Goal: Task Accomplishment & Management: Manage account settings

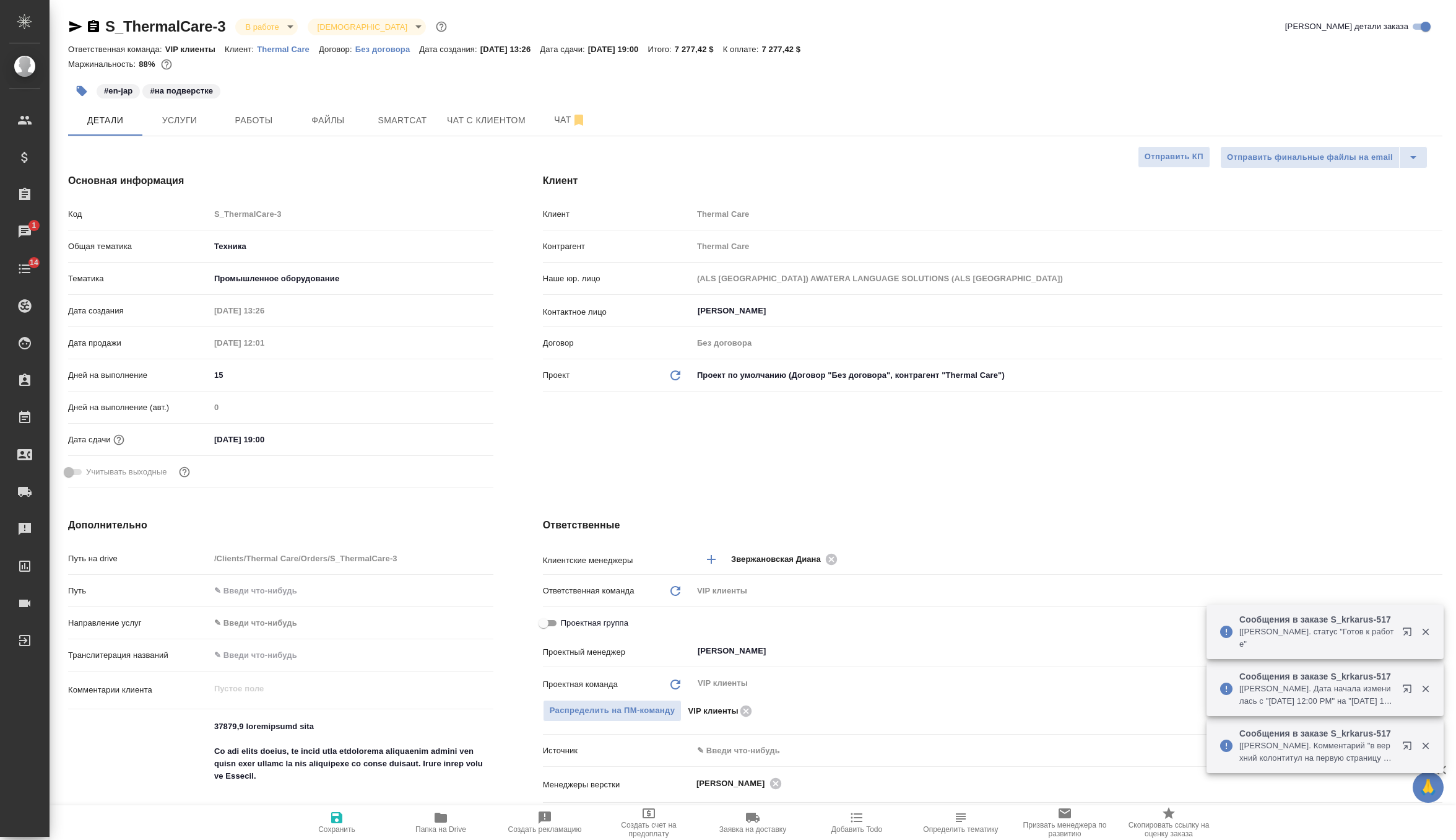
select select "RU"
click at [561, 123] on span "Чат" at bounding box center [569, 120] width 59 height 16
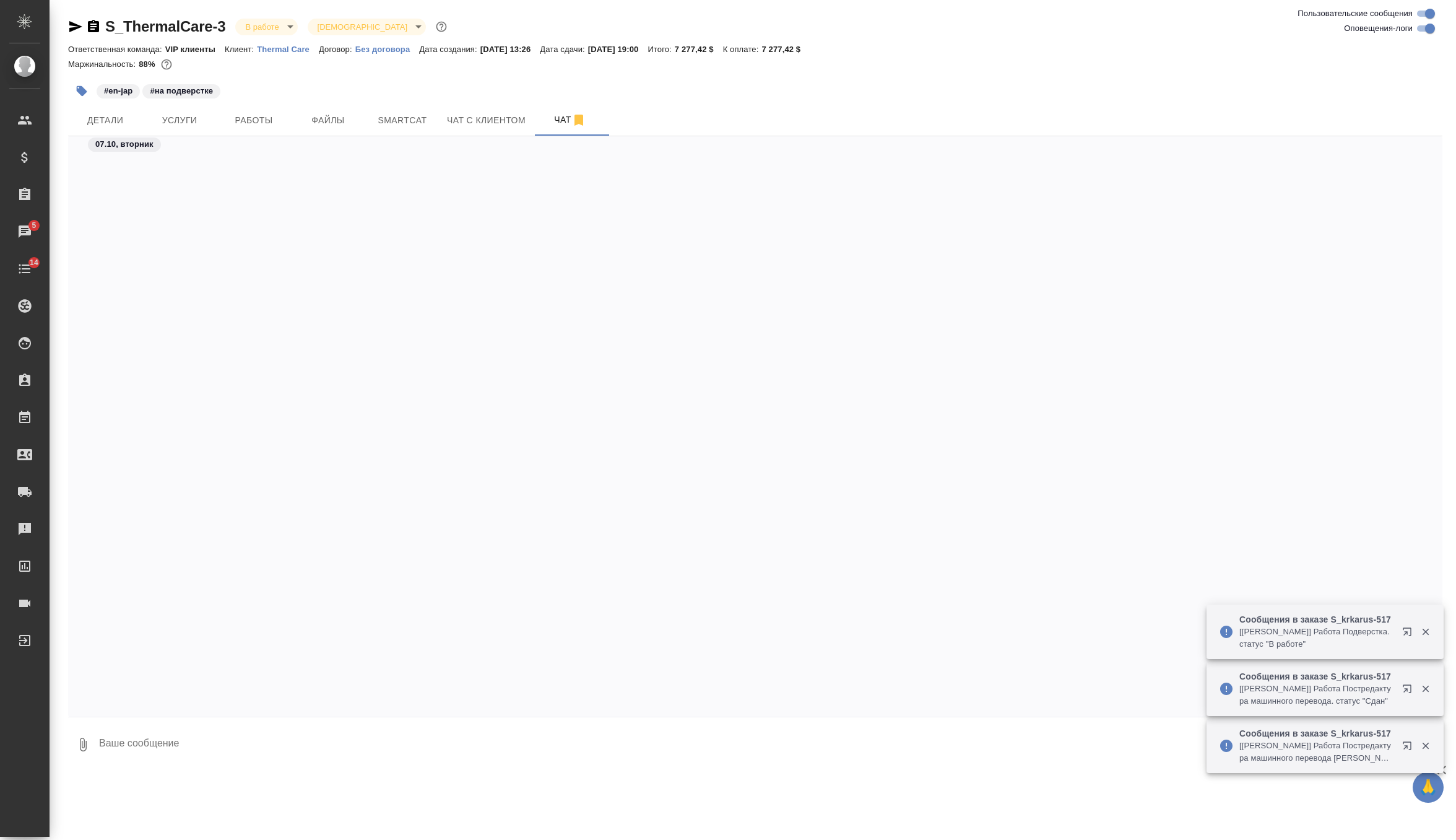
scroll to position [10141, 0]
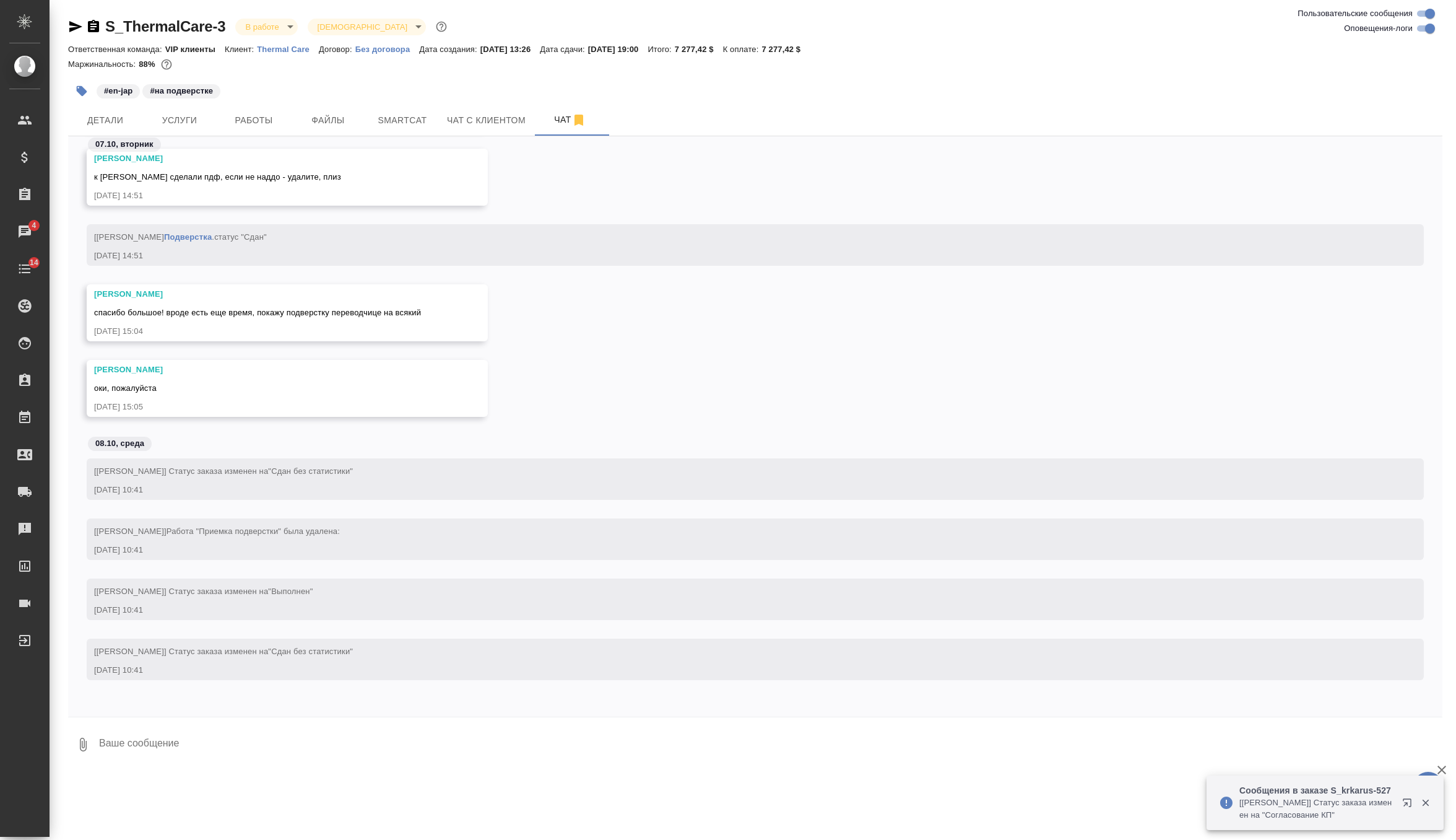
click at [175, 745] on textarea at bounding box center [770, 745] width 1345 height 42
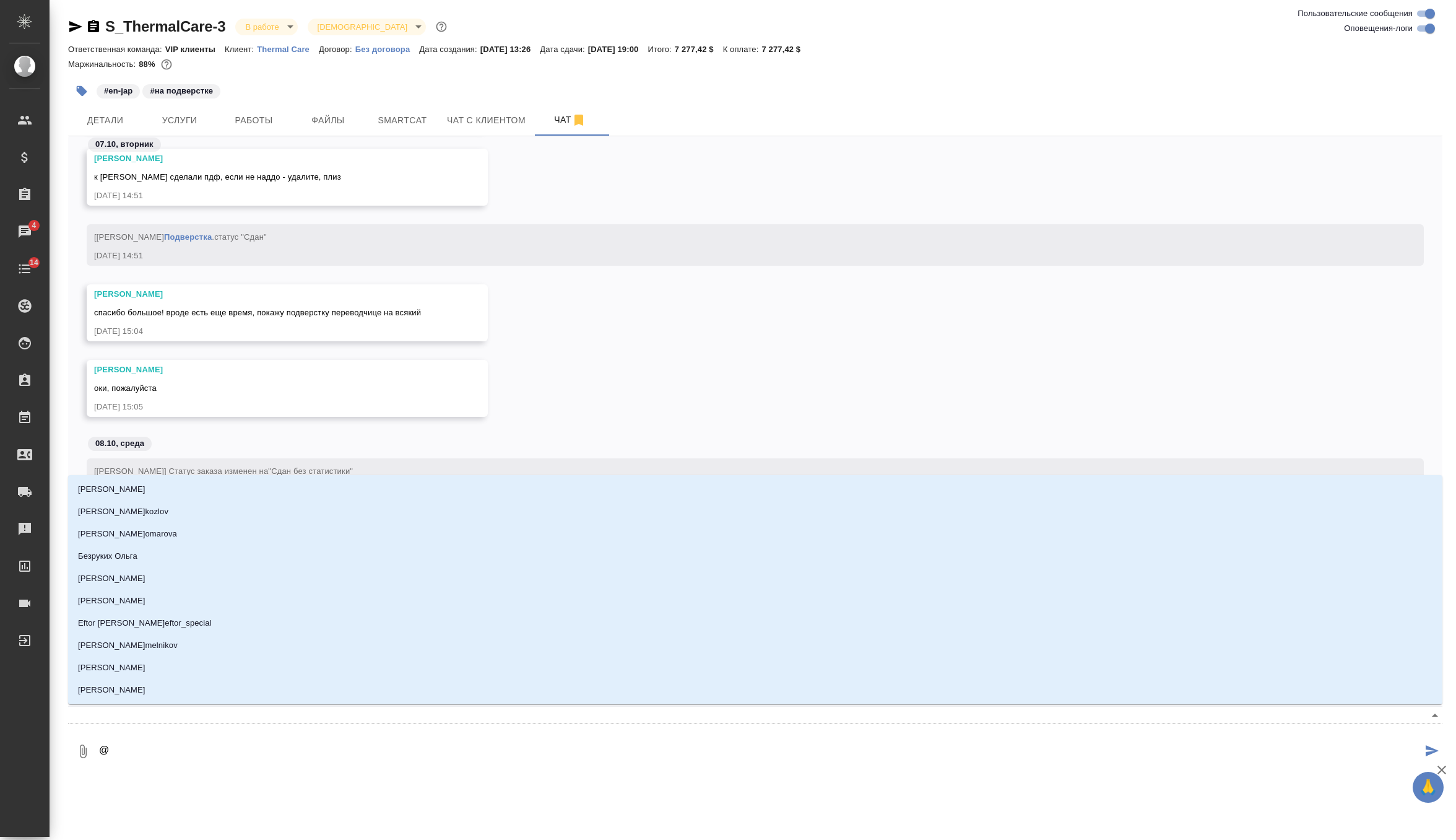
type textarea "@о"
type input "о"
type textarea "@ок"
type input "ок"
type textarea "@окс"
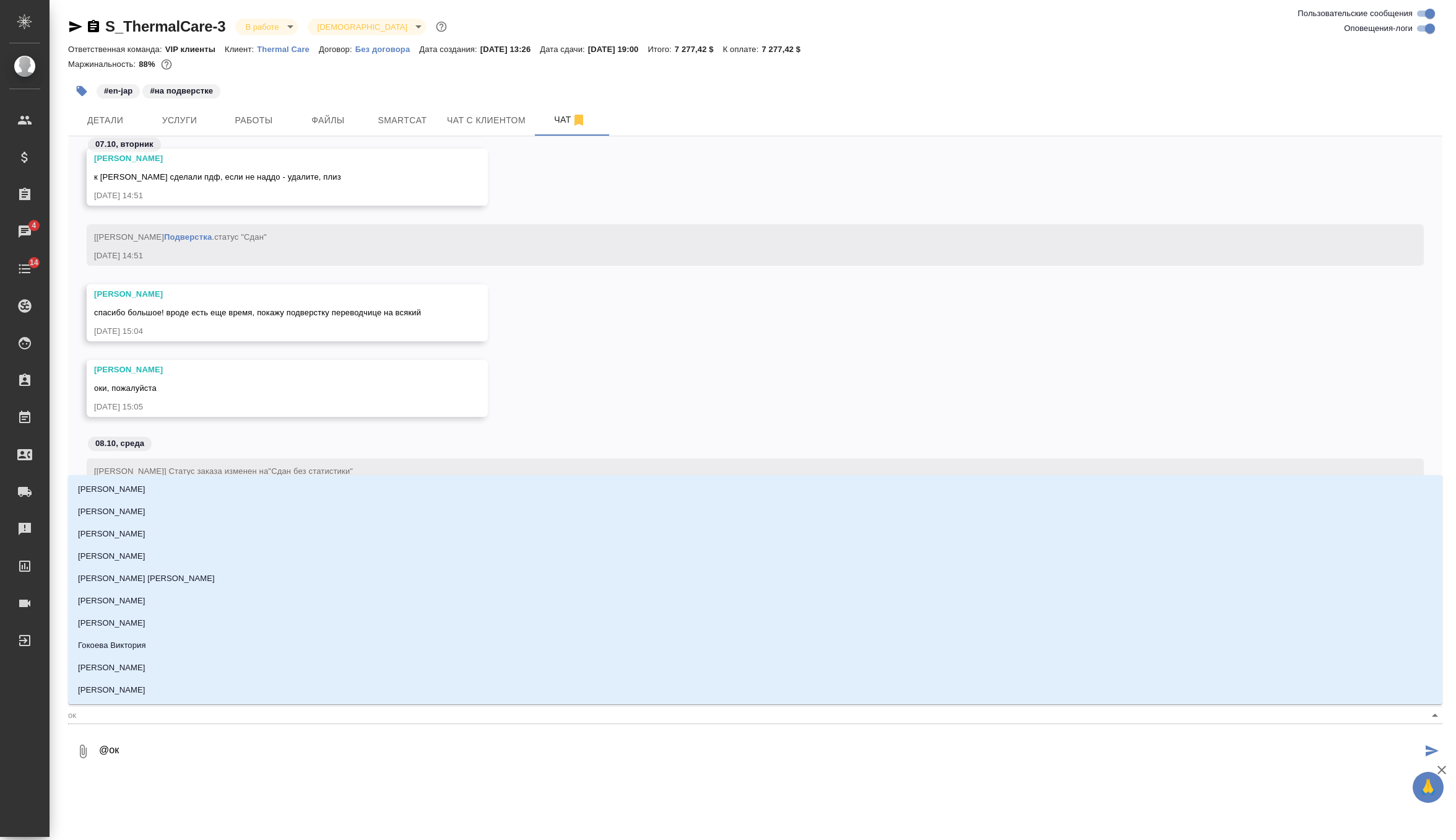
type input "окс"
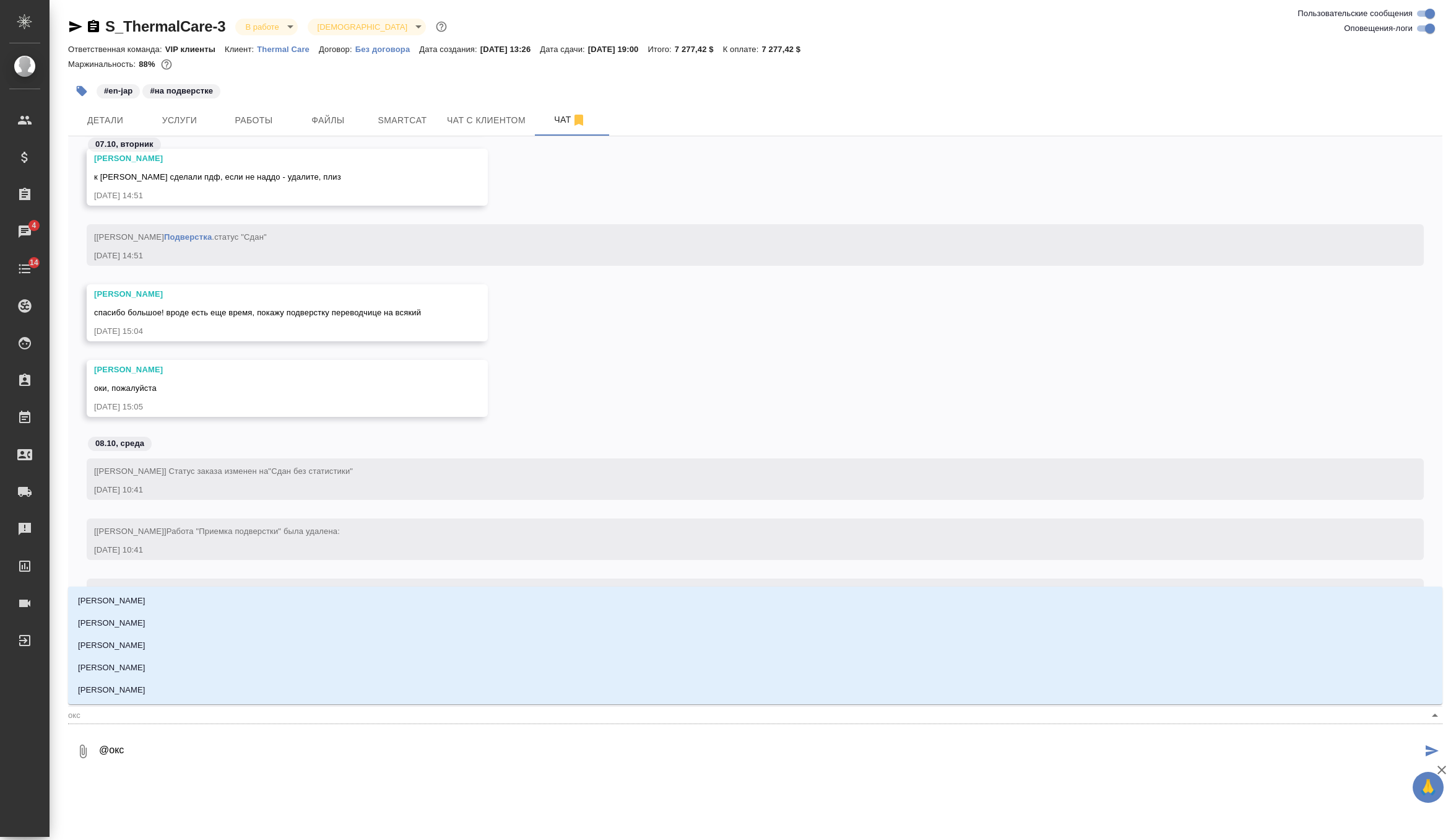
type textarea "@оксю"
type input "оксю"
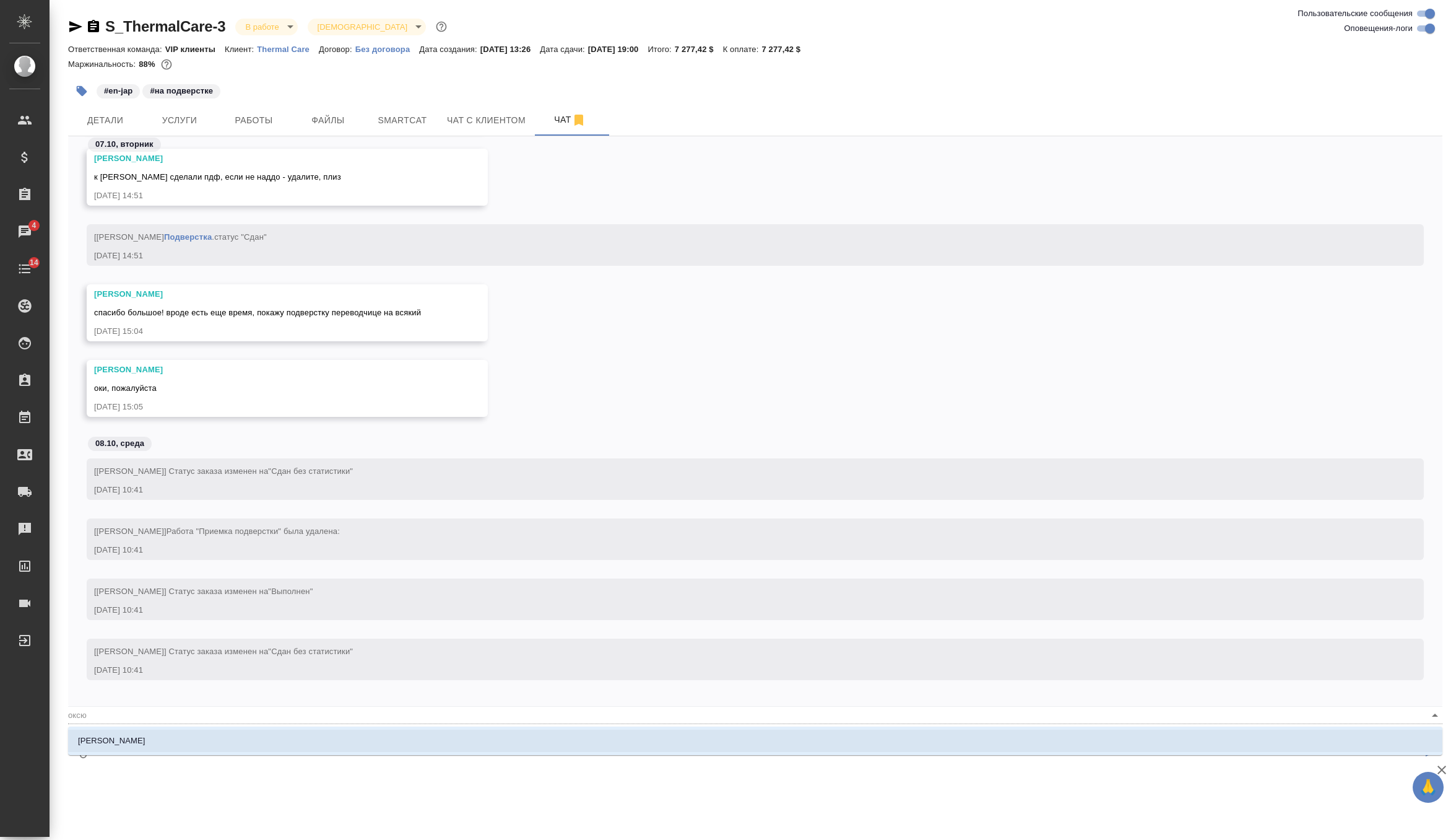
type textarea "@оксют"
type input "оксют"
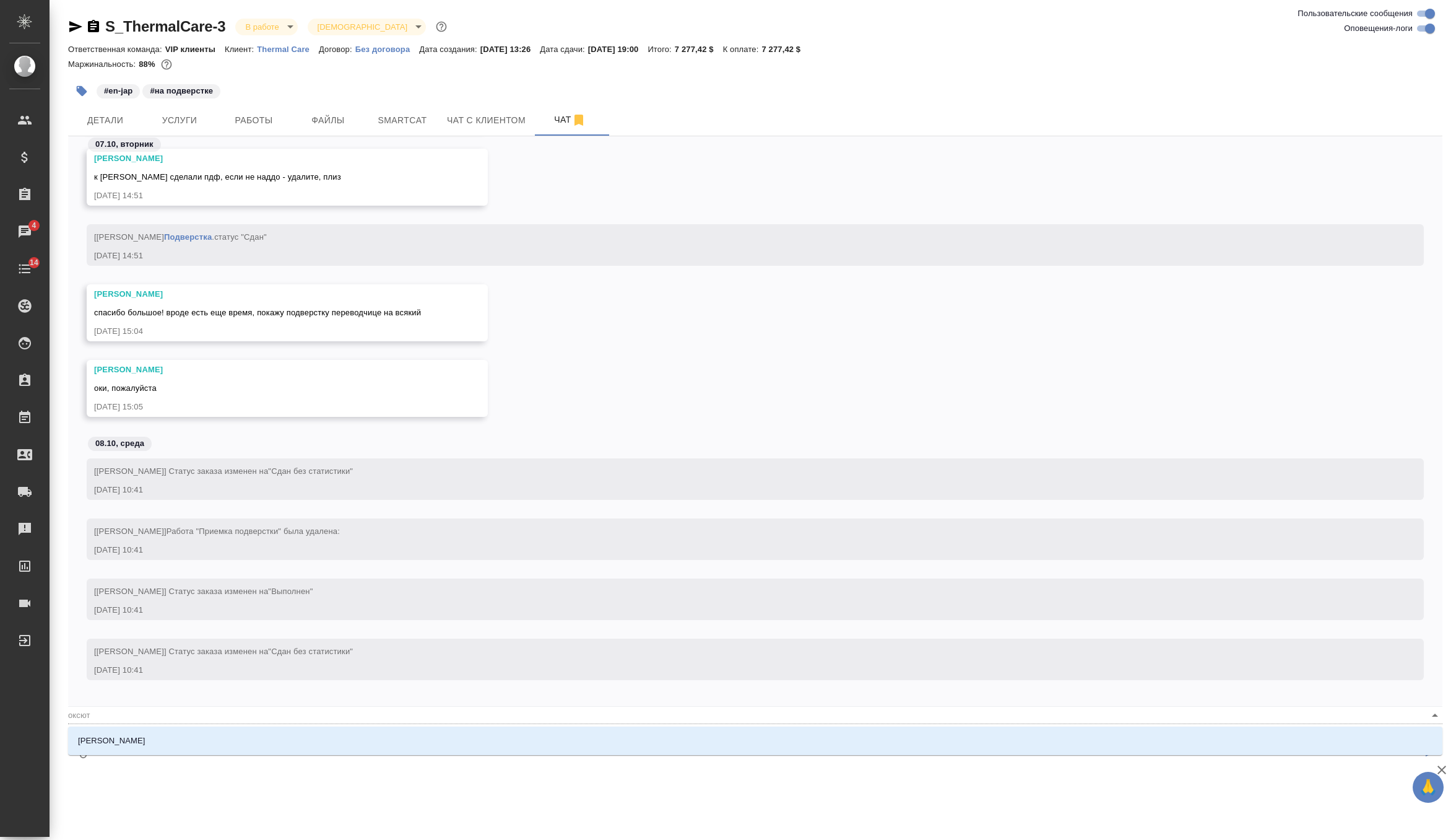
type textarea "@оксюто"
type input "оксюто"
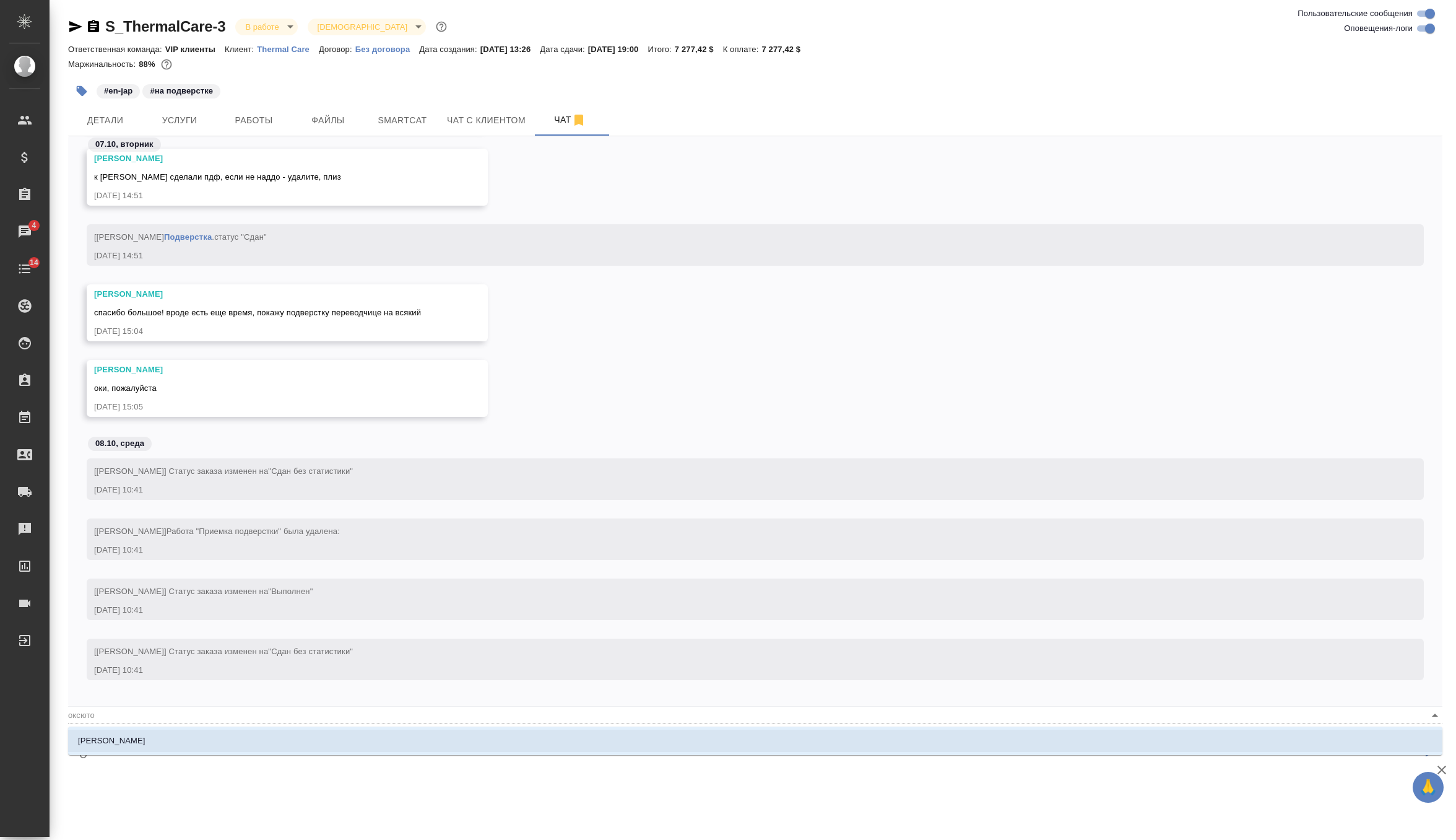
click at [141, 747] on li "Оксютович Ирина" at bounding box center [755, 741] width 1374 height 22
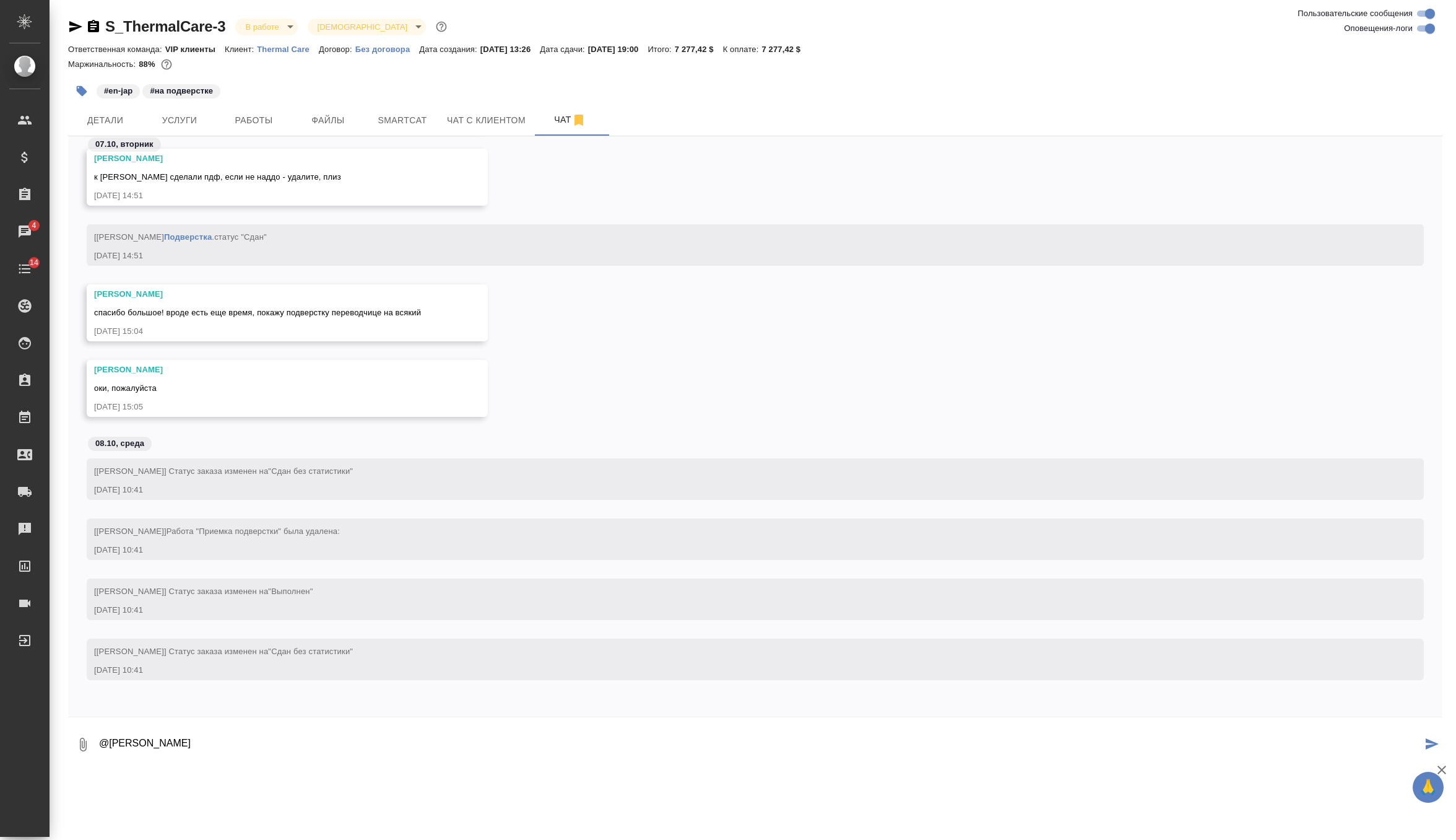
click at [232, 742] on textarea "@Оксютович Ирина" at bounding box center [760, 745] width 1324 height 42
drag, startPoint x: 261, startPoint y: 746, endPoint x: 201, endPoint y: 745, distance: 60.0
click at [201, 745] on textarea "@Оксютович Ирина" at bounding box center [760, 745] width 1324 height 42
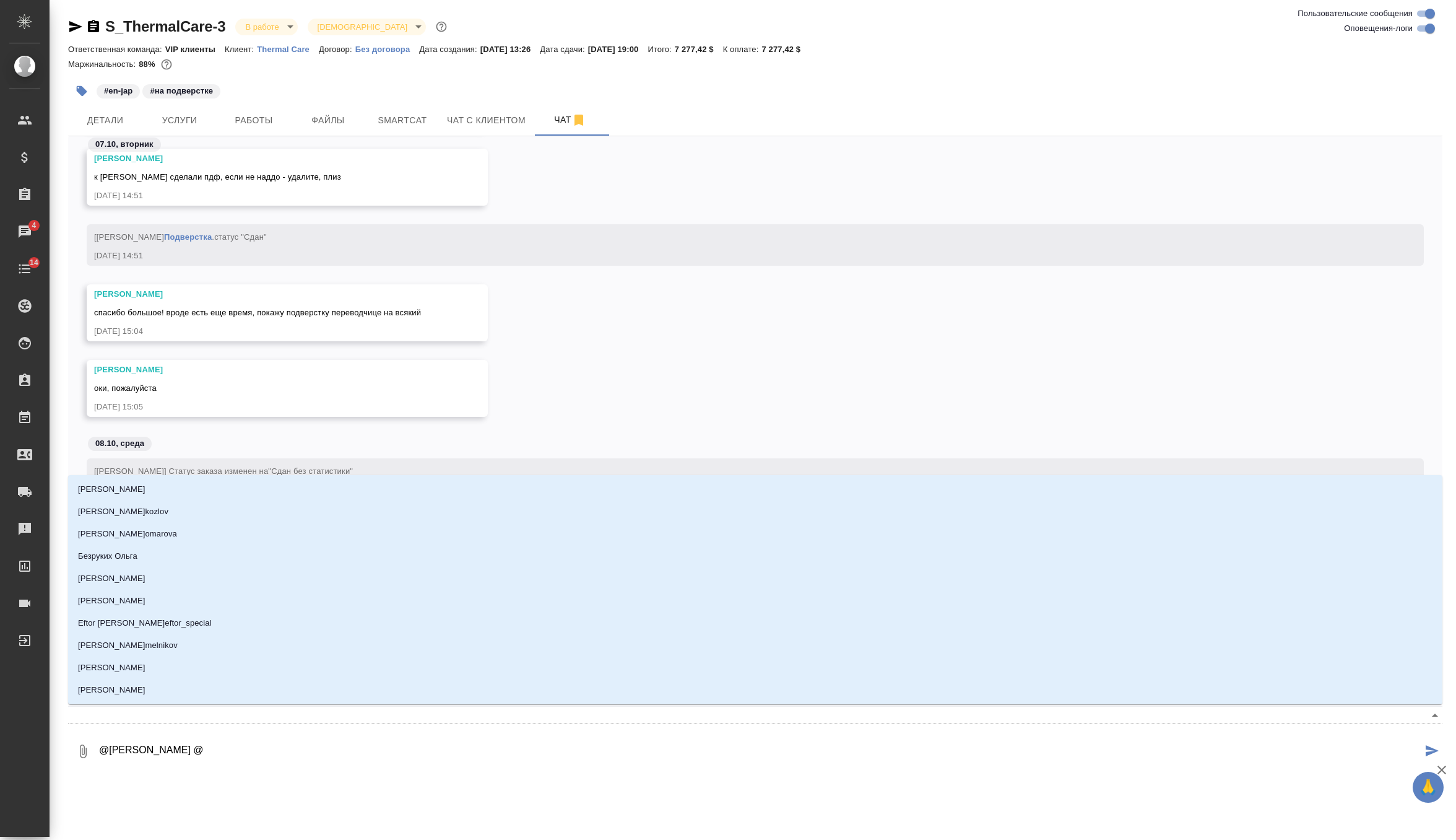
type textarea "@Оксютович Ирина @г"
type input "г"
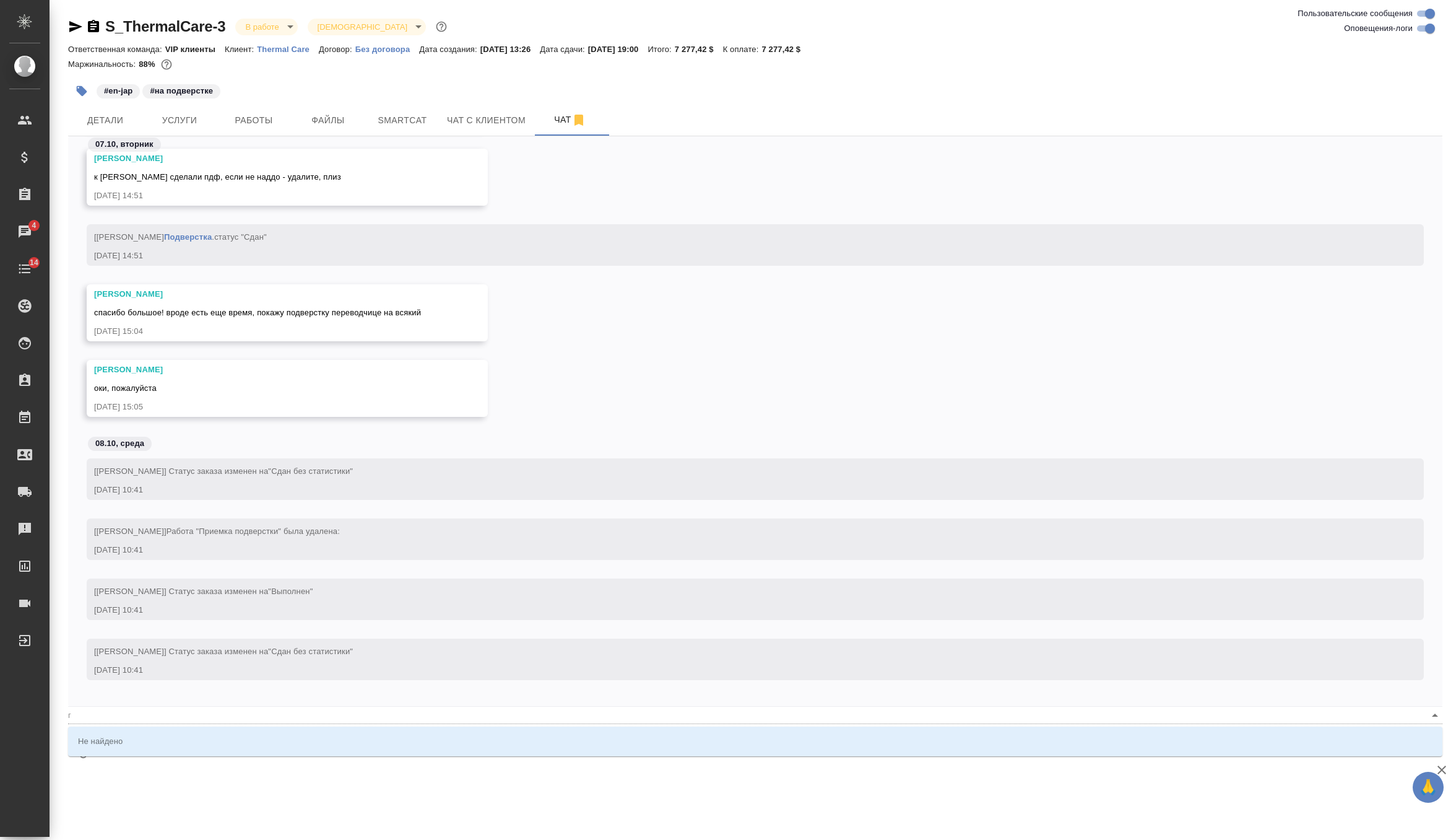
type textarea "@Оксютович Ирина @го"
type input "го"
type textarea "@Оксютович Ирина @гор"
type input "гор"
type textarea "@Оксютович Ирина @го"
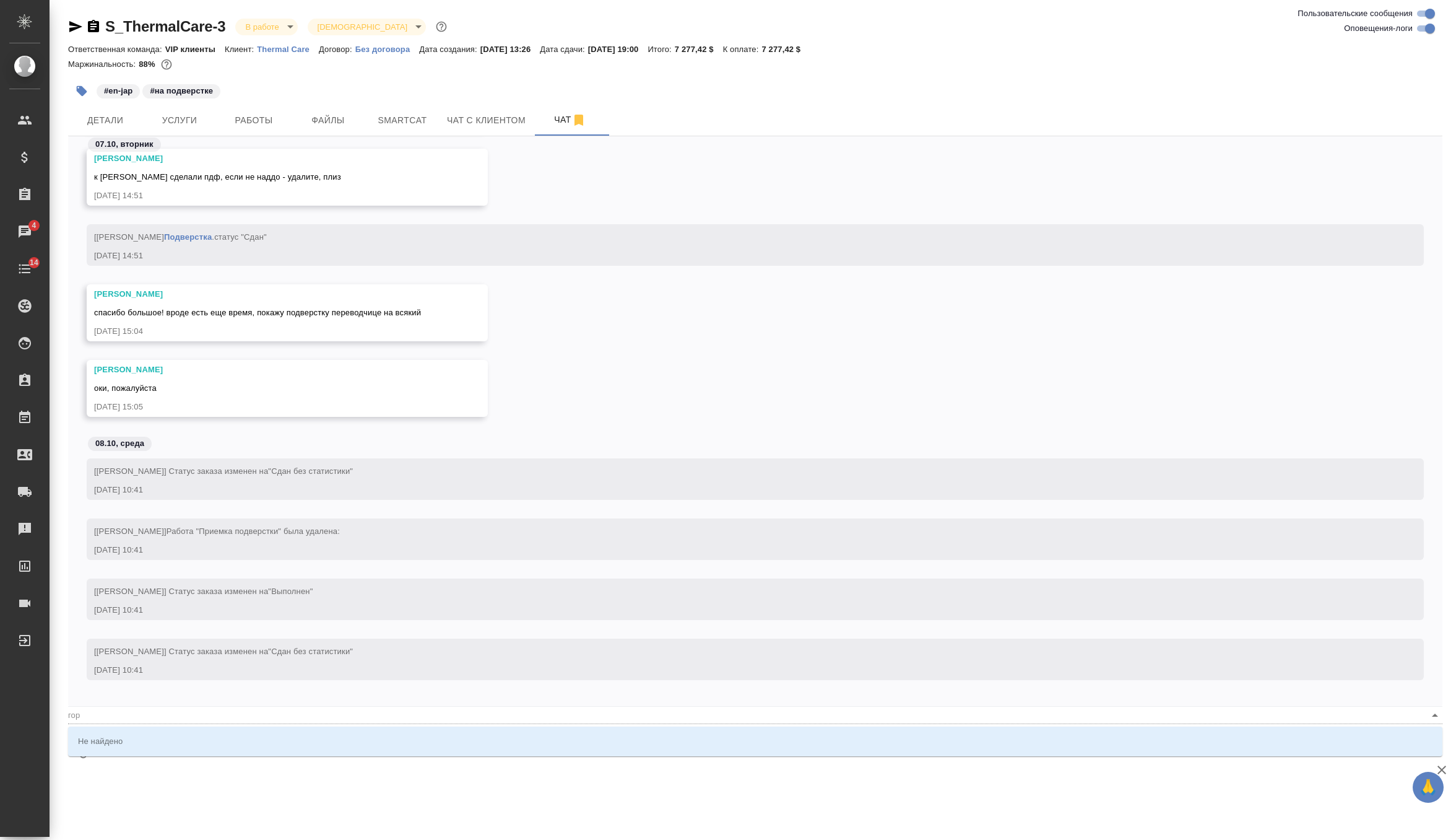
type input "го"
type textarea "@Оксютович Ирина @г"
type input "г"
type textarea "@Оксютович Ирина @"
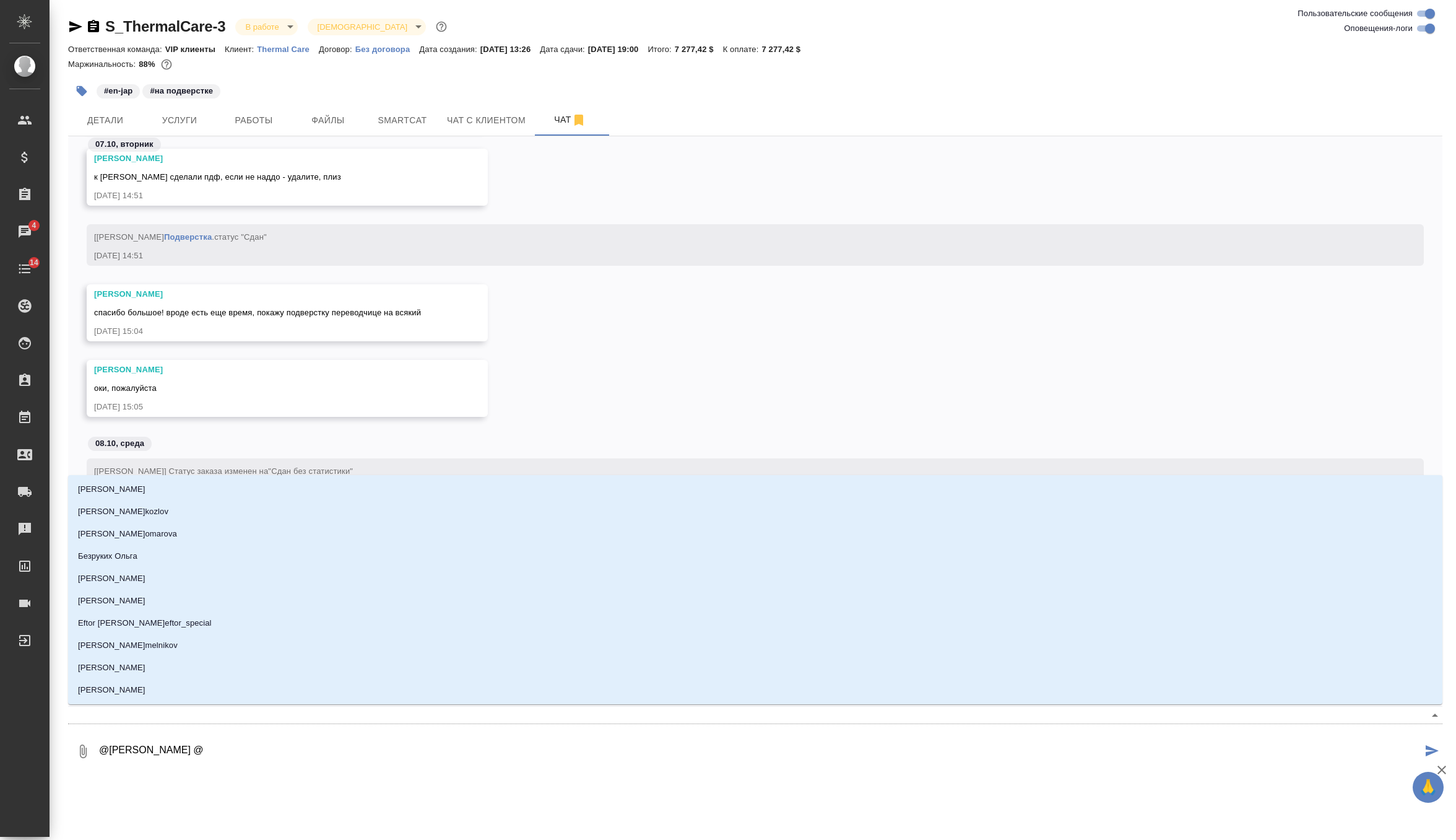
type textarea "@Оксютович Ирина @г"
type input "г"
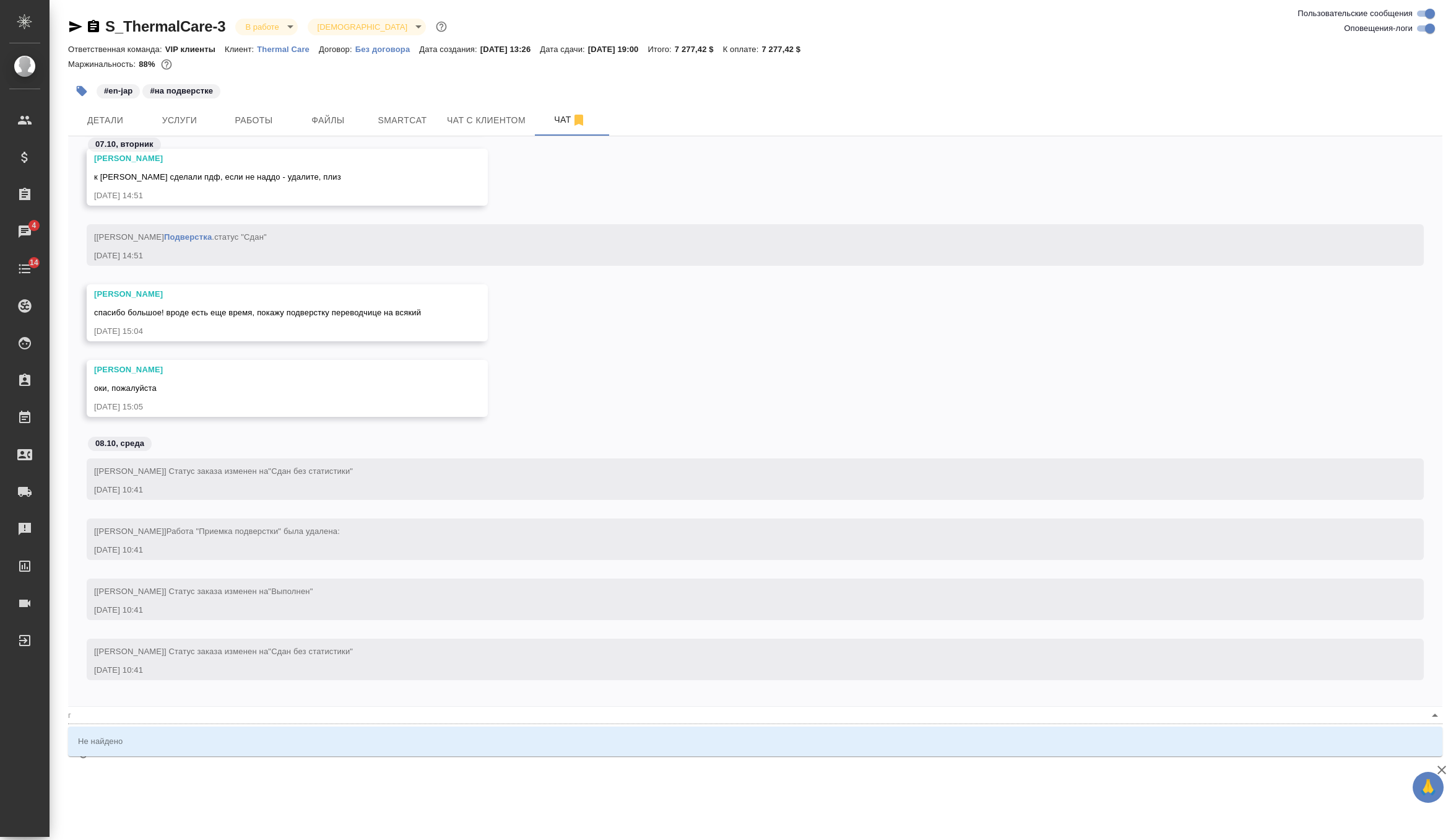
type textarea "@Оксютович Ирина @"
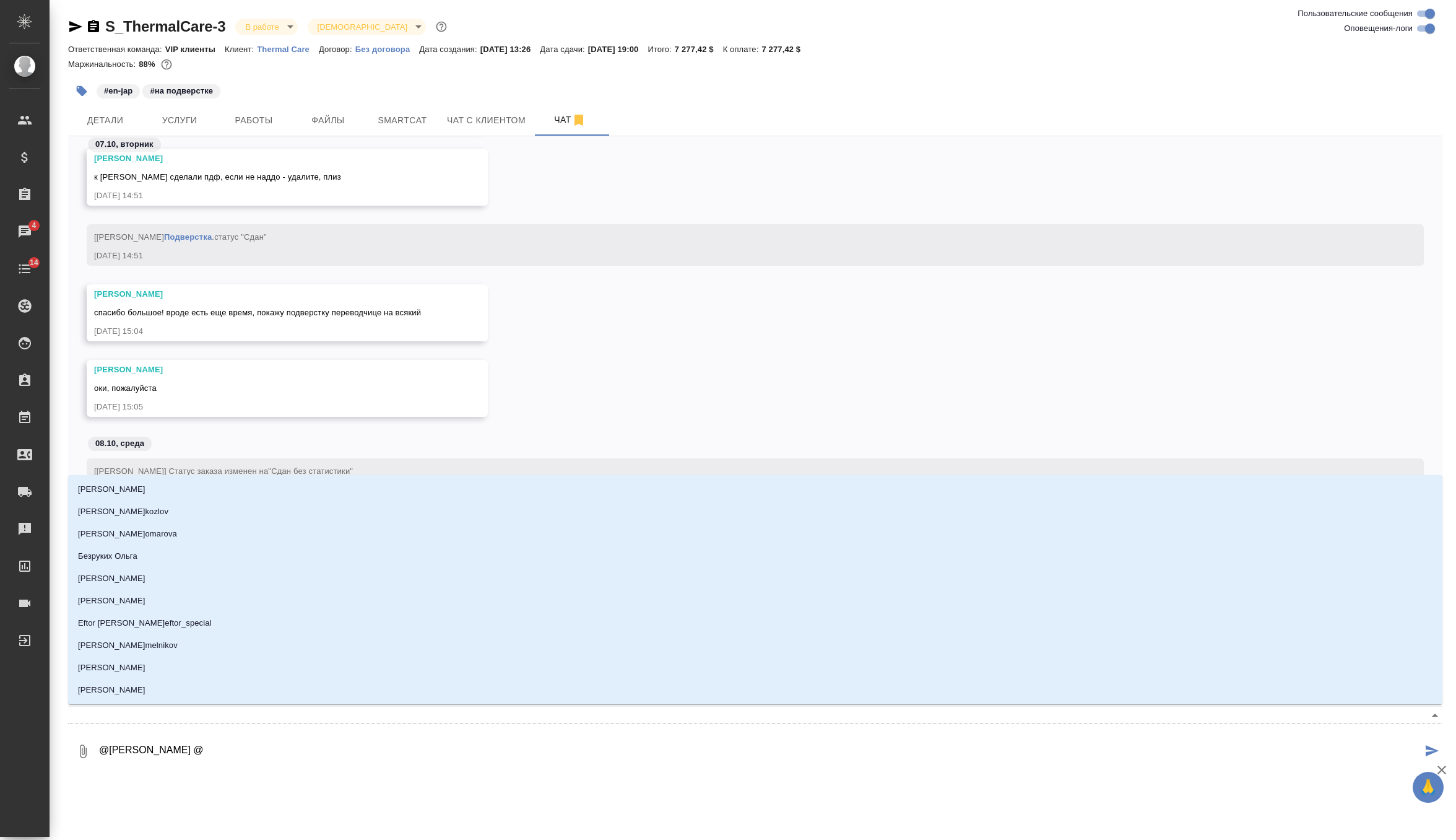
type textarea "@Оксютович Ирина @в"
type input "в"
type textarea "@Оксютович Ирина @ва"
type input "ва"
type textarea "@Оксютович Ирина @вал"
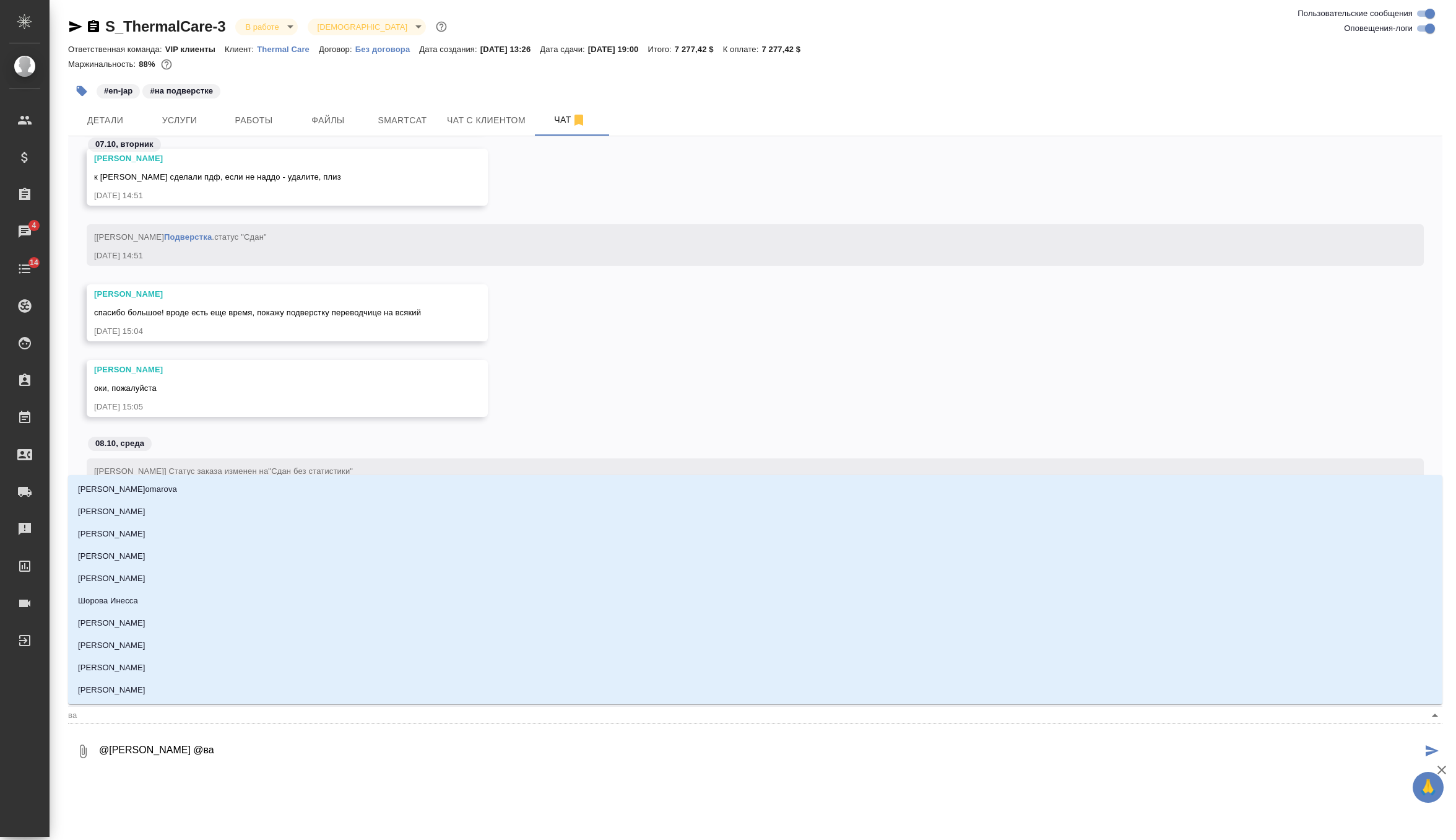
type input "вал"
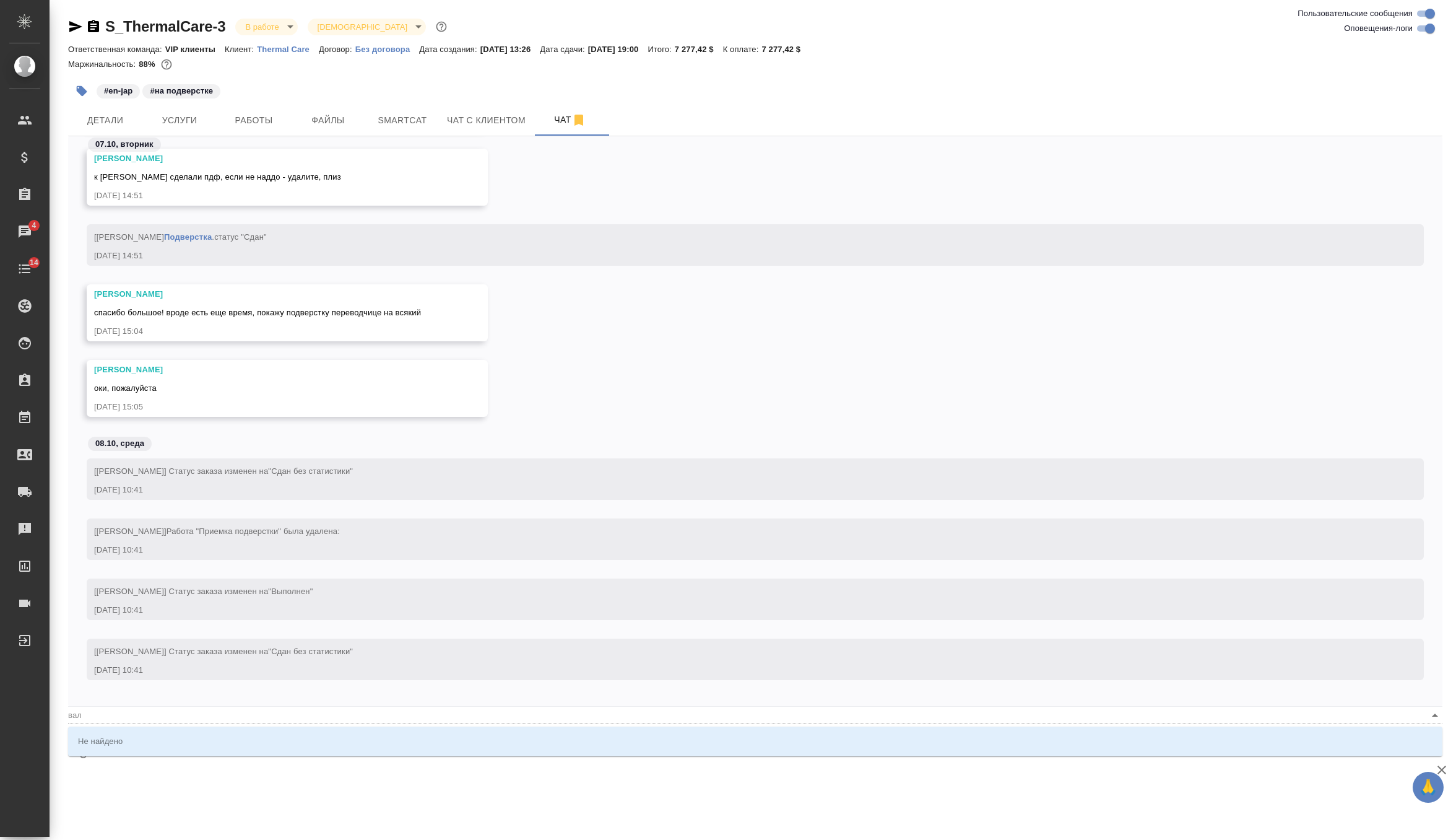
type textarea "@Оксютович Ирина @вале"
type input "вале"
type textarea "@Оксютович Ирина @вален"
type input "вален"
type textarea "@Оксютович Ирина @вале"
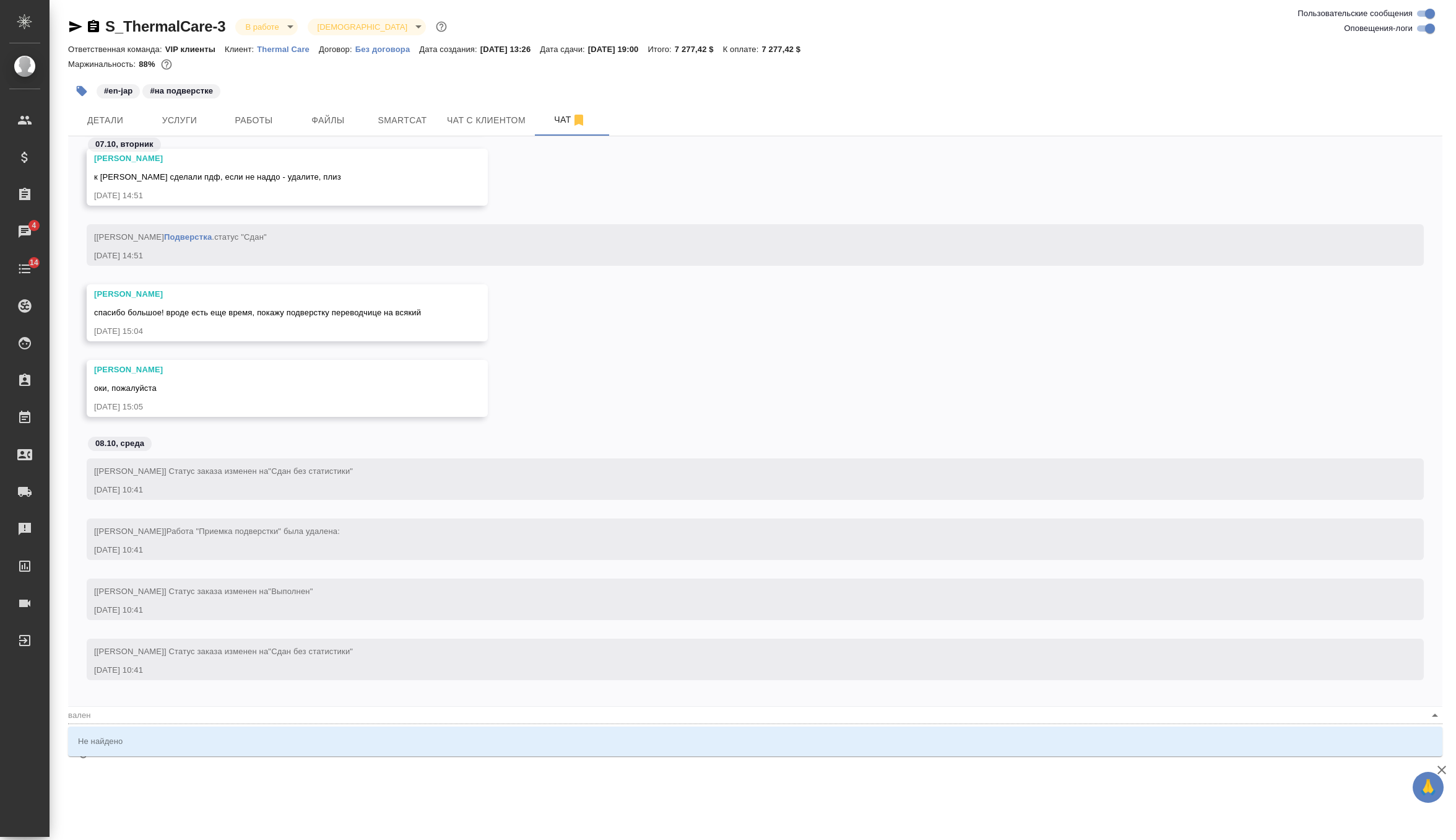
type input "вале"
type textarea "@Оксютович Ирина @вал"
type input "вал"
type textarea "@Оксютович Ирина @ва"
type input "ва"
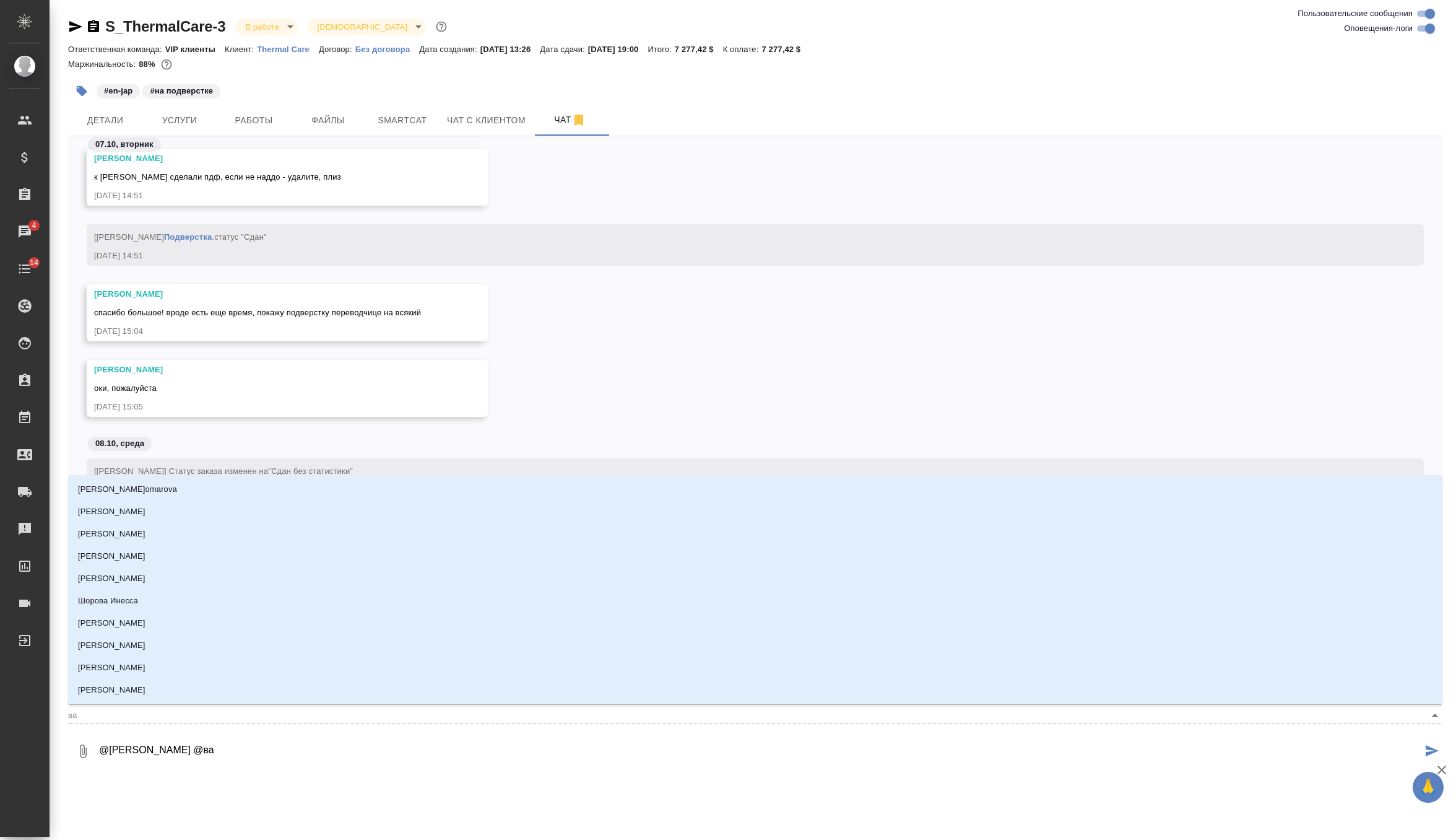
type textarea "@Оксютович Ирина @в"
type input "в"
type textarea "@Оксютович Ирина @"
type textarea "@Оксютович Ирина @г"
type input "г"
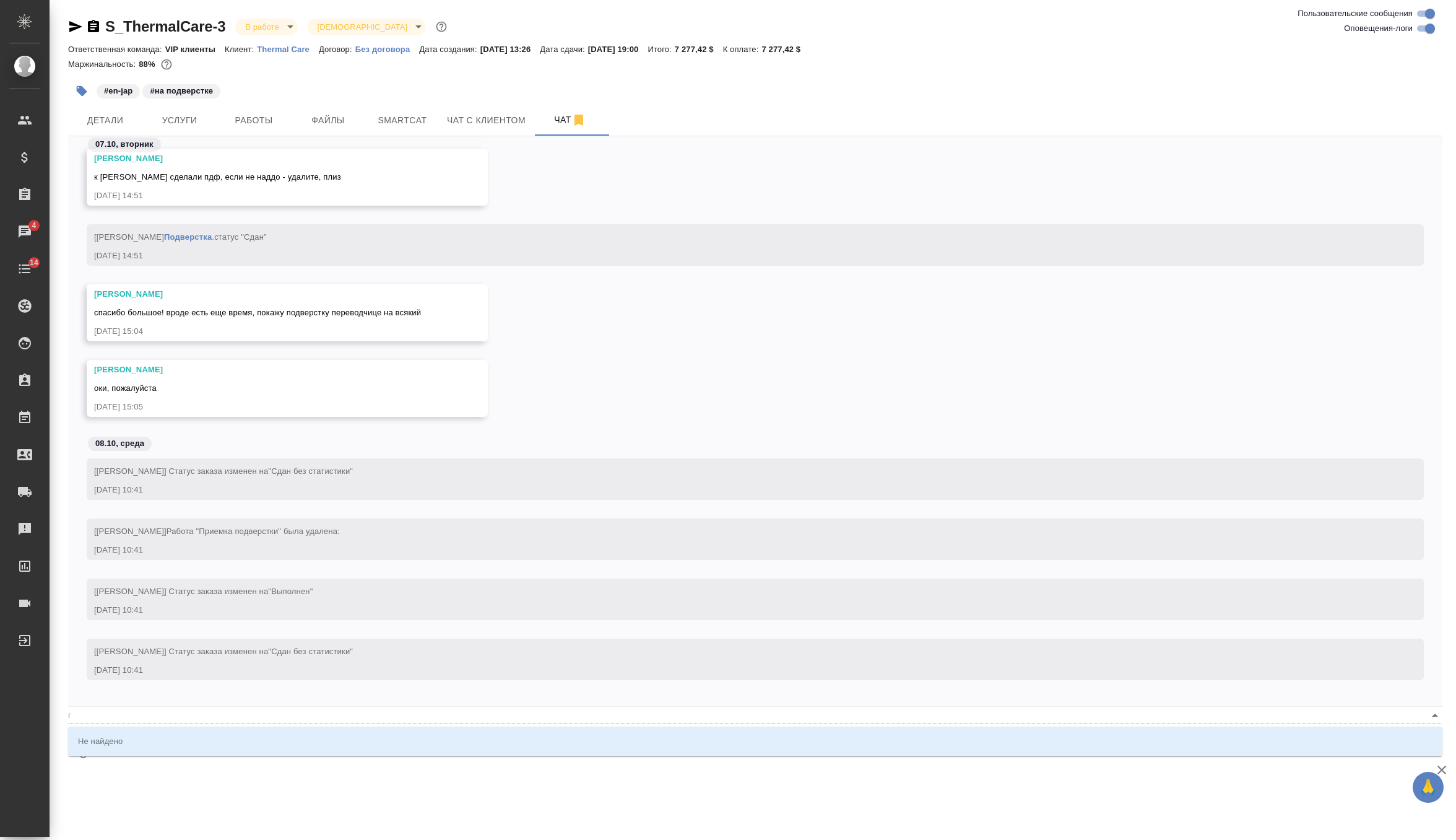
type textarea "@Оксютович Ирина @го"
type input "го"
type textarea "@Оксютович Ирина @гор"
type input "гор"
type textarea "@Оксютович Ирина @го"
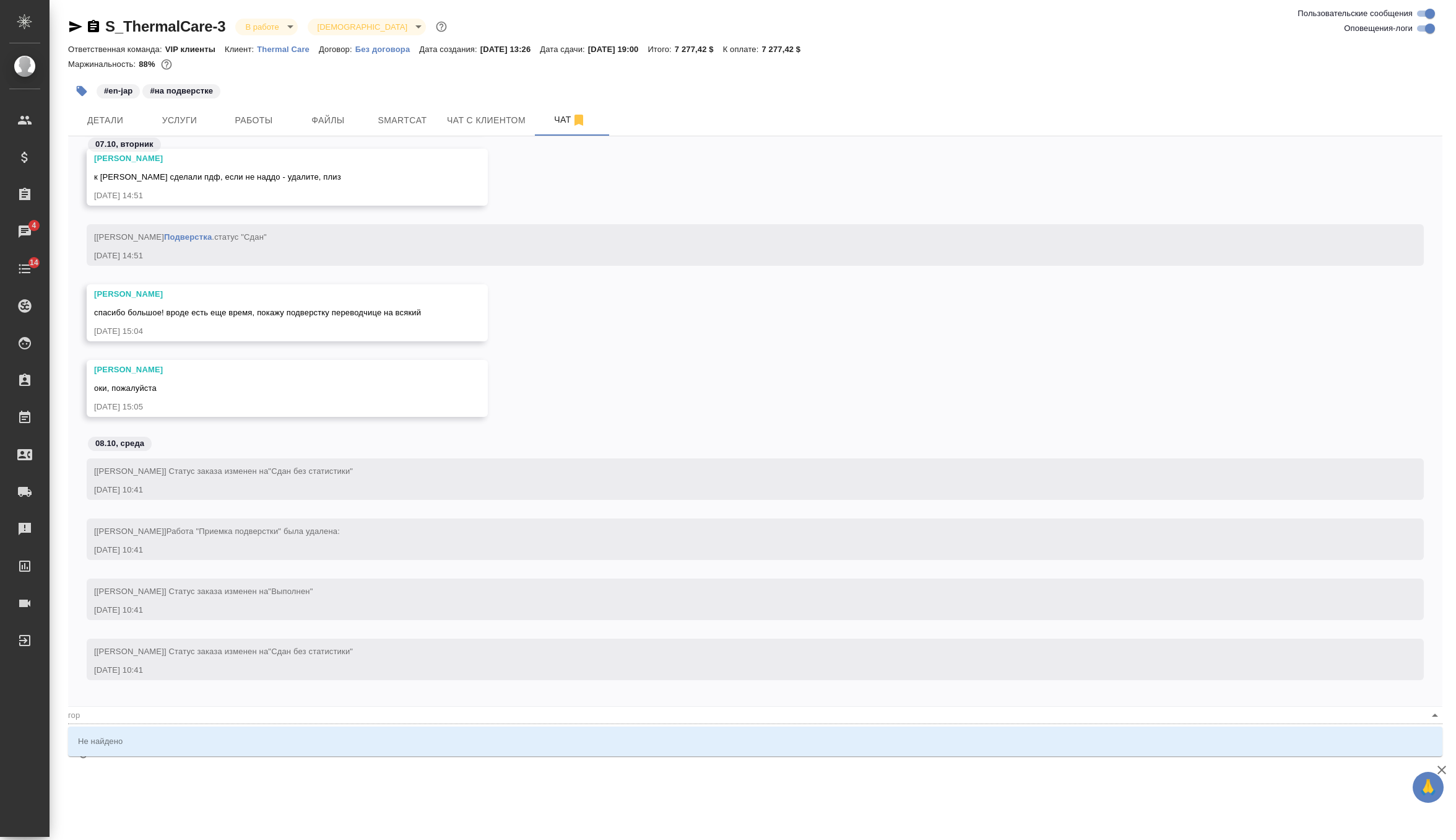
type input "го"
type textarea "@Оксютович Ирина @г"
type input "г"
type textarea "@Оксютович Ирина @"
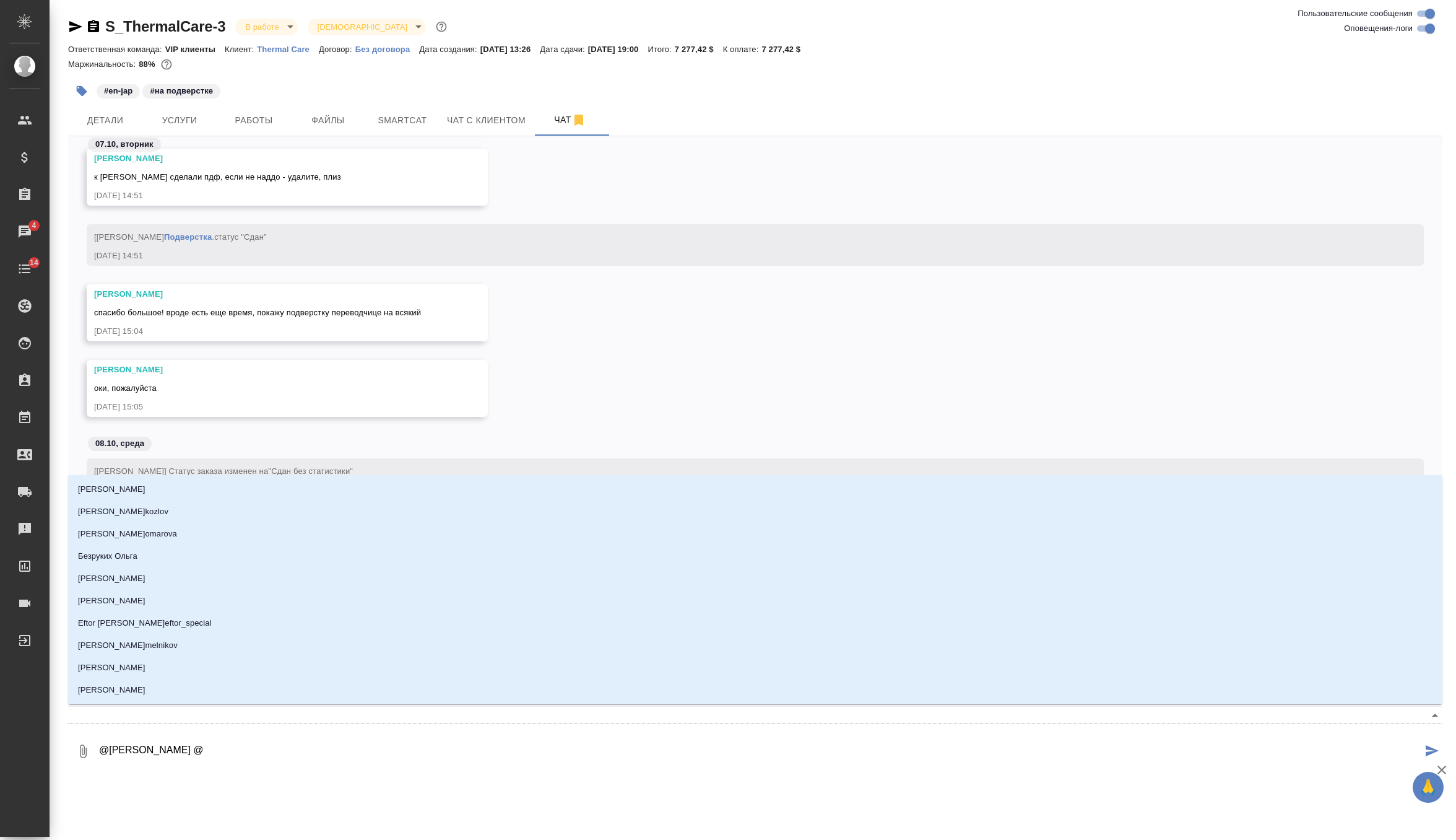
type textarea "@Оксютович Ирина"
type input "Оксютович Ирина"
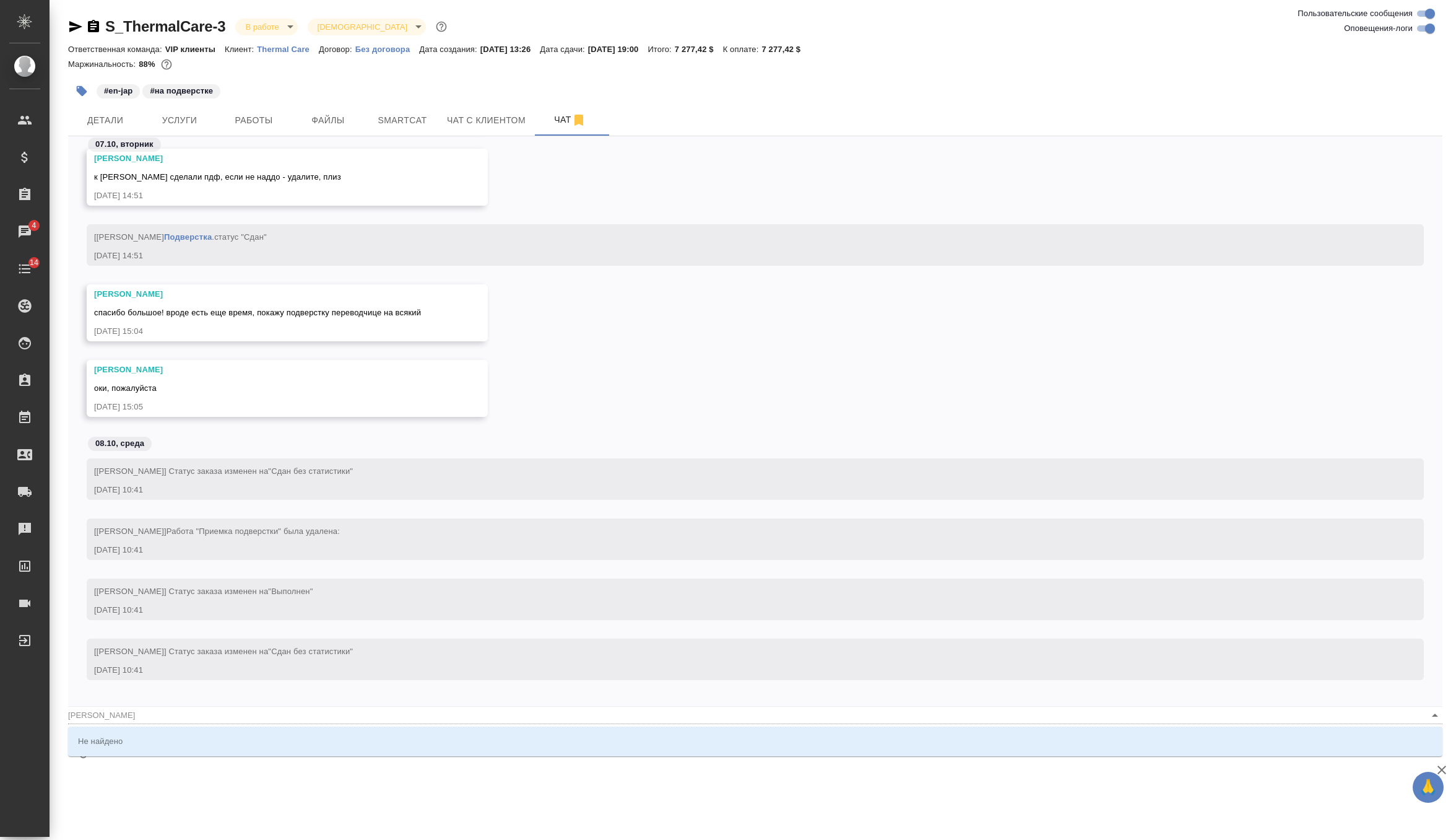
type textarea "@Оксютович Ирина"
type input "Оксютович Ирина"
type textarea "@Оксютович Ирина"
type input "[PERSON_NAME]"
type textarea "@Оксютович Ирина"
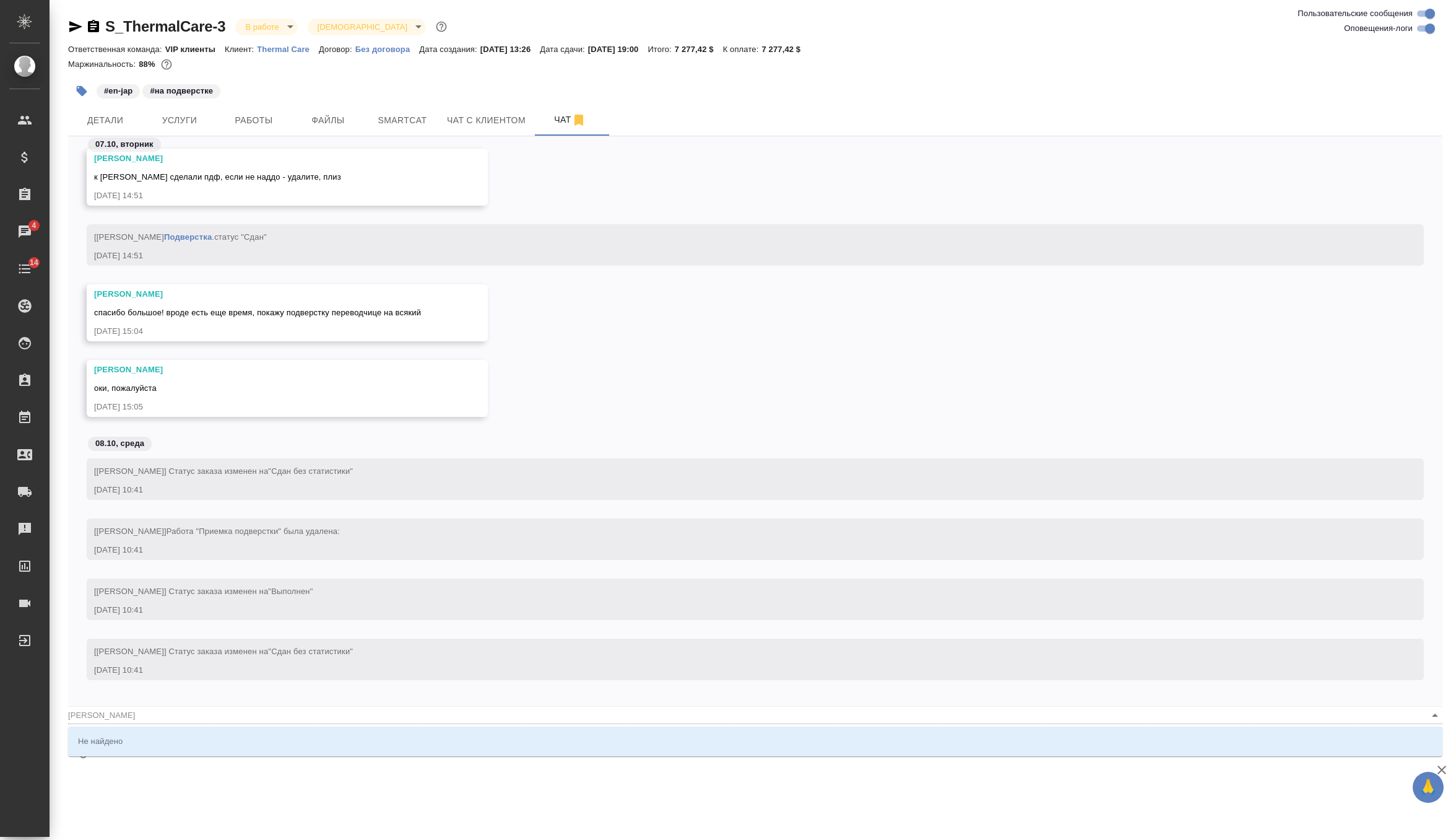
type input "[PERSON_NAME]"
type textarea "@Оксютович Ирин"
type input "Оксютович Ирин"
type textarea "@Оксютович Ирина"
type input "[PERSON_NAME]"
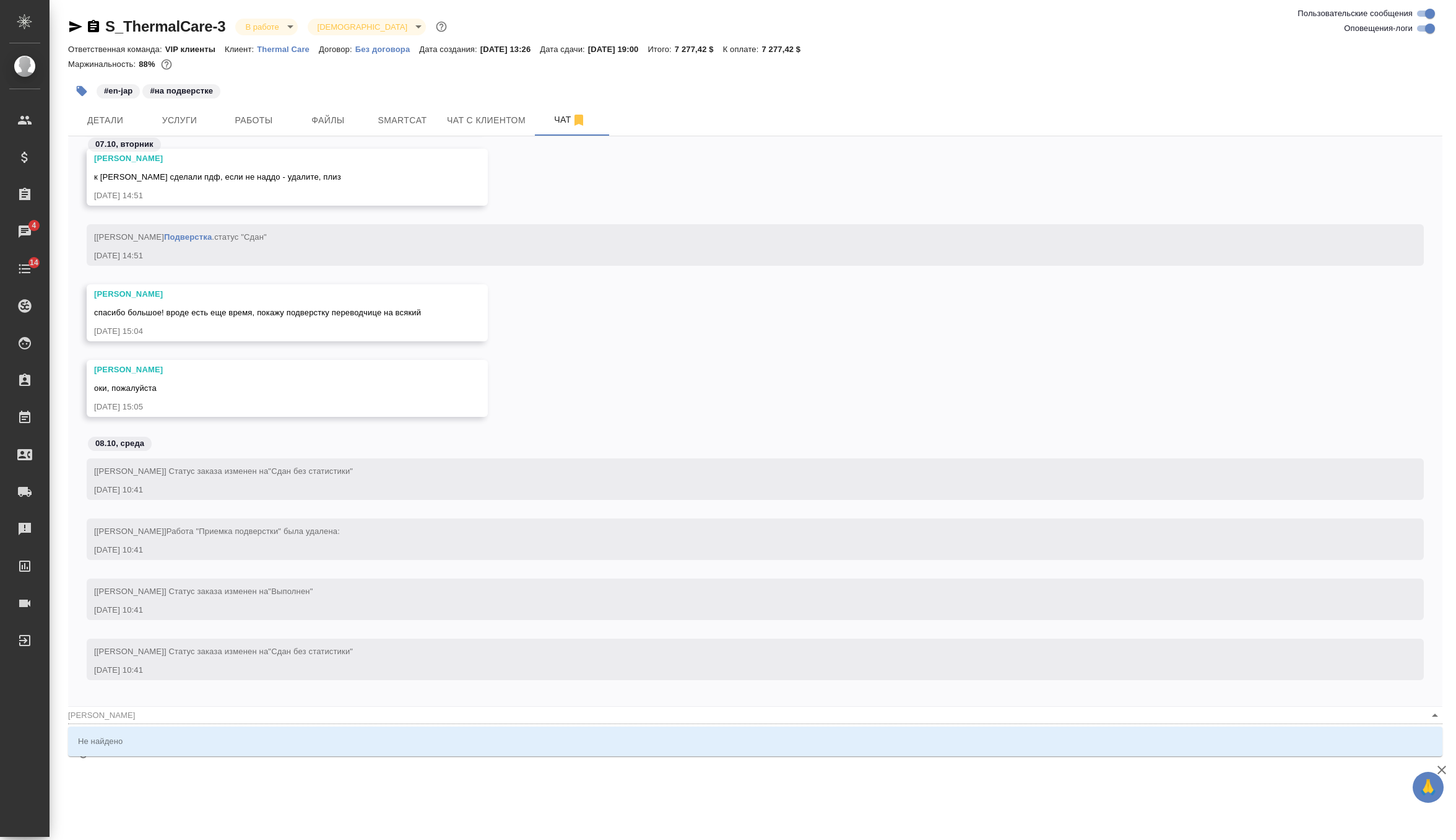
type textarea "@Оксютович Ирина"
click at [202, 702] on div "07.10, вторник Оксютович Ирина https://drive.awatera.com/apps/files/files/19263…" at bounding box center [755, 421] width 1374 height 570
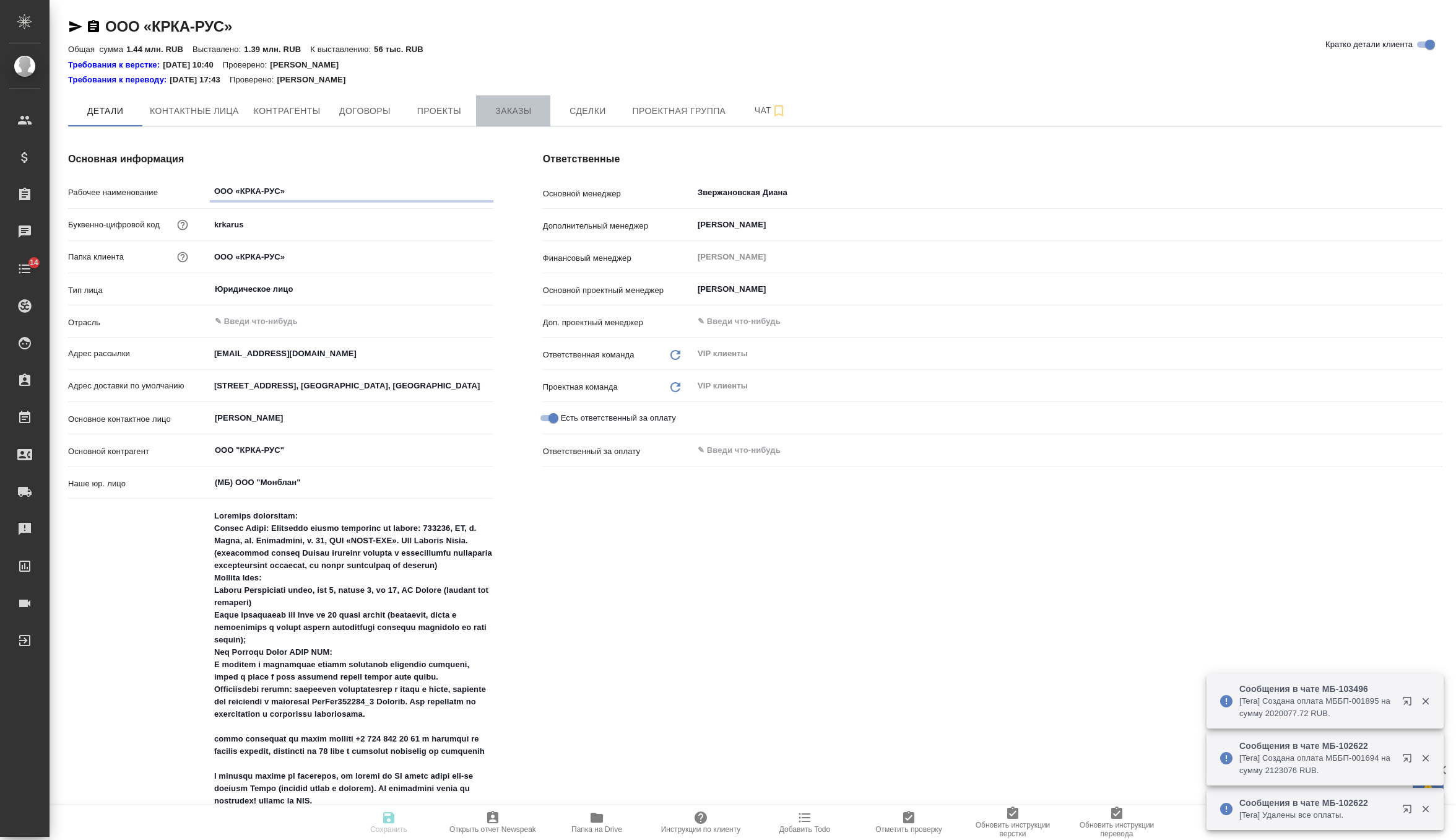
click at [526, 114] on span "Заказы" at bounding box center [513, 111] width 59 height 16
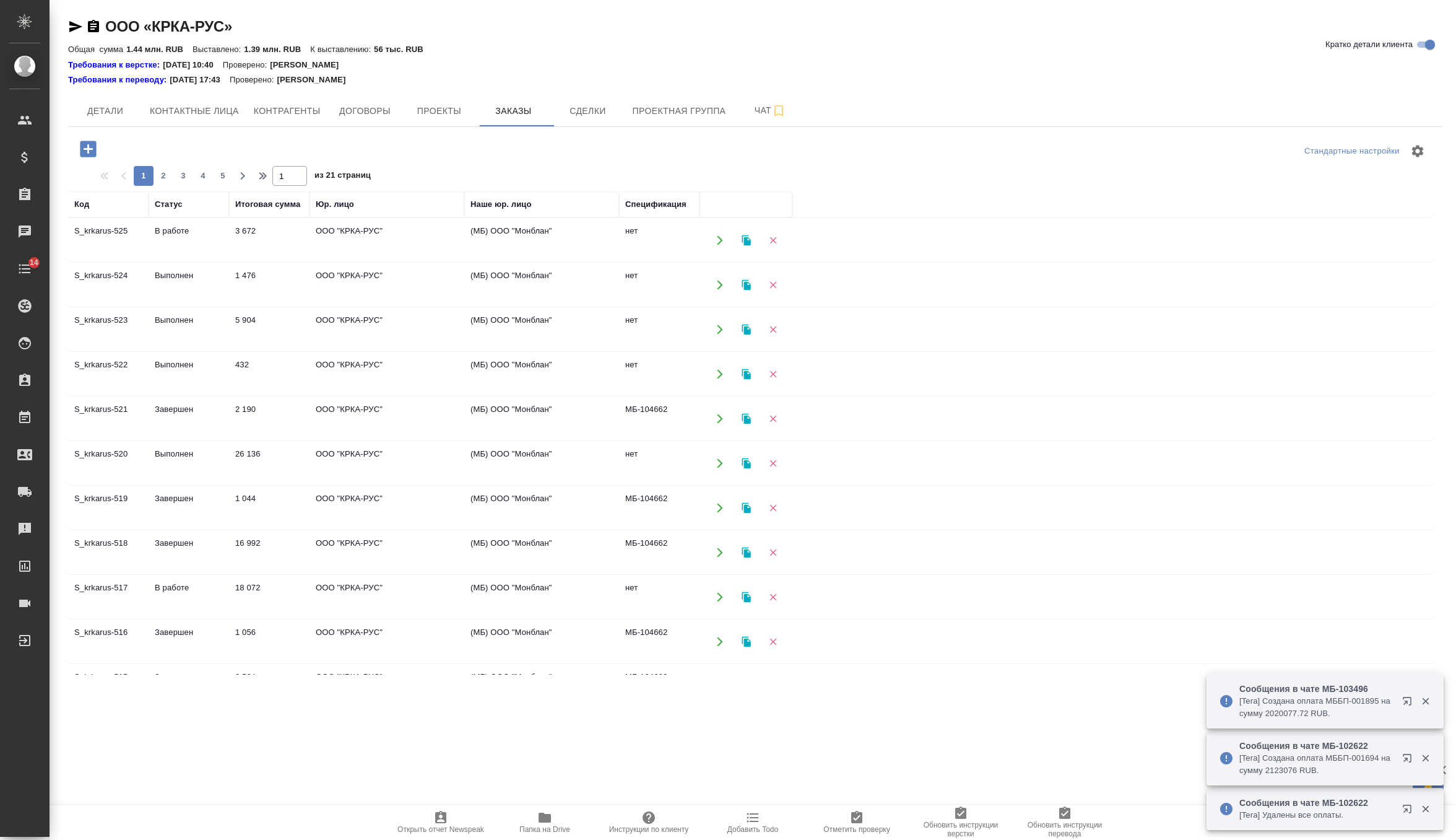
click at [85, 148] on icon "button" at bounding box center [88, 149] width 22 height 22
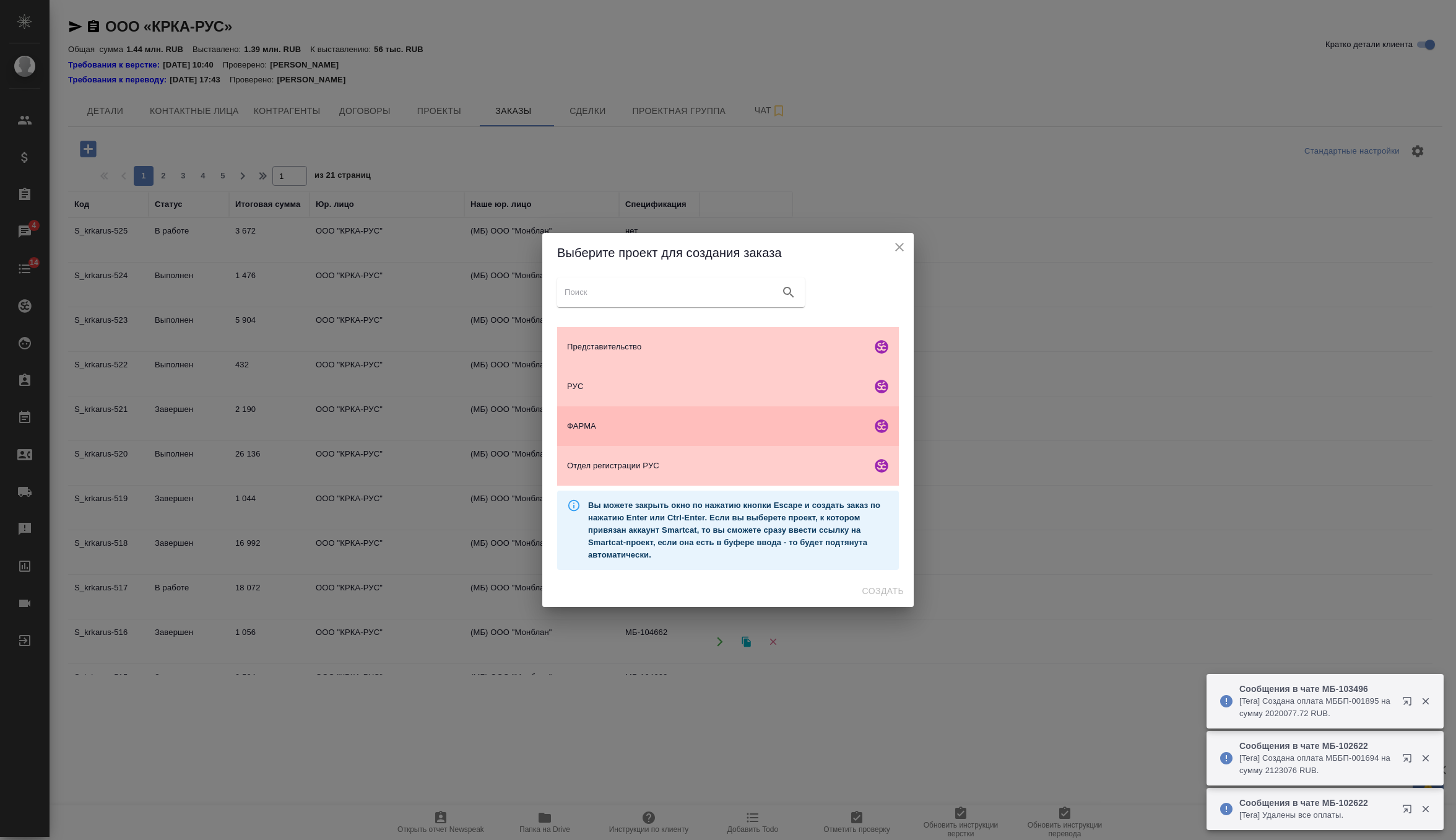
click at [591, 426] on span "ФАРМА" at bounding box center [717, 426] width 299 height 12
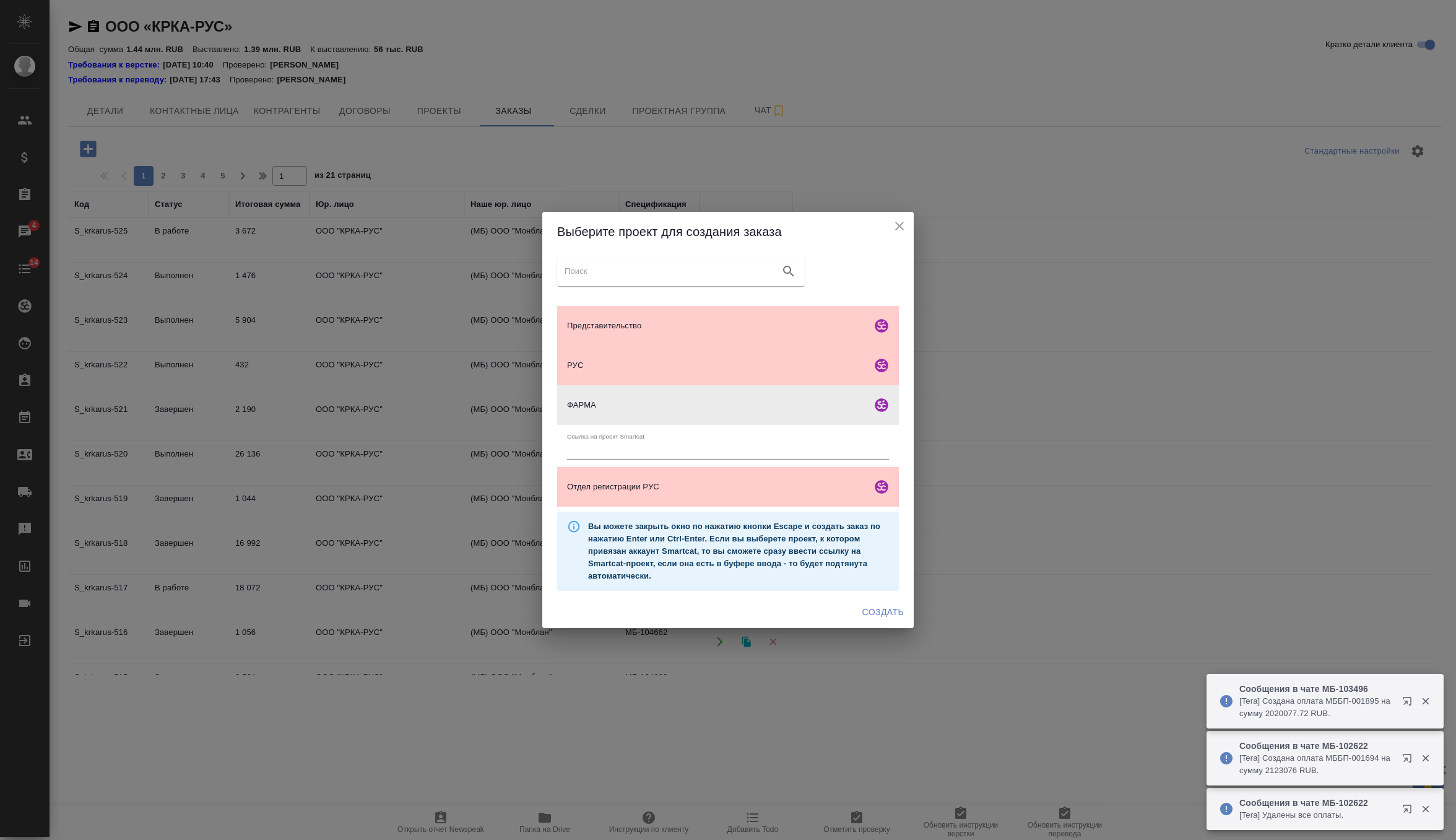
click at [897, 609] on span "Создать" at bounding box center [883, 612] width 42 height 16
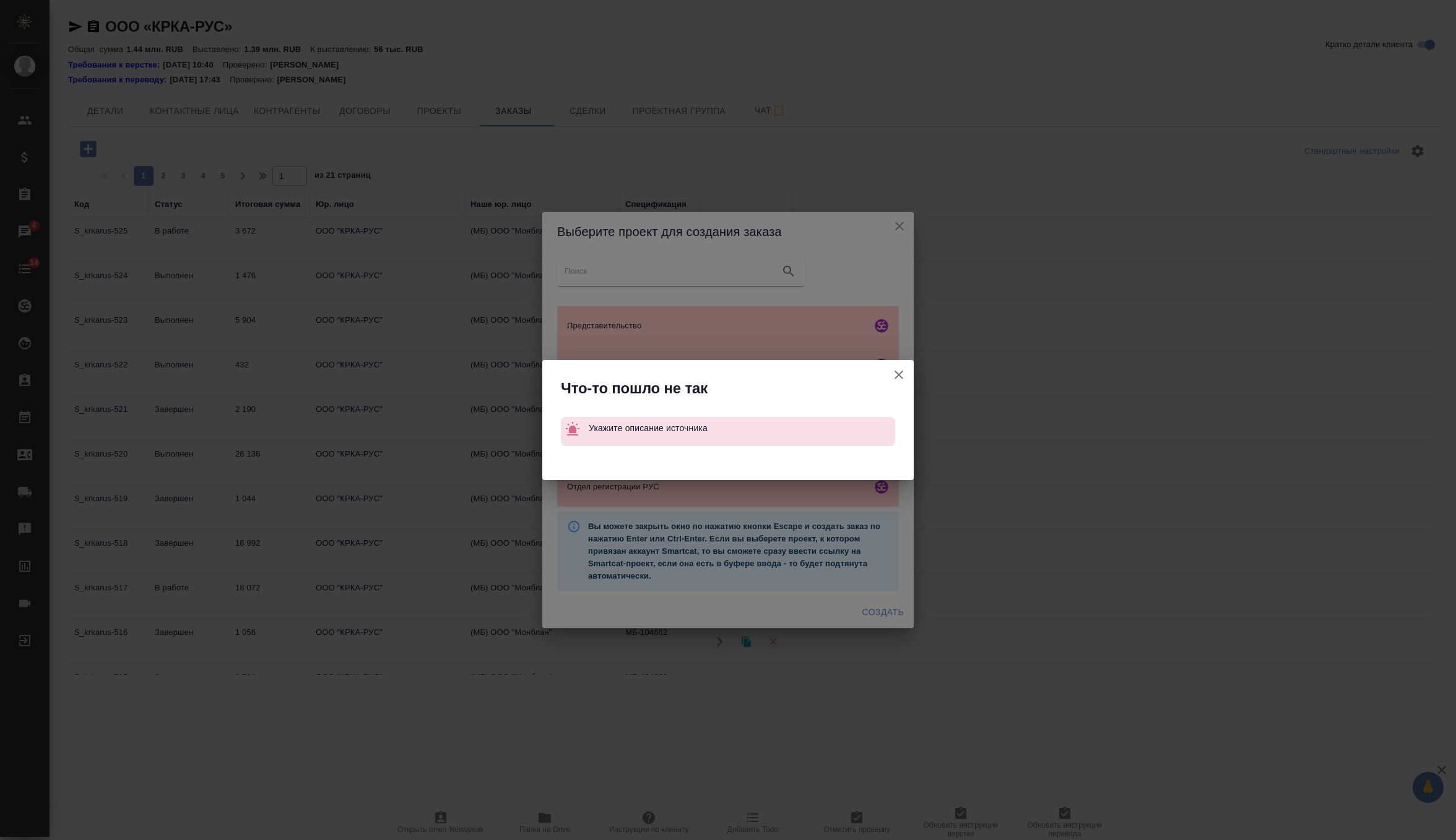
click at [895, 370] on icon "button" at bounding box center [899, 375] width 15 height 15
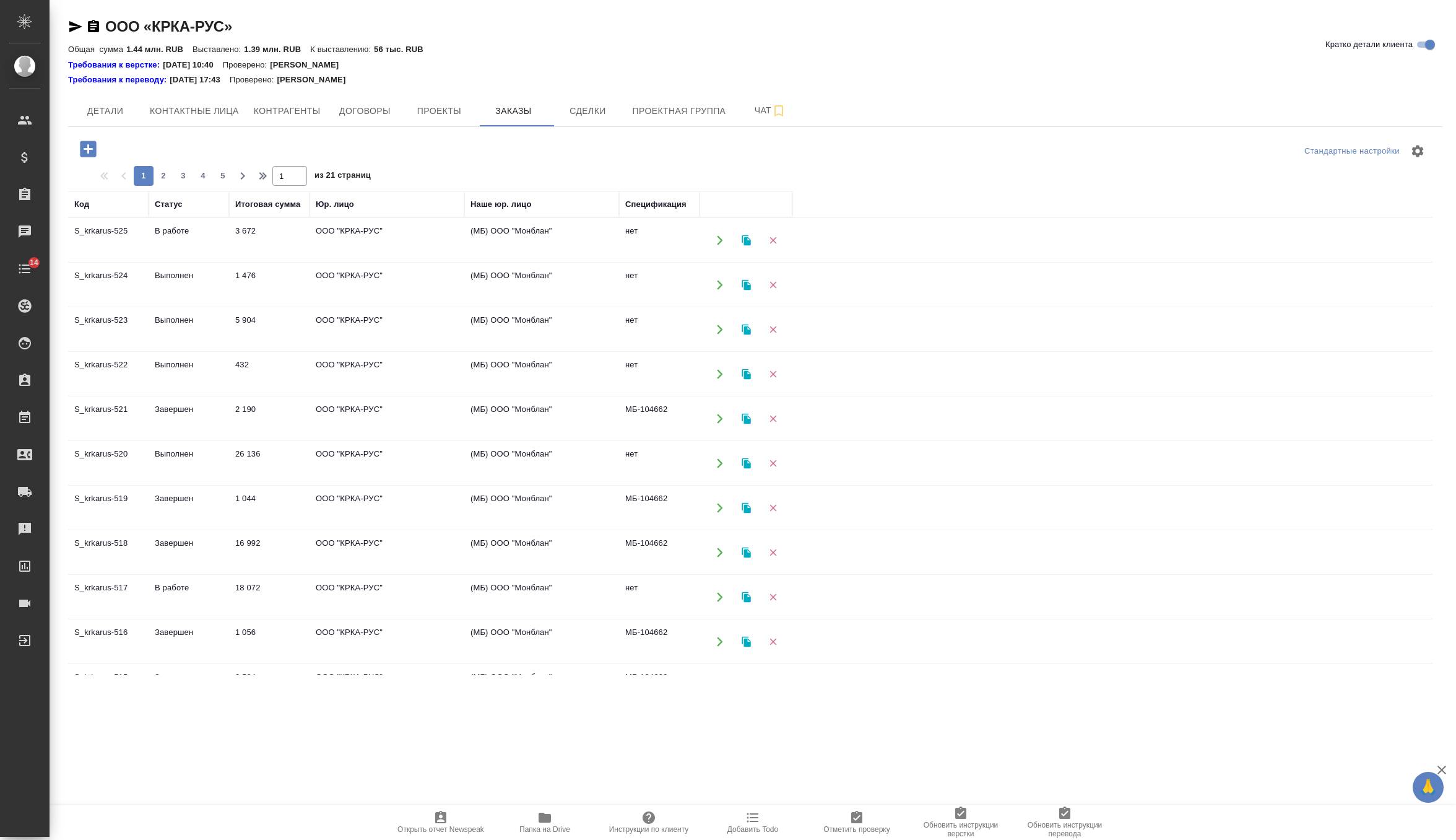
click at [86, 148] on icon "button" at bounding box center [88, 149] width 22 height 22
click at [608, 426] on td "(МБ) ООО "Монблан"" at bounding box center [541, 419] width 154 height 44
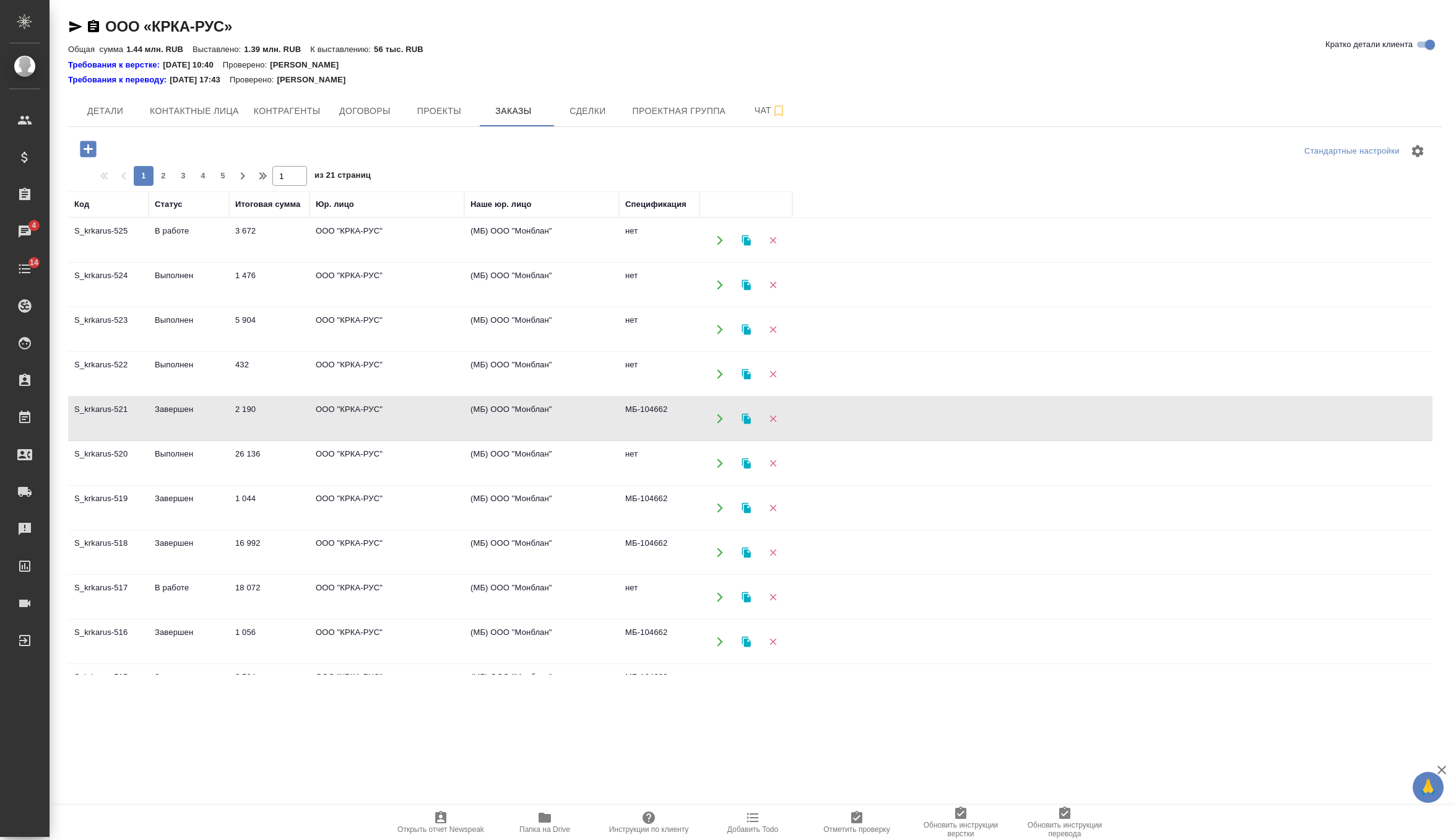
click at [90, 148] on icon "button" at bounding box center [88, 149] width 22 height 22
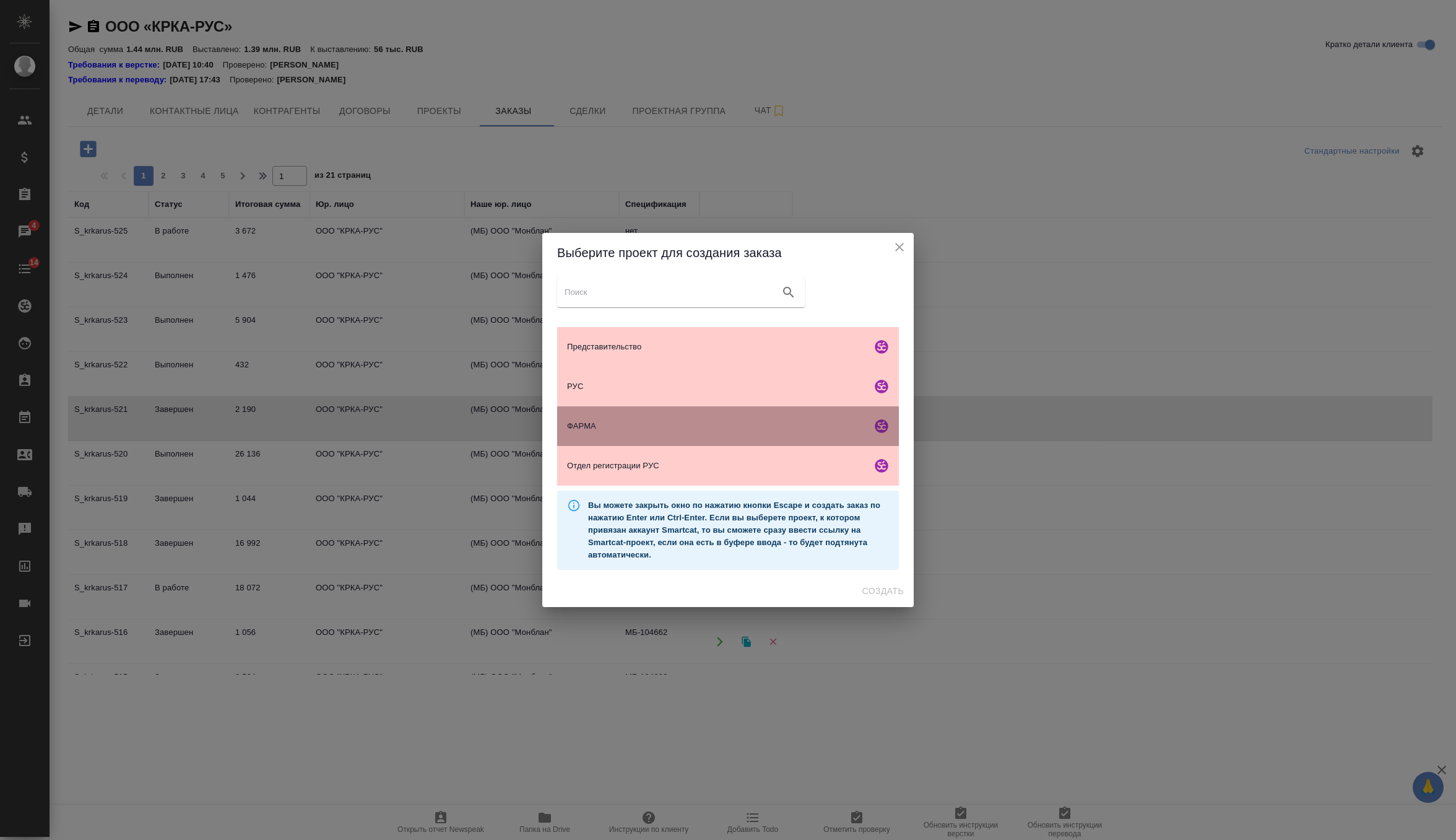
click at [643, 419] on div "ФАРМА" at bounding box center [728, 426] width 342 height 39
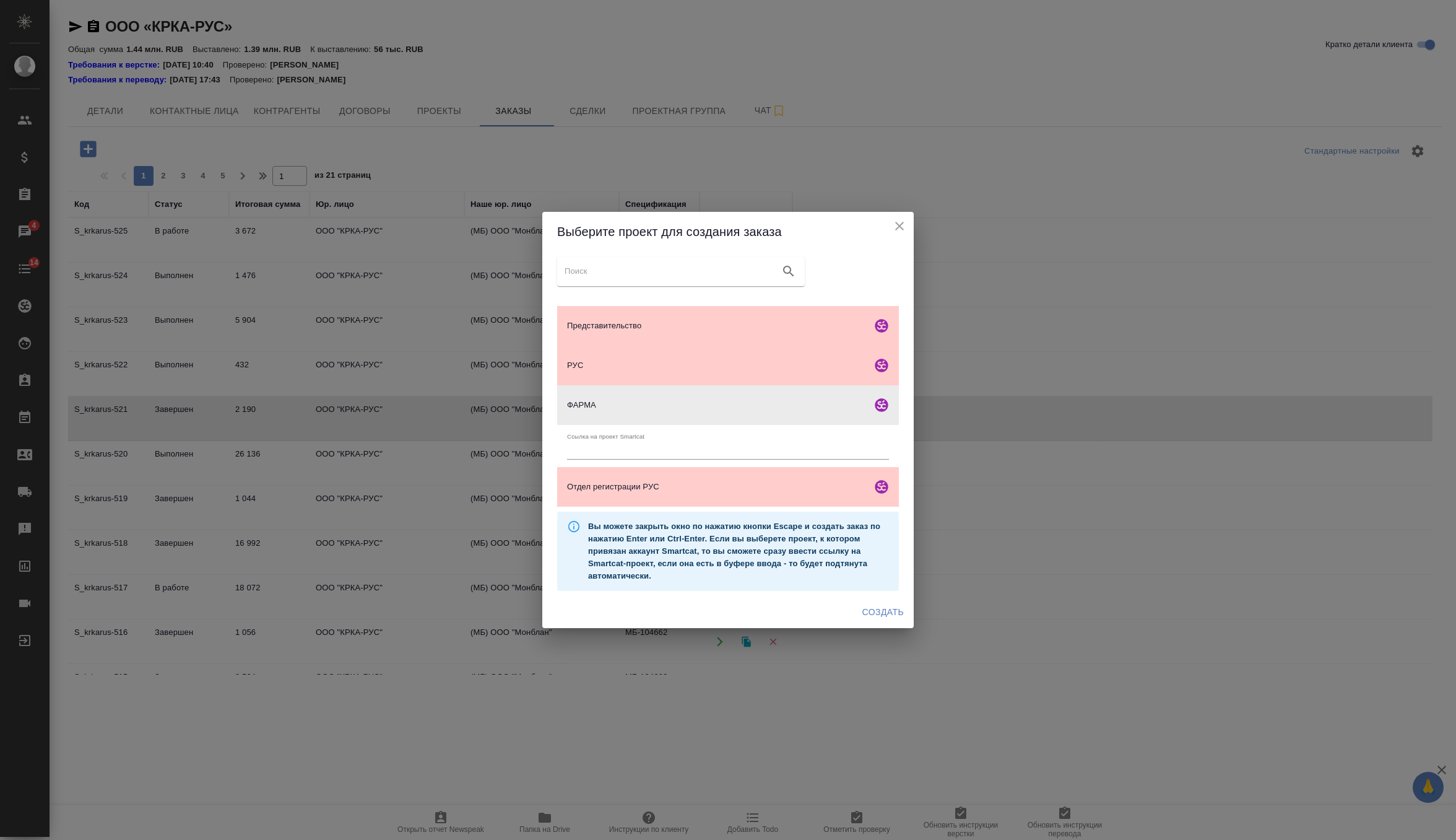
click at [881, 606] on span "Создать" at bounding box center [883, 612] width 42 height 16
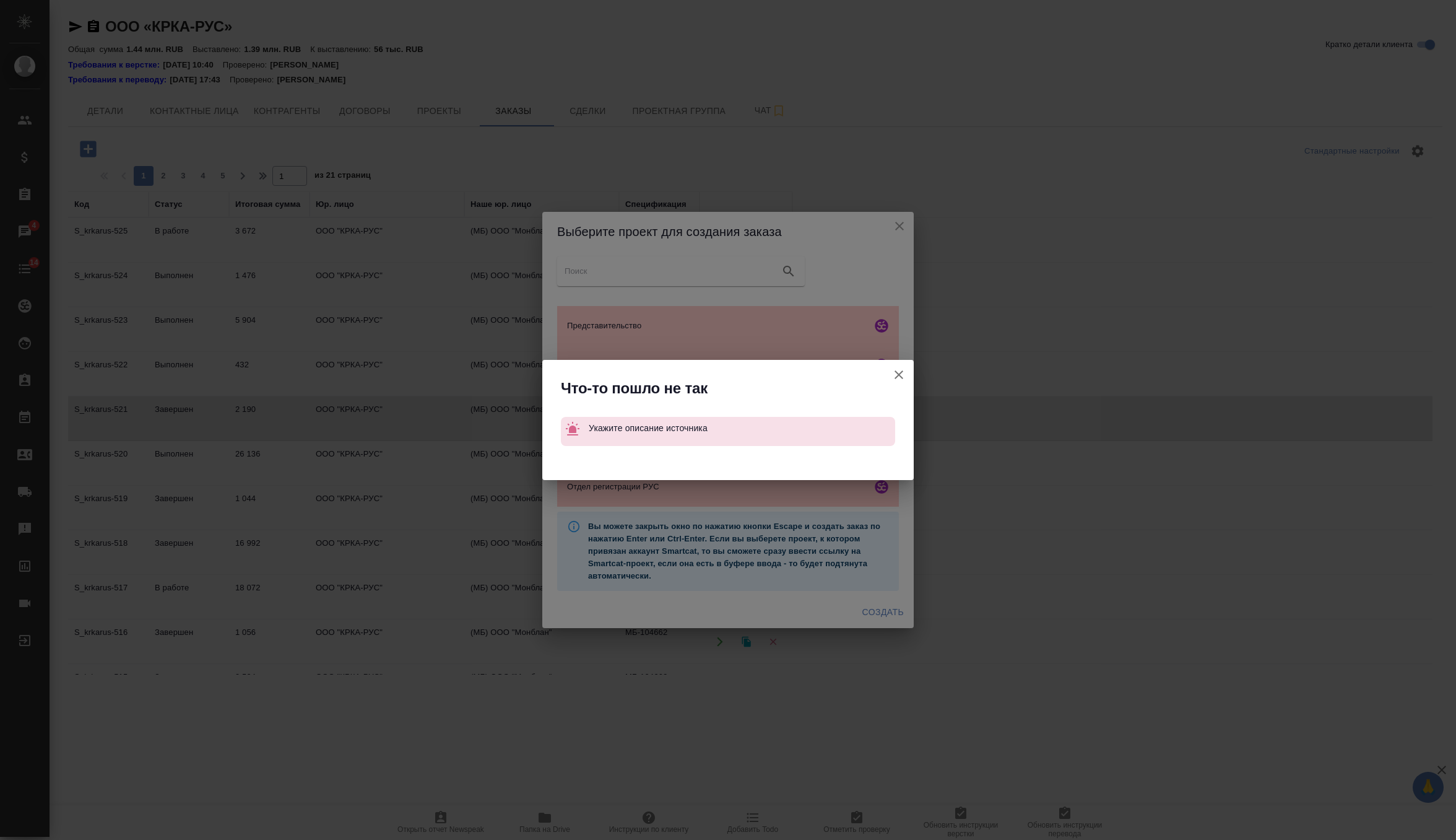
click at [904, 375] on icon "button" at bounding box center [899, 375] width 15 height 15
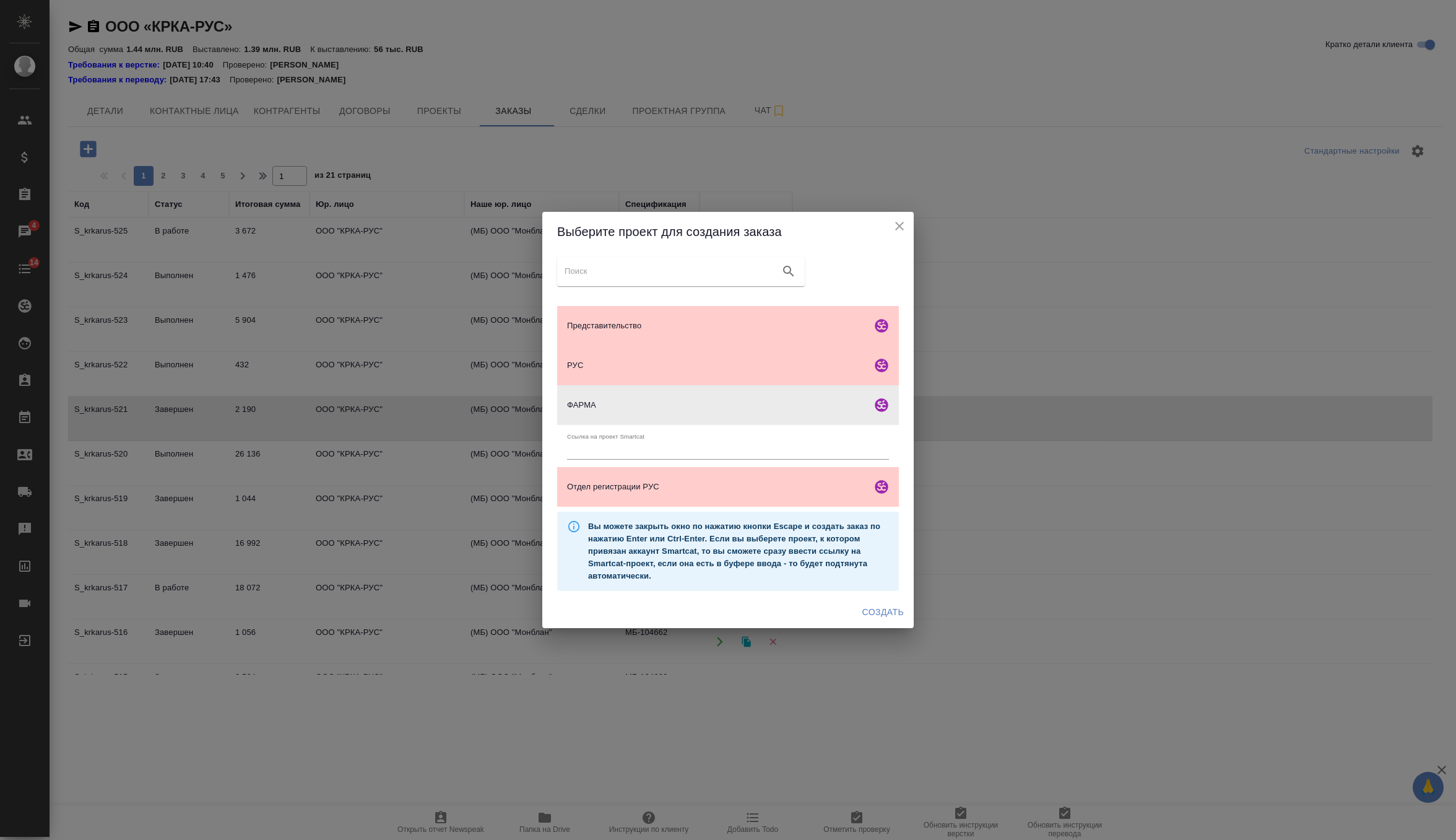
click at [899, 224] on icon "close" at bounding box center [899, 226] width 15 height 15
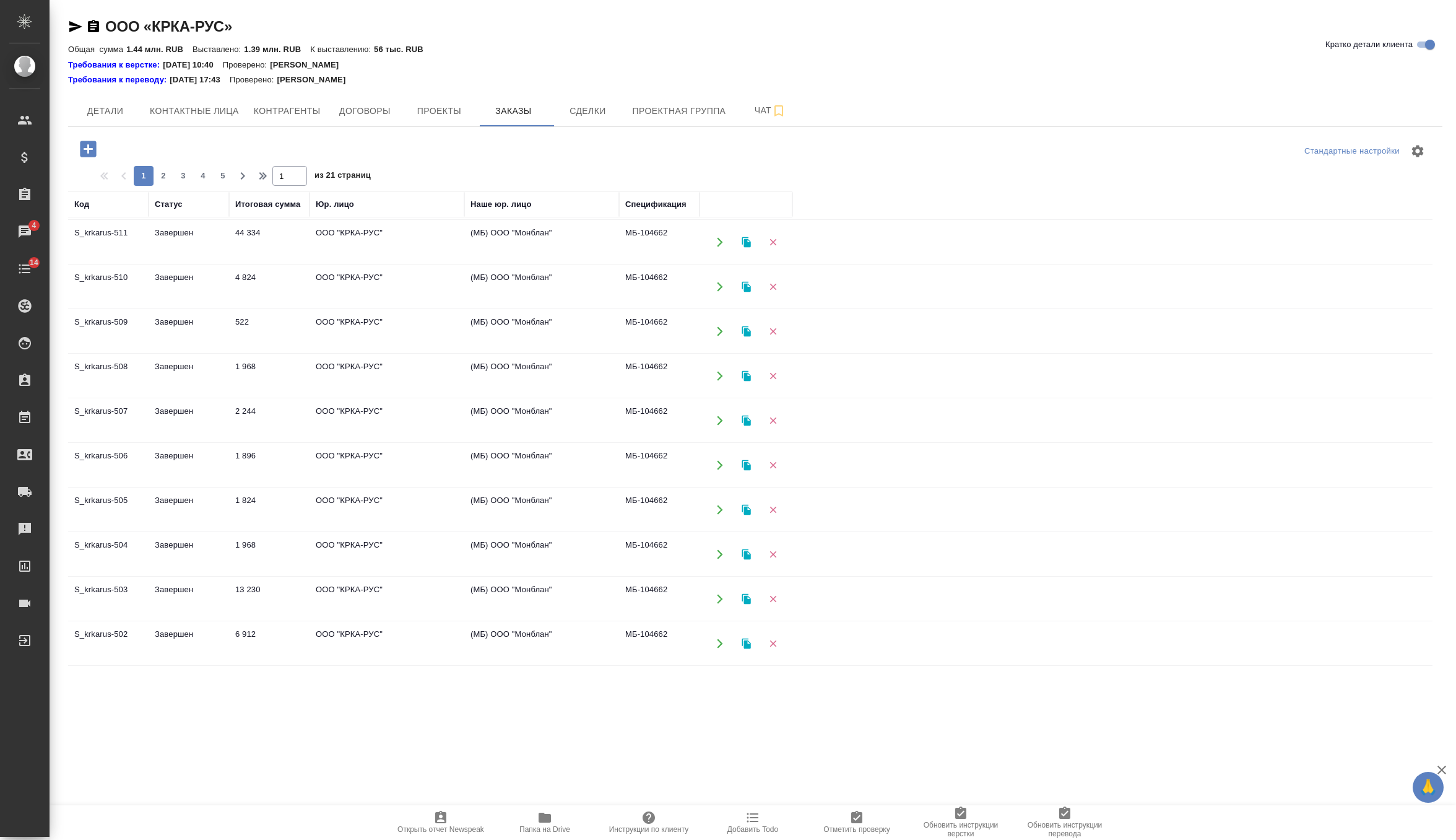
scroll to position [653, 0]
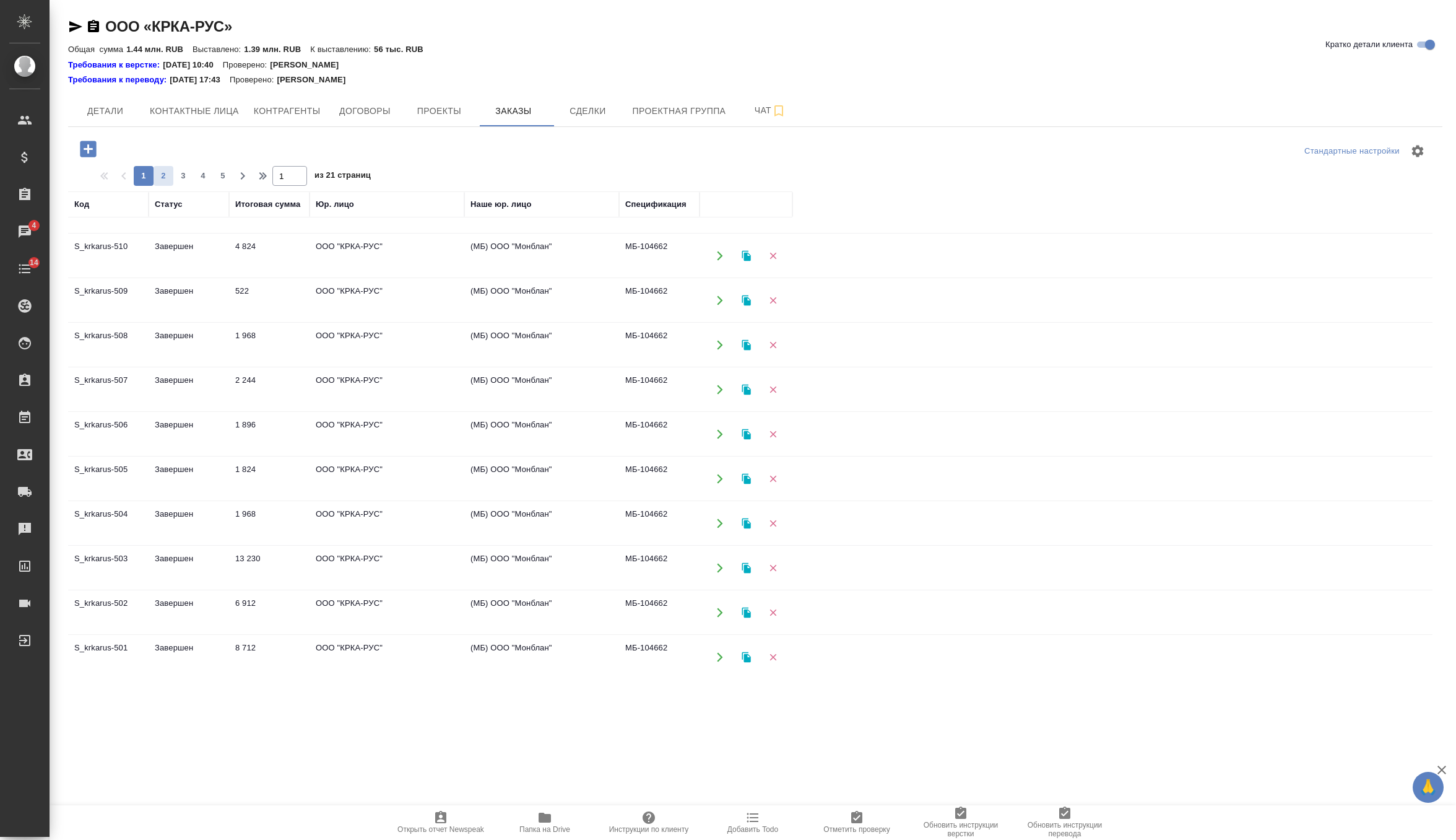
click at [169, 174] on span "2" at bounding box center [163, 176] width 20 height 12
type input "2"
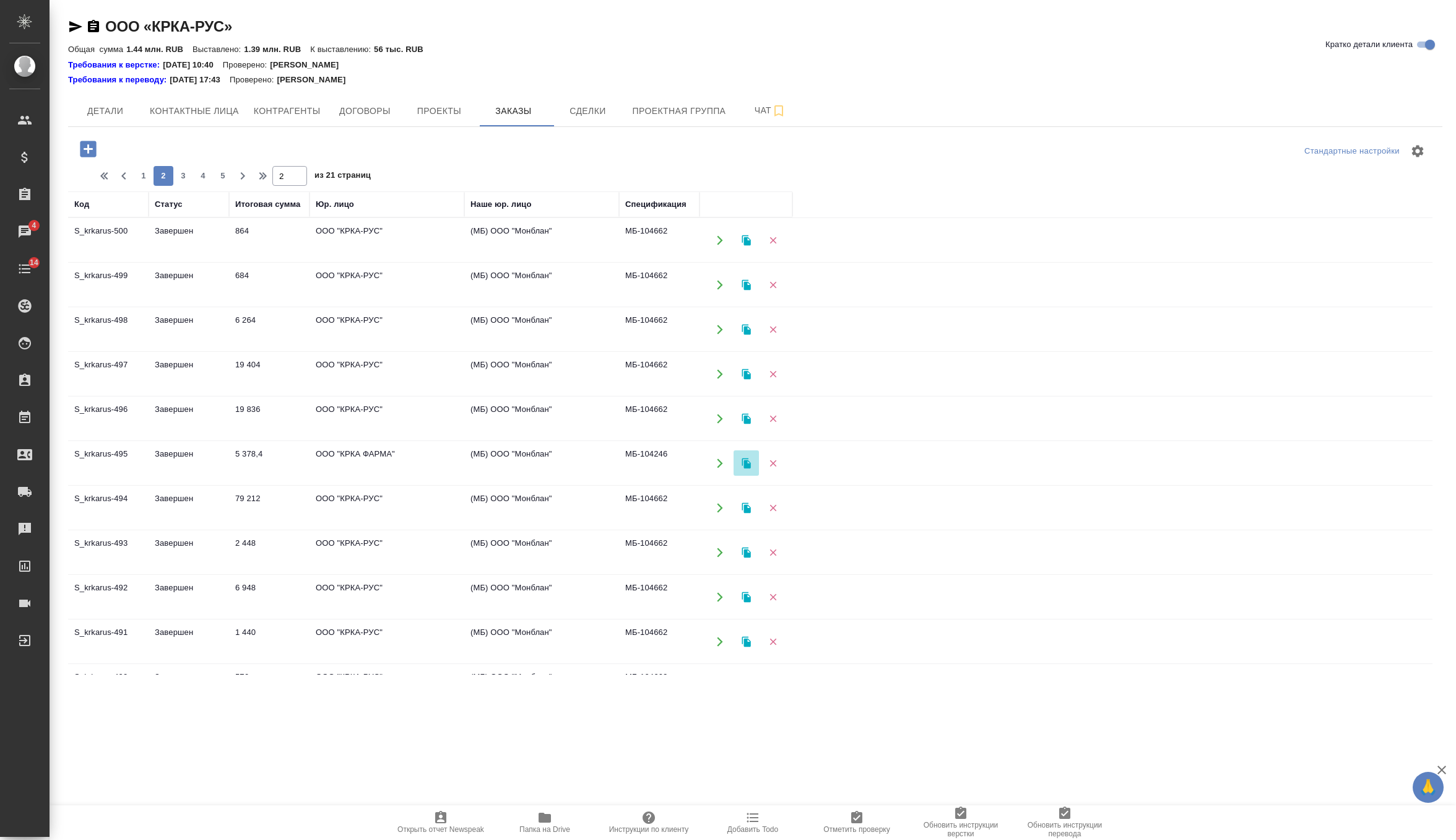
click at [745, 462] on icon "button" at bounding box center [746, 462] width 9 height 10
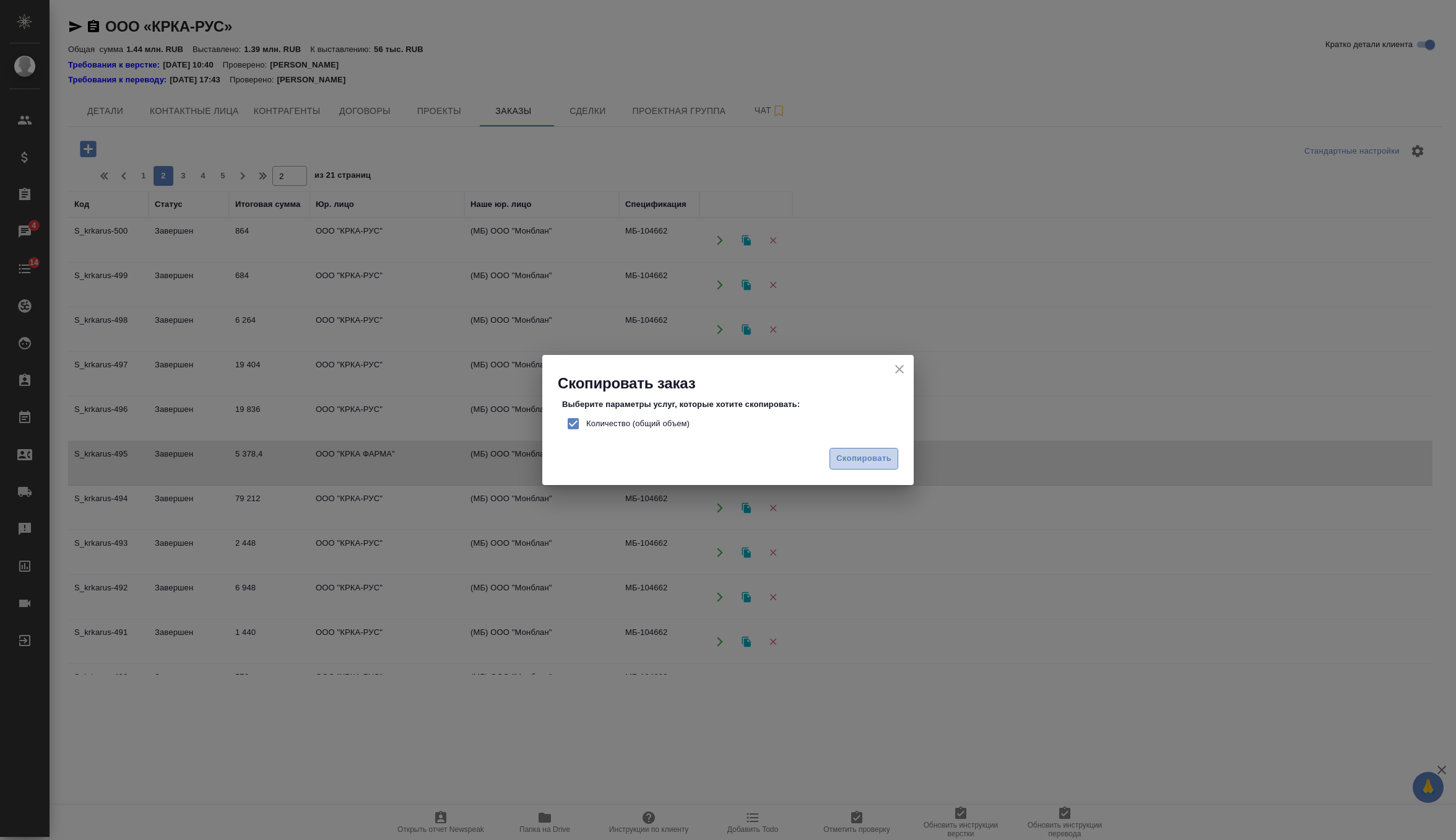
click at [852, 468] on button "Скопировать" at bounding box center [863, 459] width 69 height 22
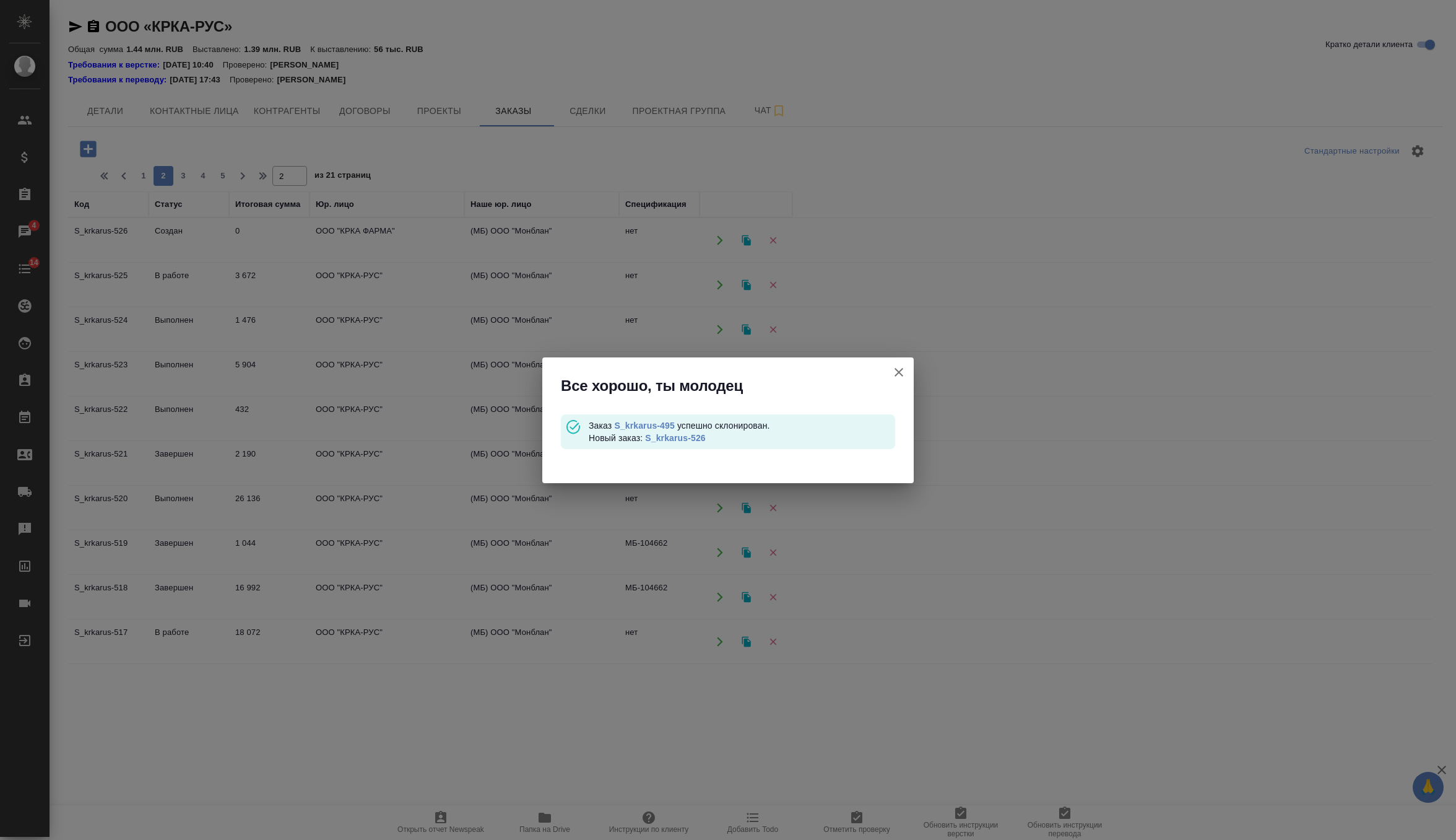
click at [684, 438] on link "S_krkarus-526" at bounding box center [675, 438] width 60 height 10
click at [908, 368] on button "Ссылка на проект Smartcat" at bounding box center [899, 372] width 30 height 30
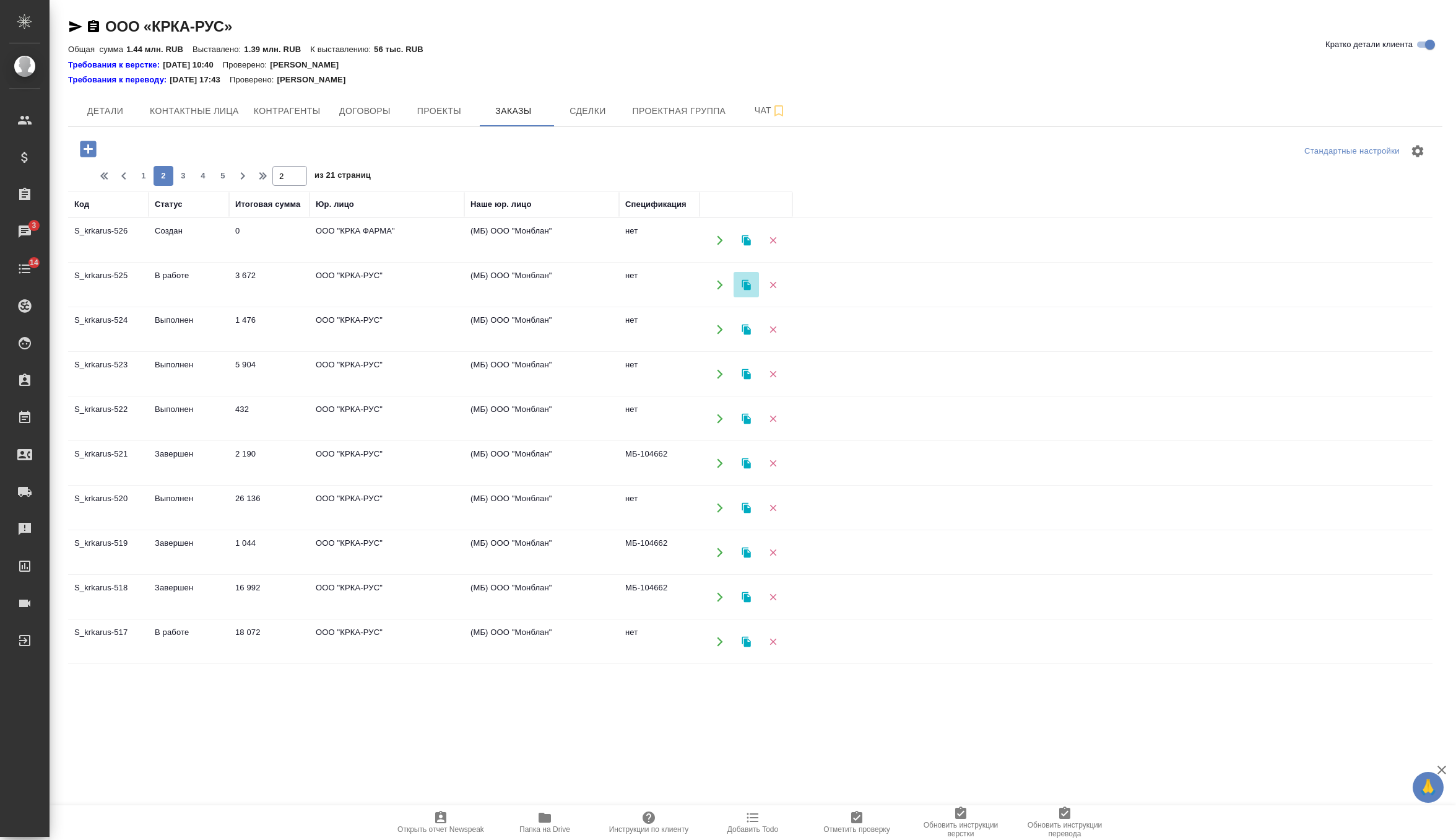
click at [743, 284] on icon "button" at bounding box center [746, 285] width 11 height 11
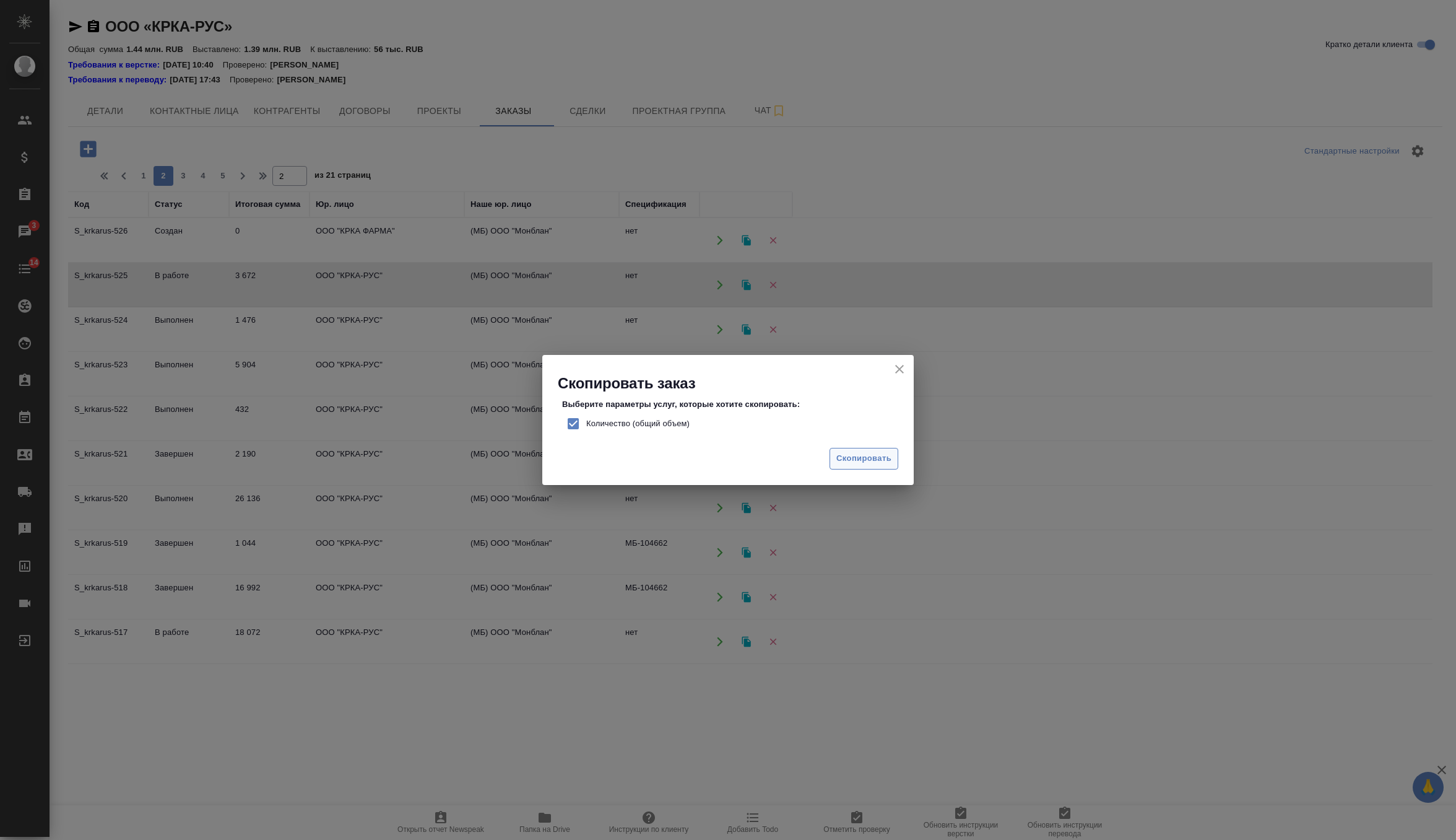
click at [849, 464] on span "Скопировать" at bounding box center [863, 458] width 55 height 14
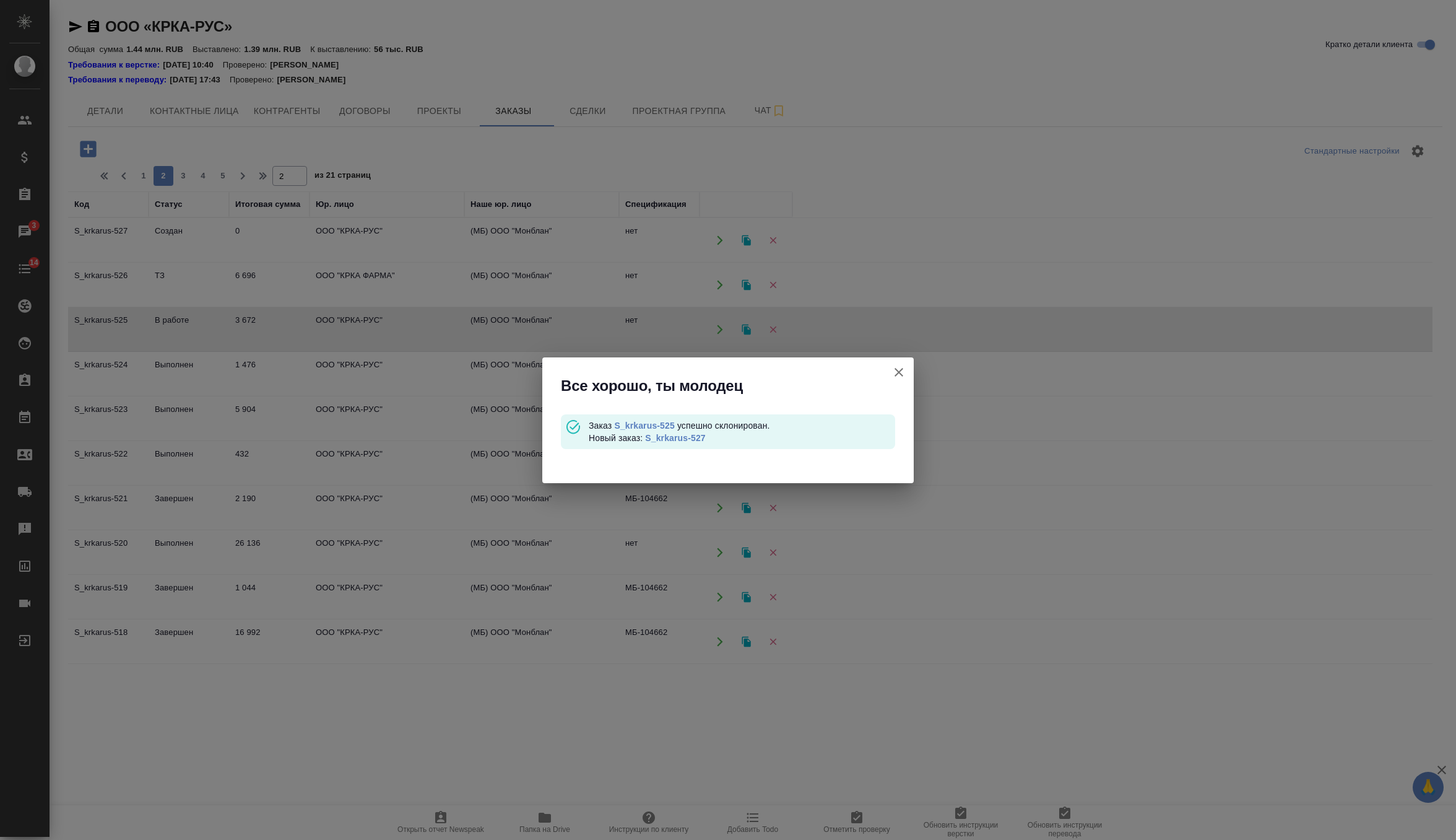
click at [697, 442] on link "S_krkarus-527" at bounding box center [675, 438] width 60 height 10
click at [901, 368] on icon "button" at bounding box center [899, 372] width 15 height 15
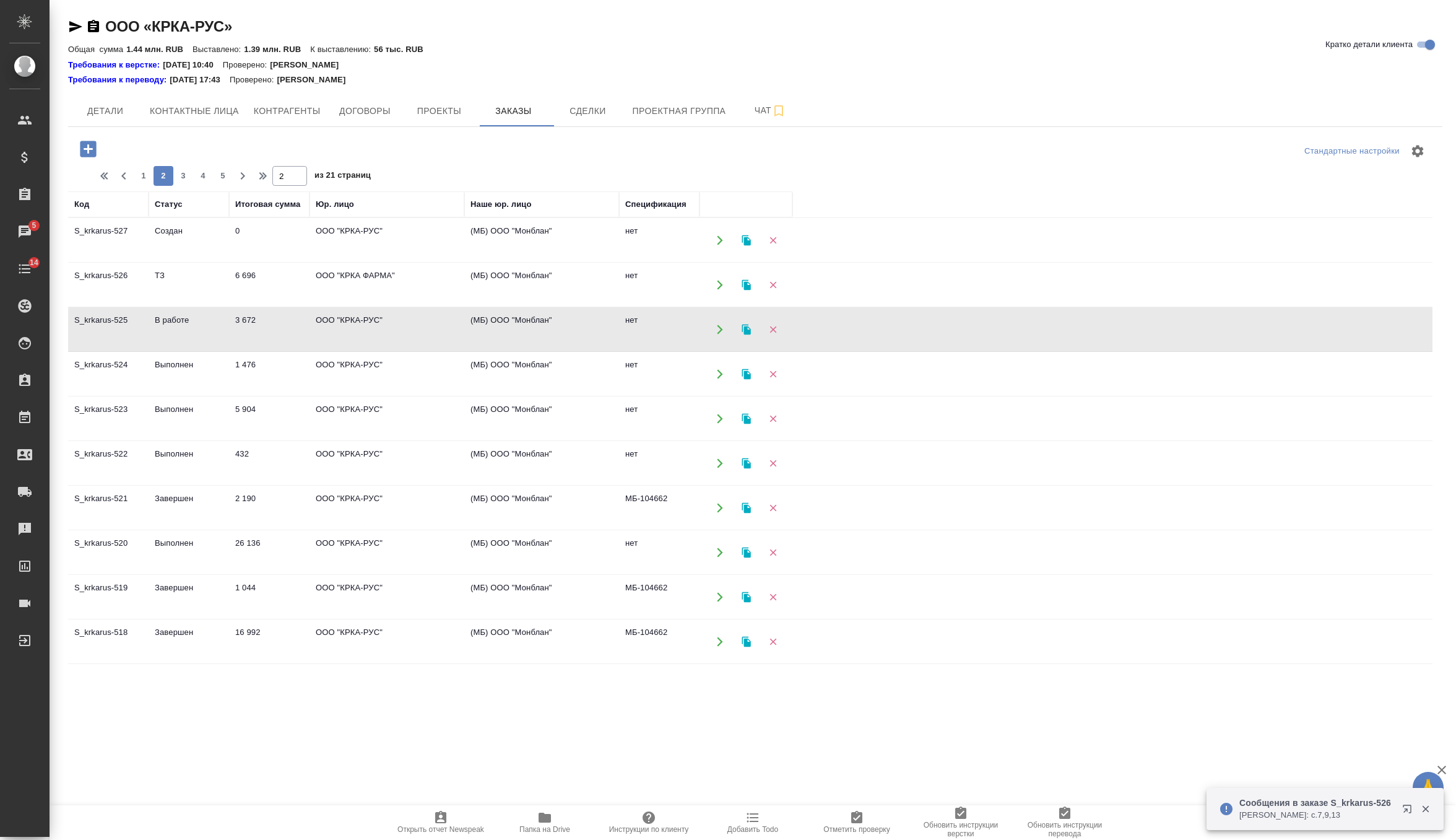
click at [282, 333] on td "3 672" at bounding box center [269, 329] width 80 height 44
click at [274, 506] on td "2 190" at bounding box center [269, 508] width 80 height 44
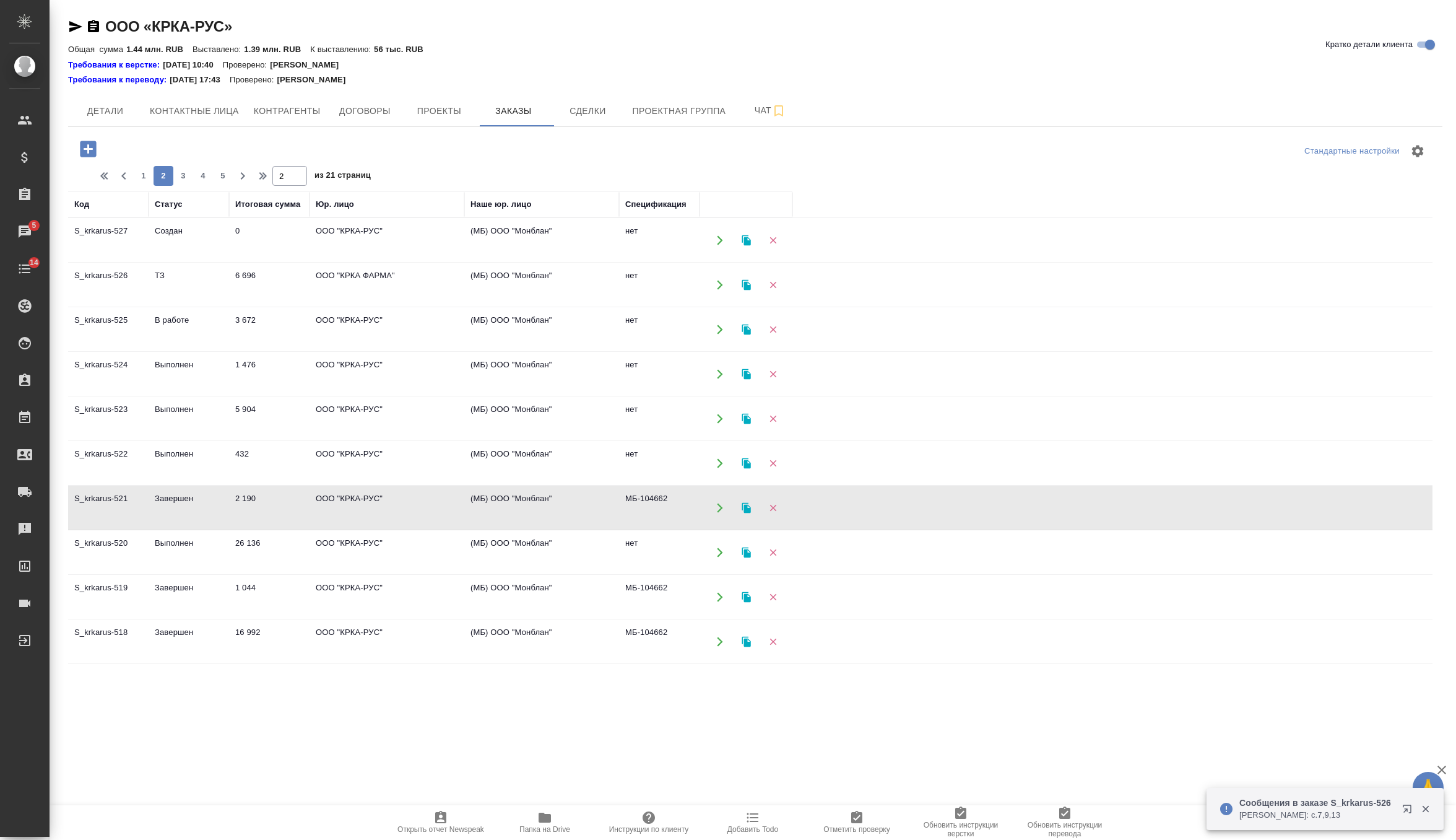
click at [274, 506] on td "2 190" at bounding box center [269, 508] width 80 height 44
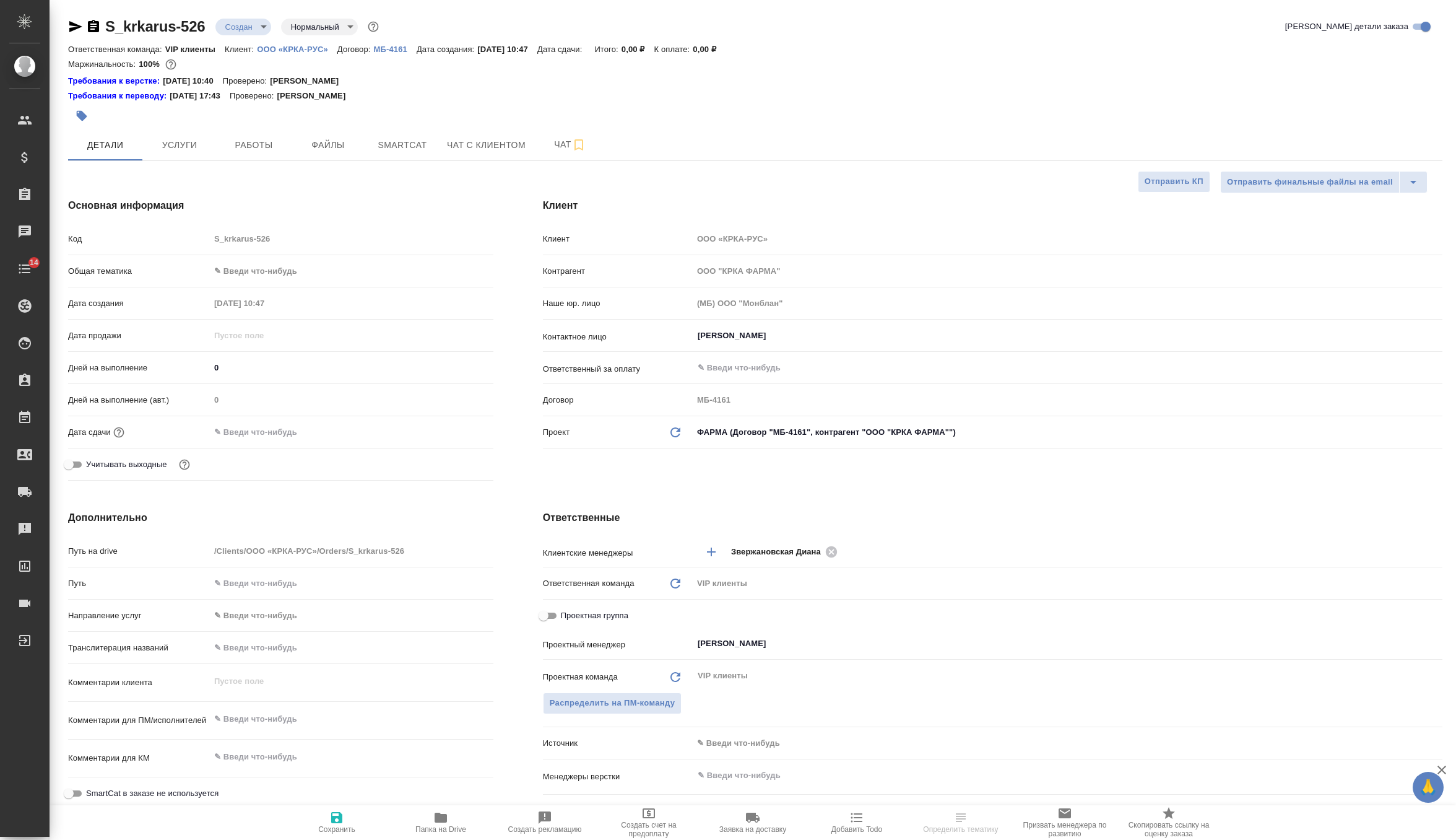
select select "RU"
click at [165, 149] on span "Услуги" at bounding box center [179, 145] width 59 height 16
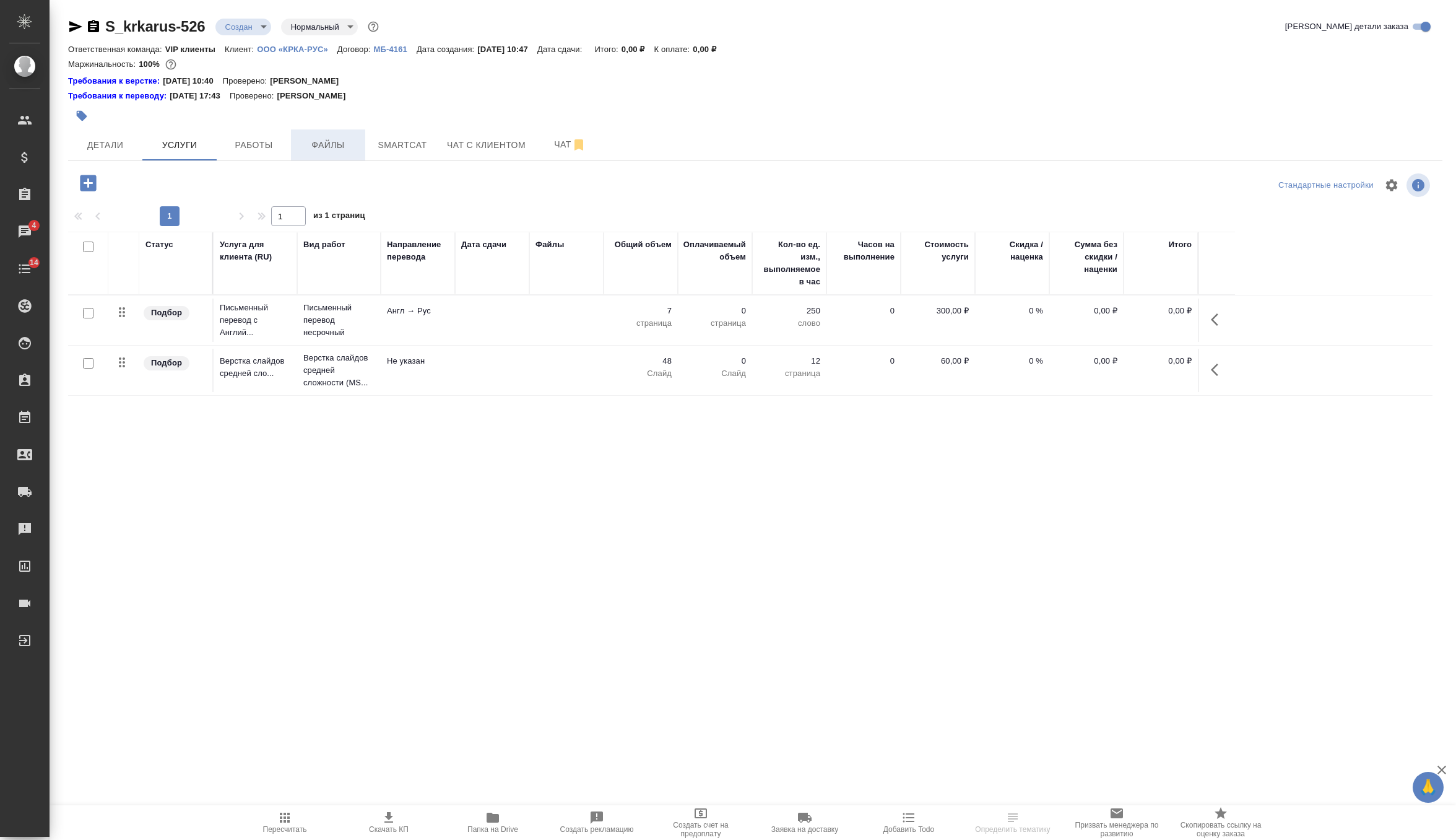
click at [333, 145] on span "Файлы" at bounding box center [328, 145] width 59 height 16
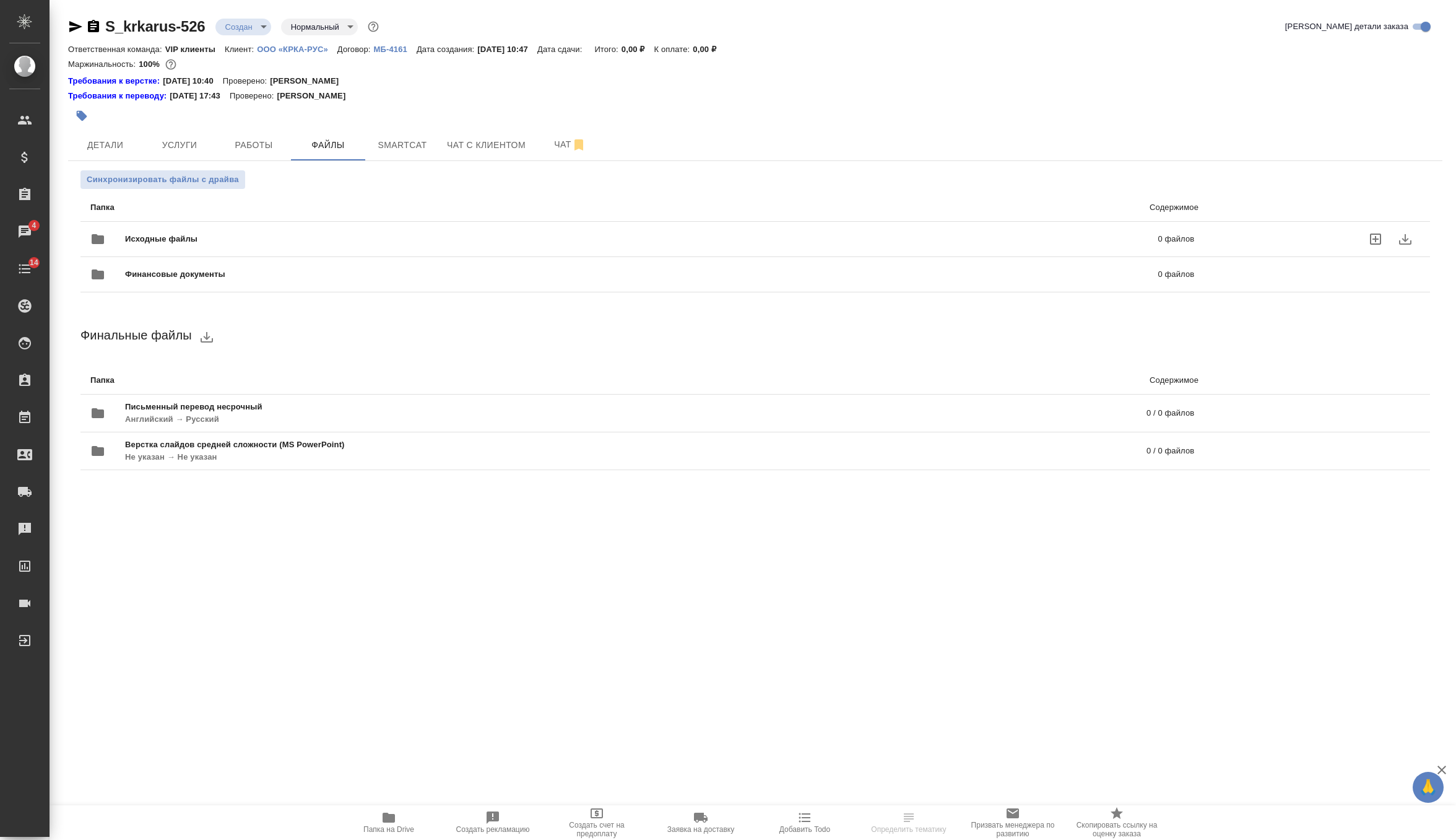
click at [245, 240] on span "Исходные файлы" at bounding box center [401, 239] width 553 height 12
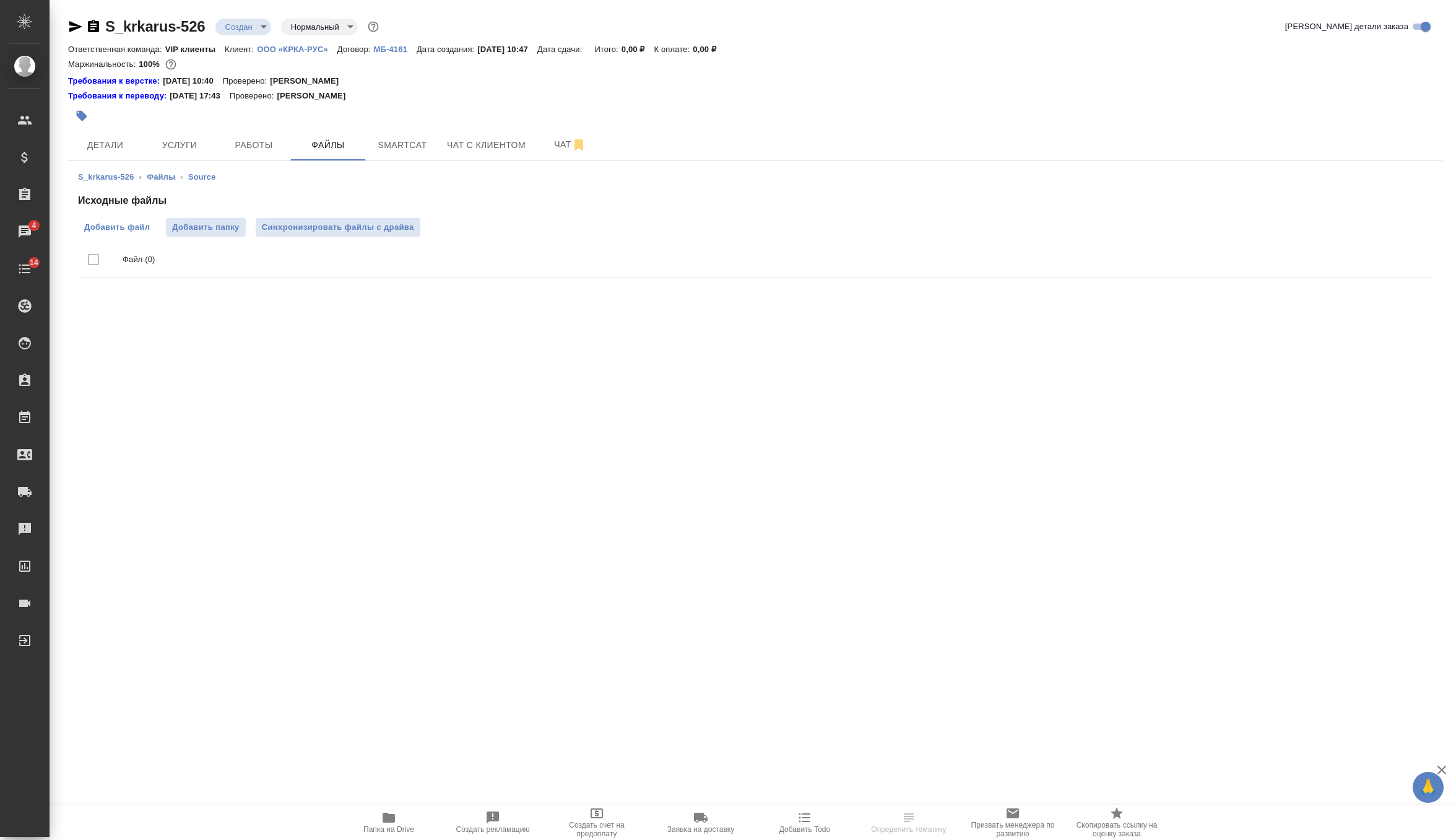
click at [131, 235] on label "Добавить файл" at bounding box center [117, 227] width 78 height 18
click at [0, 0] on input "Добавить файл" at bounding box center [0, 0] width 0 height 0
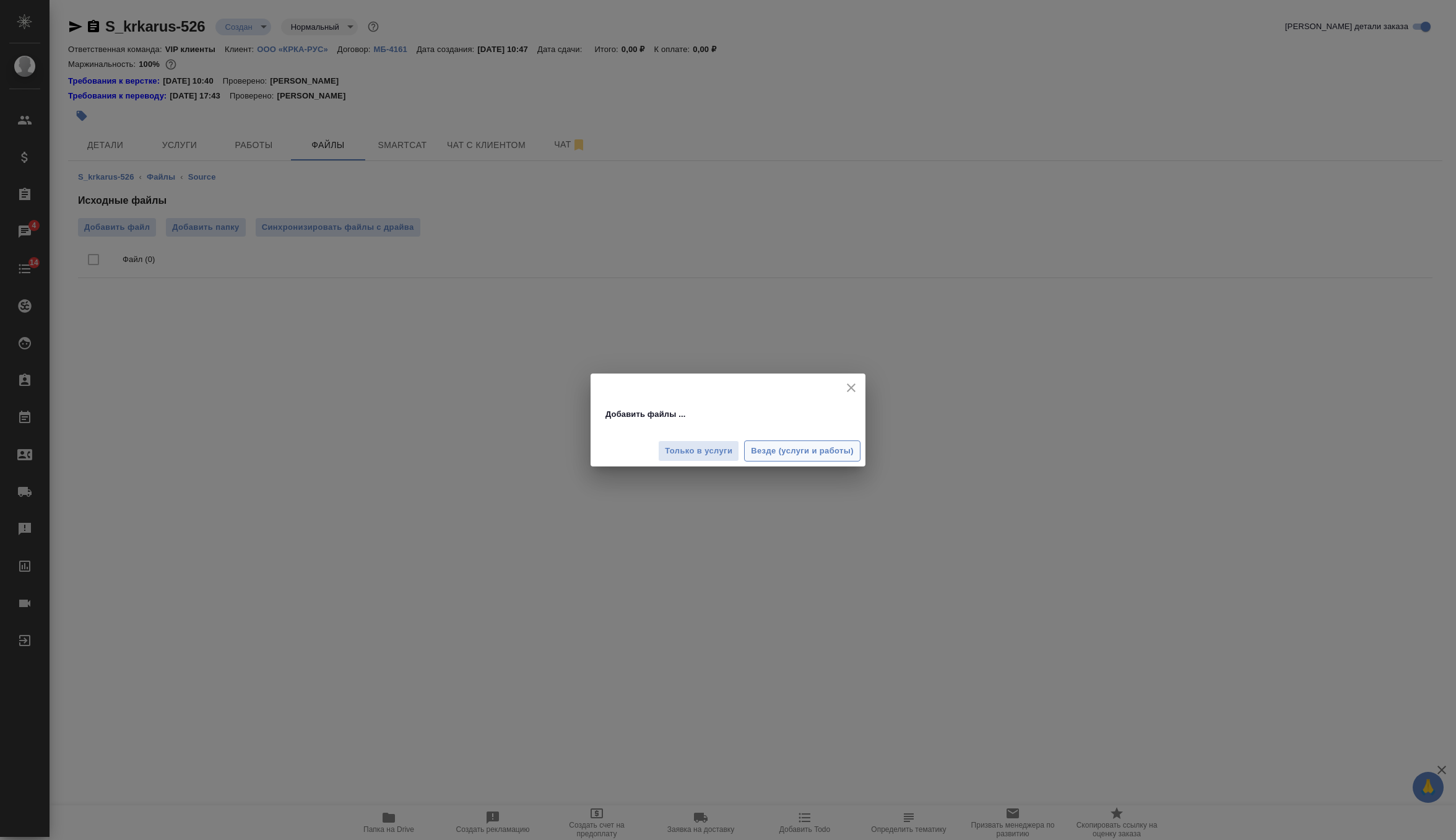
click at [760, 451] on span "Везде (услуги и работы)" at bounding box center [802, 451] width 103 height 14
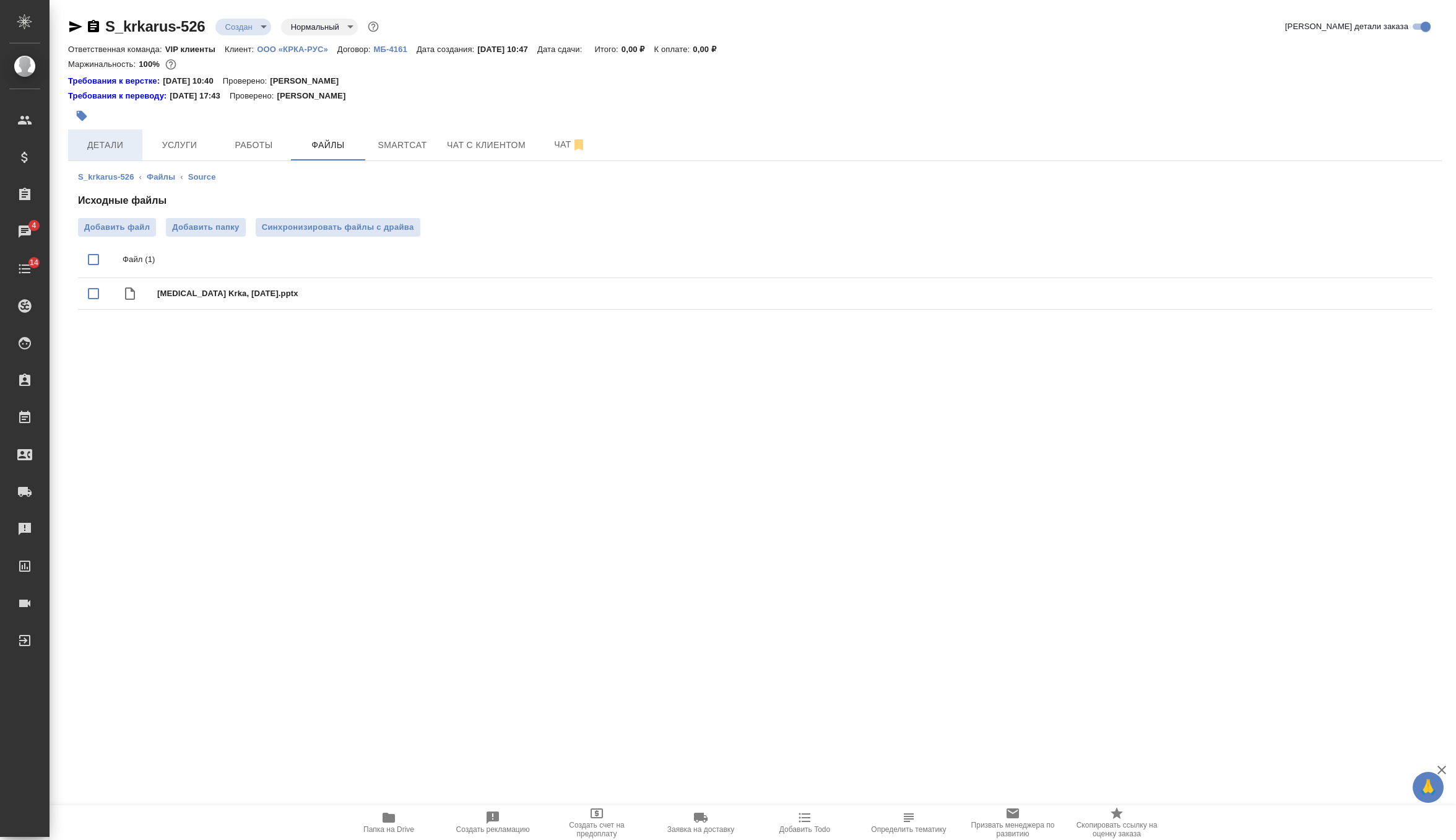
click at [101, 133] on button "Детали" at bounding box center [105, 144] width 74 height 31
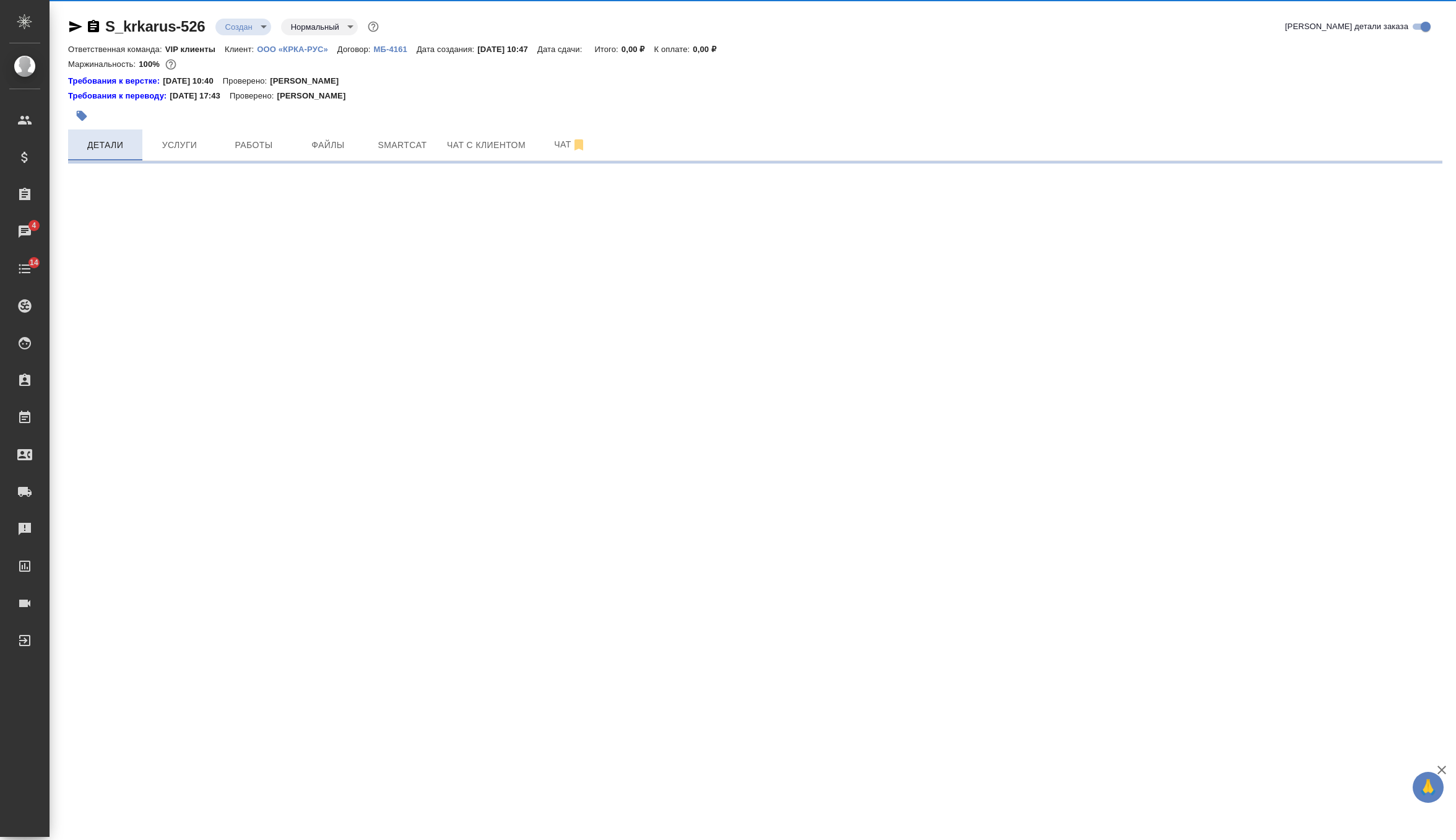
select select "RU"
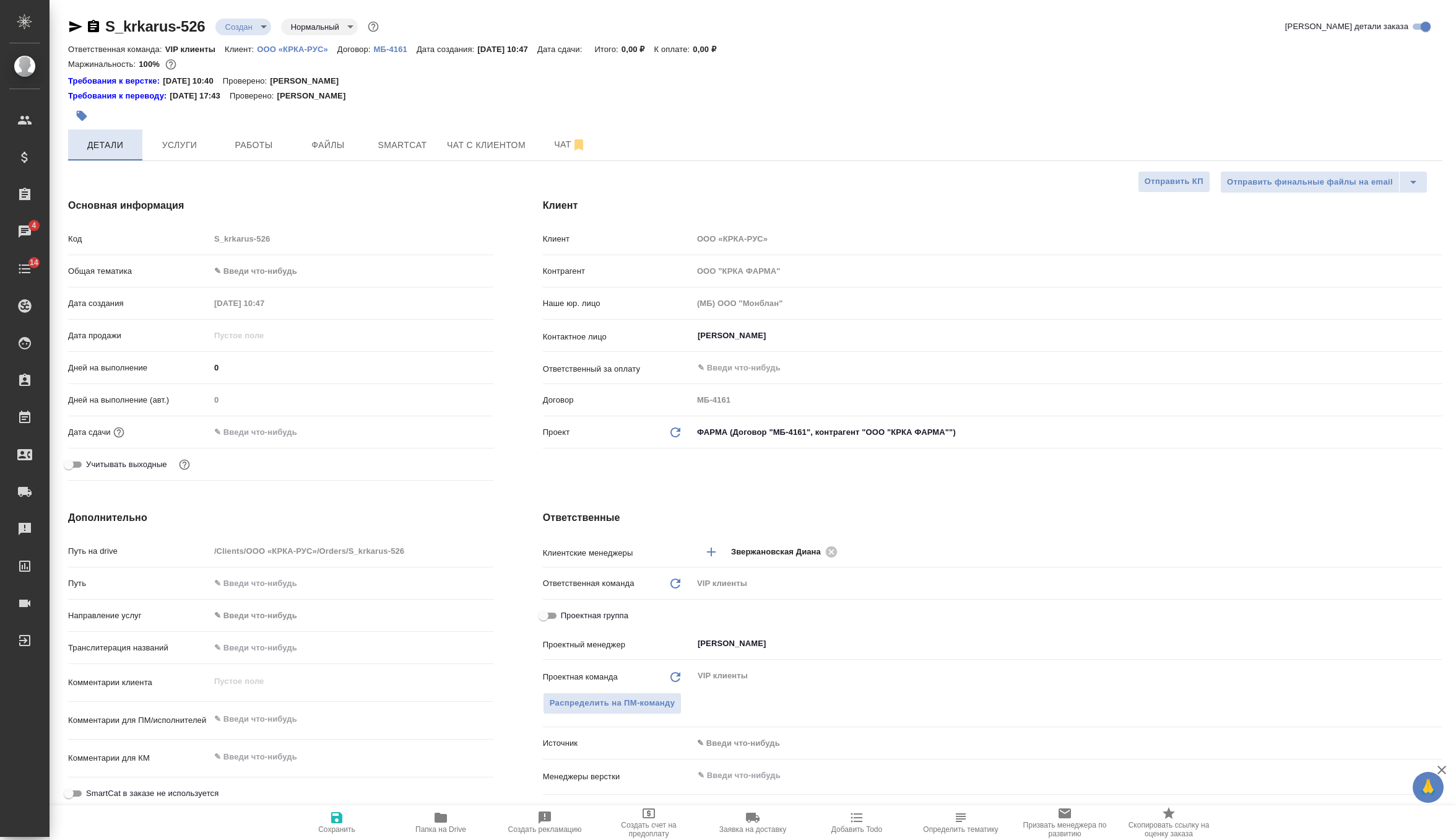
type textarea "x"
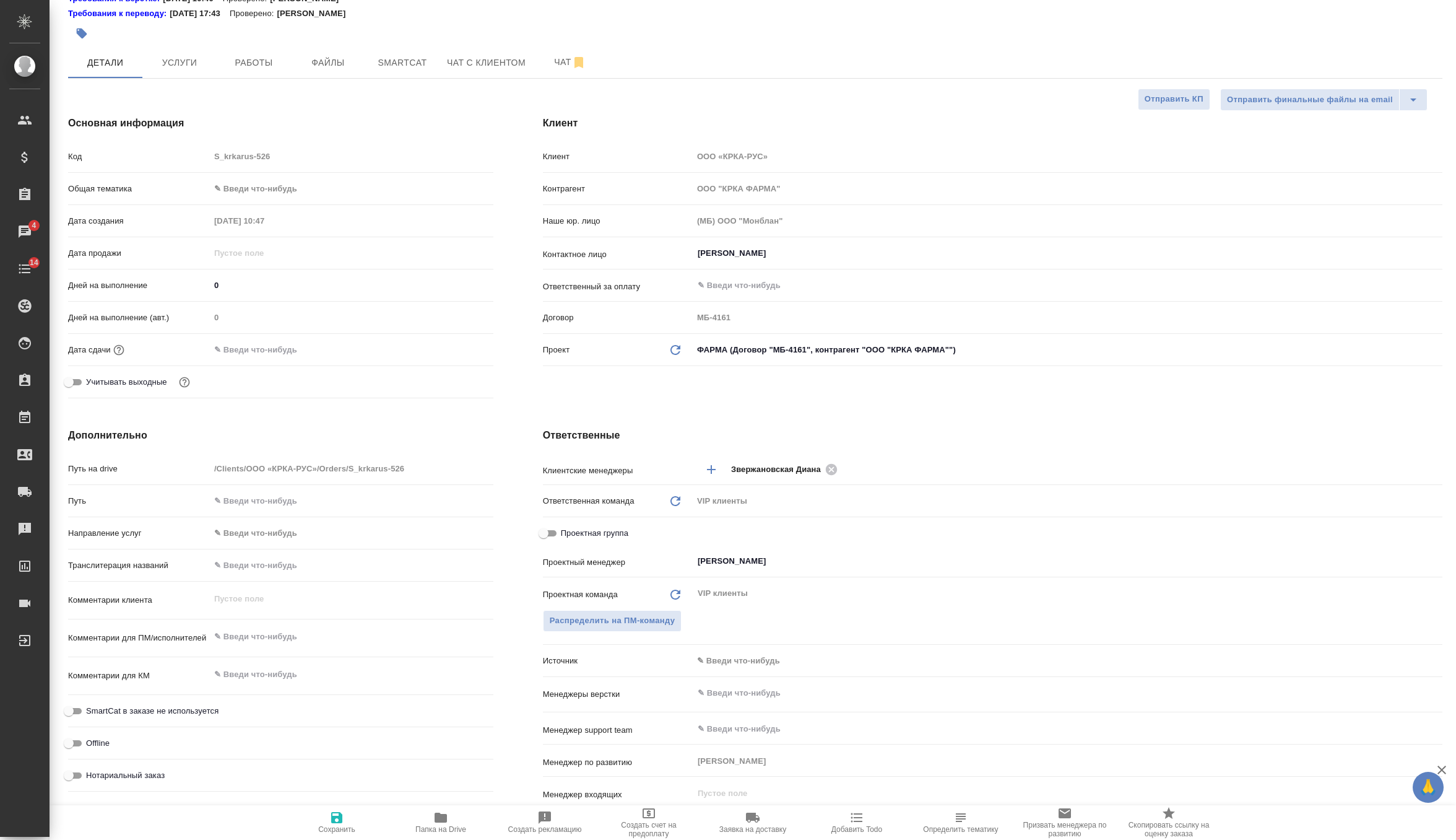
scroll to position [133, 0]
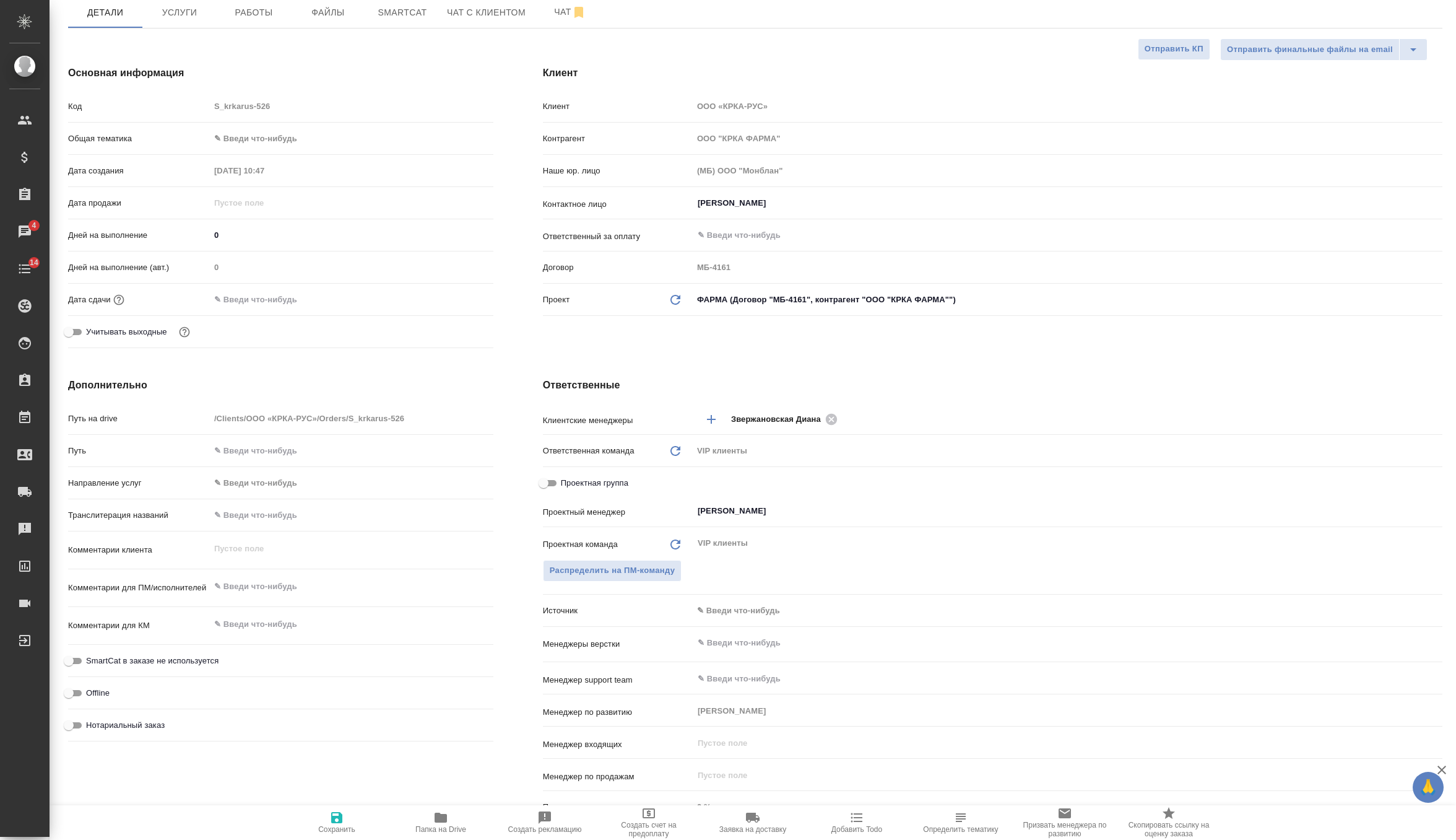
type textarea "x"
click at [254, 593] on textarea at bounding box center [351, 586] width 284 height 21
paste textarea "Прошу вас произвести перевод презентации с английского на русский язык. Изображ…"
type textarea "x"
type textarea "Прошу вас произвести перевод презентации с английского на русский язык. Изображ…"
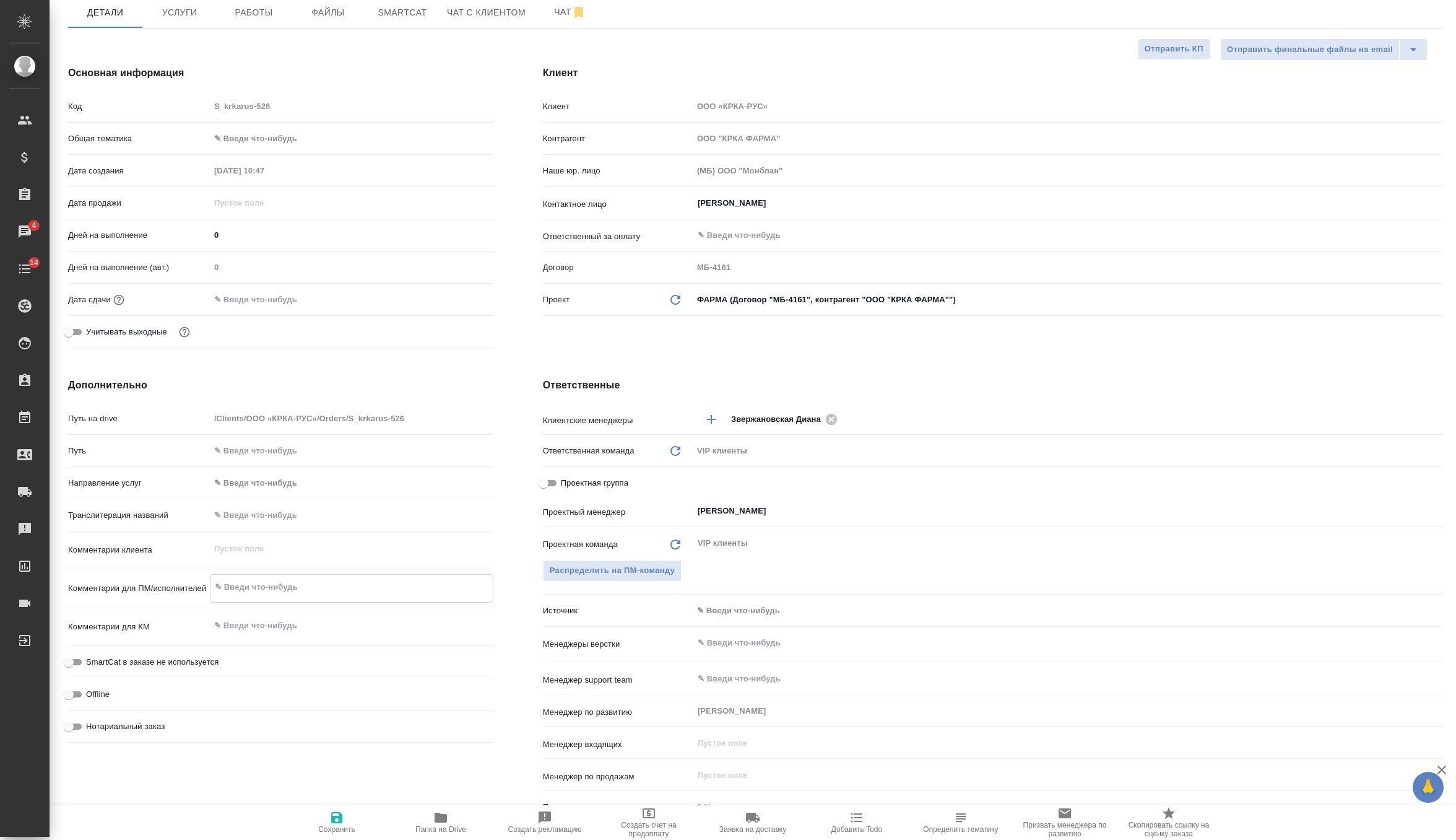
type textarea "x"
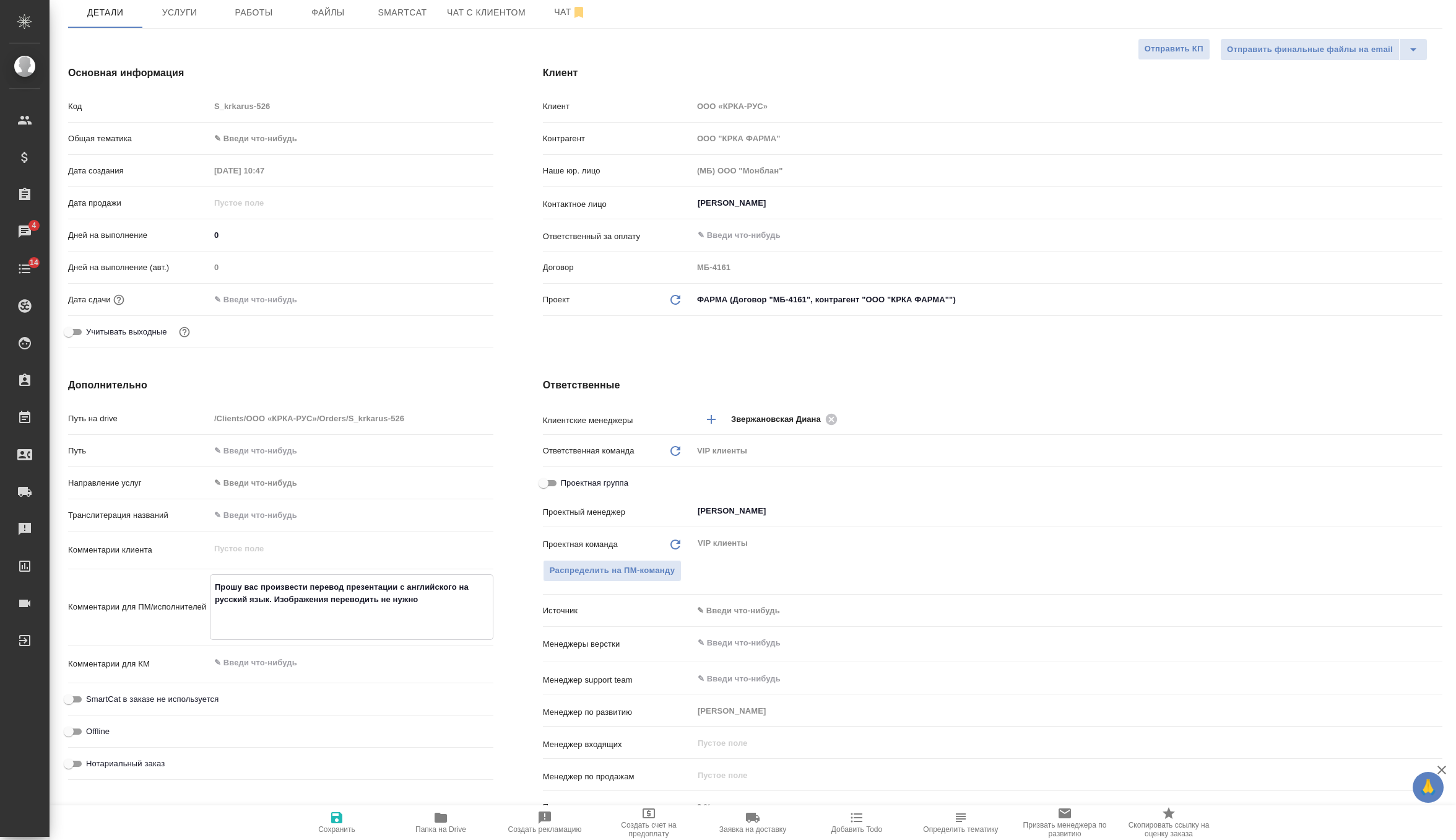
type textarea "x"
type textarea "Прошу вас произвести перевод презентации с английского на русский язык. Изображ…"
type textarea "x"
type textarea "Прошу вас произвести перевод презентации с английского на русский язык. Изображ…"
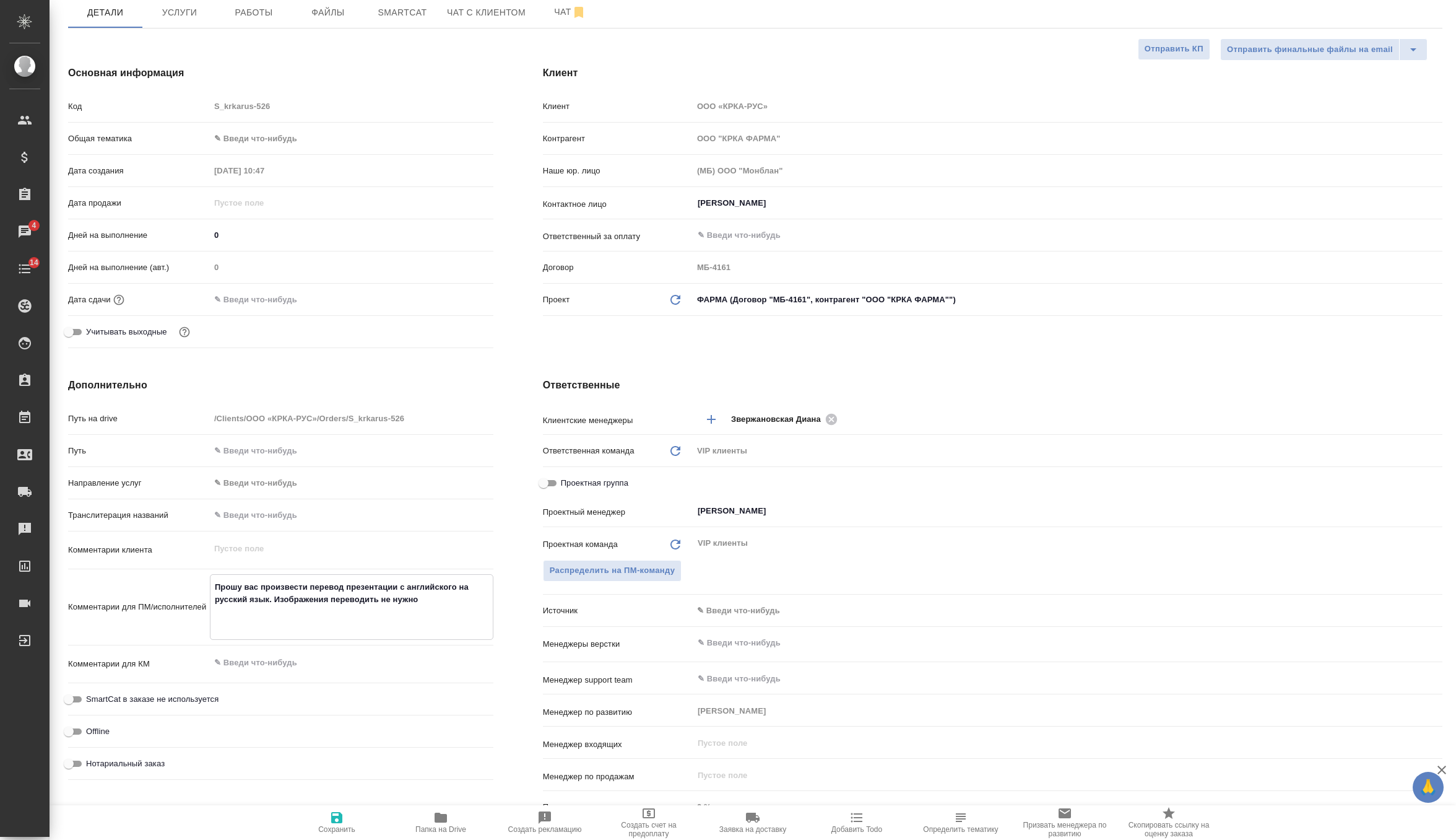
type textarea "x"
type textarea "Прошу вас произвести перевод презентации с английского на русский язык. Изображ…"
type textarea "x"
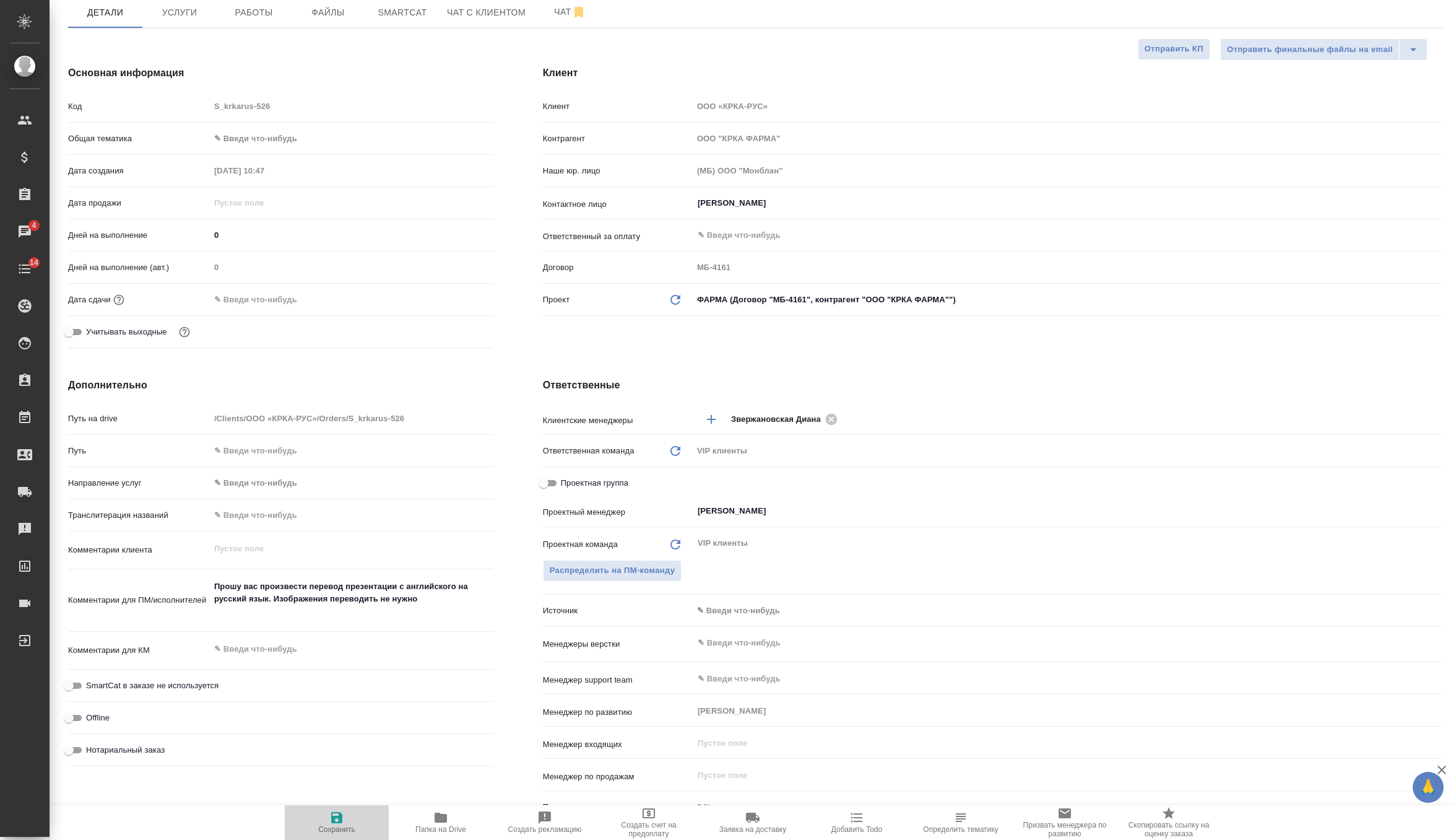
click at [331, 822] on icon "button" at bounding box center [337, 818] width 15 height 15
type textarea "x"
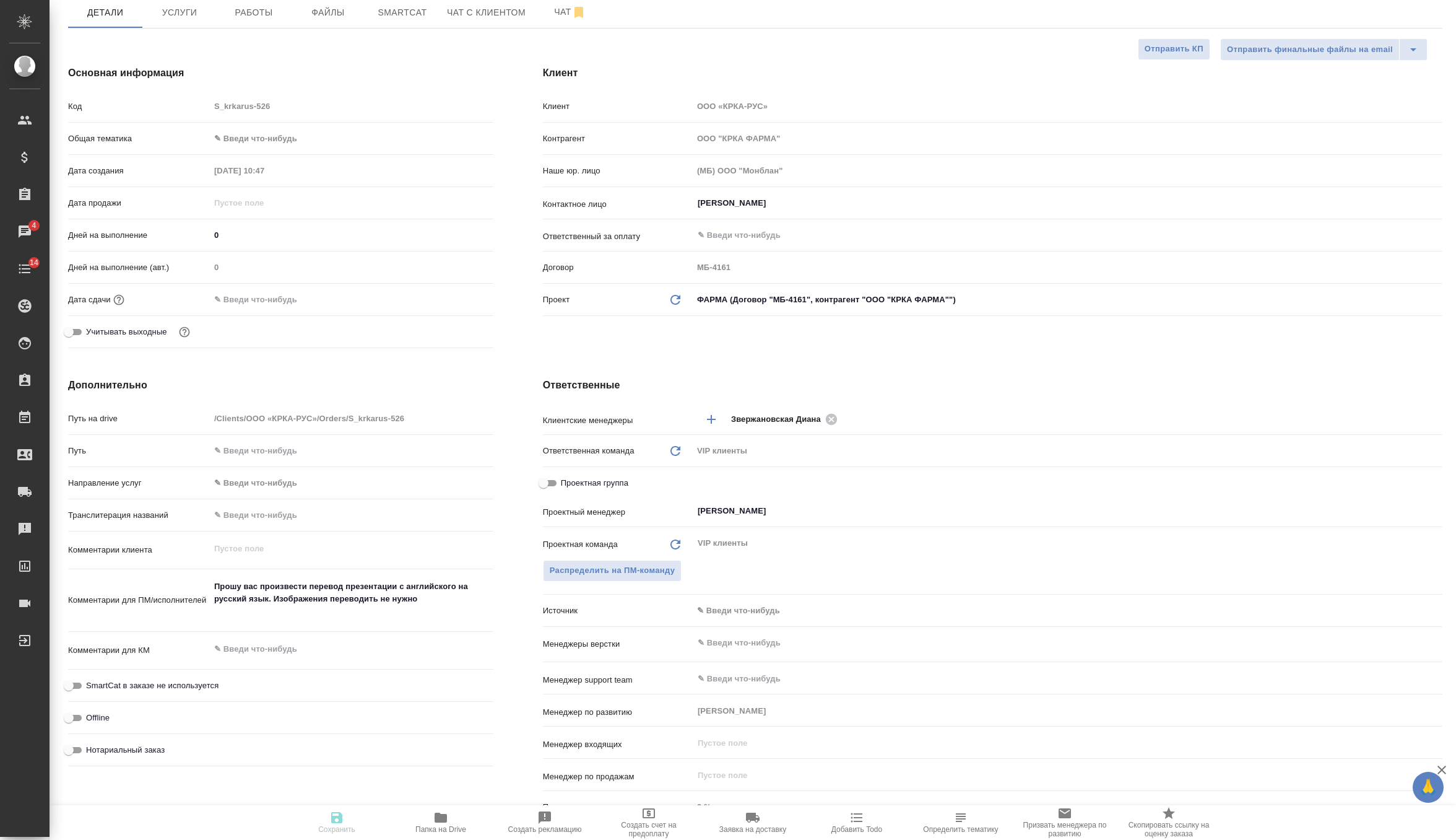
type textarea "x"
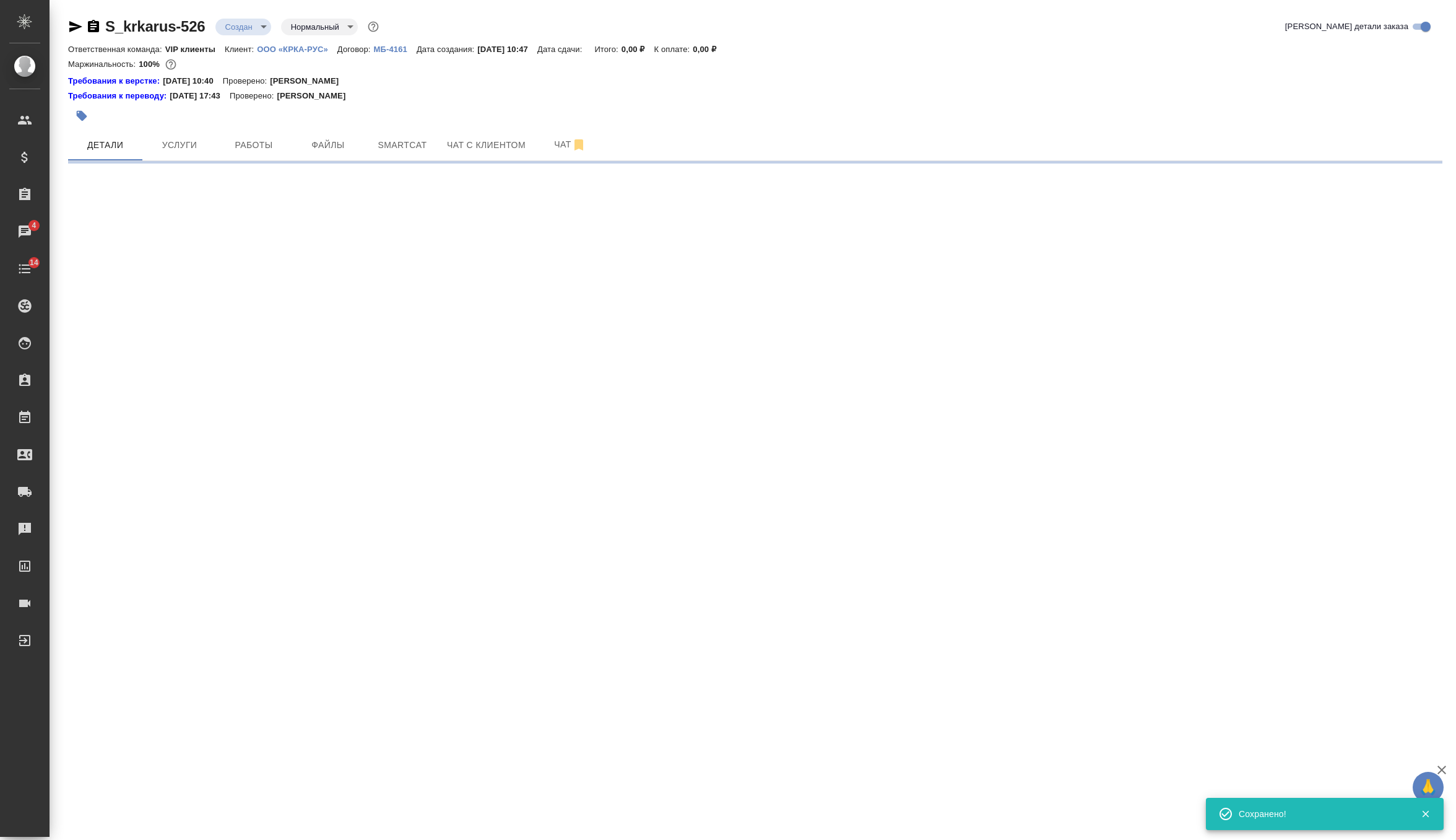
scroll to position [0, 0]
select select "RU"
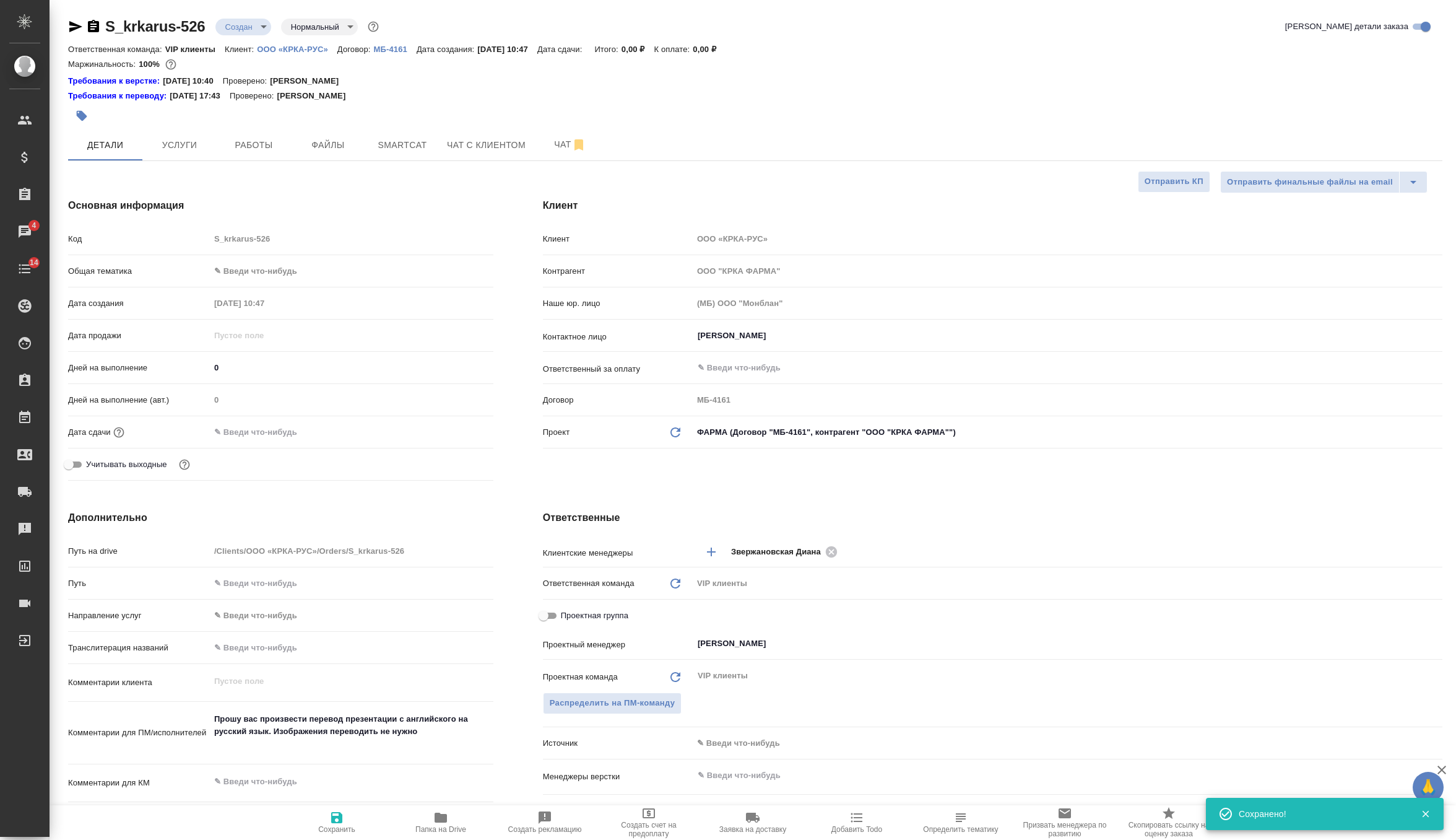
type textarea "x"
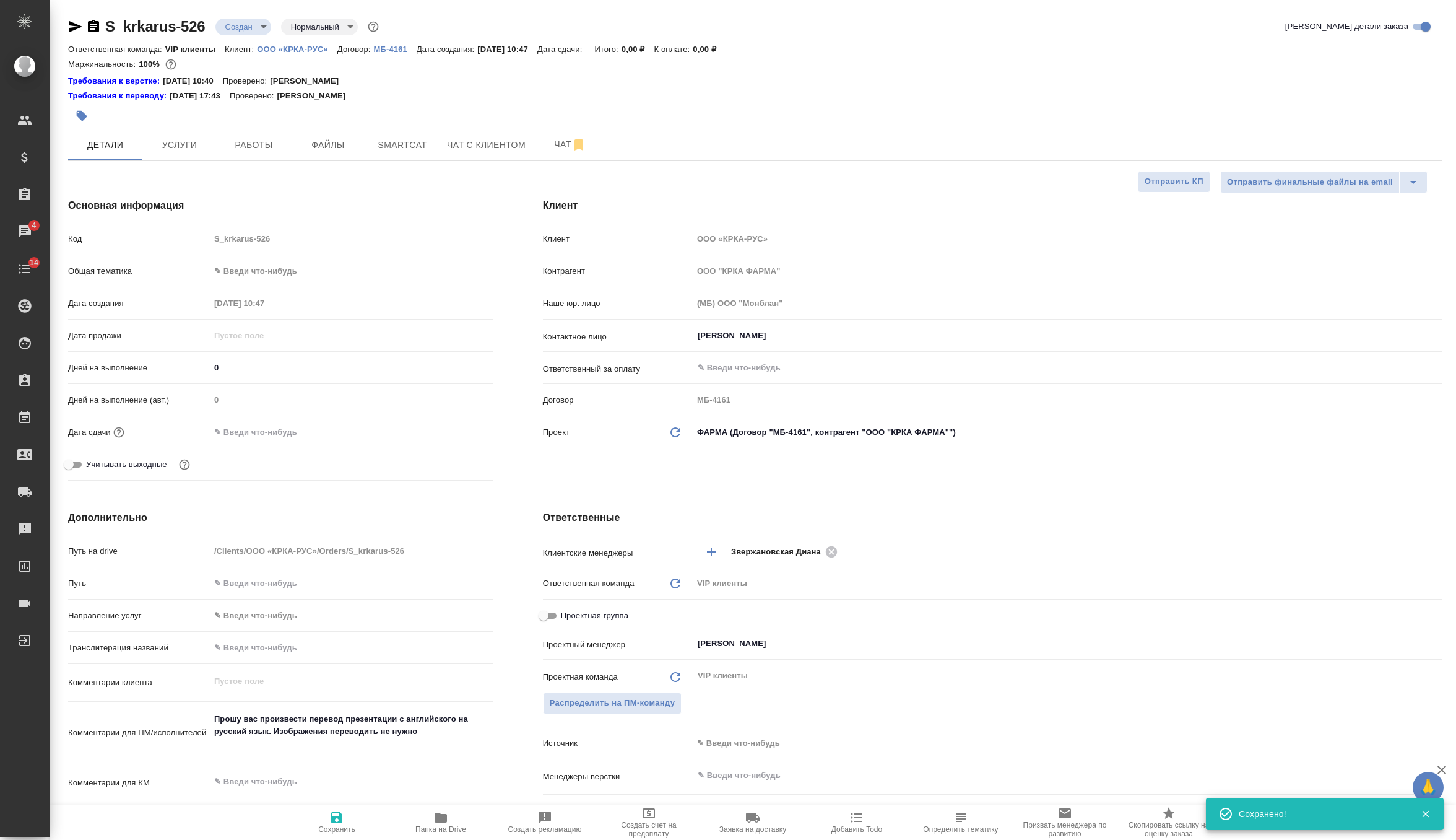
type textarea "x"
click at [257, 23] on body "🙏 .cls-1 fill:#fff; AWATERA Zverzhanovskaya Diana Клиенты Спецификации Заказы 4…" at bounding box center [728, 420] width 1456 height 840
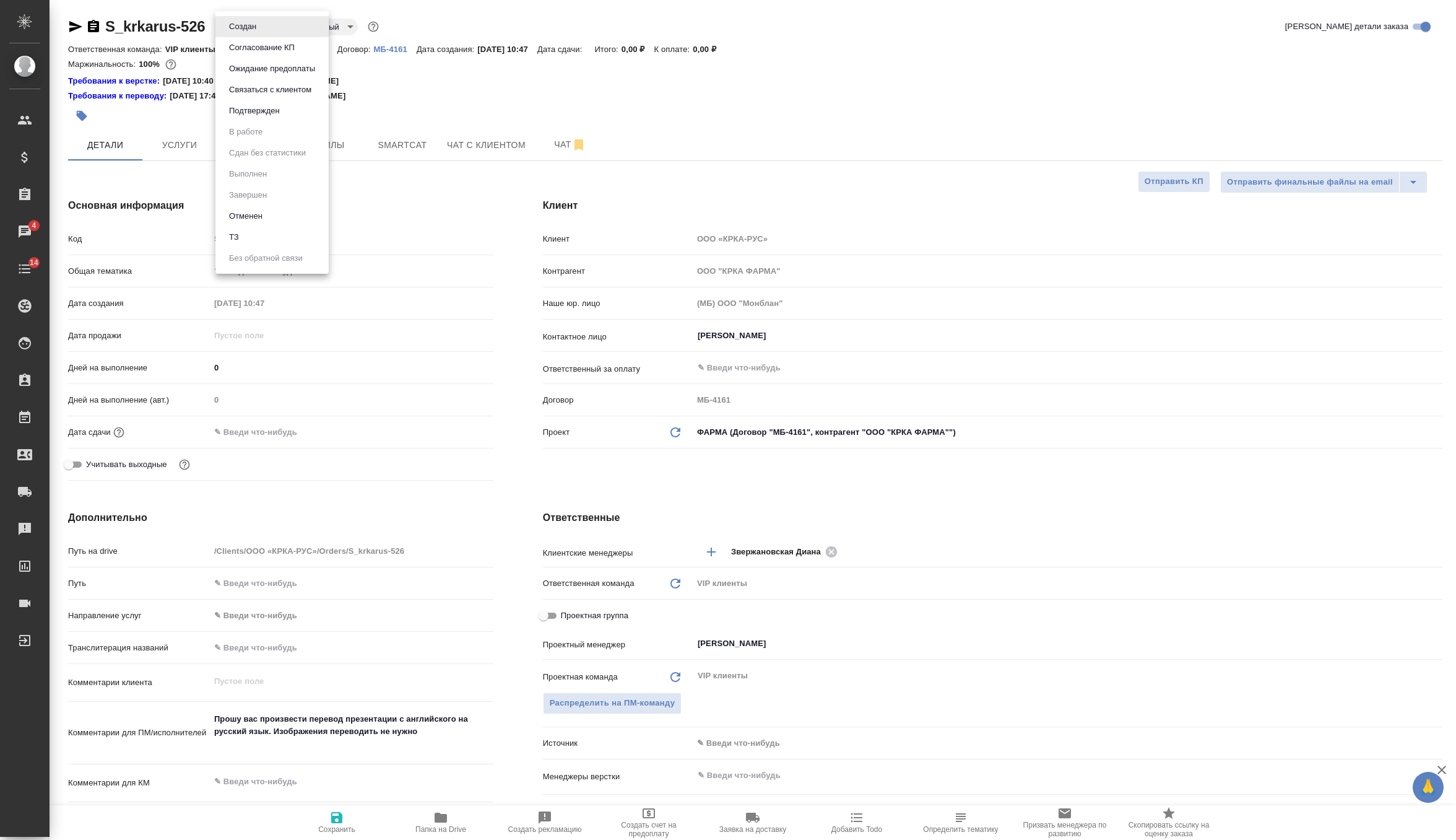
click at [278, 234] on li "ТЗ" at bounding box center [272, 237] width 114 height 21
type textarea "x"
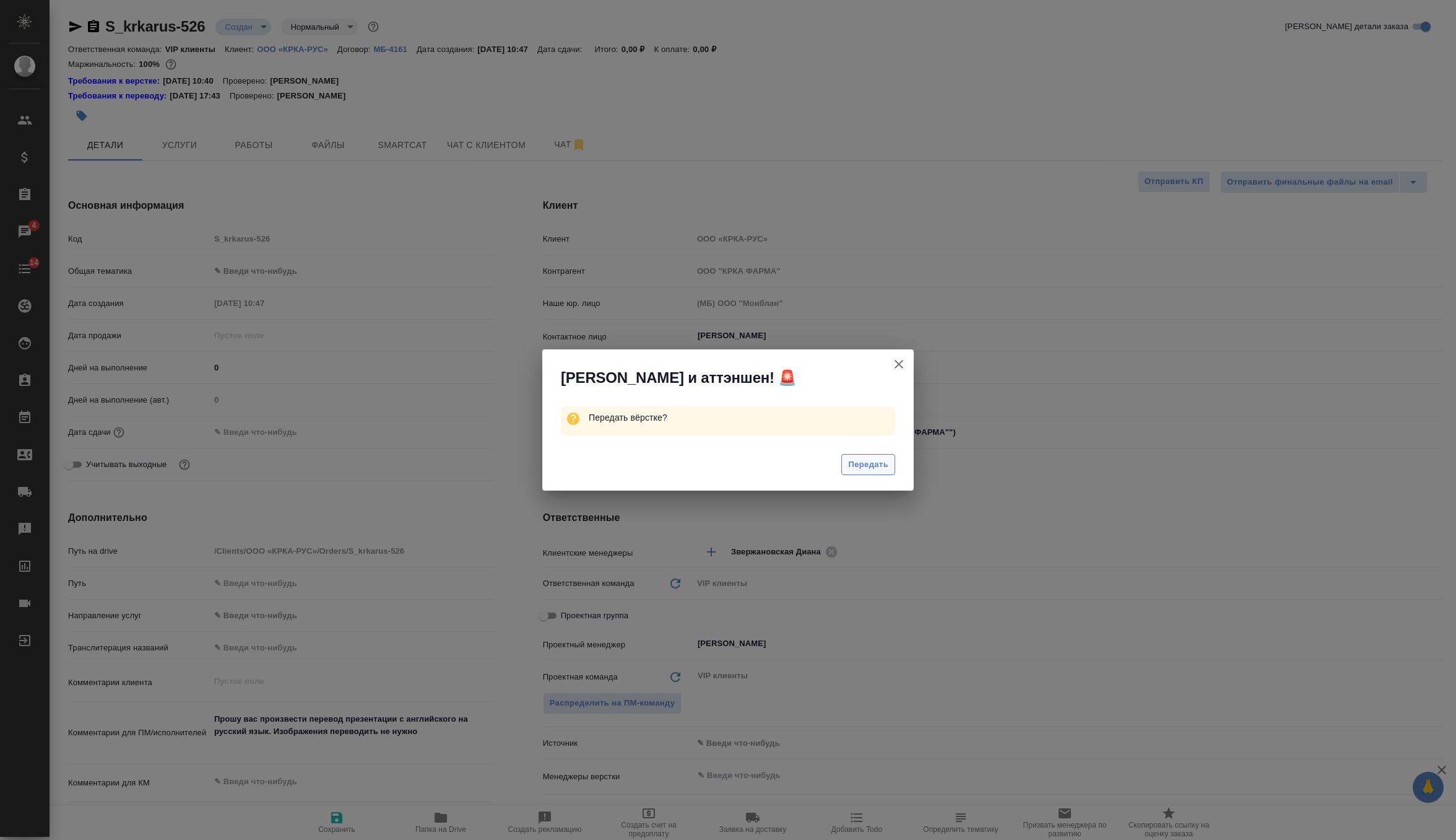
click at [855, 464] on span "Передать" at bounding box center [868, 464] width 40 height 14
type textarea "x"
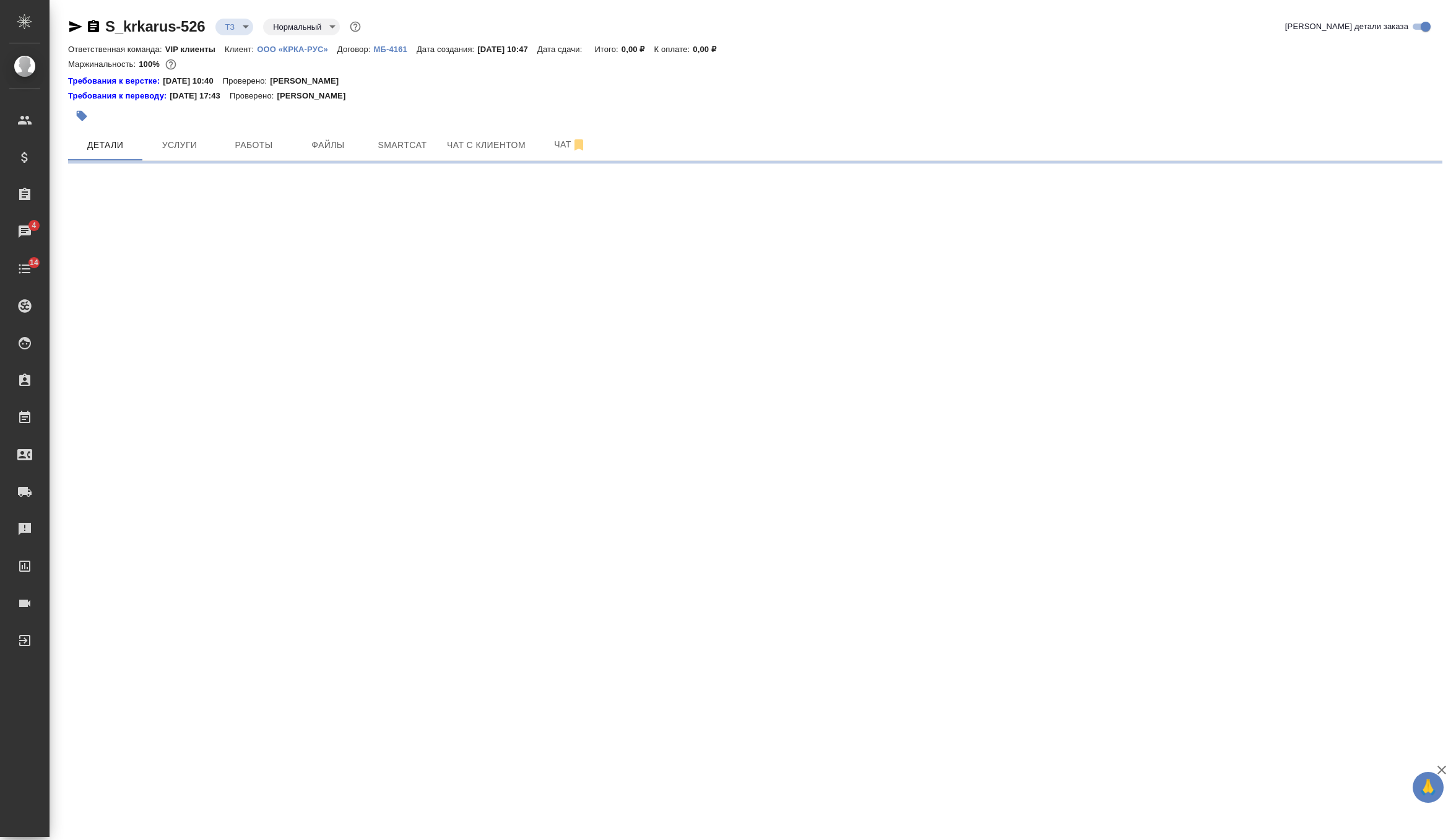
select select "RU"
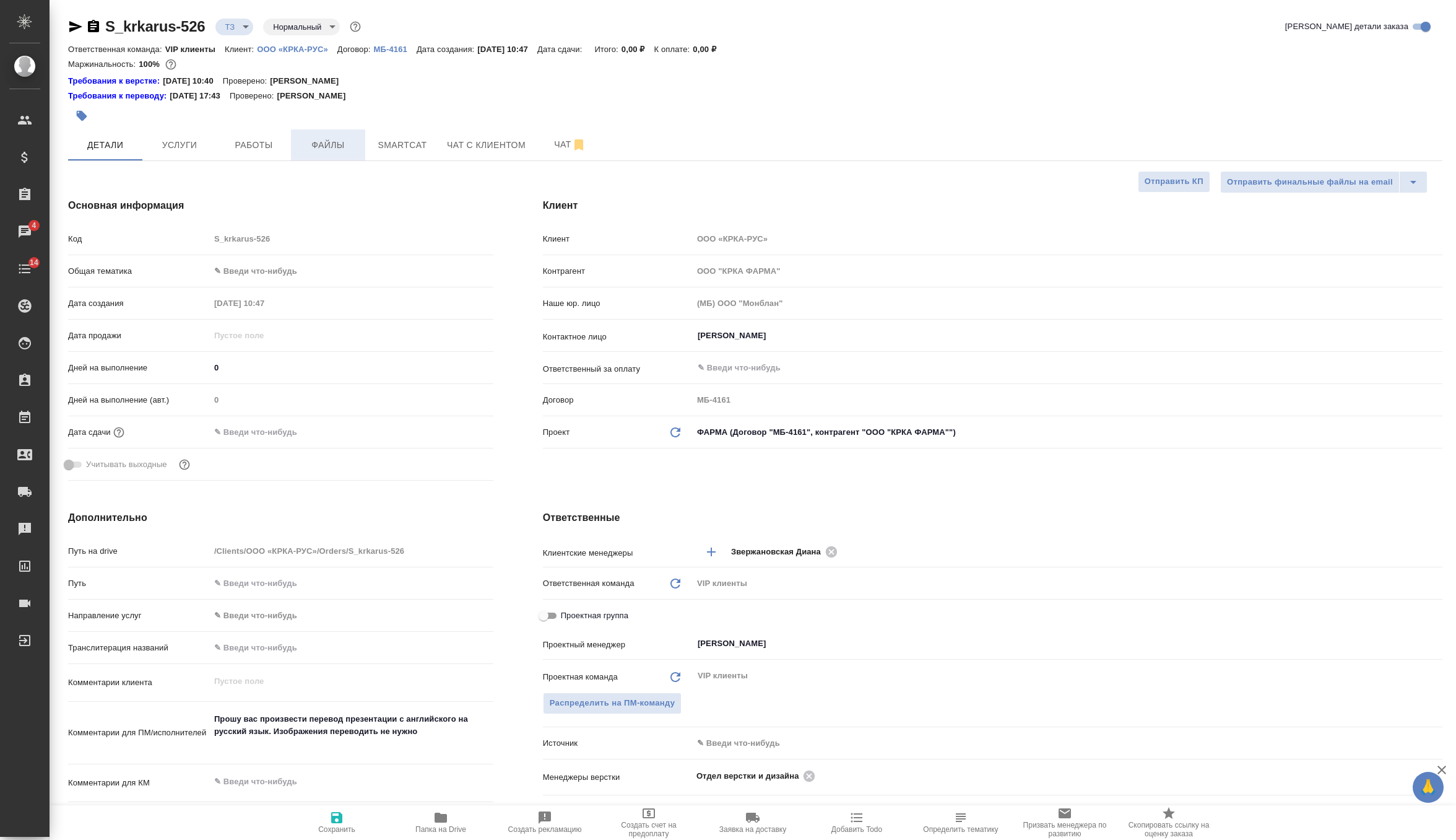
type textarea "x"
click at [182, 143] on span "Услуги" at bounding box center [179, 145] width 59 height 16
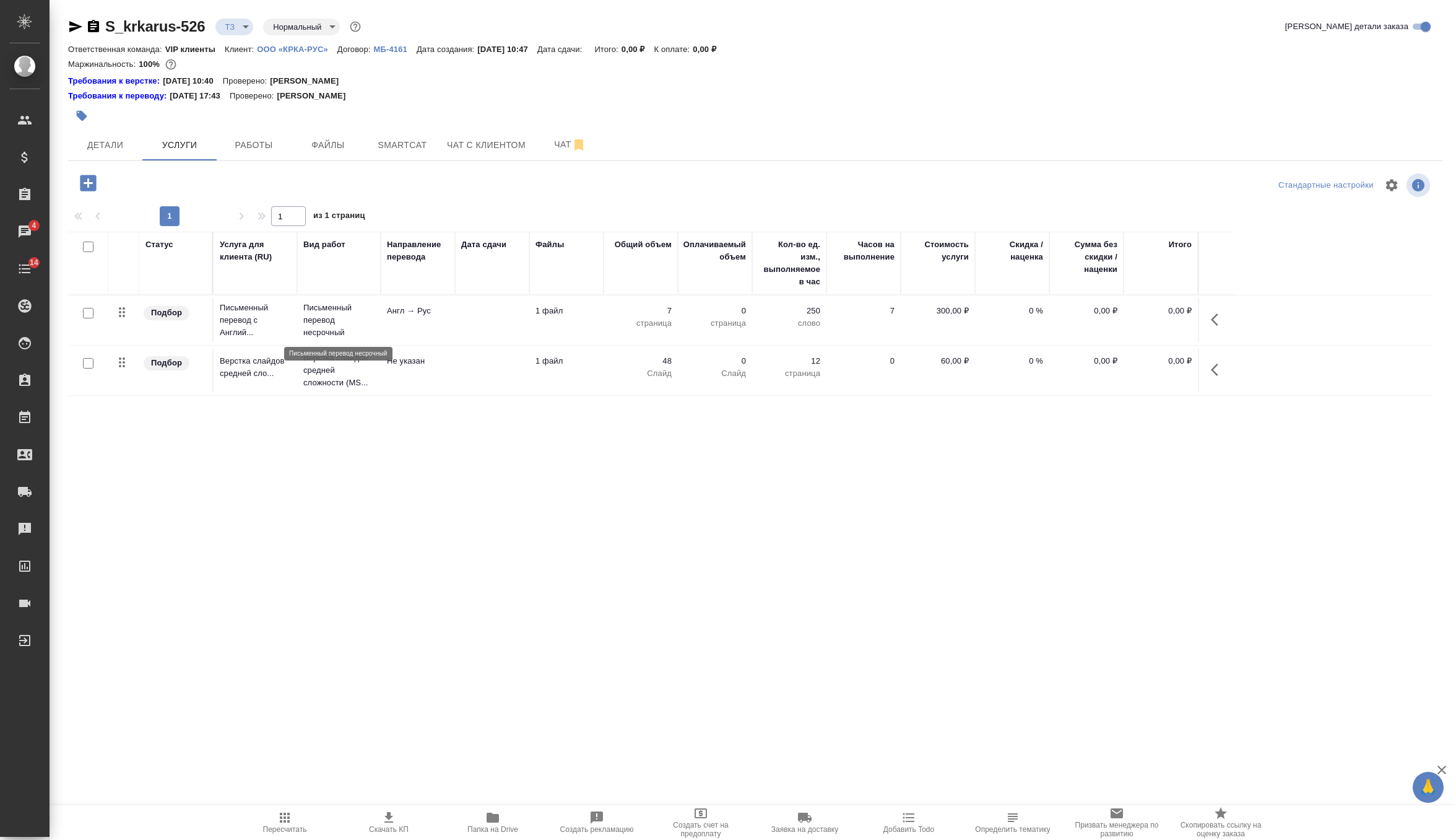
click at [354, 310] on p "Письменный перевод несрочный" at bounding box center [339, 320] width 71 height 37
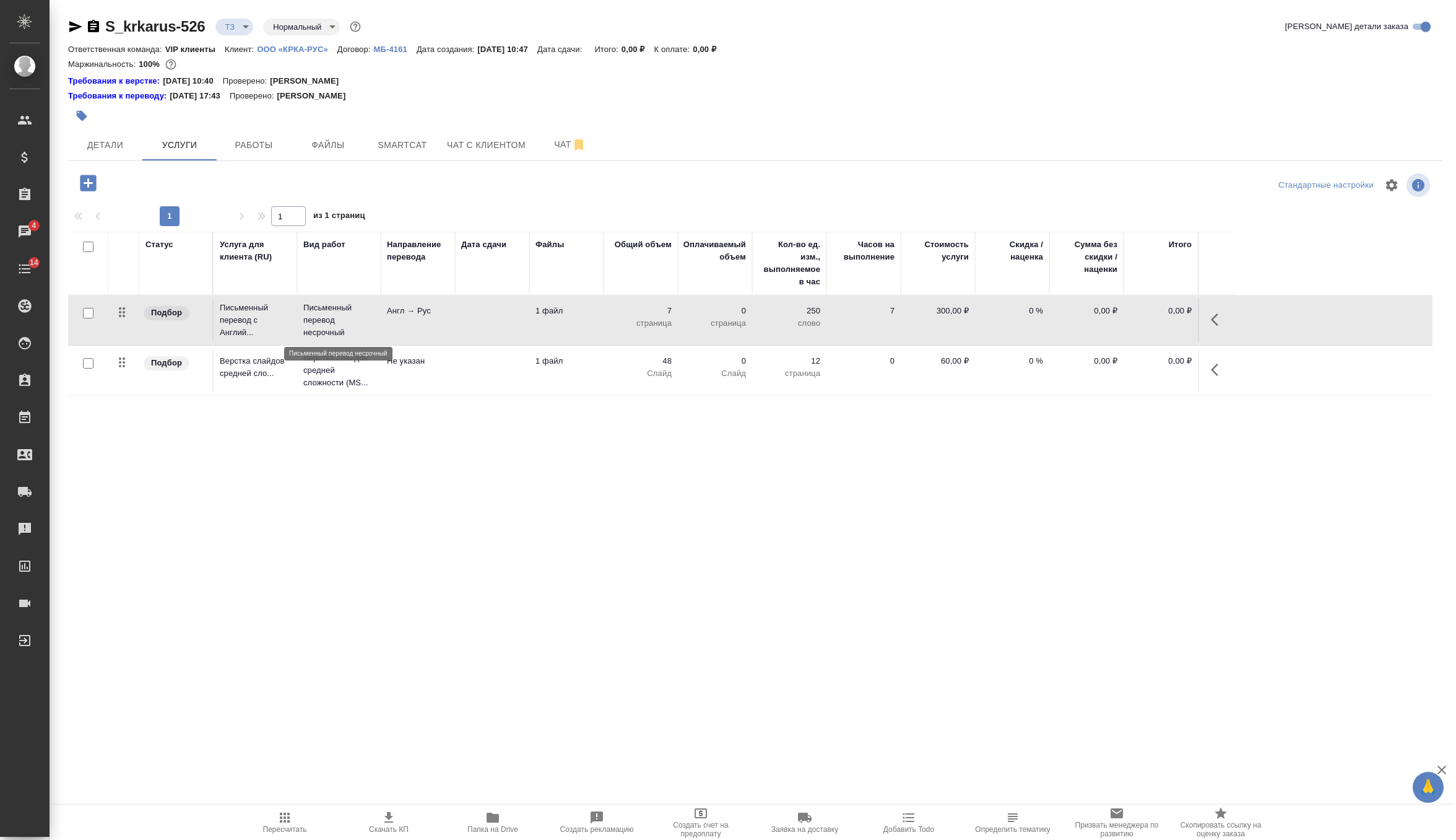
click at [354, 310] on p "Письменный перевод несрочный" at bounding box center [339, 320] width 71 height 37
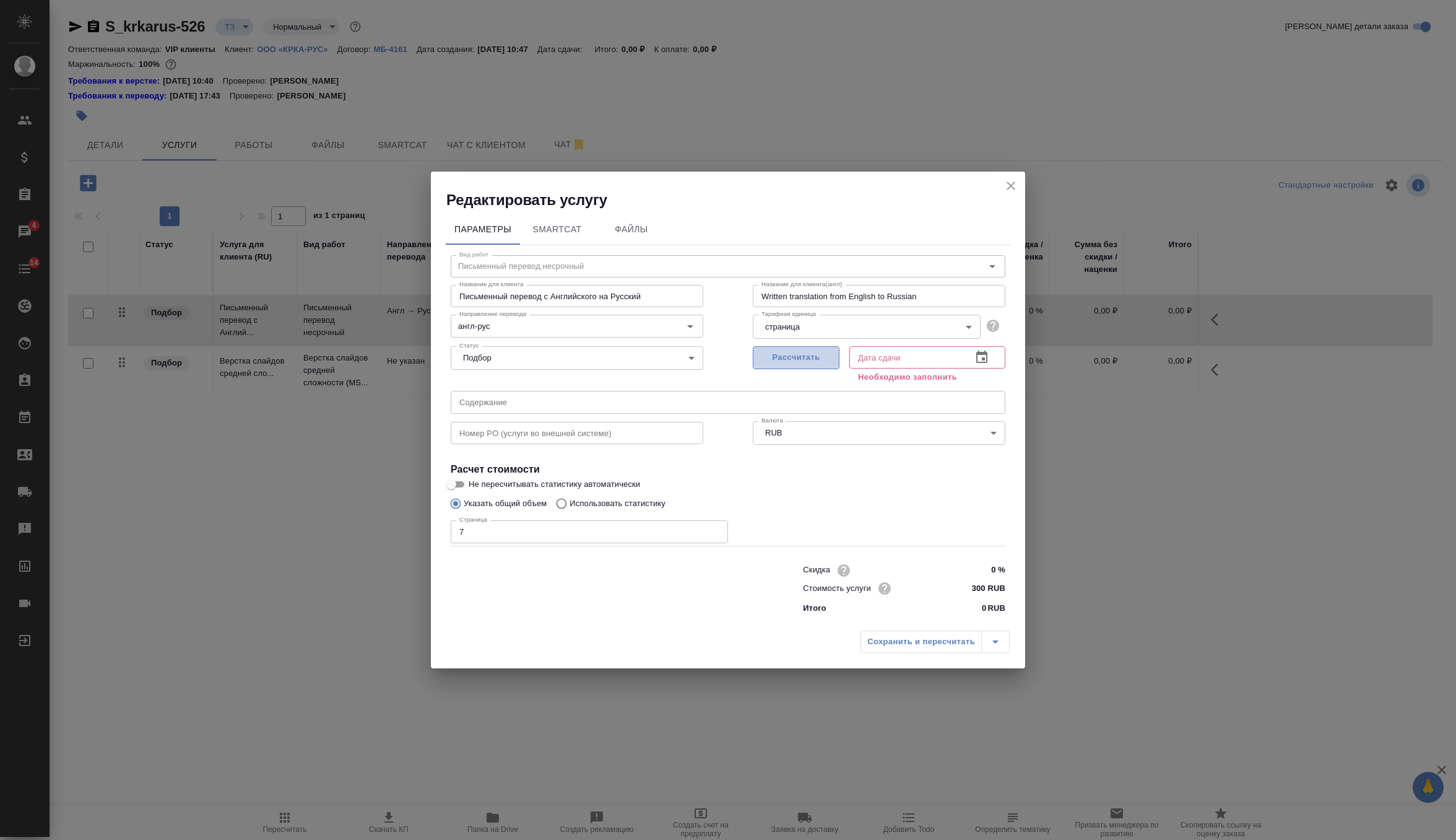
click at [814, 365] on button "Рассчитать" at bounding box center [796, 358] width 86 height 23
type input "08.10.2025 17:48"
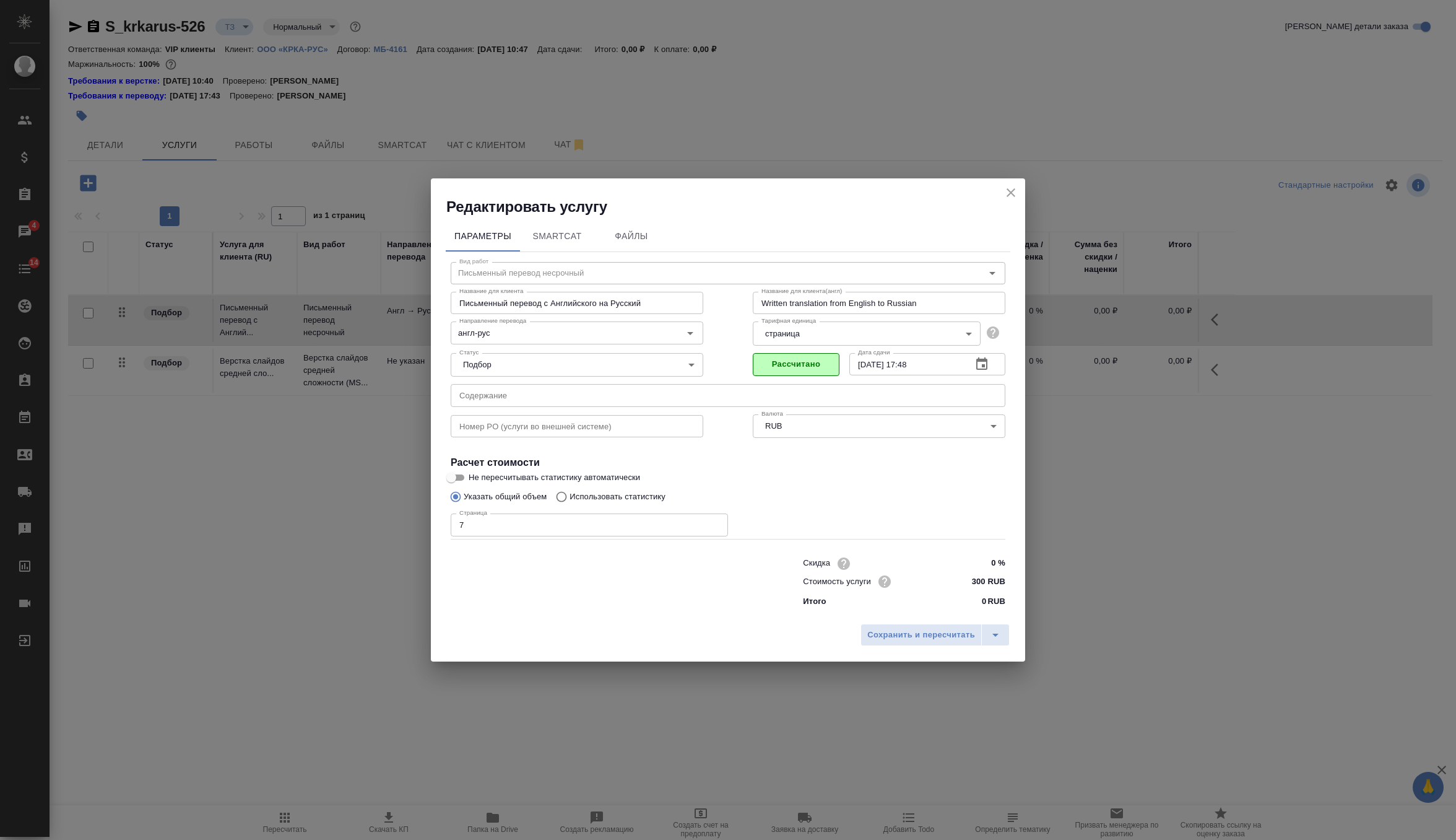
click at [527, 525] on input "7" at bounding box center [589, 524] width 278 height 22
click at [1021, 189] on div "Редактировать услугу" at bounding box center [728, 197] width 595 height 38
click at [1011, 189] on icon "close" at bounding box center [1011, 193] width 15 height 15
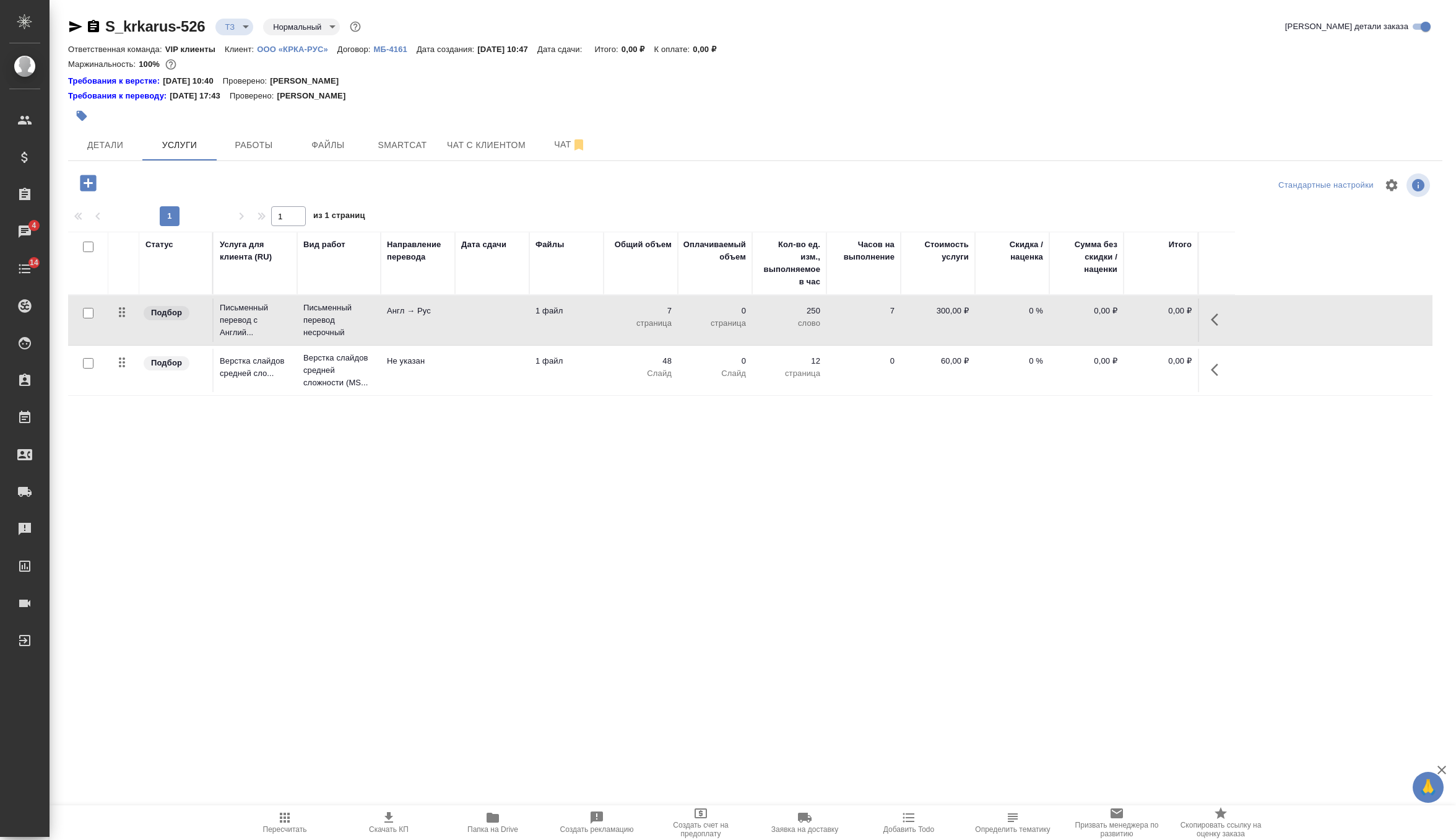
click at [89, 308] on input "checkbox" at bounding box center [88, 312] width 10 height 10
checkbox input "true"
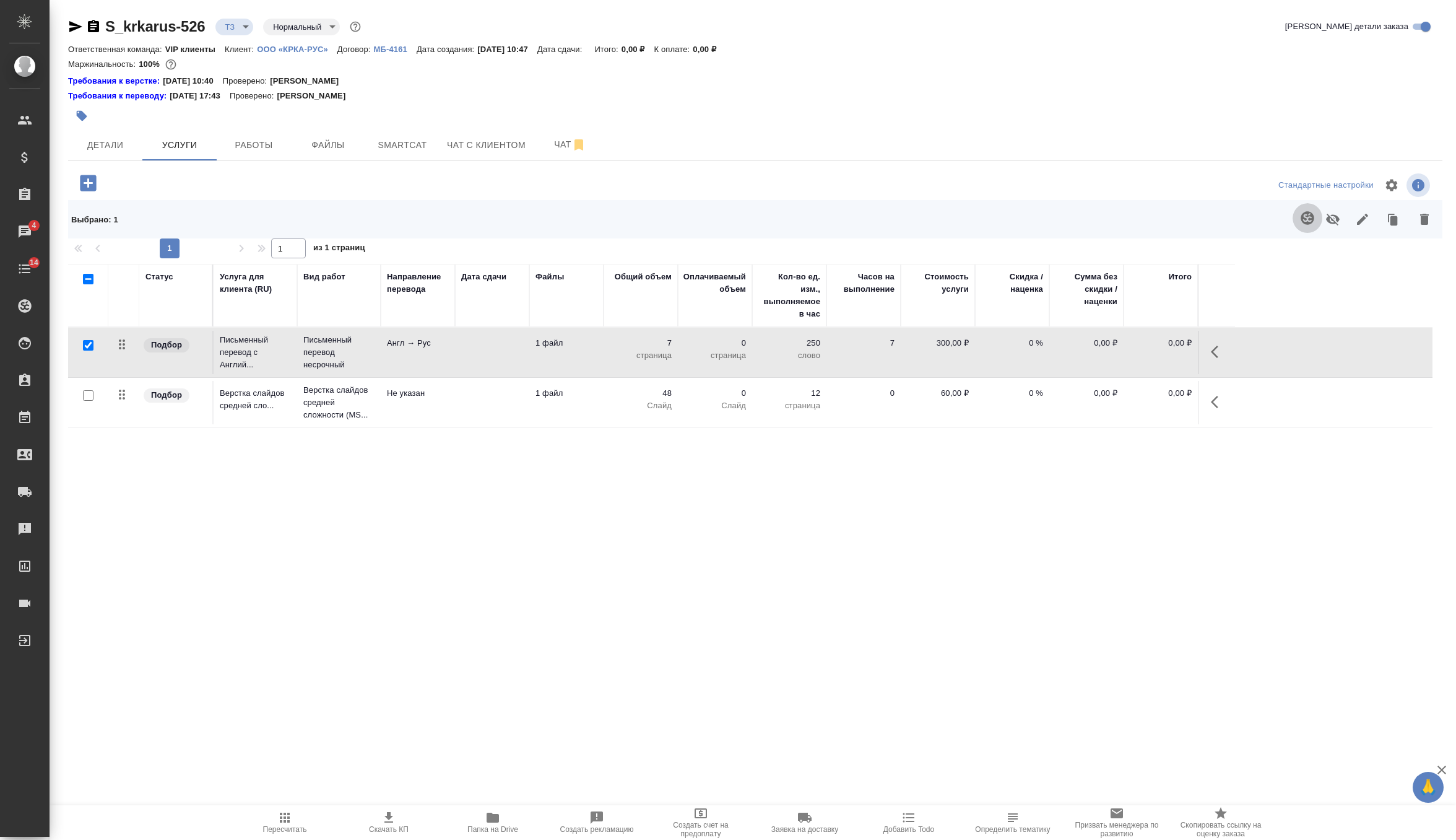
click at [1304, 221] on icon "button" at bounding box center [1308, 218] width 15 height 15
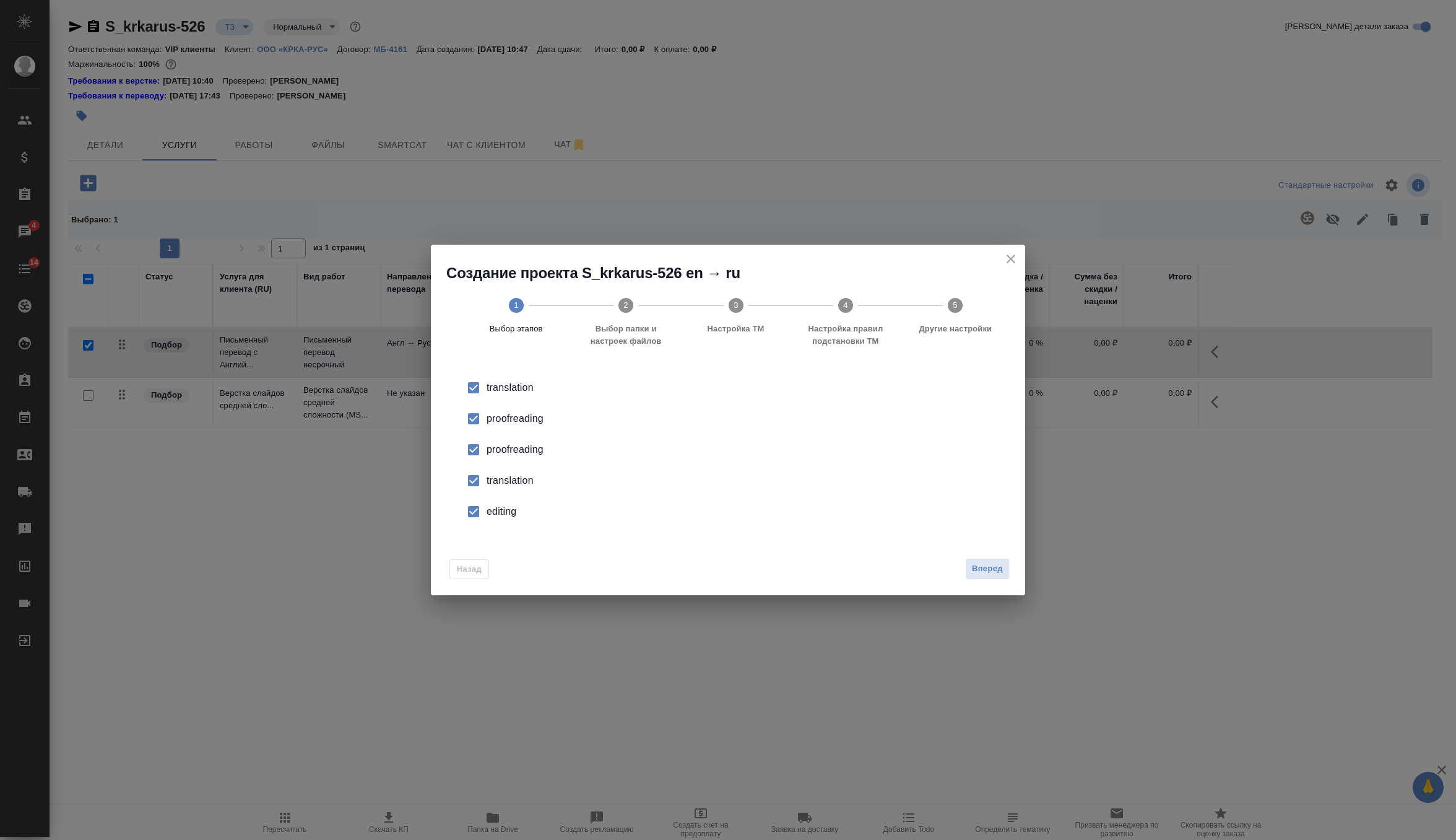
click at [506, 452] on div "proofreading" at bounding box center [741, 450] width 509 height 15
click at [501, 487] on div "translation" at bounding box center [741, 481] width 509 height 15
click at [499, 508] on div "editing" at bounding box center [741, 512] width 509 height 15
click at [977, 566] on span "Вперед" at bounding box center [987, 568] width 31 height 14
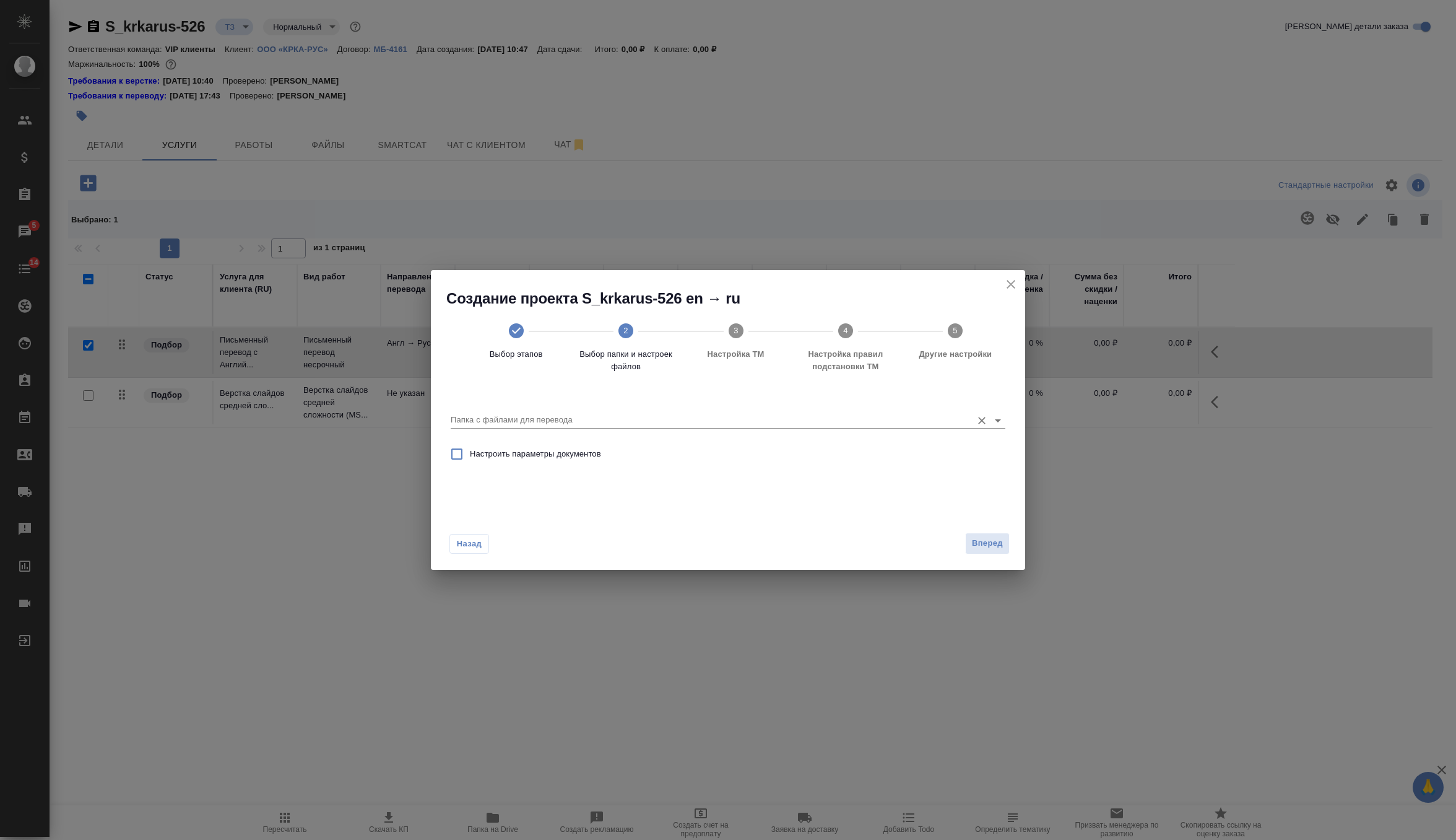
click at [832, 422] on input "Папка с файлами для перевода" at bounding box center [708, 420] width 515 height 15
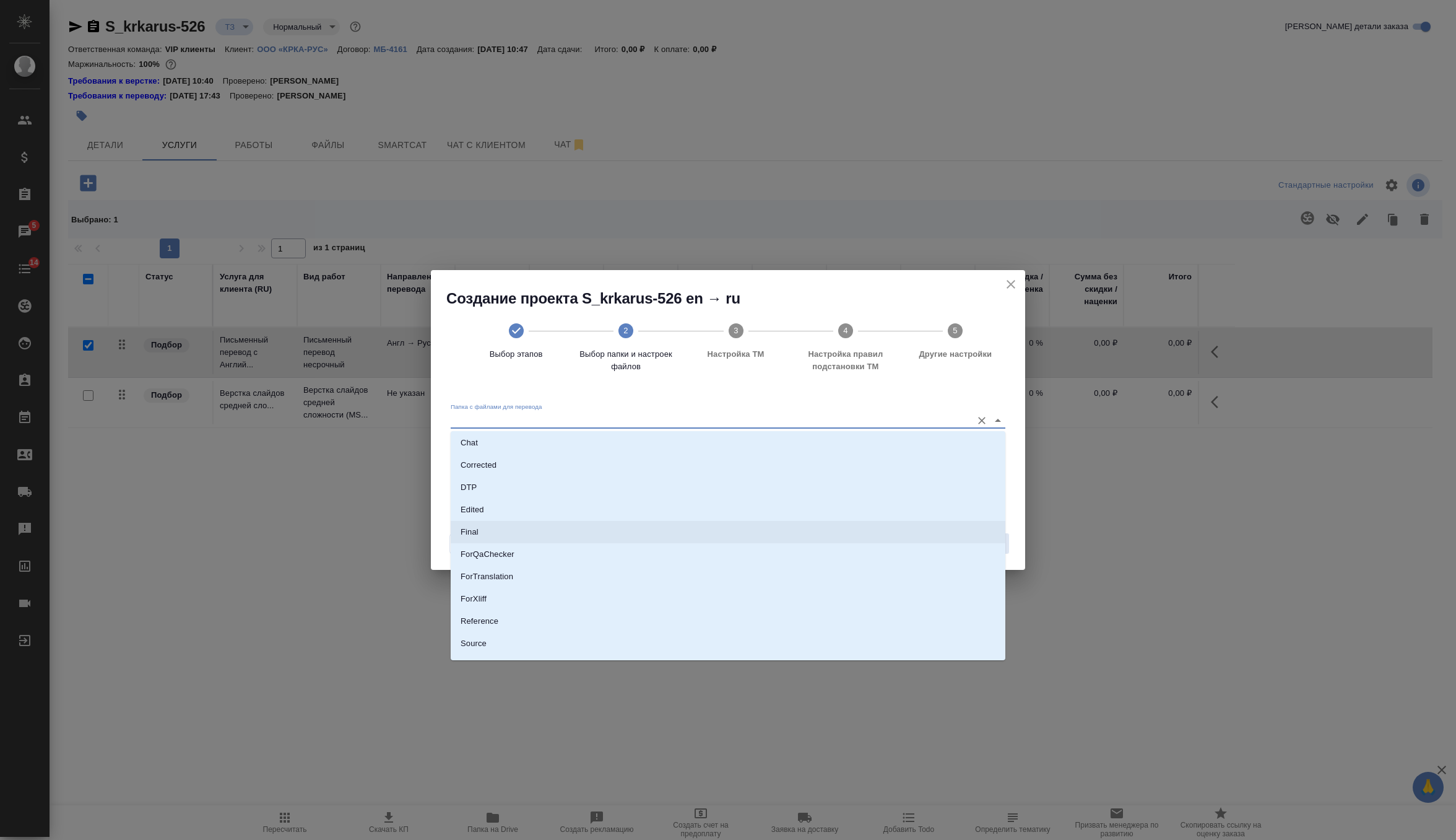
scroll to position [74, 0]
click at [655, 624] on li "Source" at bounding box center [727, 616] width 555 height 22
type input "Source"
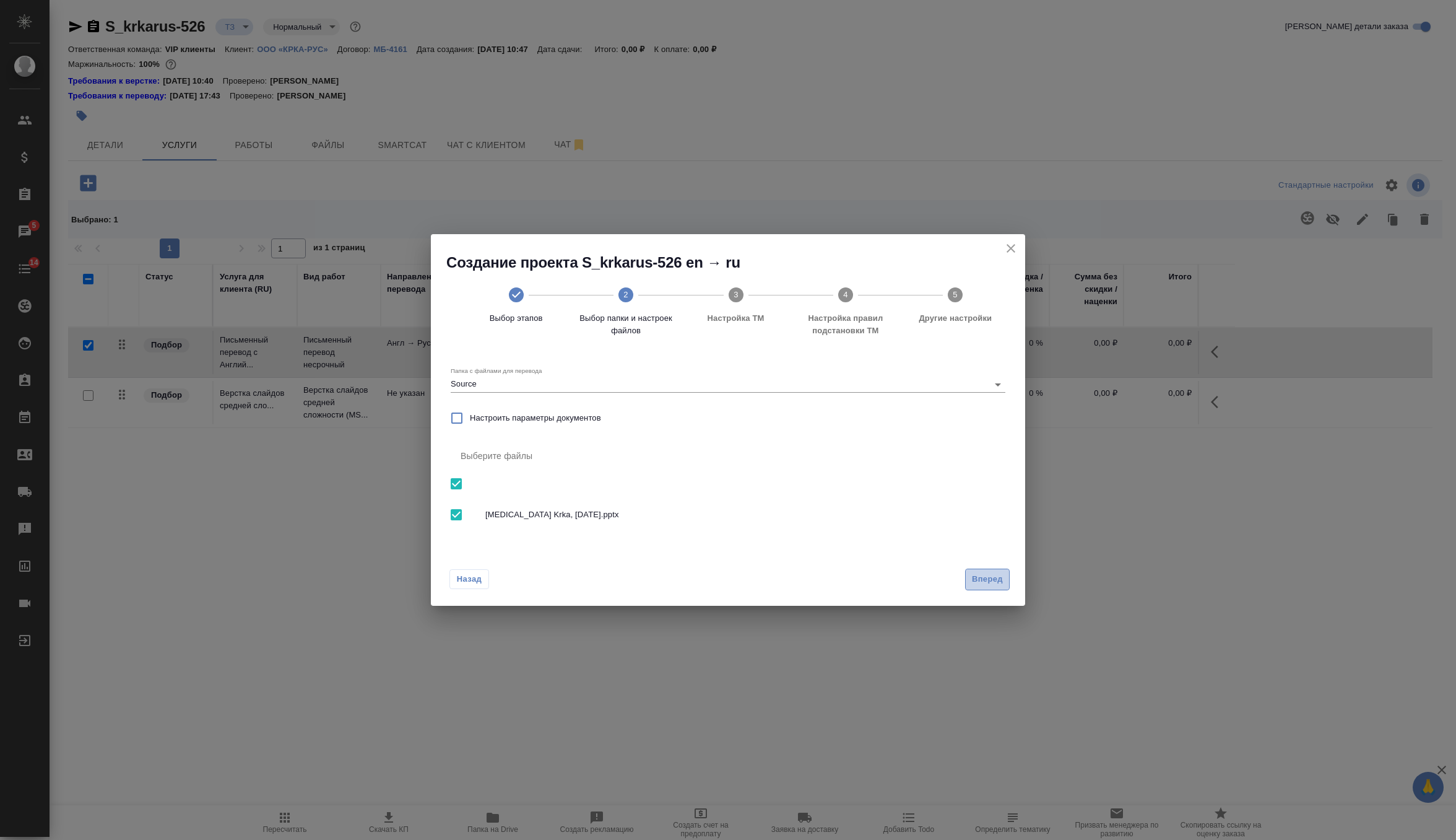
click at [1004, 571] on button "Вперед" at bounding box center [988, 579] width 45 height 22
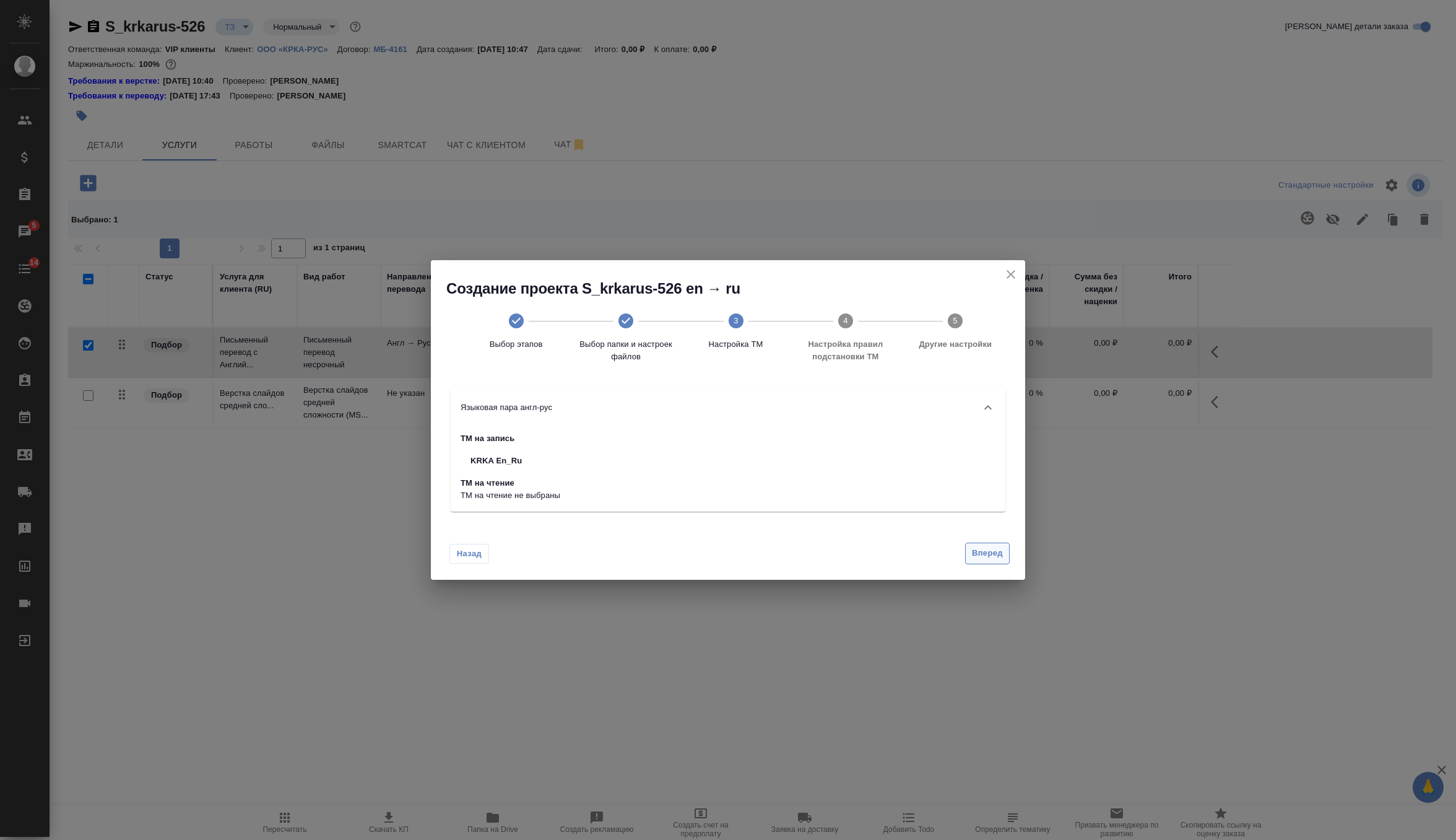
click at [991, 554] on span "Вперед" at bounding box center [987, 553] width 31 height 14
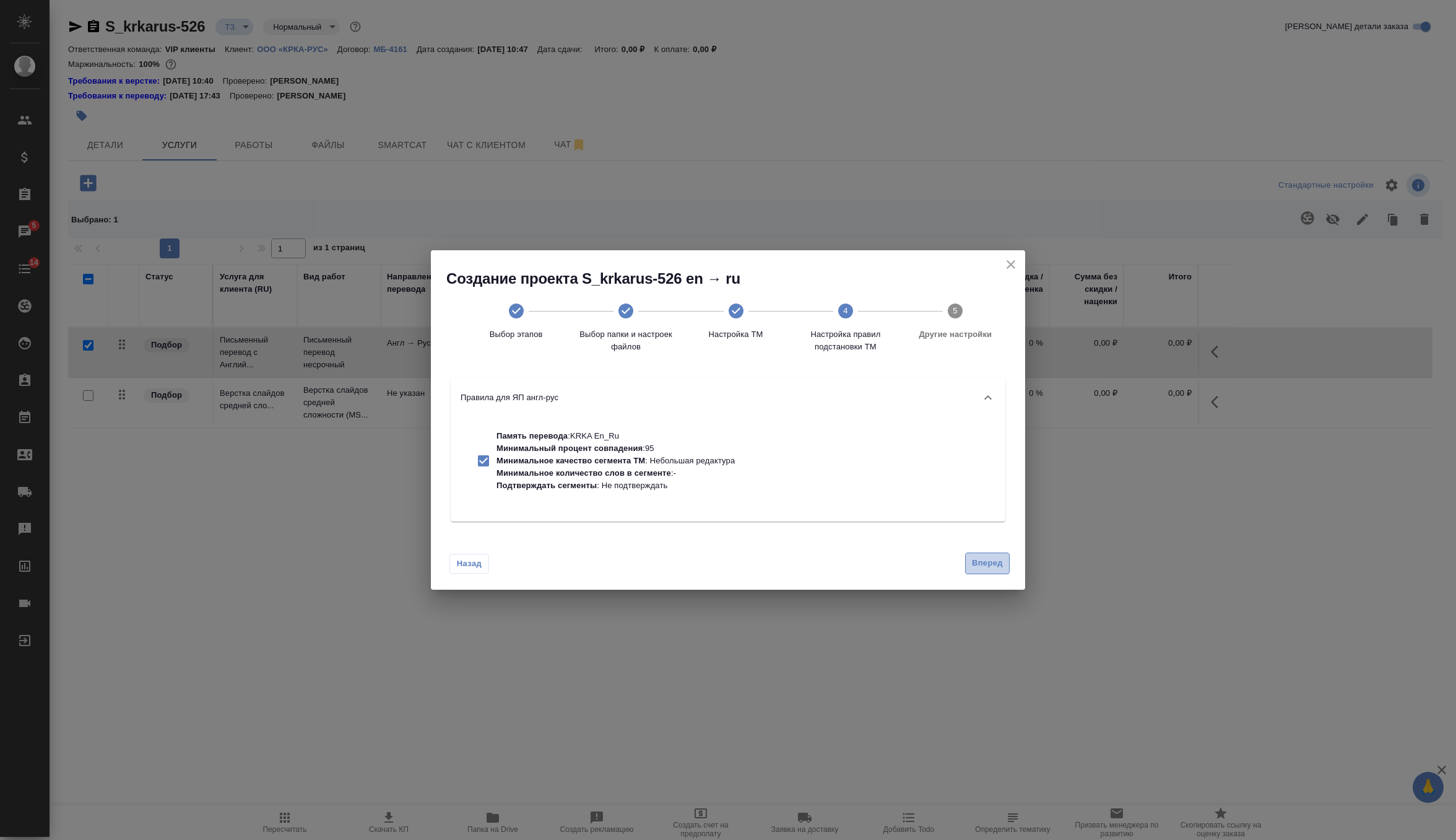
click at [991, 554] on button "Вперед" at bounding box center [988, 564] width 45 height 22
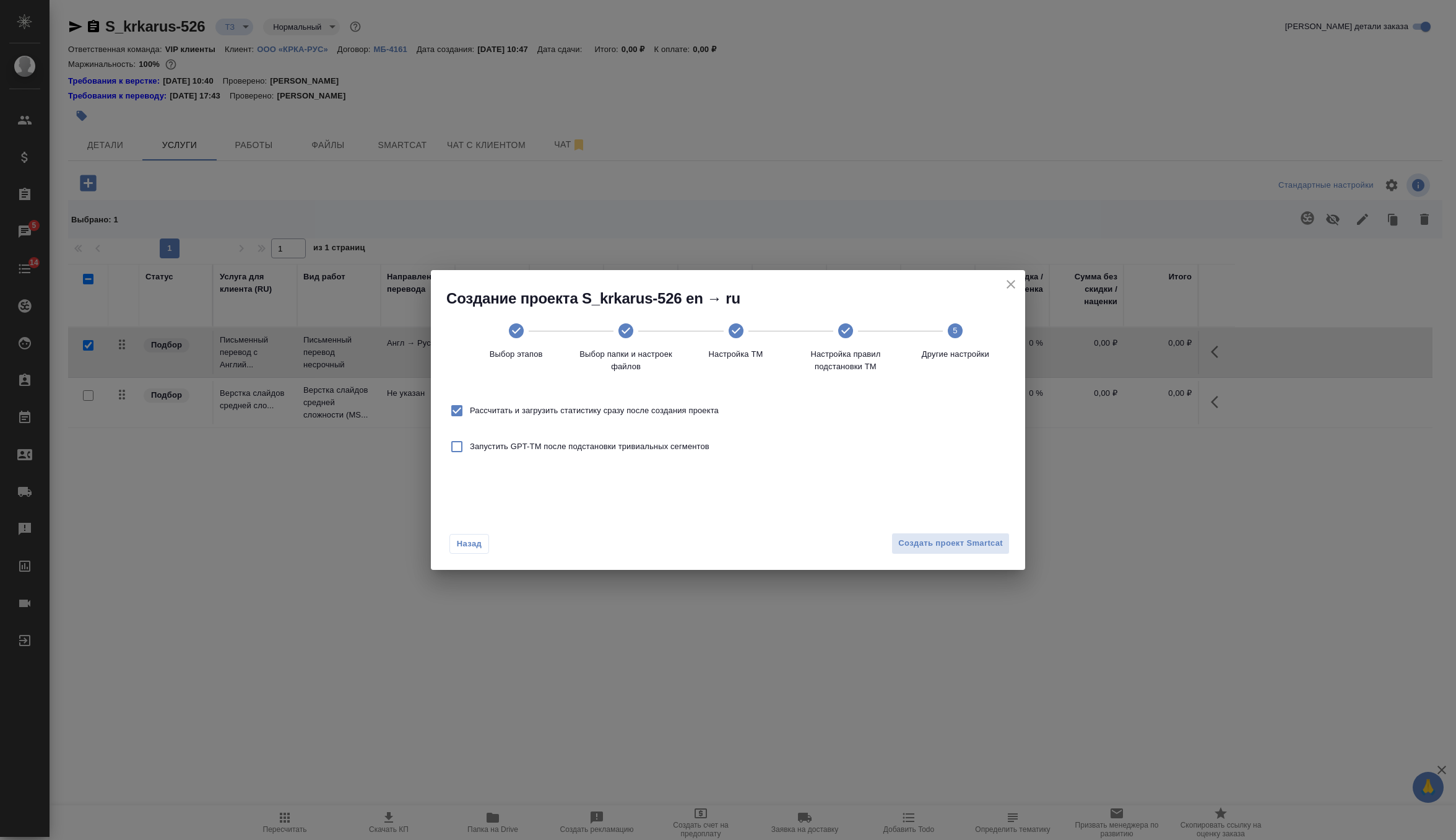
click at [710, 417] on span "Рассчитать и загрузить статистику сразу после создания проекта" at bounding box center [595, 410] width 249 height 12
click at [470, 417] on input "Рассчитать и загрузить статистику сразу после создания проекта" at bounding box center [457, 410] width 26 height 26
checkbox input "false"
click at [940, 546] on span "Создать проект Smartcat" at bounding box center [950, 543] width 105 height 14
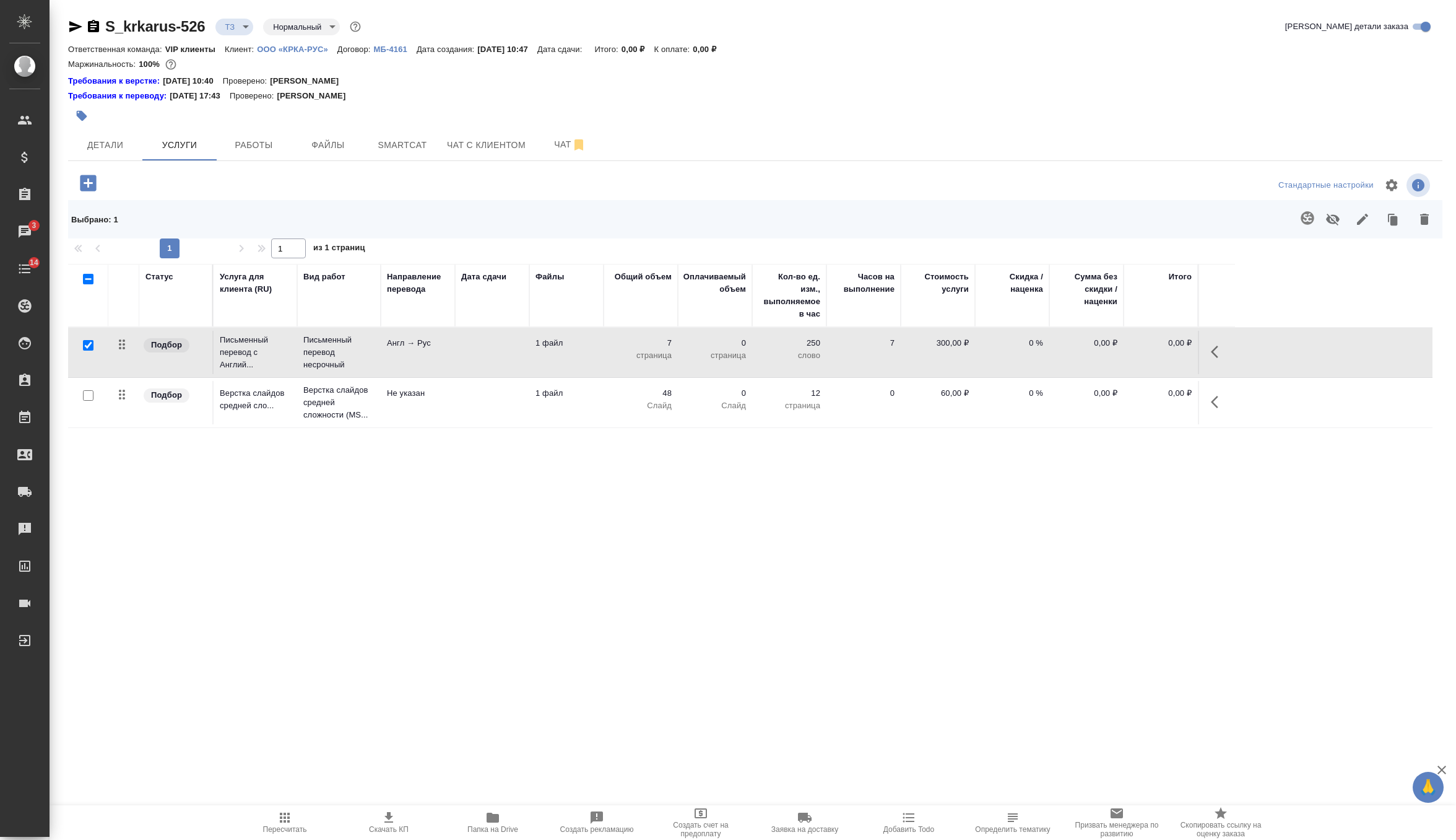
click at [567, 352] on td "1 файл" at bounding box center [566, 353] width 74 height 44
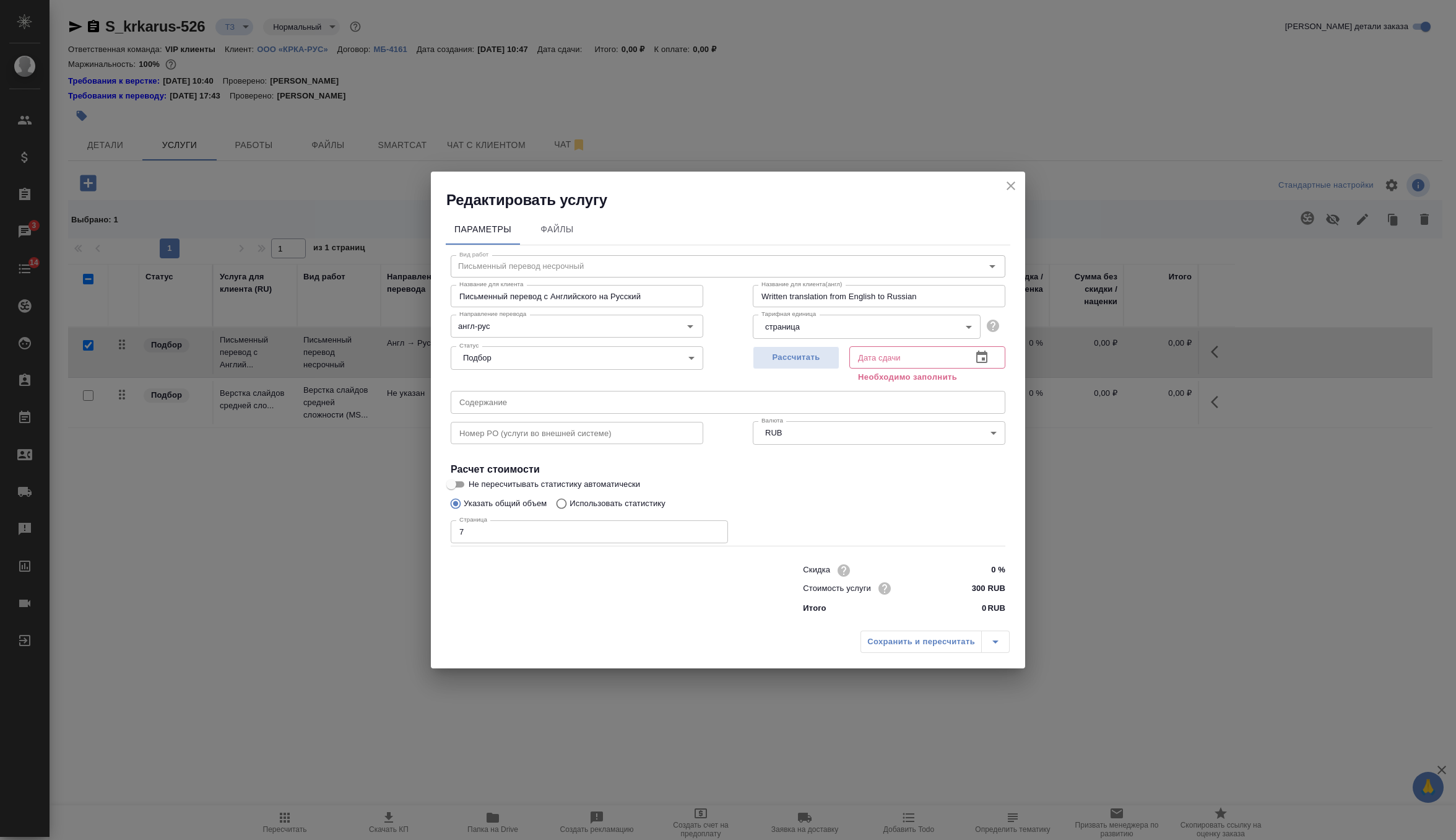
click at [558, 532] on input "7" at bounding box center [589, 531] width 278 height 22
type input "9"
click at [801, 361] on span "Рассчитать" at bounding box center [796, 357] width 73 height 14
type input "09.10.2025 11:52"
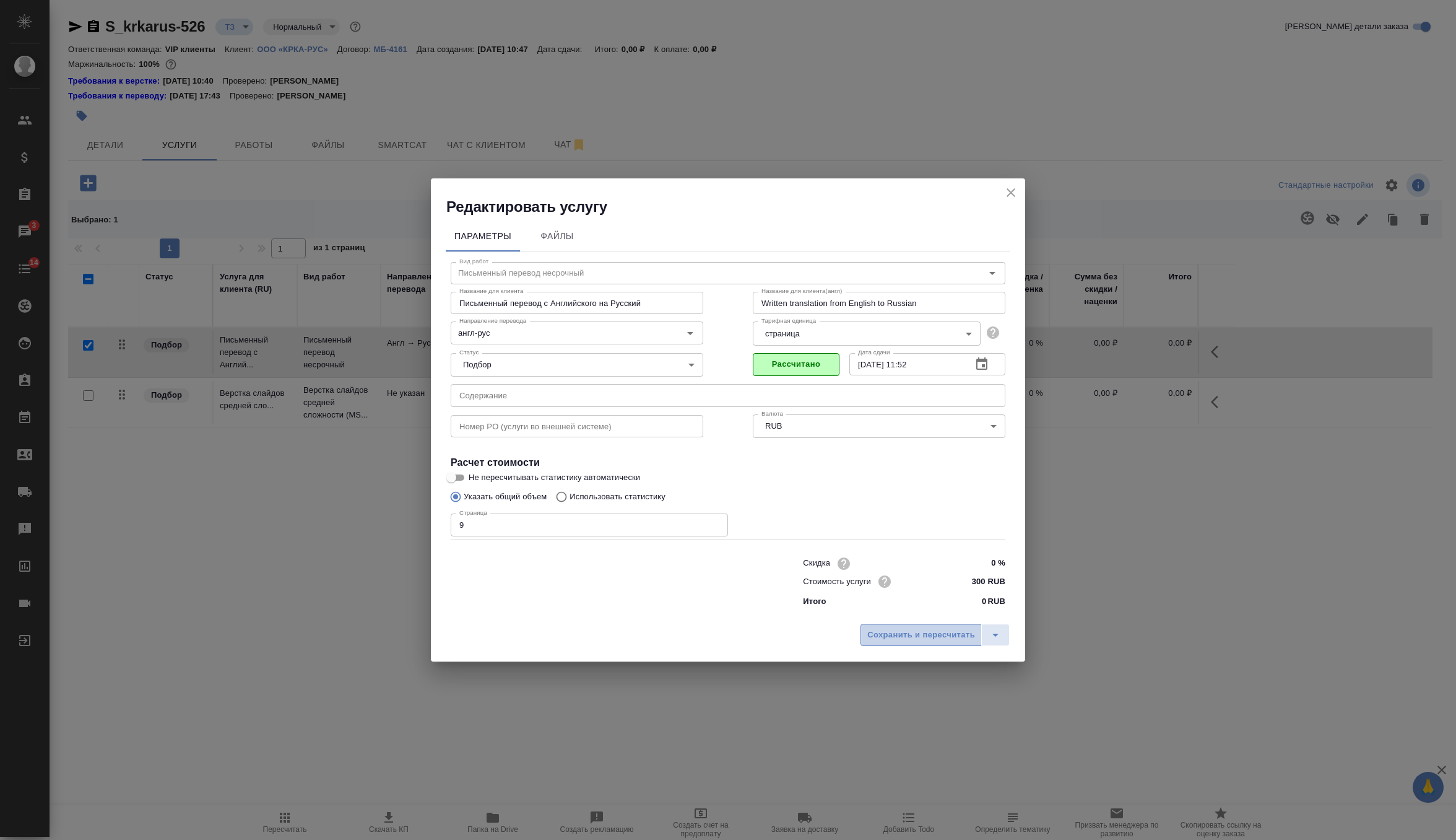
click at [926, 633] on span "Сохранить и пересчитать" at bounding box center [921, 635] width 107 height 14
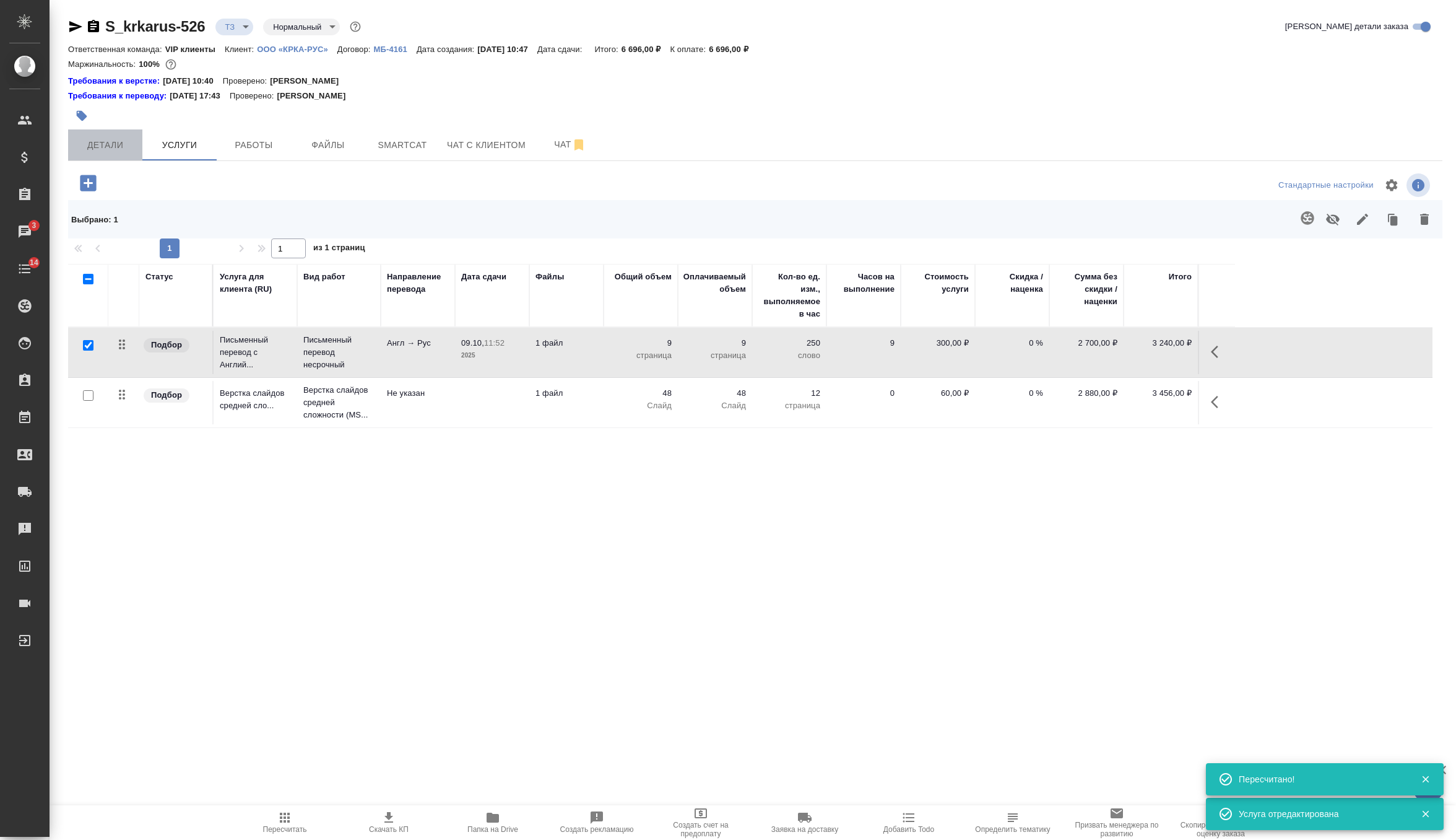
click at [105, 155] on button "Детали" at bounding box center [105, 144] width 74 height 31
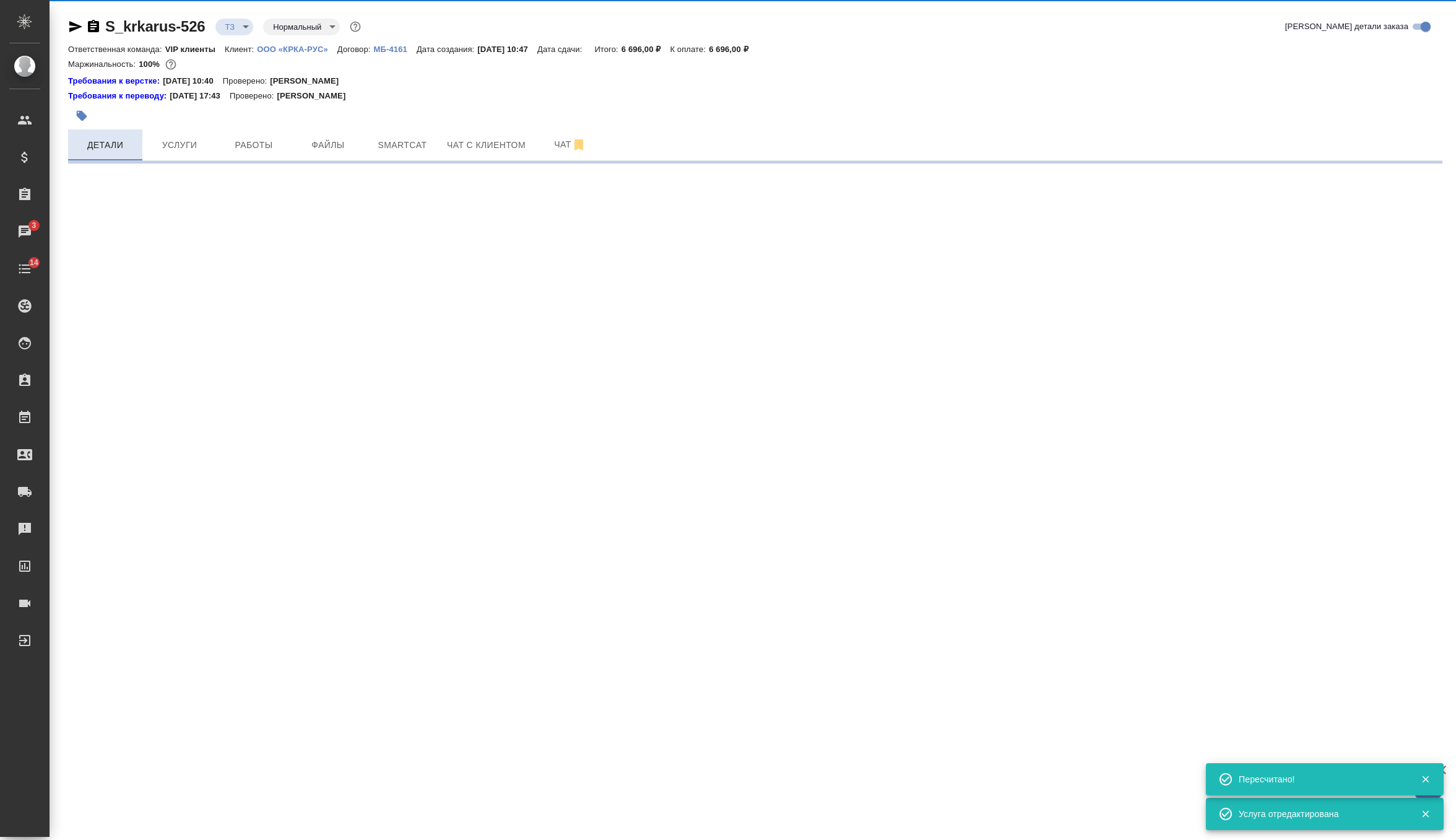
select select "RU"
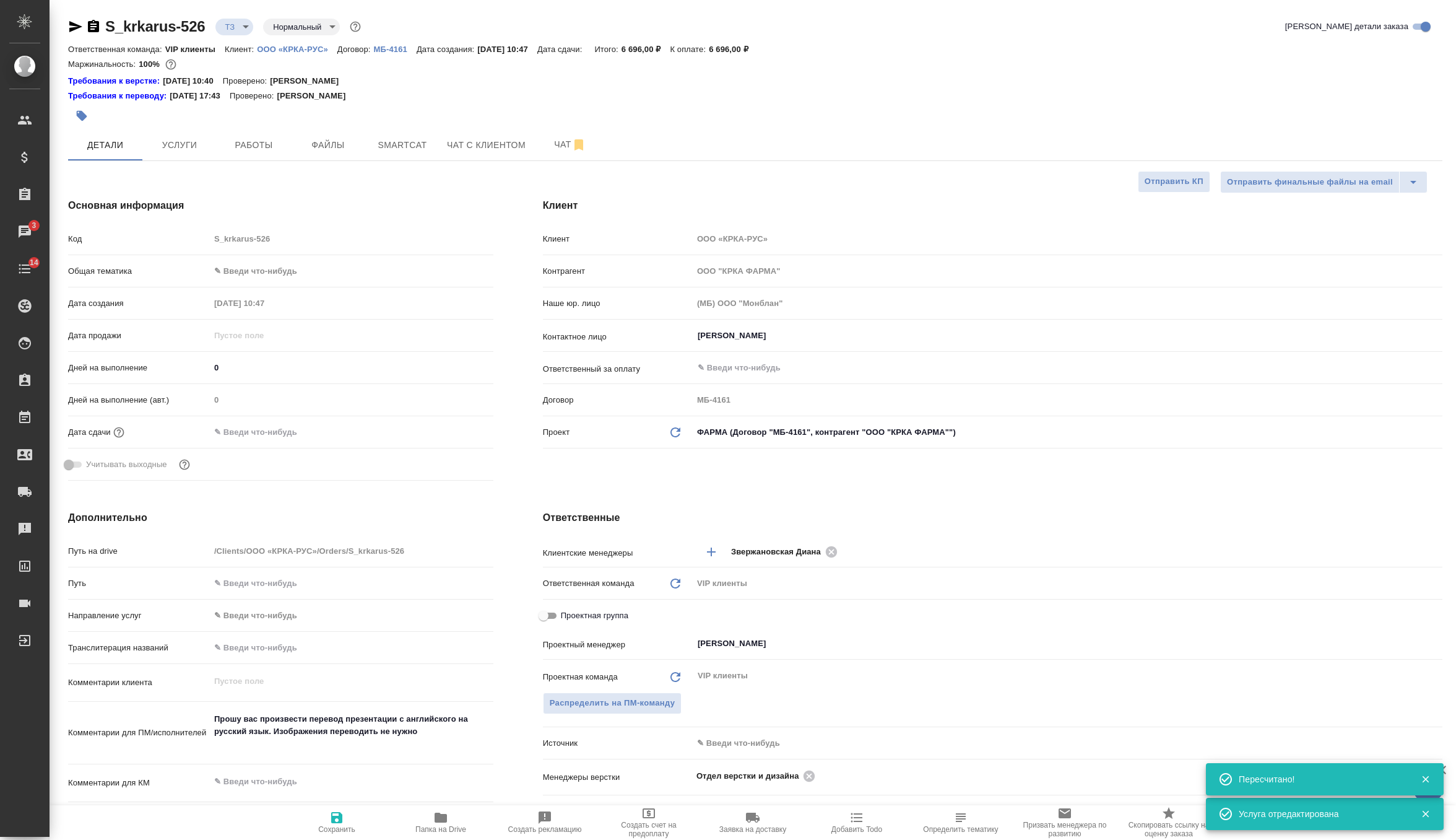
type textarea "x"
click at [278, 429] on input "text" at bounding box center [263, 432] width 108 height 18
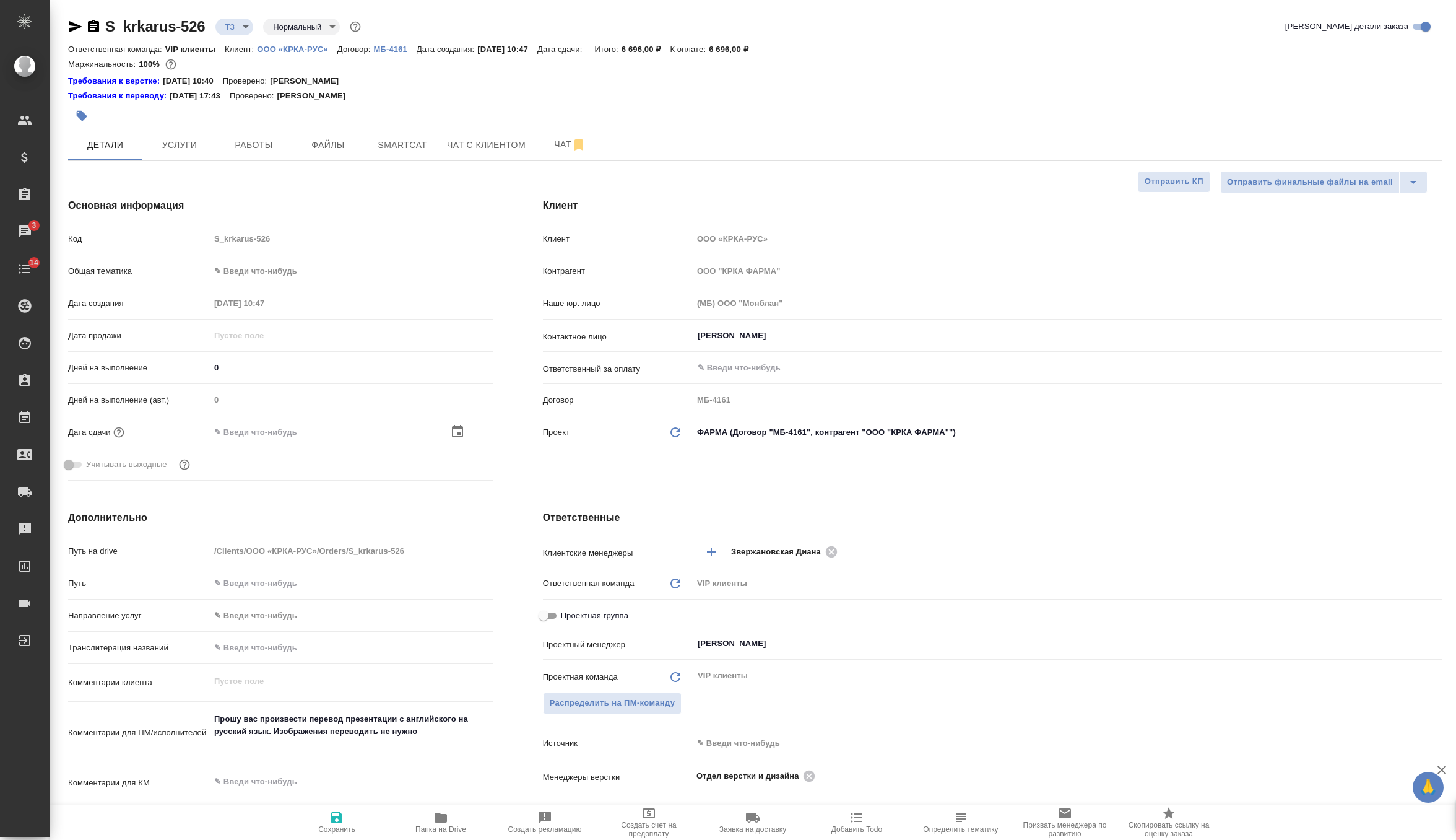
click at [465, 429] on div at bounding box center [472, 432] width 44 height 15
click at [457, 426] on icon "button" at bounding box center [457, 431] width 11 height 12
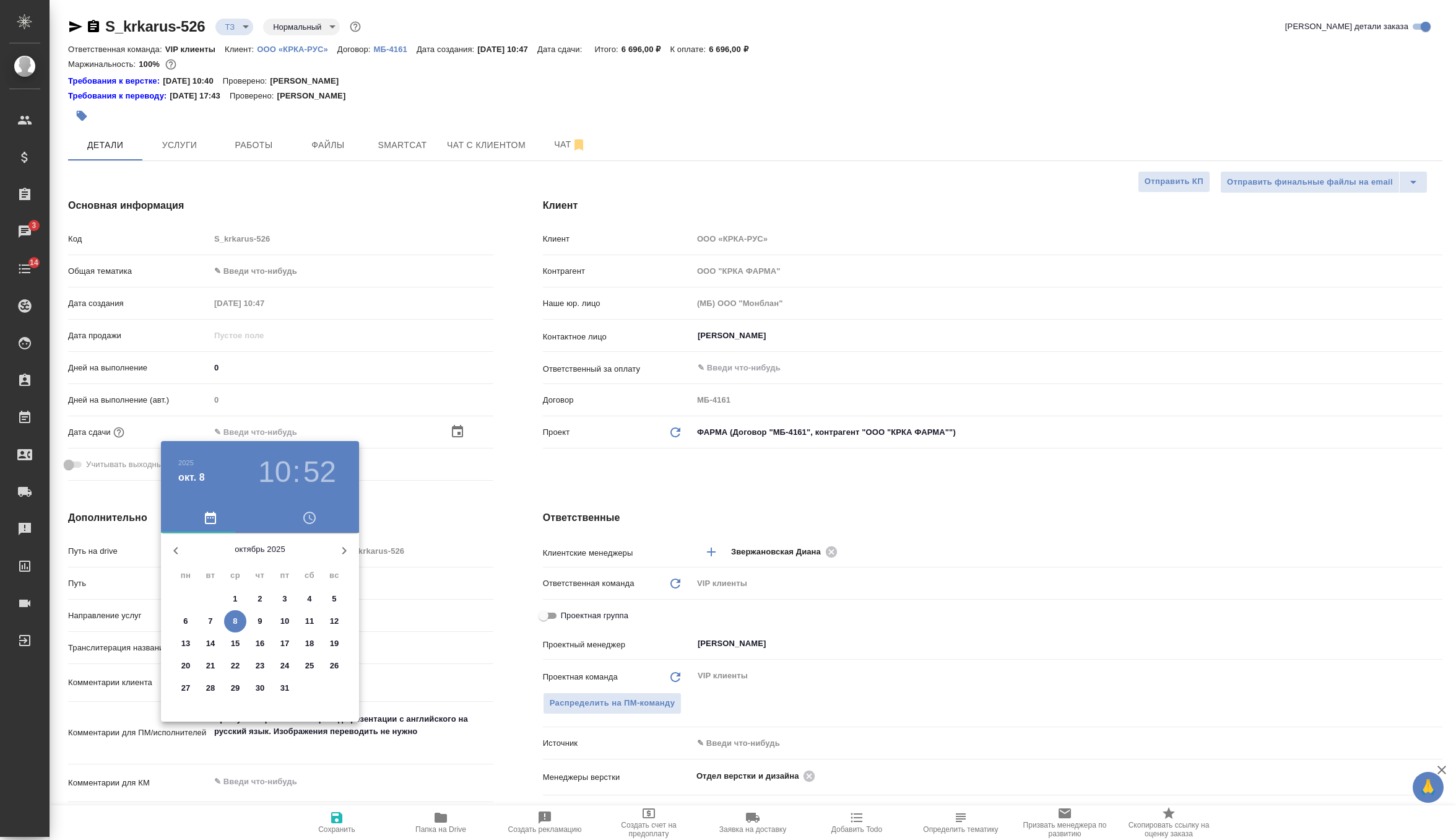
click at [288, 617] on p "10" at bounding box center [285, 621] width 10 height 12
type input "10.10.2025 10:52"
type textarea "x"
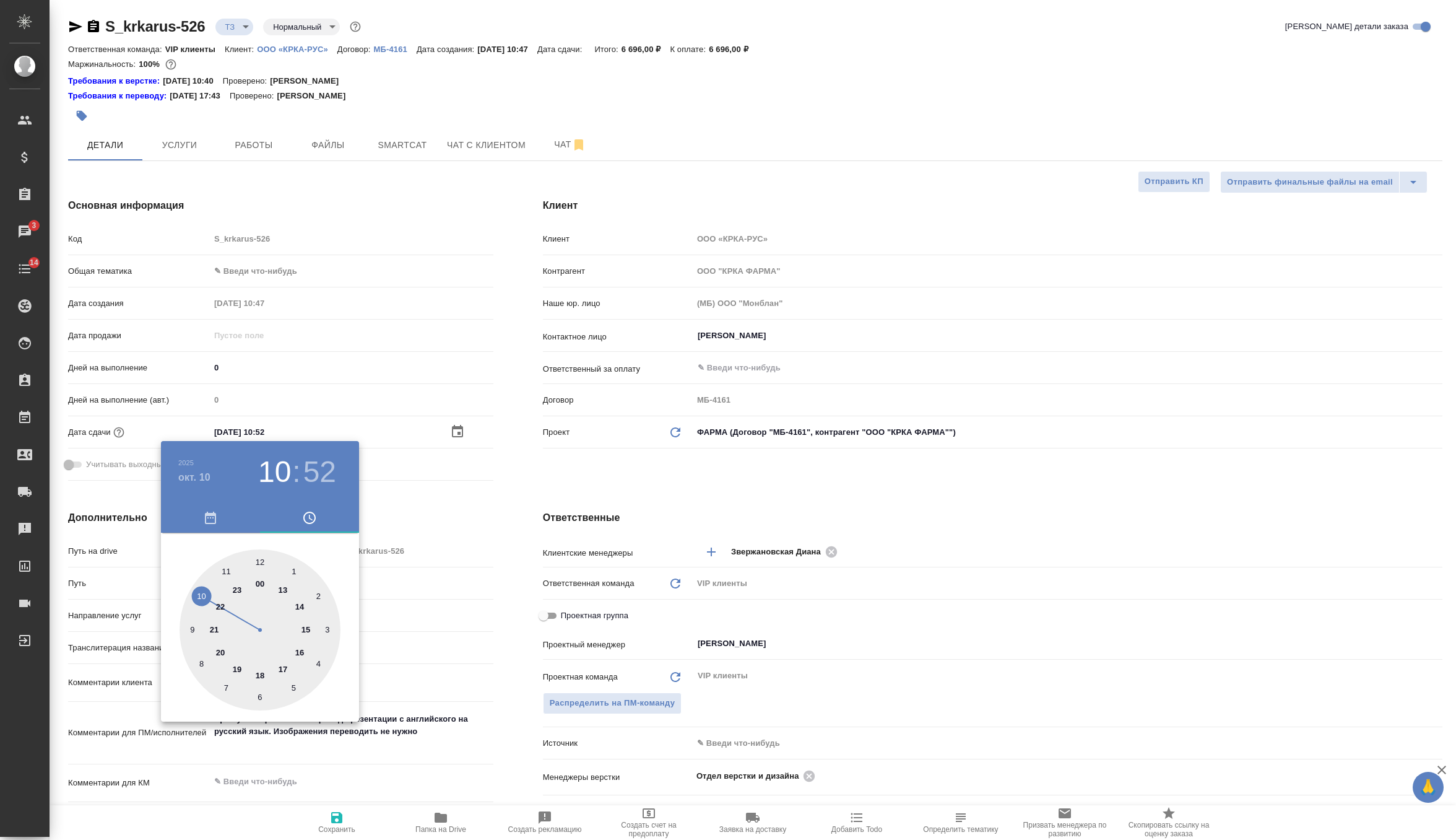
click at [284, 668] on div at bounding box center [260, 630] width 161 height 161
type input "10.10.2025 17:52"
type textarea "x"
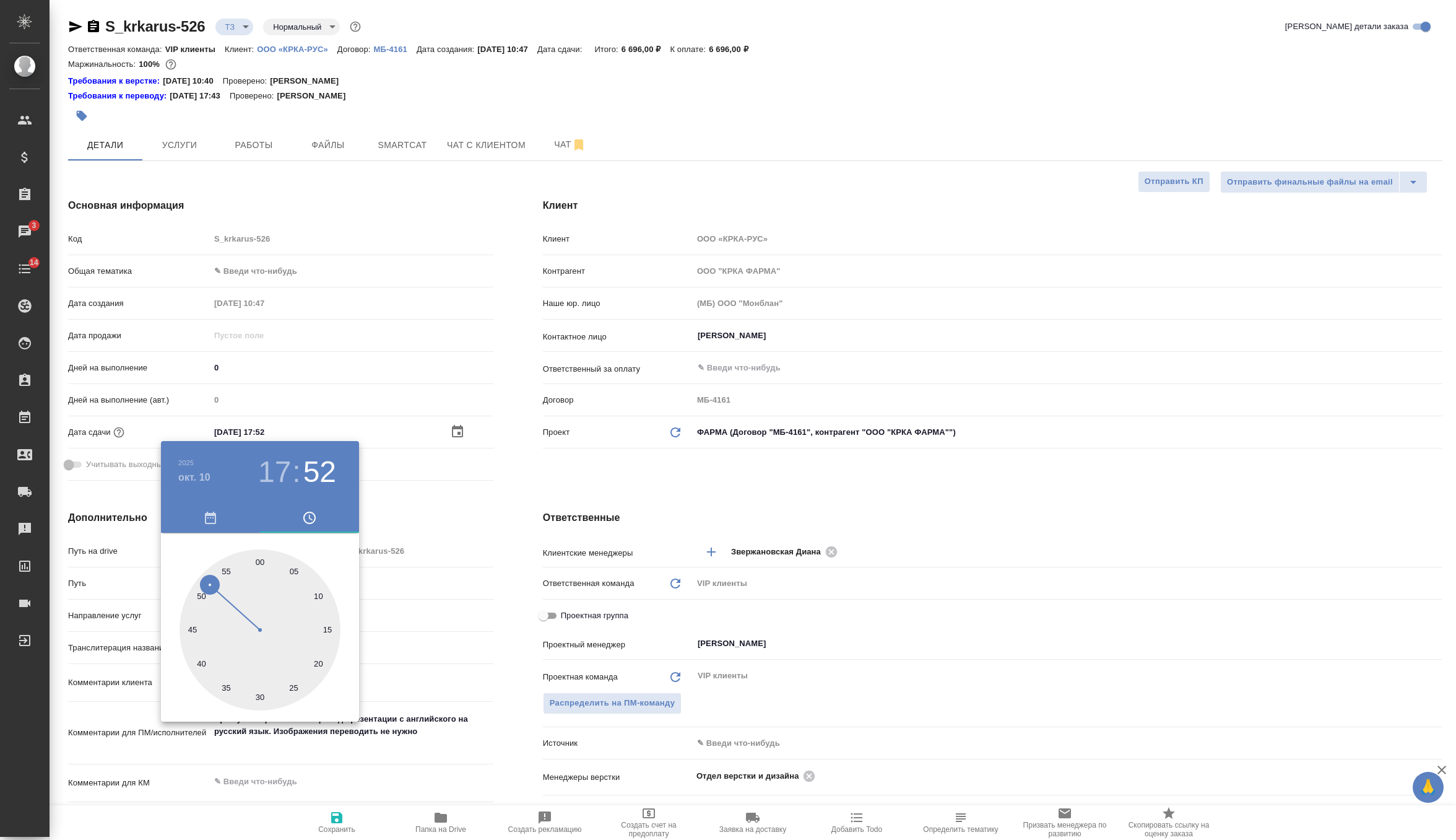
click at [260, 559] on div at bounding box center [260, 630] width 161 height 161
type input "10.10.2025 17:00"
type textarea "x"
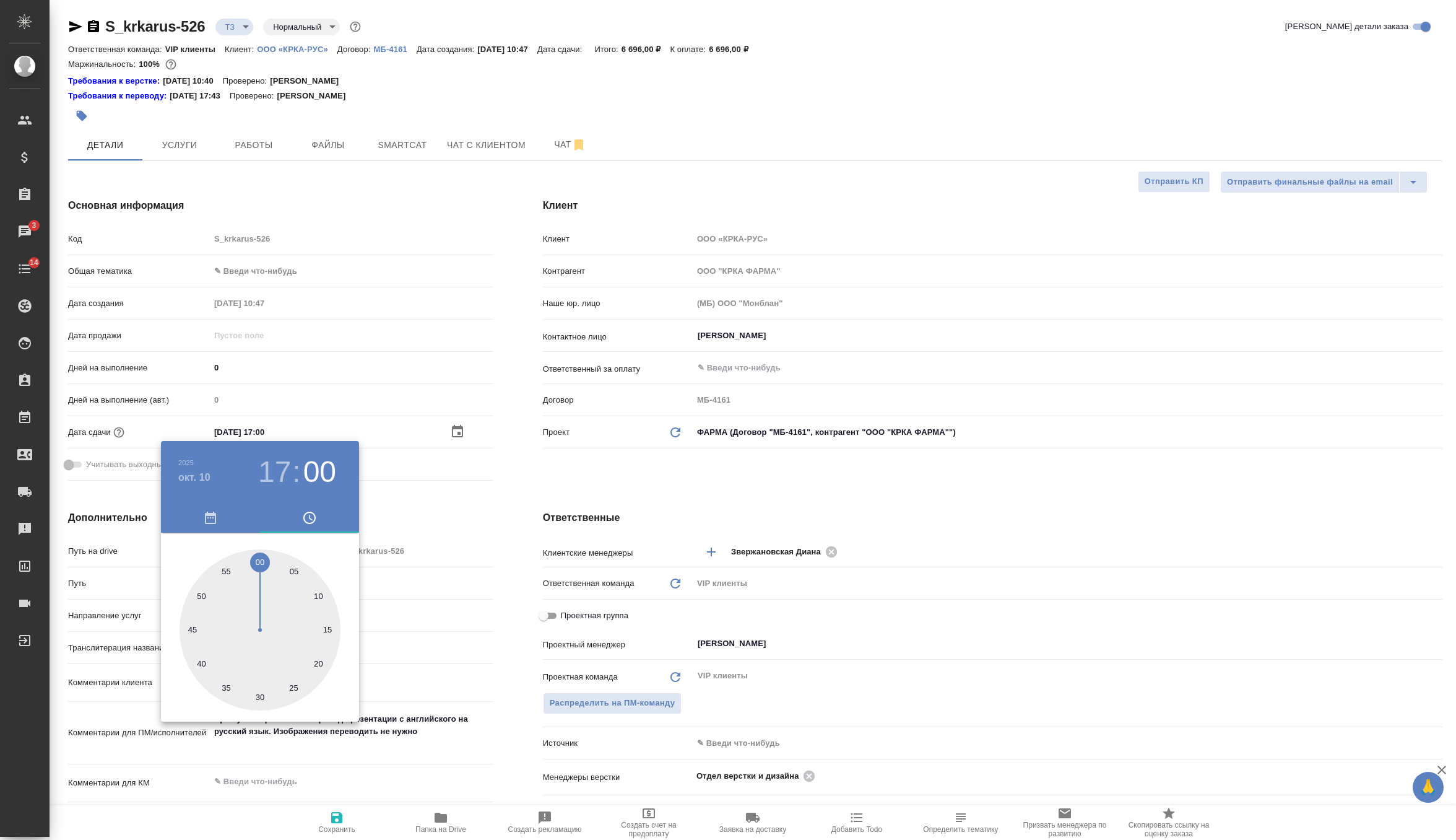
click at [425, 506] on div at bounding box center [728, 420] width 1456 height 840
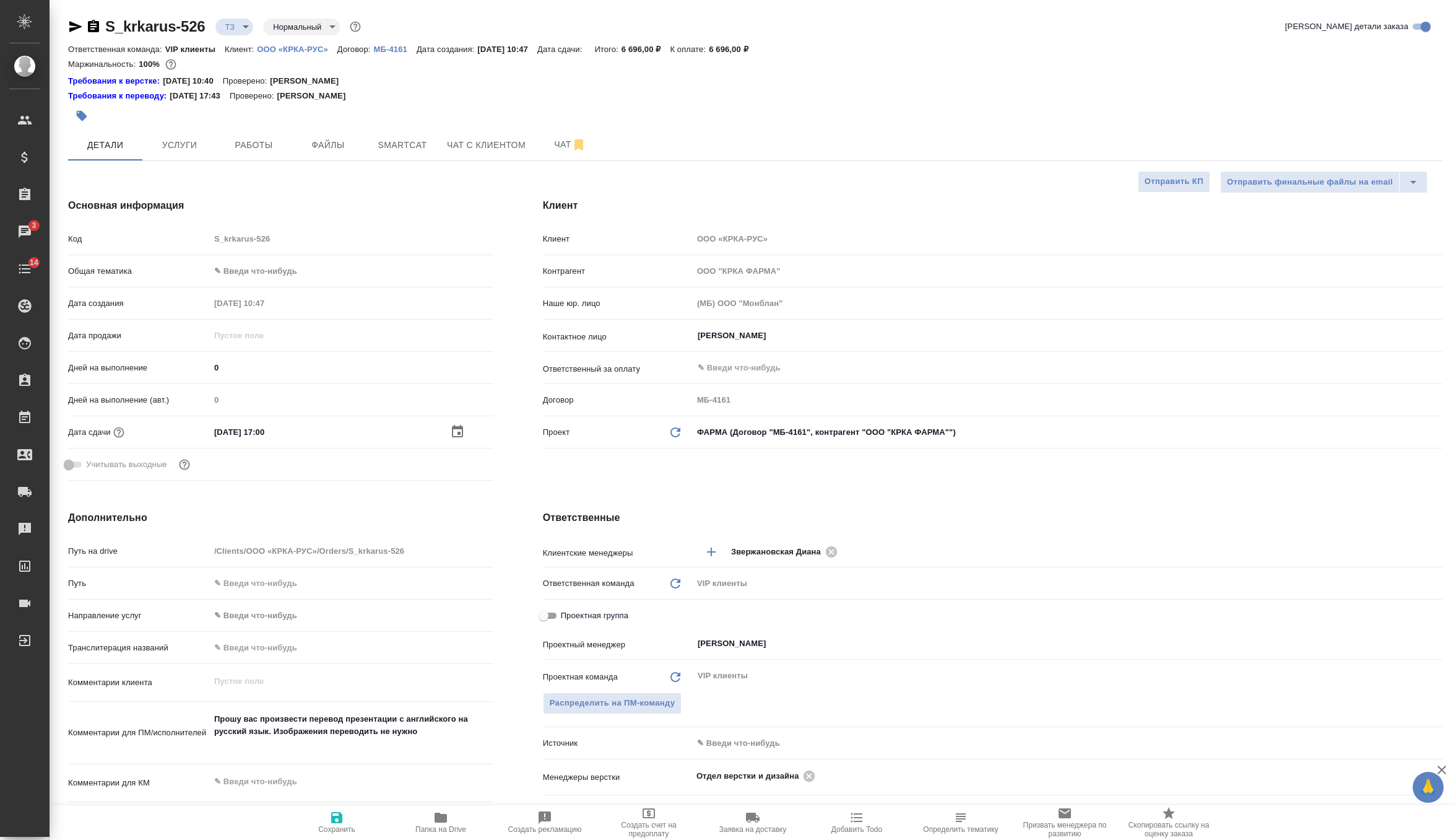
click at [331, 830] on span "Сохранить" at bounding box center [337, 829] width 37 height 9
type textarea "x"
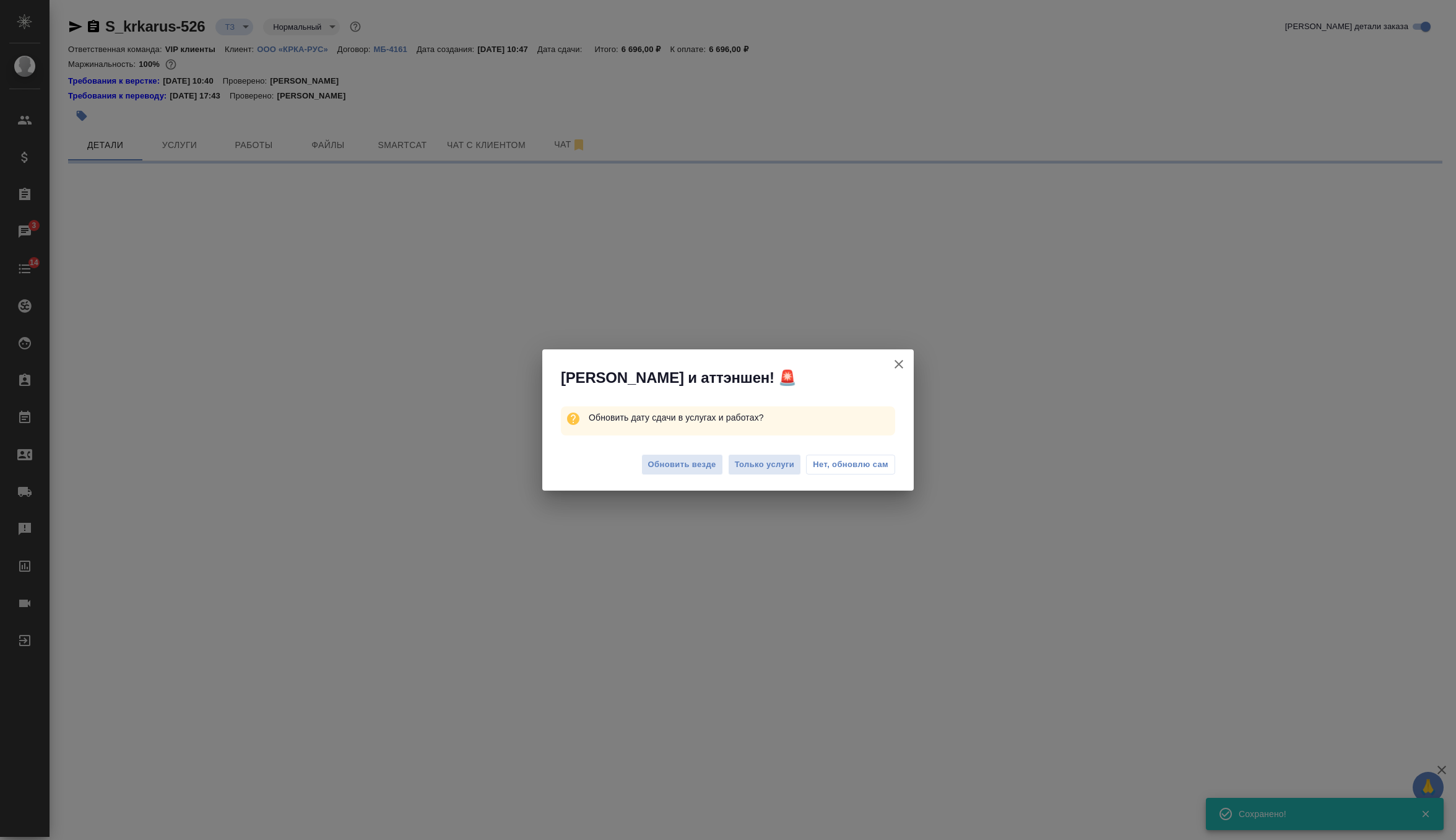
select select "RU"
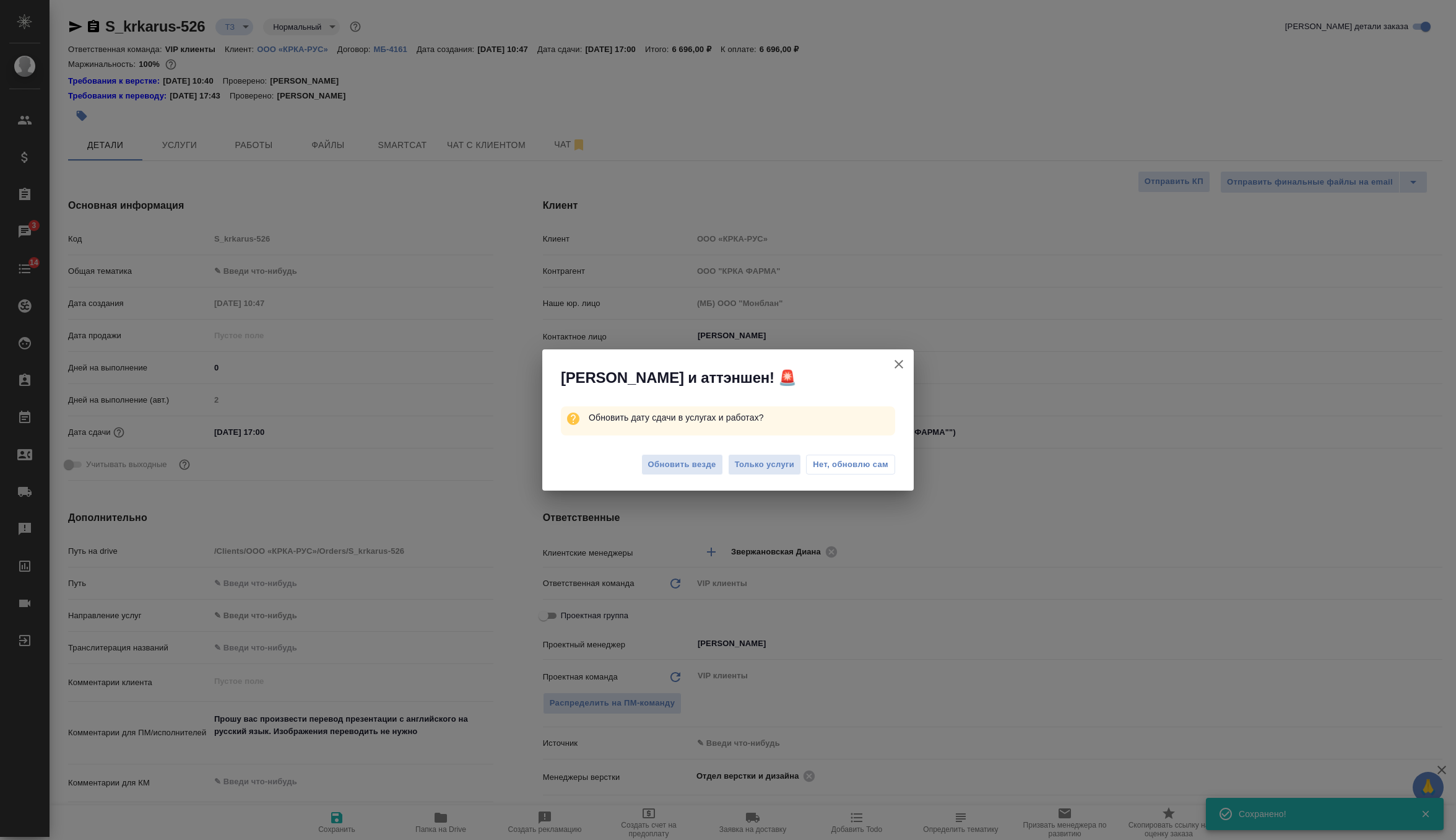
type textarea "x"
click at [697, 461] on span "Обновить везде" at bounding box center [682, 464] width 68 height 14
type textarea "x"
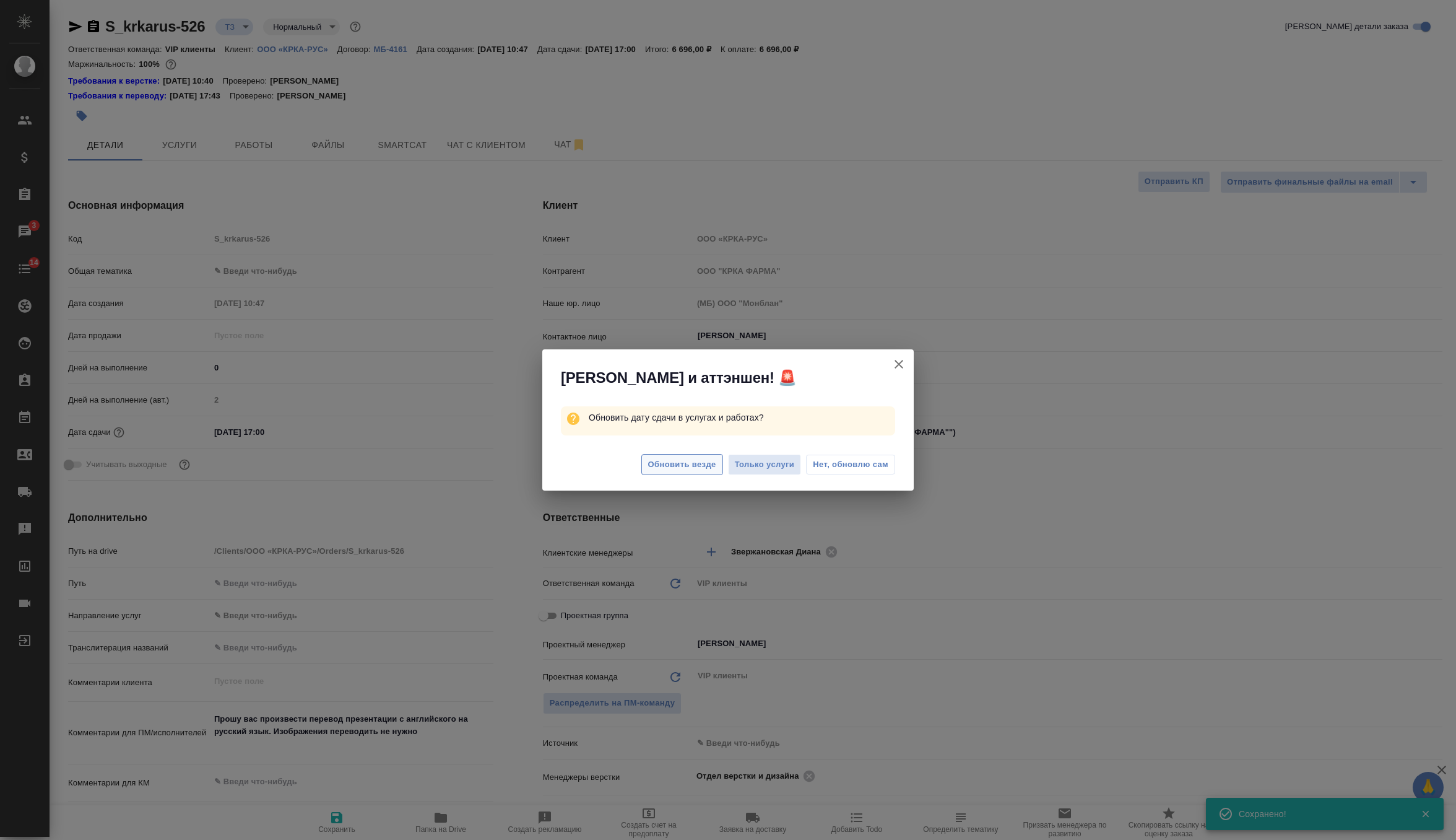
type textarea "x"
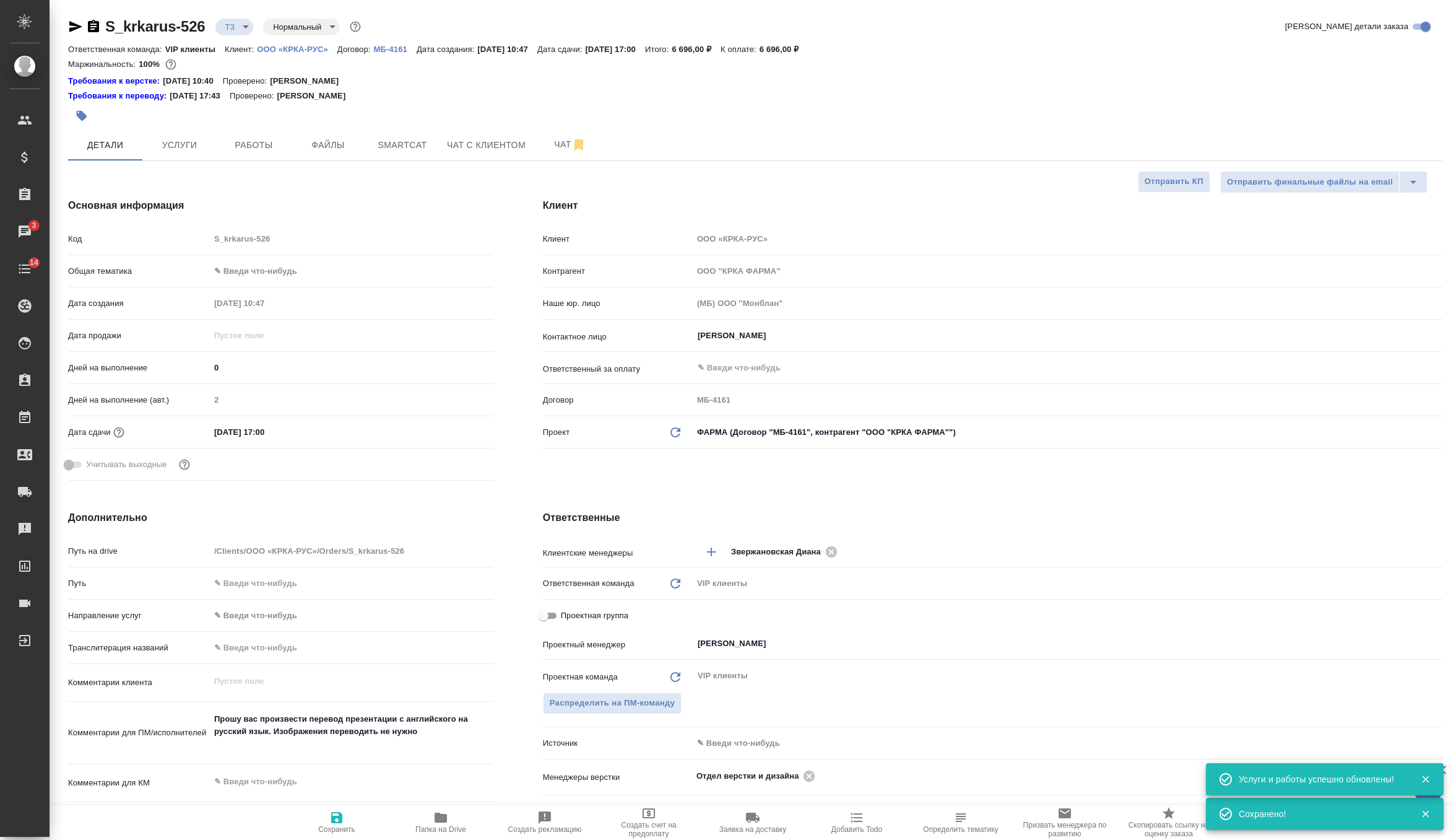
type textarea "x"
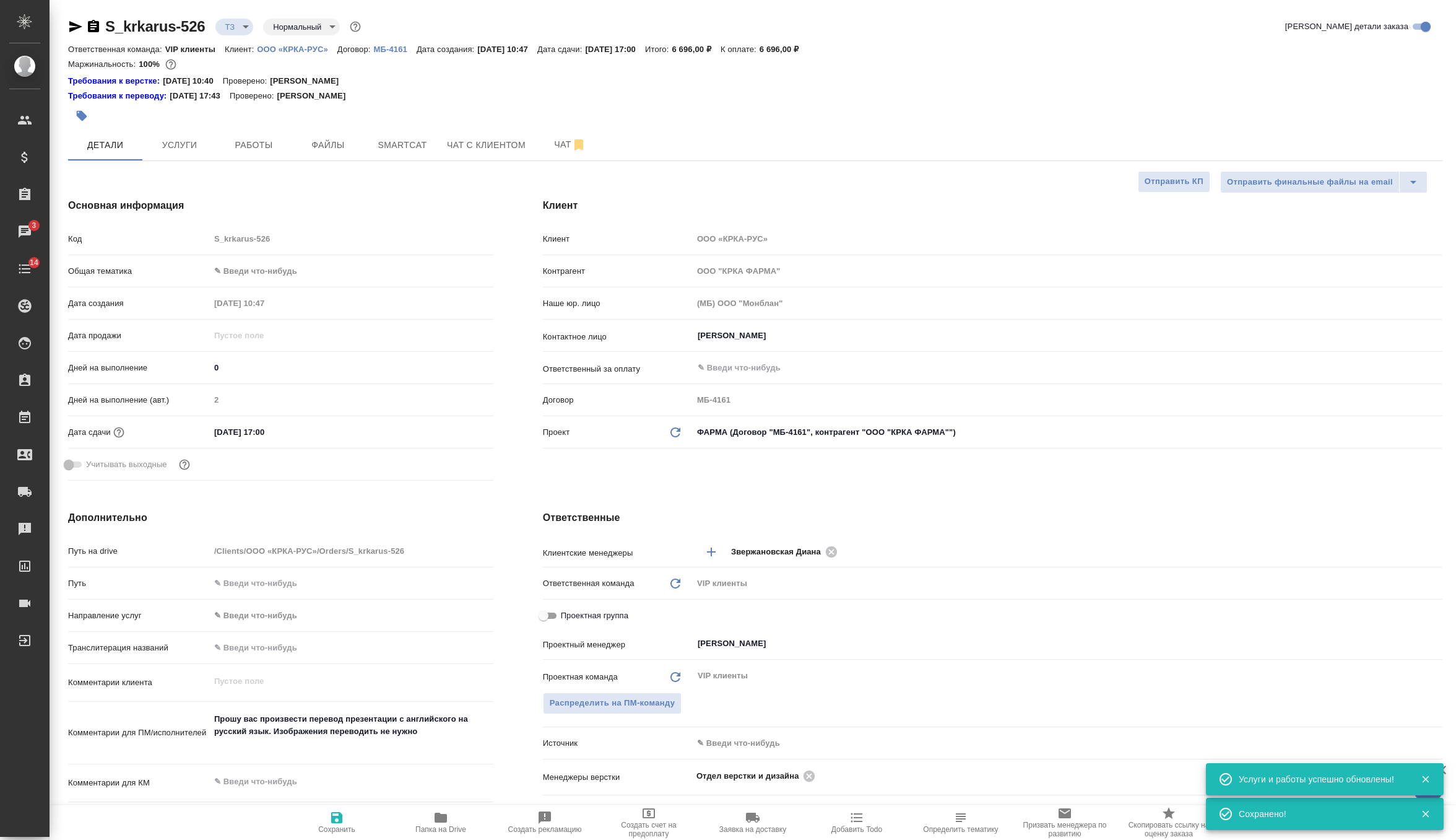
type textarea "x"
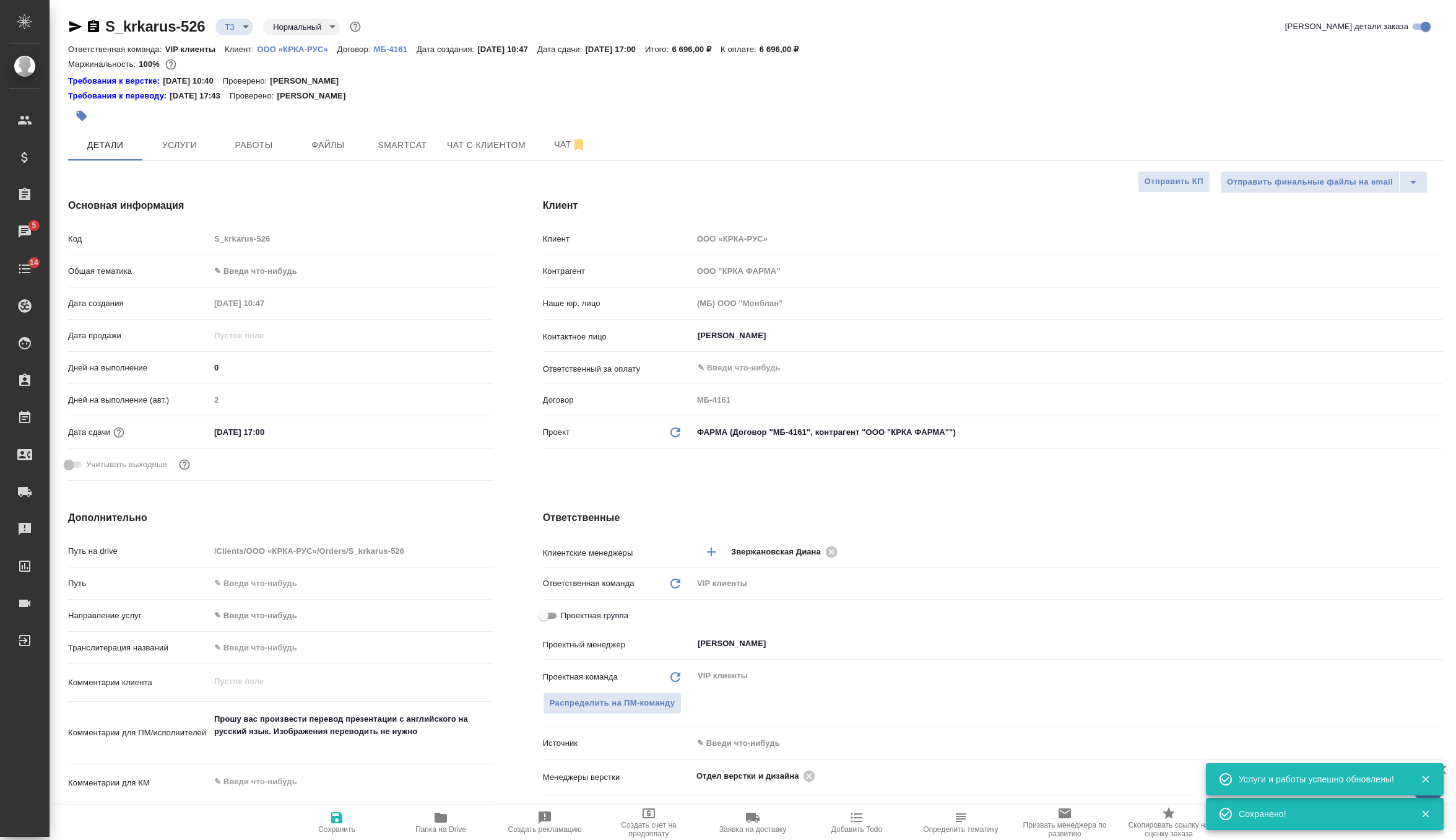
type textarea "x"
click at [197, 143] on span "Услуги" at bounding box center [179, 145] width 59 height 16
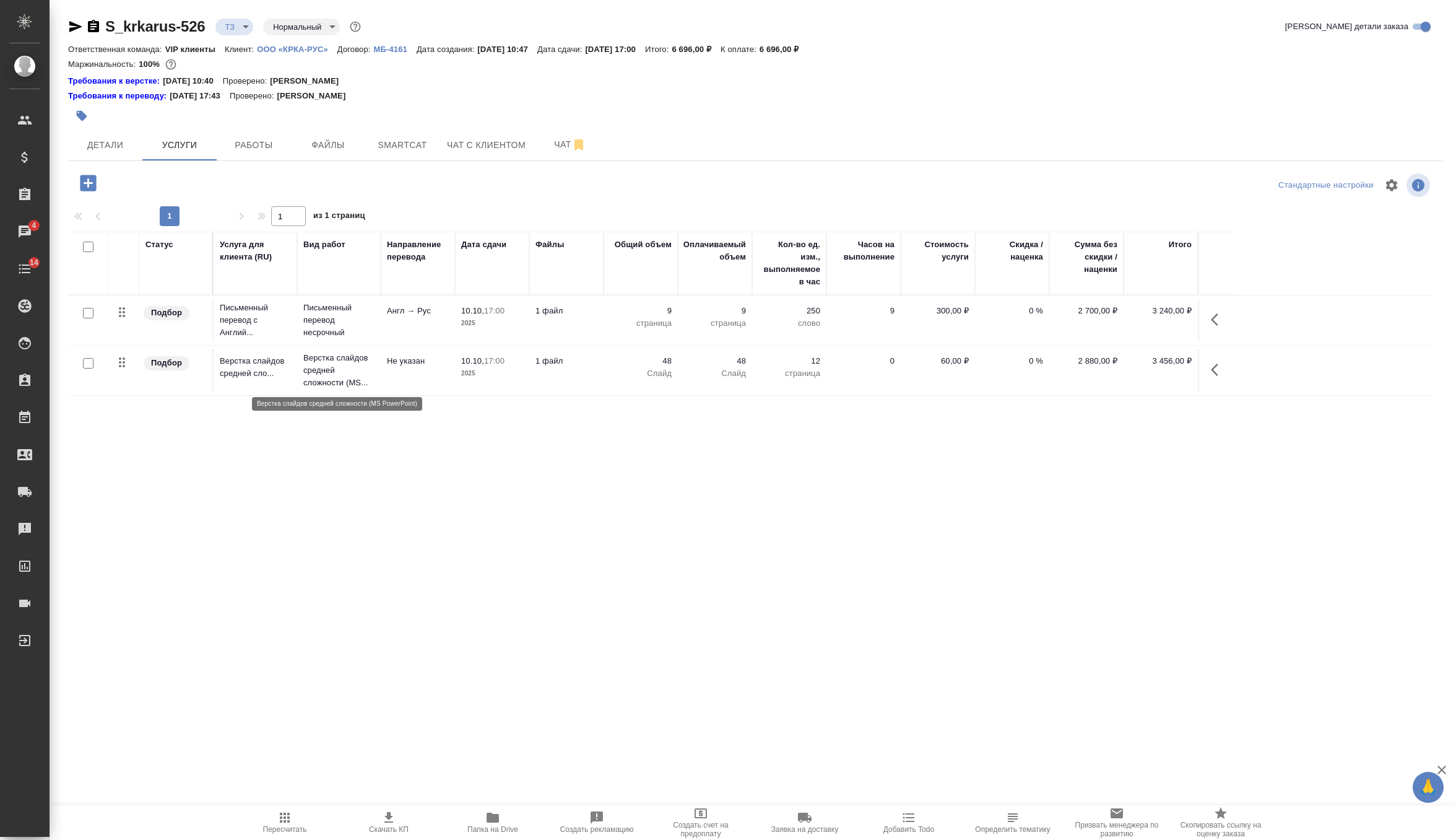
click at [340, 378] on p "Верстка слайдов средней сложности (MS..." at bounding box center [339, 370] width 71 height 37
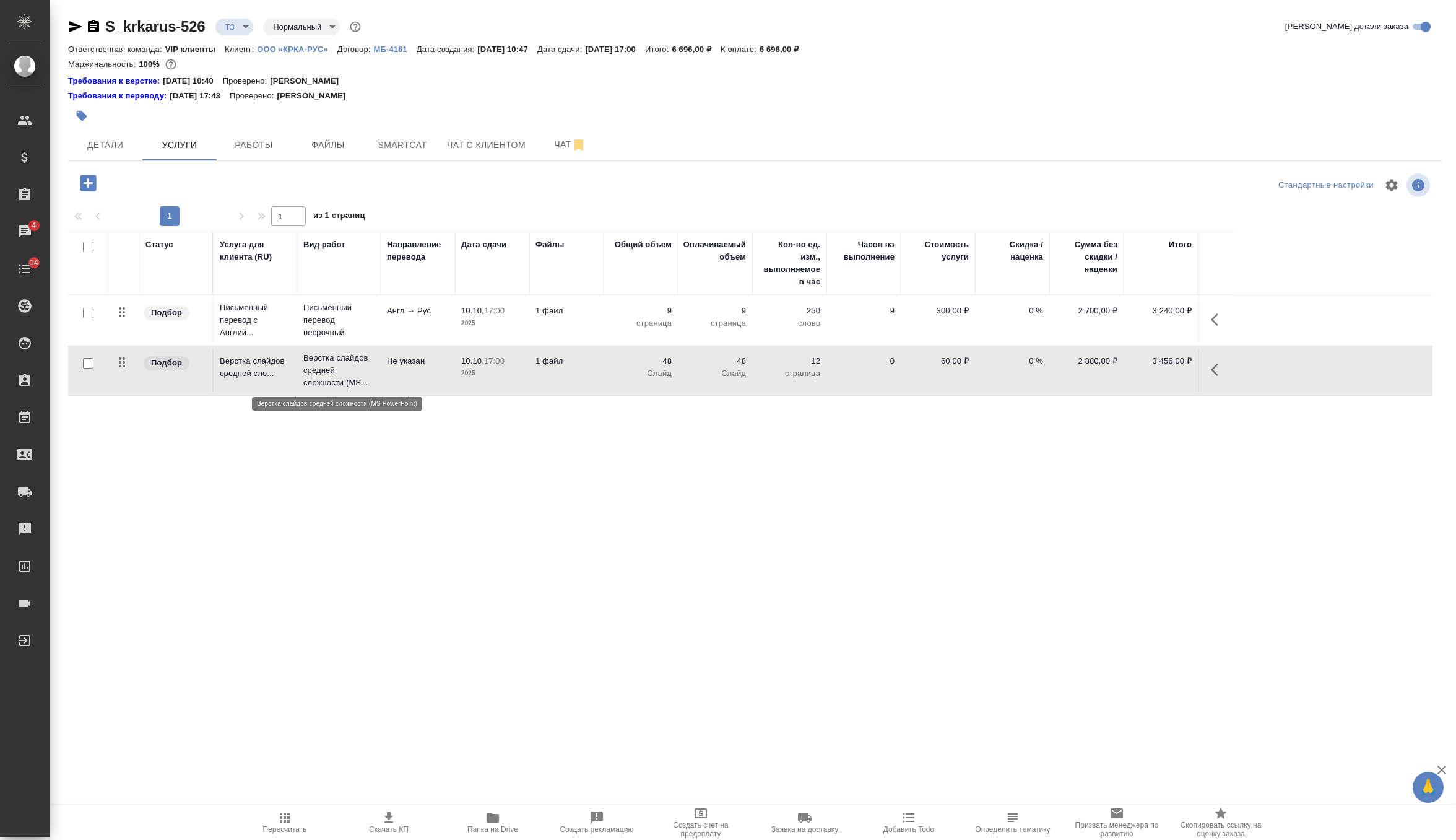
click at [340, 378] on p "Верстка слайдов средней сложности (MS..." at bounding box center [339, 370] width 71 height 37
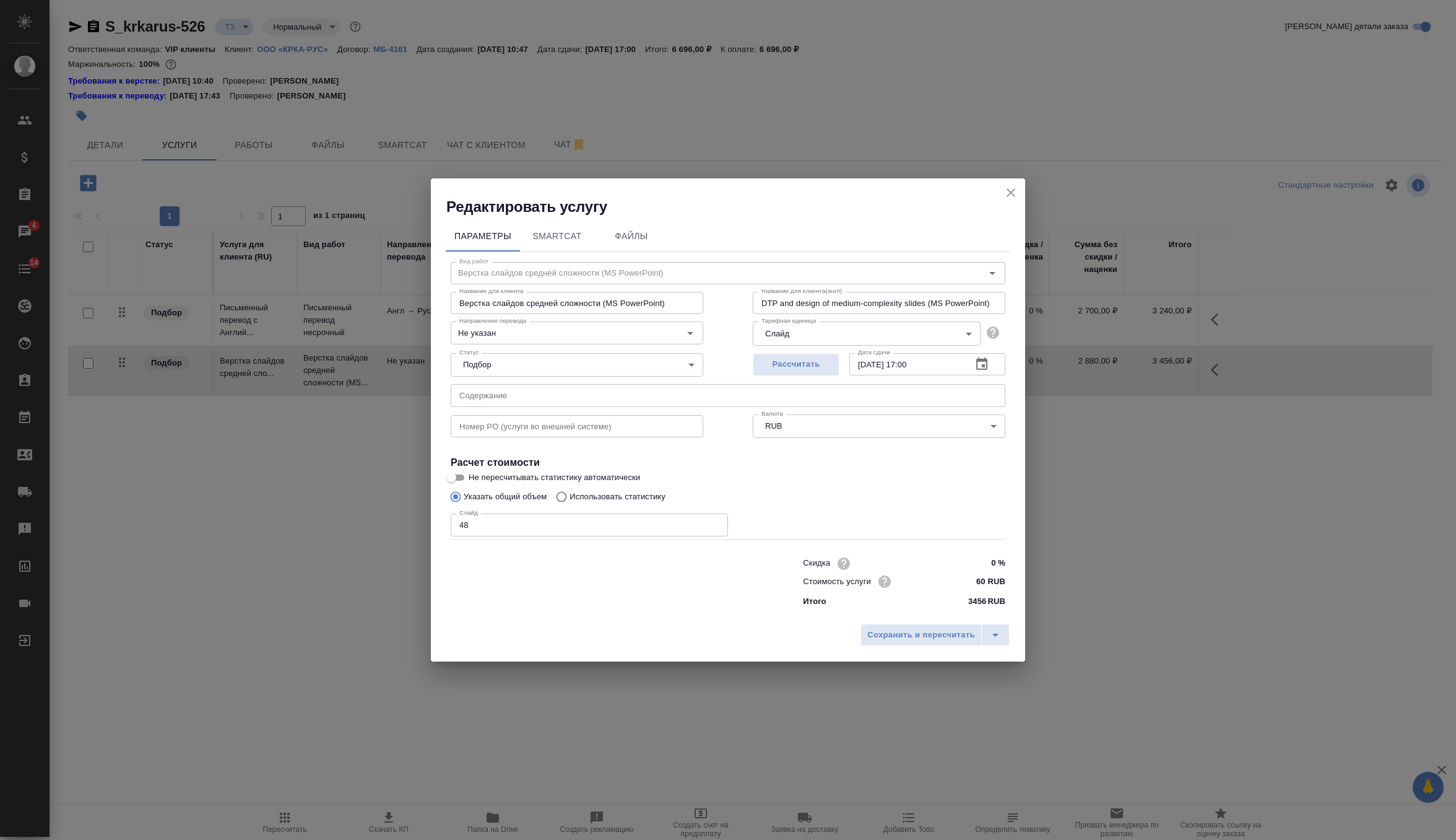
click at [1011, 193] on icon "close" at bounding box center [1011, 193] width 9 height 9
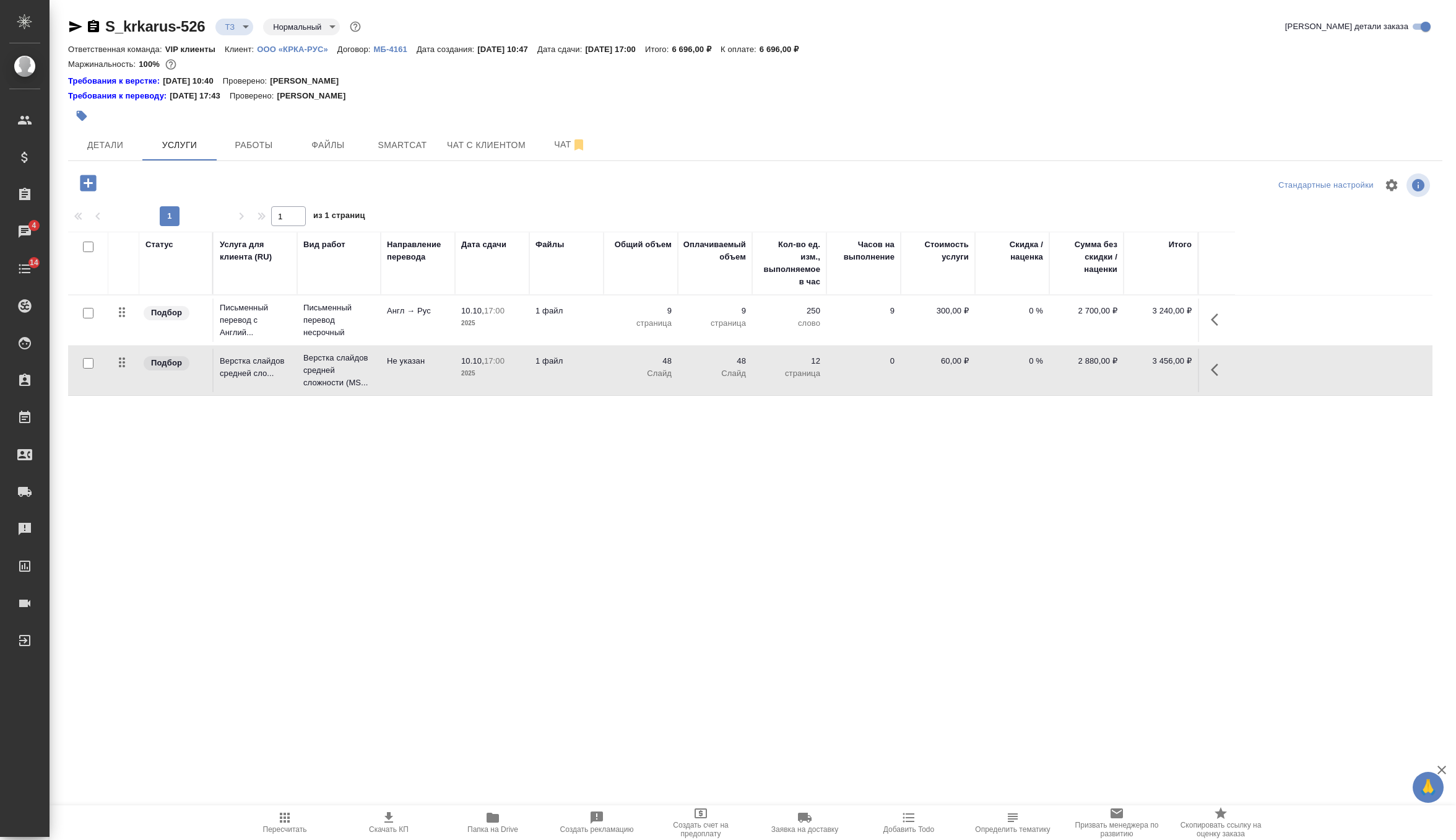
click at [1217, 368] on icon "button" at bounding box center [1219, 370] width 15 height 15
click at [1190, 370] on icon "button" at bounding box center [1193, 369] width 9 height 11
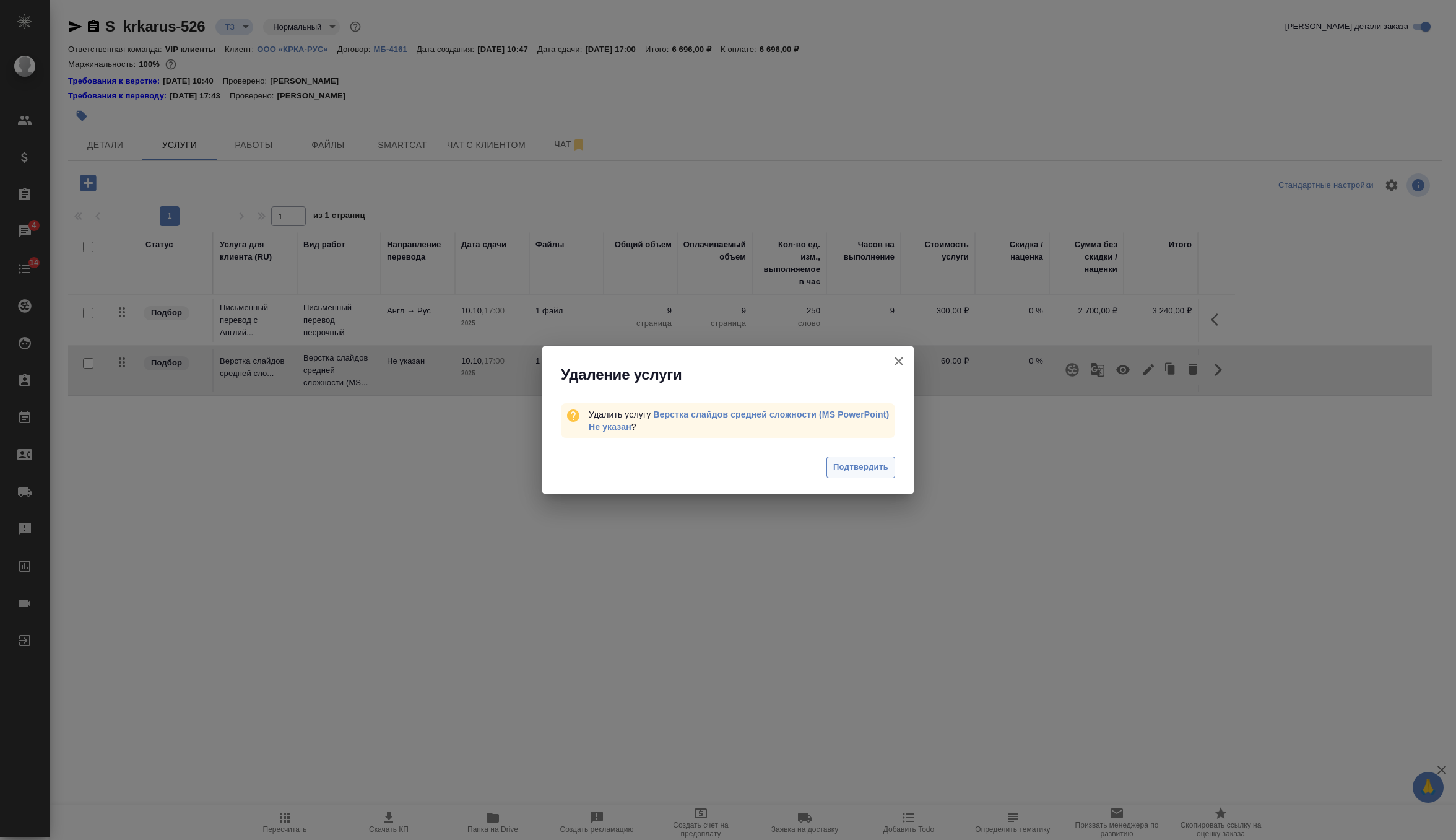
click at [873, 462] on span "Подтвердить" at bounding box center [861, 467] width 55 height 14
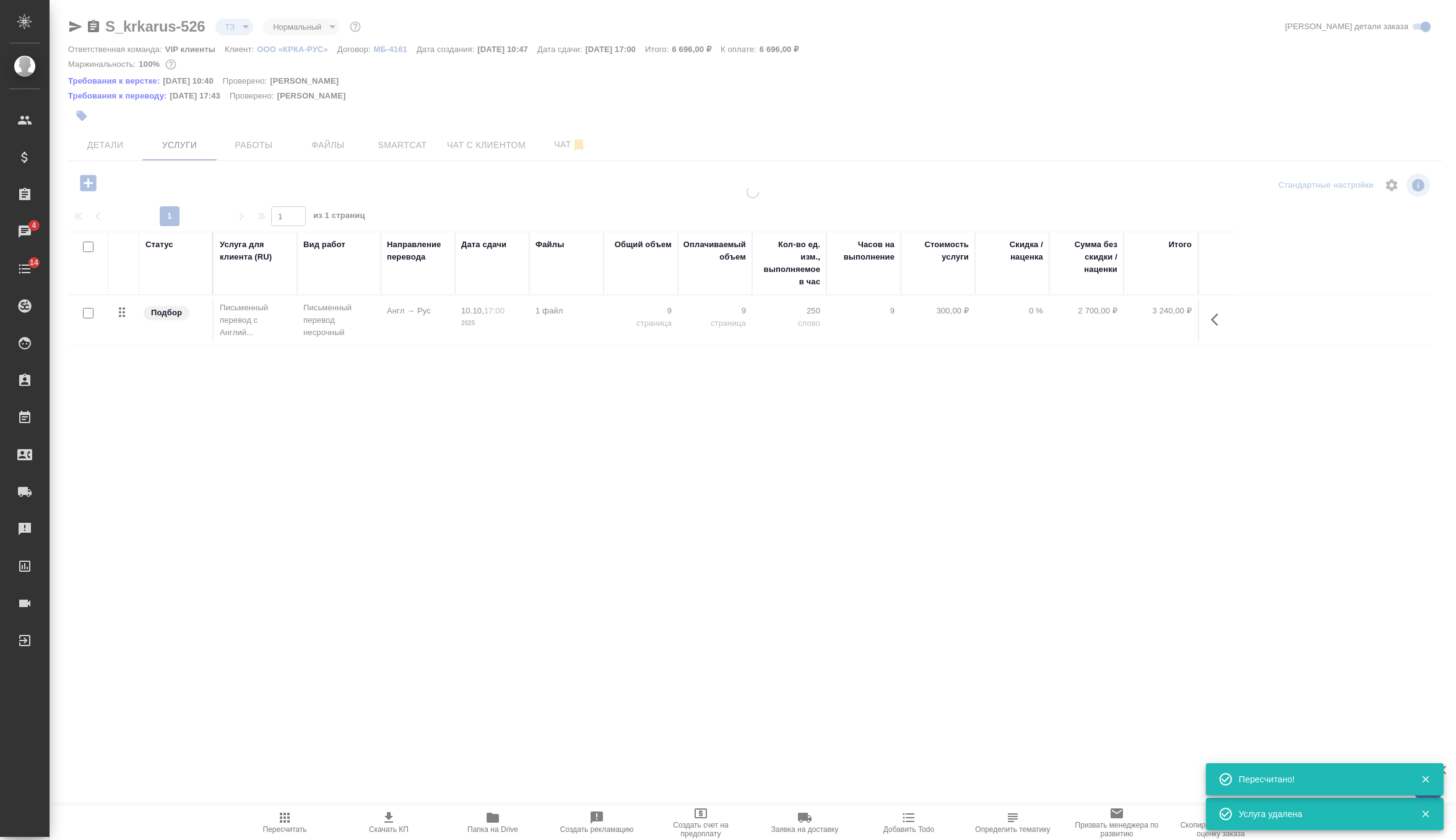
type input "new"
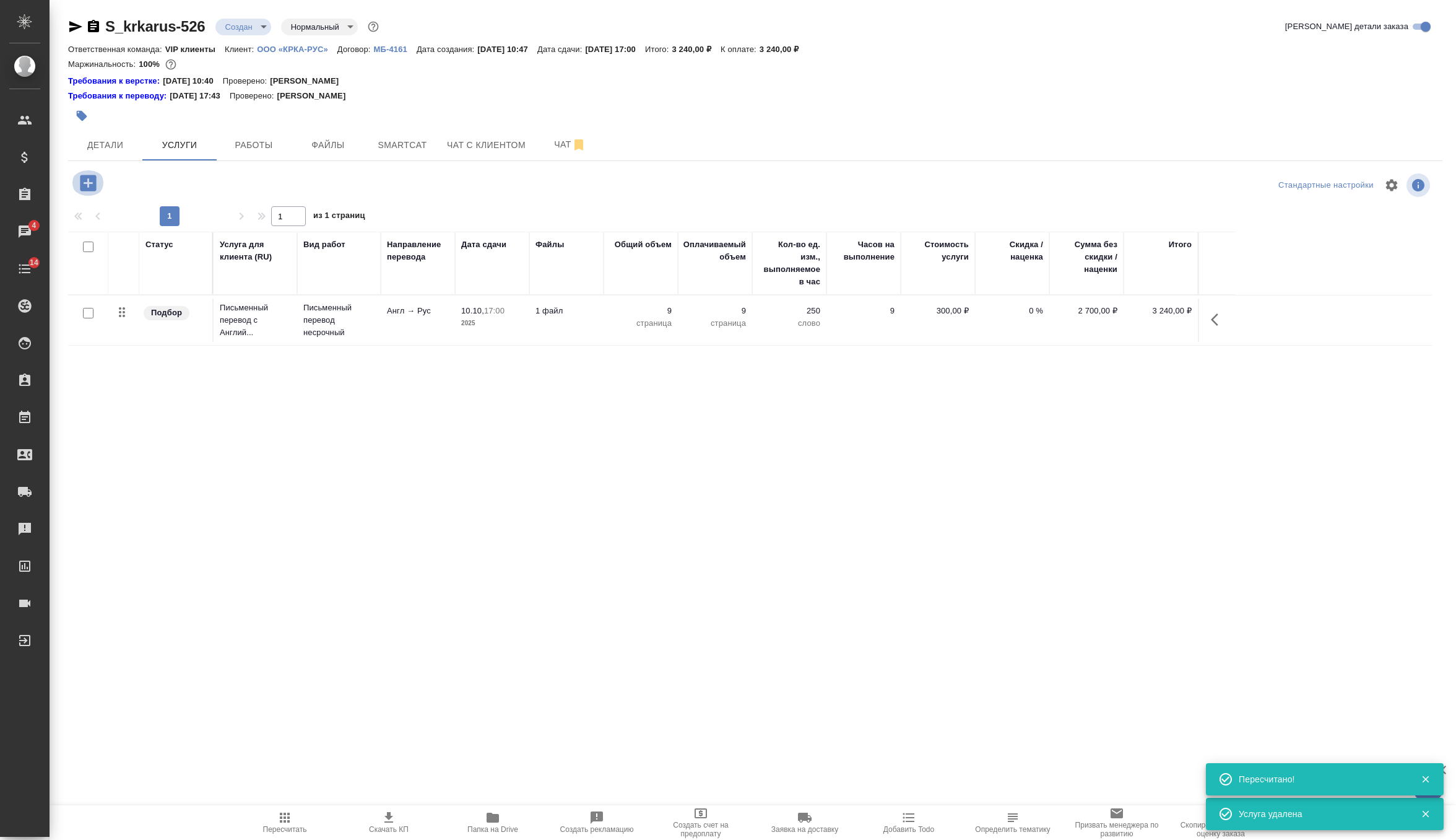
click at [87, 183] on icon "button" at bounding box center [88, 183] width 22 height 22
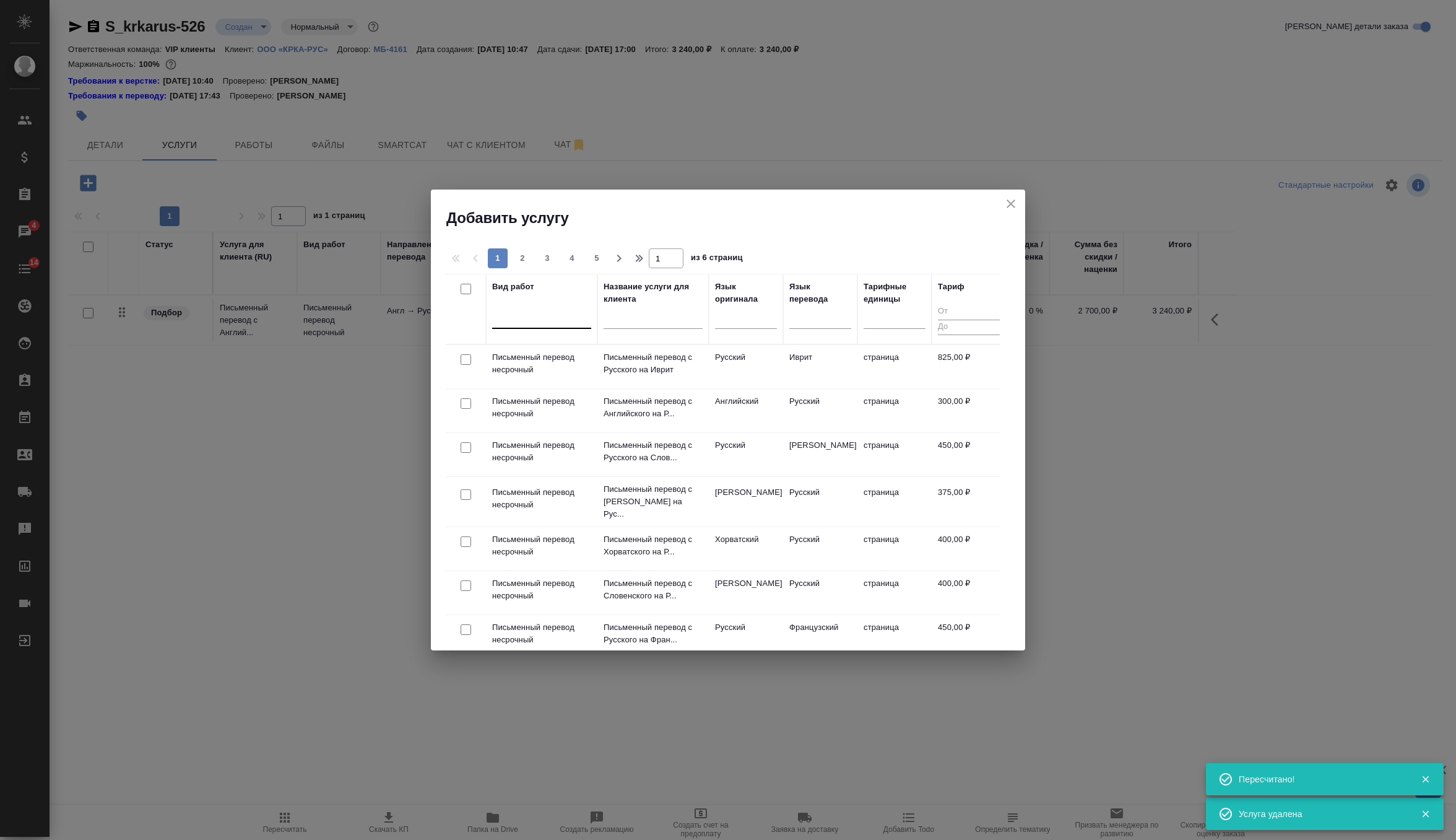
click at [542, 320] on div at bounding box center [542, 316] width 99 height 18
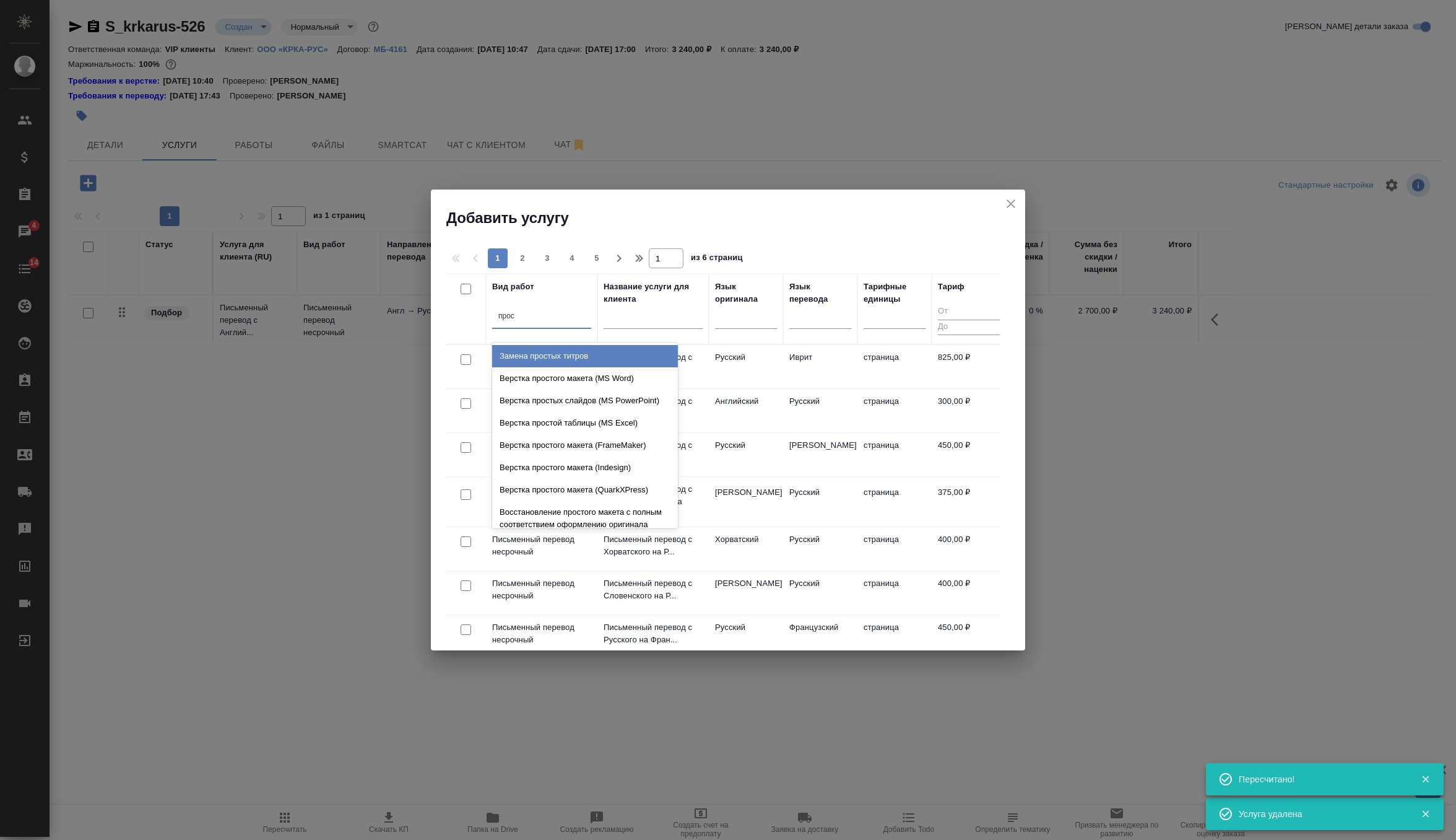
type input "прост"
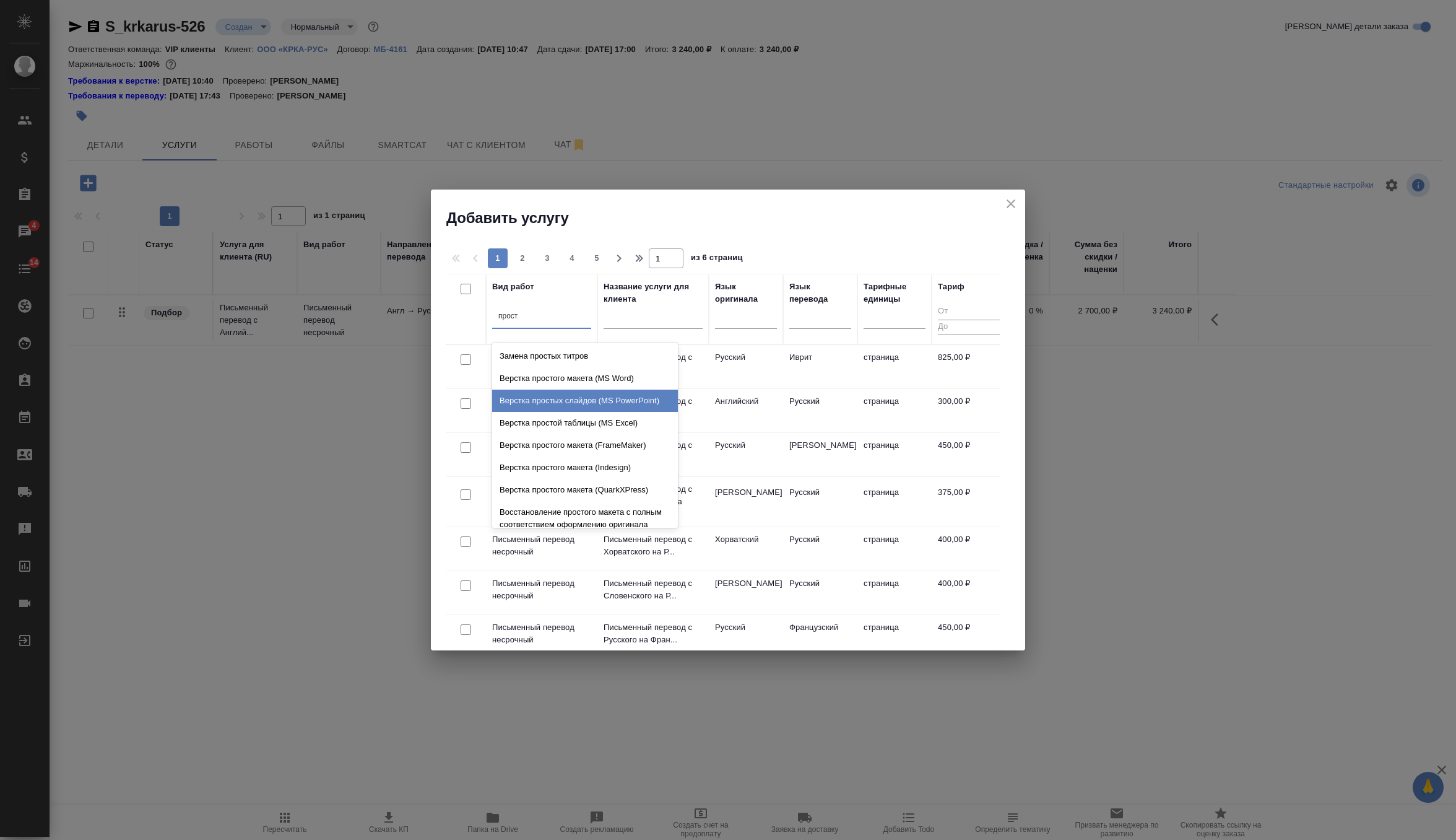
click at [599, 403] on div "Верстка простых слайдов (MS PowerPoint)" at bounding box center [584, 400] width 186 height 22
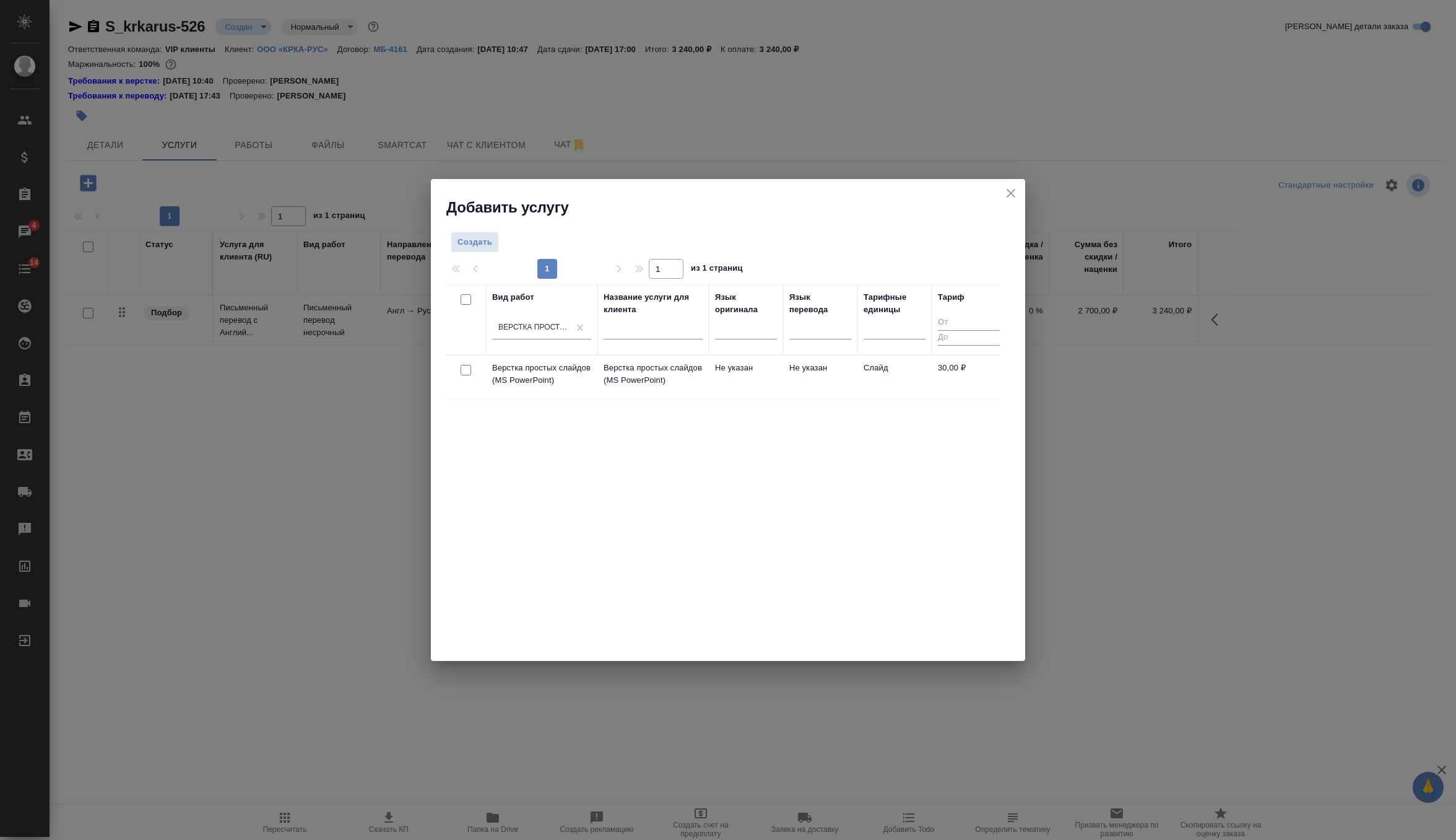
click at [462, 371] on input "checkbox" at bounding box center [465, 370] width 10 height 10
checkbox input "true"
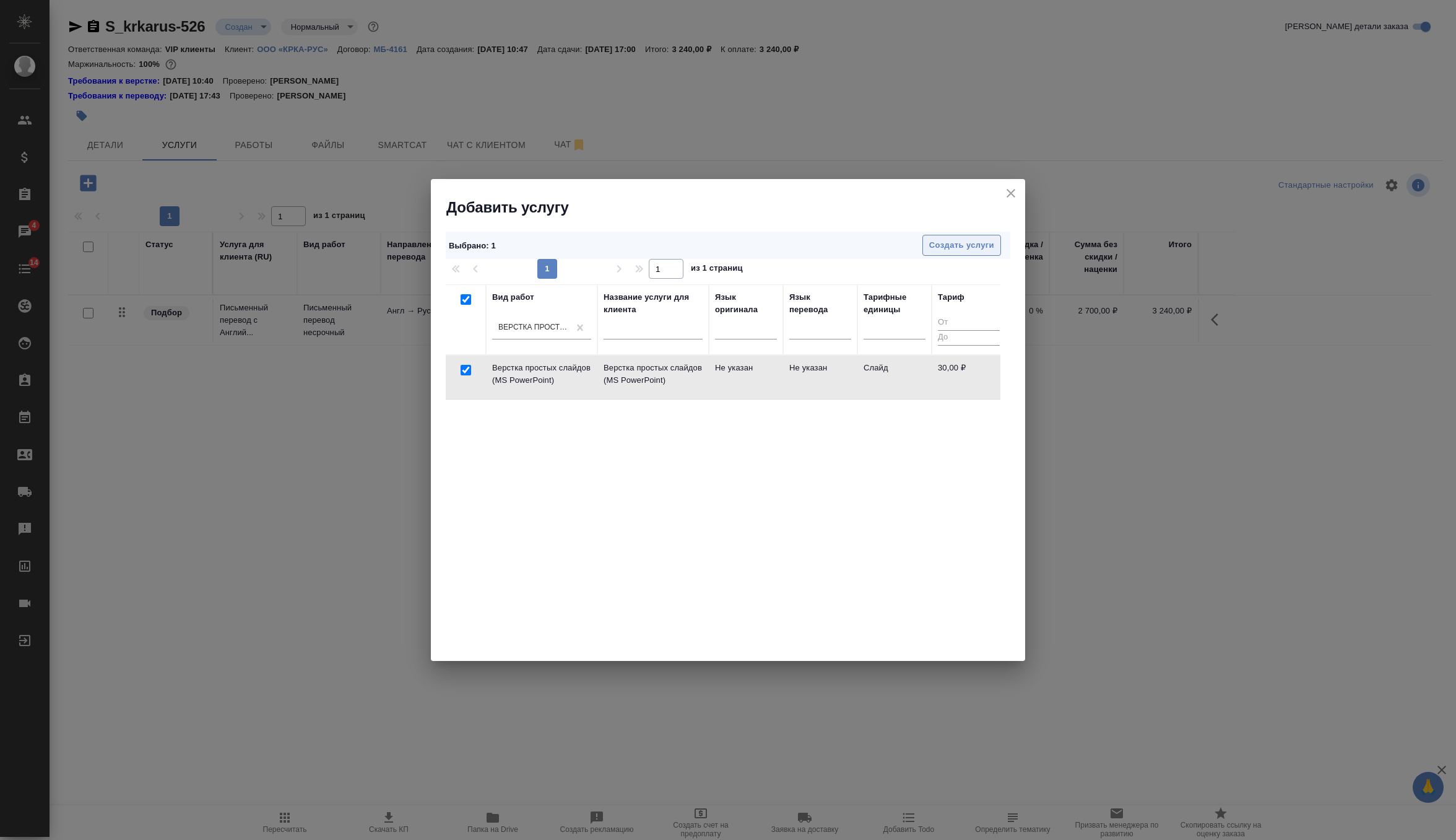
click at [945, 251] on span "Создать услуги" at bounding box center [962, 245] width 65 height 14
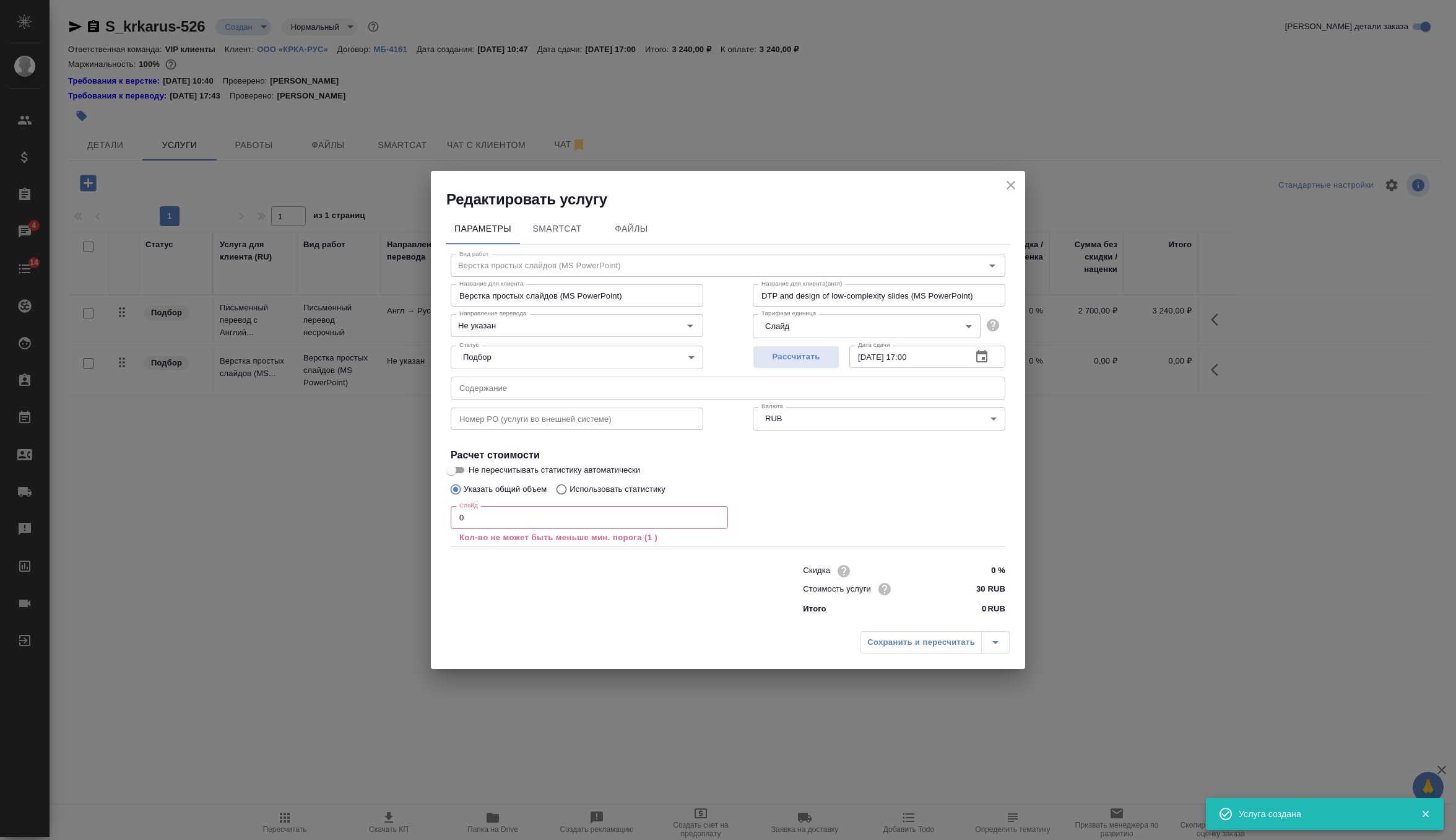
click at [560, 526] on input "0" at bounding box center [589, 517] width 278 height 22
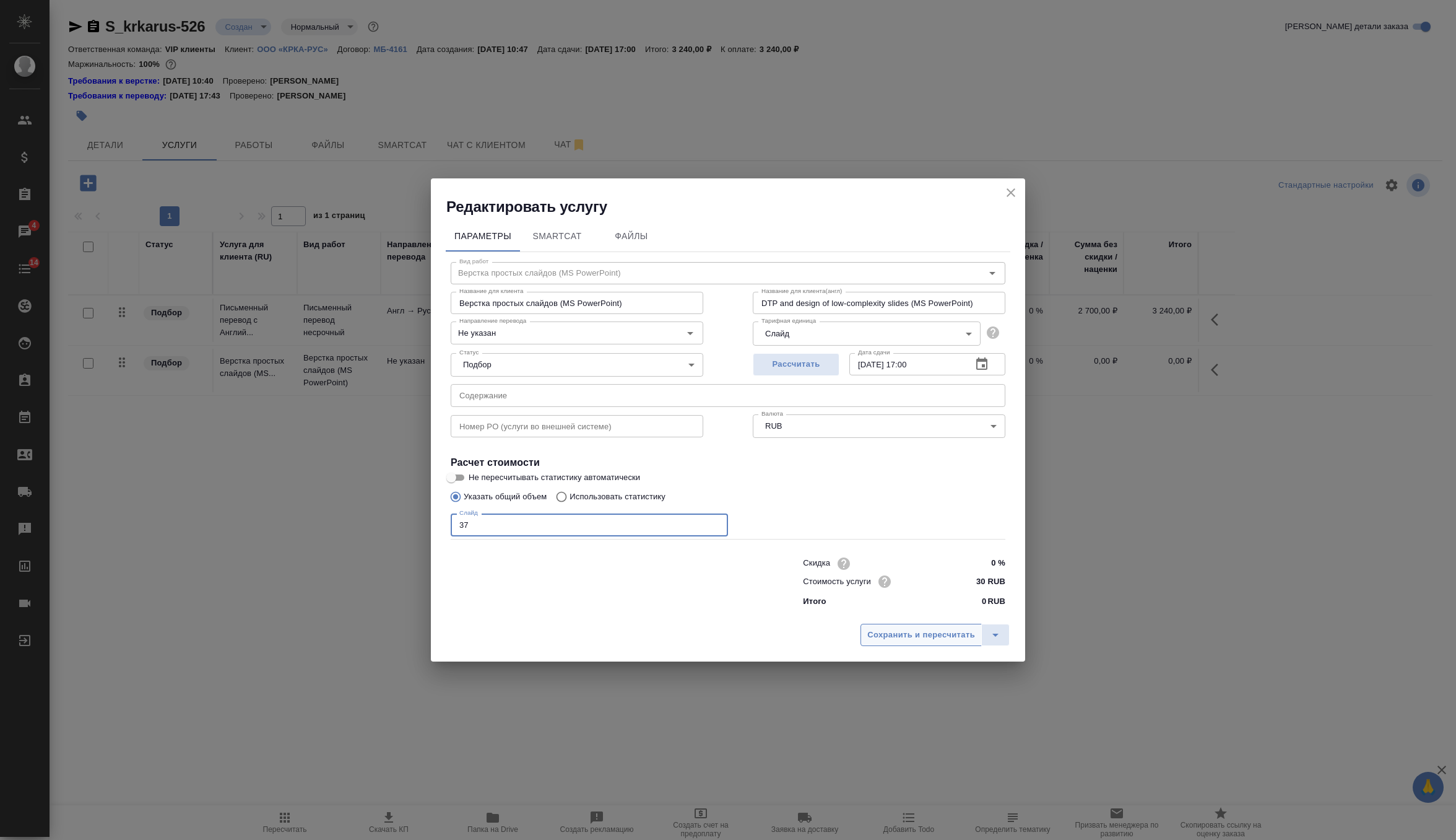
type input "37"
click at [899, 634] on span "Сохранить и пересчитать" at bounding box center [921, 635] width 107 height 14
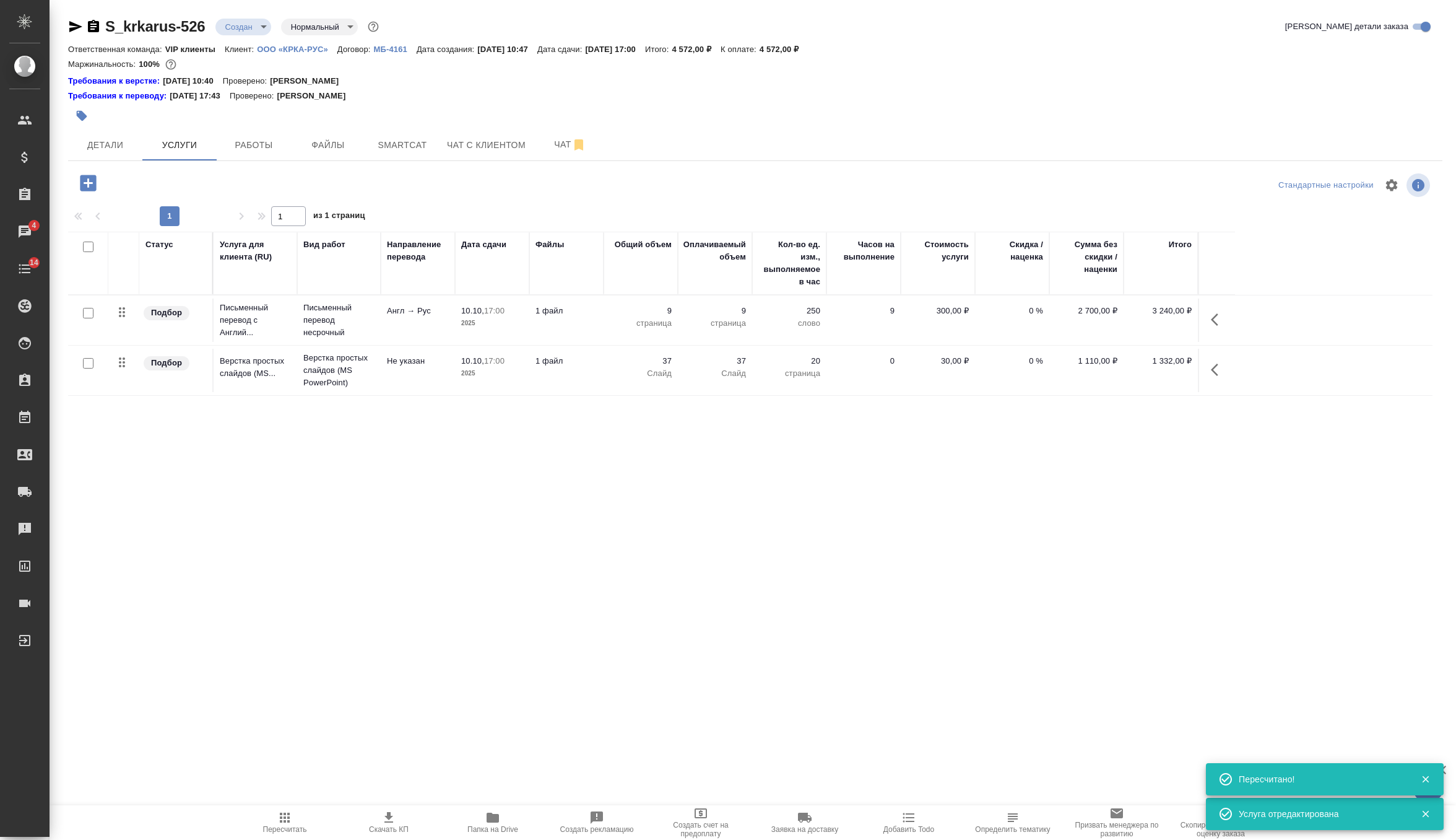
click at [93, 180] on icon "button" at bounding box center [88, 183] width 16 height 16
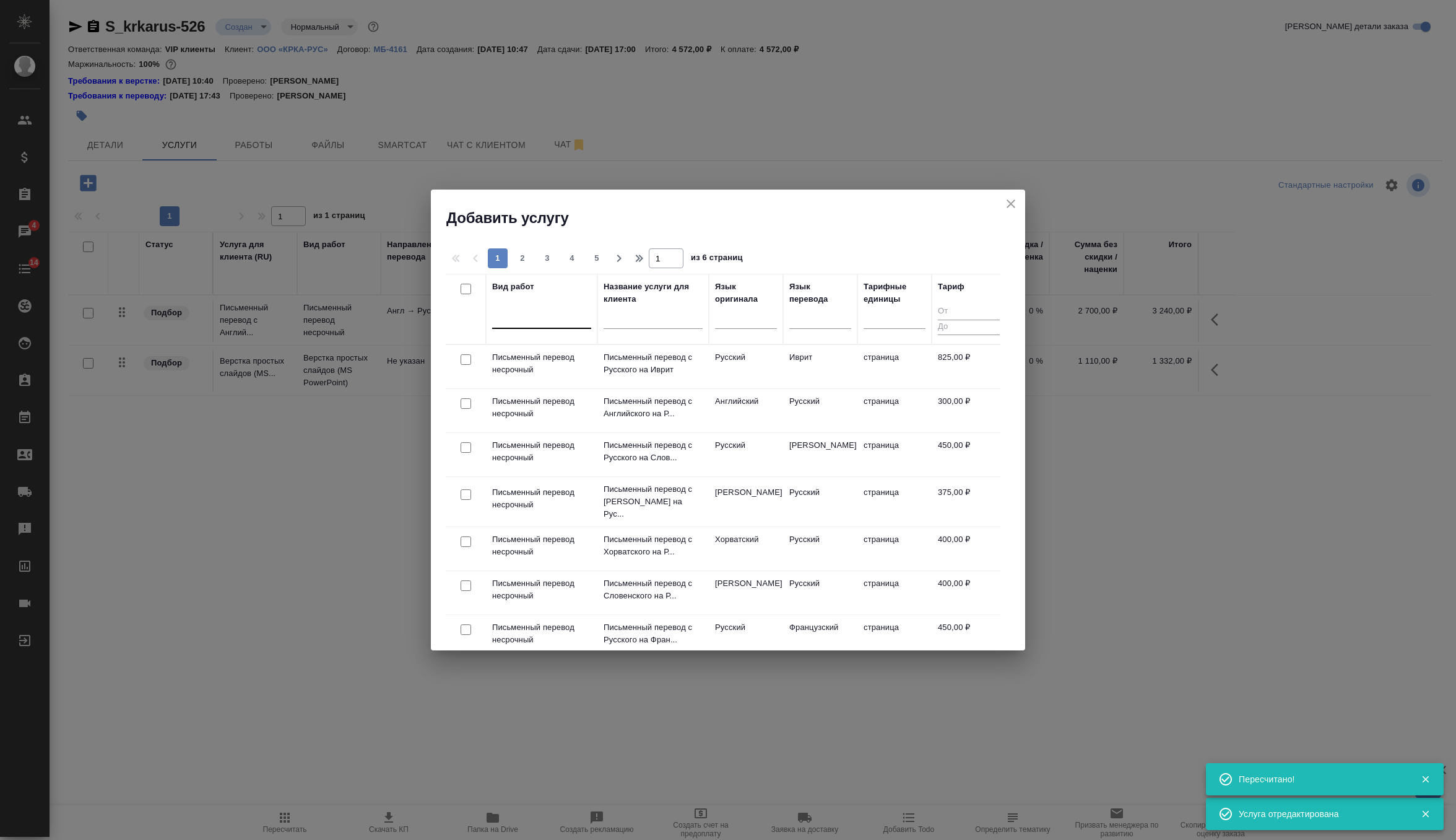
click at [554, 325] on div at bounding box center [542, 316] width 99 height 18
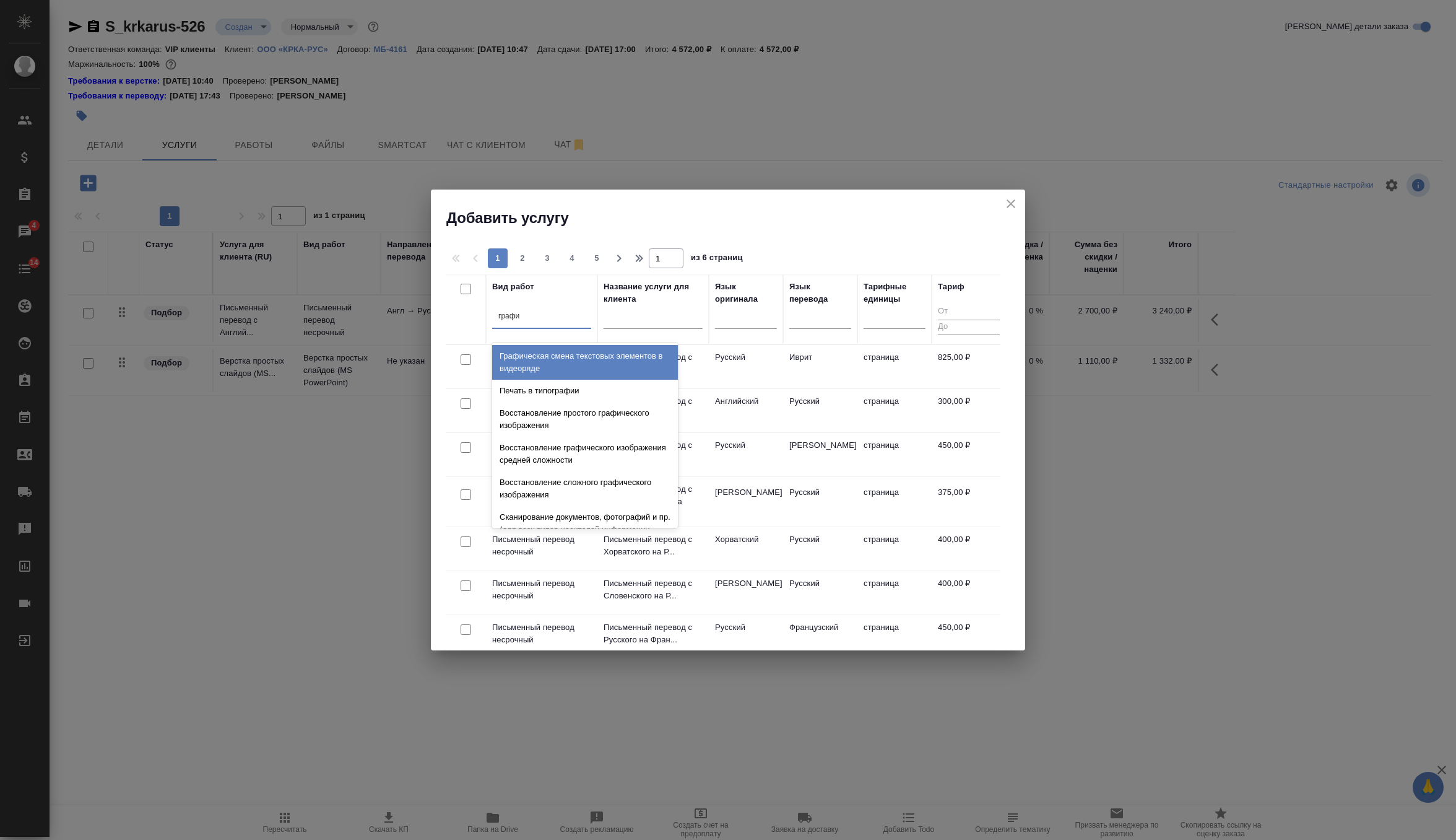
type input "графи"
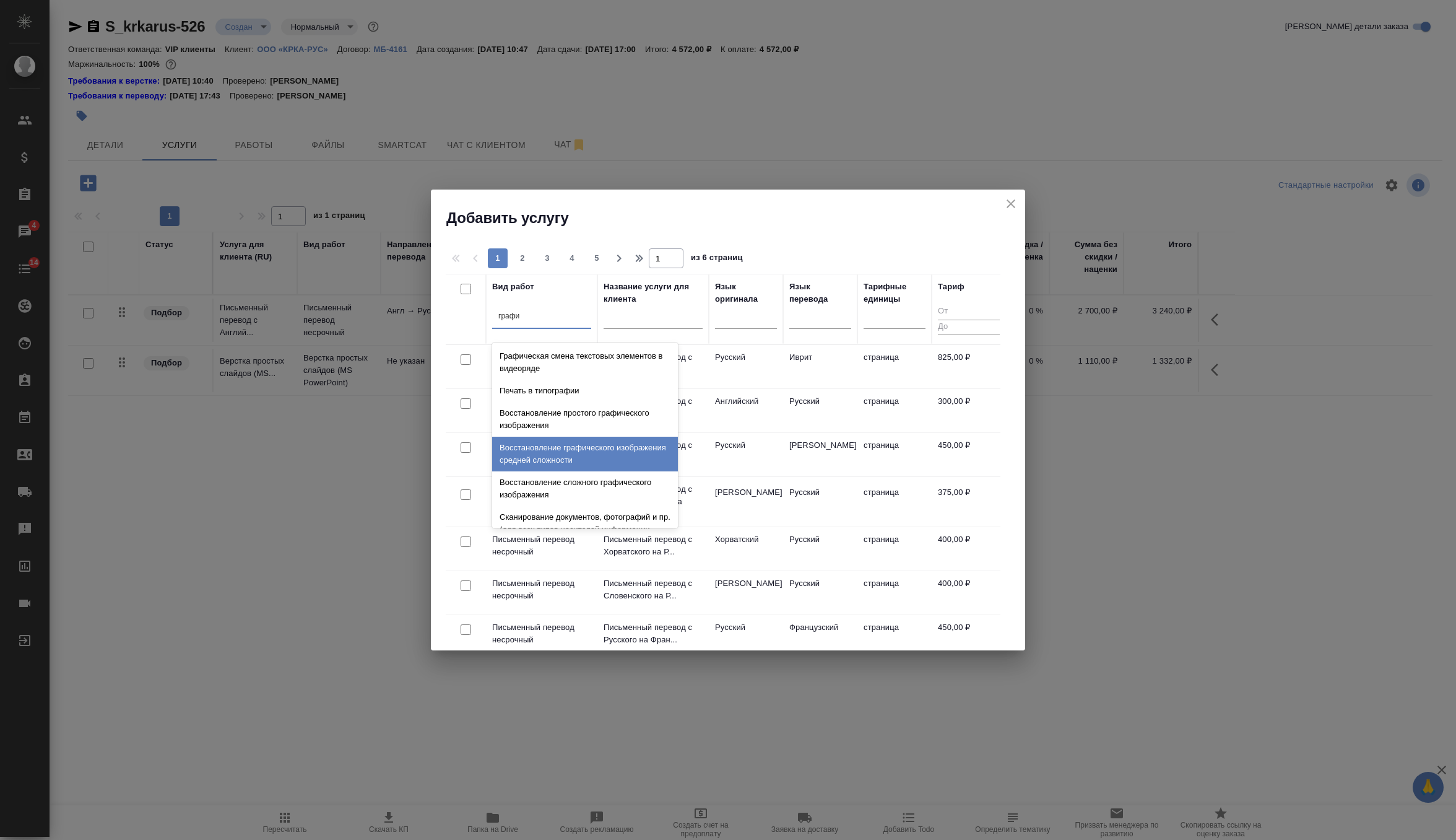
click at [602, 464] on div "Восстановление графического изображения средней сложности" at bounding box center [584, 454] width 186 height 35
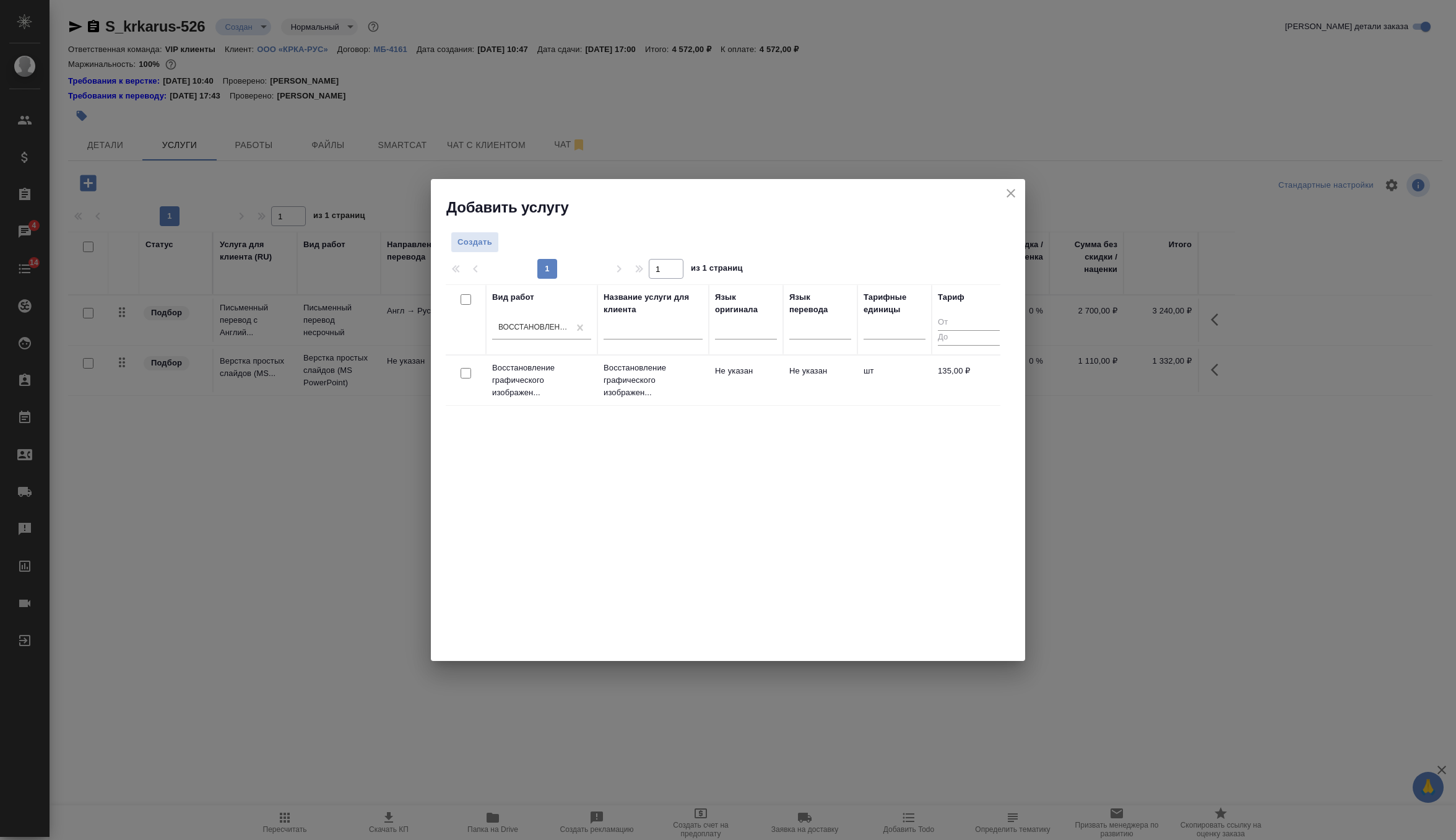
click at [465, 373] on input "checkbox" at bounding box center [465, 373] width 10 height 10
checkbox input "true"
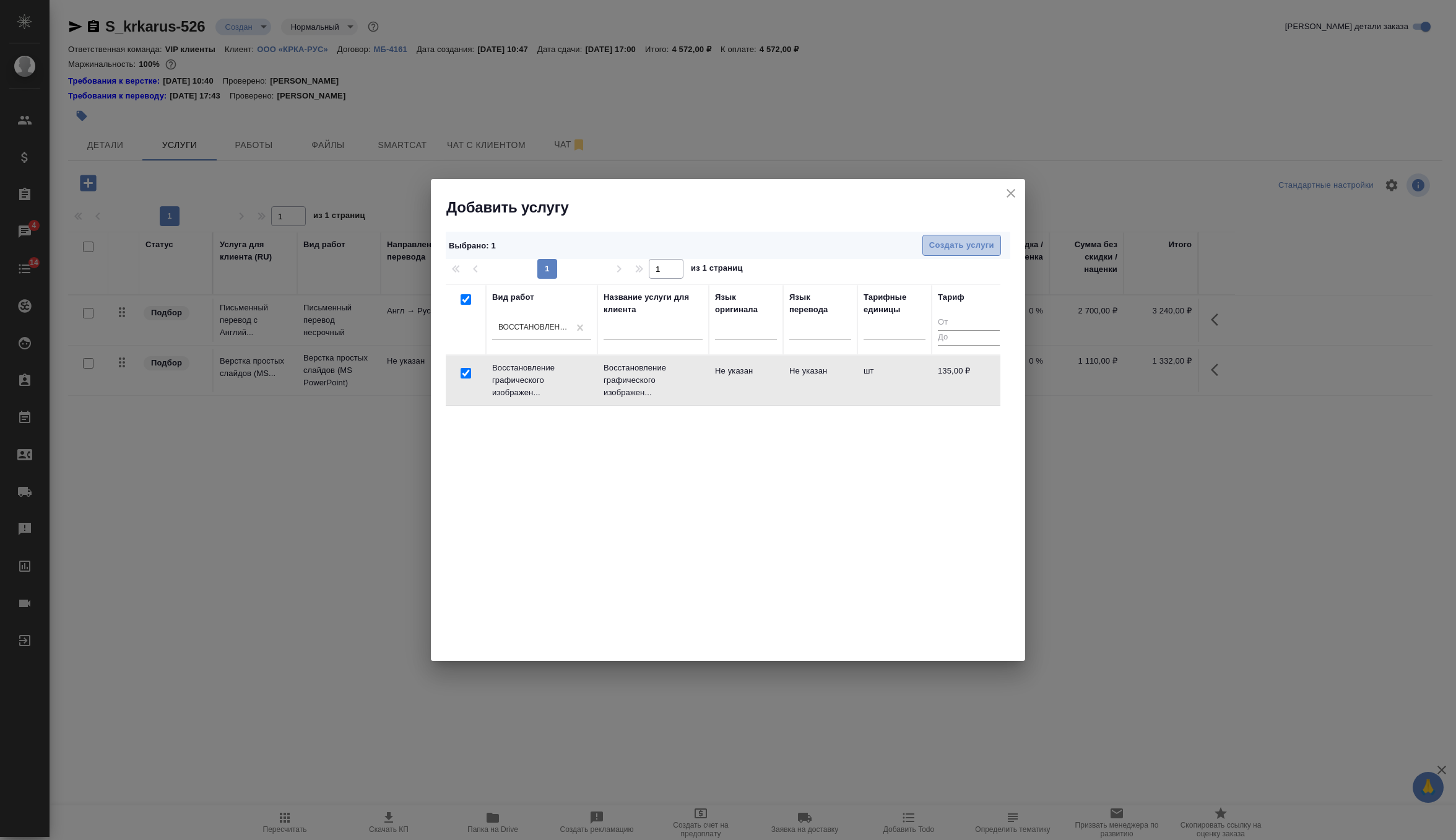
click at [946, 255] on button "Создать услуги" at bounding box center [962, 246] width 79 height 22
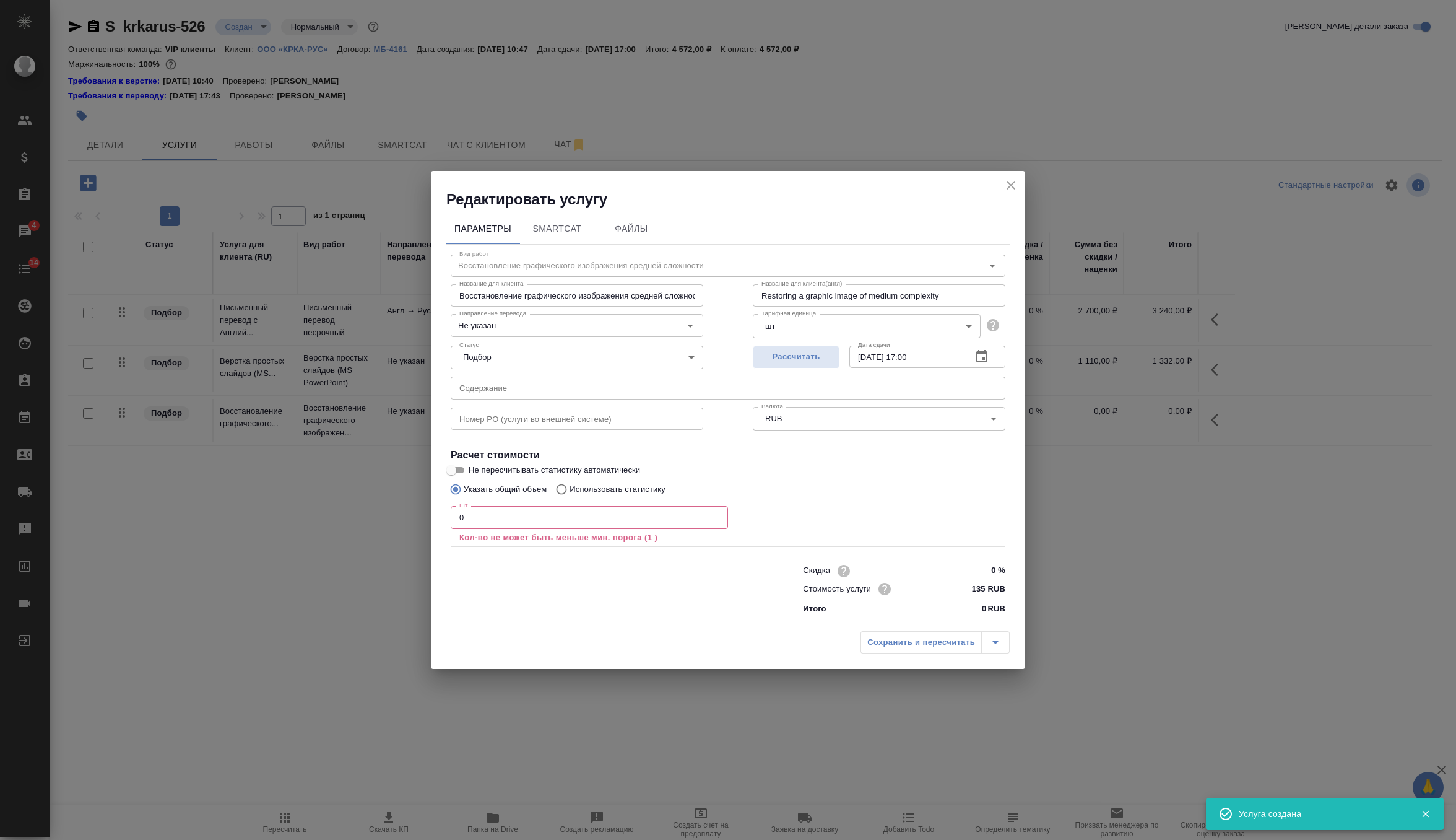
click at [501, 513] on input "0" at bounding box center [589, 517] width 278 height 22
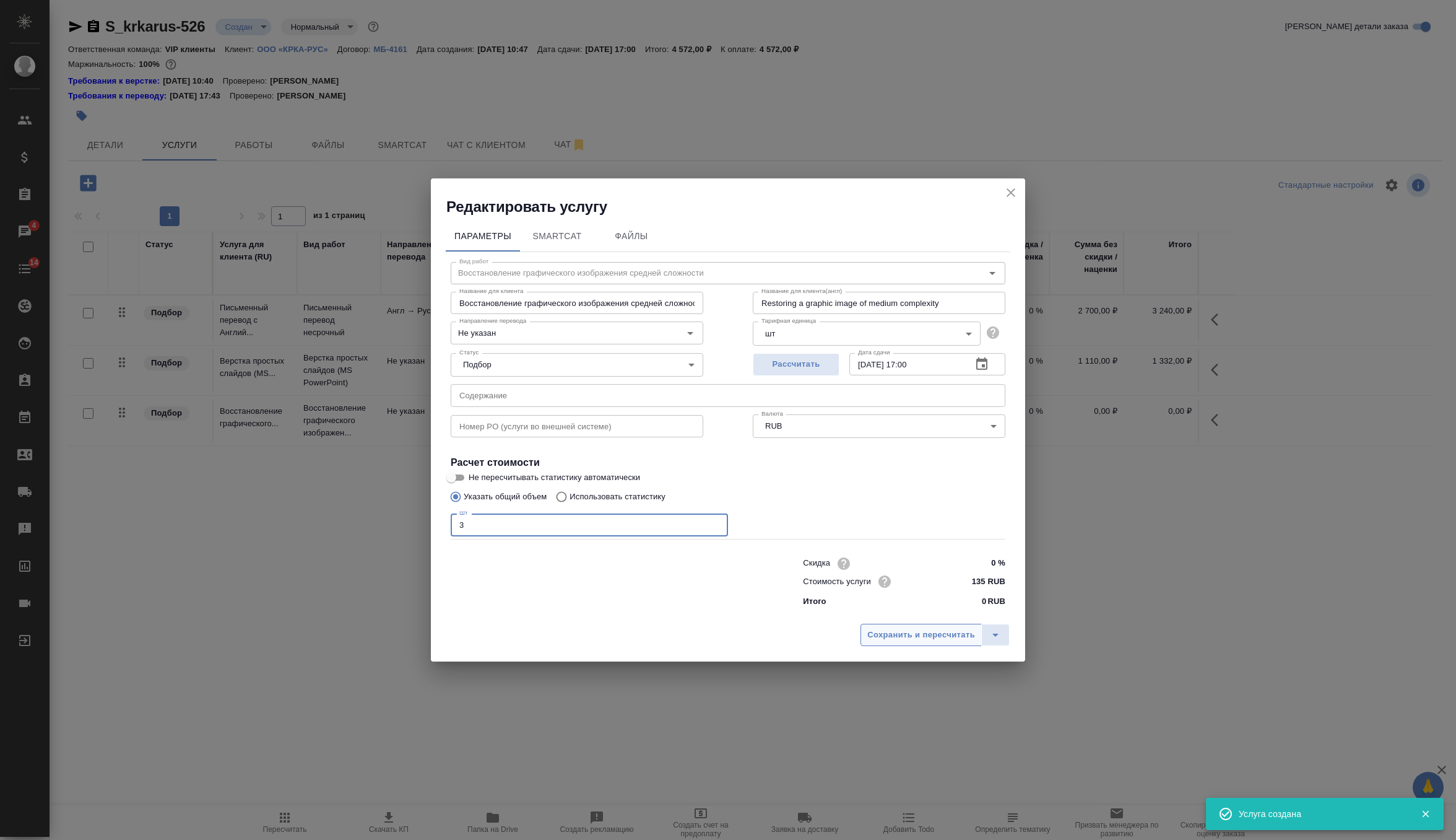
type input "3"
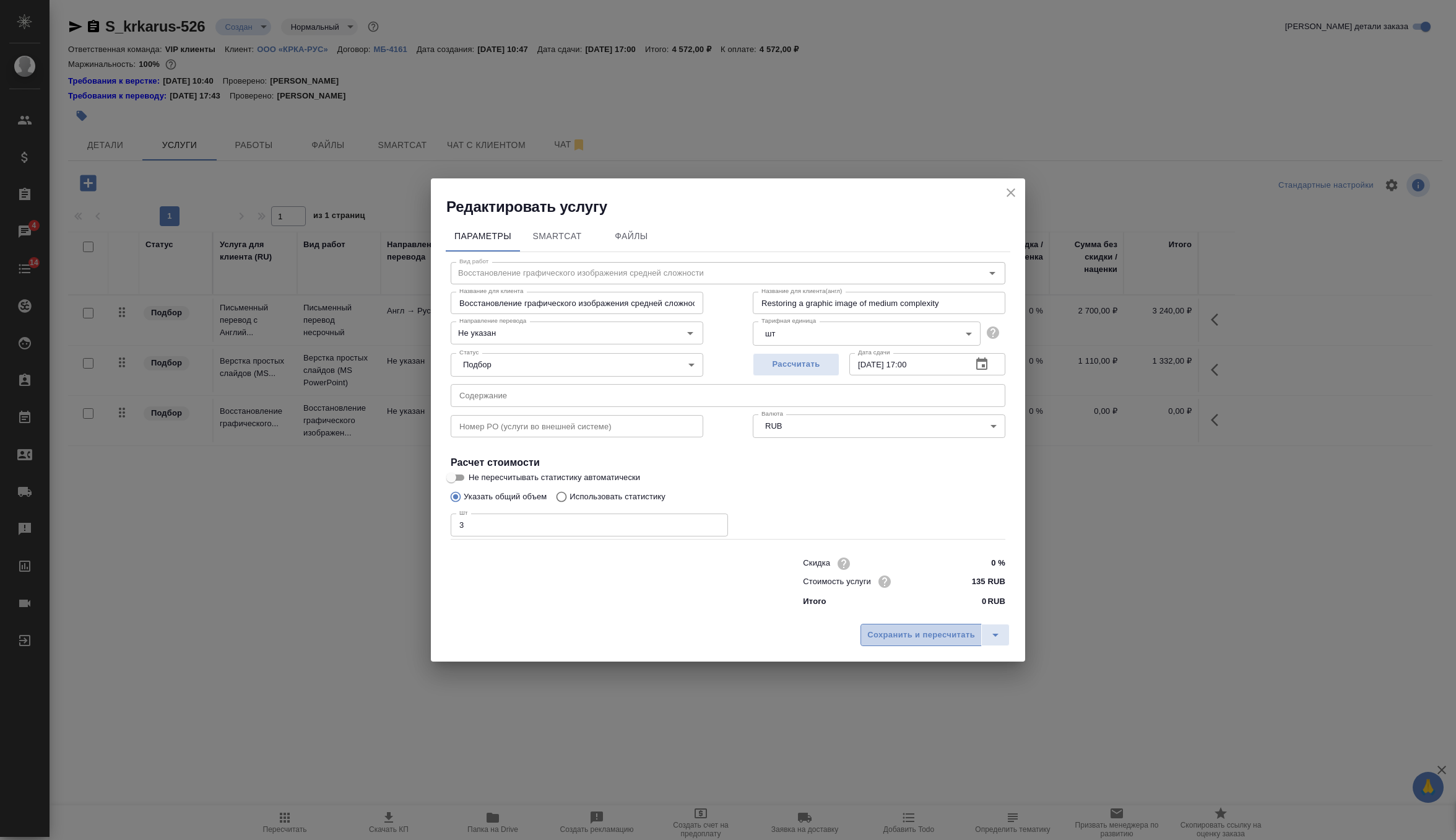
click at [897, 639] on span "Сохранить и пересчитать" at bounding box center [921, 635] width 107 height 14
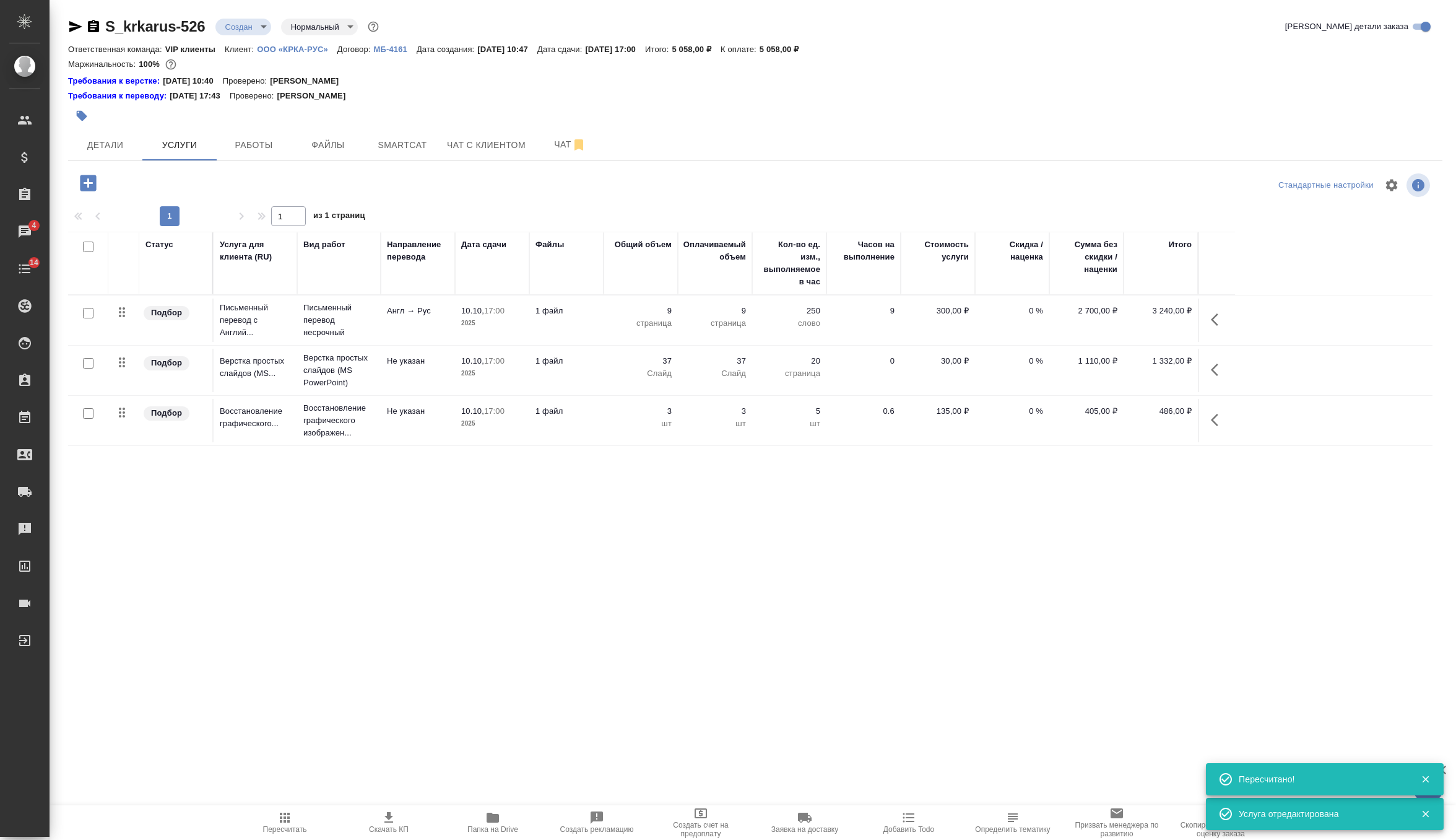
click at [285, 812] on icon "button" at bounding box center [285, 818] width 15 height 15
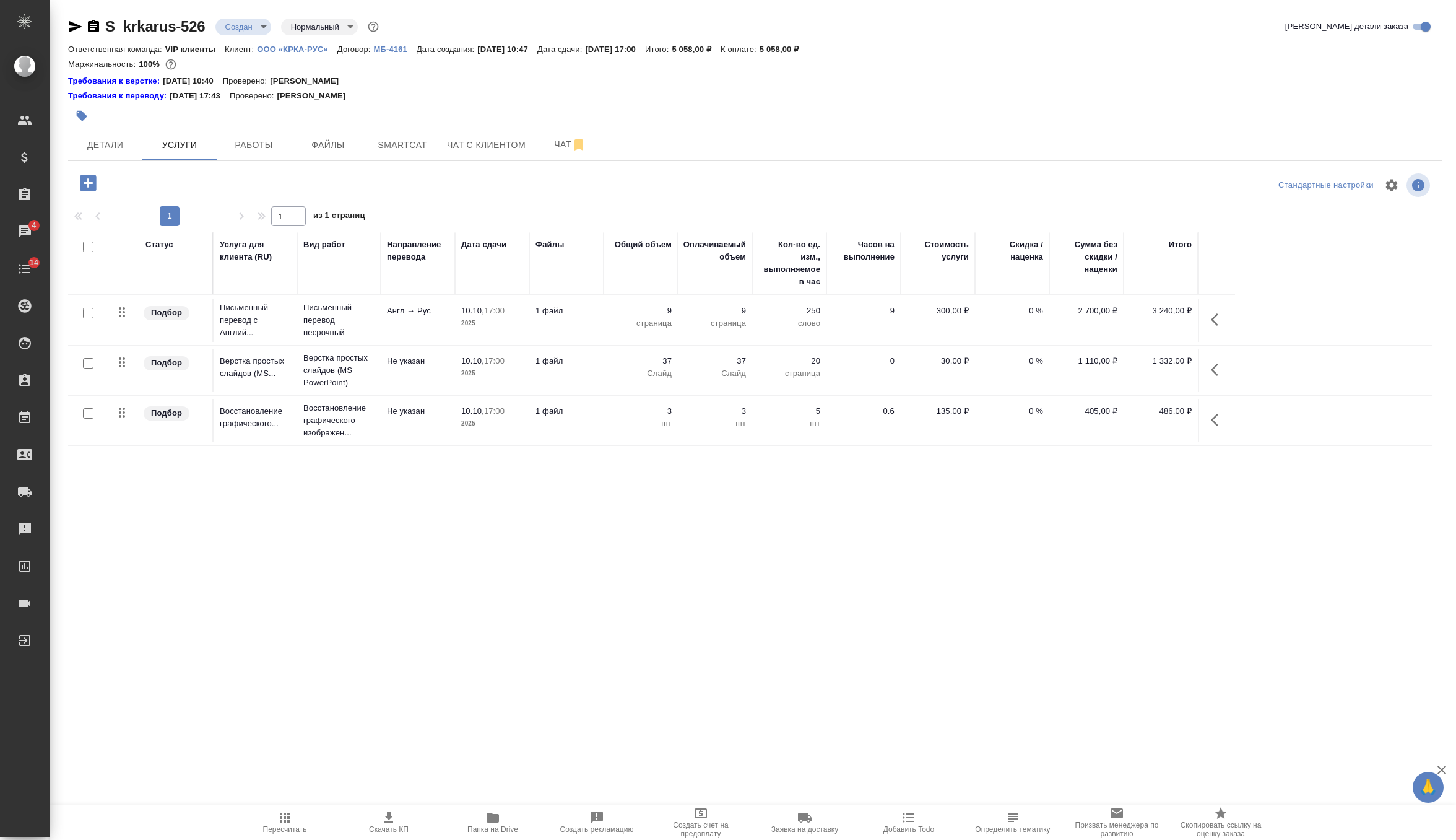
click at [286, 813] on icon "button" at bounding box center [285, 818] width 15 height 15
drag, startPoint x: 805, startPoint y: 49, endPoint x: 835, endPoint y: 49, distance: 30.0
click at [808, 49] on p "5 058,00 ₽" at bounding box center [784, 50] width 49 height 10
copy p "5 058,00"
click at [392, 817] on icon "button" at bounding box center [389, 818] width 15 height 15
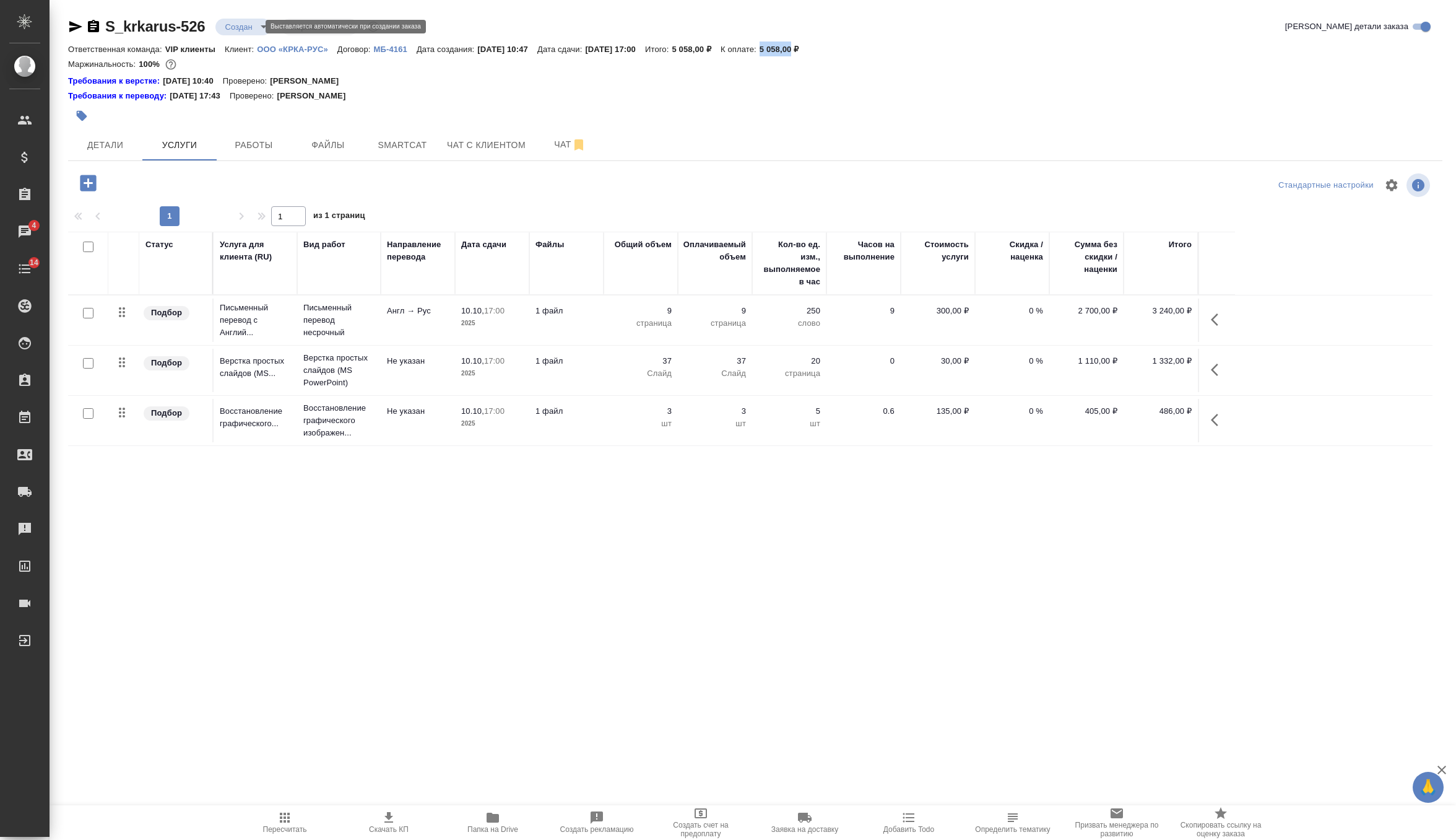
click at [242, 26] on body "🙏 .cls-1 fill:#fff; AWATERA Zverzhanovskaya Diana Клиенты Спецификации Заказы 4…" at bounding box center [728, 420] width 1456 height 840
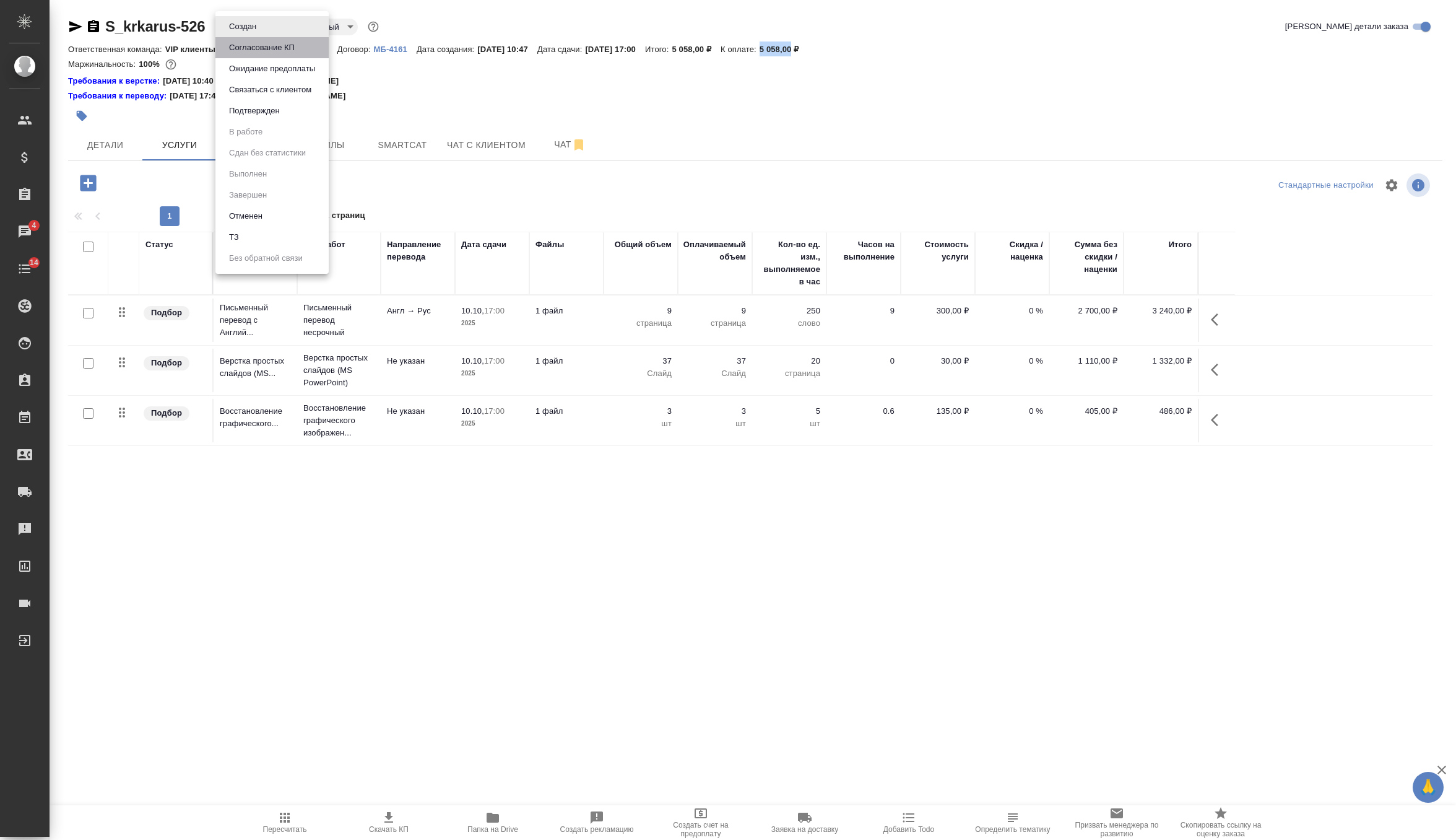
click at [295, 48] on button "Согласование КП" at bounding box center [261, 48] width 73 height 14
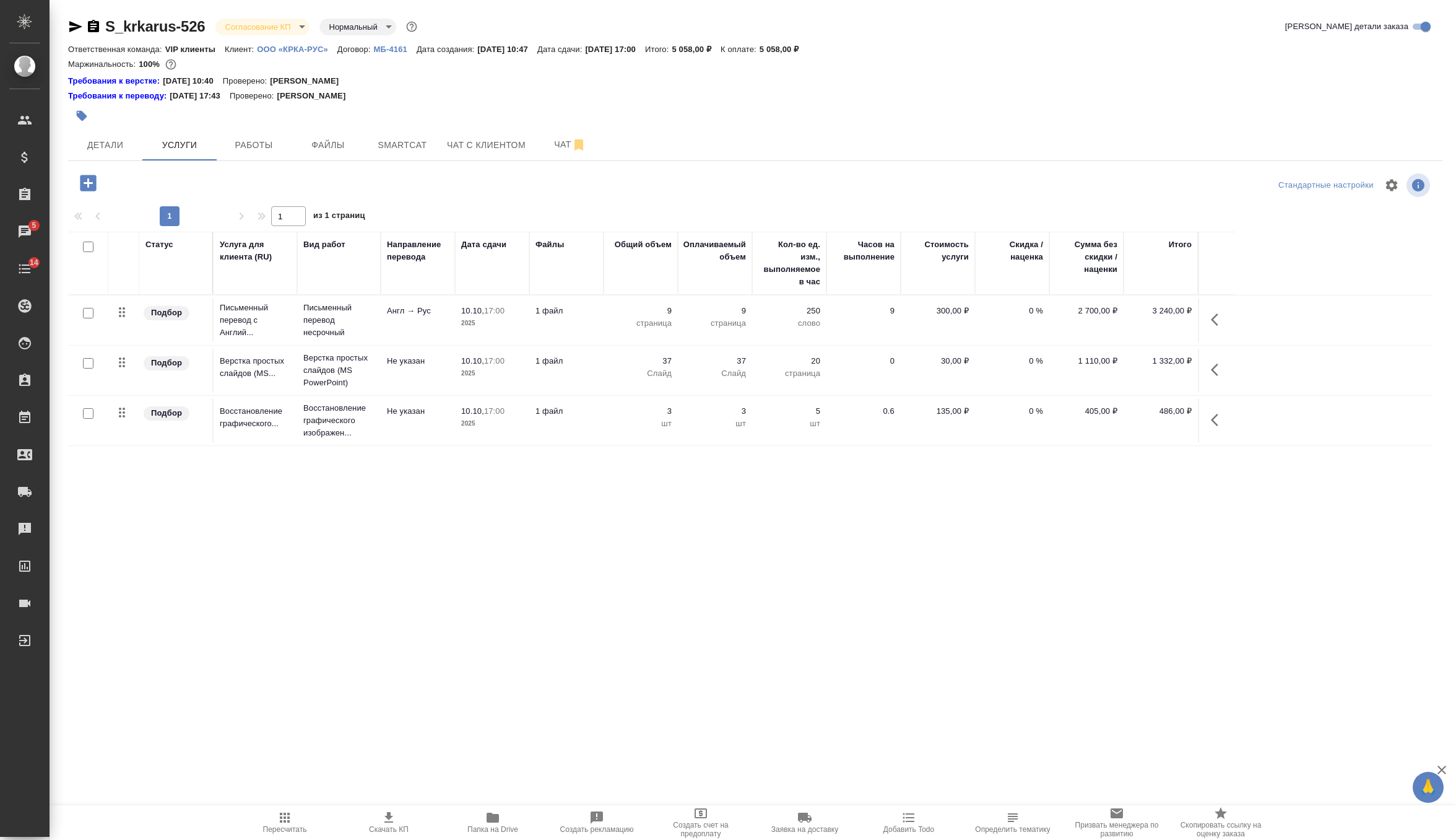
drag, startPoint x: 614, startPoint y: 48, endPoint x: 686, endPoint y: 51, distance: 72.1
click at [645, 51] on p "[DATE] 17:00" at bounding box center [615, 50] width 60 height 10
copy p "[DATE] 17:00"
drag, startPoint x: 804, startPoint y: 46, endPoint x: 838, endPoint y: 45, distance: 34.0
click at [808, 45] on p "5 058,00 ₽" at bounding box center [784, 50] width 49 height 10
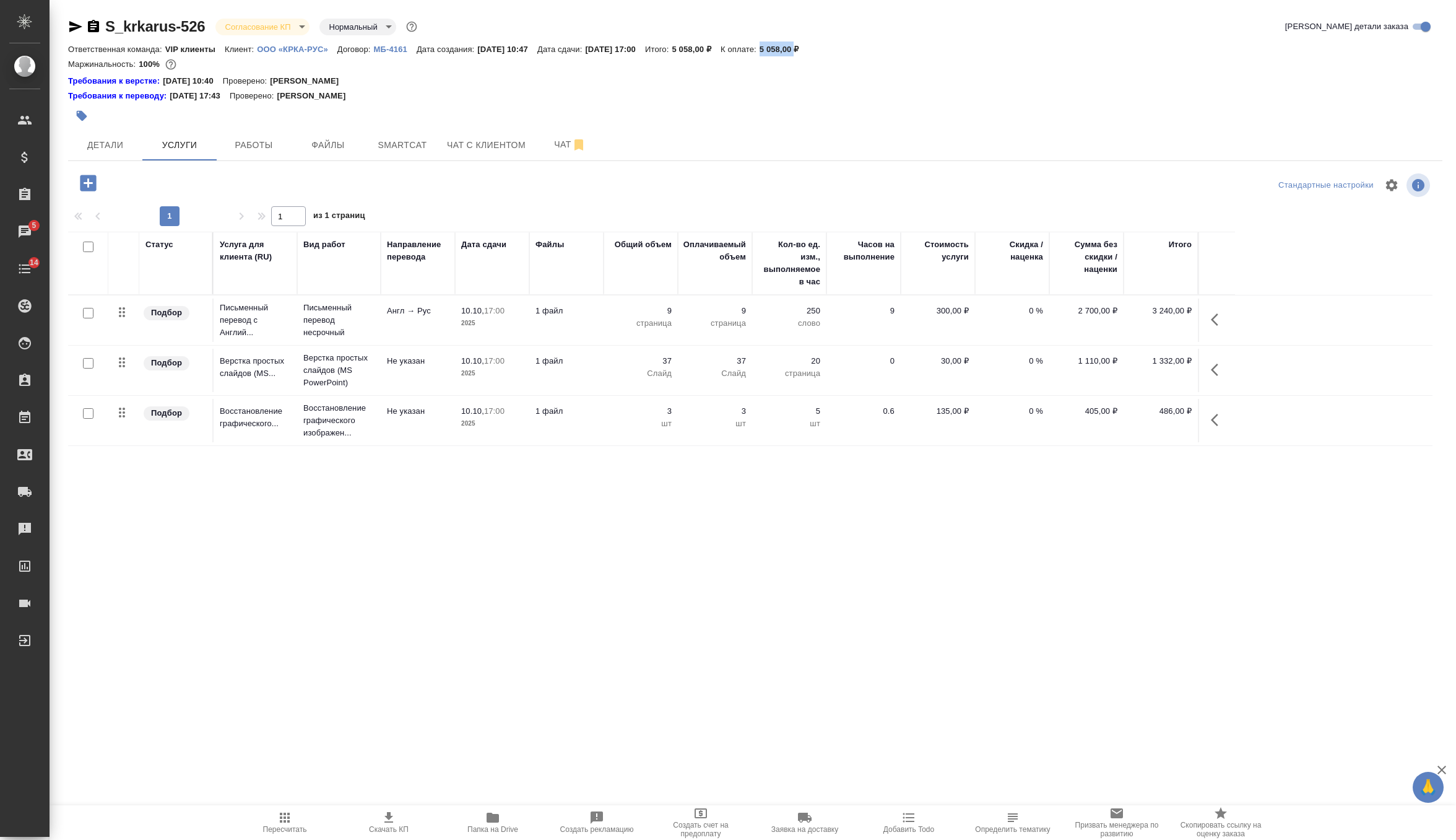
copy p "5 058,00"
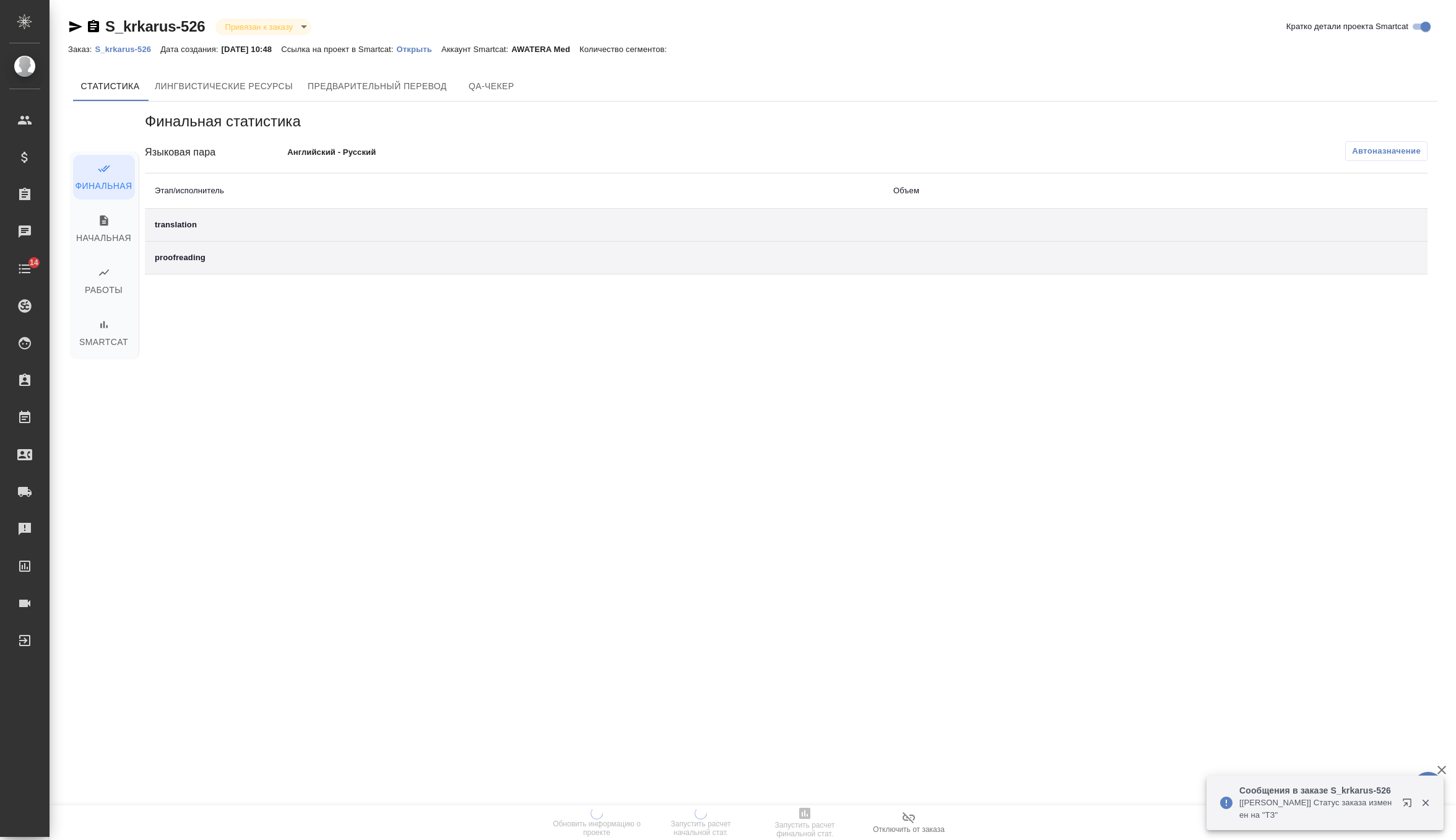
click at [436, 51] on p "Открыть" at bounding box center [419, 50] width 45 height 10
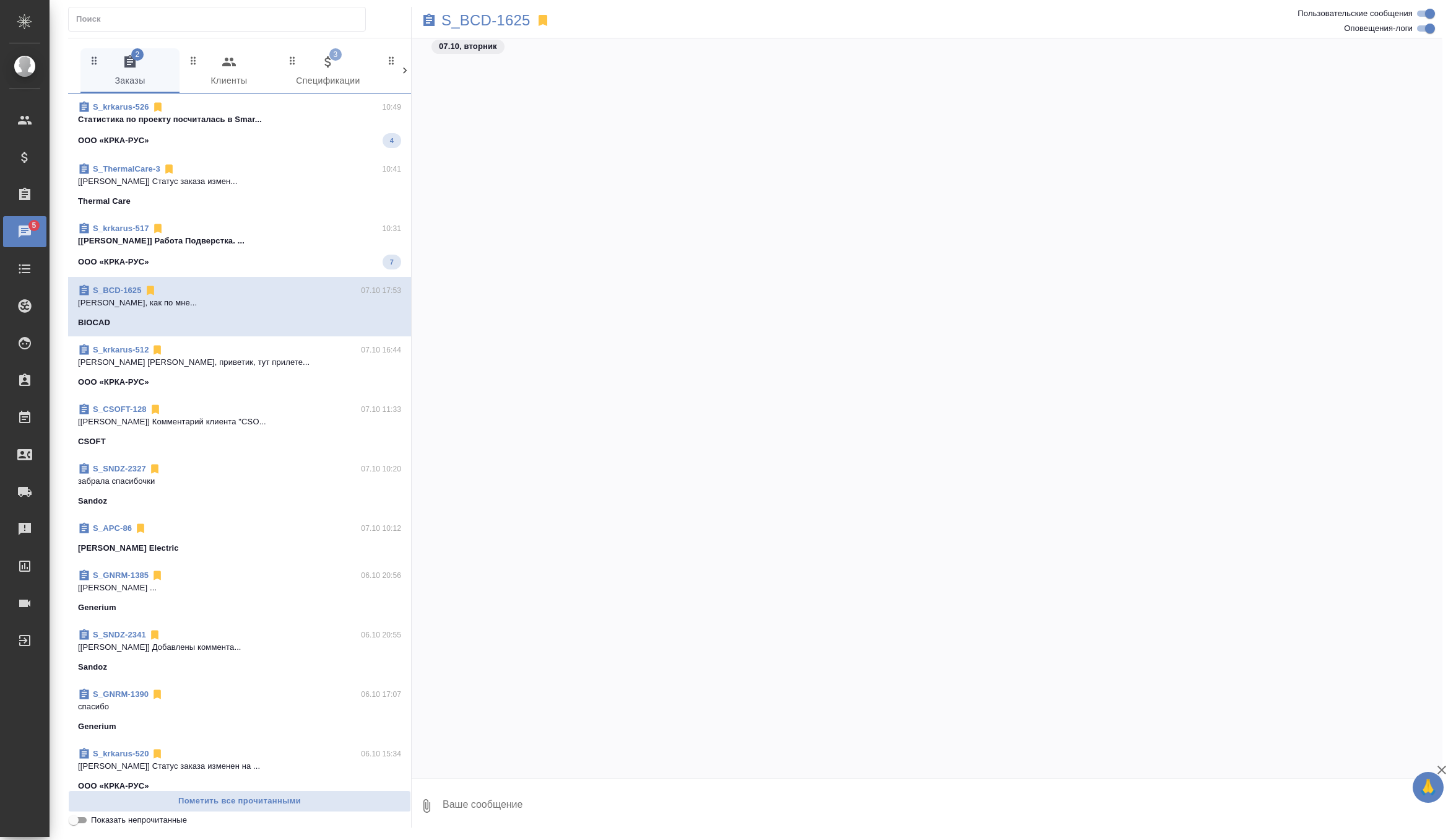
scroll to position [25942, 0]
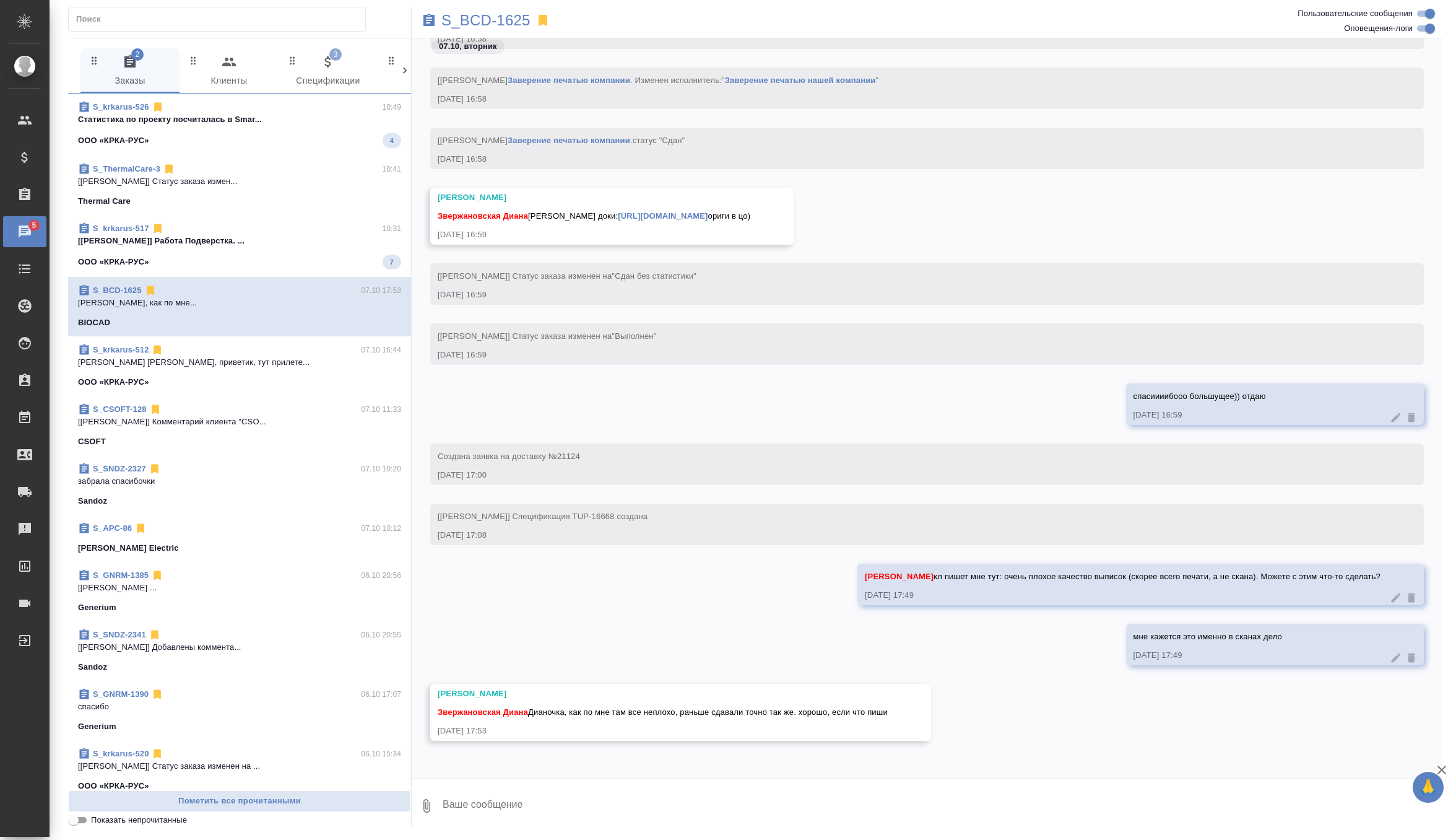
click at [300, 248] on span "S_krkarus-517 10:31 [[PERSON_NAME]] [PERSON_NAME]. ... ООО «КРКА-РУС» 7" at bounding box center [239, 246] width 323 height 47
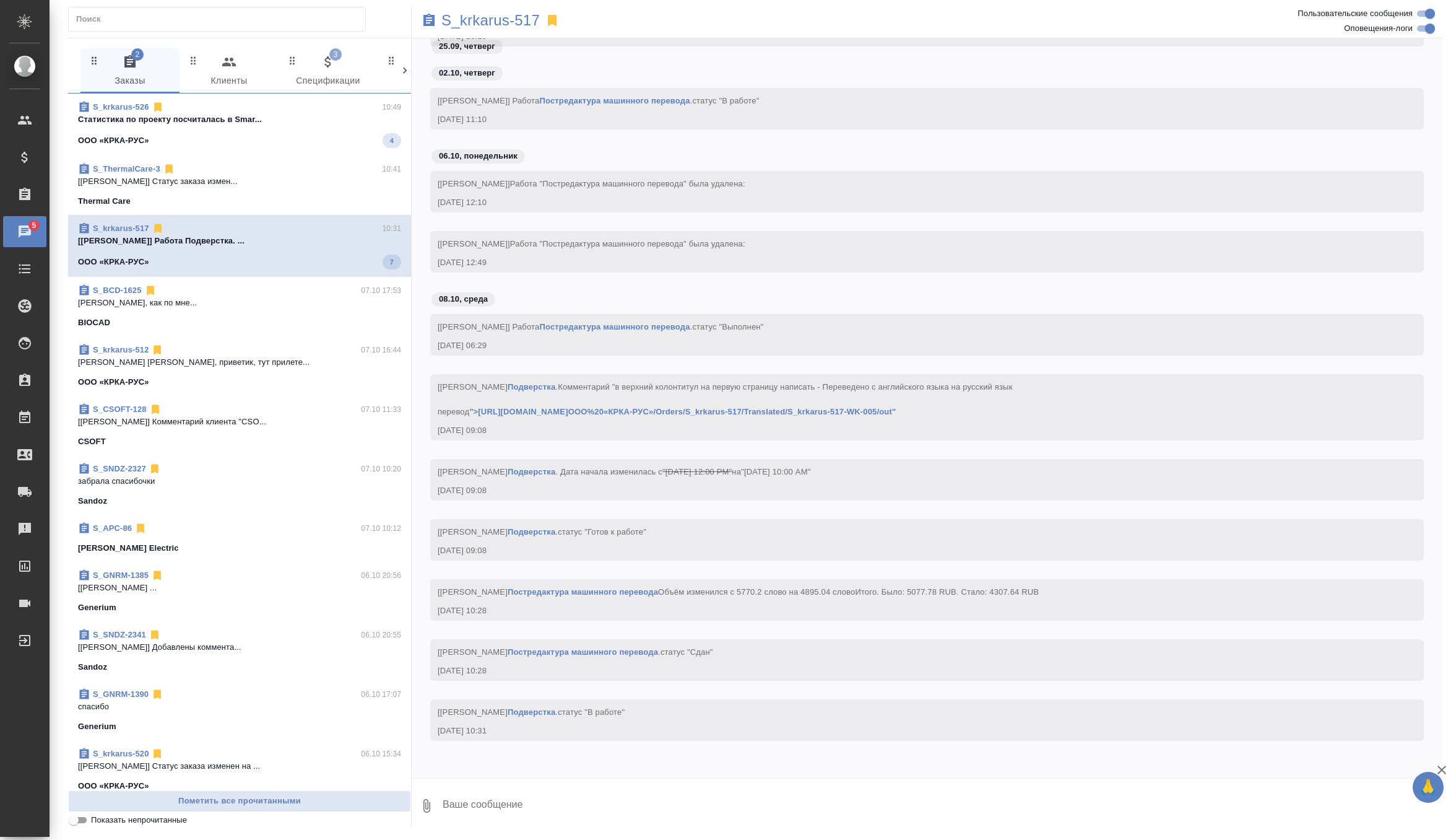
scroll to position [18748, 0]
click at [319, 123] on p "Cтатистика по проекту посчиталась в Smar..." at bounding box center [239, 120] width 323 height 12
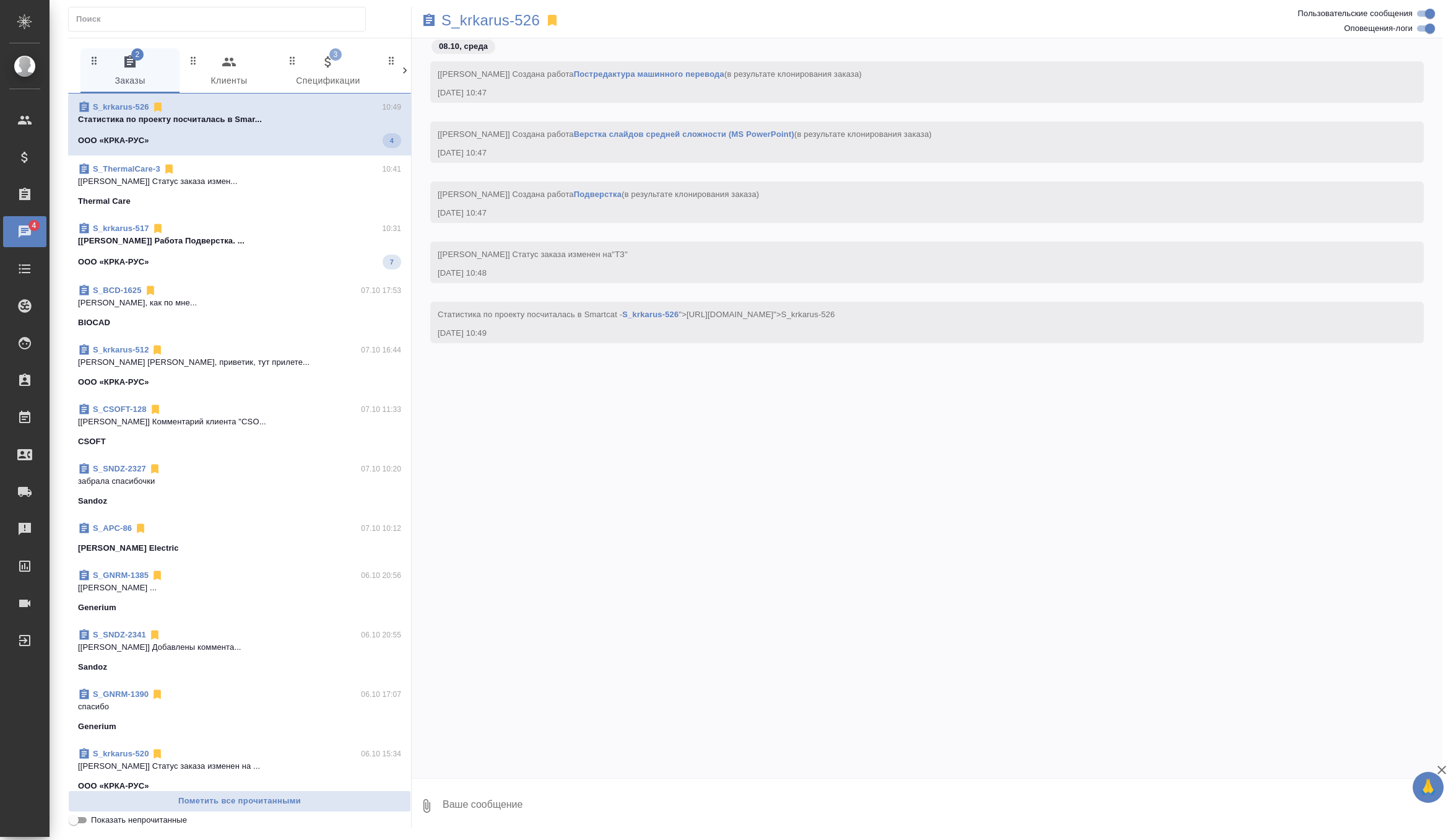
scroll to position [0, 0]
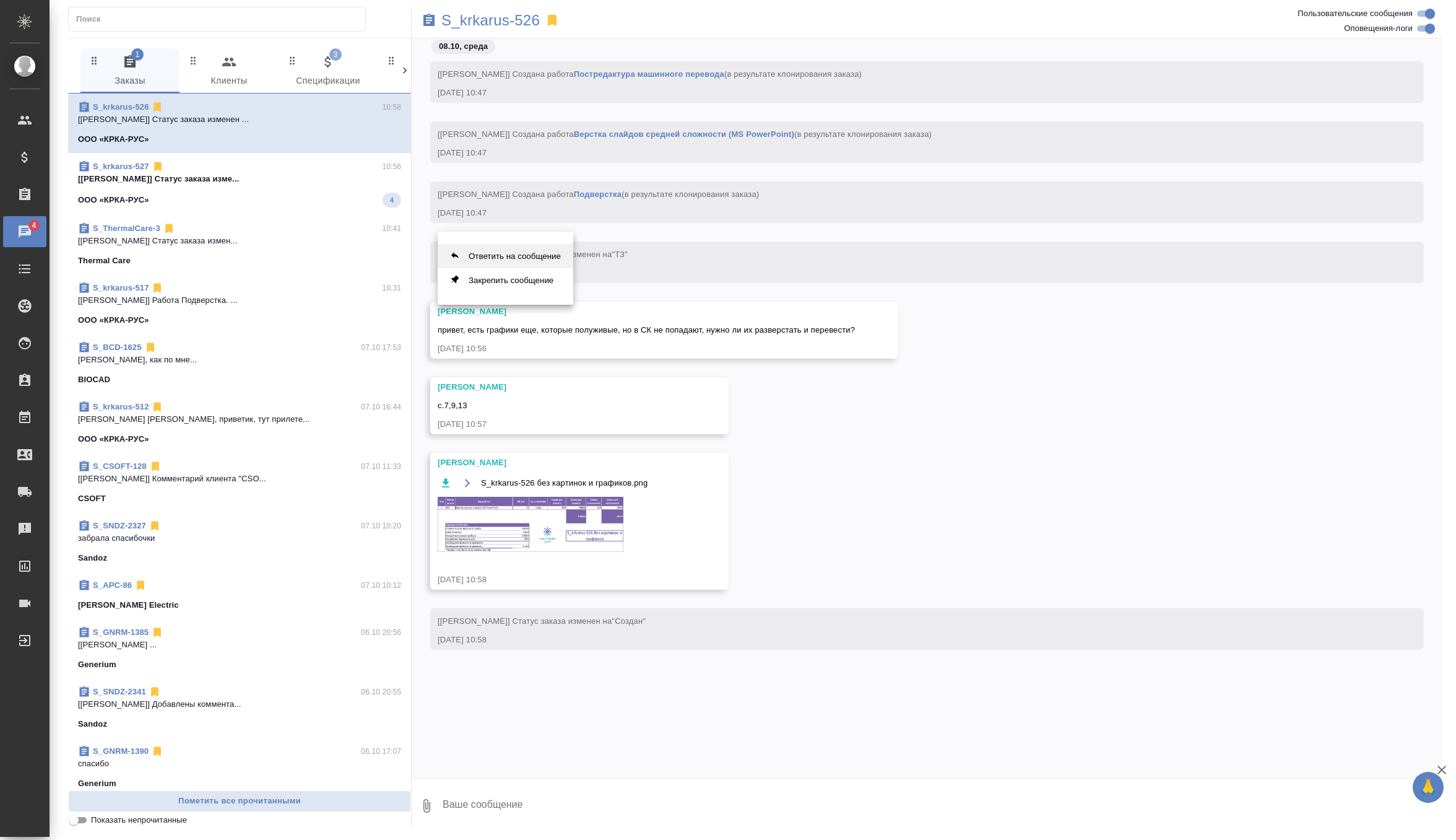
click at [541, 256] on button "Ответить на сообщение" at bounding box center [505, 256] width 135 height 24
click at [476, 809] on textarea at bounding box center [942, 811] width 1001 height 42
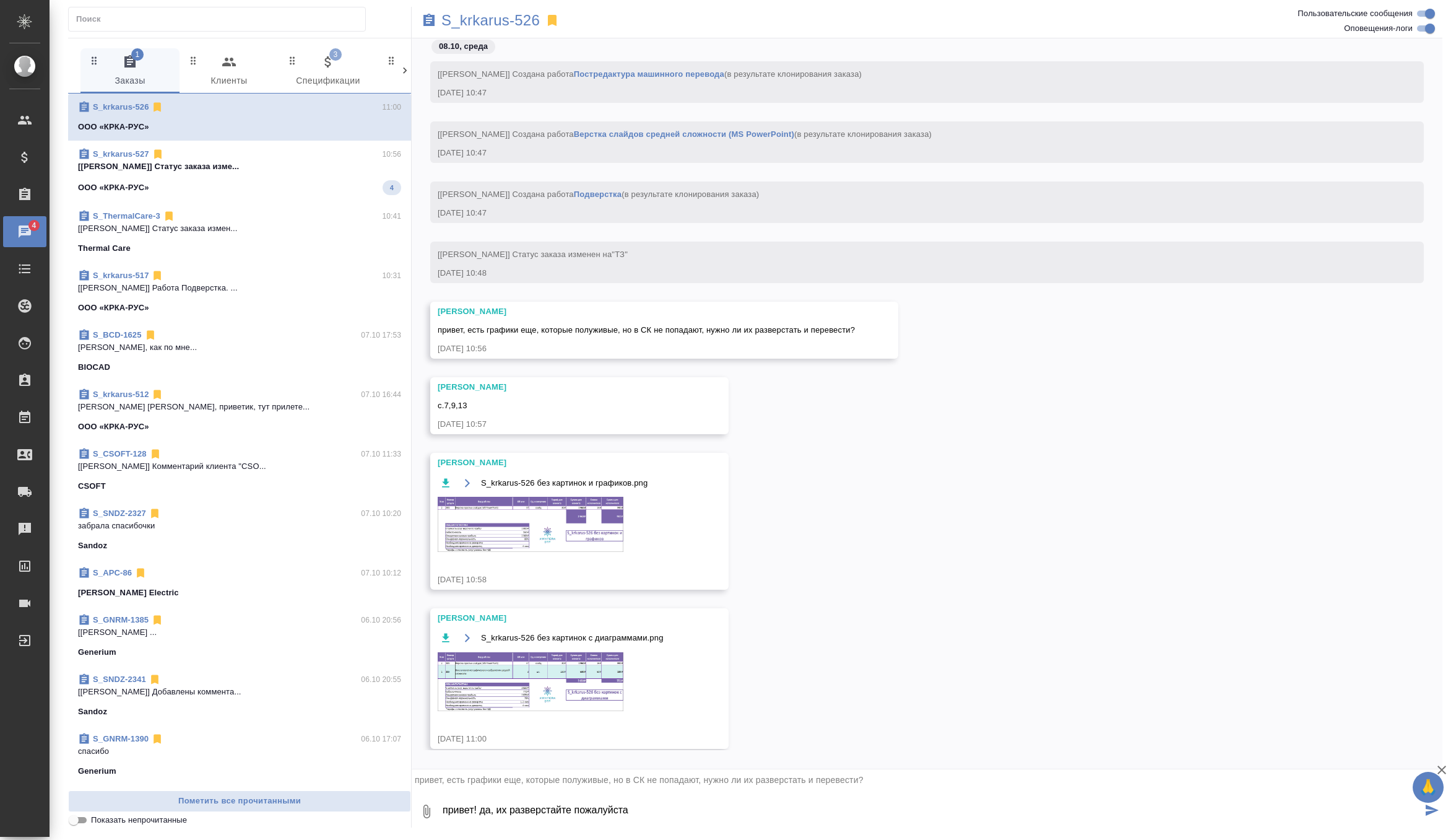
type textarea "привет! да, их разверстайте пожалуйста"
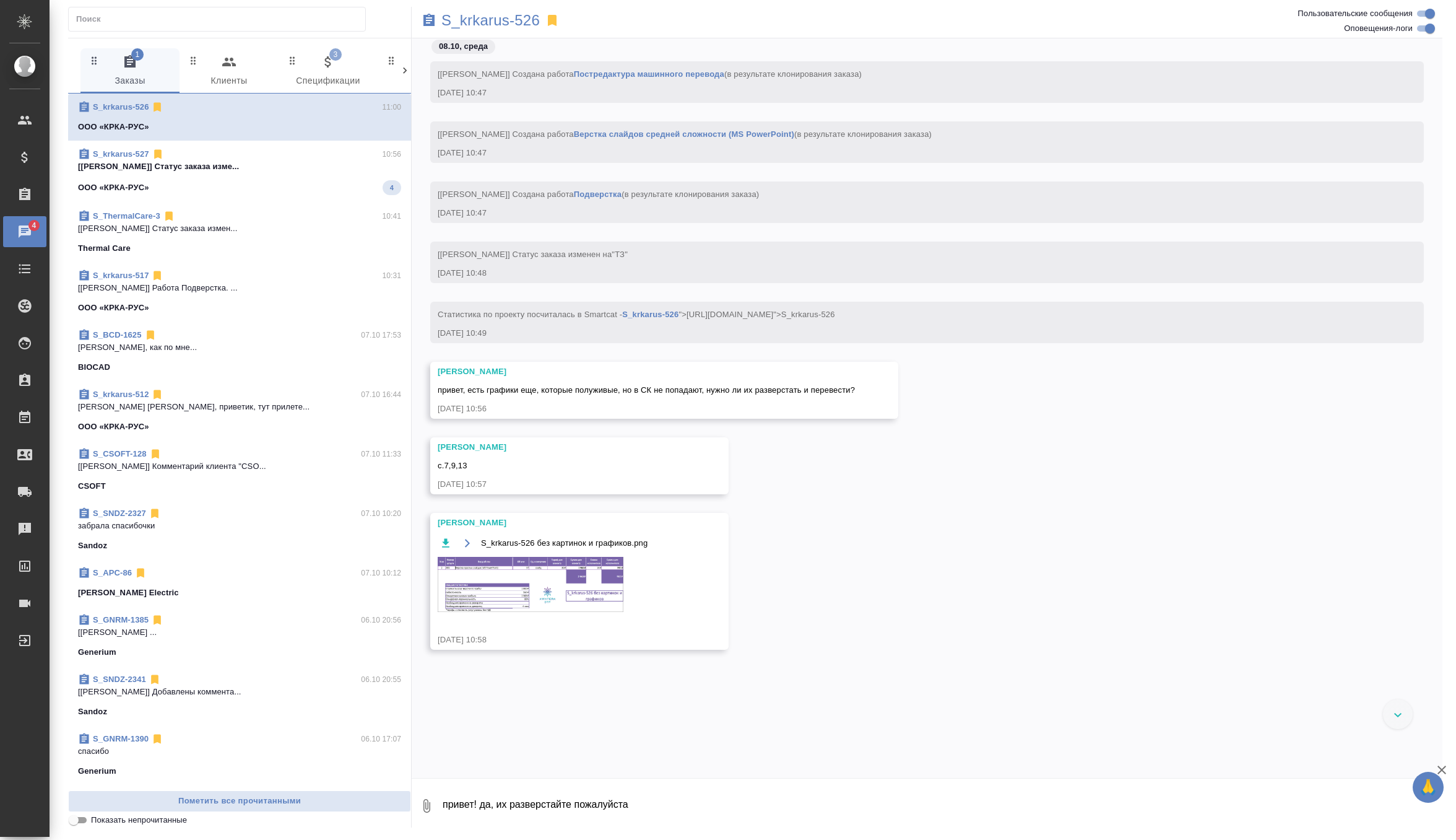
scroll to position [158, 0]
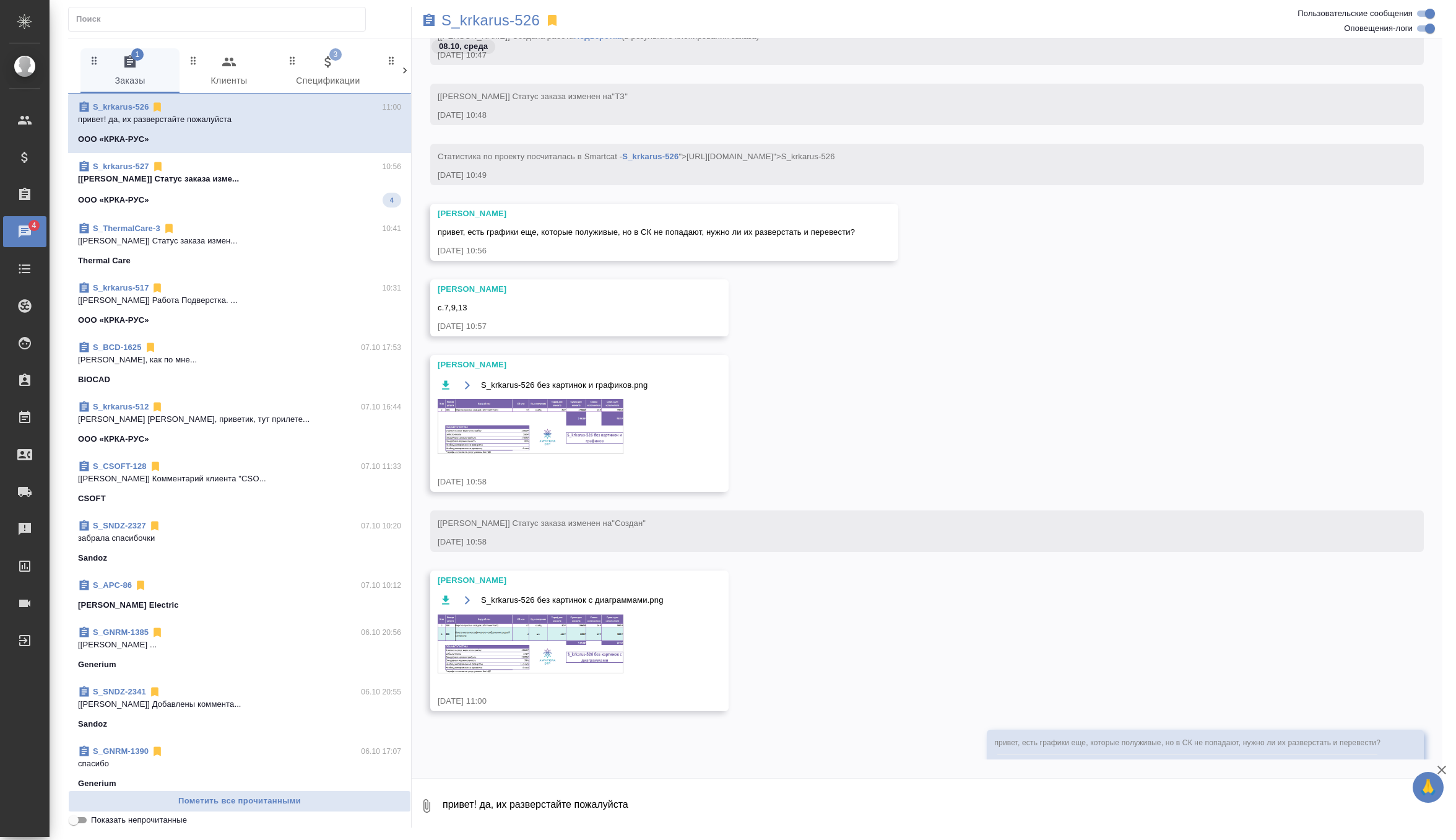
click at [523, 636] on img at bounding box center [530, 644] width 186 height 59
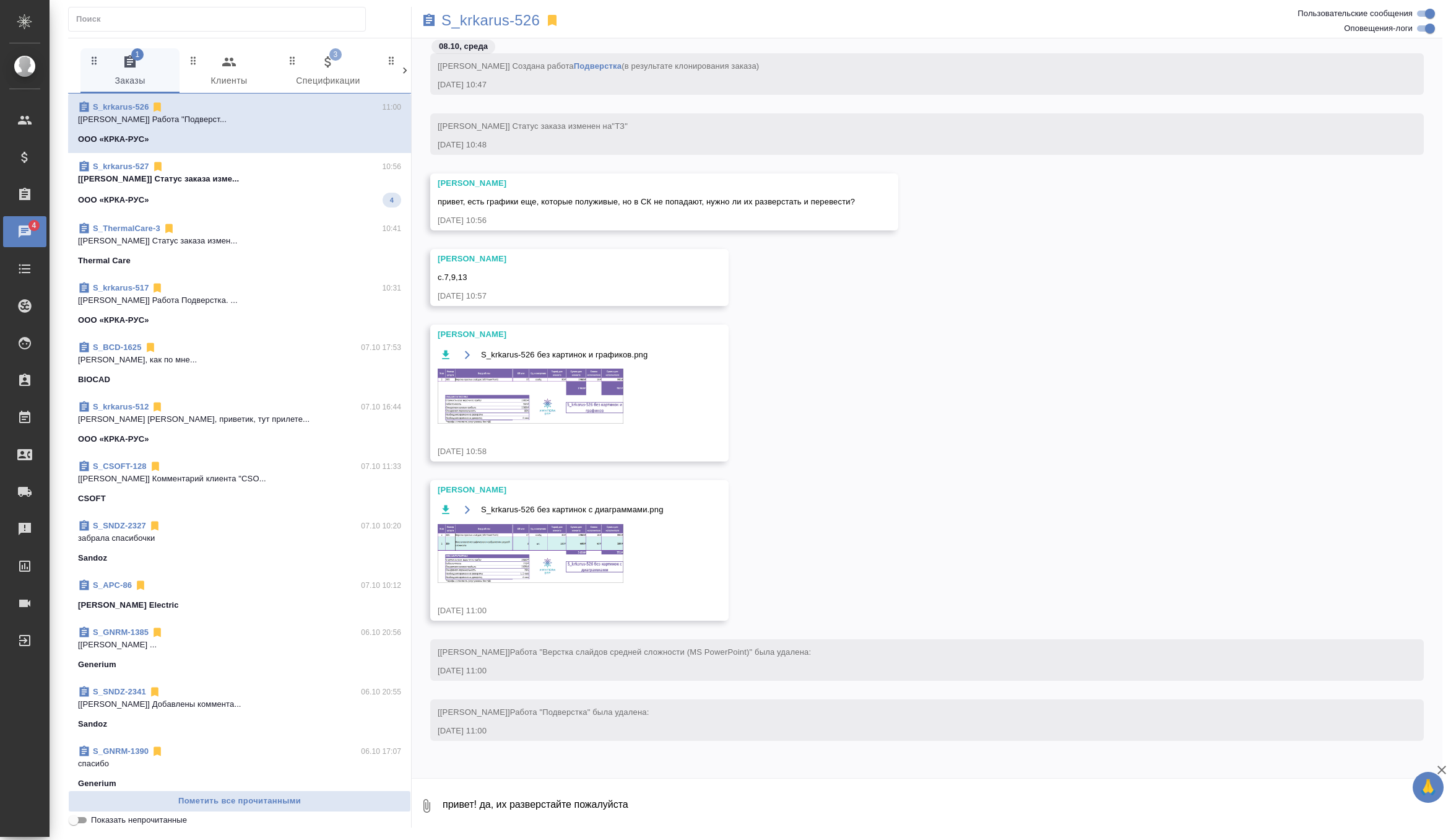
scroll to position [69, 0]
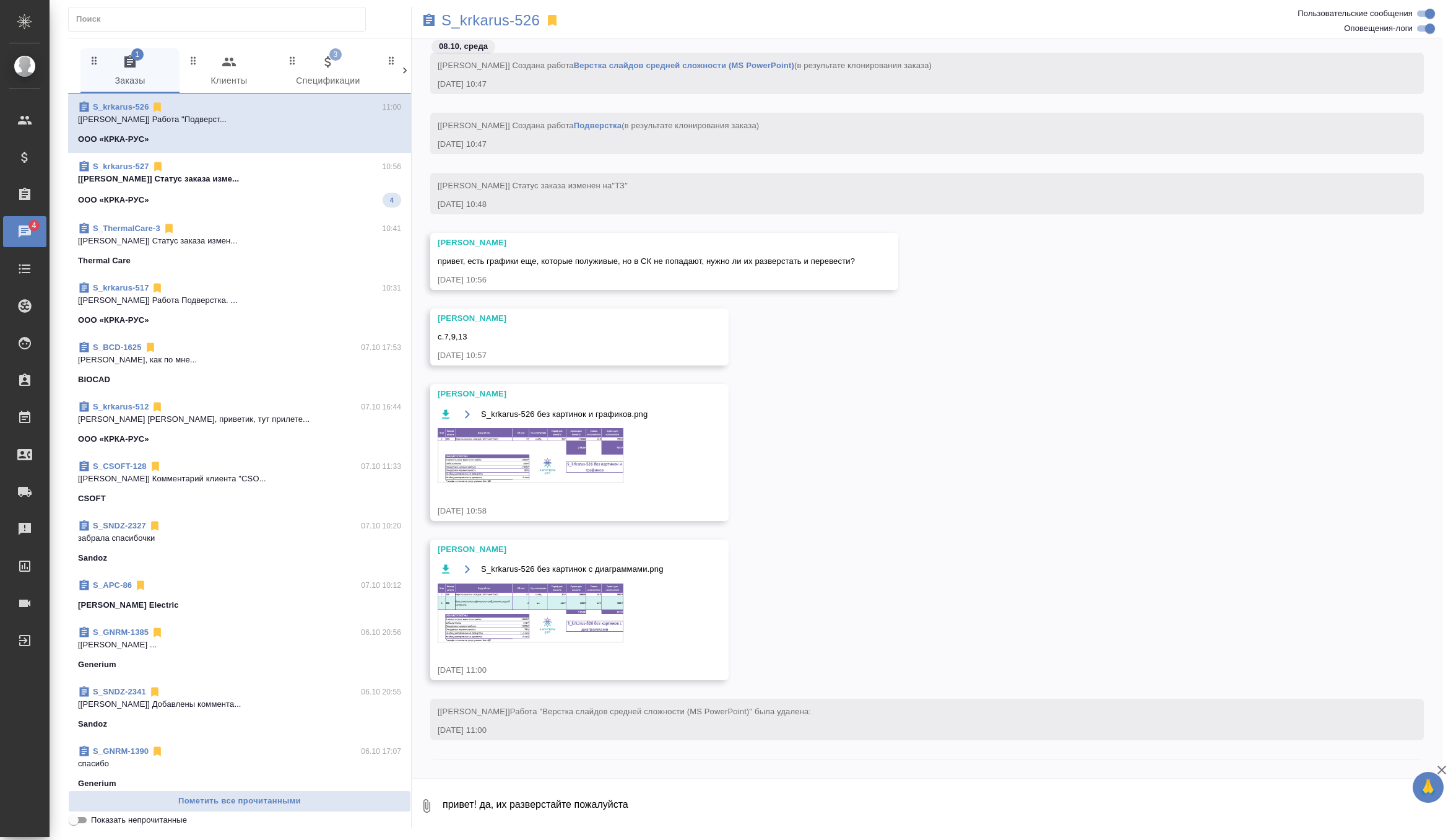
click at [589, 601] on img at bounding box center [530, 613] width 186 height 59
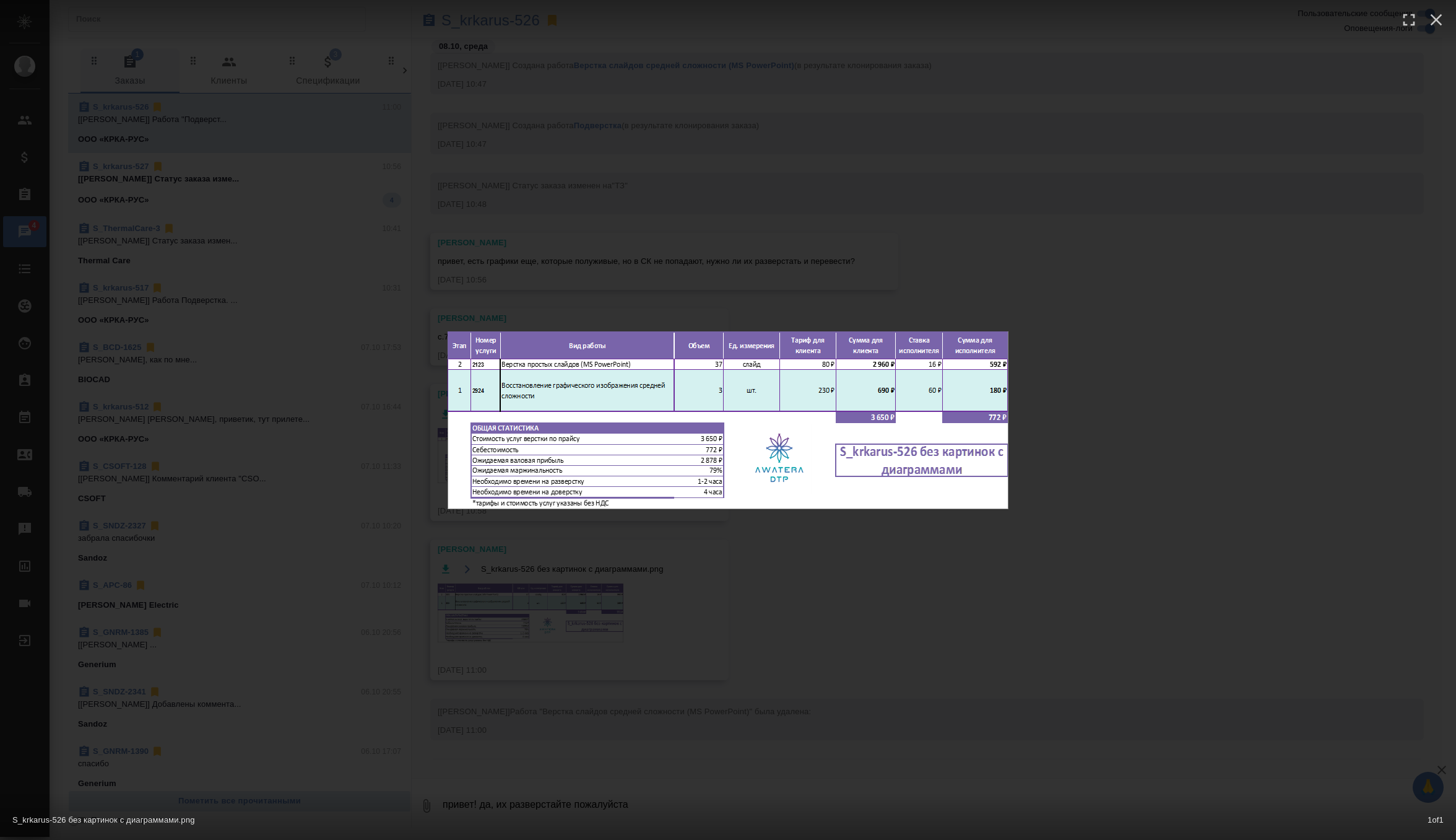
click at [597, 259] on div "S_krkarus-526 без картинок с диаграммами.png 1 of 1" at bounding box center [728, 420] width 1456 height 840
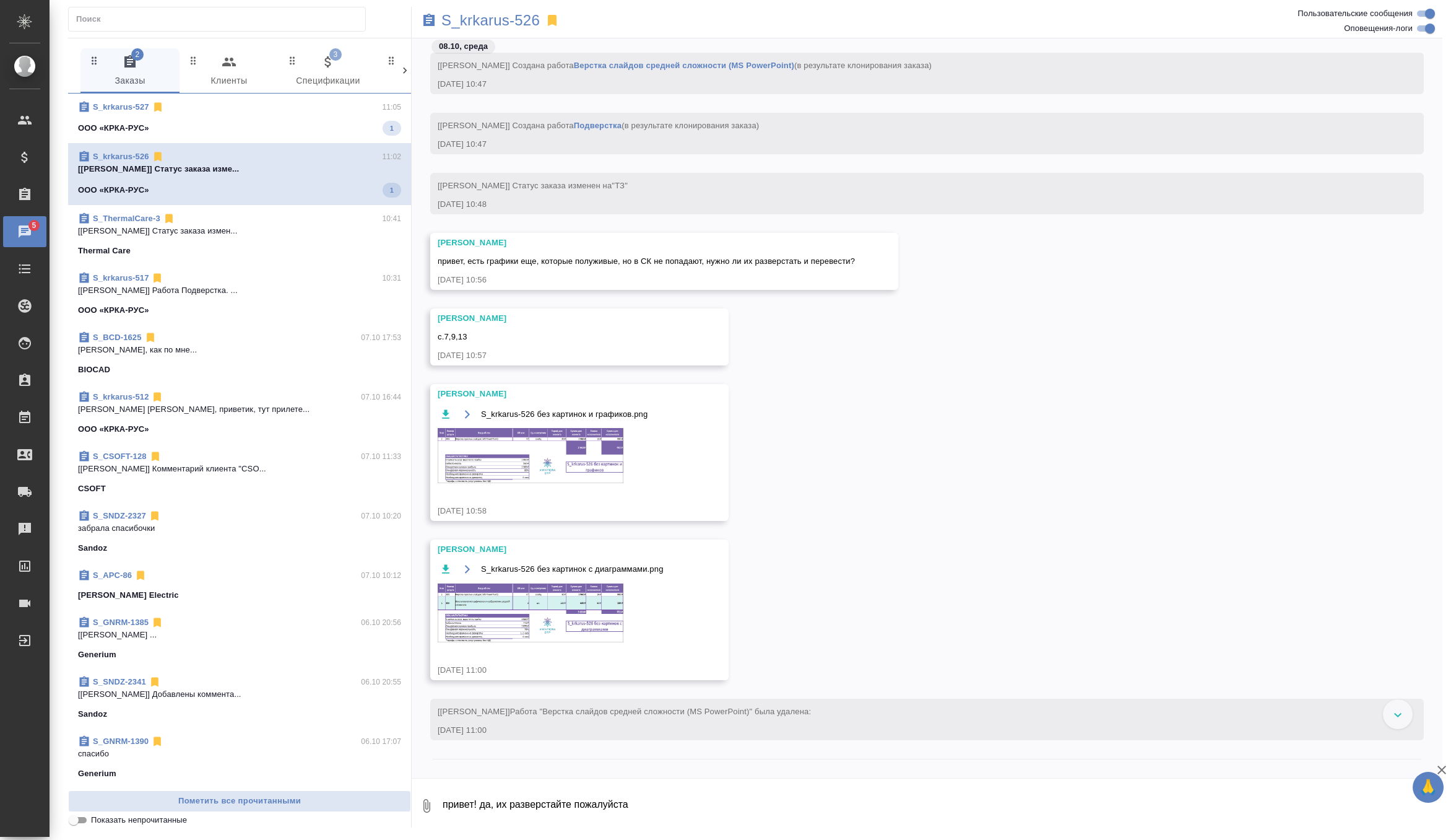
scroll to position [203, 0]
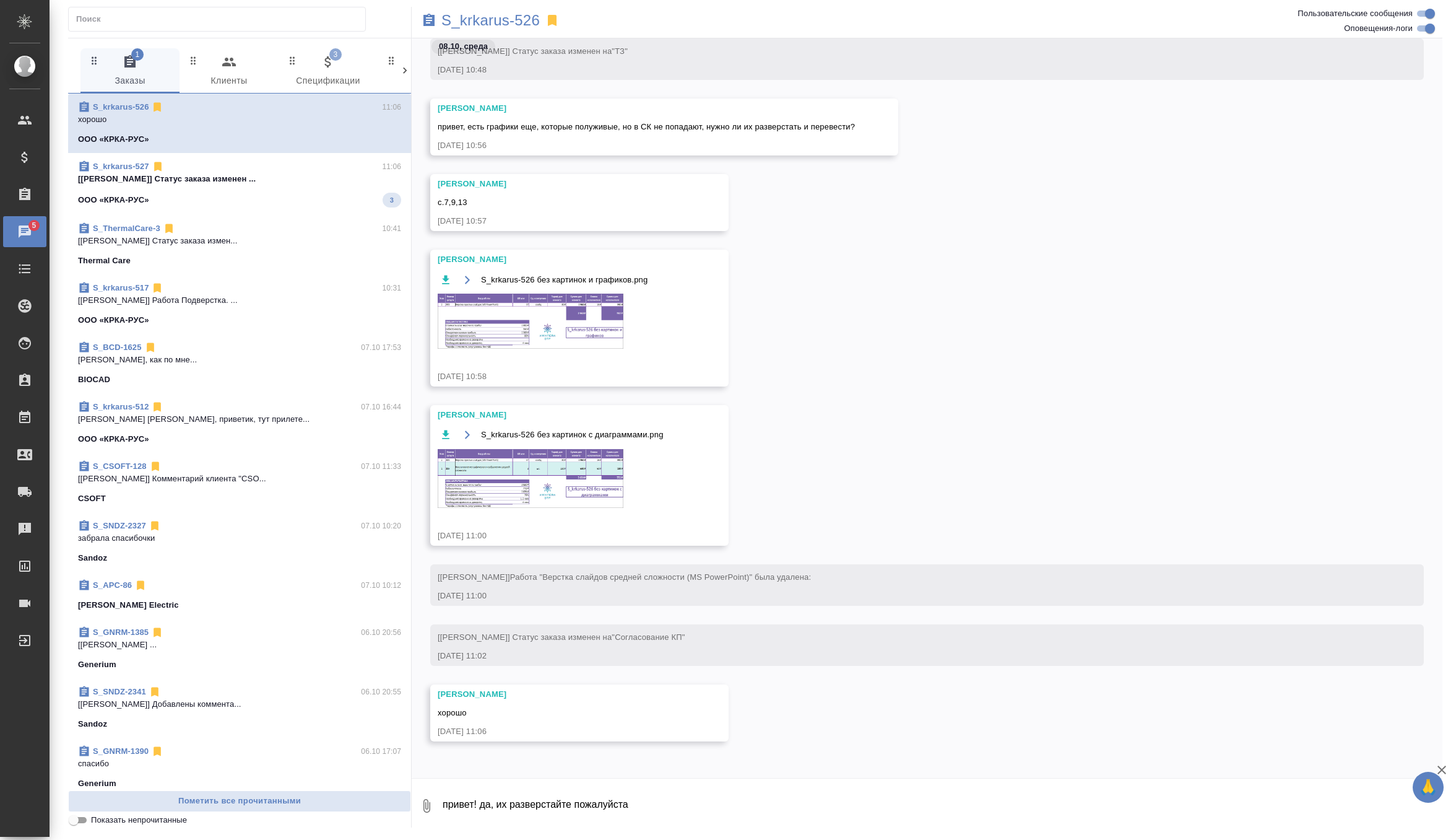
click at [315, 203] on div "ООО «КРКА-РУС» 3" at bounding box center [239, 200] width 323 height 15
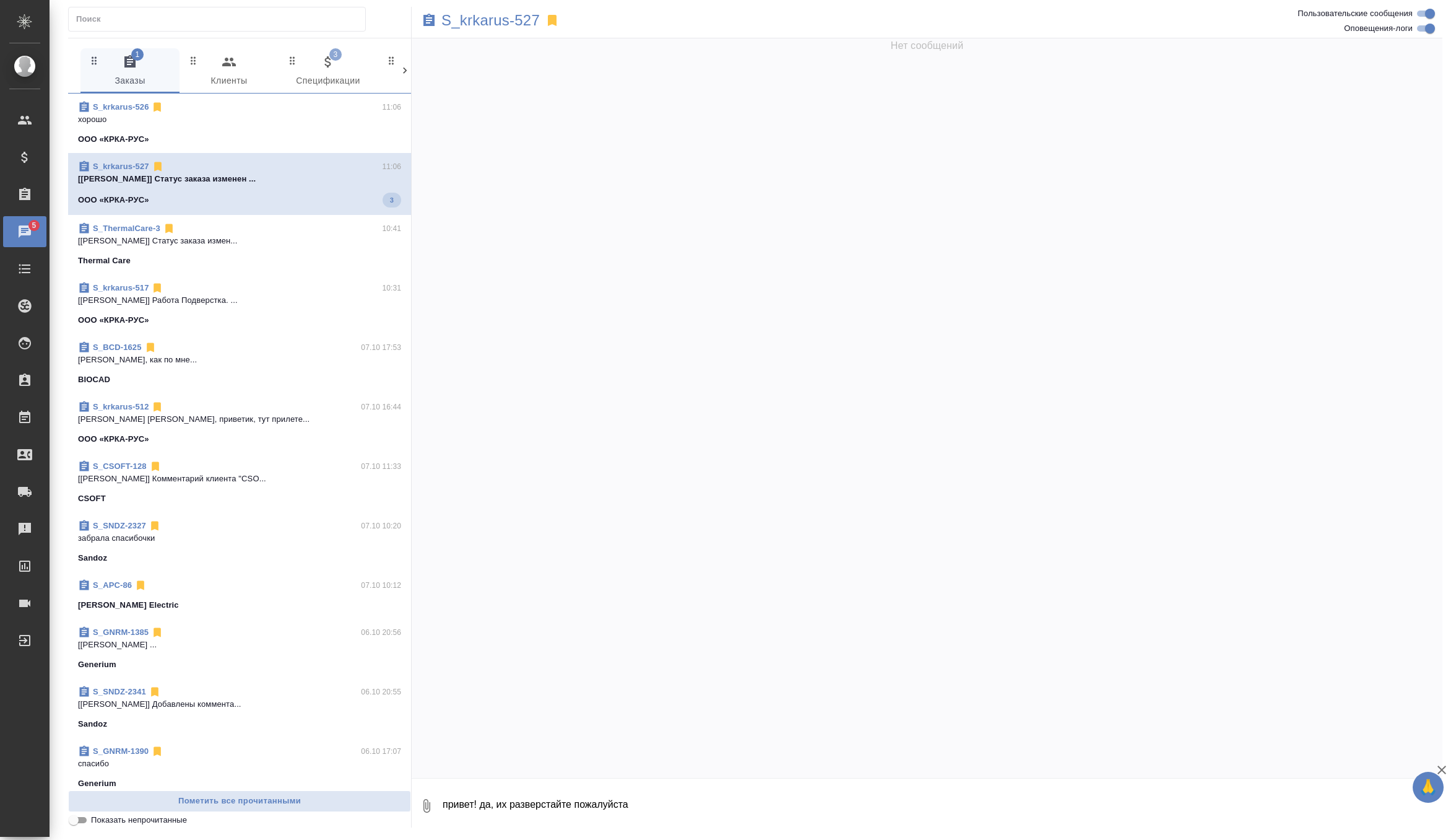
scroll to position [0, 0]
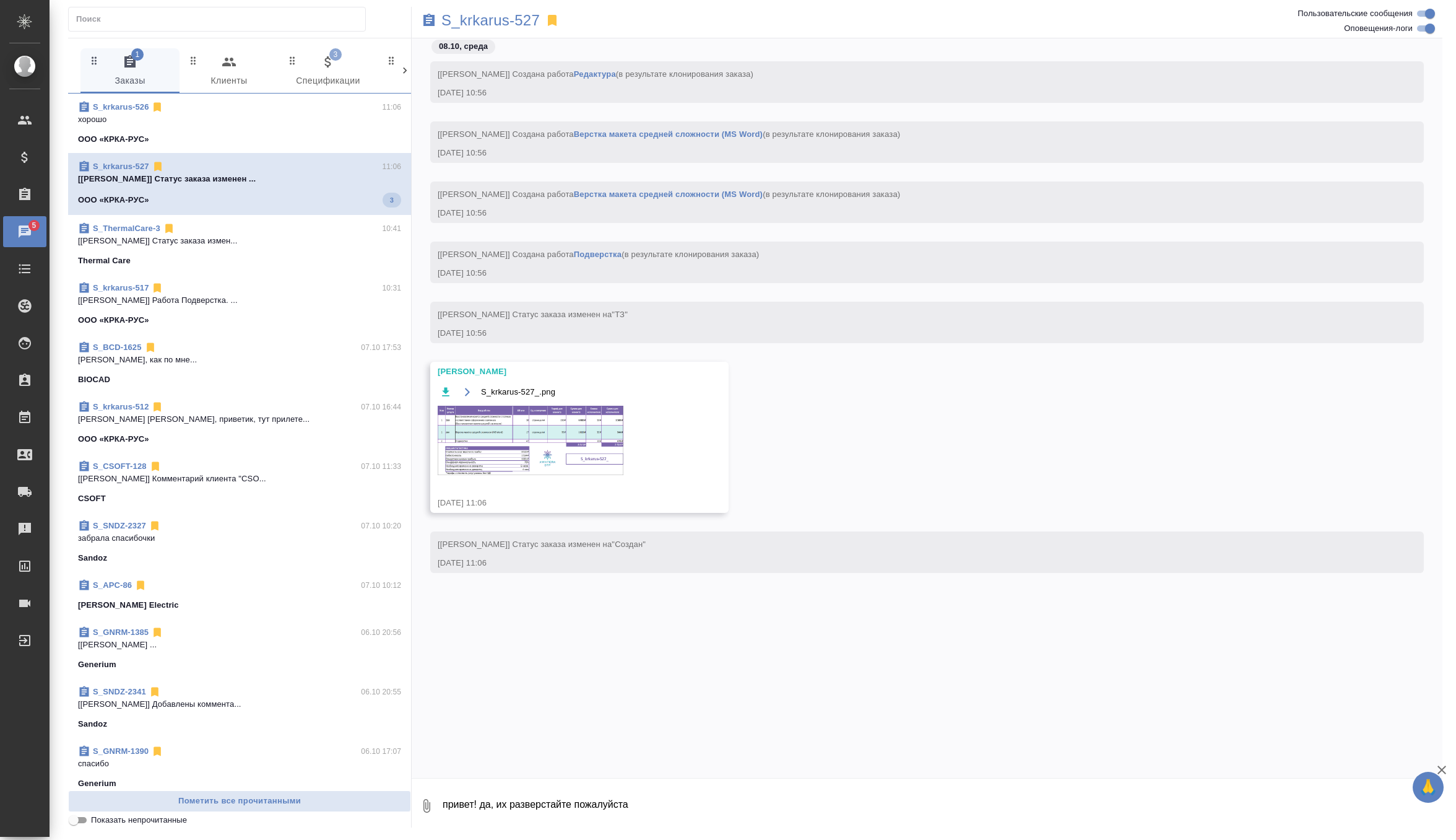
click at [526, 423] on img at bounding box center [530, 440] width 186 height 69
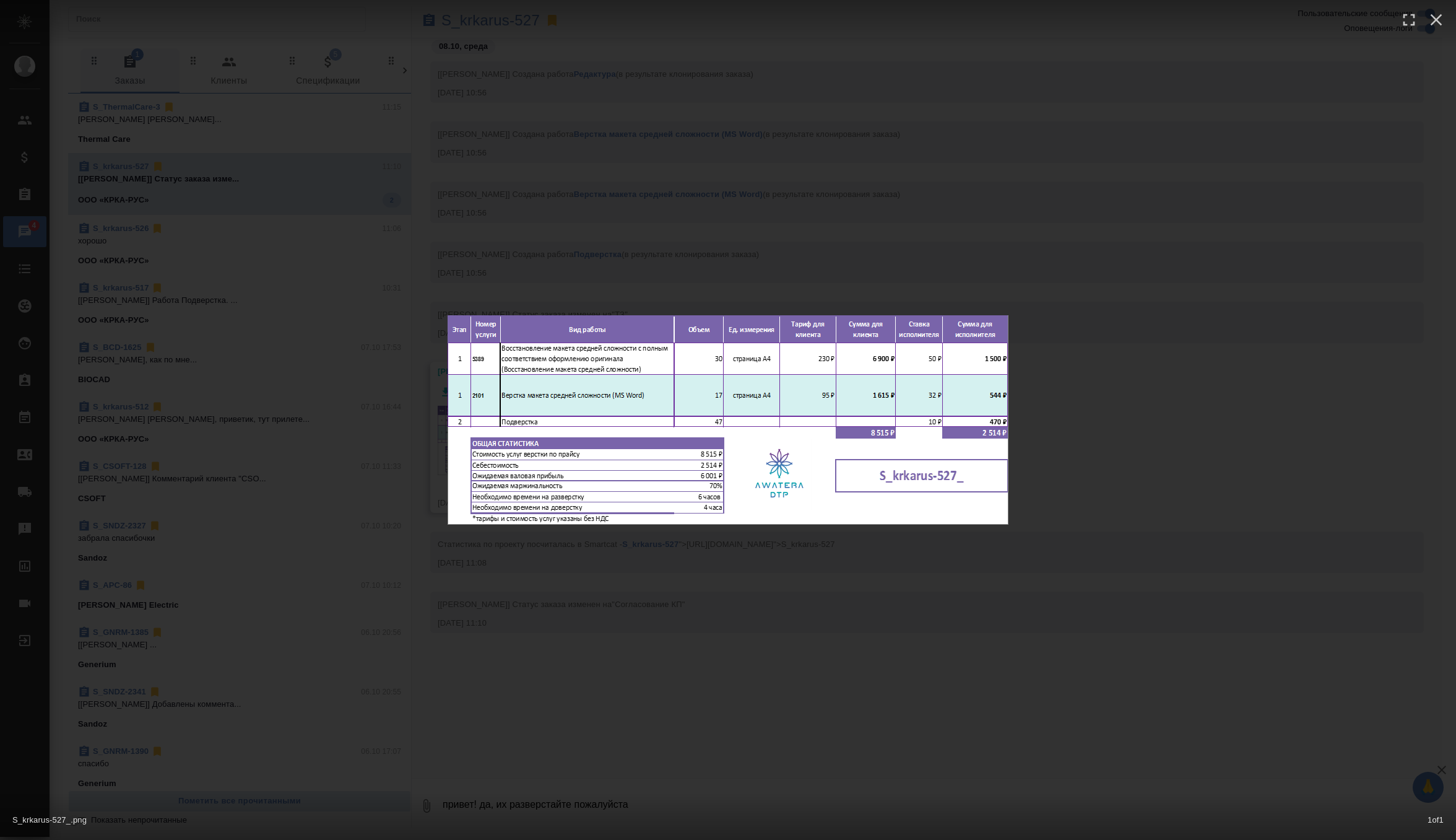
click at [594, 220] on div "S_krkarus-527_.png 1 of 1" at bounding box center [728, 420] width 1456 height 840
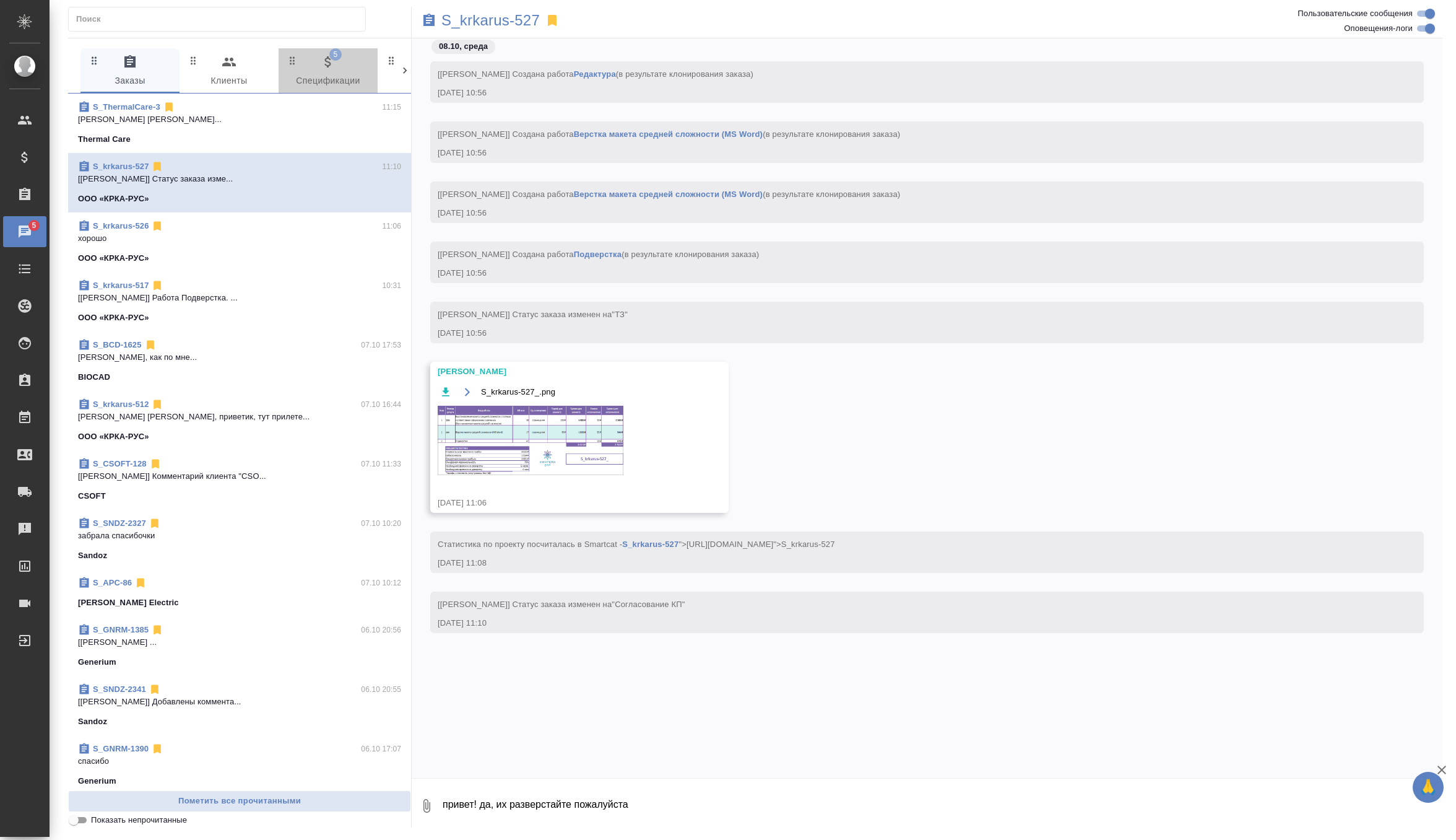
click at [327, 70] on span "5 Спецификации" at bounding box center [328, 71] width 84 height 34
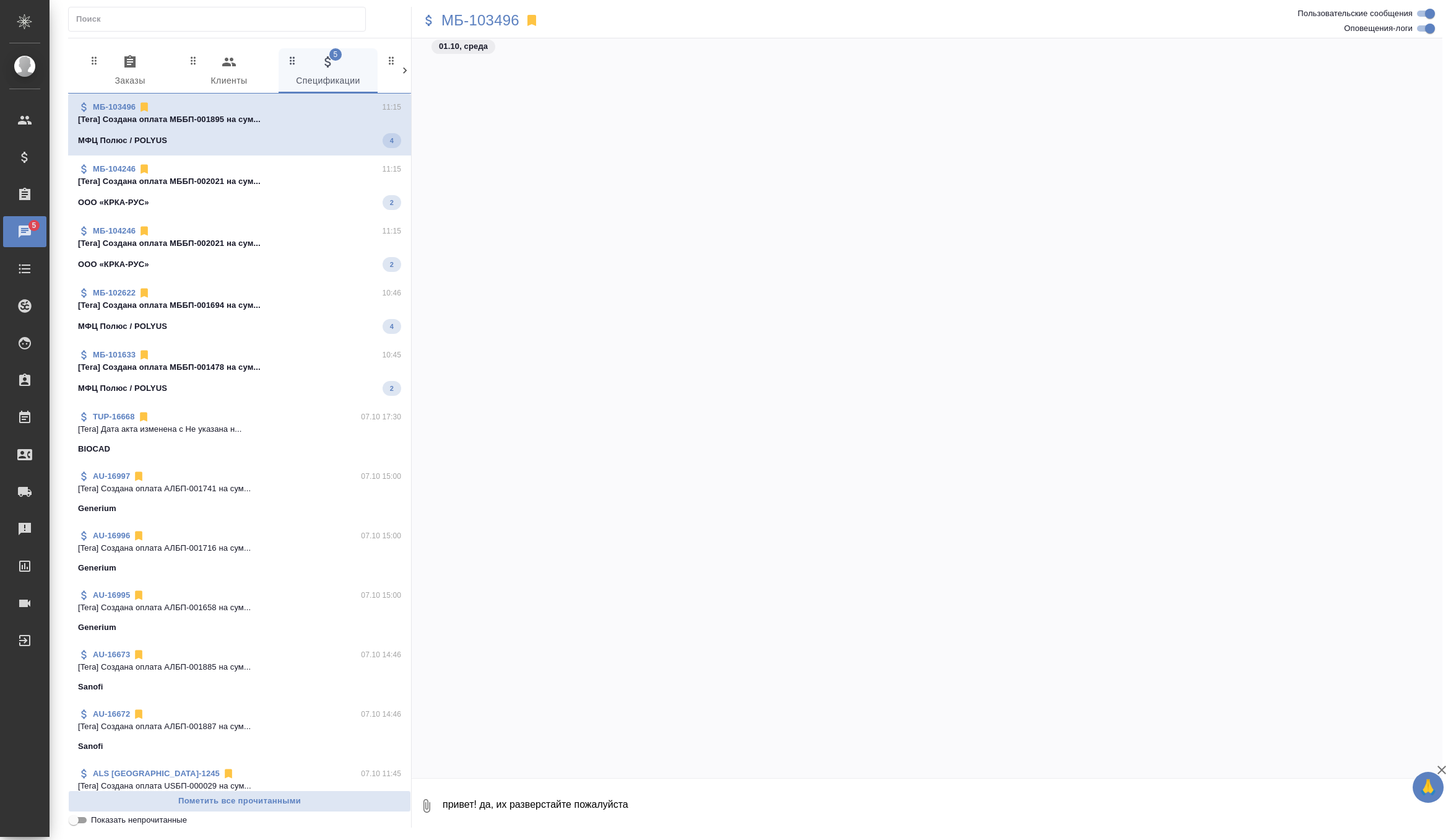
scroll to position [7320, 0]
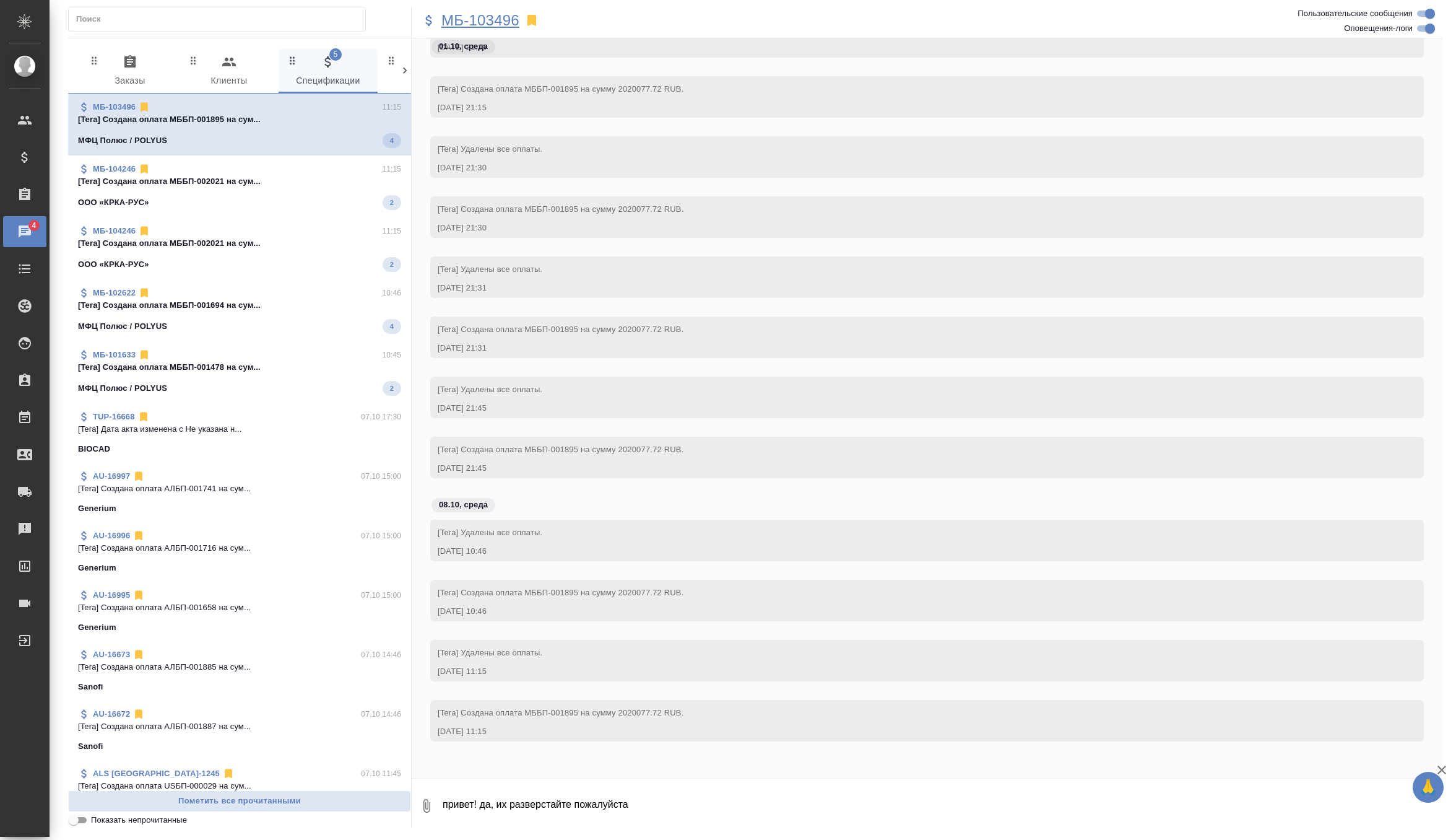
click at [480, 17] on p "МБ-103496" at bounding box center [480, 20] width 78 height 12
click at [265, 178] on p "[Tera] Создана оплата МББП-002021 на сум..." at bounding box center [239, 179] width 323 height 12
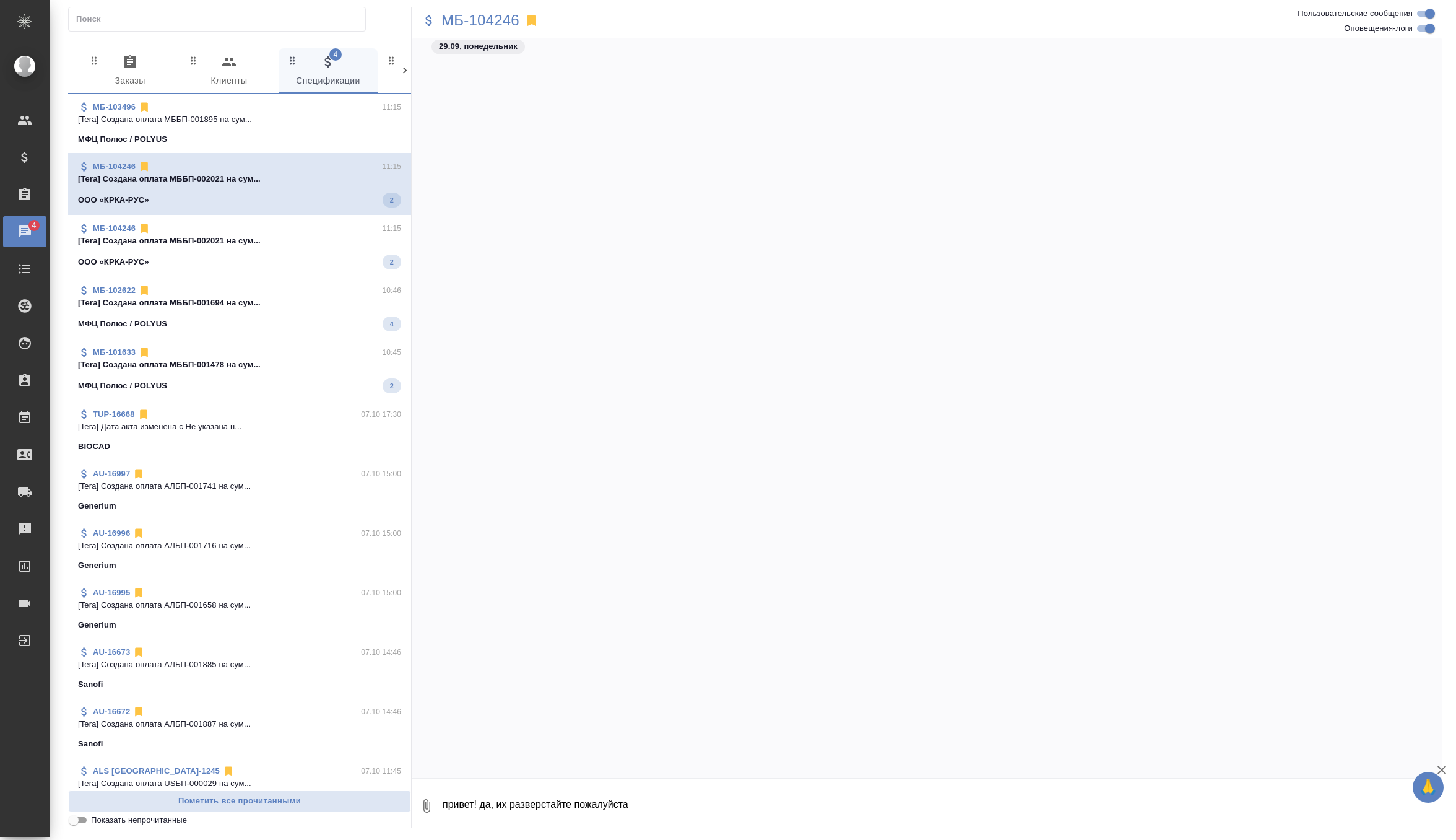
scroll to position [2425, 0]
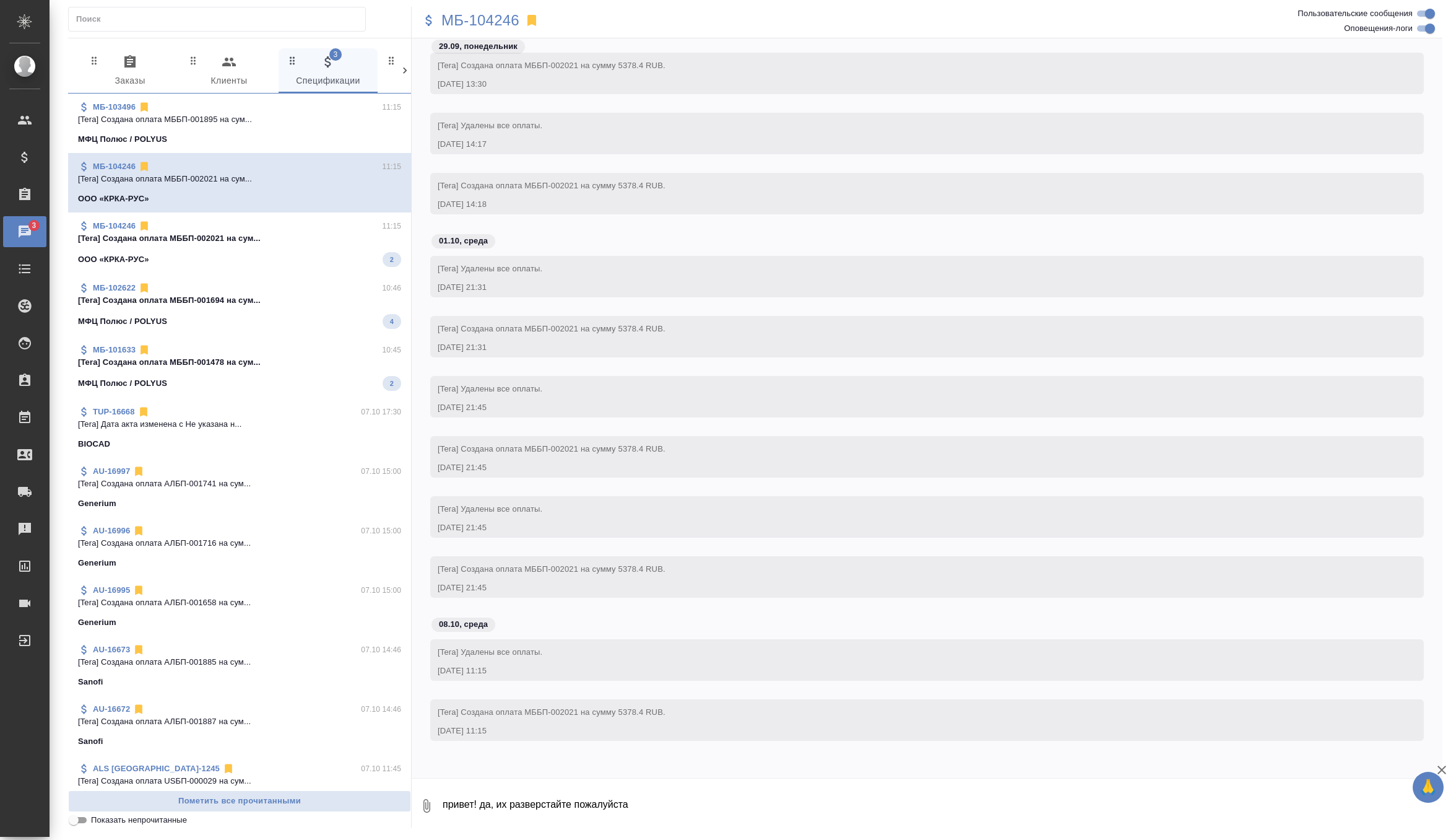
click at [280, 230] on div "МБ-104246 11:15" at bounding box center [239, 226] width 323 height 12
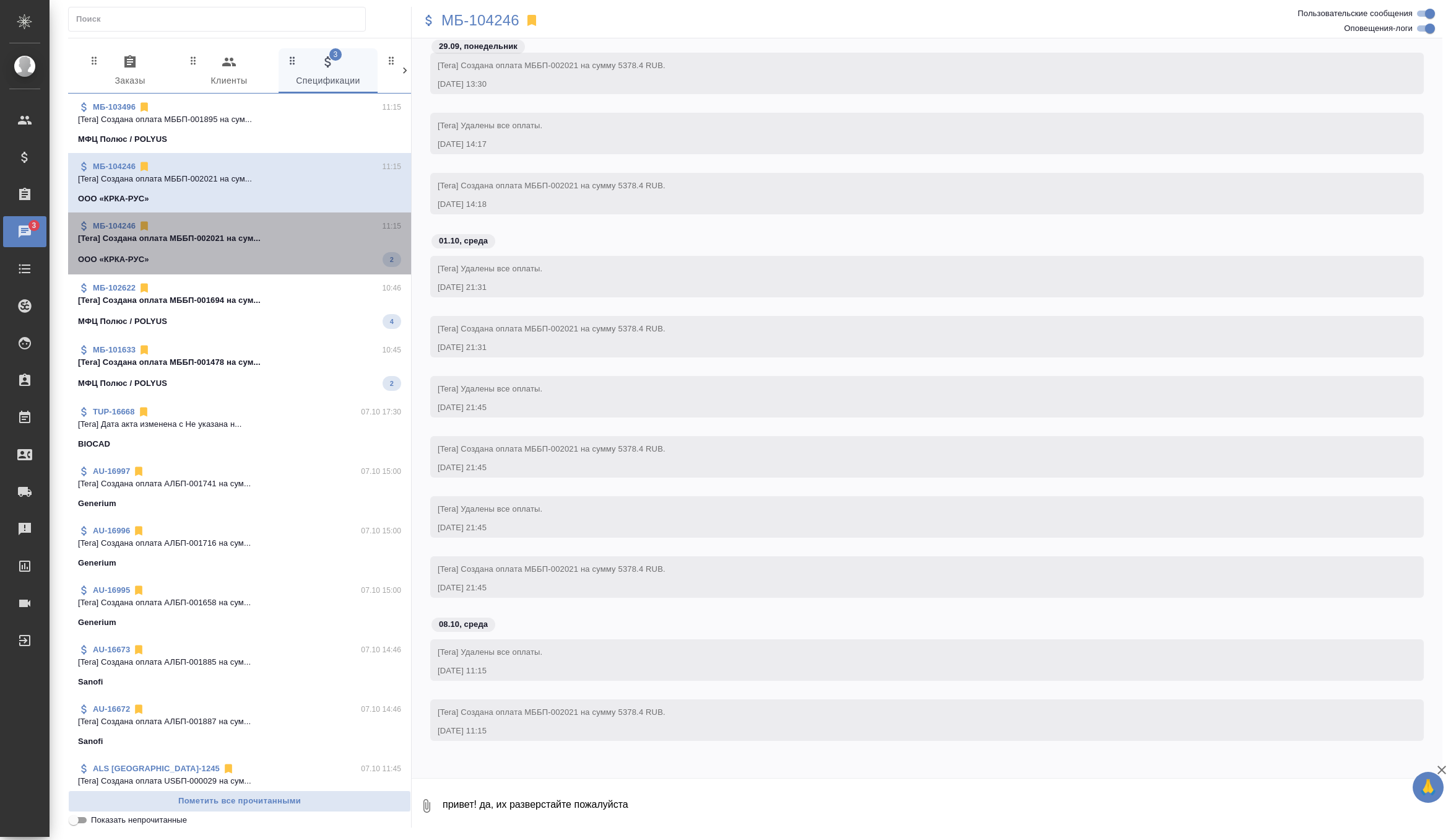
click at [284, 269] on div "МБ-104246 11:15 [Tera] Создана оплата МББП-002021 на сум... ООО «КРКА-РУС» 2" at bounding box center [239, 243] width 343 height 62
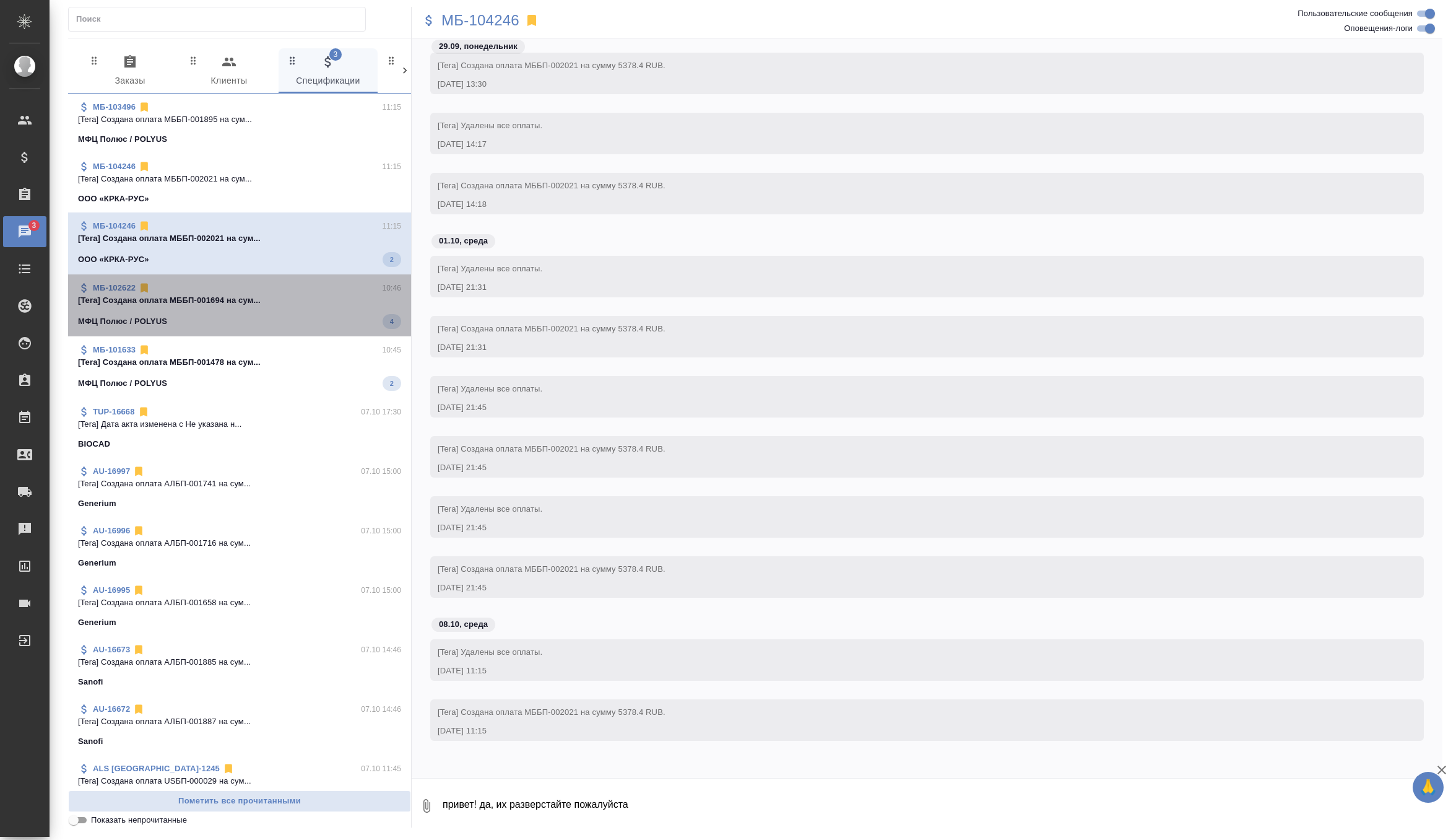
click at [284, 307] on span "МБ-102622 10:46 [Tera] Создана оплата МББП-001694 на сум... МФЦ Полюс / POLYUS 4" at bounding box center [239, 305] width 323 height 47
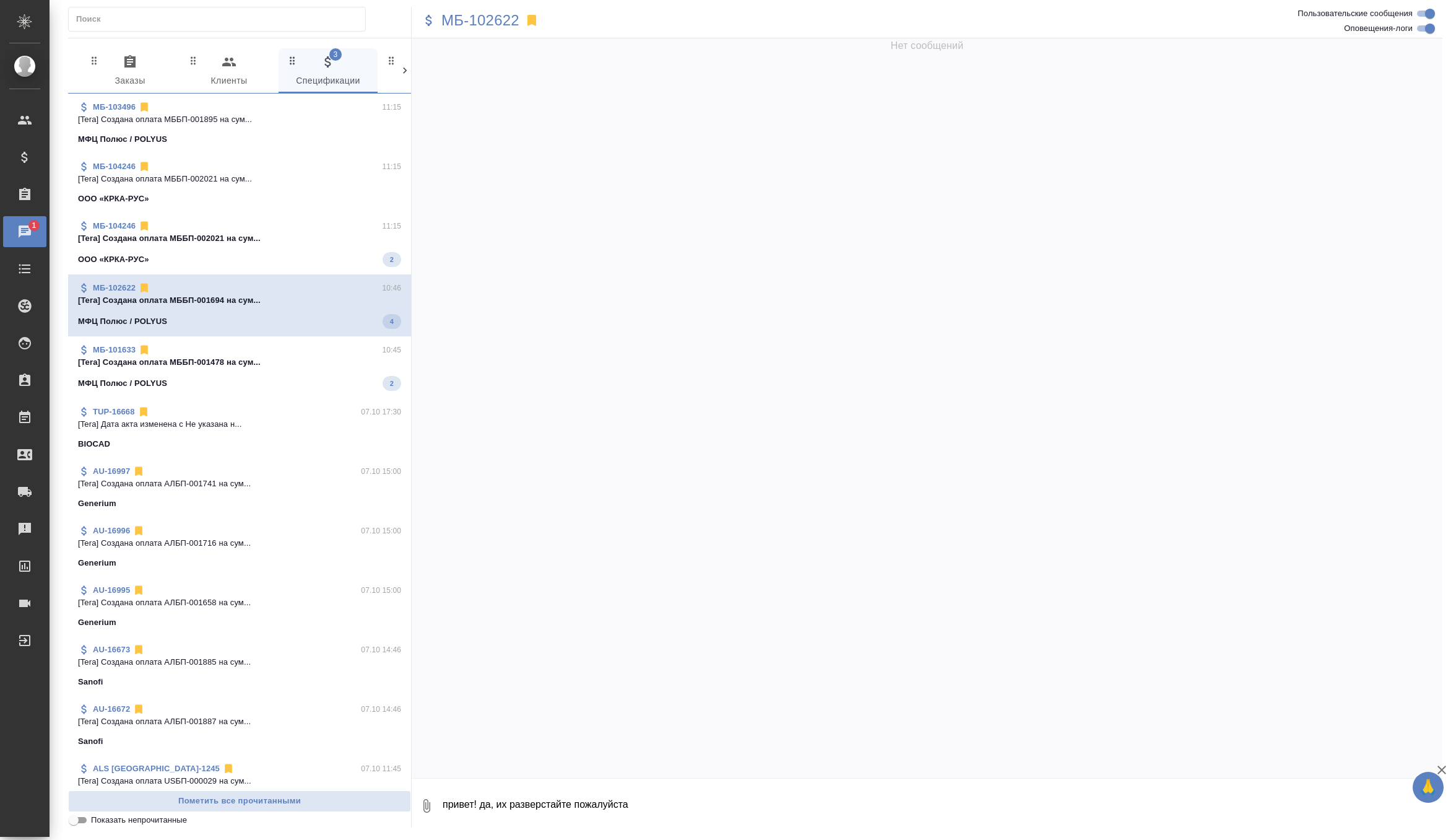
scroll to position [18141, 0]
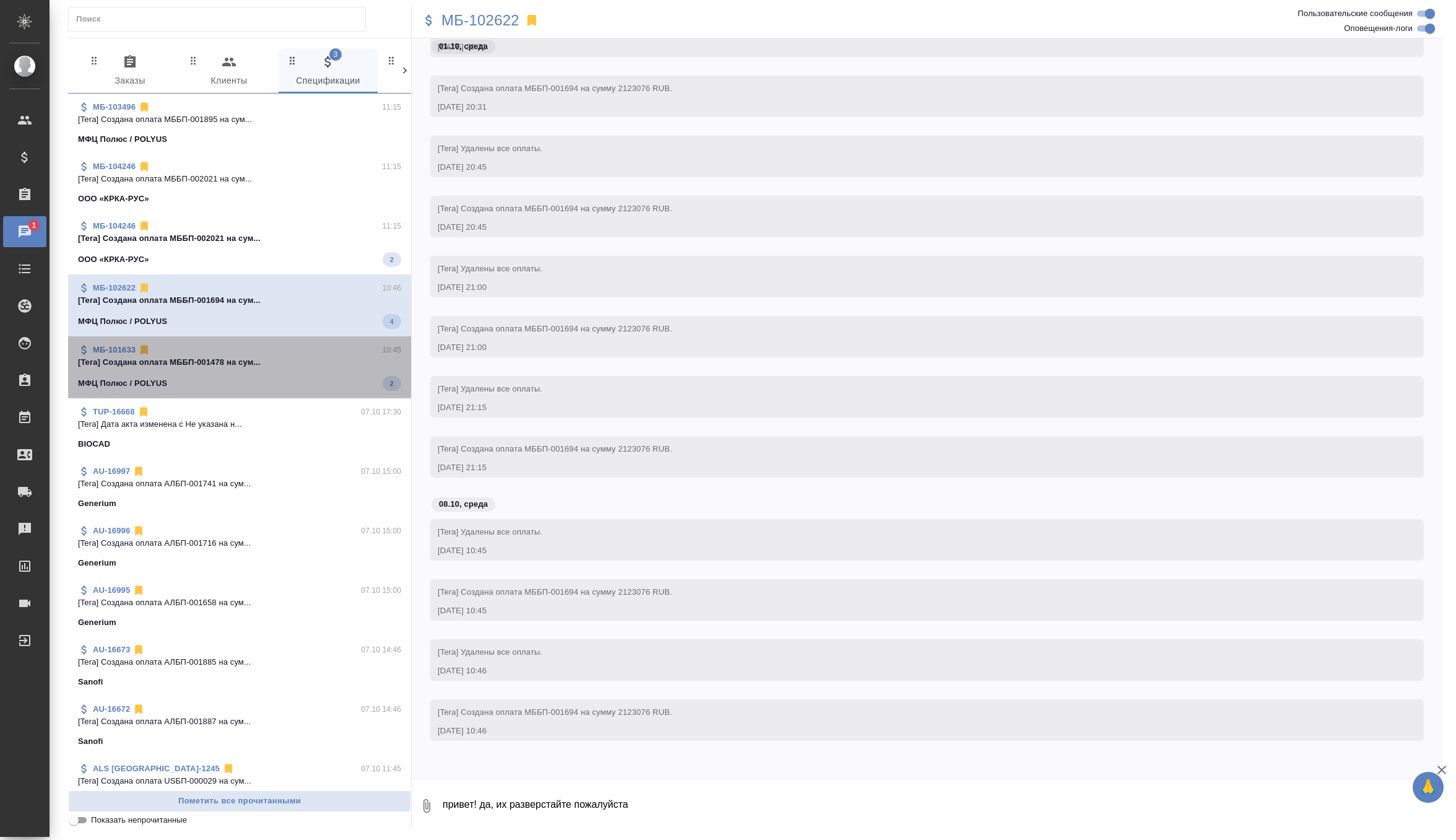
click at [291, 365] on p "[Tera] Создана оплата МББП-001478 на сум..." at bounding box center [239, 362] width 323 height 12
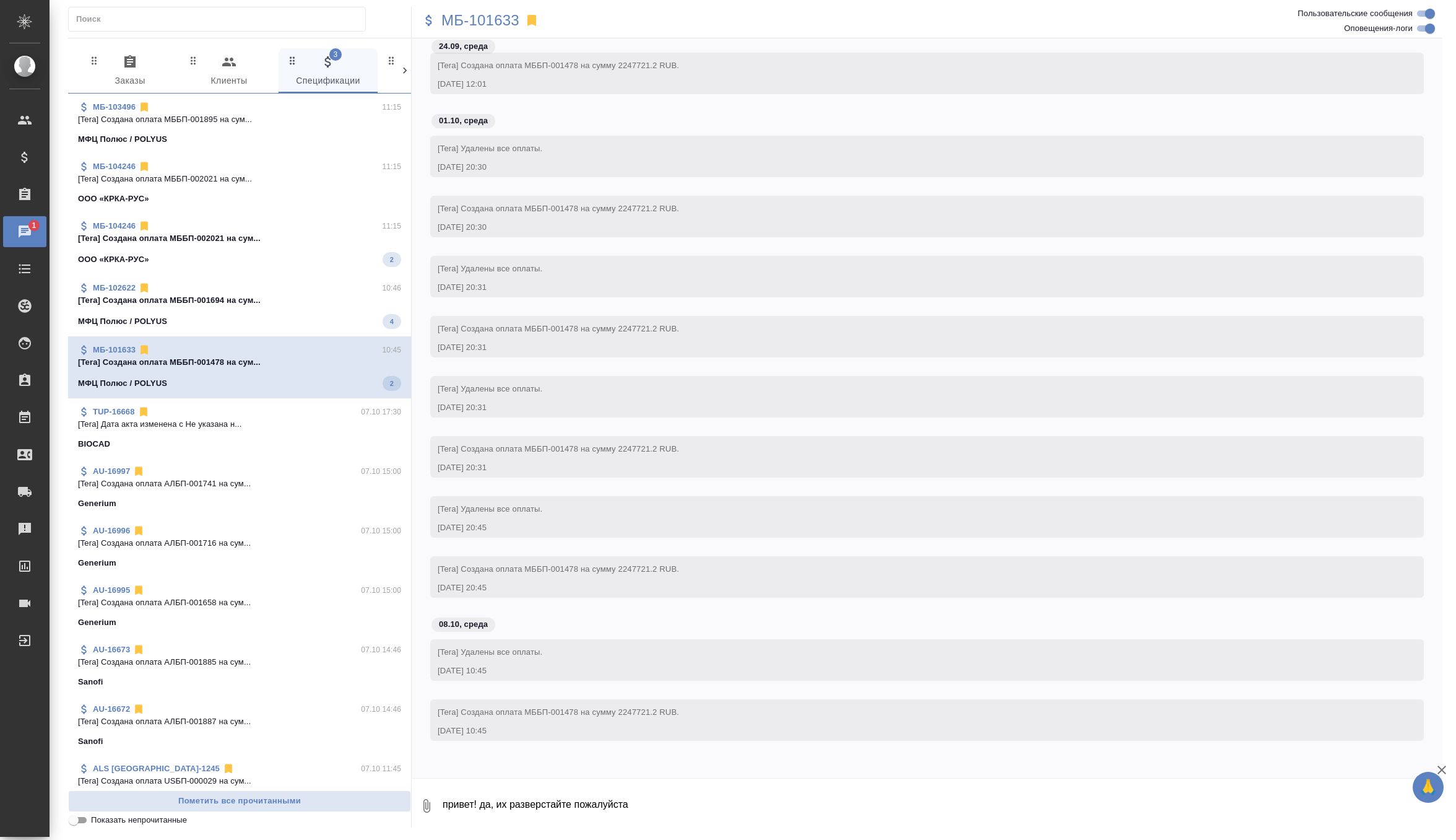
scroll to position [24803, 0]
click at [507, 23] on p "МБ-101633" at bounding box center [480, 20] width 78 height 12
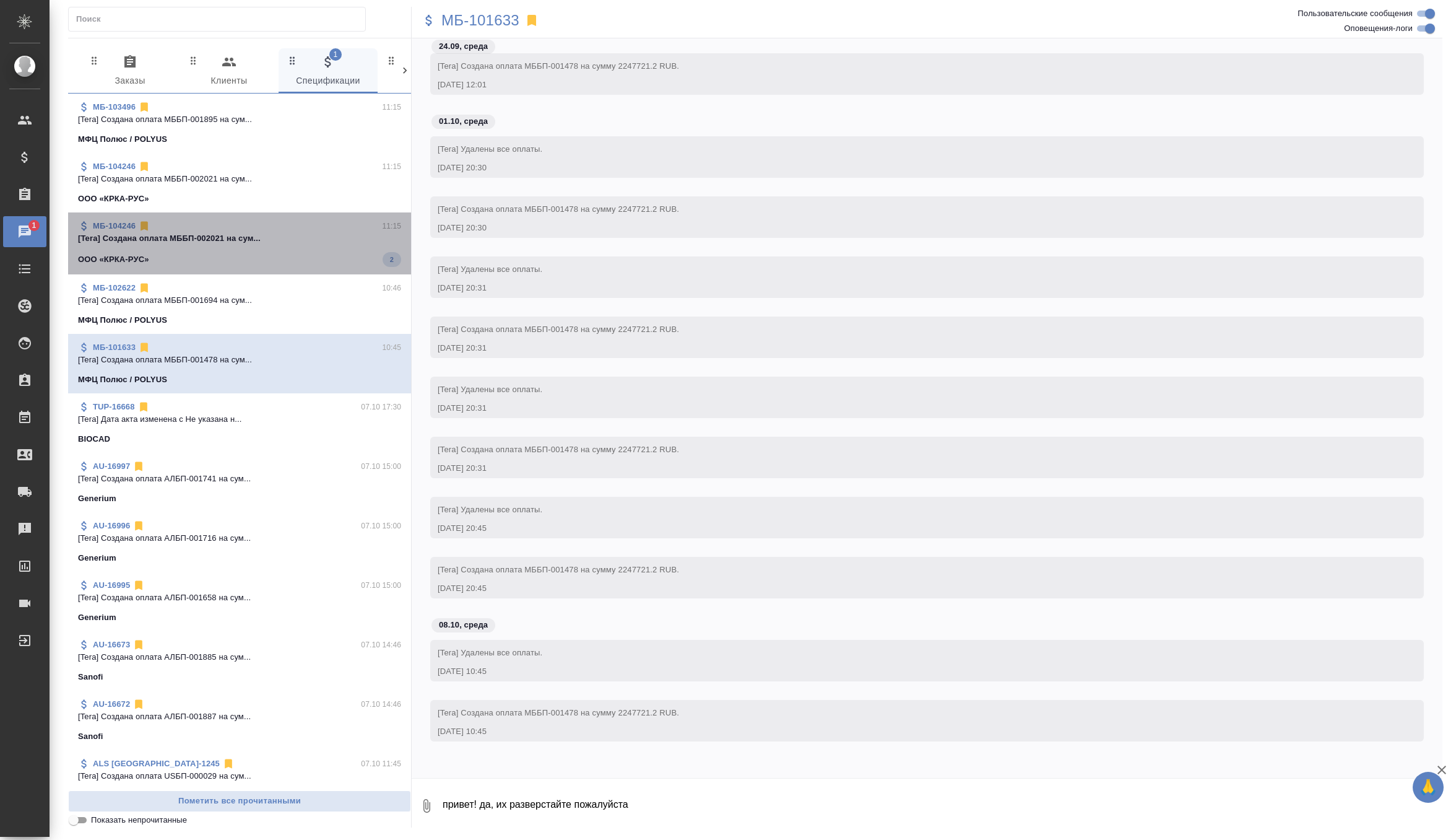
click at [304, 251] on span "МБ-104246 11:15 [Tera] Создана оплата МББП-002021 на сум... ООО «КРКА-РУС» 2" at bounding box center [239, 243] width 323 height 47
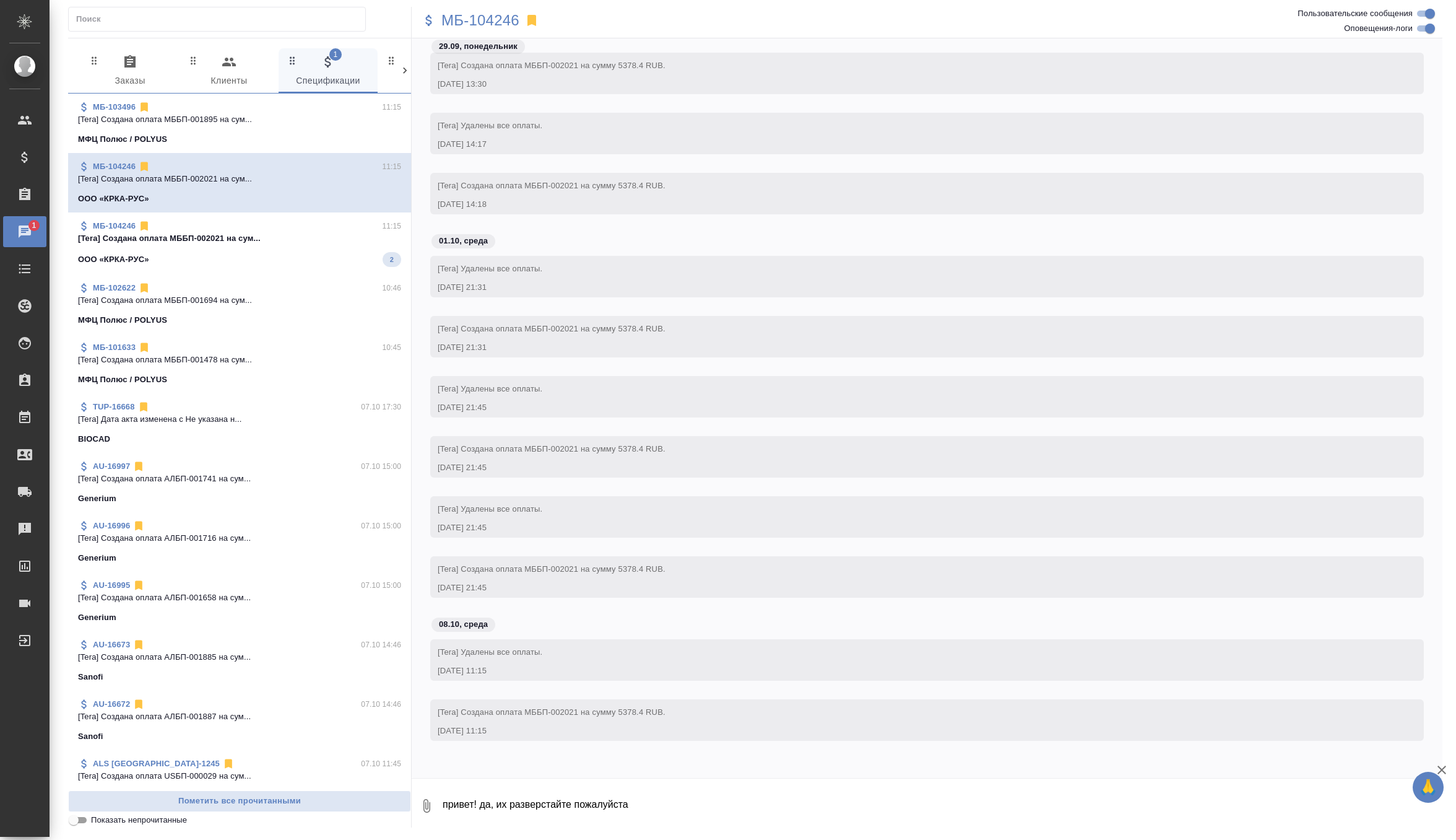
scroll to position [2425, 0]
click at [485, 25] on p "МБ-104246" at bounding box center [480, 20] width 78 height 12
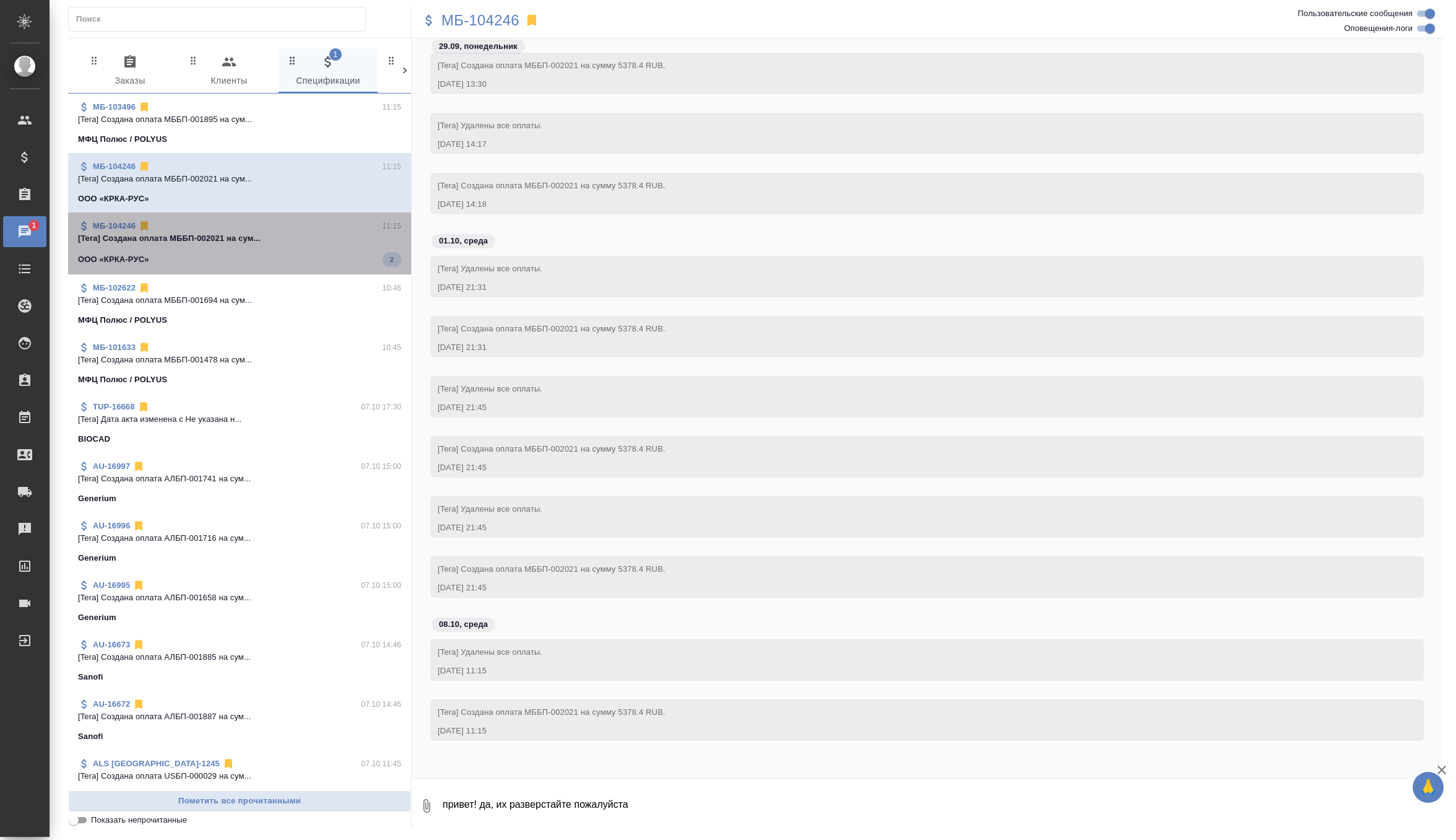
click at [327, 262] on div "ООО «КРКА-РУС» 2" at bounding box center [239, 259] width 323 height 15
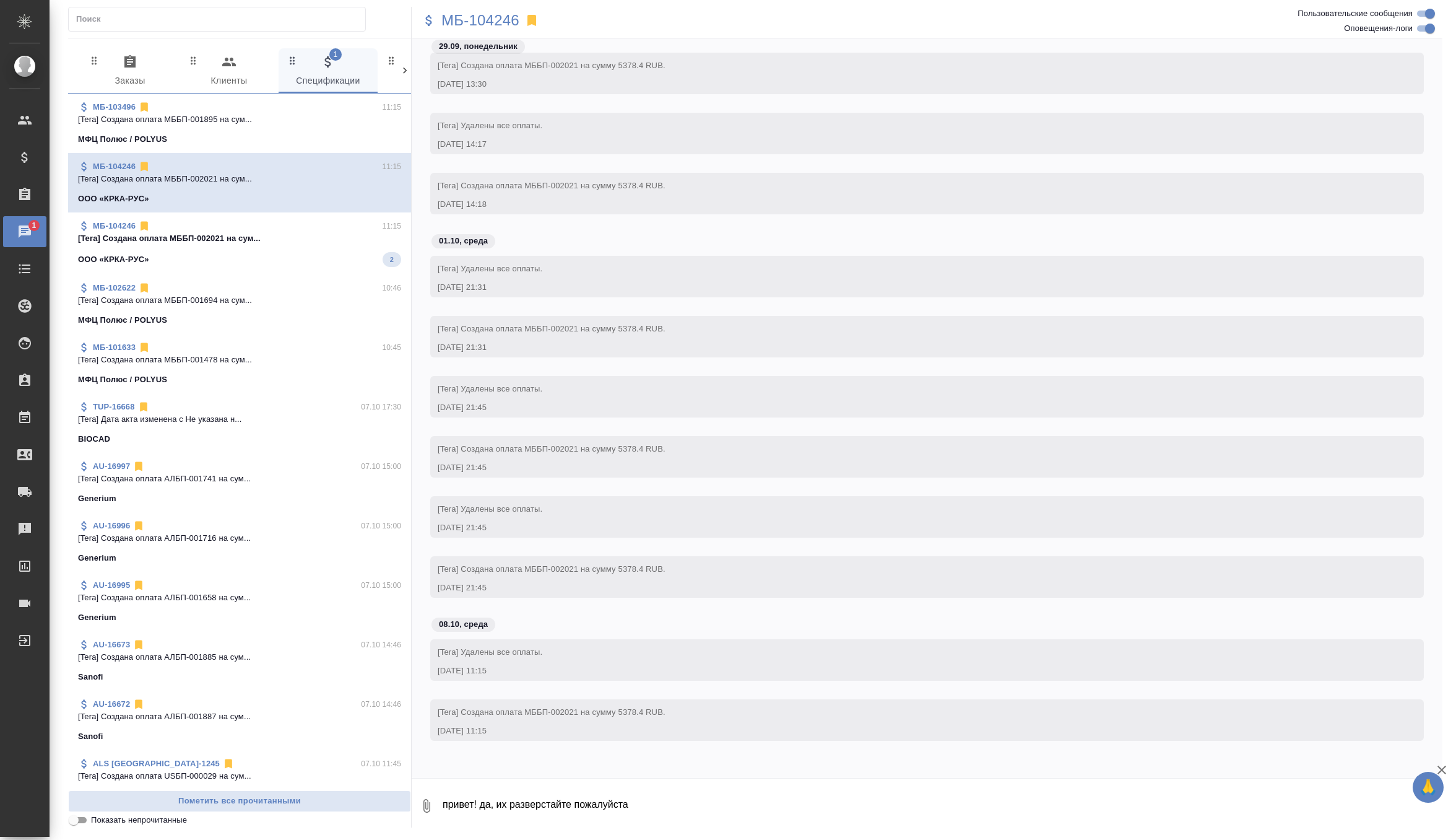
click at [327, 262] on div "ООО «КРКА-РУС» 2" at bounding box center [239, 259] width 323 height 15
click at [188, 809] on button "Пометить все прочитанными" at bounding box center [239, 801] width 343 height 22
click at [133, 76] on span "0 Заказы" at bounding box center [130, 71] width 84 height 34
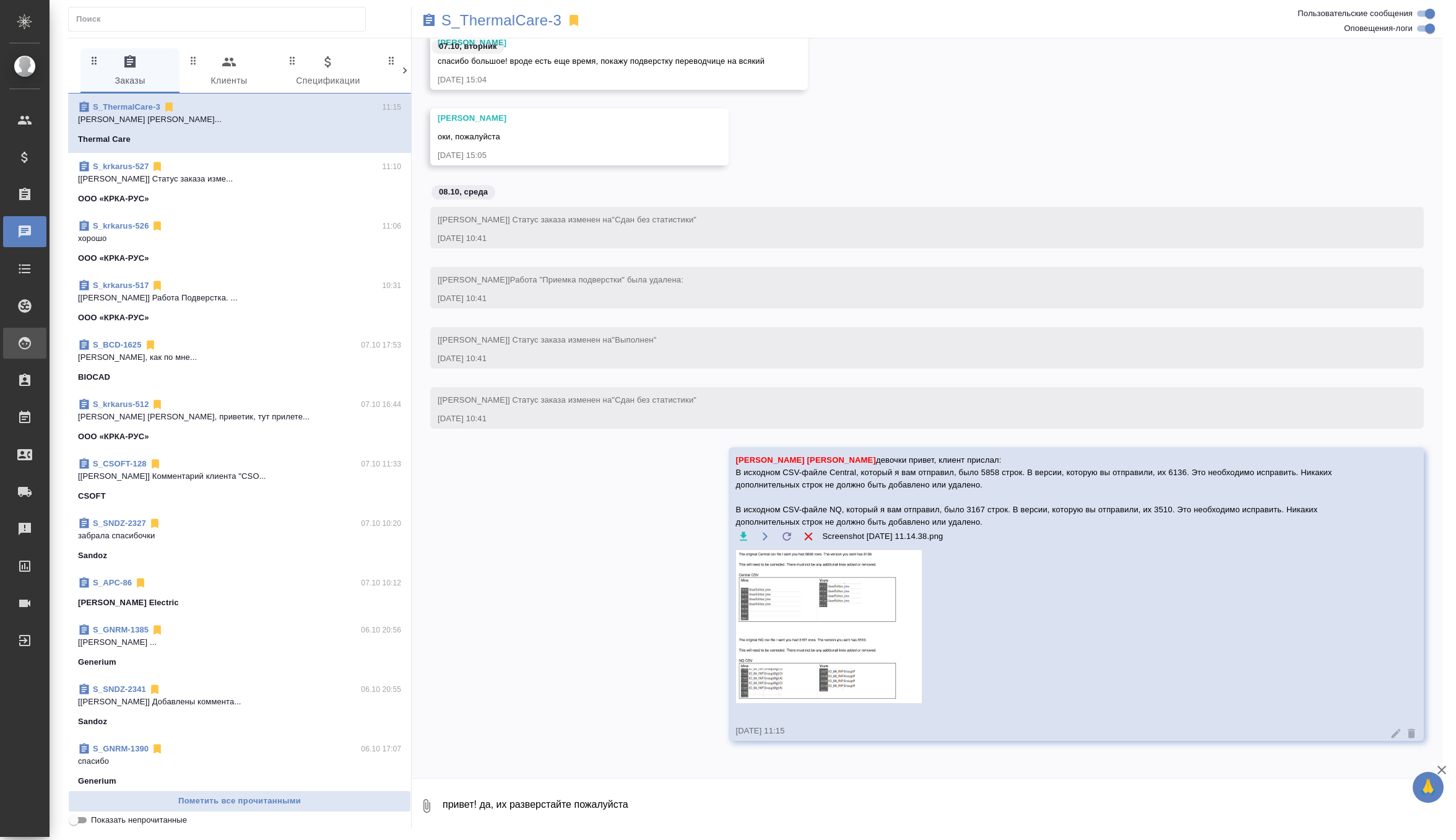
scroll to position [42789, 0]
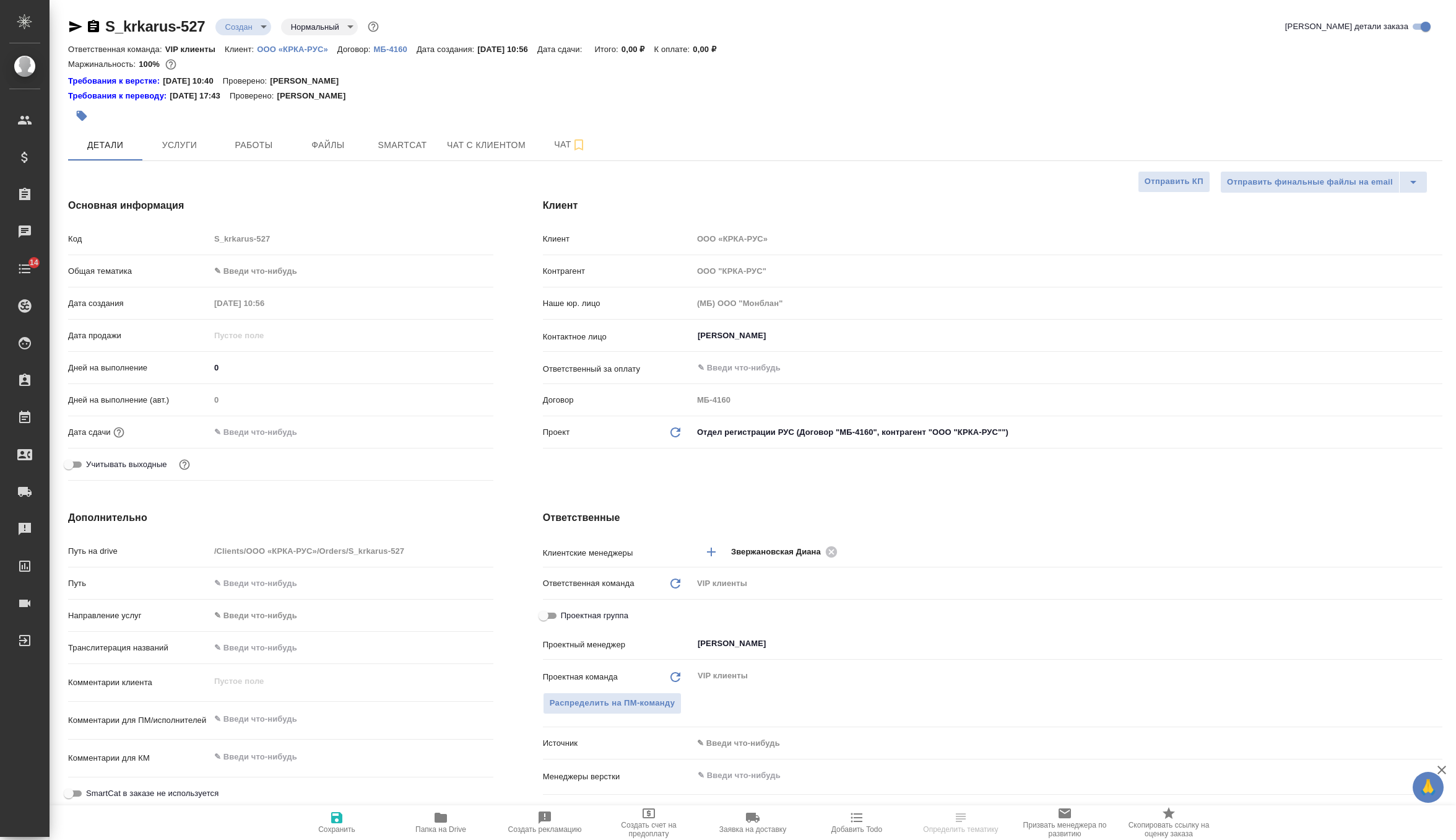
select select "RU"
type textarea "x"
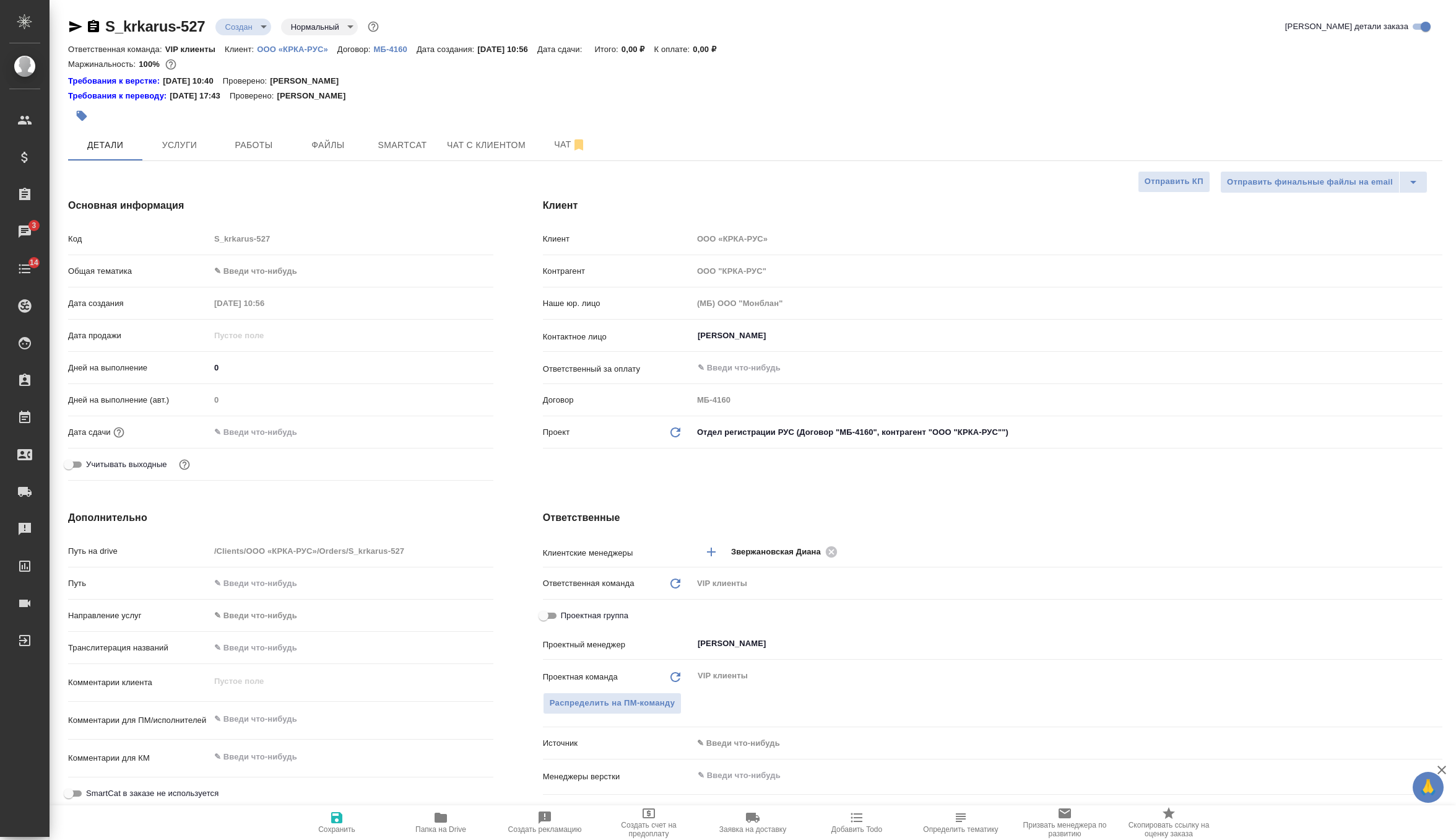
type textarea "x"
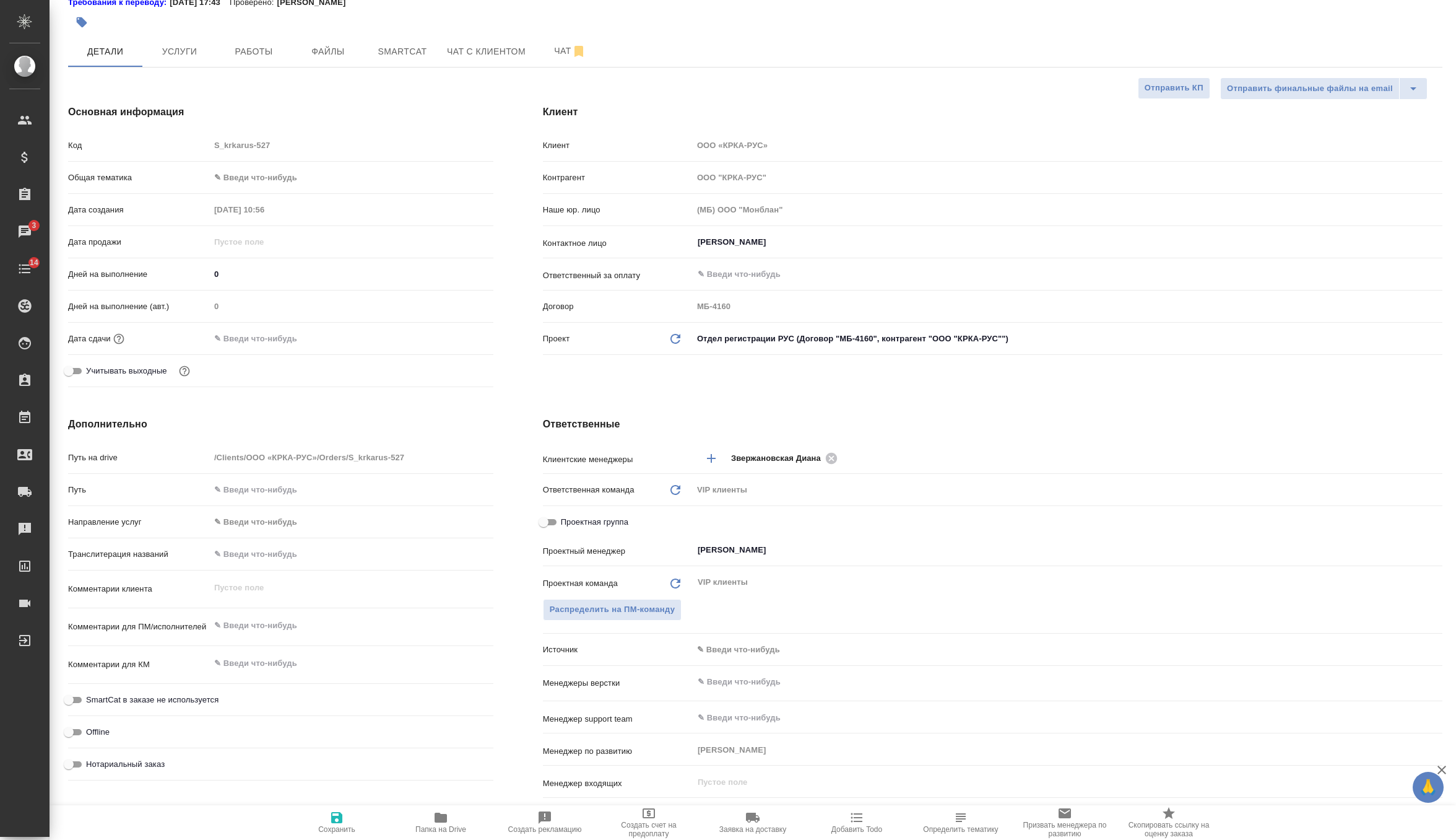
click at [270, 636] on div "x" at bounding box center [351, 627] width 284 height 27
type textarea "x"
paste textarea "КРКА Нолицин® (Норфлоксацин), таблетки, покрытые пленочной оболочкой, 400 мг (Е…"
type textarea "x"
type textarea "КРКА Нолицин® (Норфлоксацин), таблетки, покрытые пленочной оболочкой, 400 мг (Е…"
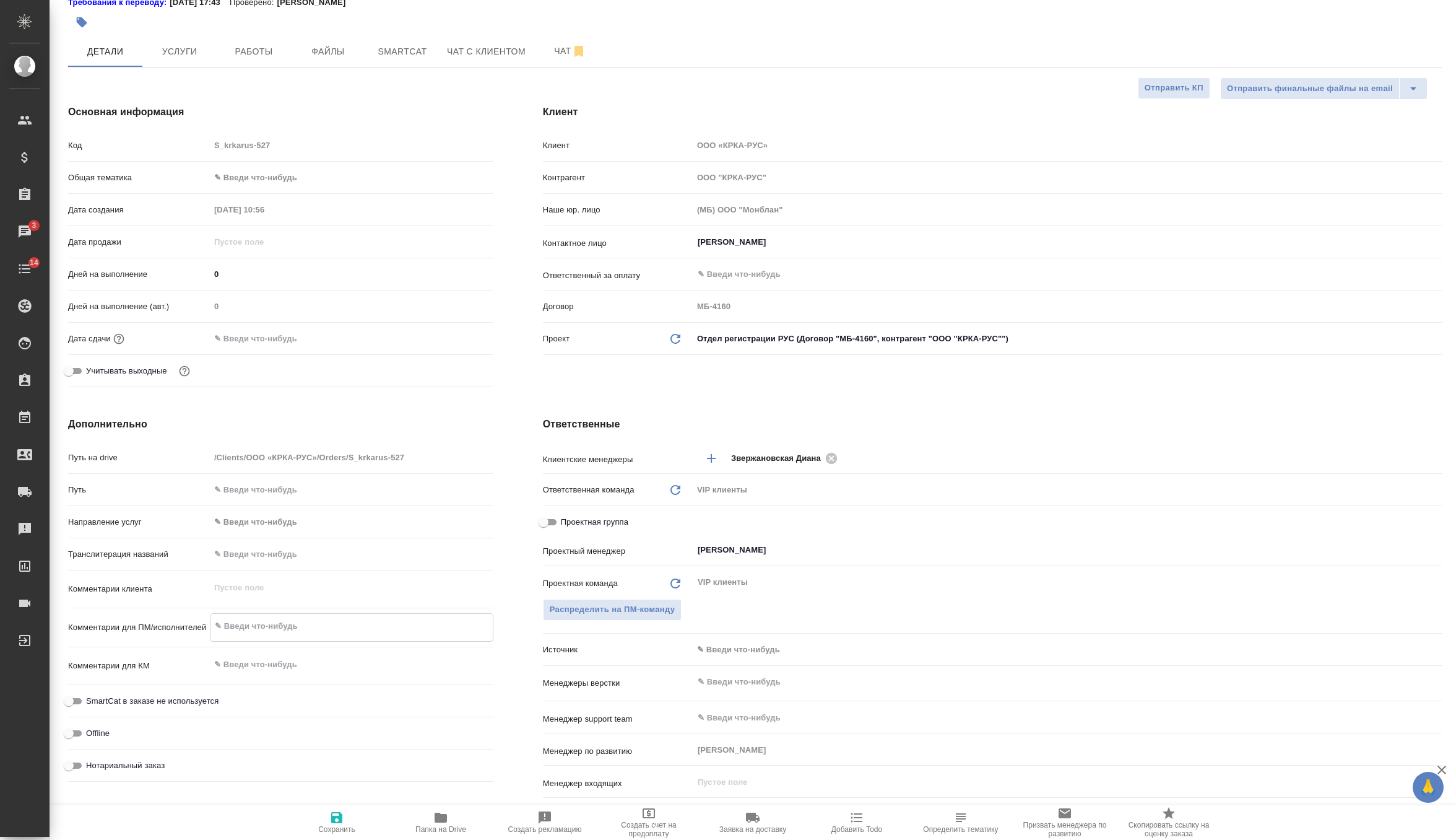
type textarea "x"
type textarea "КРКА Нолицин® (Норфлоксацин), таблетки, покрытые пленочной оболочкой, 400 мг (Е…"
type textarea "x"
click at [327, 813] on span "Сохранить" at bounding box center [337, 822] width 89 height 24
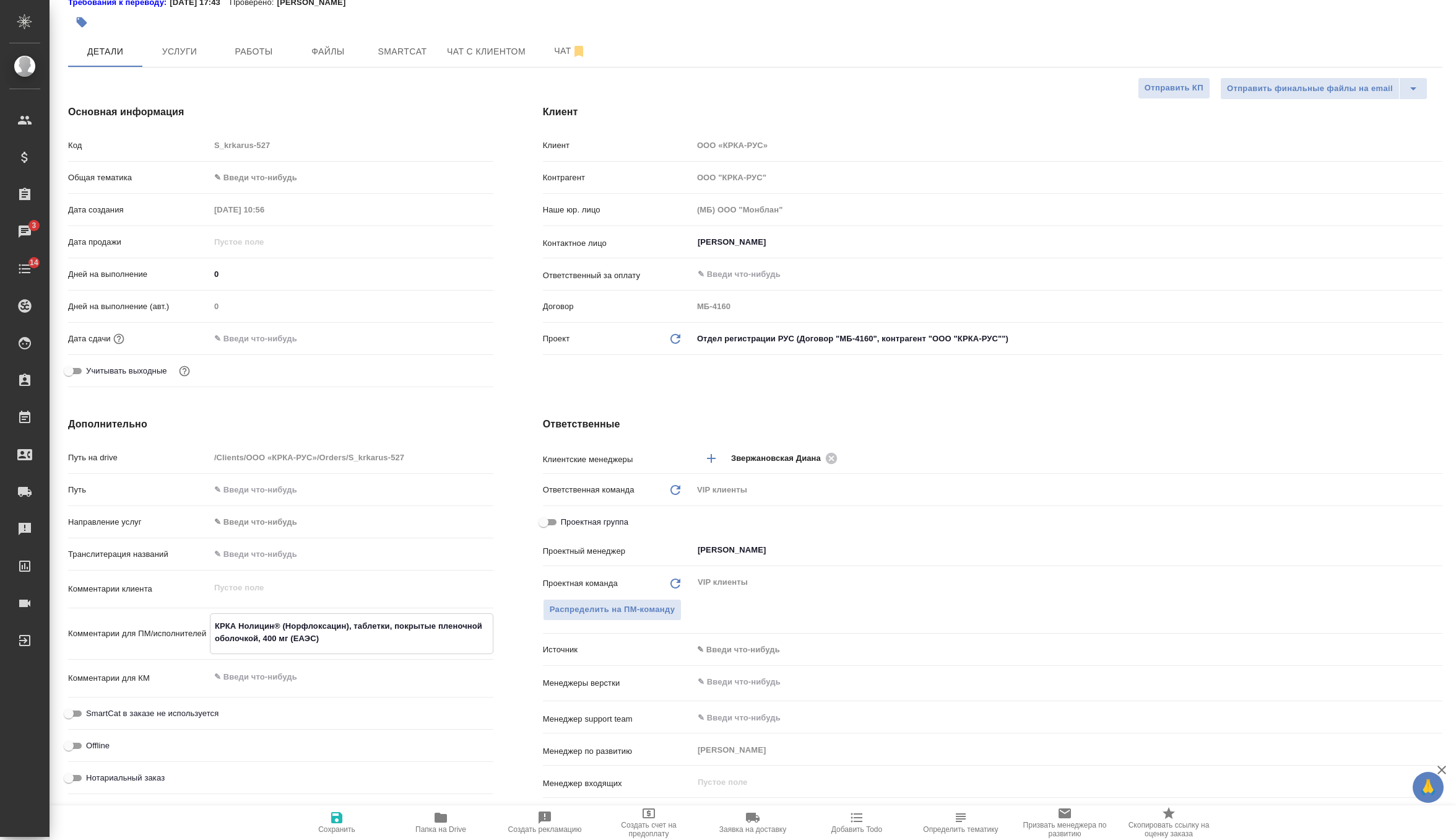
type textarea "x"
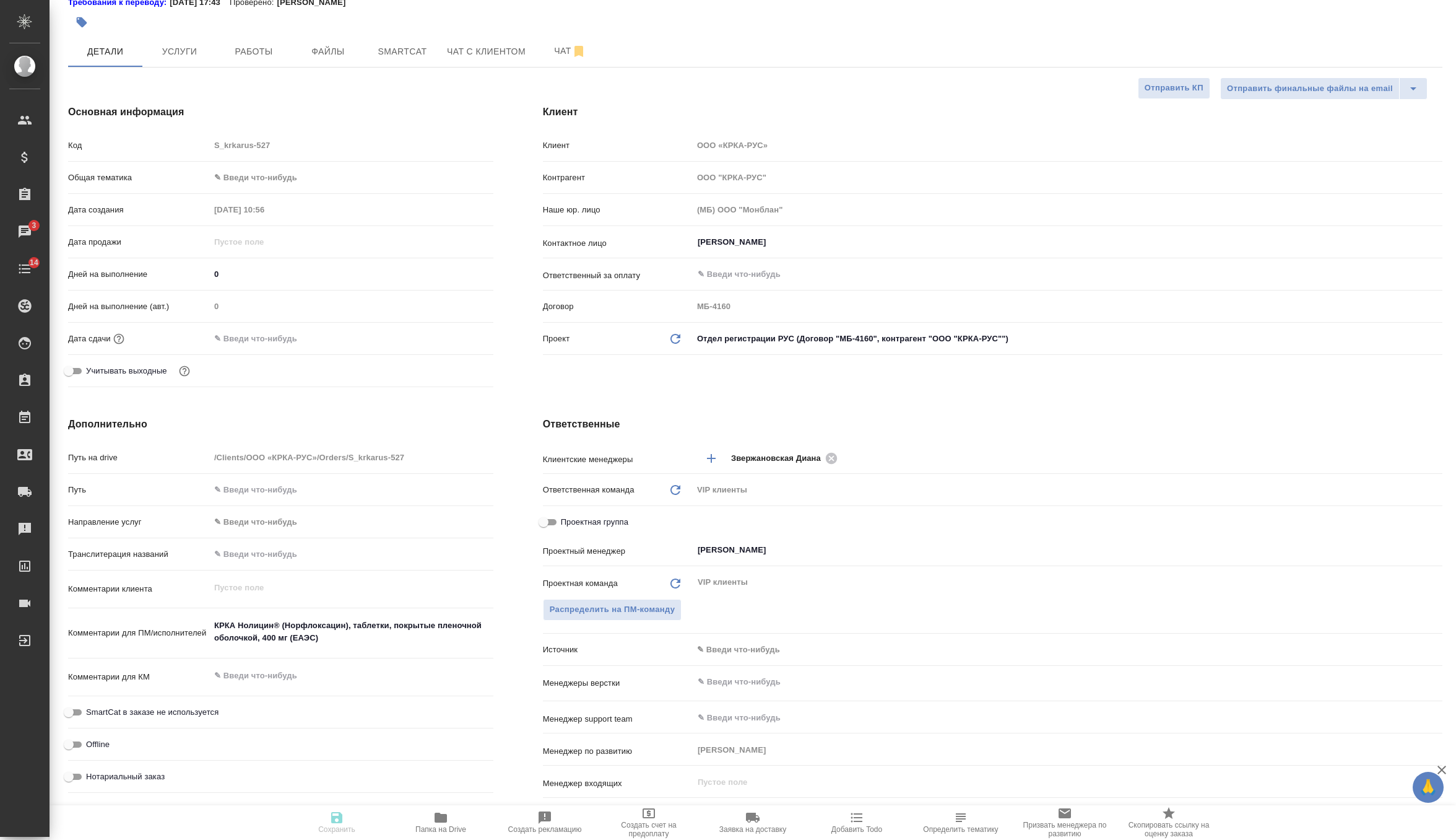
type textarea "x"
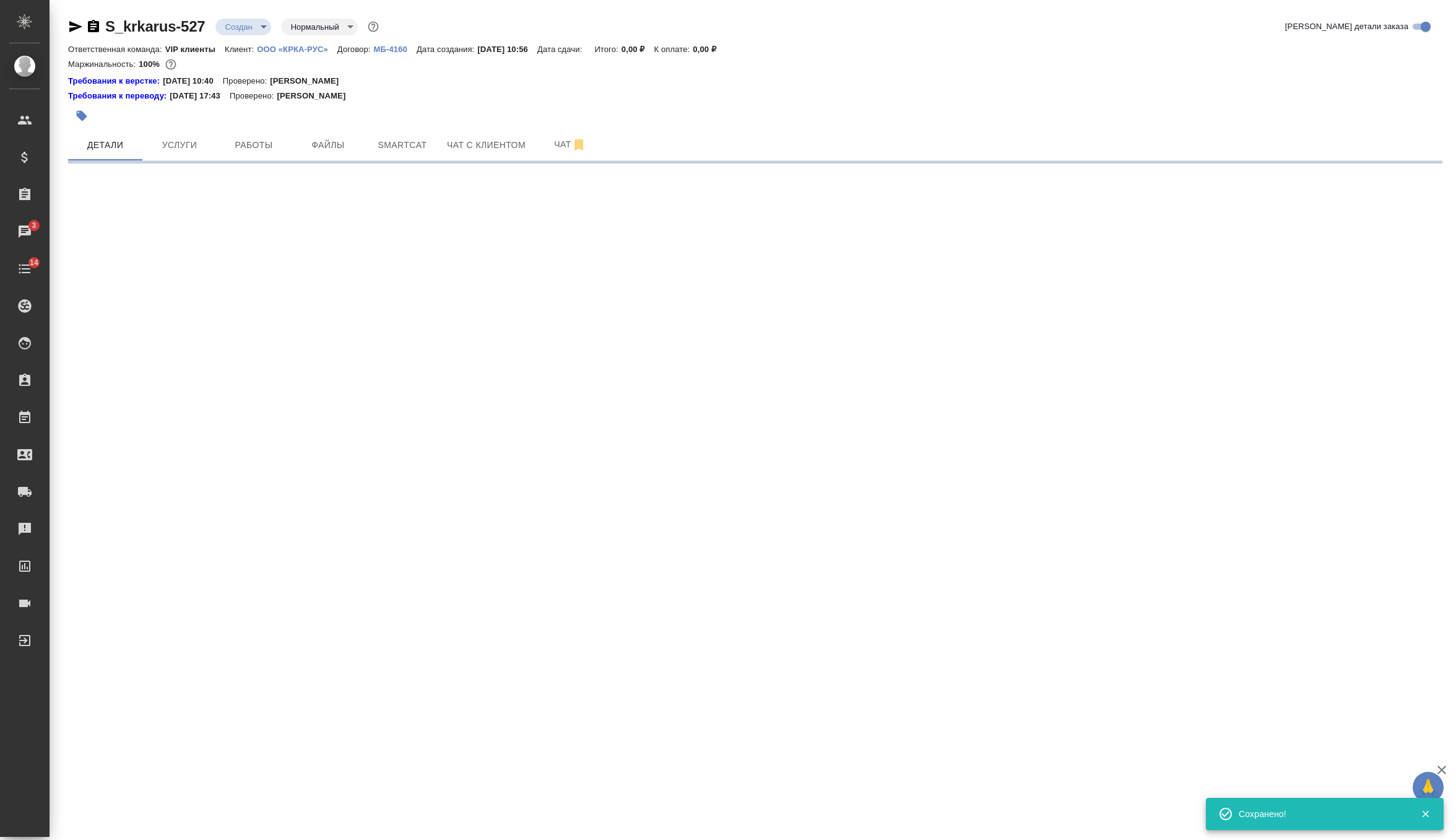
scroll to position [0, 0]
select select "RU"
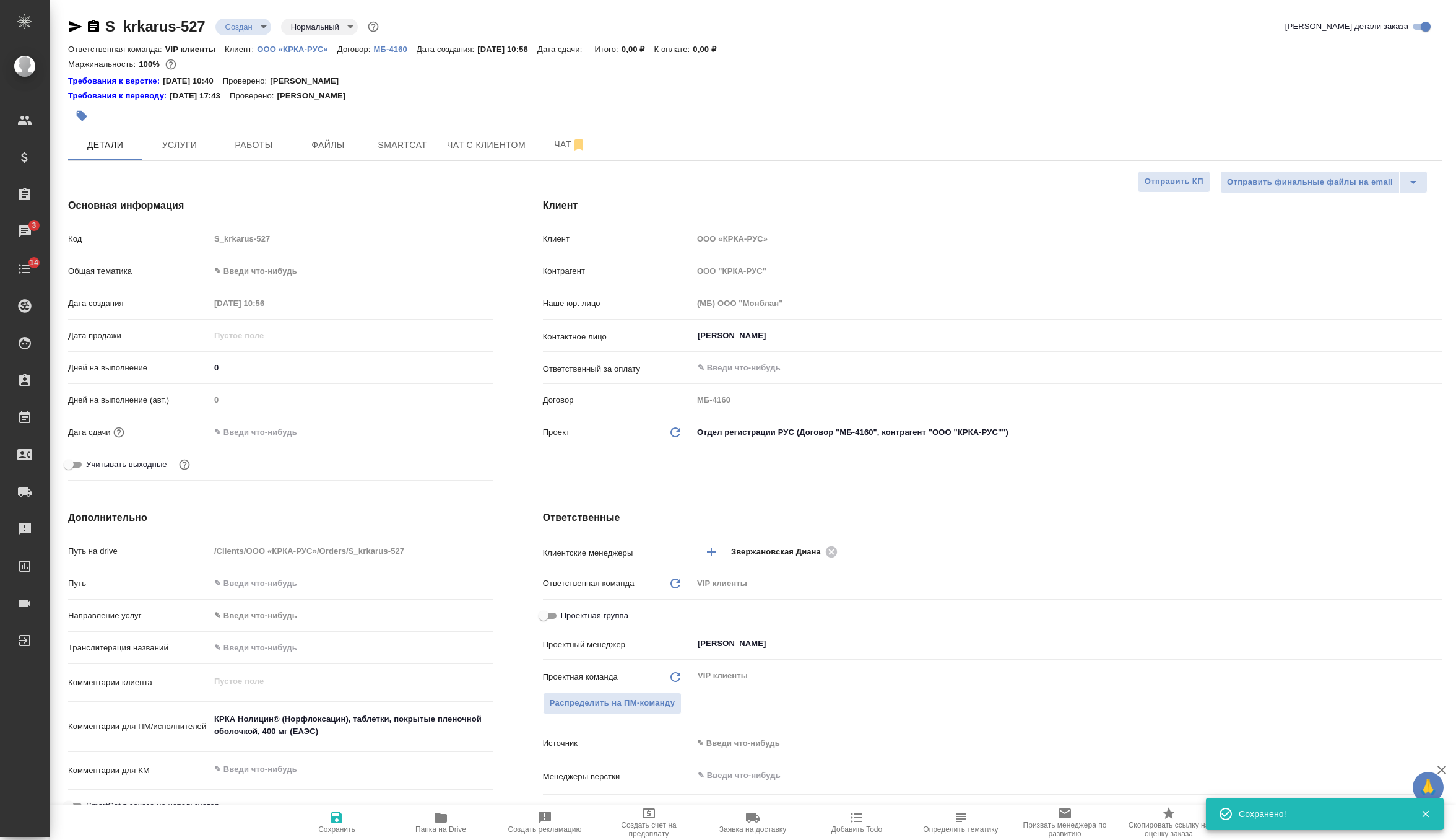
type textarea "x"
click at [186, 126] on div at bounding box center [526, 116] width 916 height 27
click at [185, 152] on span "Услуги" at bounding box center [179, 145] width 59 height 16
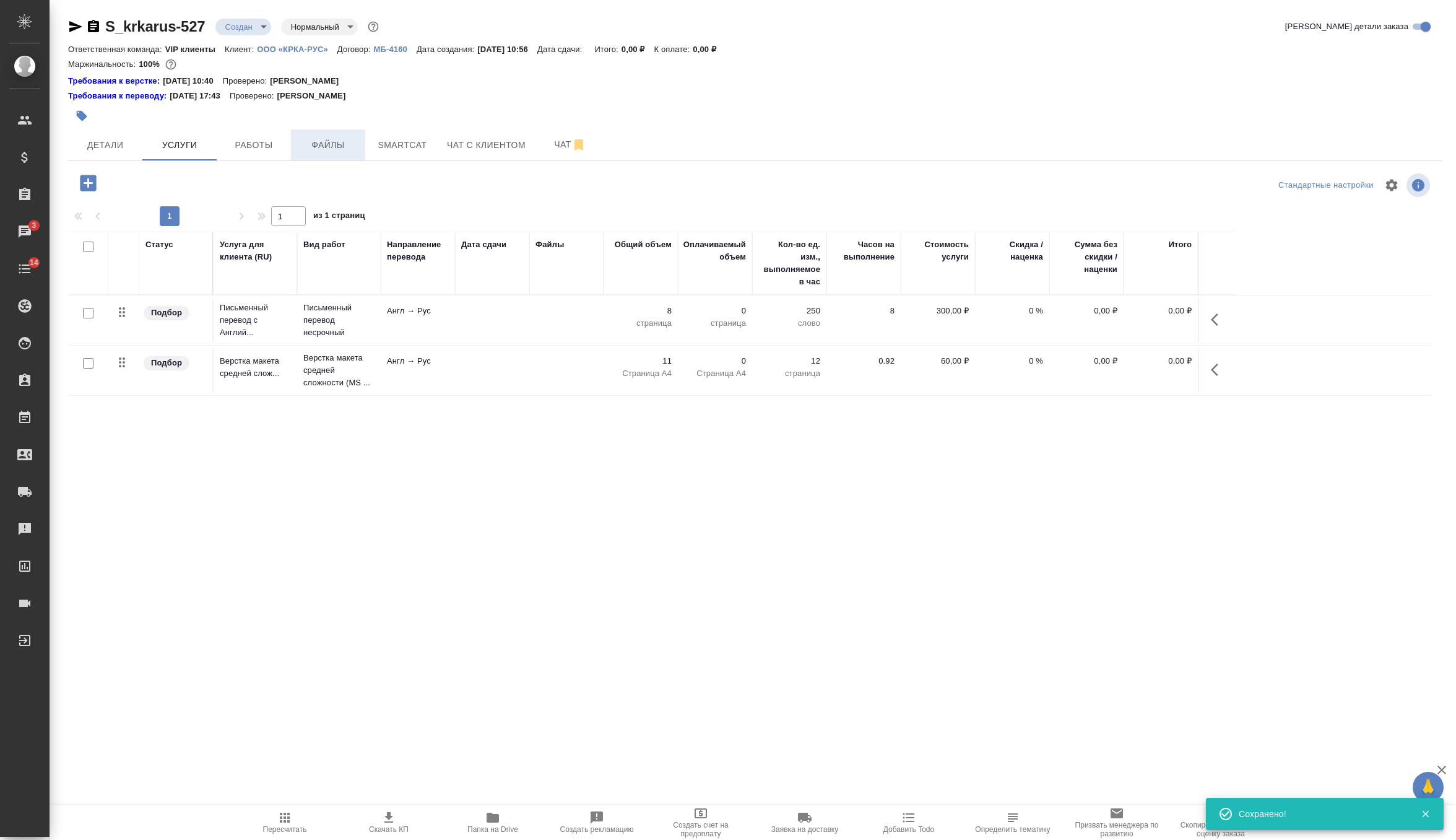
click at [323, 148] on span "Файлы" at bounding box center [328, 145] width 59 height 16
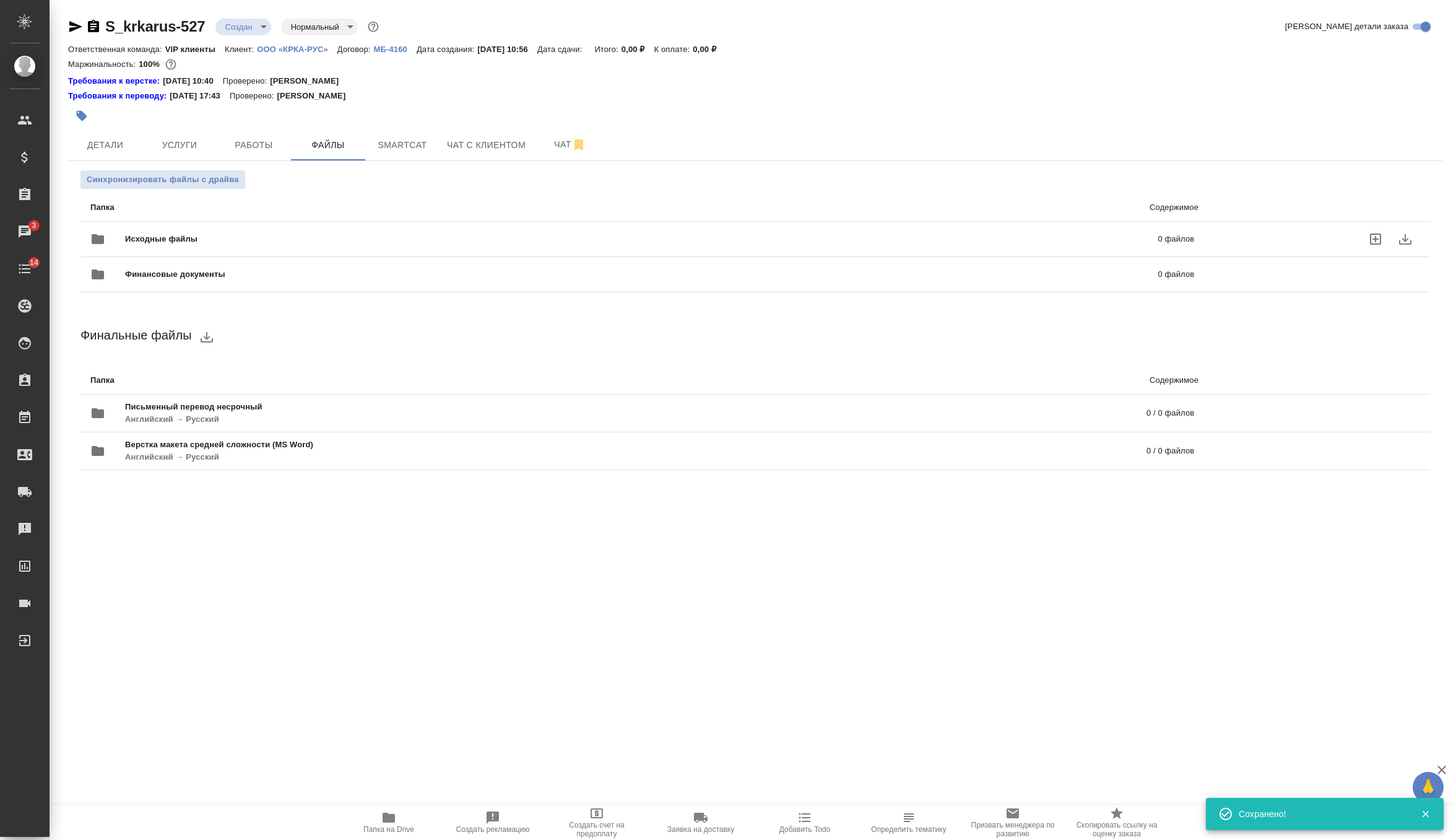
click at [163, 236] on span "Исходные файлы" at bounding box center [401, 239] width 553 height 12
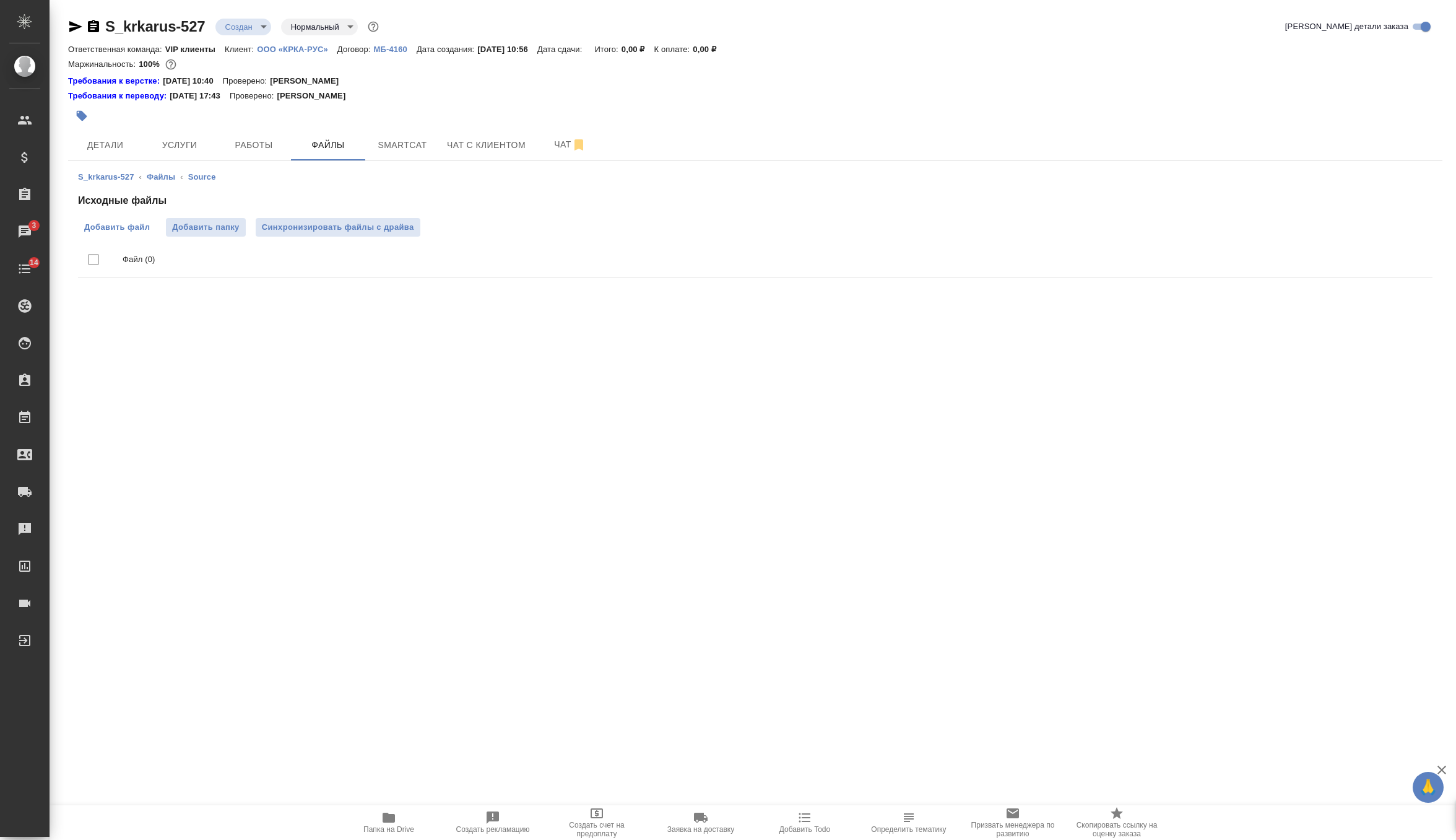
click at [129, 227] on span "Добавить файл" at bounding box center [117, 227] width 65 height 12
click at [0, 0] on input "Добавить файл" at bounding box center [0, 0] width 0 height 0
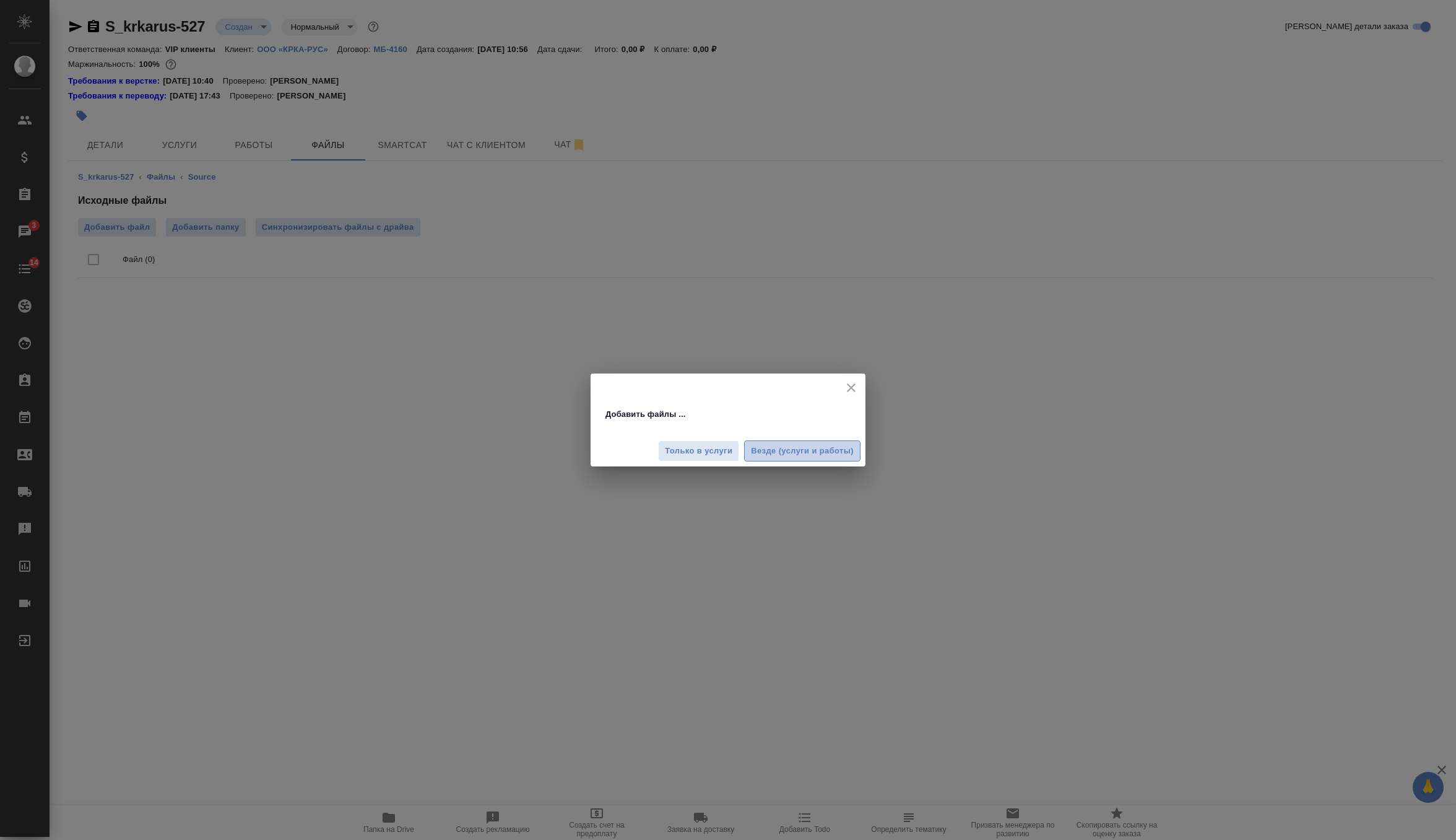
click at [797, 447] on span "Везде (услуги и работы)" at bounding box center [802, 451] width 103 height 14
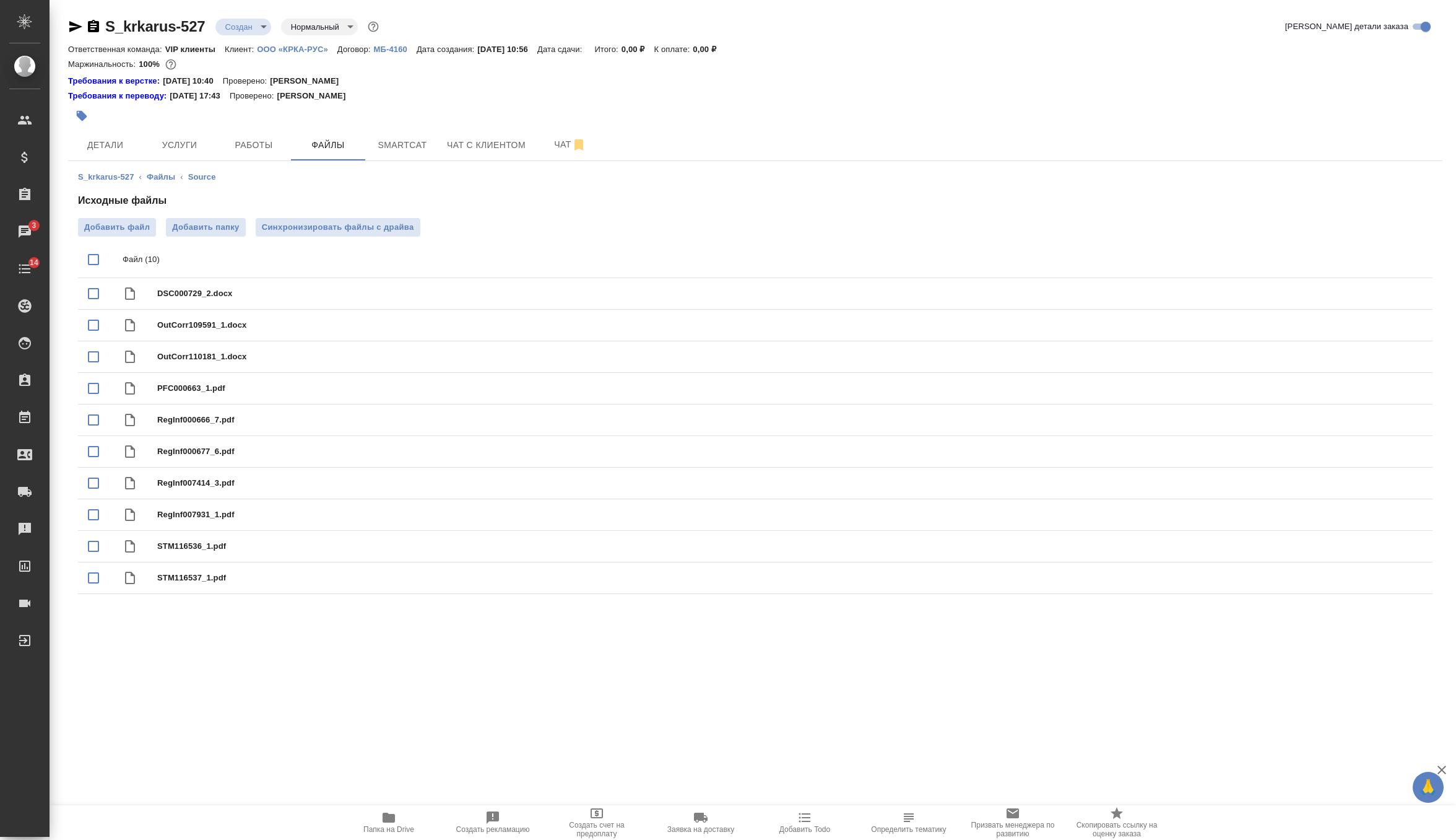
click at [246, 22] on body "🙏 .cls-1 fill:#fff; AWATERA Zverzhanovskaya [PERSON_NAME] Спецификации Заказы 3…" at bounding box center [728, 420] width 1456 height 840
click at [282, 242] on li "ТЗ" at bounding box center [272, 237] width 114 height 21
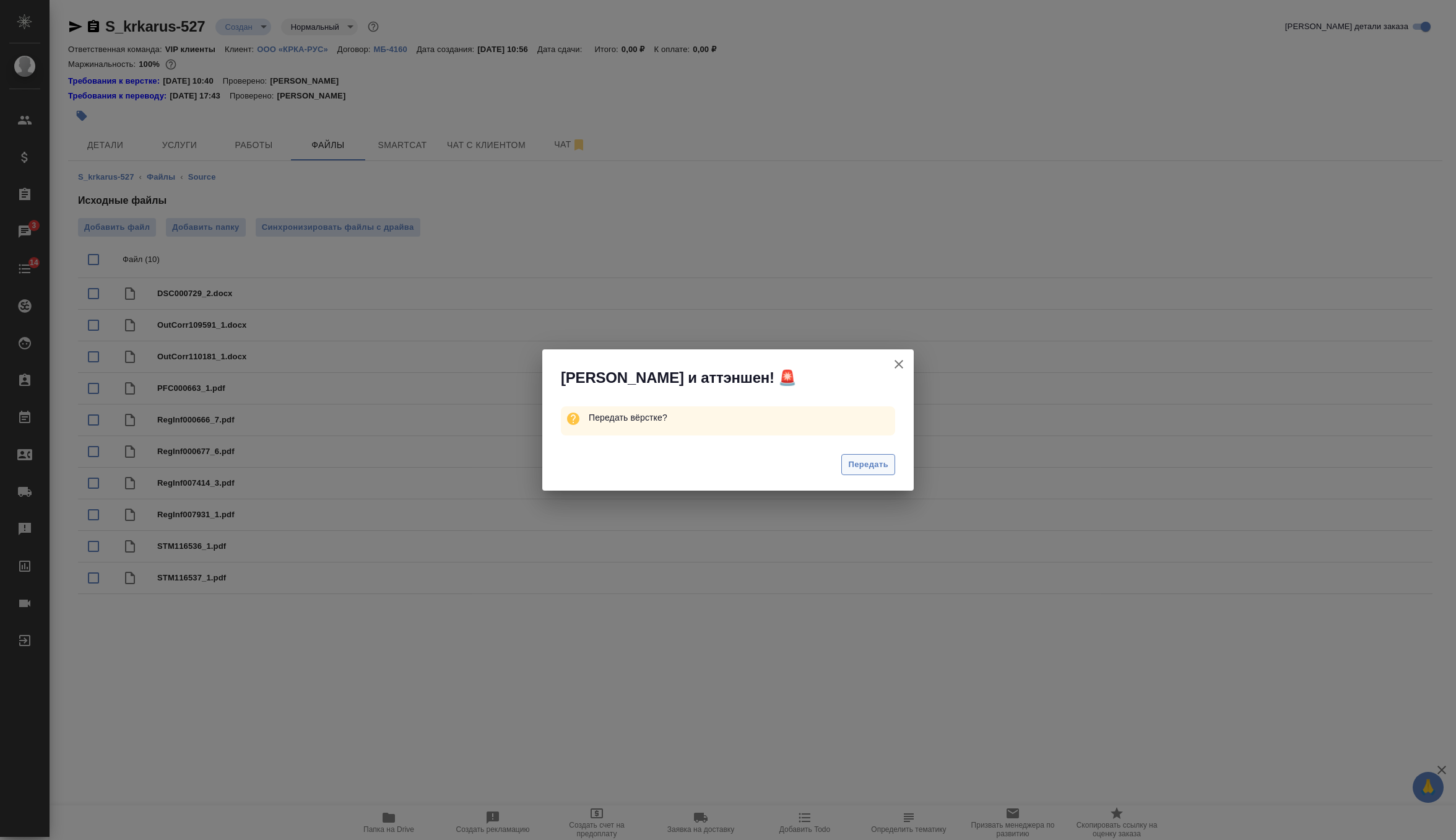
click at [846, 464] on button "Передать" at bounding box center [868, 465] width 54 height 22
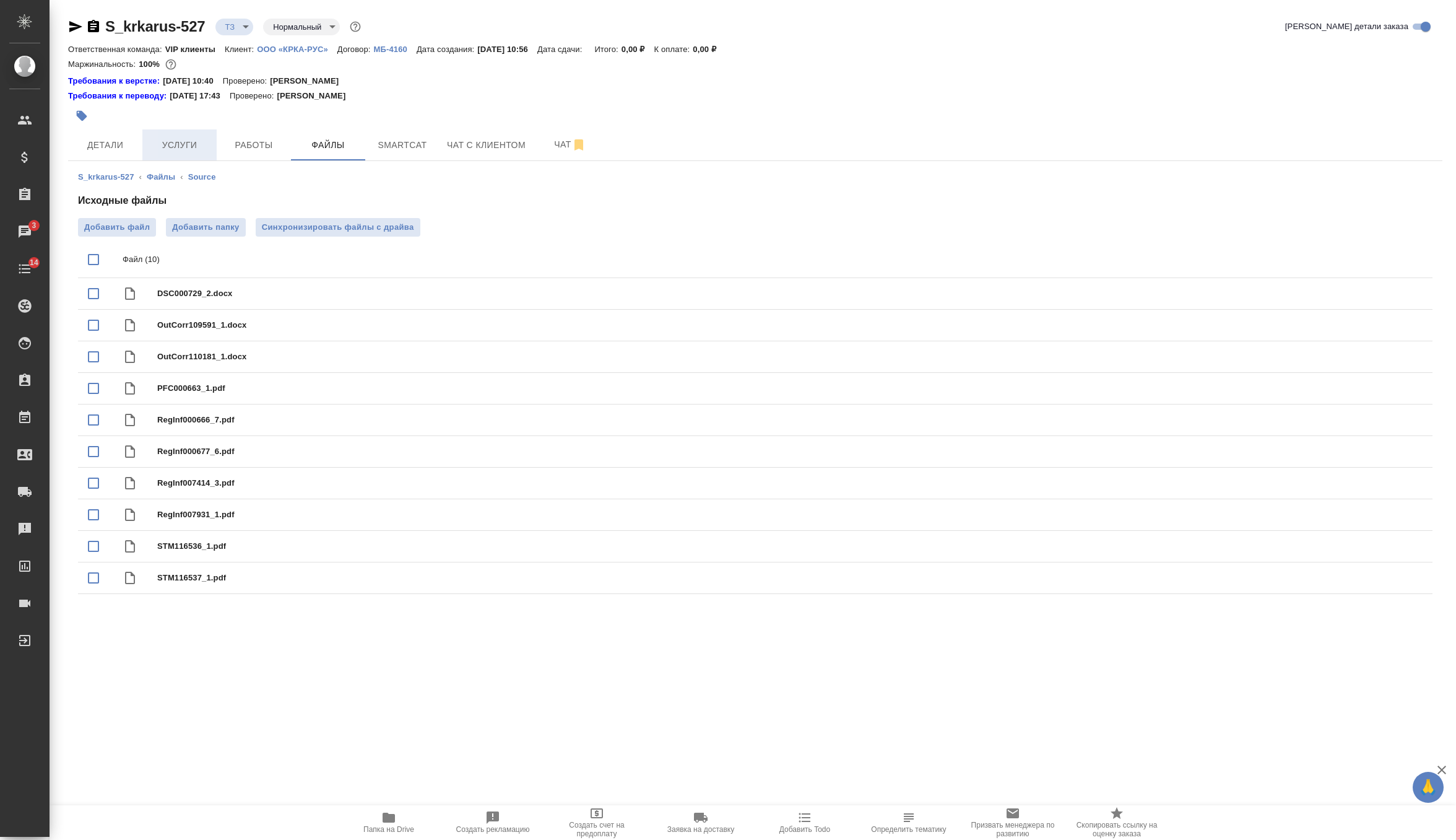
click at [185, 149] on span "Услуги" at bounding box center [179, 145] width 59 height 16
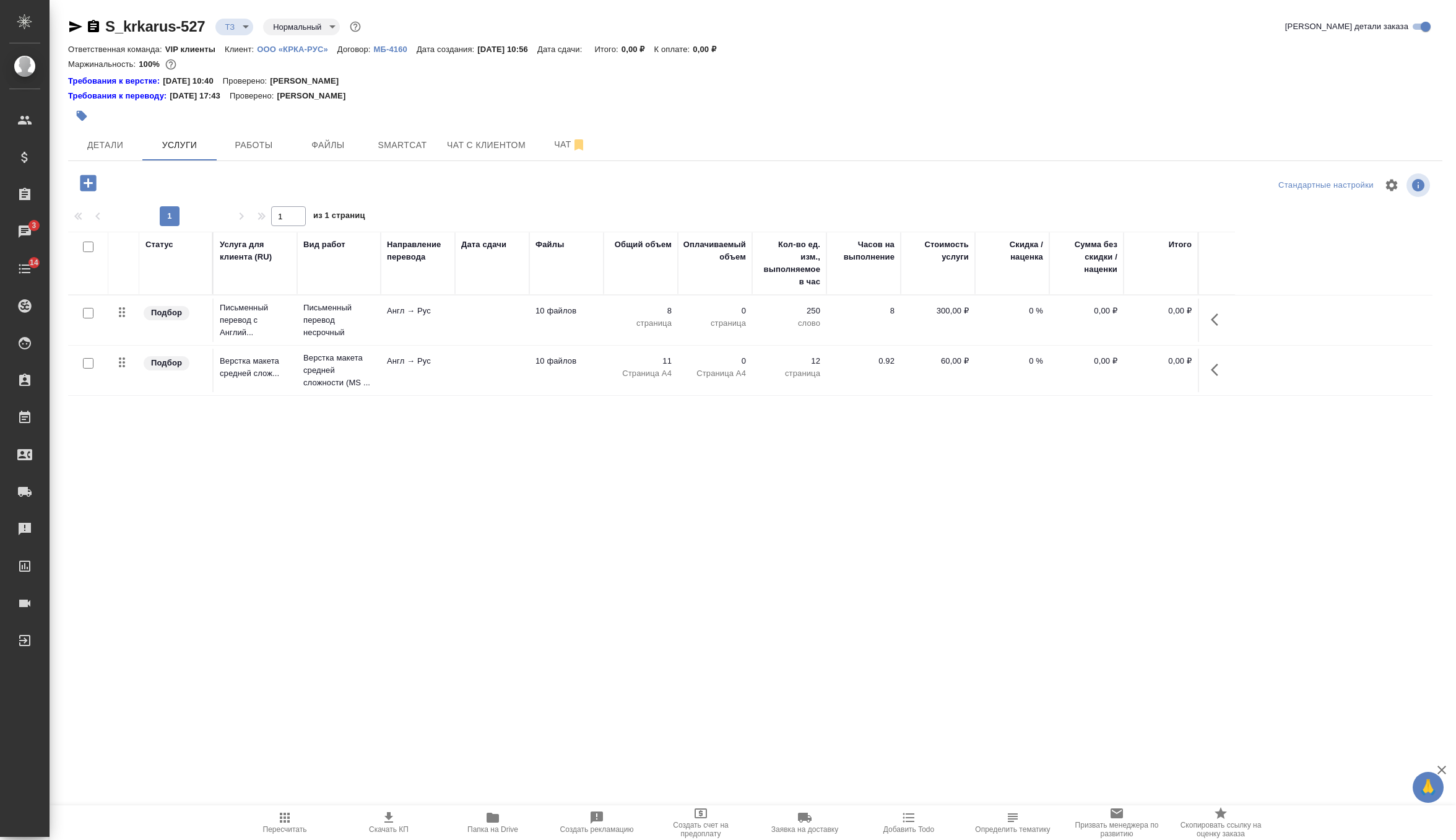
click at [88, 187] on icon "button" at bounding box center [88, 183] width 22 height 22
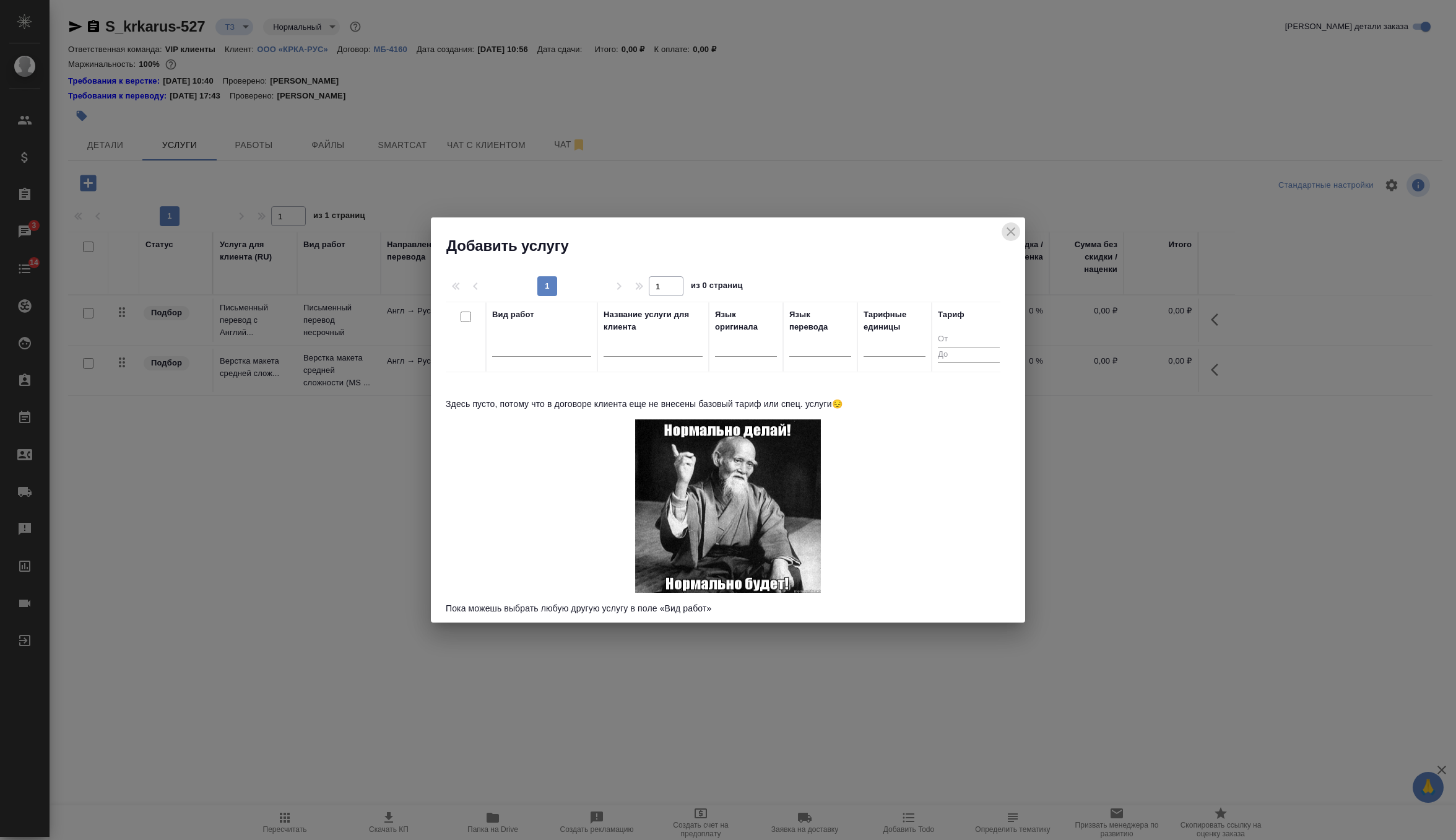
click at [1012, 231] on icon "close" at bounding box center [1011, 231] width 9 height 9
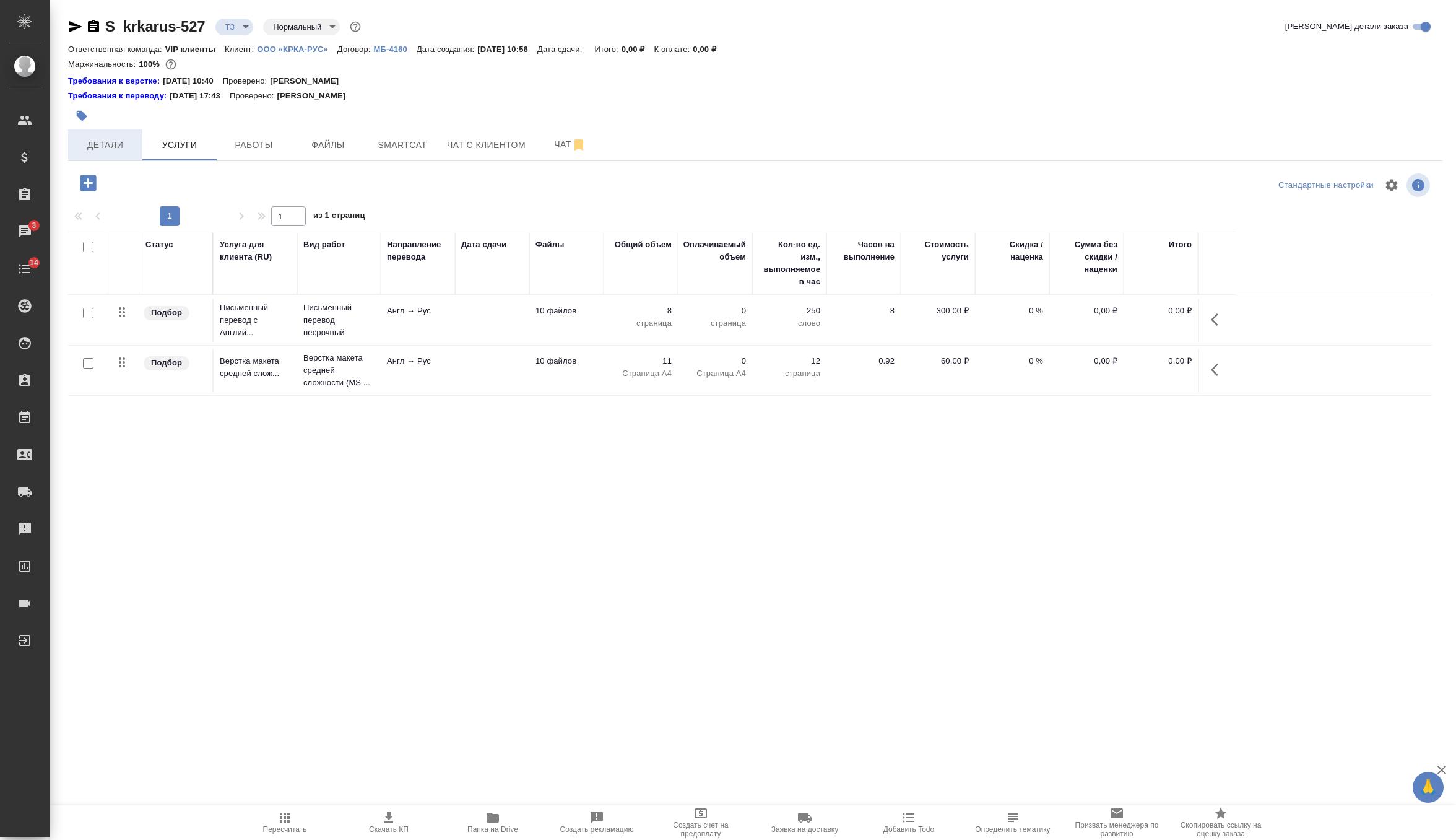
click at [120, 145] on span "Детали" at bounding box center [105, 145] width 59 height 16
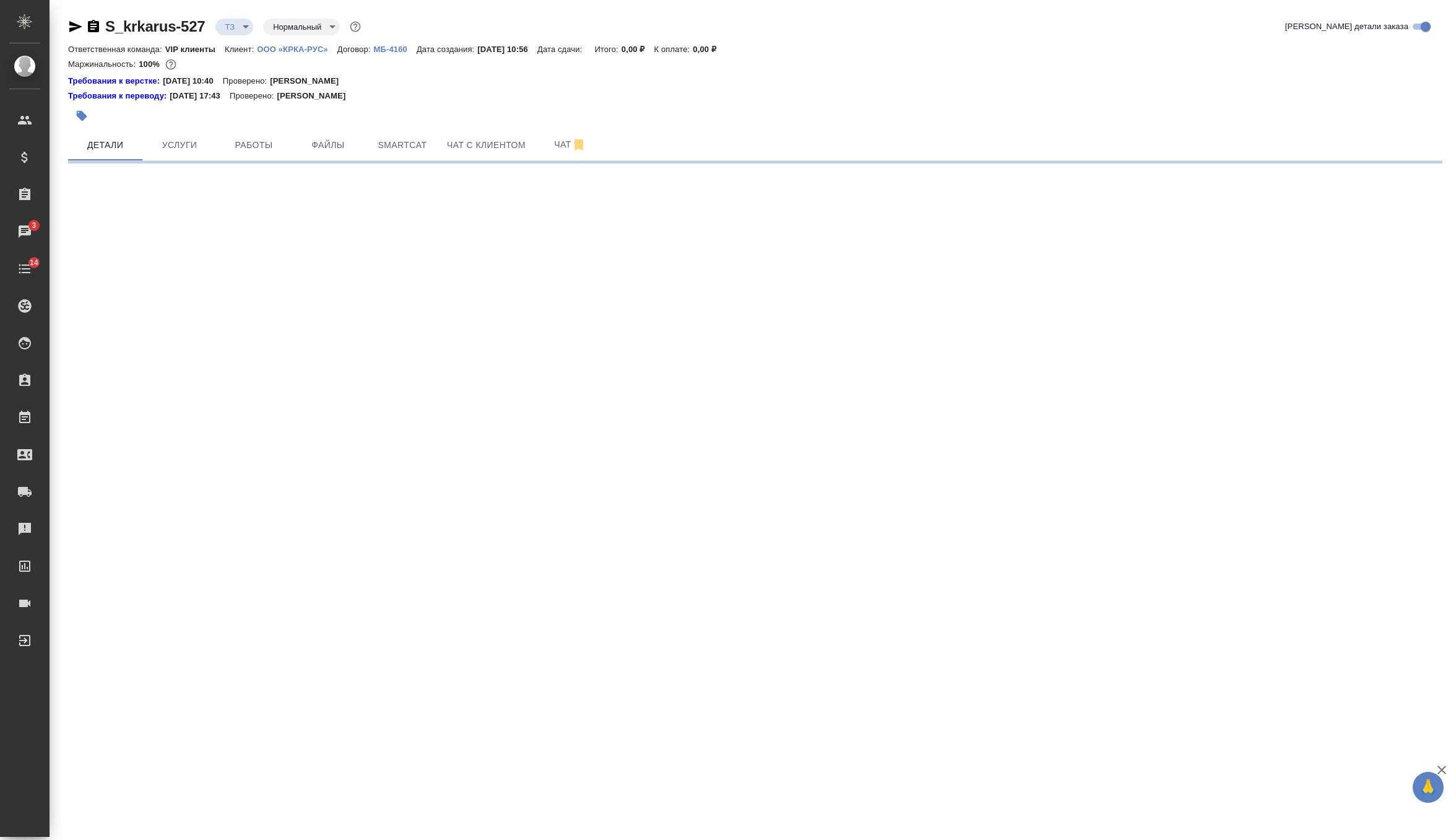
select select "RU"
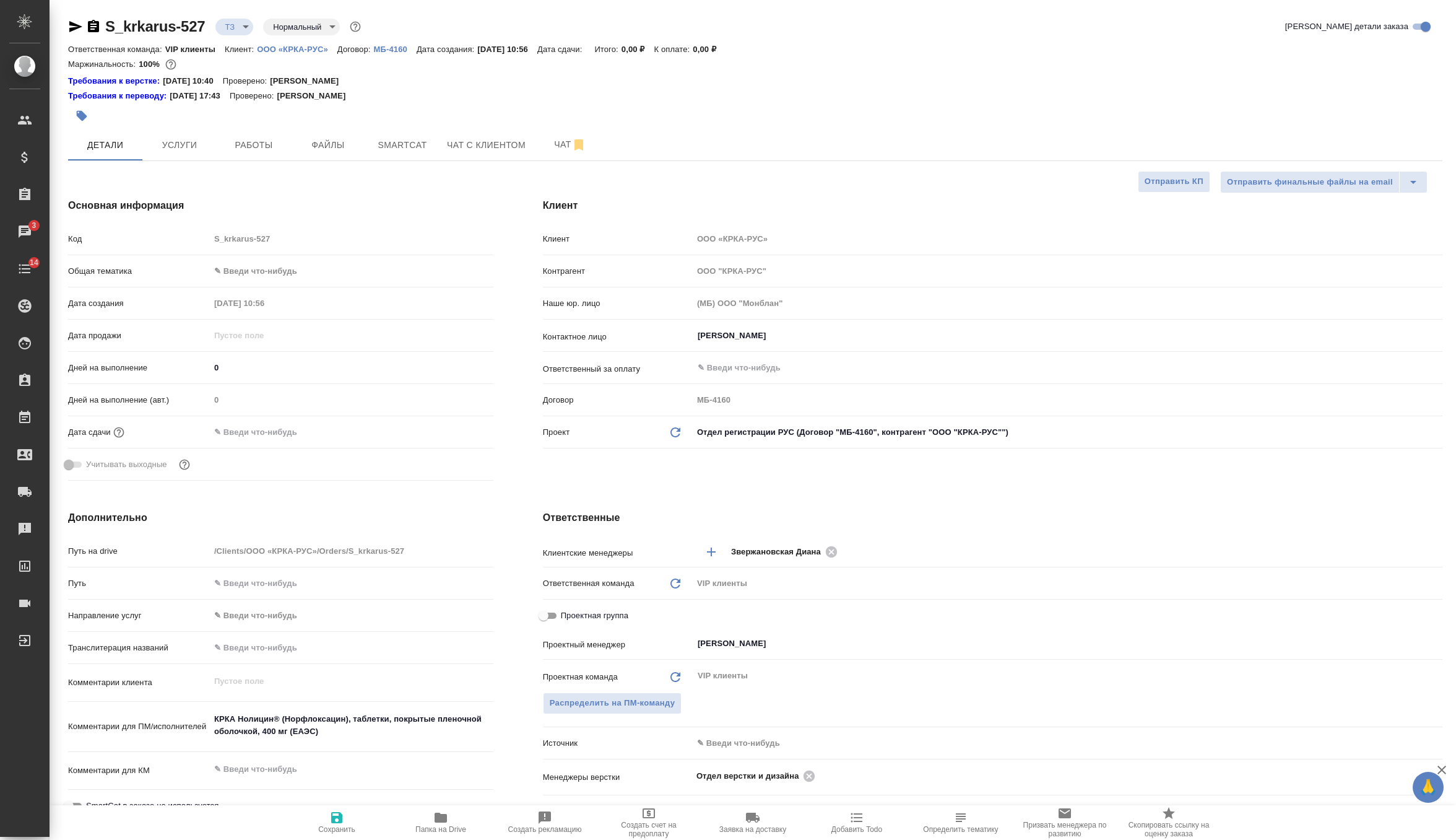
type textarea "x"
click at [767, 435] on body "🙏 .cls-1 fill:#fff; AWATERA Zverzhanovskaya [PERSON_NAME] Спецификации Заказы 3…" at bounding box center [728, 420] width 1456 height 840
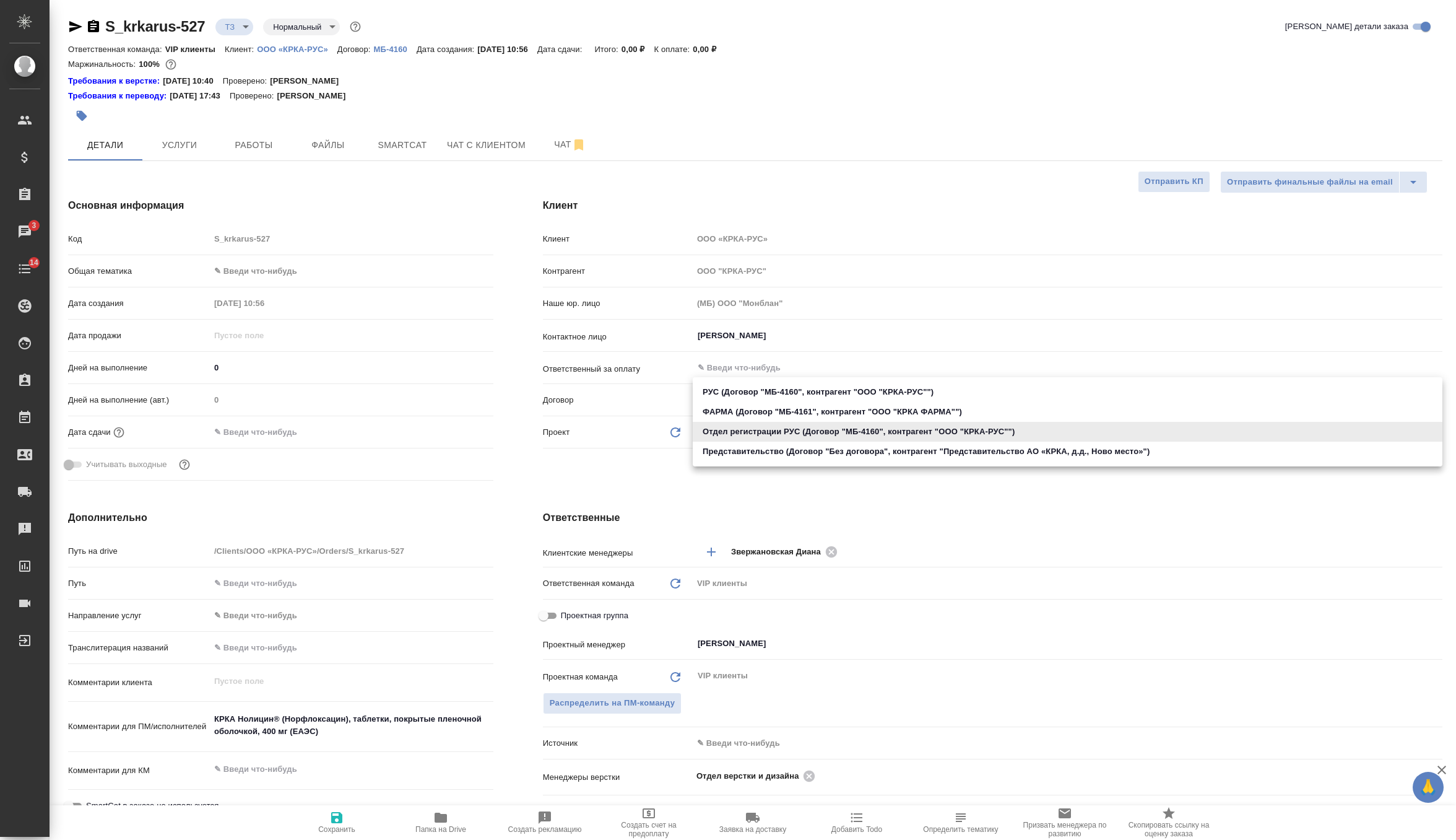
click at [767, 435] on li "Отдел регистрации РУС (Договор "МБ-4160", контрагент "ООО "КРКА-РУС"")" at bounding box center [1068, 432] width 750 height 20
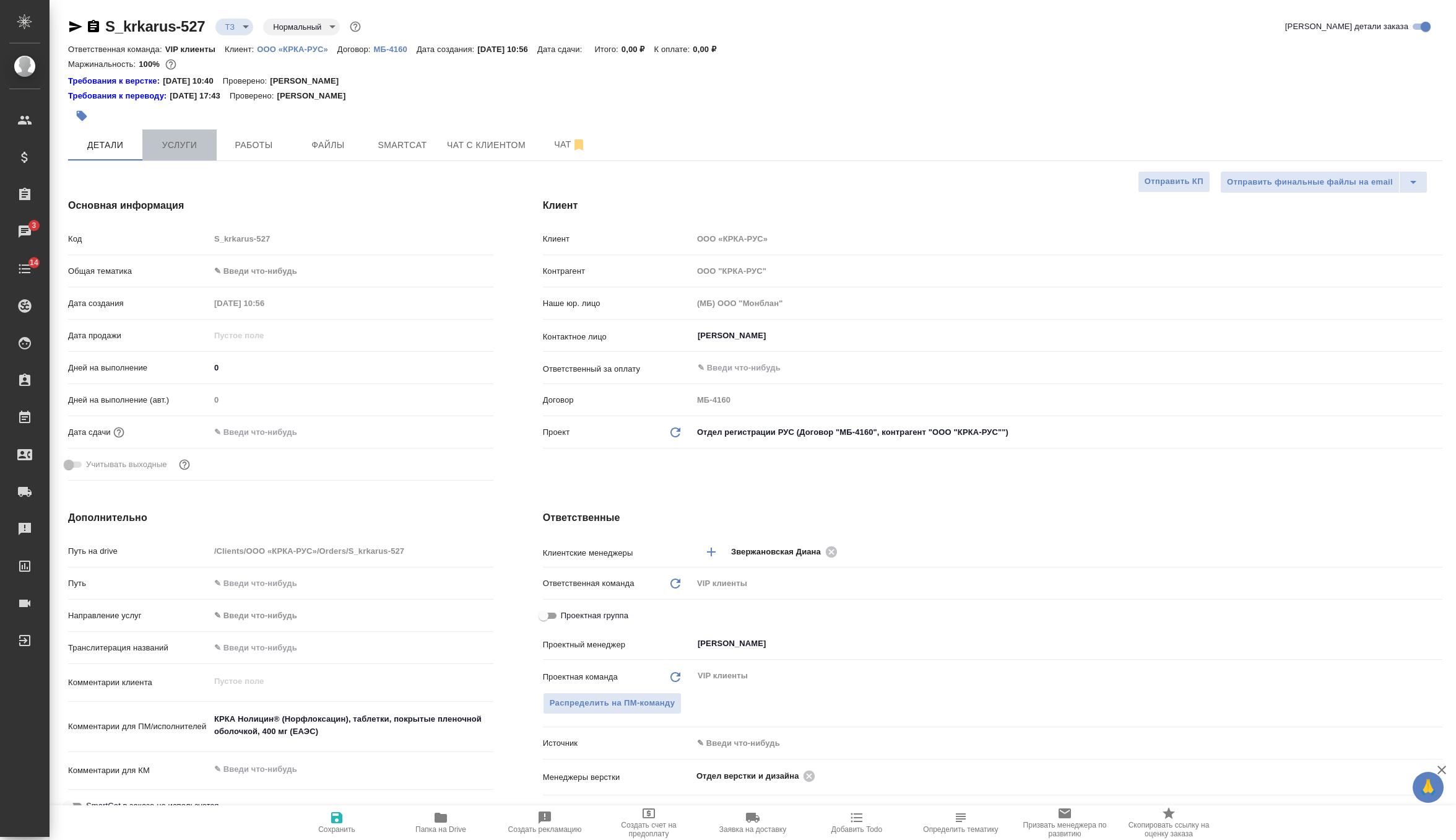
click at [184, 142] on span "Услуги" at bounding box center [179, 145] width 59 height 16
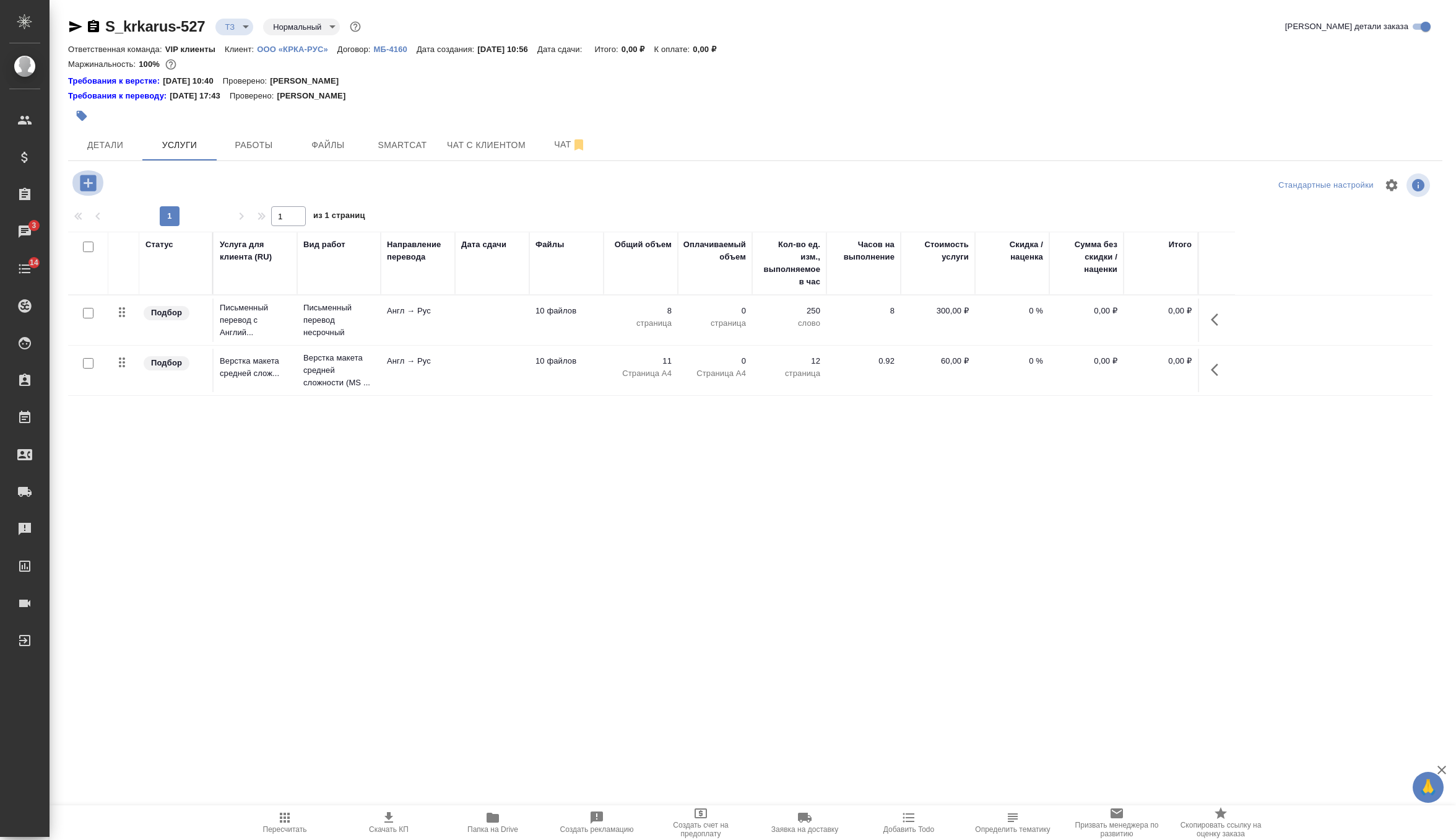
click at [95, 181] on icon "button" at bounding box center [88, 183] width 16 height 16
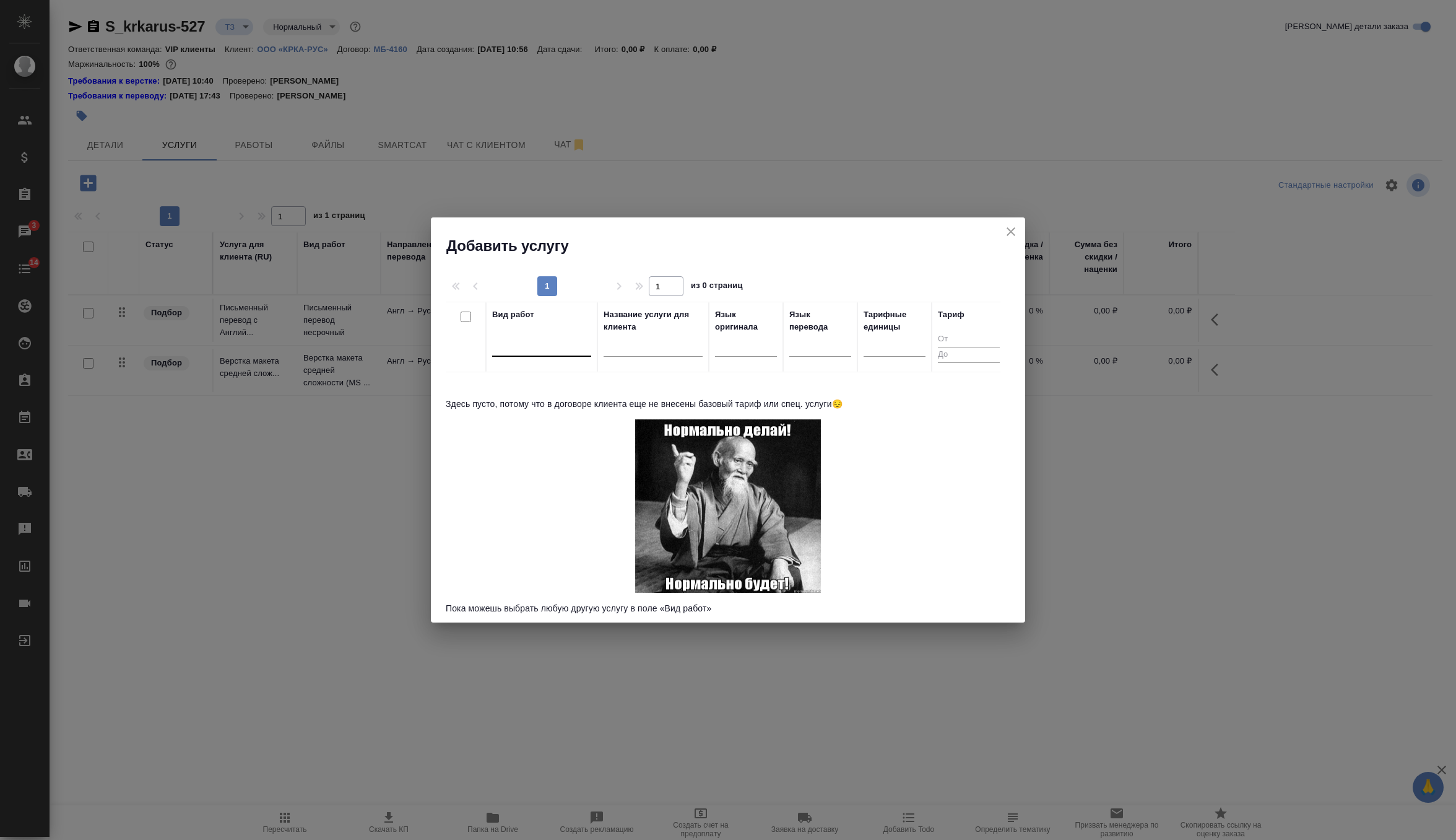
click at [530, 356] on div at bounding box center [542, 345] width 99 height 24
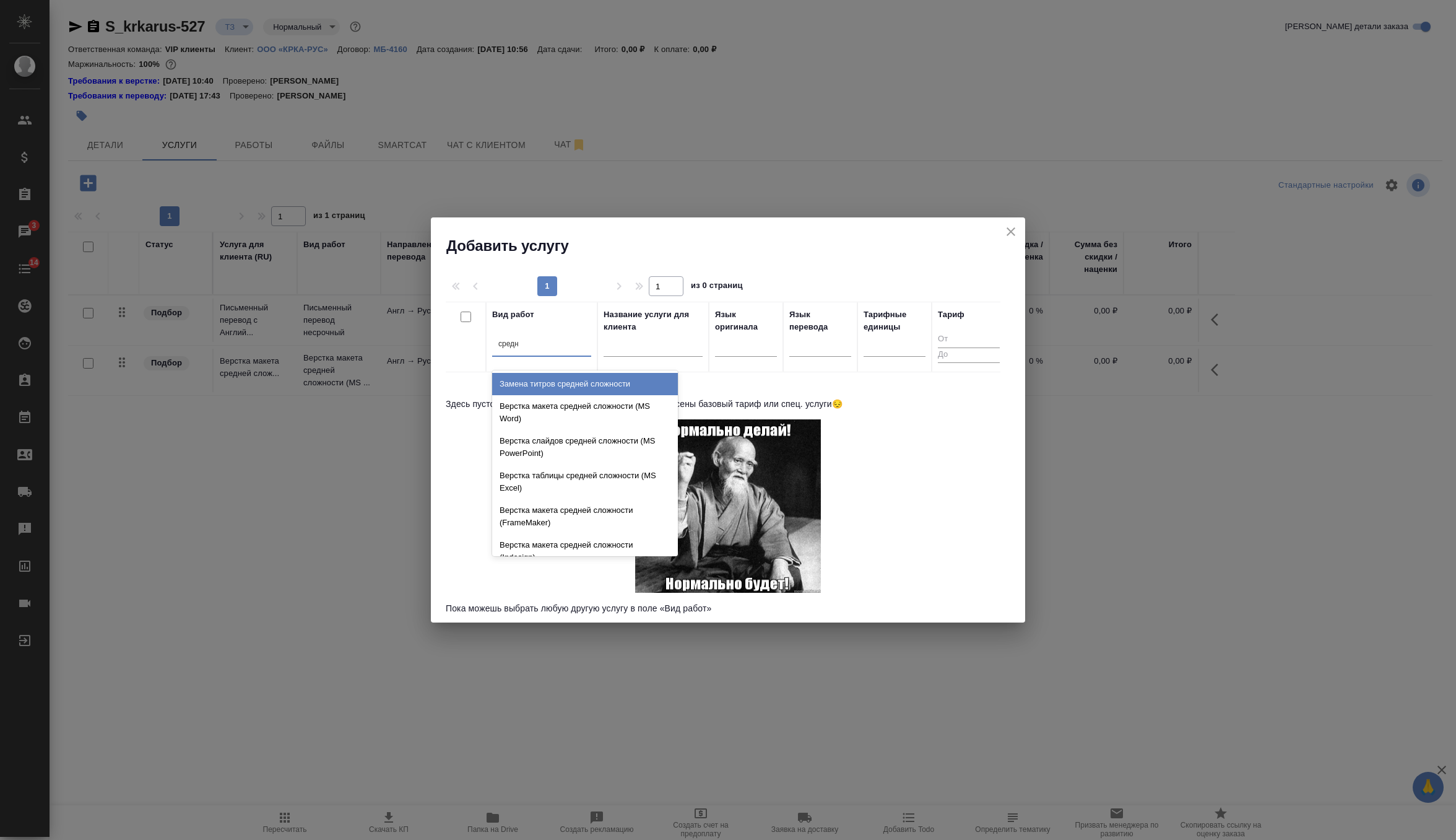
type input "средне"
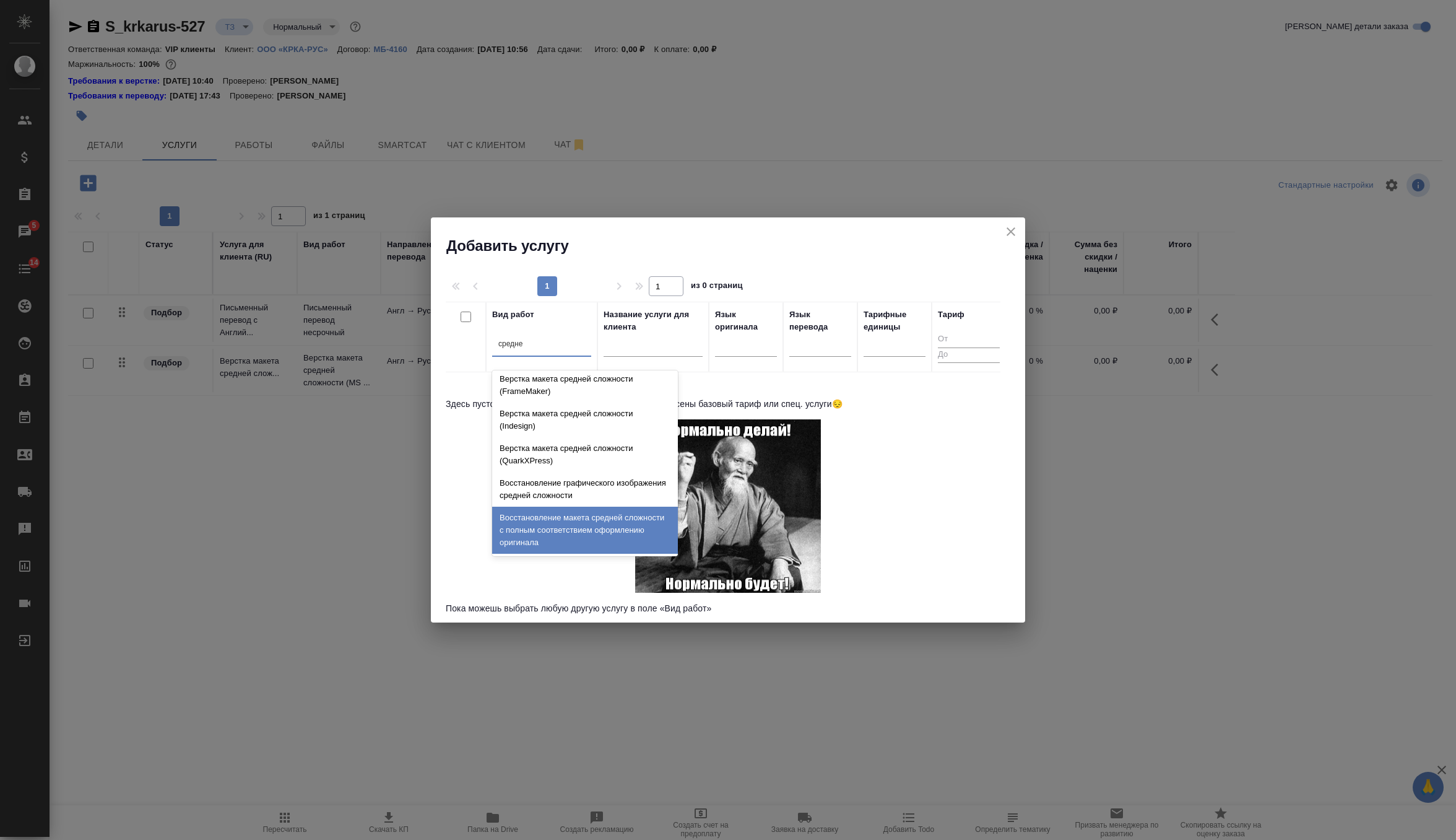
click at [580, 532] on div "Восстановление макета средней сложности с полным соответствием оформлению ориги…" at bounding box center [584, 530] width 186 height 47
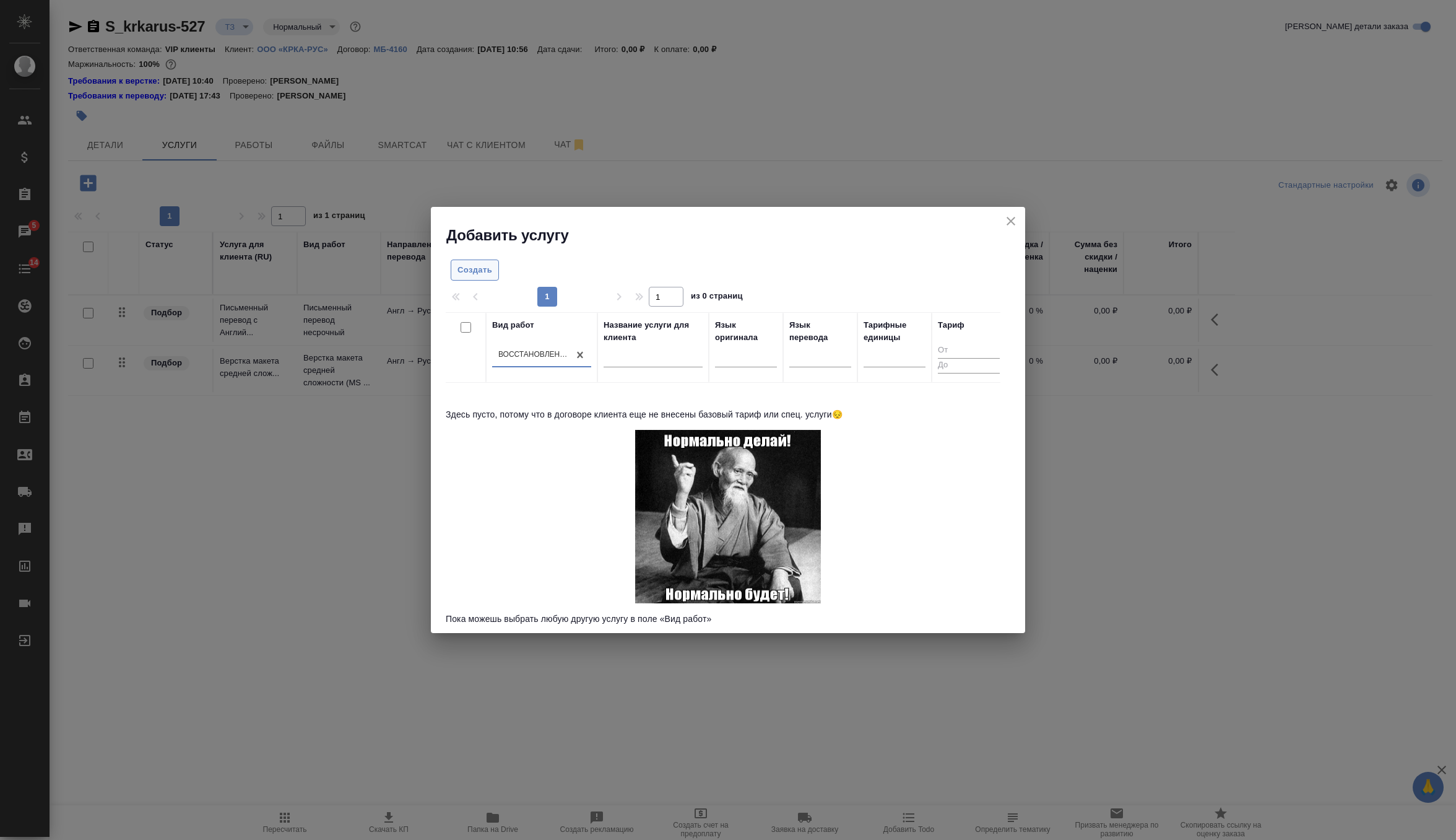
click at [491, 276] on span "Создать" at bounding box center [474, 270] width 35 height 14
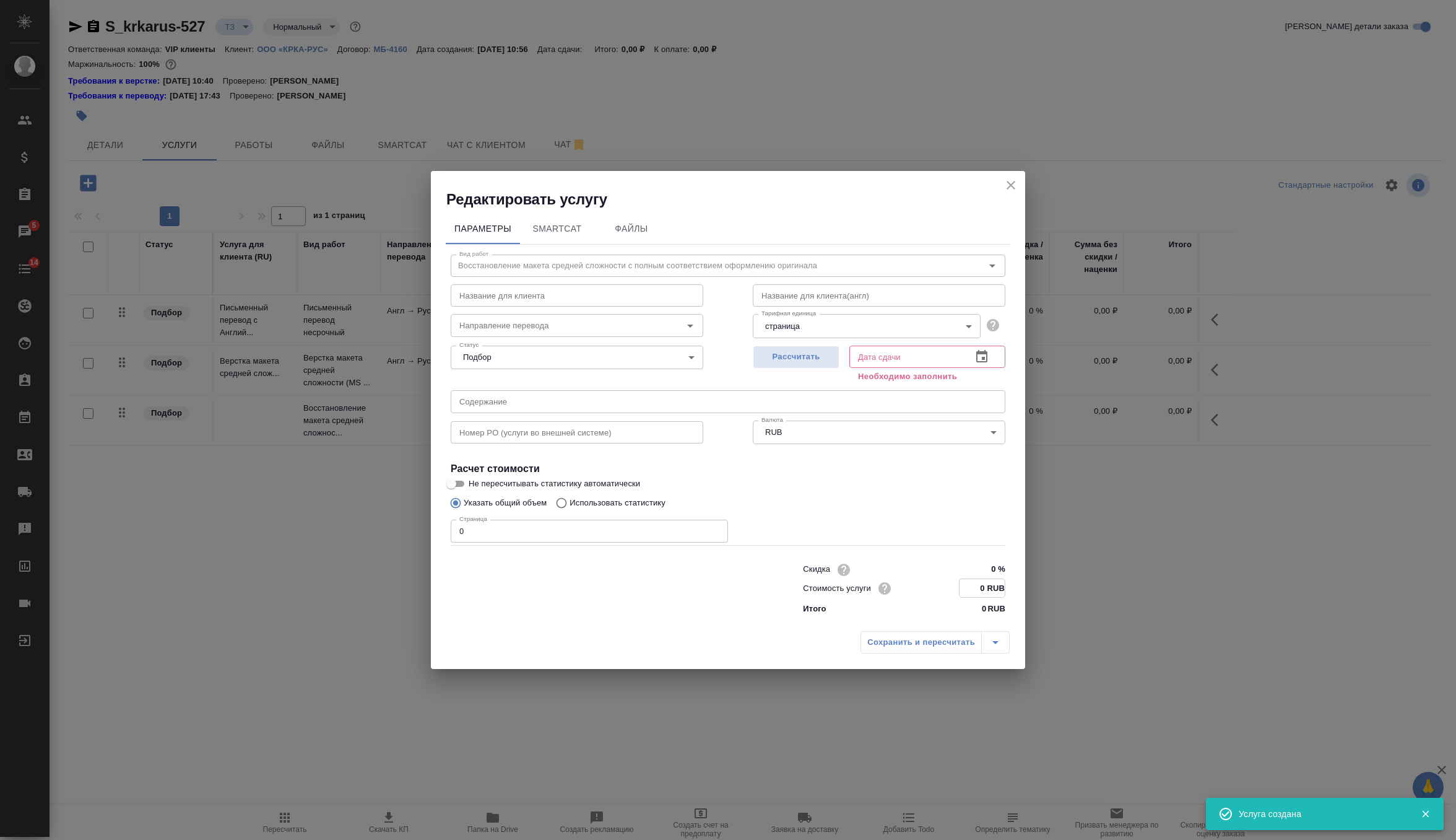
drag, startPoint x: 988, startPoint y: 587, endPoint x: 964, endPoint y: 587, distance: 24.0
click at [964, 587] on input "0 RUB" at bounding box center [982, 588] width 45 height 18
type input "135 RUB"
click at [782, 362] on span "Рассчитать" at bounding box center [796, 357] width 73 height 14
type input "[DATE] 10:58"
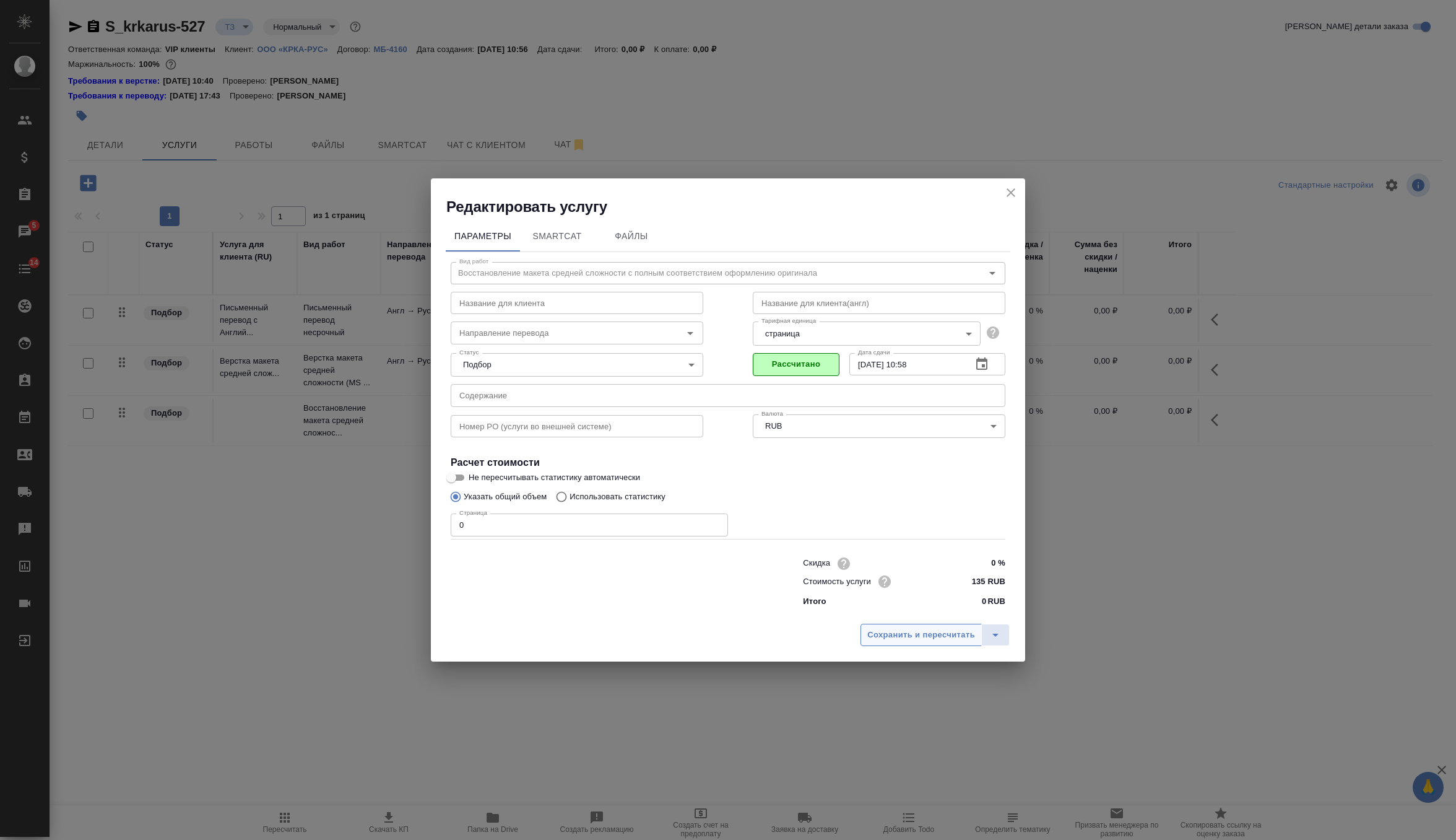
click at [893, 632] on span "Сохранить и пересчитать" at bounding box center [921, 635] width 107 height 14
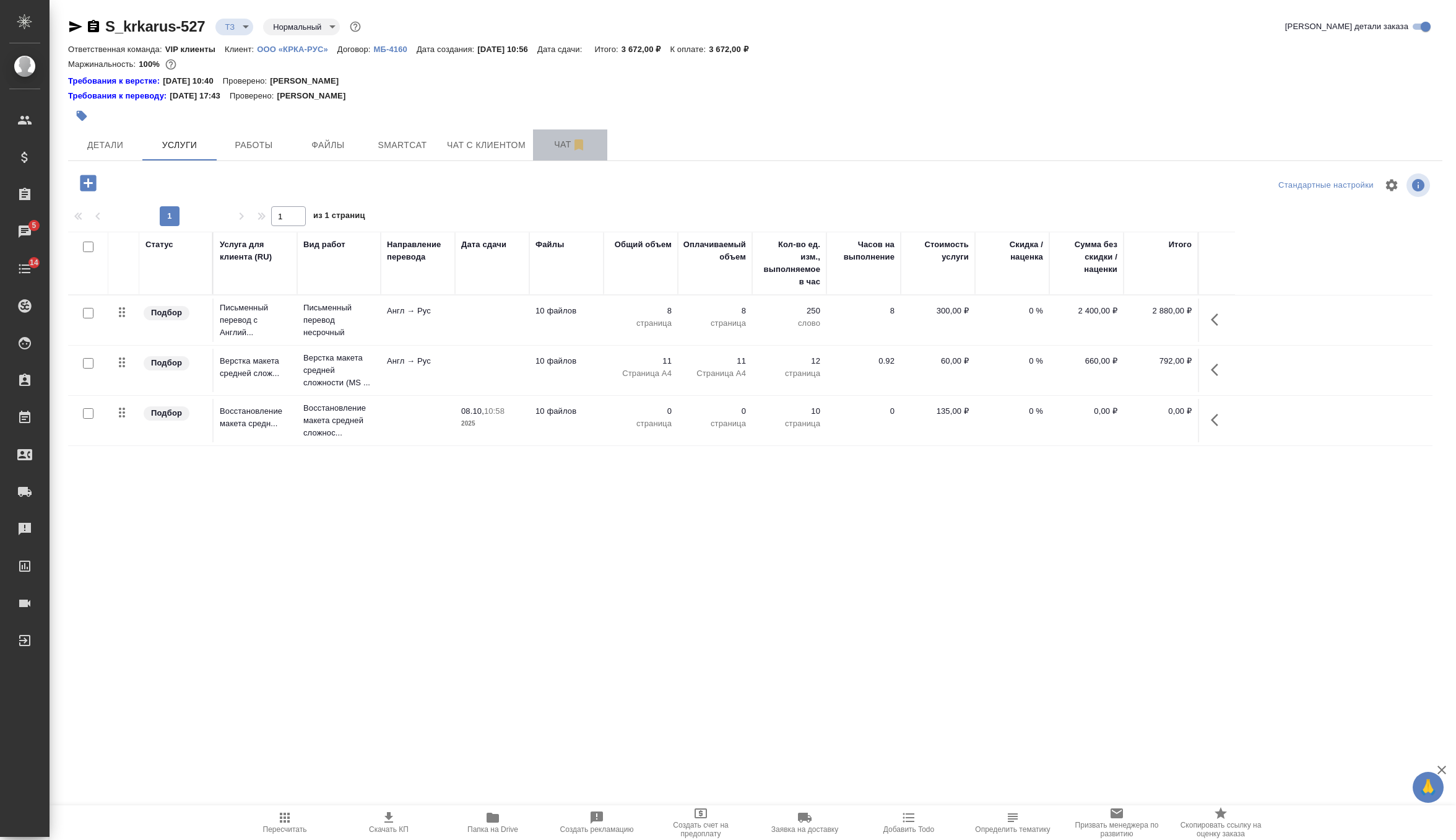
click at [552, 141] on span "Чат" at bounding box center [569, 144] width 59 height 16
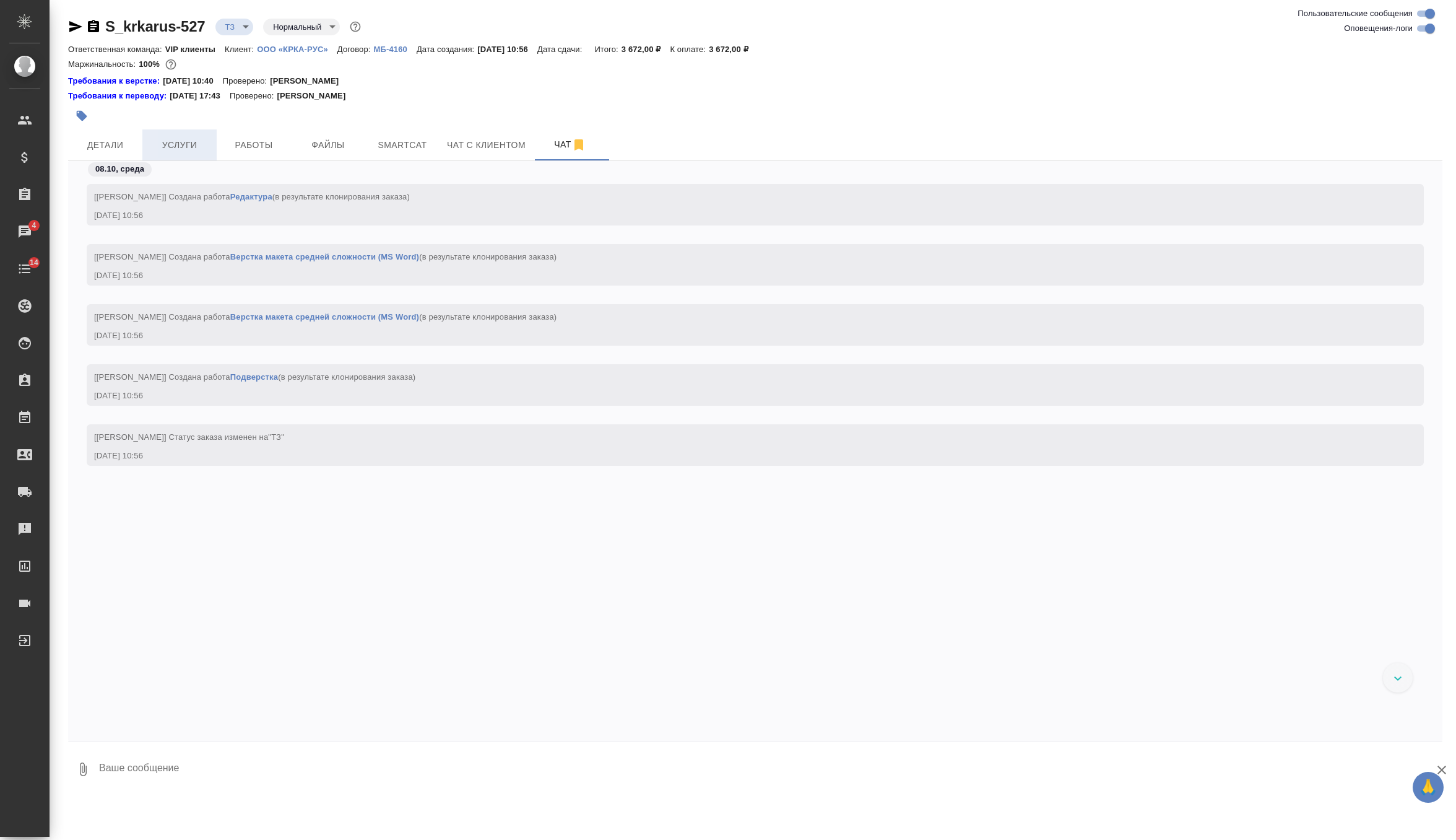
click at [185, 146] on span "Услуги" at bounding box center [179, 145] width 59 height 16
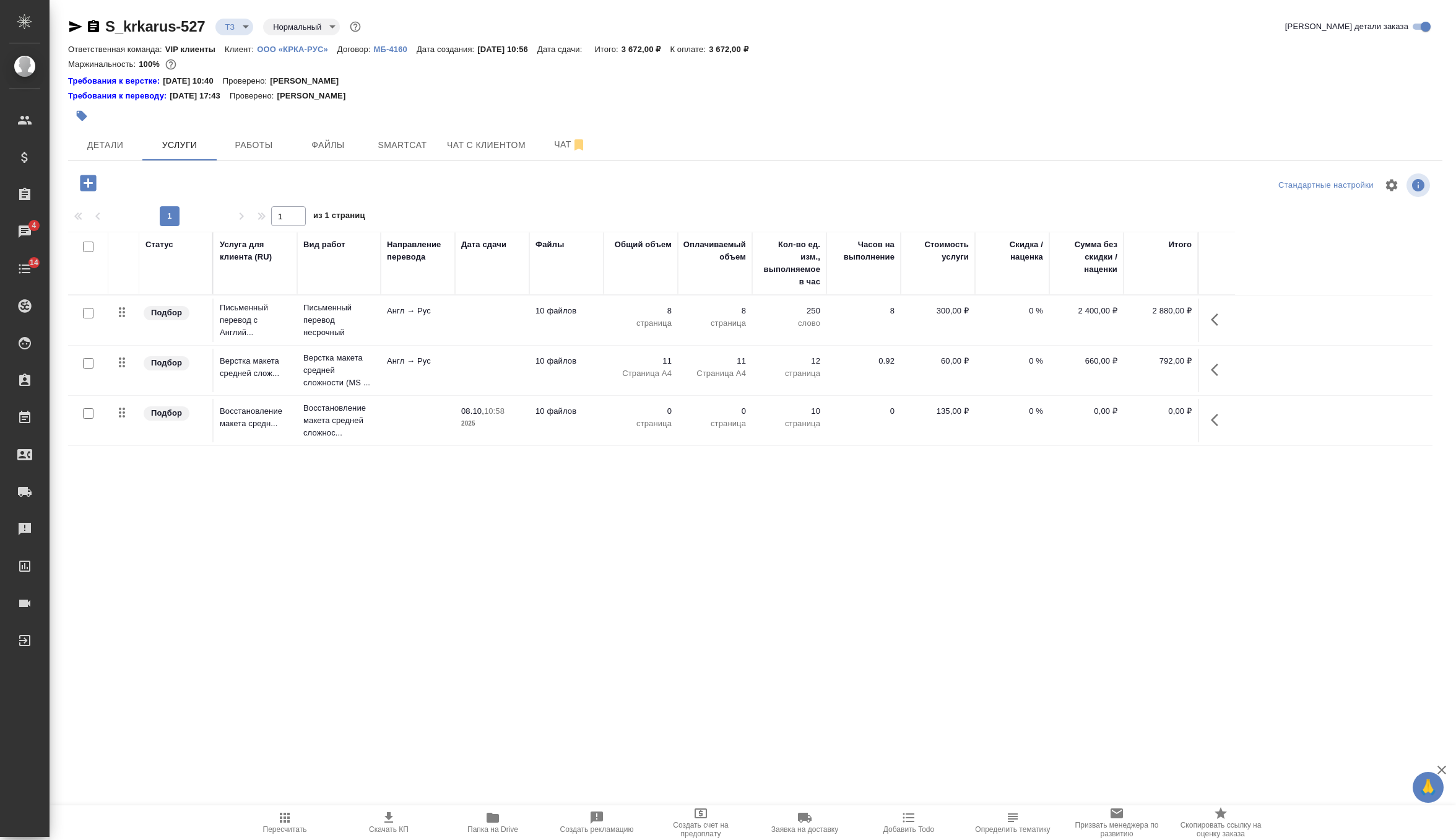
click at [88, 309] on input "checkbox" at bounding box center [88, 312] width 10 height 10
checkbox input "true"
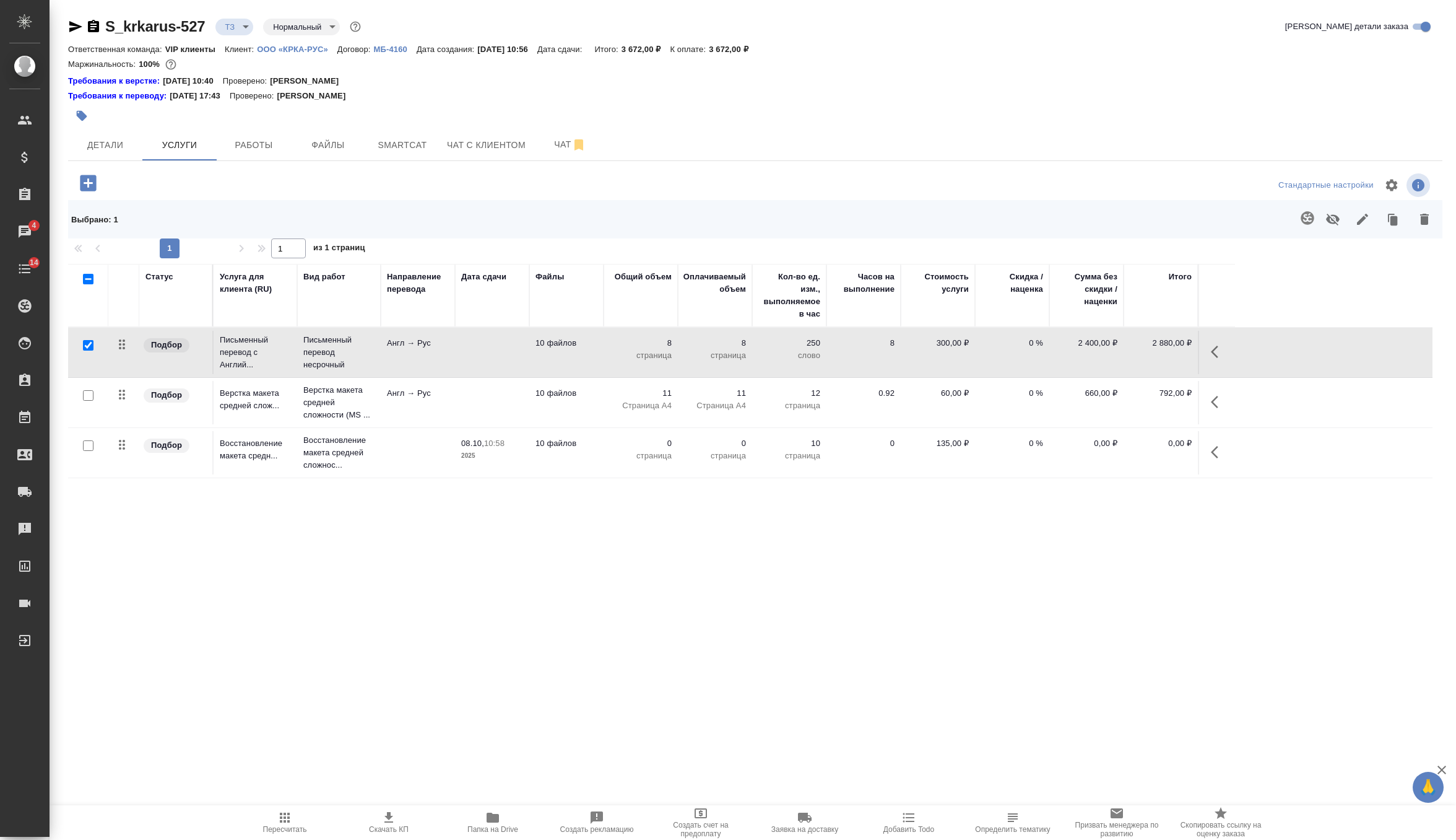
click at [1305, 222] on icon "button" at bounding box center [1307, 217] width 13 height 13
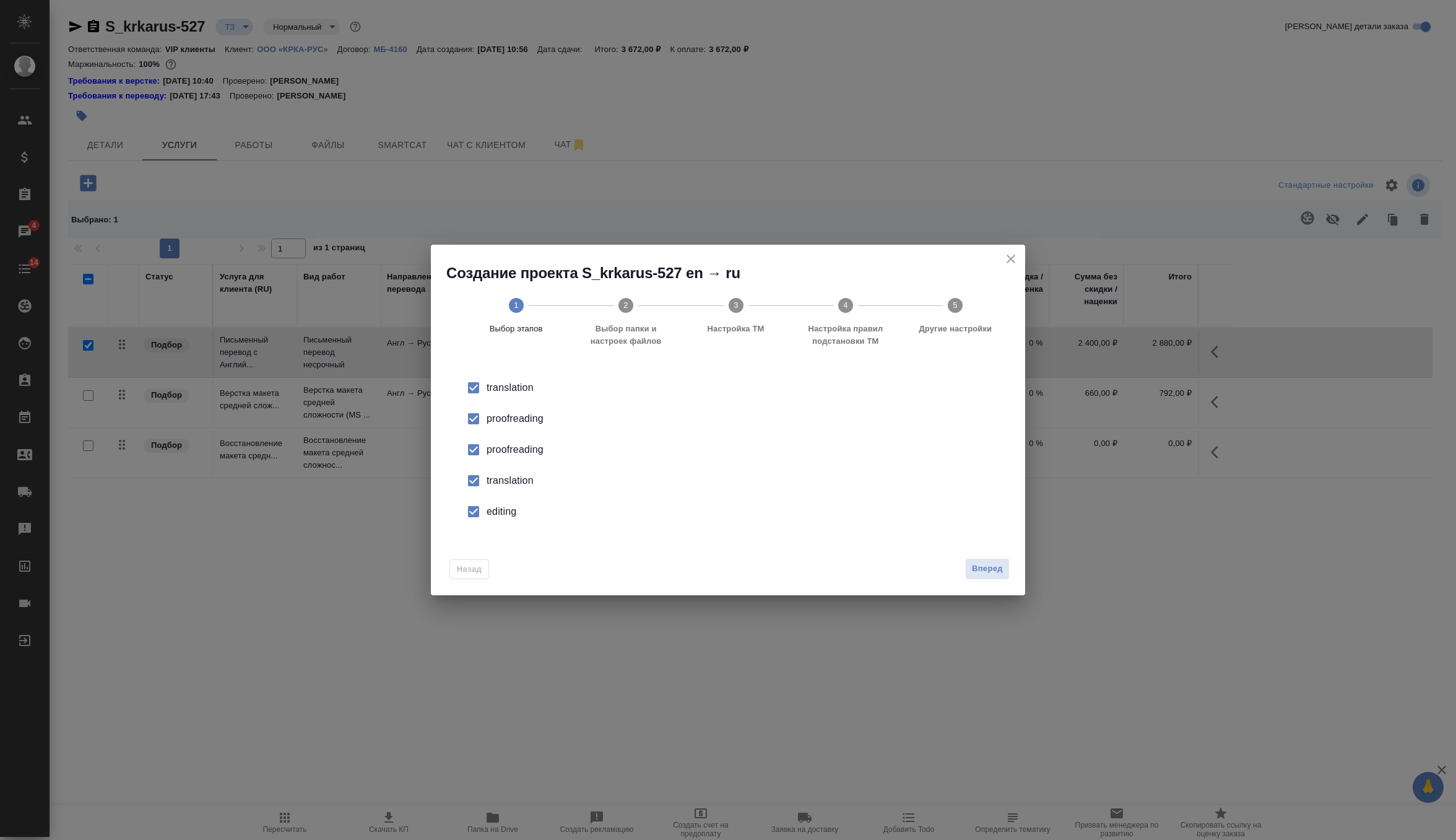
click at [535, 445] on div "proofreading" at bounding box center [741, 450] width 509 height 15
click at [514, 475] on div "translation" at bounding box center [741, 481] width 509 height 15
click at [501, 511] on div "editing" at bounding box center [741, 512] width 509 height 15
click at [991, 564] on span "Вперед" at bounding box center [987, 568] width 31 height 14
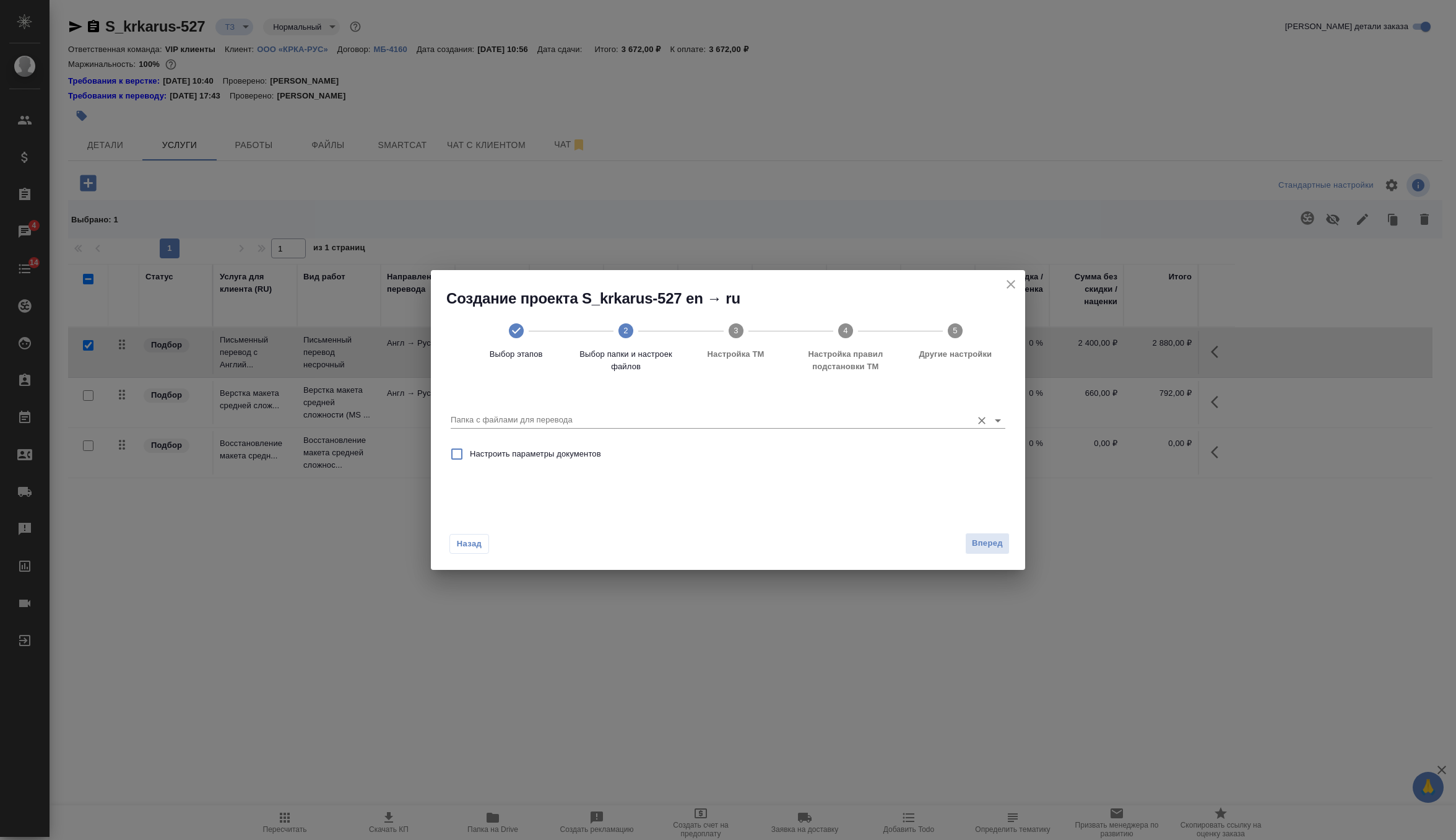
click at [916, 410] on div "Папка с файлами для перевода" at bounding box center [727, 415] width 555 height 25
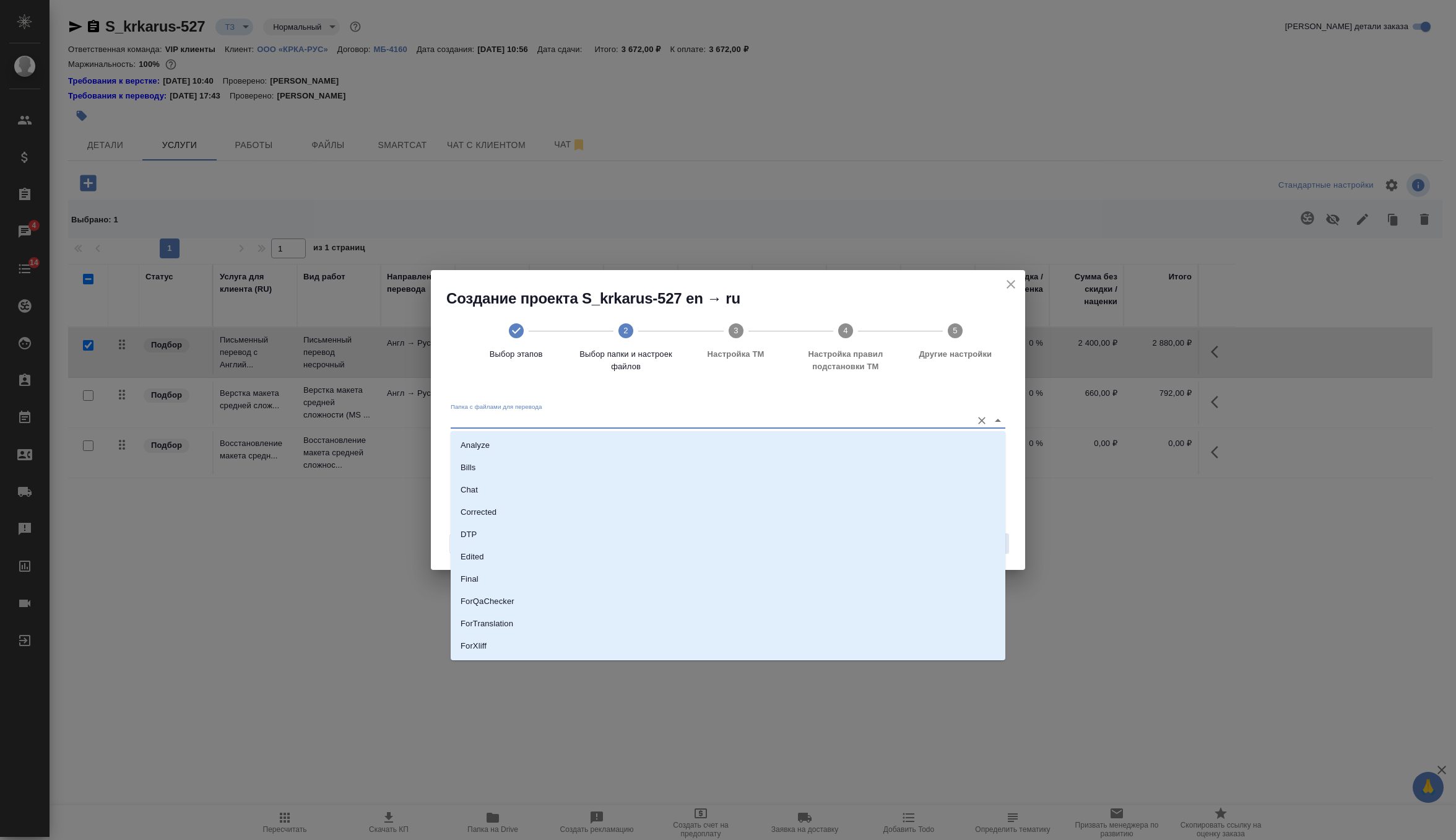
click at [914, 425] on input "Папка с файлами для перевода" at bounding box center [708, 420] width 515 height 15
click at [620, 615] on li "Translated" at bounding box center [727, 626] width 555 height 22
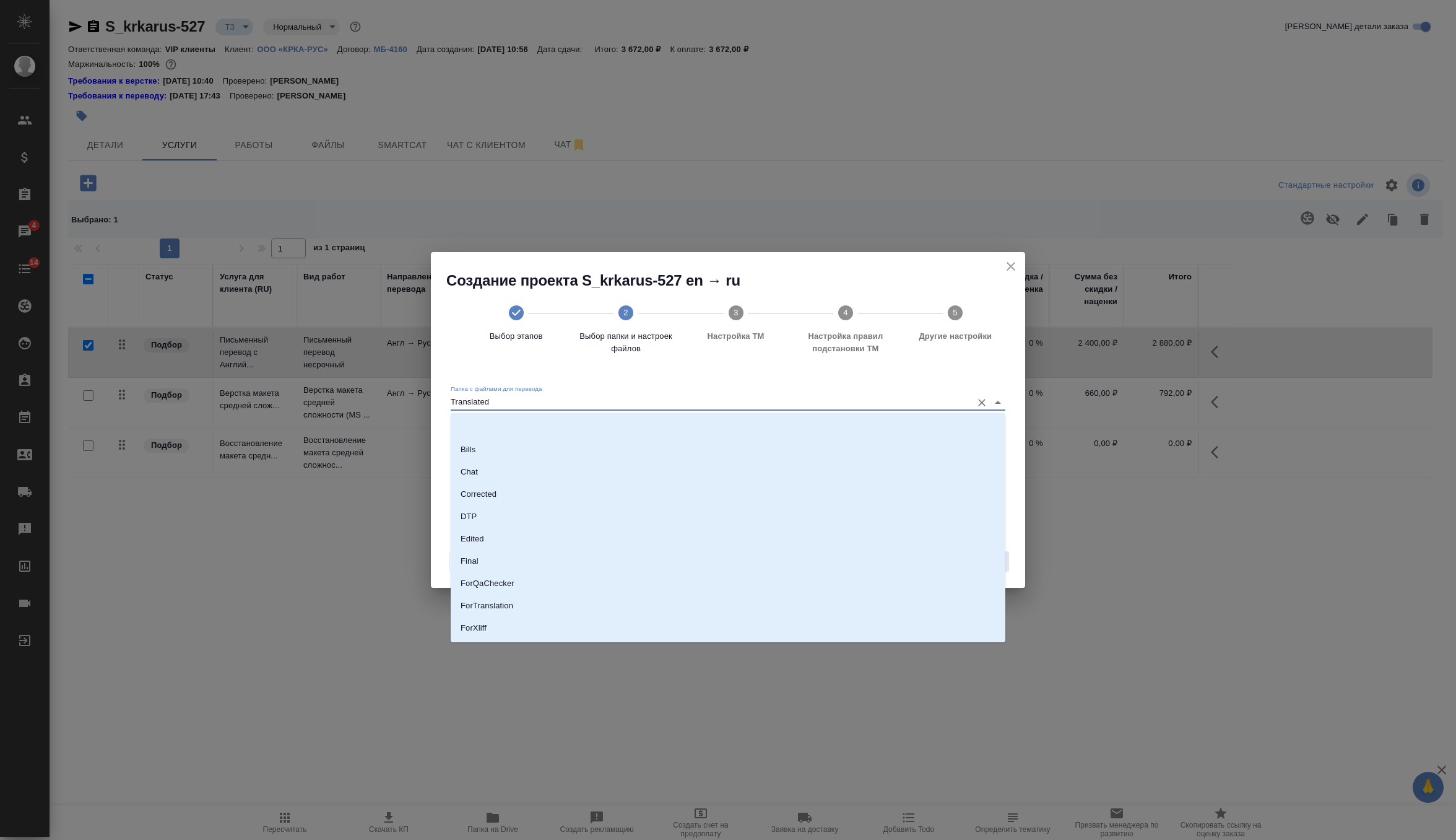
click at [740, 406] on input "Translated" at bounding box center [708, 402] width 515 height 15
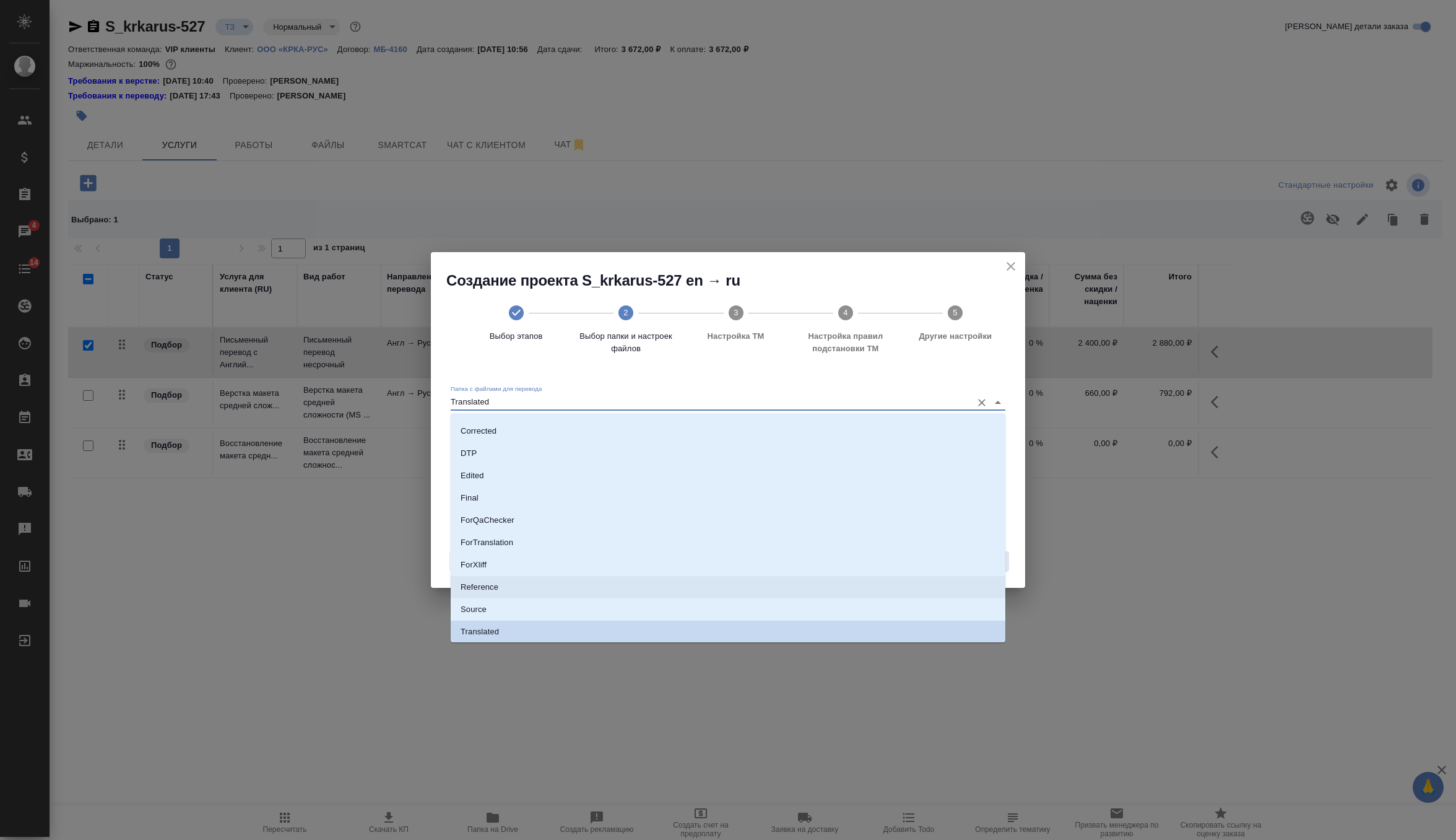
click at [666, 596] on li "Reference" at bounding box center [727, 587] width 555 height 22
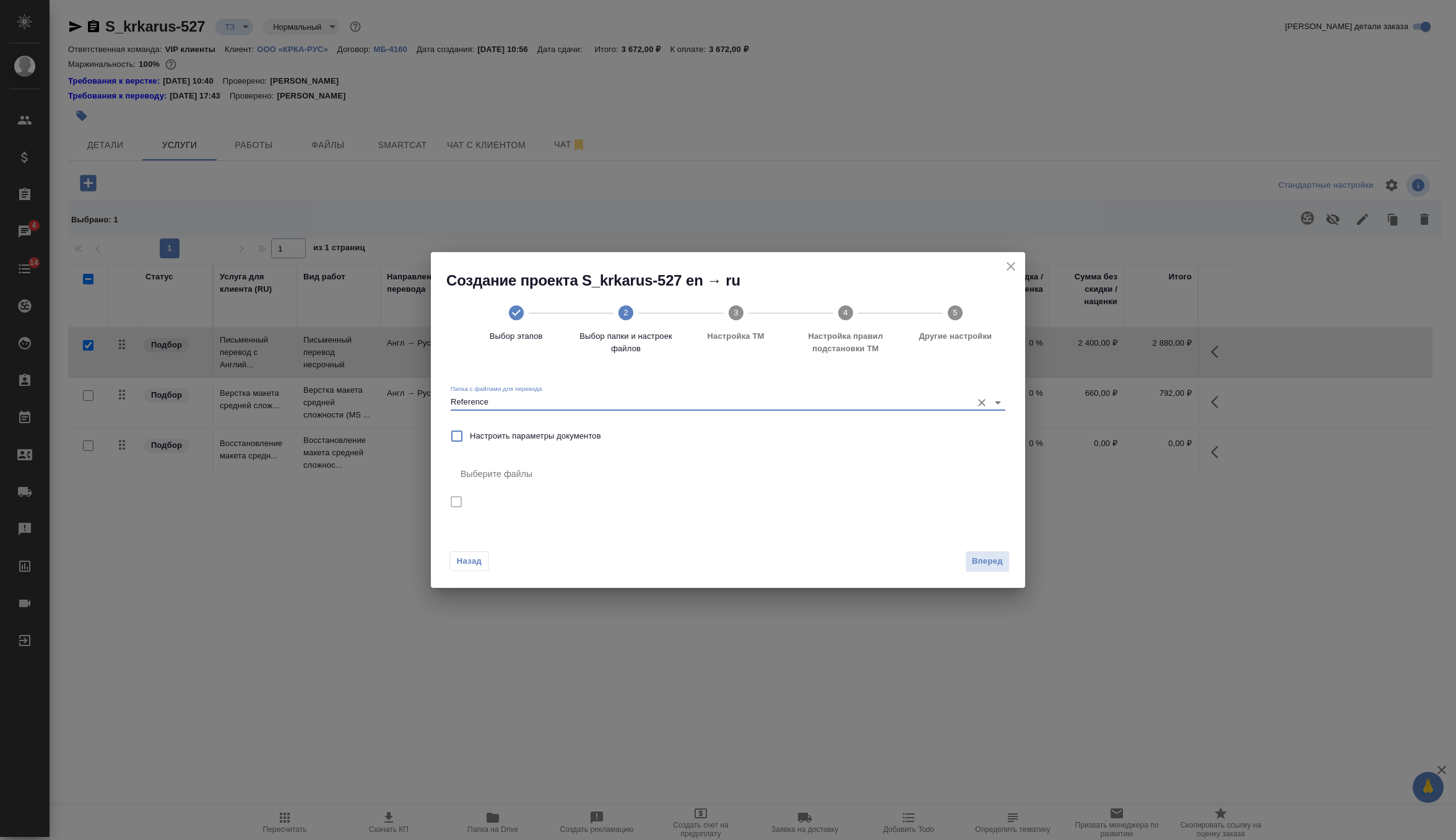
click at [704, 409] on input "Reference" at bounding box center [708, 402] width 515 height 15
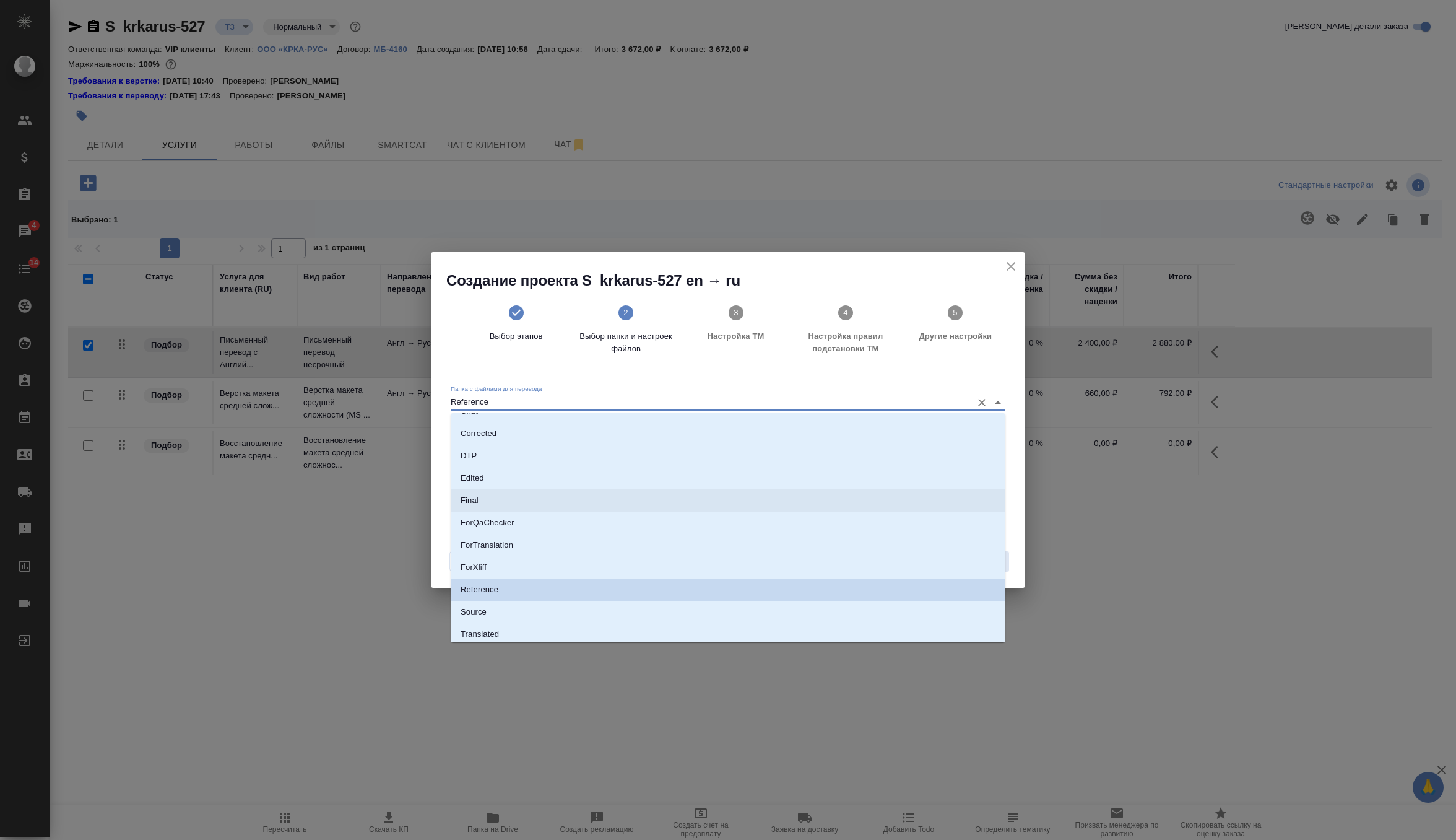
scroll to position [86, 0]
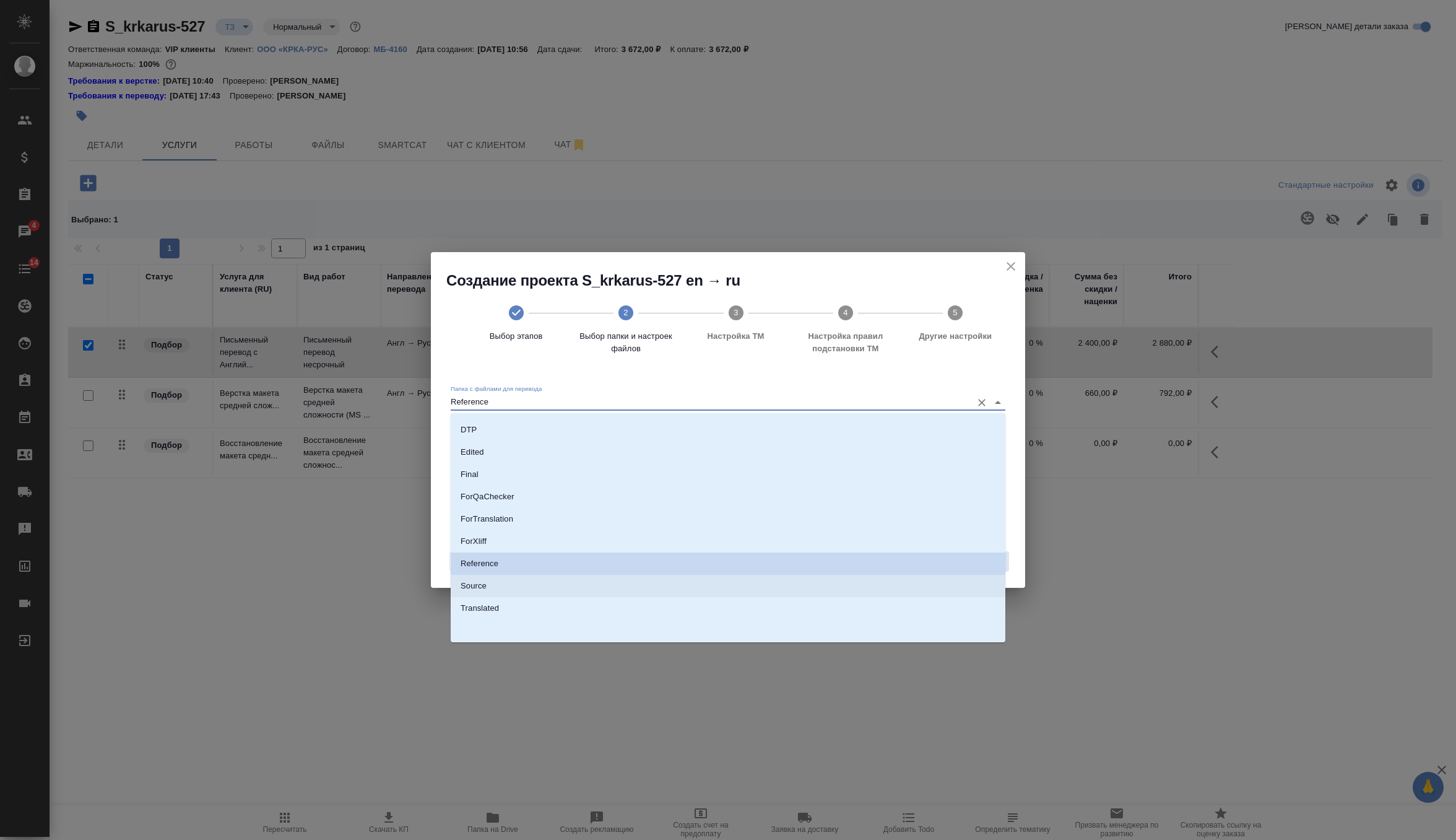
click at [635, 593] on li "Source" at bounding box center [727, 585] width 555 height 22
type input "Source"
checkbox input "true"
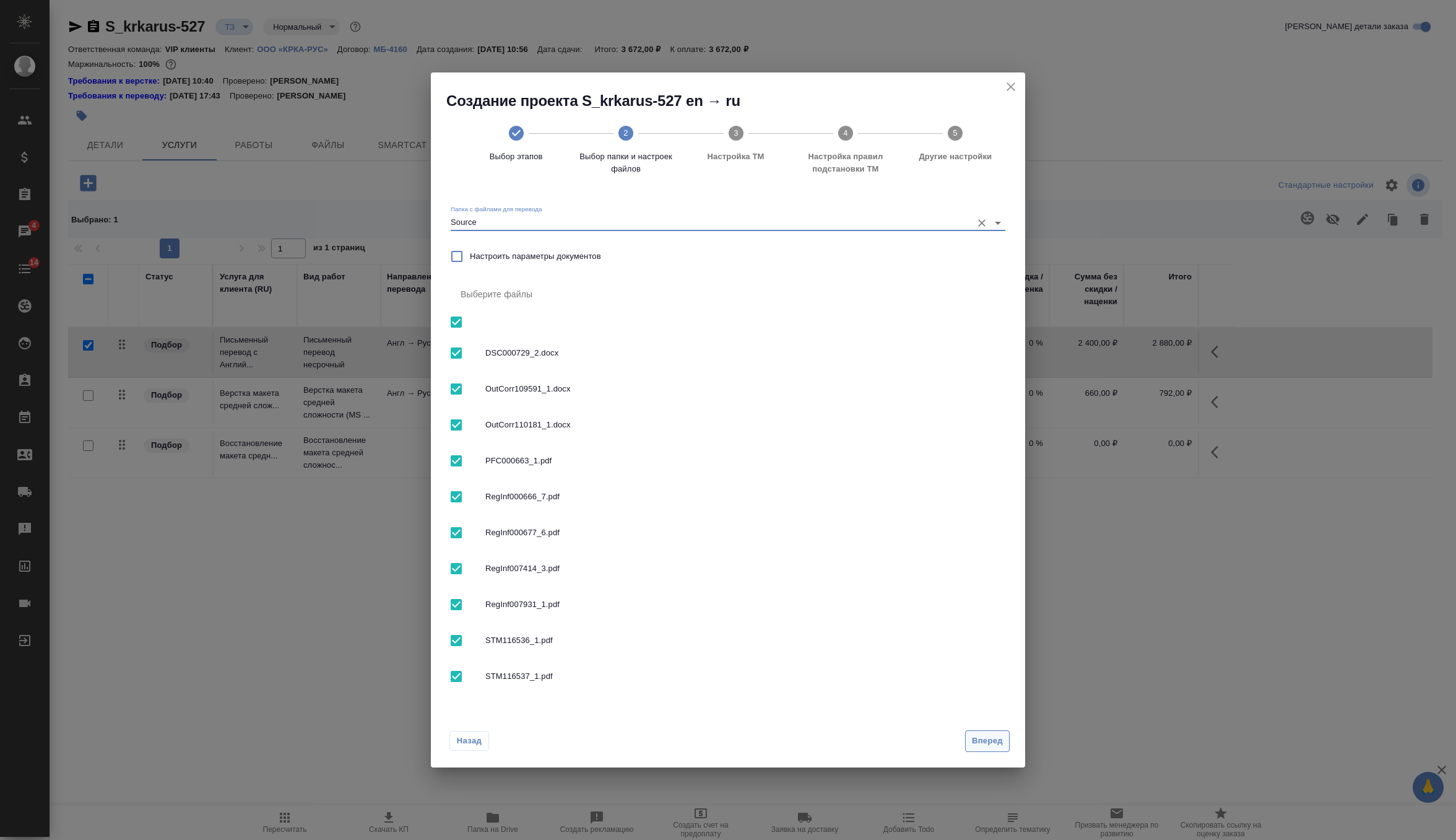
click at [972, 745] on span "Вперед" at bounding box center [987, 741] width 31 height 14
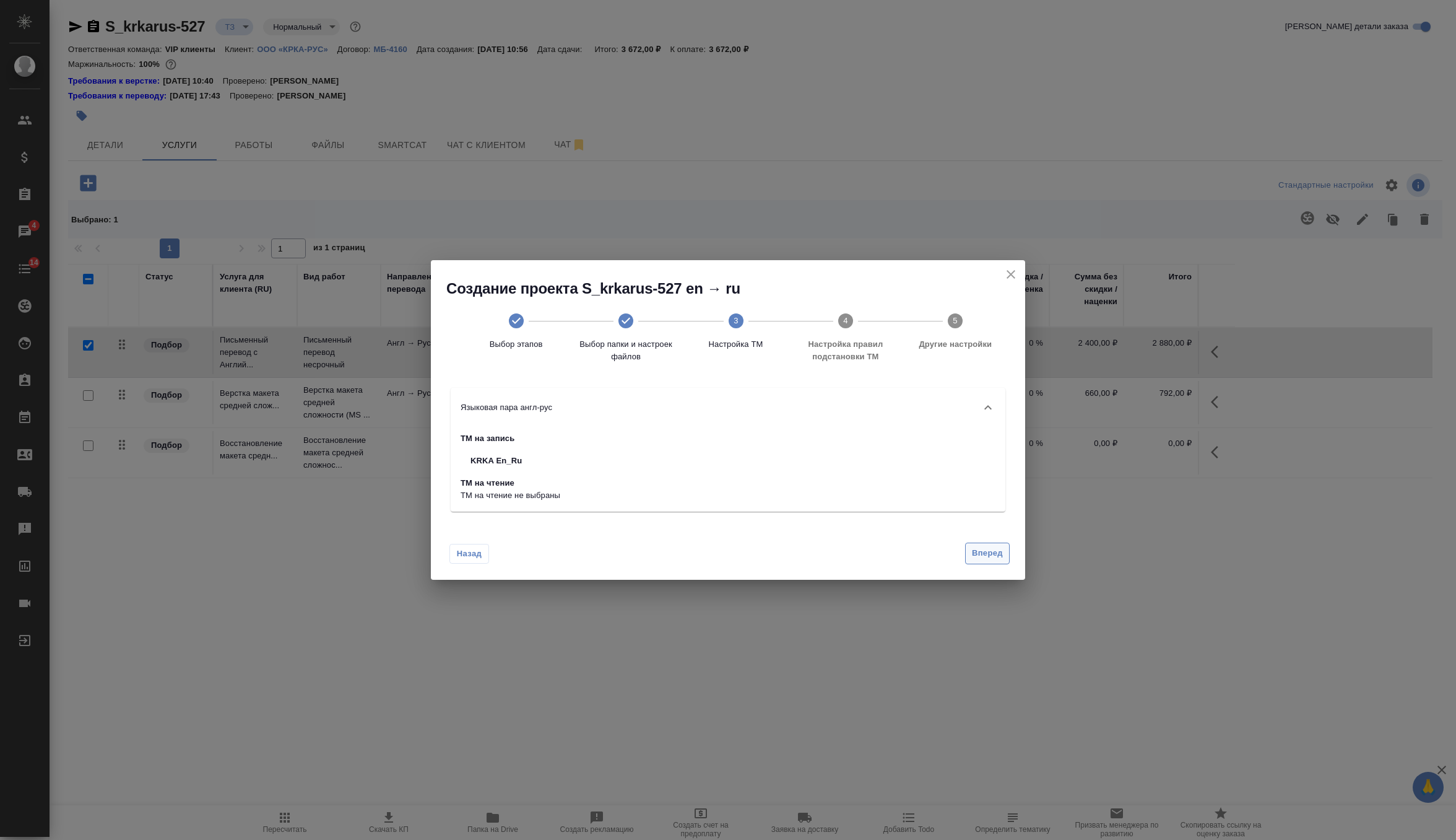
click at [988, 556] on span "Вперед" at bounding box center [987, 553] width 31 height 14
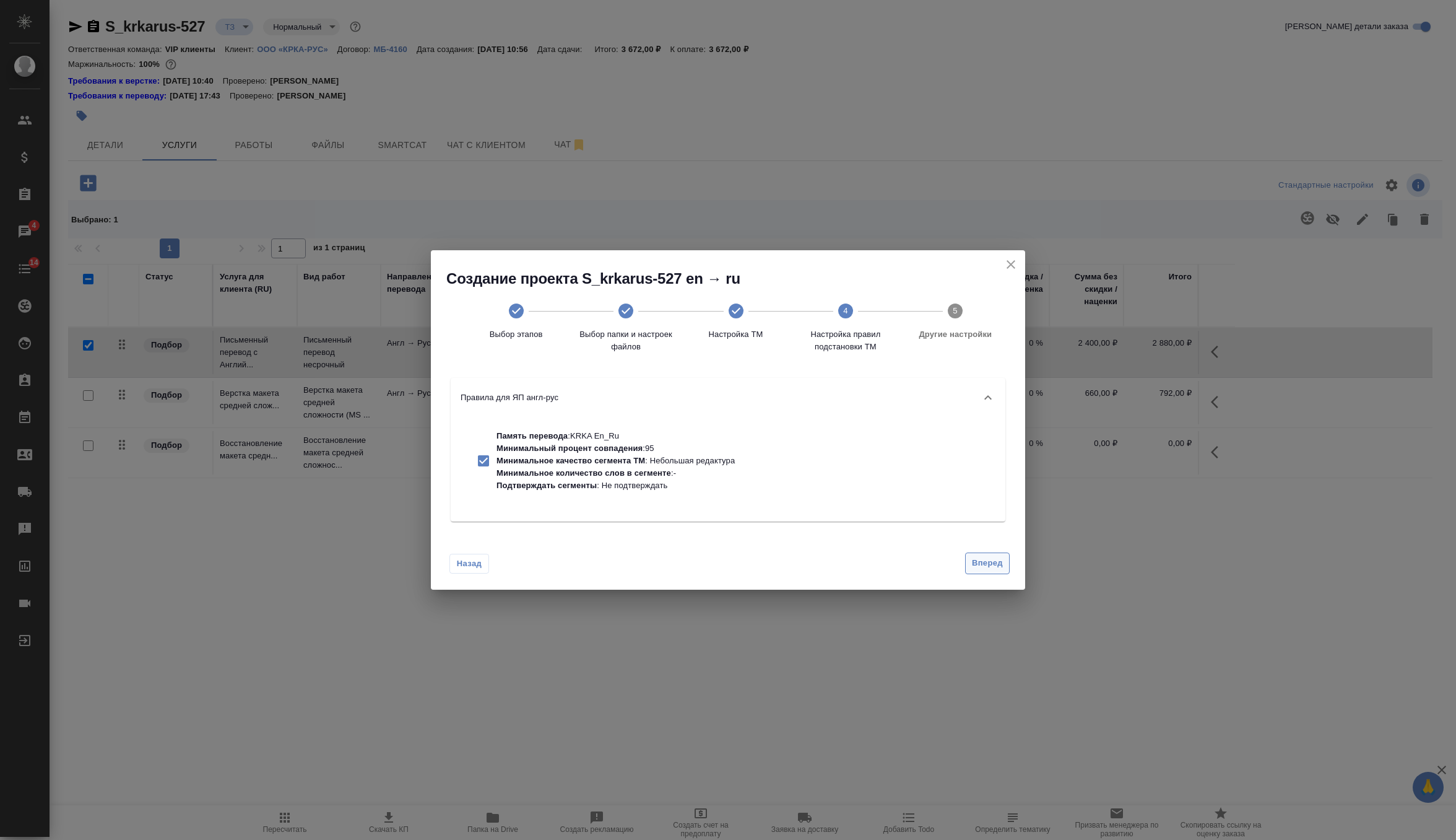
click at [988, 556] on span "Вперед" at bounding box center [987, 563] width 31 height 14
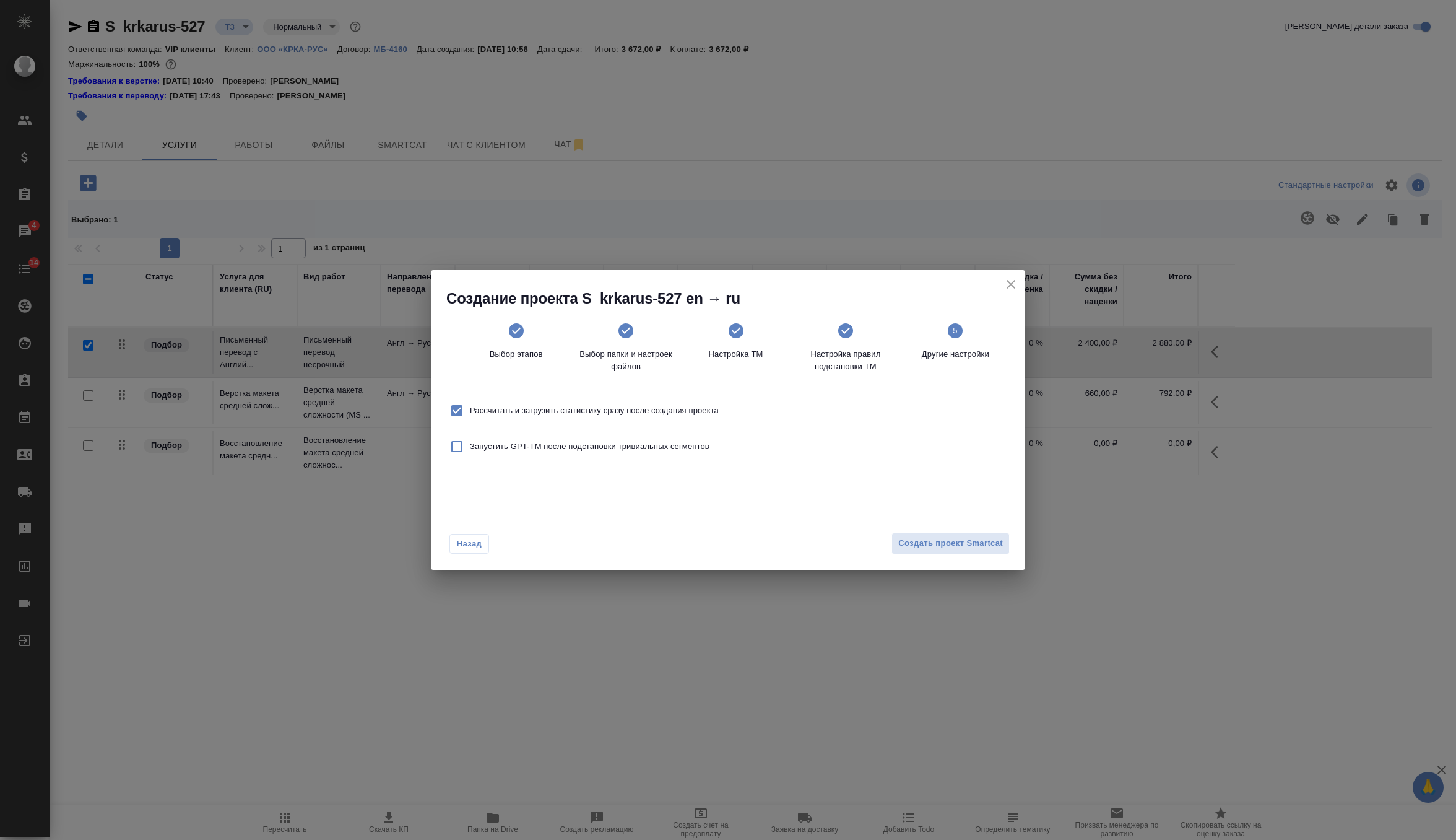
click at [699, 410] on span "Рассчитать и загрузить статистику сразу после создания проекта" at bounding box center [595, 410] width 249 height 12
click at [470, 410] on input "Рассчитать и загрузить статистику сразу после создания проекта" at bounding box center [457, 410] width 26 height 26
checkbox input "false"
click at [932, 545] on span "Создать проект Smartcat" at bounding box center [950, 543] width 105 height 14
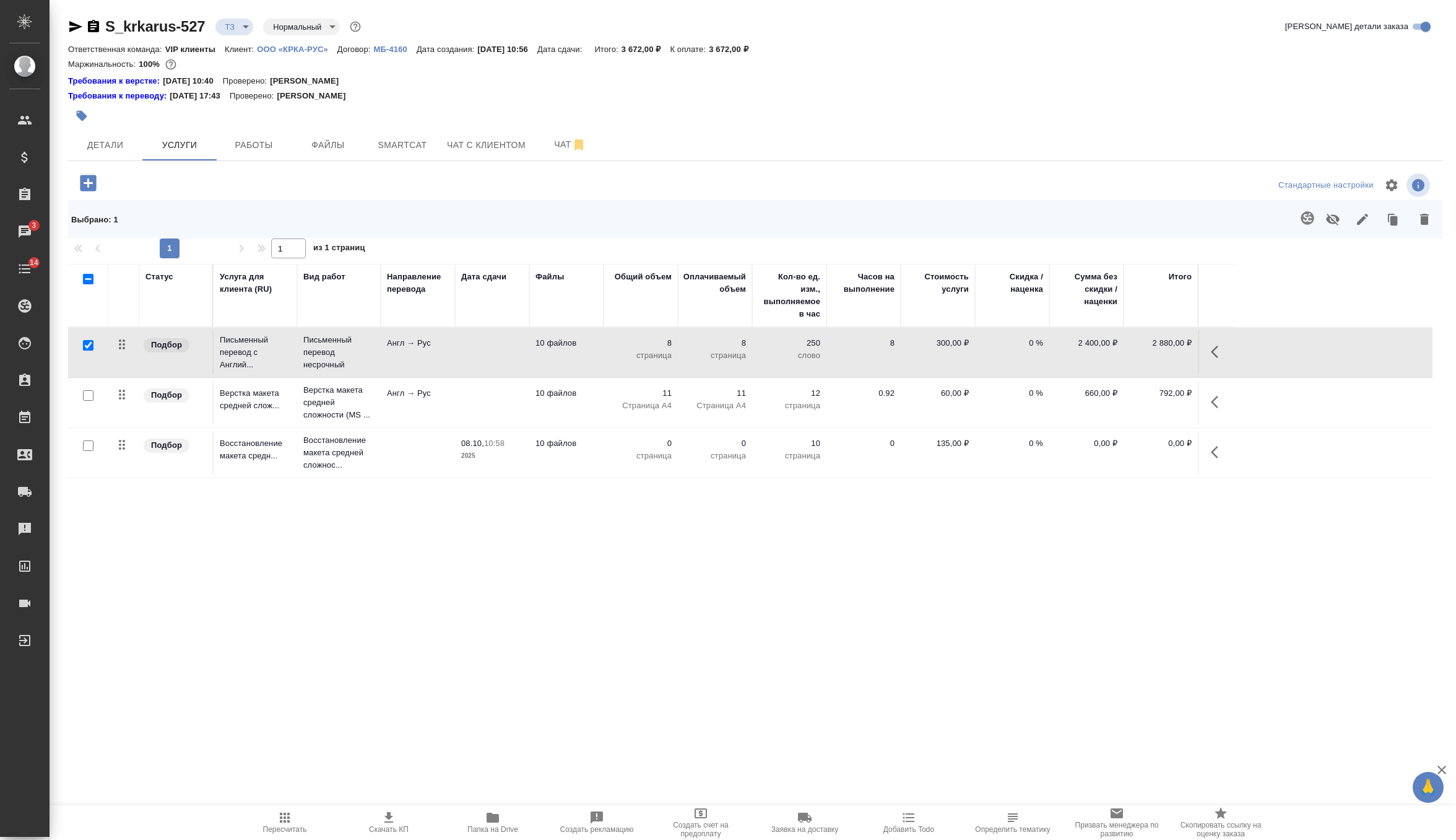
click at [423, 464] on td at bounding box center [418, 453] width 74 height 44
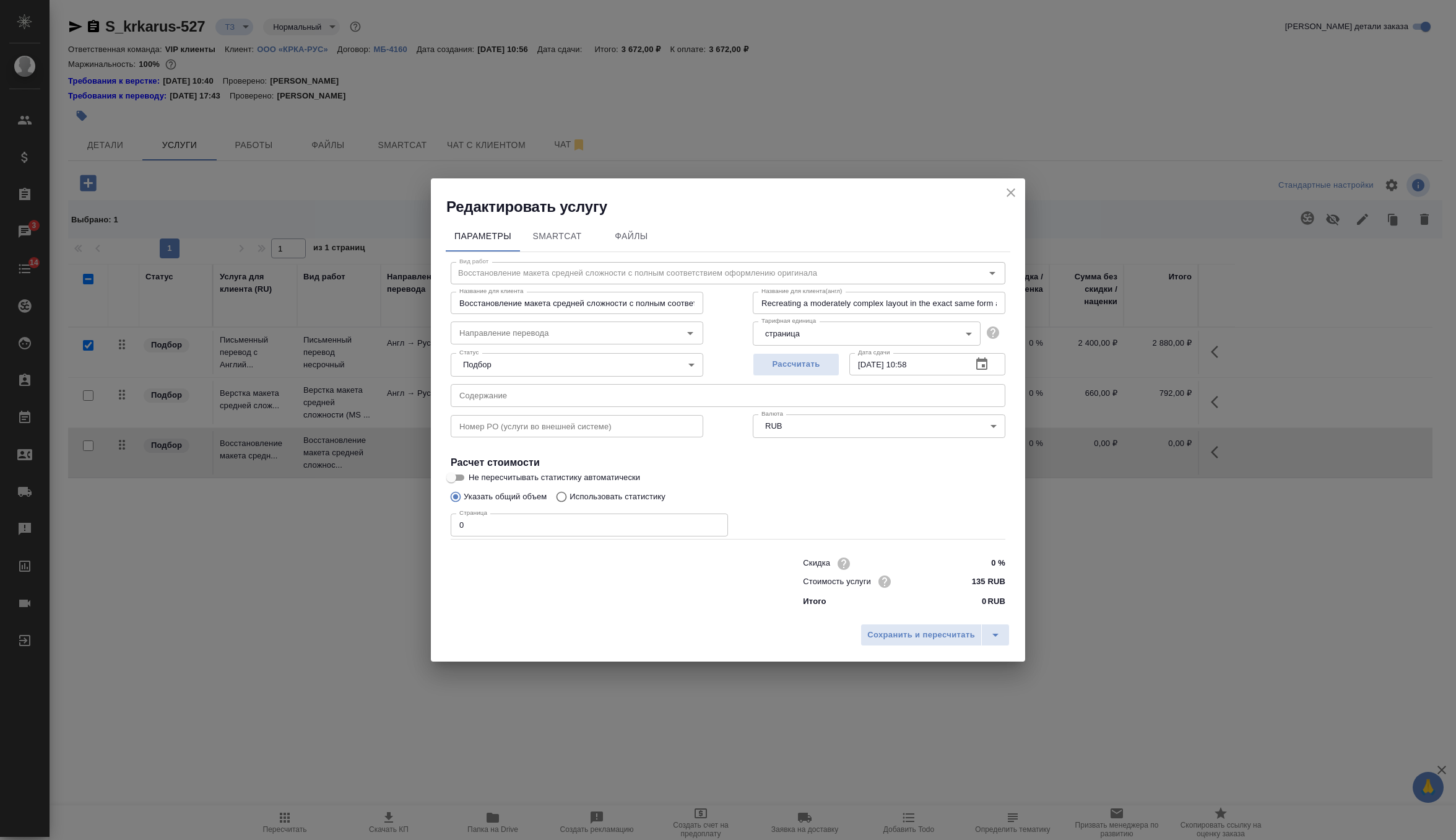
click at [540, 525] on input "0" at bounding box center [589, 524] width 278 height 22
type input "30"
click at [919, 643] on button "Сохранить и пересчитать" at bounding box center [921, 634] width 121 height 22
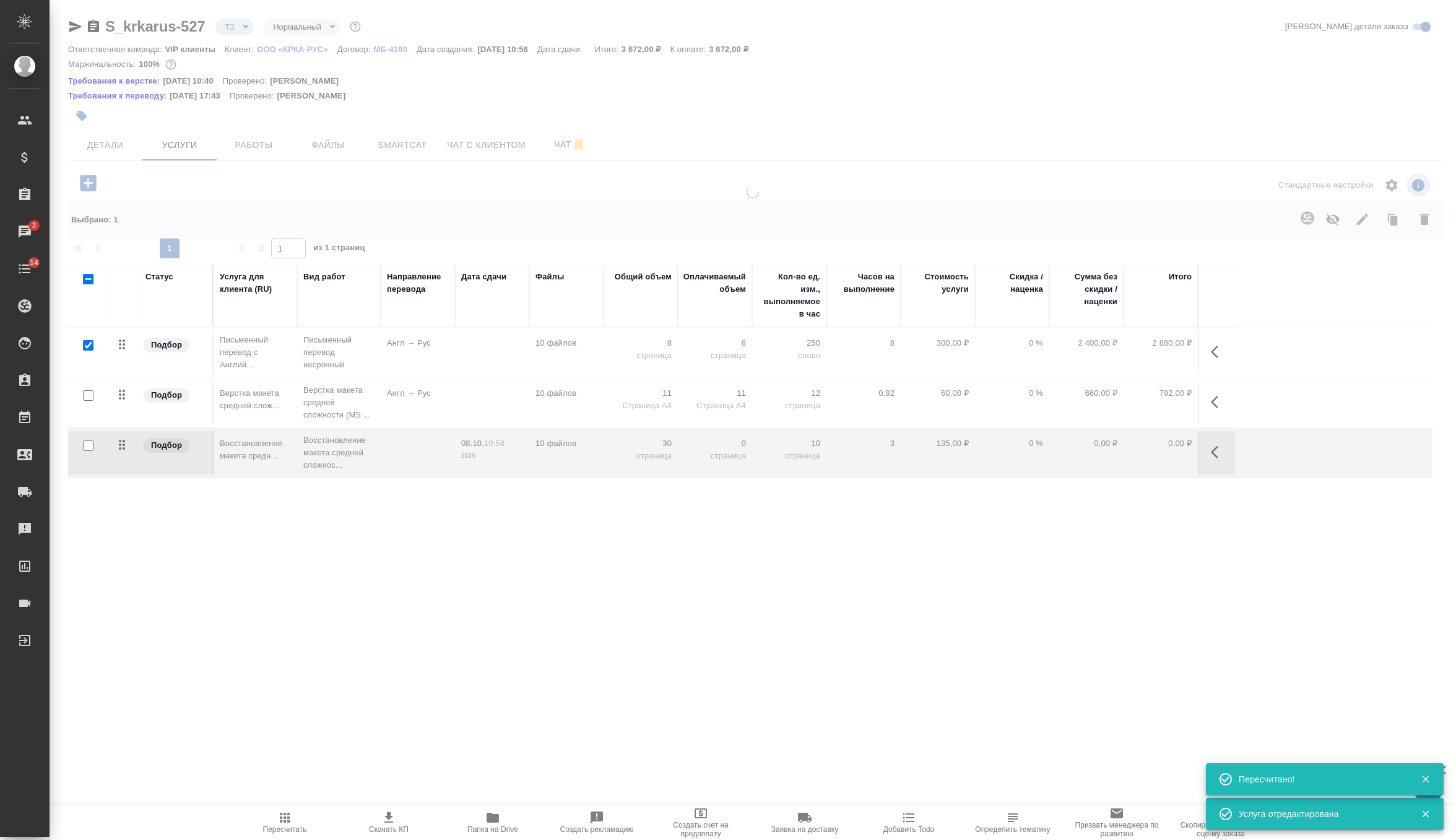
type input "new"
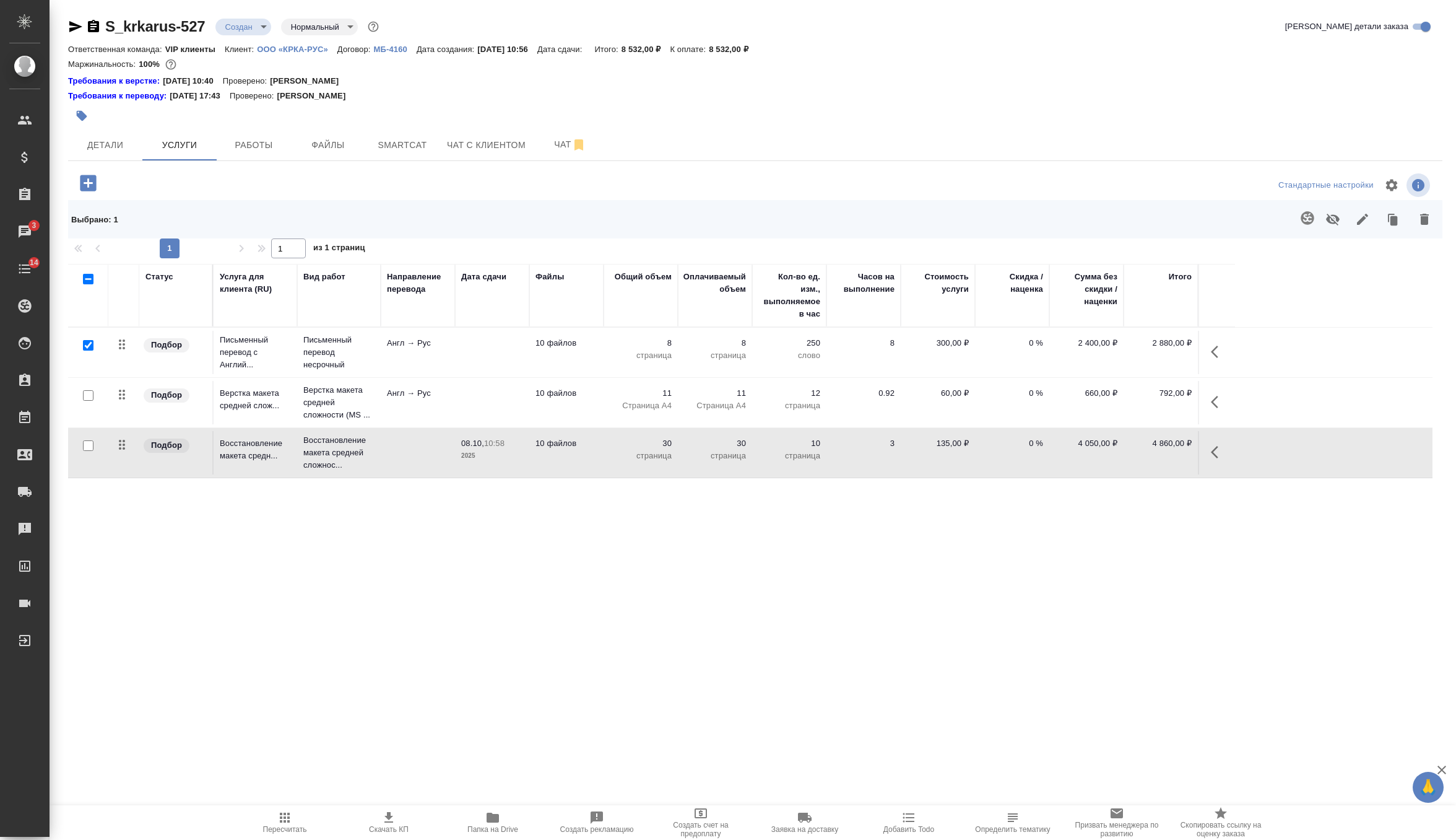
click at [471, 389] on td at bounding box center [492, 403] width 74 height 44
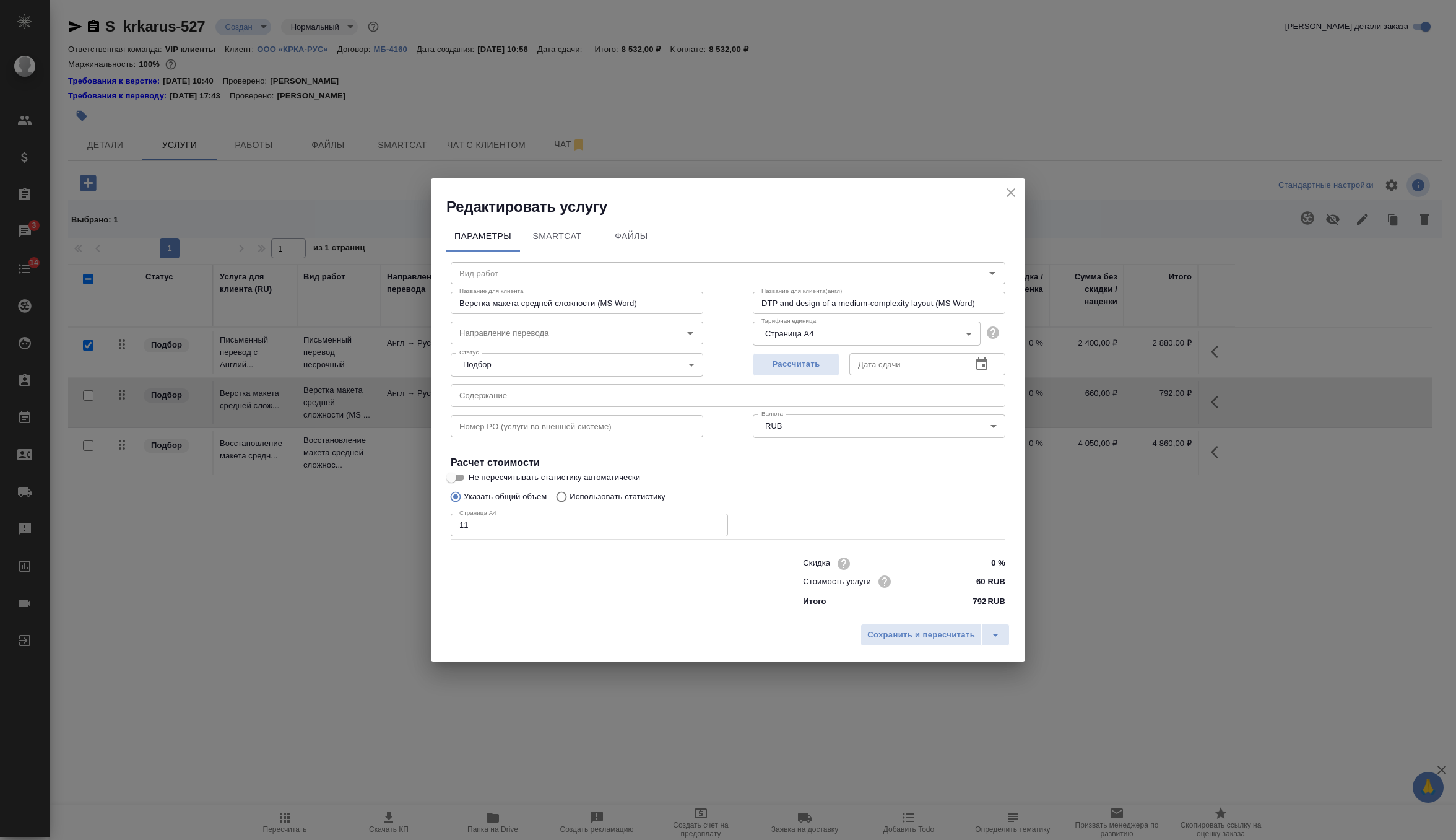
type input "Верстка макета средней сложности (MS Word)"
type input "англ-рус"
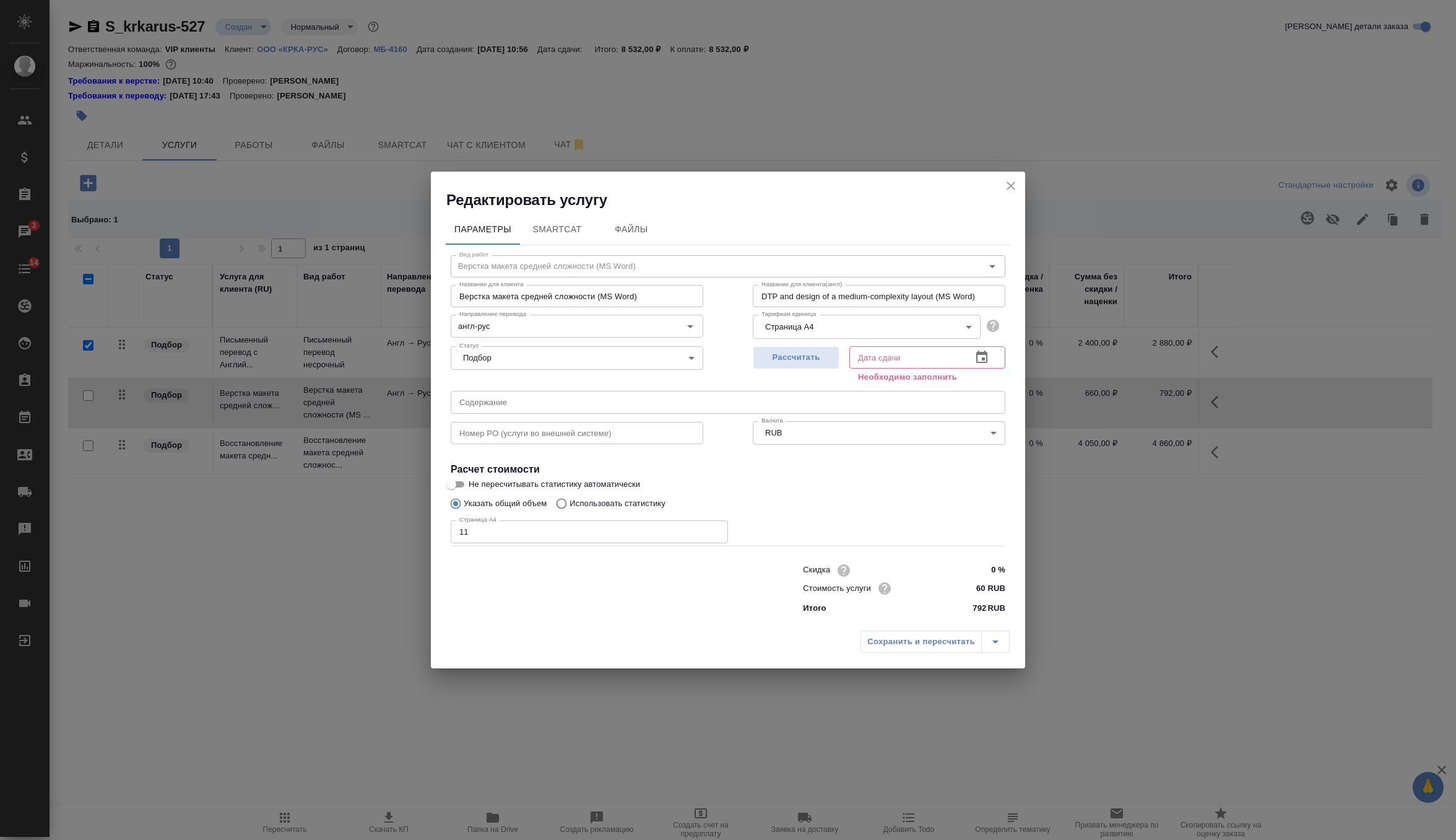
click at [514, 534] on input "11" at bounding box center [589, 531] width 278 height 22
type input "17"
click at [787, 353] on span "Рассчитать" at bounding box center [796, 357] width 73 height 14
type input "08.10.2025 12:33"
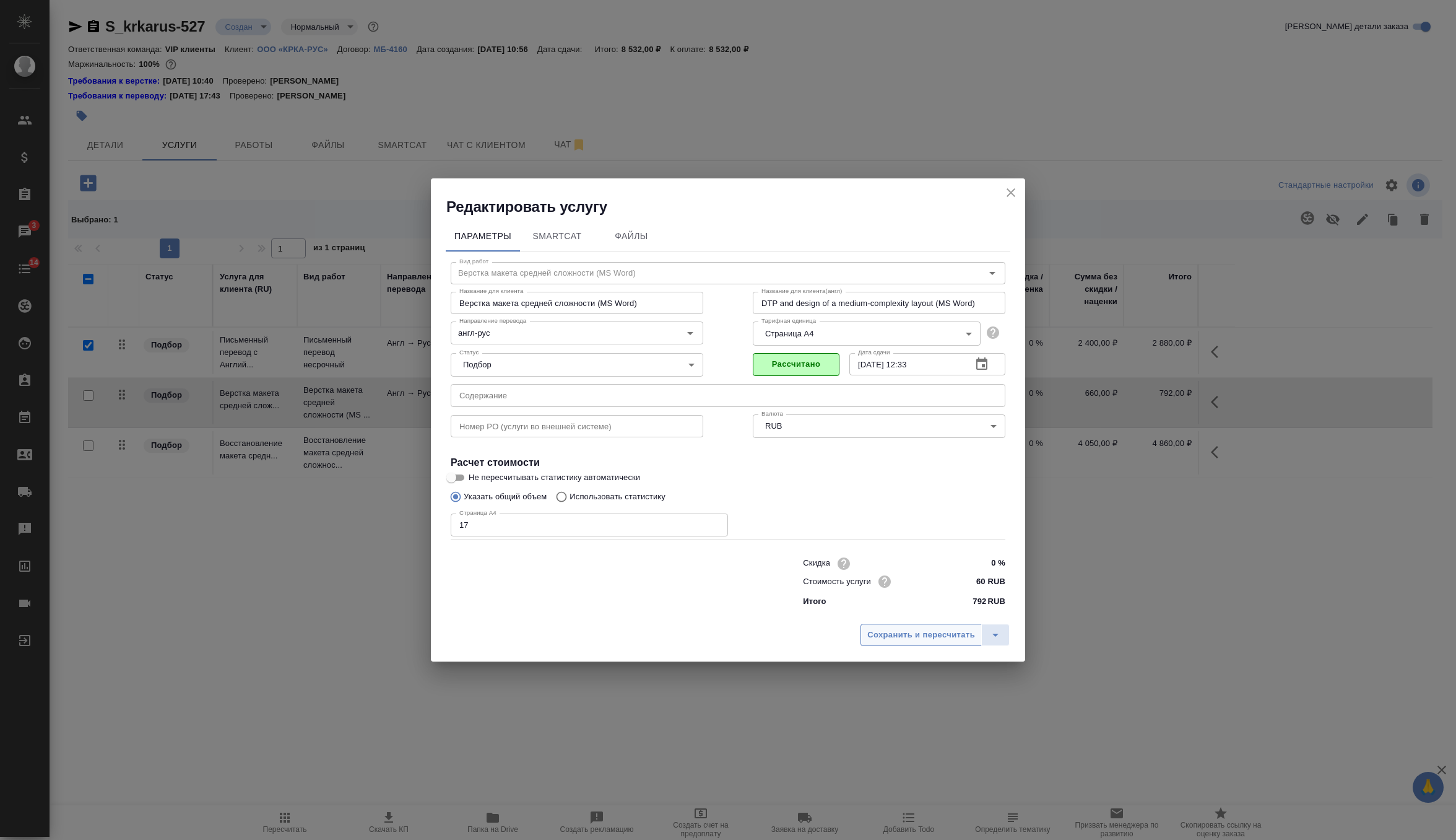
click at [923, 639] on span "Сохранить и пересчитать" at bounding box center [921, 635] width 107 height 14
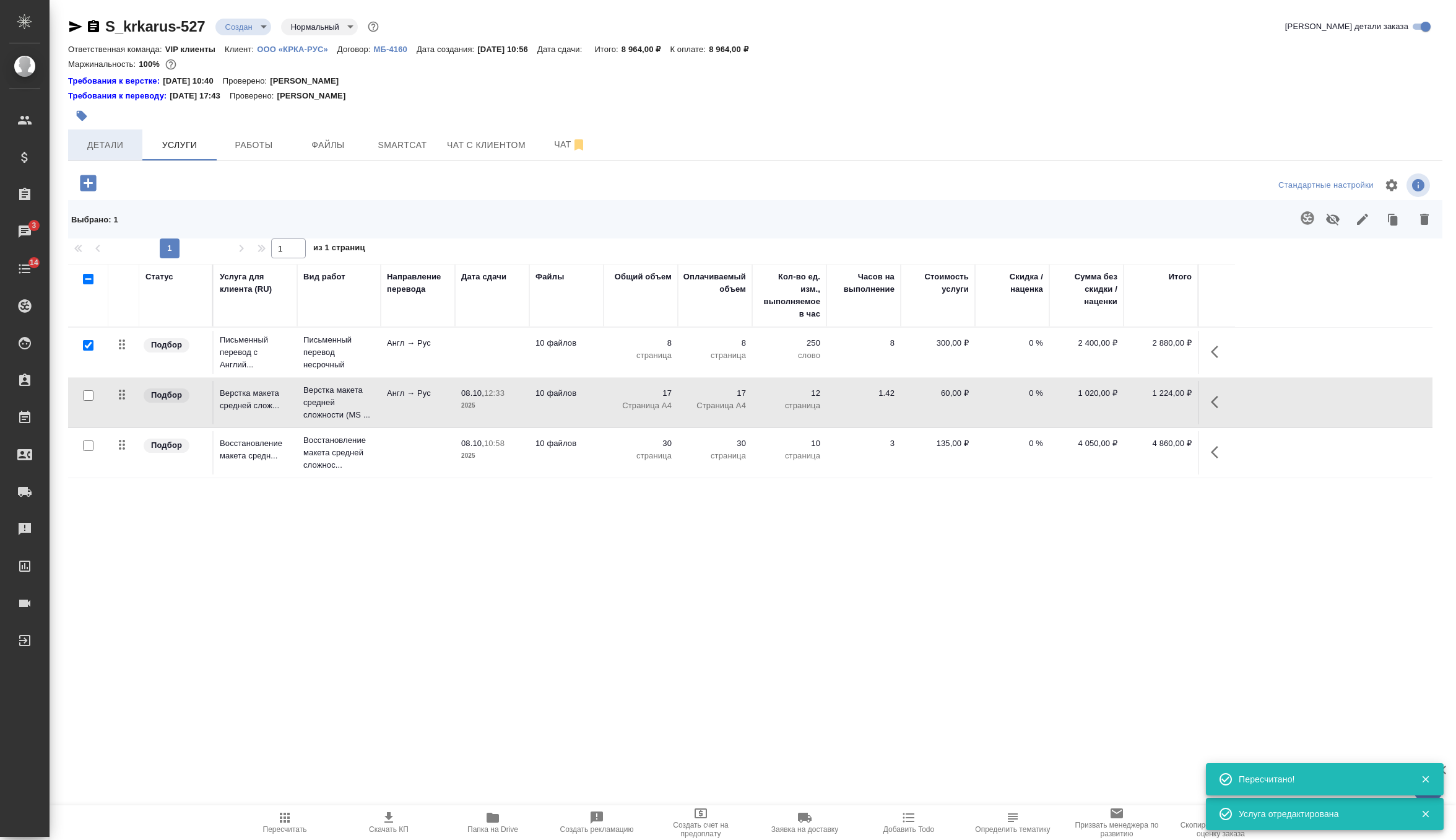
click at [100, 138] on span "Детали" at bounding box center [105, 145] width 59 height 16
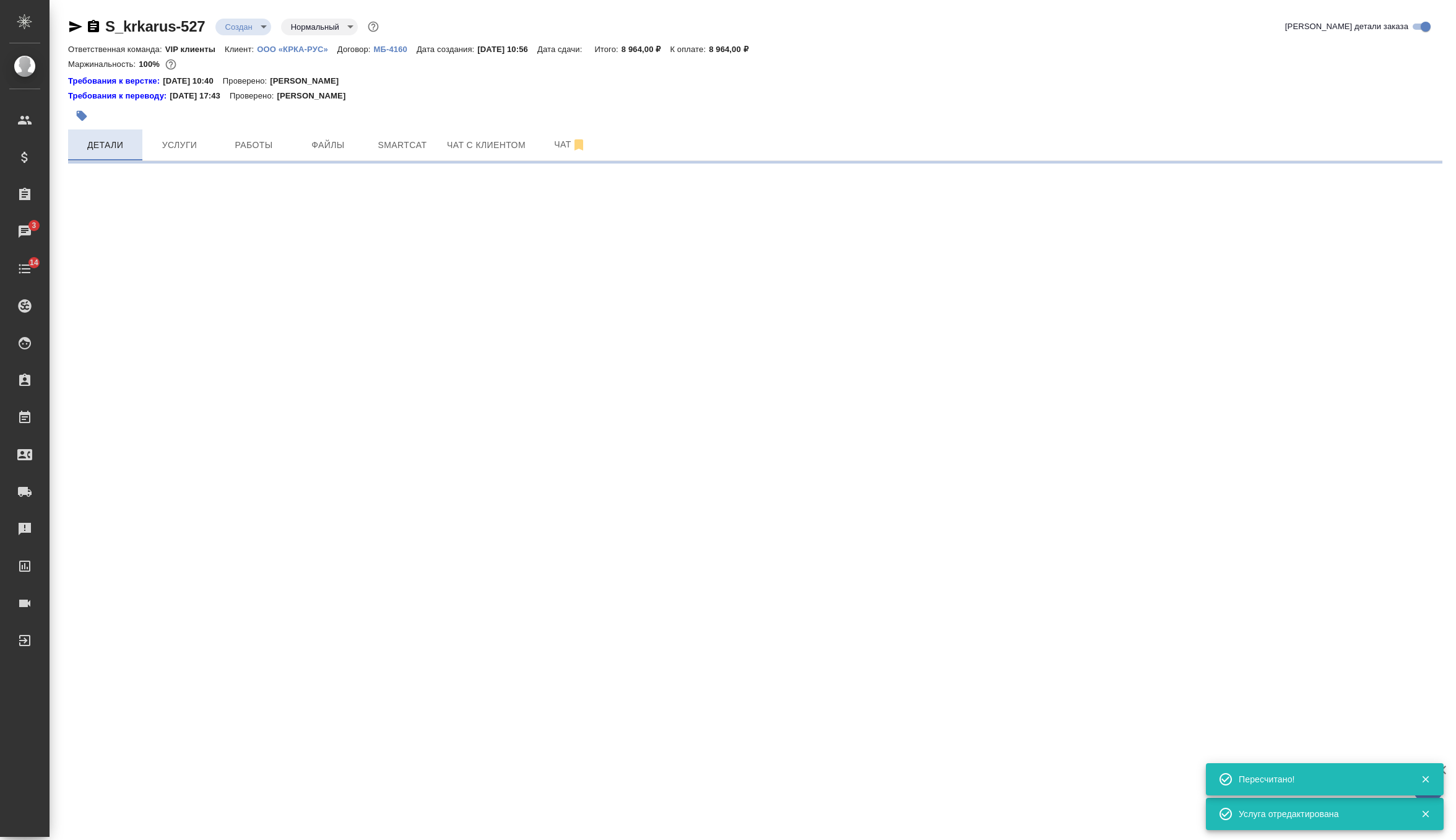
select select "RU"
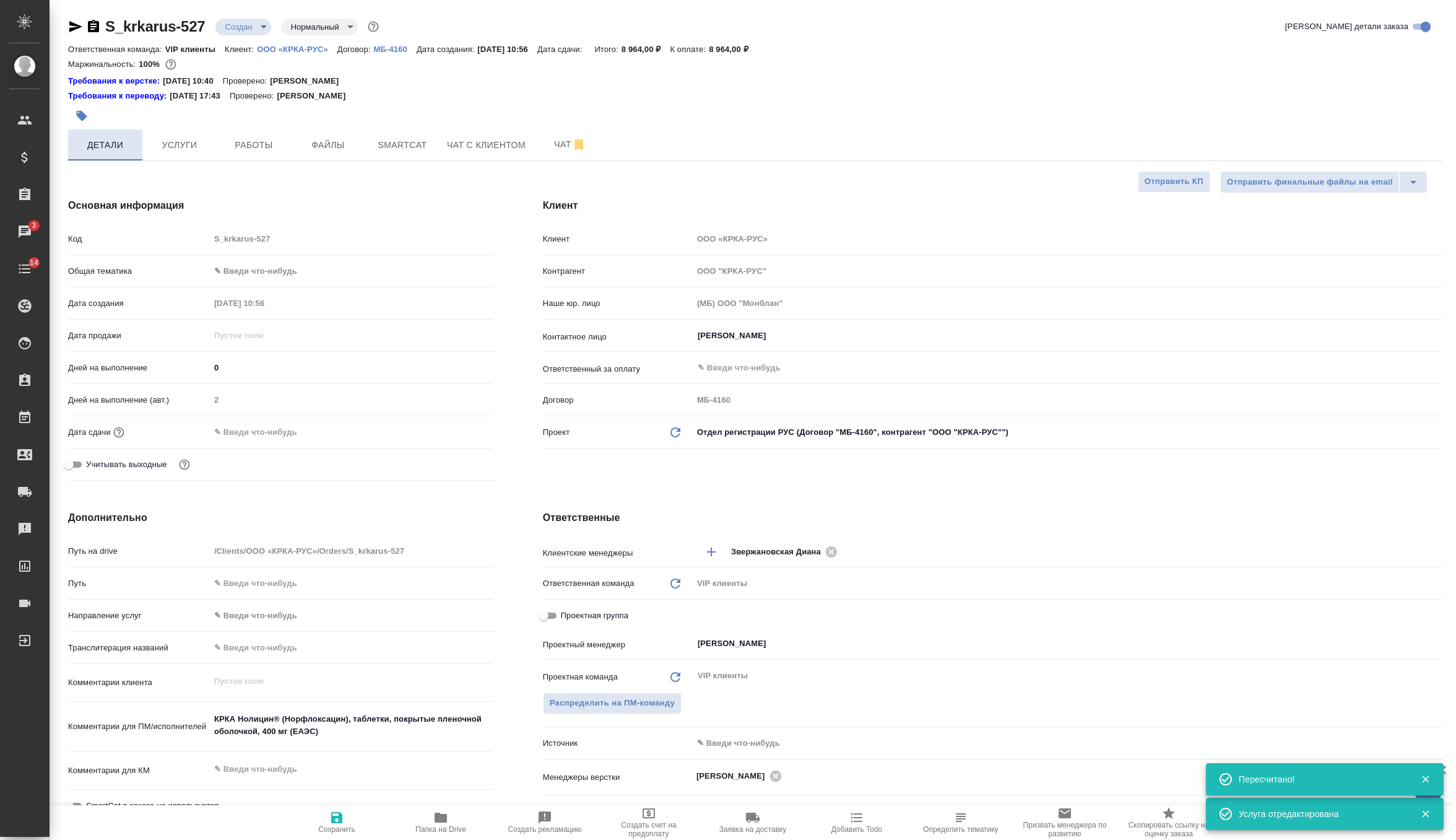
type textarea "x"
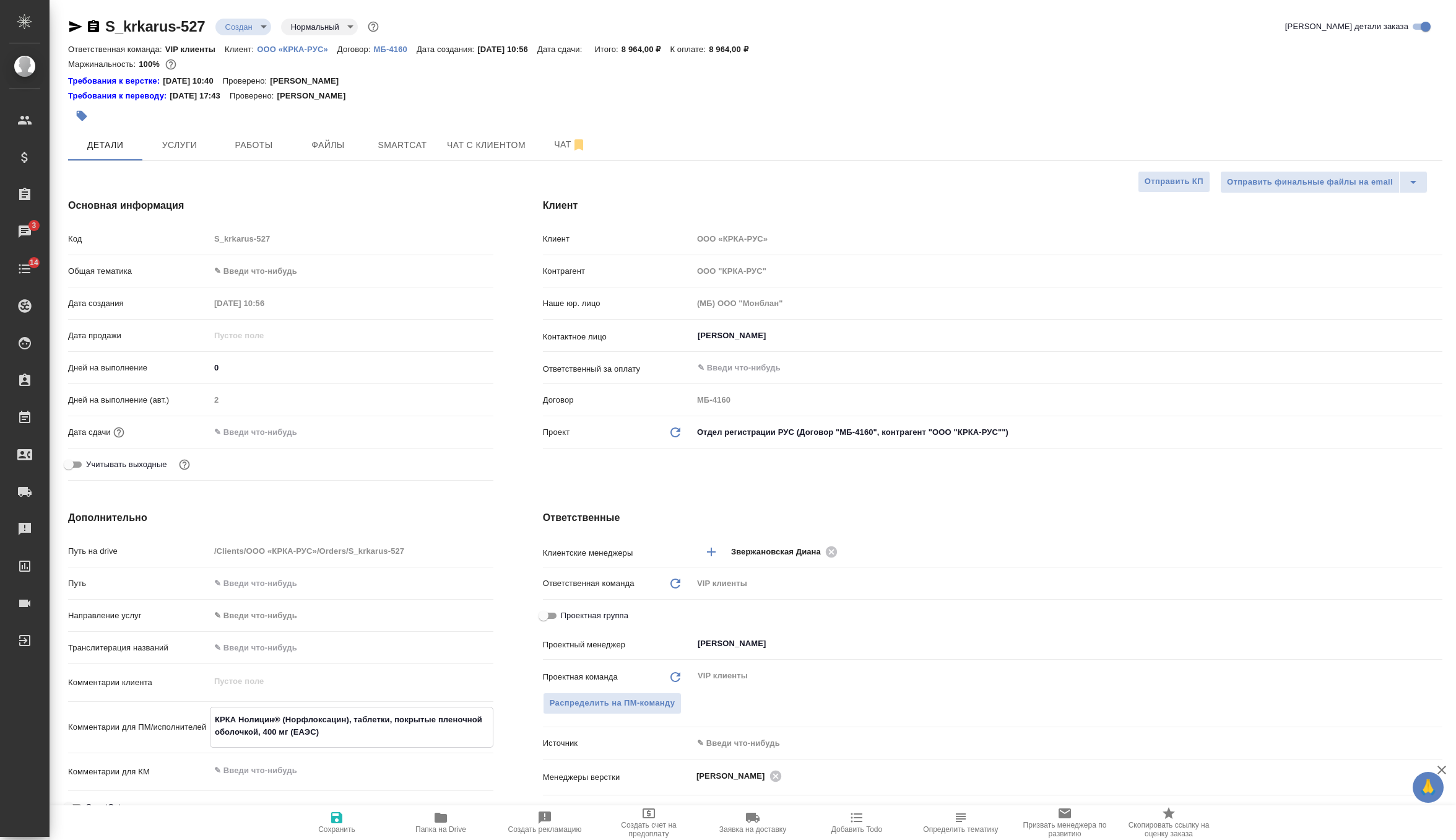
drag, startPoint x: 327, startPoint y: 734, endPoint x: 172, endPoint y: 696, distance: 159.6
click at [172, 696] on div "Путь на drive /Clients/ООО «КРКА-РУС»/Orders/S_krkarus-527 Путь Направление усл…" at bounding box center [280, 717] width 425 height 353
type textarea "x"
click at [182, 141] on span "Услуги" at bounding box center [179, 145] width 59 height 16
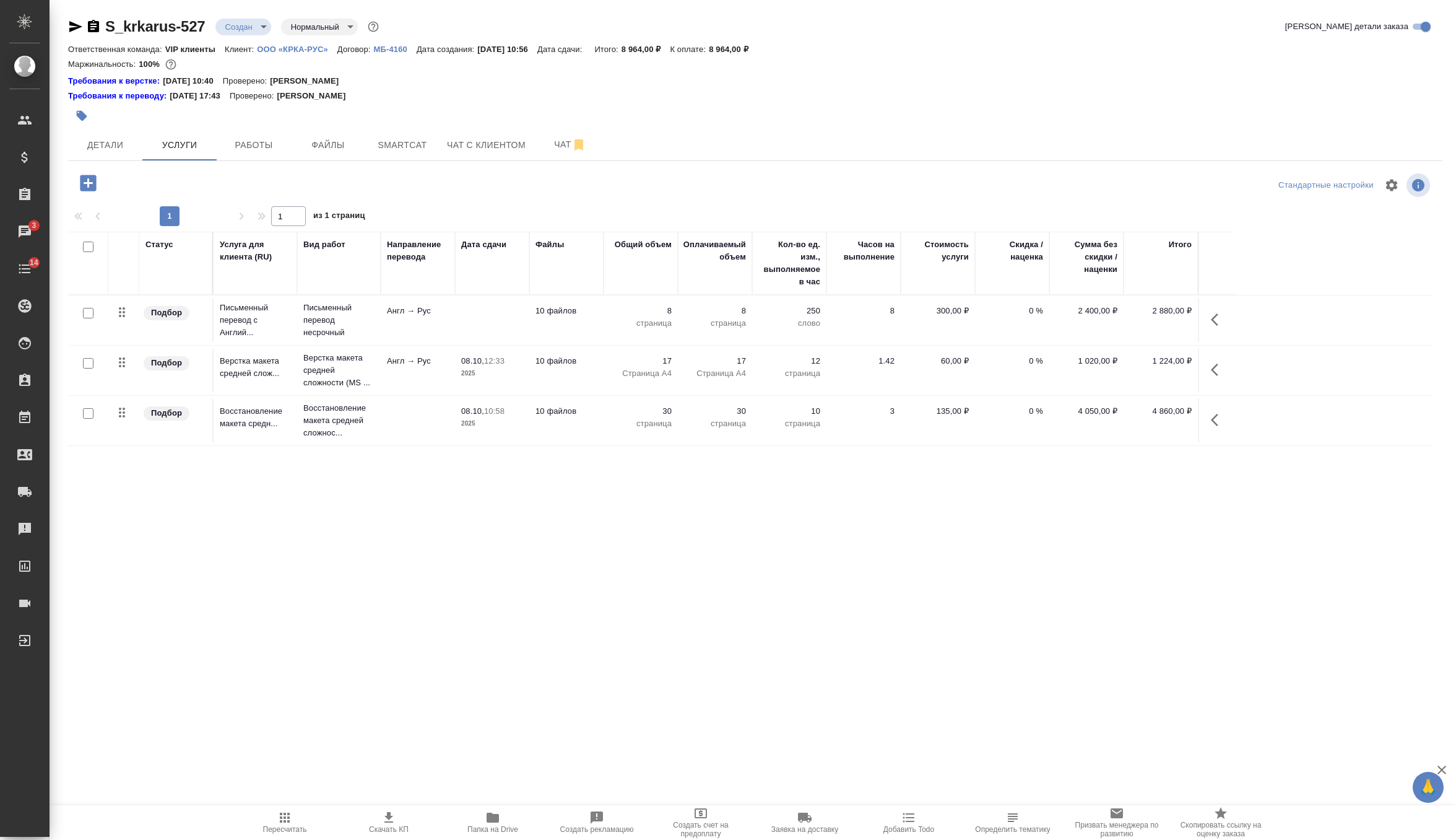
click at [423, 425] on td at bounding box center [418, 421] width 74 height 44
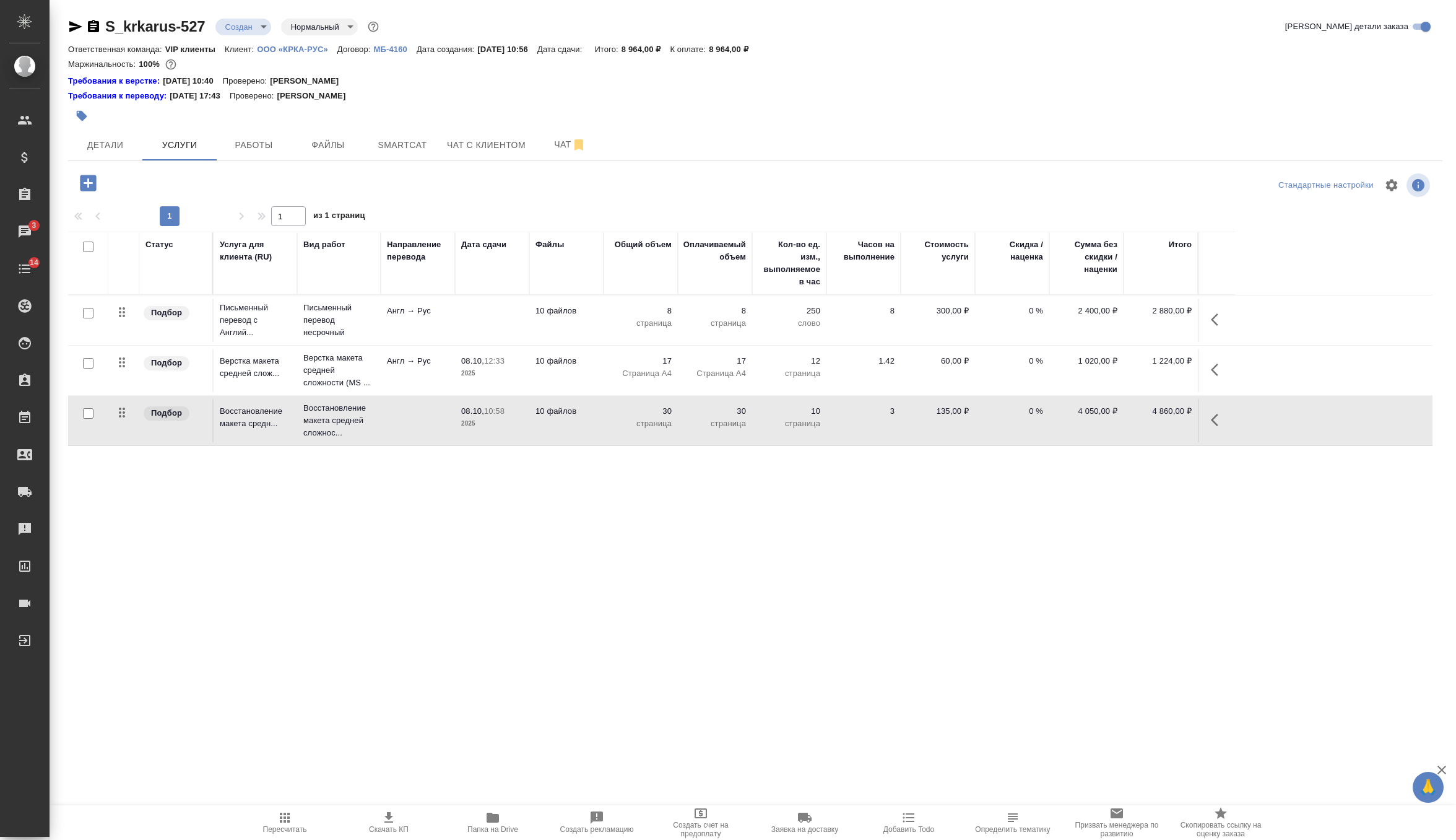
click at [423, 425] on td at bounding box center [418, 421] width 74 height 44
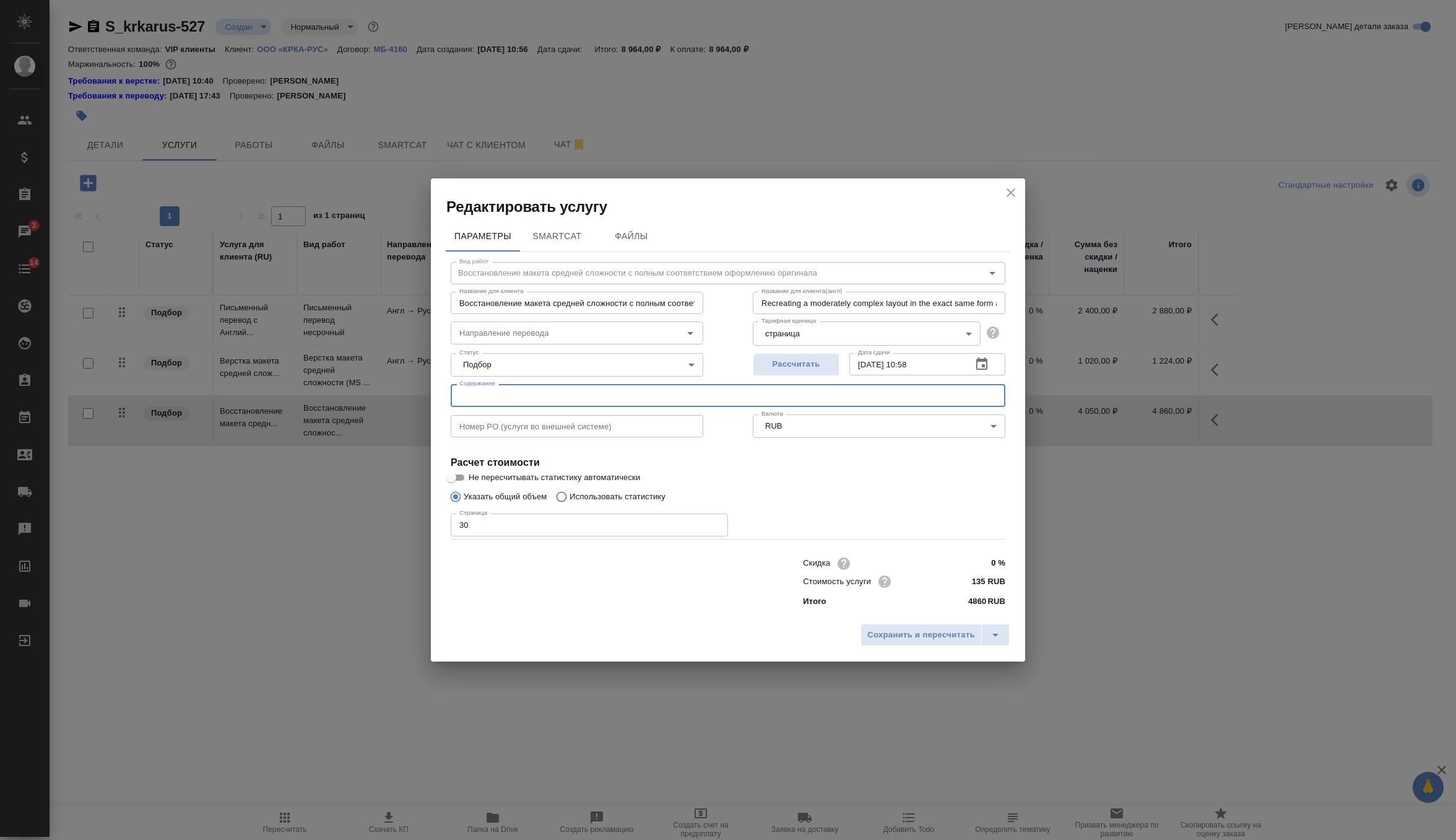
click at [520, 389] on input "text" at bounding box center [727, 395] width 555 height 22
paste input "КРКА Нолицин® (Норфлоксацин), таблетки, покрытые пленочной оболочкой, 400 мг (Е…"
type input "КРКА Нолицин® (Норфлоксацин), таблетки, покрытые пленочной оболочкой, 400 мг (Е…"
click at [882, 619] on div "Сохранить и пересчитать" at bounding box center [728, 639] width 595 height 44
click at [885, 641] on span "Сохранить и пересчитать" at bounding box center [921, 635] width 107 height 14
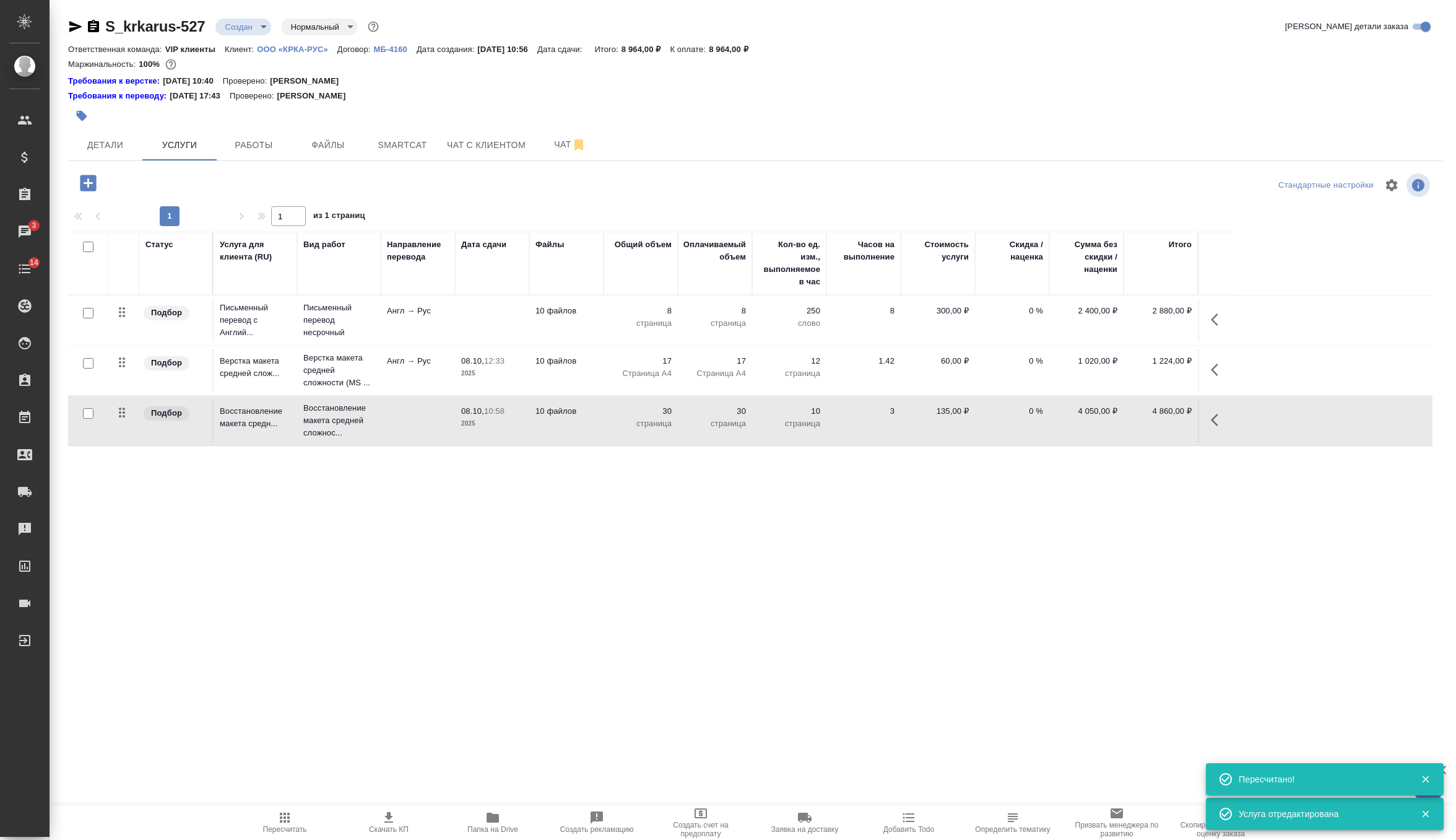
click at [581, 374] on td "10 файлов" at bounding box center [566, 370] width 74 height 44
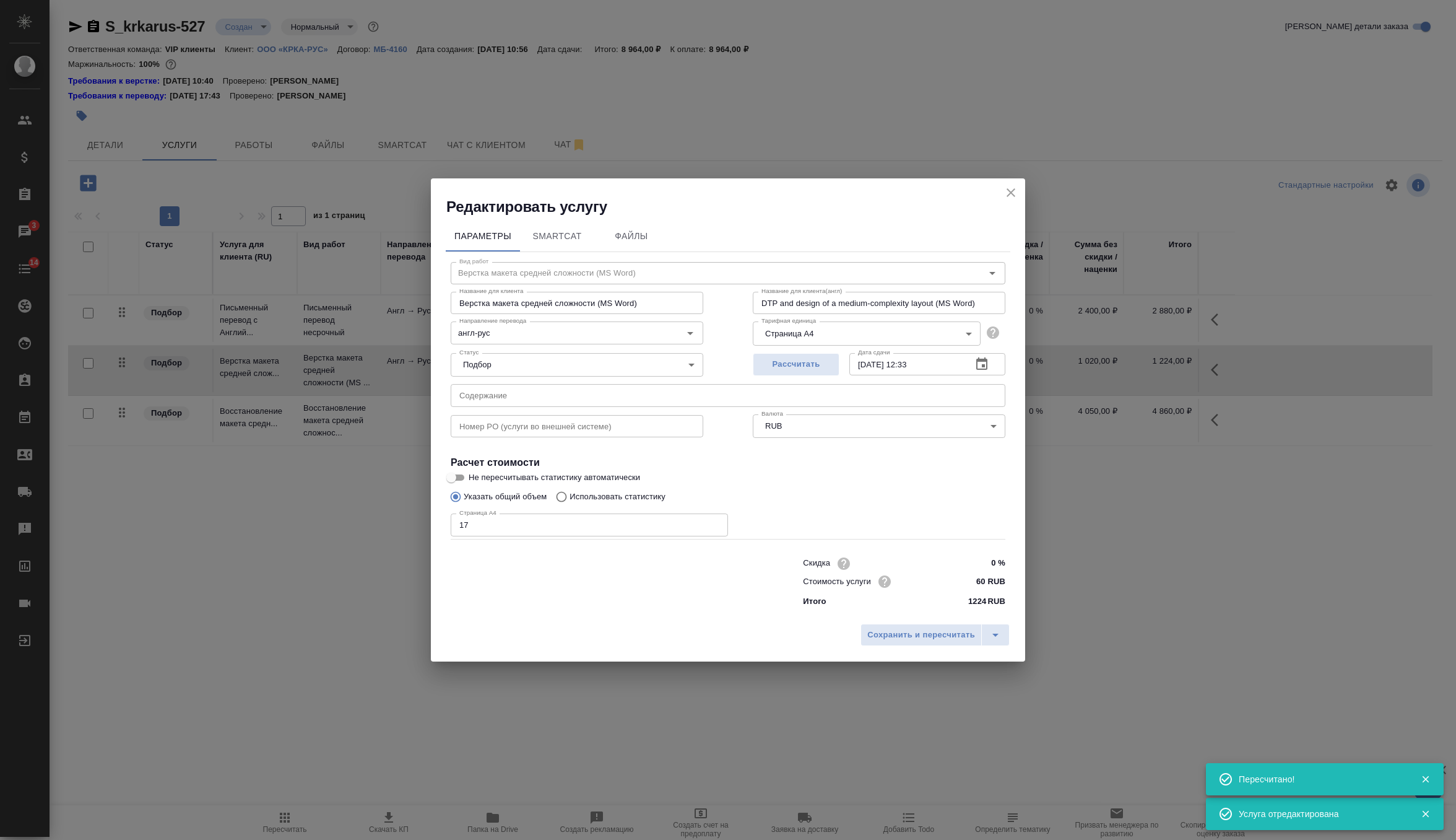
click at [565, 391] on input "text" at bounding box center [727, 395] width 555 height 22
paste input "КРКА Нолицин® (Норфлоксацин), таблетки, покрытые пленочной оболочкой, 400 мг (Е…"
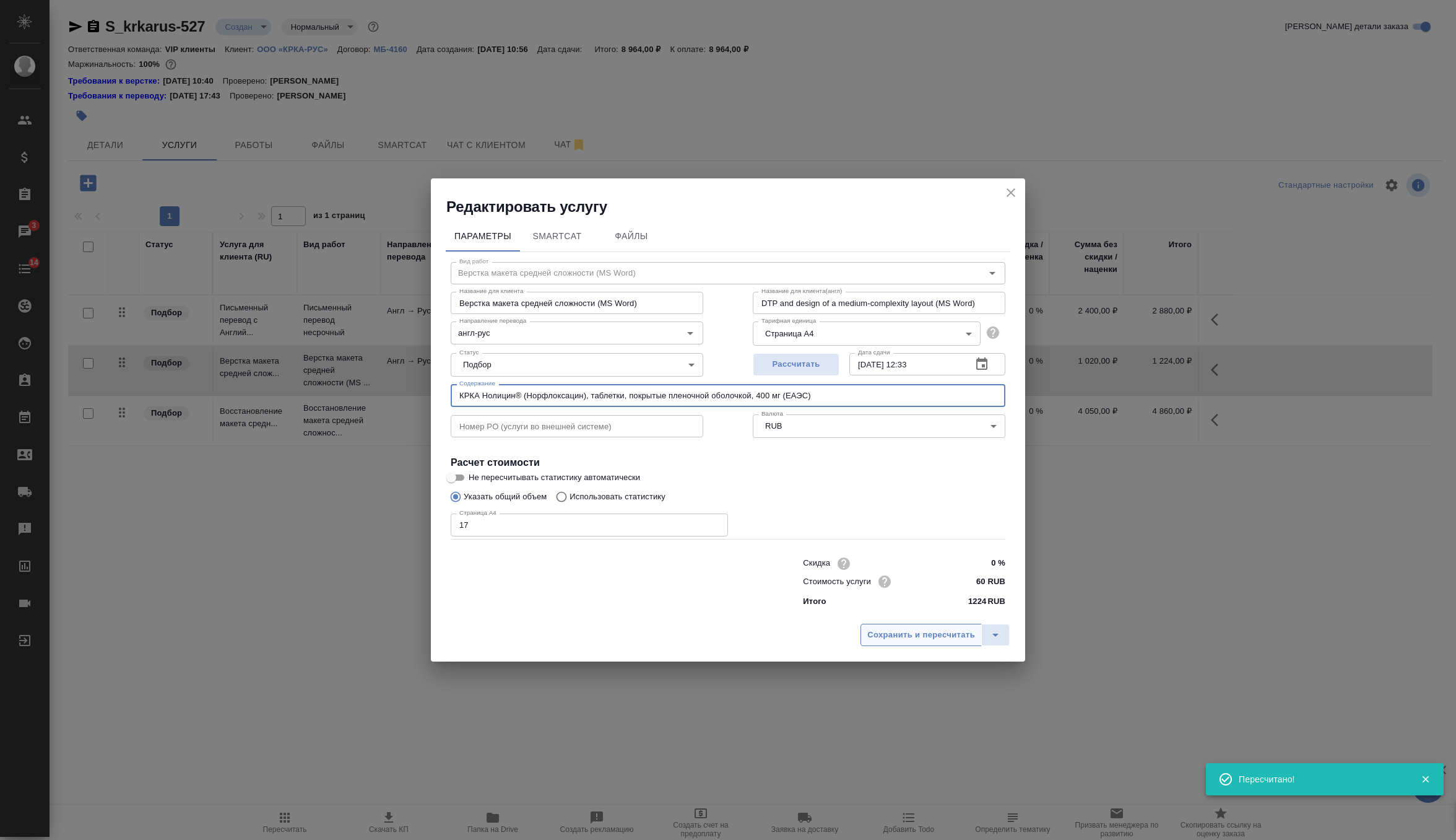
type input "КРКА Нолицин® (Норфлоксацин), таблетки, покрытые пленочной оболочкой, 400 мг (Е…"
click at [934, 635] on span "Сохранить и пересчитать" at bounding box center [921, 635] width 107 height 14
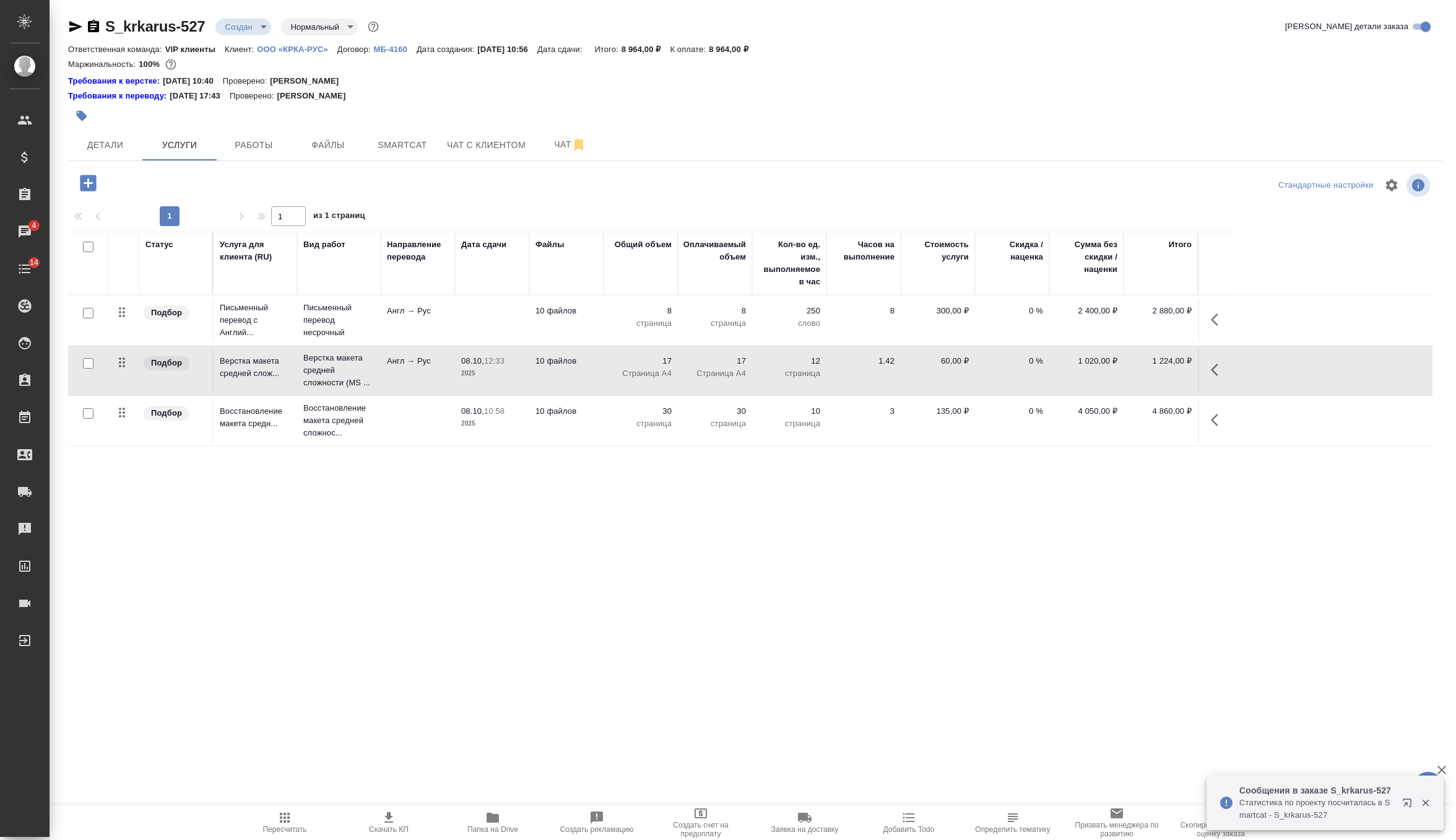
click at [496, 315] on td at bounding box center [492, 321] width 74 height 44
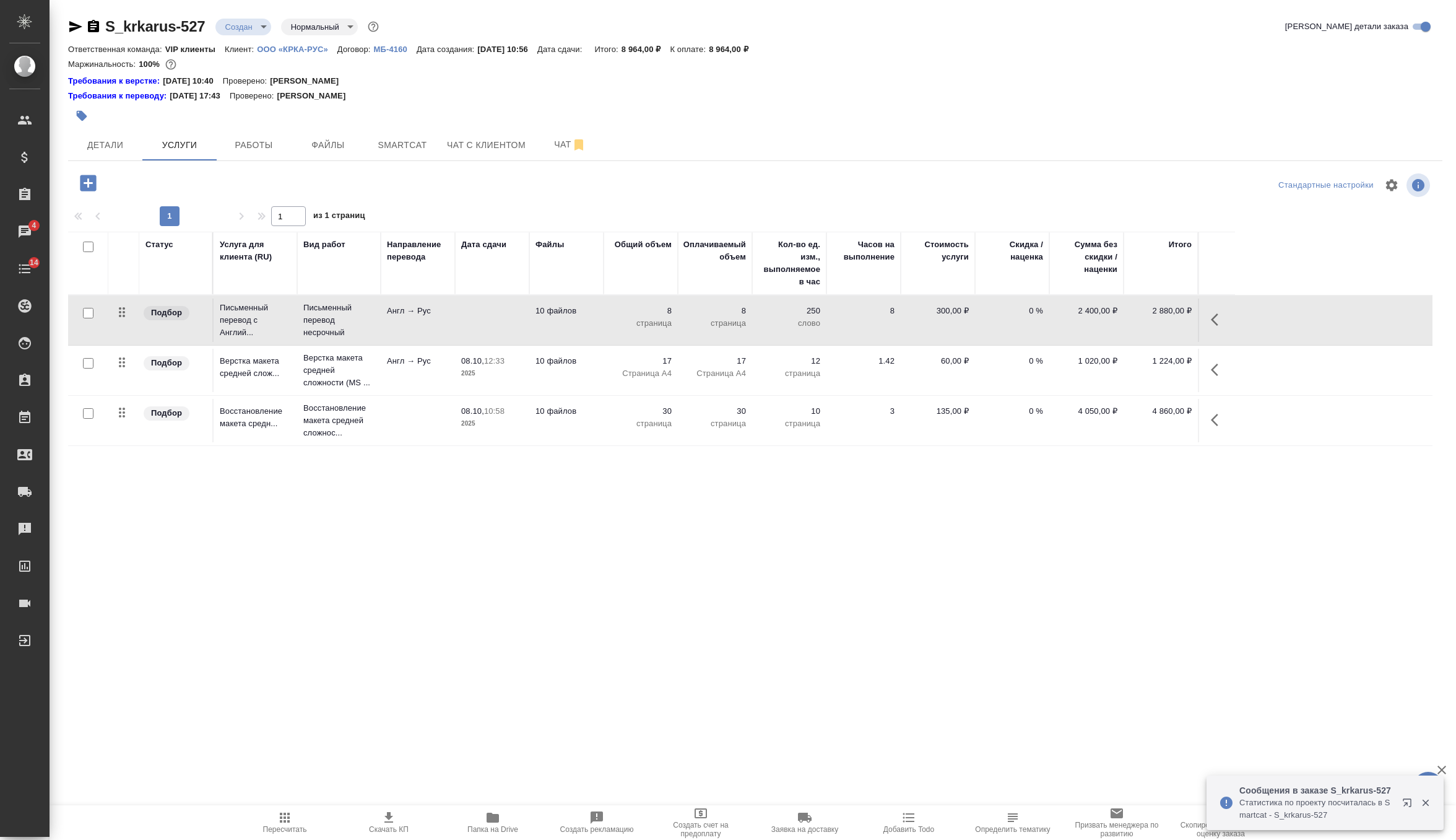
click at [496, 315] on td at bounding box center [492, 321] width 74 height 44
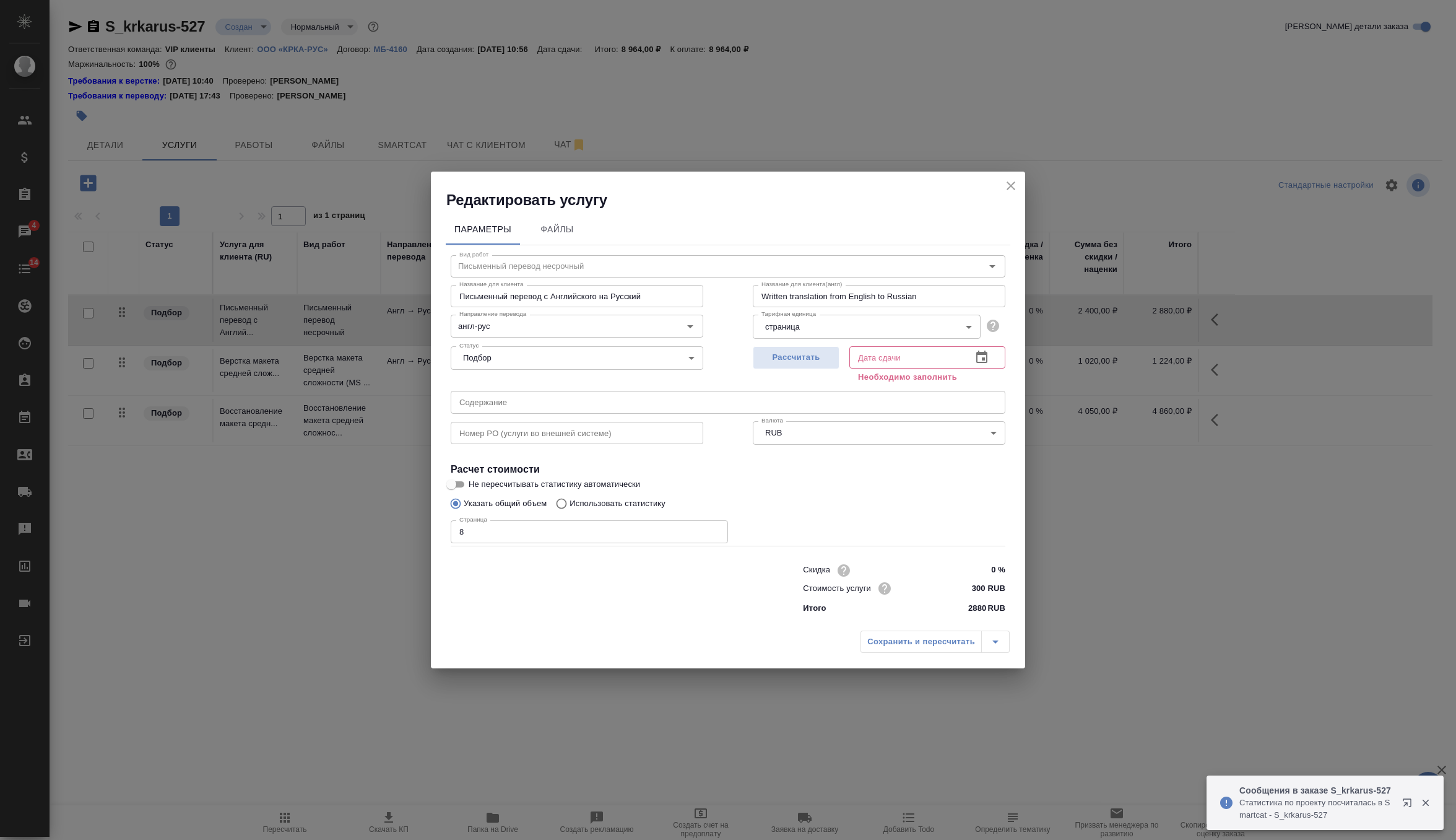
click at [495, 538] on input "8" at bounding box center [589, 531] width 278 height 22
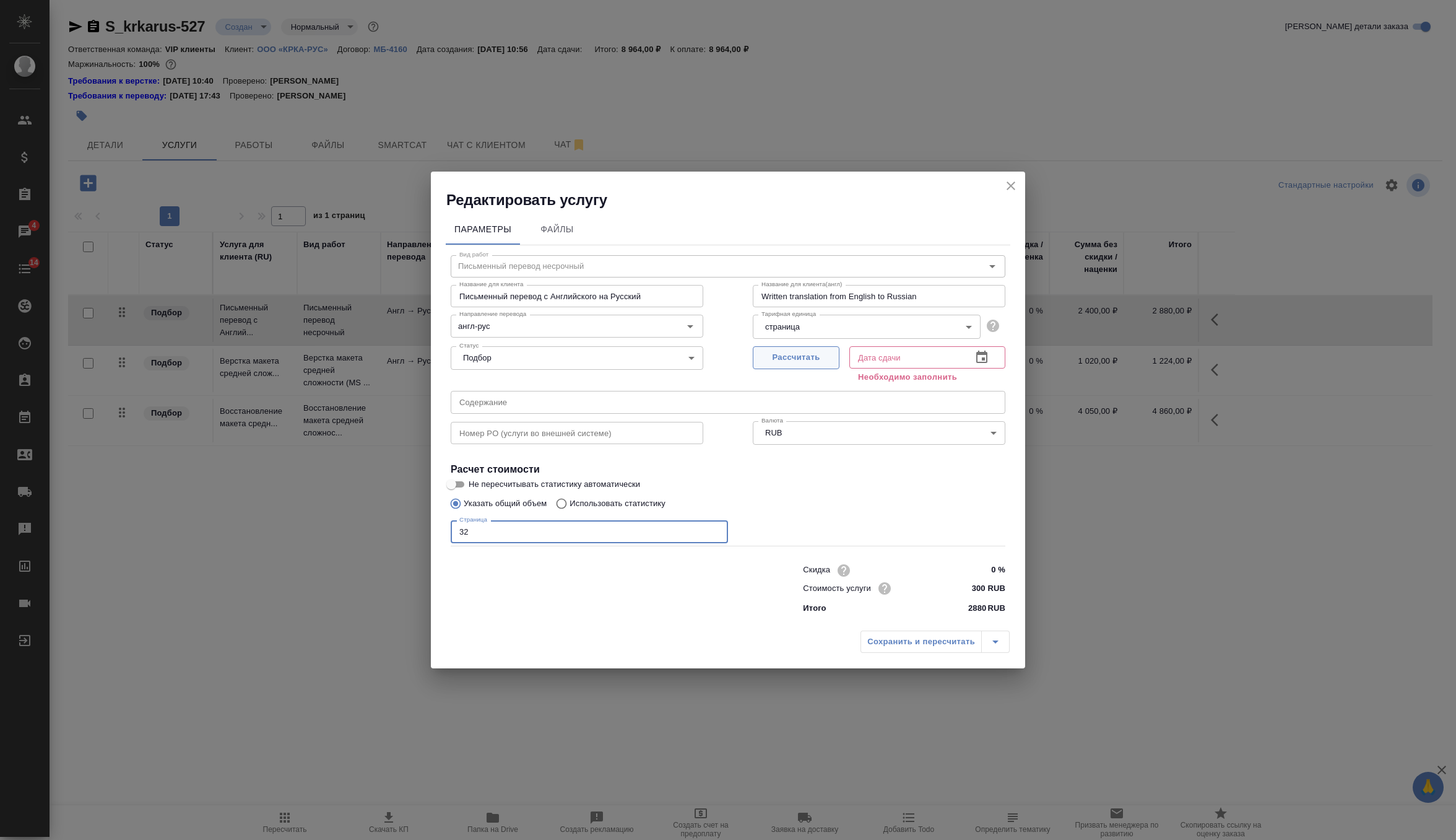
type input "32"
click at [794, 359] on span "Рассчитать" at bounding box center [796, 357] width 73 height 14
type input "14.10.2025 11:09"
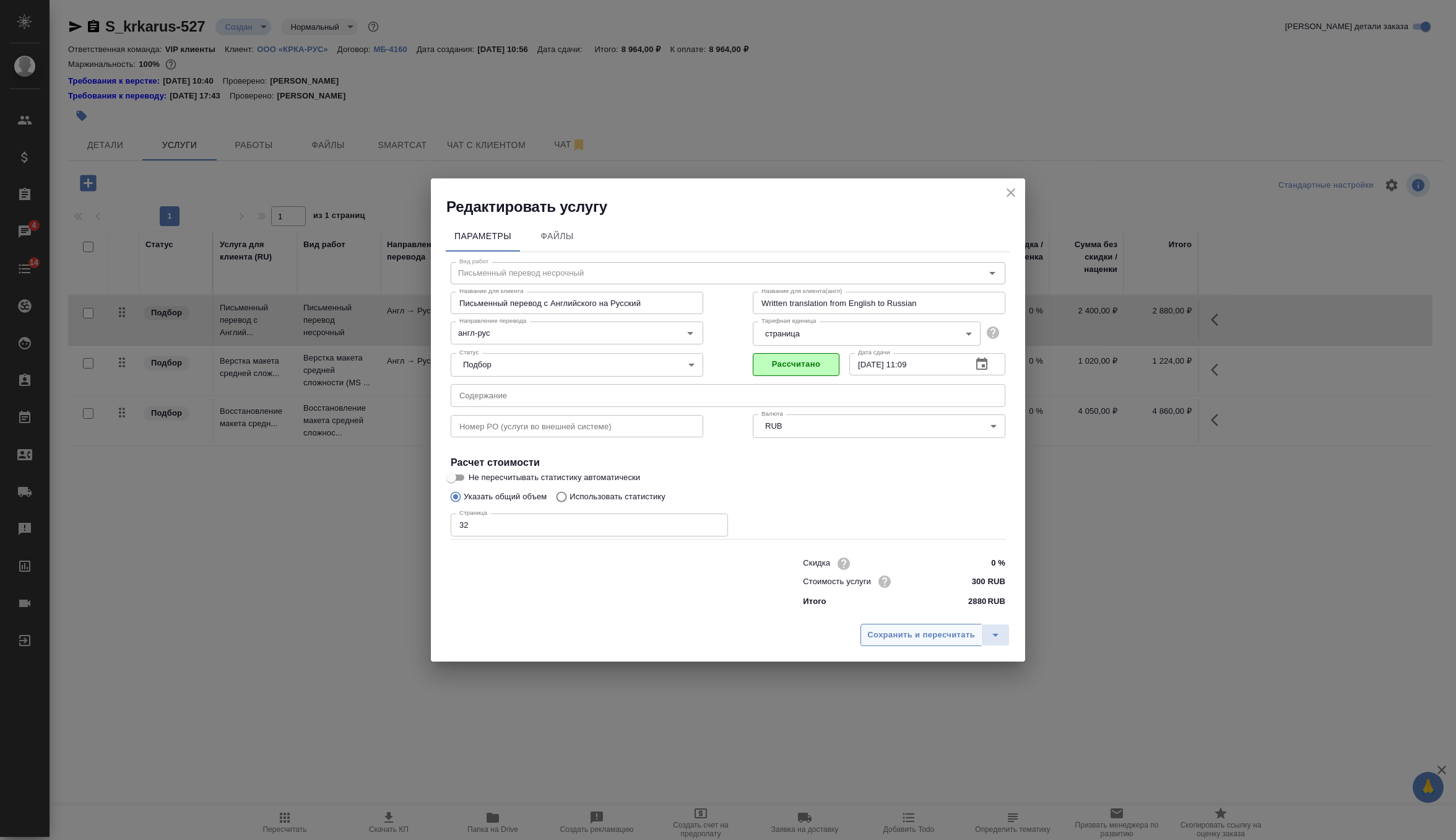
click at [882, 637] on span "Сохранить и пересчитать" at bounding box center [921, 635] width 107 height 14
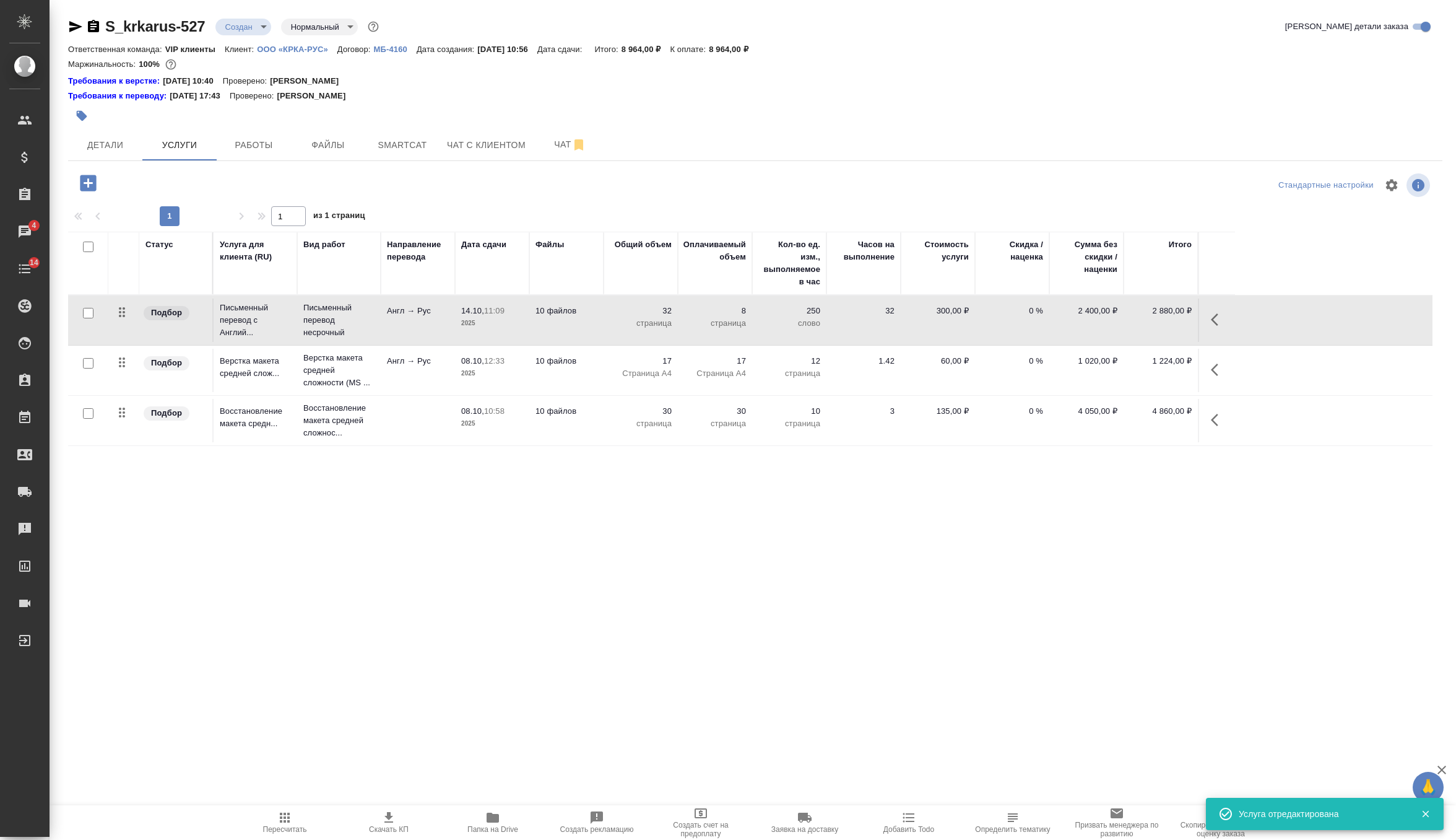
click at [618, 369] on p "Страница А4" at bounding box center [640, 374] width 62 height 12
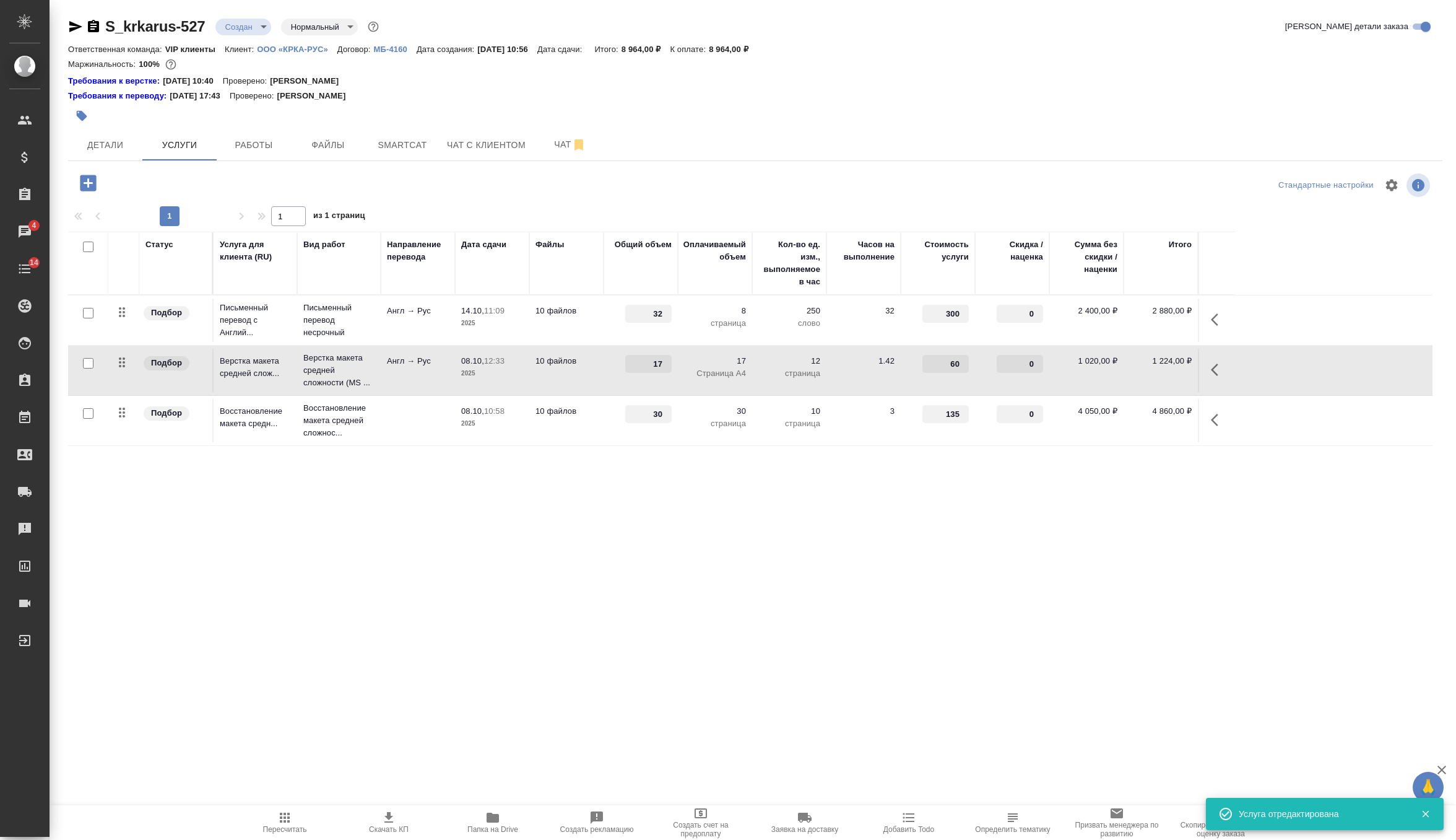
click at [618, 369] on div "17" at bounding box center [640, 364] width 62 height 18
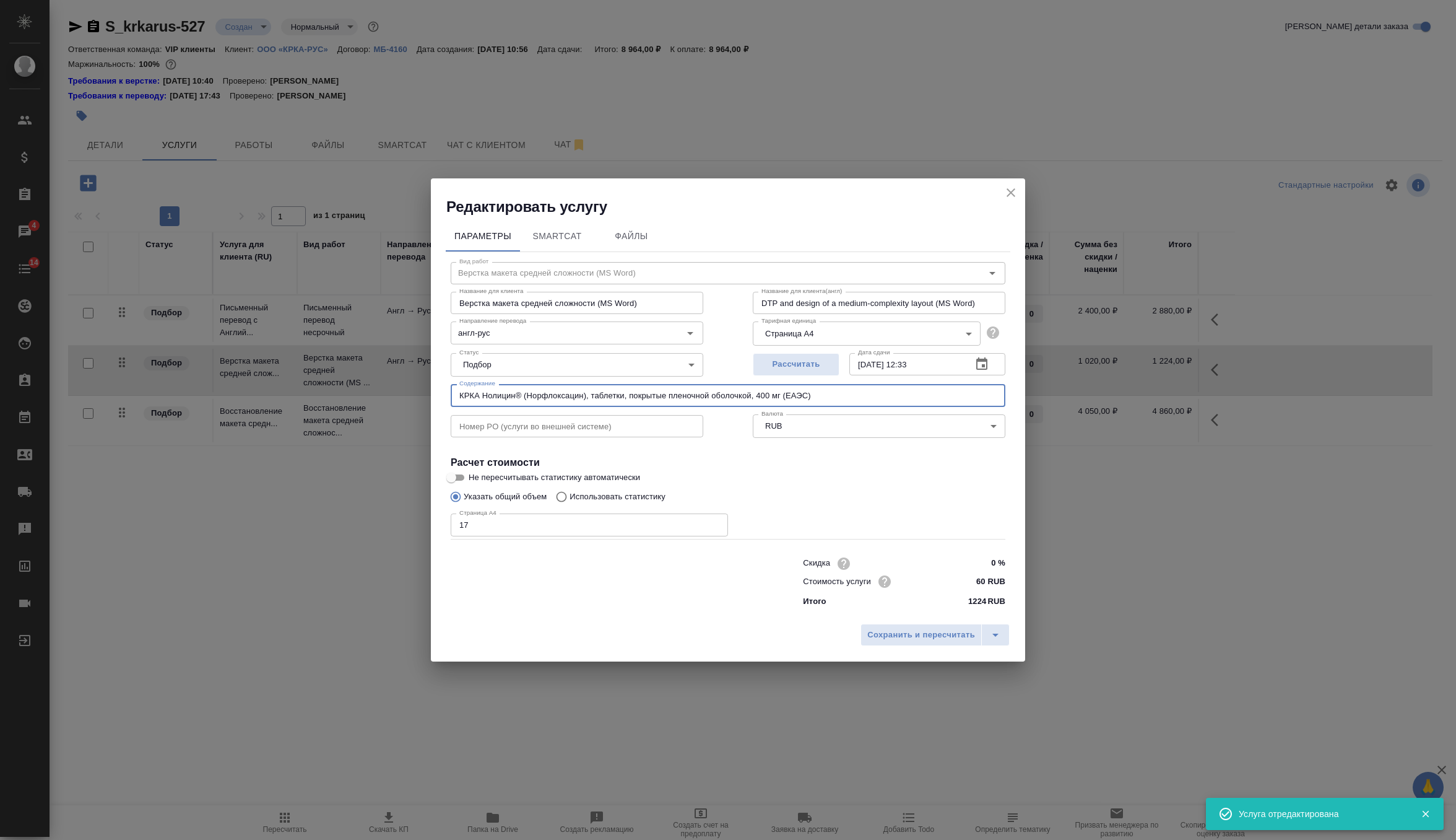
click at [574, 395] on input "КРКА Нолицин® (Норфлоксацин), таблетки, покрытые пленочной оболочкой, 400 мг (Е…" at bounding box center [727, 395] width 555 height 22
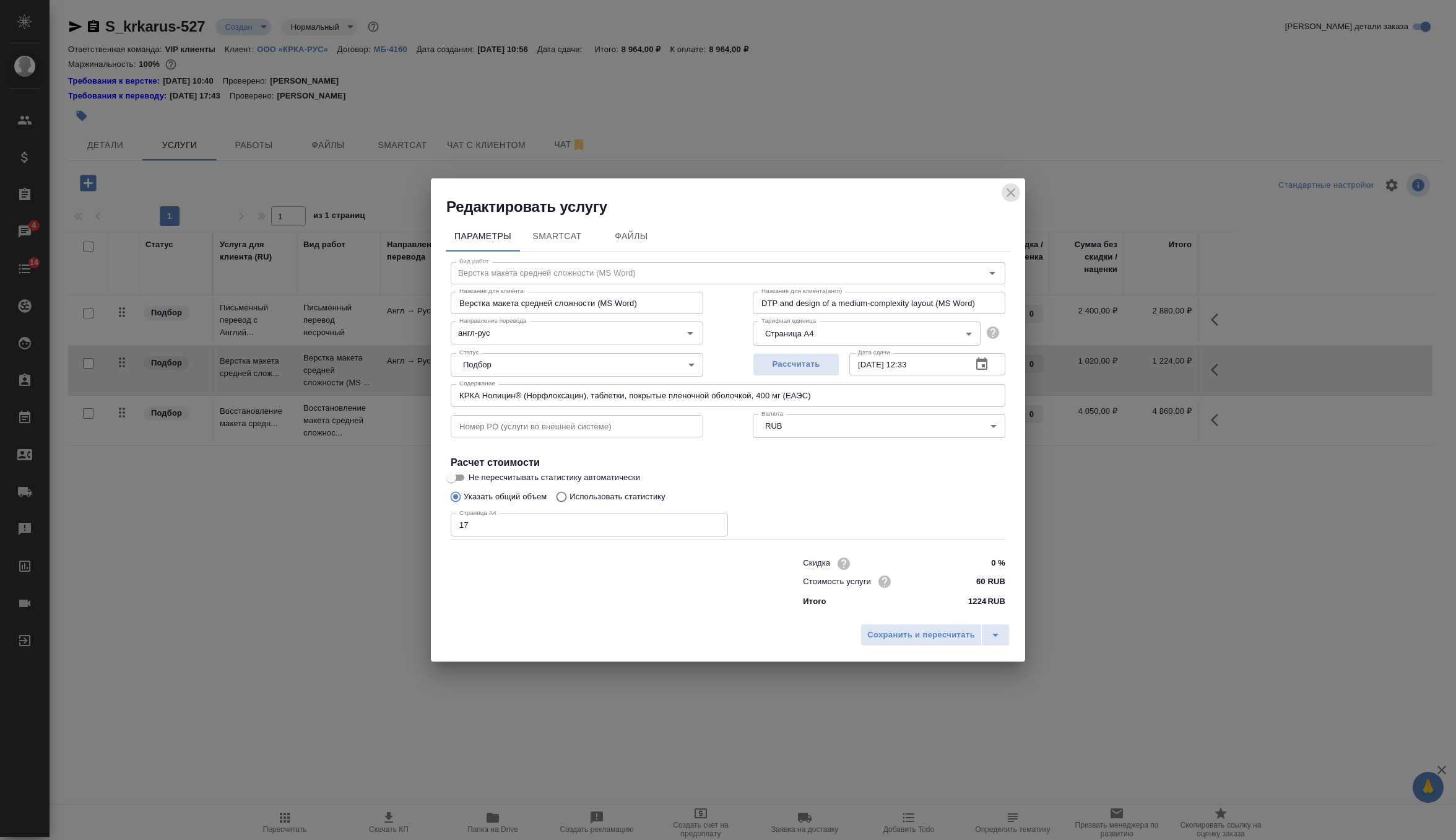
click at [1010, 190] on icon "close" at bounding box center [1011, 193] width 15 height 15
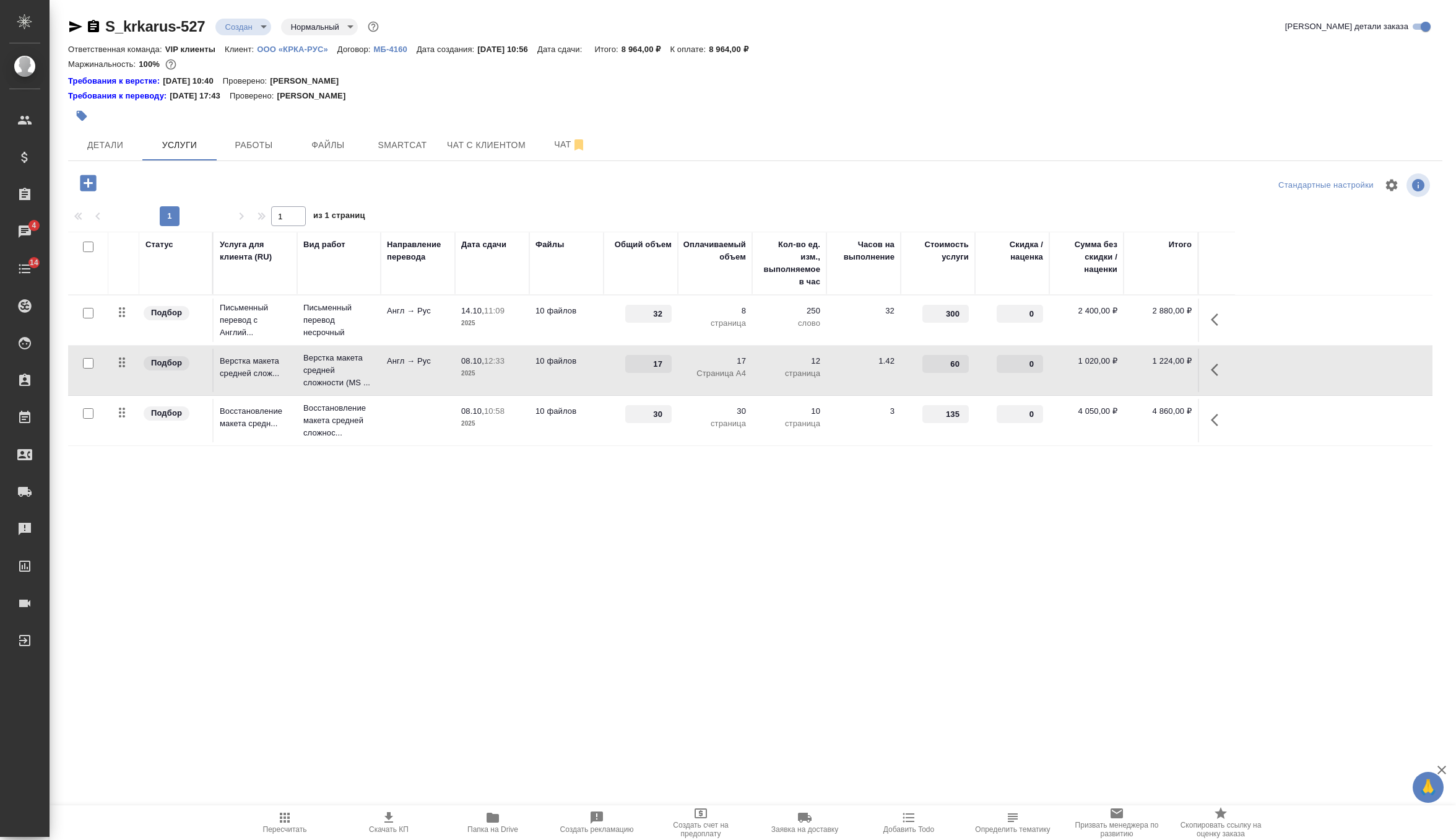
click at [586, 324] on td "10 файлов" at bounding box center [566, 321] width 74 height 44
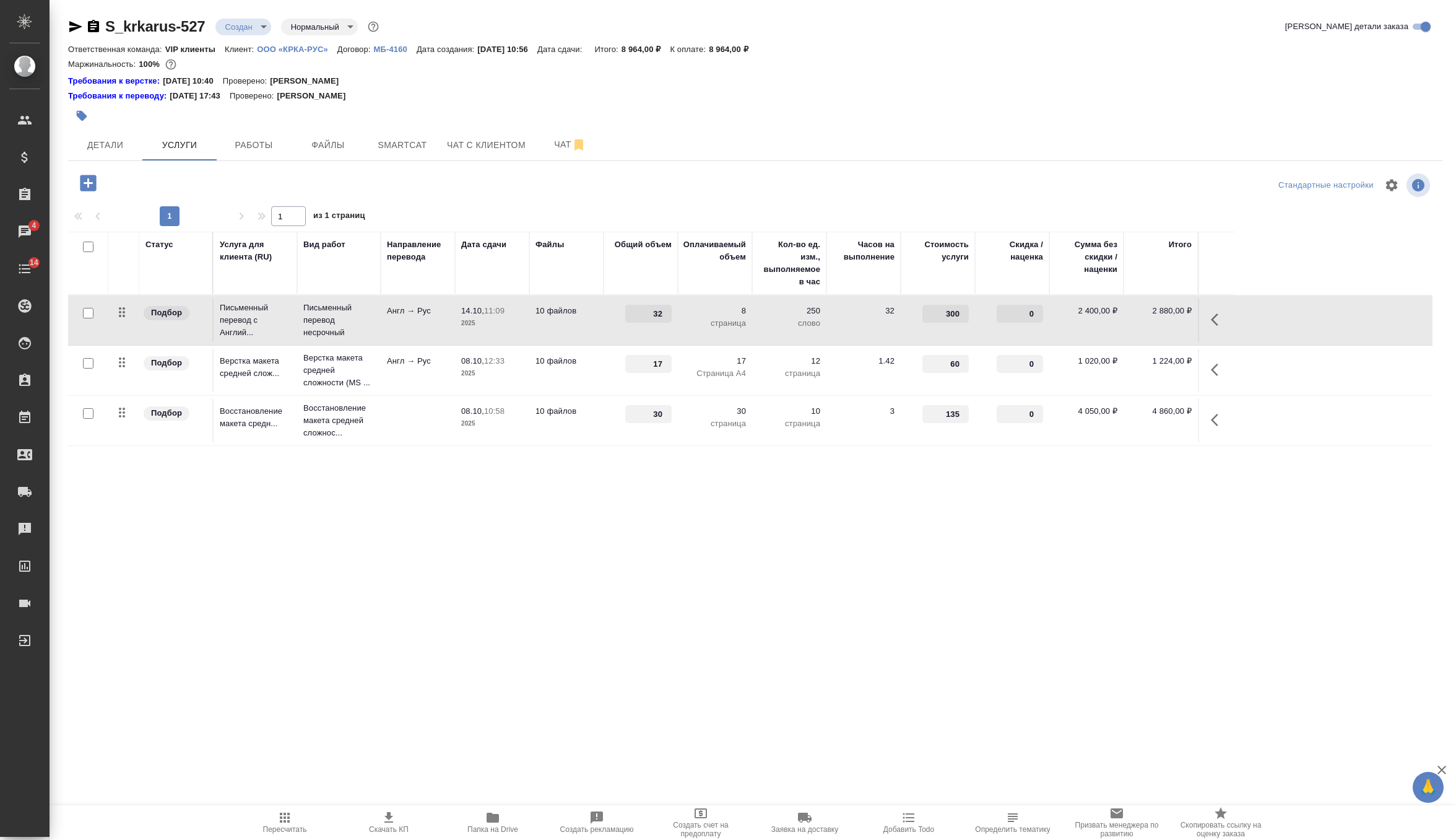
click at [586, 324] on td "10 файлов" at bounding box center [566, 321] width 74 height 44
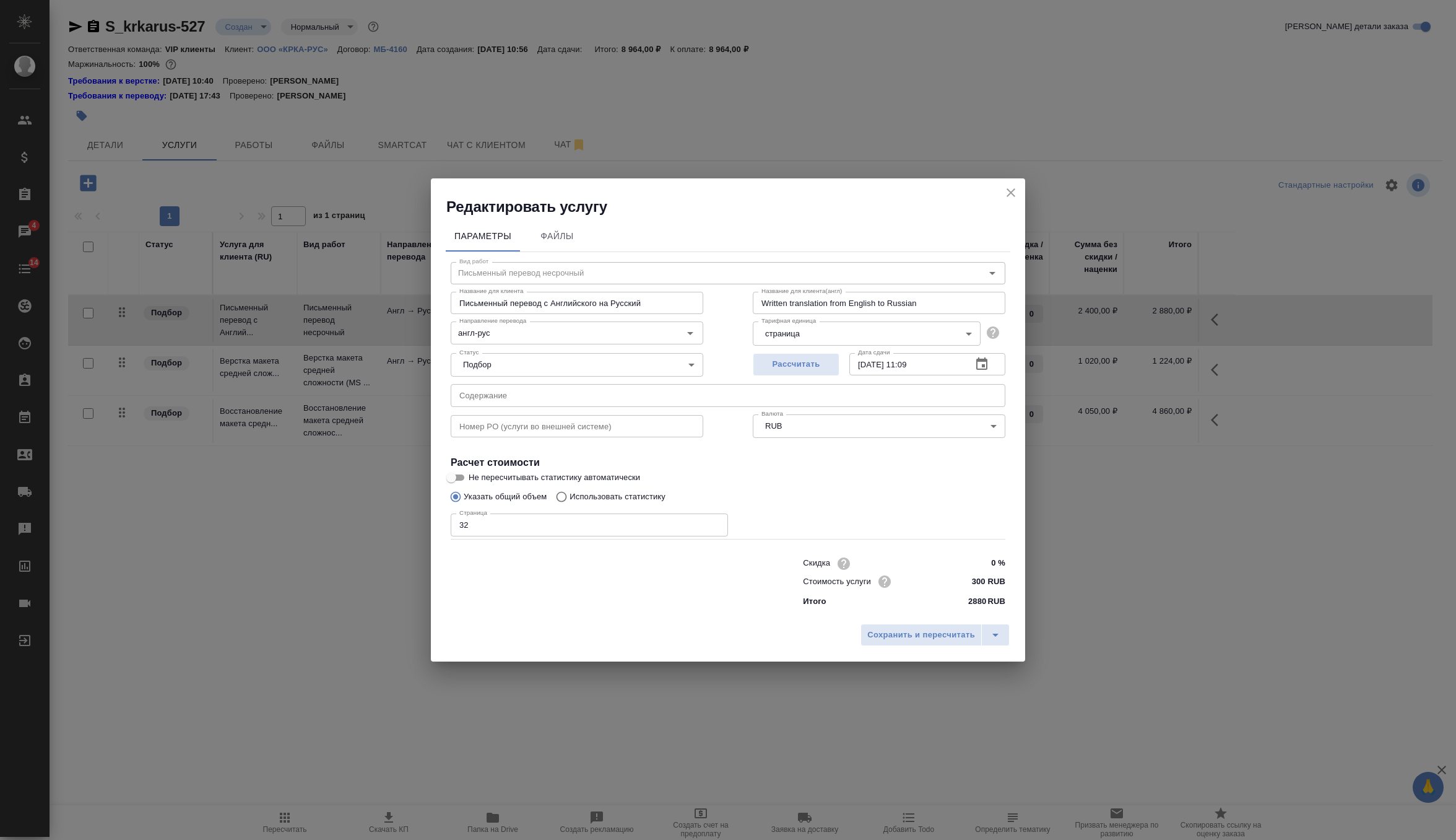
click at [552, 404] on input "text" at bounding box center [727, 395] width 555 height 22
paste input "КРКА Нолицин® (Норфлоксацин), таблетки, покрытые пленочной оболочкой, 400 мг (Е…"
type input "КРКА Нолицин® (Норфлоксацин), таблетки, покрытые пленочной оболочкой, 400 мг (Е…"
click at [887, 634] on span "Сохранить и пересчитать" at bounding box center [921, 635] width 107 height 14
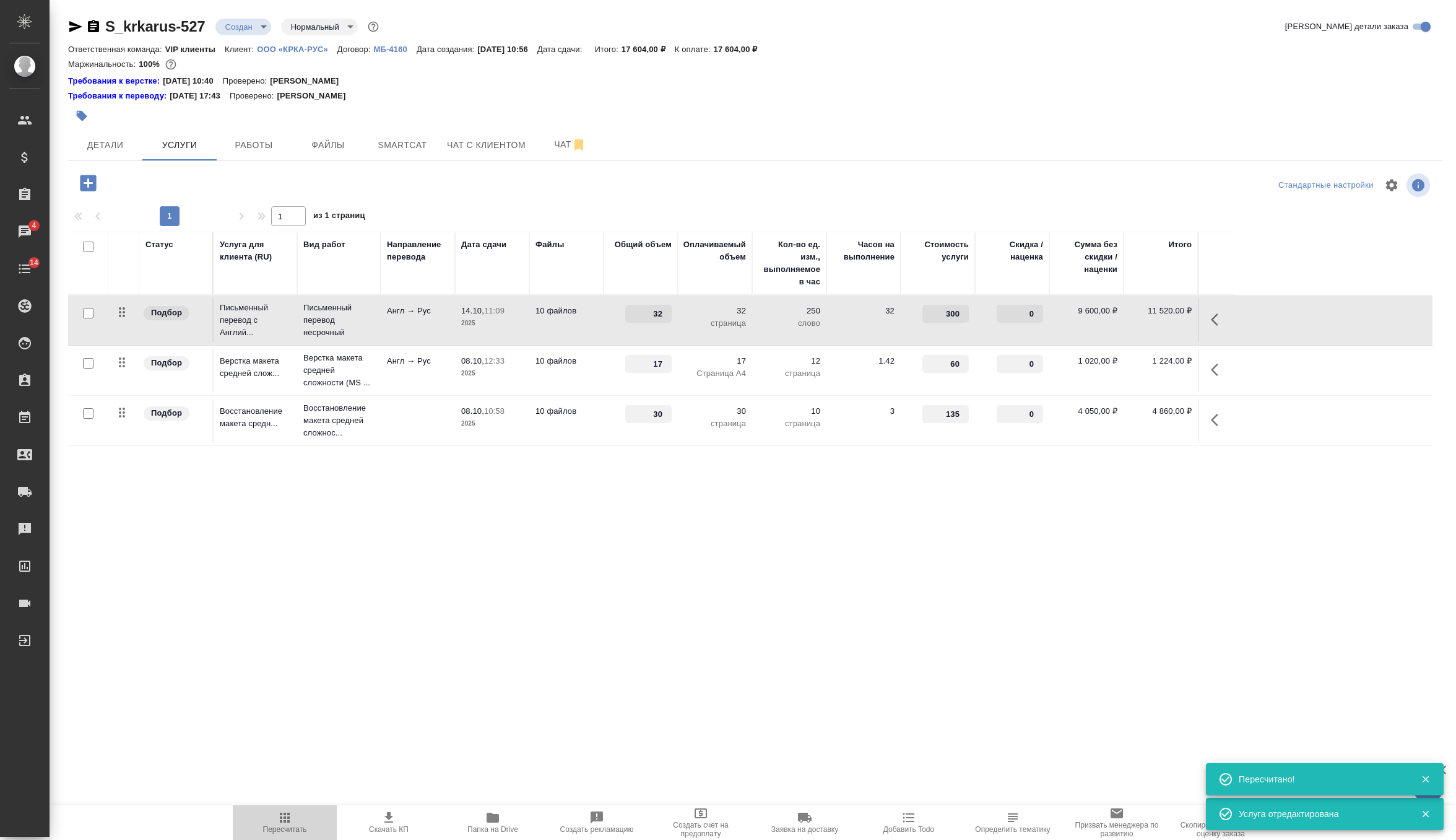
click at [306, 825] on span "Пересчитать" at bounding box center [285, 829] width 44 height 9
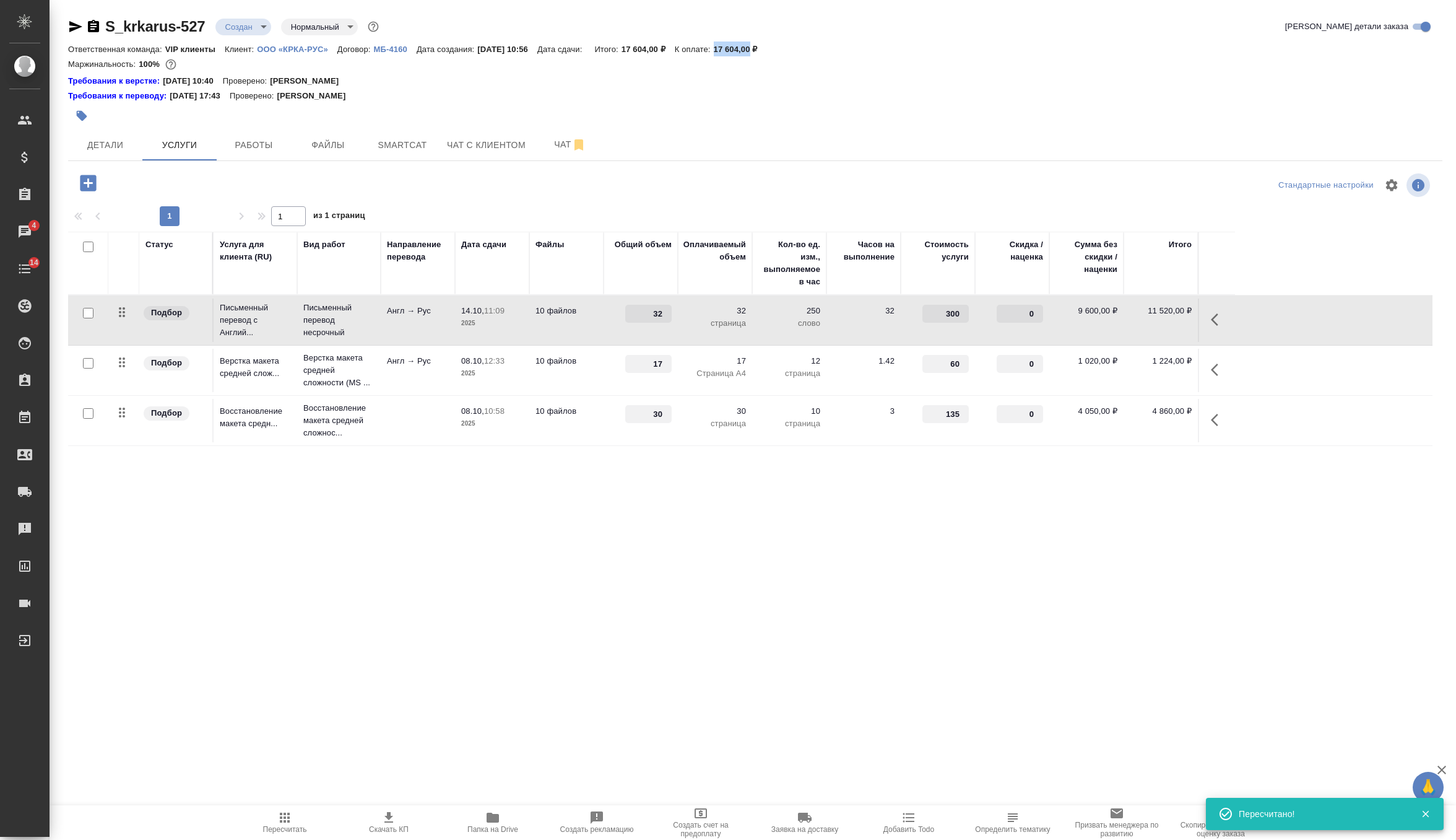
drag, startPoint x: 742, startPoint y: 45, endPoint x: 779, endPoint y: 45, distance: 37.0
click at [767, 45] on p "17 604,00 ₽" at bounding box center [740, 50] width 53 height 10
copy p "17 604,00"
click at [107, 155] on button "Детали" at bounding box center [105, 144] width 74 height 31
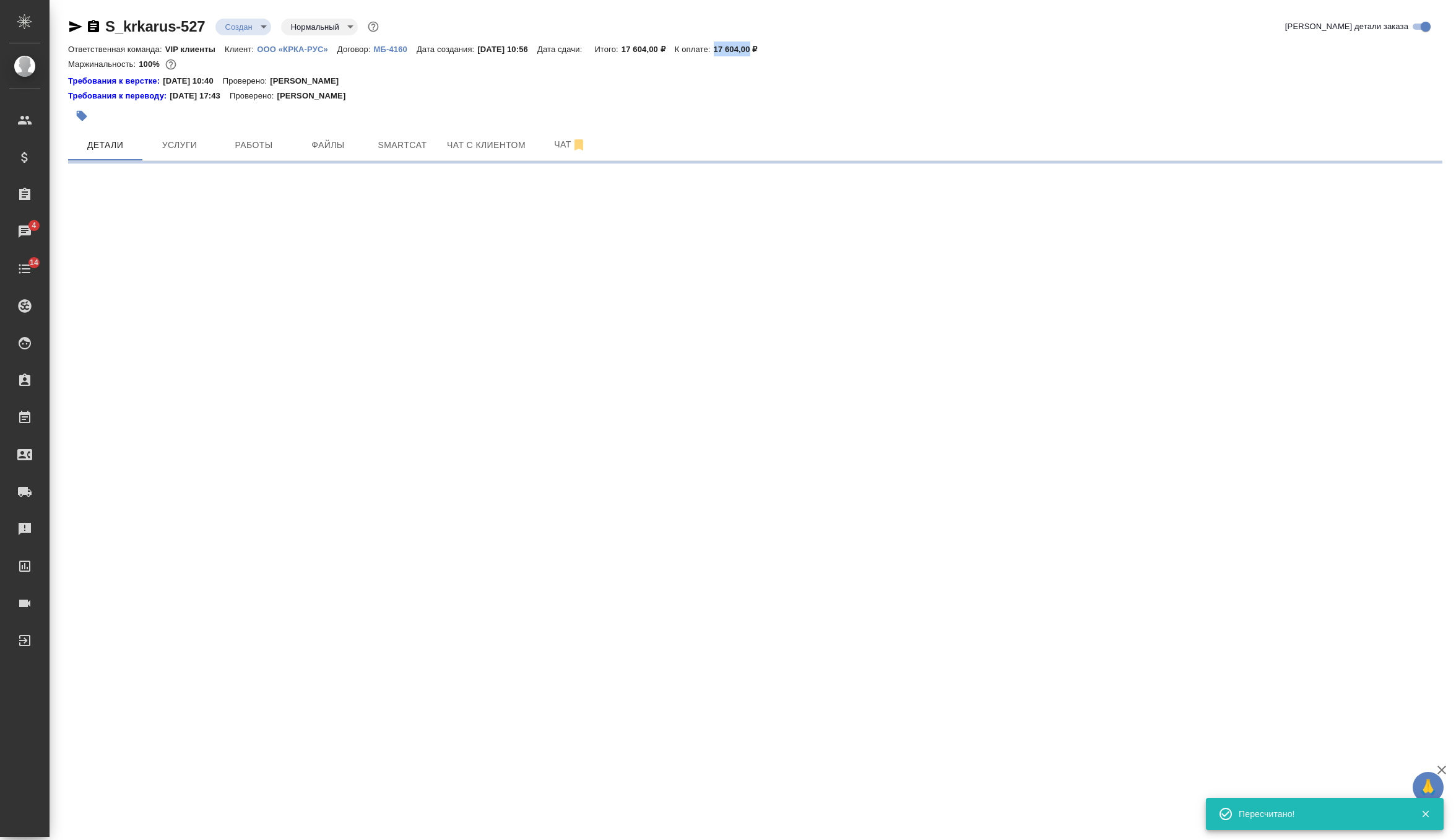
select select "RU"
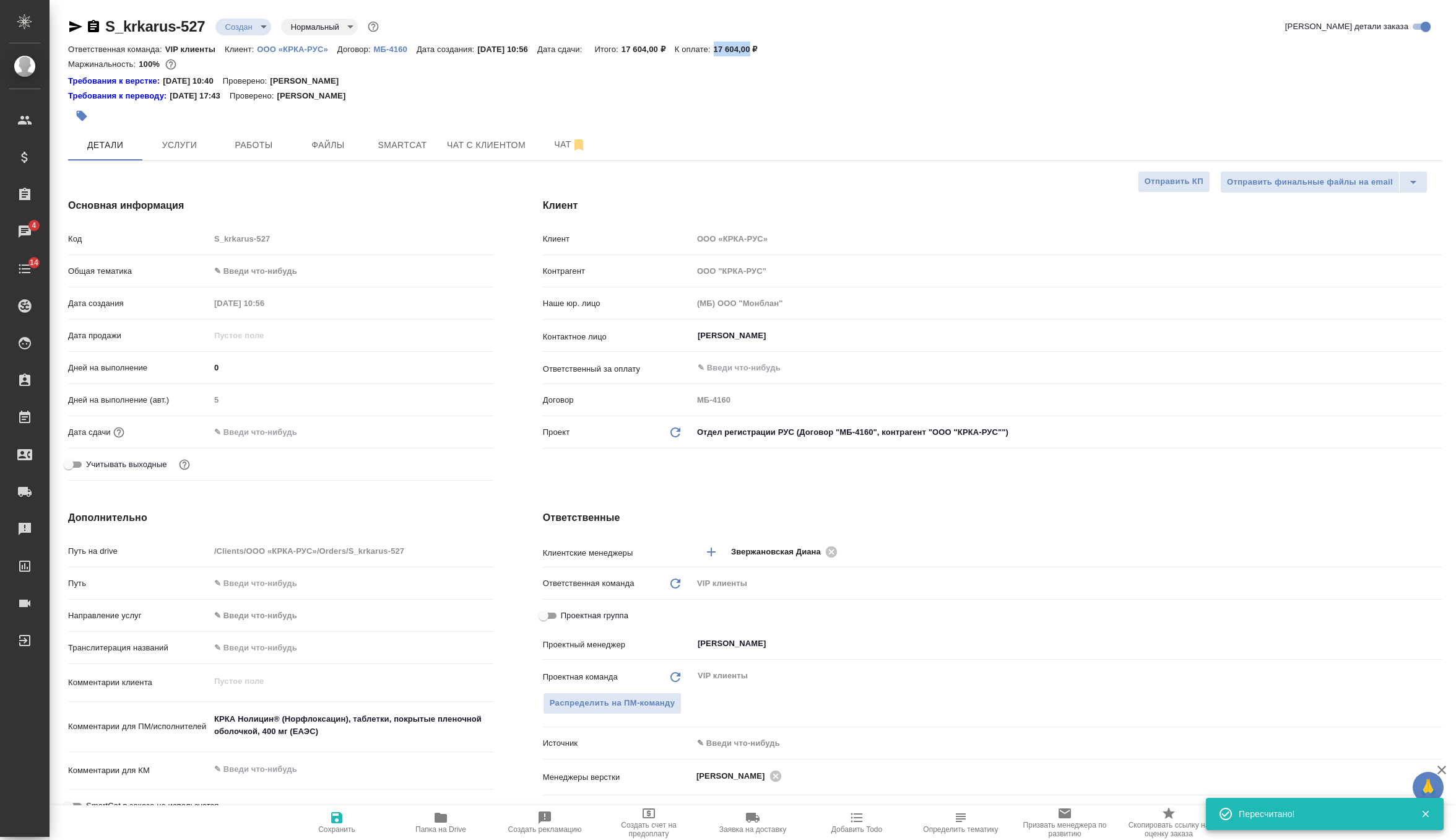
type textarea "x"
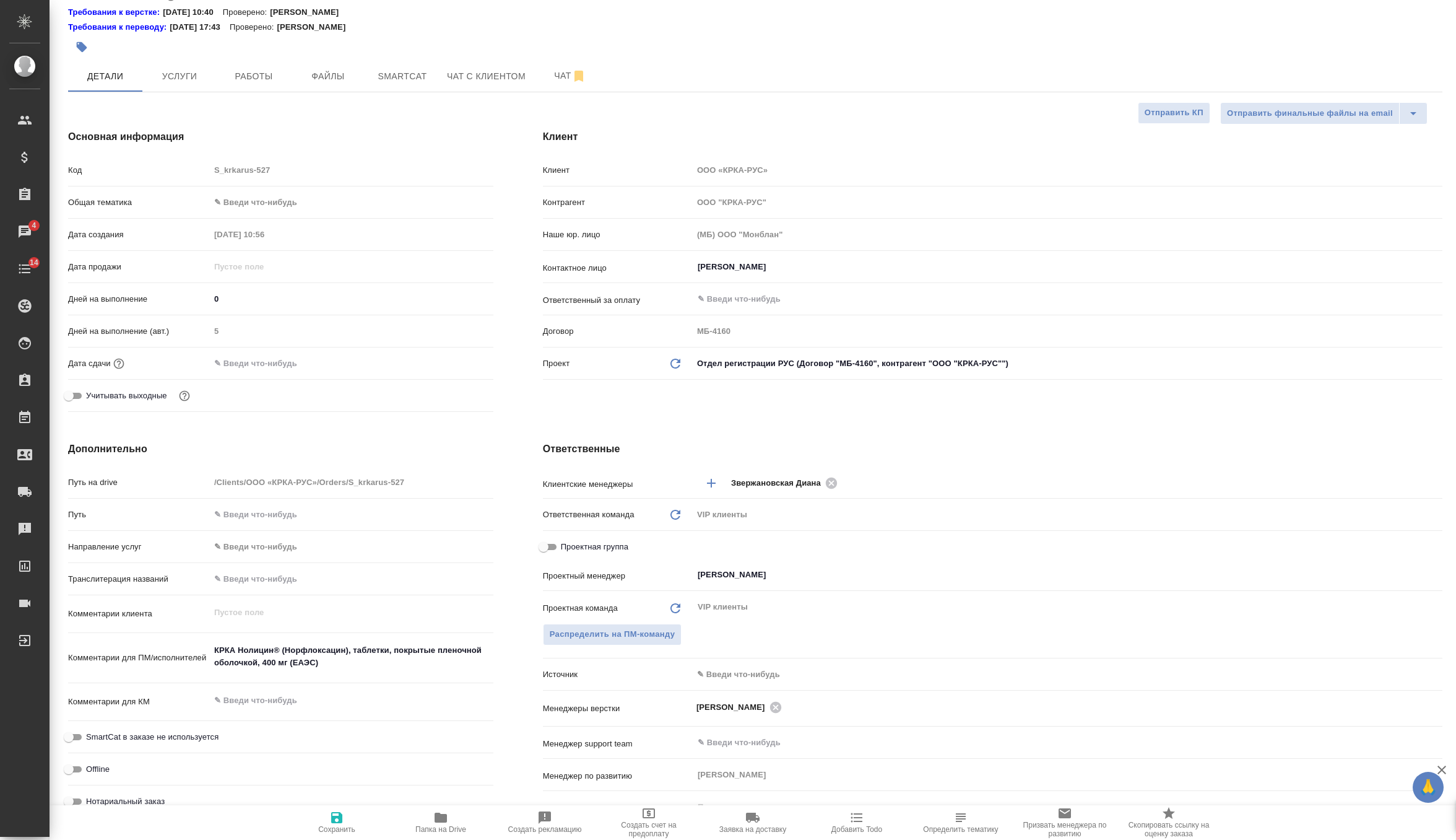
scroll to position [84, 0]
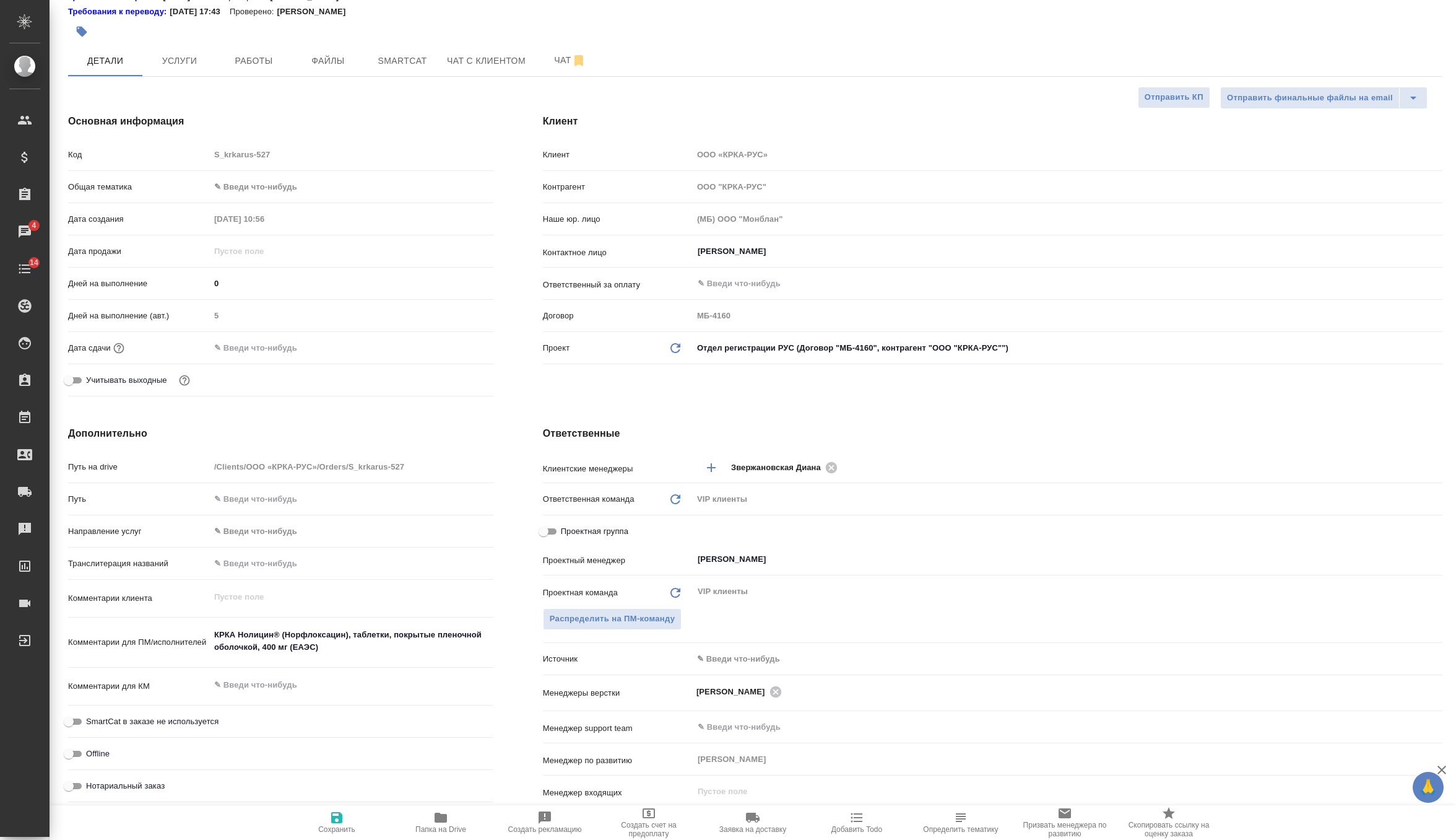
click at [254, 339] on input "text" at bounding box center [263, 348] width 108 height 18
click at [453, 348] on icon "button" at bounding box center [458, 347] width 15 height 15
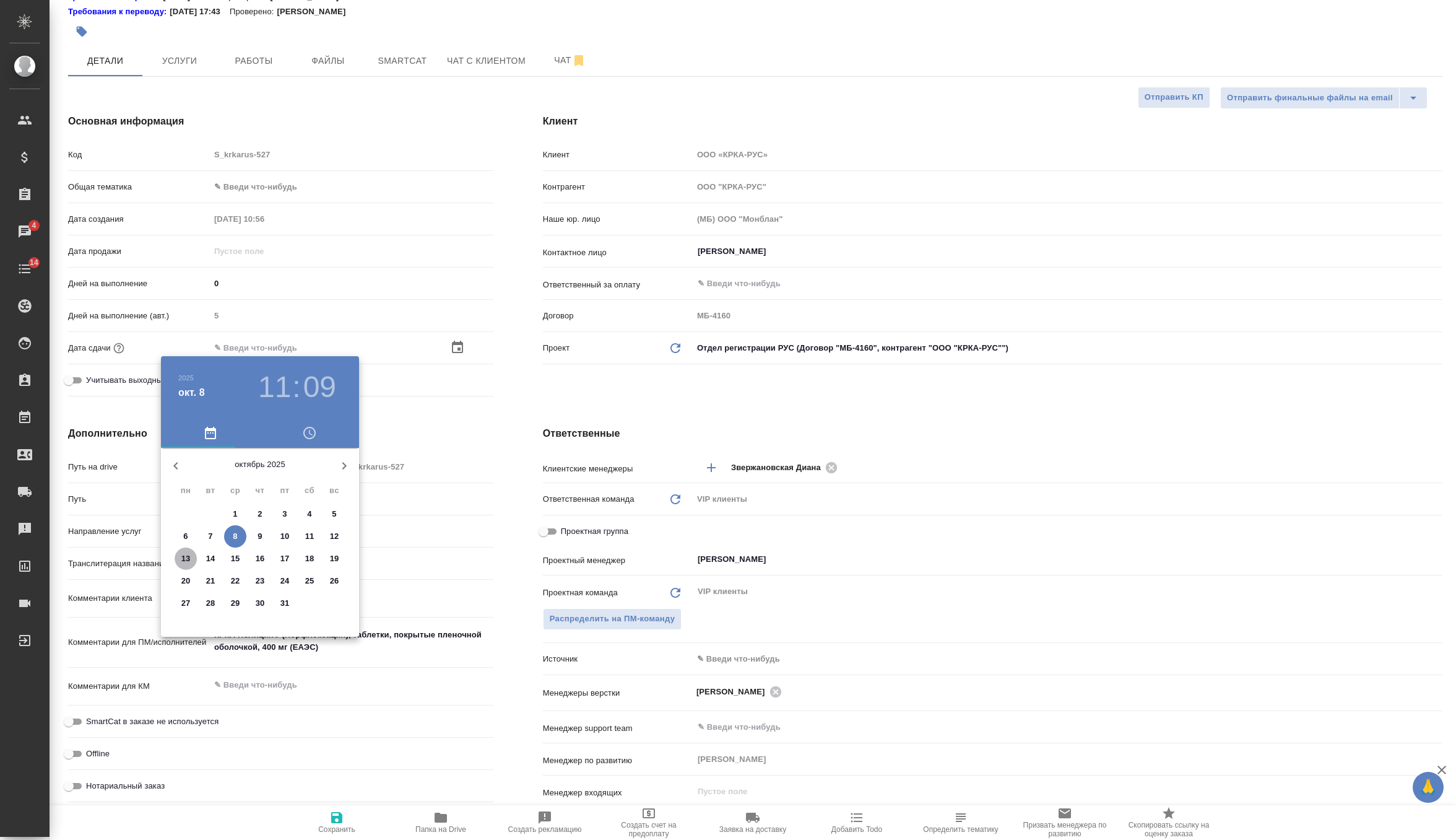
click at [178, 557] on span "13" at bounding box center [186, 559] width 22 height 12
type input "13.10.2025 11:09"
type textarea "x"
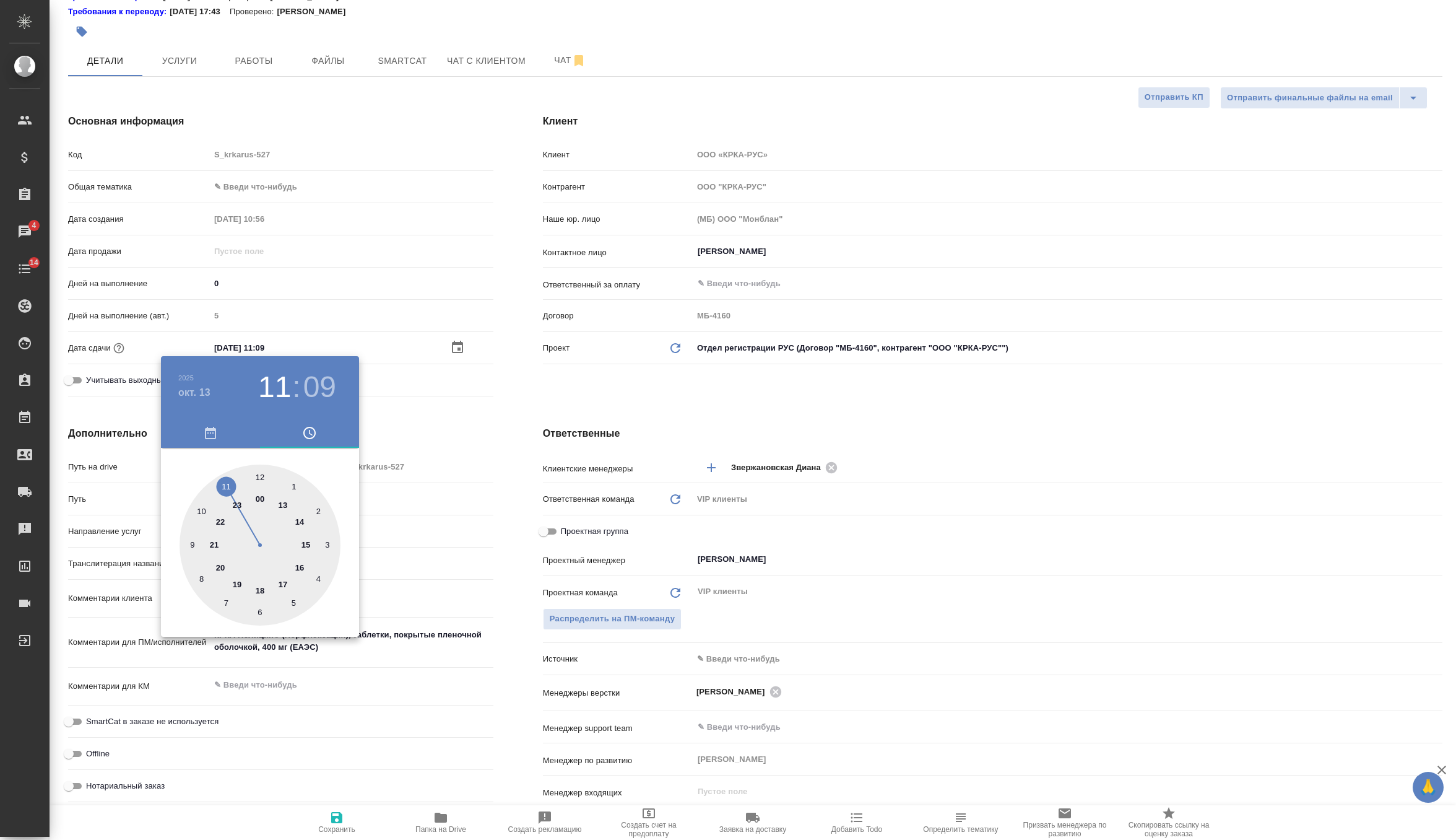
click at [279, 584] on div at bounding box center [260, 545] width 161 height 161
type input "13.10.2025 17:09"
type textarea "x"
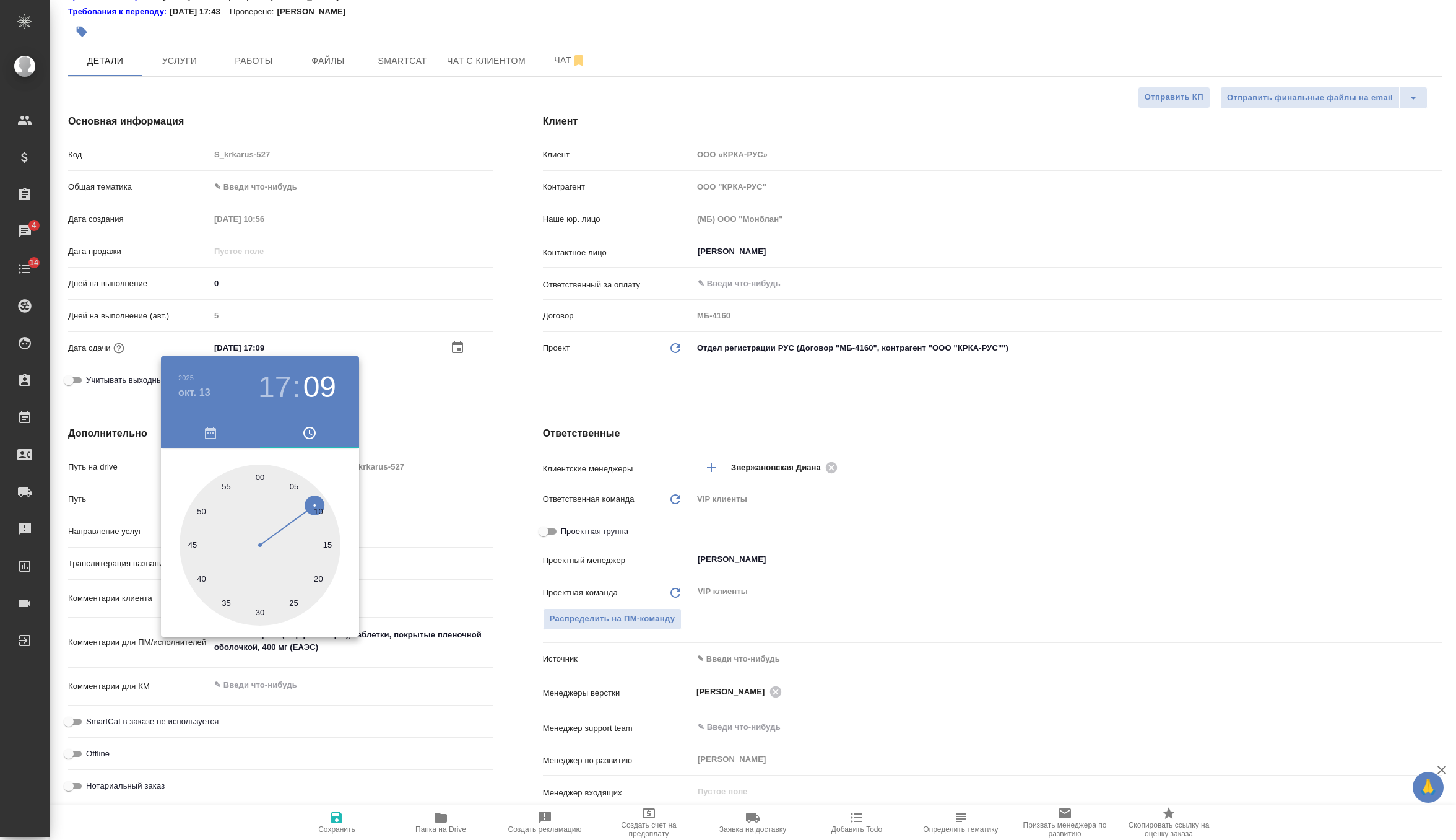
click at [259, 475] on div at bounding box center [260, 545] width 161 height 161
type input "13.10.2025 17:00"
type textarea "x"
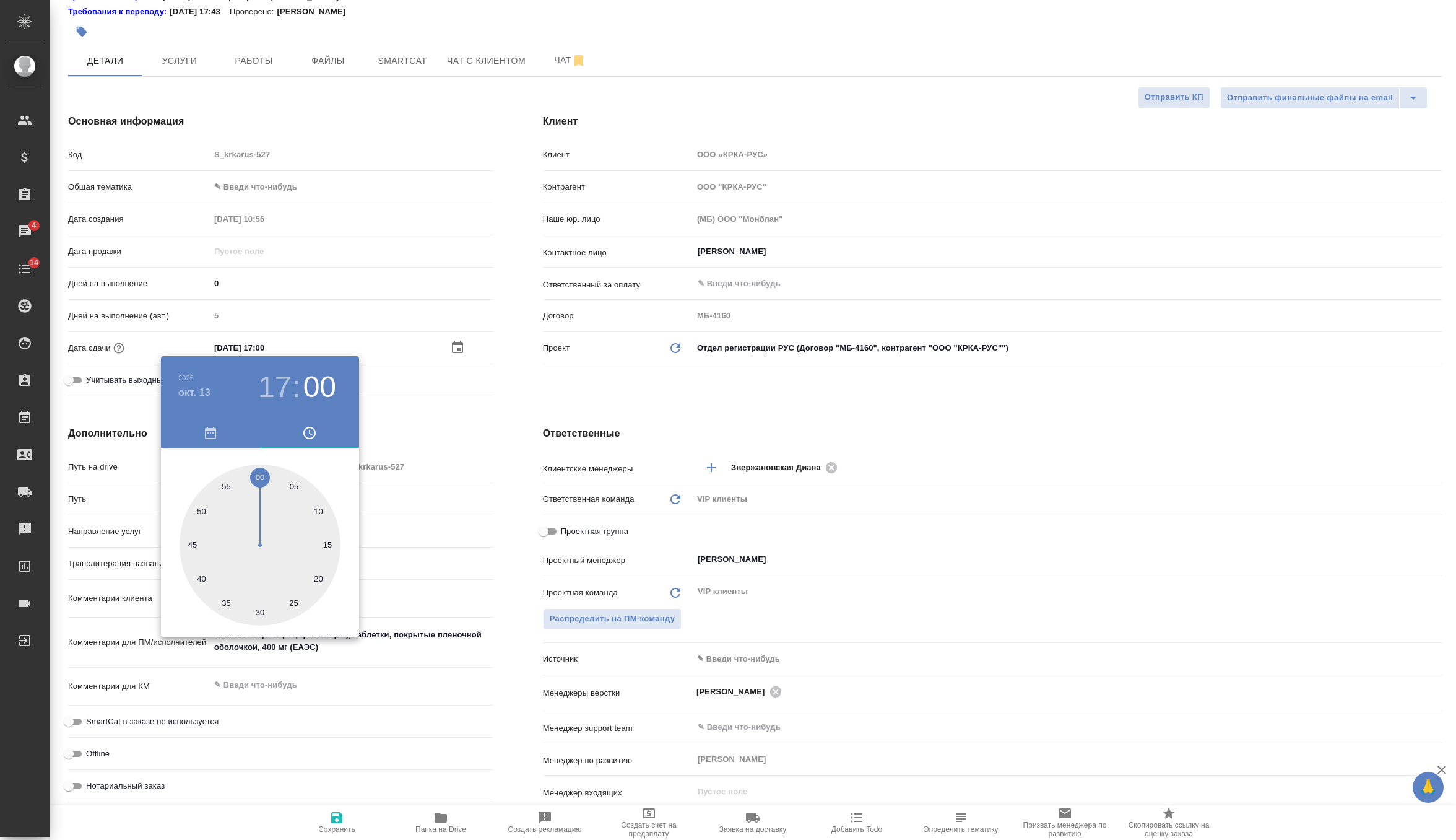
click at [457, 427] on div at bounding box center [728, 420] width 1456 height 840
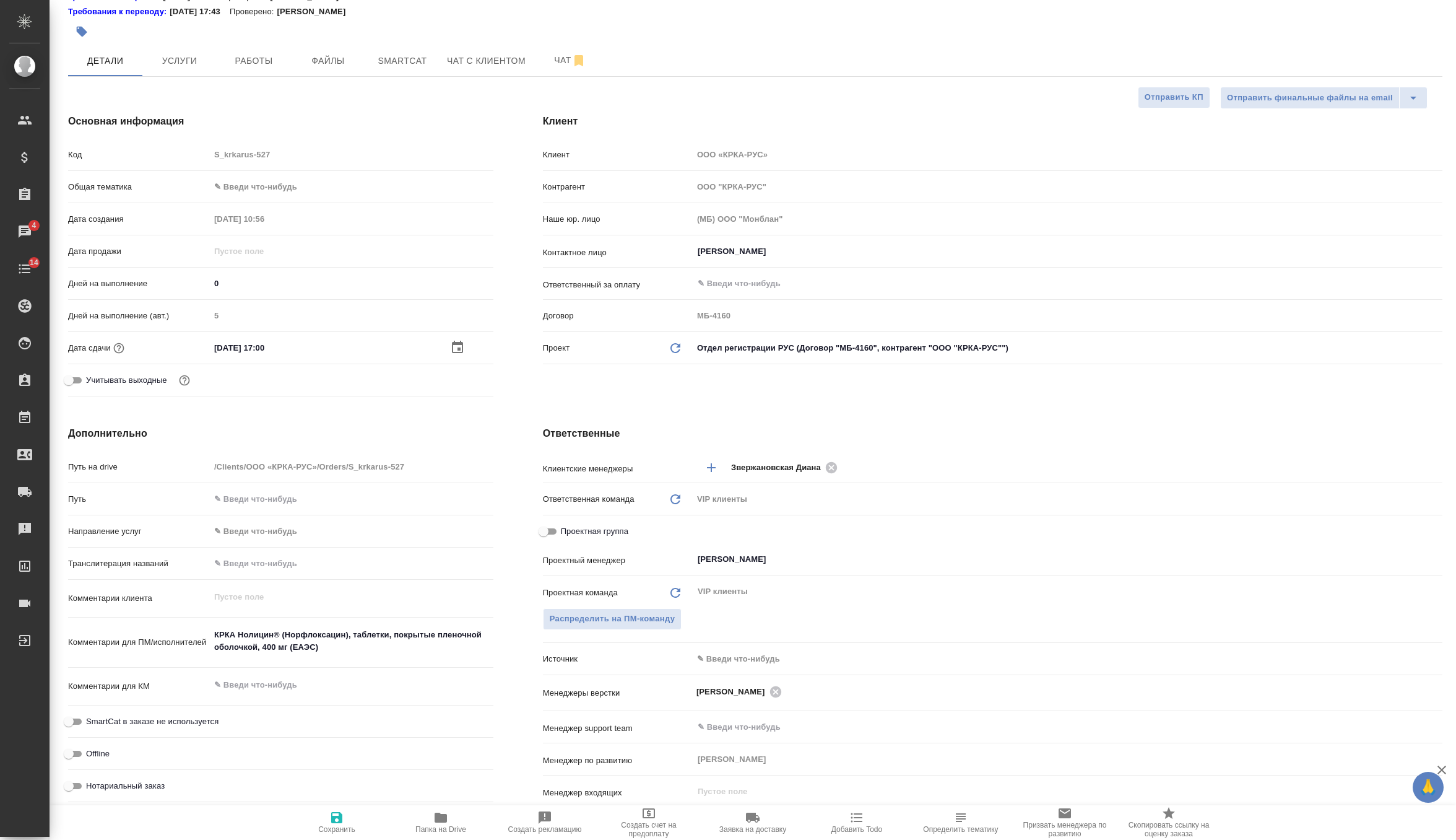
click at [331, 815] on icon "button" at bounding box center [337, 818] width 11 height 11
type textarea "x"
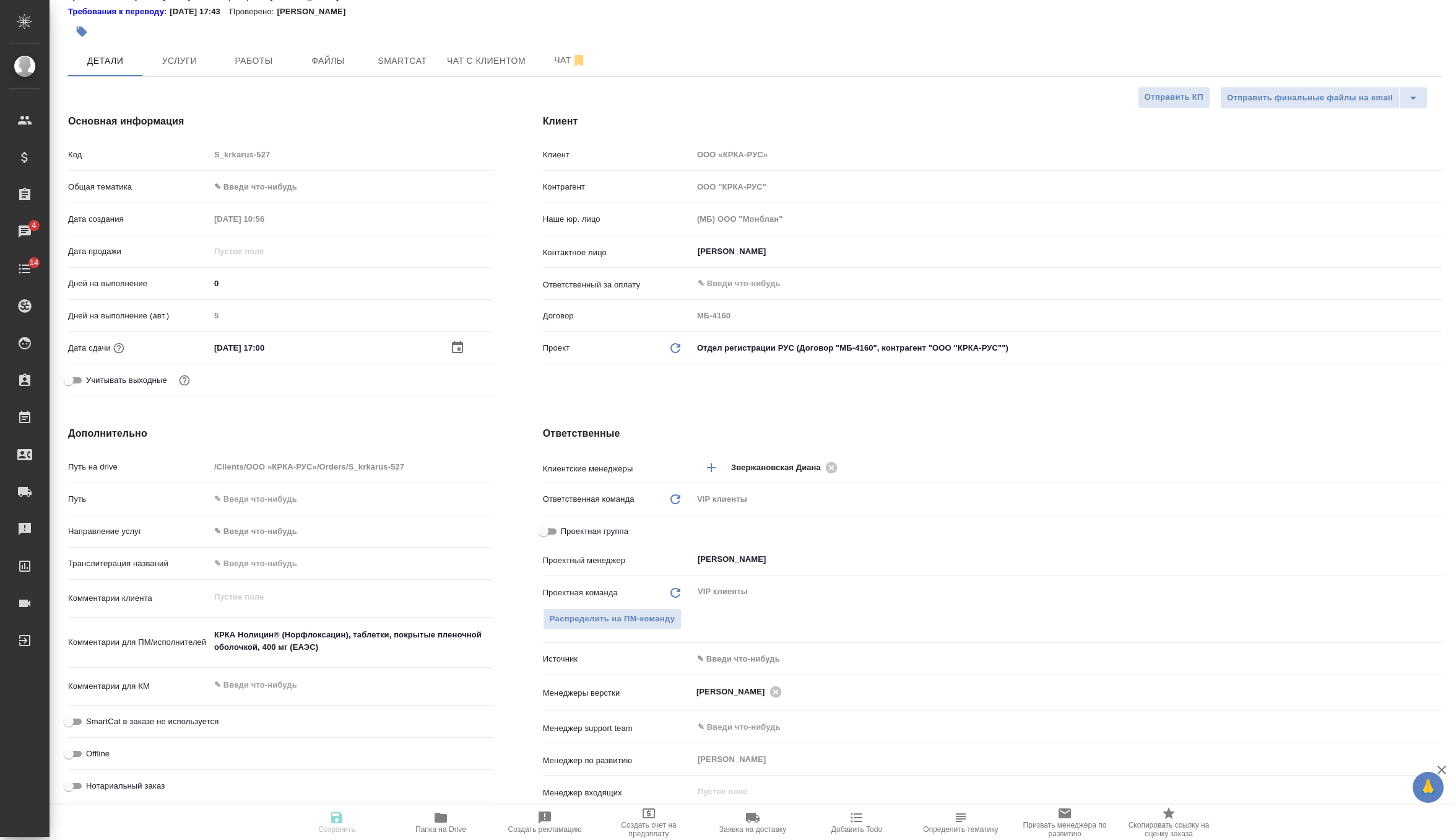
type textarea "x"
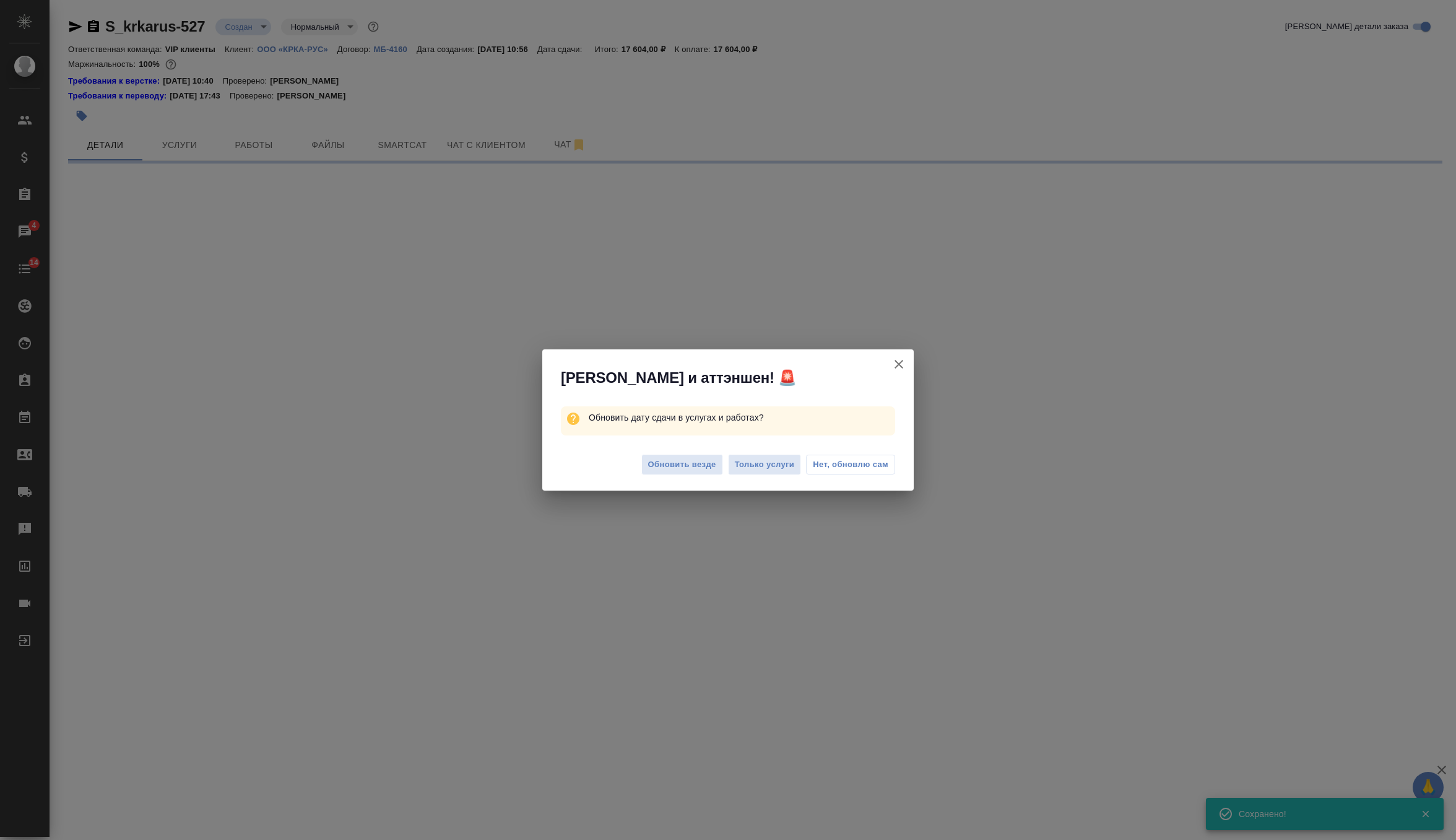
scroll to position [0, 0]
select select "RU"
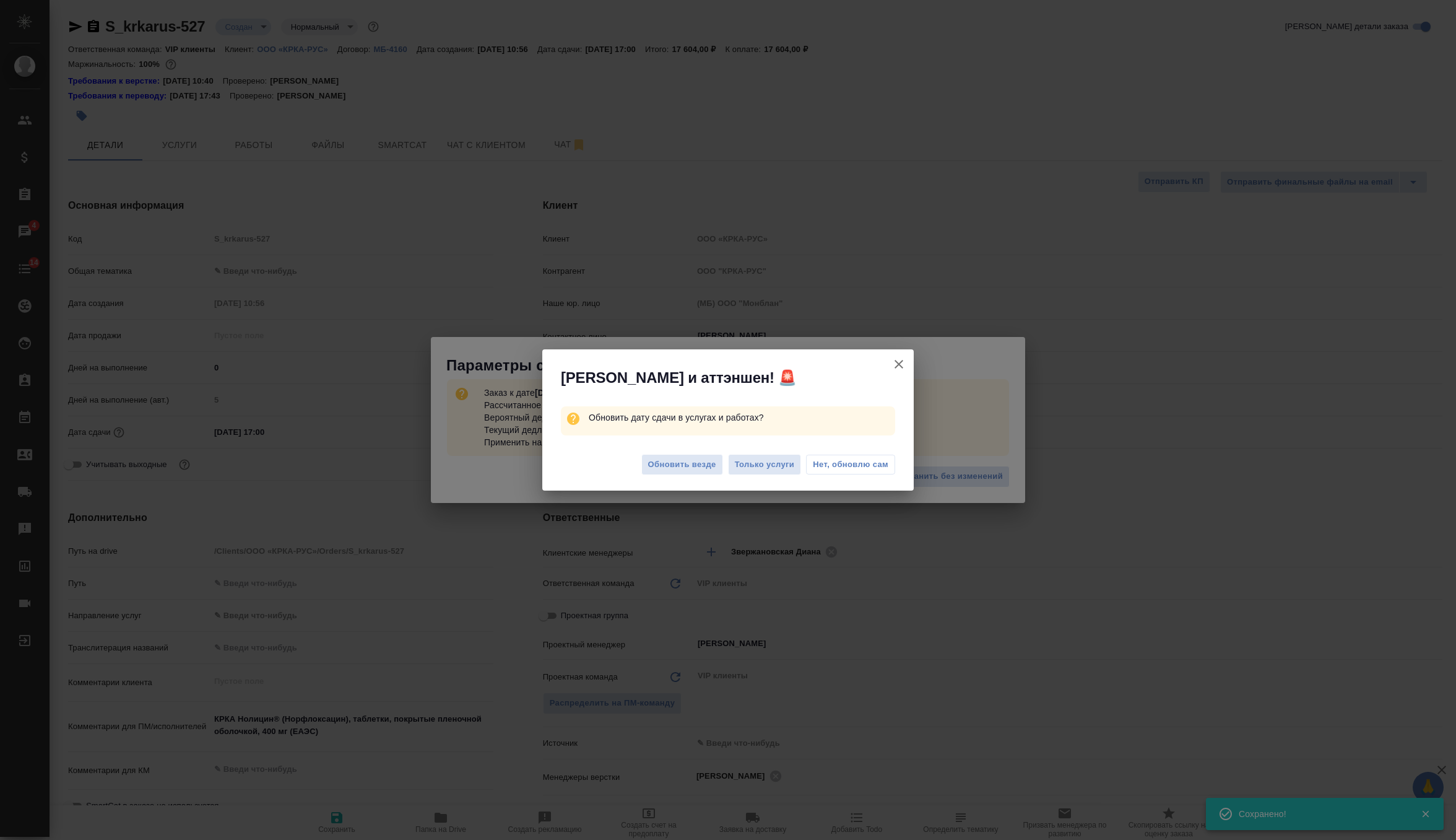
type textarea "x"
click at [677, 465] on span "Обновить везде" at bounding box center [682, 464] width 68 height 14
type textarea "x"
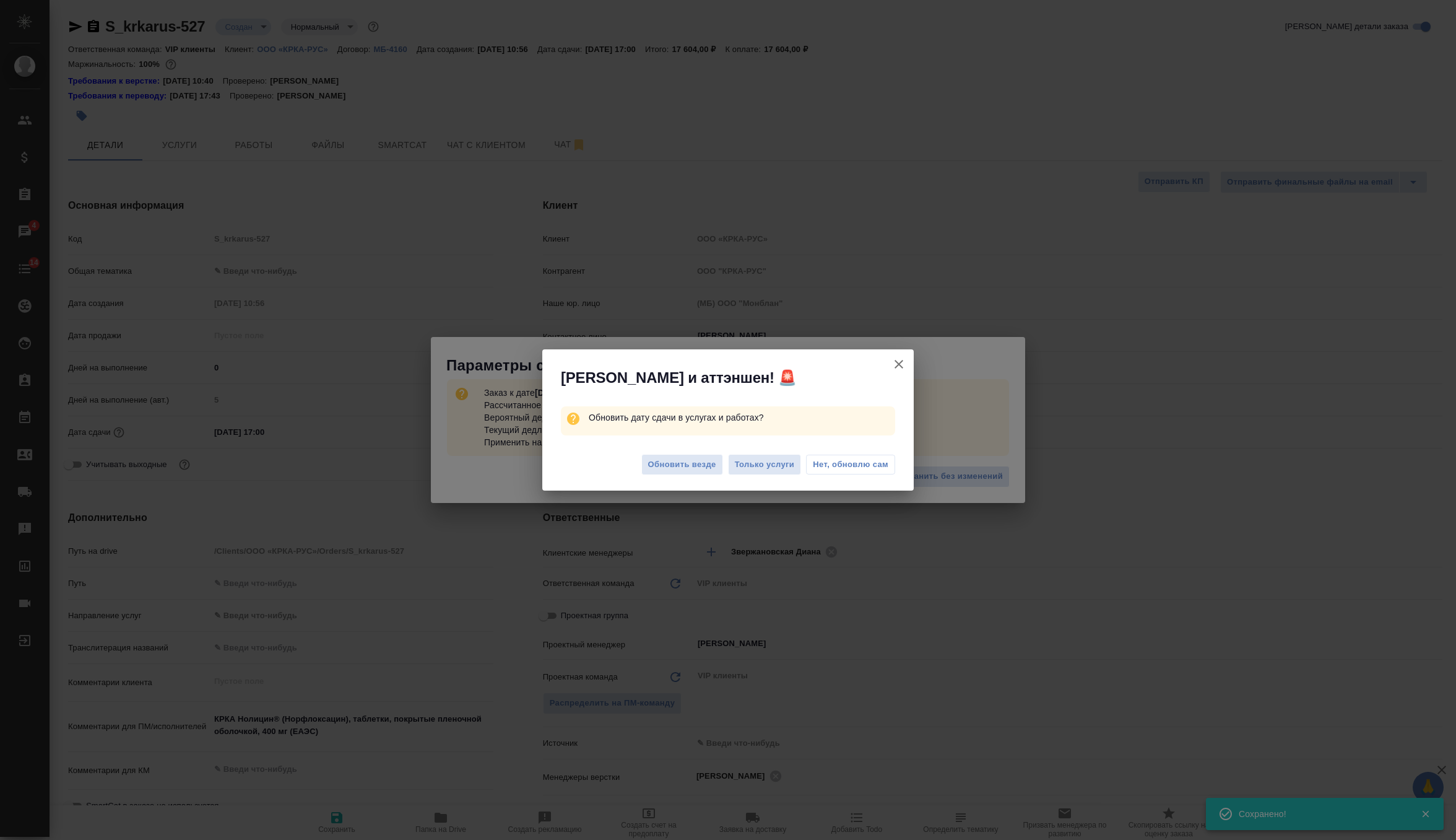
type textarea "x"
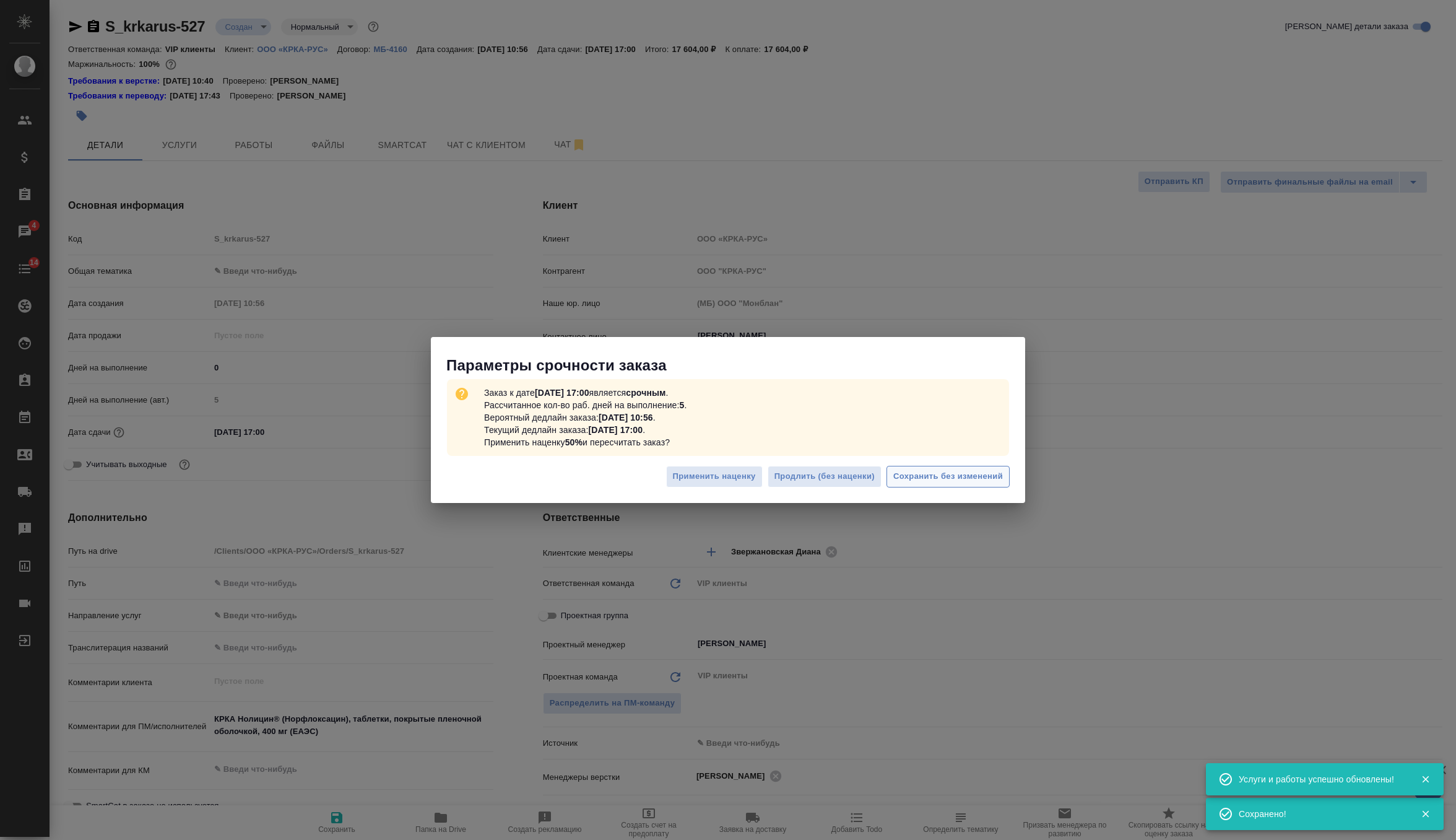
click at [968, 479] on span "Сохранить без изменений" at bounding box center [948, 476] width 110 height 14
type textarea "x"
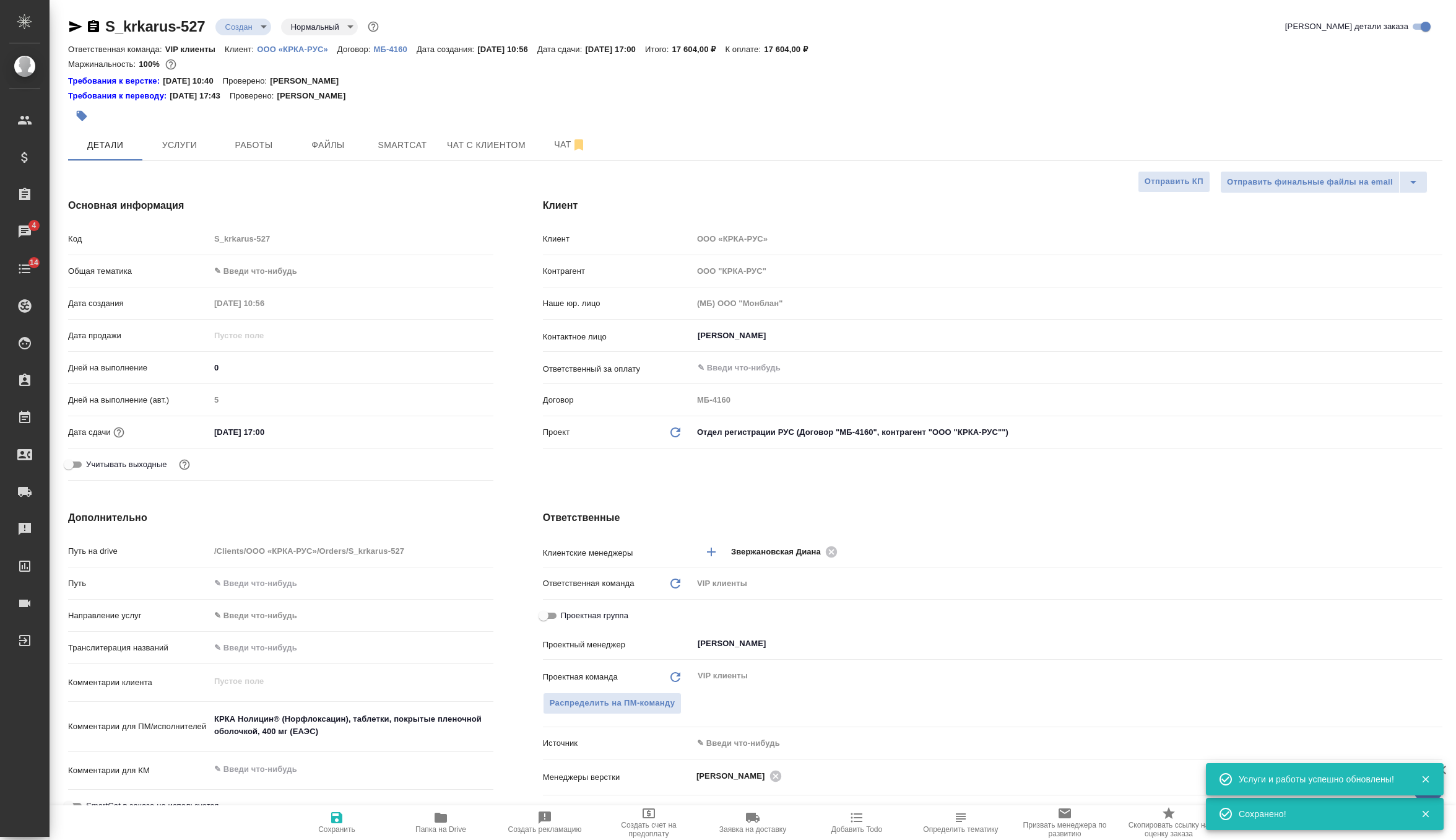
type textarea "x"
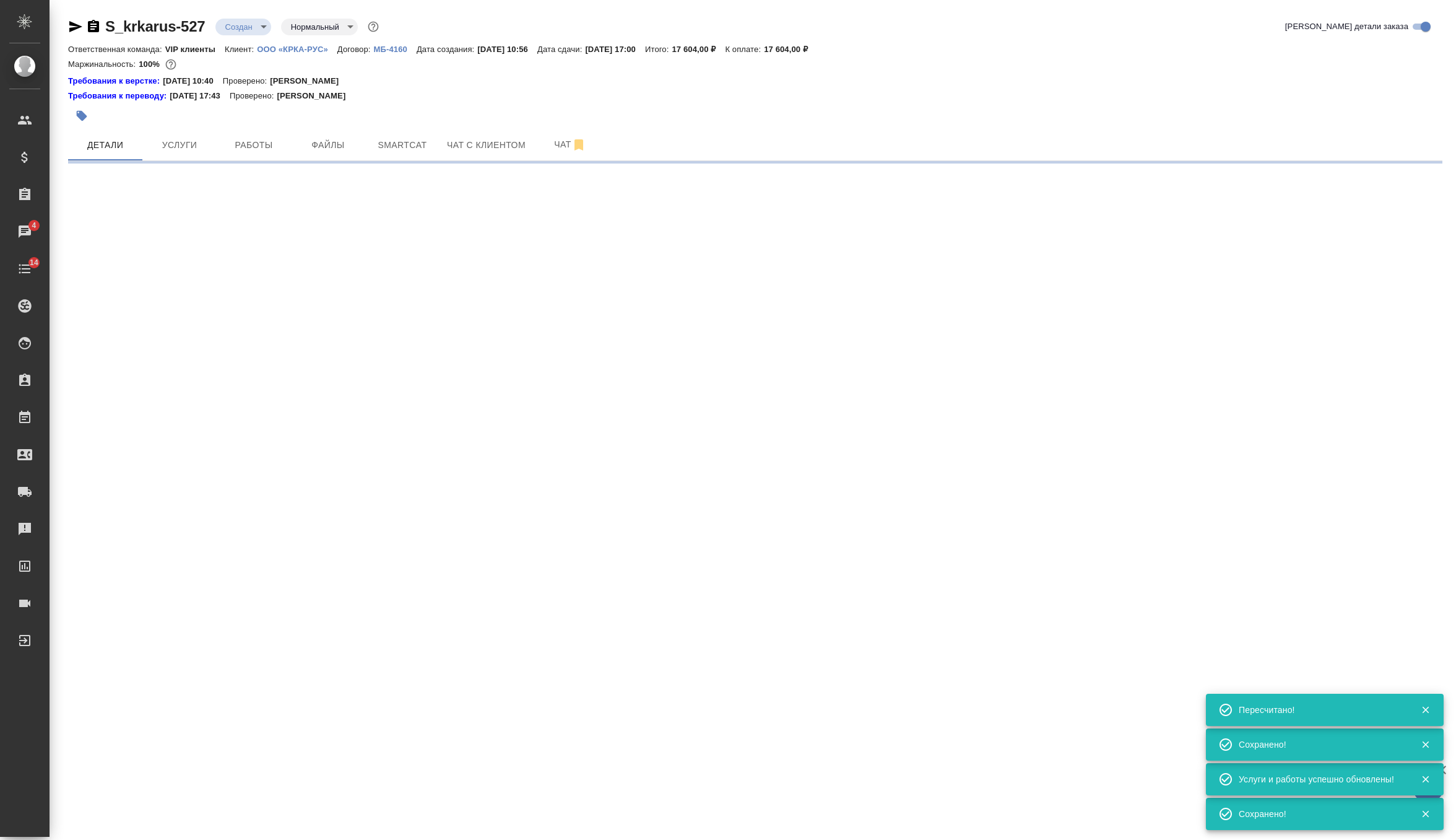
type input "urgent"
select select "RU"
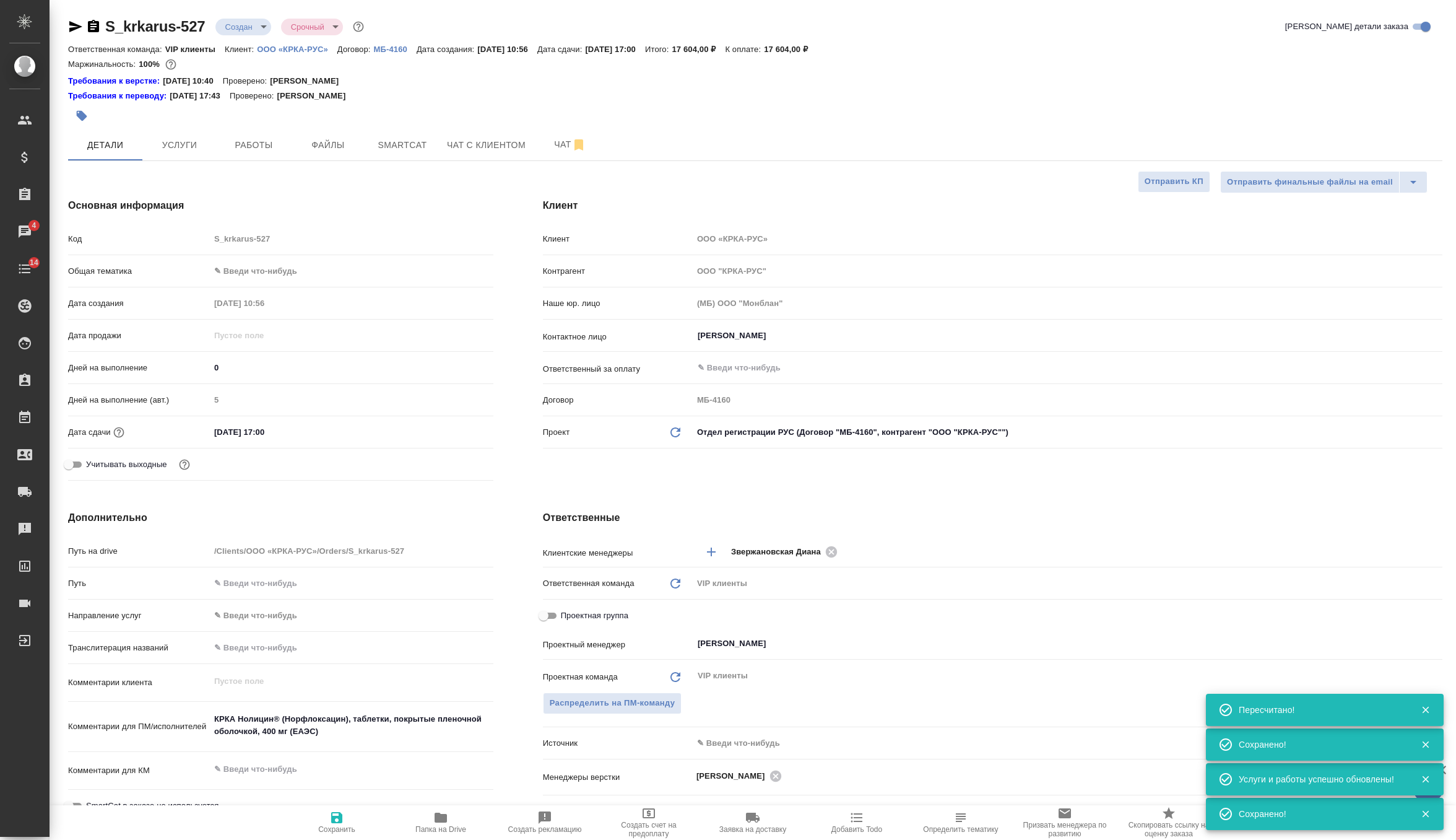
type textarea "x"
click at [252, 26] on body "🙏 .cls-1 fill:#fff; AWATERA Zverzhanovskaya Diana Клиенты Спецификации Заказы 4…" at bounding box center [728, 420] width 1456 height 840
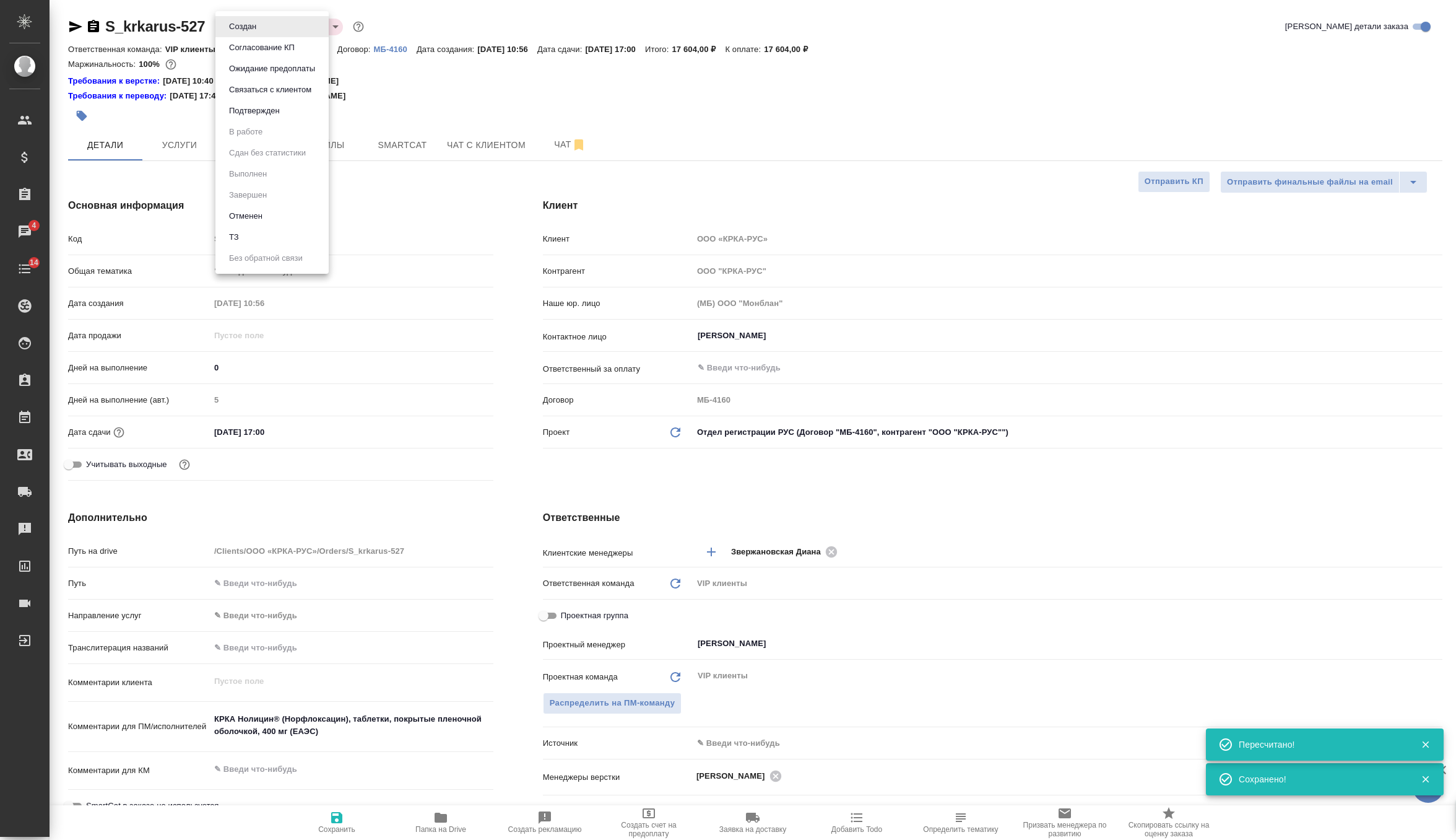
click at [291, 46] on button "Согласование КП" at bounding box center [261, 48] width 73 height 14
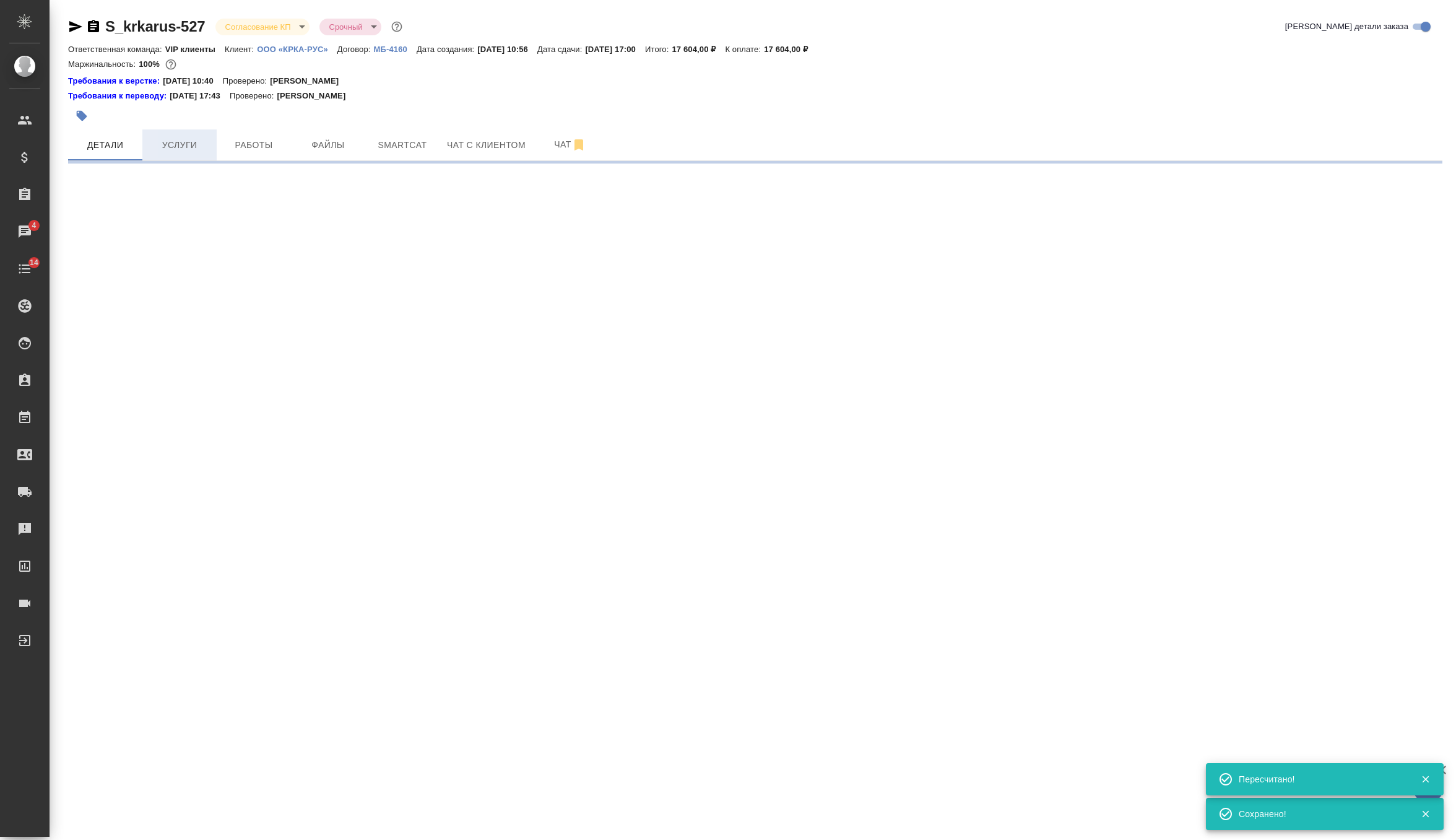
select select "RU"
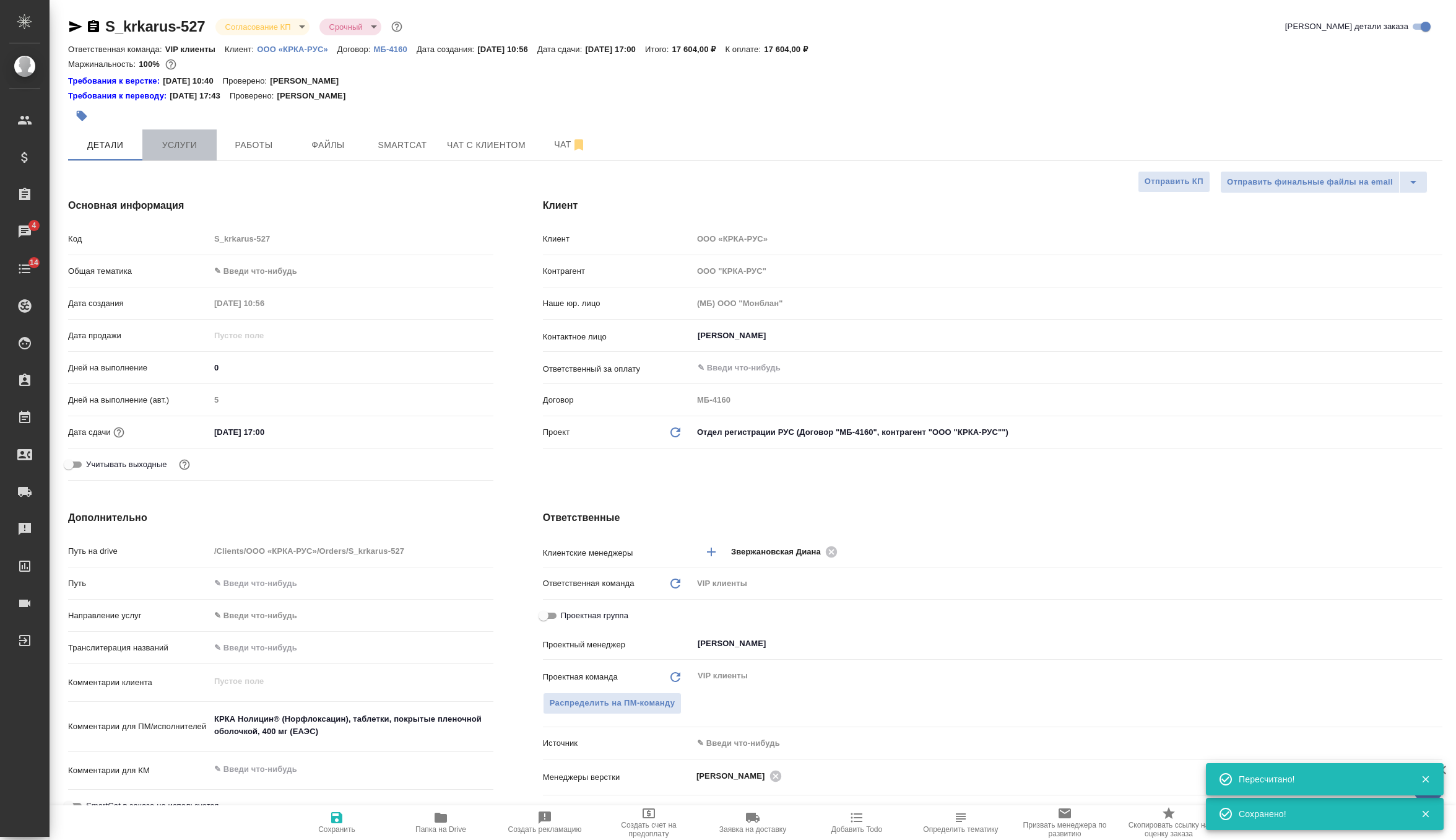
click at [184, 150] on span "Услуги" at bounding box center [179, 145] width 59 height 16
type textarea "x"
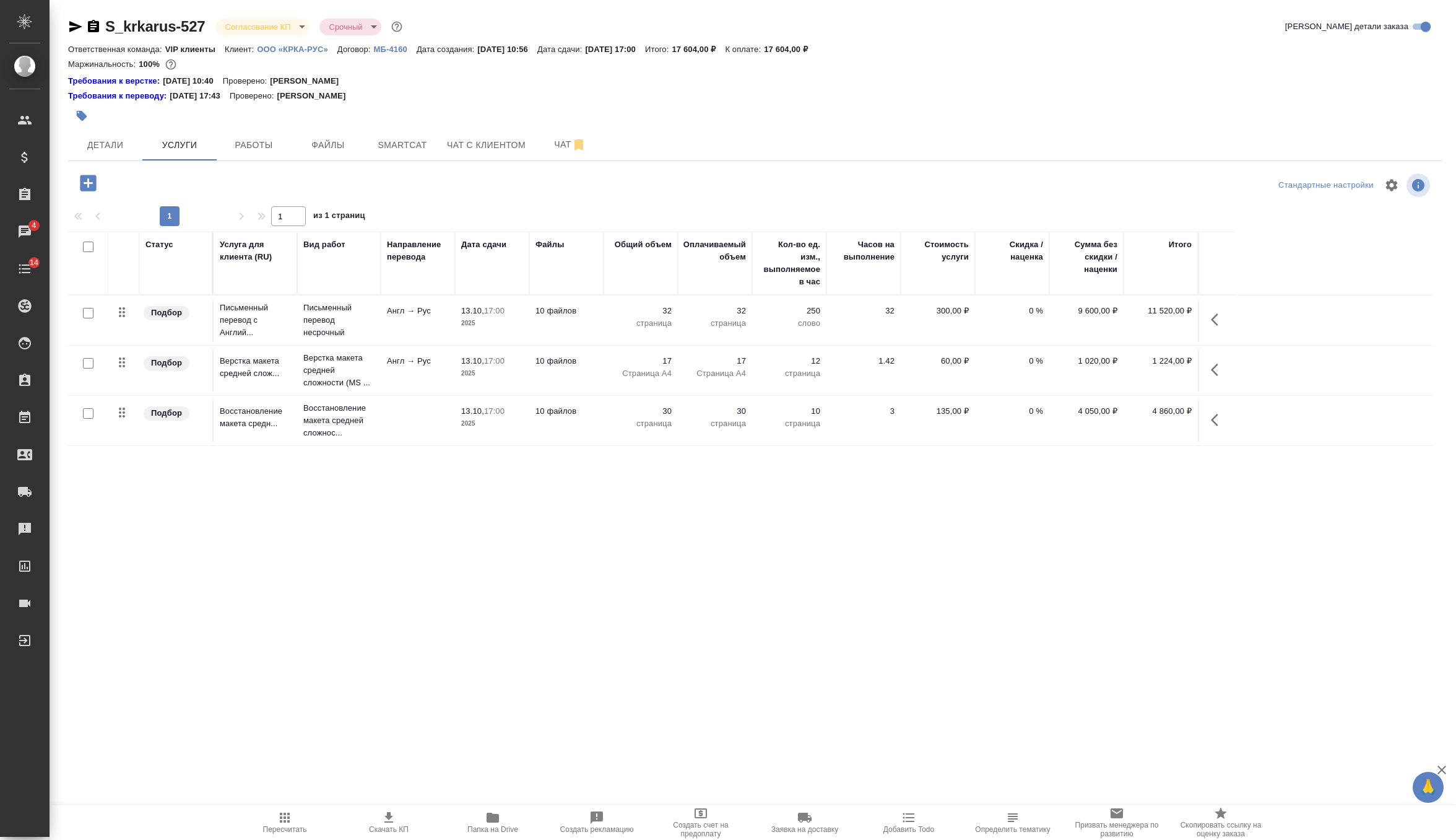
click at [393, 818] on icon "button" at bounding box center [389, 818] width 15 height 15
click at [271, 30] on body "🙏 .cls-1 fill:#fff; AWATERA Zverzhanovskaya Diana Клиенты Спецификации Заказы 0…" at bounding box center [728, 420] width 1456 height 840
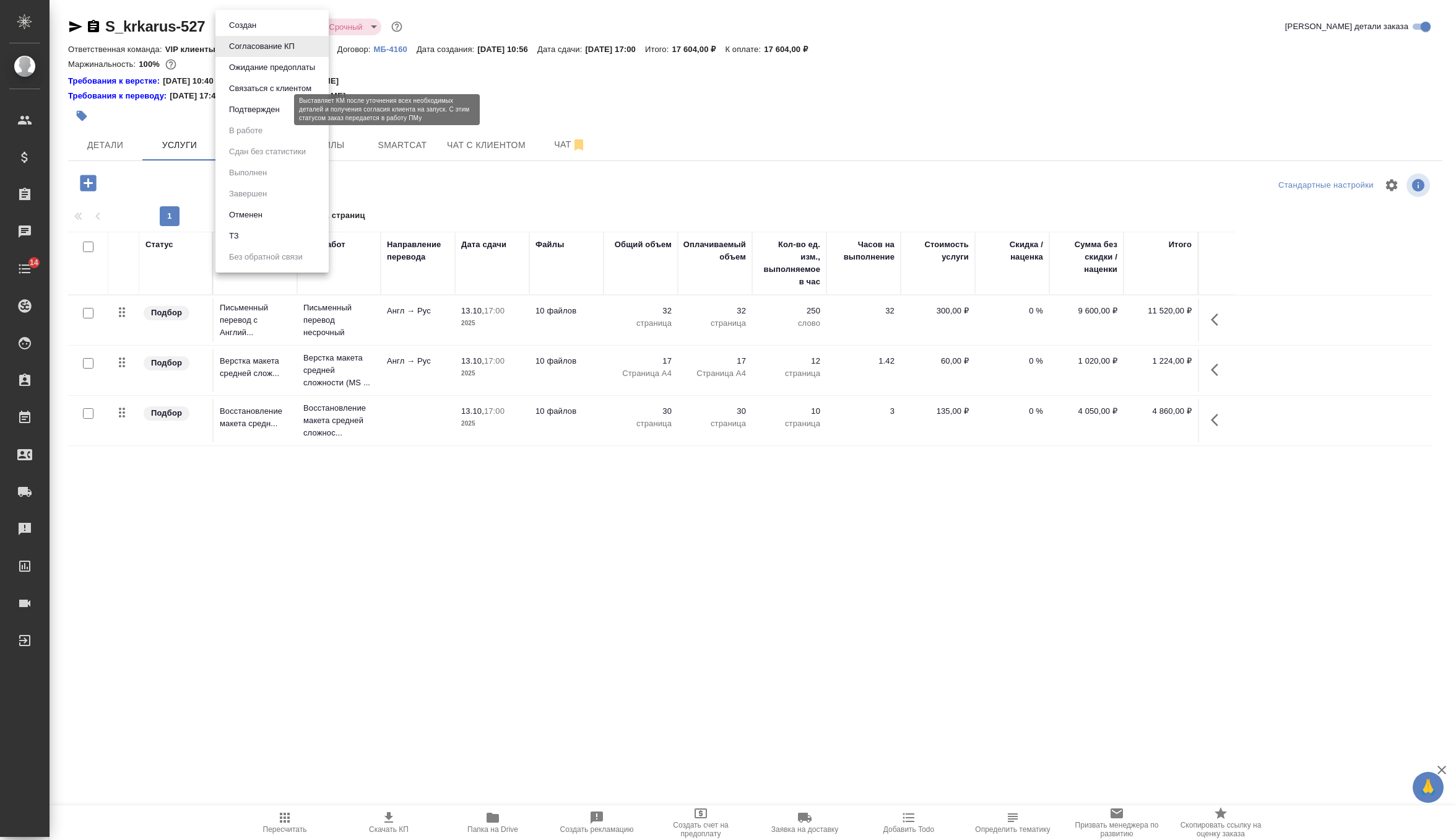
click at [269, 111] on button "Подтвержден" at bounding box center [254, 110] width 59 height 14
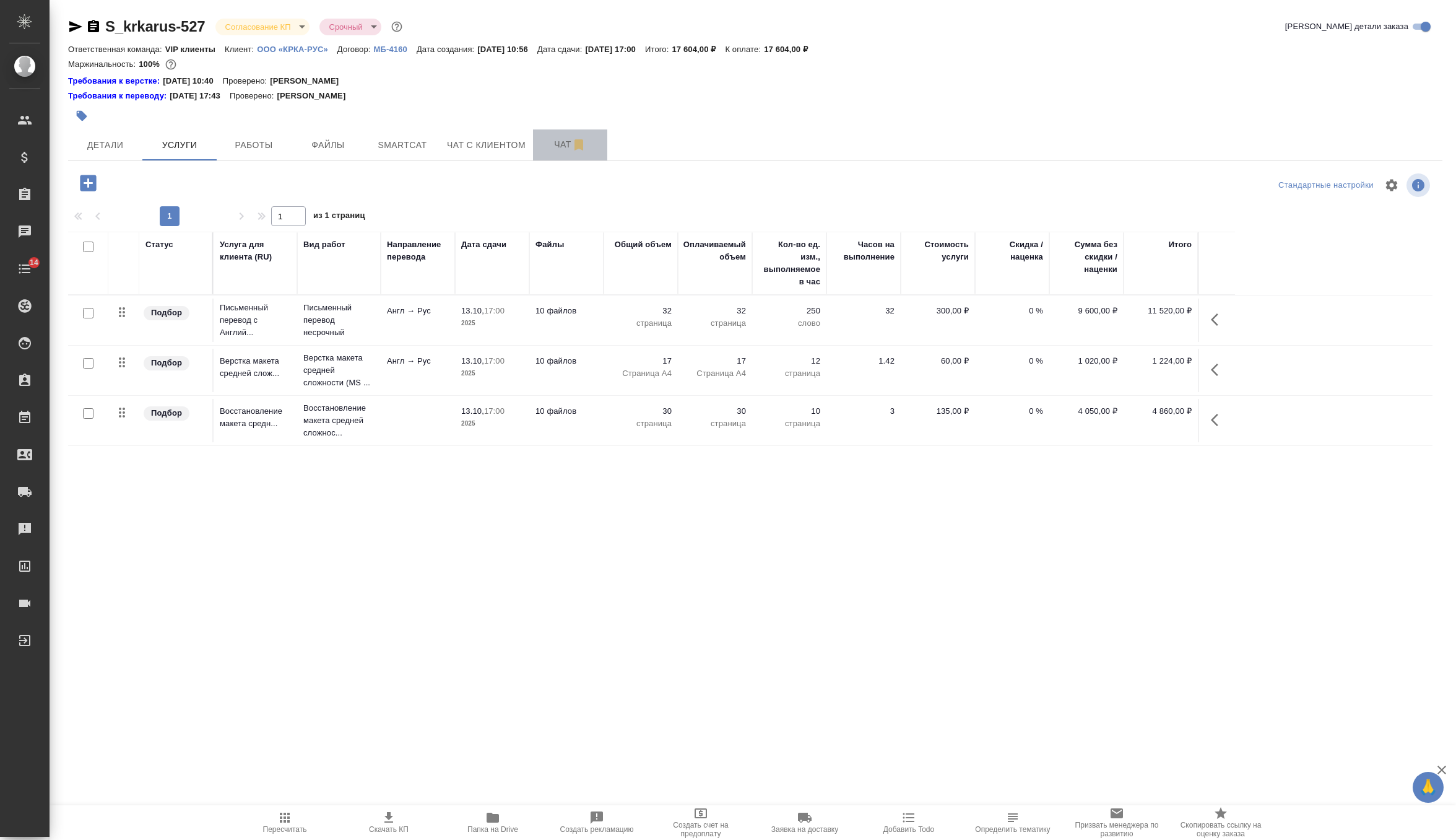
click at [552, 152] on button "Чат" at bounding box center [570, 144] width 74 height 31
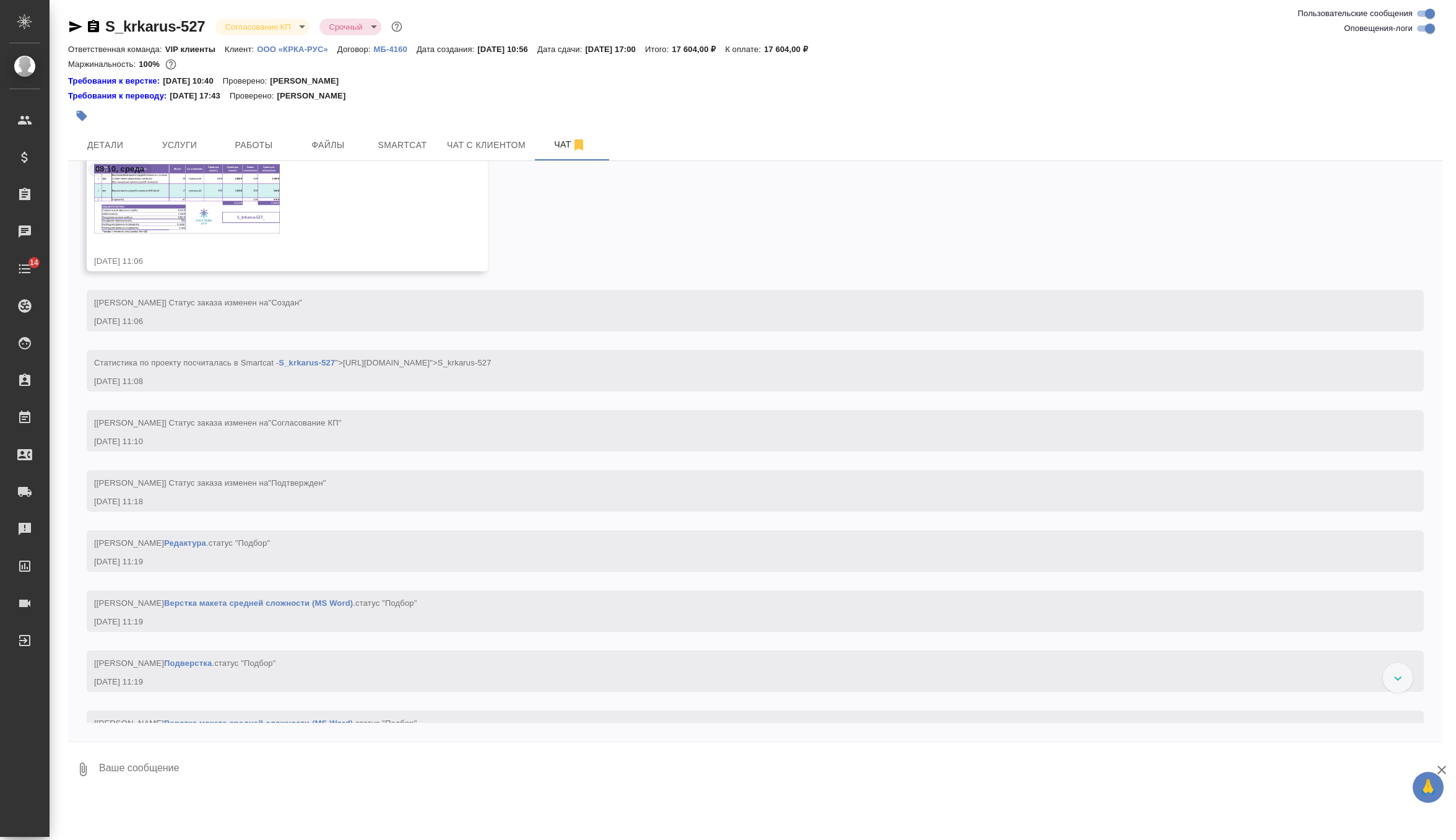
scroll to position [339, 0]
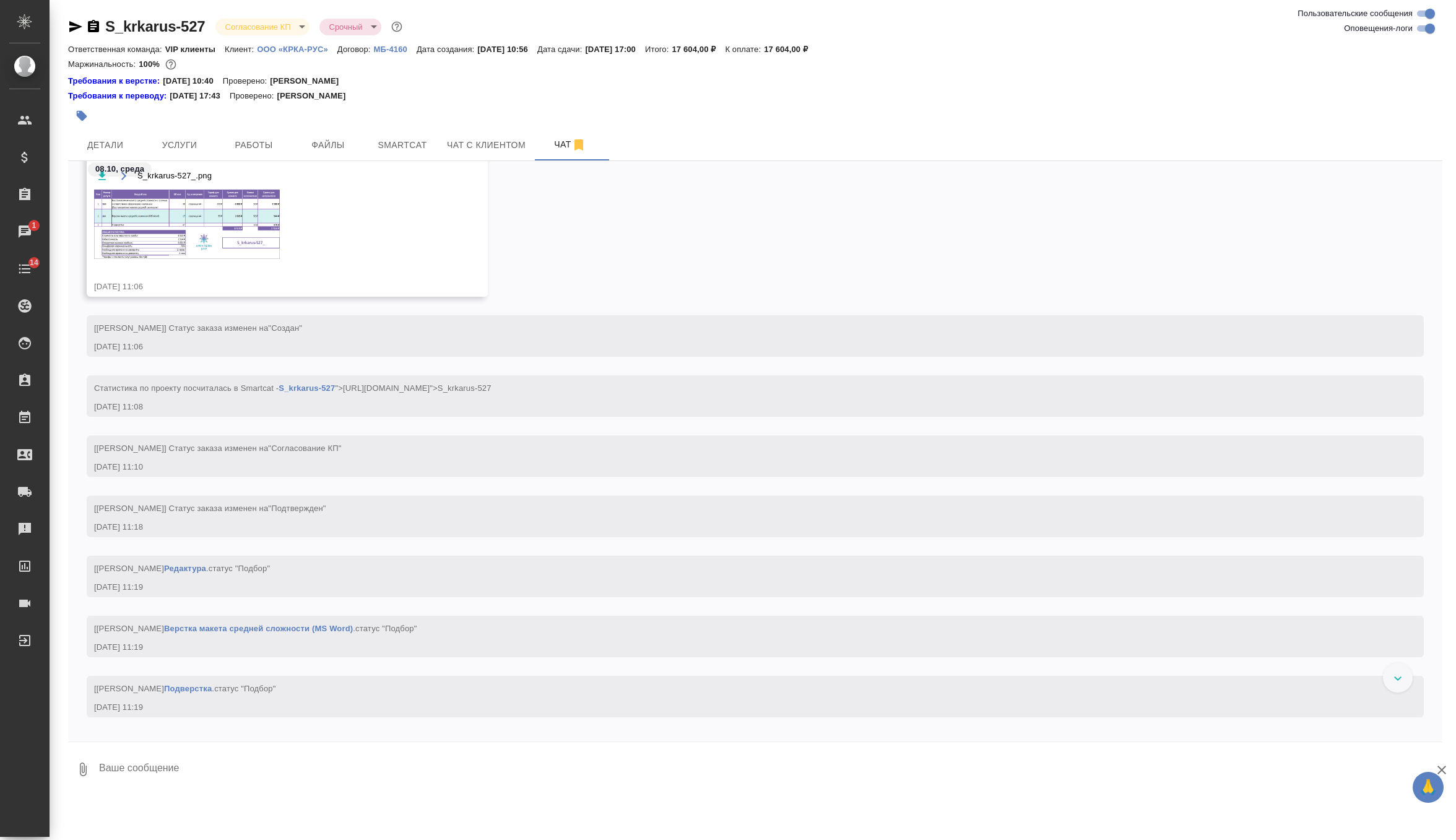
click at [254, 242] on img at bounding box center [186, 224] width 186 height 69
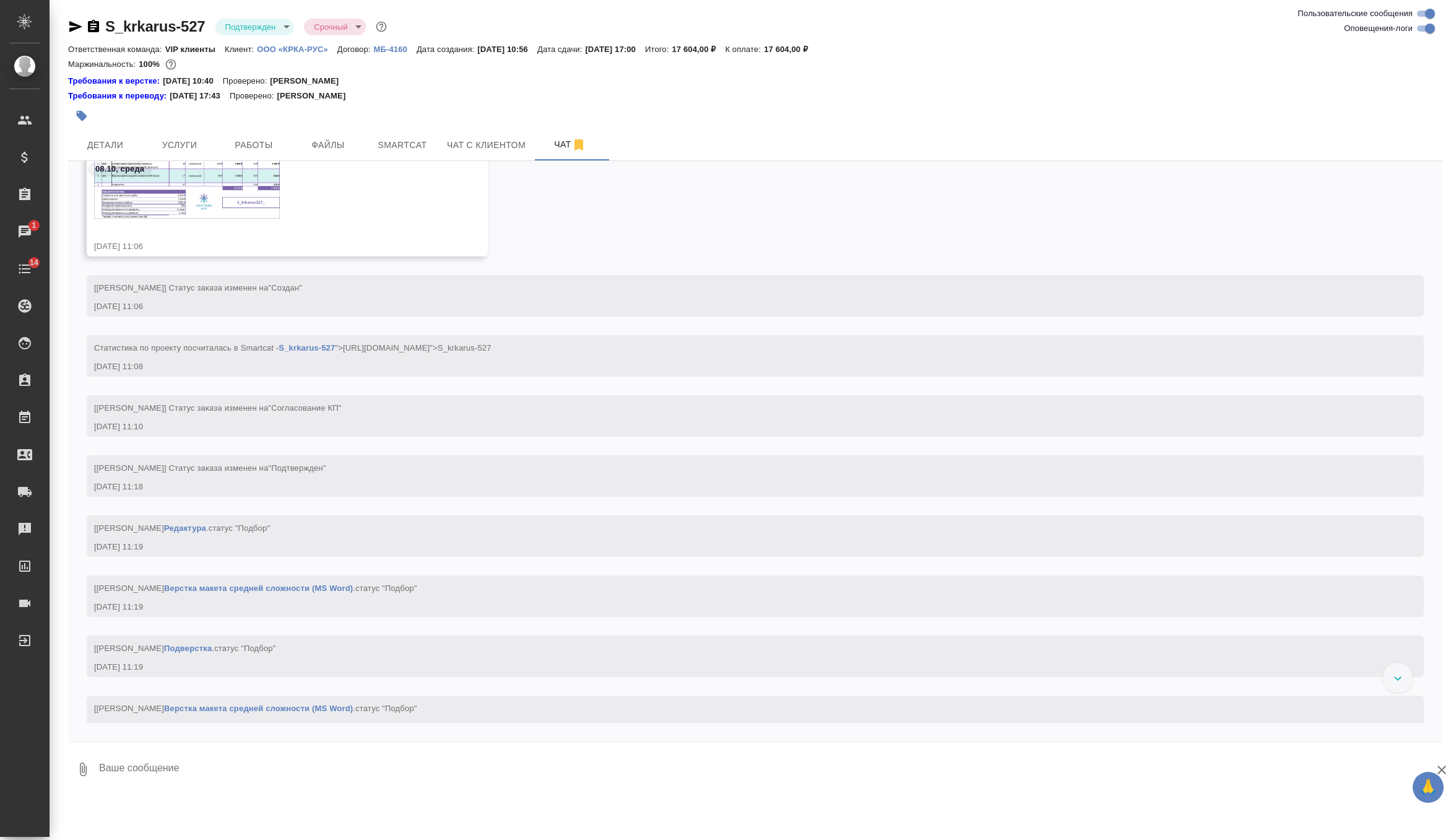
scroll to position [368, 0]
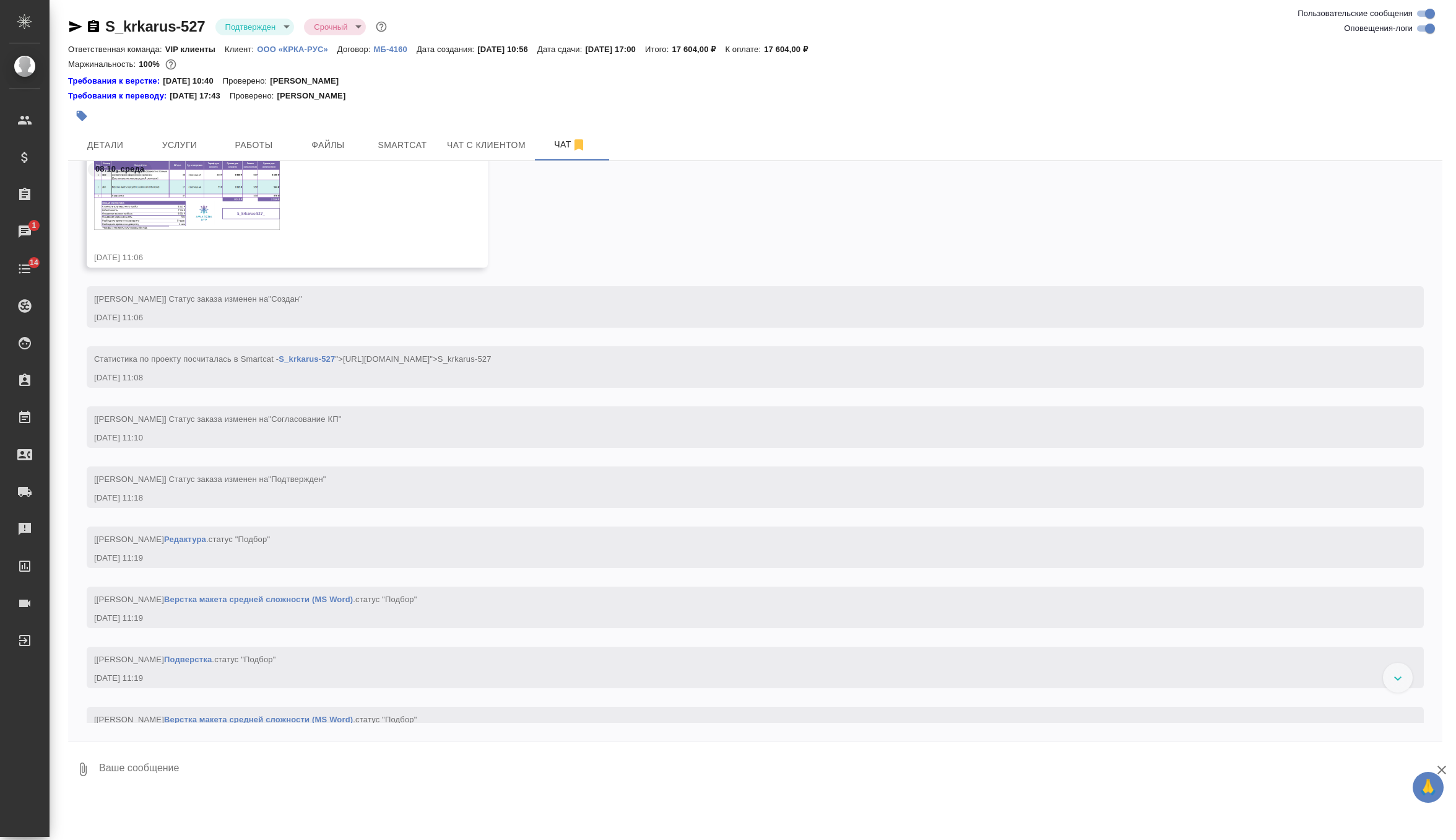
click at [235, 191] on img at bounding box center [186, 195] width 186 height 69
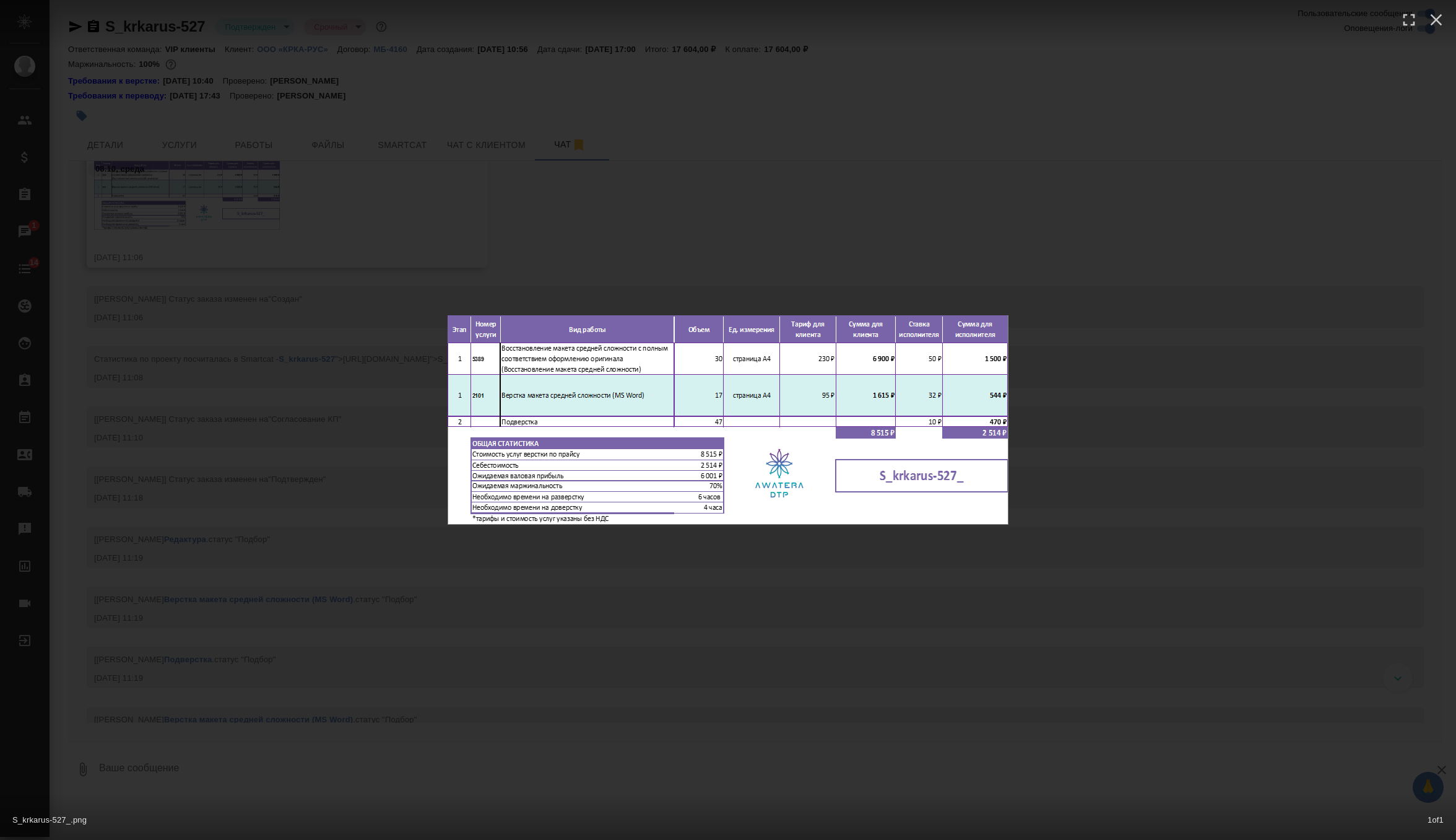
click at [448, 238] on div "S_krkarus-527_.png 1 of 1" at bounding box center [728, 420] width 1456 height 840
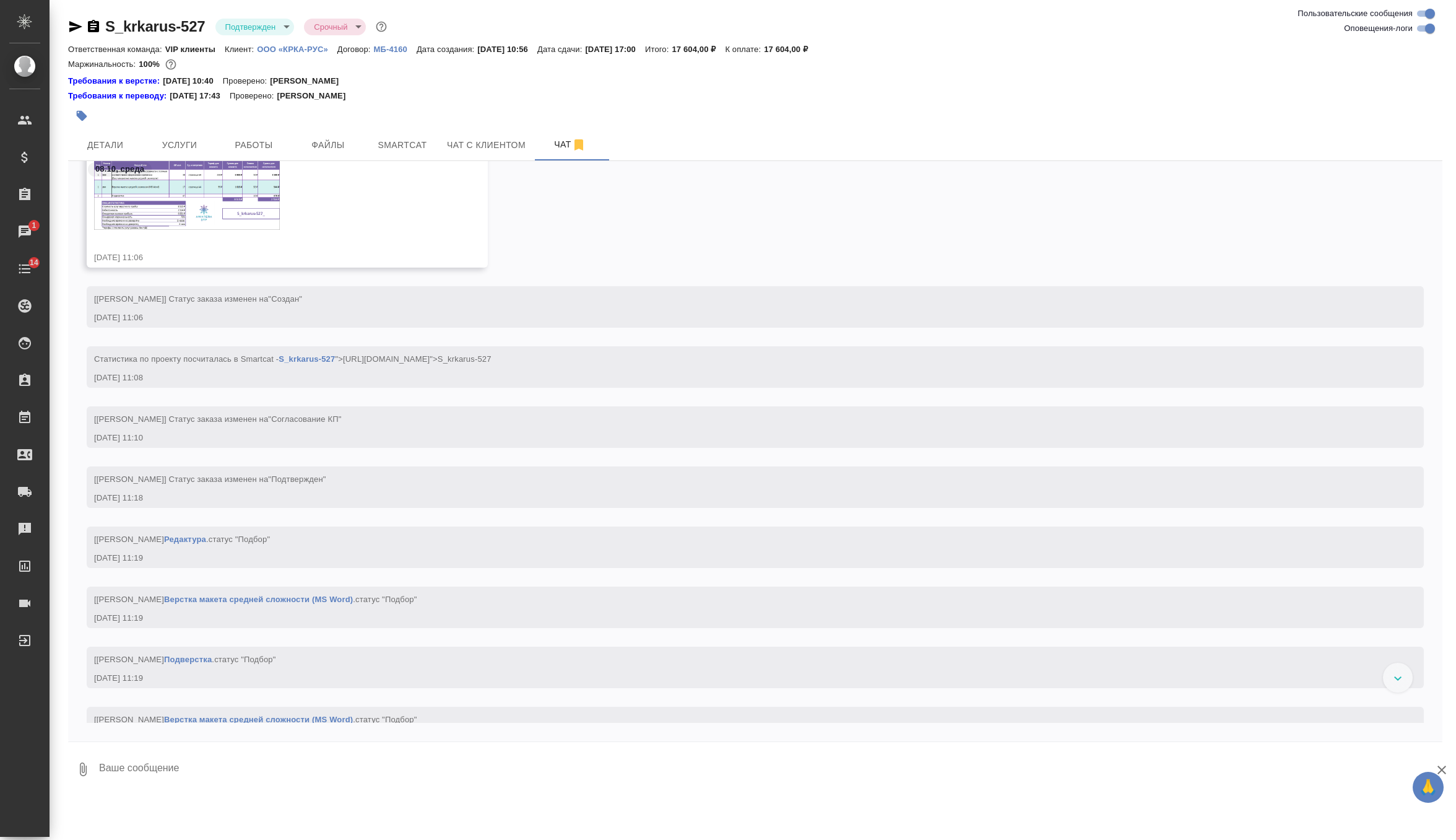
click at [239, 127] on div at bounding box center [526, 116] width 916 height 27
click at [240, 138] on span "Работы" at bounding box center [253, 145] width 59 height 16
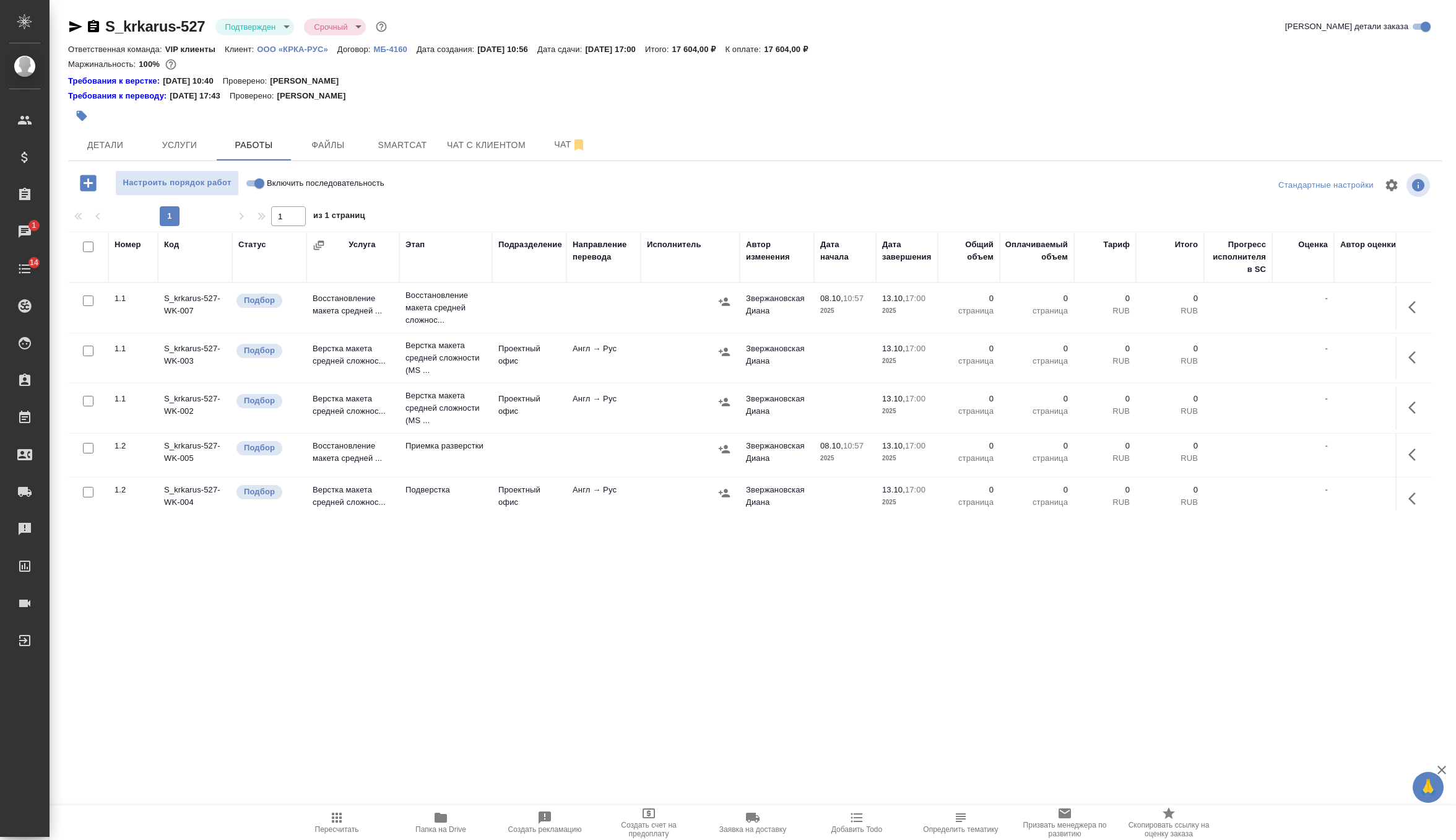
click at [1408, 301] on icon "button" at bounding box center [1416, 307] width 15 height 15
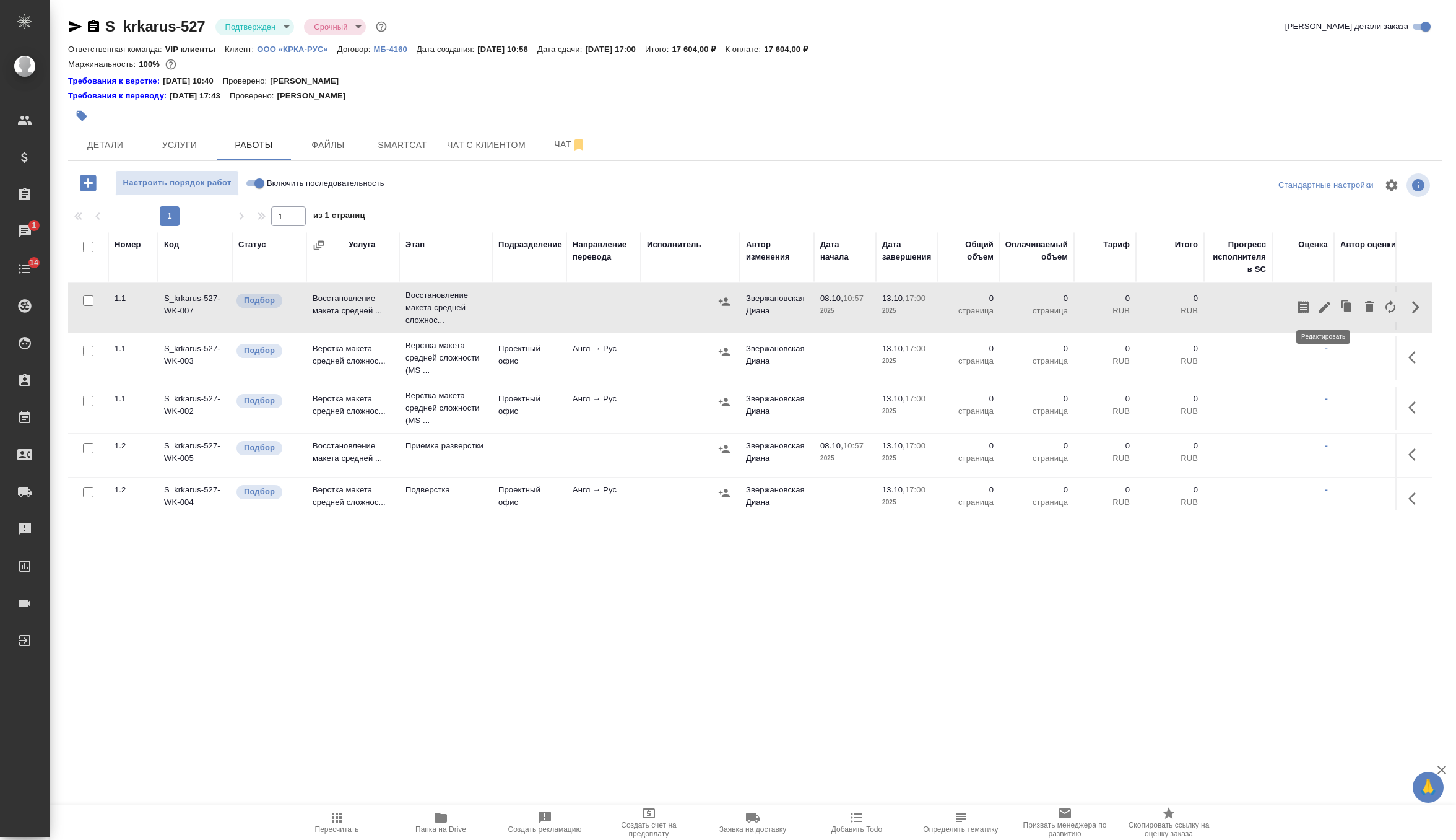
click at [1324, 300] on icon "button" at bounding box center [1325, 307] width 15 height 15
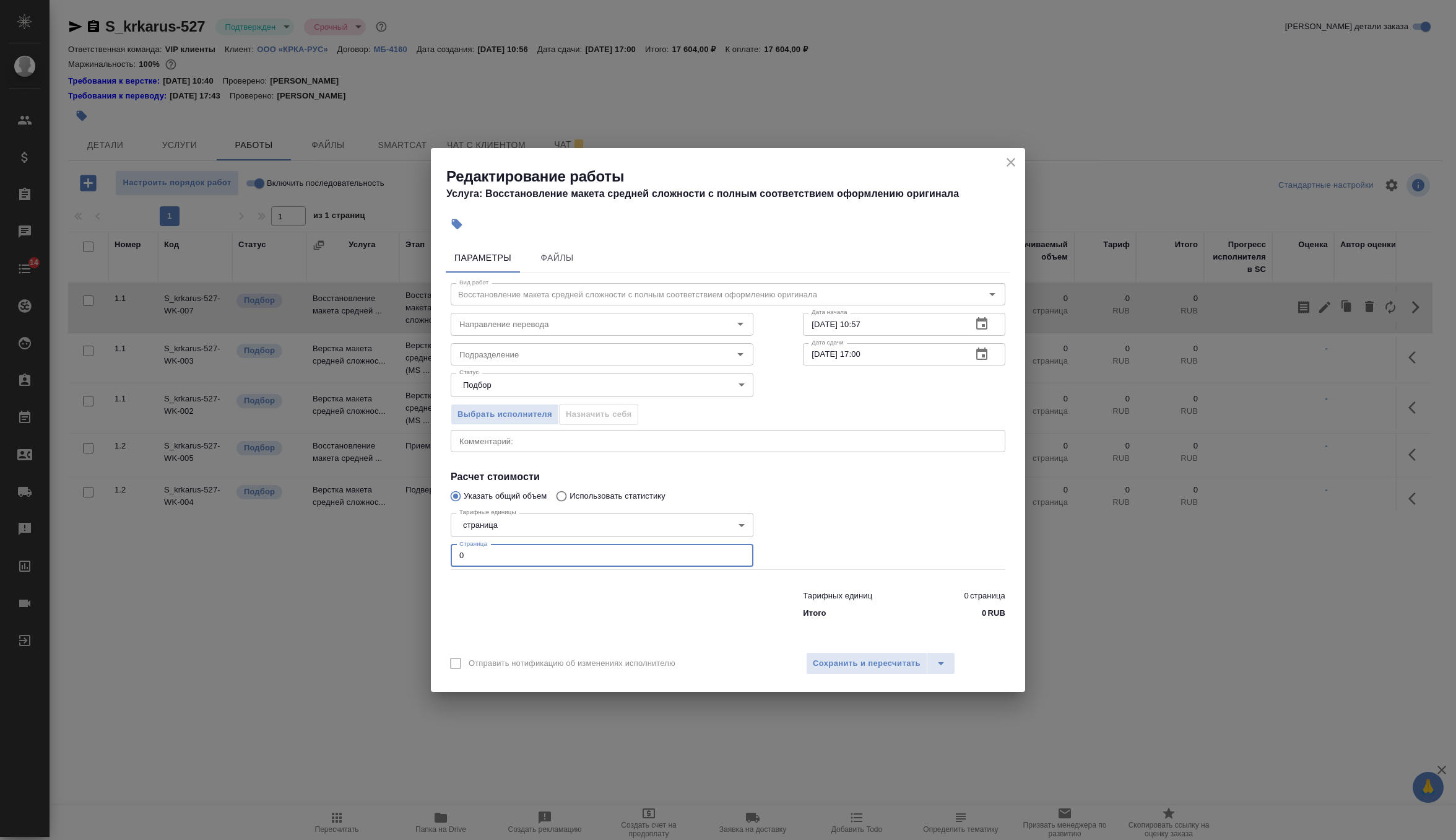
click at [608, 547] on input "0" at bounding box center [601, 555] width 303 height 22
type input "30"
click at [984, 327] on icon "button" at bounding box center [982, 323] width 11 height 12
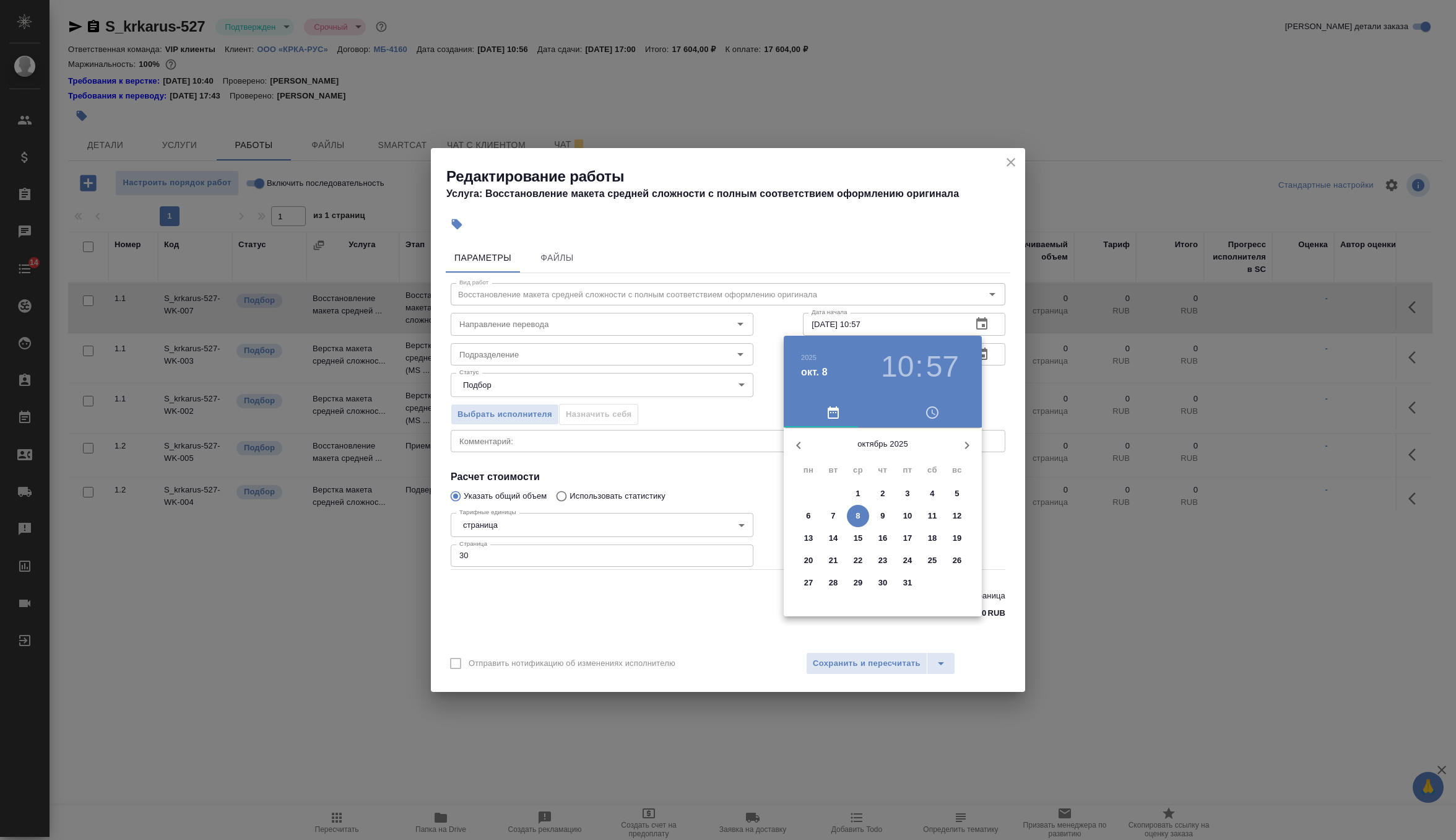
click at [854, 519] on span "8" at bounding box center [858, 516] width 22 height 12
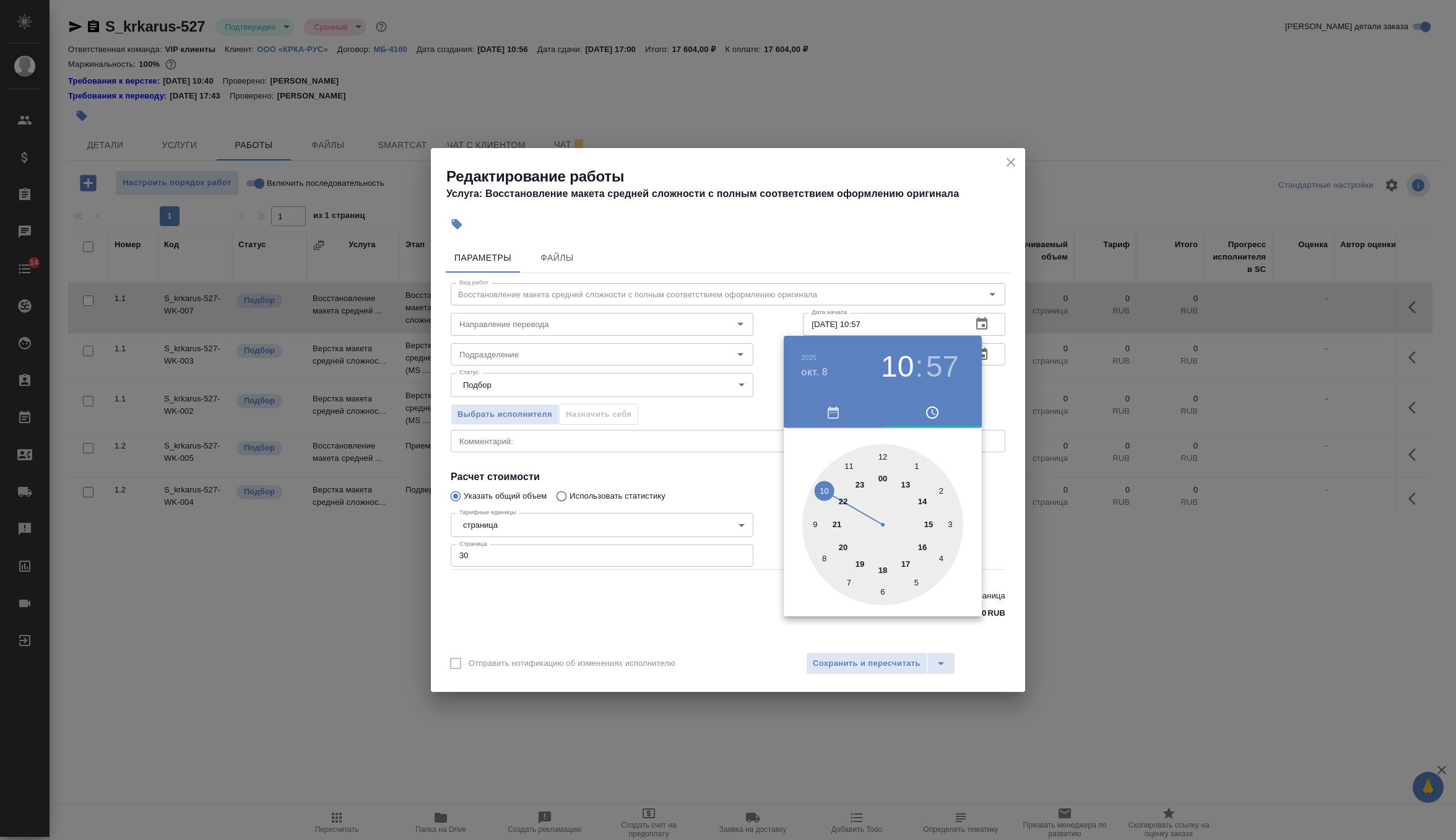
click at [848, 462] on div at bounding box center [882, 524] width 161 height 161
click at [940, 559] on div at bounding box center [882, 524] width 161 height 161
type input "08.10.2025 11:20"
click at [996, 368] on div at bounding box center [728, 420] width 1456 height 840
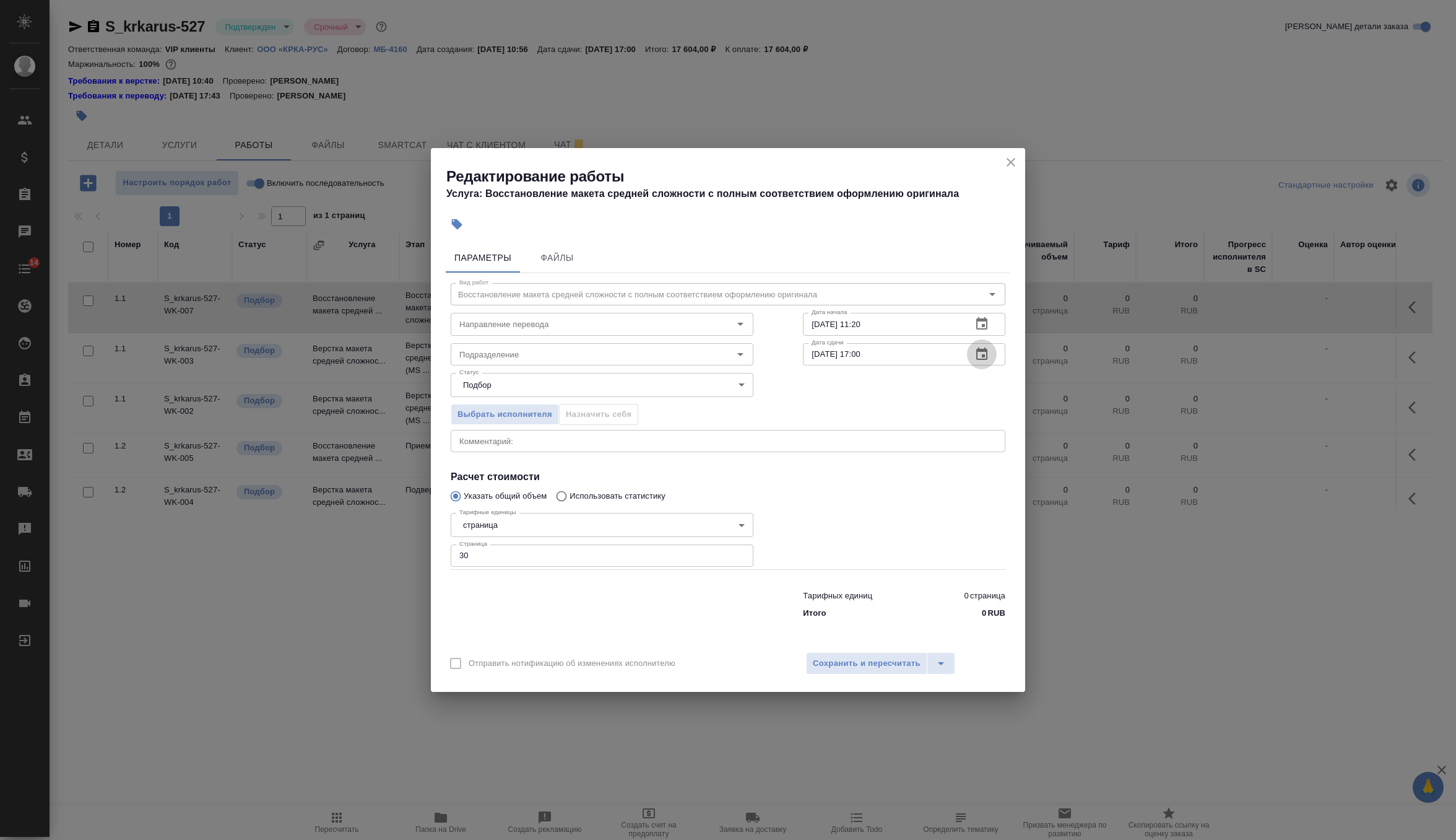
click at [987, 353] on icon "button" at bounding box center [982, 354] width 11 height 12
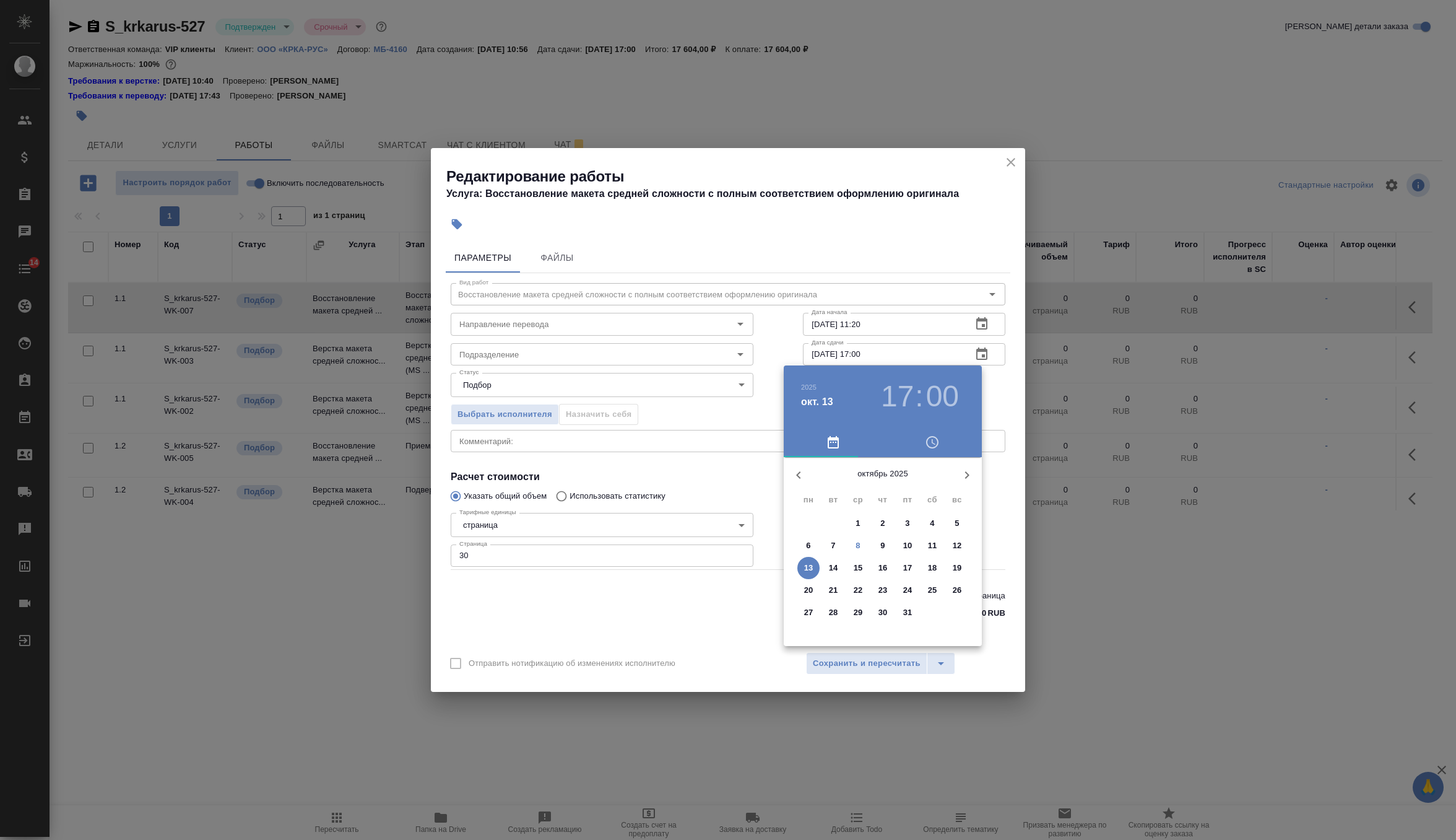
click at [859, 545] on p "8" at bounding box center [858, 546] width 4 height 12
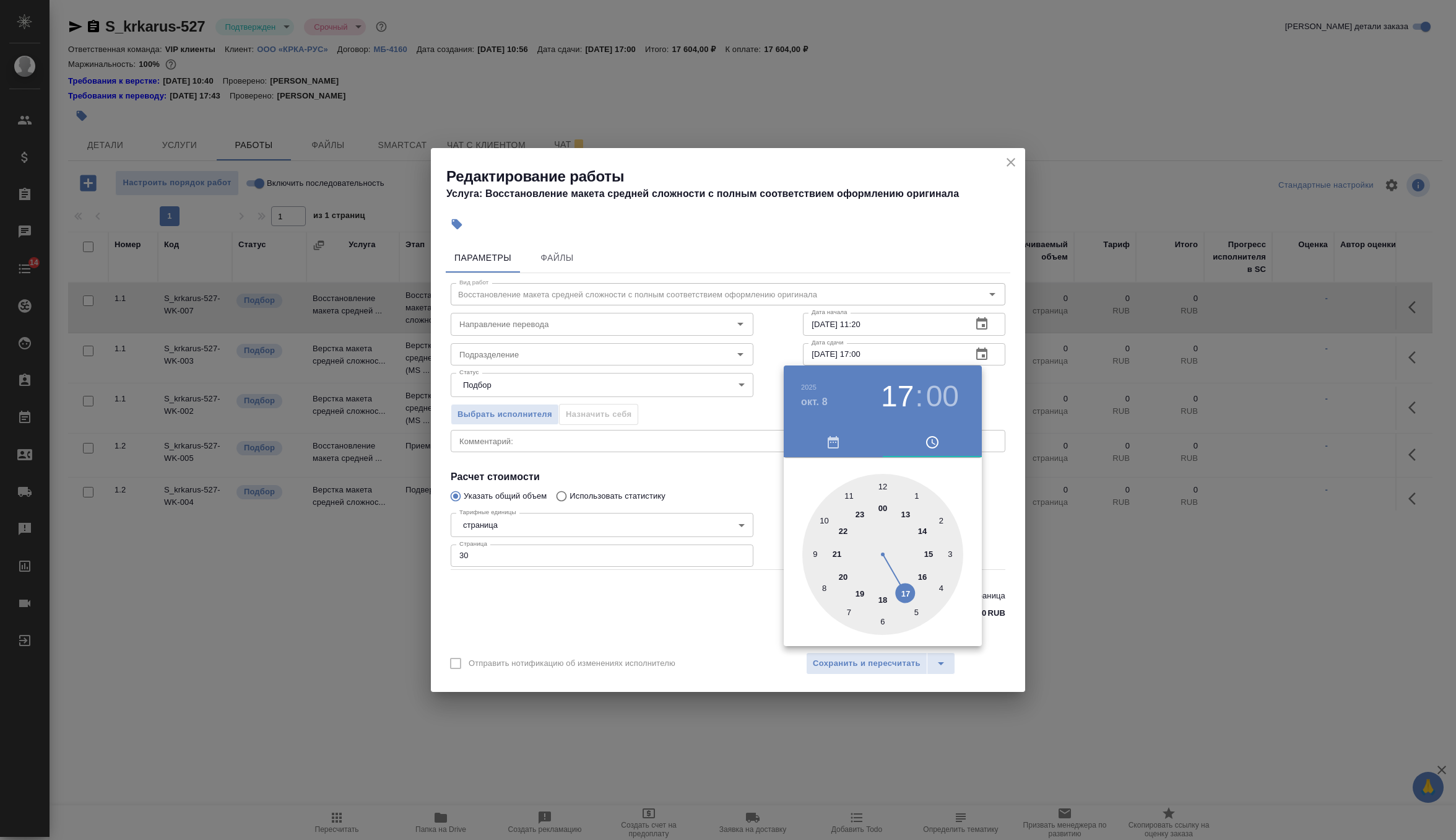
click at [908, 588] on div at bounding box center [882, 554] width 161 height 161
click at [939, 589] on div at bounding box center [882, 554] width 161 height 161
type input "08.10.2025 17:20"
click at [993, 385] on div at bounding box center [728, 420] width 1456 height 840
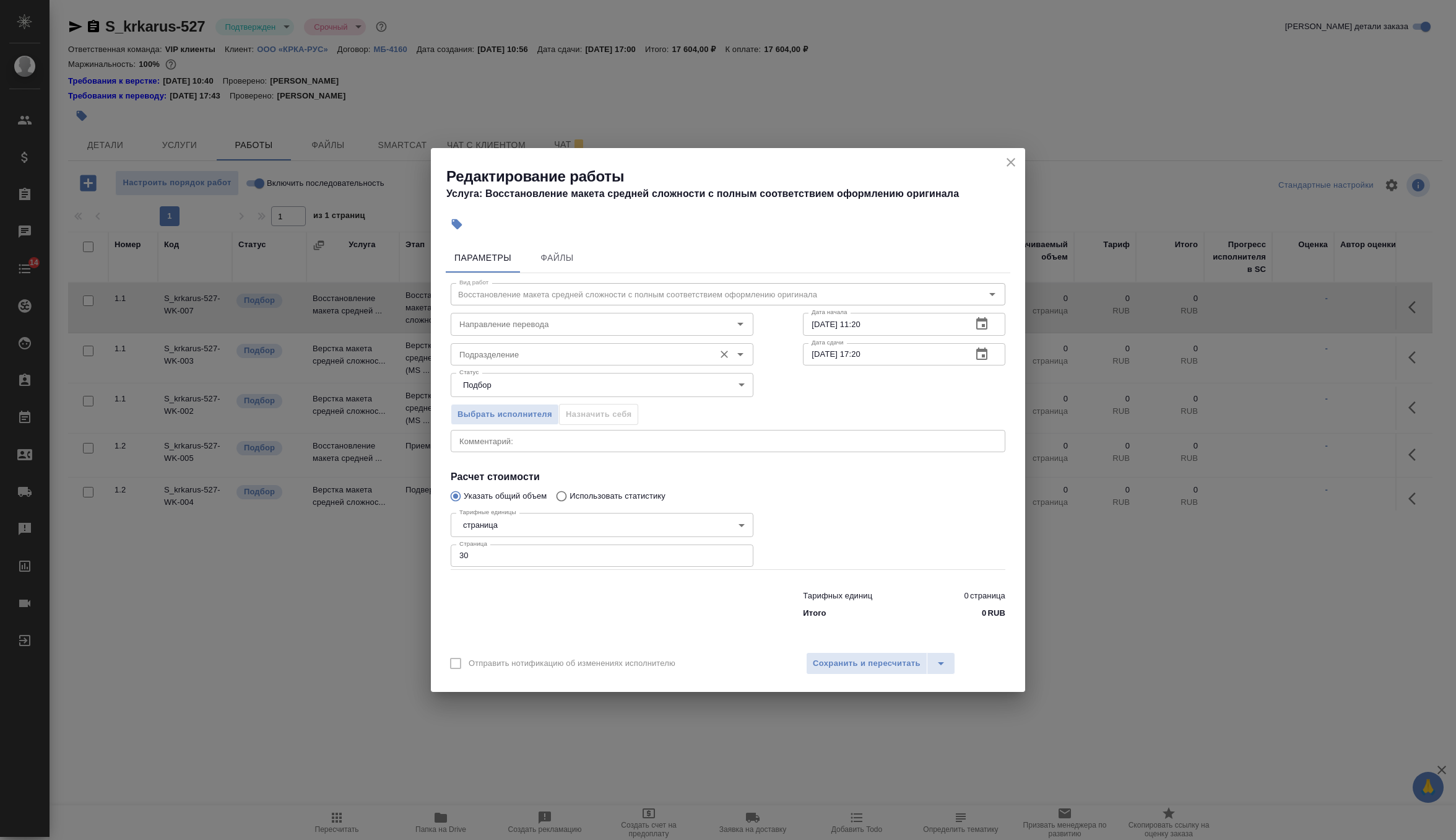
click at [695, 352] on input "Подразделение" at bounding box center [581, 355] width 254 height 15
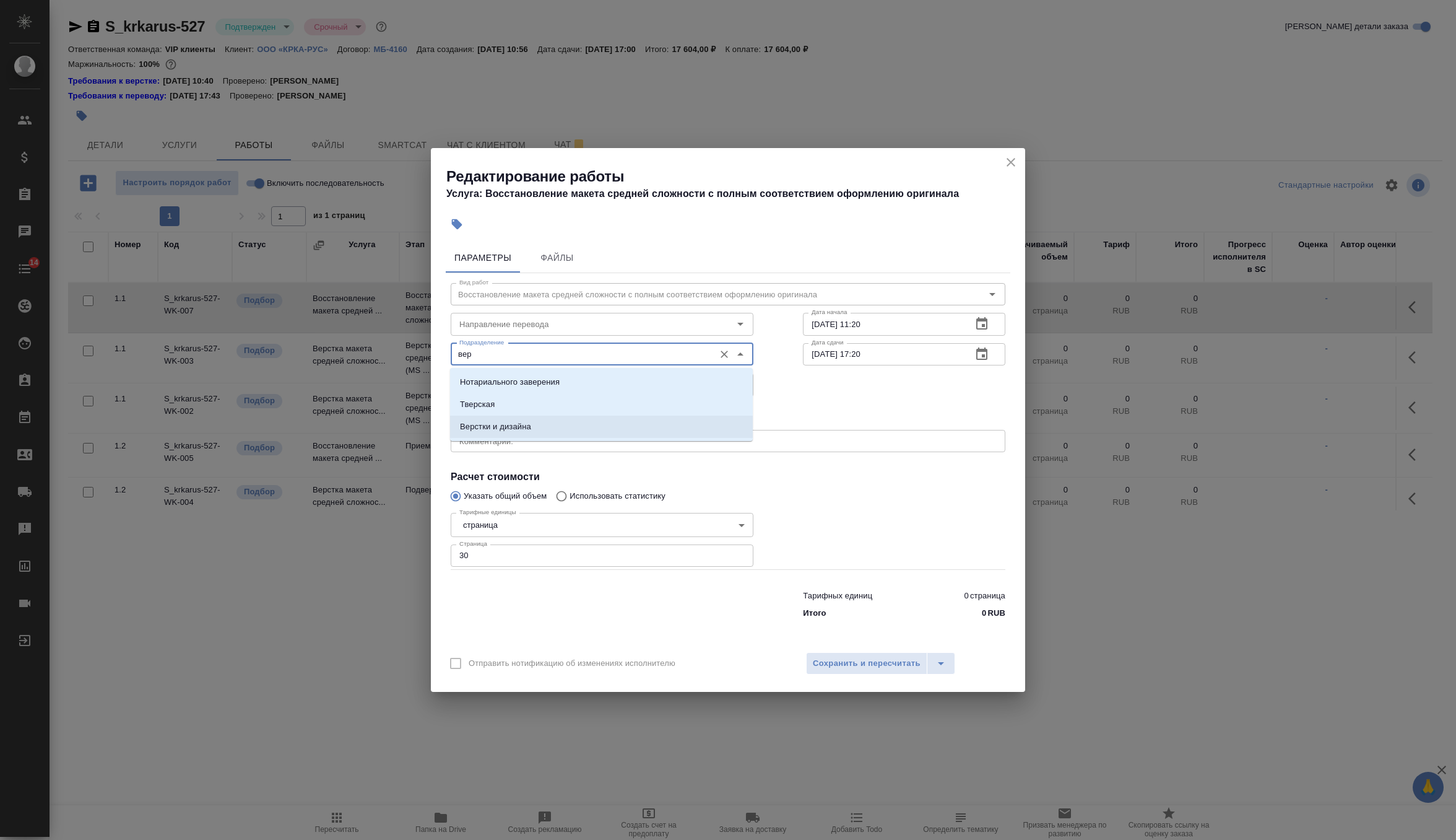
click at [621, 423] on li "Верстки и дизайна" at bounding box center [601, 427] width 303 height 22
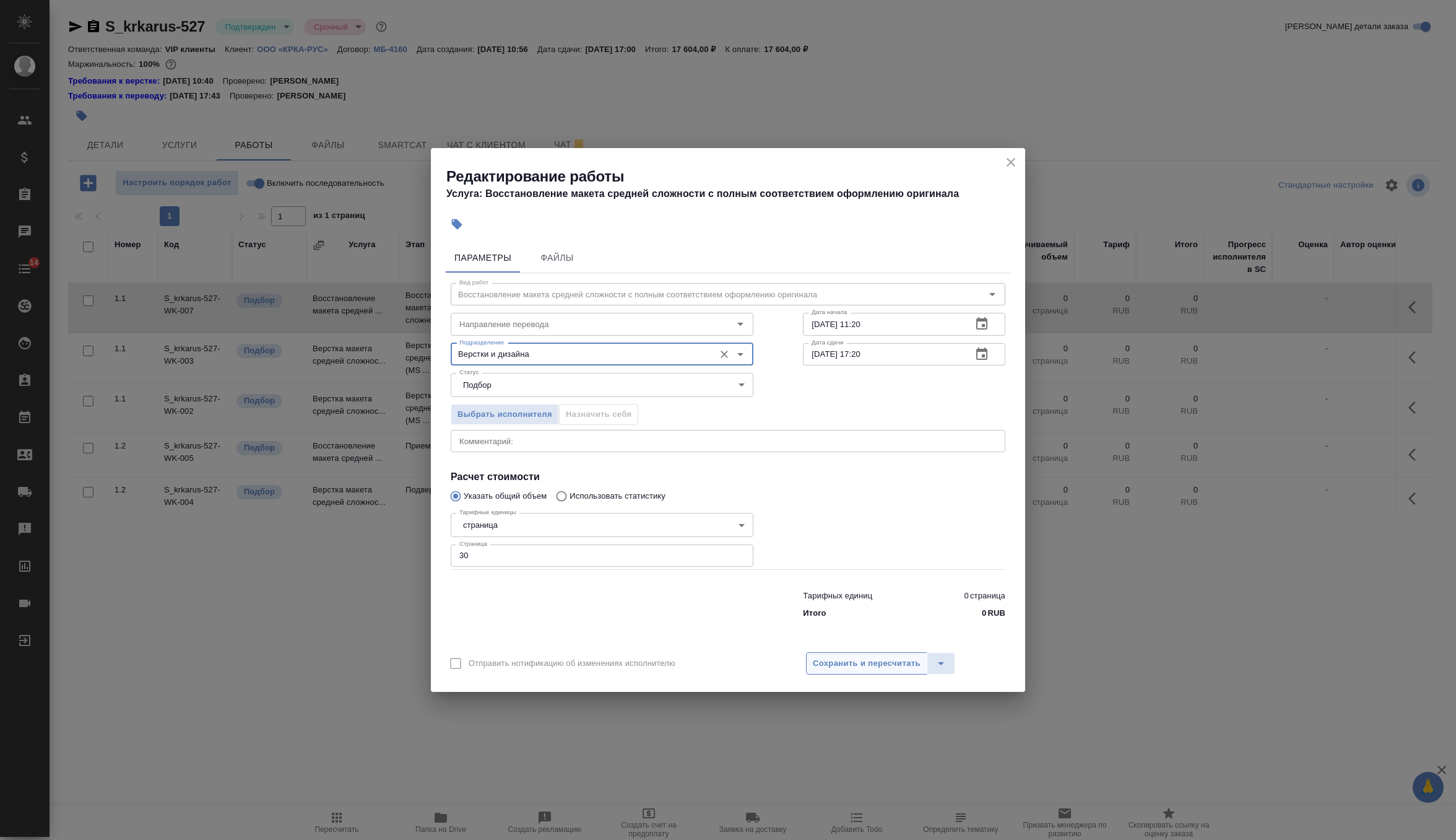
type input "Верстки и дизайна"
click at [844, 658] on span "Сохранить и пересчитать" at bounding box center [867, 664] width 107 height 14
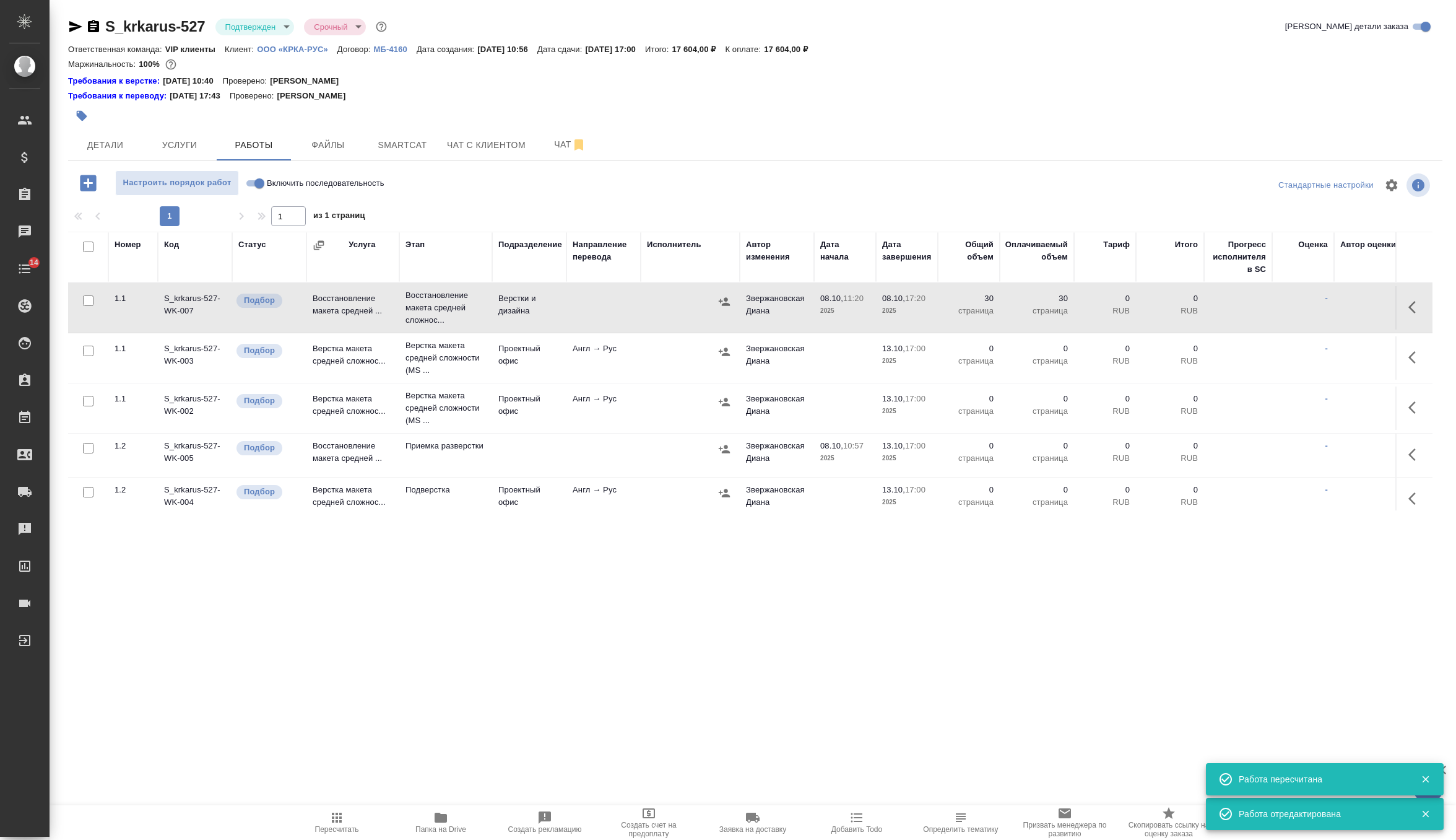
click at [1416, 357] on icon "button" at bounding box center [1416, 357] width 15 height 15
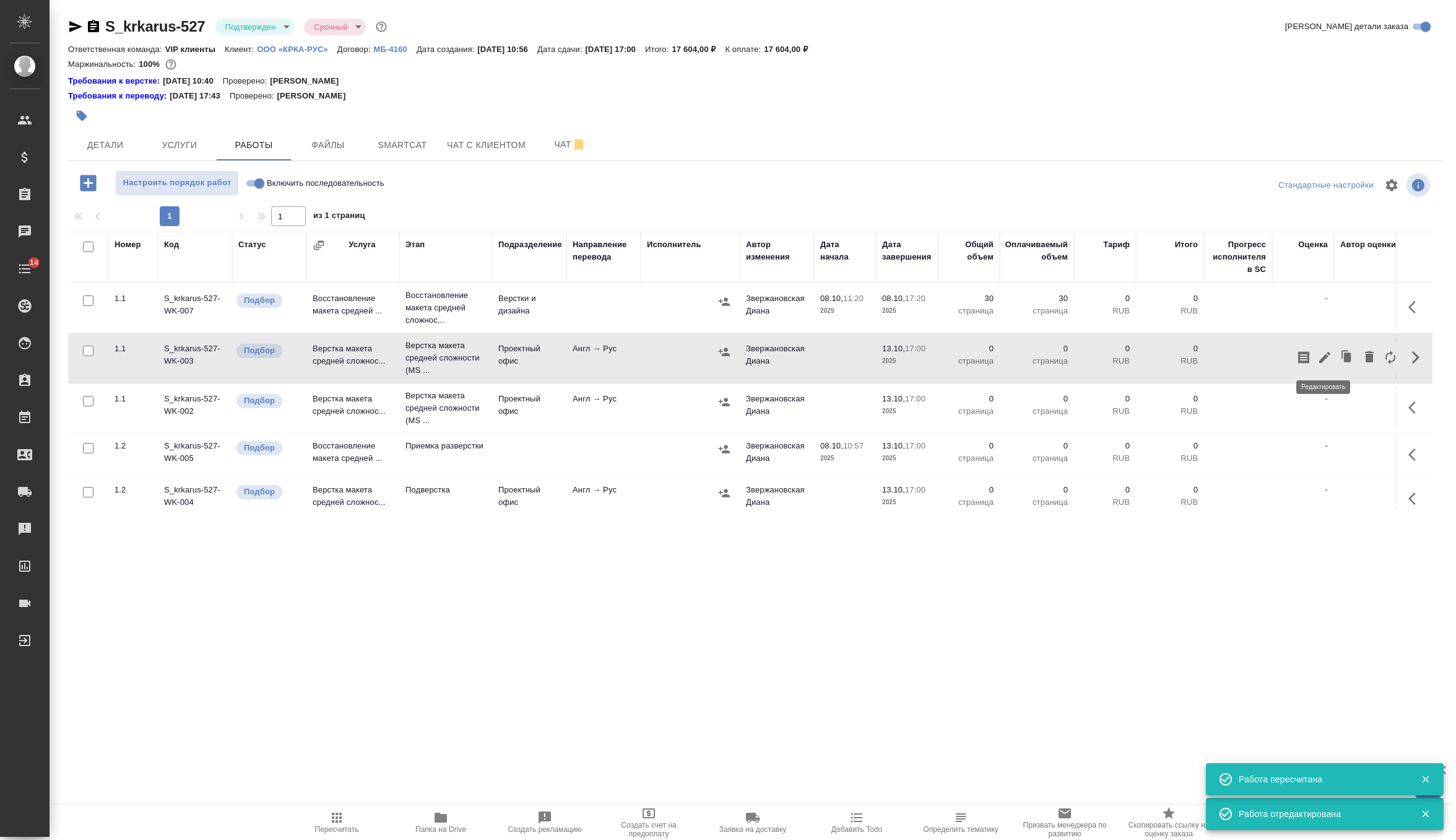
click at [1328, 355] on icon "button" at bounding box center [1325, 357] width 11 height 11
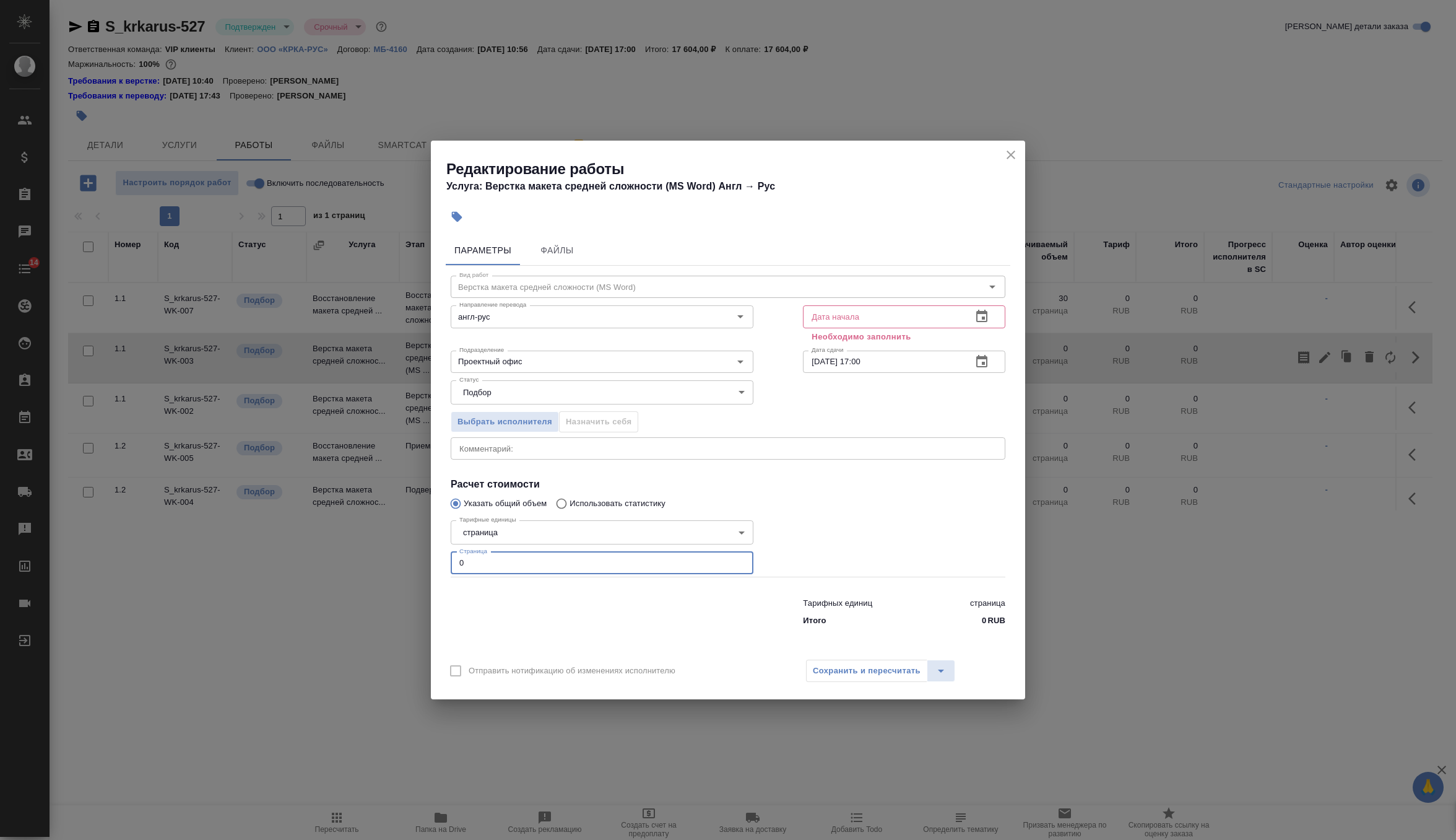
click at [485, 556] on input "0" at bounding box center [601, 563] width 303 height 22
type input "17"
click at [982, 325] on button "button" at bounding box center [982, 317] width 30 height 30
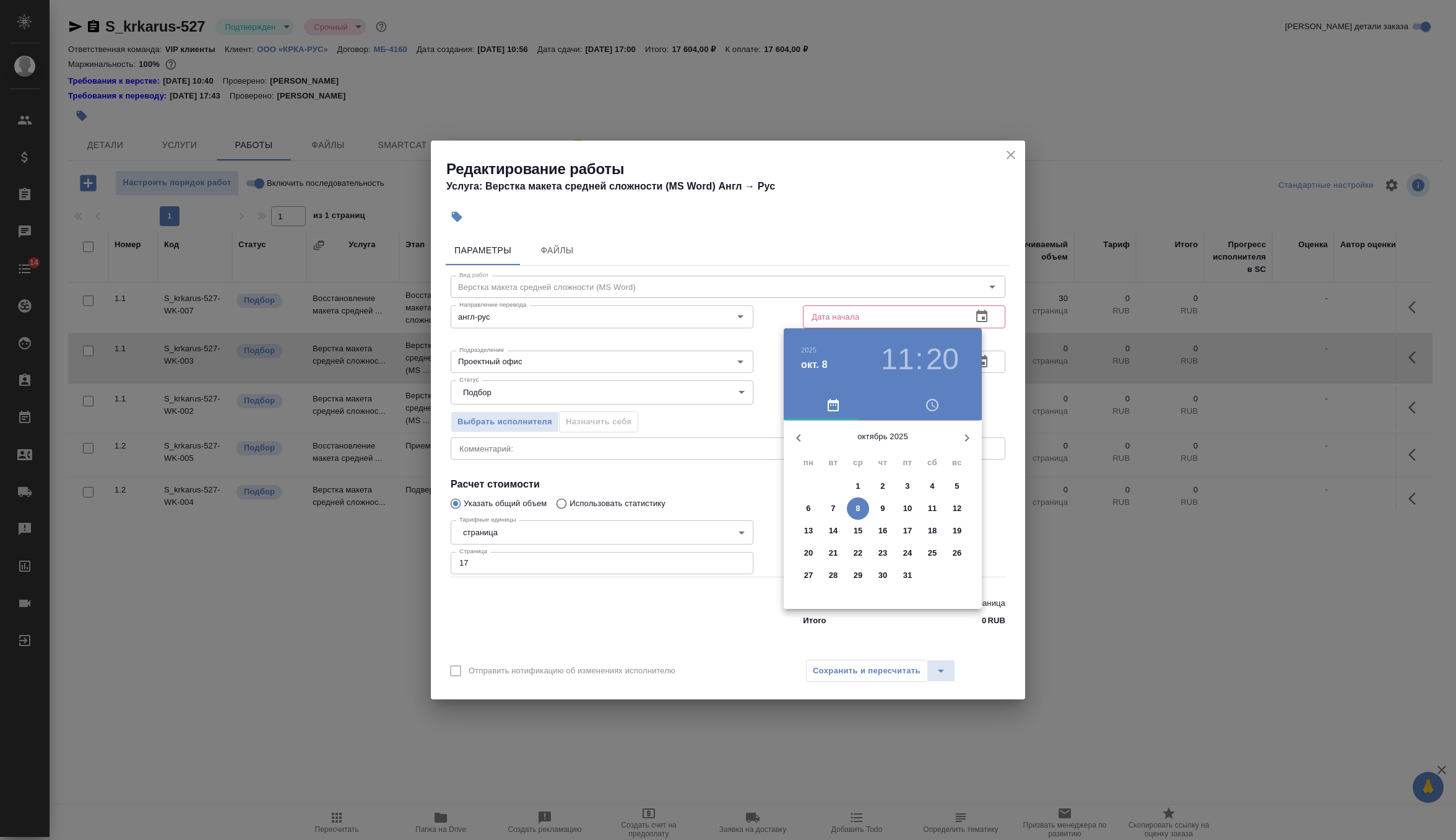
click at [861, 508] on span "8" at bounding box center [858, 508] width 22 height 12
type input "08.10.2025 11:20"
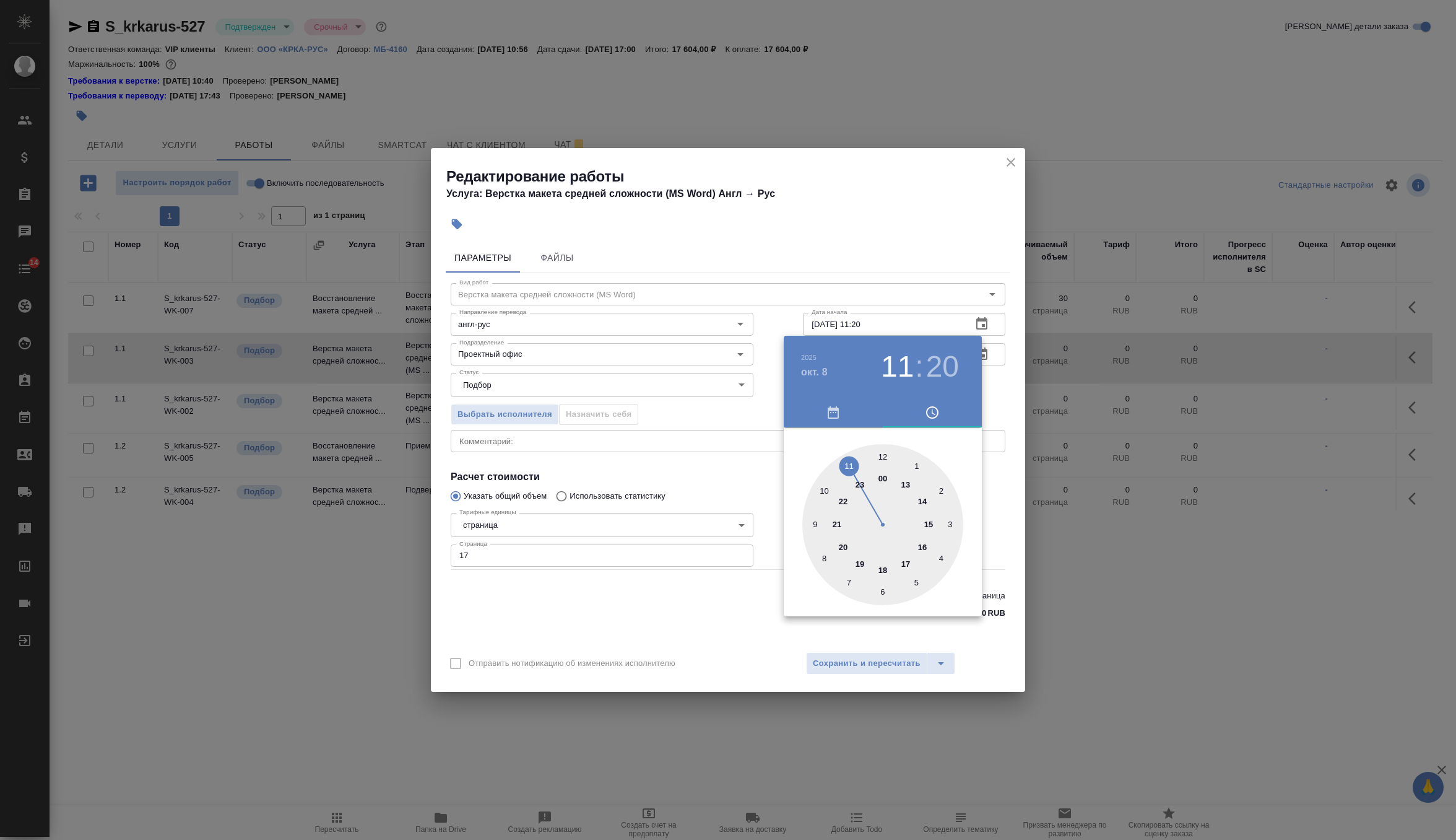
click at [995, 394] on div at bounding box center [728, 420] width 1456 height 840
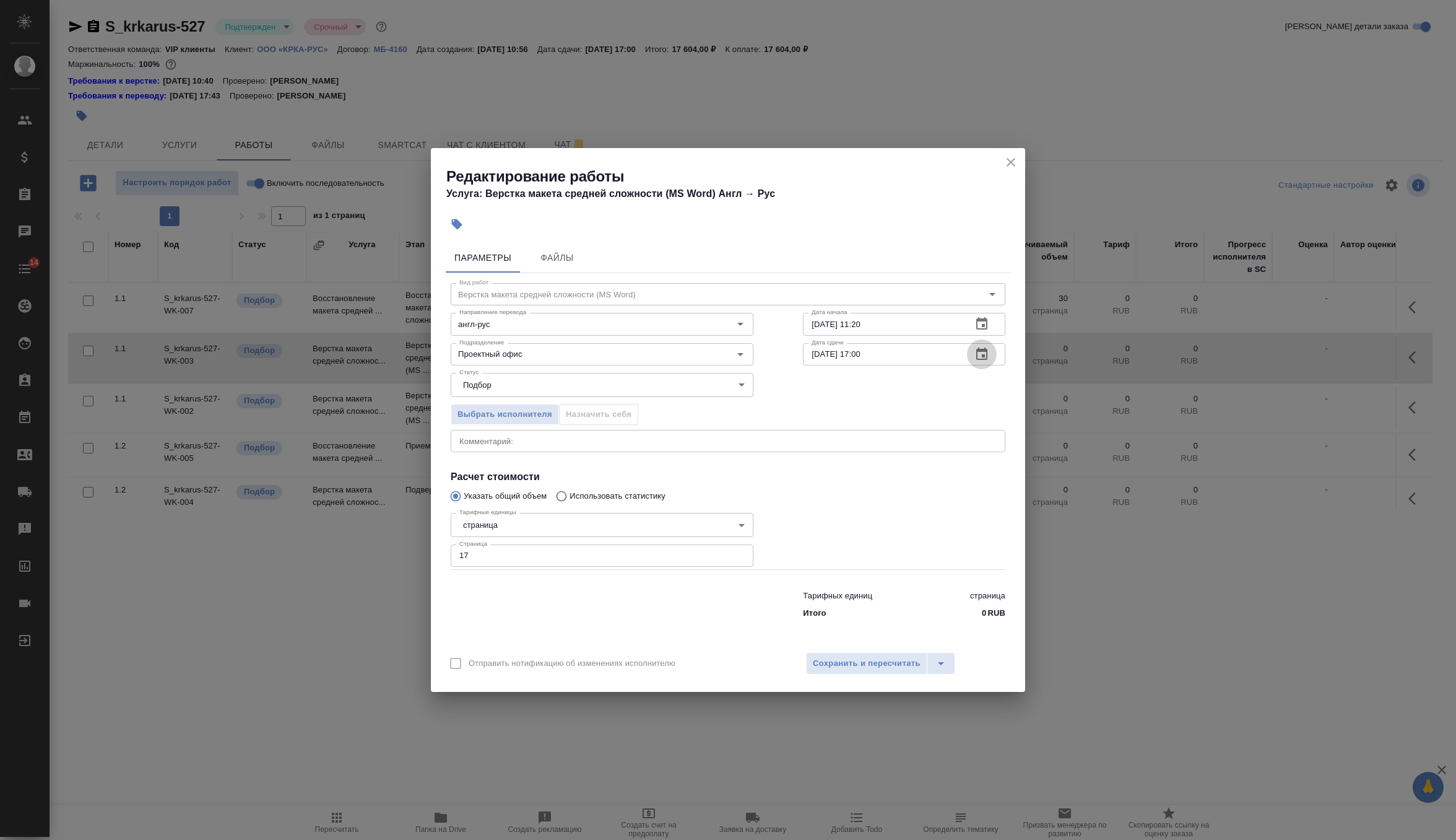
click at [989, 358] on button "button" at bounding box center [982, 355] width 30 height 30
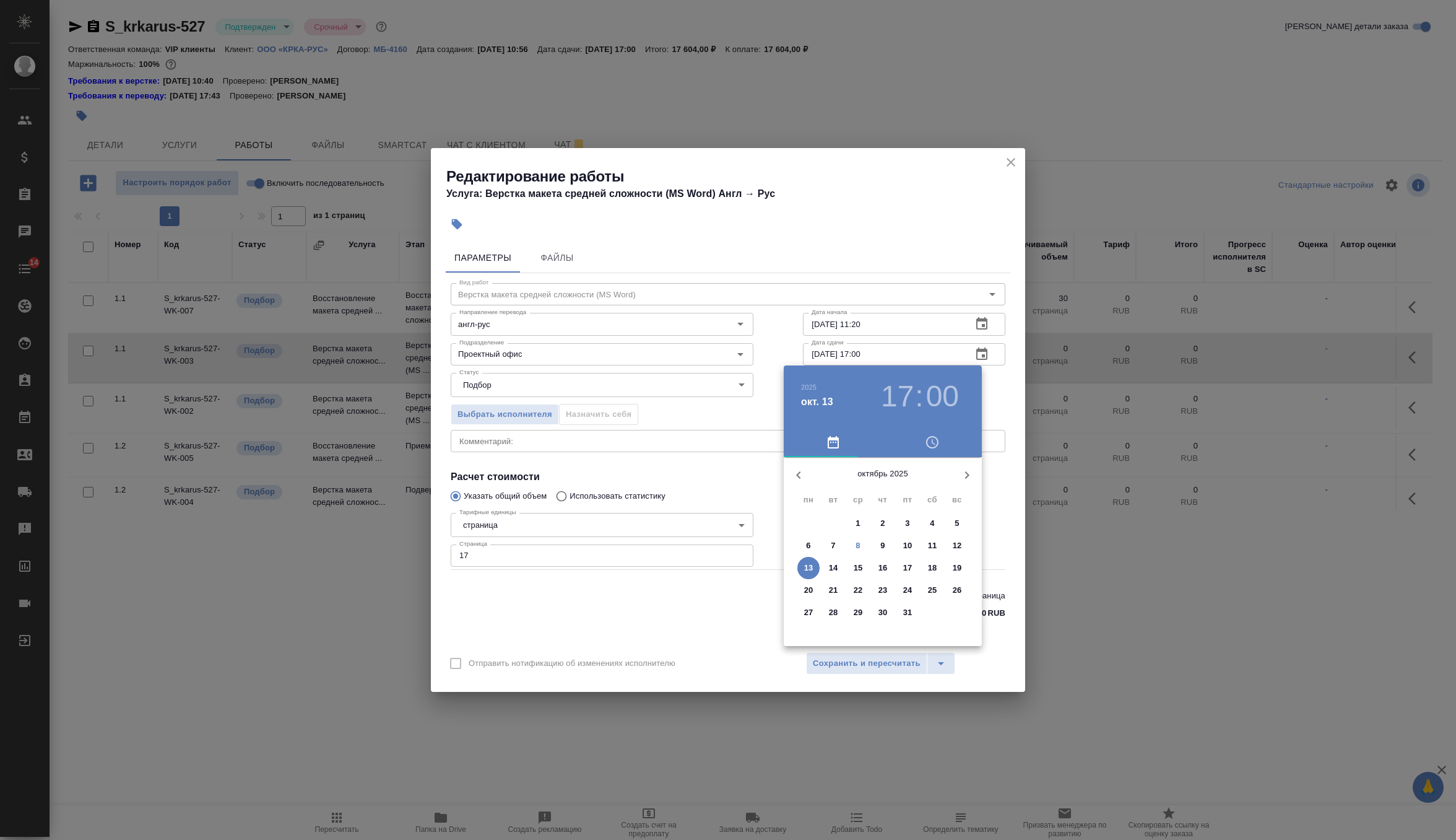
click at [863, 543] on span "8" at bounding box center [858, 546] width 22 height 12
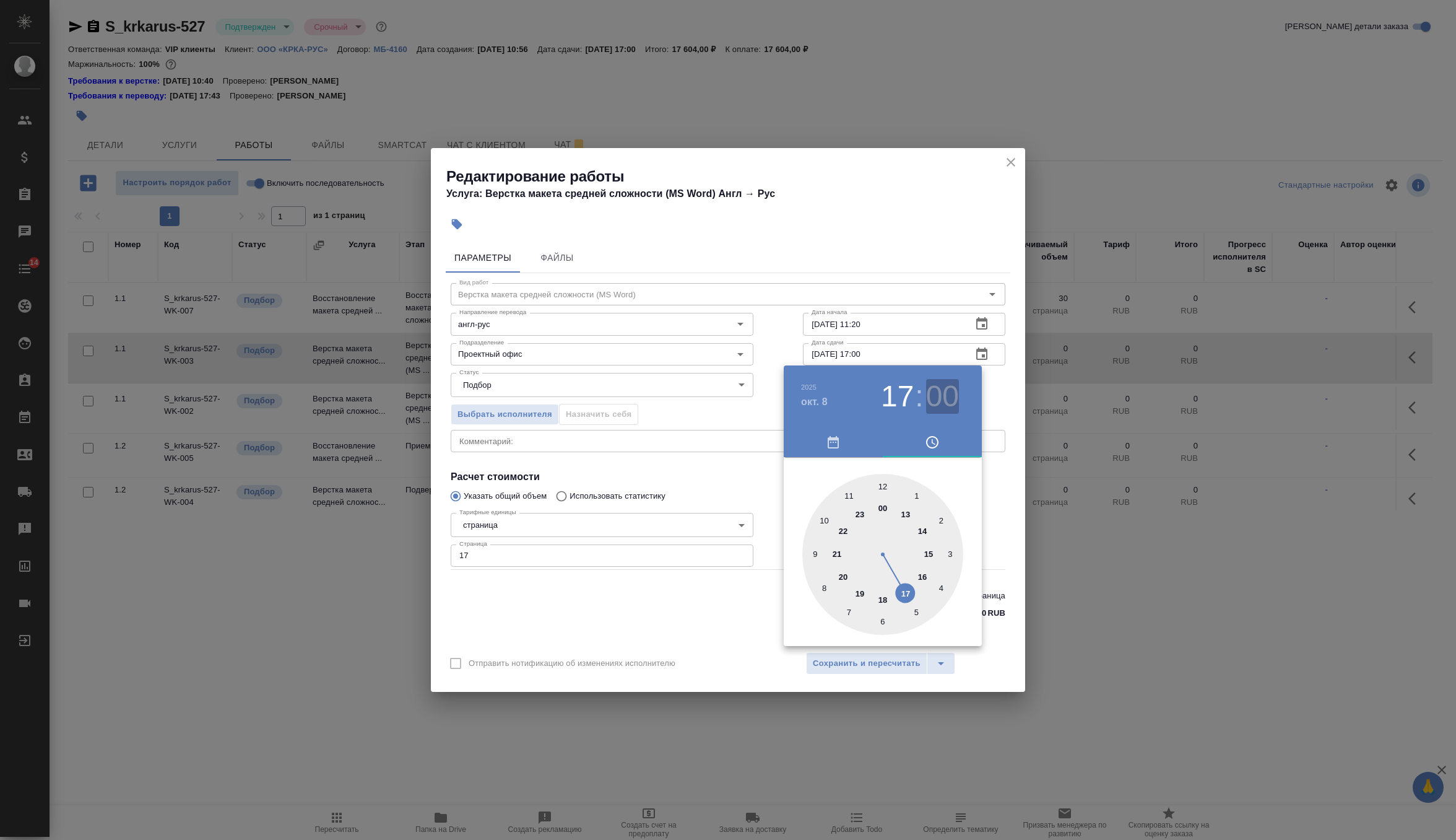
click at [943, 400] on h3 "00" at bounding box center [942, 396] width 33 height 35
click at [940, 592] on div at bounding box center [882, 554] width 161 height 161
click at [942, 587] on div at bounding box center [882, 554] width 161 height 161
type input "08.10.2025 17:20"
click at [567, 351] on div at bounding box center [728, 420] width 1456 height 840
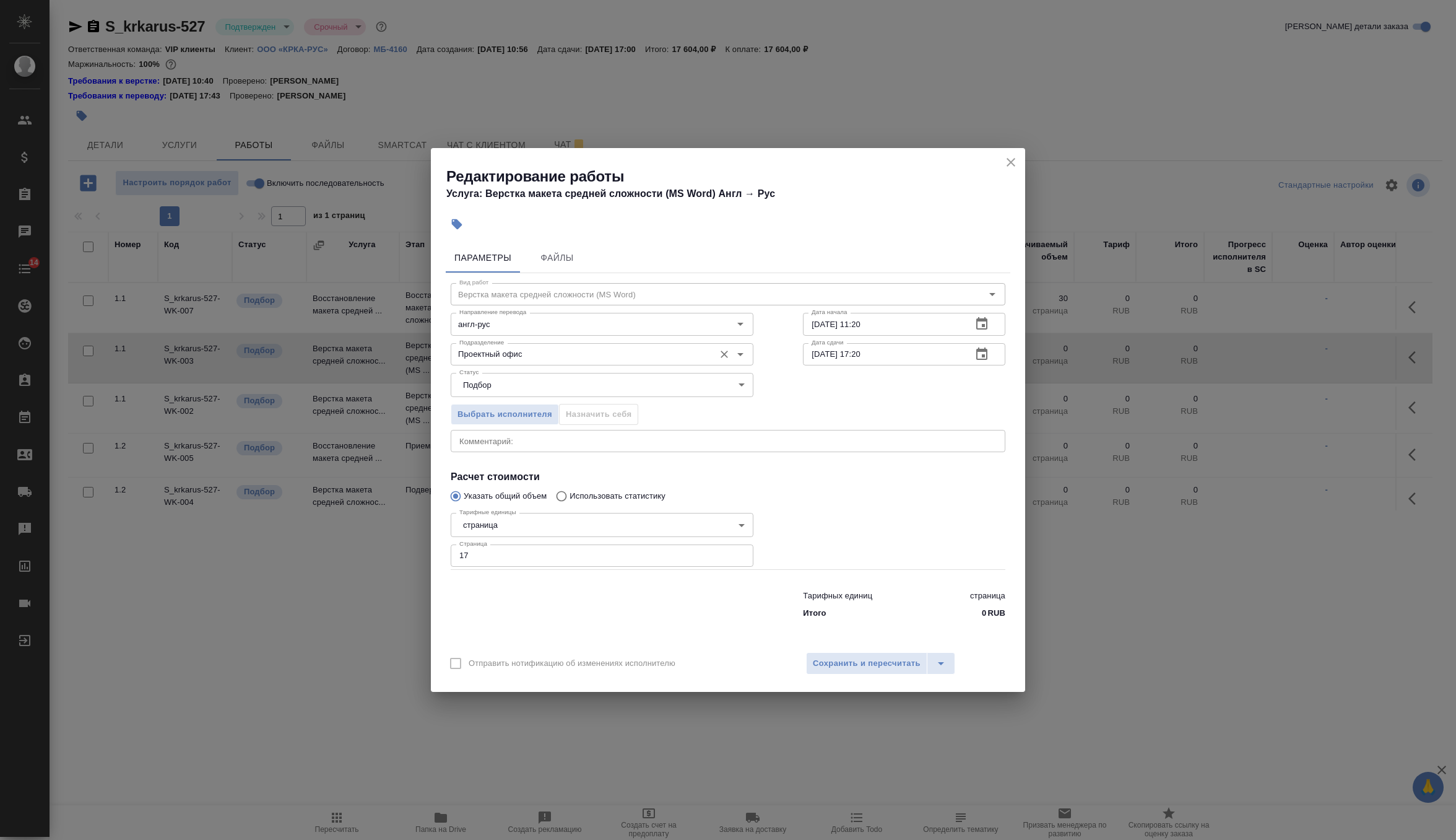
click at [527, 351] on input "Проектный офис" at bounding box center [581, 355] width 254 height 15
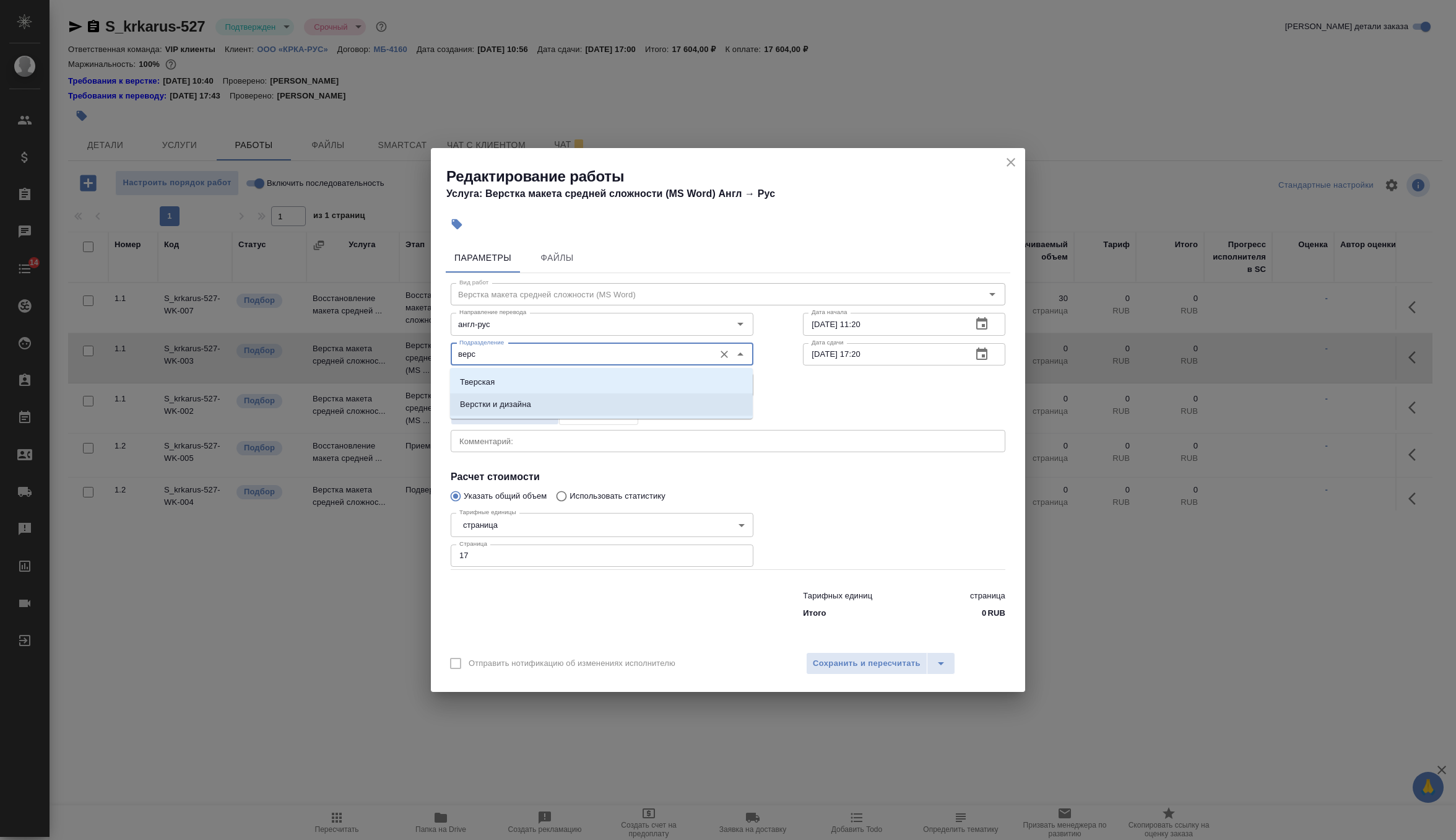
click at [516, 404] on p "Верстки и дизайна" at bounding box center [495, 404] width 71 height 12
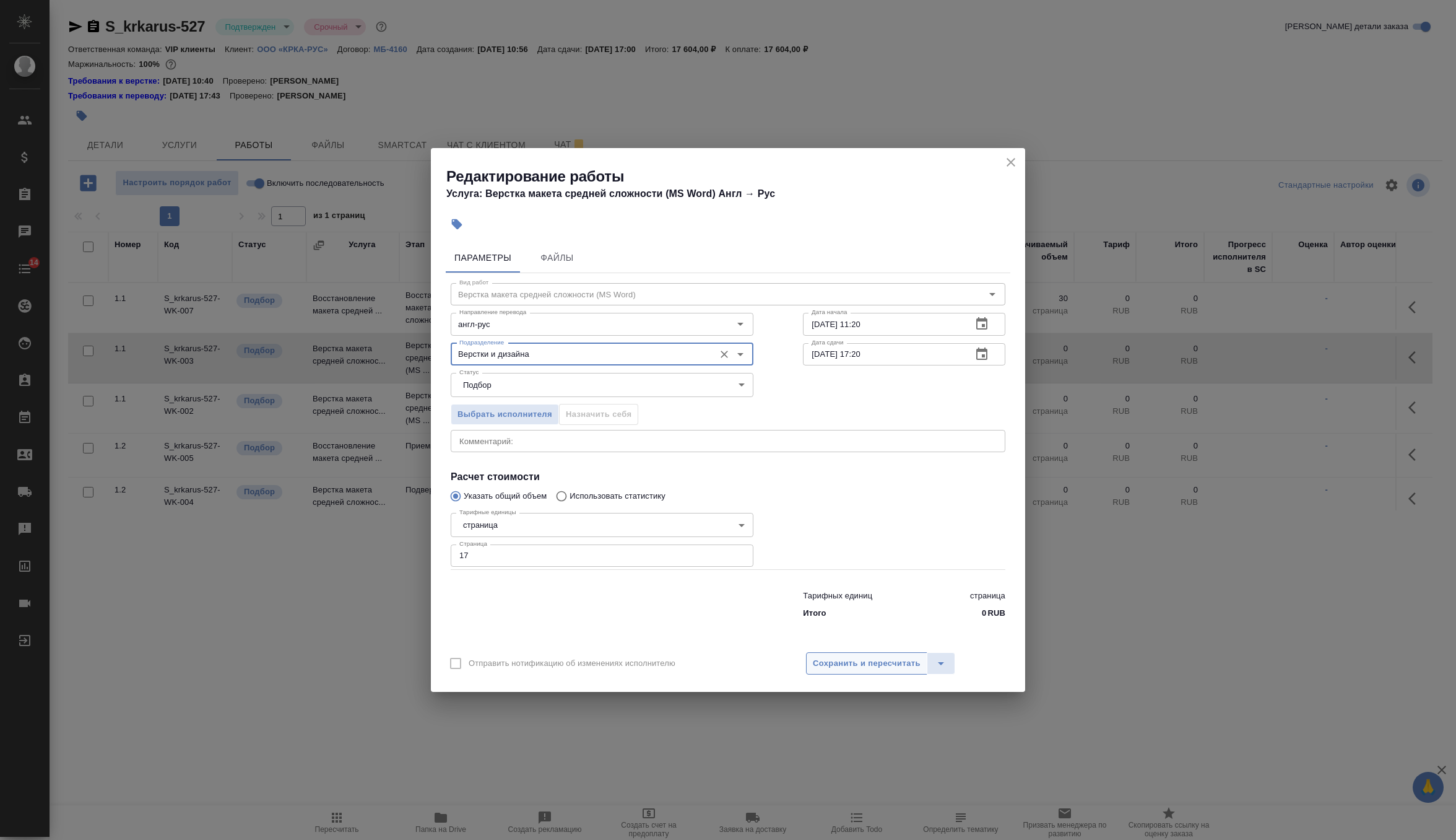
type input "Верстки и дизайна"
click at [885, 658] on span "Сохранить и пересчитать" at bounding box center [867, 664] width 107 height 14
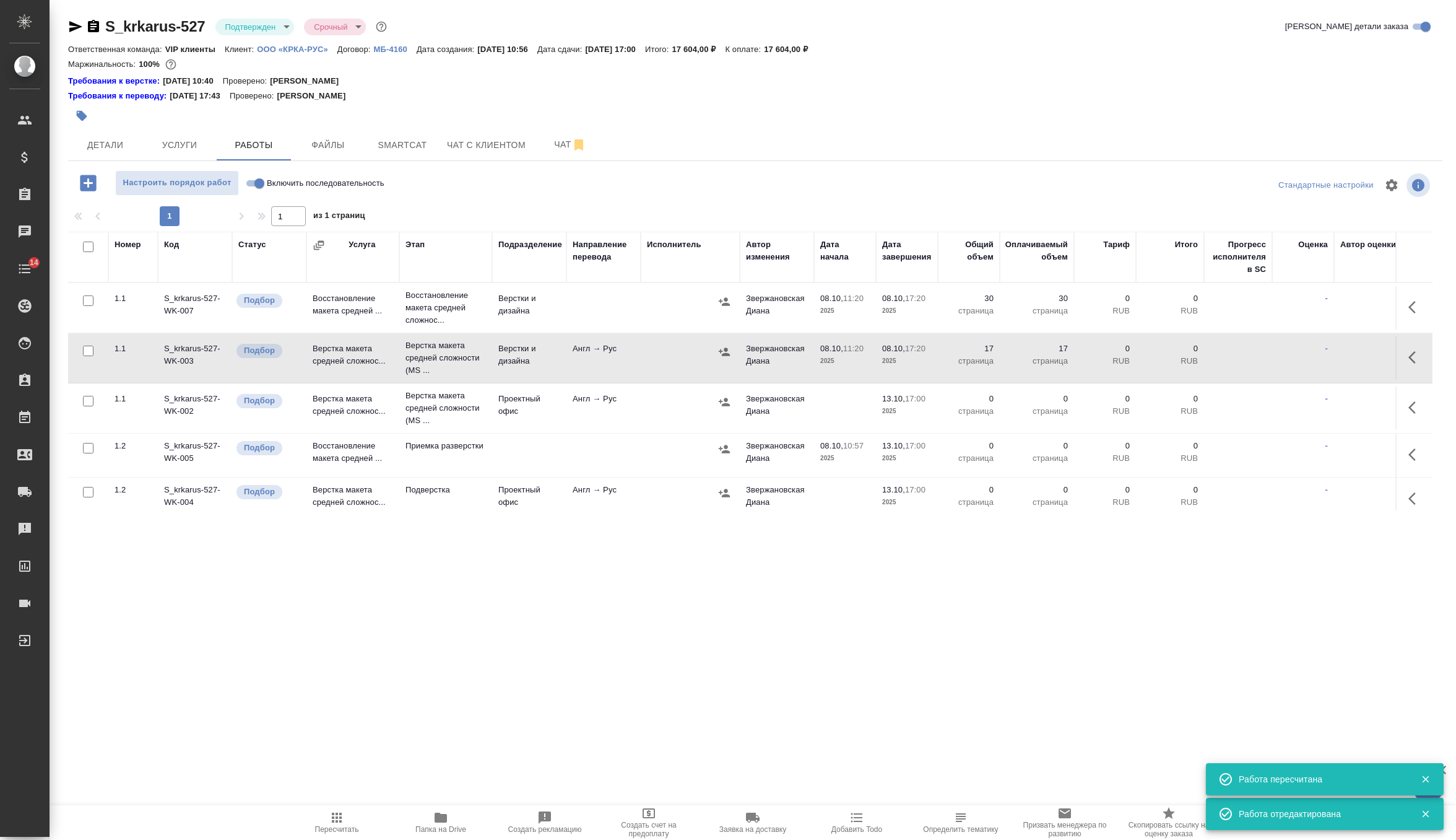
click at [302, 48] on p "ООО «КРКА-РУС»" at bounding box center [297, 50] width 80 height 10
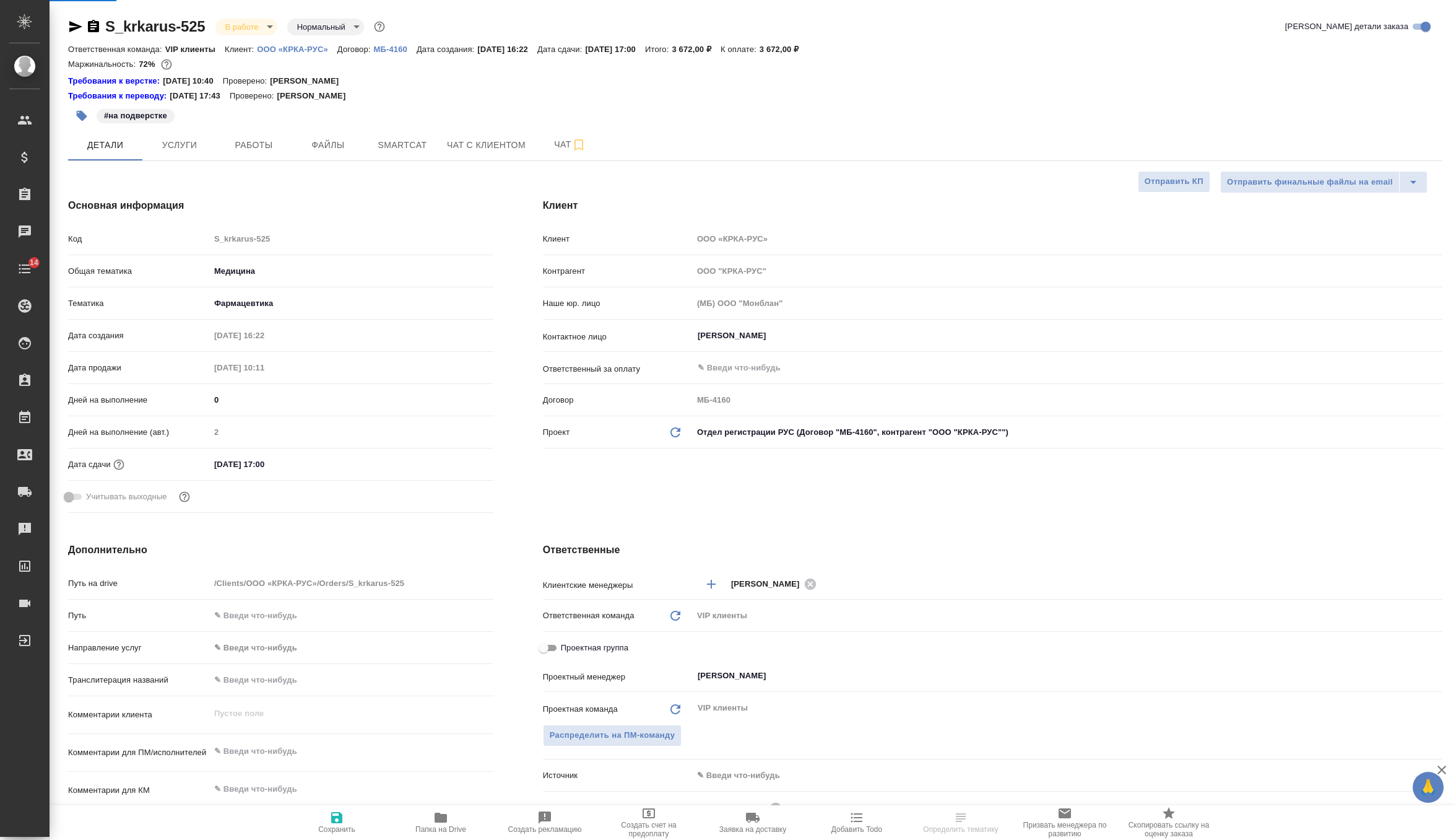
select select "RU"
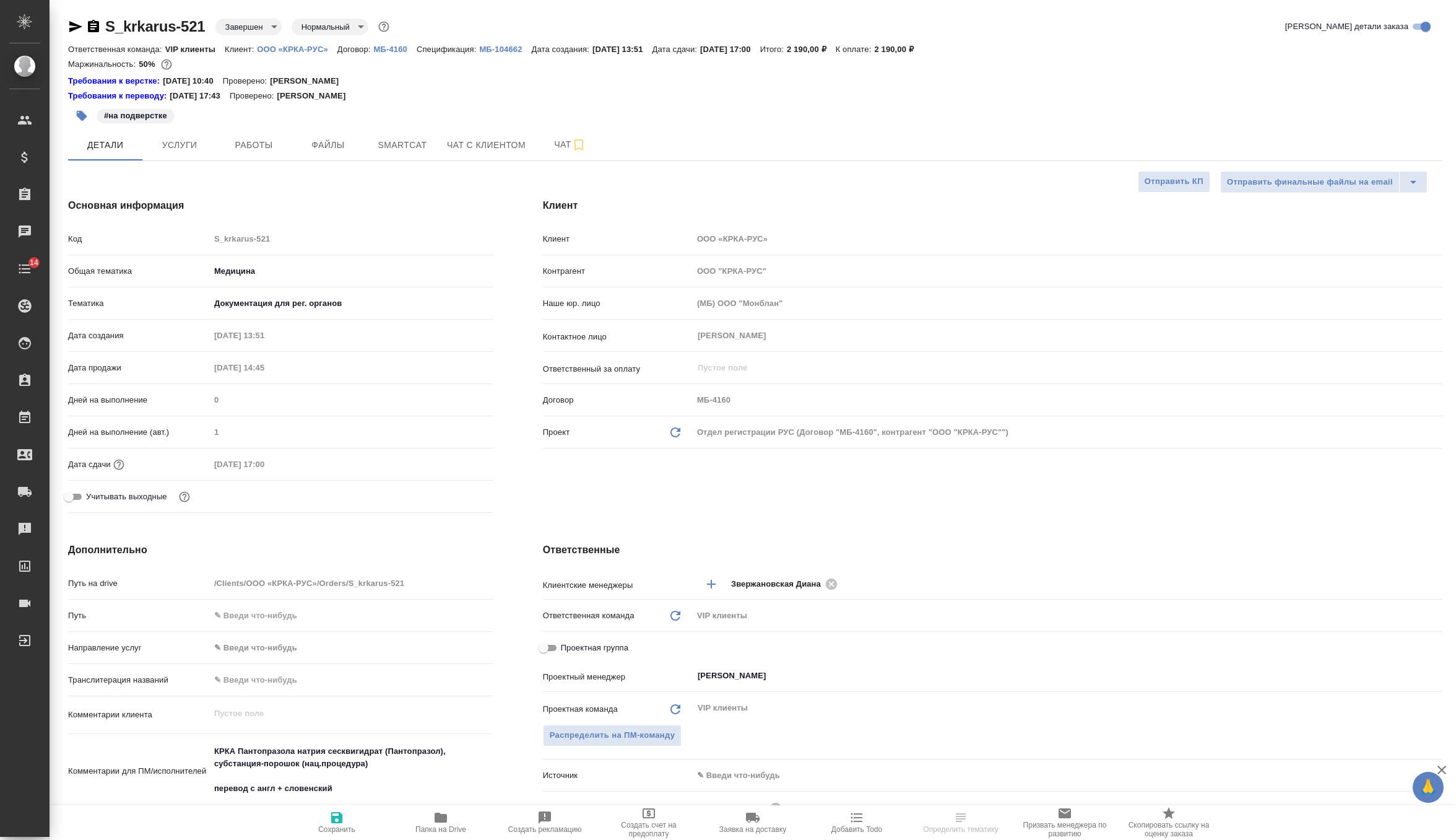
select select "RU"
click at [193, 148] on span "Услуги" at bounding box center [179, 145] width 59 height 16
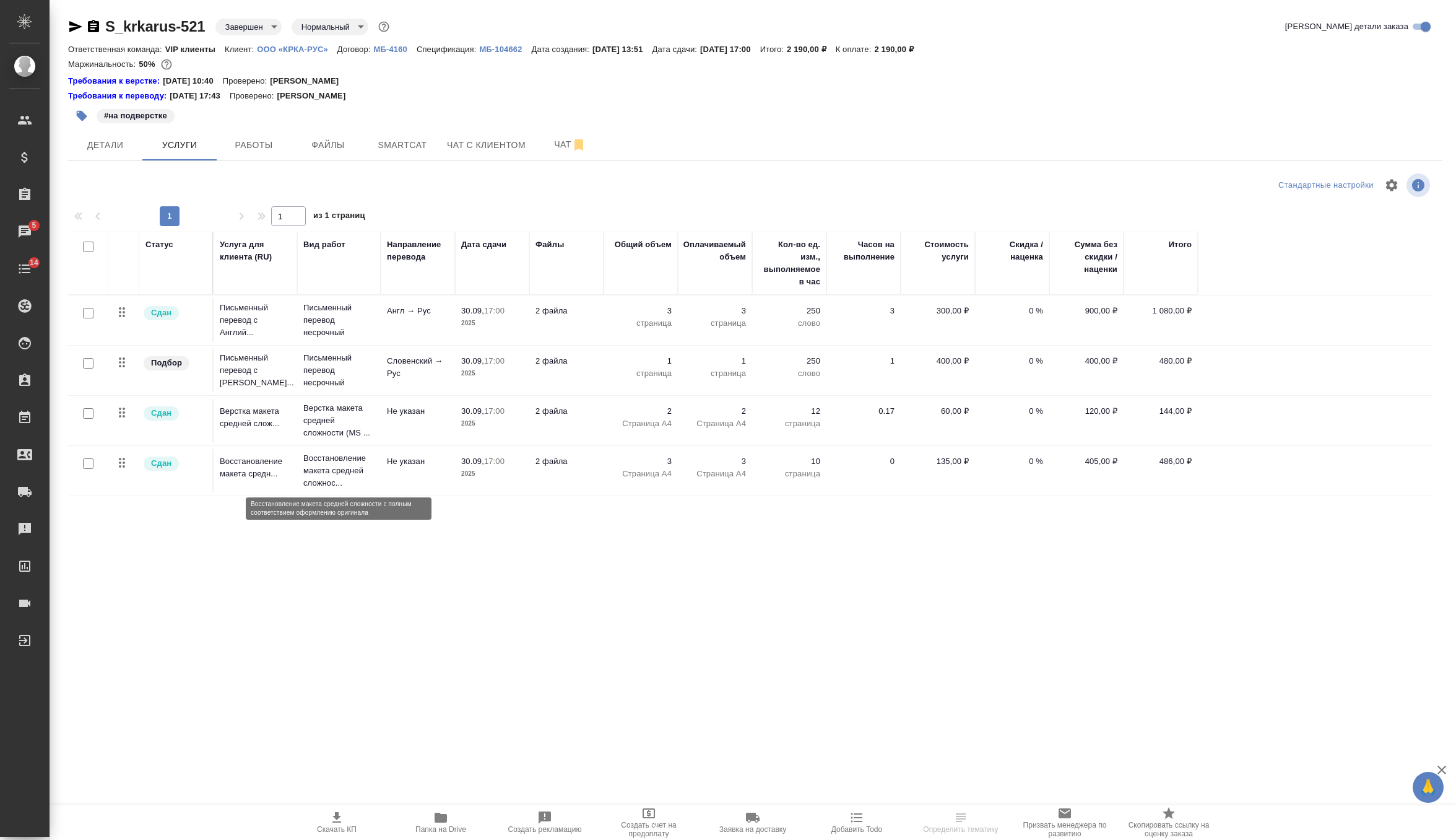
click at [316, 471] on p "Восстановление макета средней сложнос..." at bounding box center [339, 470] width 71 height 37
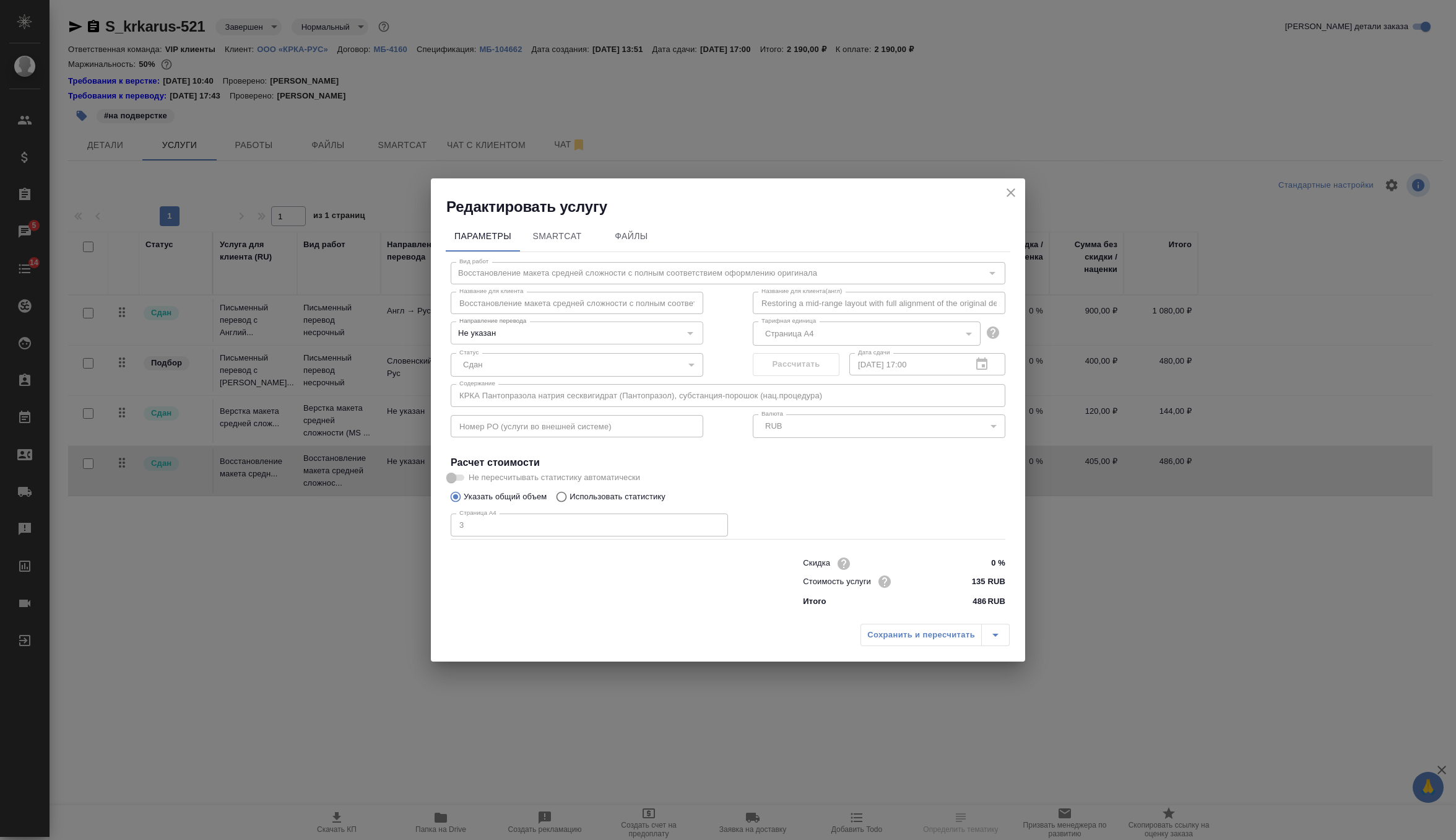
click at [1010, 197] on icon "close" at bounding box center [1011, 193] width 15 height 15
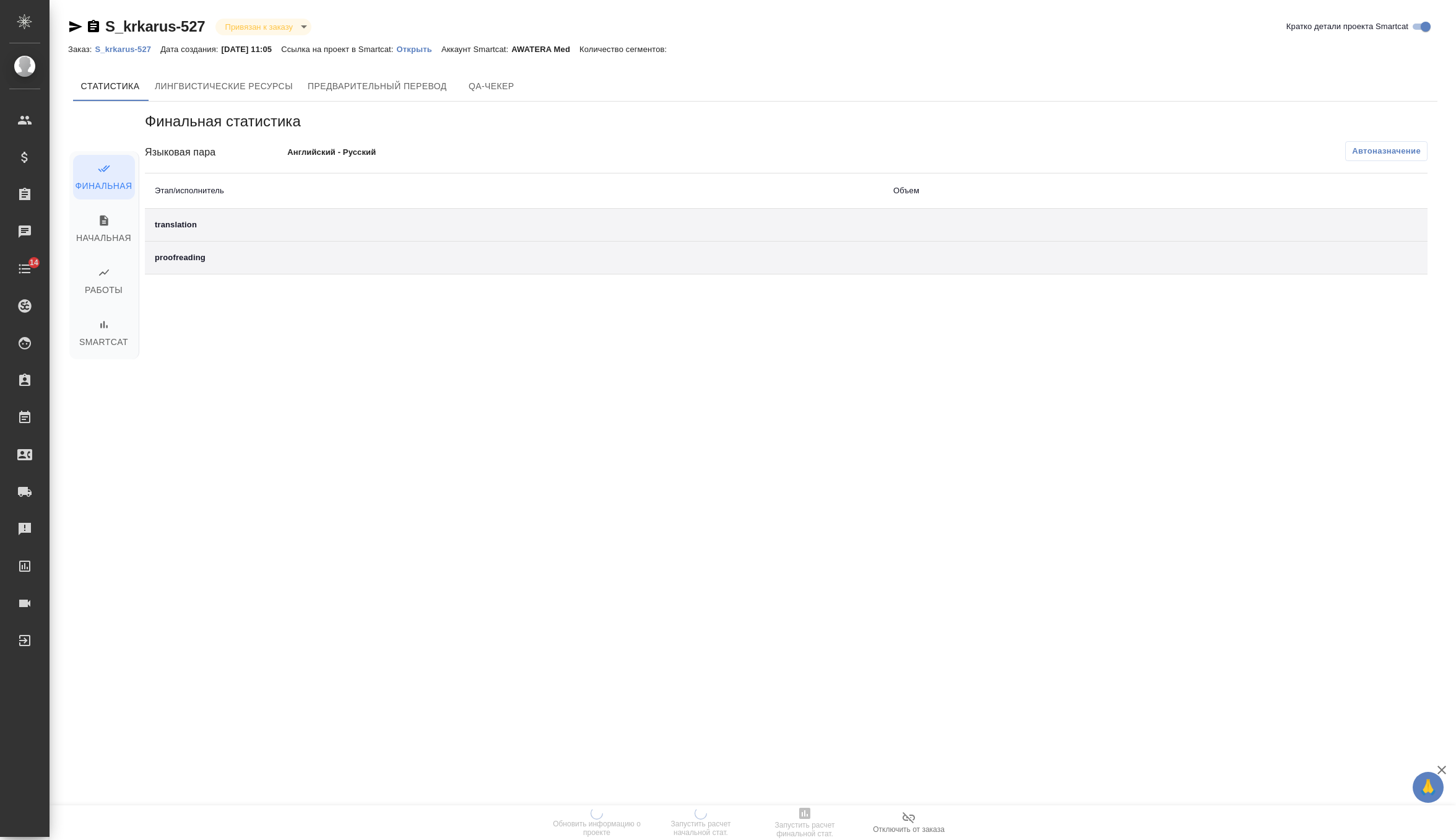
click at [440, 50] on p "Открыть" at bounding box center [419, 50] width 45 height 10
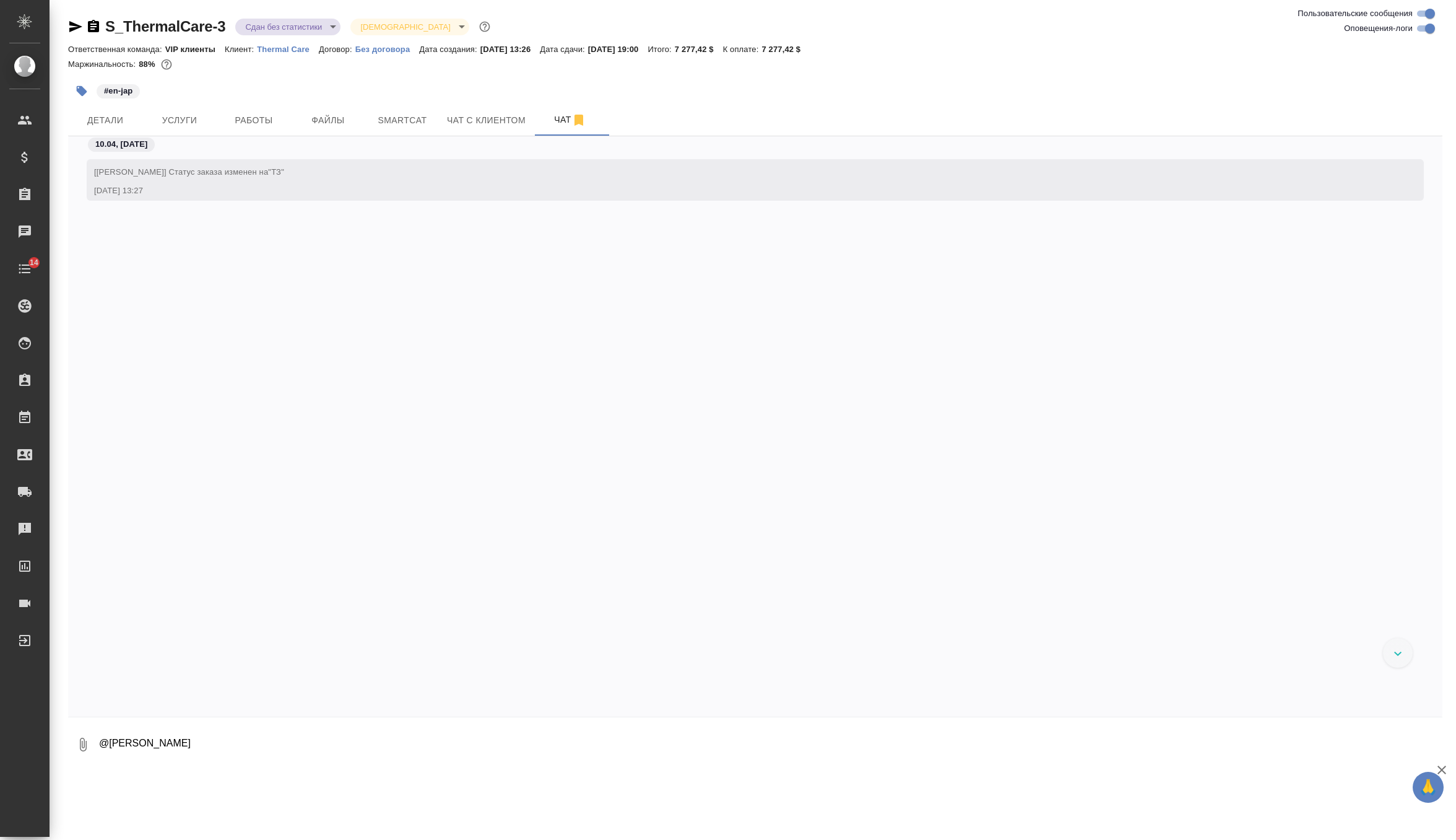
scroll to position [10141, 0]
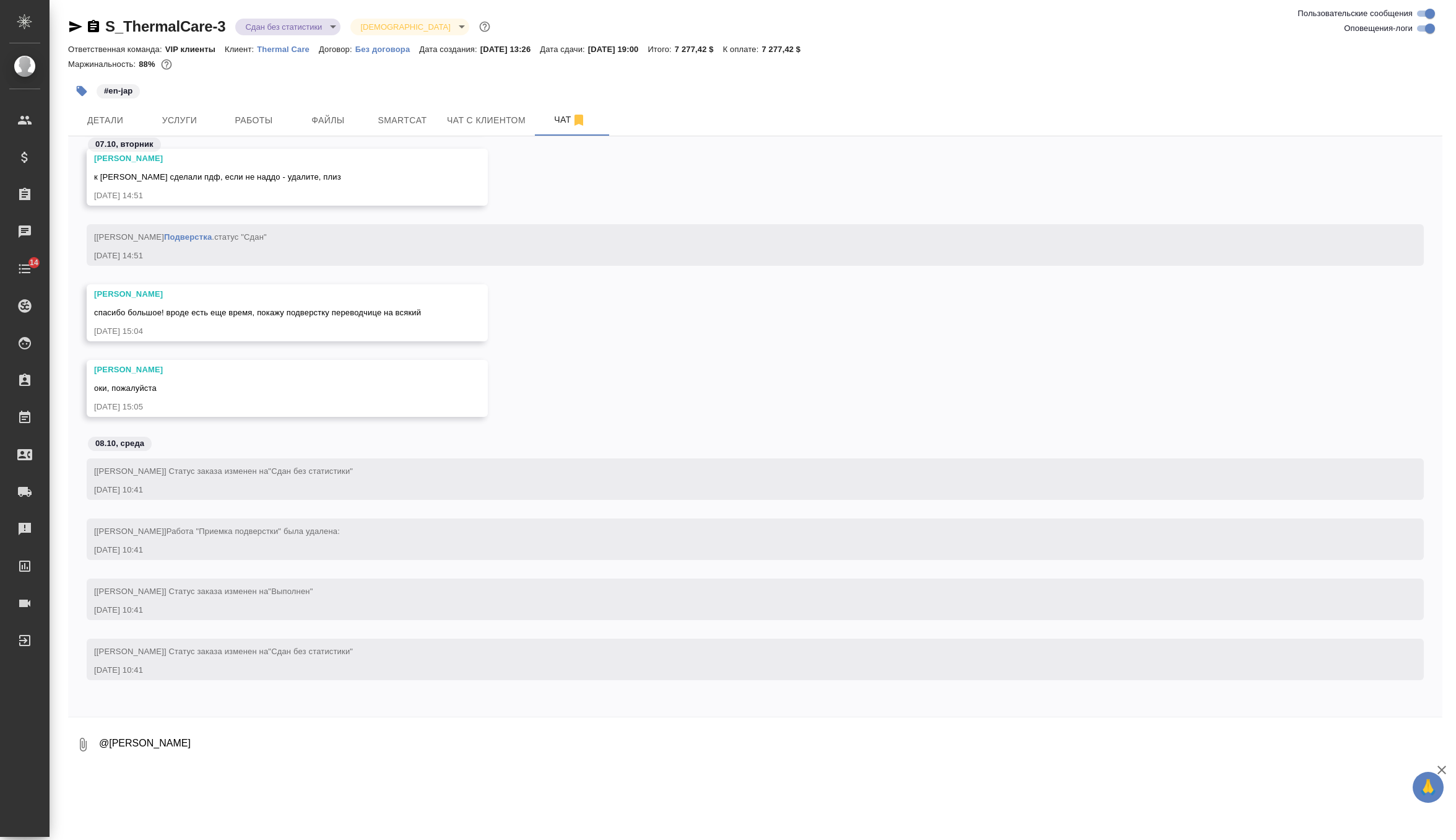
click at [210, 750] on textarea "@[PERSON_NAME]" at bounding box center [770, 745] width 1345 height 42
drag, startPoint x: 205, startPoint y: 743, endPoint x: 50, endPoint y: 743, distance: 155.0
click at [50, 743] on div "S_ThermalCare-3 Сдан без статистики distributed Святая троица holyTrinity Ответ…" at bounding box center [752, 387] width 1406 height 773
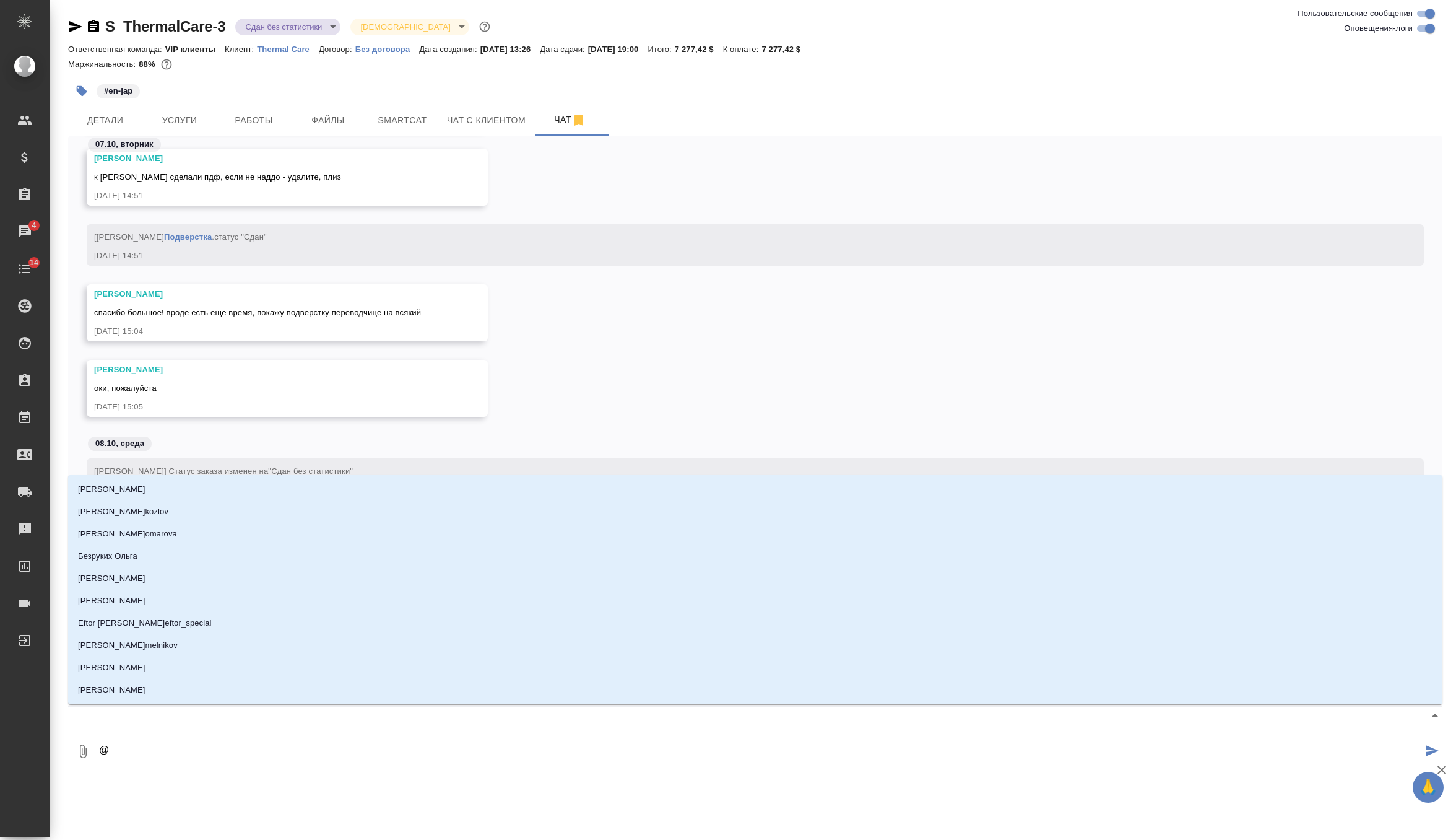
type textarea "@о"
type input "о"
type textarea "@ок"
type input "ок"
type textarea "@окс"
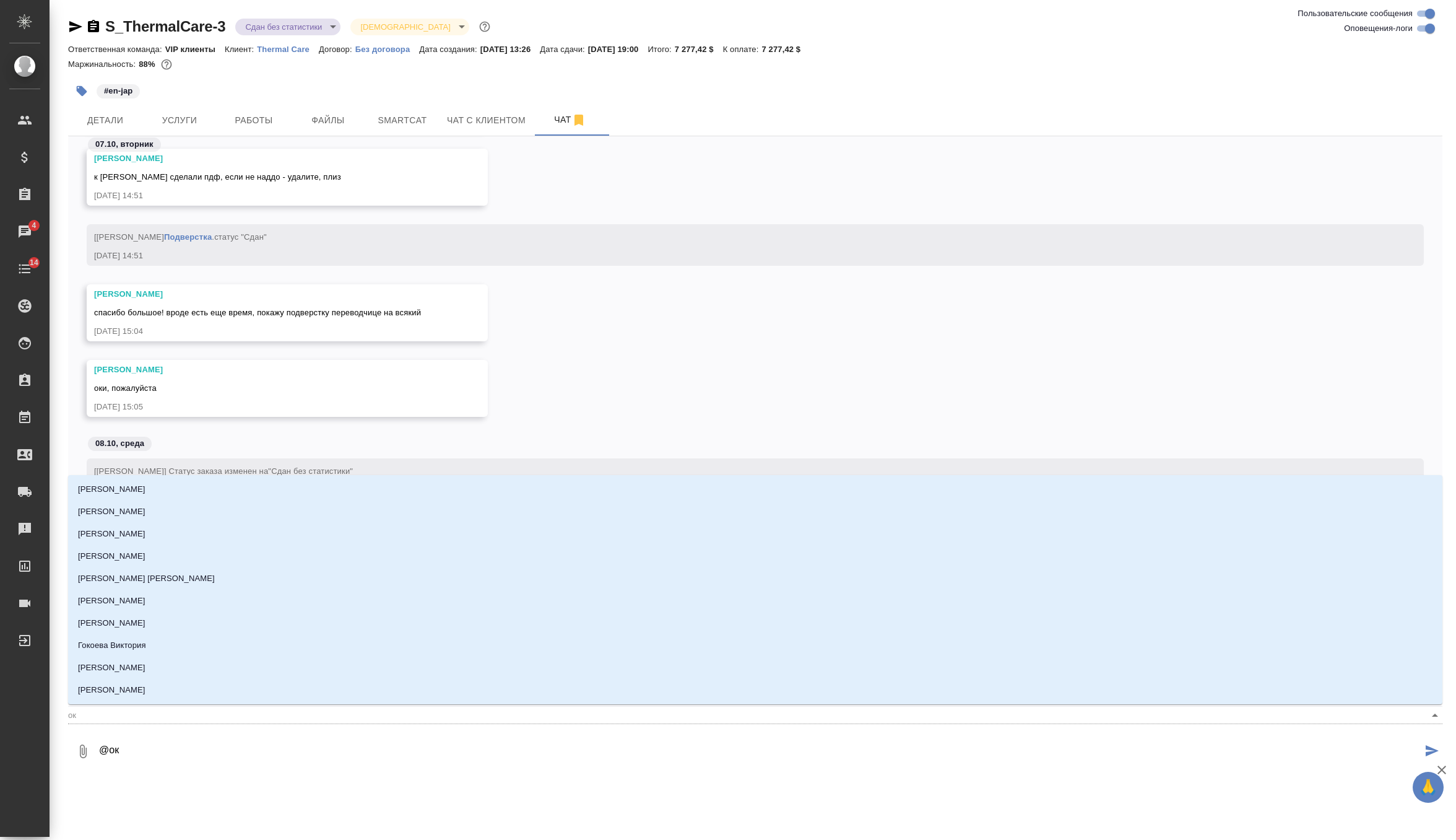
type input "окс"
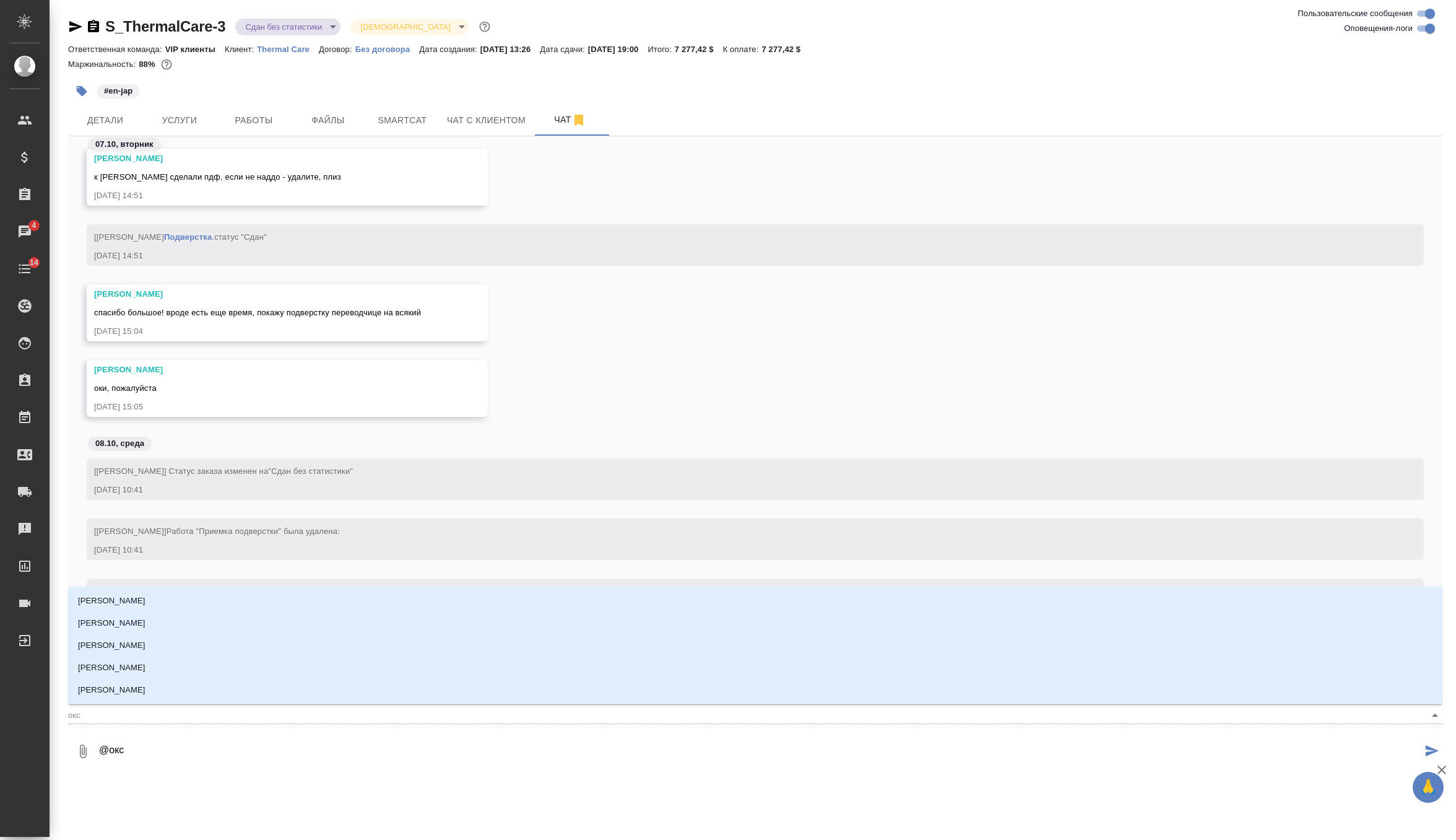
type textarea "@оксю"
type input "оксю"
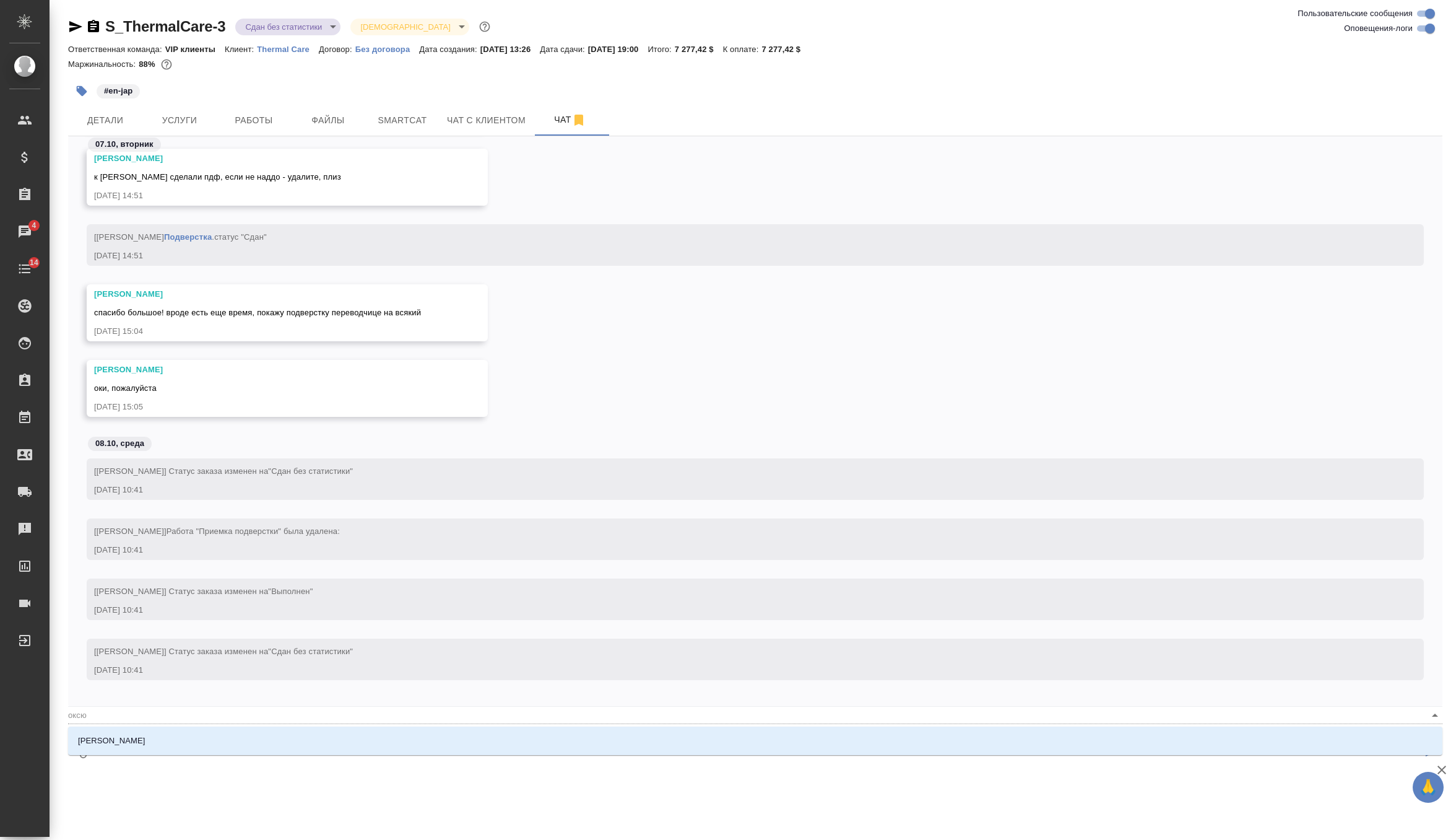
type textarea "@оксют"
type input "оксют"
click at [141, 727] on div "[PERSON_NAME]" at bounding box center [755, 741] width 1374 height 29
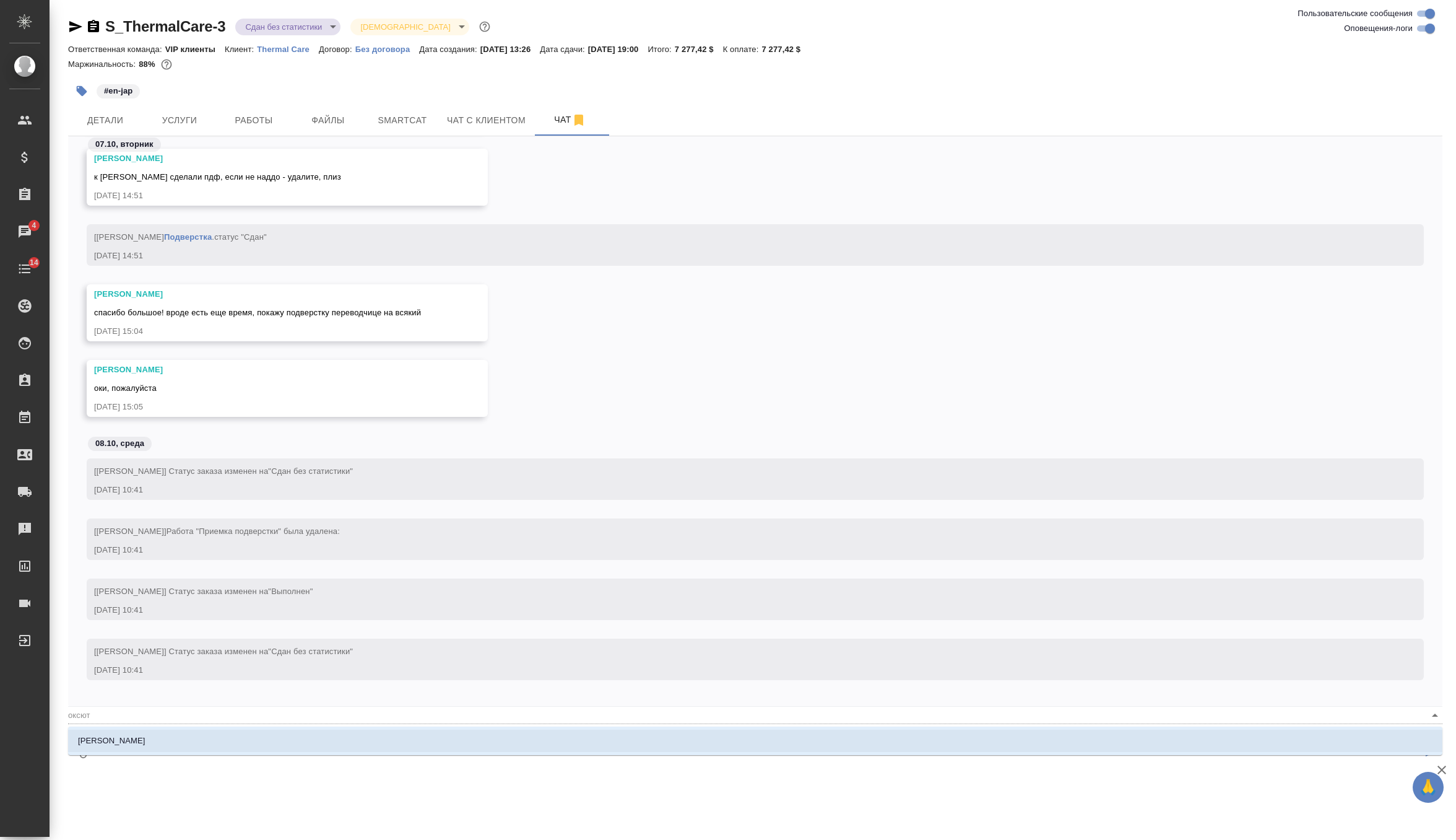
click at [139, 735] on p "[PERSON_NAME]" at bounding box center [112, 741] width 67 height 12
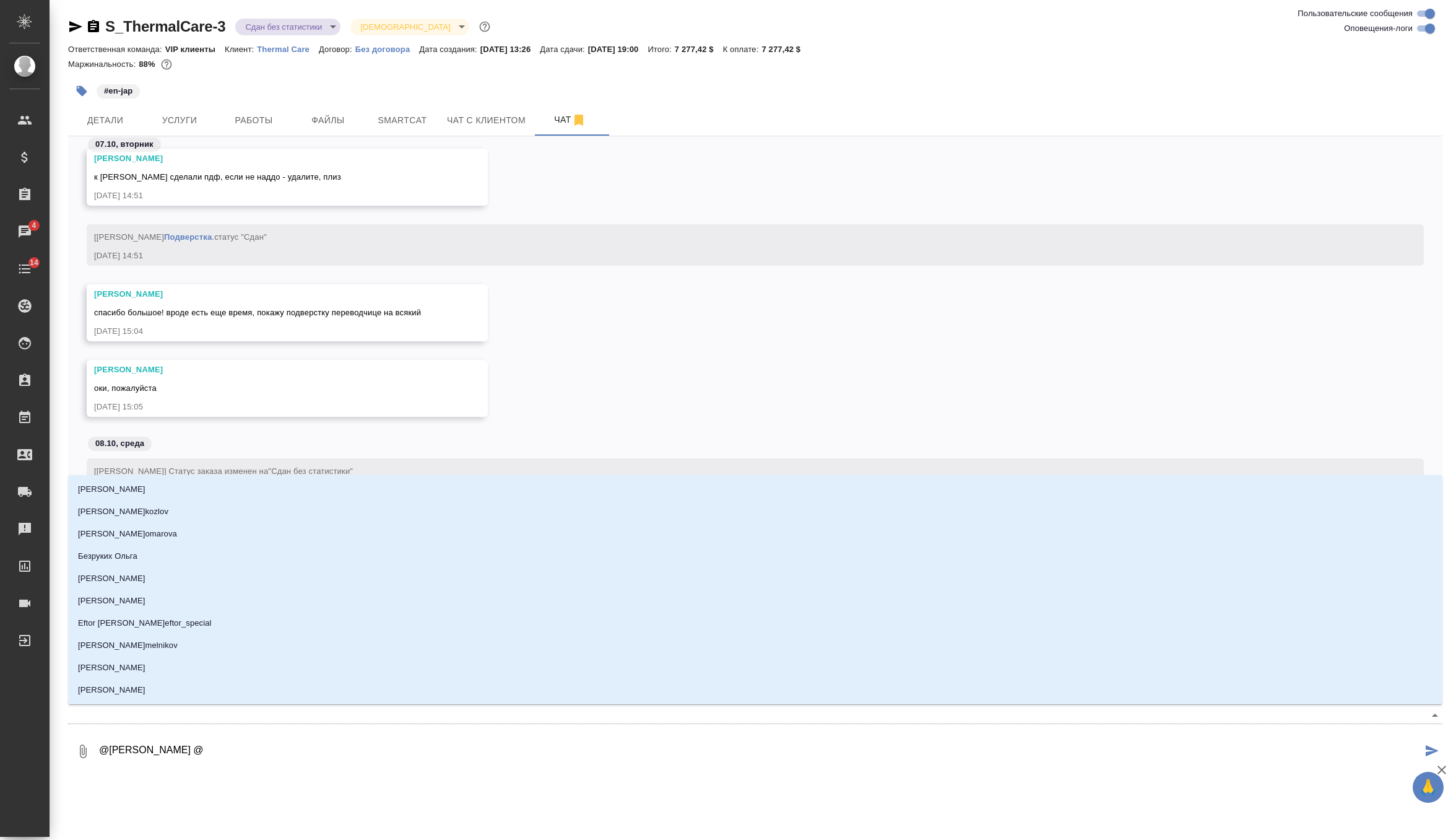
type textarea "@[PERSON_NAME] @г"
type input "г"
type textarea "@[PERSON_NAME] @го"
type input "го"
type textarea "@[PERSON_NAME] @гор"
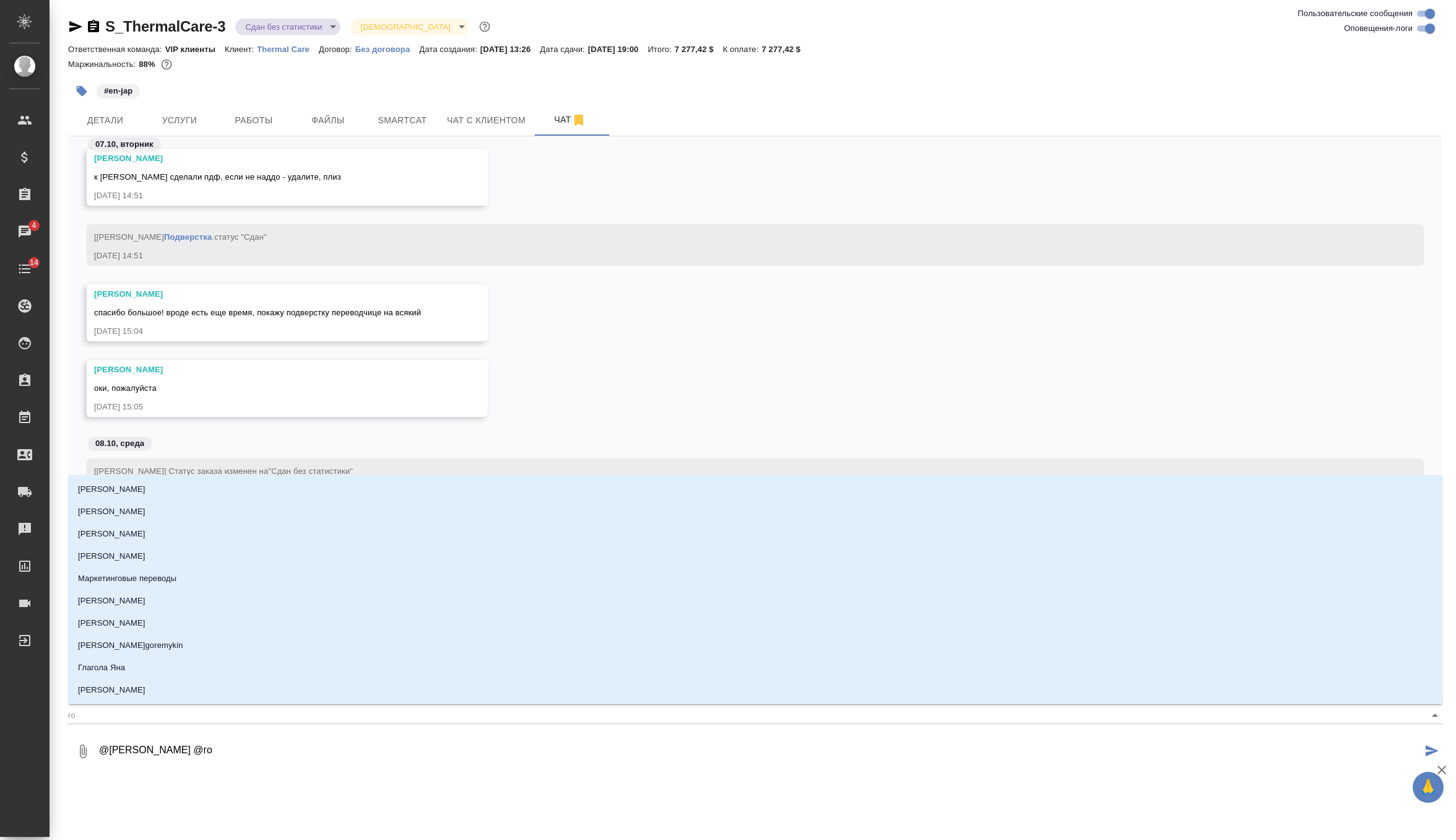
type input "гор"
type textarea "@[PERSON_NAME] @горш"
type input "горш"
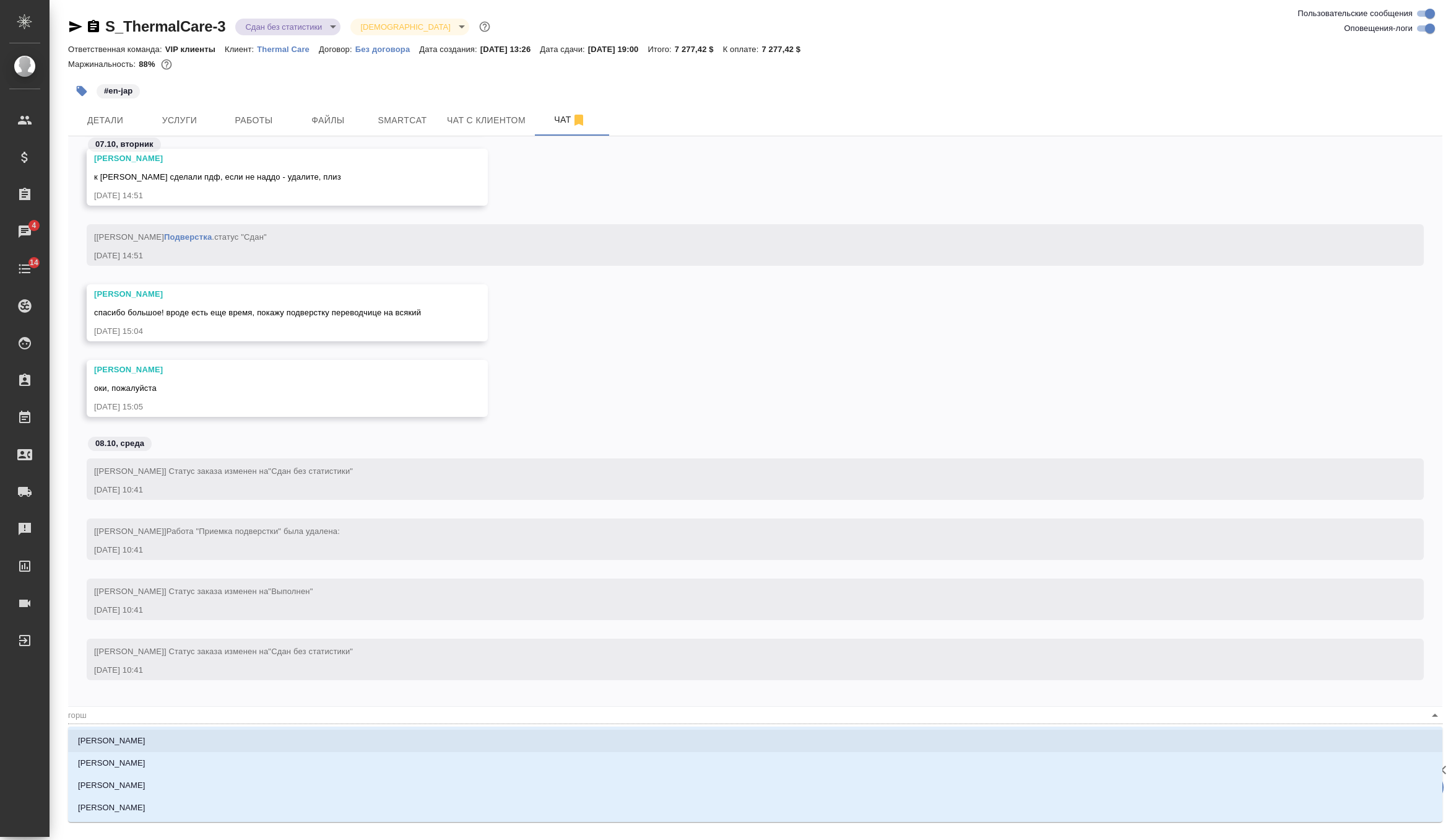
type textarea "@[PERSON_NAME] @горшк"
type input "горшк"
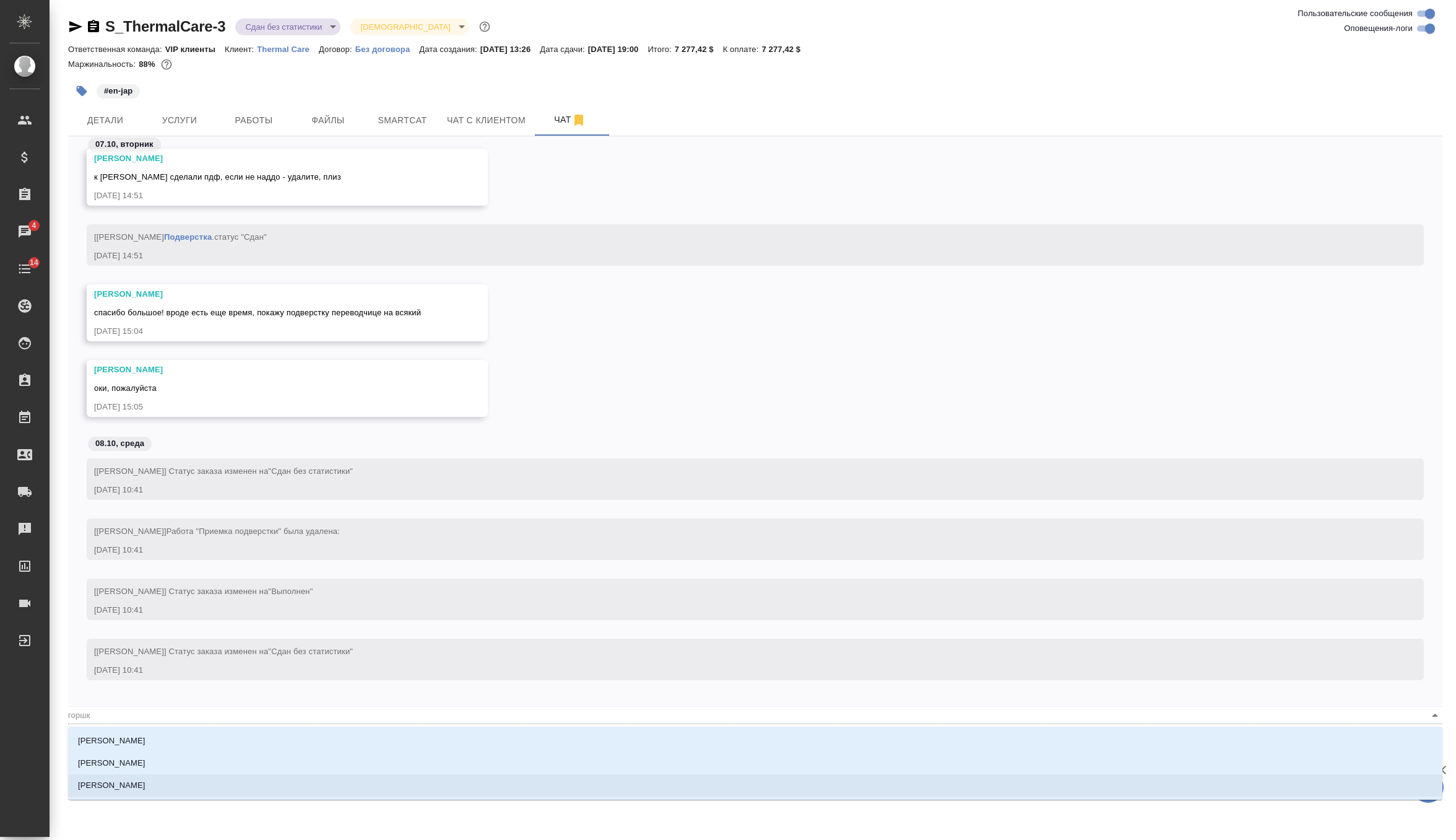
click at [125, 781] on p "[PERSON_NAME]" at bounding box center [112, 786] width 67 height 12
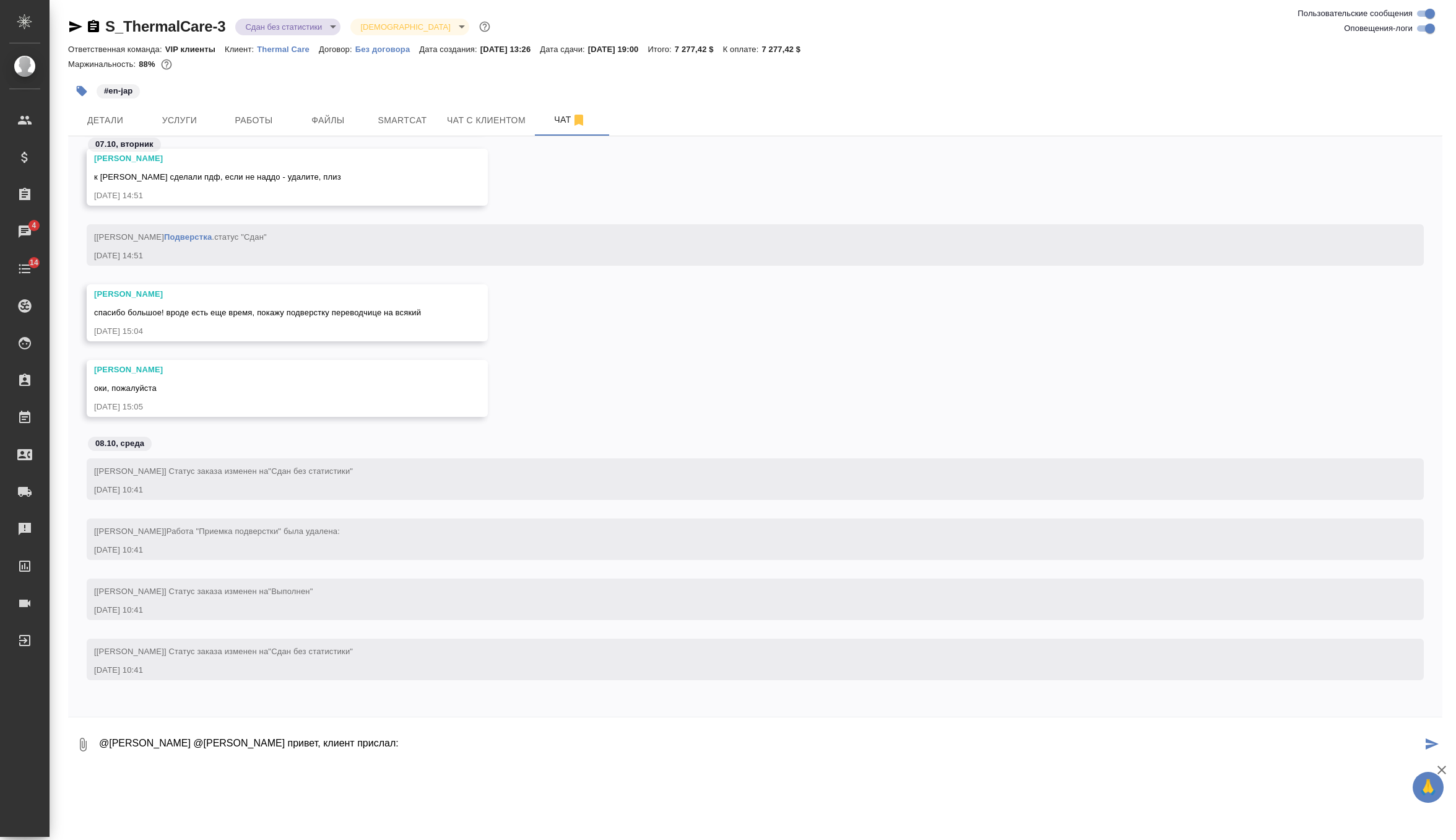
click at [84, 750] on icon "button" at bounding box center [83, 745] width 7 height 14
click at [111, 677] on span "С локального диска" at bounding box center [79, 679] width 84 height 16
click at [0, 0] on input "С локального диска" at bounding box center [0, 0] width 0 height 0
click at [554, 752] on textarea "@Оксютович Ирина @Горшкова Валентина девочки привет, клиент прислал:" at bounding box center [760, 745] width 1324 height 42
paste textarea "В исходном CSV-файле Central, который я вам отправил, было 5858 строк. В версии…"
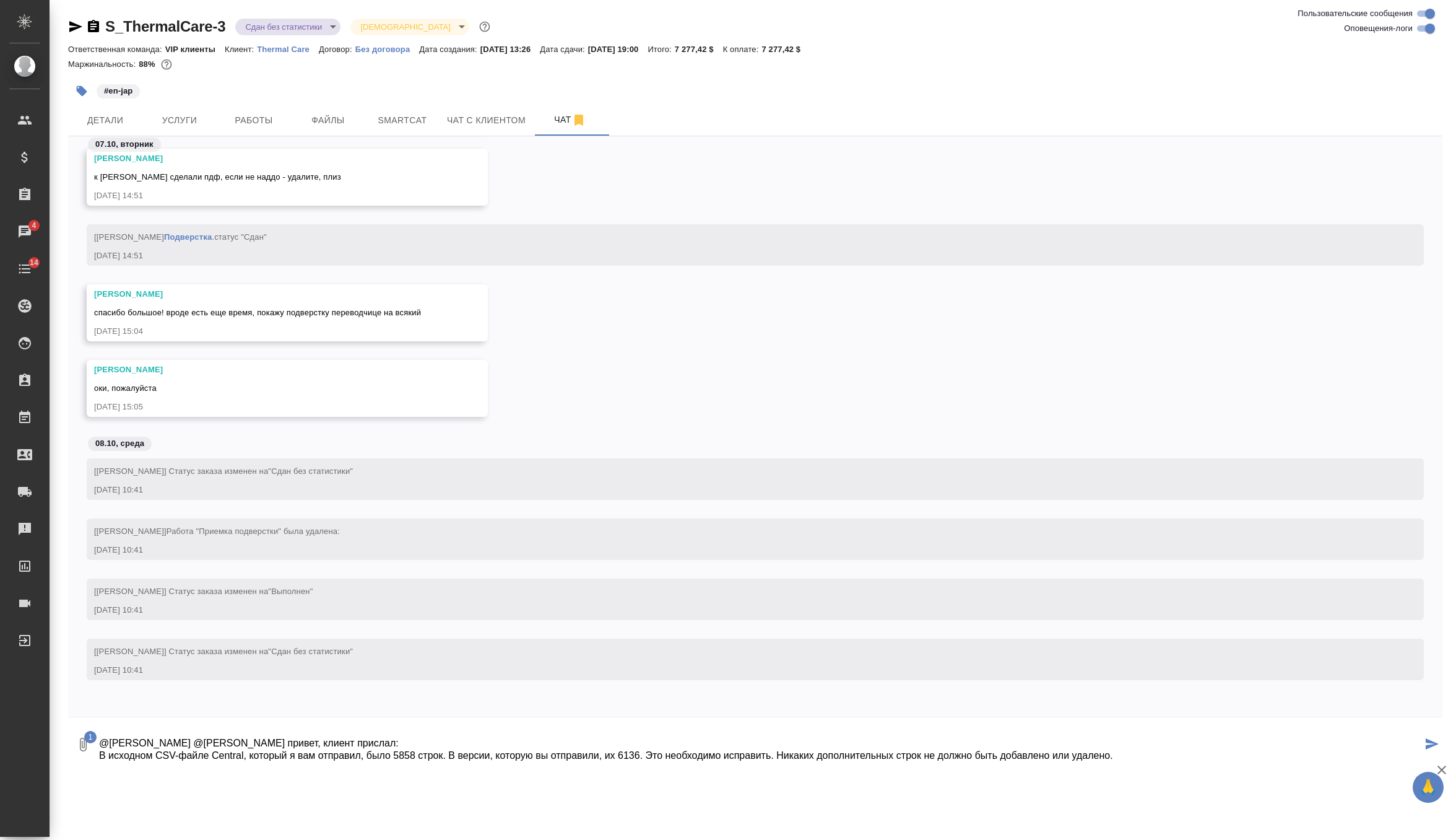
scroll to position [20, 0]
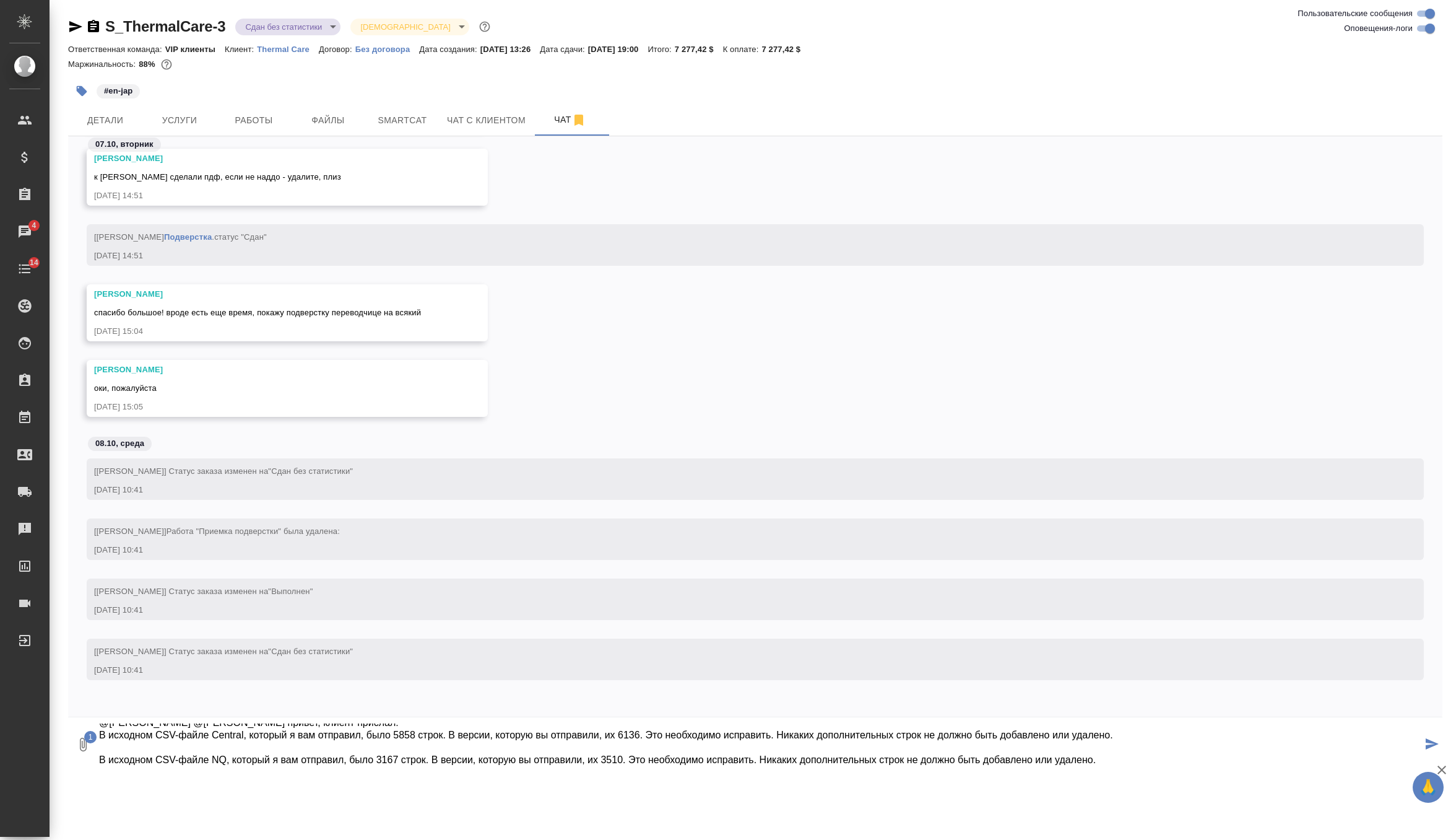
type textarea "@Оксютович Ирина @Горшкова Валентина девочки привет, клиент прислал: В исходном…"
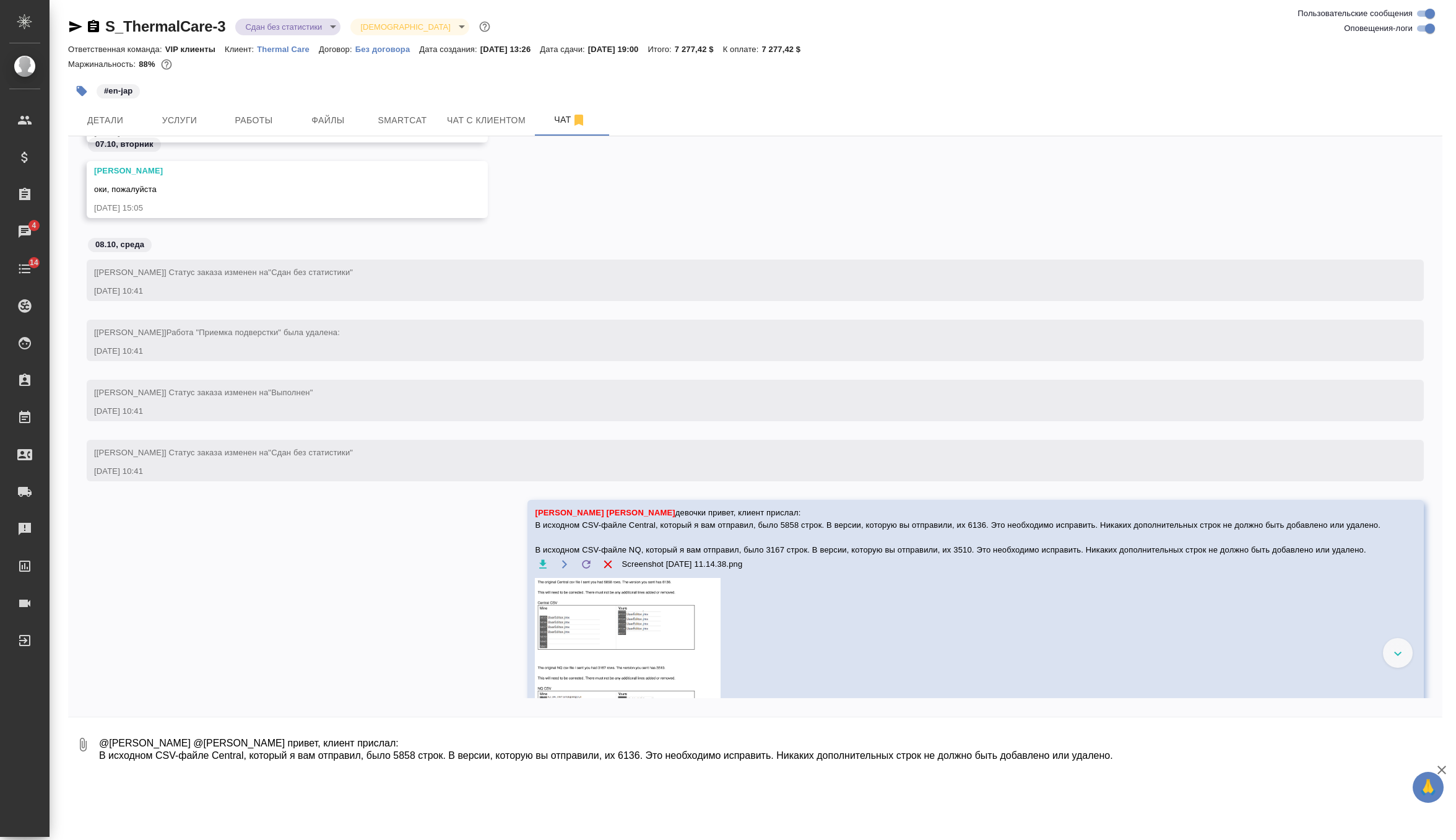
scroll to position [10429, 0]
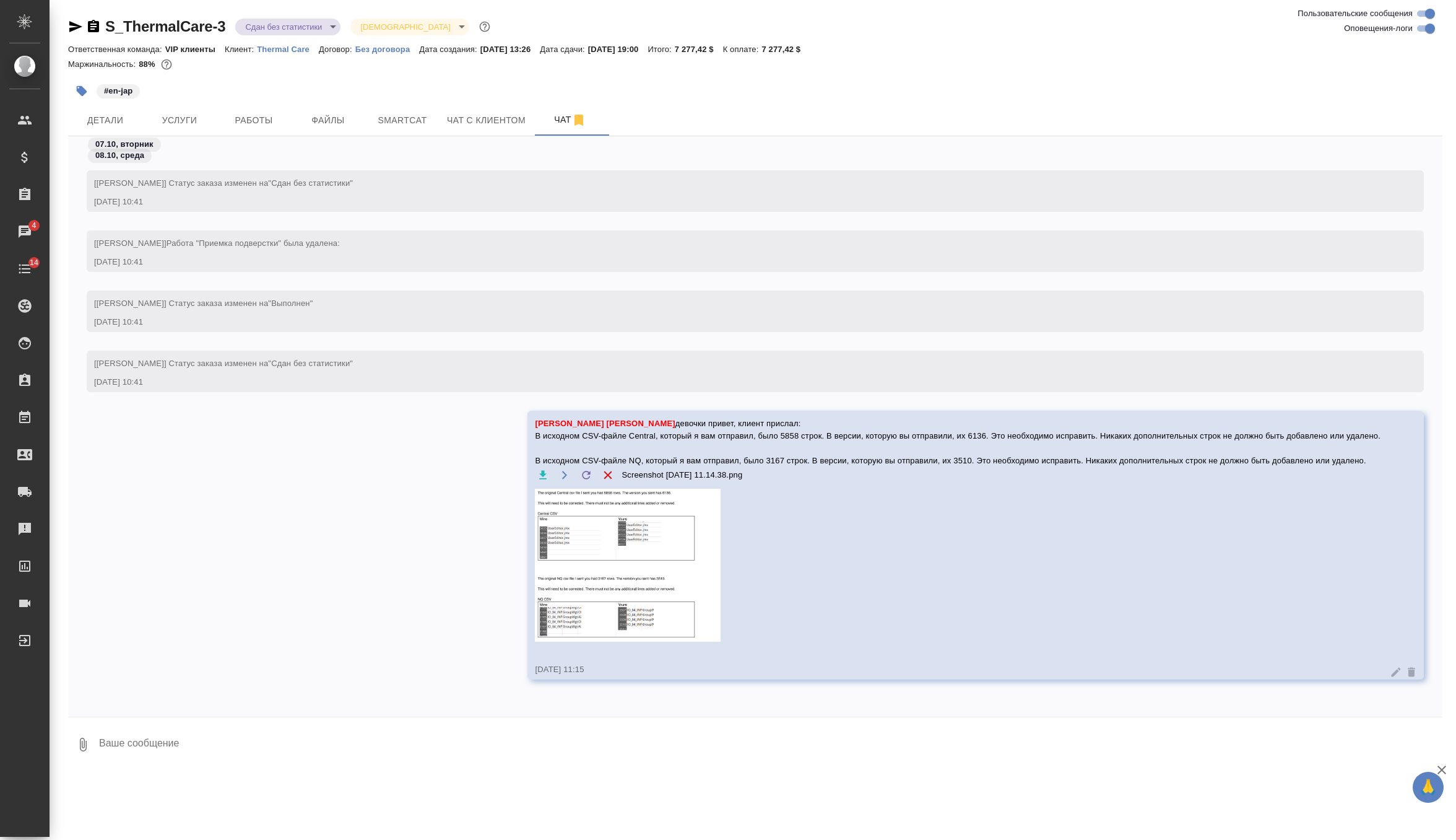
click at [561, 543] on img at bounding box center [627, 565] width 186 height 153
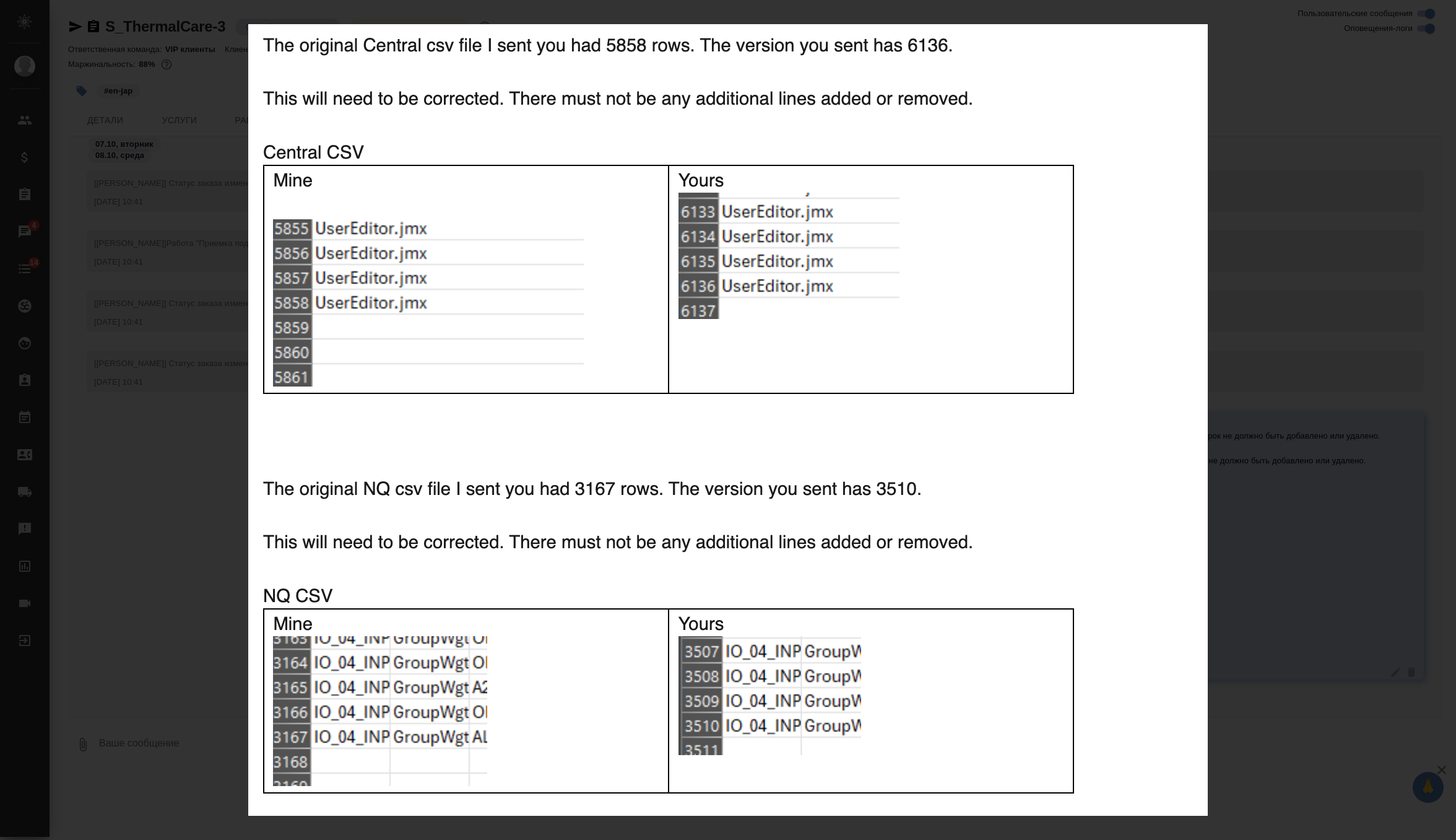
click at [1277, 462] on div "Screenshot 2025-10-08 at 11.14.38.png 1 of 1" at bounding box center [728, 420] width 1456 height 840
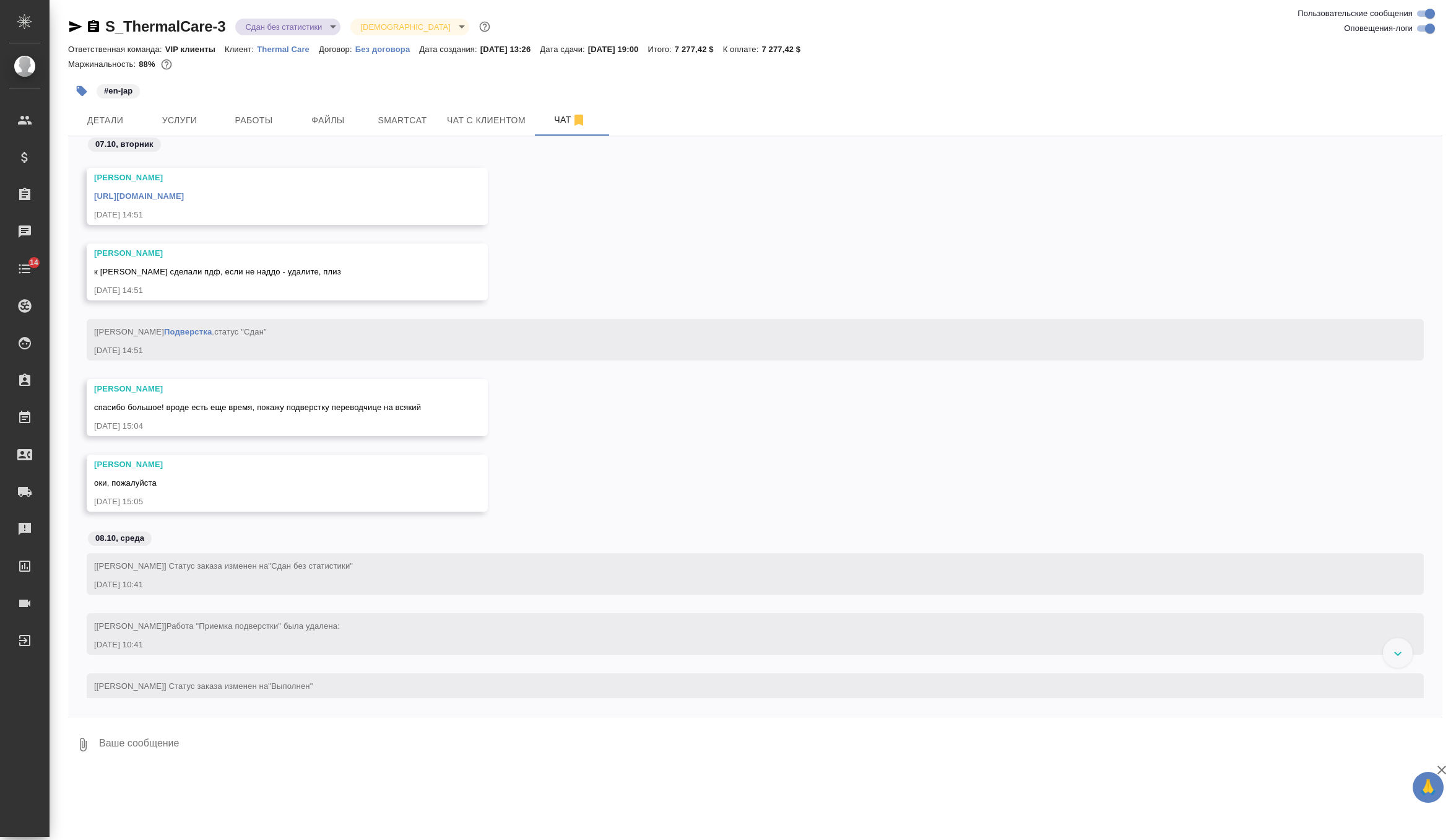
scroll to position [10292, 0]
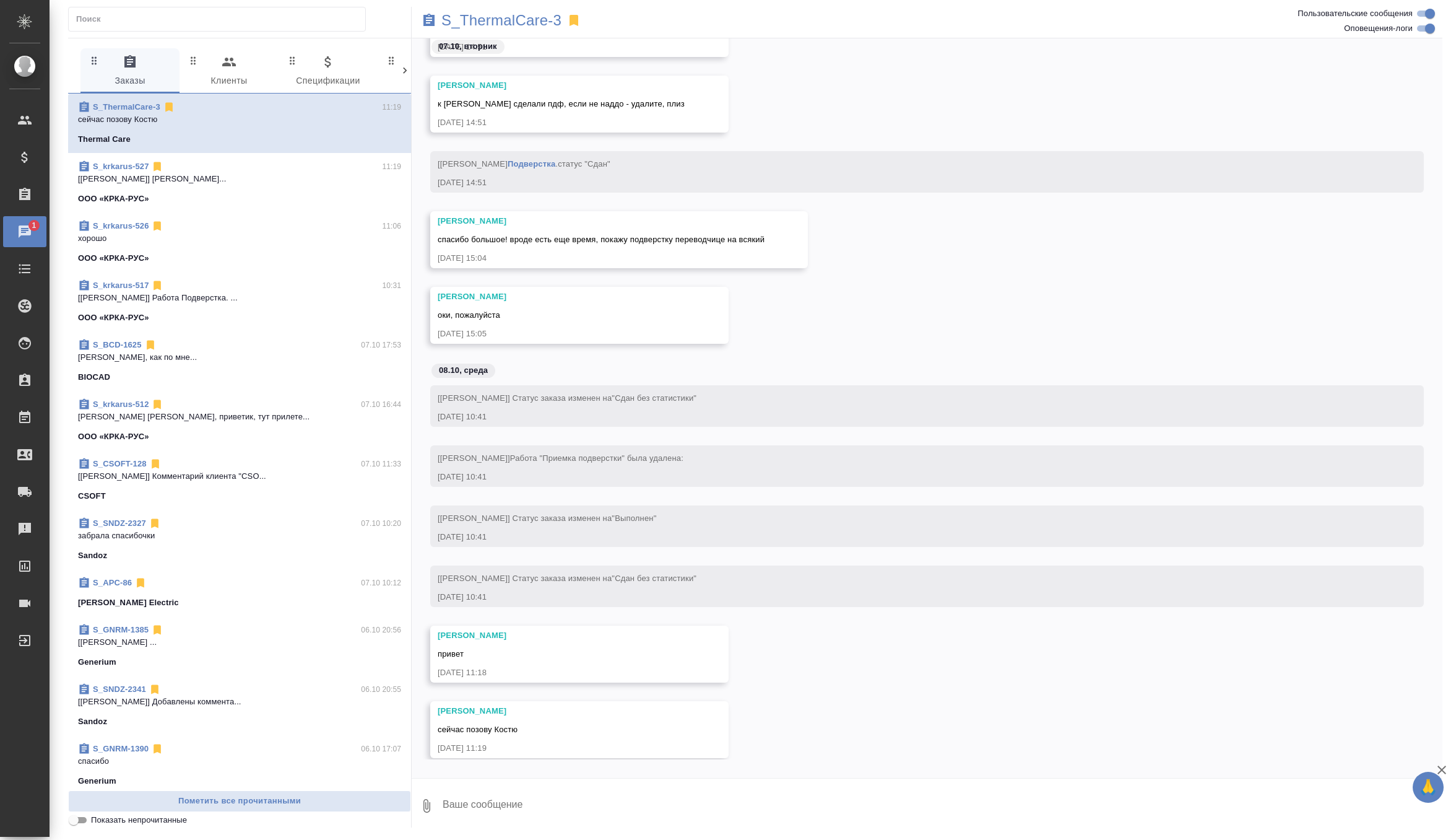
scroll to position [42781, 0]
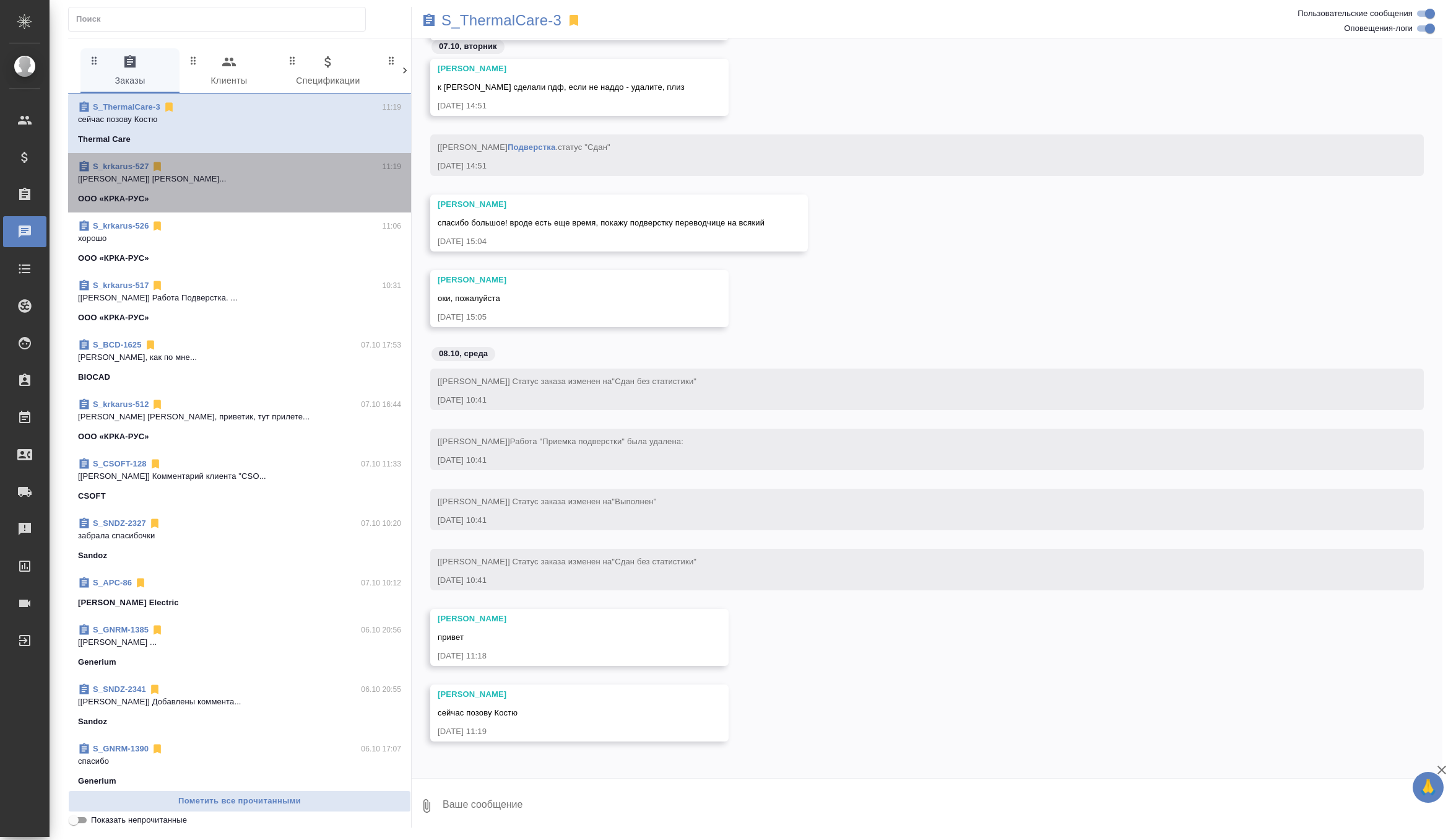
click at [271, 204] on div "ООО «КРКА-РУС»" at bounding box center [239, 199] width 323 height 12
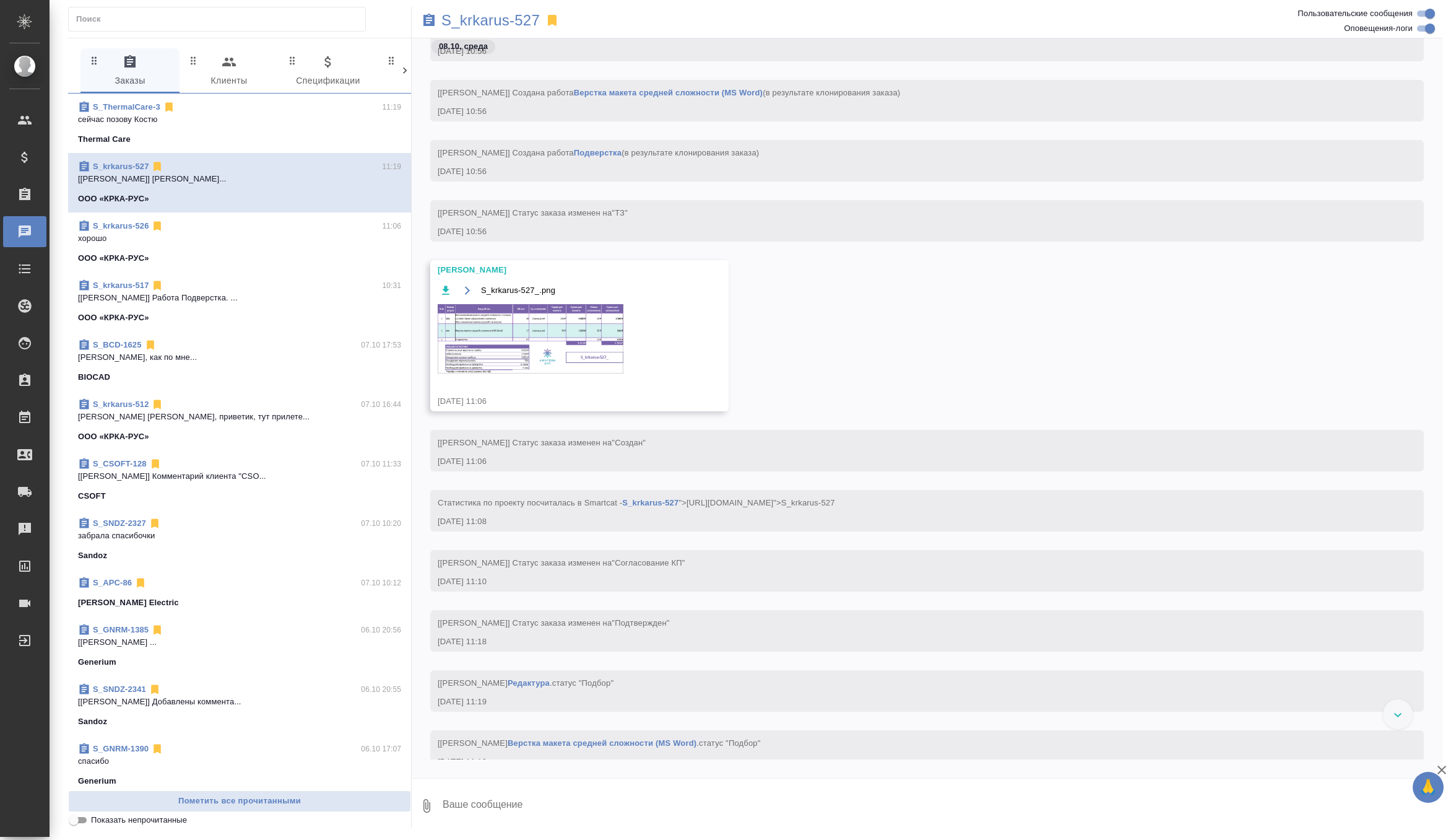
scroll to position [84, 0]
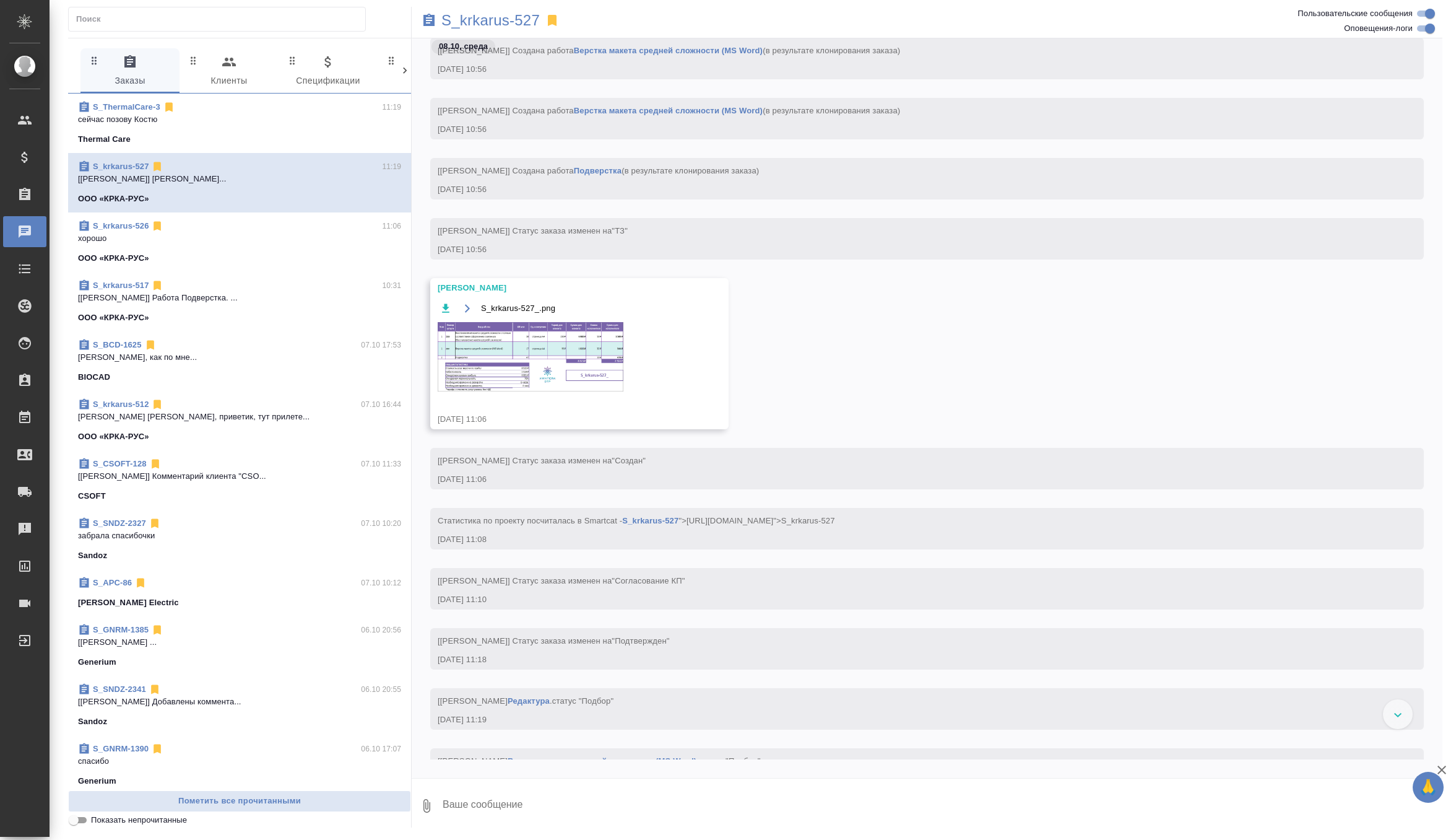
click at [533, 349] on img at bounding box center [530, 357] width 186 height 69
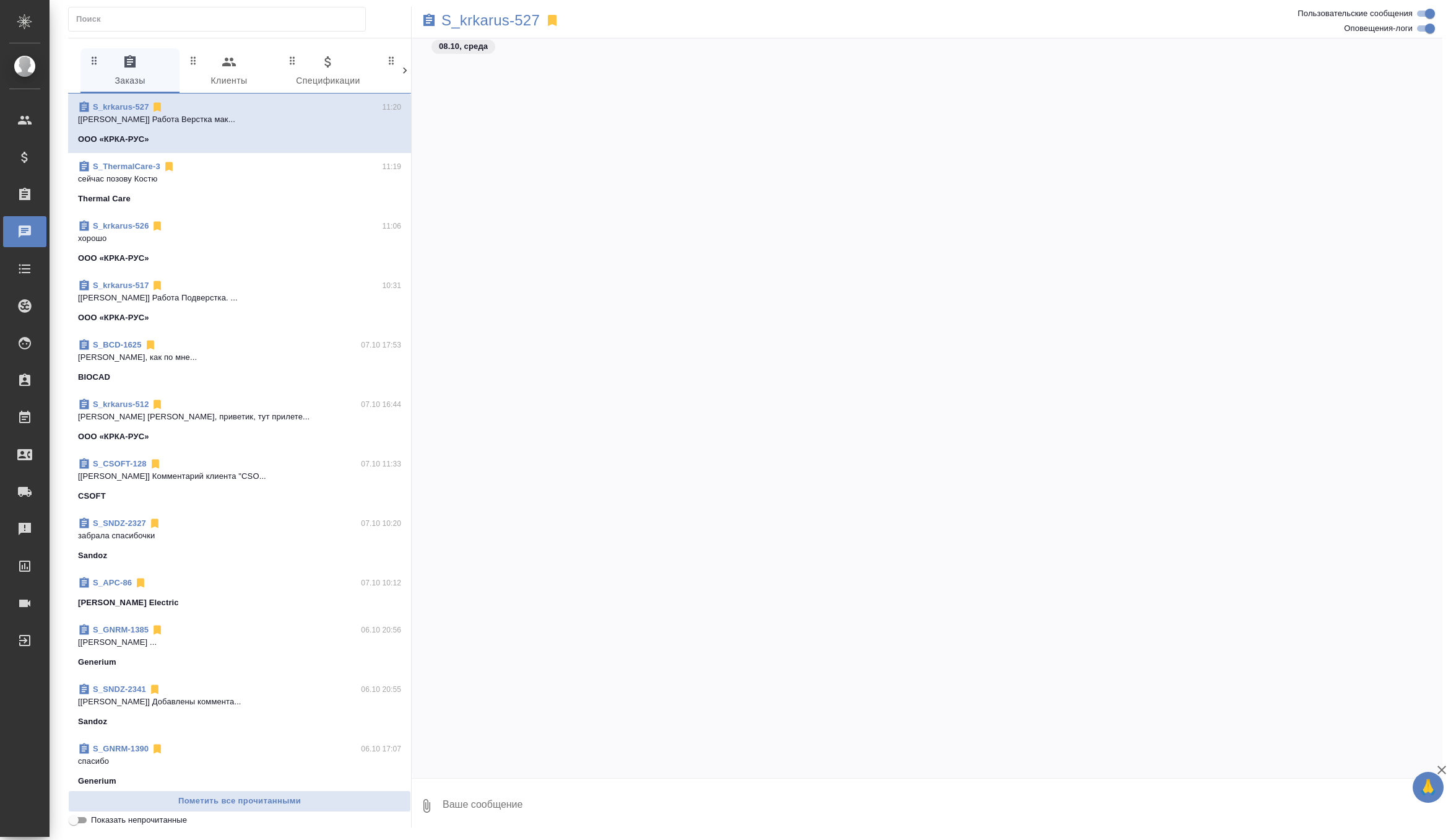
scroll to position [939, 0]
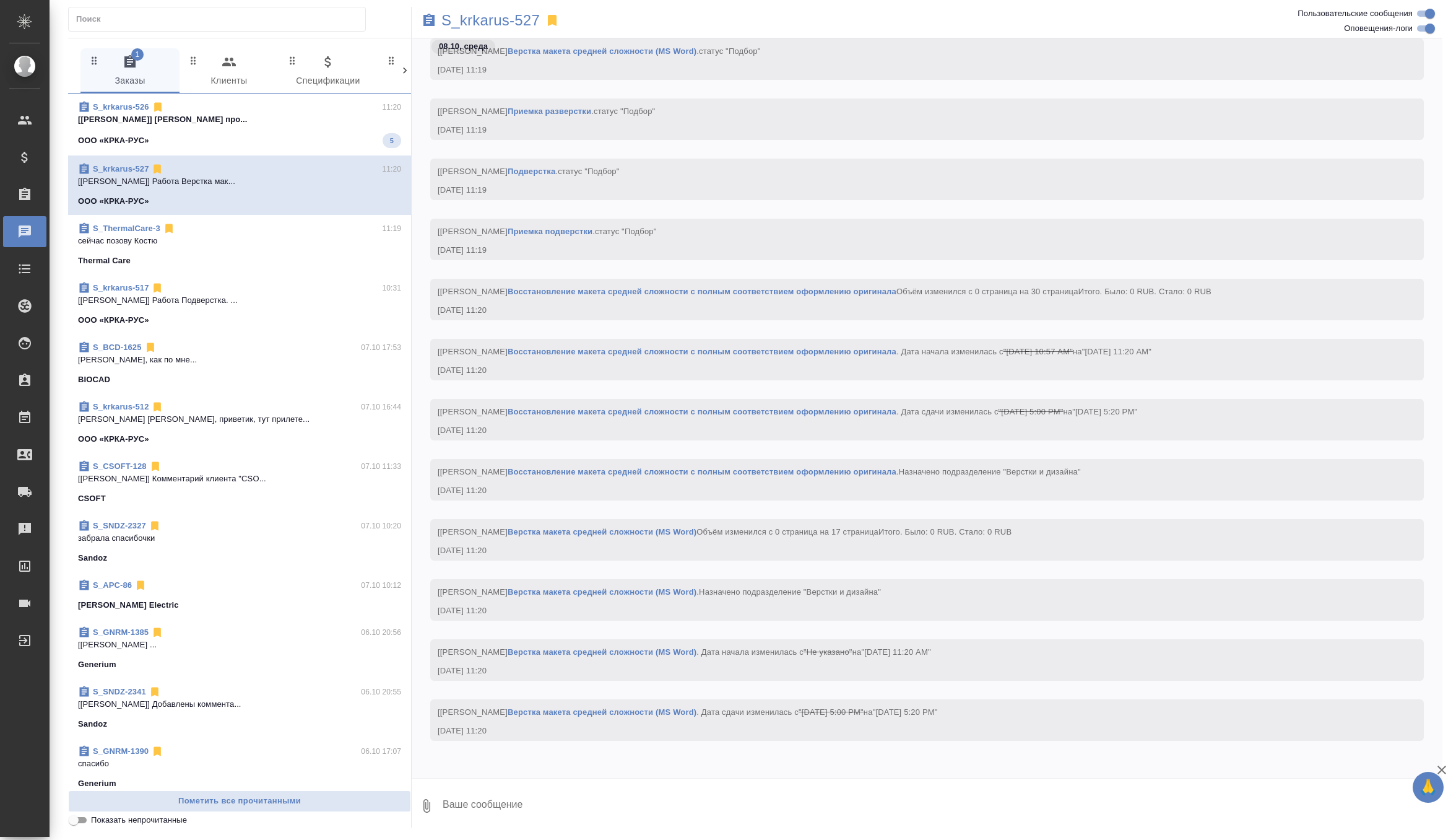
click at [321, 119] on p "[Звержановская Диана] Работа Верстка про..." at bounding box center [239, 120] width 323 height 12
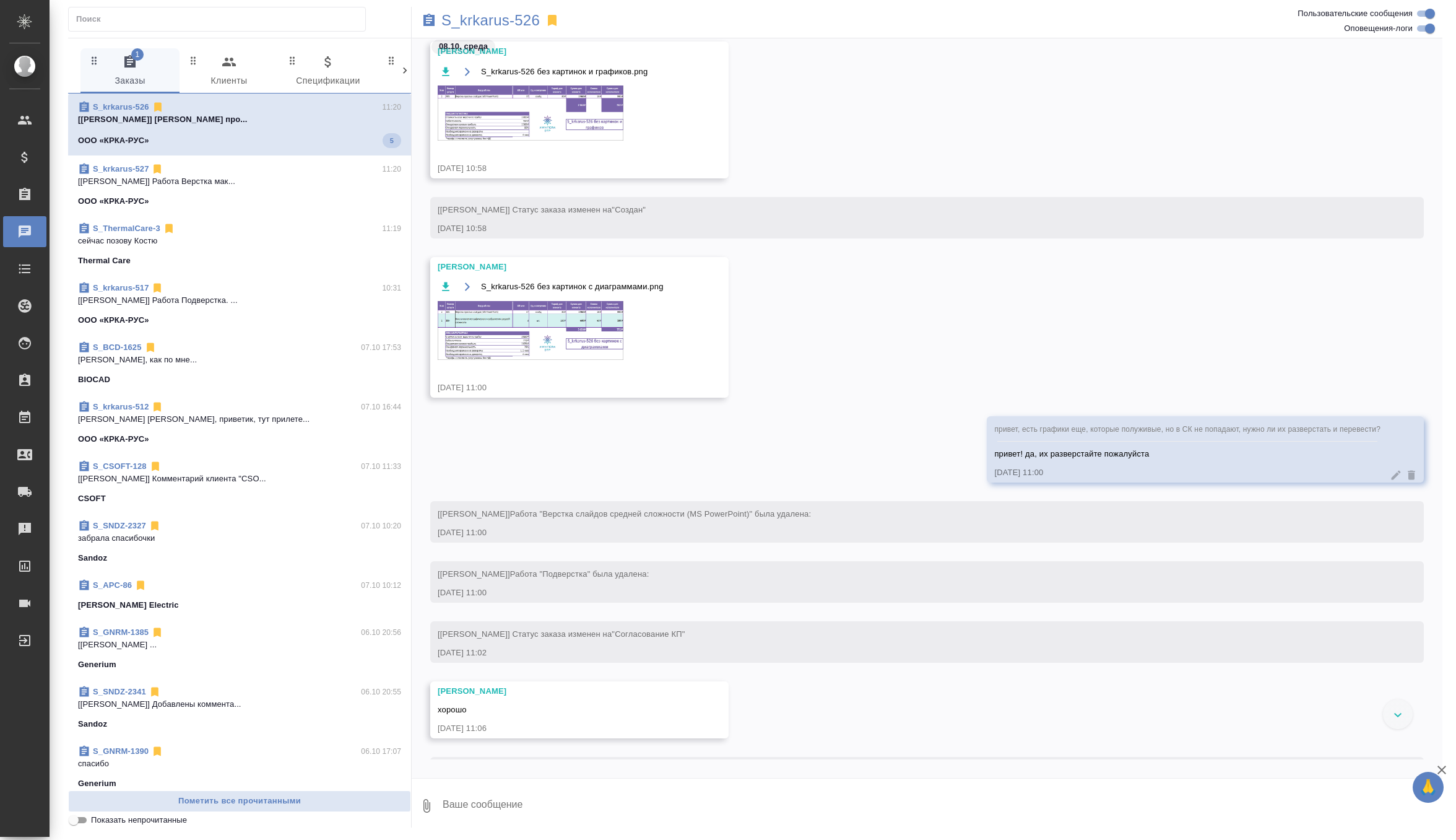
scroll to position [1164, 0]
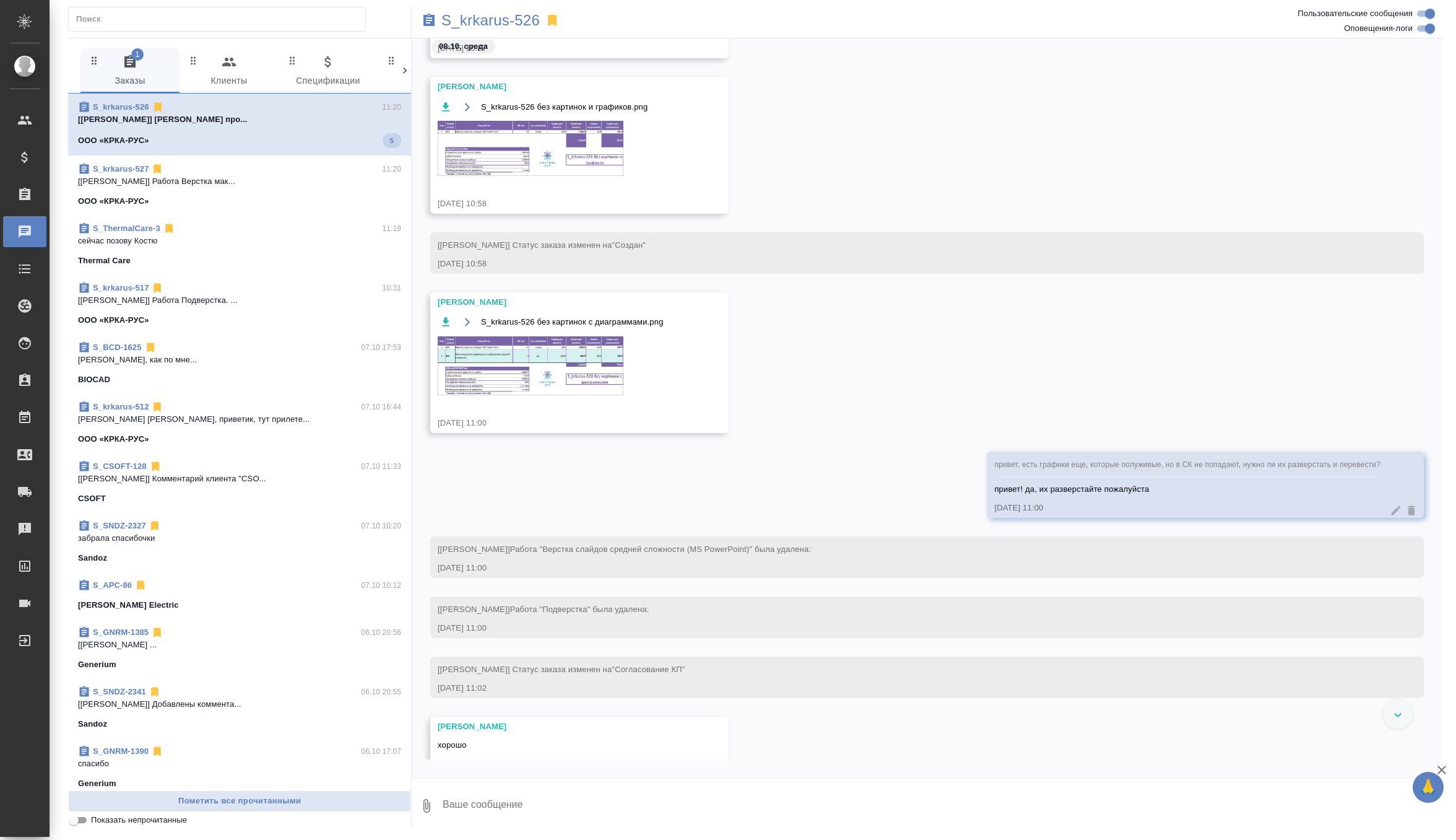
click at [554, 317] on span "S_krkarus-526 без картинок с диаграммами.png" at bounding box center [572, 322] width 182 height 12
click at [555, 361] on img at bounding box center [530, 366] width 186 height 59
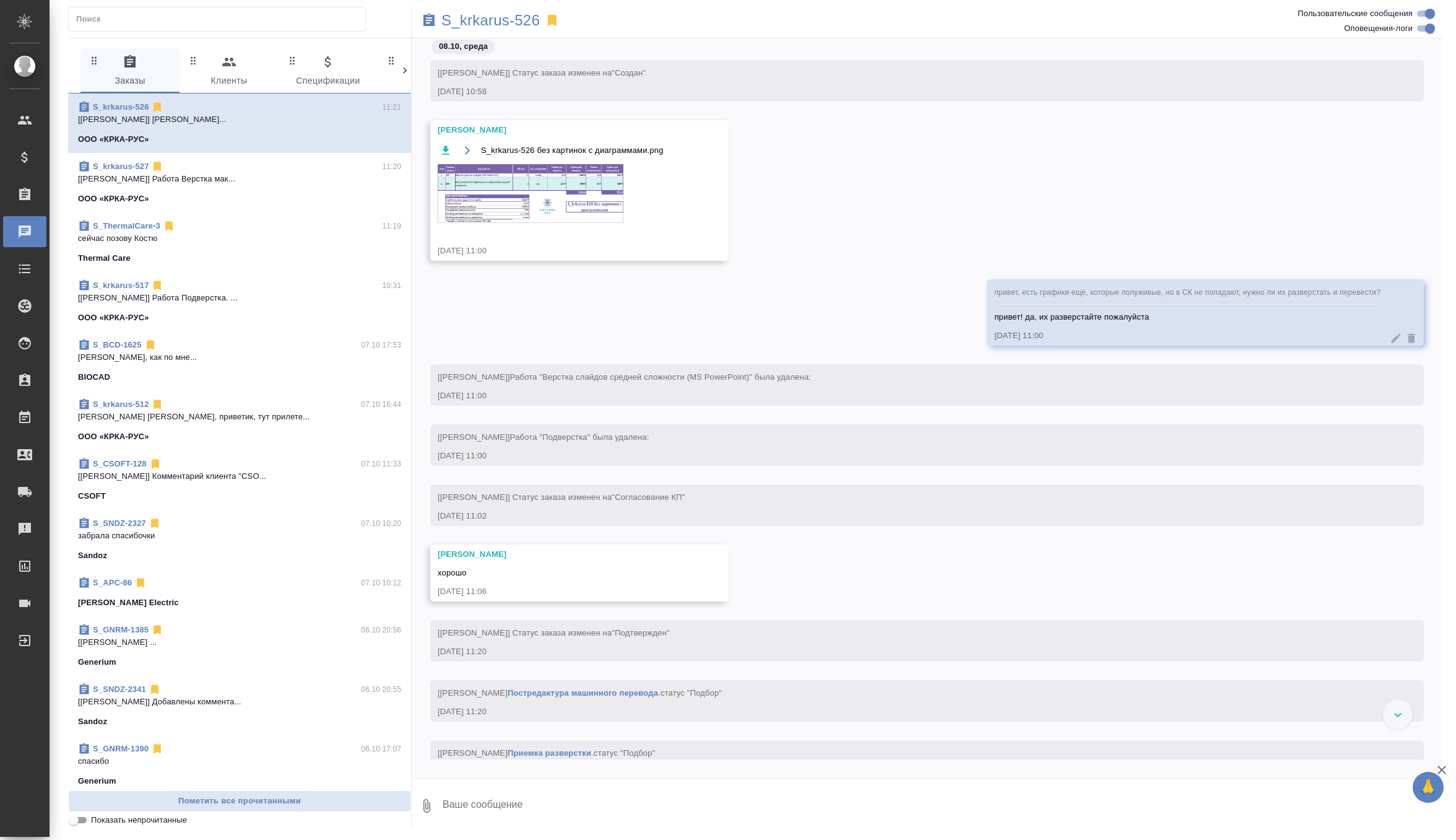
scroll to position [1334, 0]
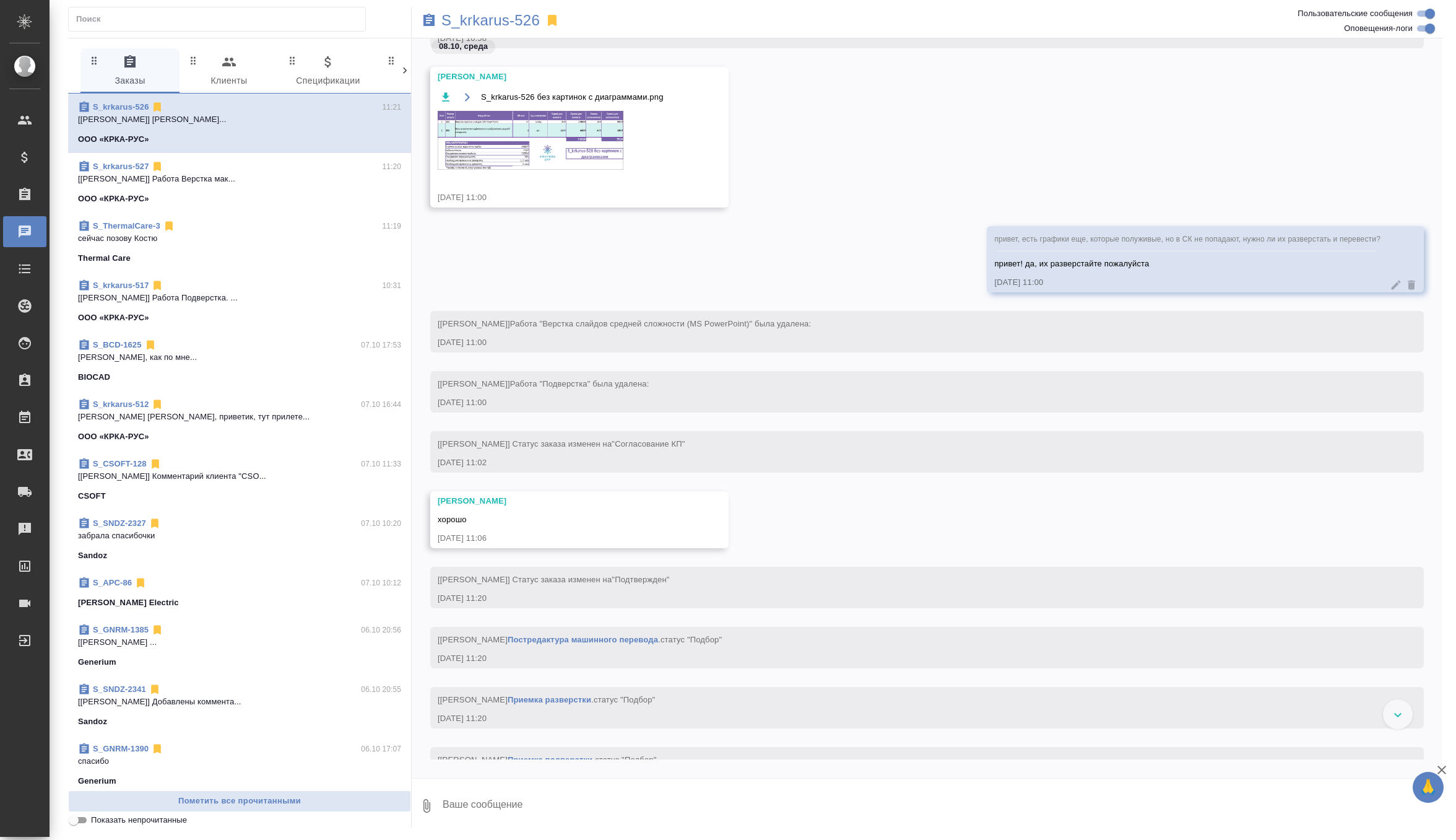
click at [584, 150] on img at bounding box center [530, 140] width 186 height 59
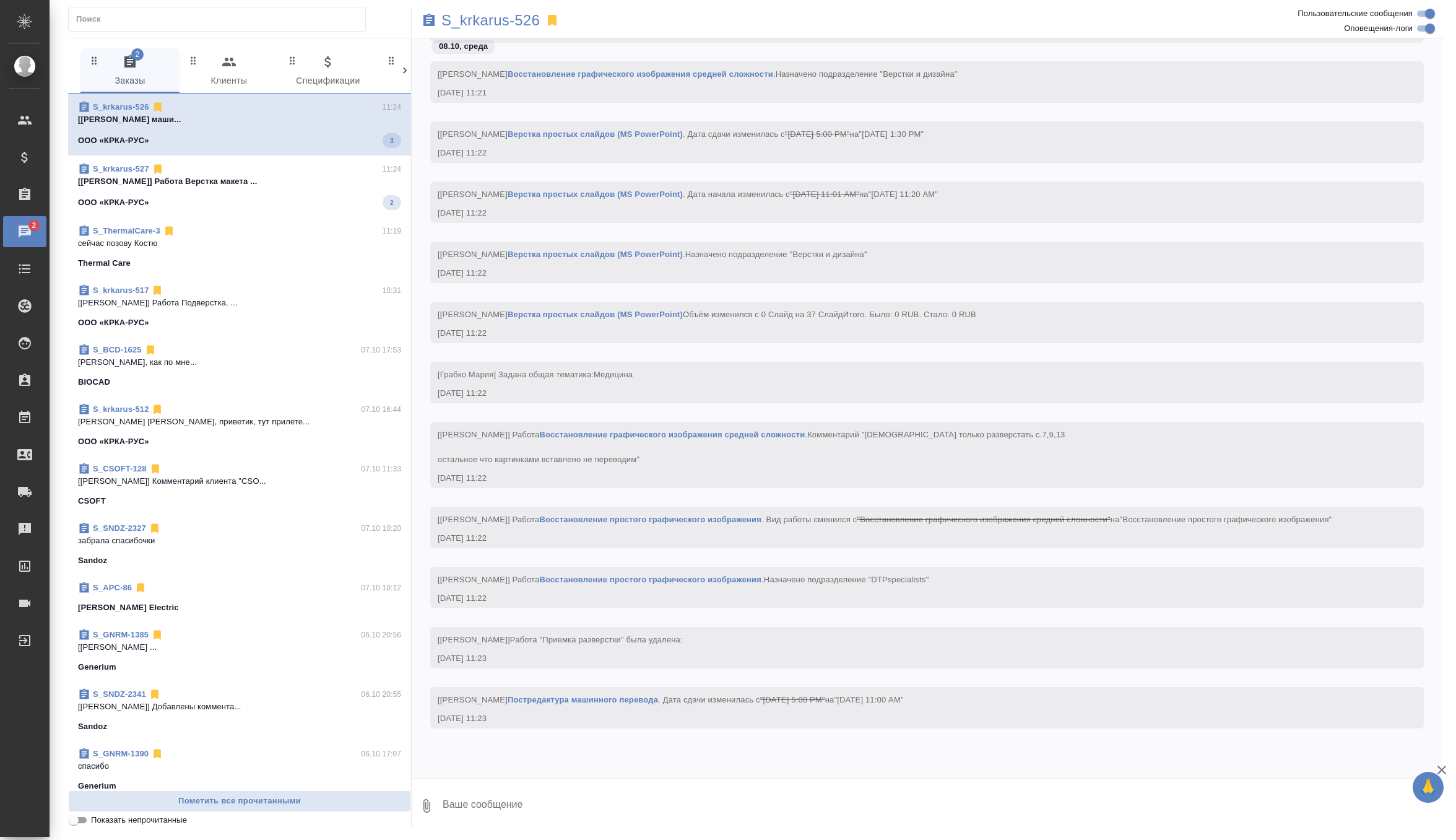
scroll to position [2393, 0]
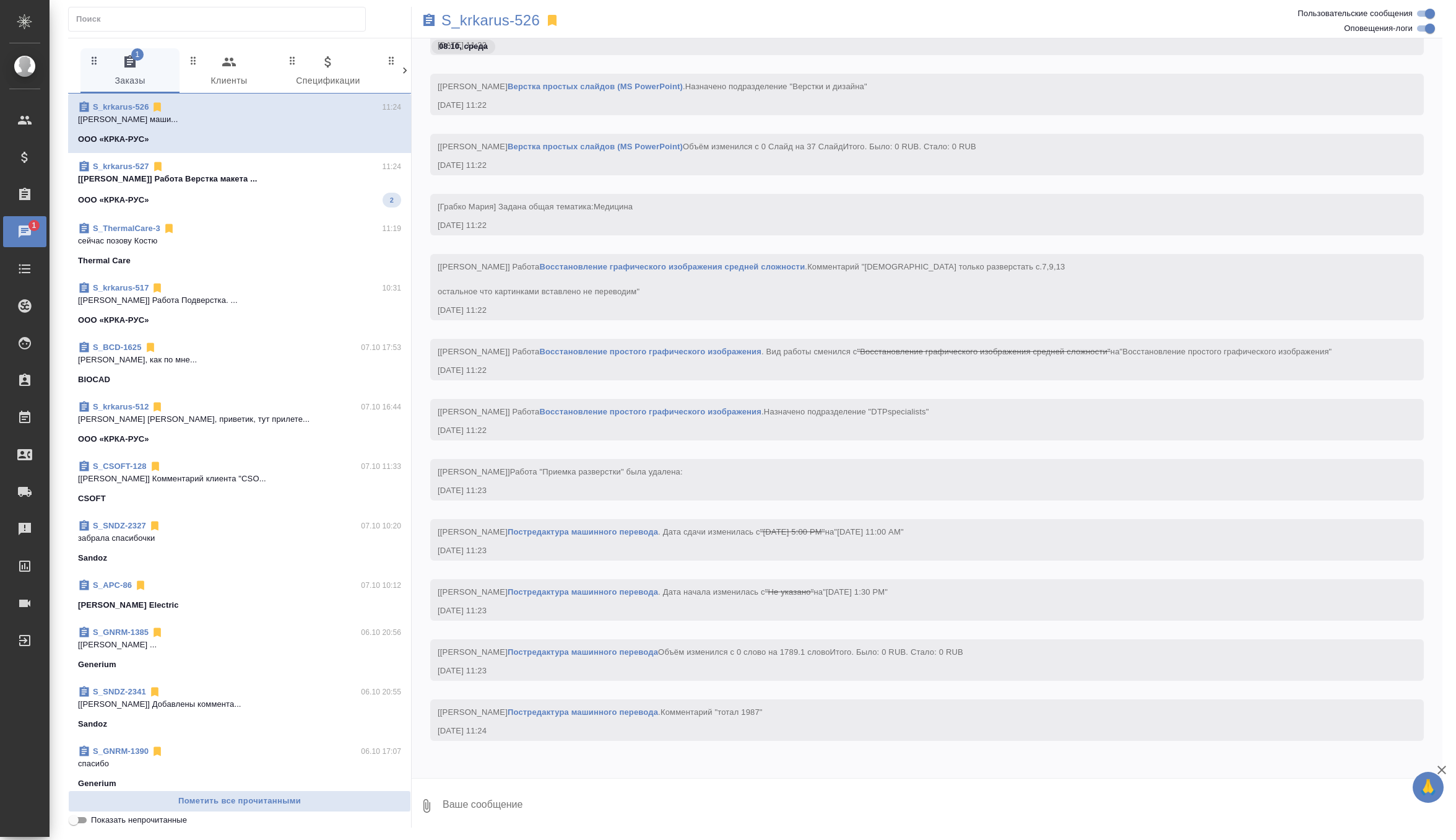
click at [322, 185] on span "S_krkarus-527 11:24 [Петрова Валерия] Работа Верстка макета ... ООО «КРКА-РУС» 2" at bounding box center [239, 184] width 323 height 47
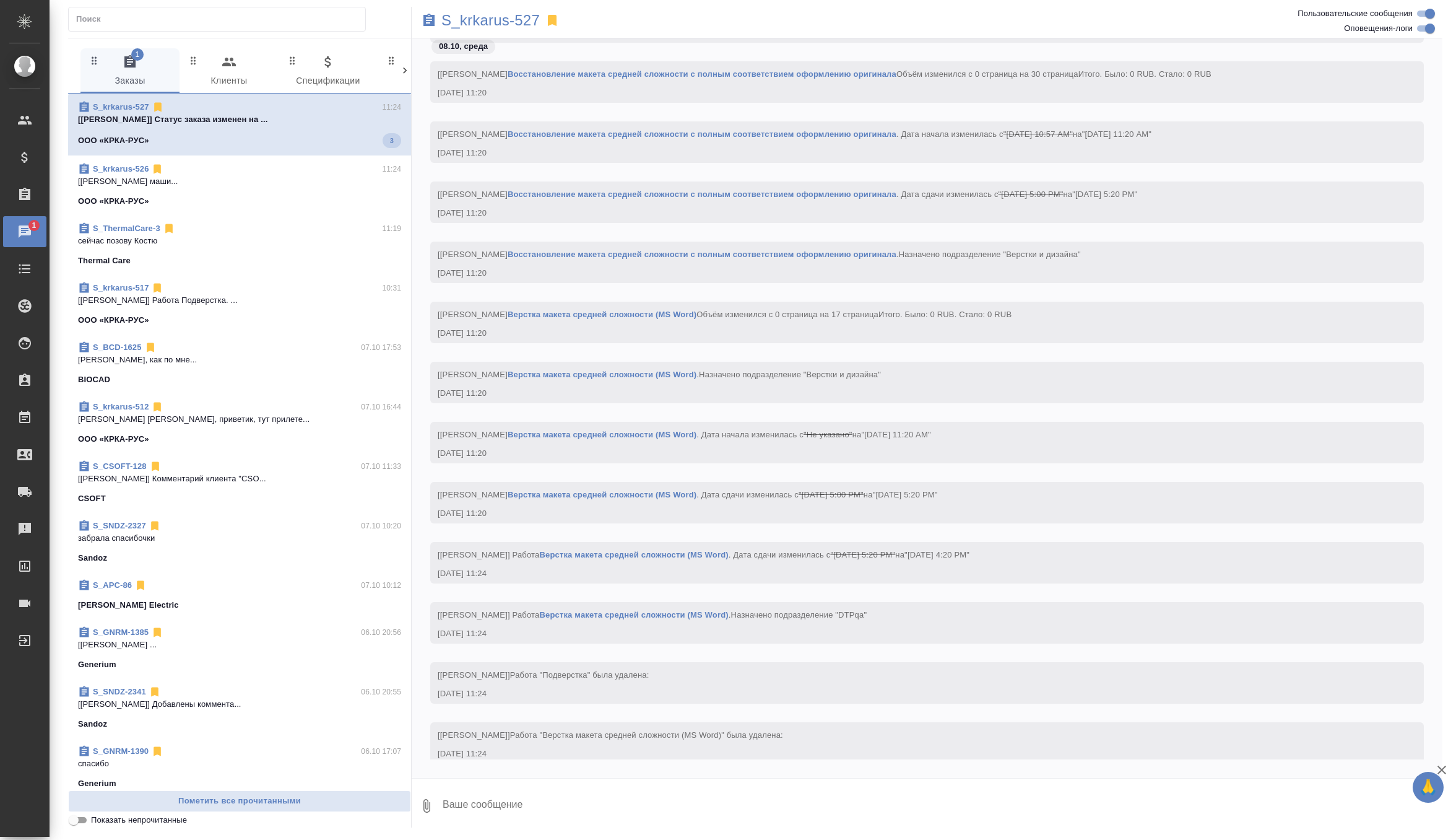
scroll to position [4122, 0]
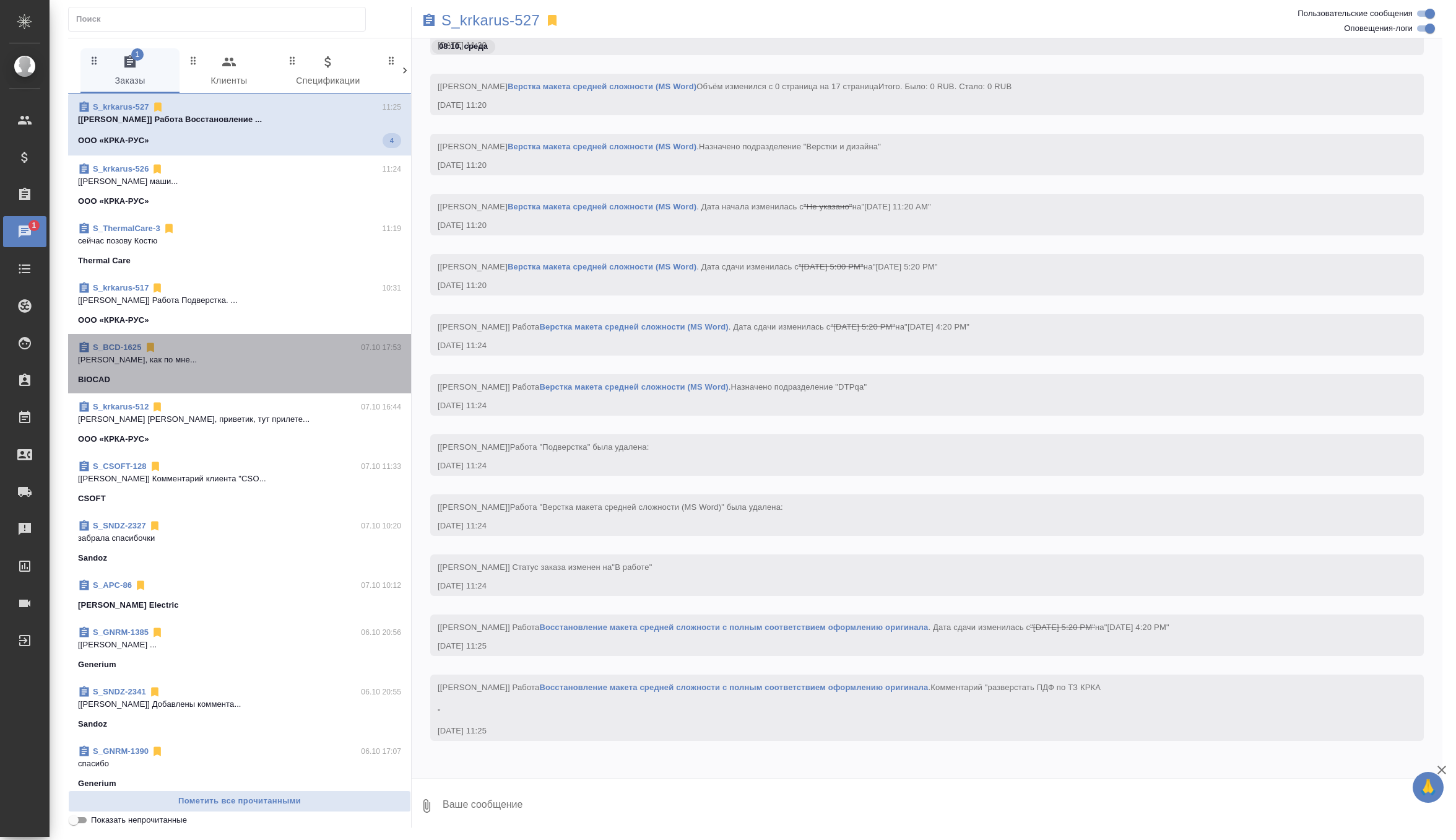
click at [216, 372] on span "S_BCD-1625 07.10 17:53 Звержановская Диана Дианочка, как по мне... BIOCAD" at bounding box center [239, 364] width 323 height 45
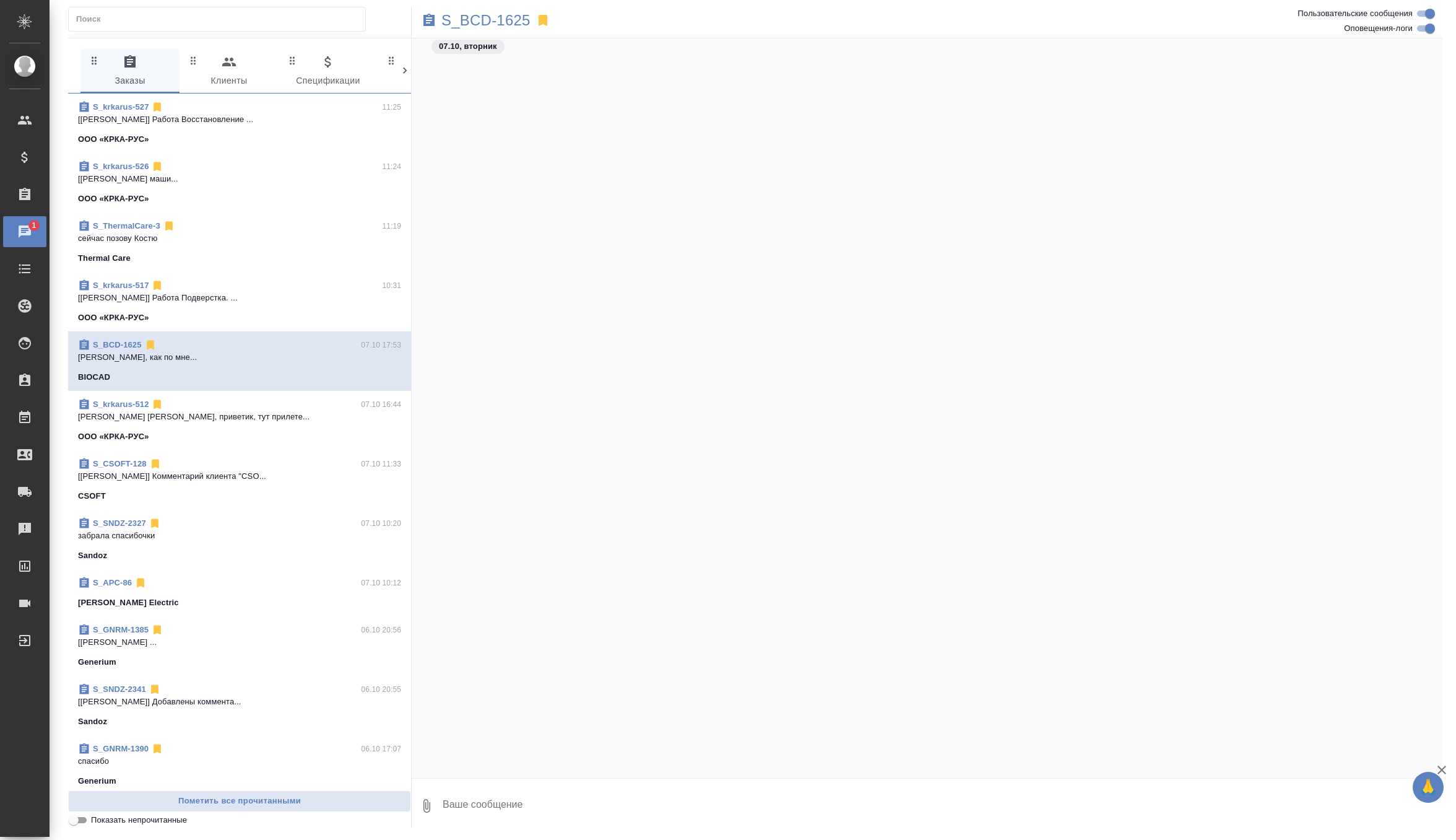
scroll to position [26535, 0]
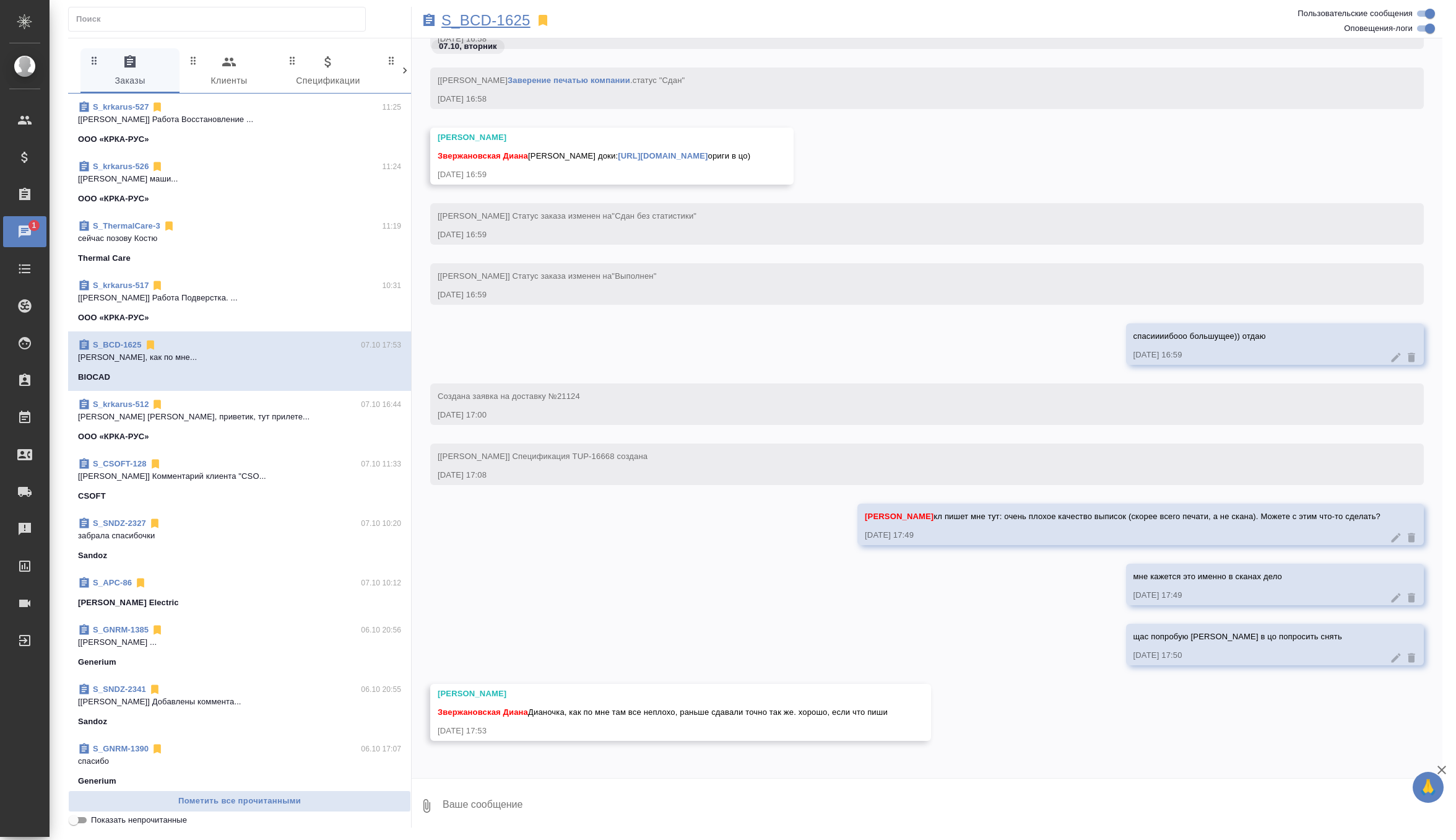
click at [504, 25] on p "S_BCD-1625" at bounding box center [486, 20] width 89 height 12
click at [365, 118] on p "[Грабко Мария] Работа Редактура. Дата сд..." at bounding box center [239, 120] width 323 height 12
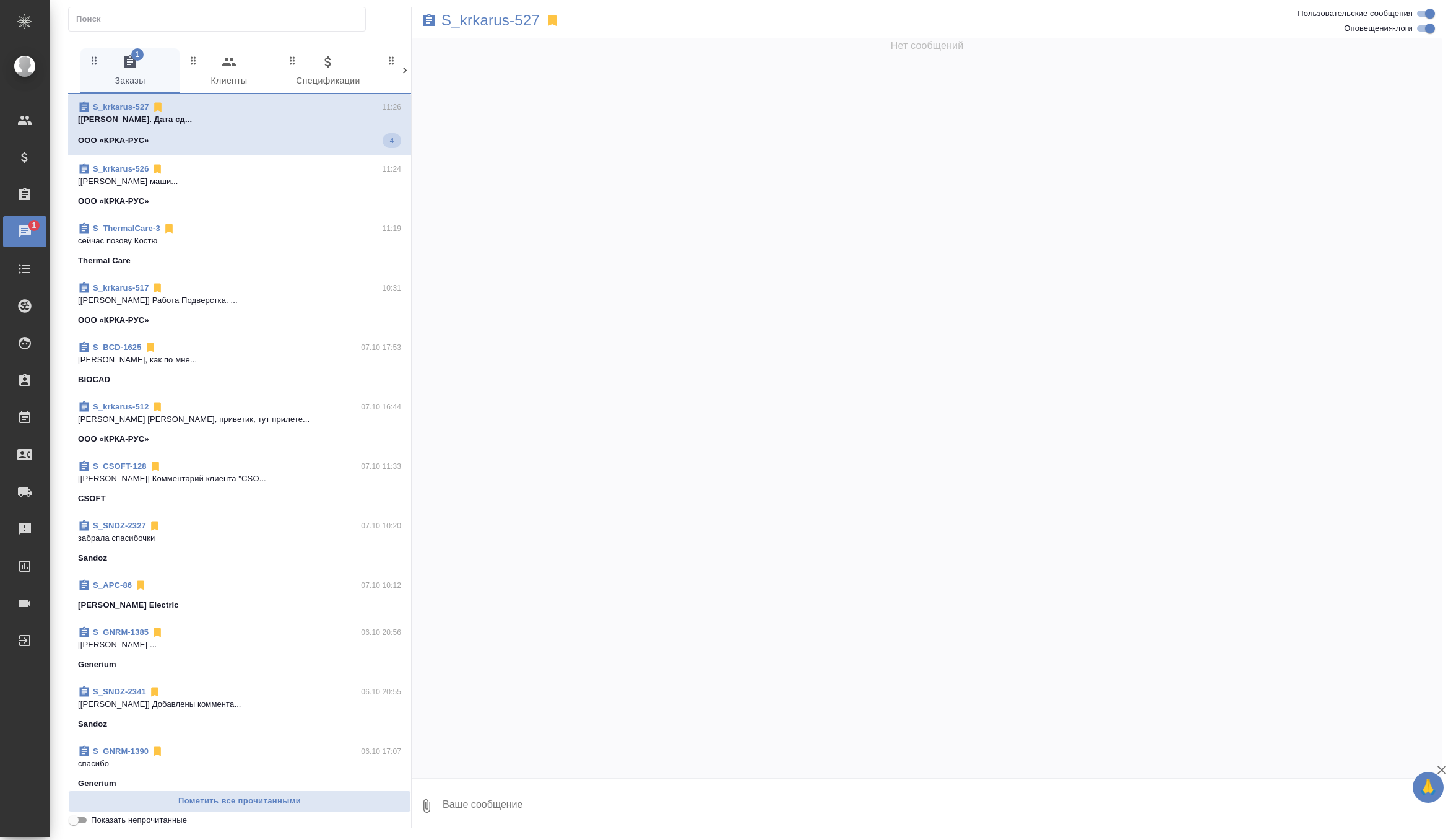
scroll to position [0, 0]
click at [365, 118] on p "[Грабко Мария] Работа Редактура. Дата сд..." at bounding box center [239, 120] width 323 height 12
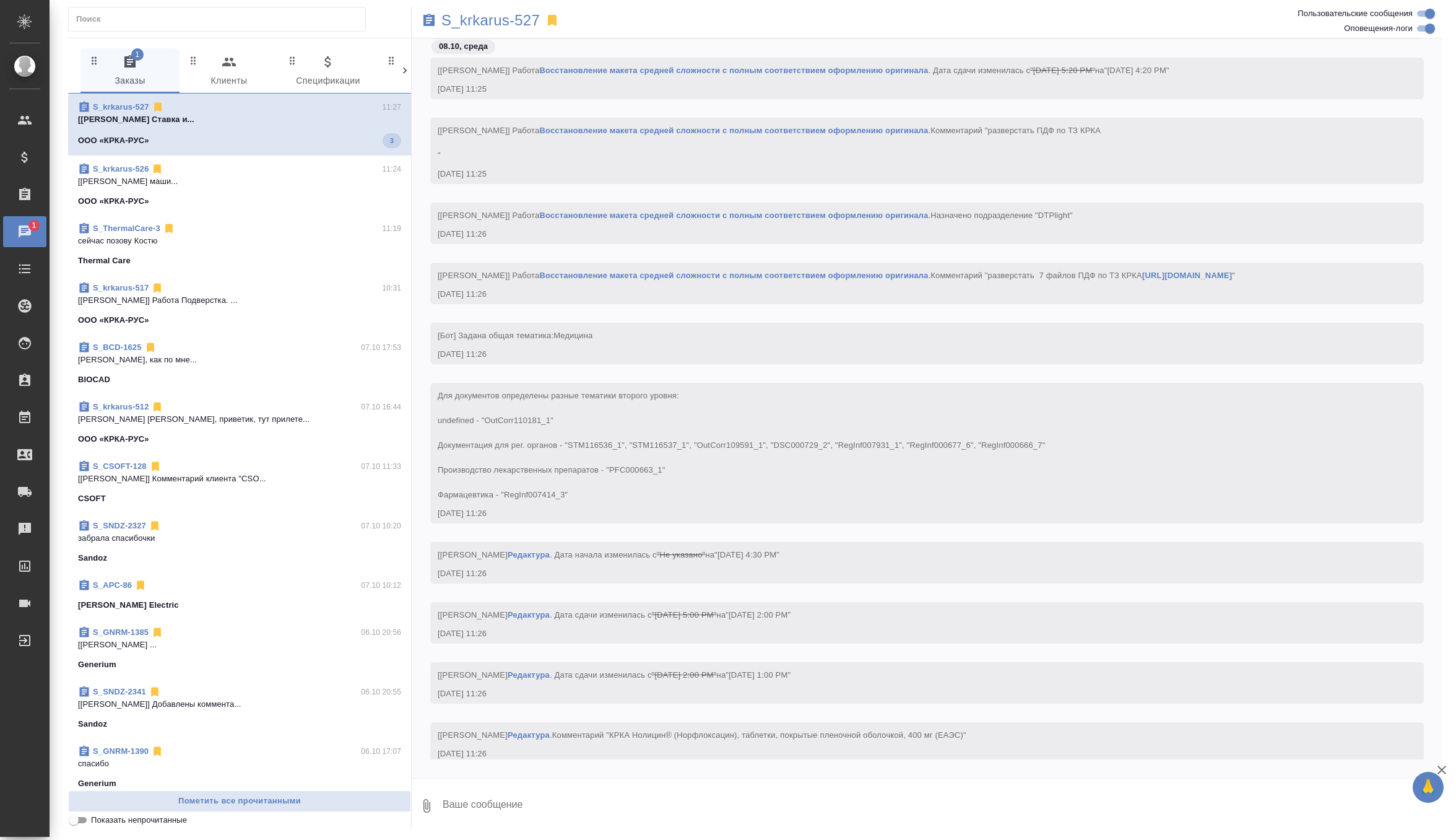
scroll to position [7556, 0]
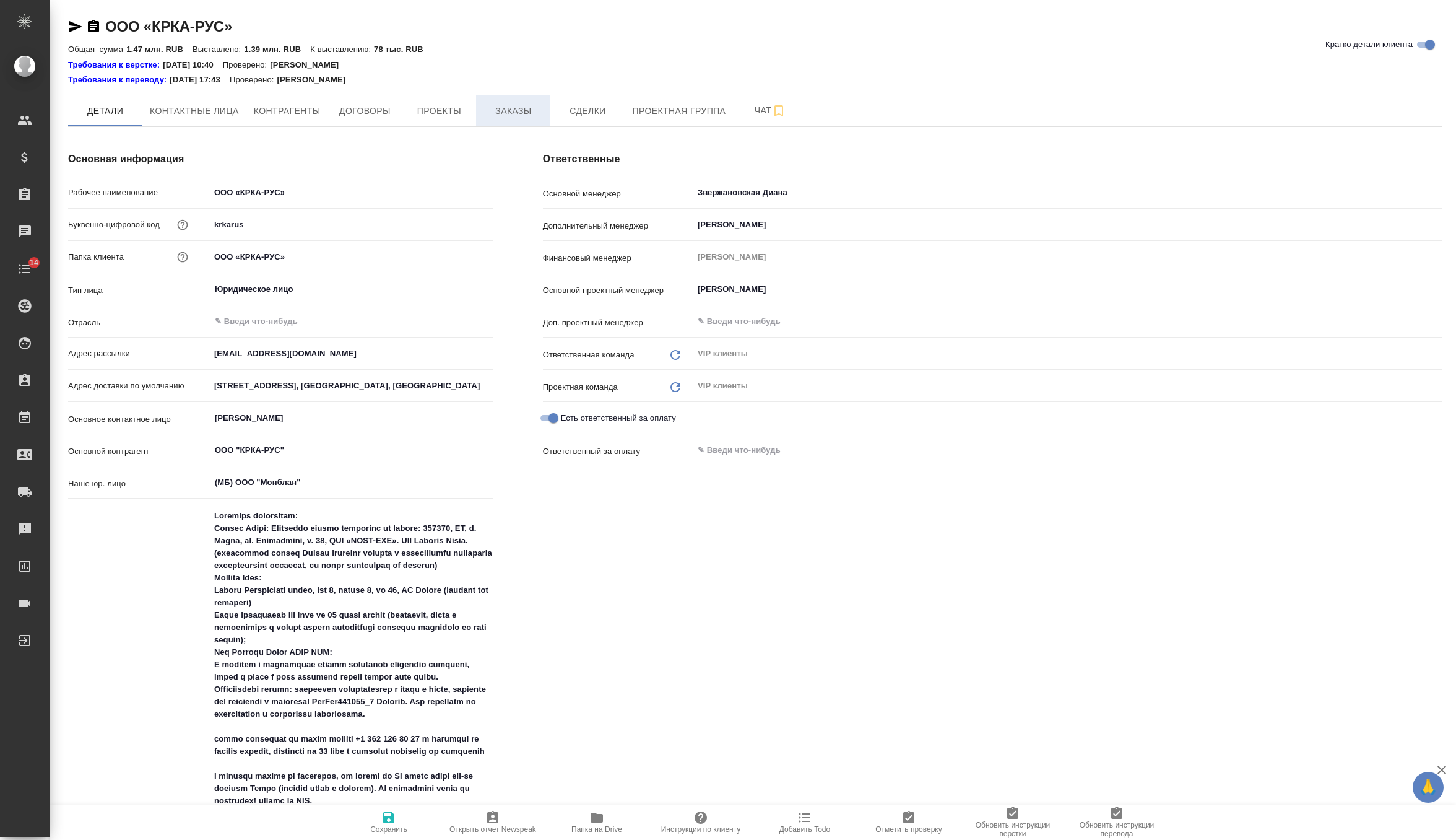
click at [509, 110] on span "Заказы" at bounding box center [513, 111] width 59 height 16
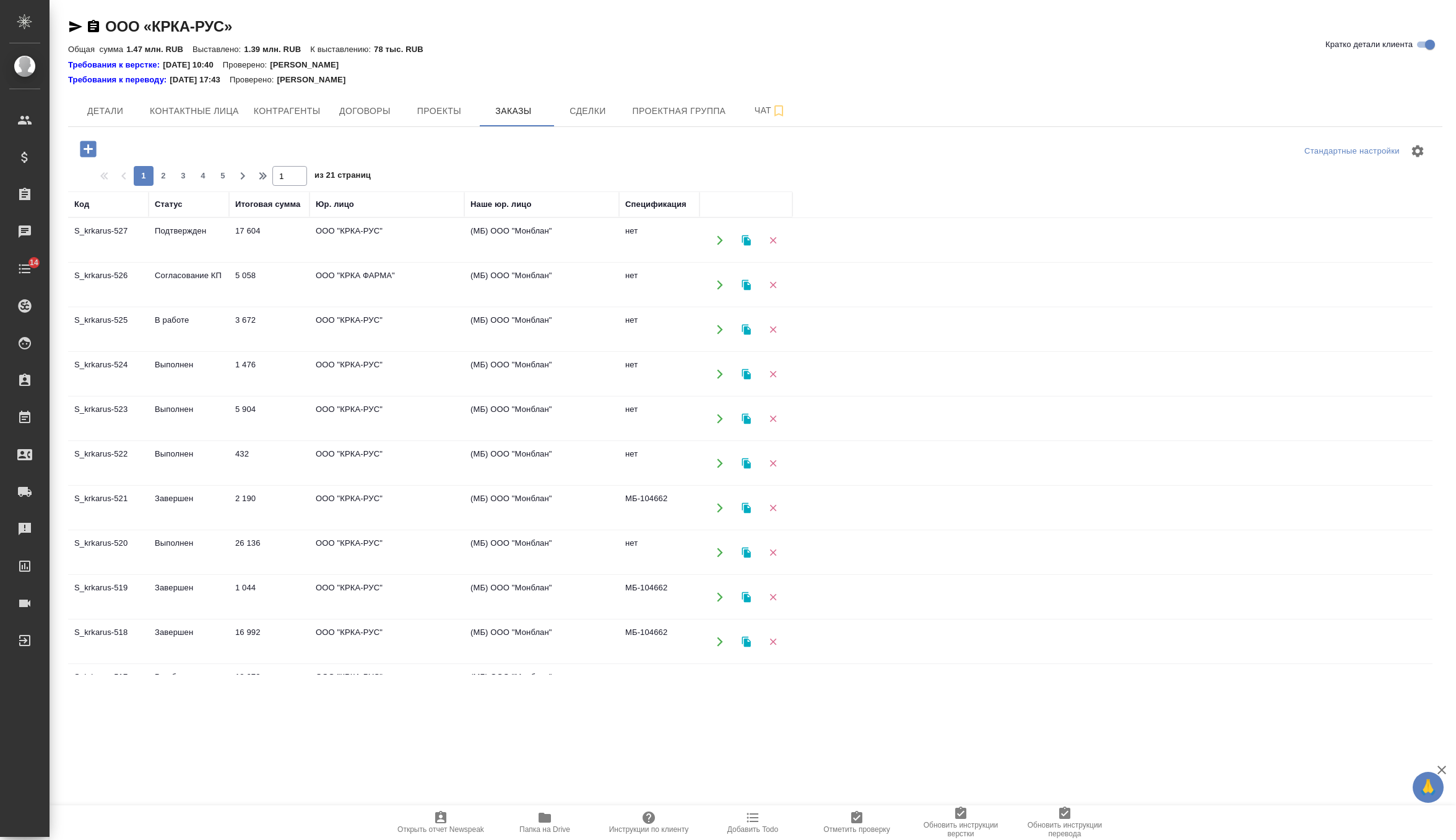
click at [261, 279] on td "5 058" at bounding box center [269, 285] width 80 height 44
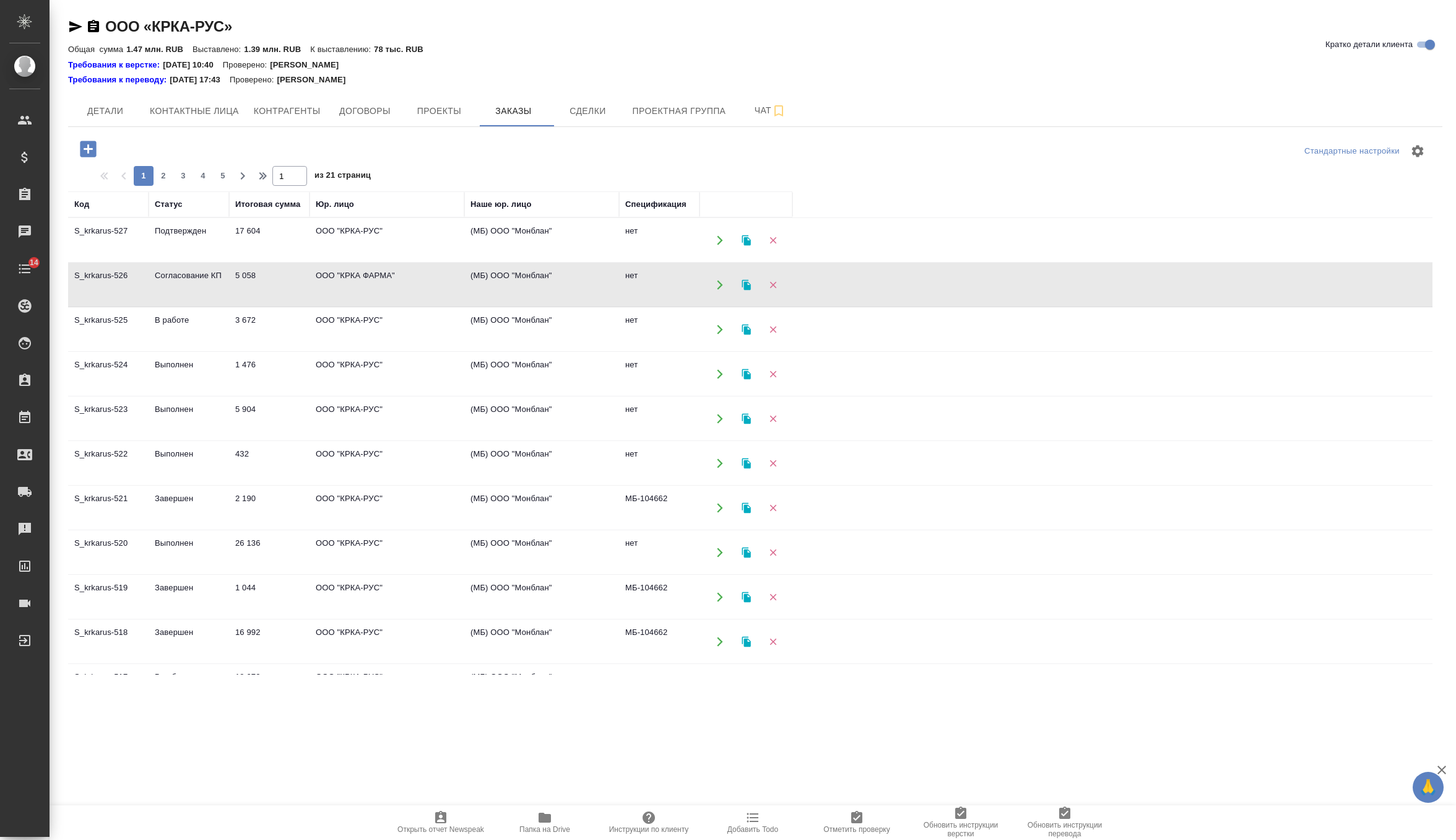
click at [261, 279] on td "5 058" at bounding box center [269, 285] width 80 height 44
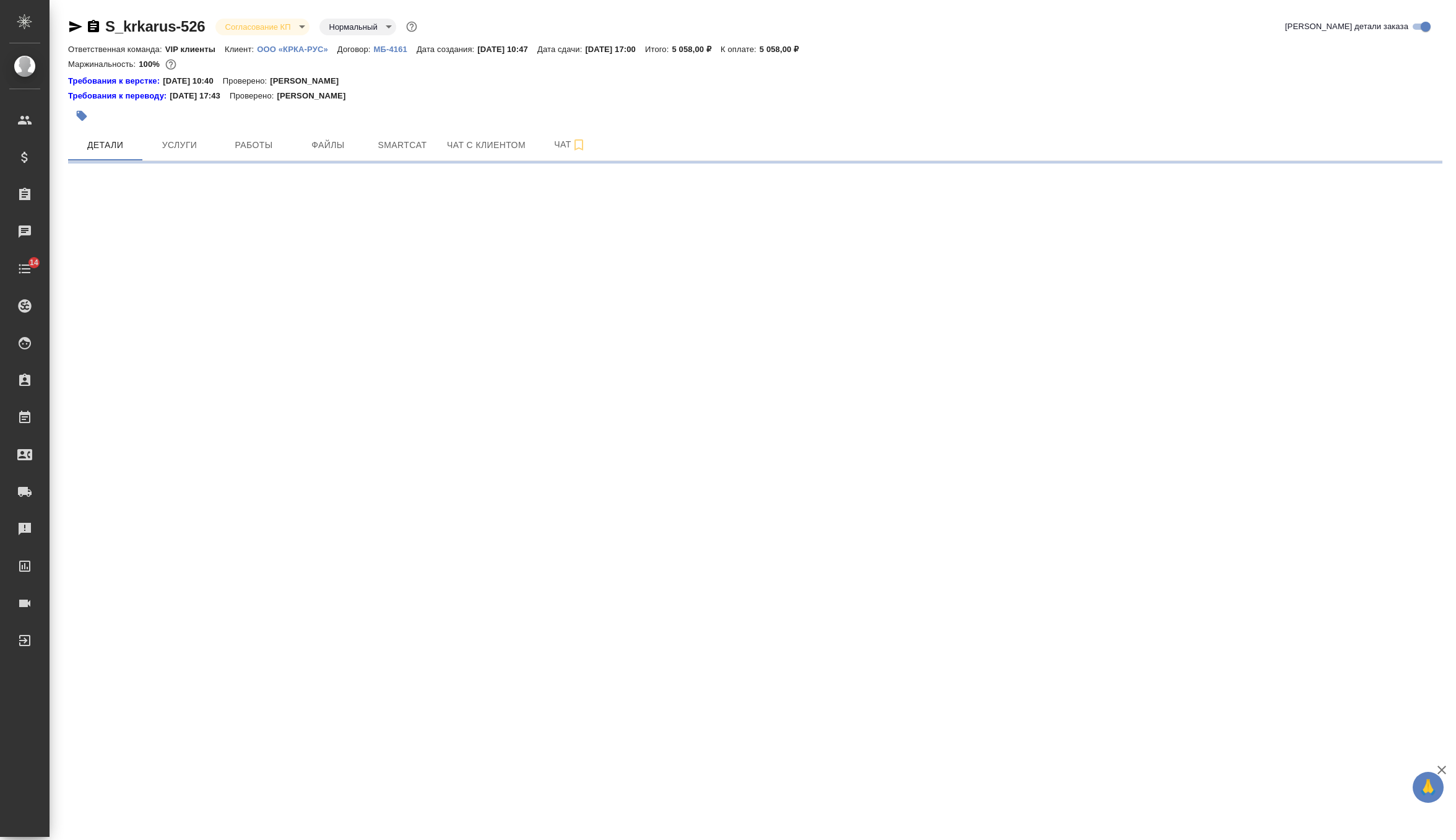
click at [269, 15] on div "S_krkarus-526 Согласование КП kpNegotiation Нормальный normal Кратко детали зак…" at bounding box center [755, 85] width 1388 height 170
select select "RU"
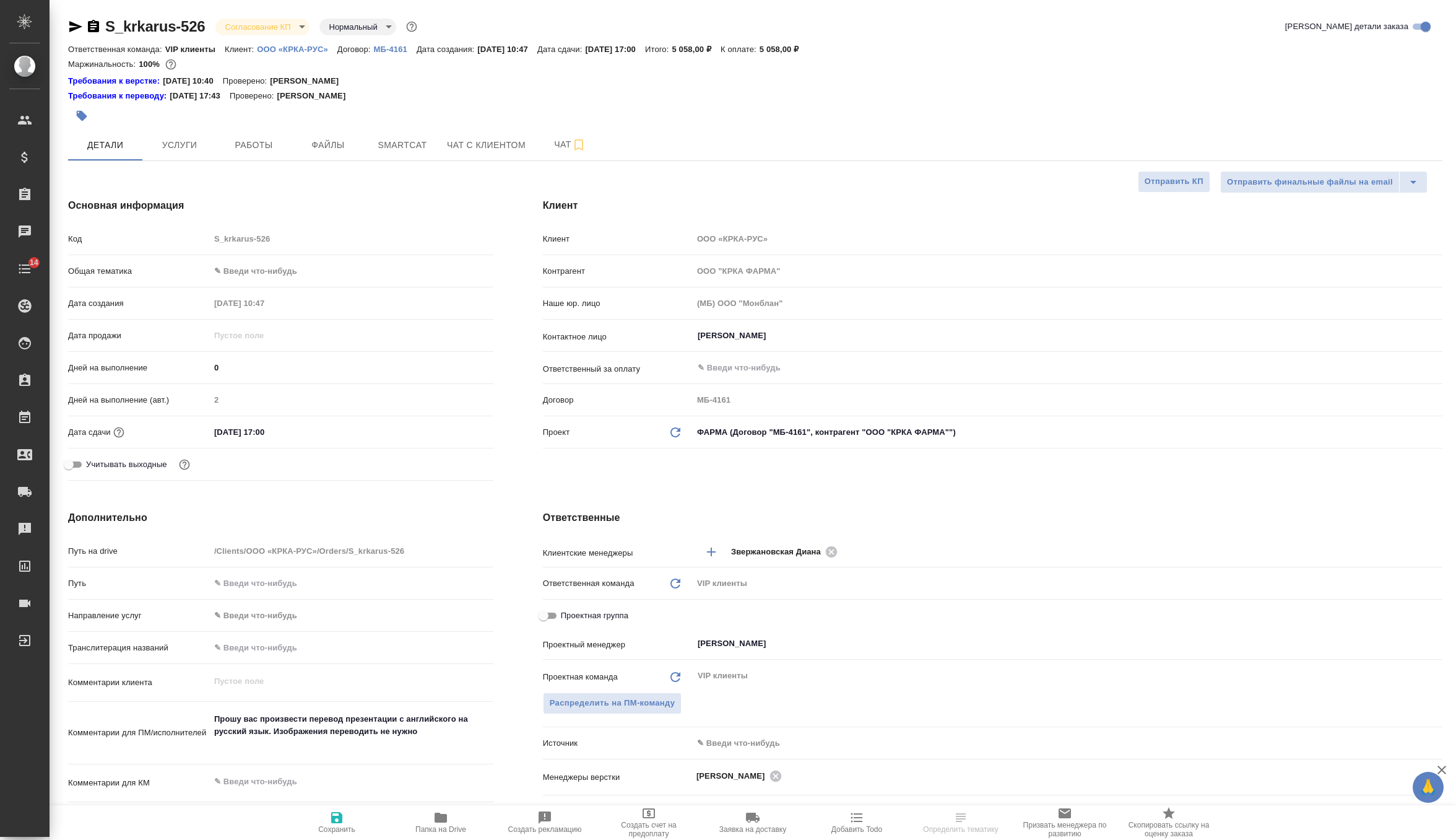
type textarea "x"
click at [270, 29] on body "🙏 .cls-1 fill:#fff; AWATERA Zverzhanovskaya [PERSON_NAME] Спецификации Заказы Ч…" at bounding box center [728, 420] width 1456 height 840
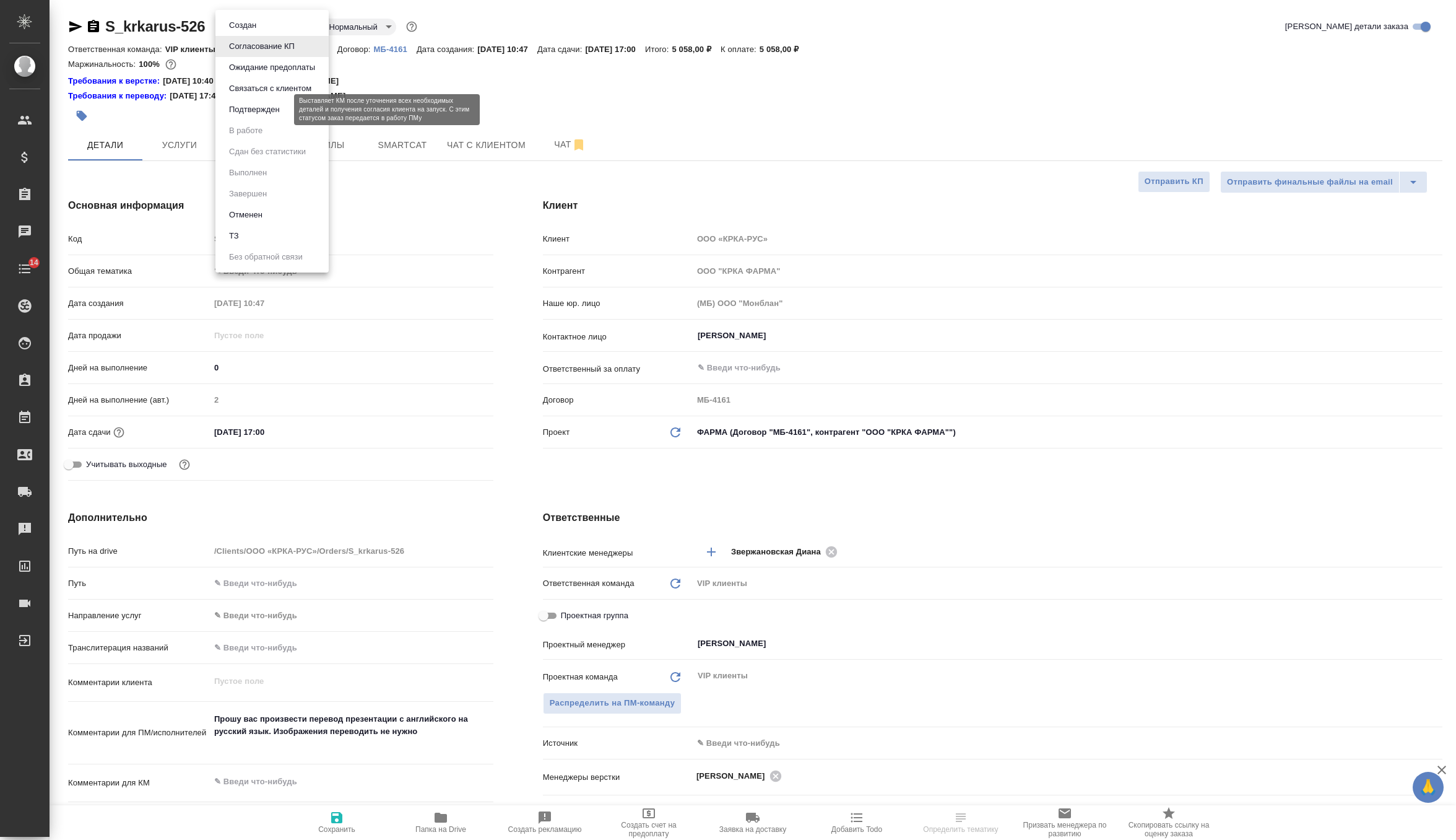
click at [280, 107] on button "Подтвержден" at bounding box center [254, 110] width 59 height 14
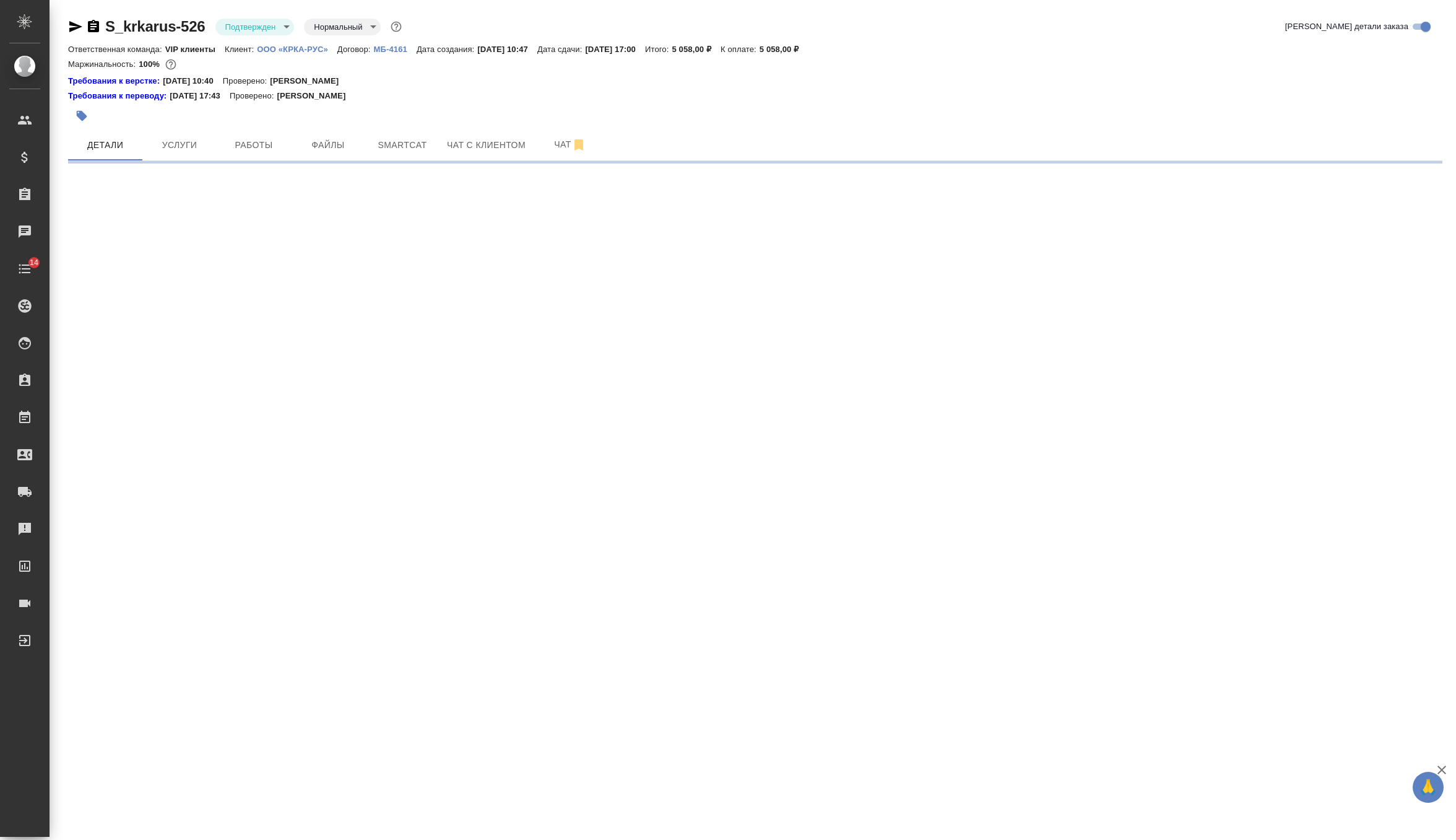
select select "RU"
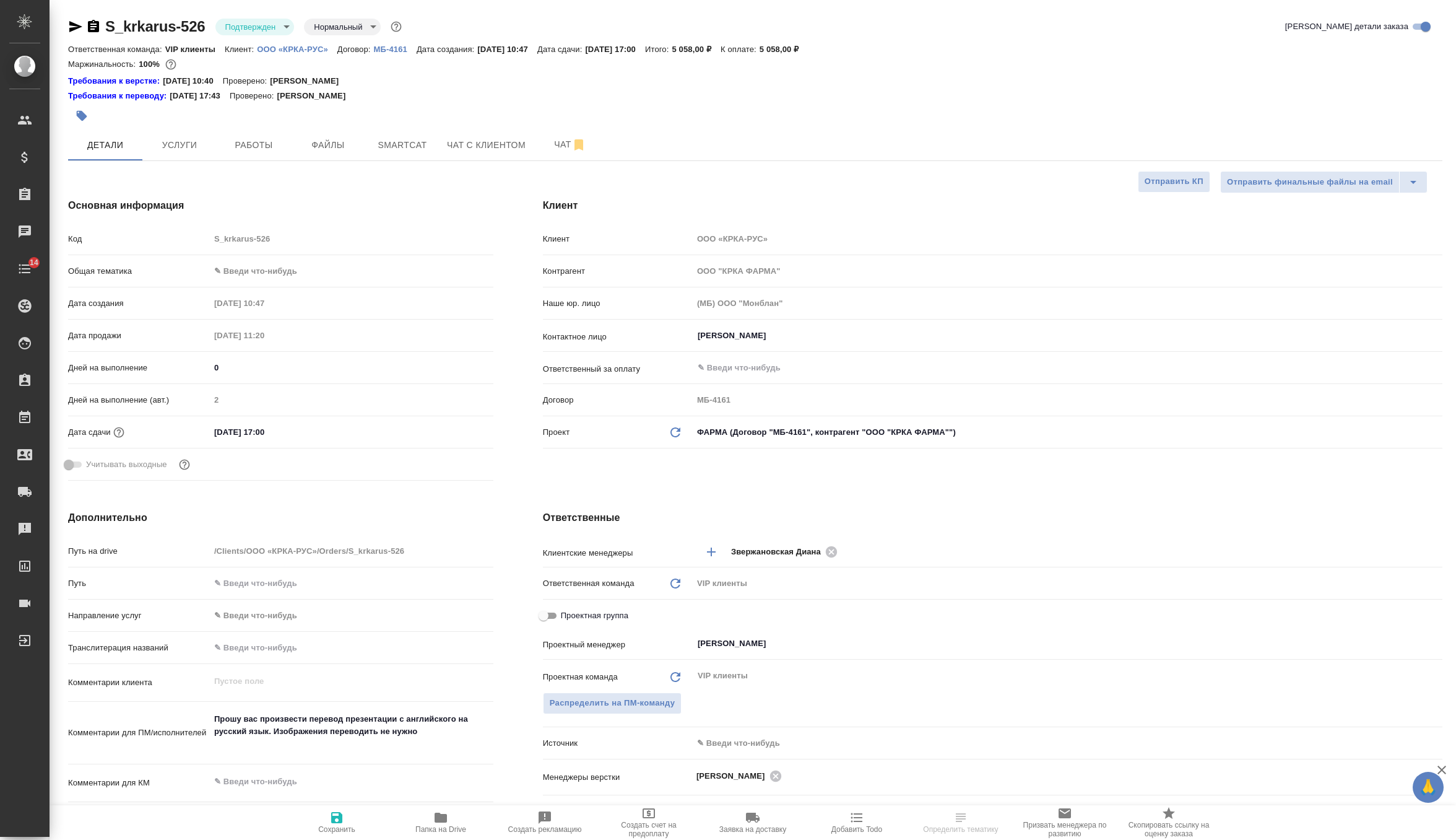
type textarea "x"
click at [254, 151] on span "Работы" at bounding box center [253, 145] width 59 height 16
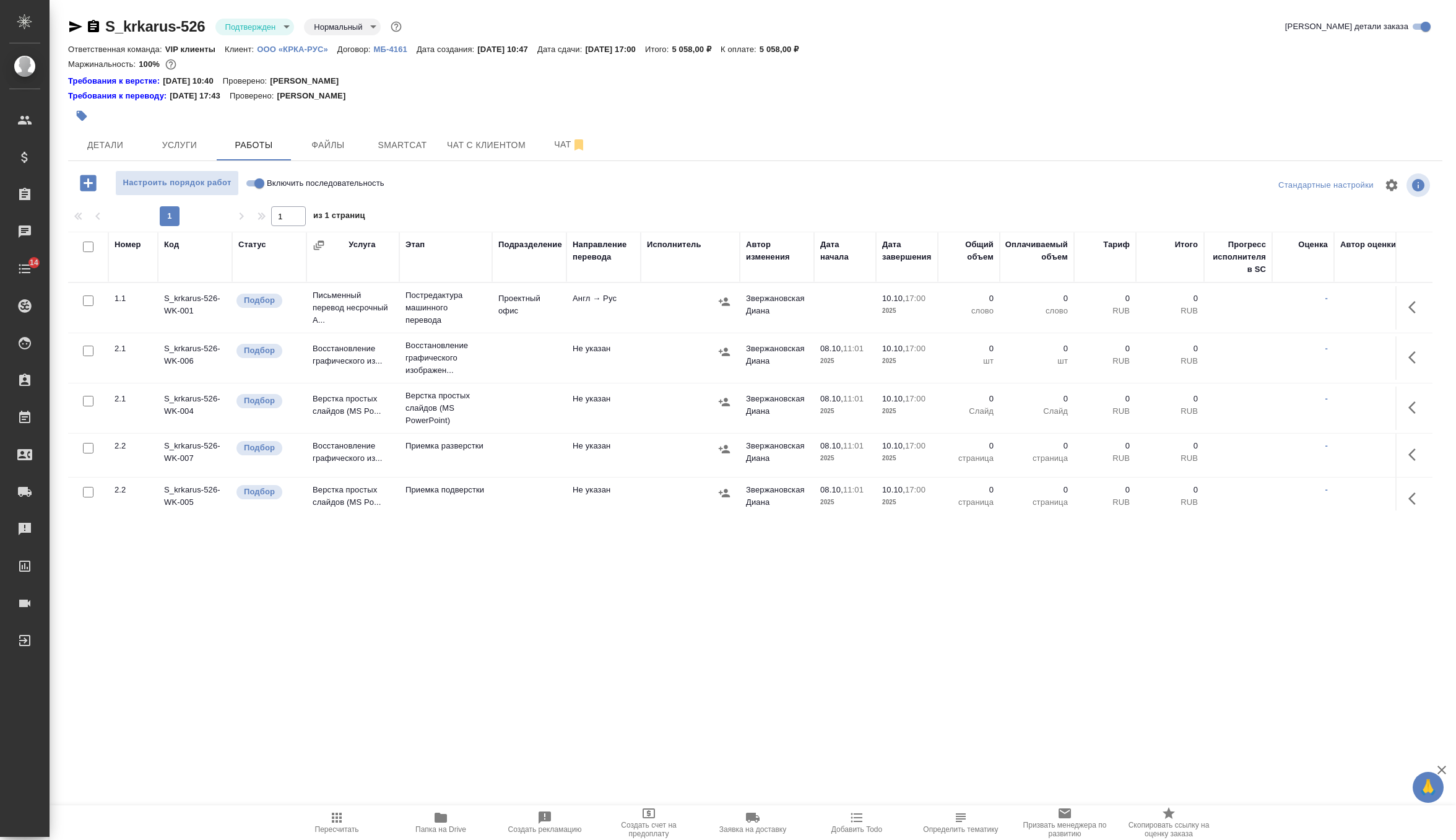
click at [1407, 364] on button "button" at bounding box center [1416, 357] width 30 height 30
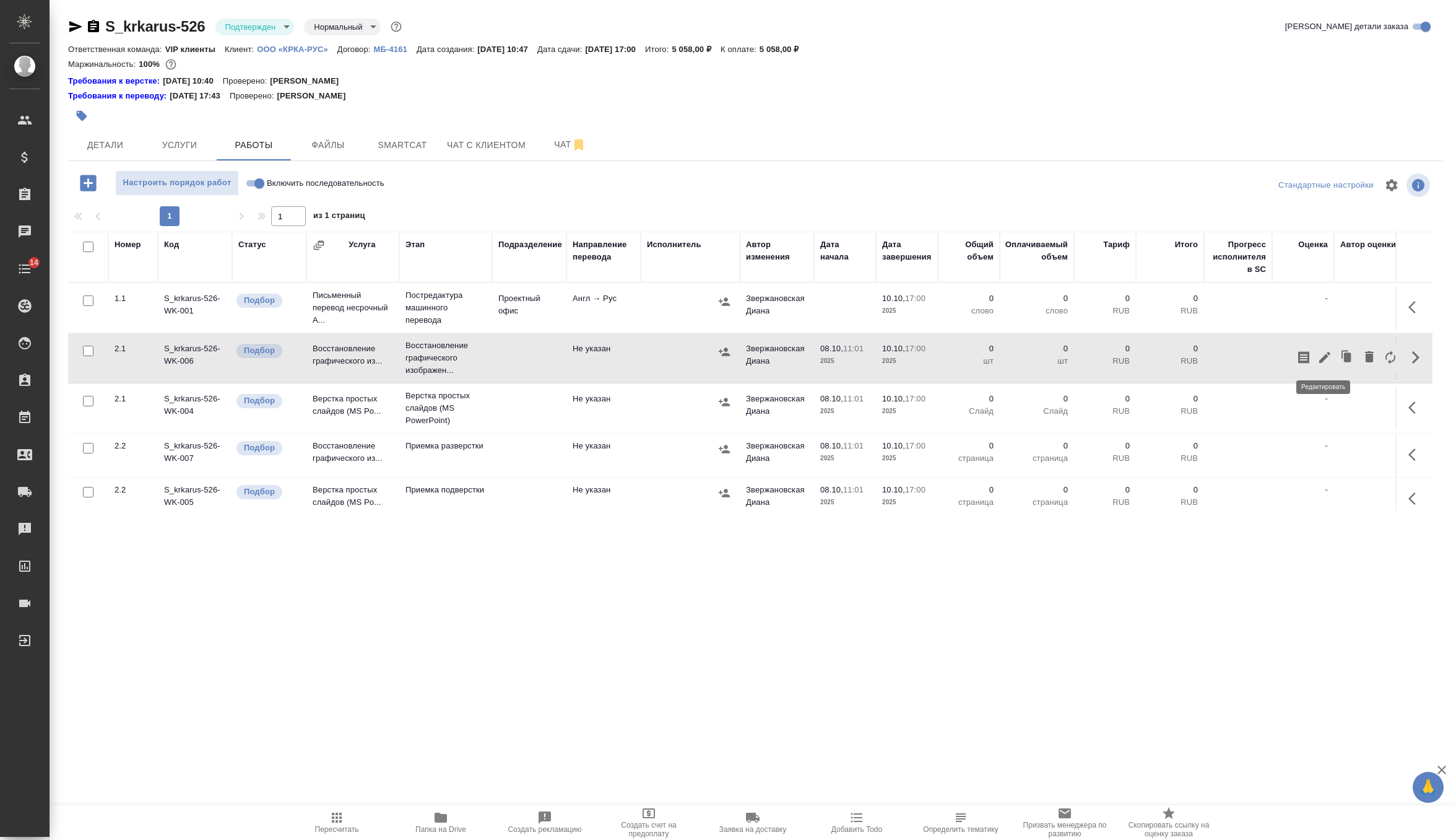
click at [1323, 359] on icon "button" at bounding box center [1325, 357] width 11 height 11
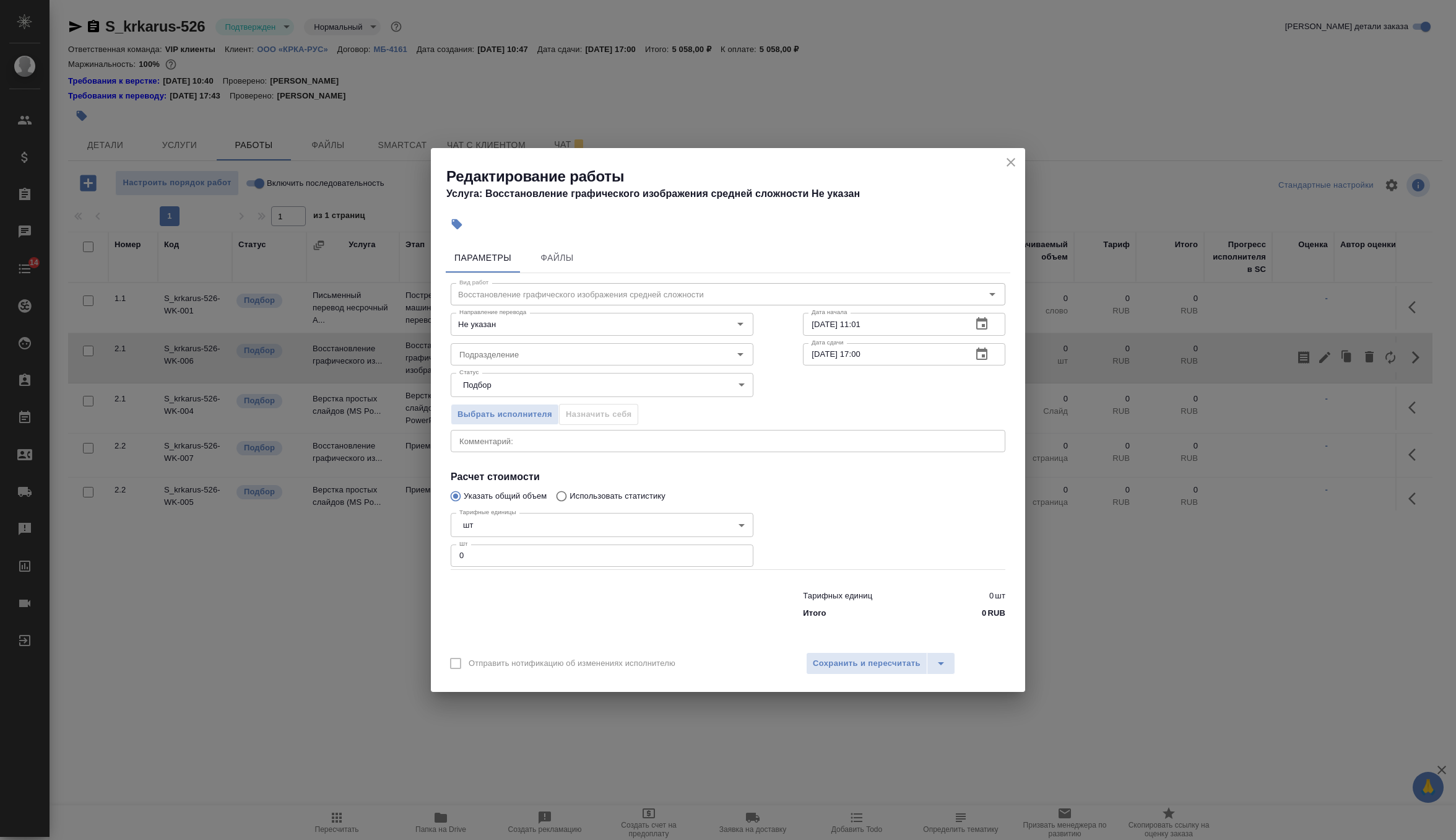
click at [515, 549] on input "0" at bounding box center [601, 555] width 303 height 22
click at [559, 362] on div "Подразделение" at bounding box center [601, 354] width 303 height 22
type input "3"
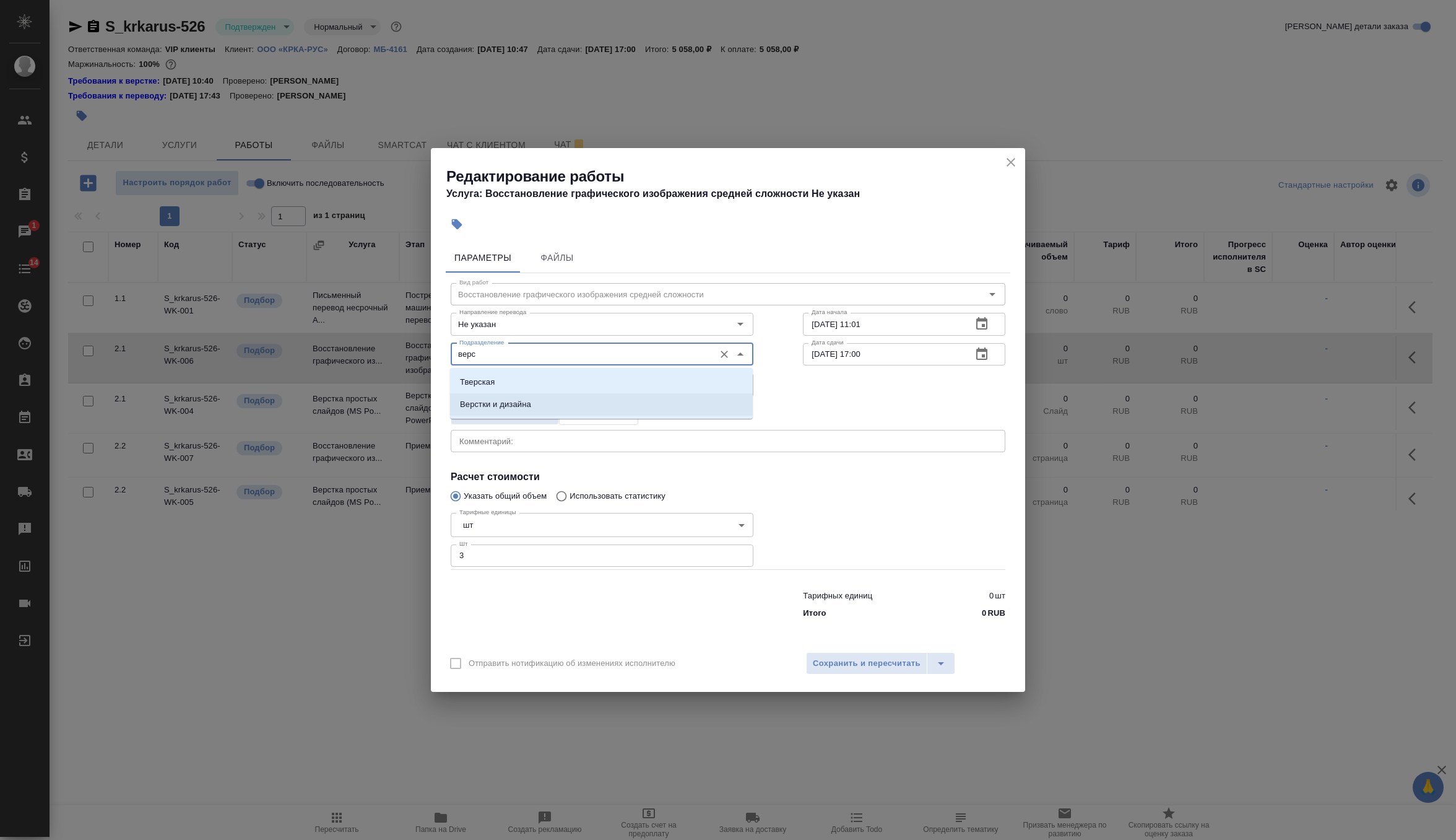
click at [552, 410] on li "Верстки и дизайна" at bounding box center [601, 404] width 303 height 22
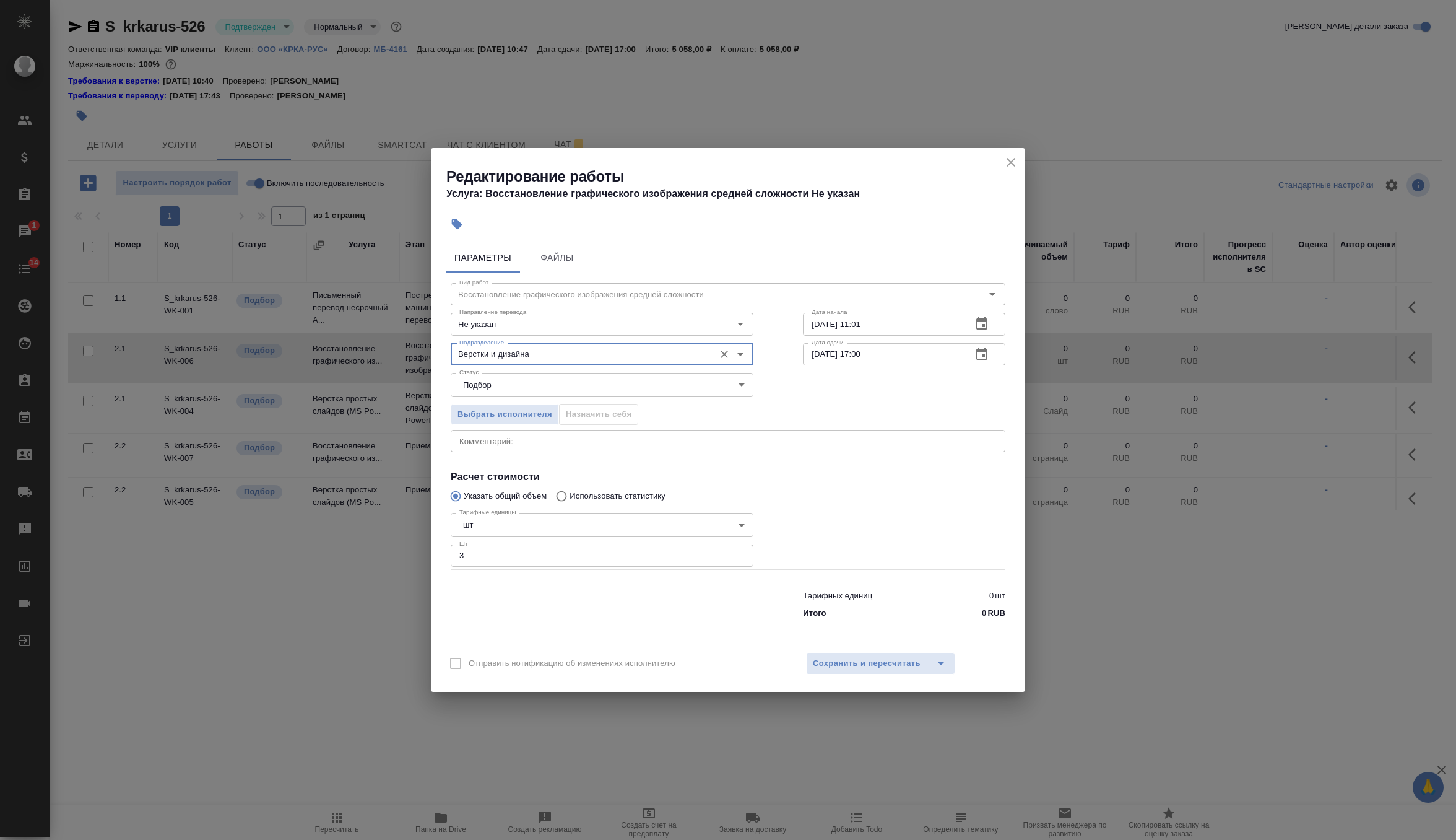
type input "Верстки и дизайна"
click at [901, 323] on input "08.10.2025 11:01" at bounding box center [882, 324] width 159 height 22
type input "08.10.2025 11:20"
click at [979, 353] on icon "button" at bounding box center [982, 355] width 15 height 15
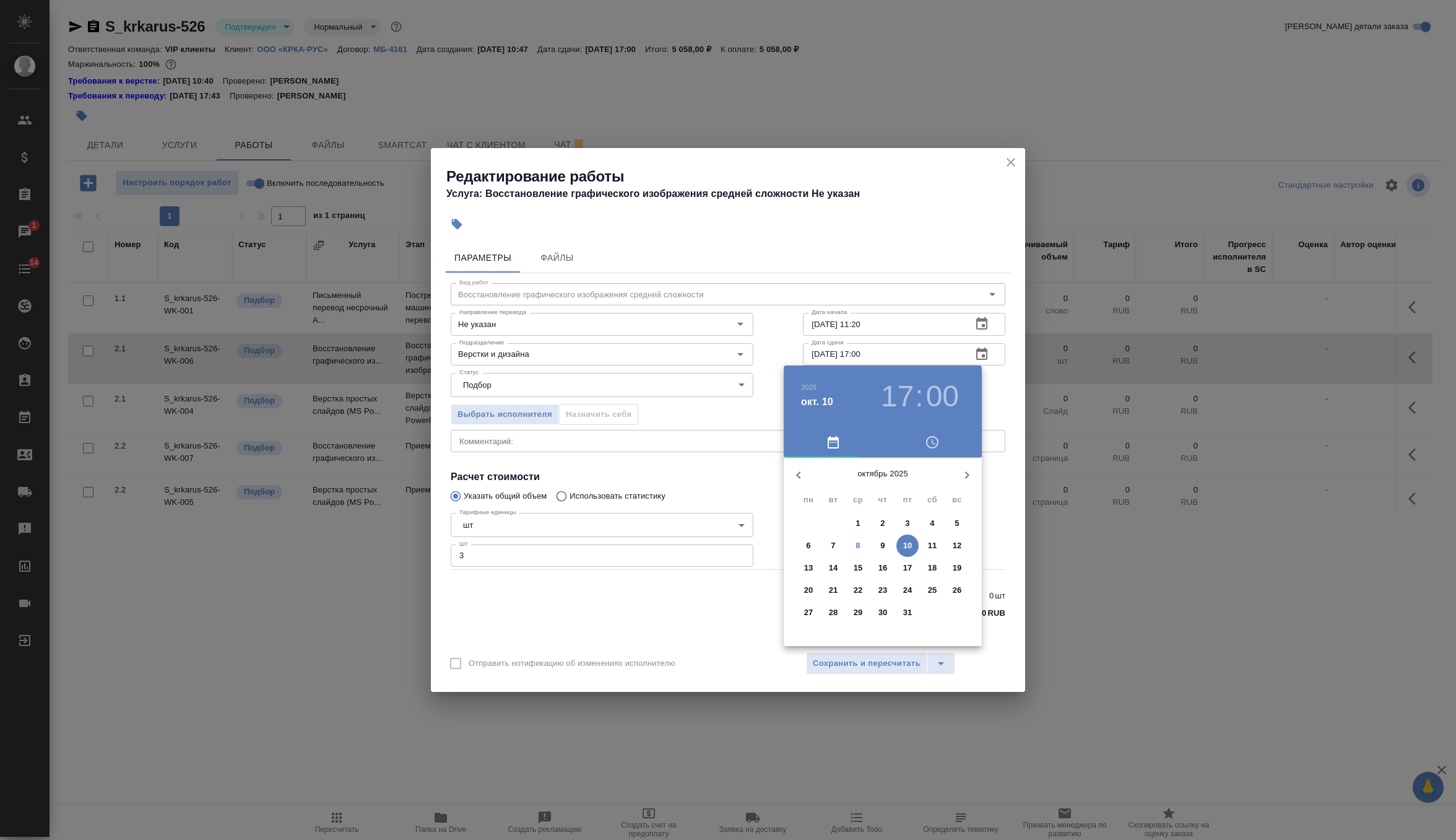
click at [857, 545] on p "8" at bounding box center [858, 546] width 4 height 12
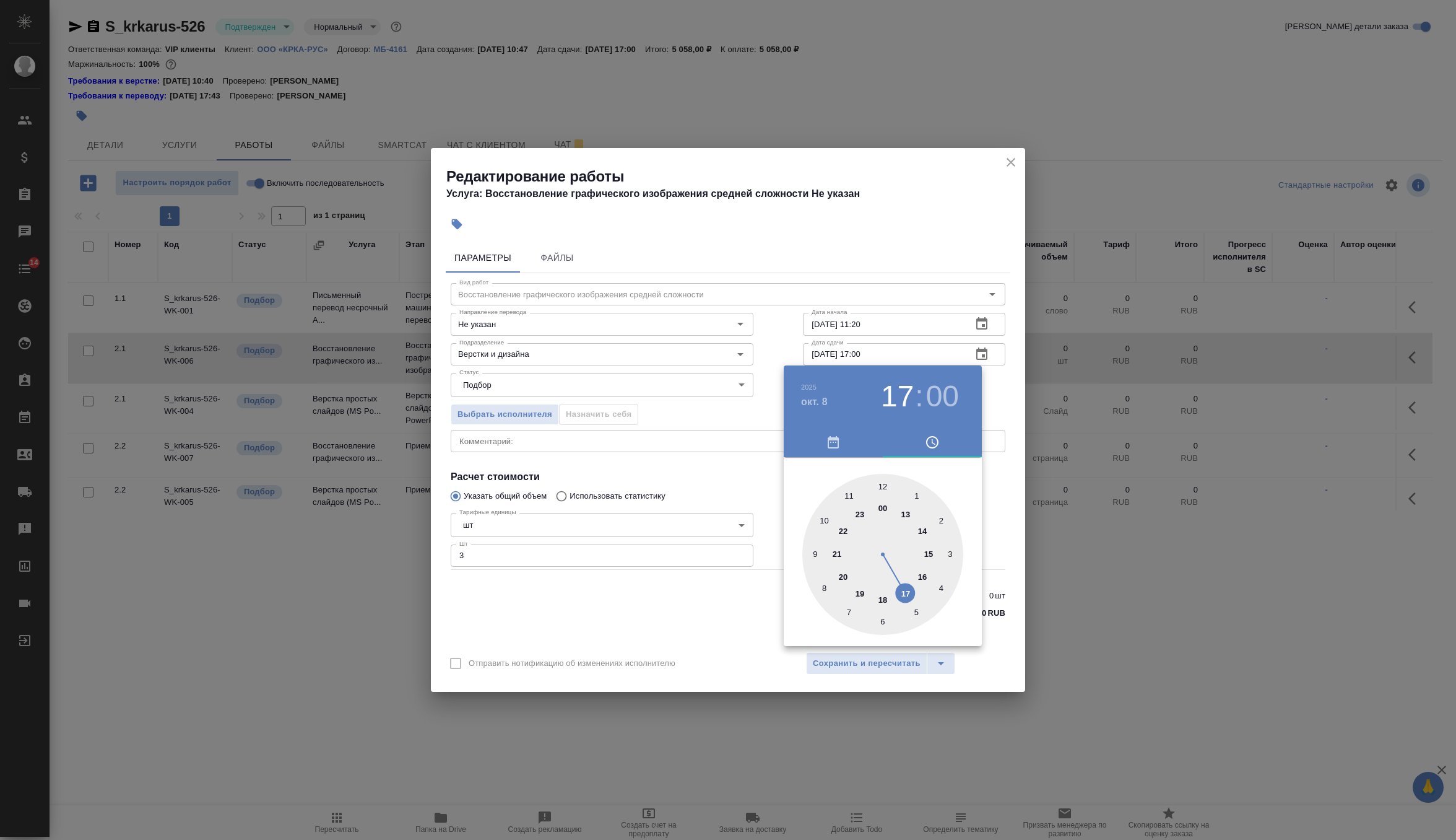
click at [908, 513] on div at bounding box center [882, 554] width 161 height 161
click at [884, 618] on div at bounding box center [882, 554] width 161 height 161
type input "08.10.2025 13:30"
click at [1001, 387] on div at bounding box center [728, 420] width 1456 height 840
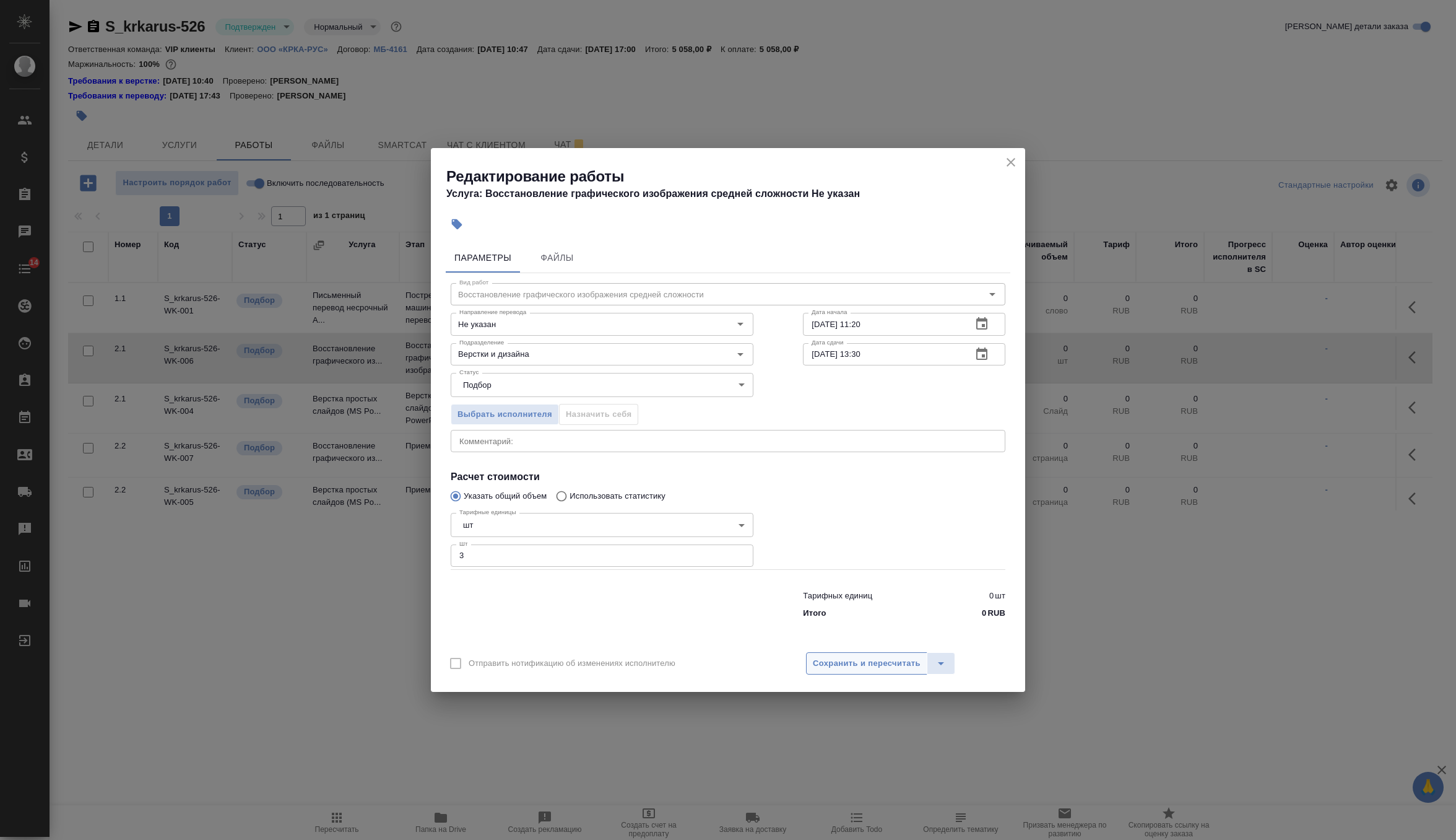
click at [887, 667] on span "Сохранить и пересчитать" at bounding box center [867, 664] width 107 height 14
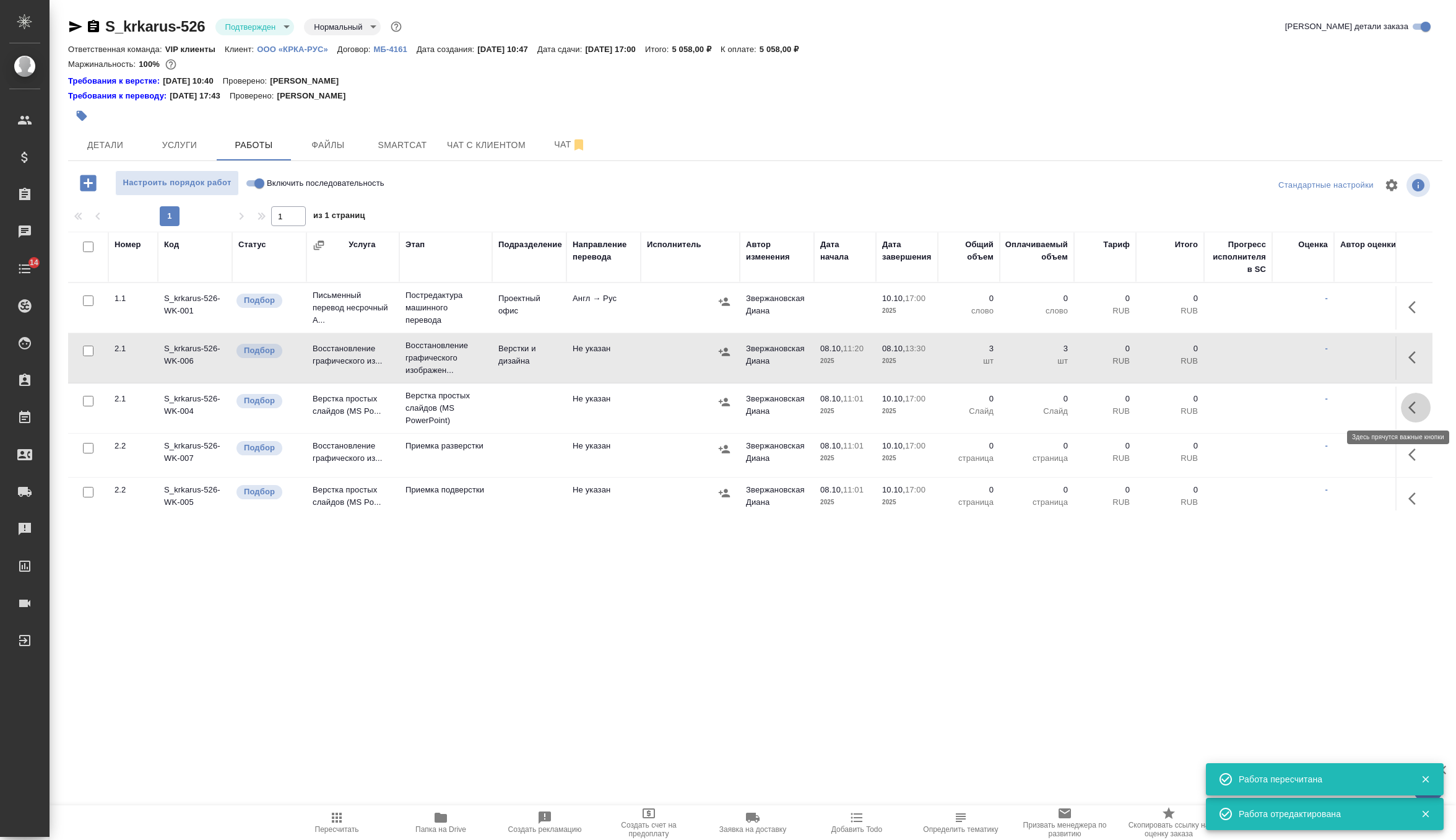
click at [1406, 399] on button "button" at bounding box center [1416, 408] width 30 height 30
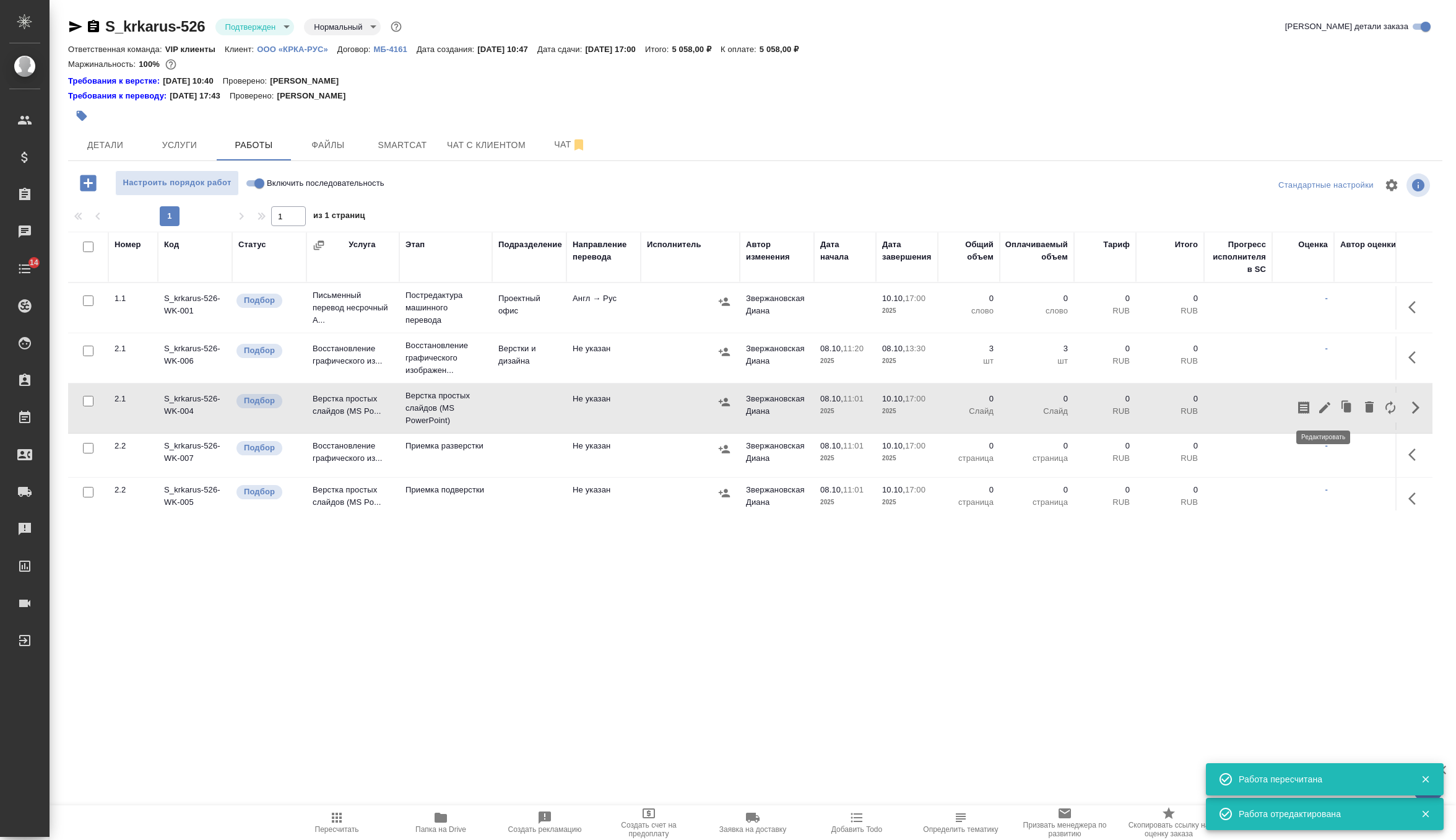
click at [1321, 405] on icon "button" at bounding box center [1325, 408] width 15 height 15
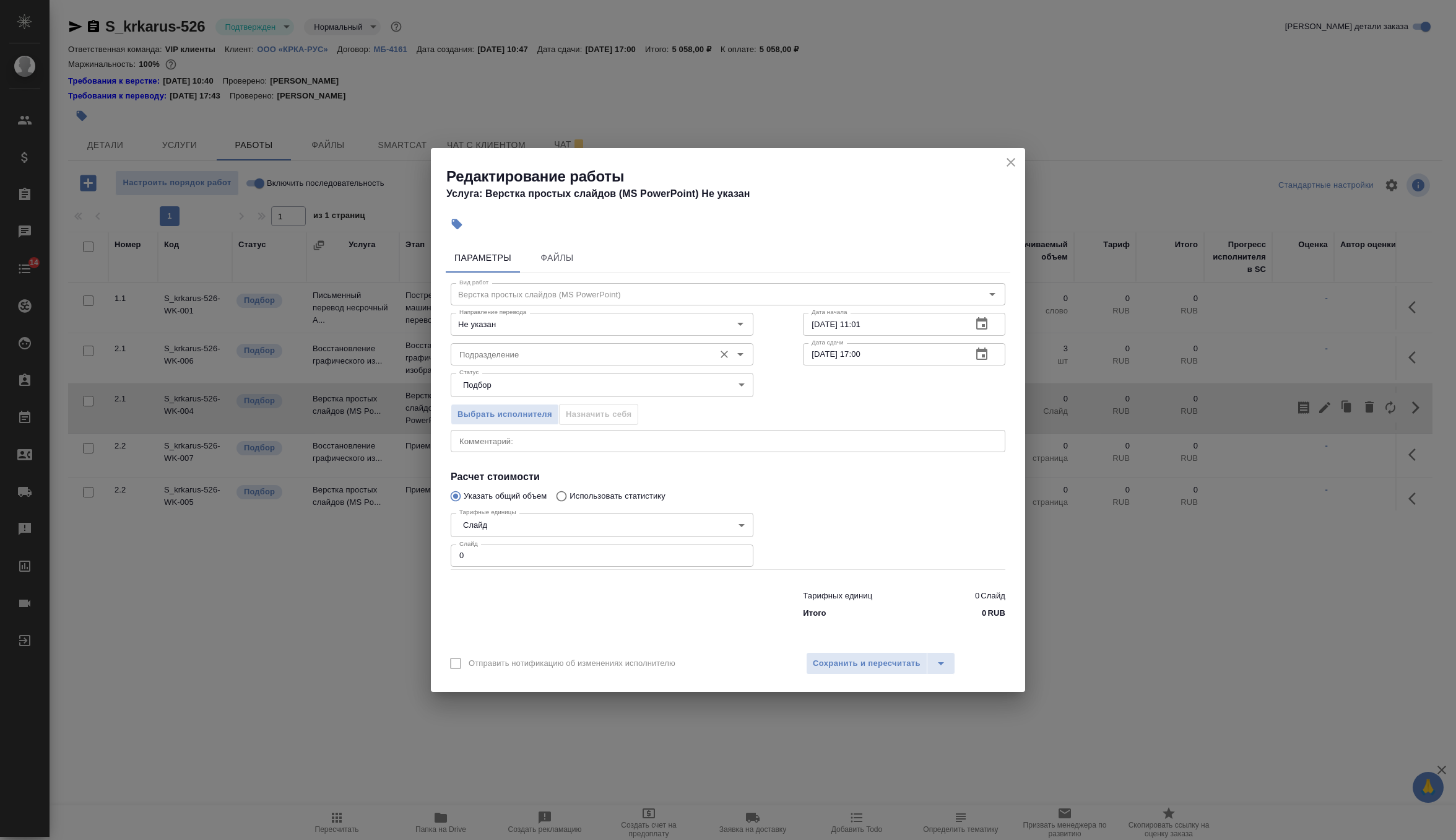
click at [616, 355] on input "Подразделение" at bounding box center [581, 355] width 254 height 15
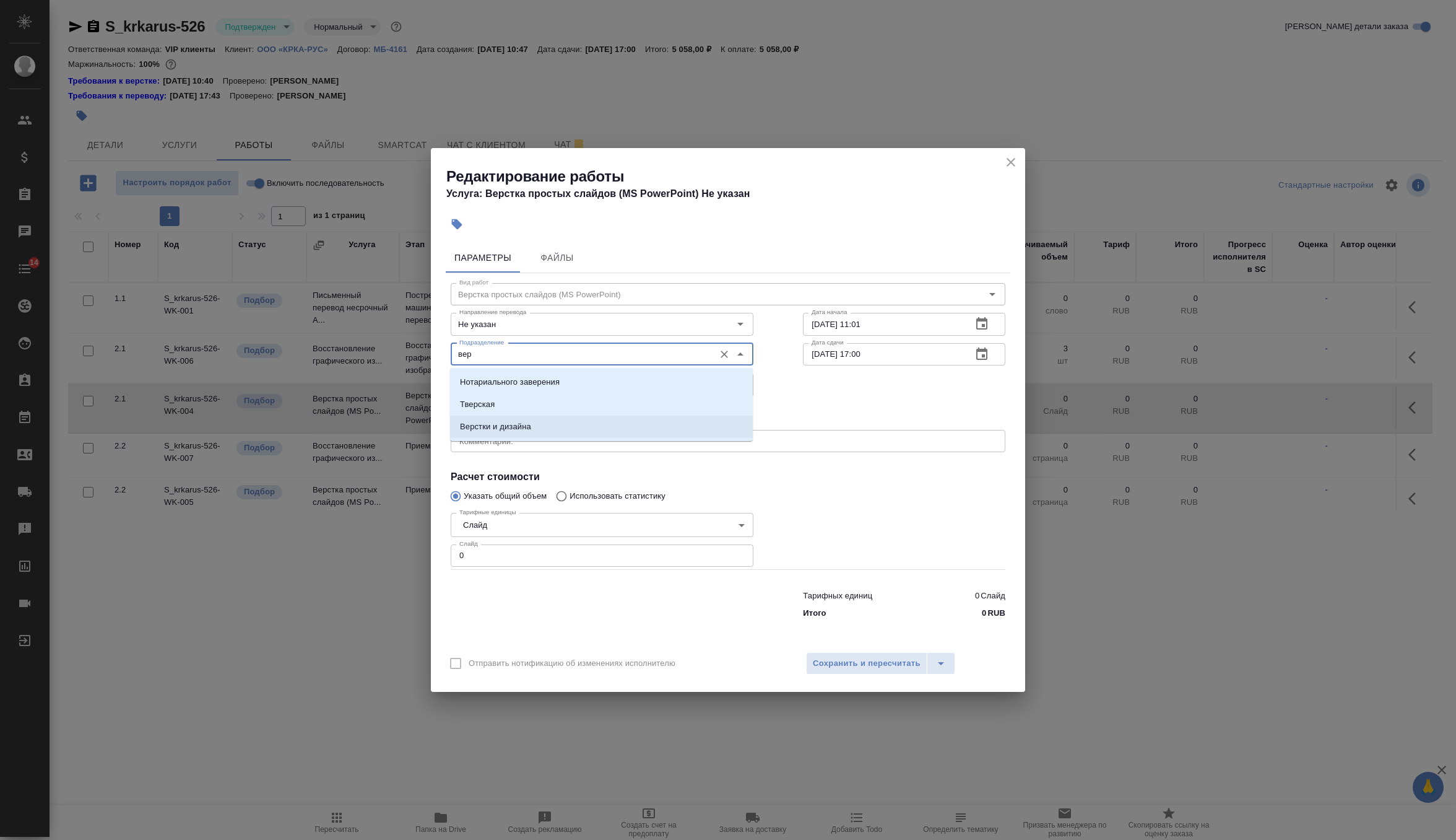
click at [609, 428] on li "Верстки и дизайна" at bounding box center [601, 427] width 303 height 22
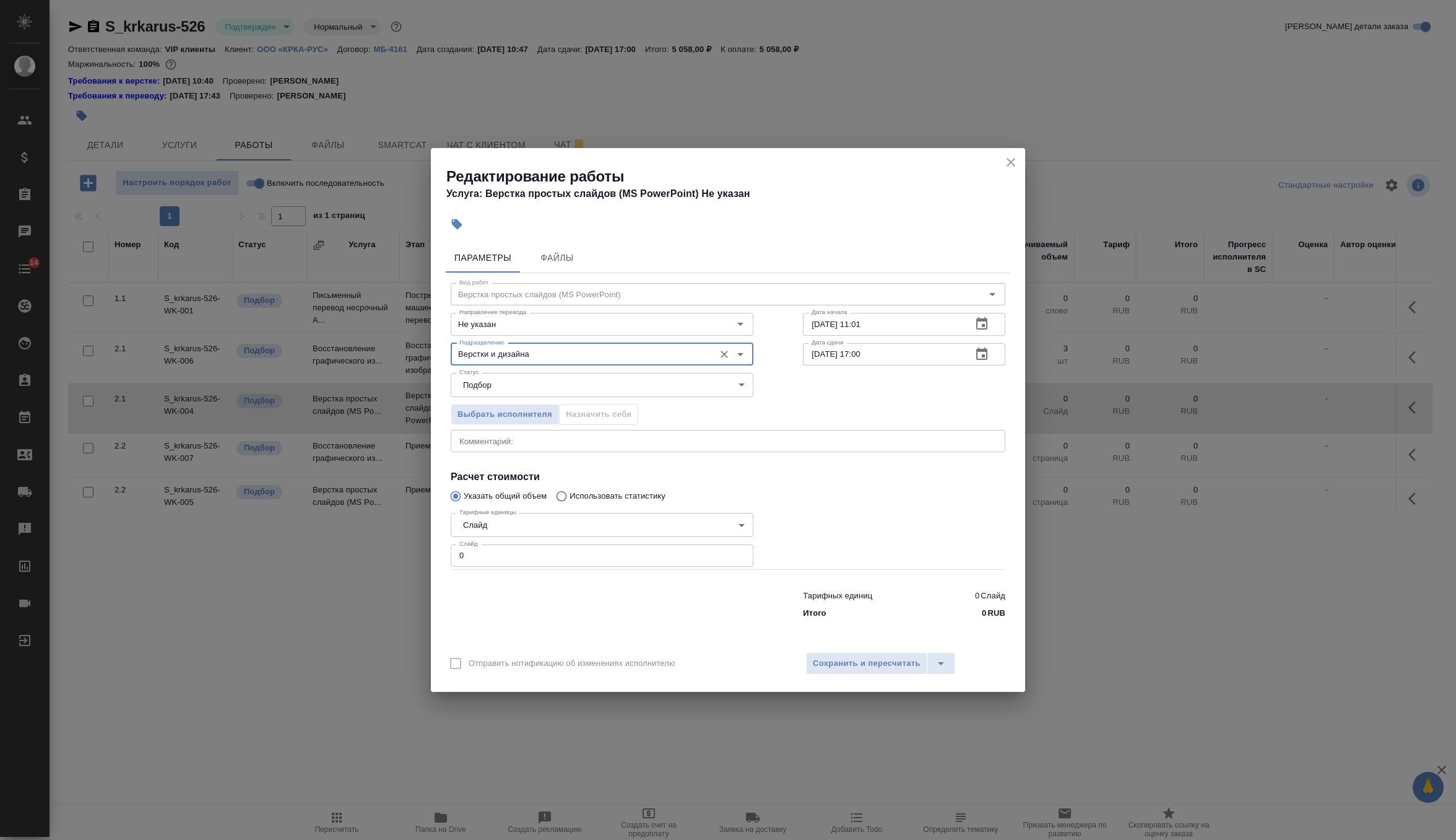
type input "Верстки и дизайна"
click at [910, 329] on input "08.10.2025 11:01" at bounding box center [882, 324] width 159 height 22
type input "08.10.2025 11:20"
click at [980, 347] on icon "button" at bounding box center [982, 355] width 15 height 15
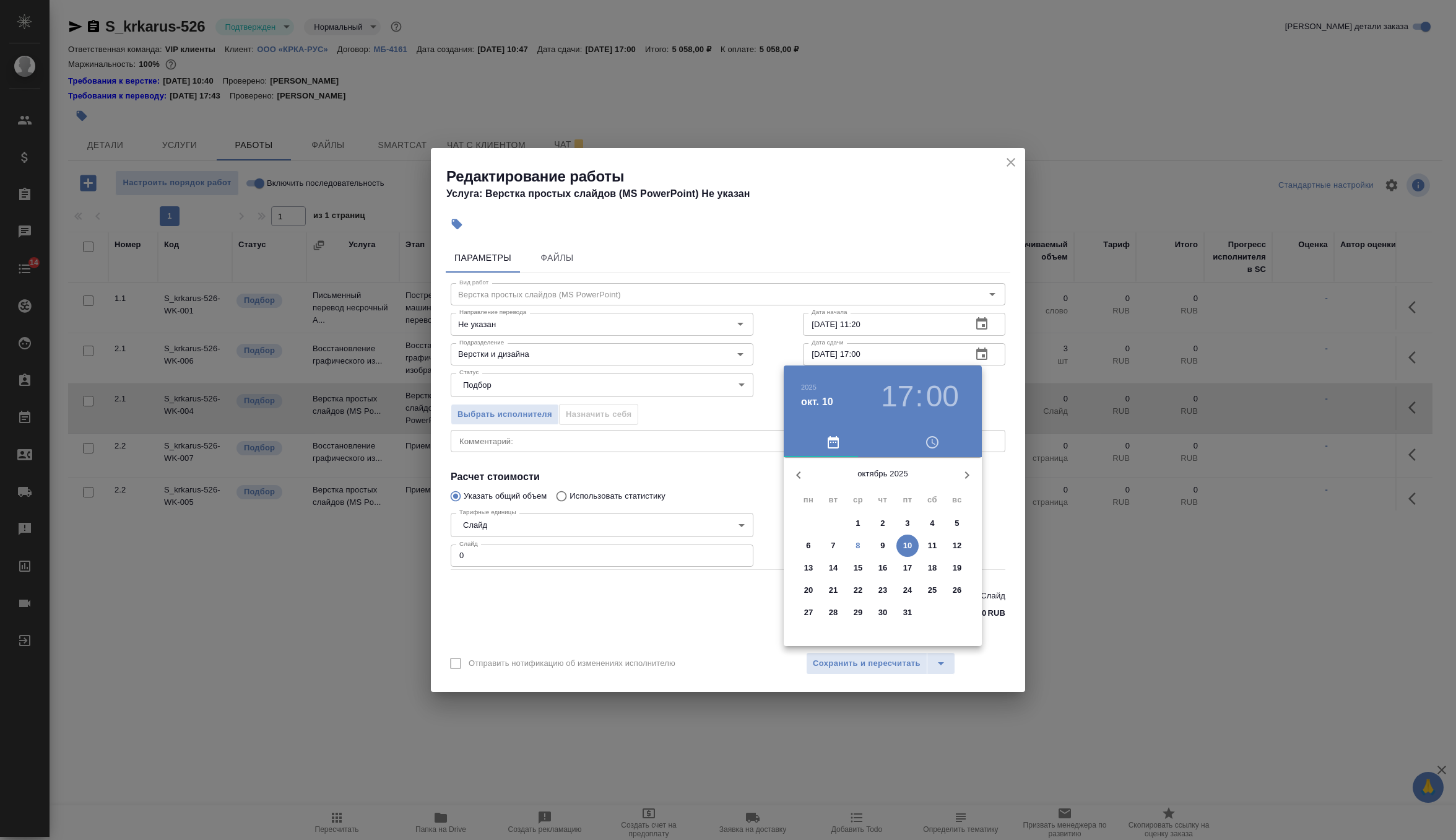
click at [860, 538] on button "8" at bounding box center [858, 545] width 22 height 22
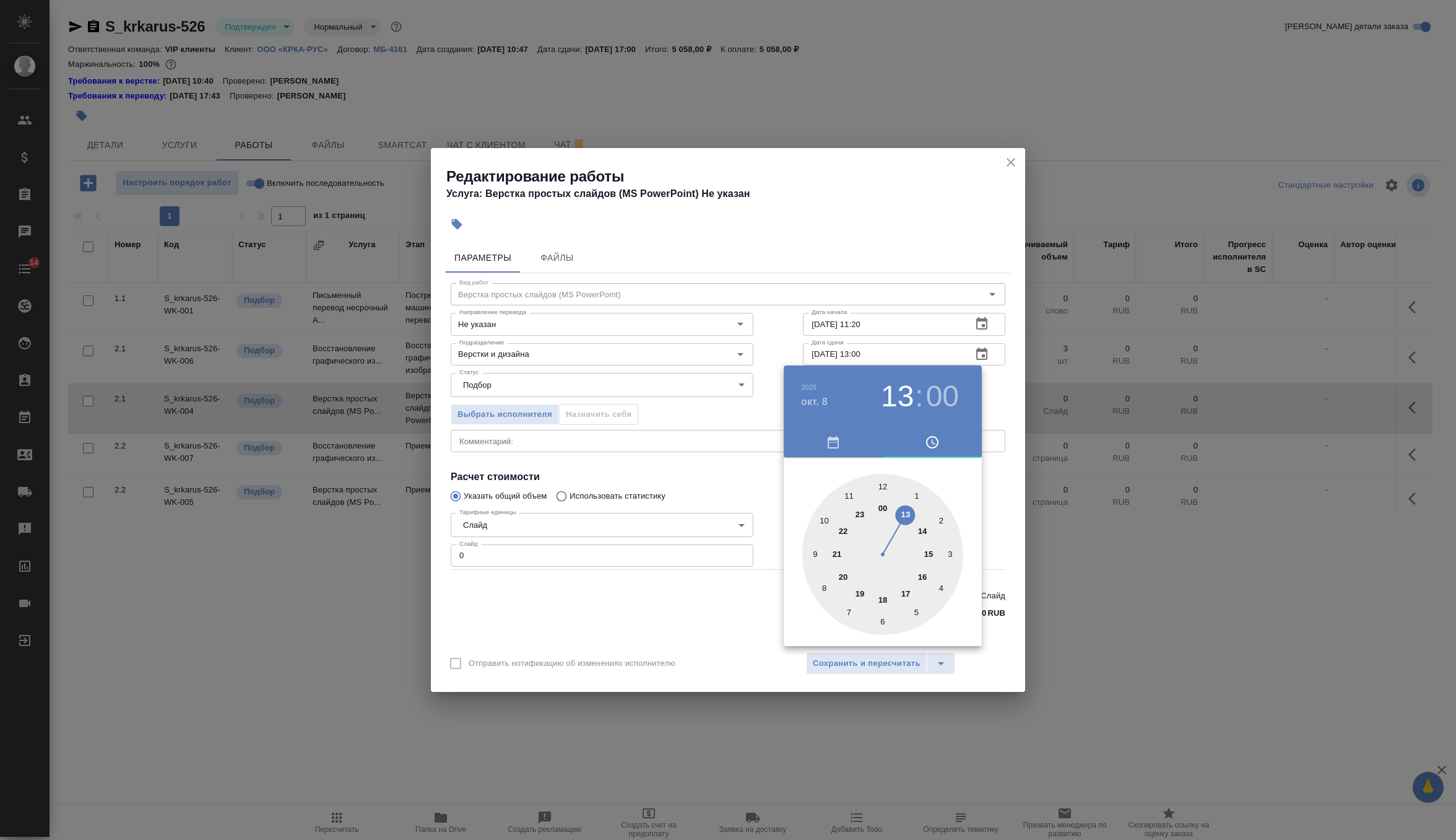
click at [906, 514] on div at bounding box center [882, 554] width 161 height 161
click at [879, 624] on div at bounding box center [882, 554] width 161 height 161
click at [884, 617] on div at bounding box center [882, 554] width 161 height 161
type input "08.10.2025 13:30"
click at [990, 402] on div at bounding box center [728, 420] width 1456 height 840
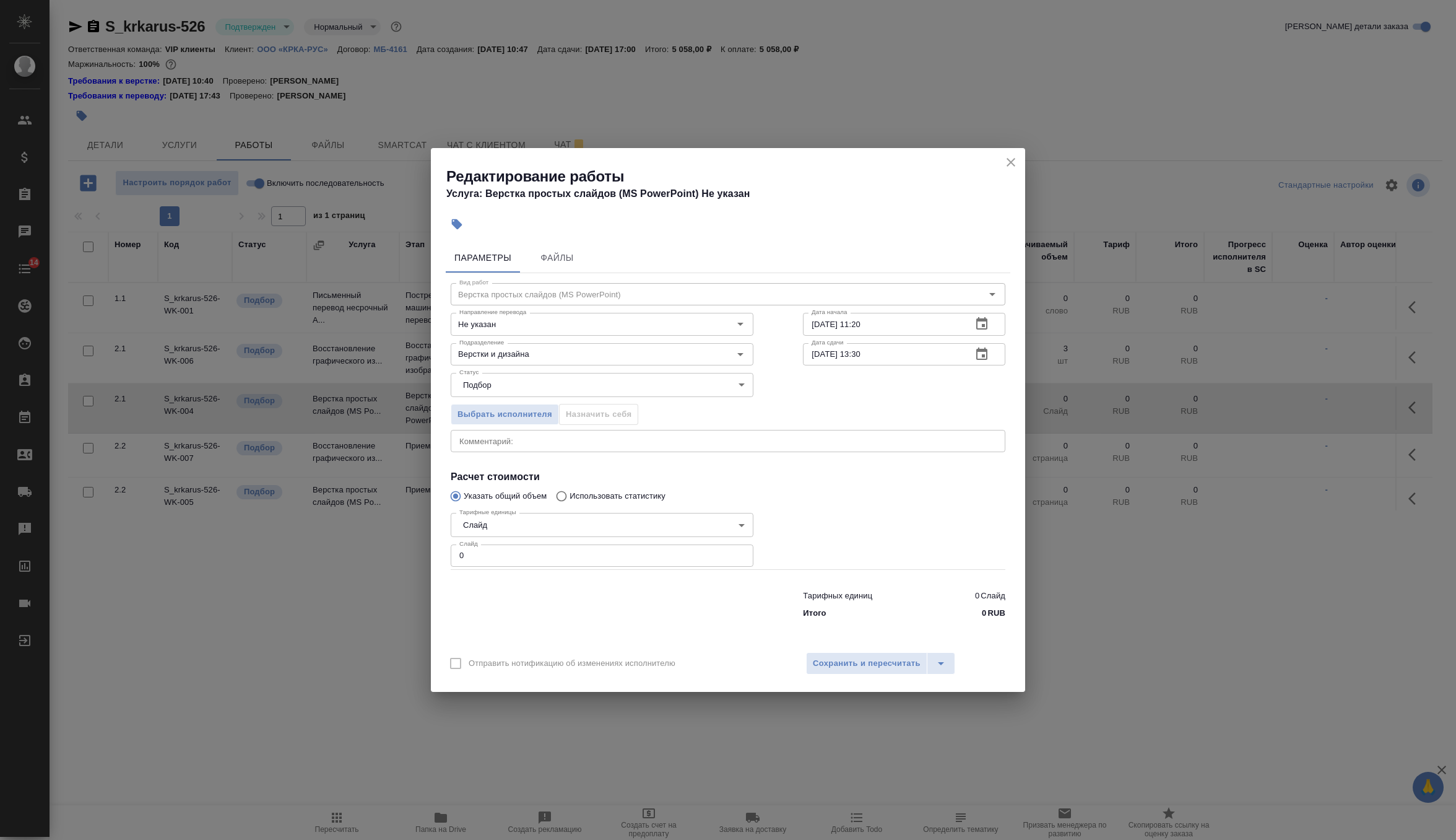
click at [526, 547] on input "0" at bounding box center [601, 555] width 303 height 22
type input "37"
click at [874, 664] on span "Сохранить и пересчитать" at bounding box center [867, 664] width 107 height 14
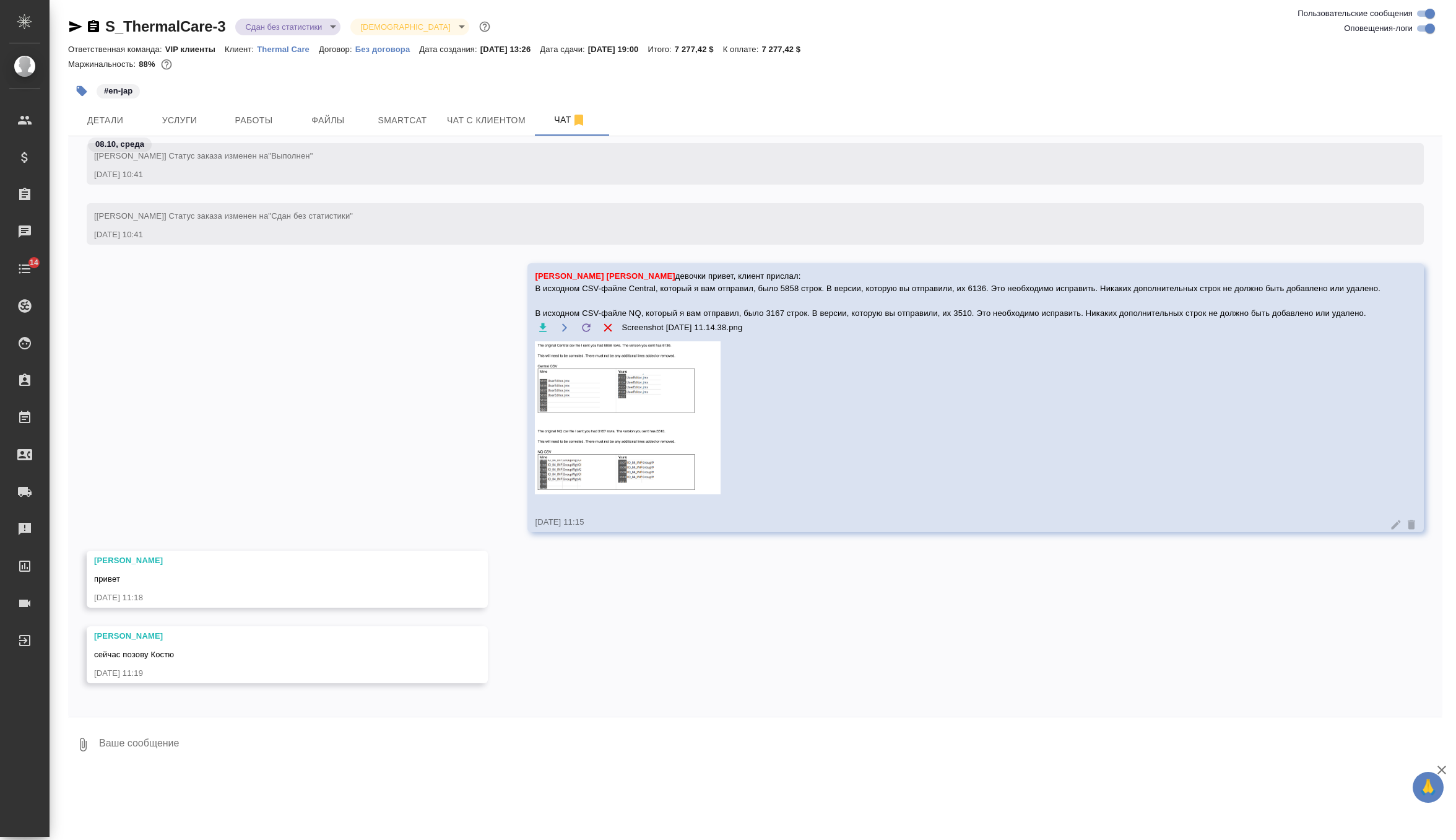
scroll to position [10533, 0]
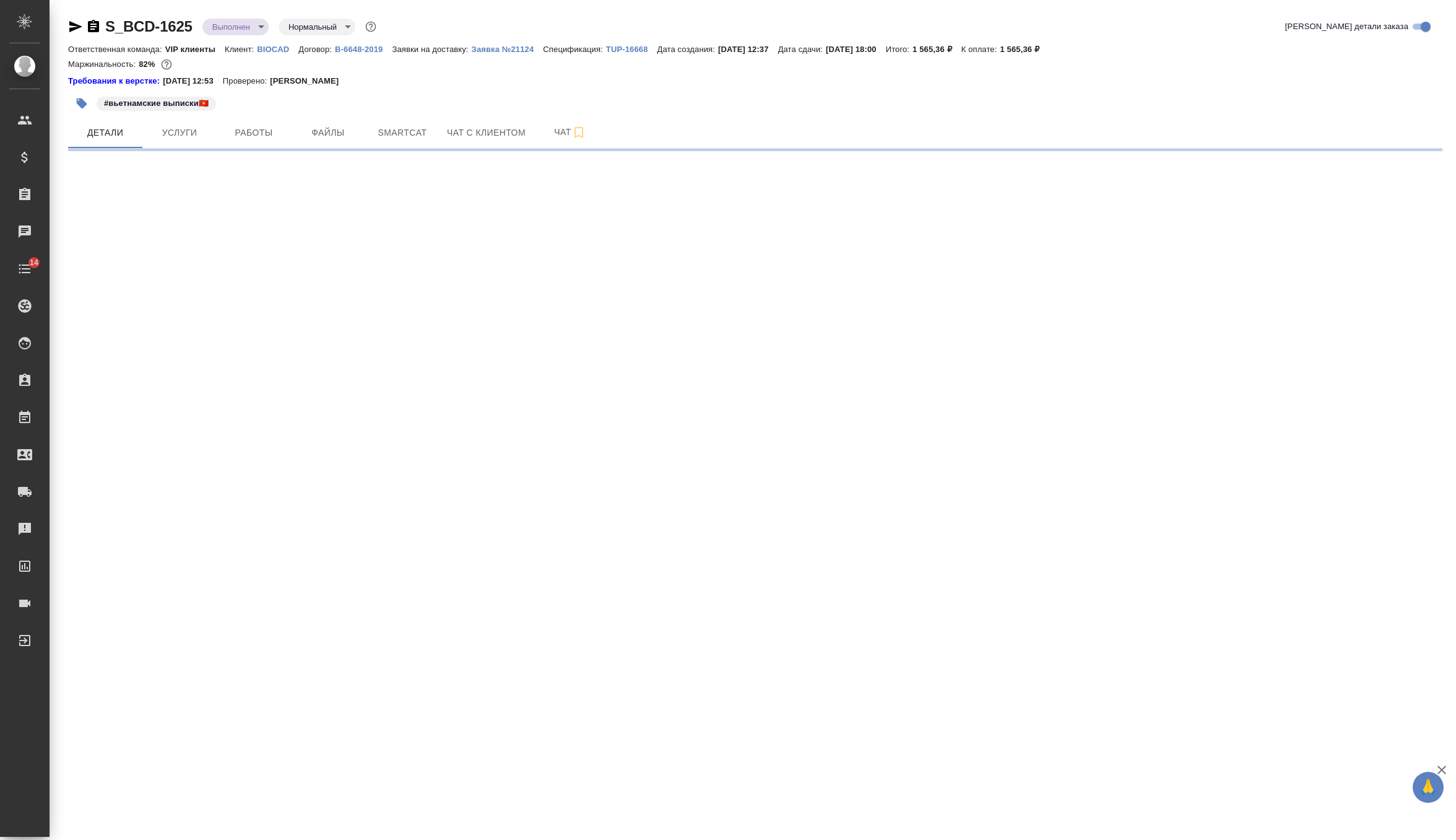
select select "RU"
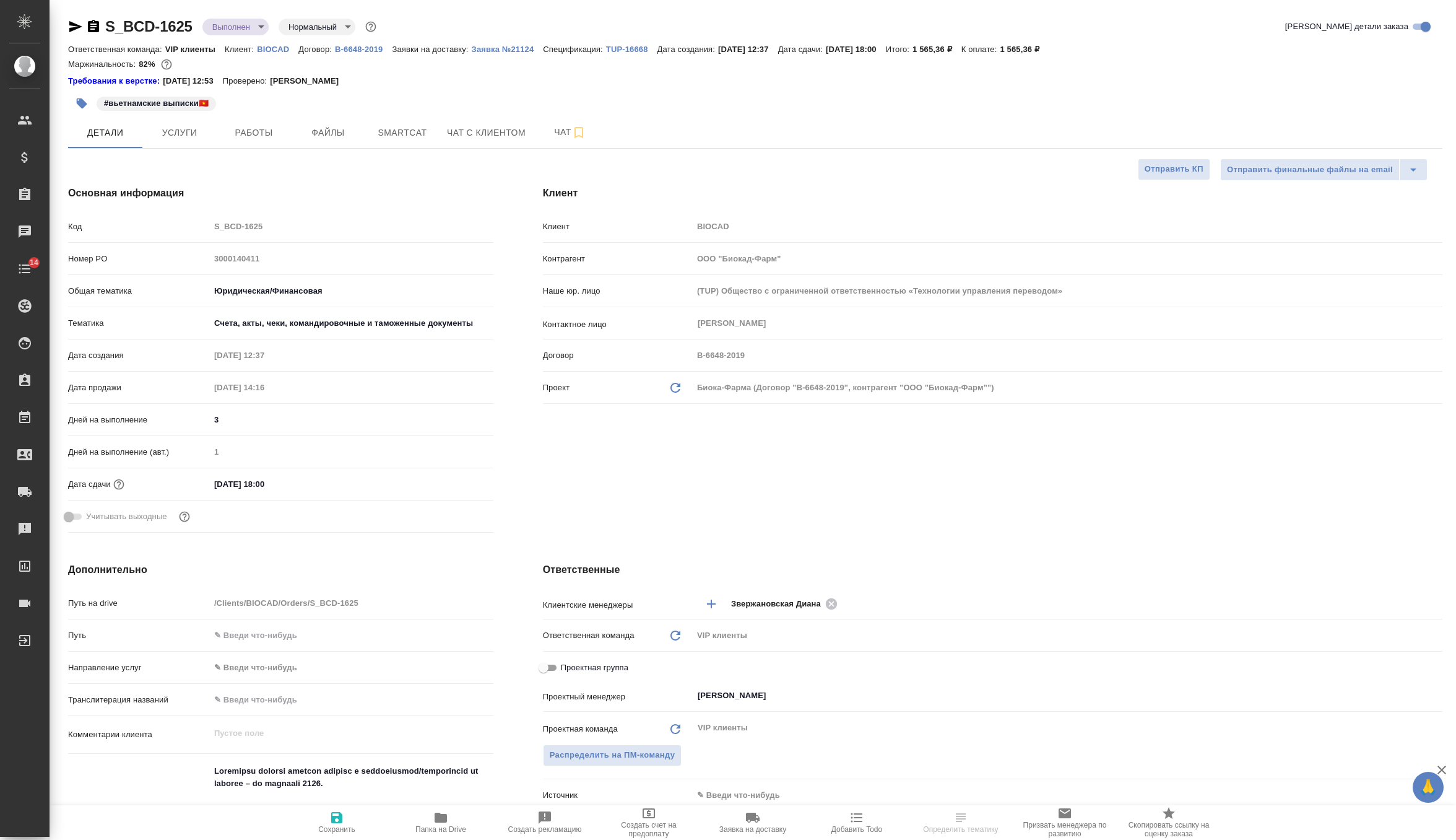
type textarea "x"
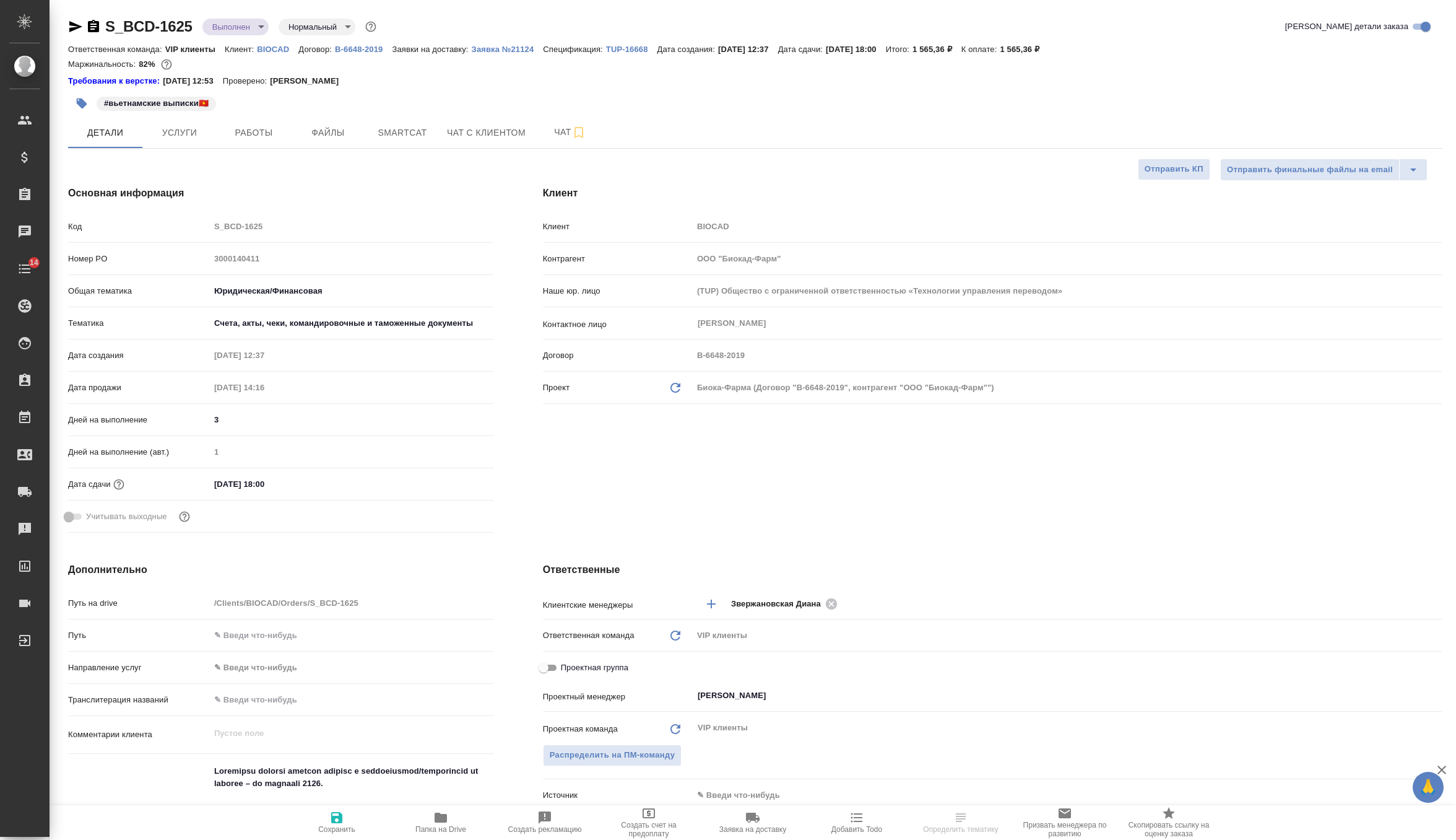
type textarea "x"
click at [76, 26] on icon "button" at bounding box center [76, 27] width 15 height 15
type textarea "x"
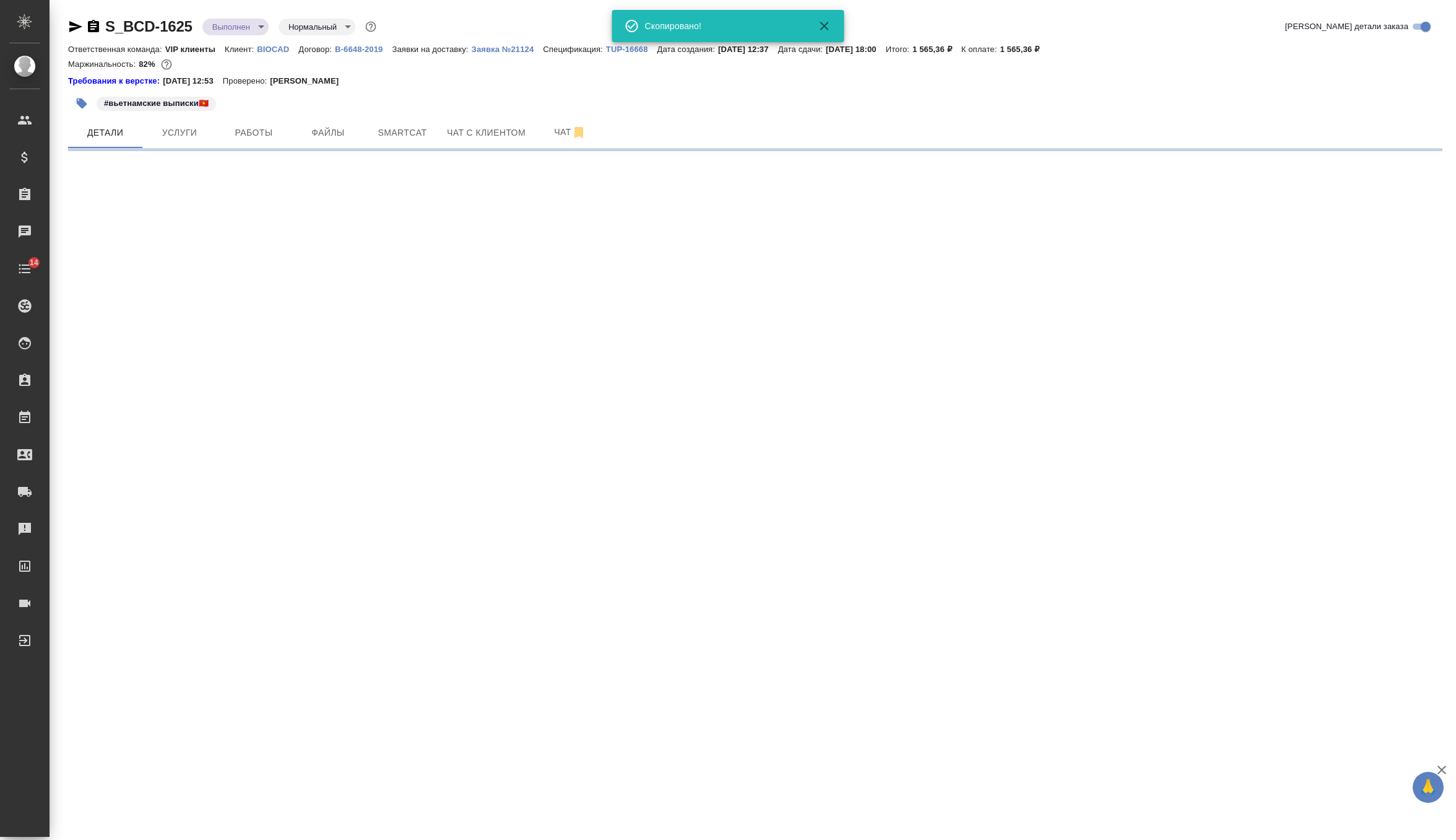
select select "RU"
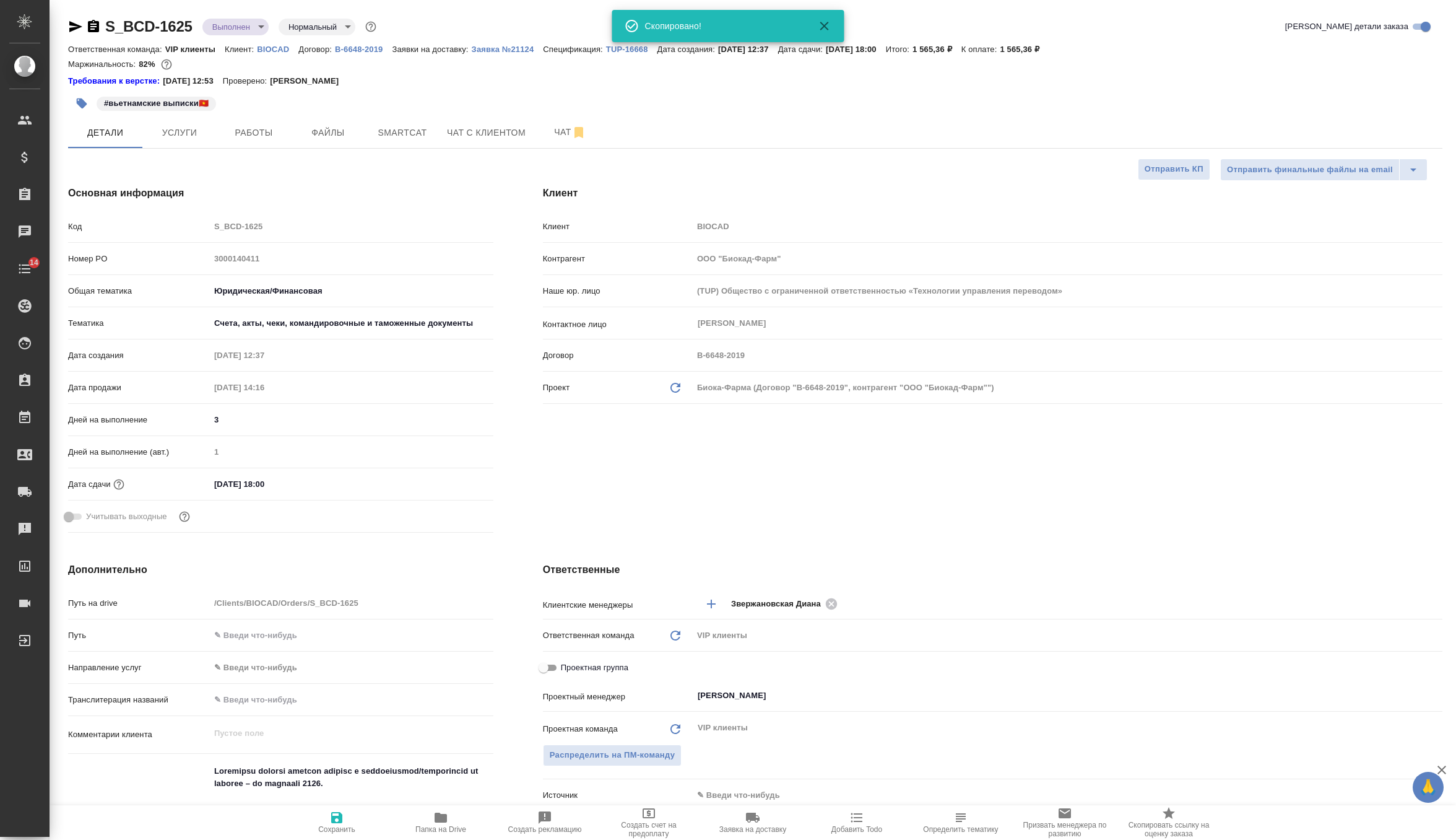
type textarea "x"
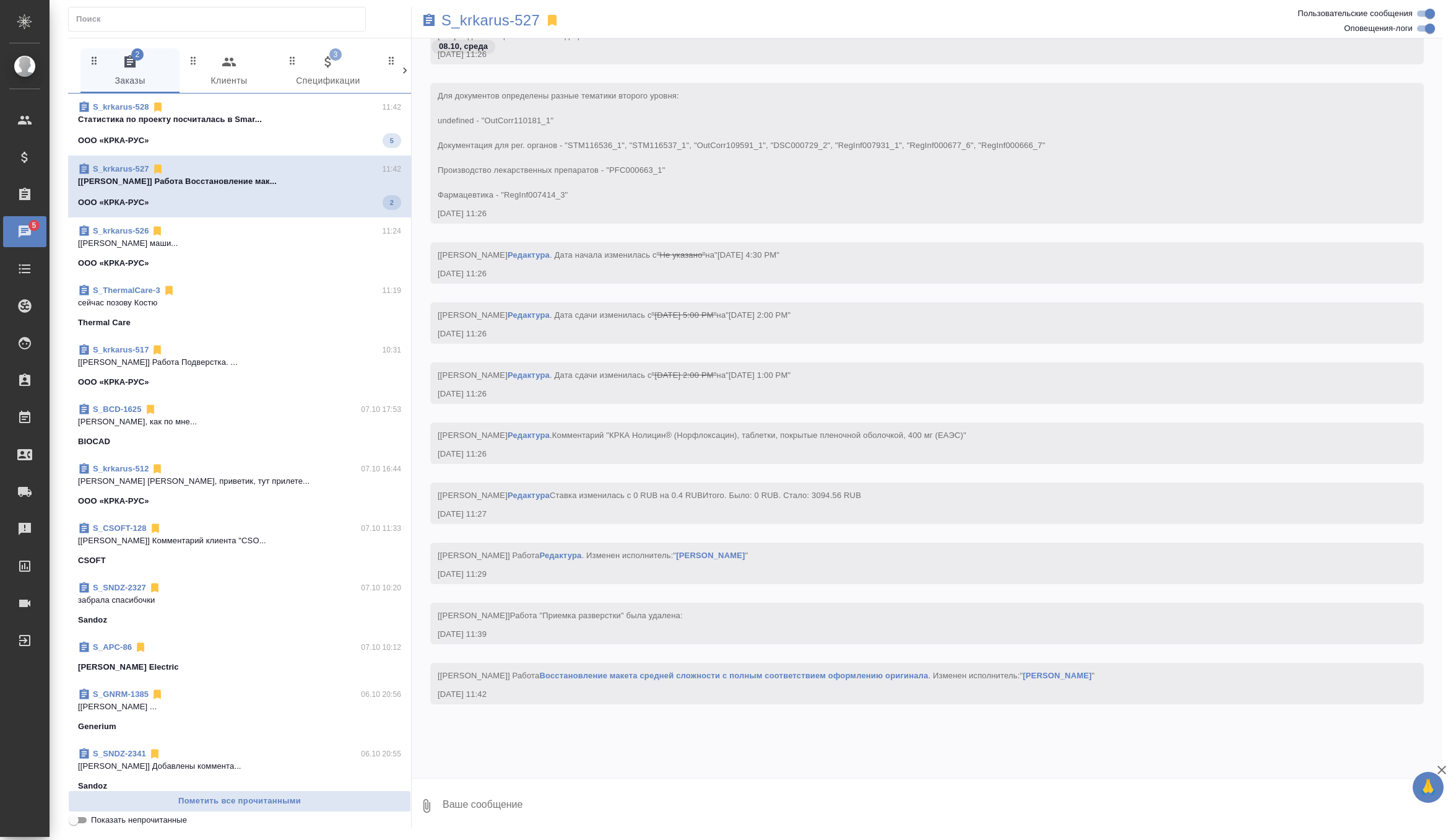
scroll to position [7808, 0]
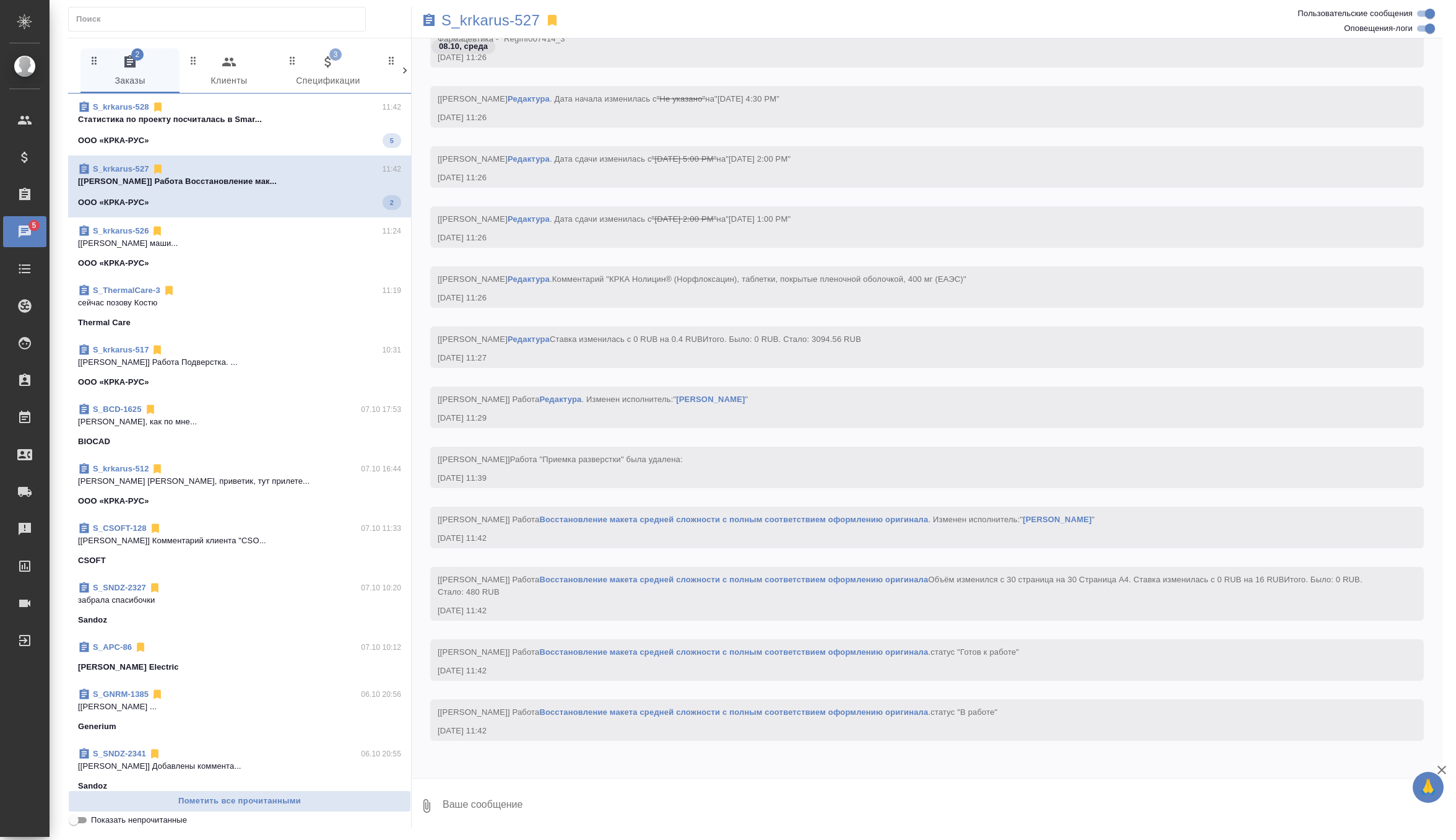
click at [319, 131] on span "S_krkarus-528 11:42 Cтатистика по проекту посчиталась в Smar... ООО «КРКА-РУС» 5" at bounding box center [239, 124] width 323 height 47
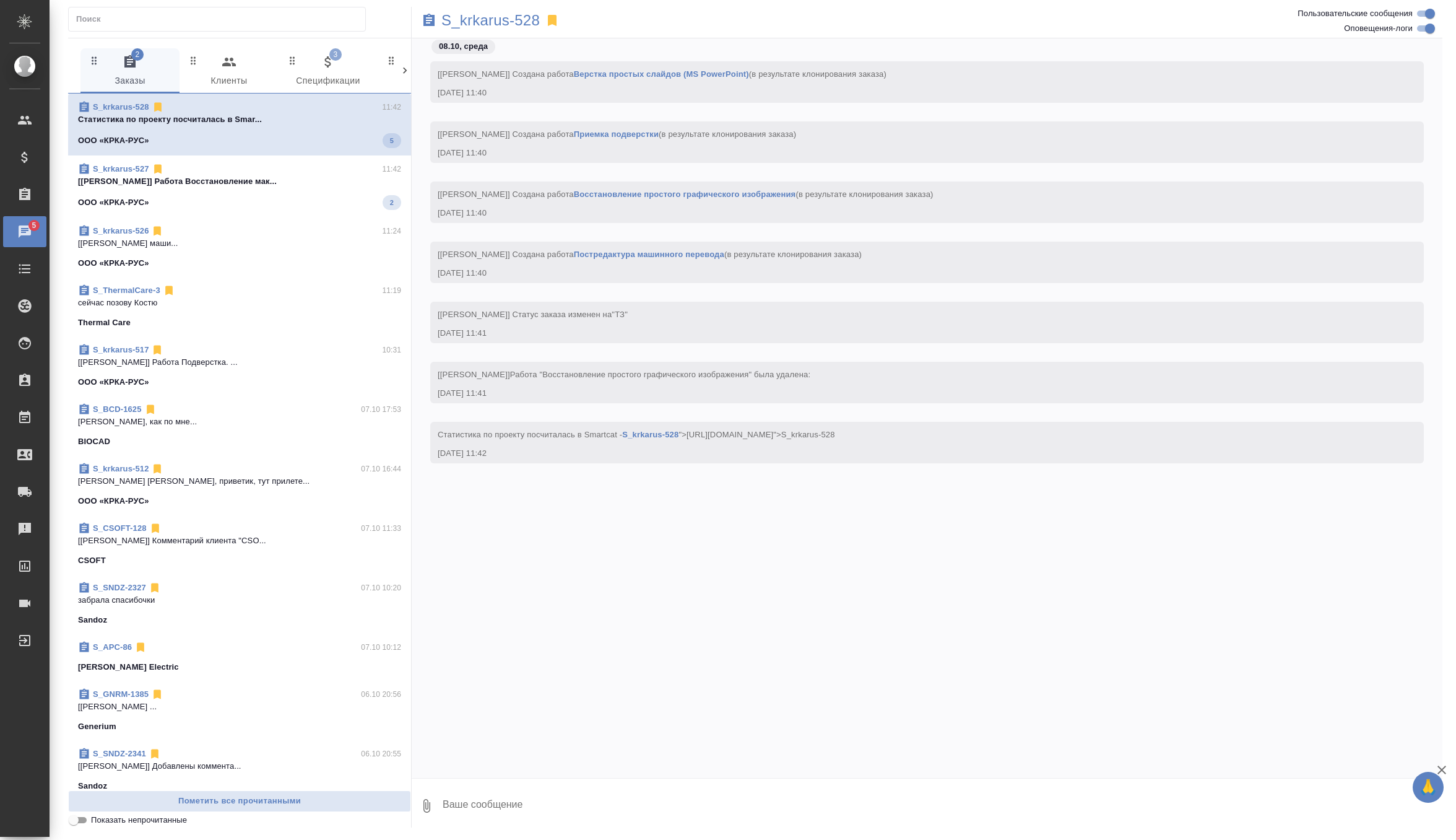
scroll to position [0, 0]
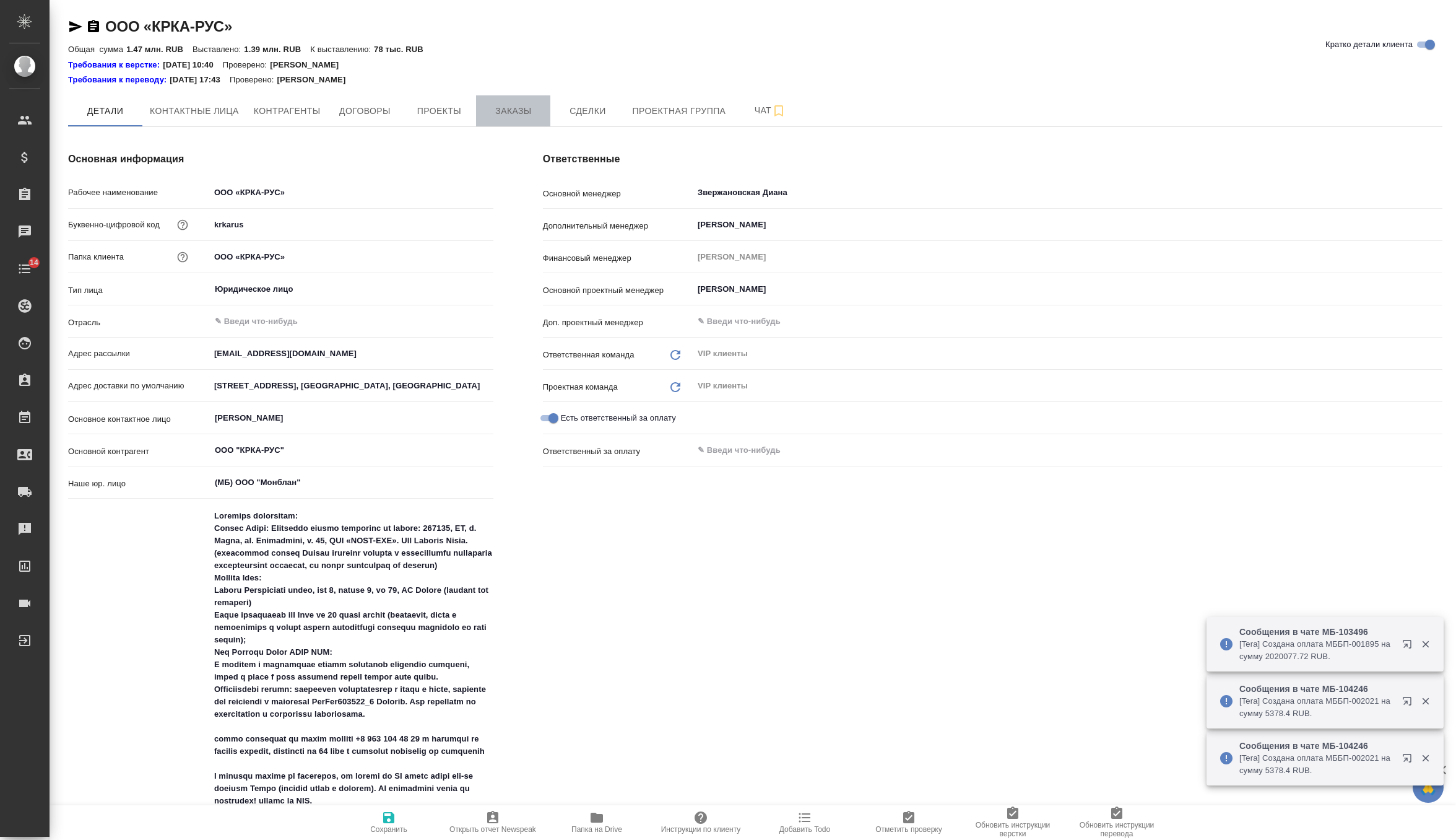
click at [543, 97] on button "Заказы" at bounding box center [513, 110] width 74 height 31
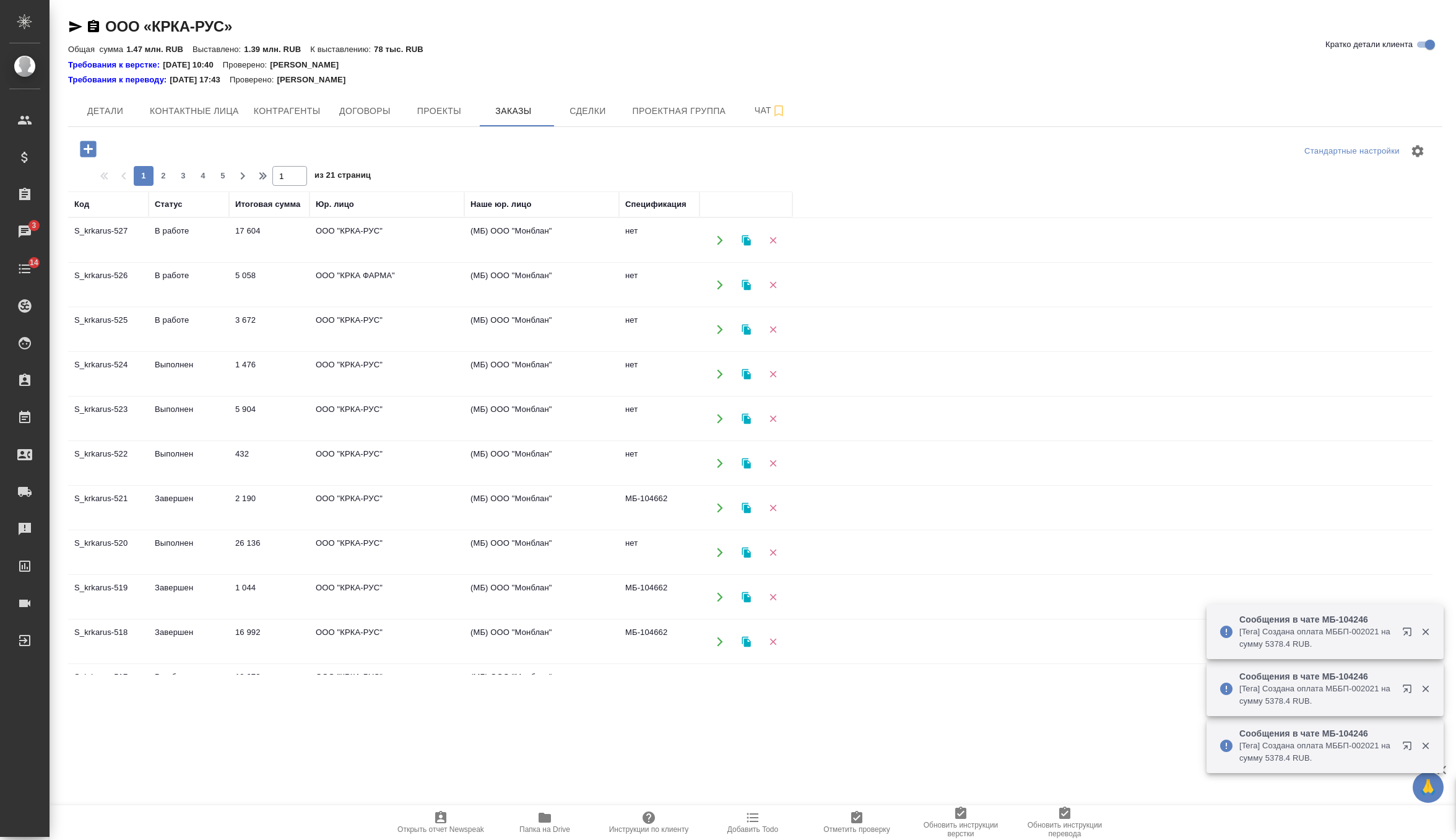
click at [742, 286] on icon "button" at bounding box center [746, 284] width 9 height 10
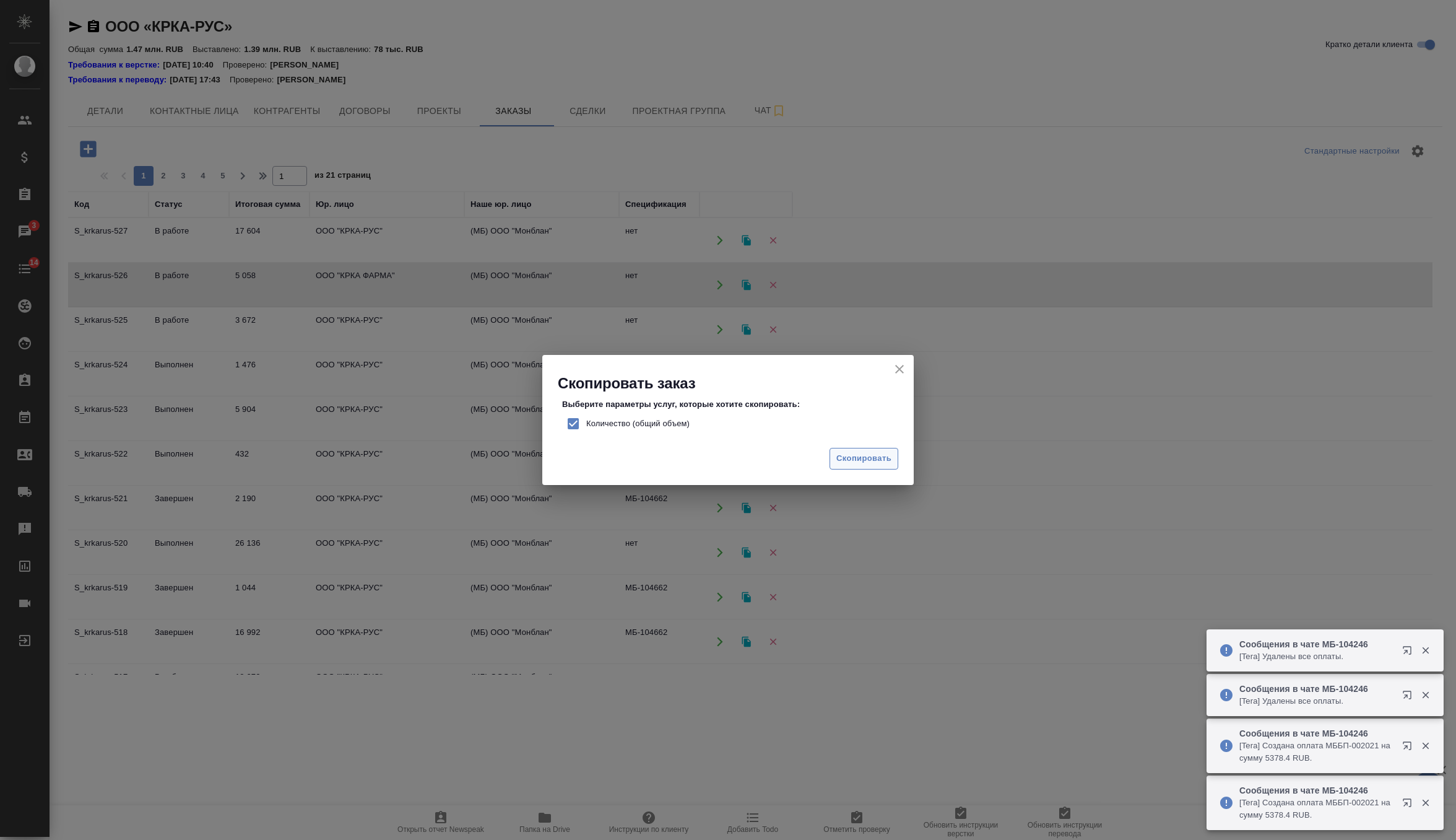
click at [855, 459] on span "Скопировать" at bounding box center [863, 458] width 55 height 14
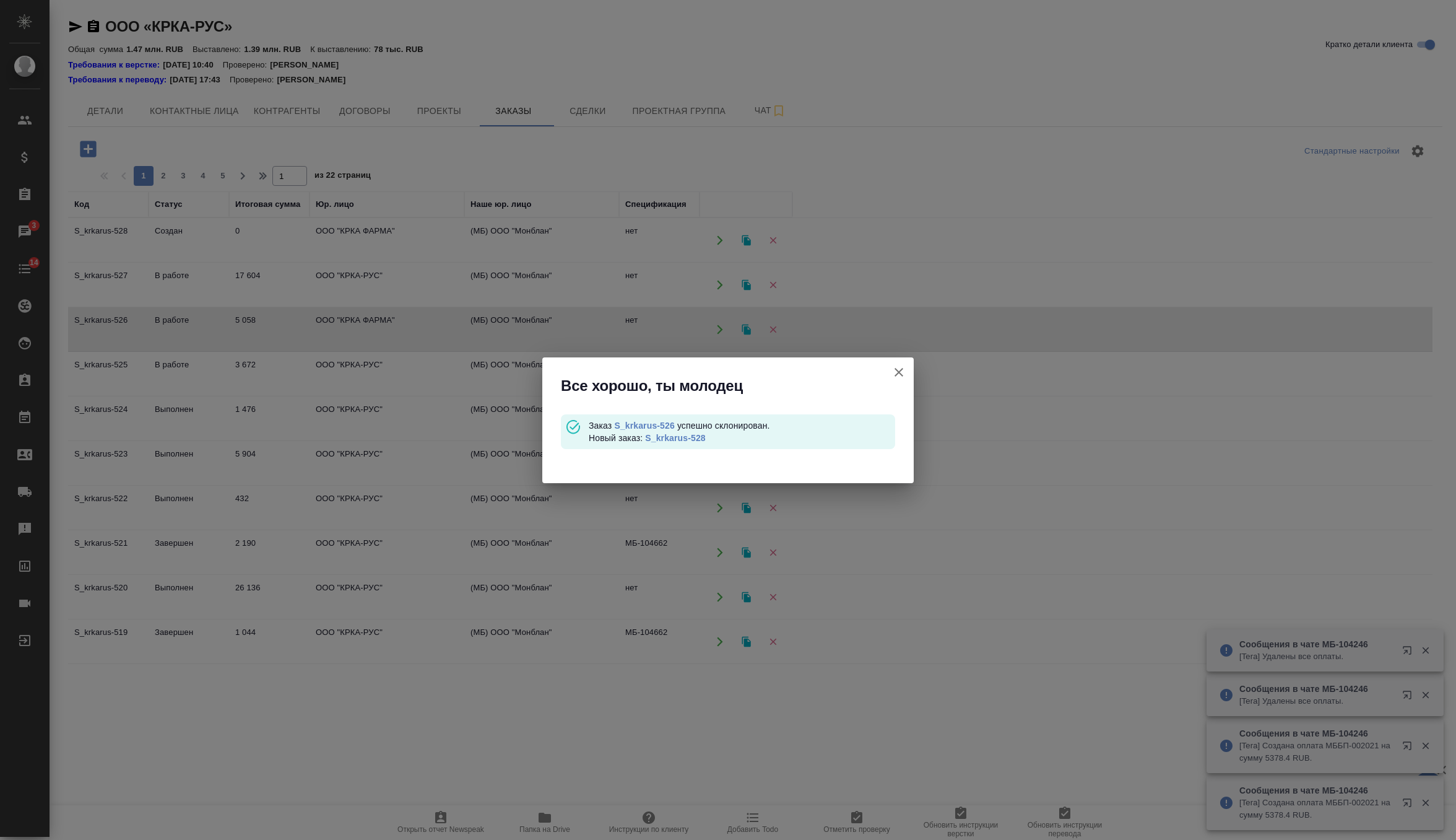
click at [702, 438] on link "S_krkarus-528" at bounding box center [675, 438] width 60 height 10
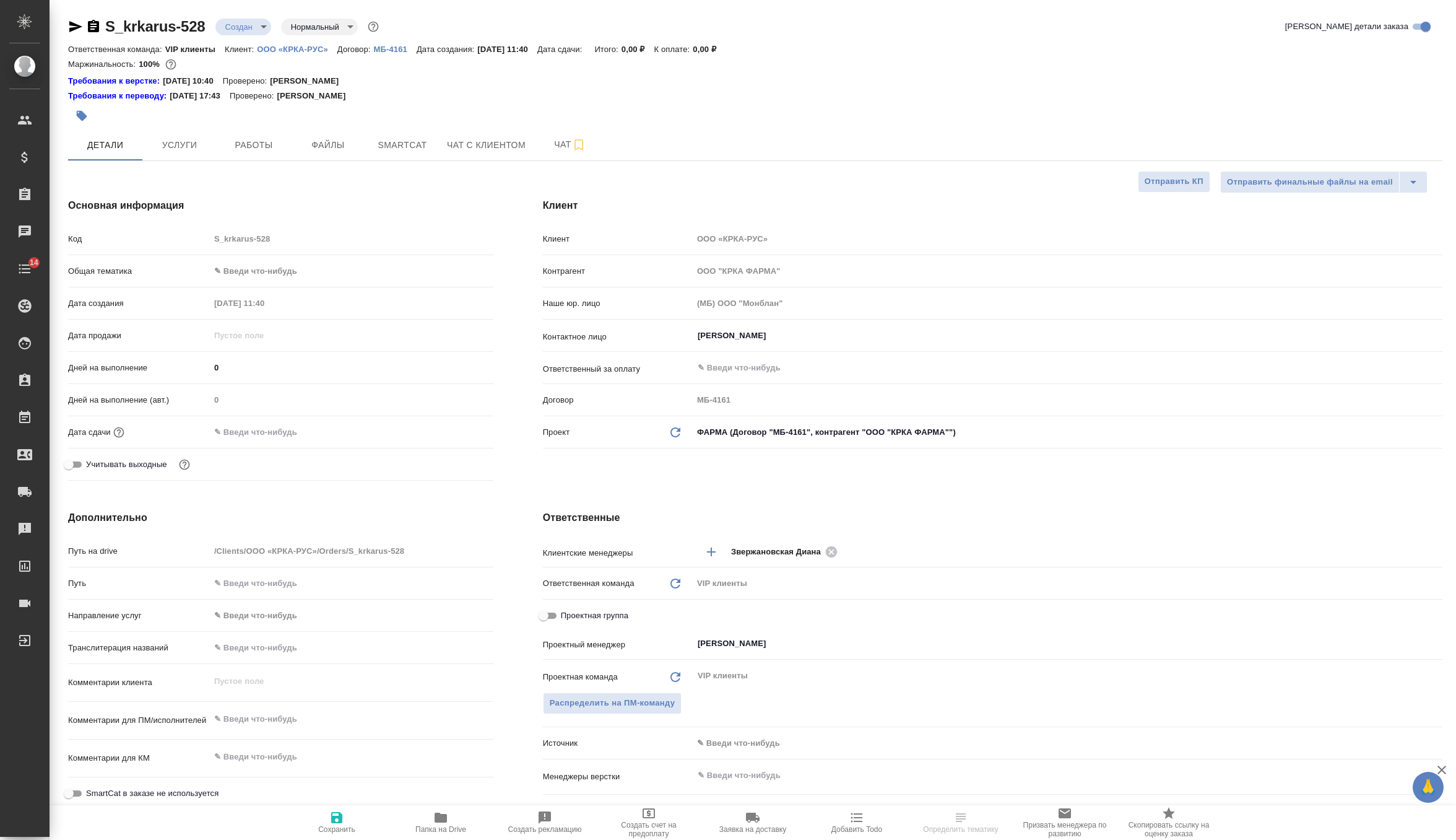
select select "RU"
click at [320, 131] on button "Файлы" at bounding box center [328, 144] width 74 height 31
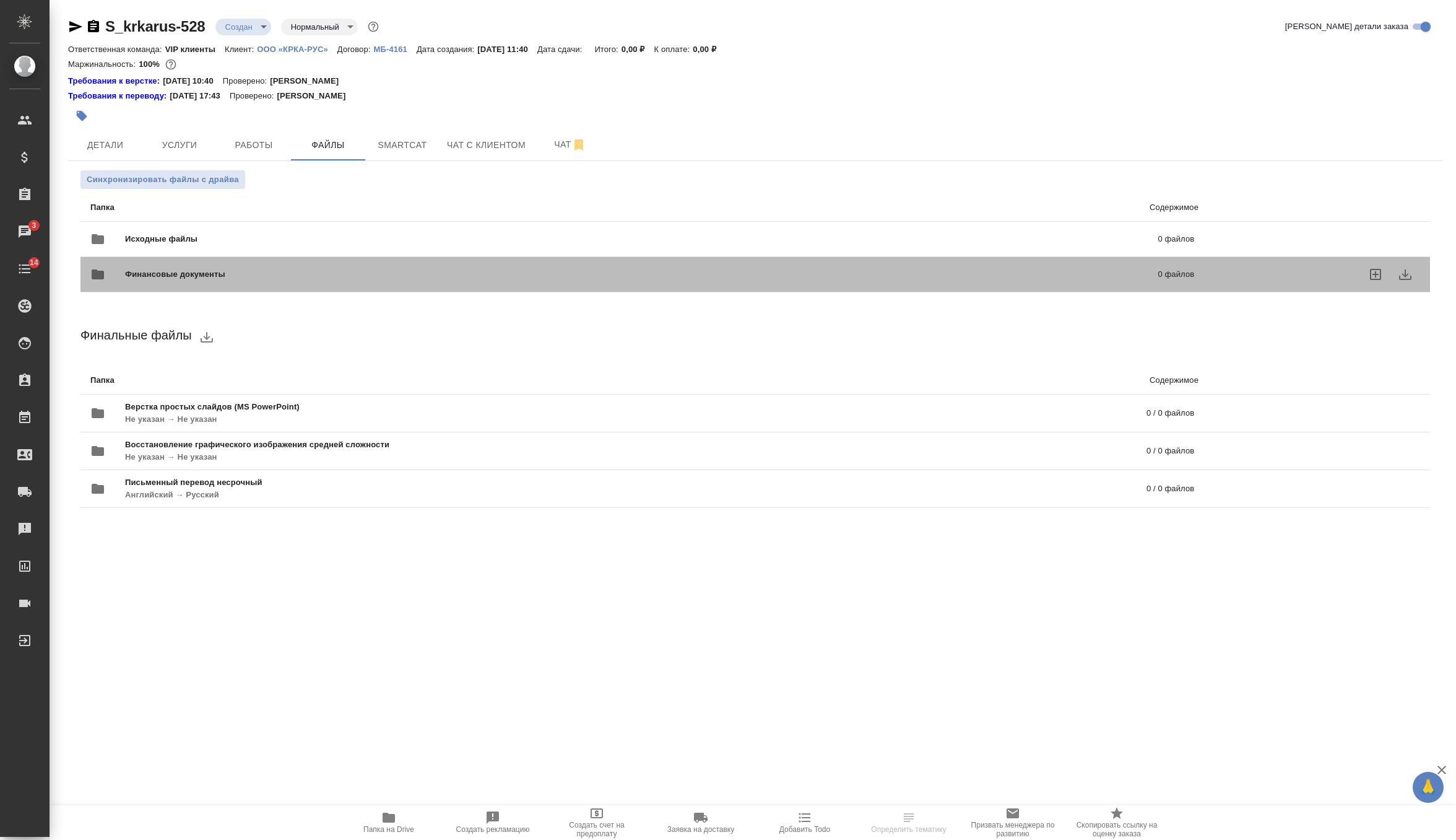
click at [264, 248] on div "Финансовые документы 0 файлов" at bounding box center [642, 274] width 1129 height 54
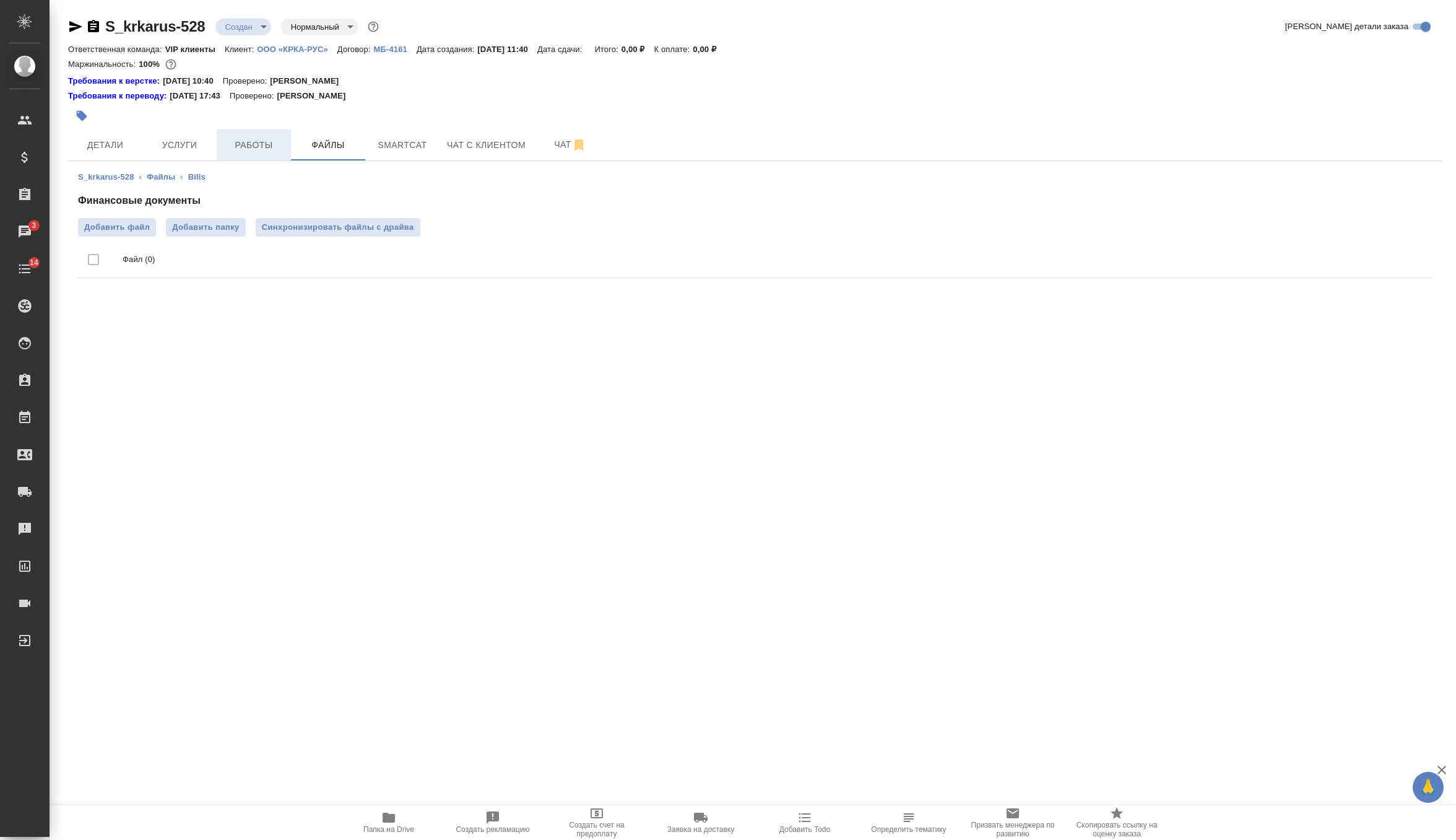
click at [278, 133] on button "Работы" at bounding box center [253, 144] width 74 height 31
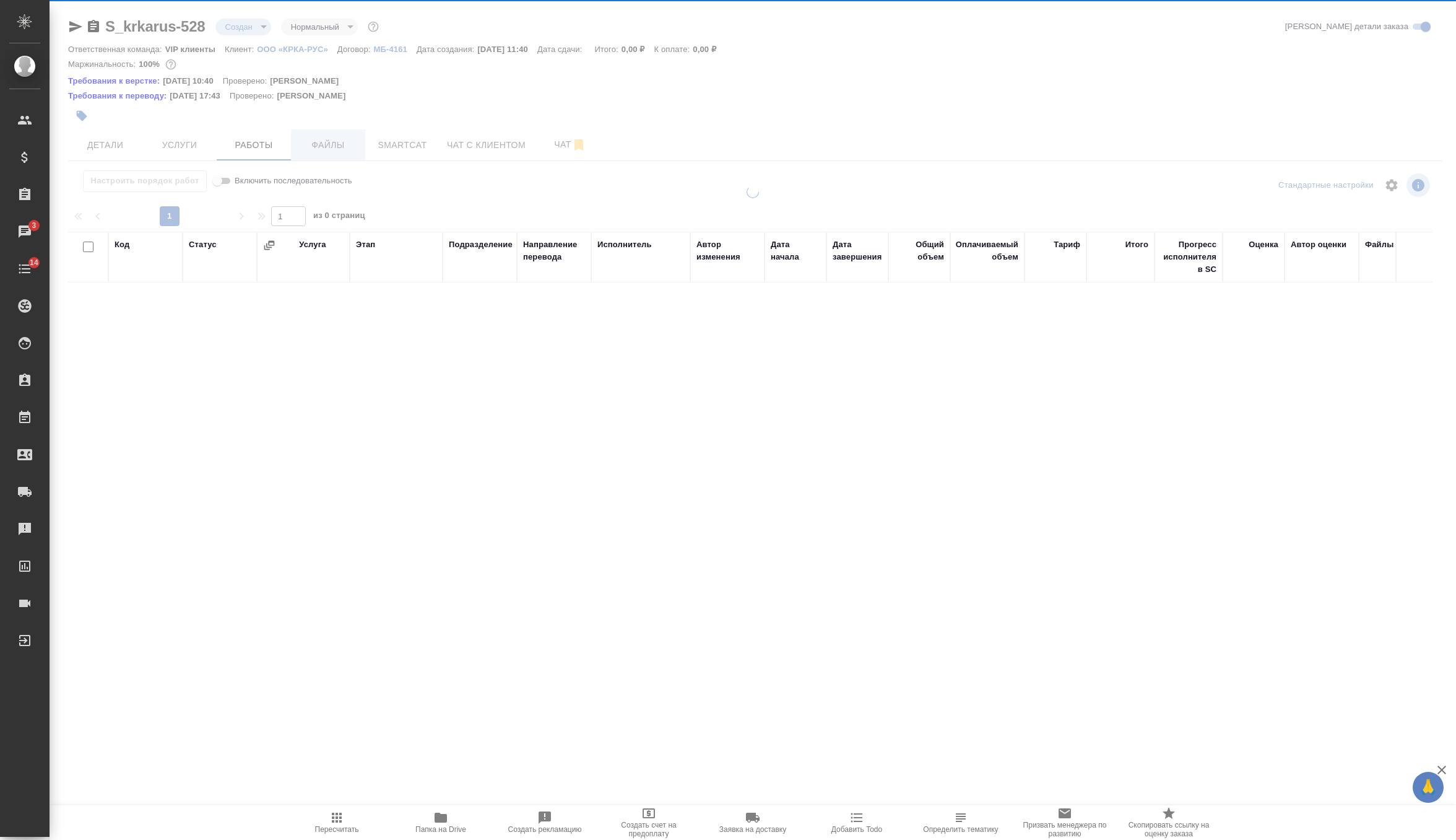
click at [312, 142] on span "Файлы" at bounding box center [328, 145] width 59 height 16
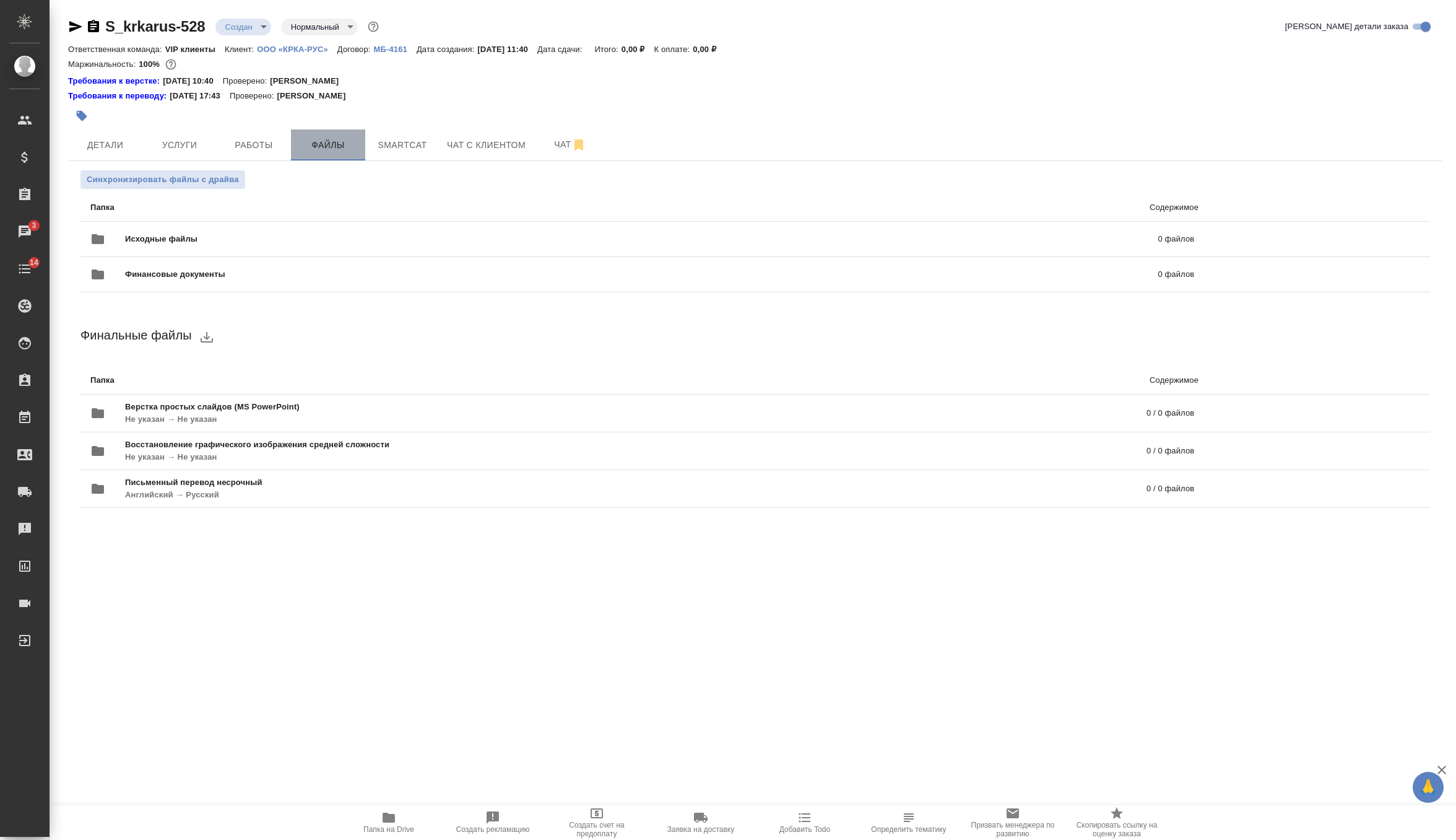
click at [312, 142] on span "Файлы" at bounding box center [328, 145] width 59 height 16
click at [208, 233] on span "Исходные файлы" at bounding box center [401, 239] width 553 height 12
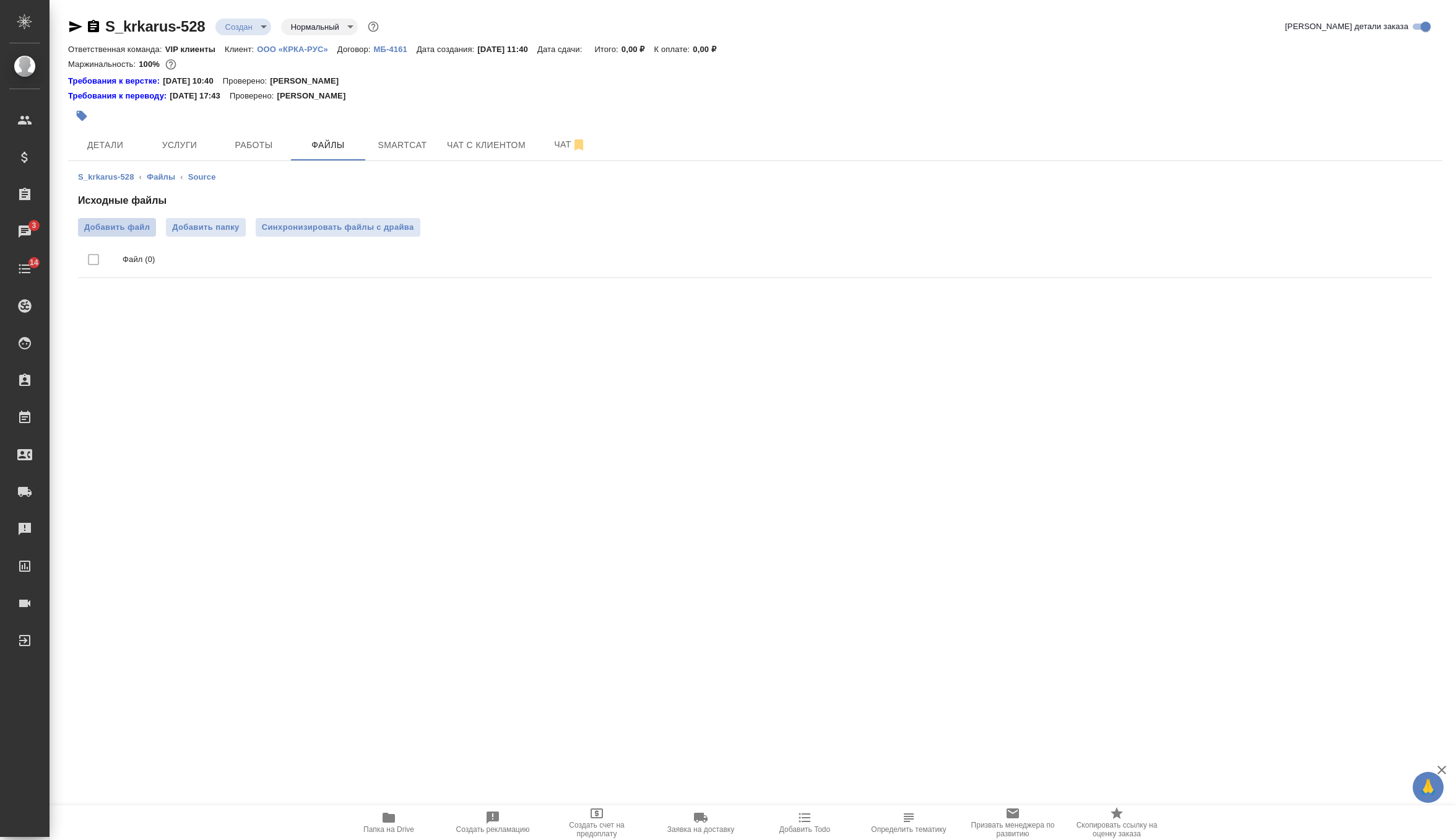
click at [134, 223] on span "Добавить файл" at bounding box center [117, 227] width 65 height 12
click at [0, 0] on input "Добавить файл" at bounding box center [0, 0] width 0 height 0
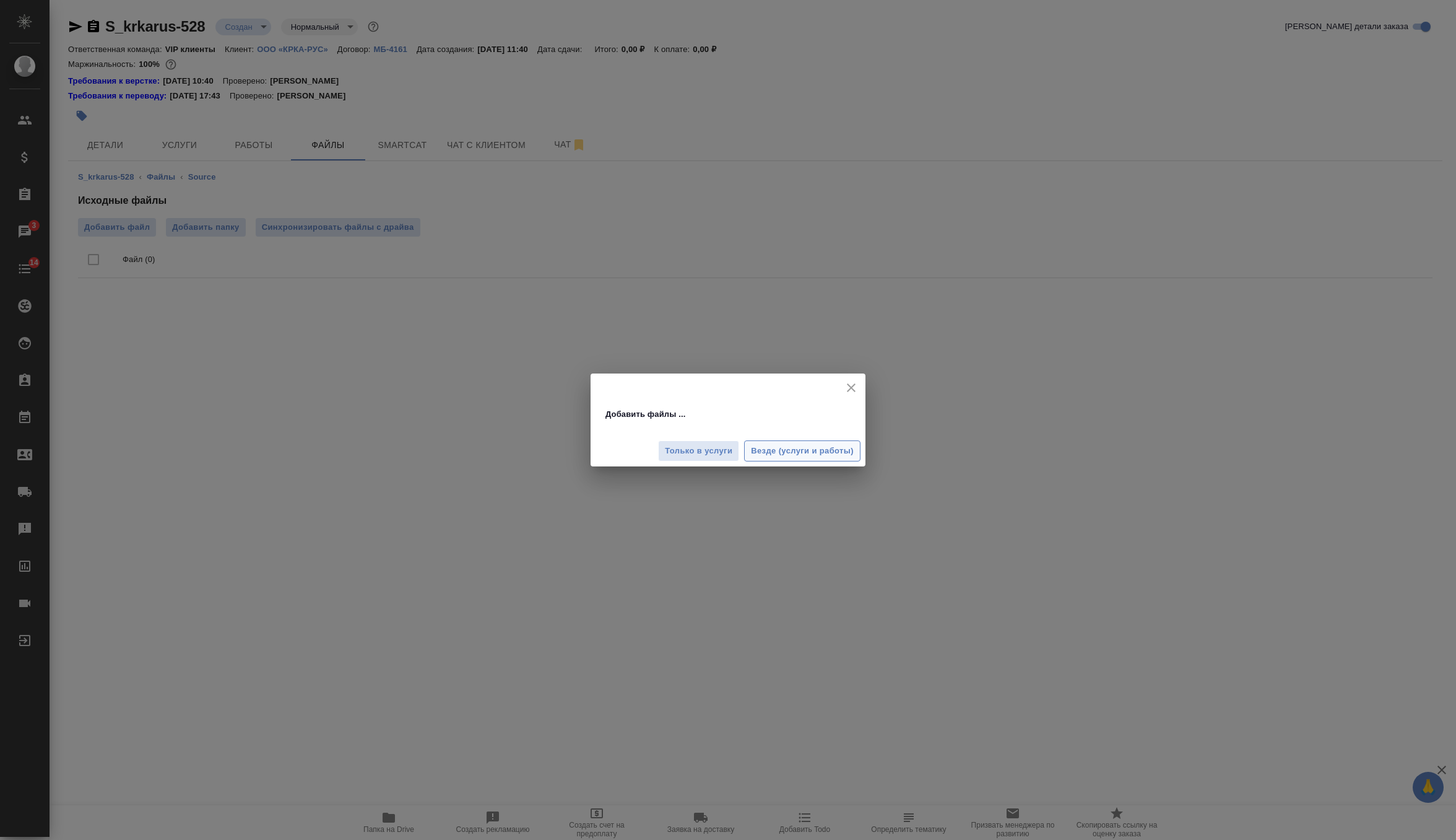
click at [793, 455] on span "Везде (услуги и работы)" at bounding box center [802, 451] width 103 height 14
click at [793, 455] on div "Везде (услуги и работы)" at bounding box center [802, 451] width 116 height 22
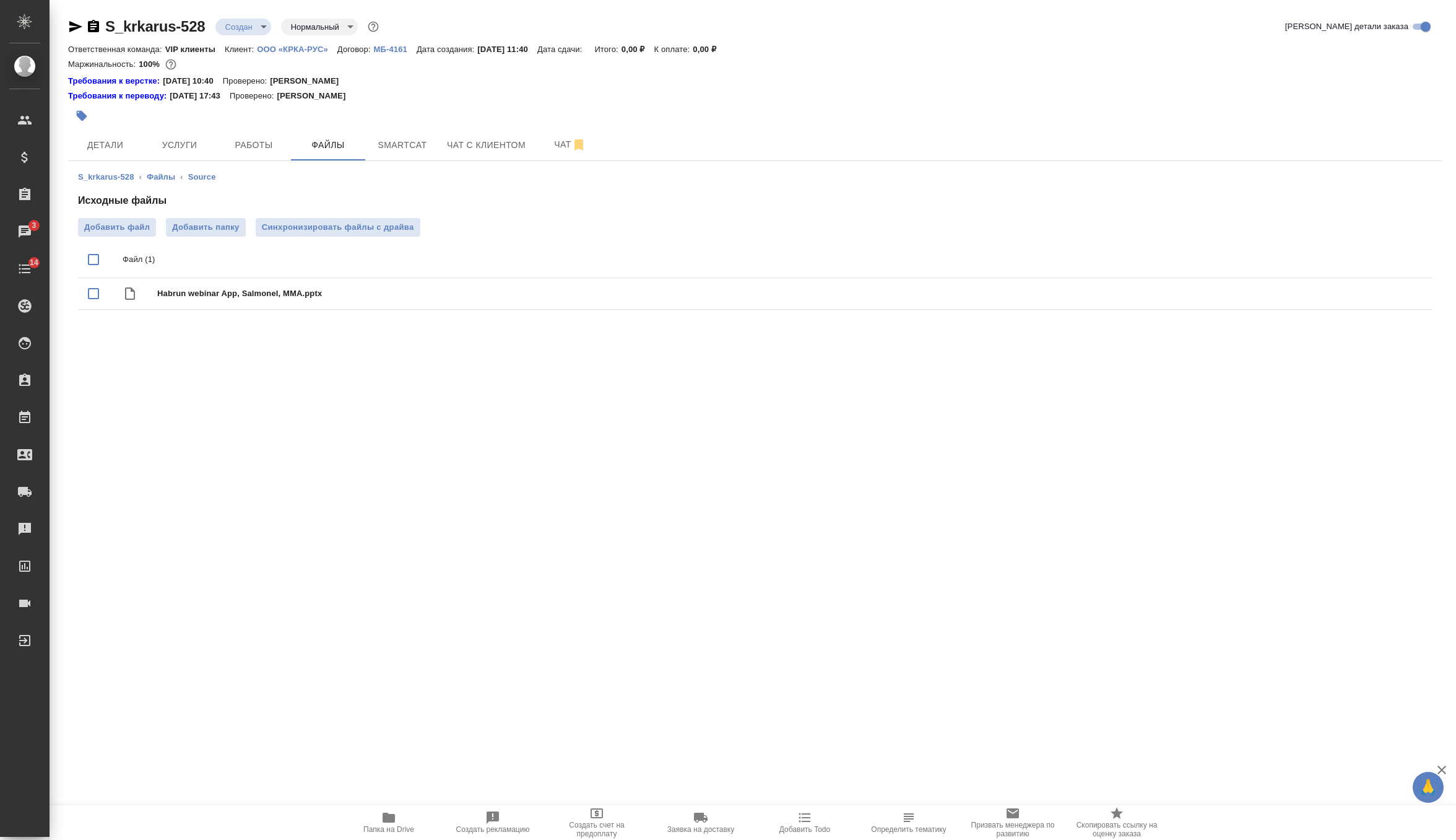
click at [232, 33] on body "🙏 .cls-1 fill:#fff; AWATERA Zverzhanovskaya Diana Клиенты Спецификации Заказы 3…" at bounding box center [728, 420] width 1456 height 840
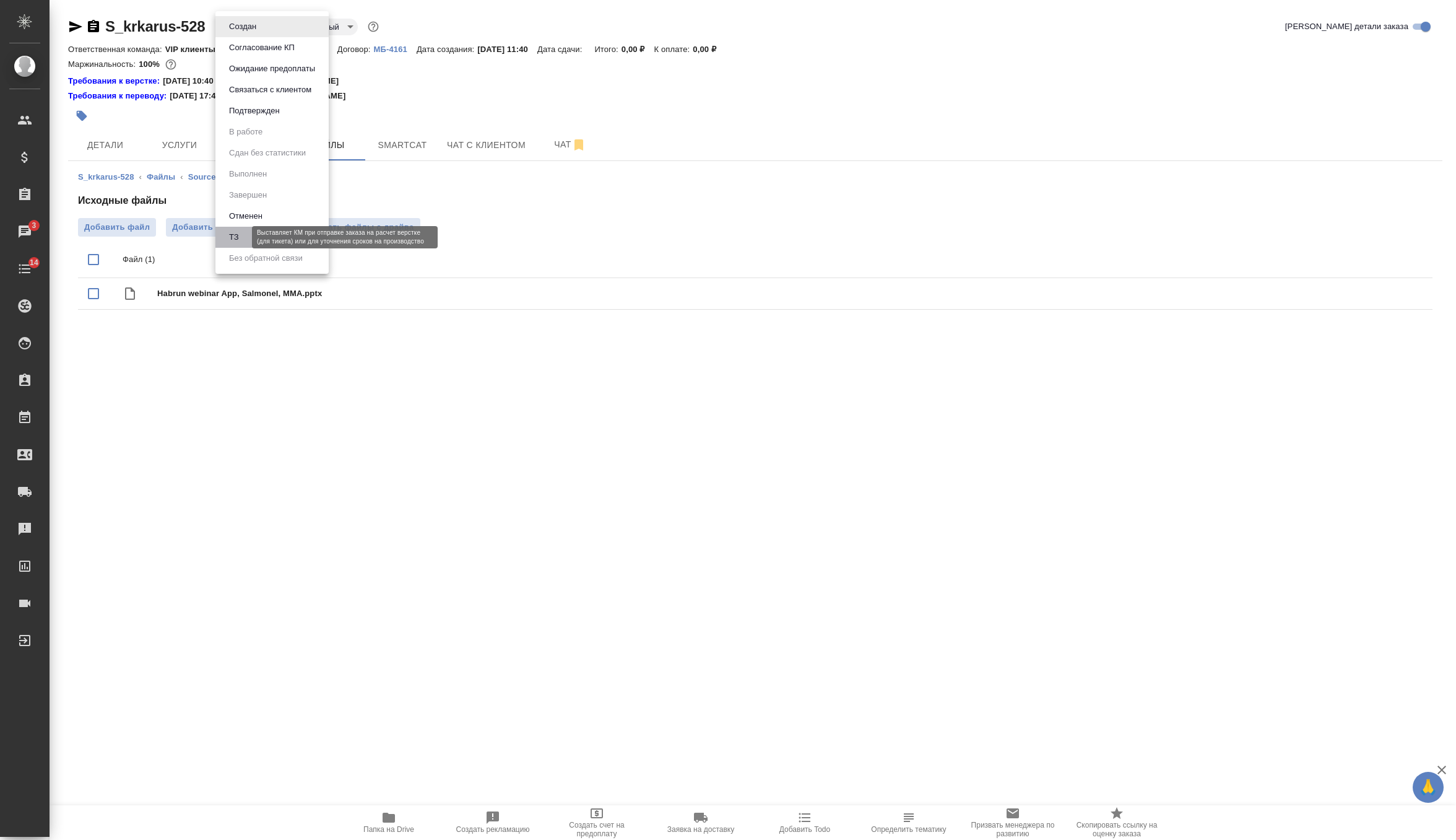
click at [237, 238] on button "ТЗ" at bounding box center [233, 238] width 17 height 14
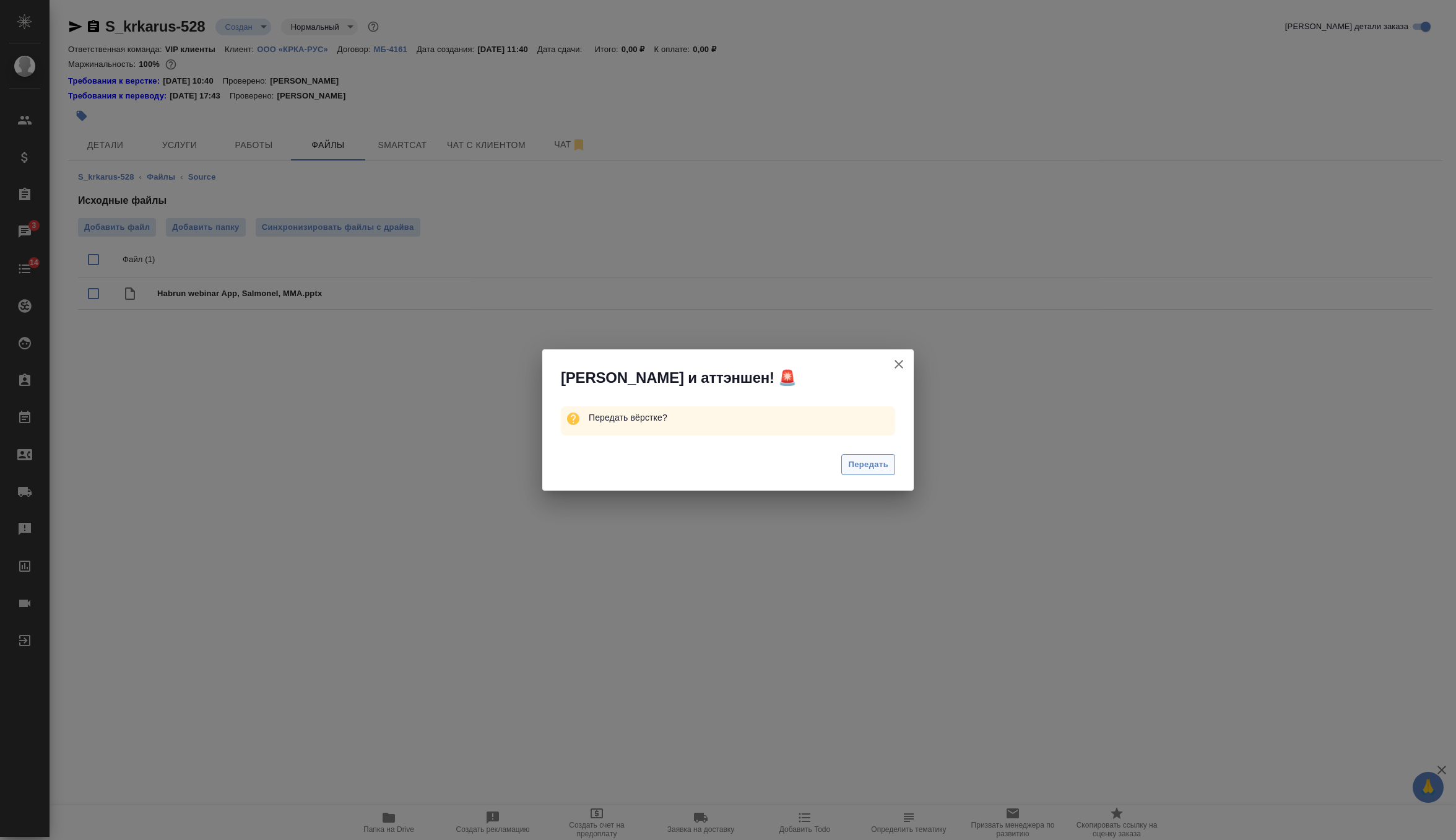
click at [853, 463] on span "Передать" at bounding box center [868, 464] width 40 height 14
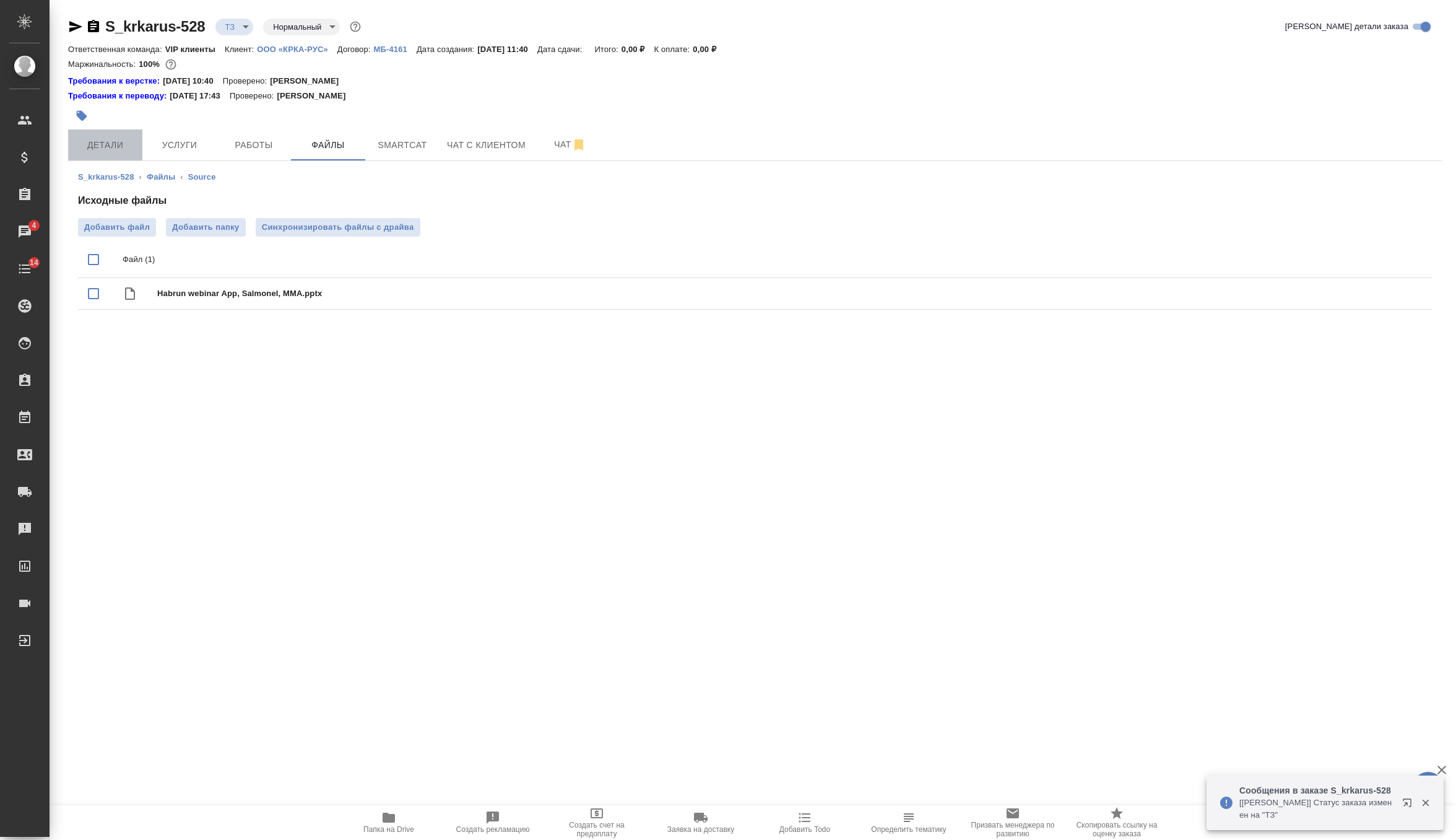
click at [105, 146] on span "Детали" at bounding box center [105, 145] width 59 height 16
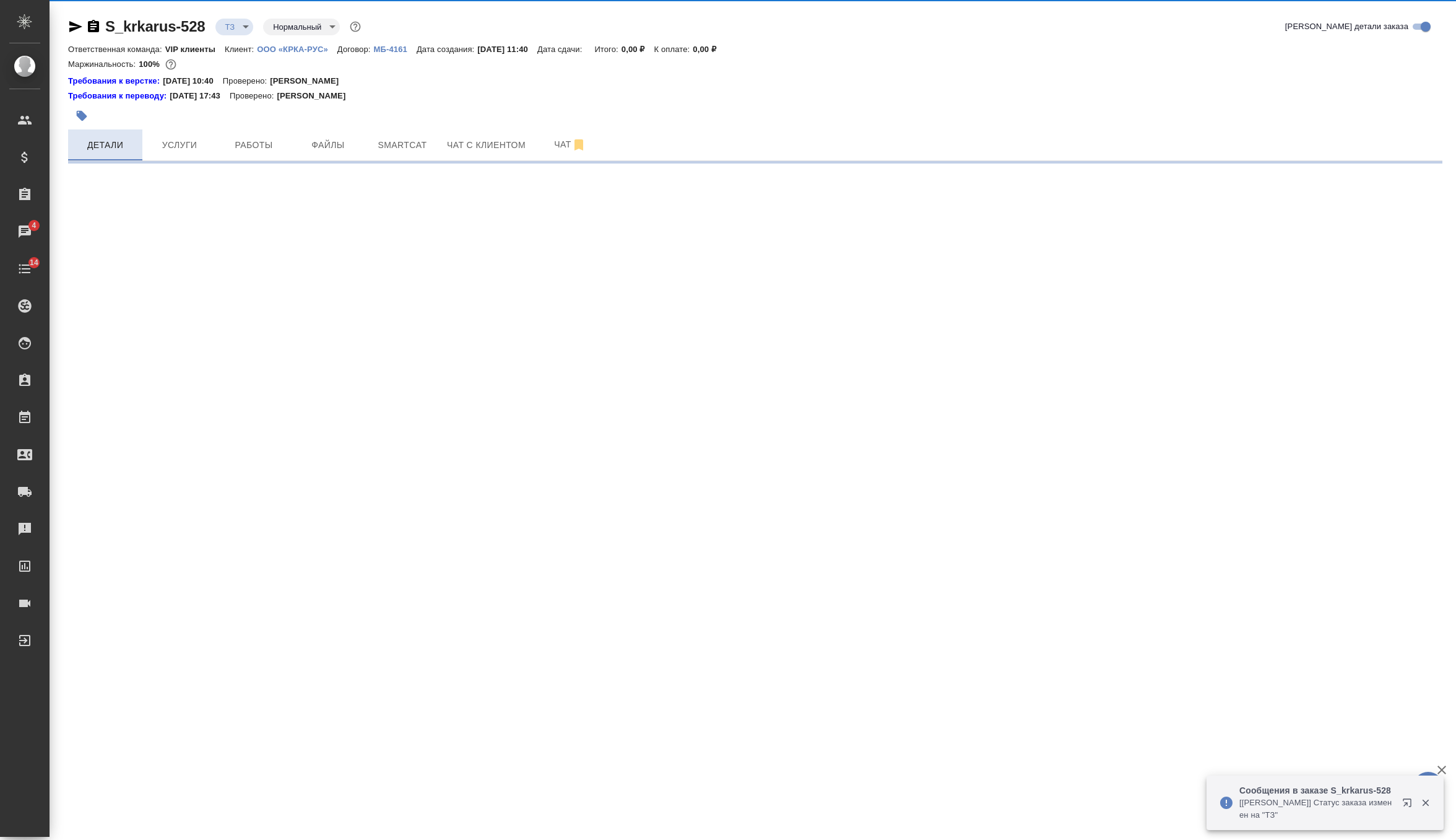
select select "RU"
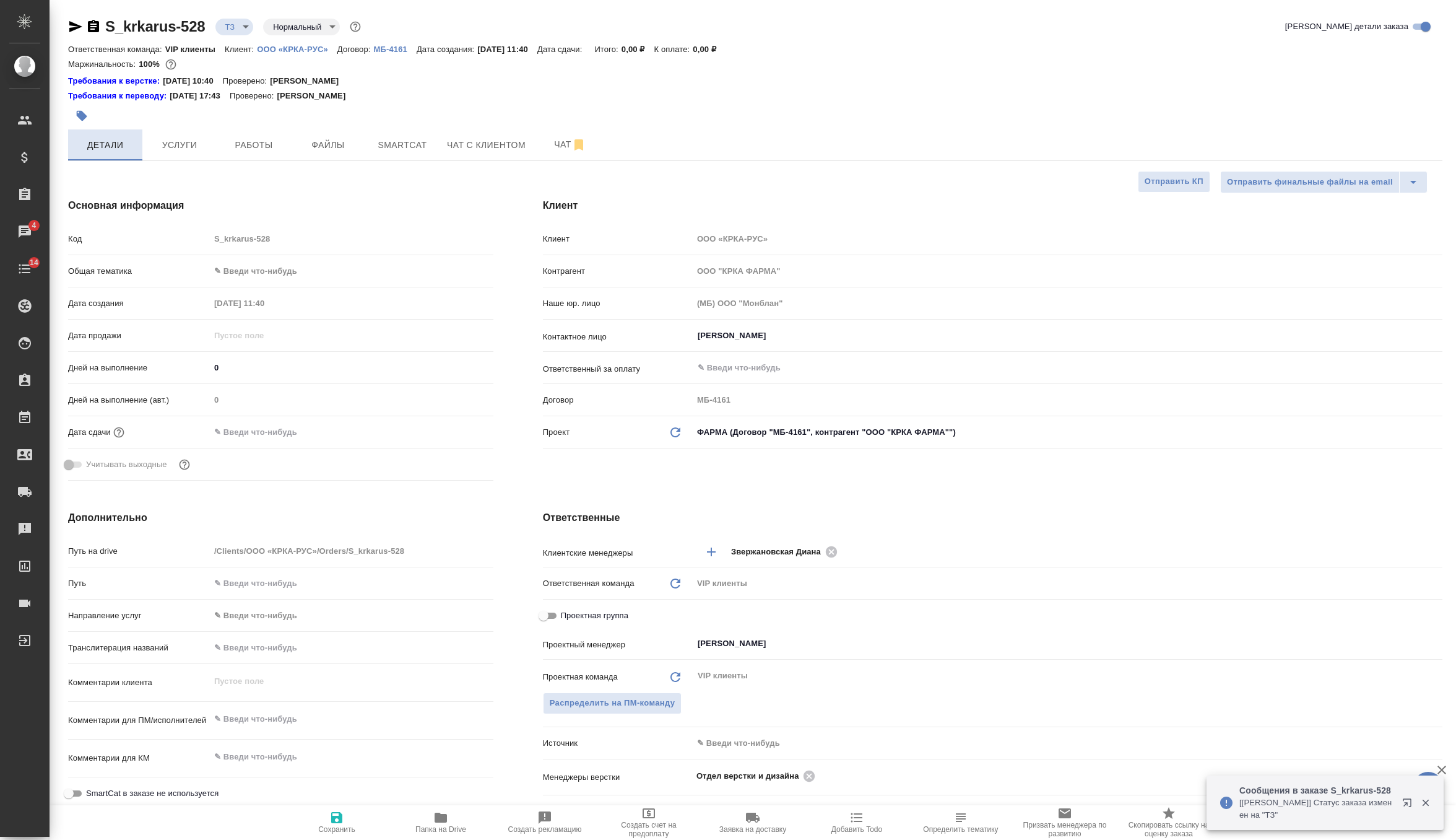
type textarea "x"
click at [252, 711] on textarea at bounding box center [351, 720] width 282 height 21
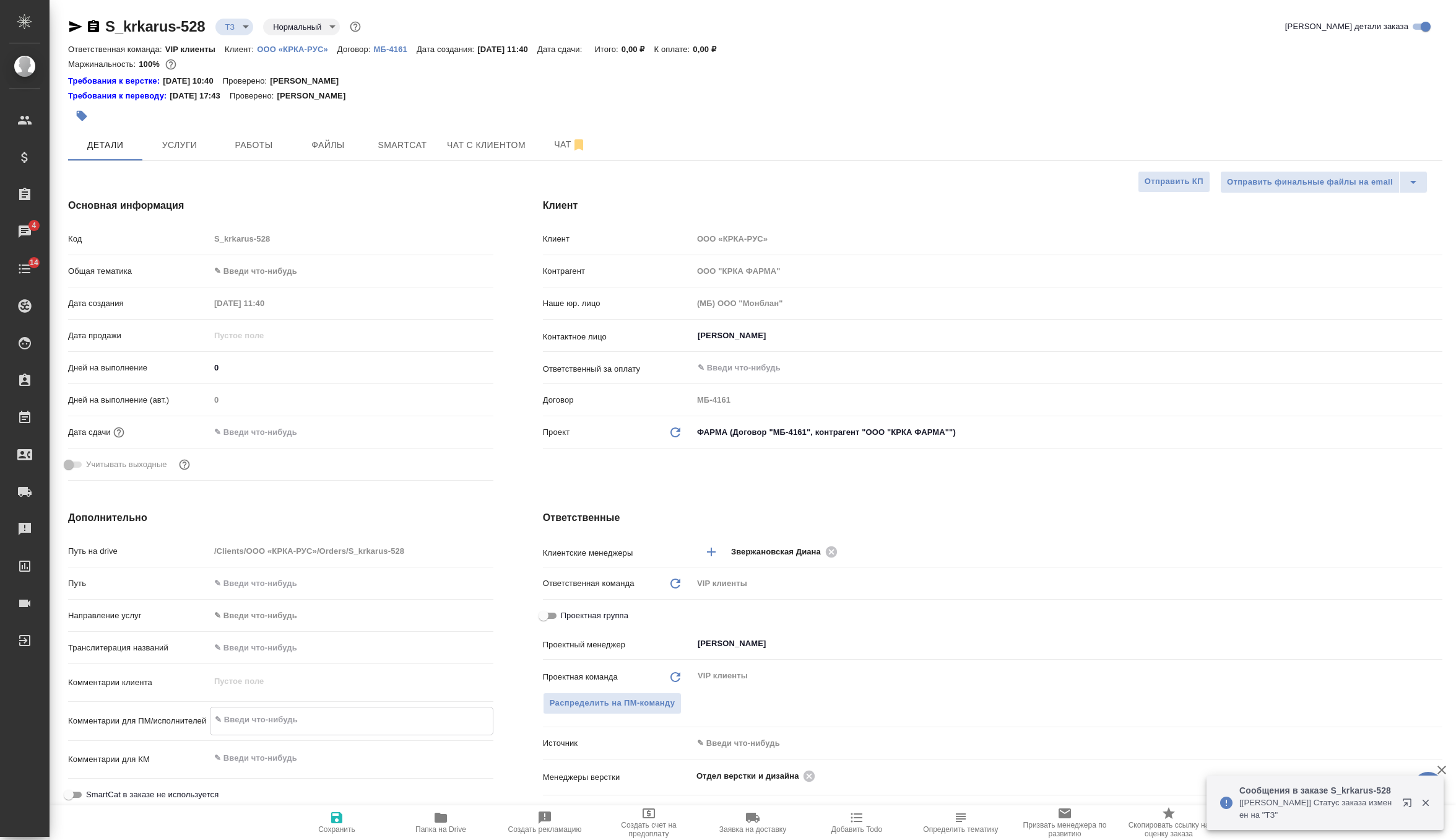
paste textarea "Прошу Вас произвести перевод данной презентации. Перевод изображений делать не …"
type textarea "x"
type textarea "Прошу Вас произвести перевод данной презентации. Перевод изображений делать не …"
type textarea "x"
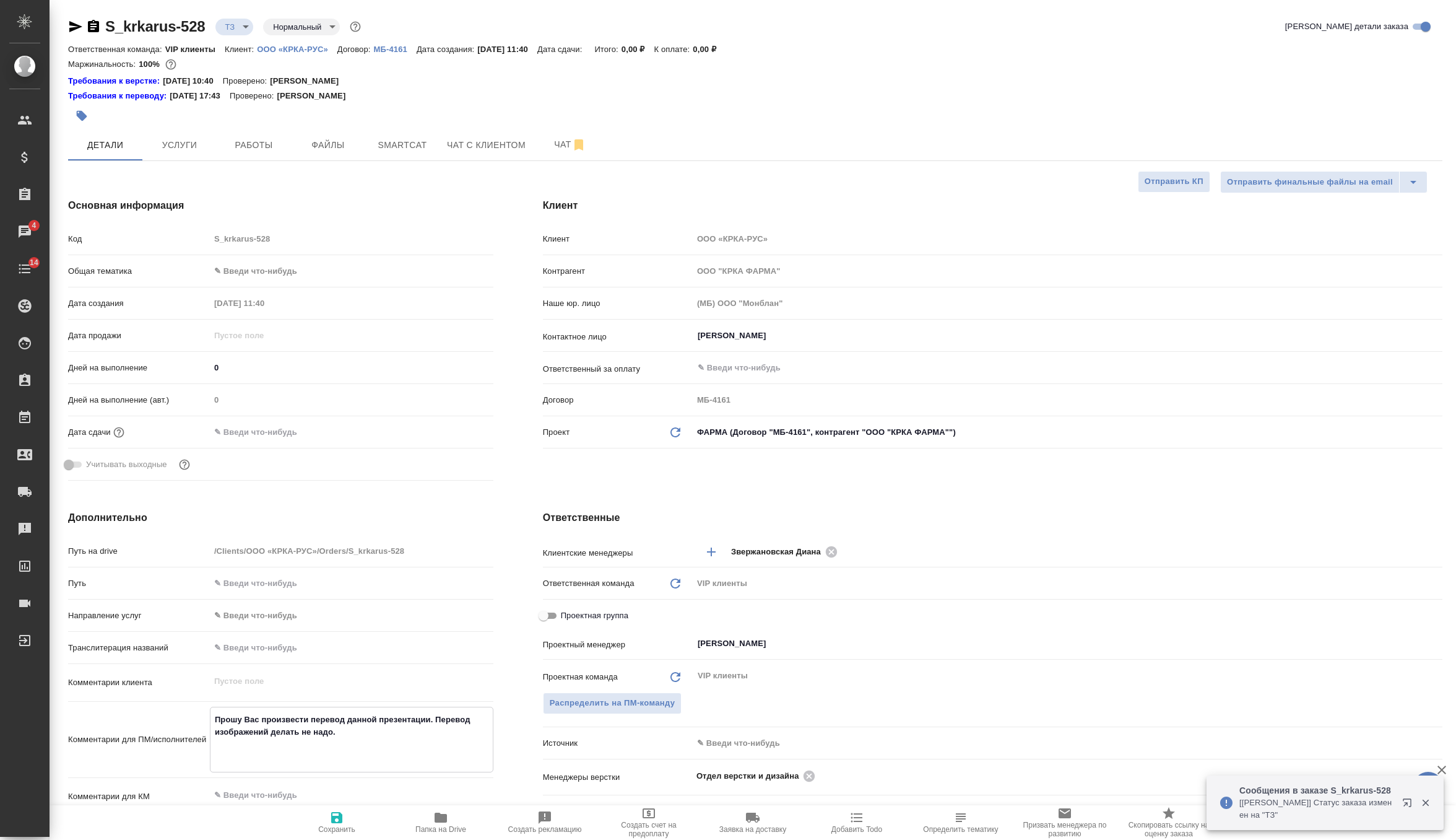
type textarea "Прошу Вас произвести перевод данной презентации. Перевод изображений делать не …"
type textarea "x"
click at [336, 818] on icon "button" at bounding box center [337, 818] width 11 height 11
type textarea "x"
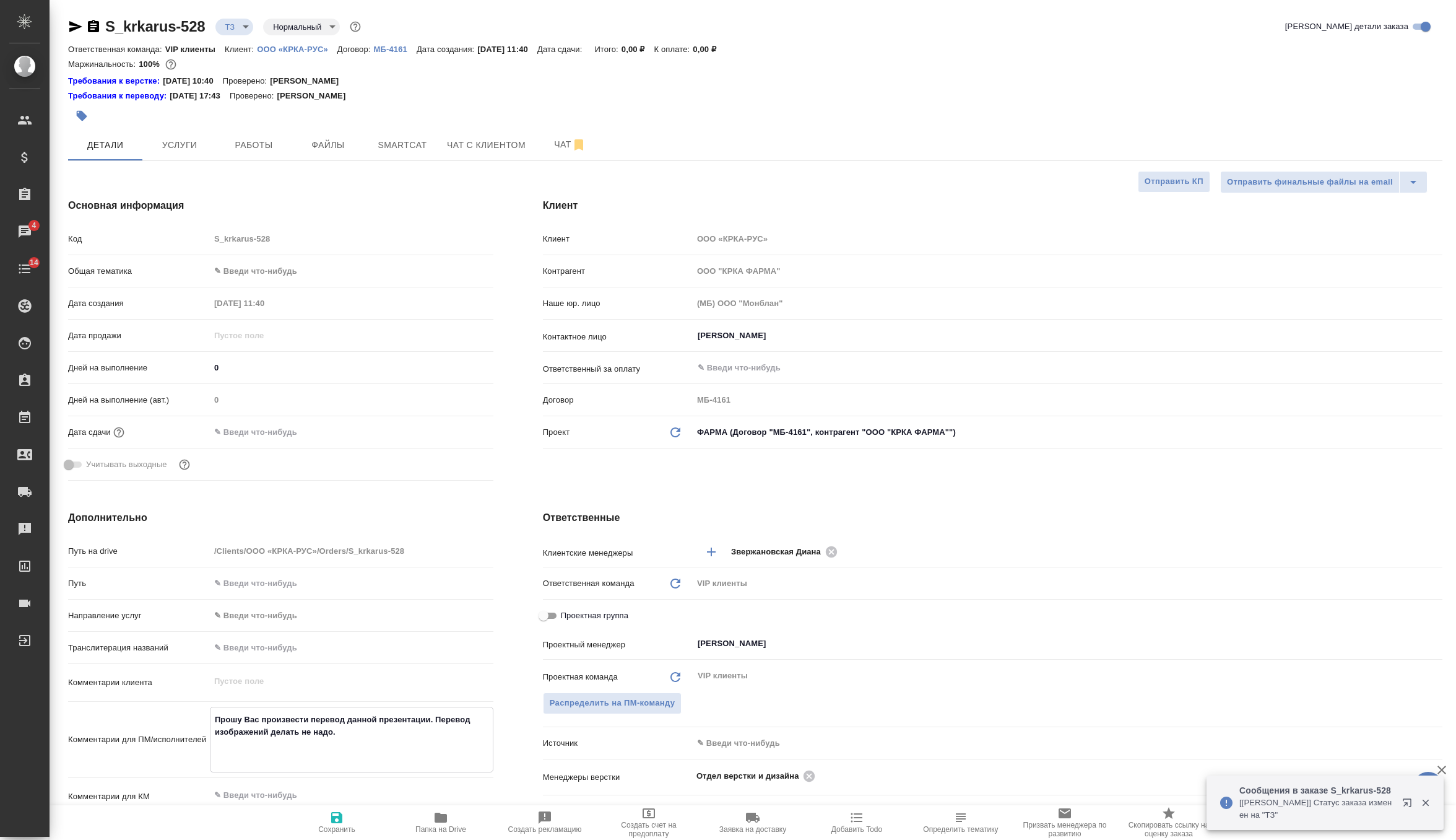
type textarea "x"
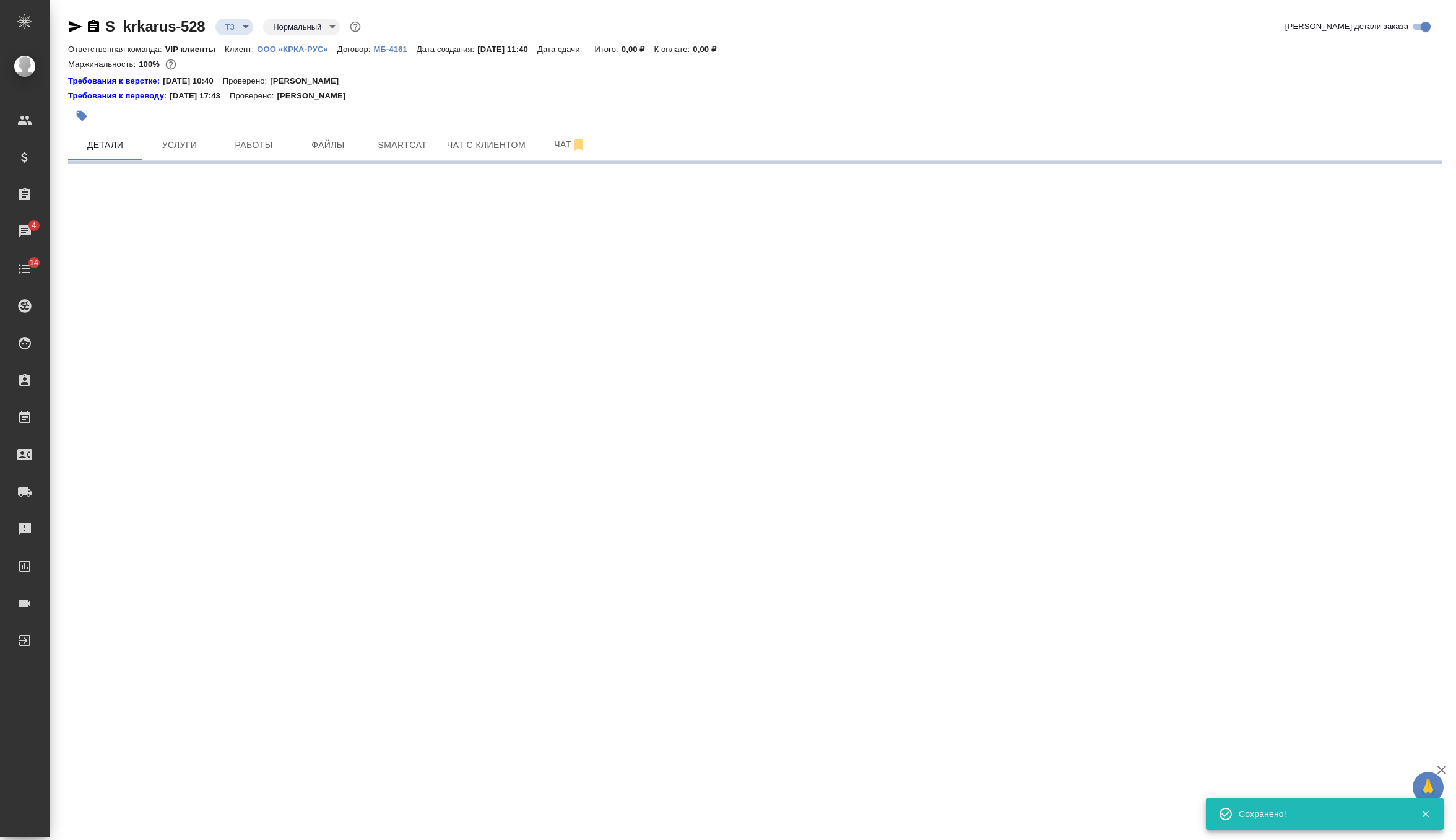
select select "RU"
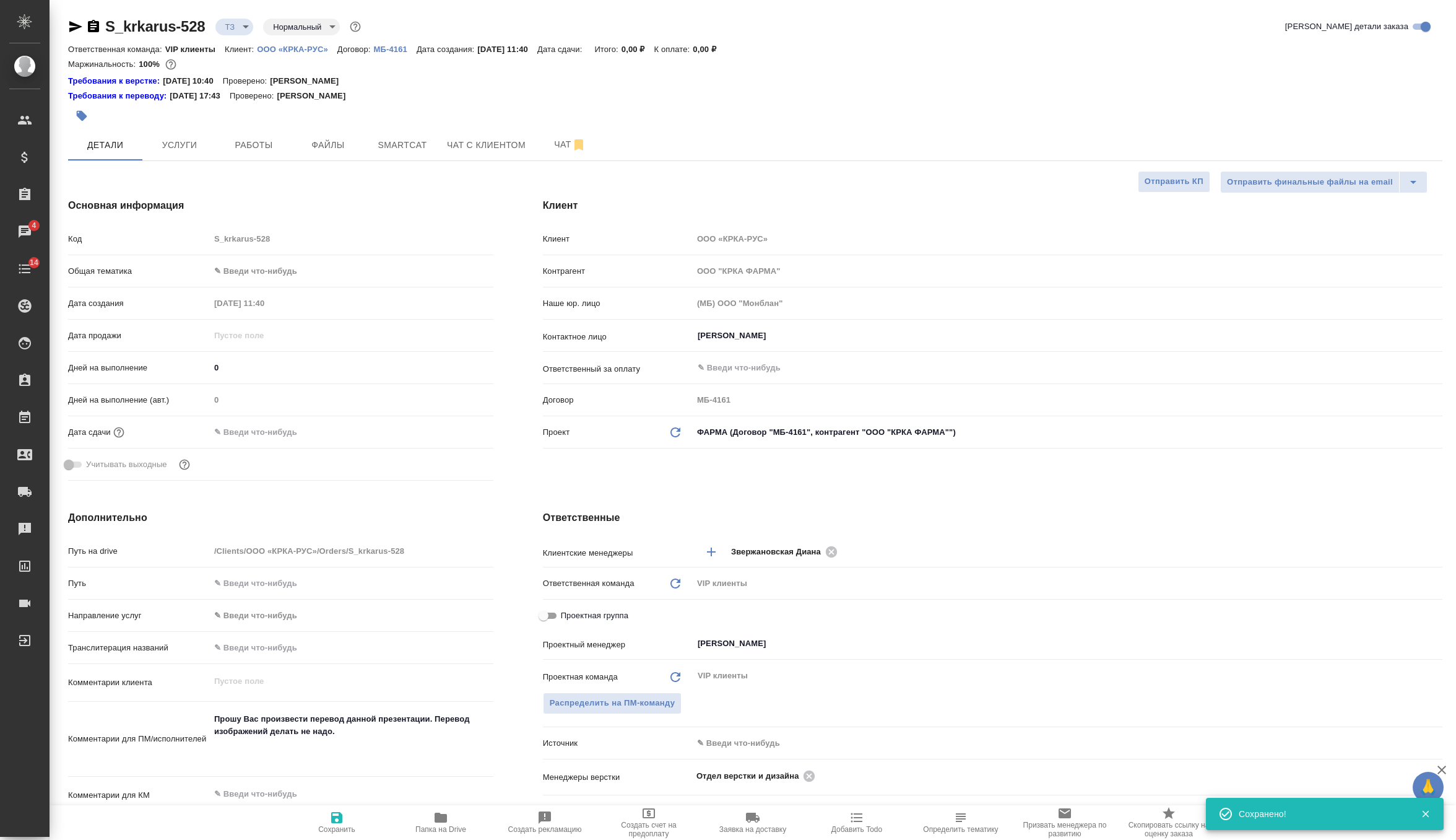
type textarea "x"
click at [182, 138] on span "Услуги" at bounding box center [179, 145] width 59 height 16
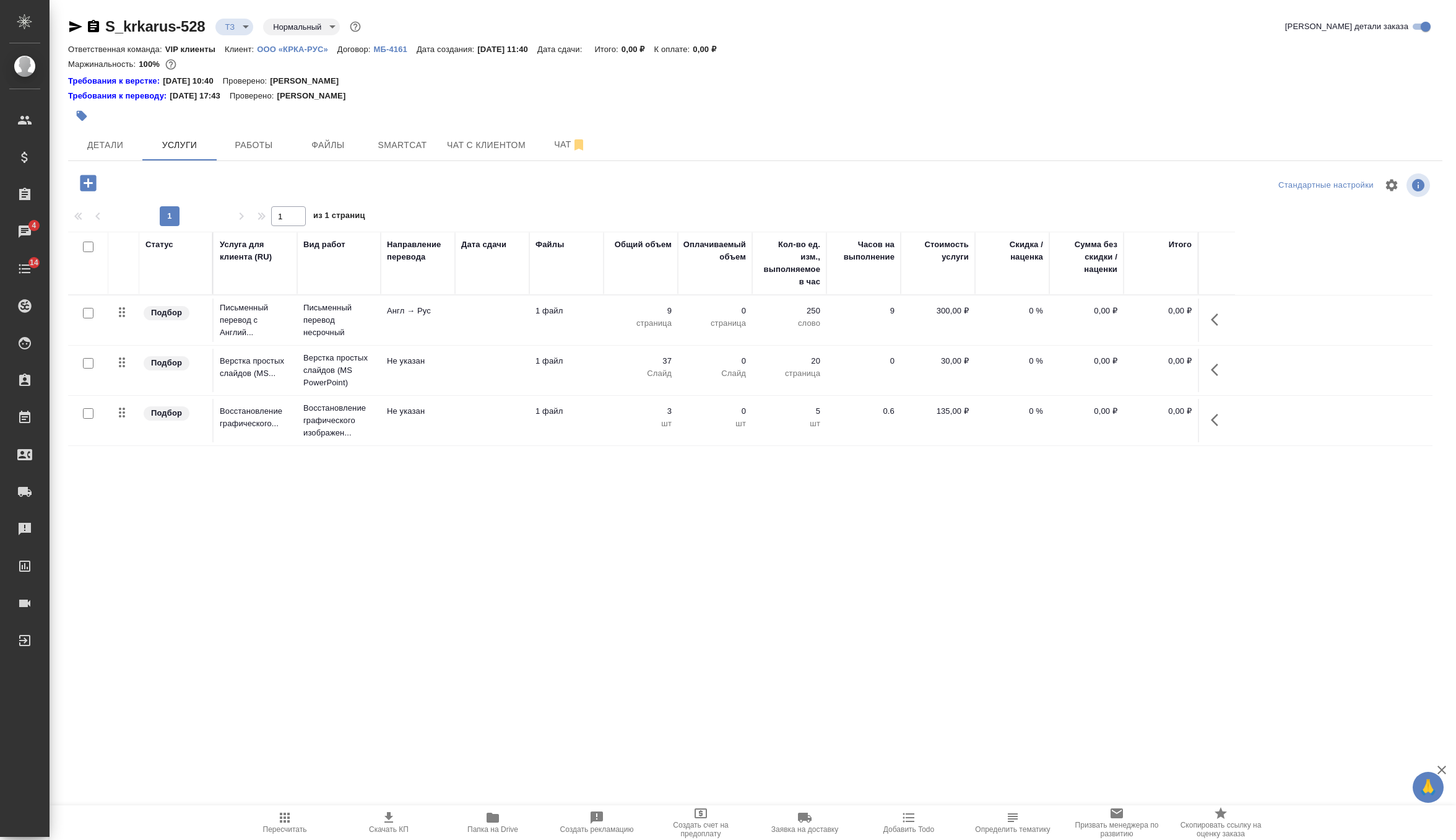
click at [1210, 417] on button "button" at bounding box center [1219, 420] width 30 height 30
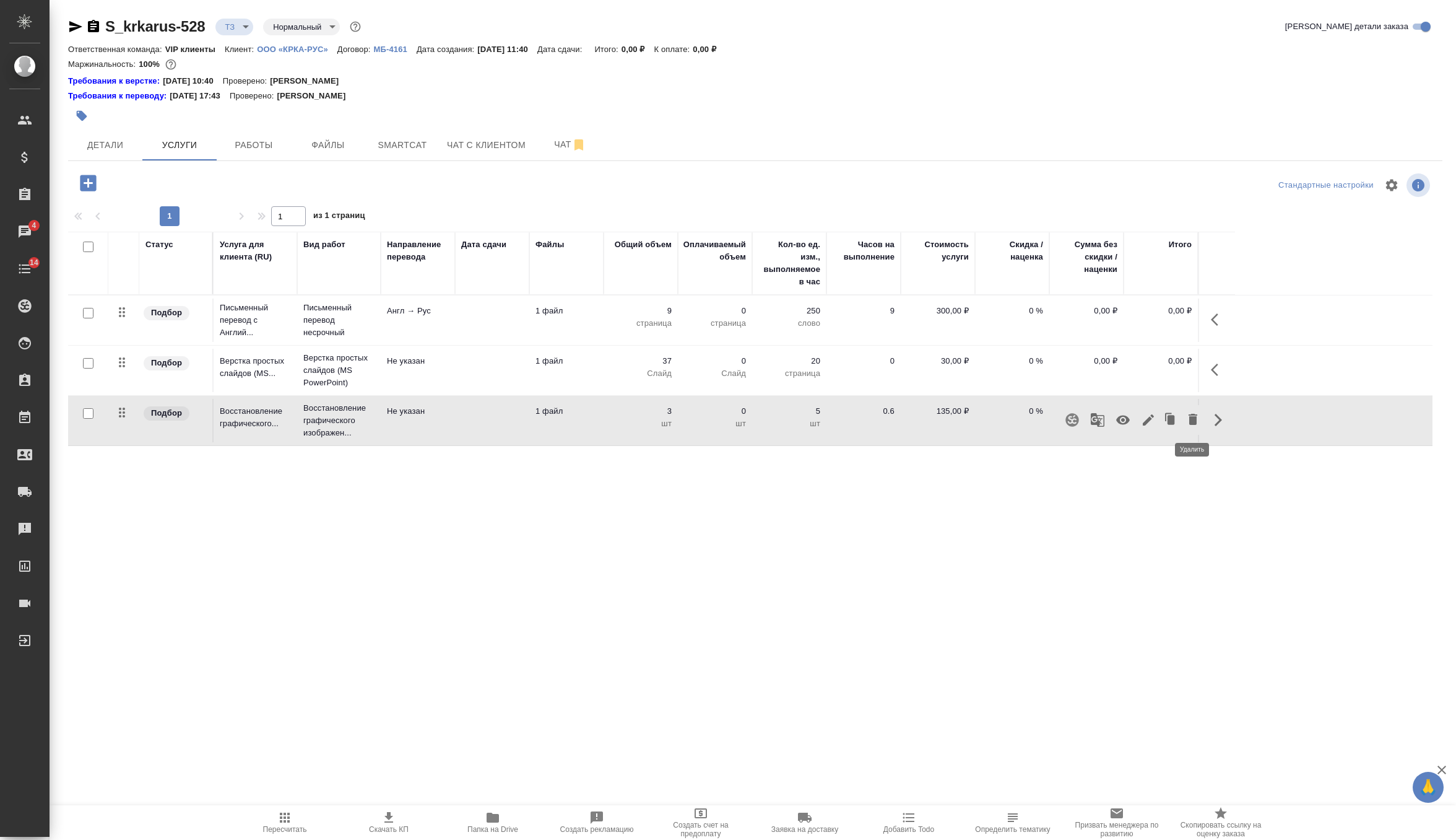
click at [1187, 423] on icon "button" at bounding box center [1193, 419] width 15 height 15
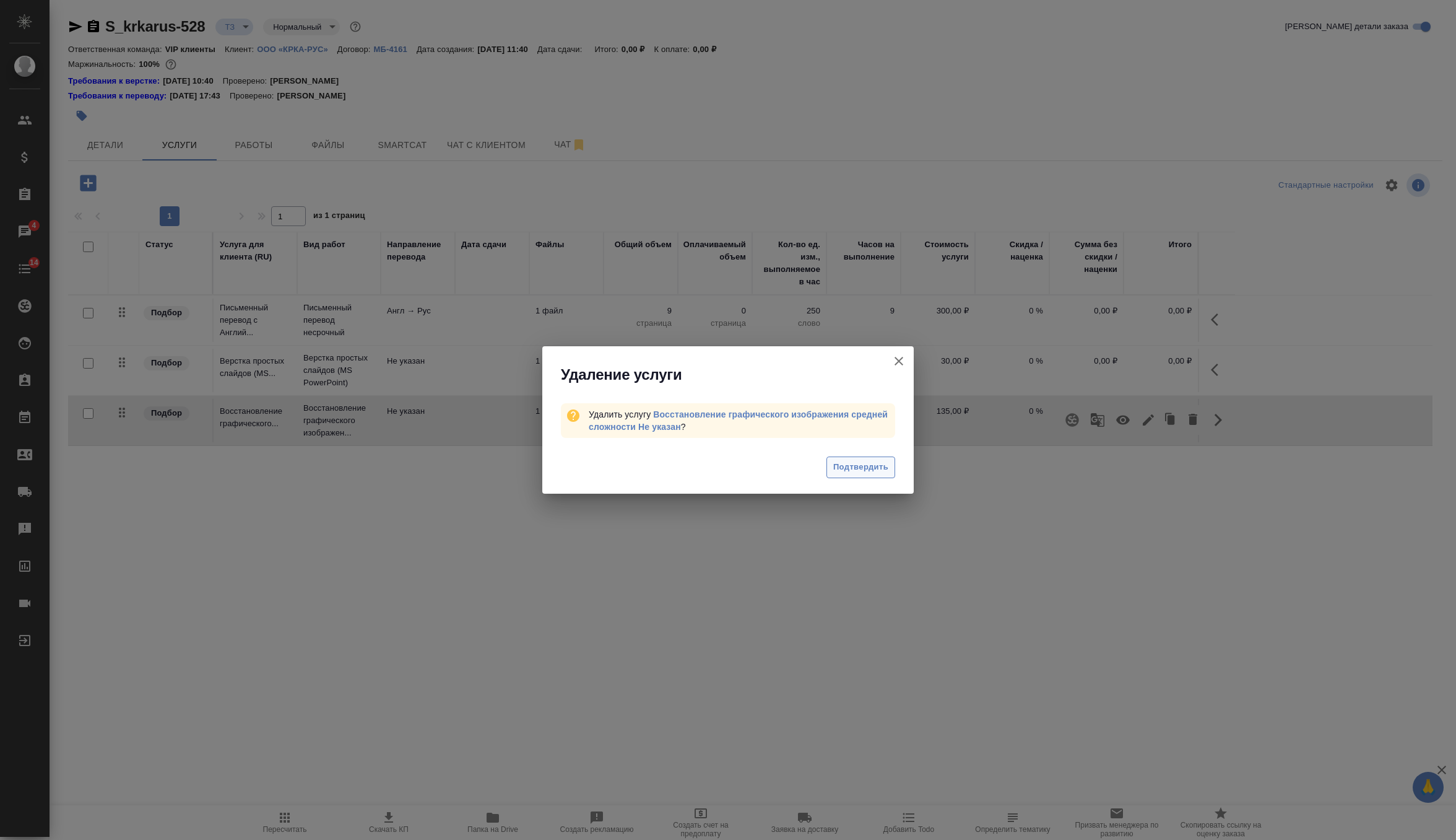
click at [866, 474] on span "Подтвердить" at bounding box center [861, 467] width 55 height 14
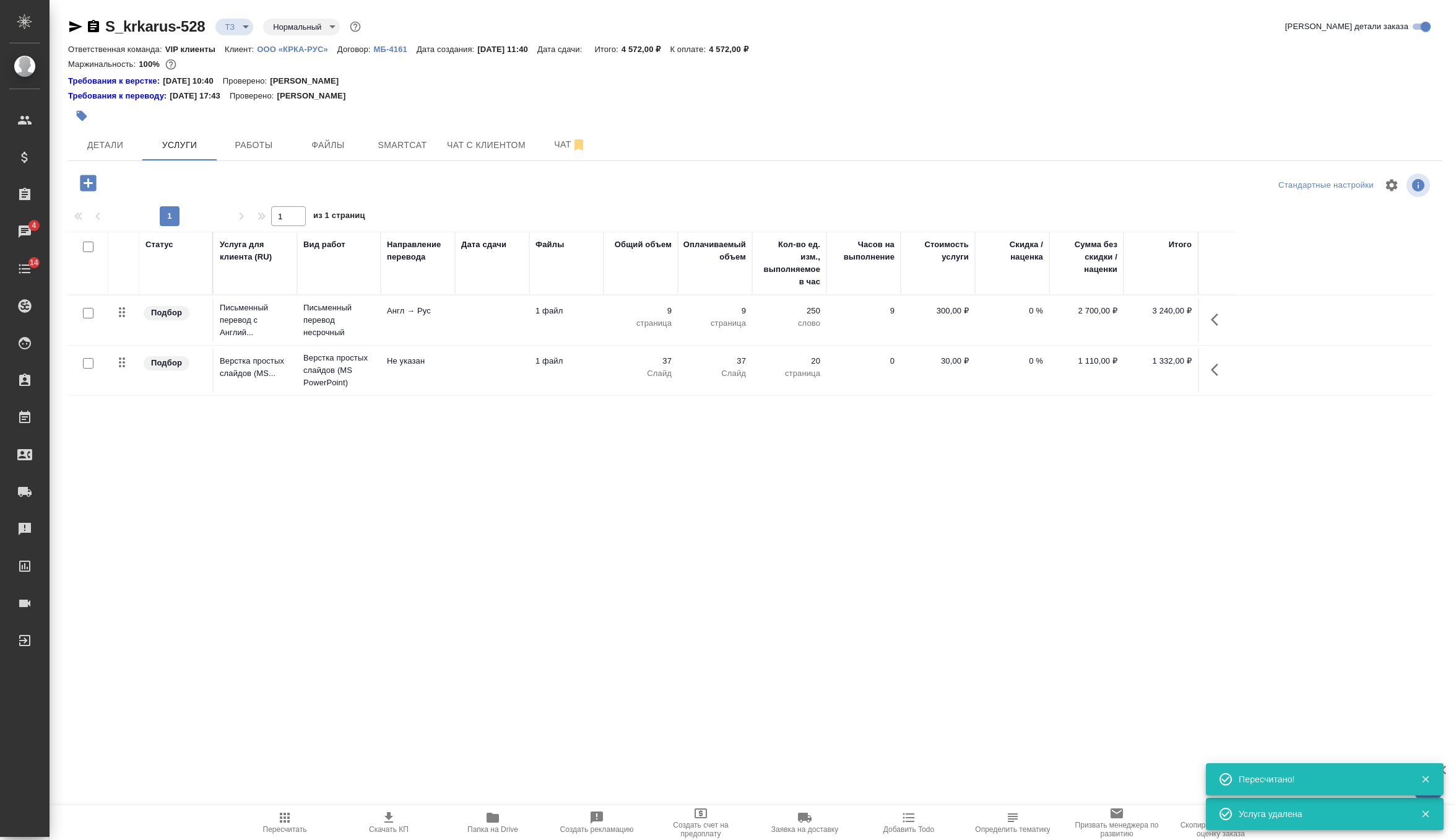
click at [92, 313] on input "checkbox" at bounding box center [88, 312] width 10 height 10
checkbox input "true"
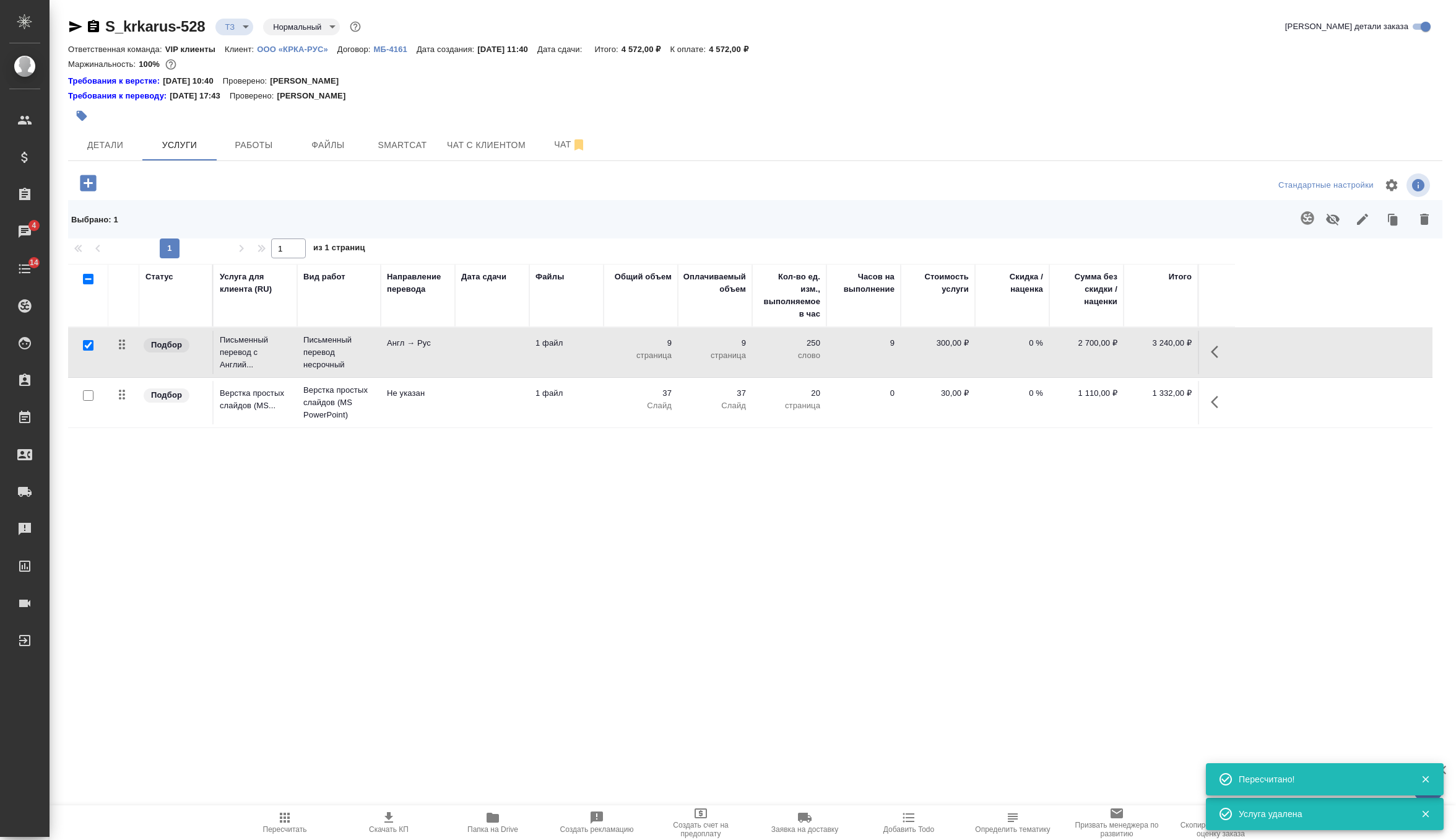
click at [1300, 226] on button "button" at bounding box center [1308, 218] width 30 height 30
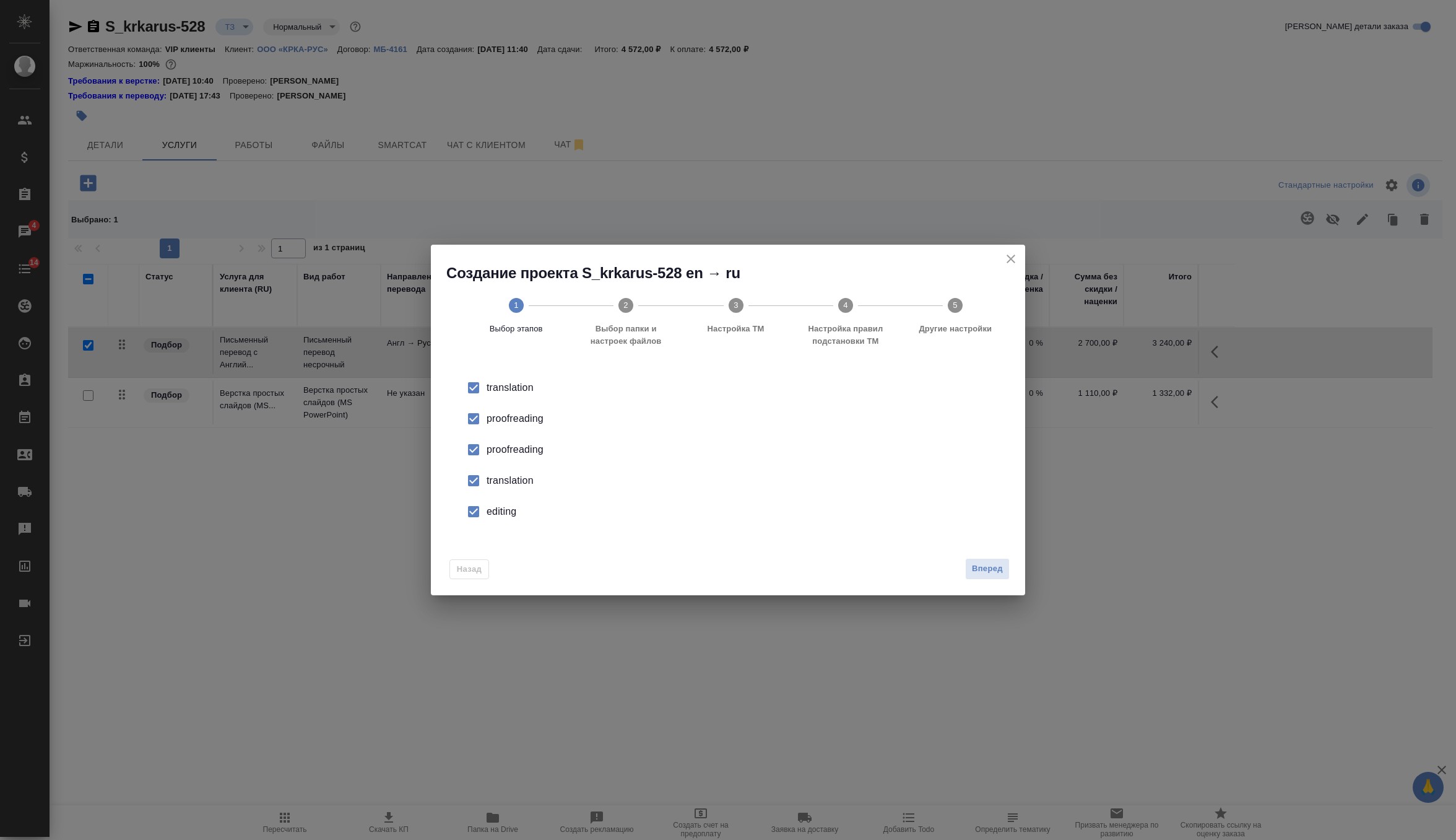
click at [477, 451] on input "checkbox" at bounding box center [474, 450] width 26 height 26
click at [479, 485] on input "checkbox" at bounding box center [474, 481] width 26 height 26
click at [479, 502] on input "checkbox" at bounding box center [474, 512] width 26 height 26
click at [977, 572] on span "Вперед" at bounding box center [987, 568] width 31 height 14
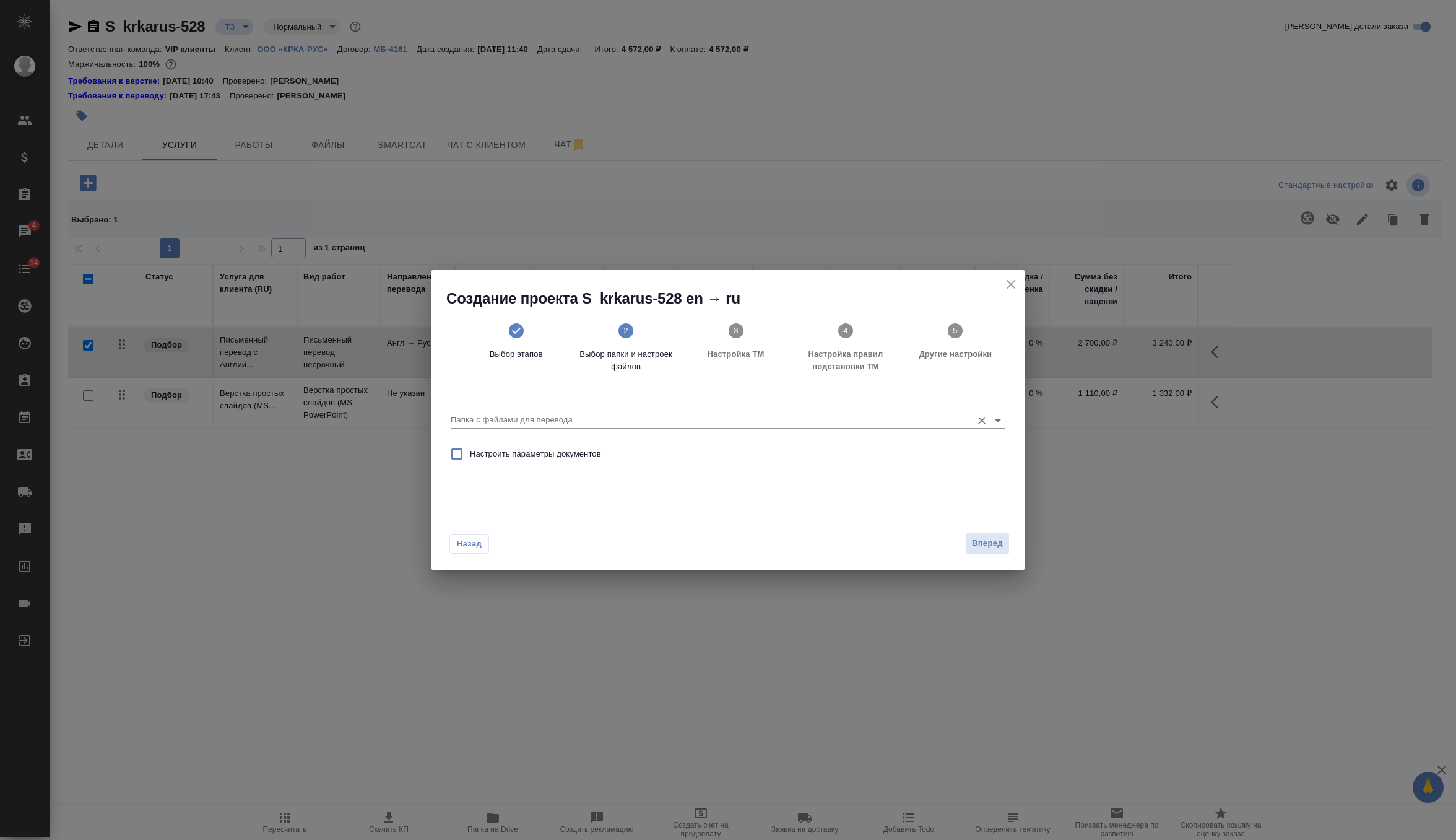
click at [908, 421] on input "Папка с файлами для перевода" at bounding box center [708, 420] width 515 height 15
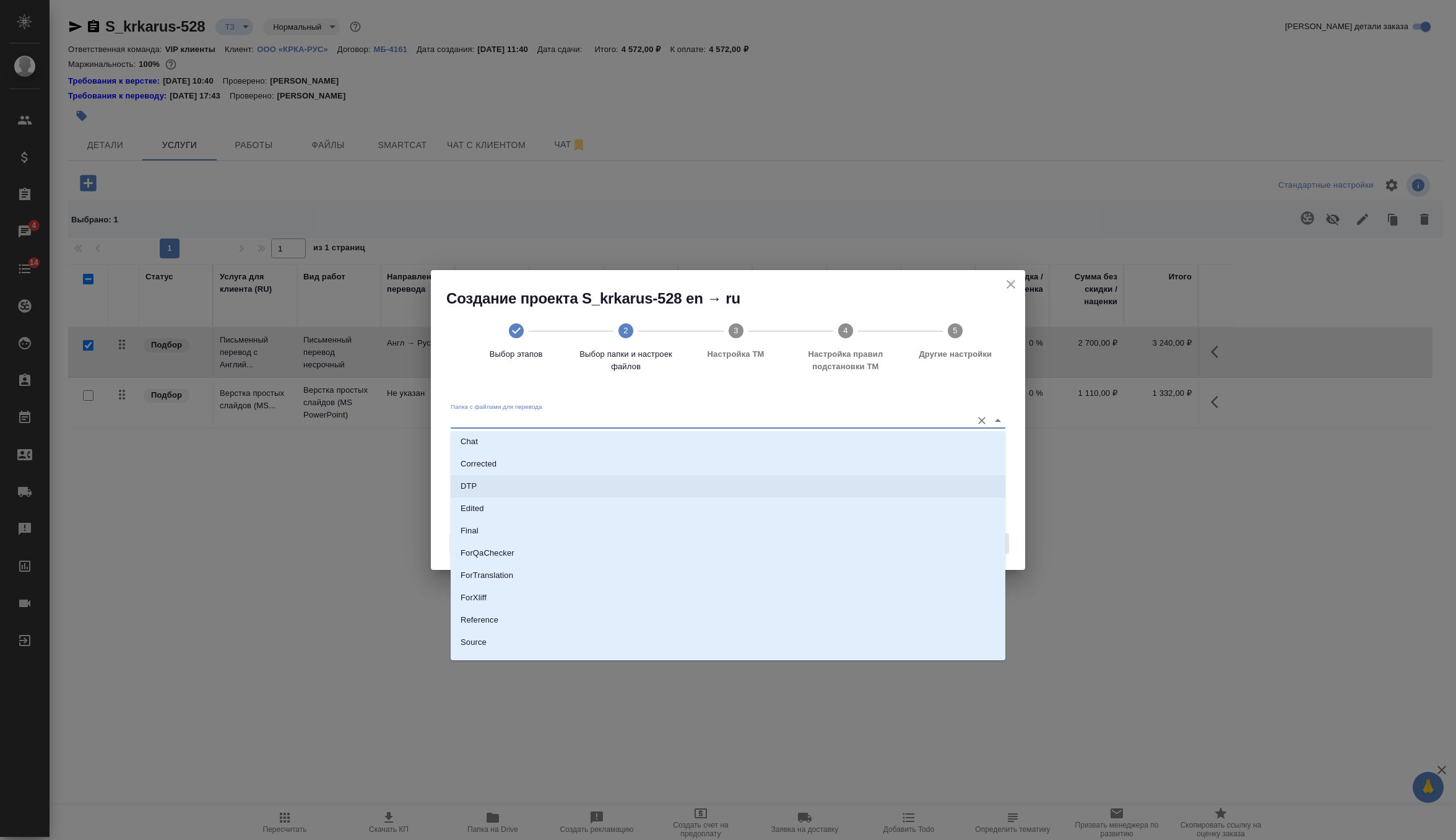
scroll to position [86, 0]
click at [603, 602] on li "Source" at bounding box center [727, 604] width 555 height 22
type input "Source"
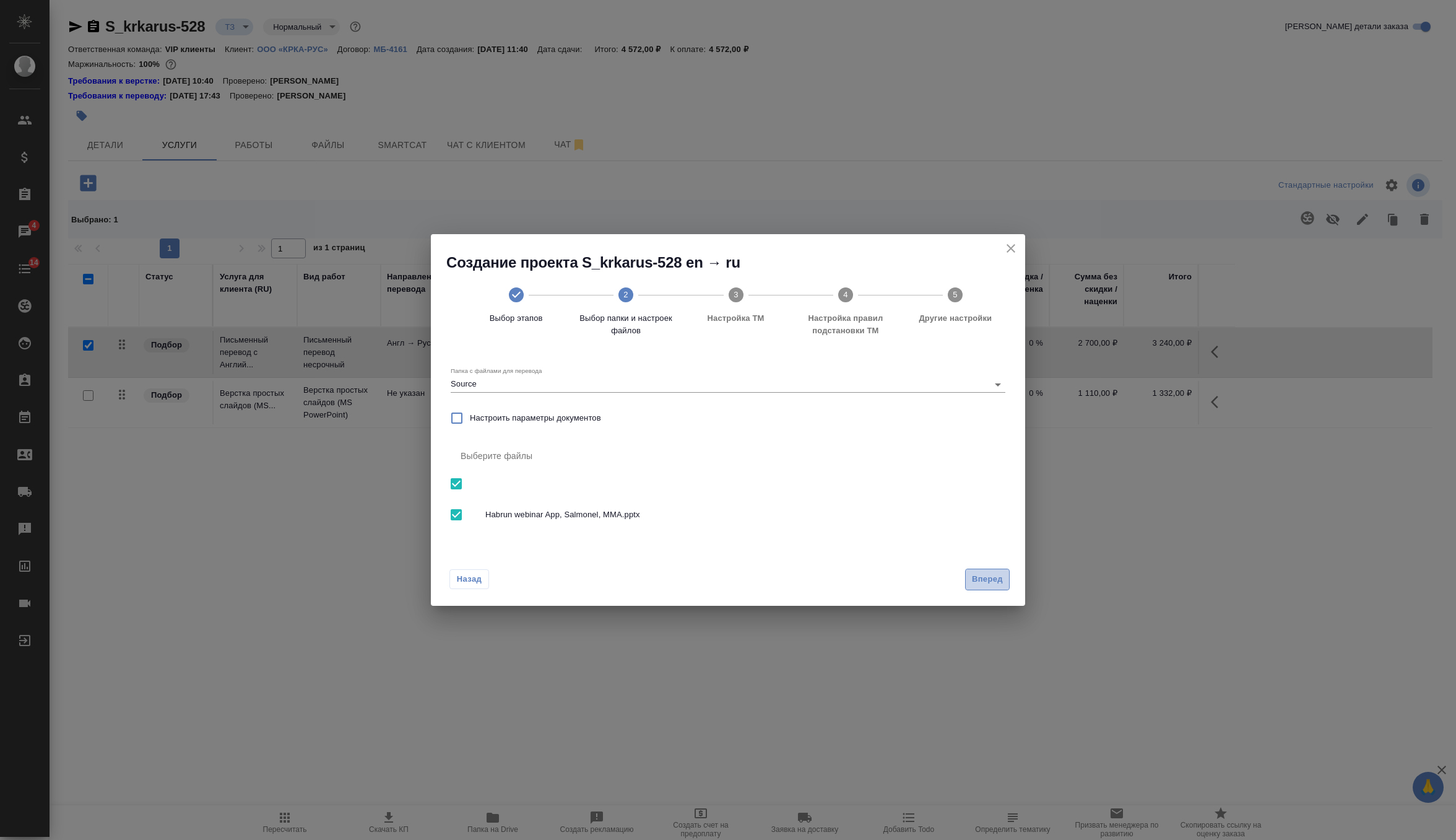
click at [1001, 577] on span "Вперед" at bounding box center [987, 579] width 31 height 14
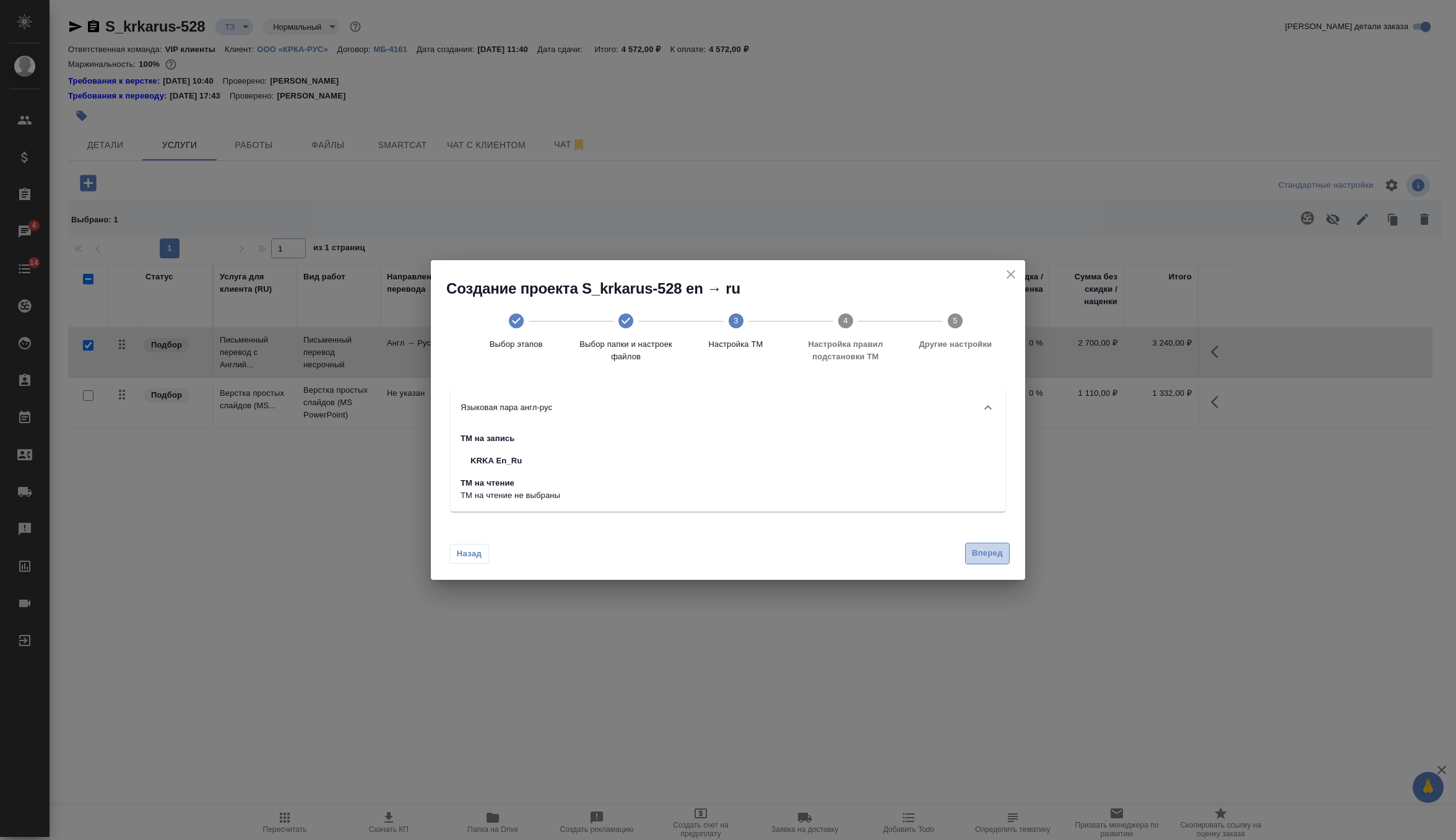
click at [976, 555] on span "Вперед" at bounding box center [987, 553] width 31 height 14
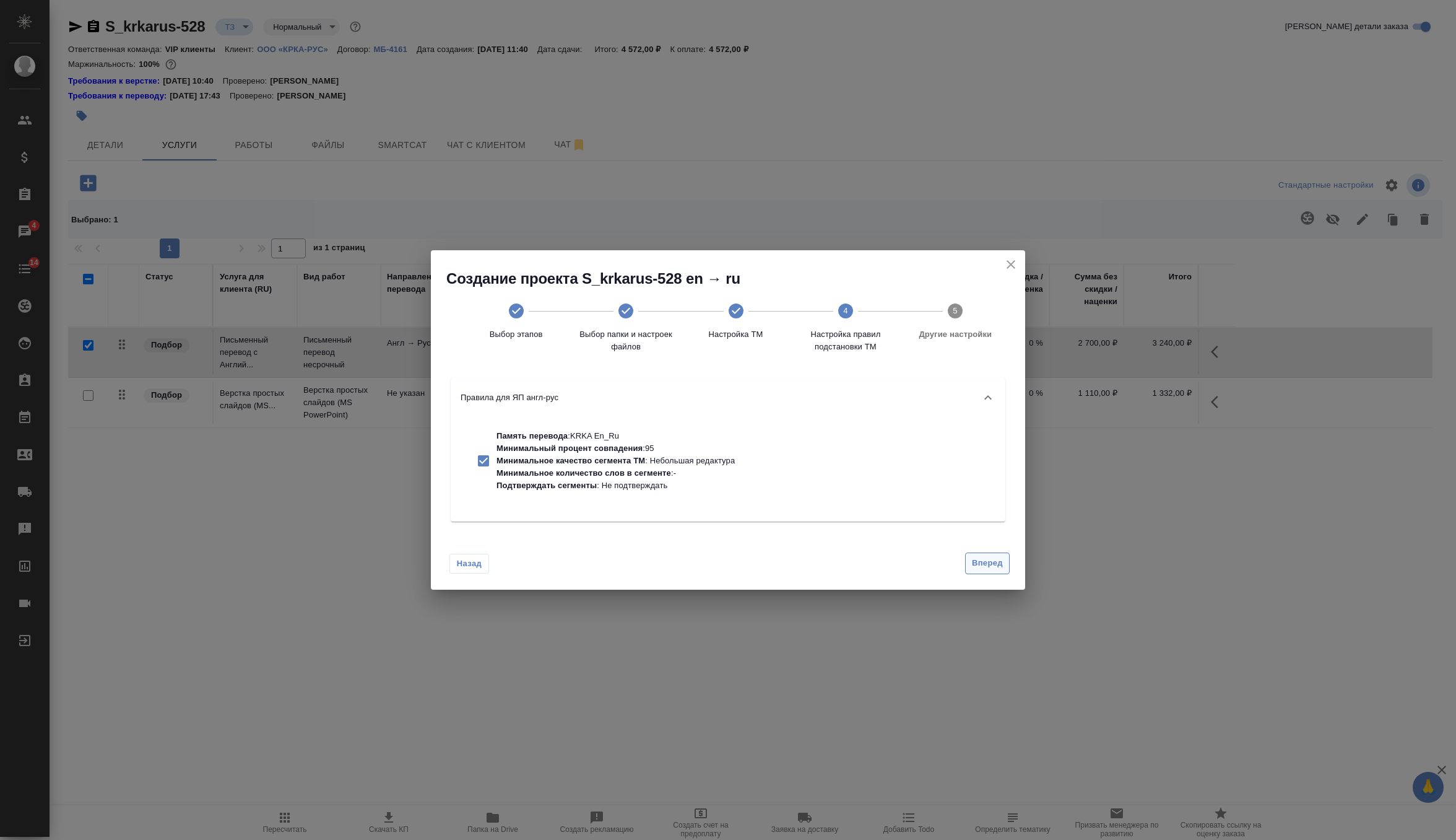
click at [977, 556] on span "Вперед" at bounding box center [987, 563] width 31 height 14
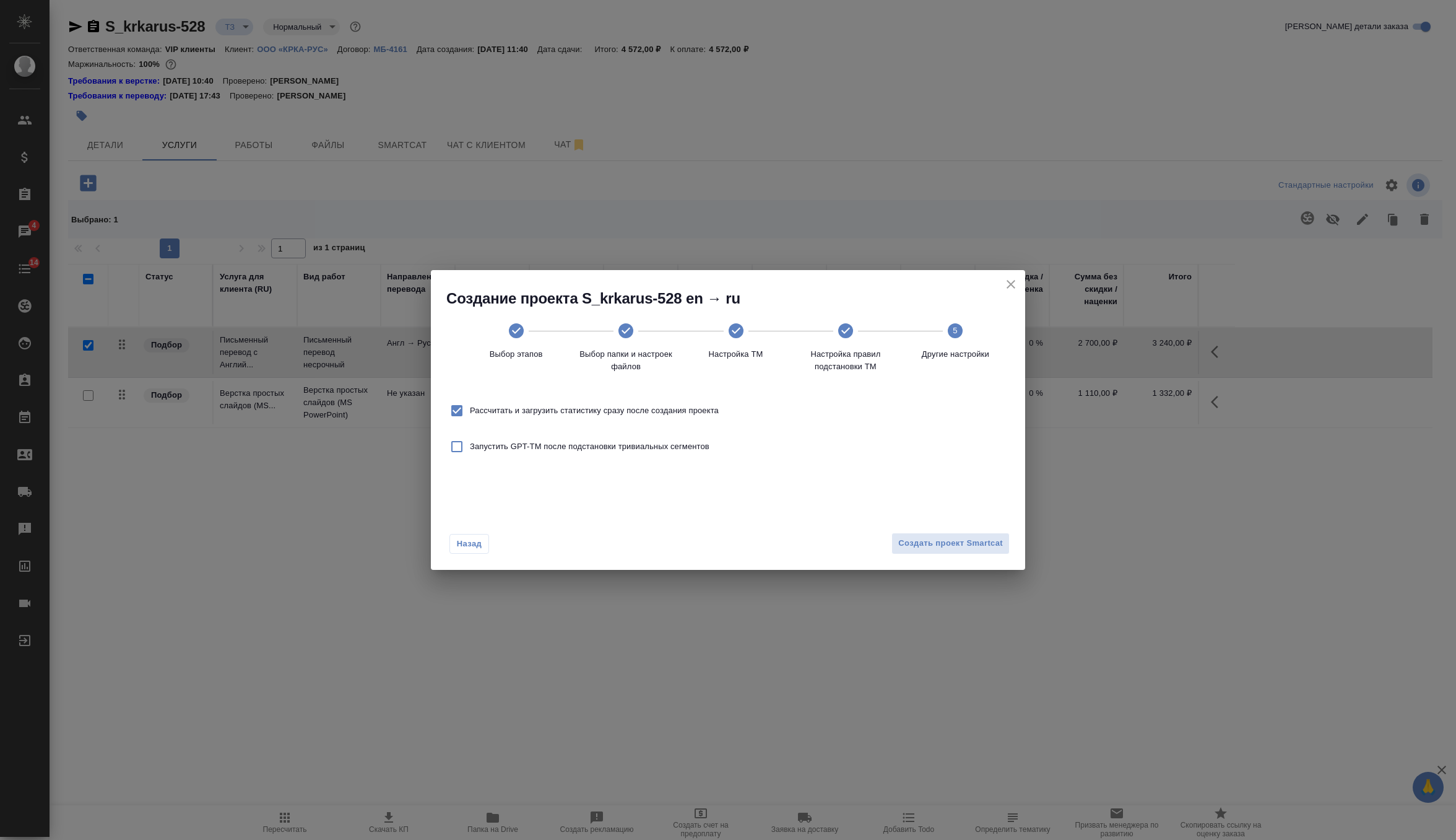
click at [707, 415] on span "Рассчитать и загрузить статистику сразу после создания проекта" at bounding box center [595, 410] width 249 height 12
click at [470, 415] on input "Рассчитать и загрузить статистику сразу после создания проекта" at bounding box center [457, 410] width 26 height 26
checkbox input "false"
click at [929, 540] on span "Создать проект Smartcat" at bounding box center [950, 543] width 105 height 14
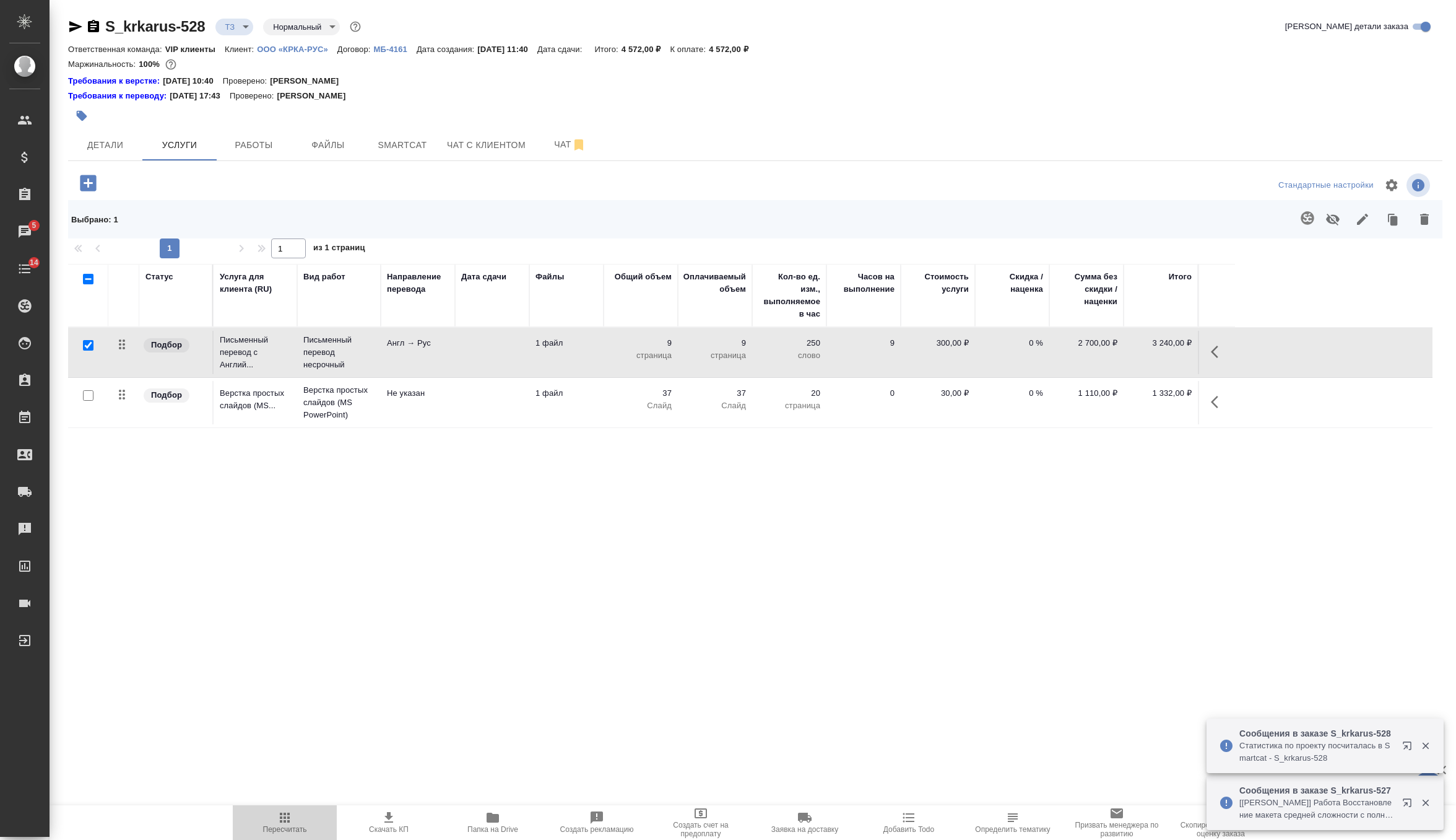
click at [276, 818] on span "Пересчитать" at bounding box center [284, 822] width 89 height 24
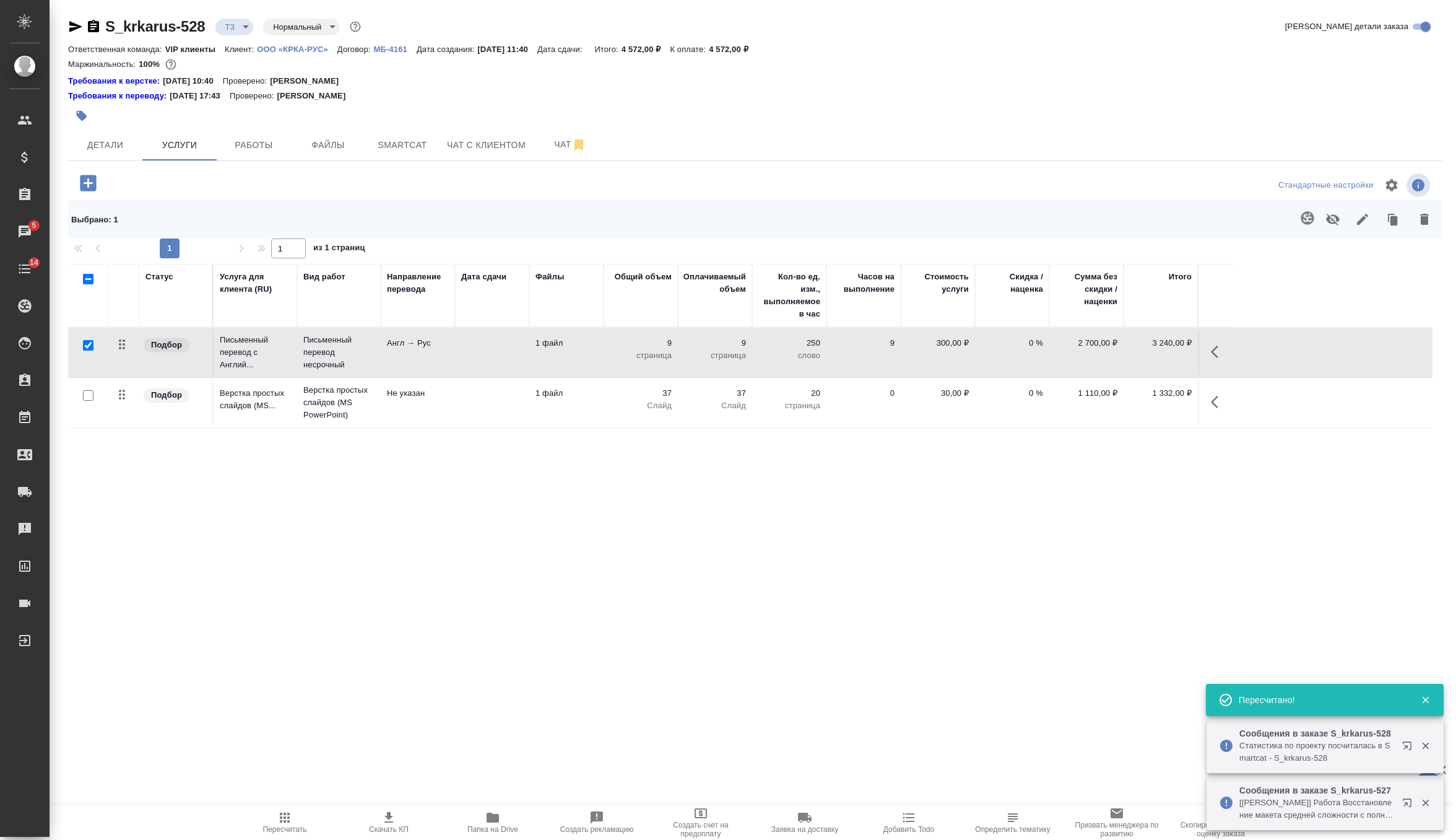
click at [557, 361] on td "1 файл" at bounding box center [566, 353] width 74 height 44
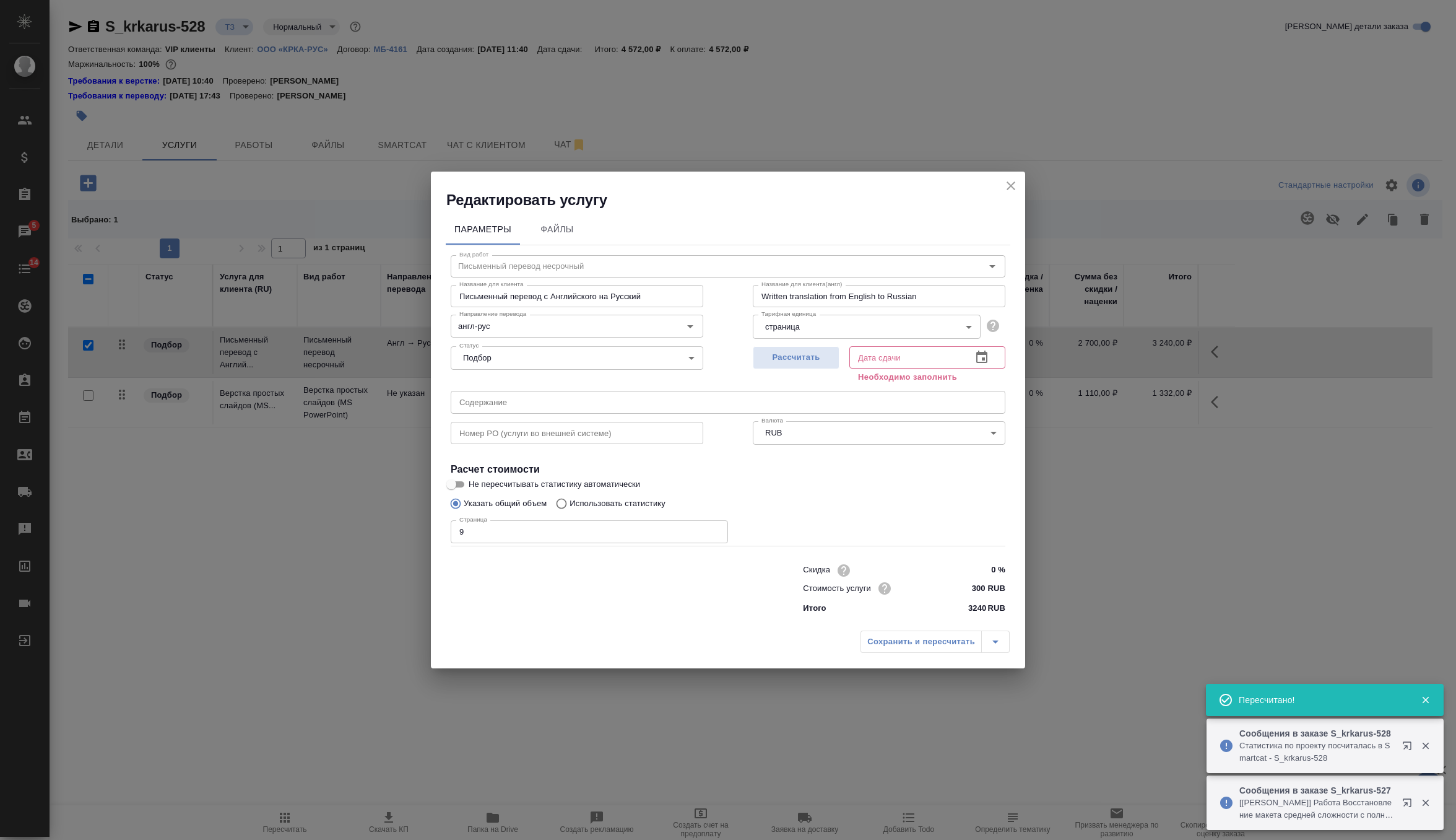
click at [531, 535] on input "9" at bounding box center [589, 531] width 278 height 22
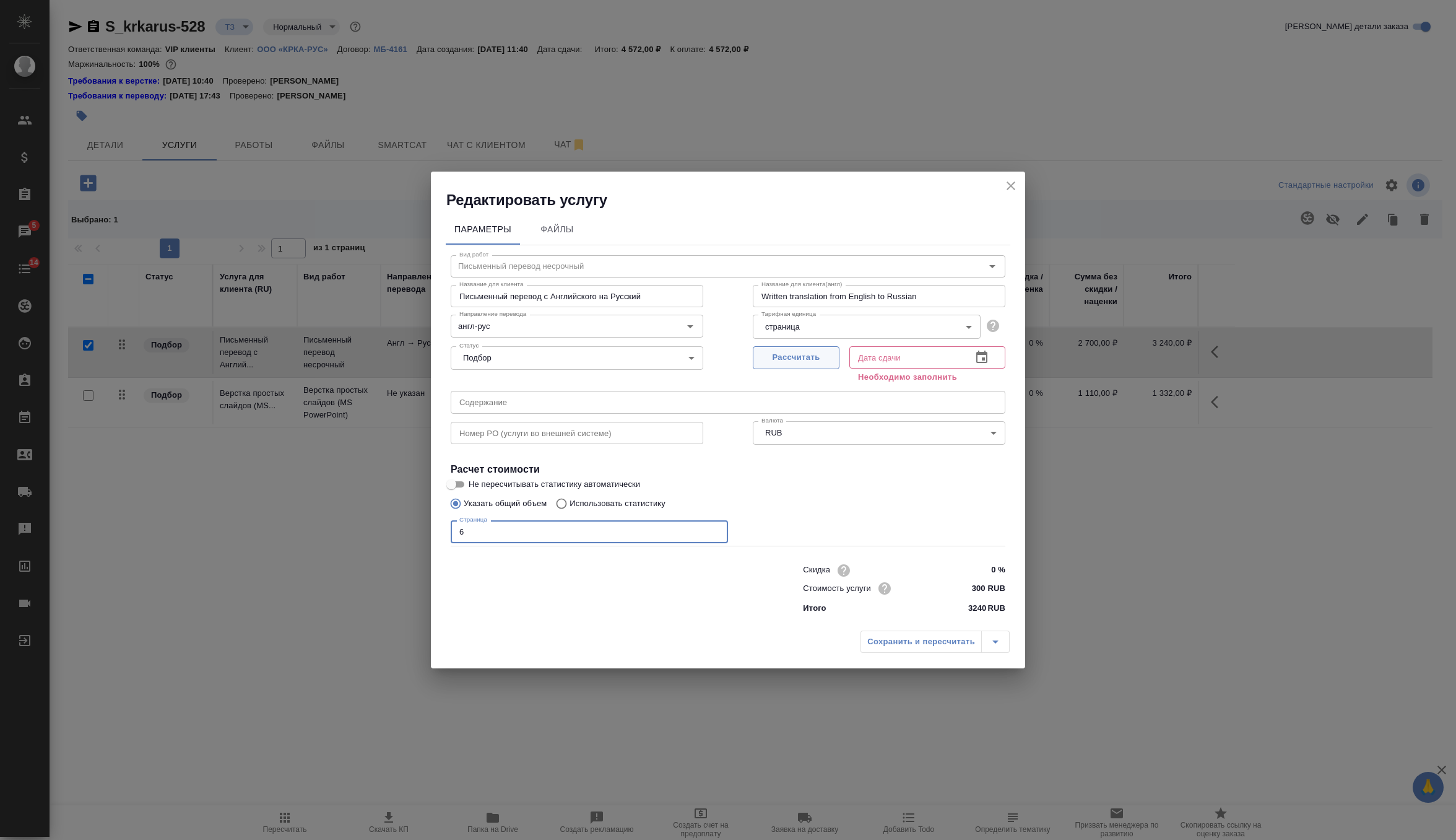
type input "6"
click at [801, 359] on span "Рассчитать" at bounding box center [796, 357] width 73 height 14
type input "08.10.2025 17:44"
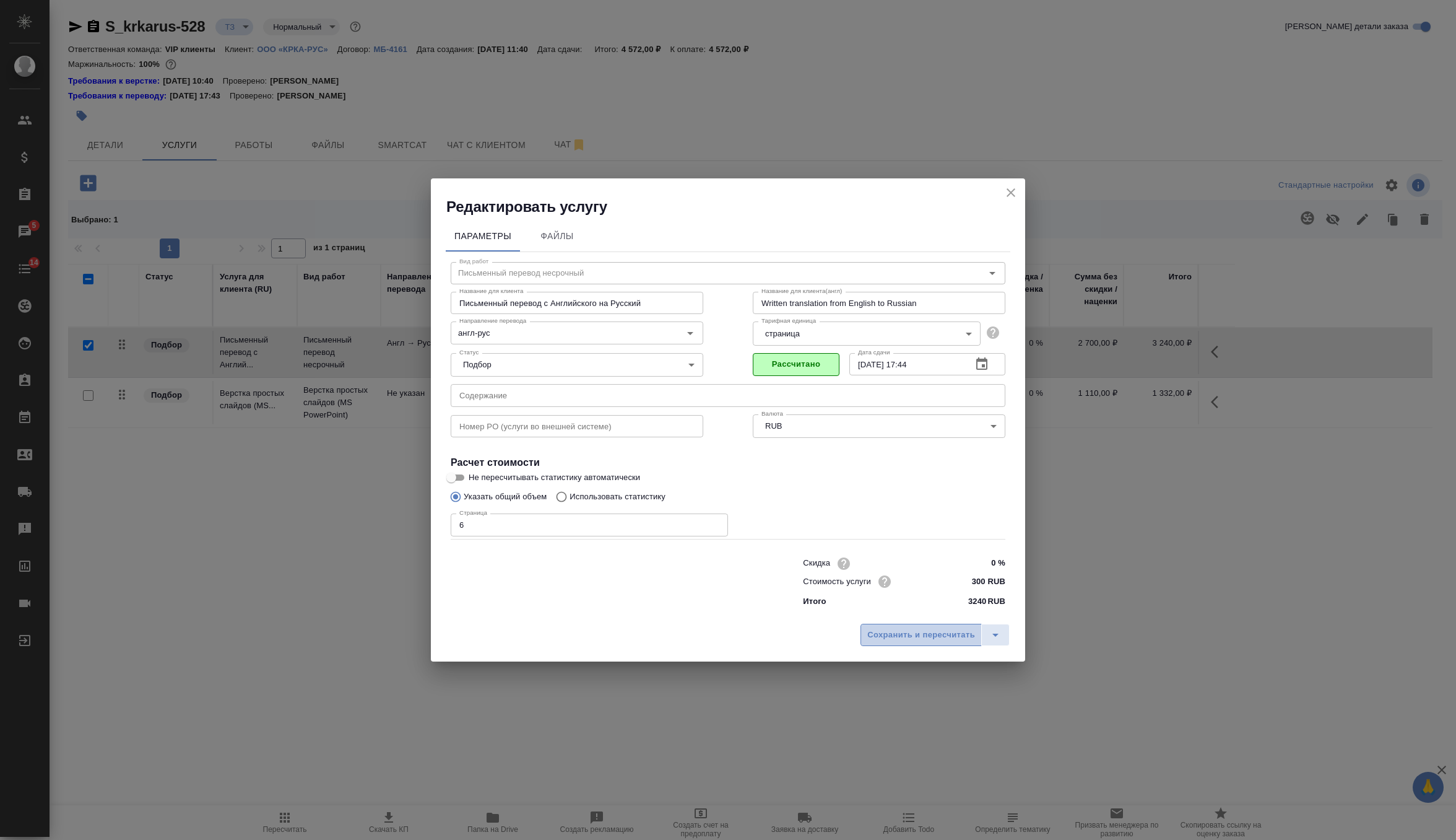
click at [908, 632] on span "Сохранить и пересчитать" at bounding box center [921, 635] width 107 height 14
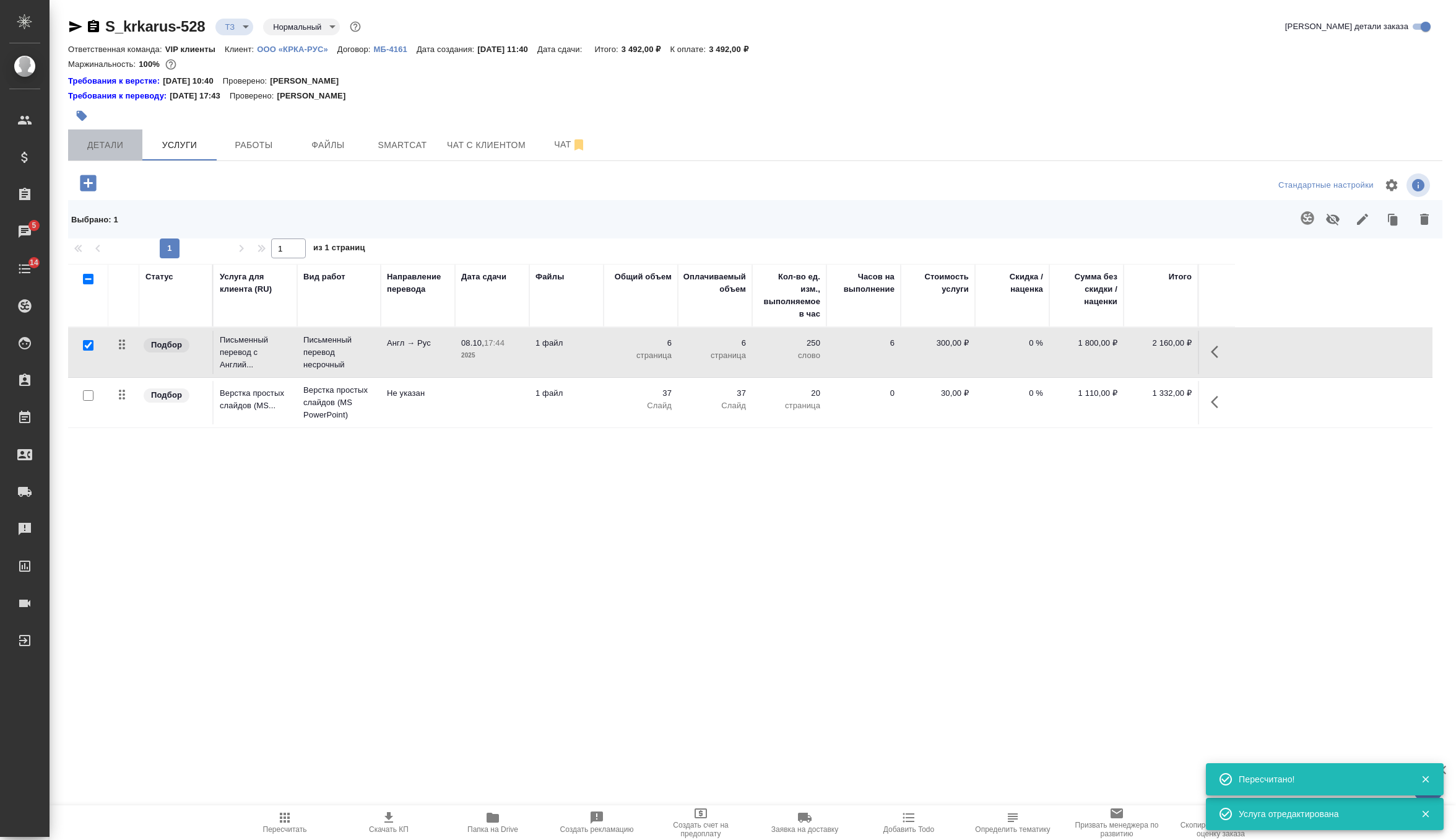
click at [112, 149] on span "Детали" at bounding box center [105, 145] width 59 height 16
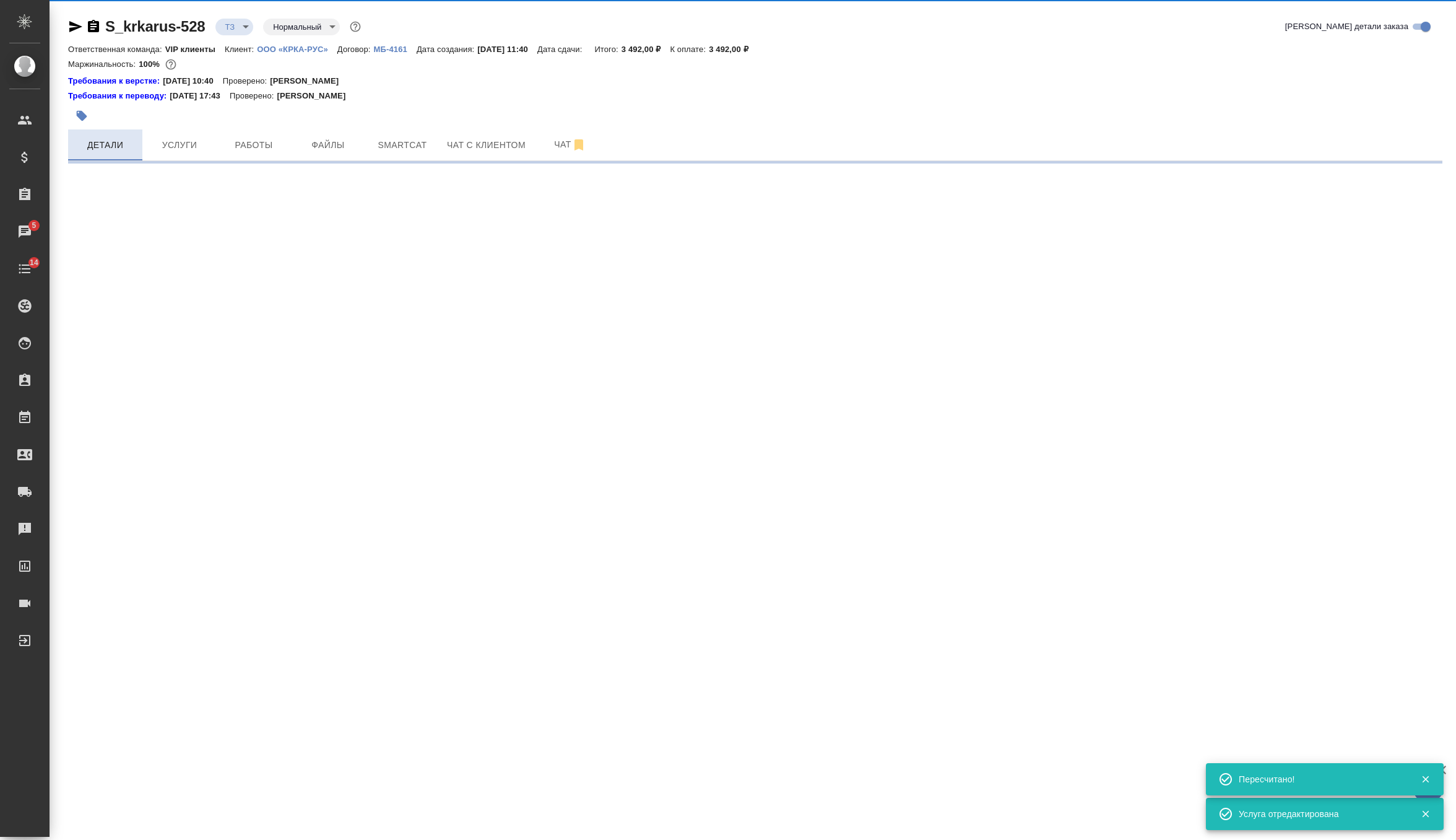
select select "RU"
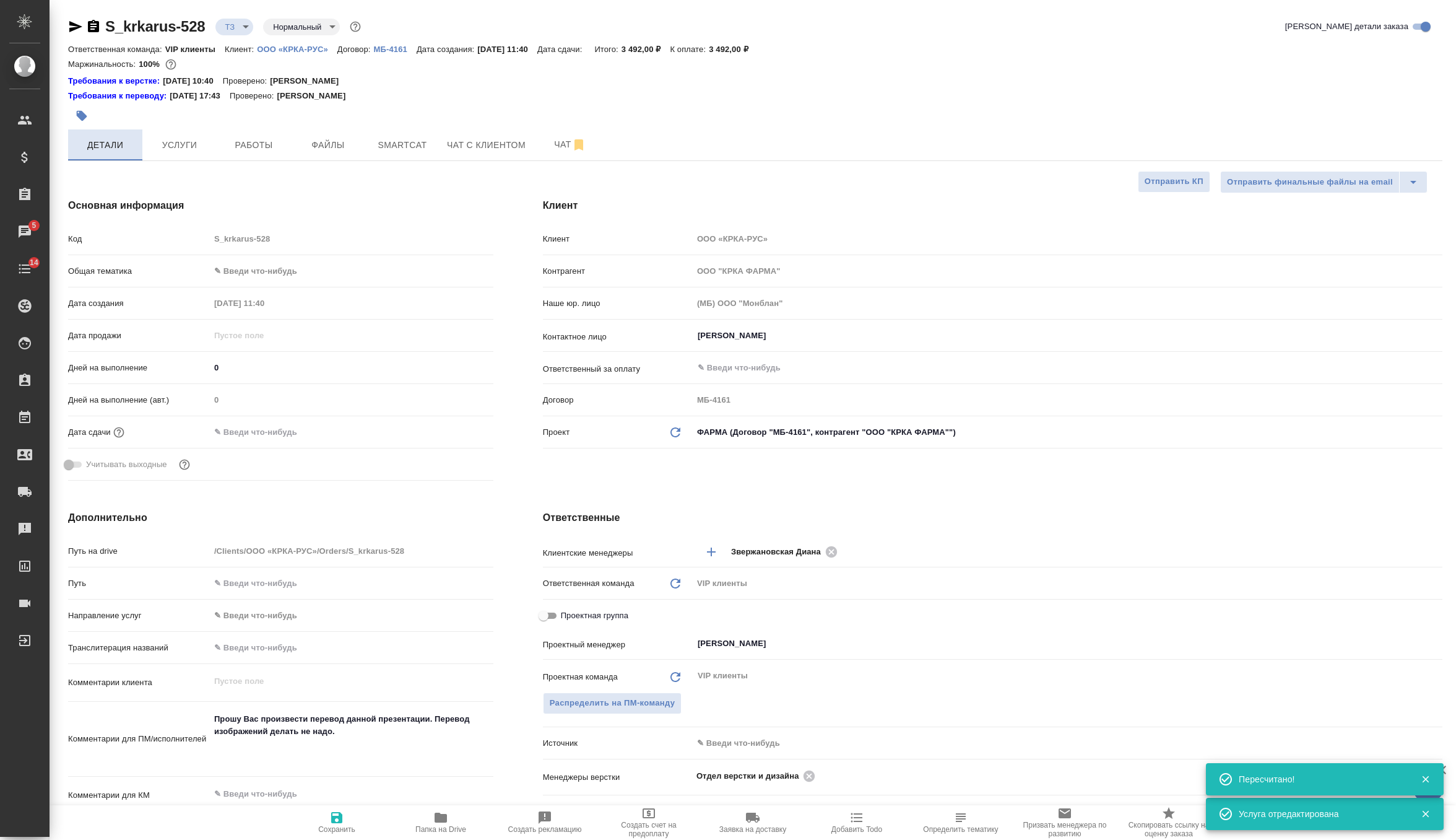
type textarea "x"
click at [291, 432] on input "text" at bounding box center [263, 432] width 108 height 18
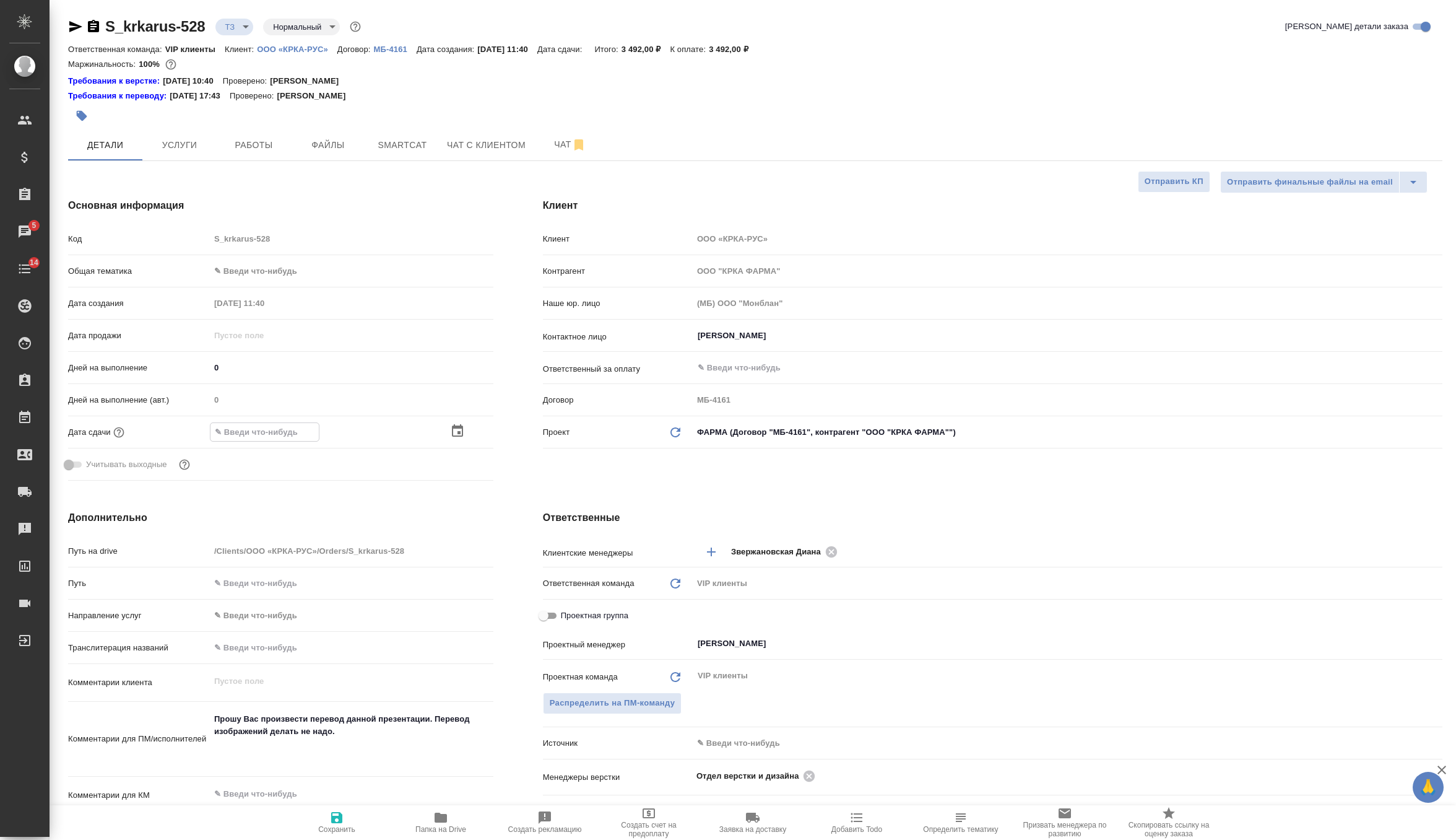
click at [461, 432] on icon "button" at bounding box center [457, 430] width 11 height 12
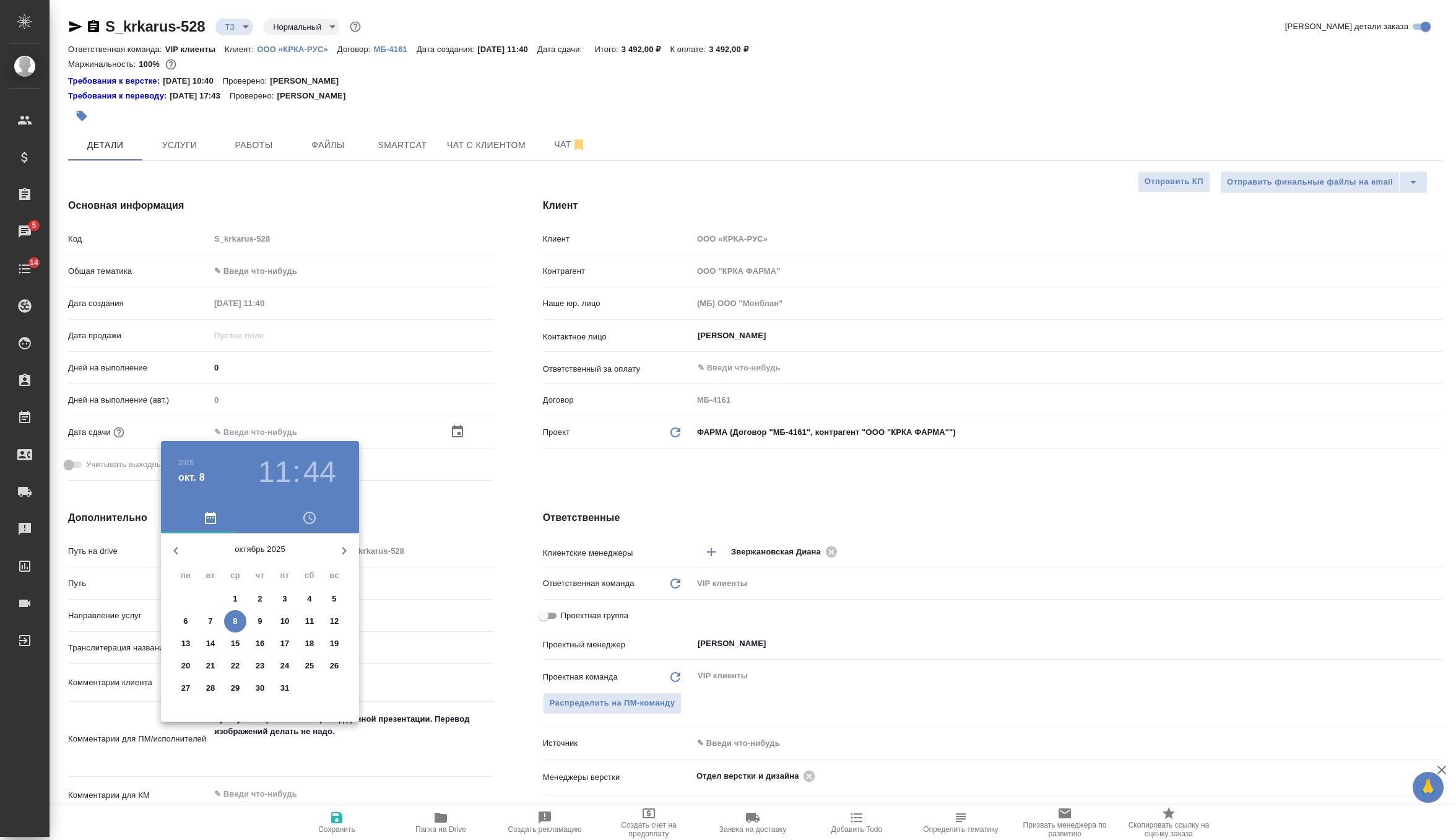
click at [292, 615] on span "10" at bounding box center [284, 621] width 22 height 12
type input "10.10.2025 11:44"
type textarea "x"
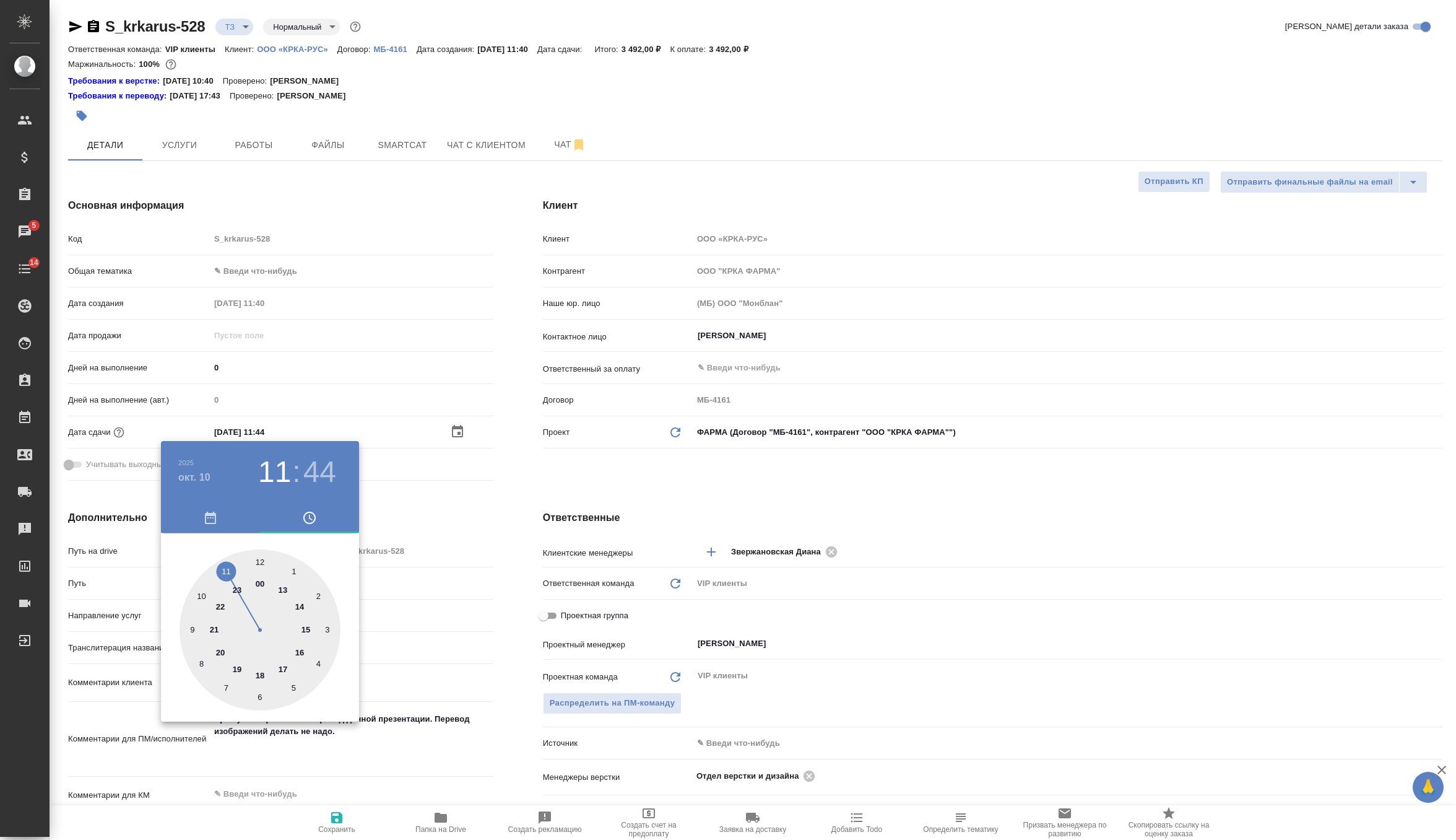
click at [283, 668] on div at bounding box center [260, 630] width 161 height 161
type input "10.10.2025 17:44"
type textarea "x"
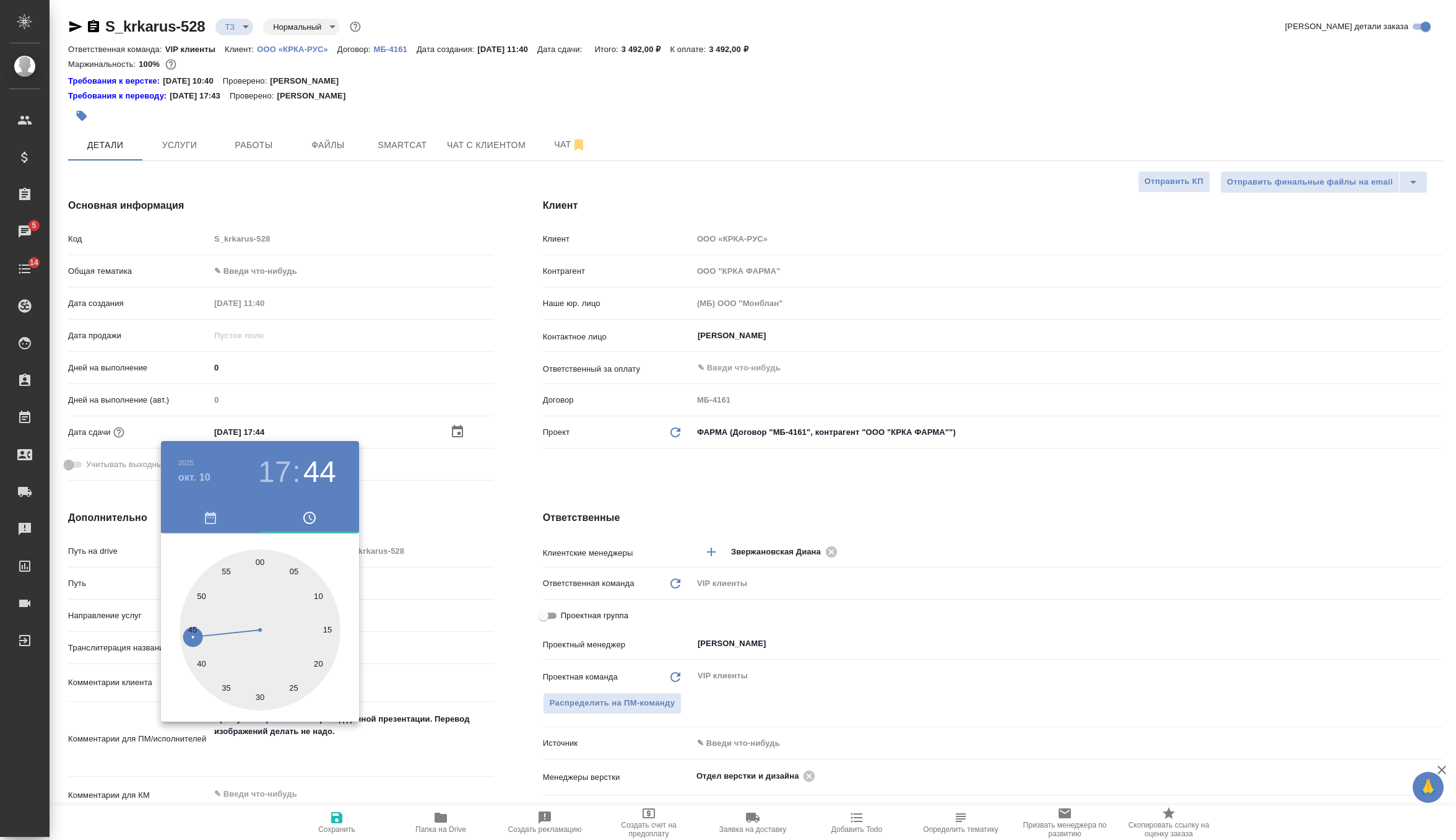
click at [265, 565] on div at bounding box center [260, 630] width 161 height 161
type input "10.10.2025 17:01"
type textarea "x"
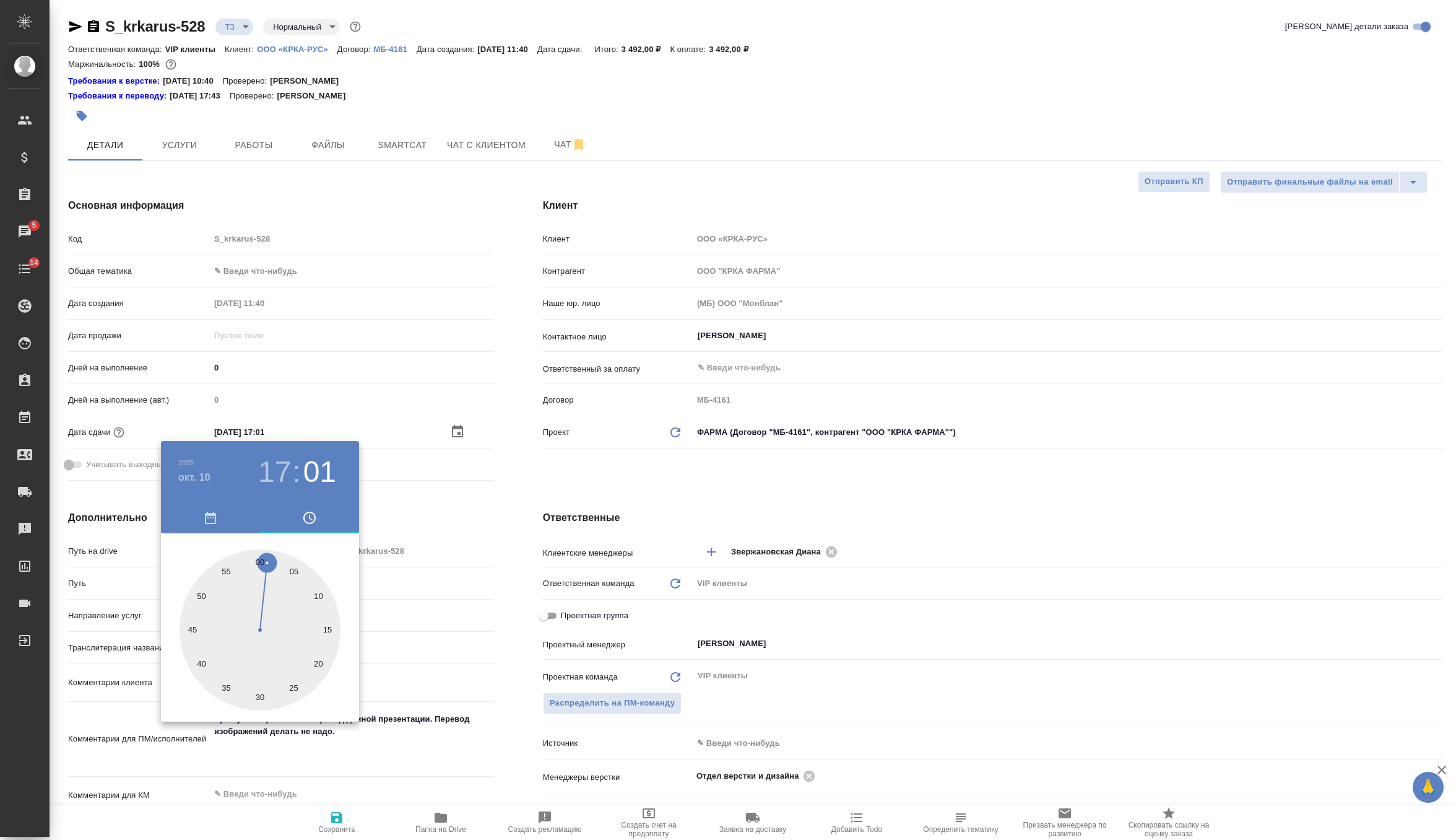
click at [260, 561] on div at bounding box center [260, 630] width 161 height 161
type input "10.10.2025 17:00"
type textarea "x"
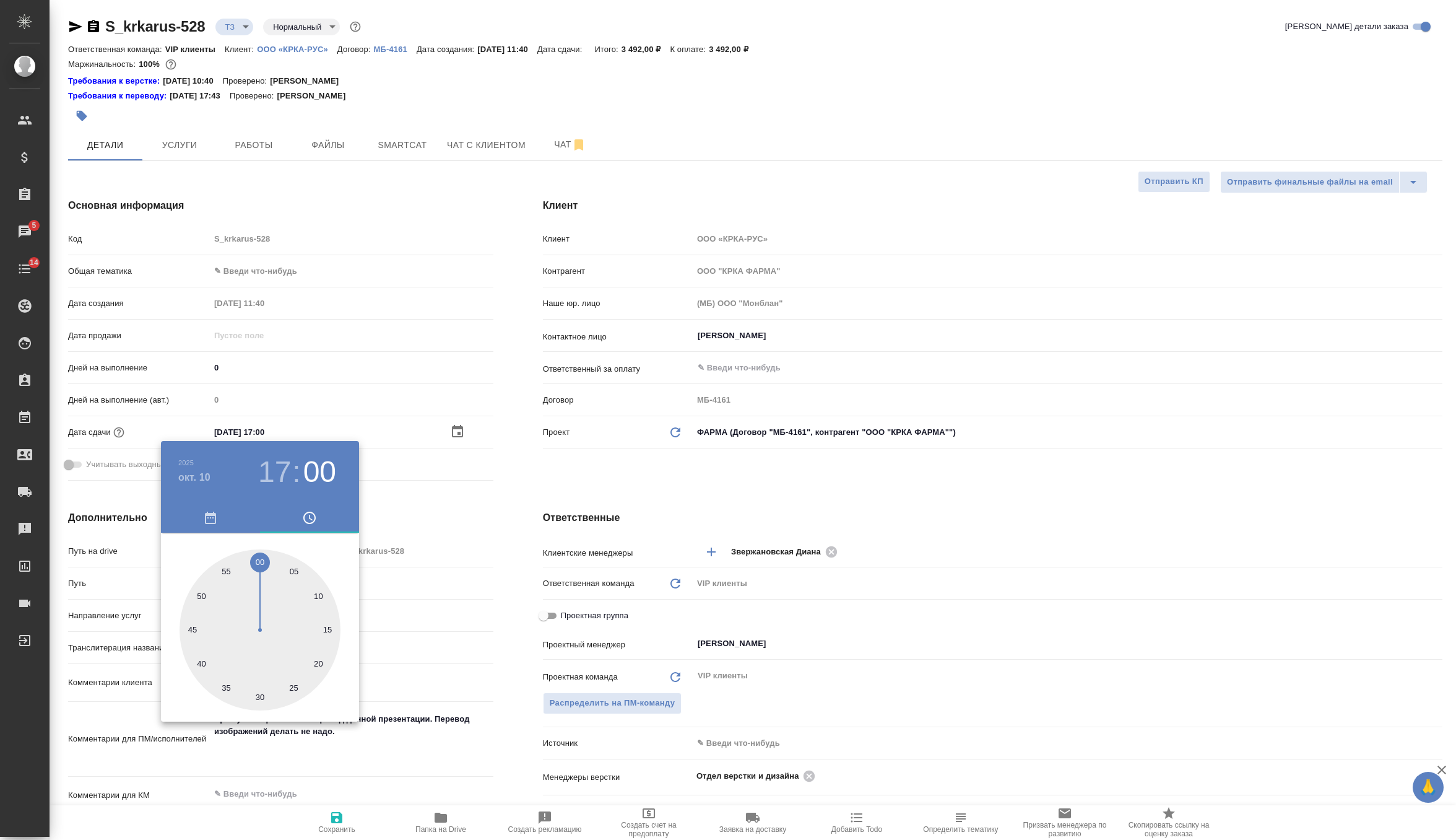
click at [499, 489] on div at bounding box center [728, 420] width 1456 height 840
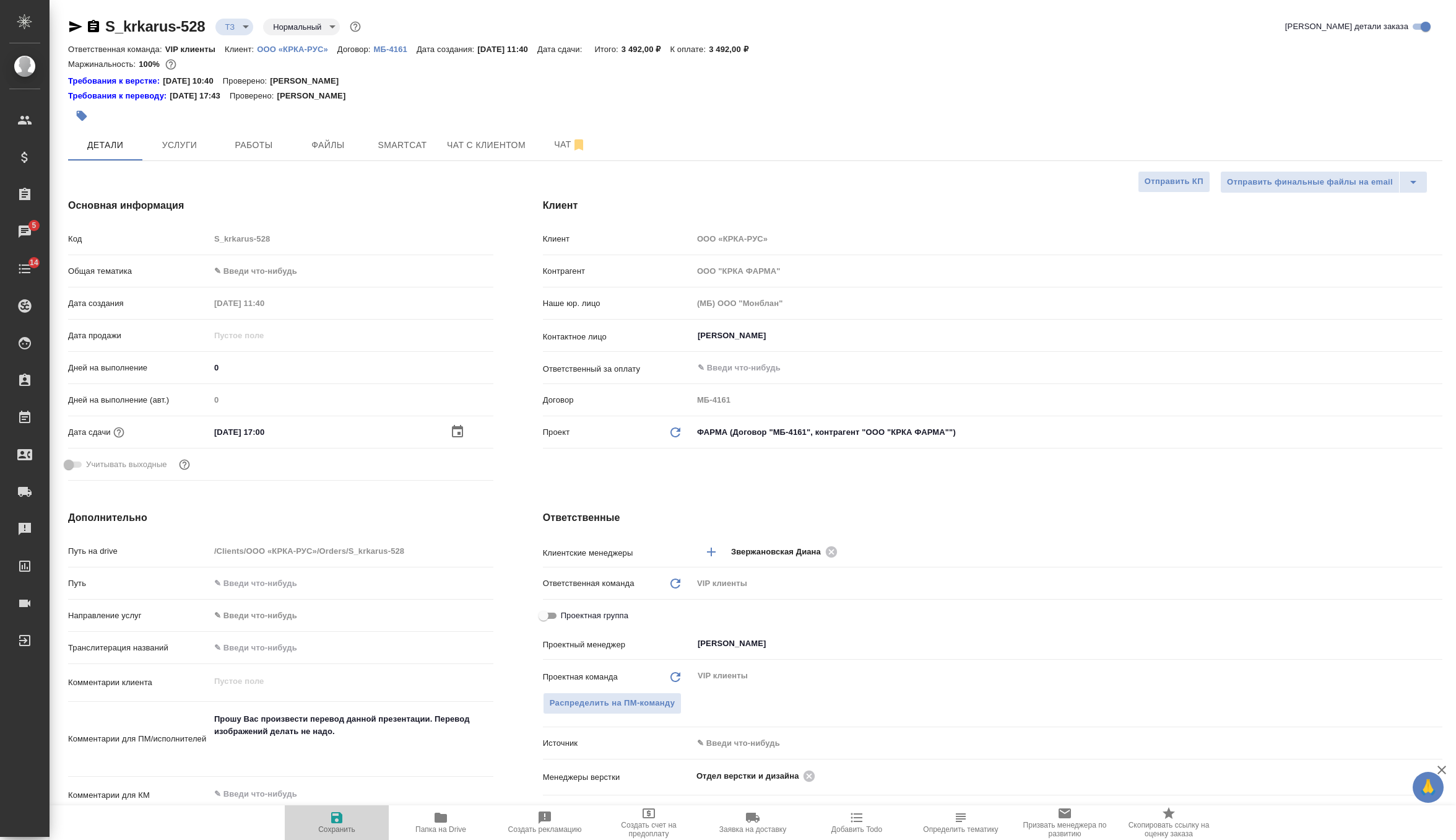
click at [316, 823] on span "Сохранить" at bounding box center [337, 822] width 89 height 24
type textarea "x"
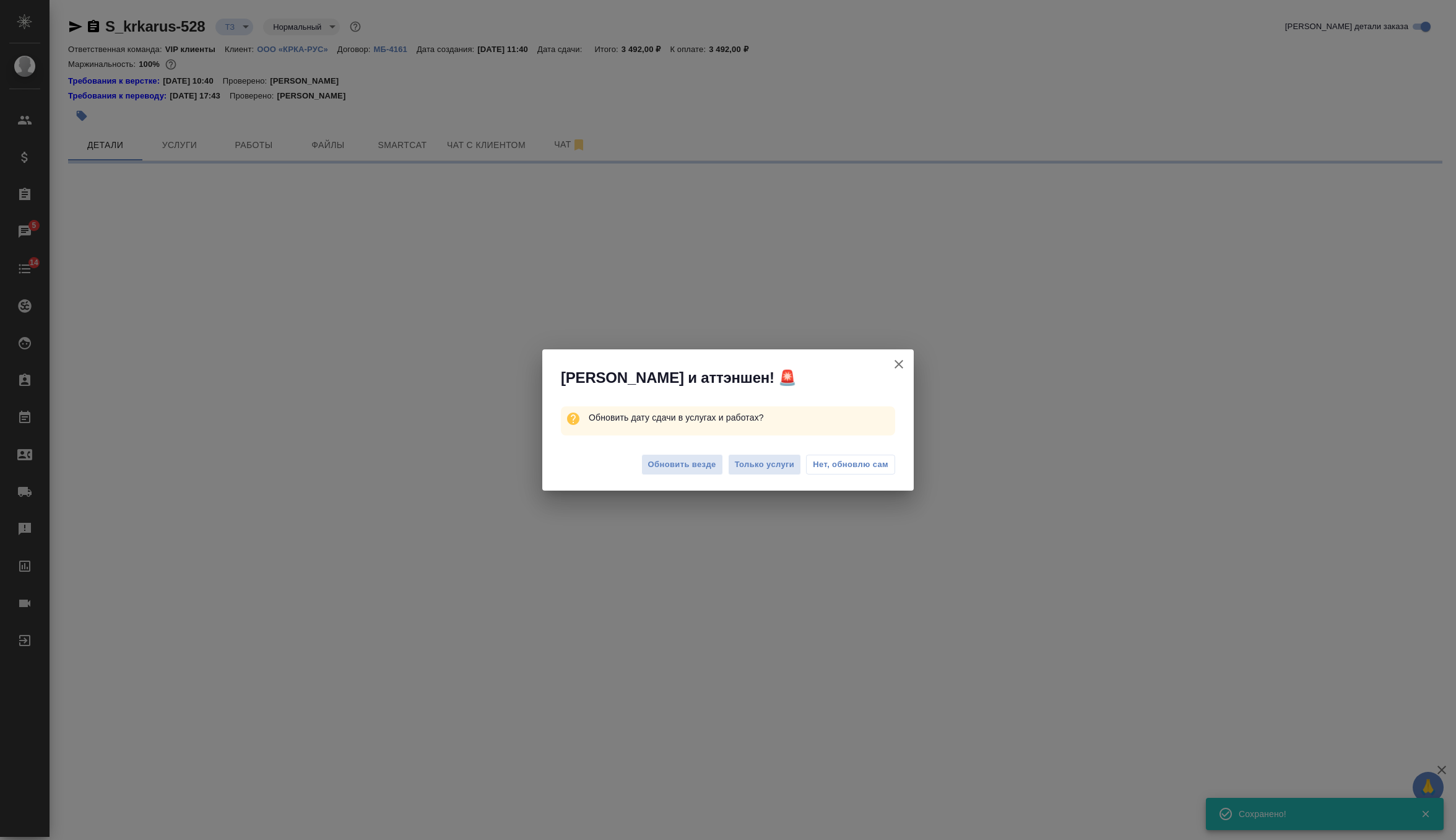
select select "RU"
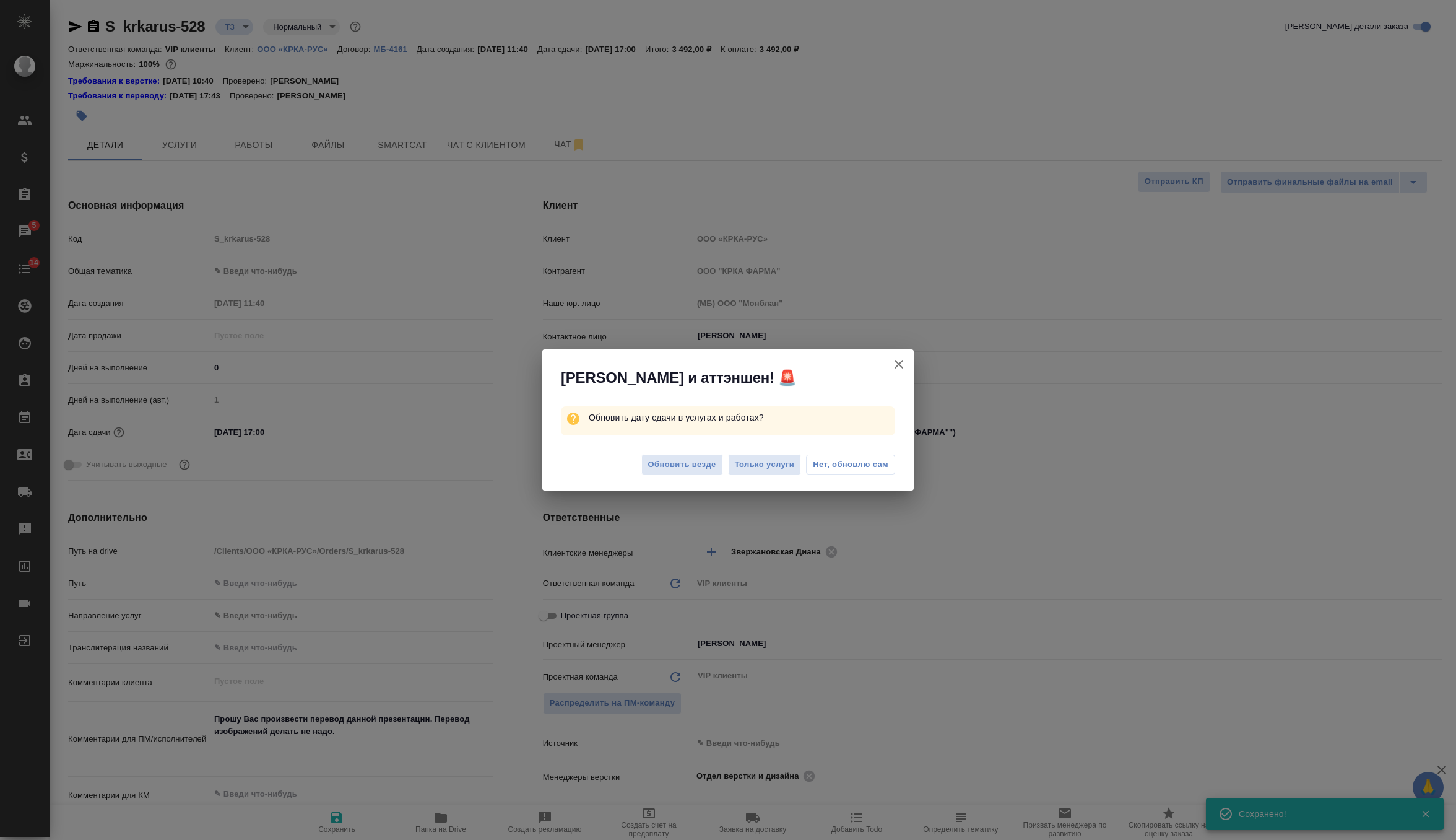
type textarea "x"
click at [678, 464] on span "Обновить везде" at bounding box center [682, 464] width 68 height 14
type textarea "x"
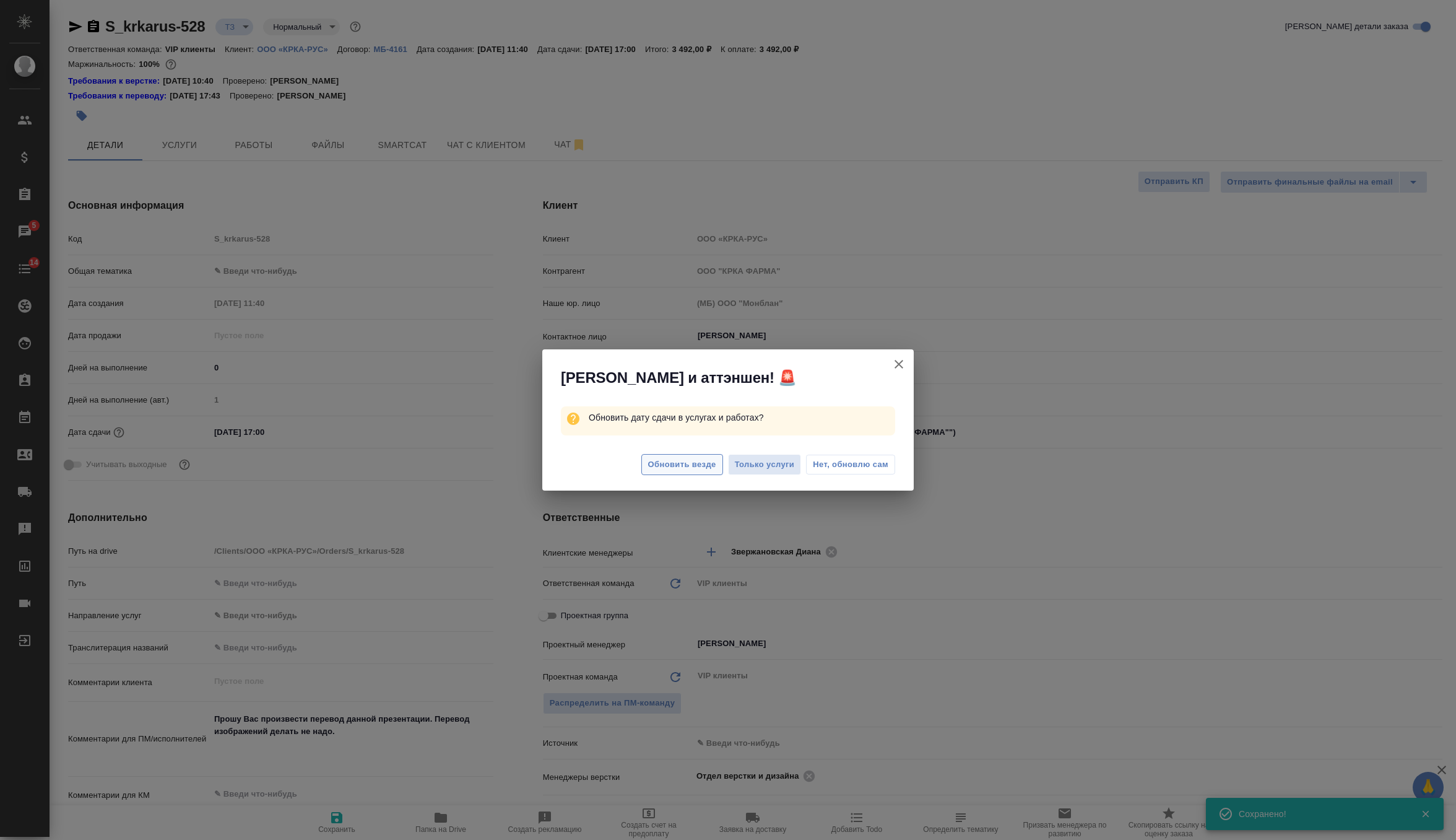
type textarea "x"
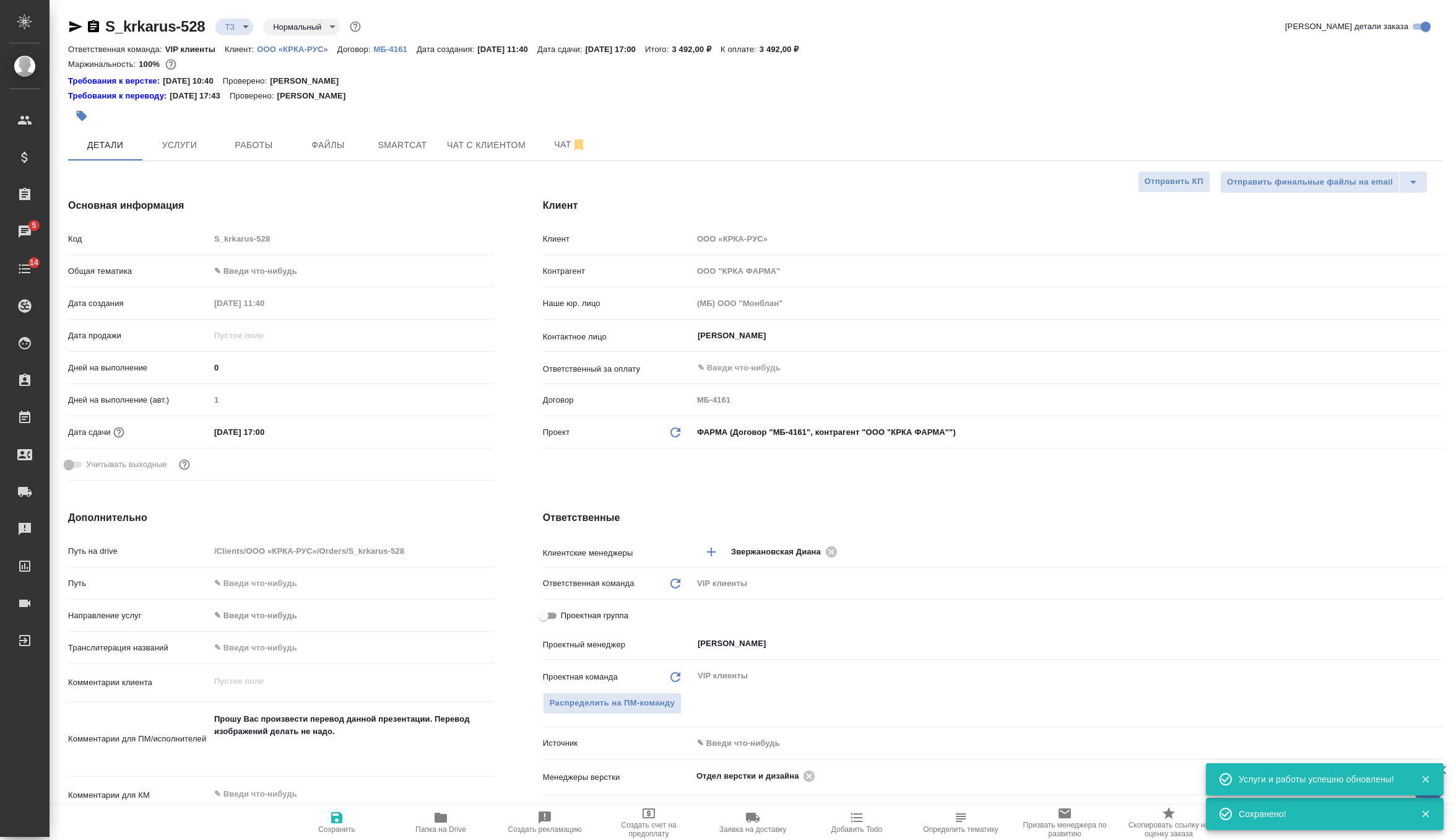
type textarea "x"
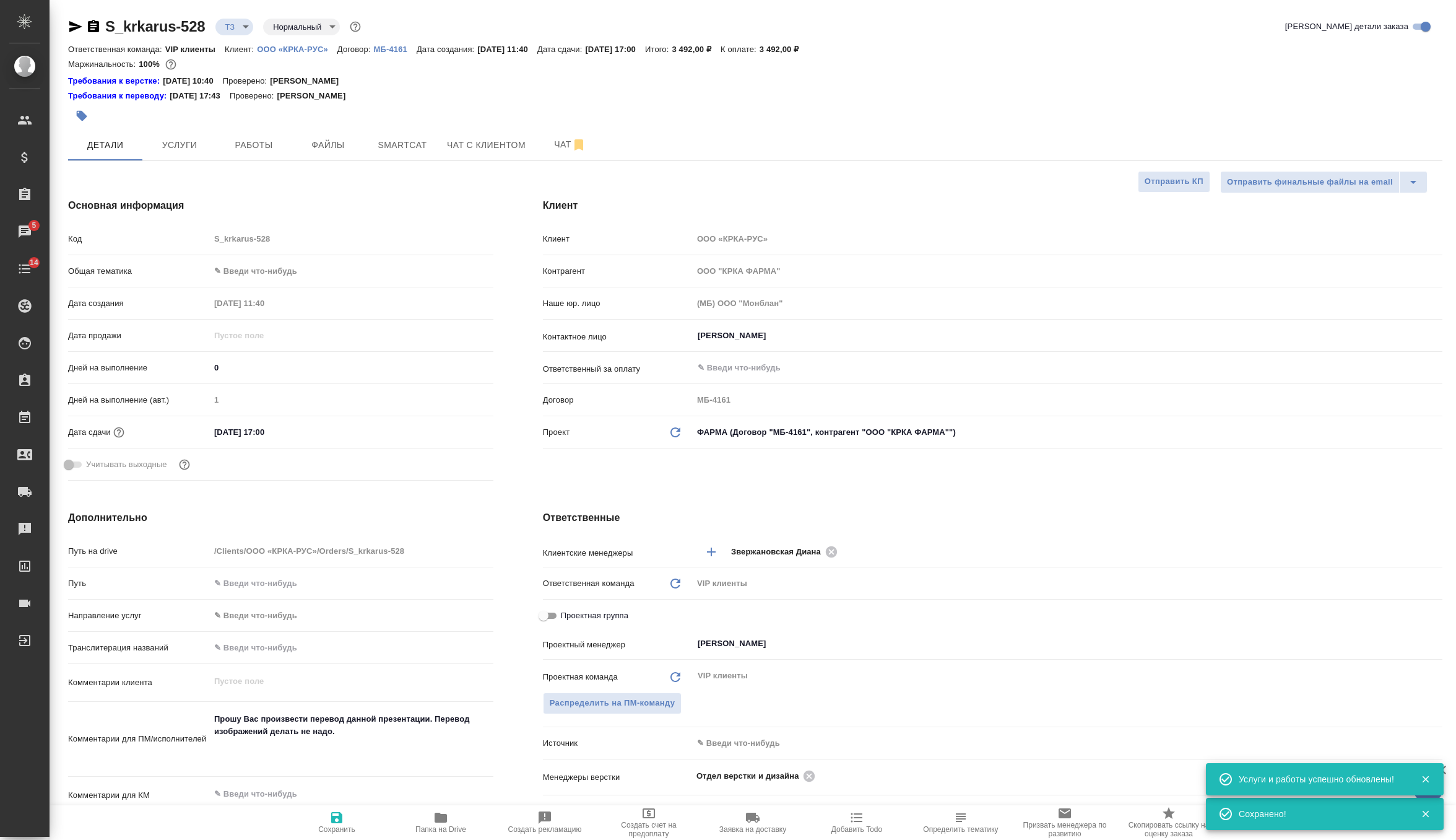
type textarea "x"
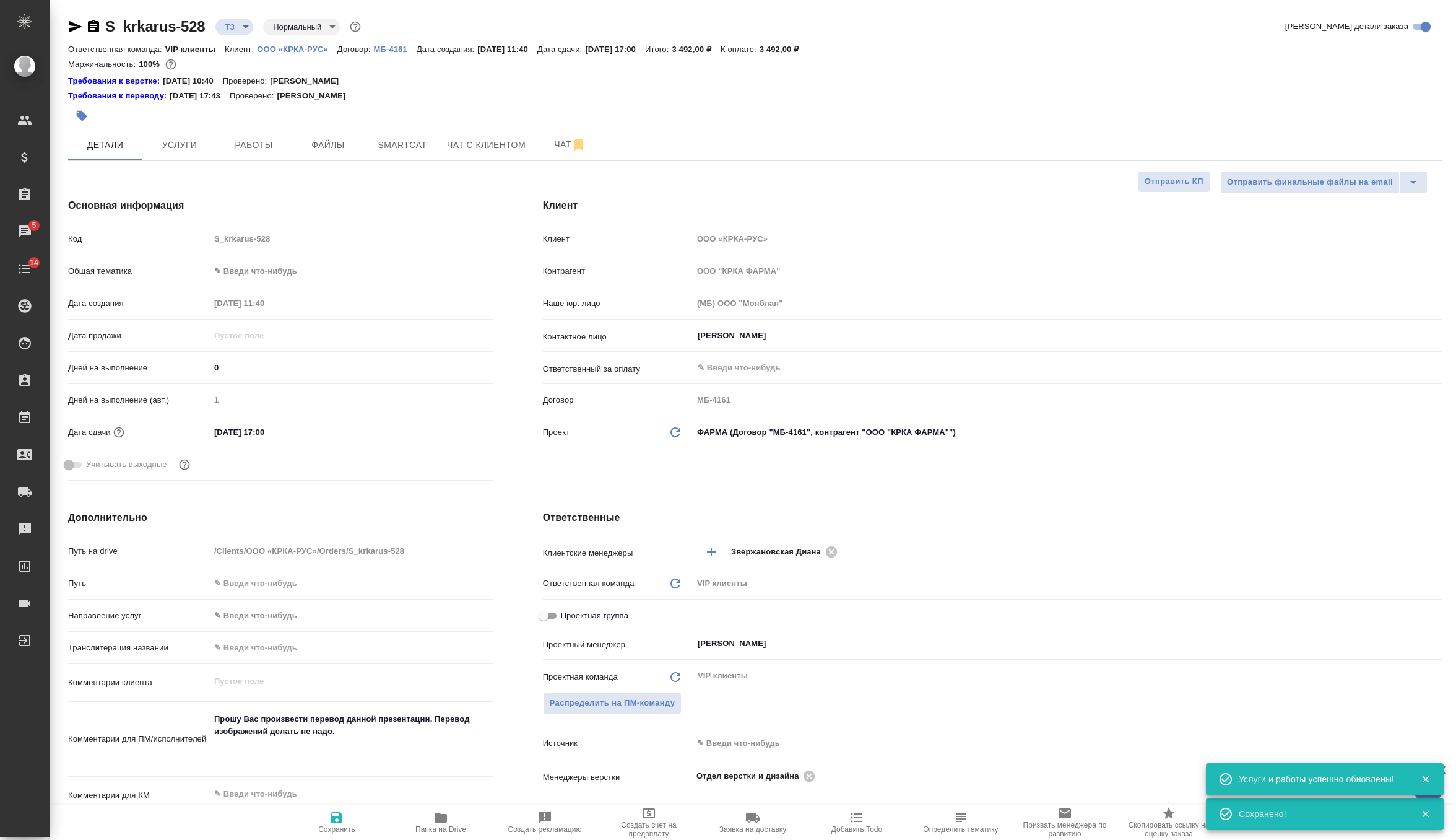
type textarea "x"
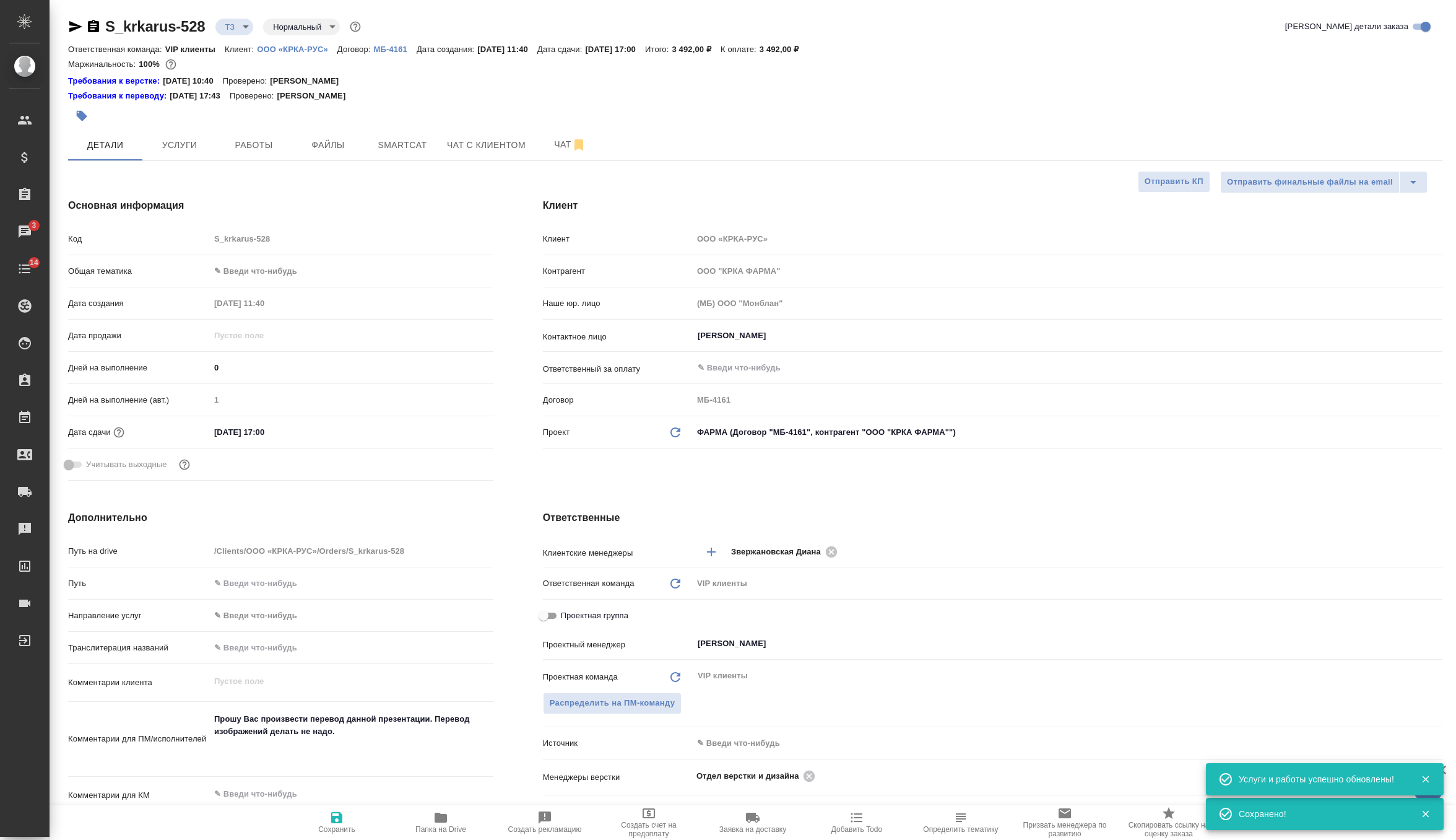
type textarea "x"
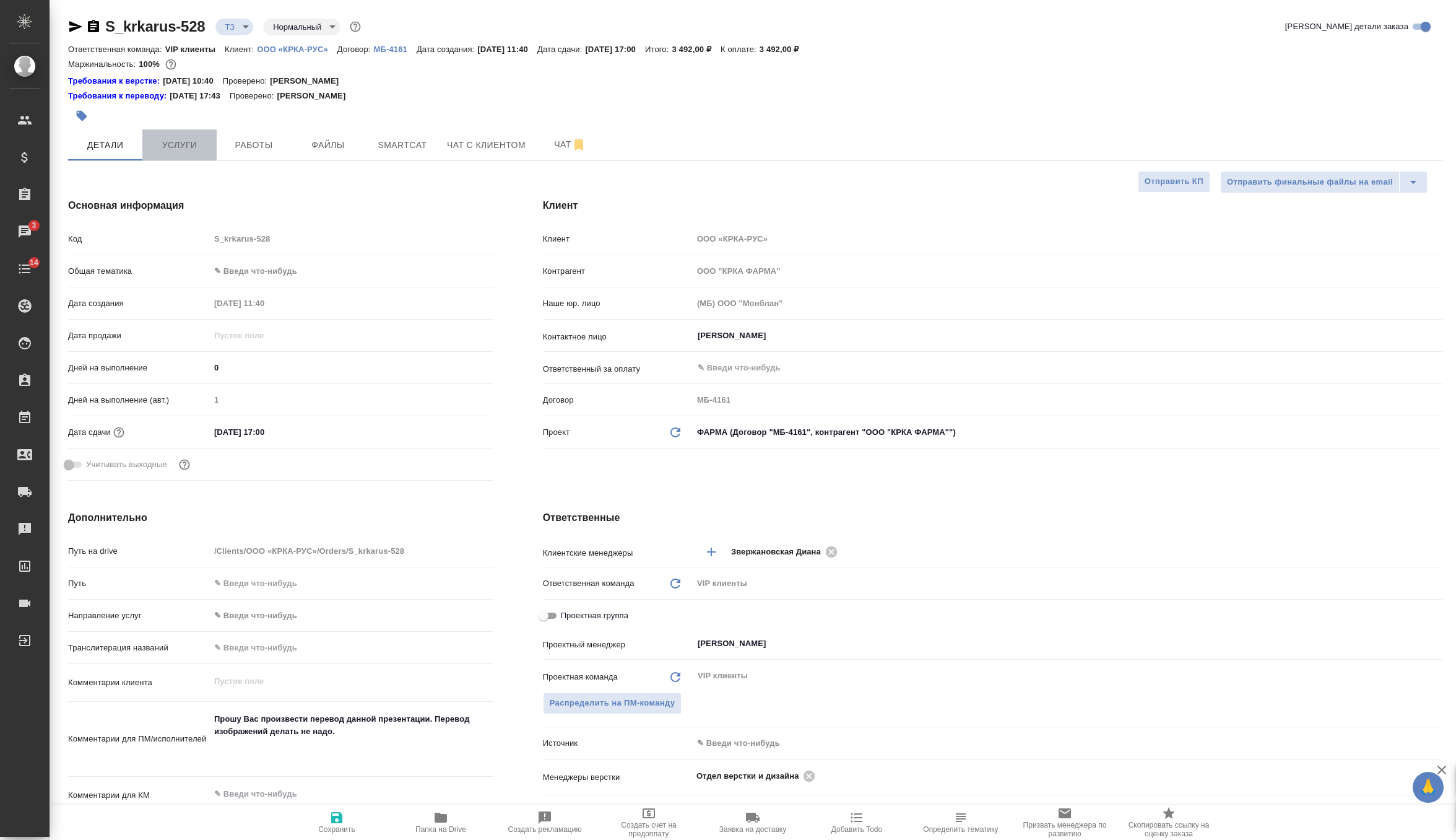
click at [201, 146] on span "Услуги" at bounding box center [179, 145] width 59 height 16
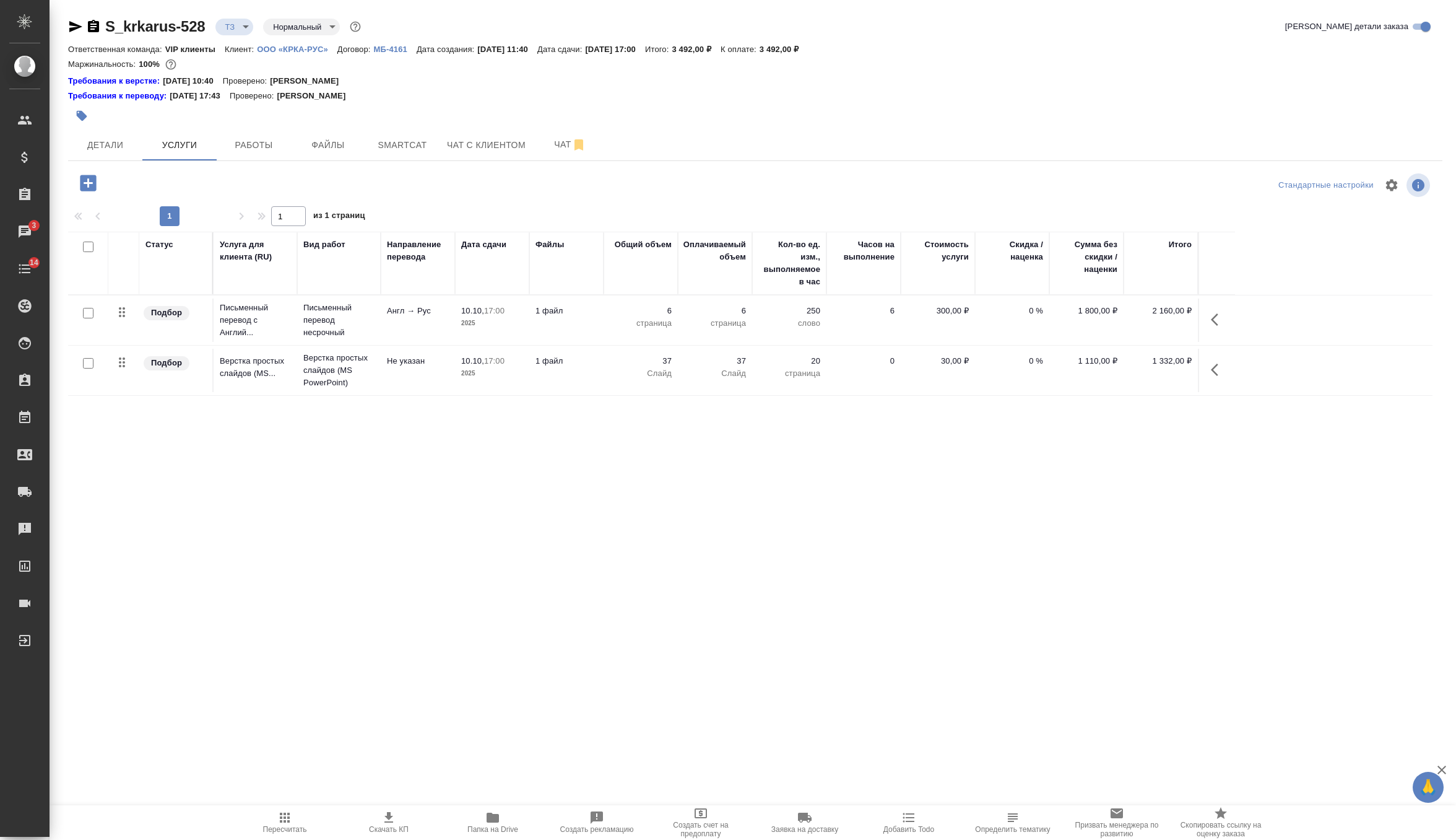
click at [414, 372] on td "Не указан" at bounding box center [418, 370] width 74 height 44
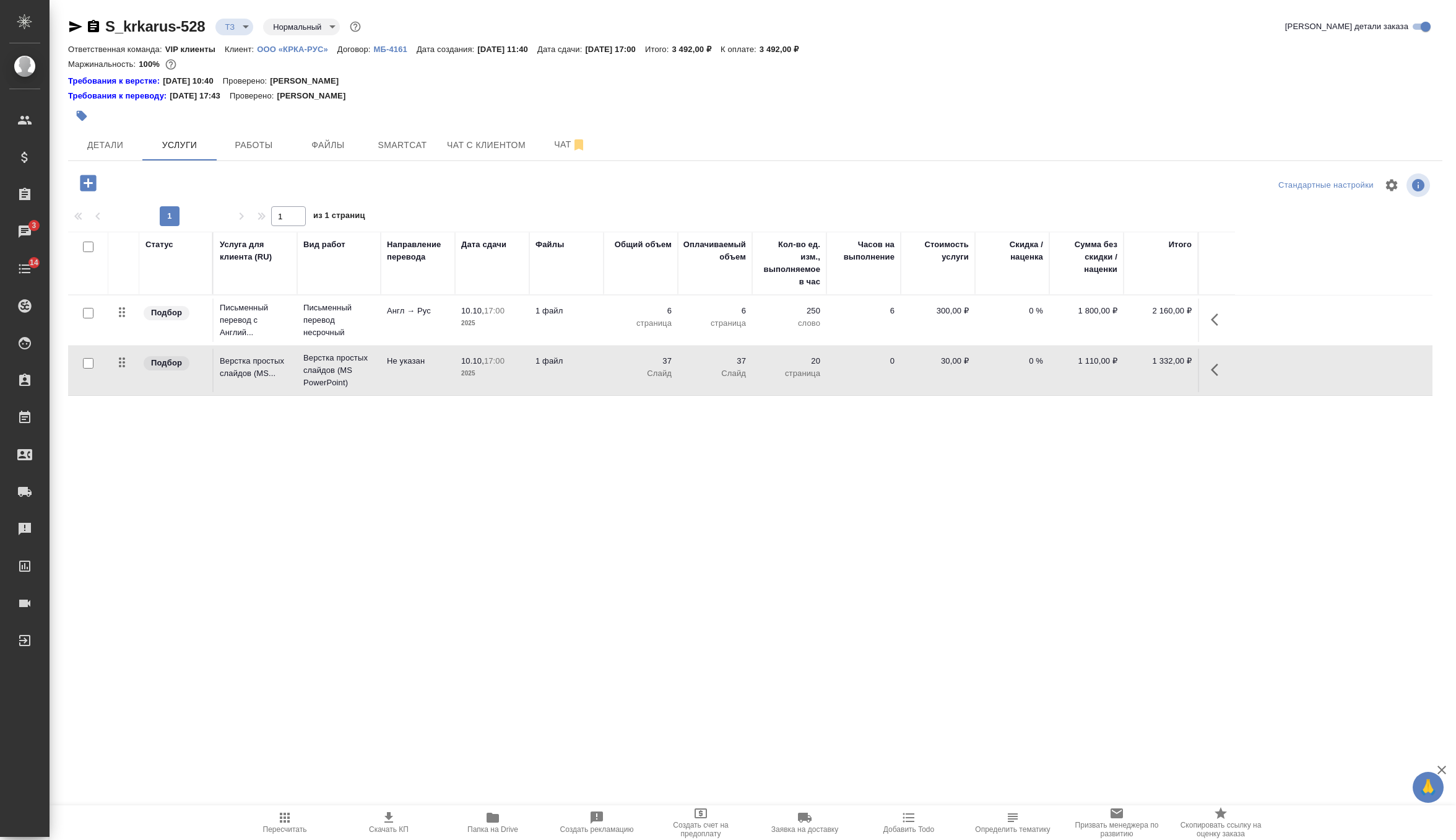
click at [414, 372] on td "Не указан" at bounding box center [418, 370] width 74 height 44
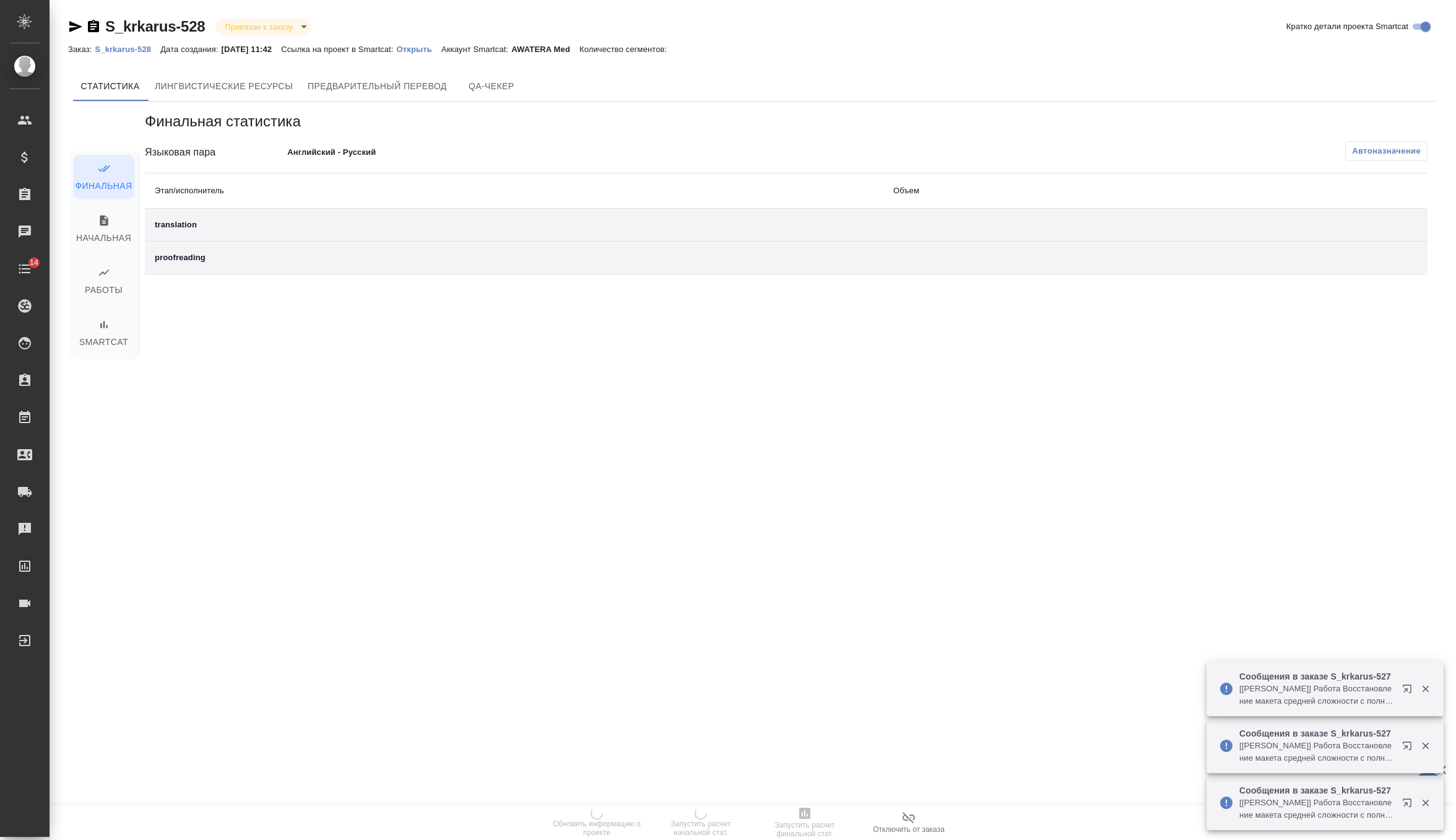
click at [442, 44] on link "Открыть" at bounding box center [419, 48] width 45 height 10
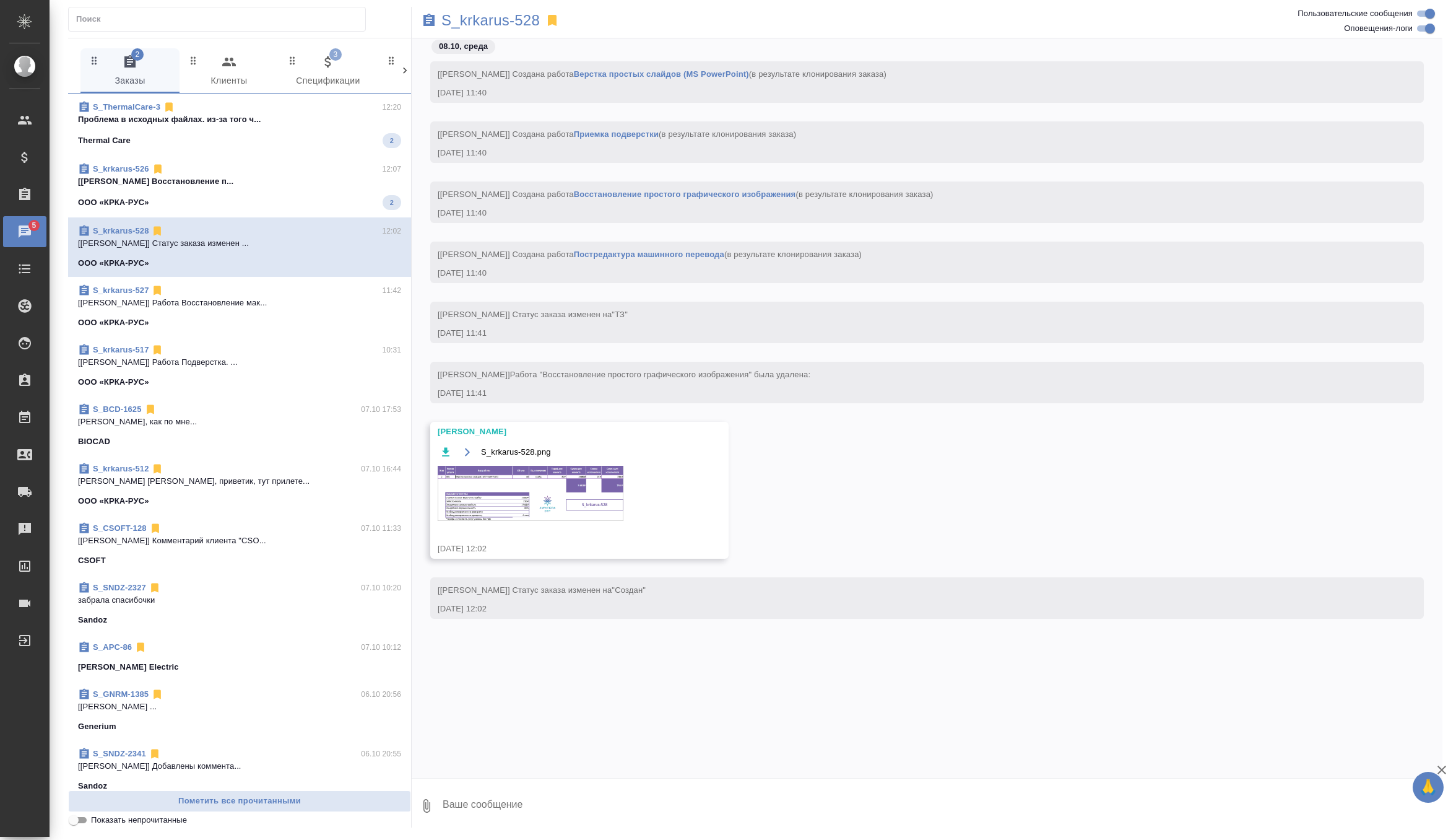
click at [542, 468] on img at bounding box center [530, 493] width 186 height 55
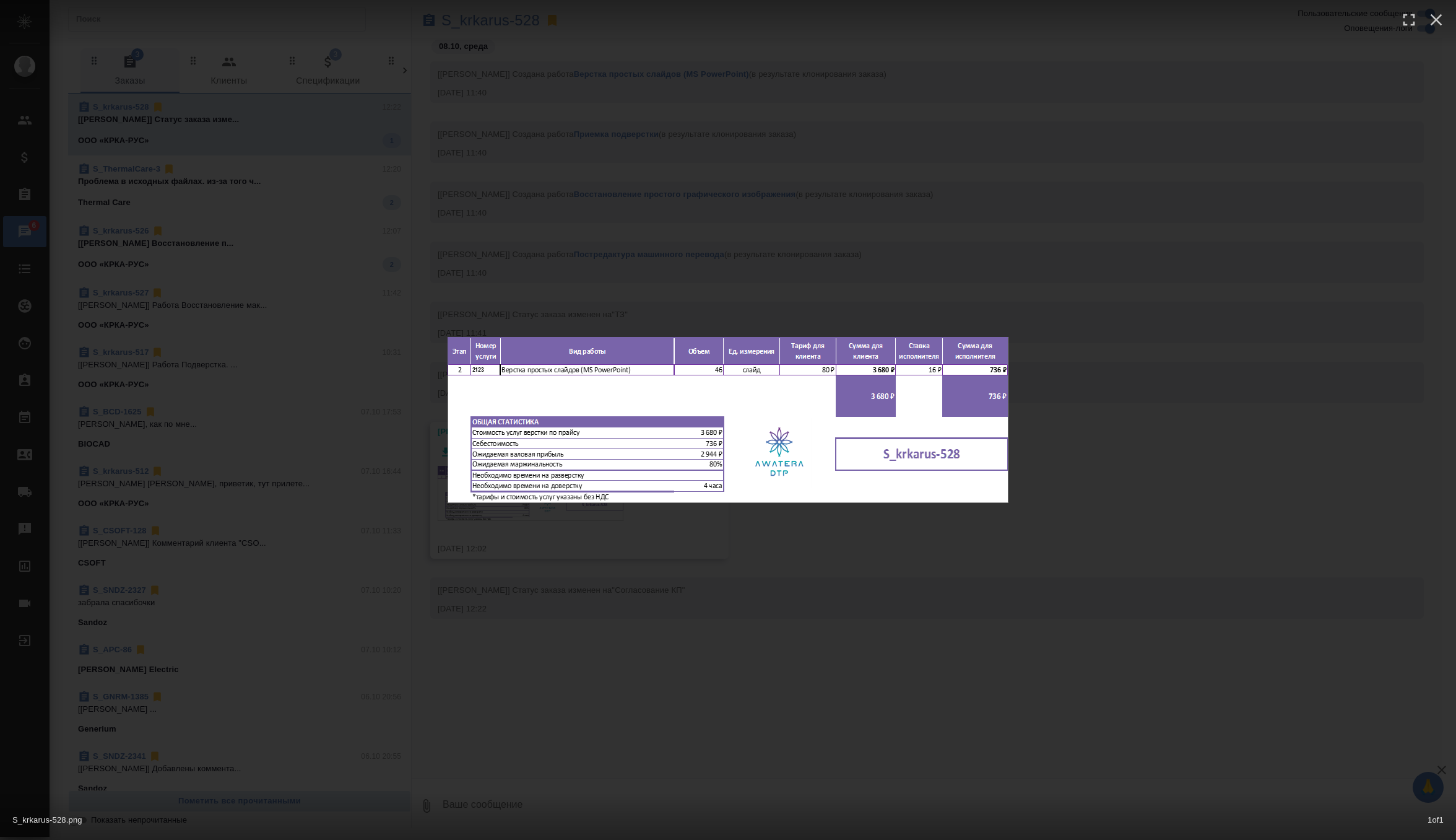
click at [559, 89] on div "S_krkarus-528.png 1 of 1" at bounding box center [728, 420] width 1456 height 840
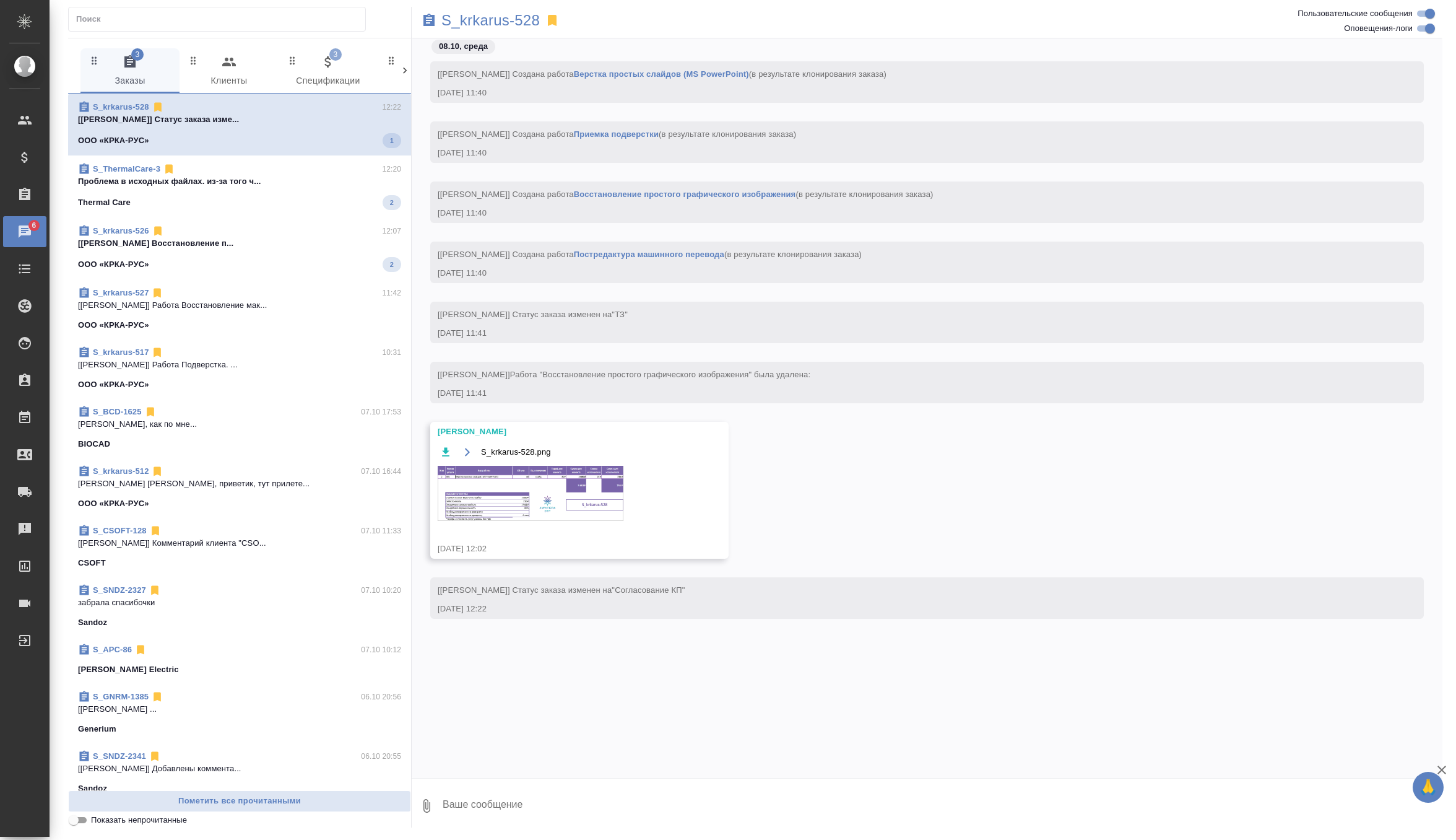
click at [313, 172] on div "S_ThermalCare-3 12:20" at bounding box center [239, 169] width 323 height 12
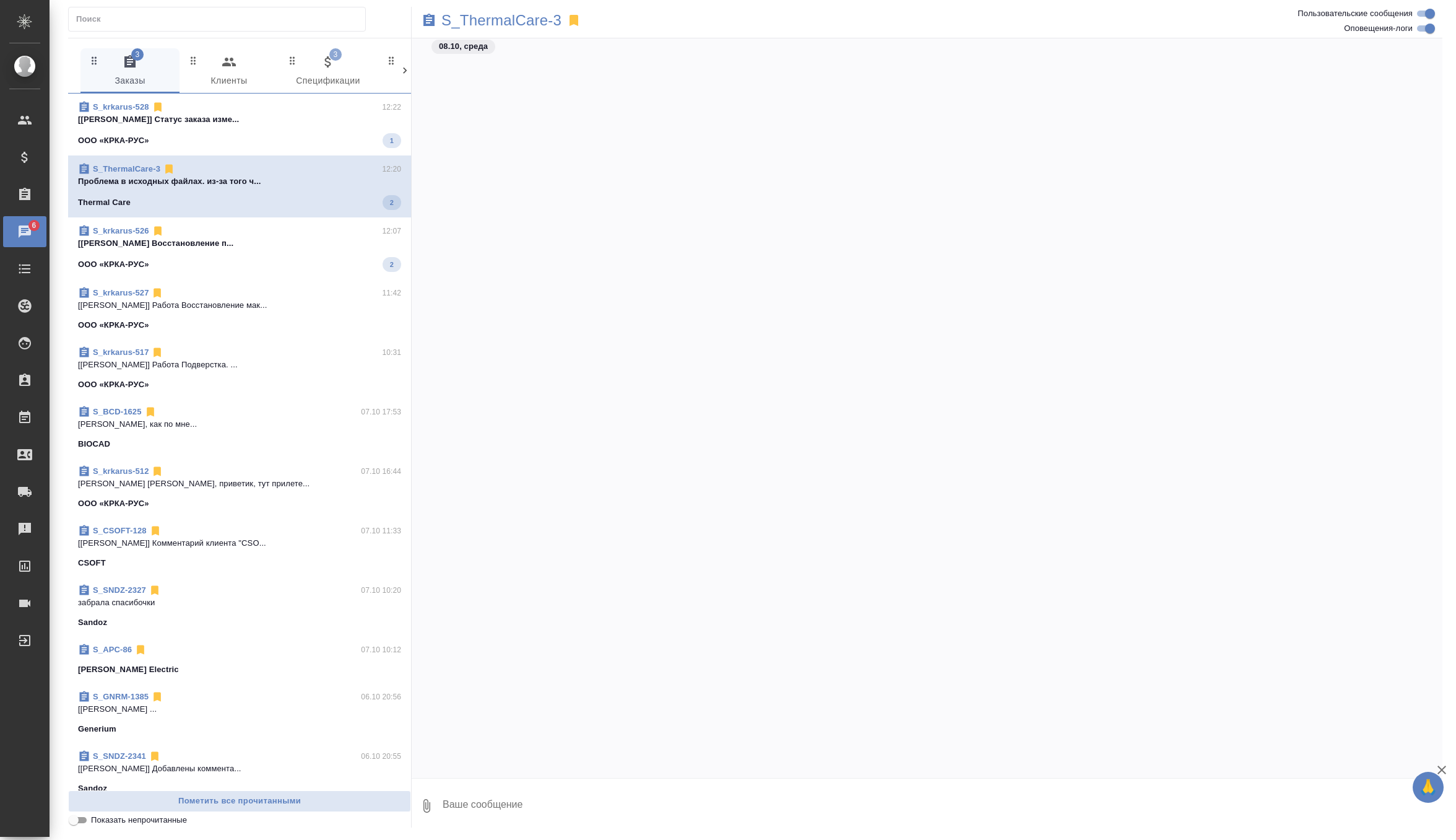
scroll to position [44751, 0]
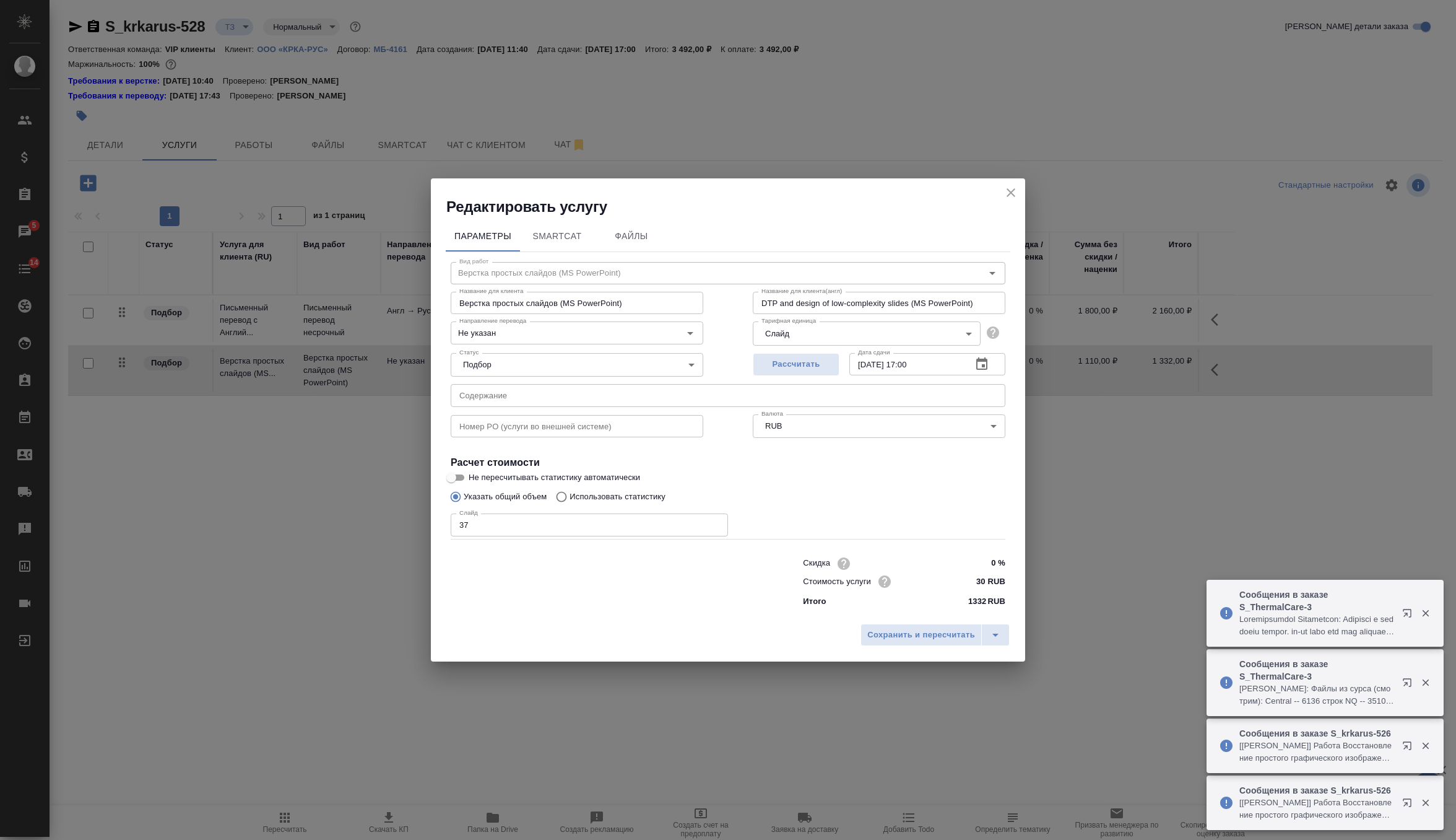
click at [575, 535] on input "37" at bounding box center [589, 524] width 278 height 22
type input "3"
type input "46"
click at [928, 636] on span "Сохранить и пересчитать" at bounding box center [921, 635] width 107 height 14
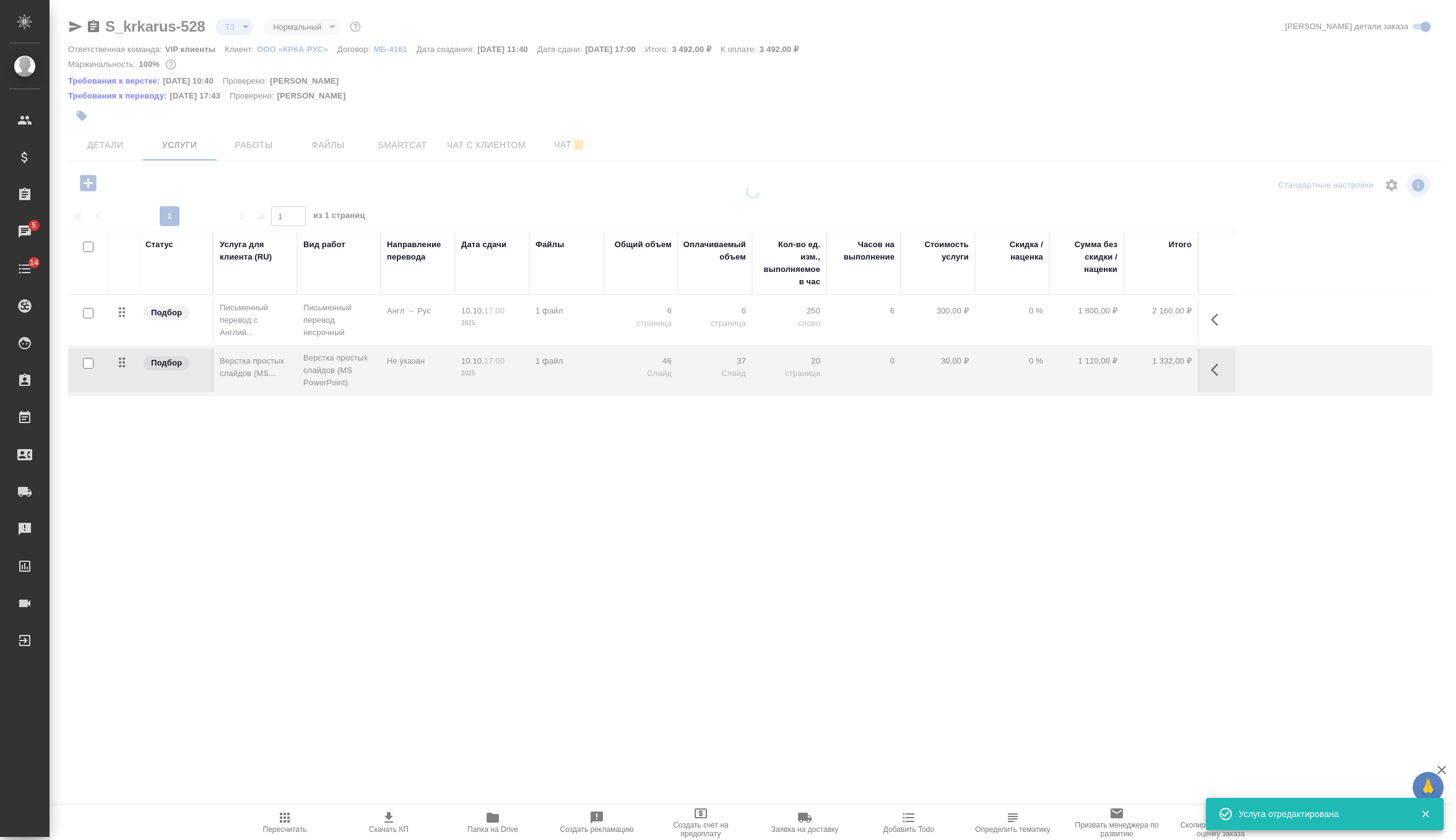
type input "new"
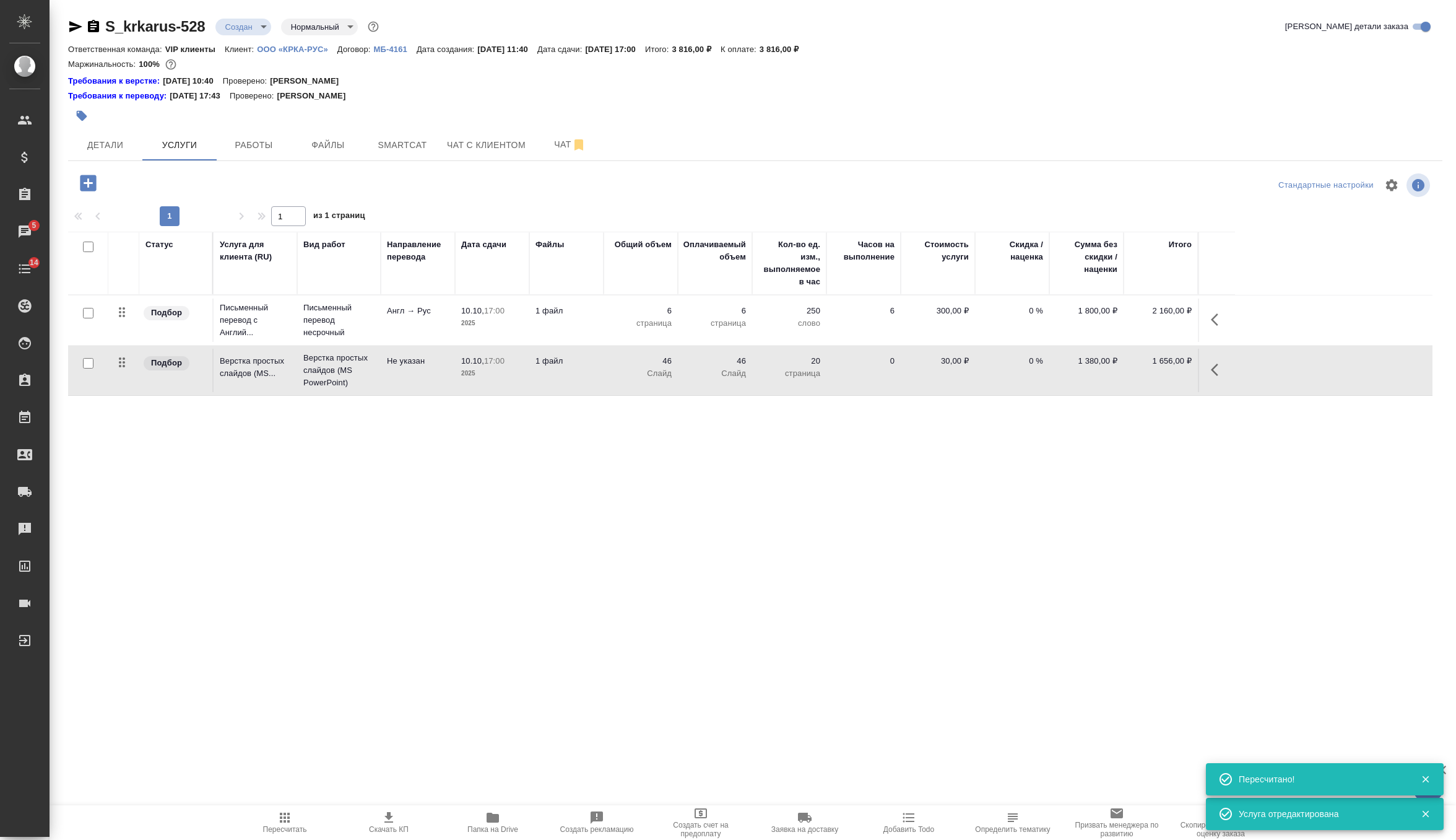
click at [285, 809] on button "Пересчитать" at bounding box center [284, 822] width 104 height 35
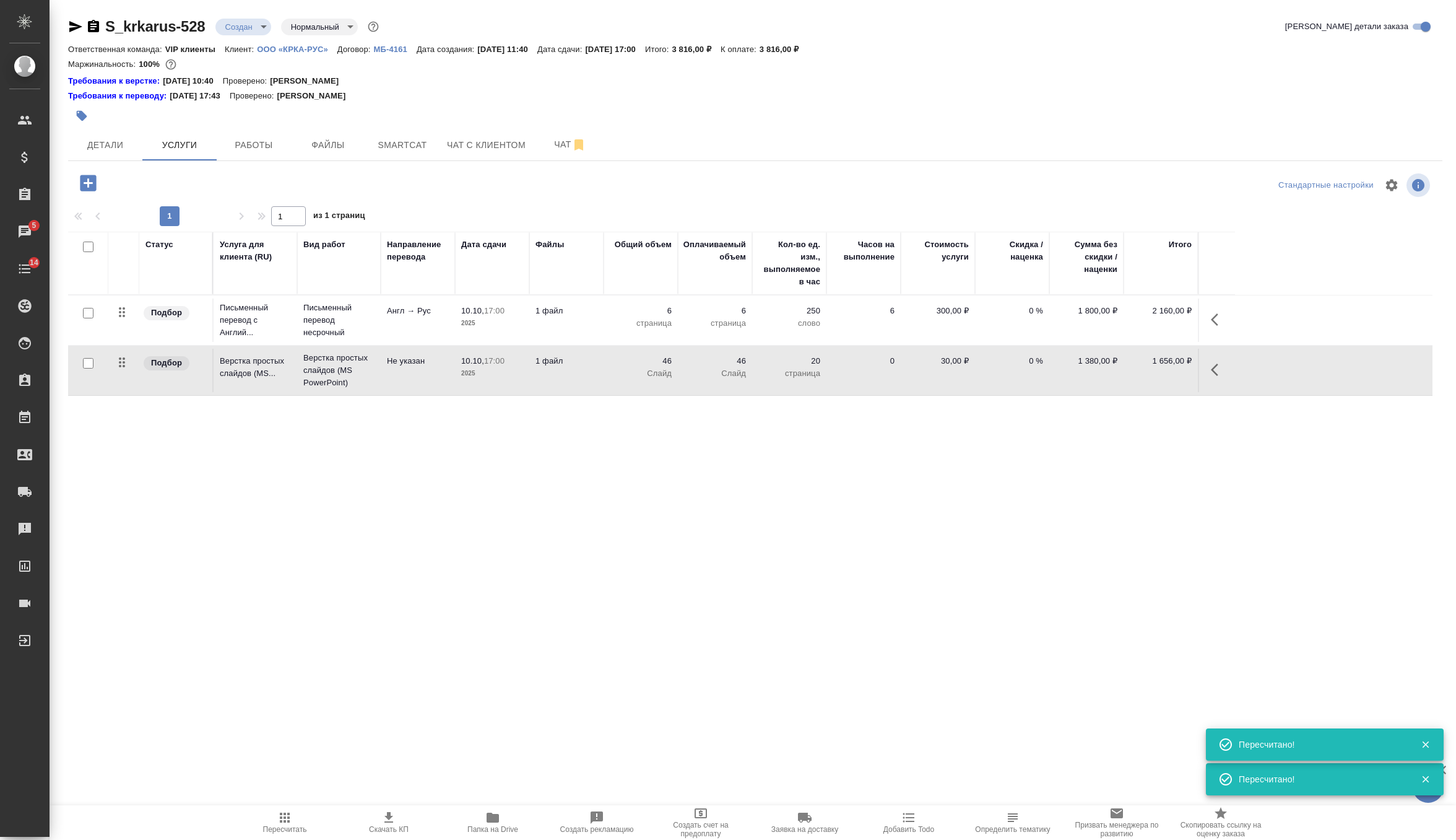
click at [231, 22] on body "🙏 .cls-1 fill:#fff; AWATERA Zverzhanovskaya [PERSON_NAME] Спецификации Заказы 5…" at bounding box center [728, 420] width 1456 height 840
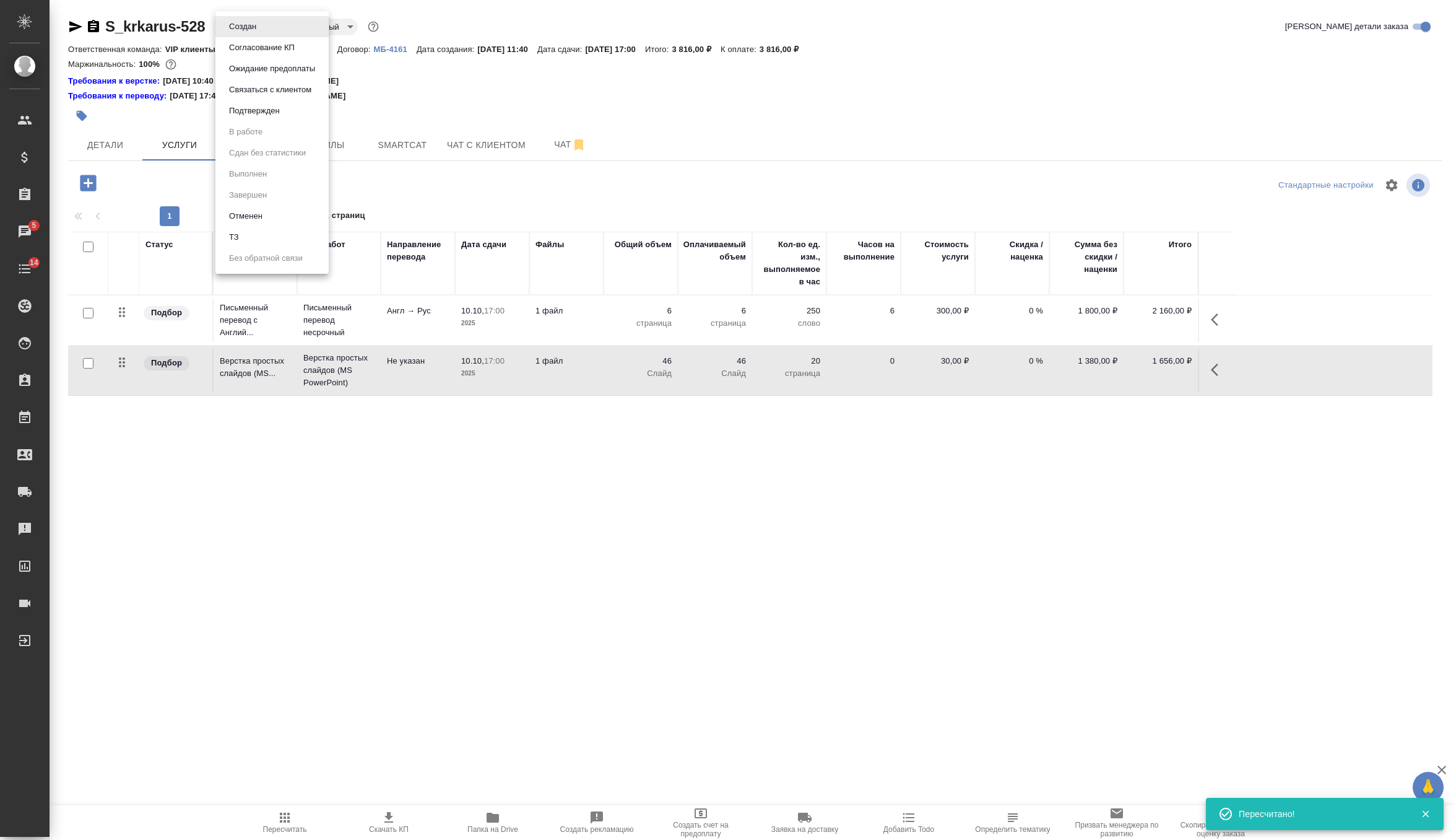
click at [286, 46] on button "Согласование КП" at bounding box center [261, 48] width 73 height 14
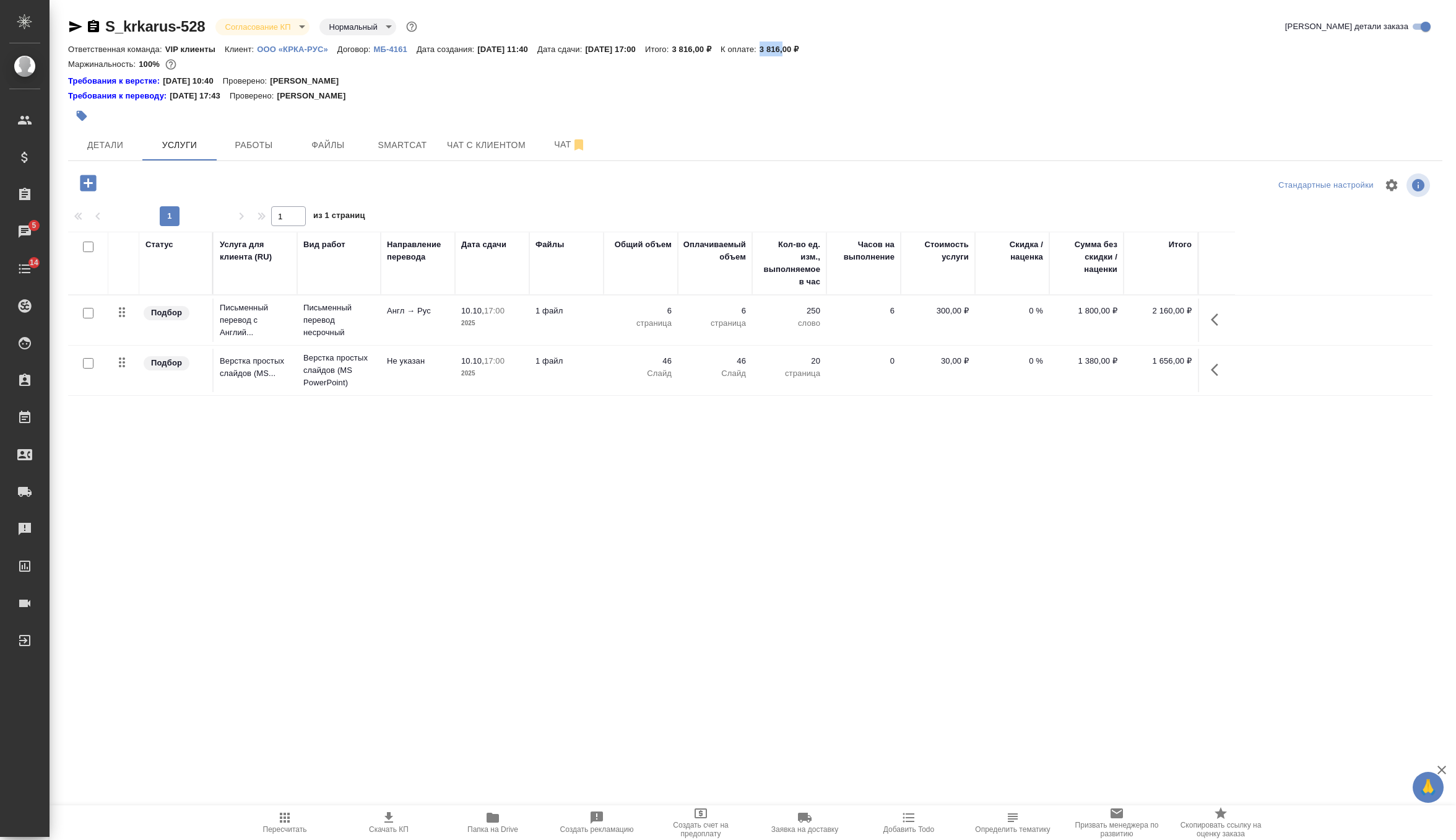
drag, startPoint x: 801, startPoint y: 48, endPoint x: 829, endPoint y: 48, distance: 28.0
click at [829, 48] on div "Ответственная команда: VIP клиенты Клиент: ООО «КРКА-РУС» Договор: МБ-4161 Дата…" at bounding box center [755, 49] width 1374 height 15
click at [808, 48] on p "3 816,00 ₽" at bounding box center [784, 50] width 49 height 10
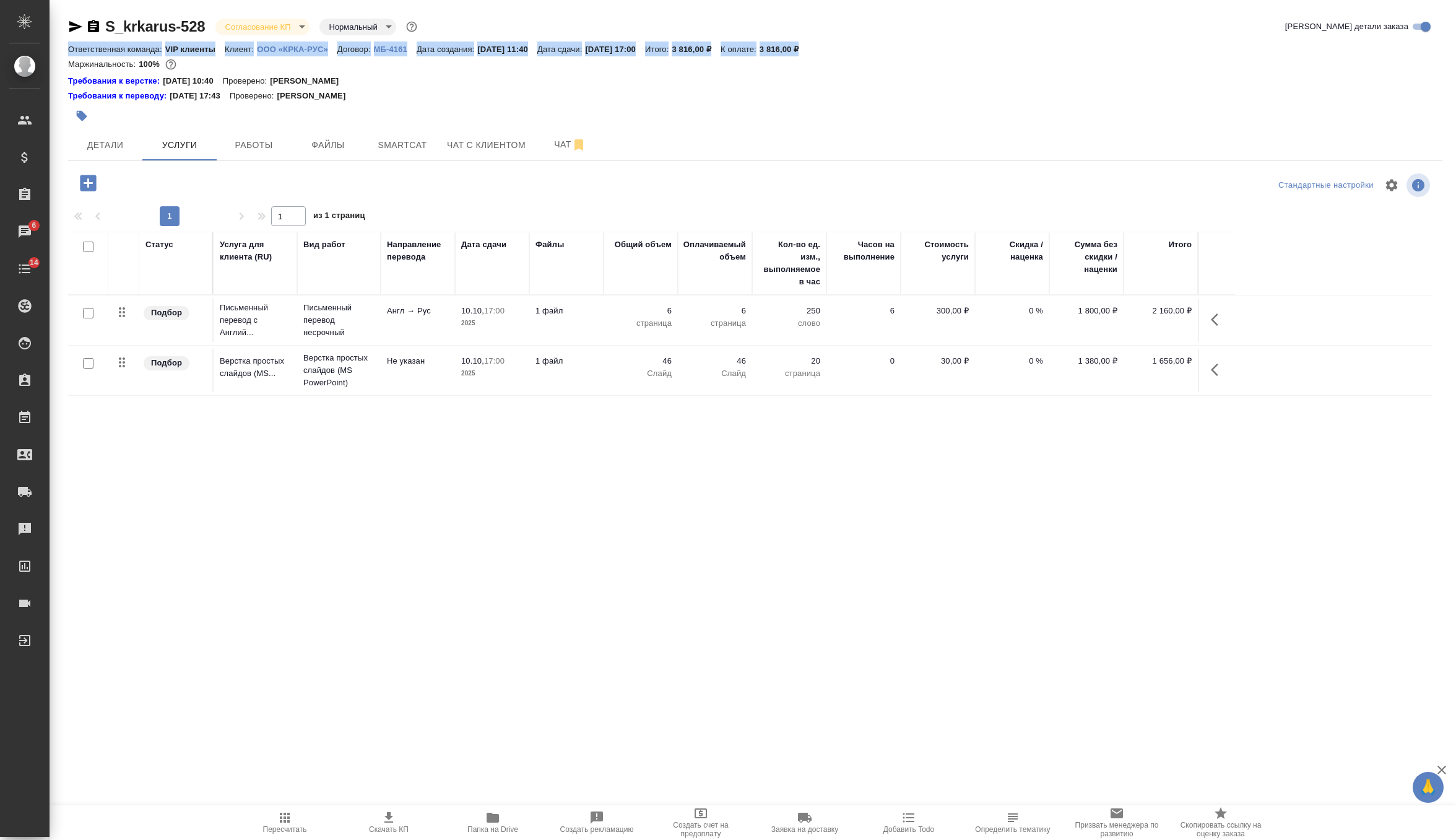
click at [808, 48] on p "3 816,00 ₽" at bounding box center [784, 50] width 49 height 10
click at [804, 47] on p "3 816,00 ₽" at bounding box center [784, 50] width 49 height 10
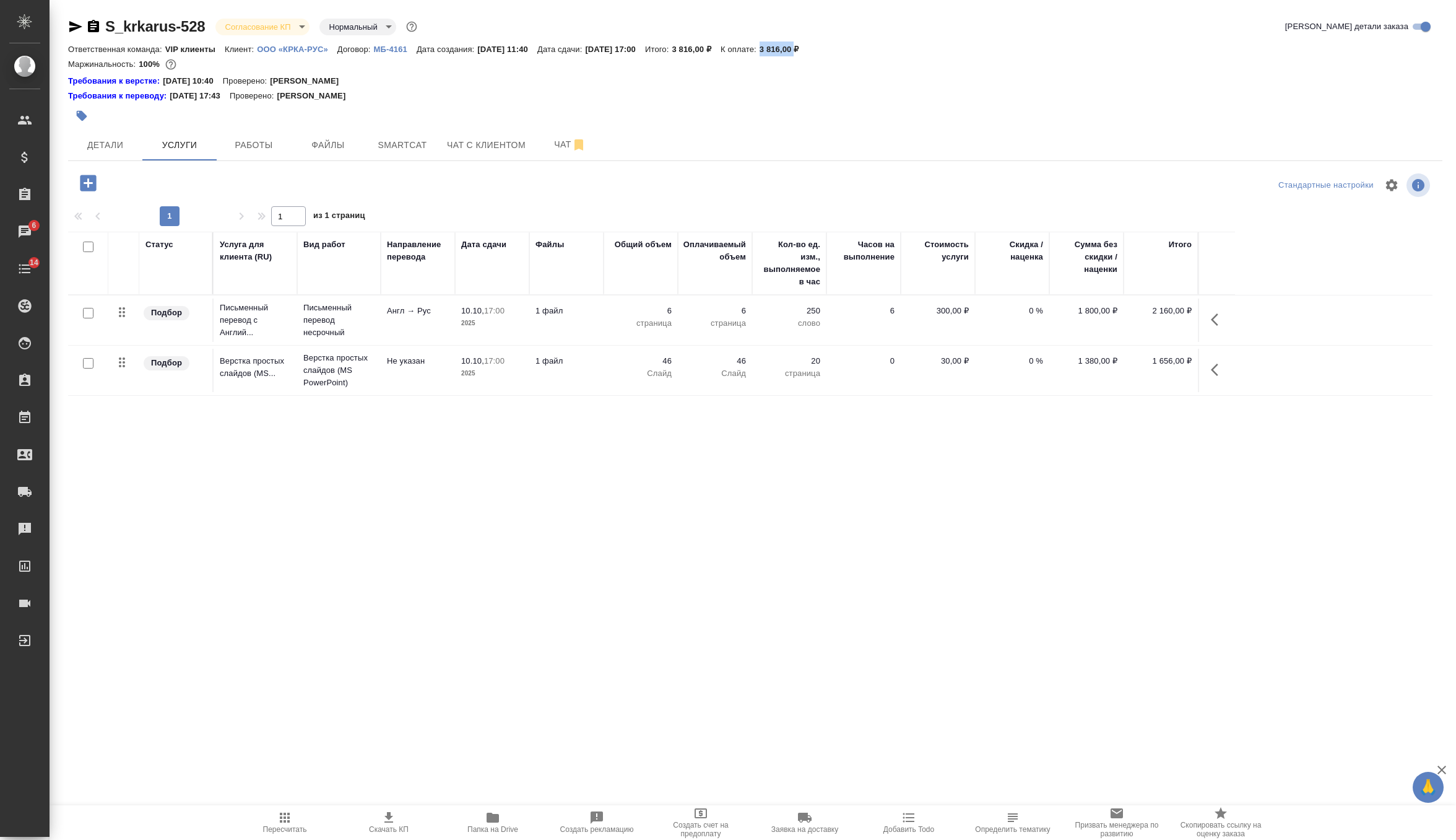
drag, startPoint x: 804, startPoint y: 47, endPoint x: 836, endPoint y: 47, distance: 32.0
click at [808, 47] on p "3 816,00 ₽" at bounding box center [784, 50] width 49 height 10
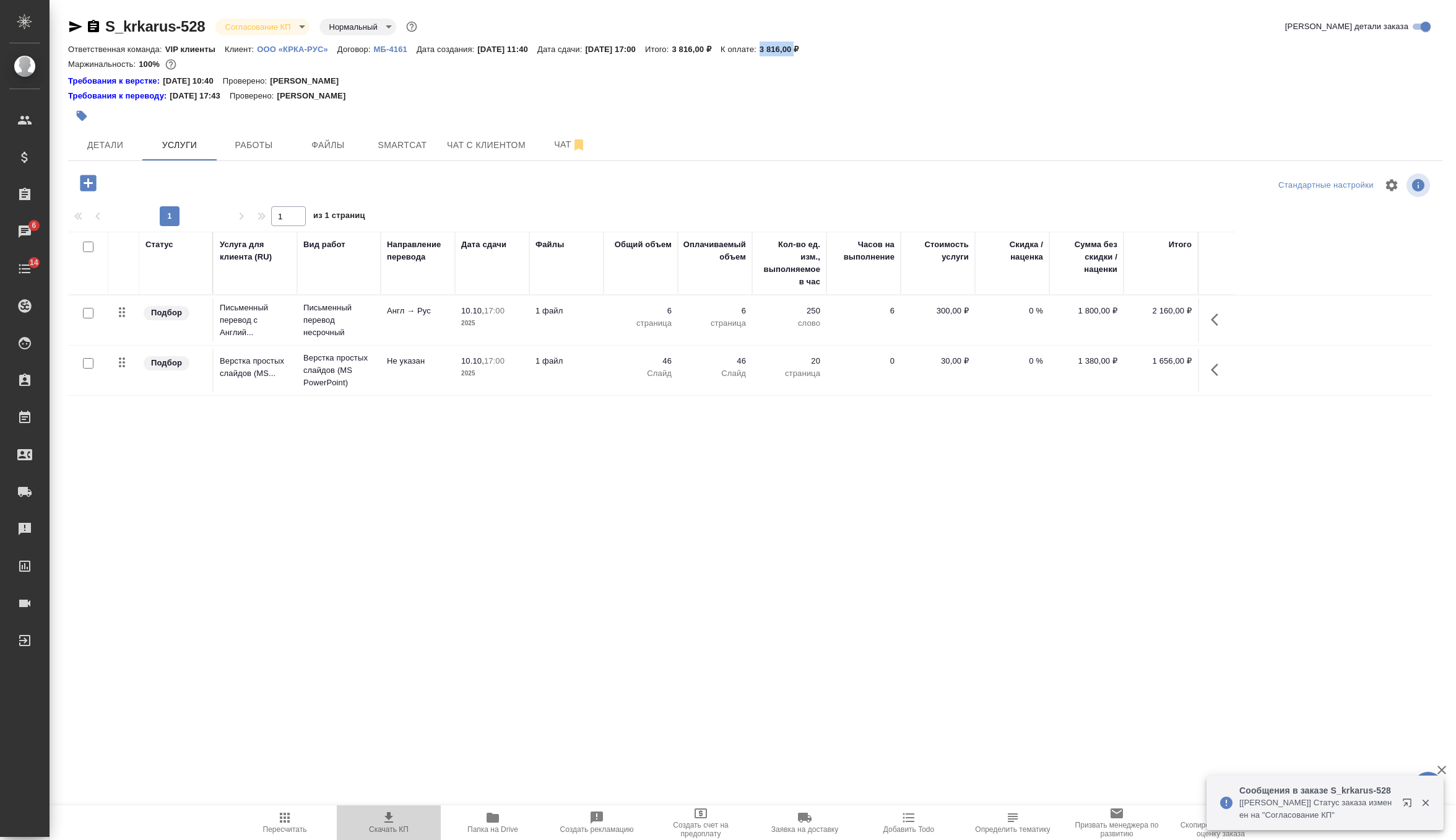
click at [382, 819] on icon "button" at bounding box center [389, 818] width 15 height 15
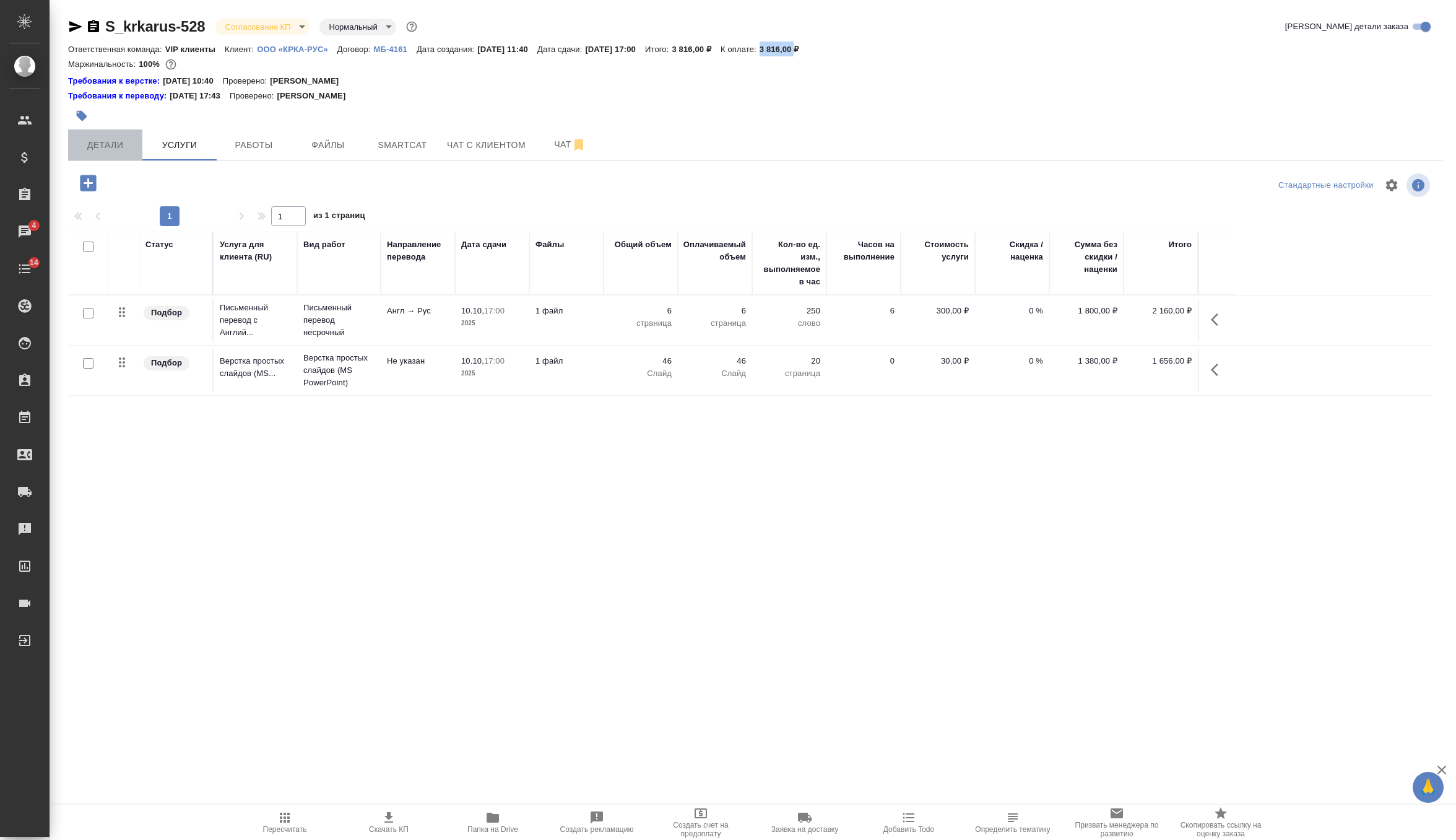
click at [111, 139] on span "Детали" at bounding box center [105, 145] width 59 height 16
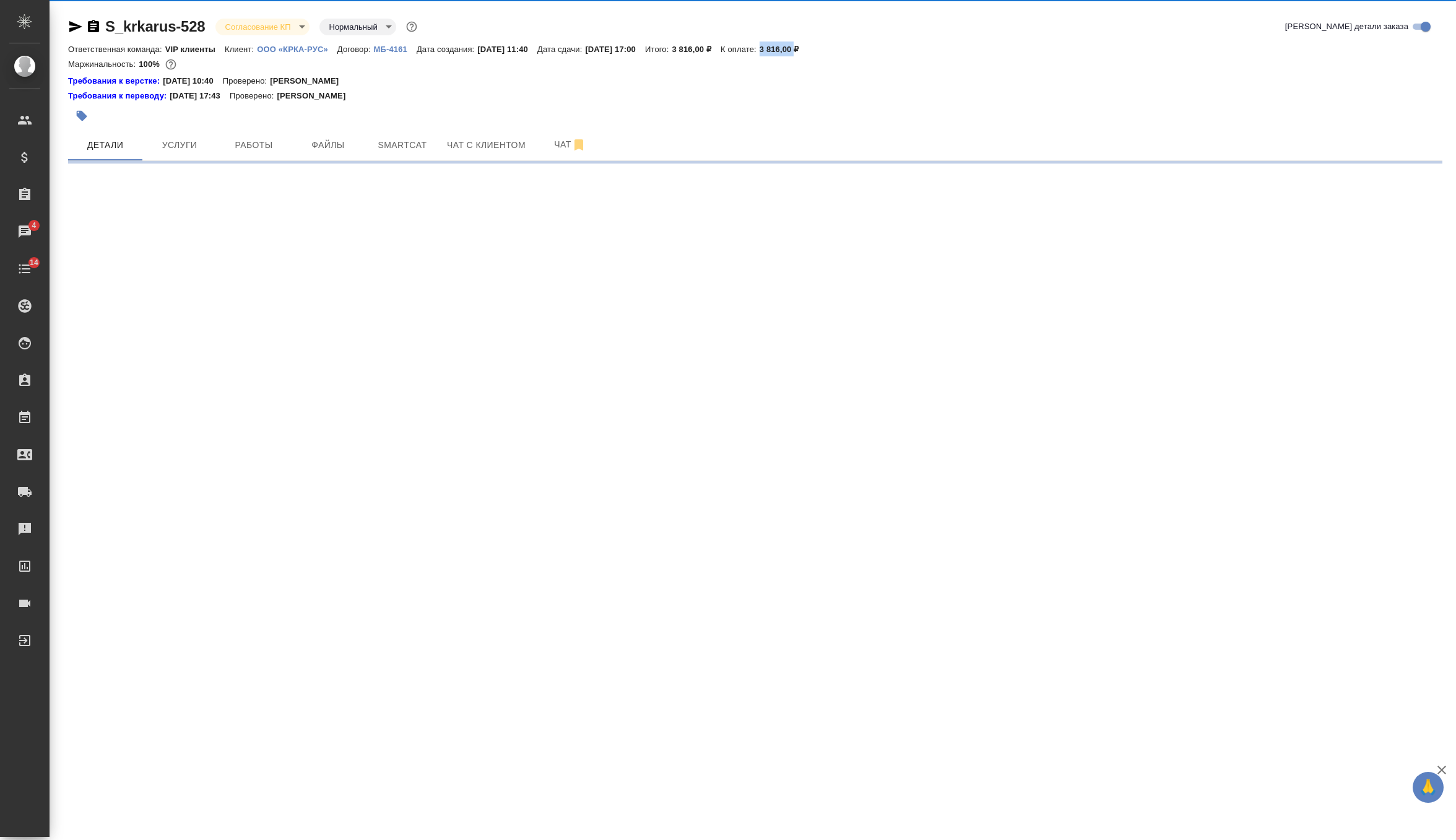
select select "RU"
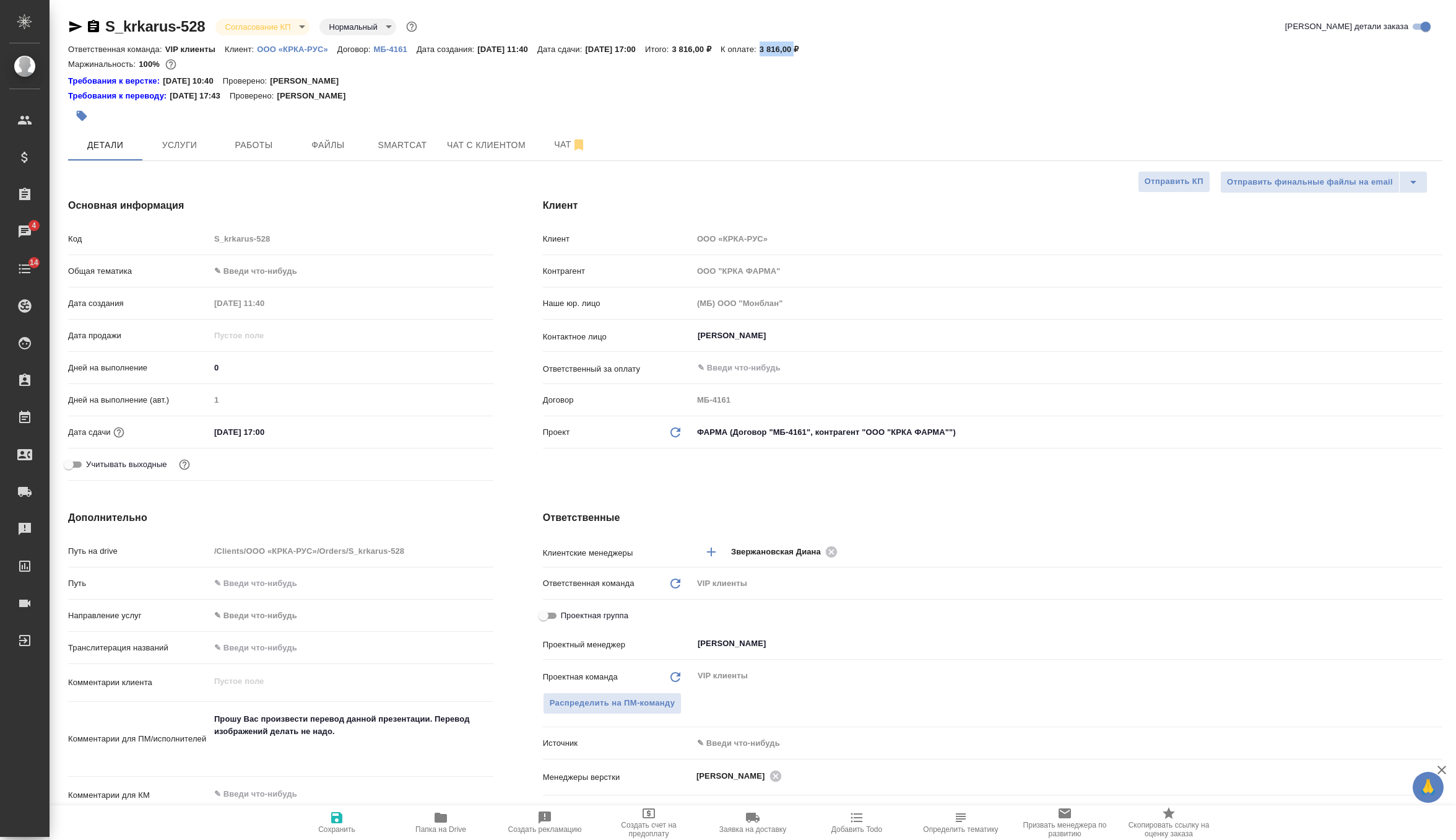
type textarea "x"
click at [335, 826] on span "Сохранить" at bounding box center [337, 829] width 37 height 9
type textarea "x"
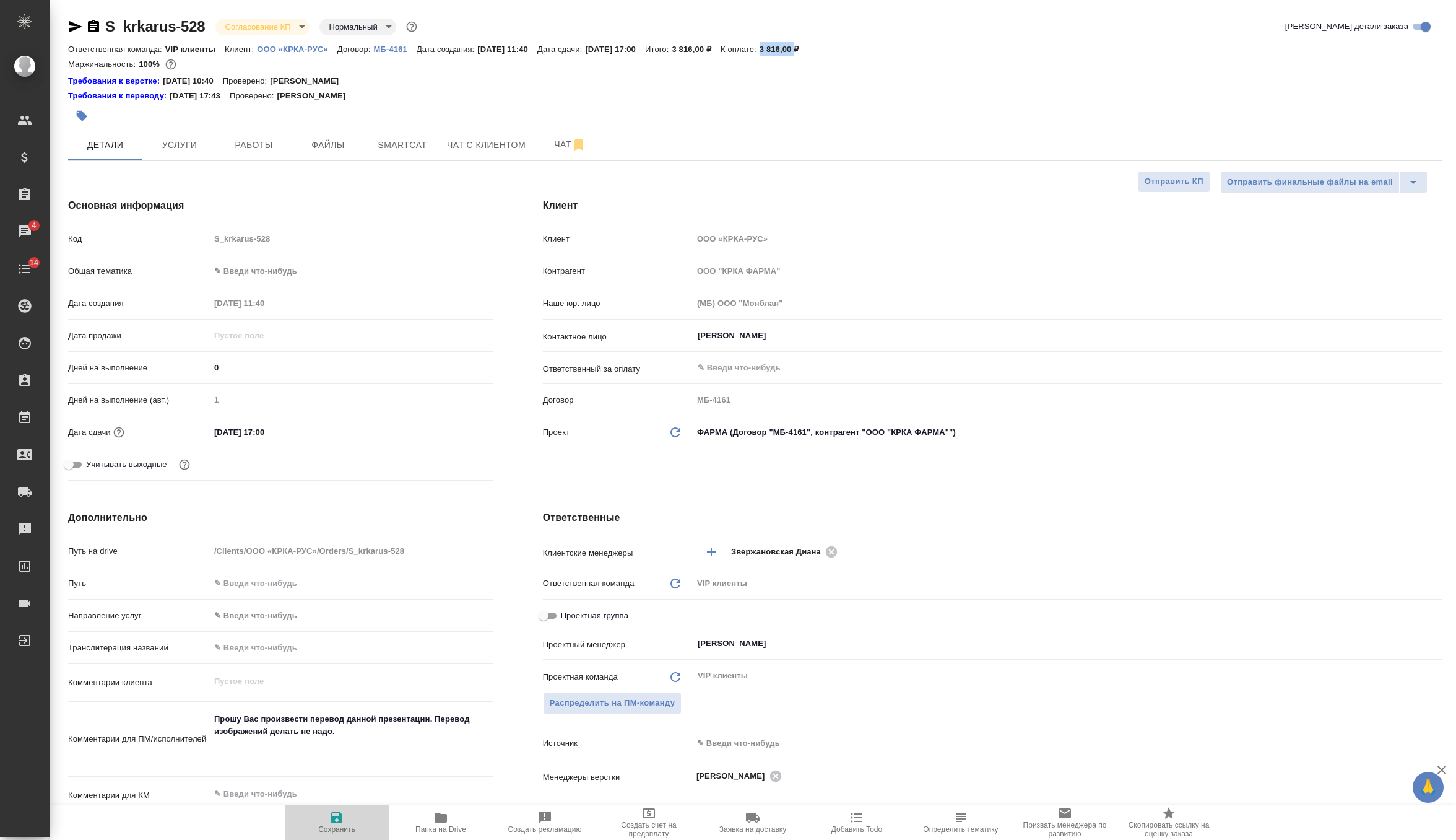
type textarea "x"
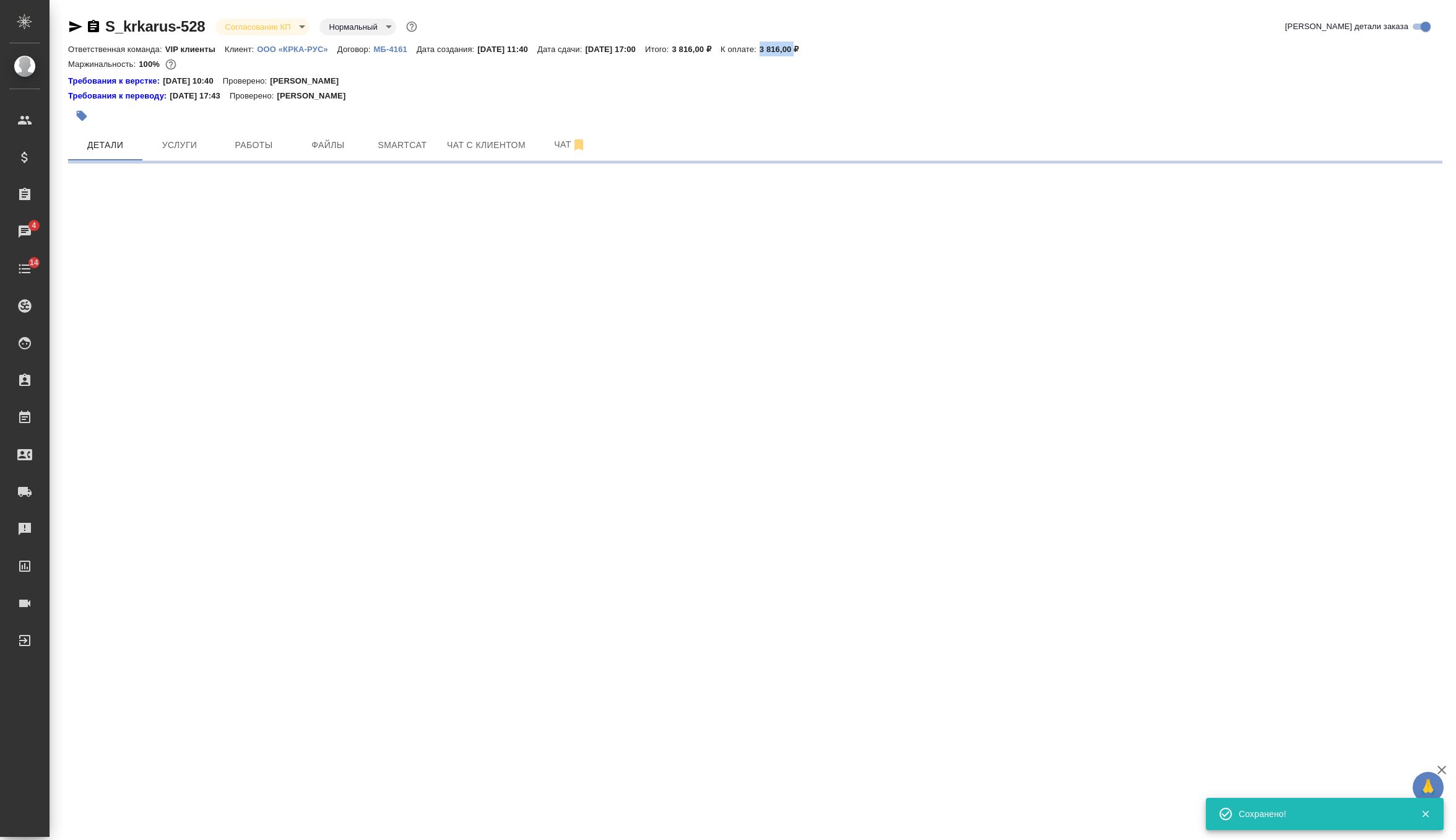
select select "RU"
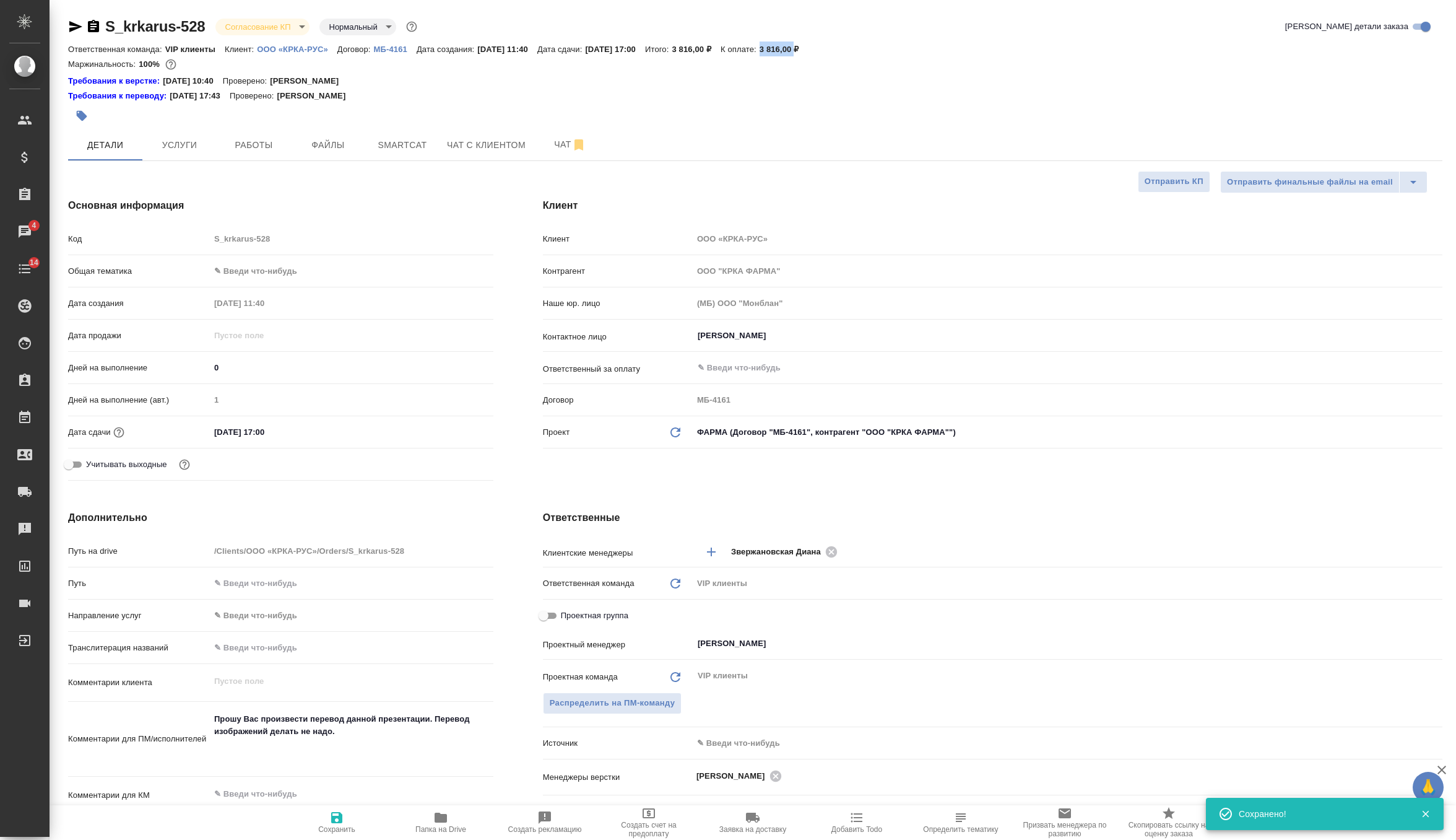
type textarea "x"
drag, startPoint x: 611, startPoint y: 47, endPoint x: 677, endPoint y: 46, distance: 66.0
click at [677, 46] on div "Ответственная команда: VIP клиенты Клиент: ООО «КРКА-РУС» Договор: МБ-4161 Дата…" at bounding box center [755, 49] width 1374 height 15
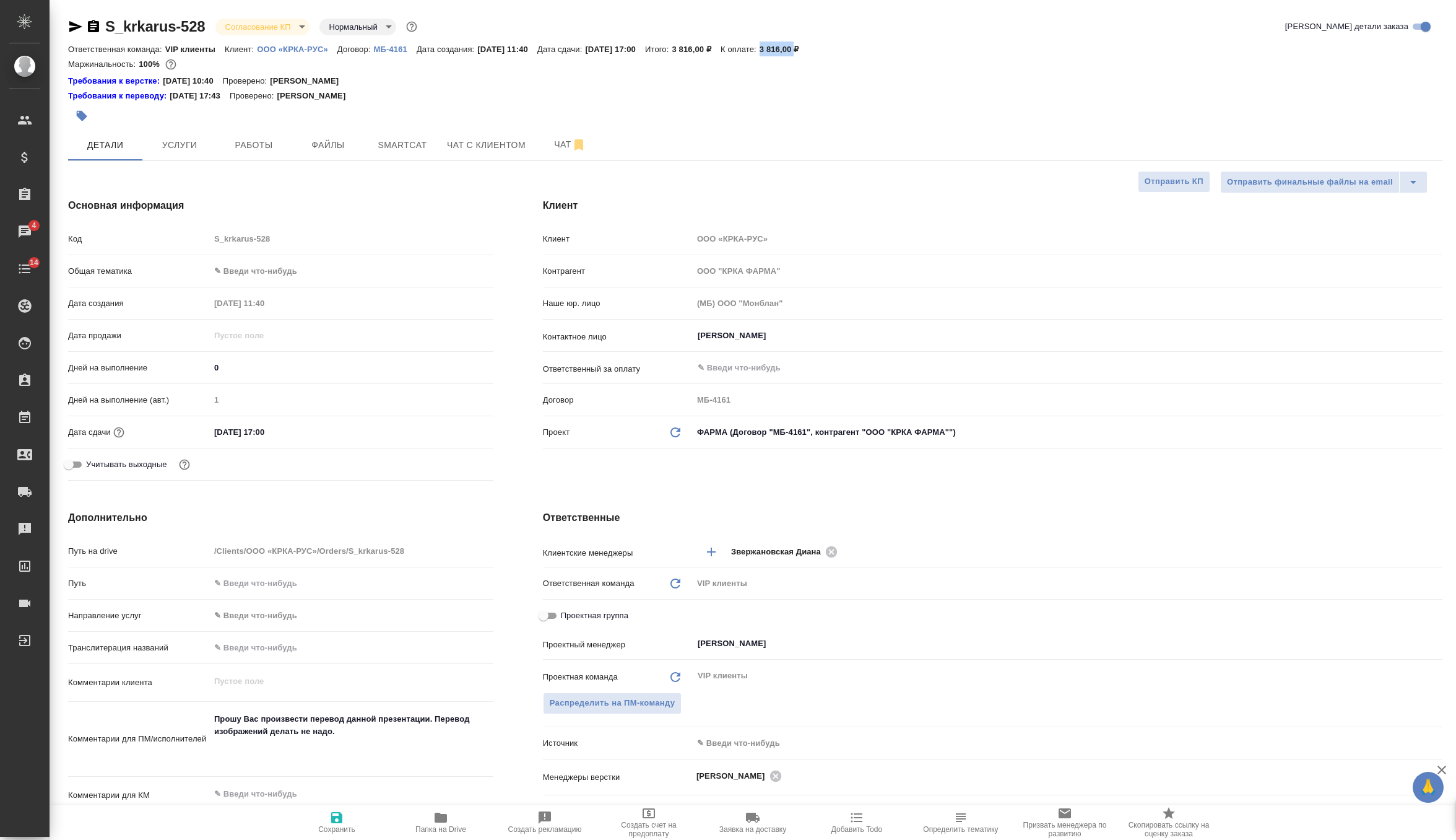
copy p "[DATE] 17:00"
type textarea "x"
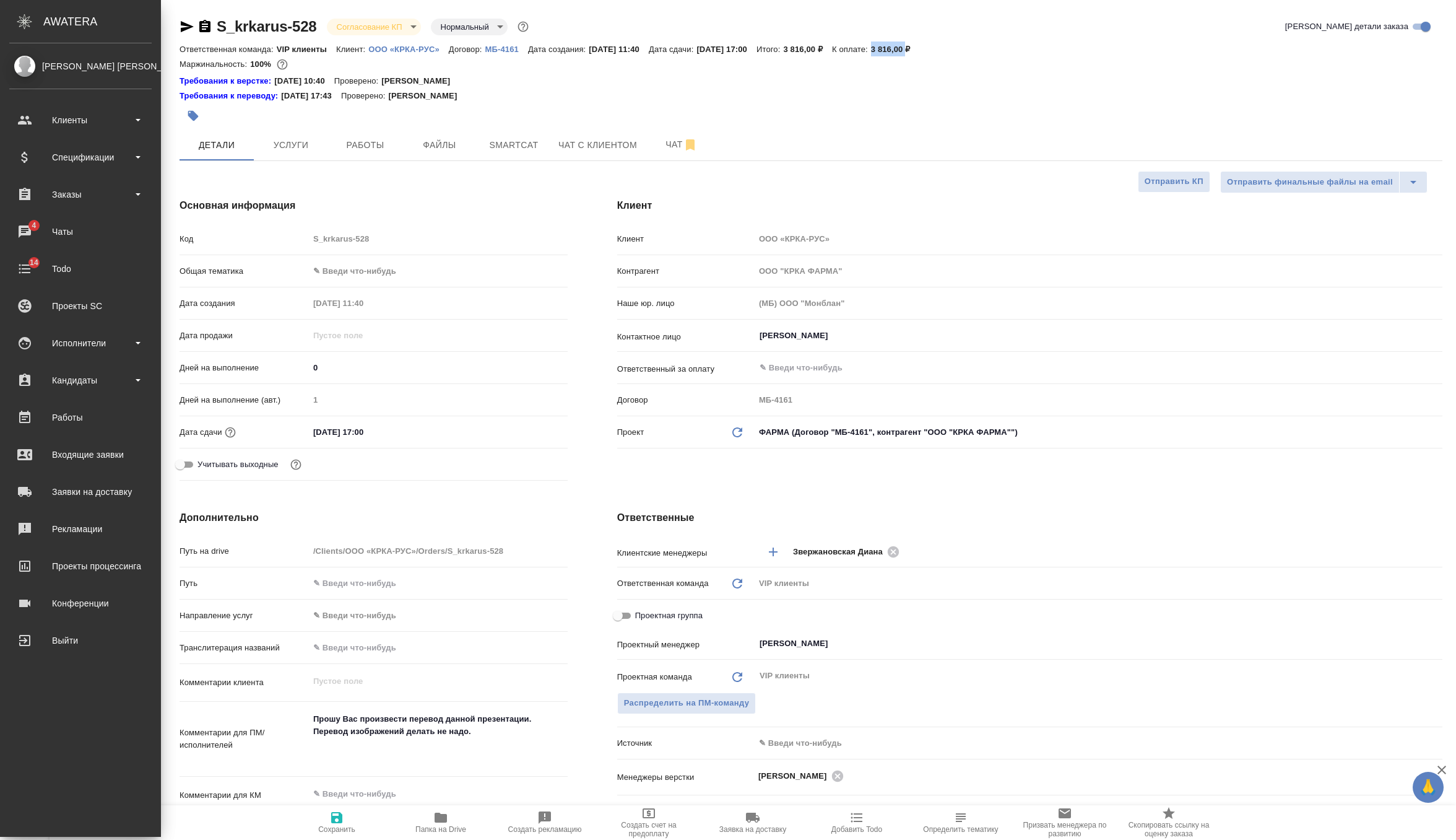
type textarea "x"
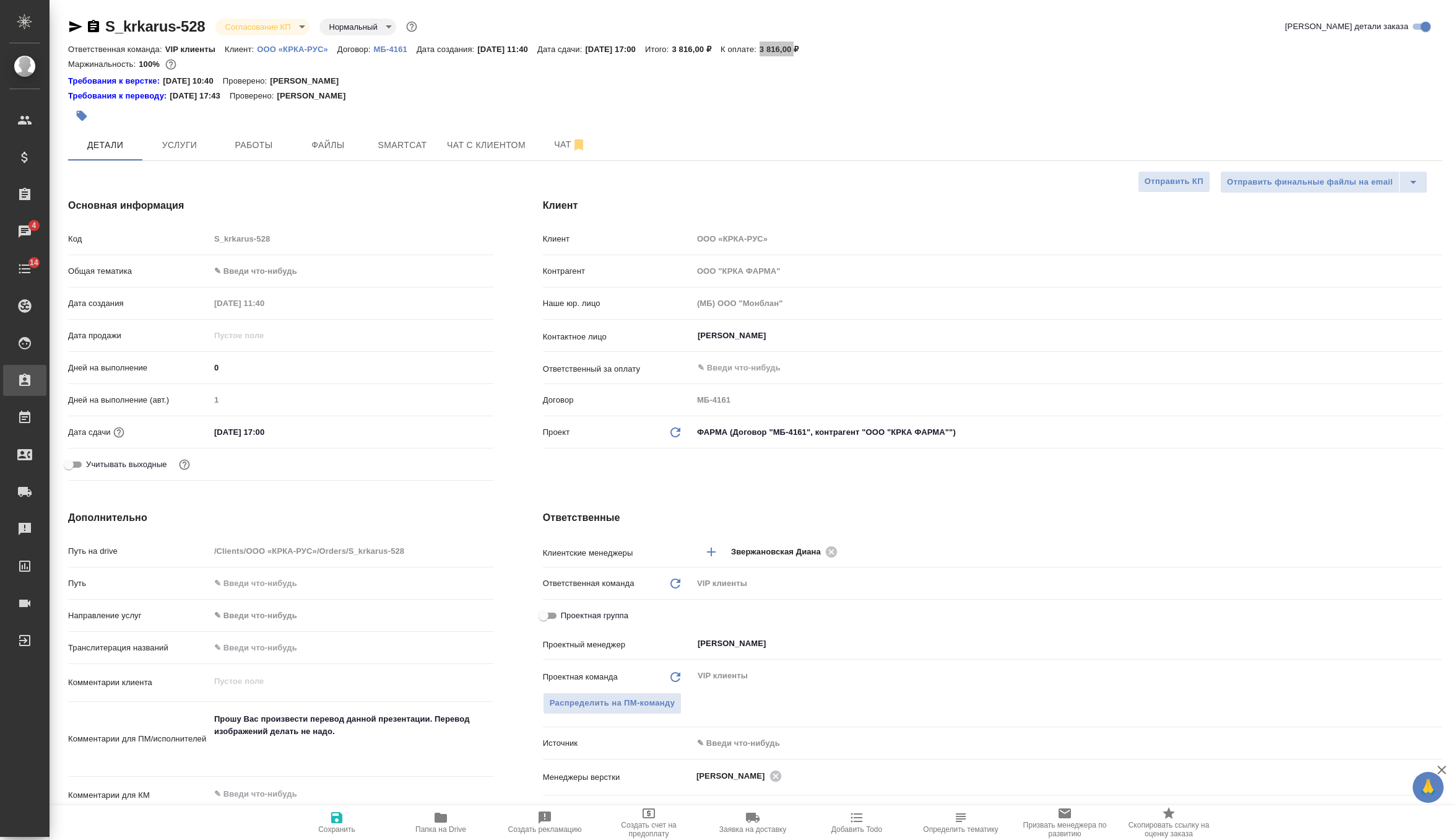
type textarea "x"
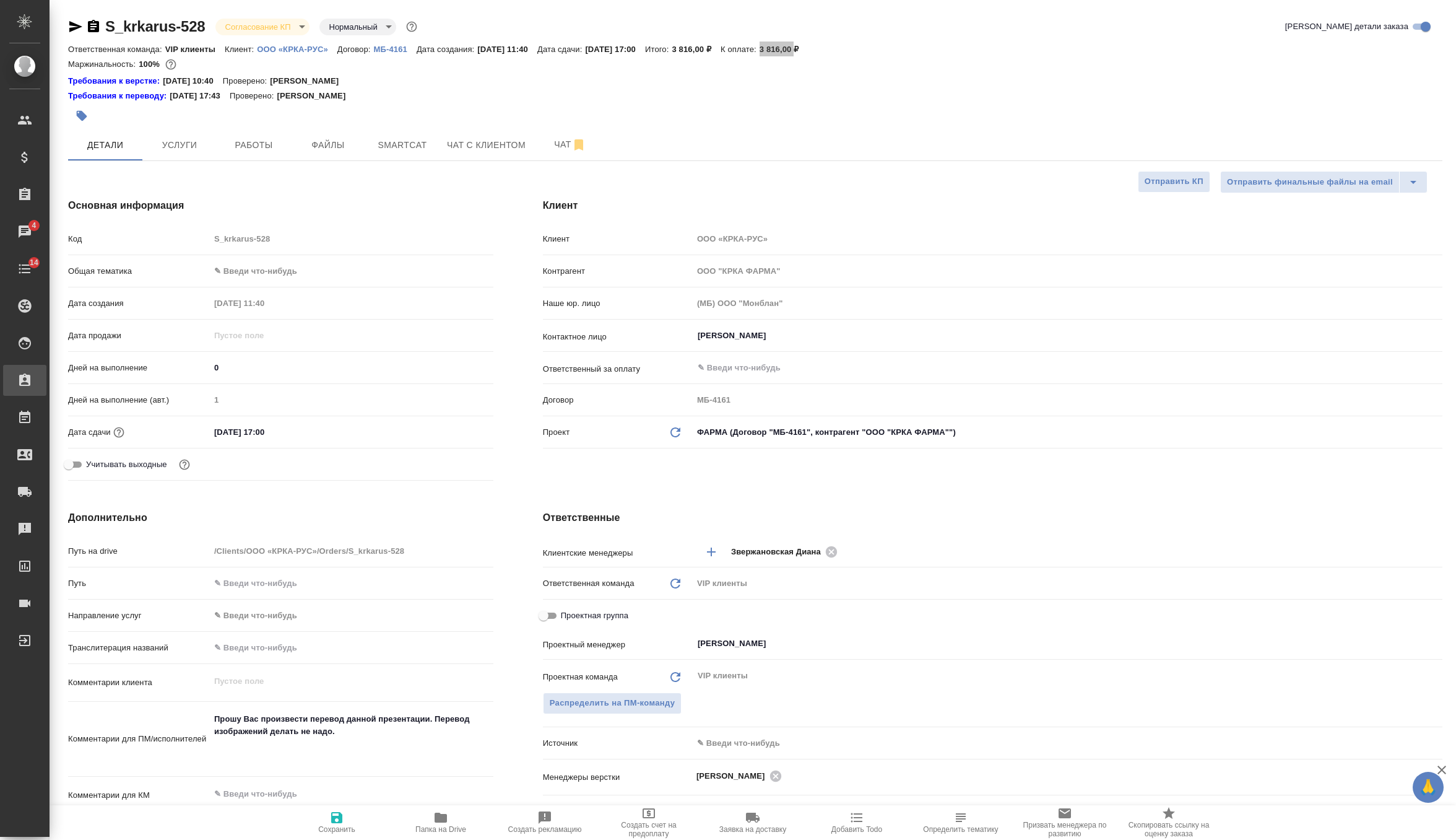
type textarea "x"
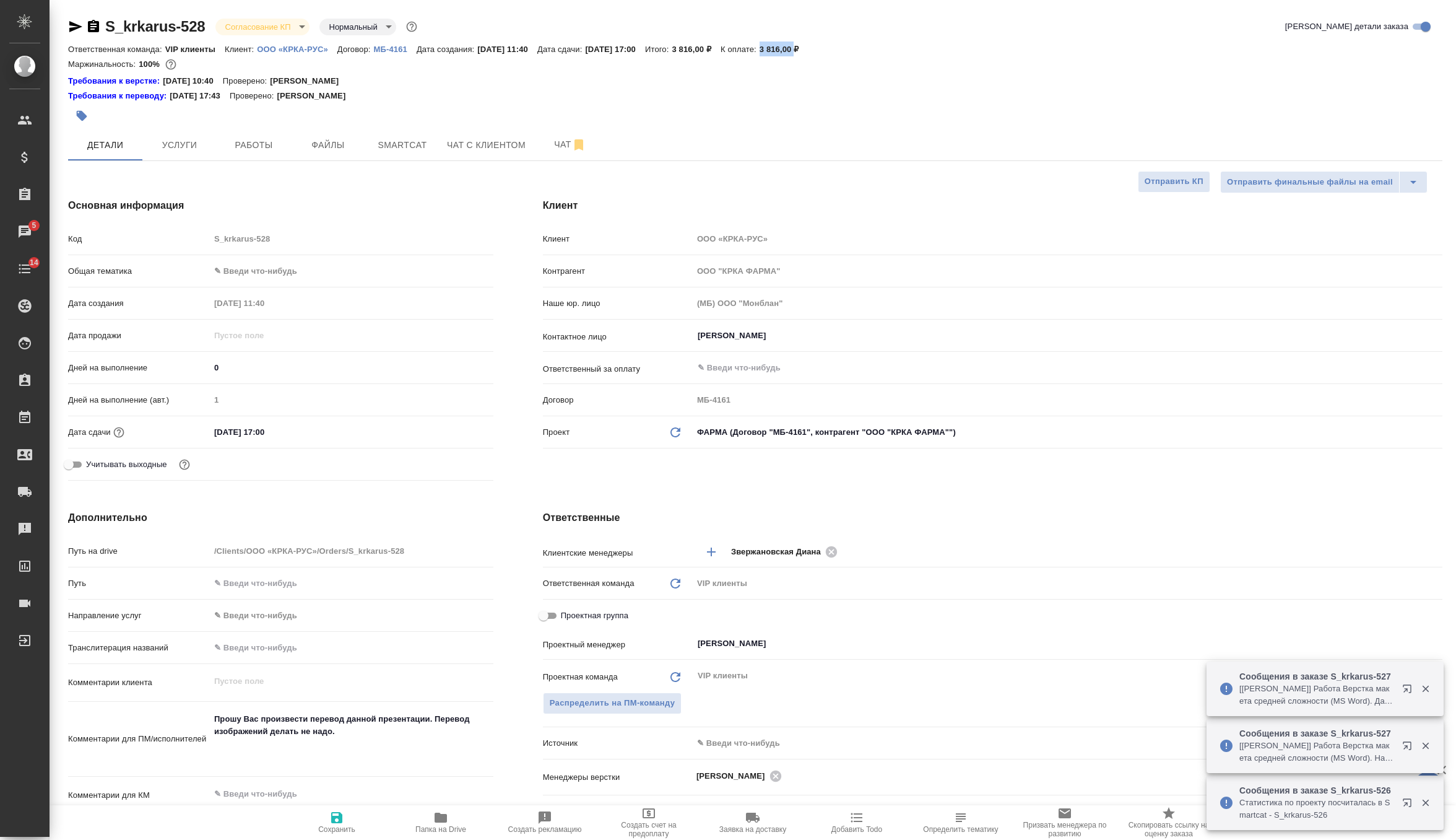
click at [253, 24] on body "🙏 .cls-1 fill:#fff; AWATERA Zverzhanovskaya Diana Клиенты Спецификации Заказы 5…" at bounding box center [728, 420] width 1456 height 840
click at [290, 107] on li "Подтвержден" at bounding box center [272, 110] width 114 height 21
click at [557, 144] on span "Чат" at bounding box center [569, 144] width 59 height 16
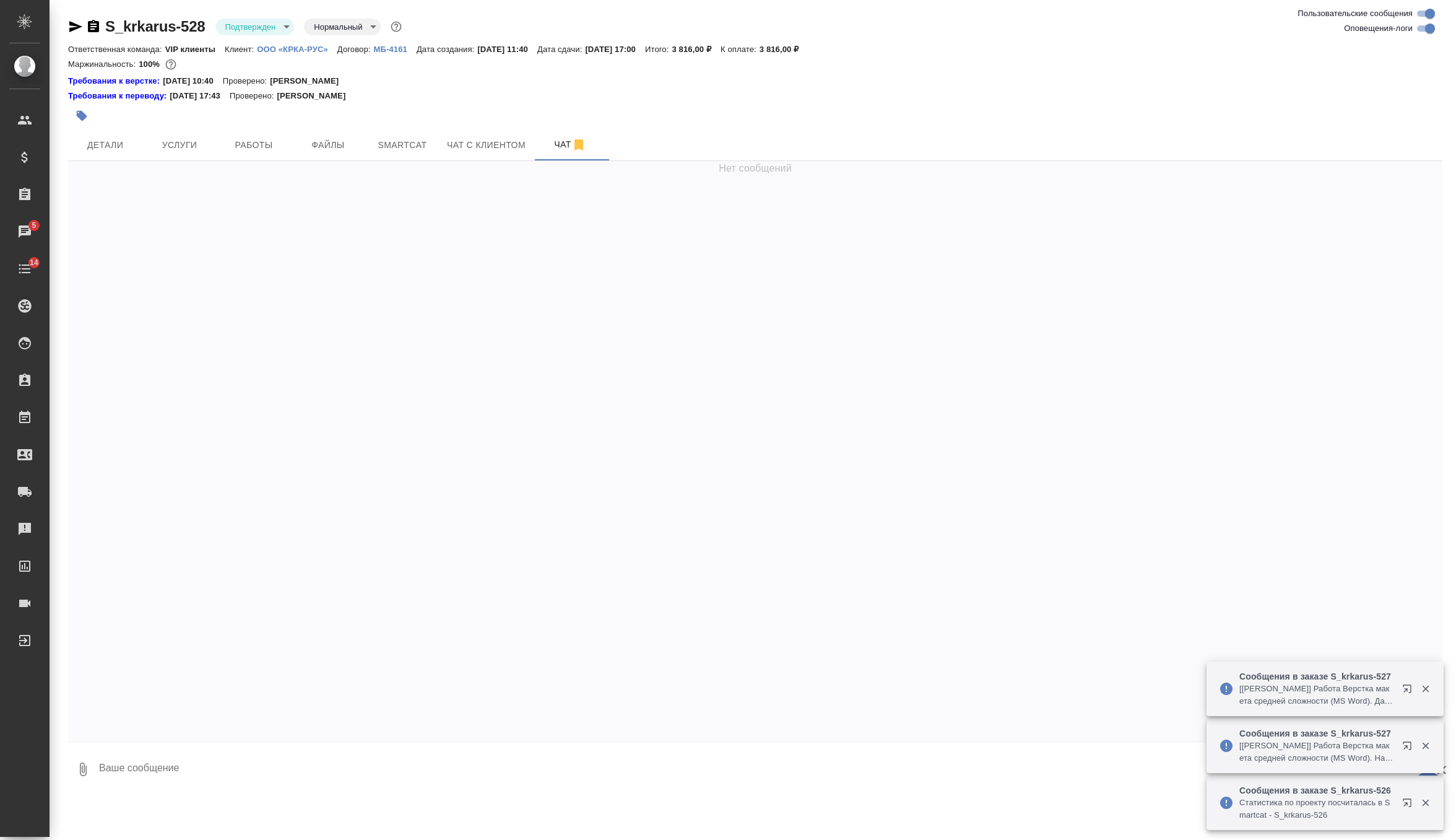
scroll to position [342, 0]
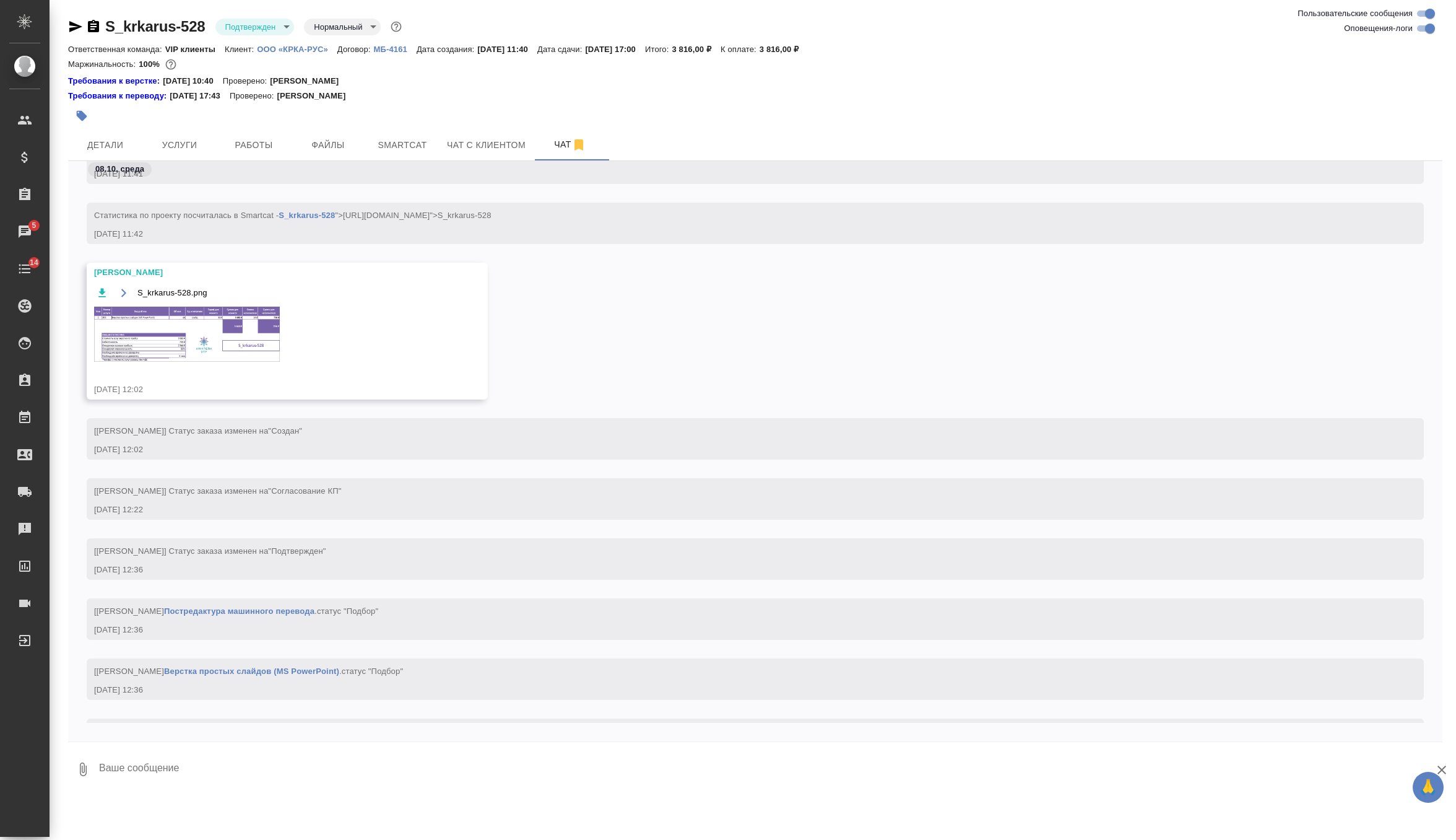
click at [265, 334] on img at bounding box center [186, 334] width 186 height 55
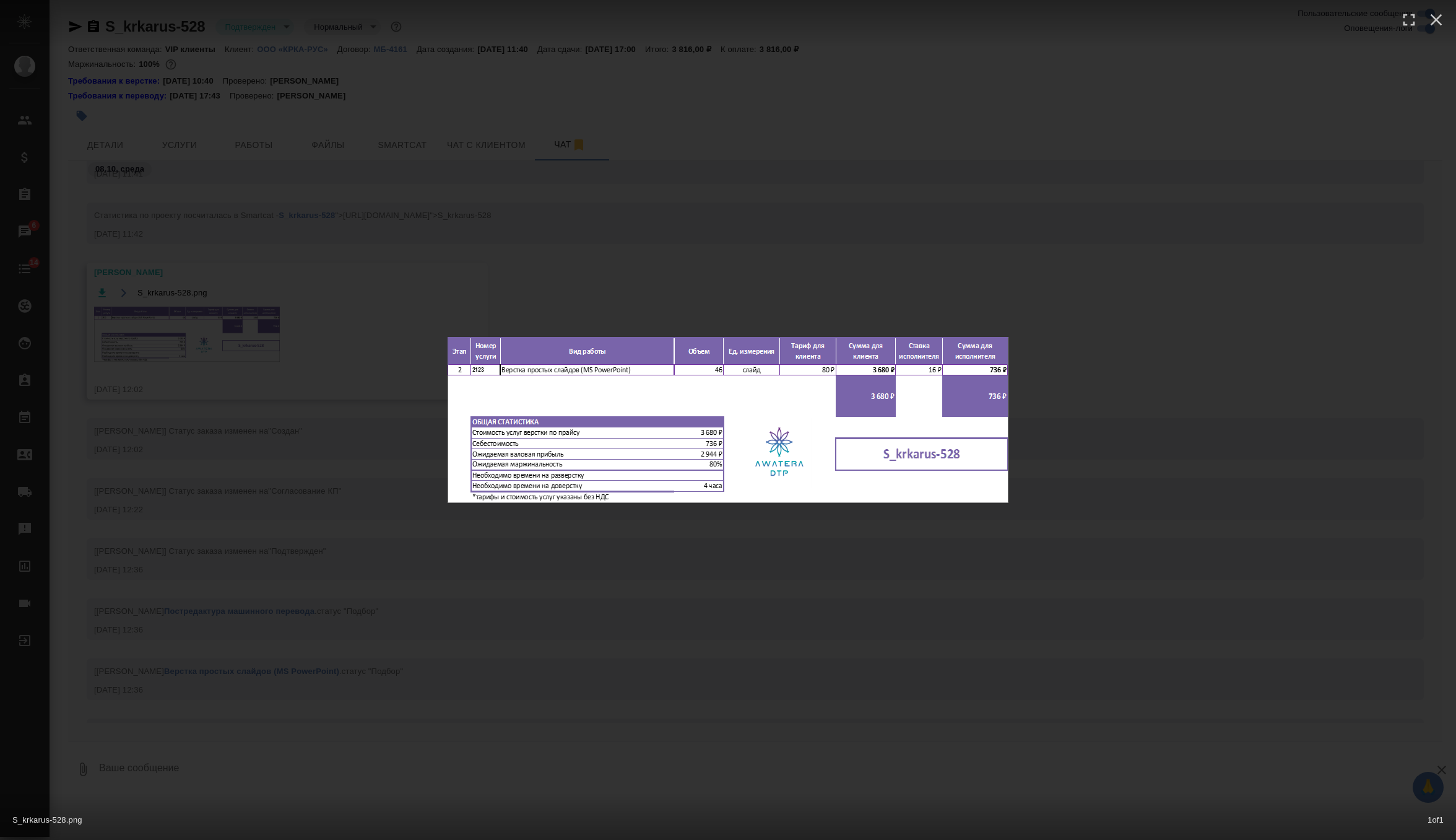
scroll to position [457, 0]
click at [252, 521] on div "S_krkarus-528.png 1 of 1" at bounding box center [728, 420] width 1456 height 840
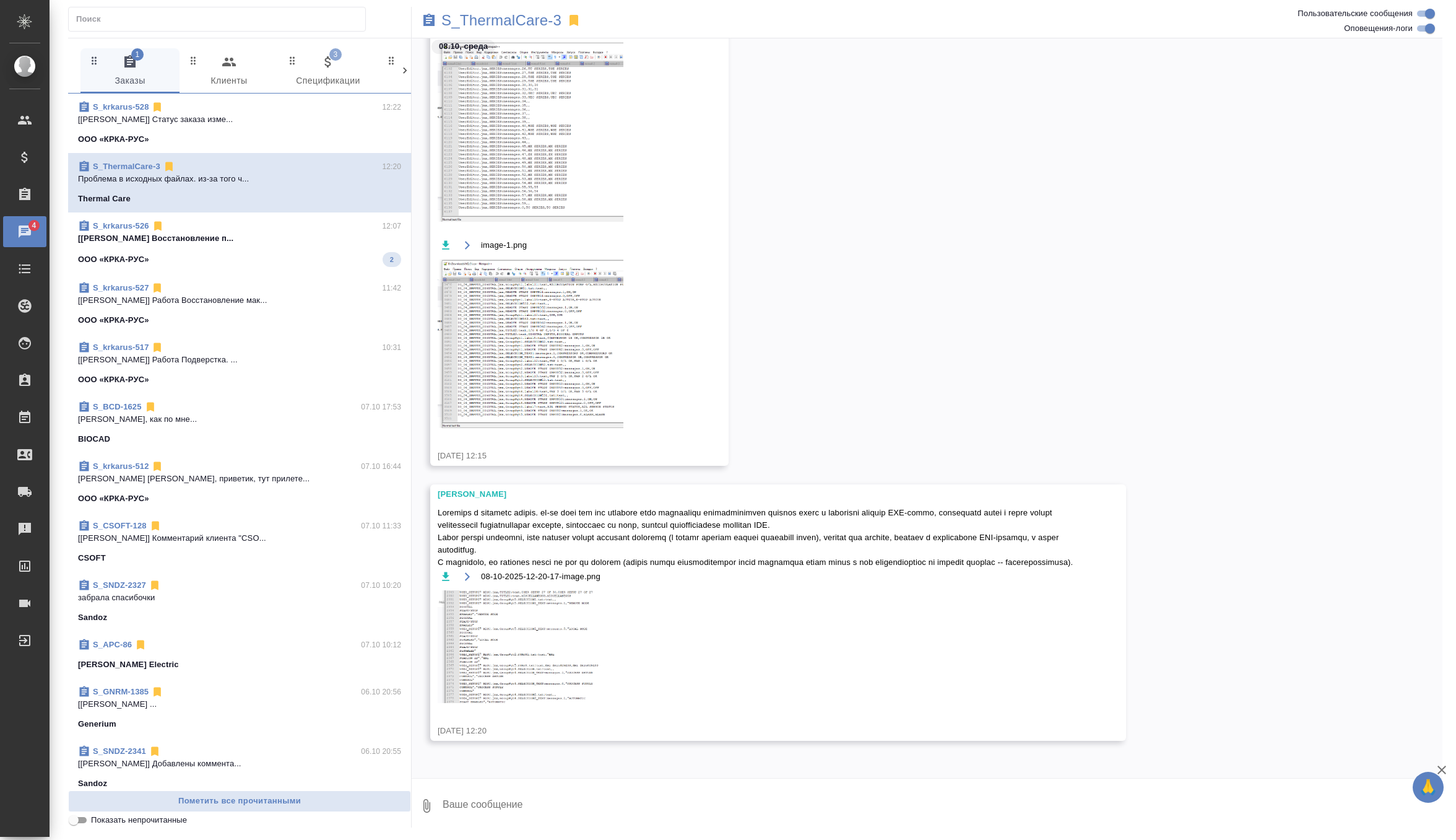
scroll to position [44074, 0]
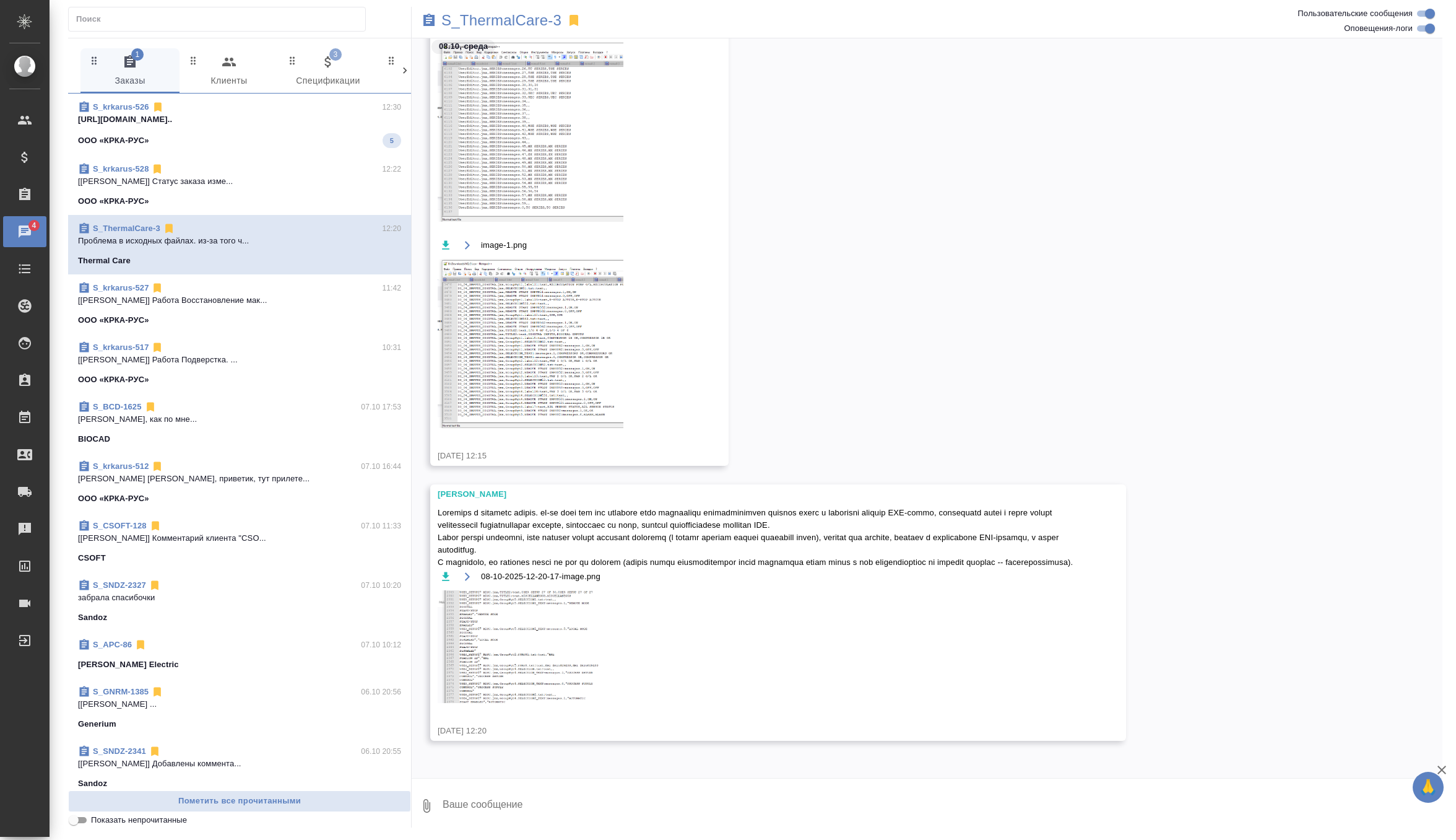
click at [327, 134] on div "ООО «КРКА-РУС» 5" at bounding box center [239, 141] width 323 height 15
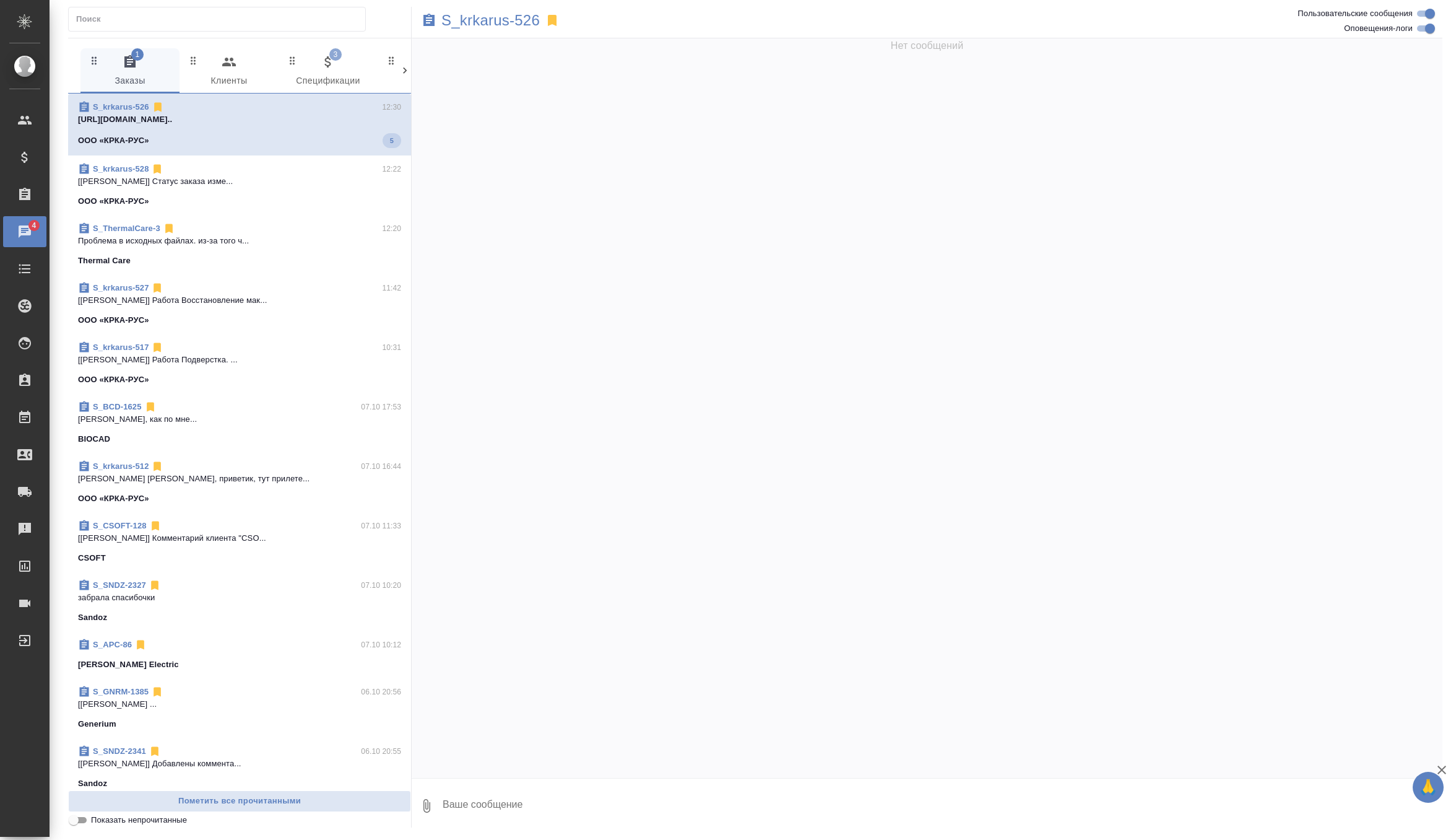
scroll to position [0, 0]
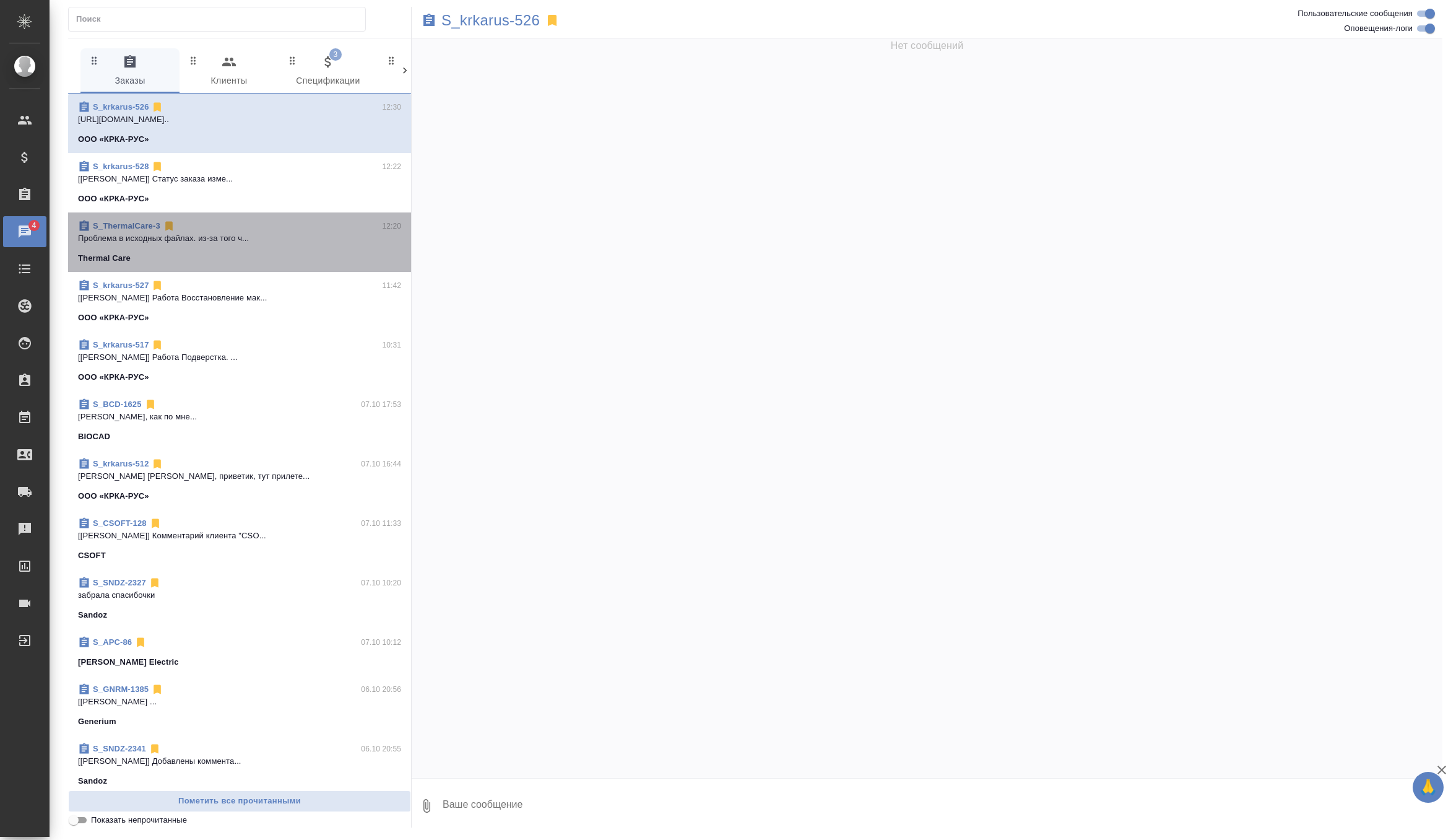
click at [274, 261] on div "Thermal Care" at bounding box center [239, 258] width 323 height 12
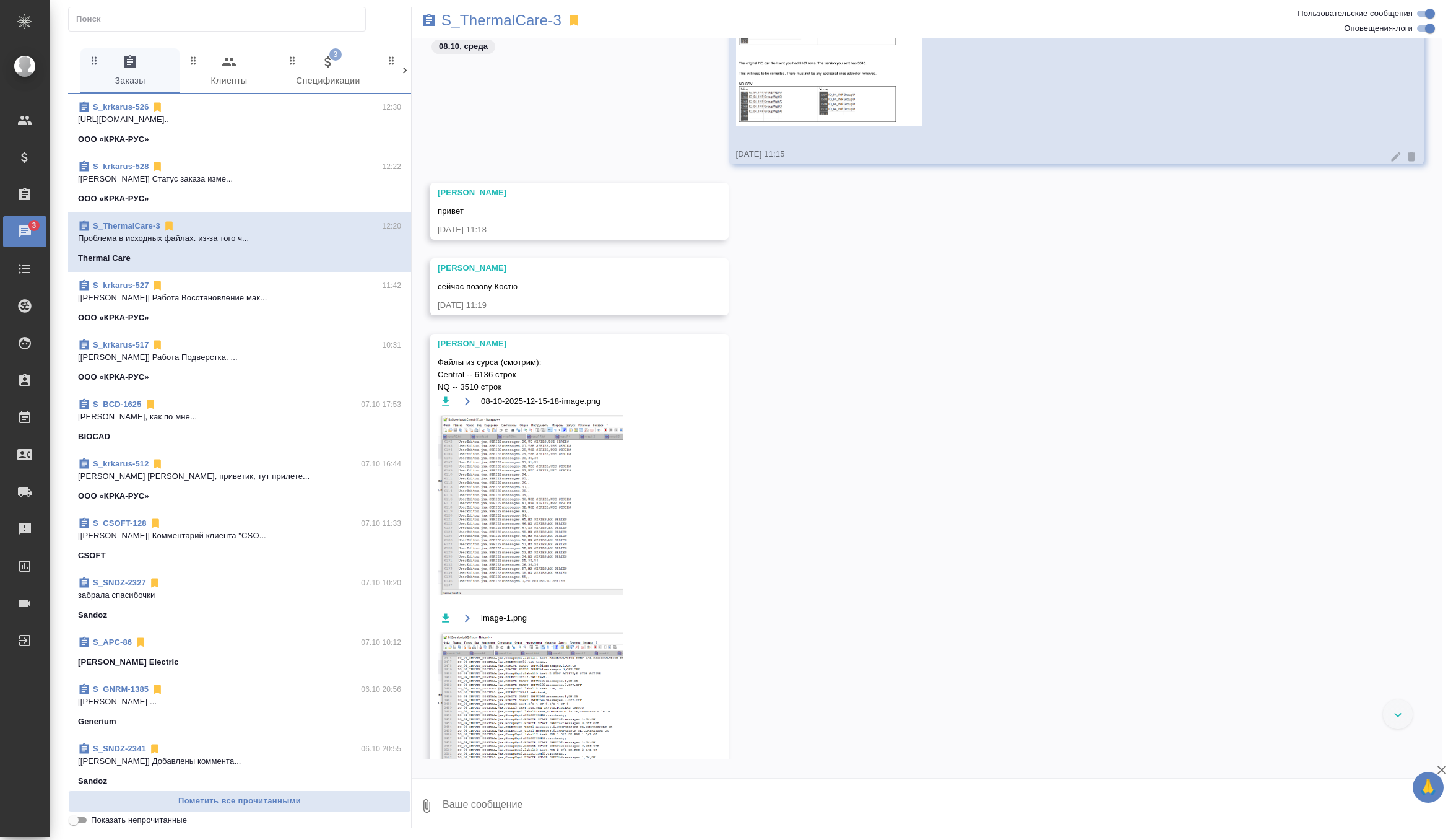
scroll to position [44997, 0]
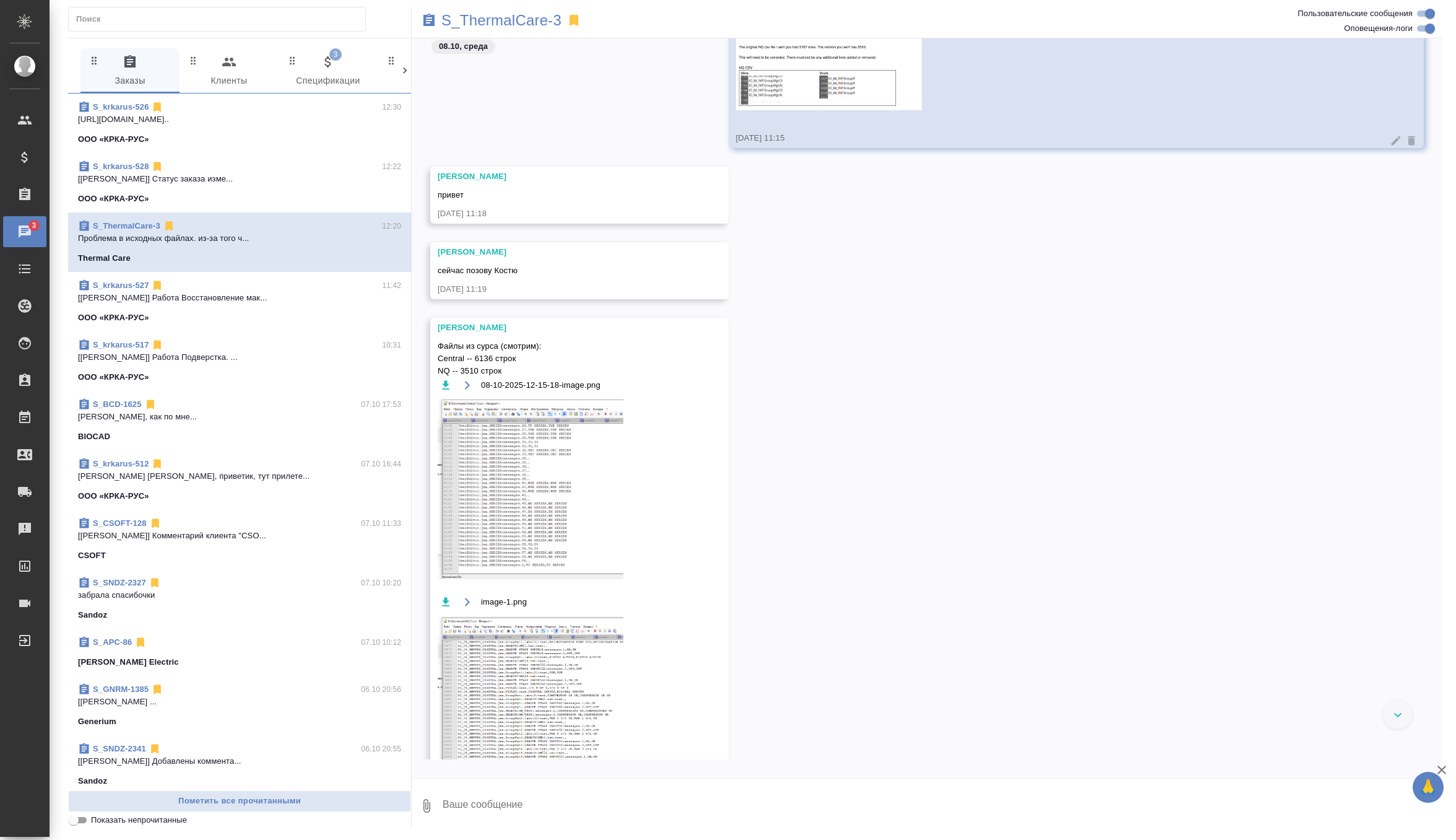
click at [446, 384] on icon "button" at bounding box center [446, 385] width 7 height 9
click at [446, 600] on icon "button" at bounding box center [446, 602] width 7 height 9
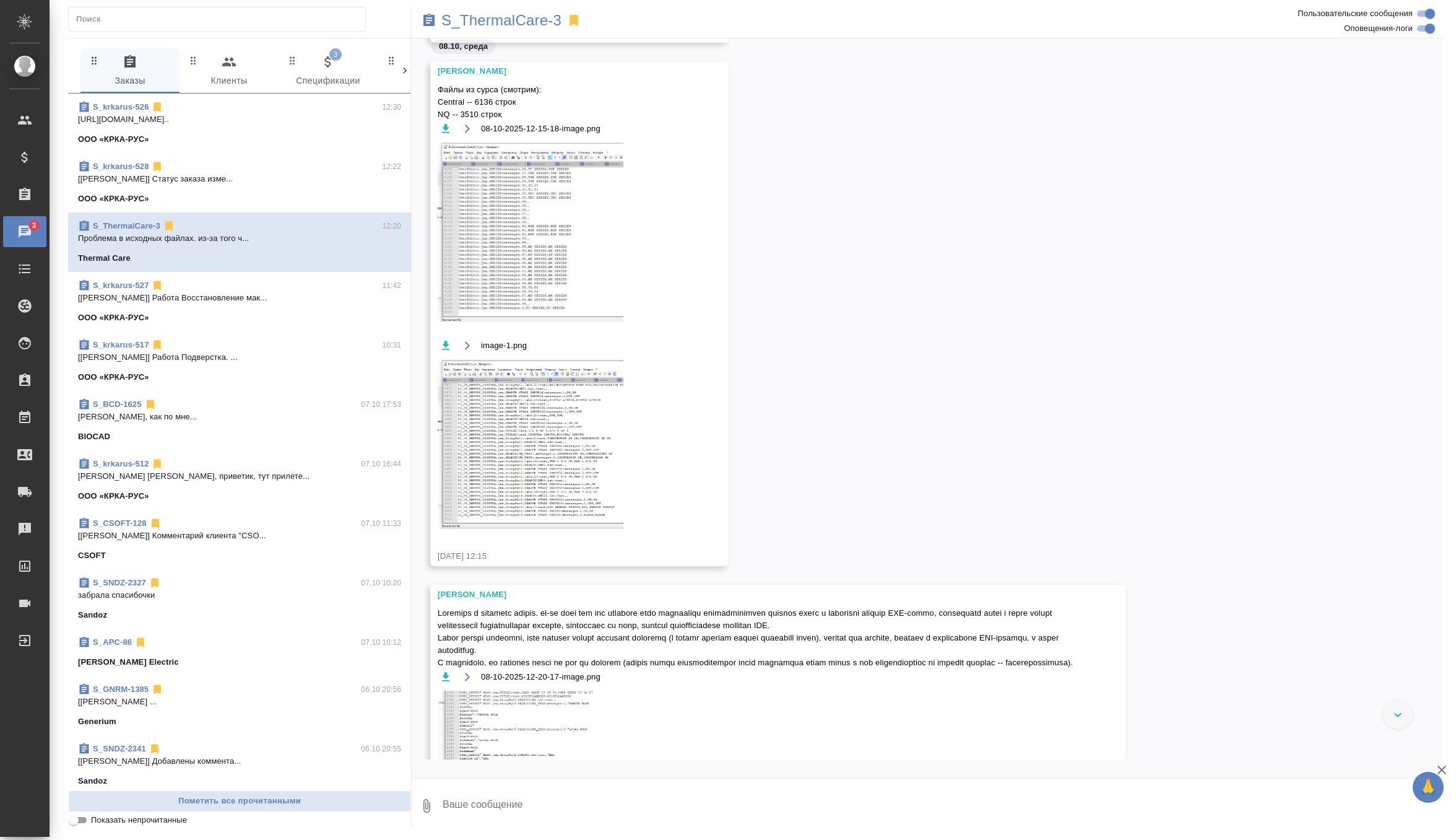
scroll to position [45365, 0]
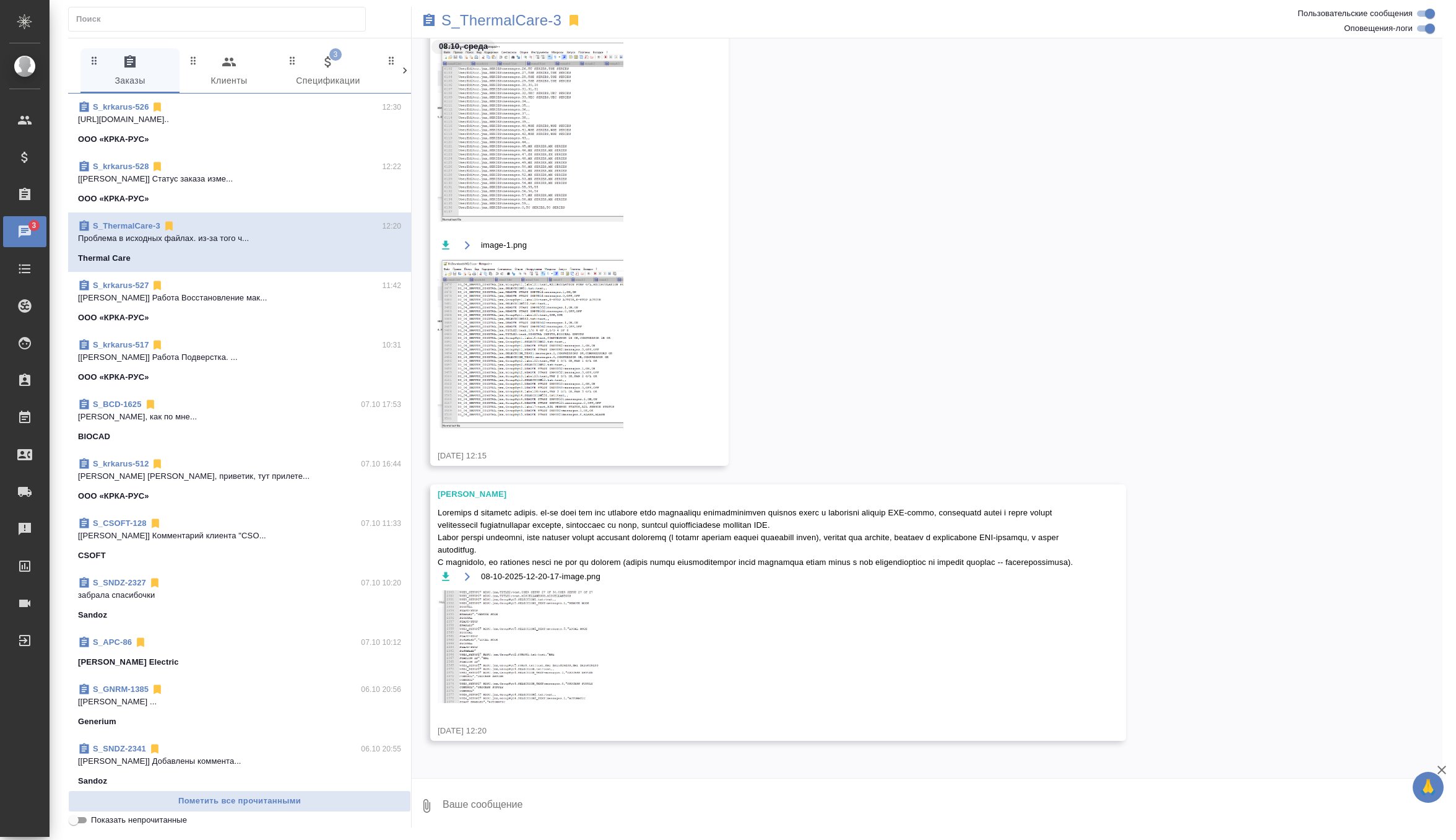
click at [448, 570] on icon "button" at bounding box center [446, 577] width 12 height 12
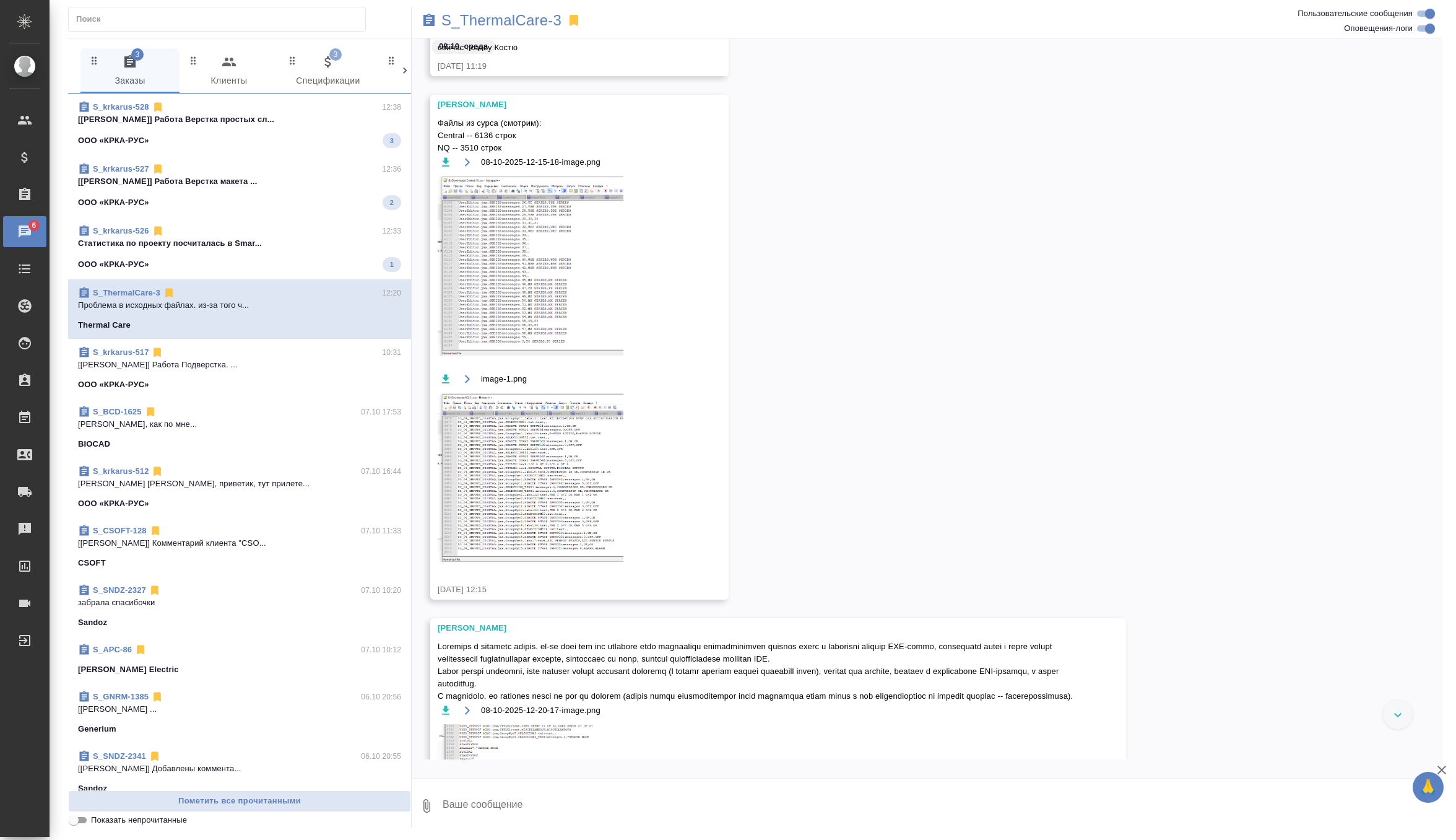
scroll to position [45217, 0]
drag, startPoint x: 438, startPoint y: 137, endPoint x: 531, endPoint y: 146, distance: 93.4
click at [531, 146] on span "Файлы из сурса (смотрим): Central -- 6136 строк NQ -- 3510 строк" at bounding box center [561, 139] width 248 height 37
copy span "Central -- 6136 строк NQ -- 3510 строк"
click at [445, 165] on icon "button" at bounding box center [446, 165] width 7 height 9
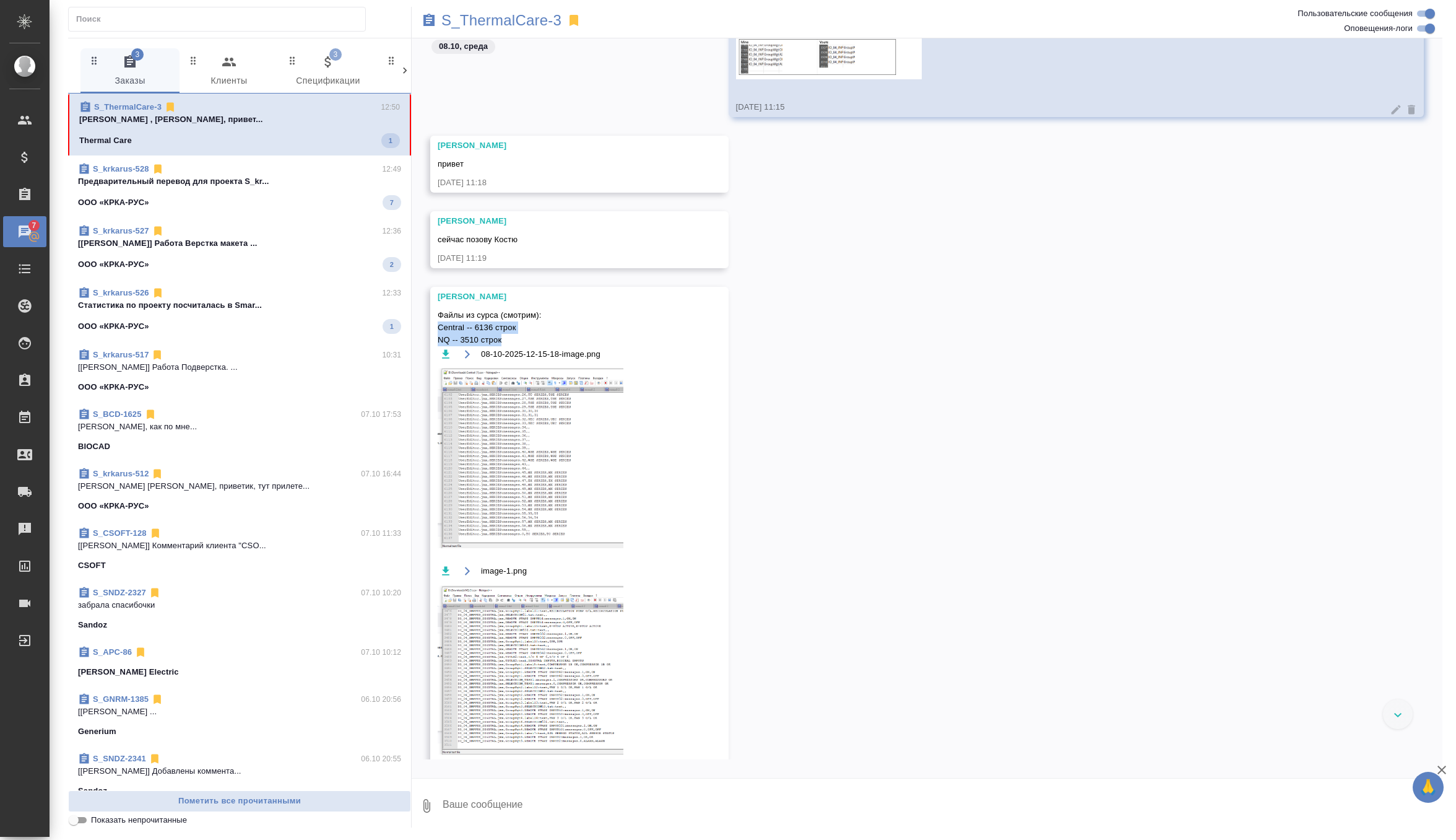
scroll to position [45154, 0]
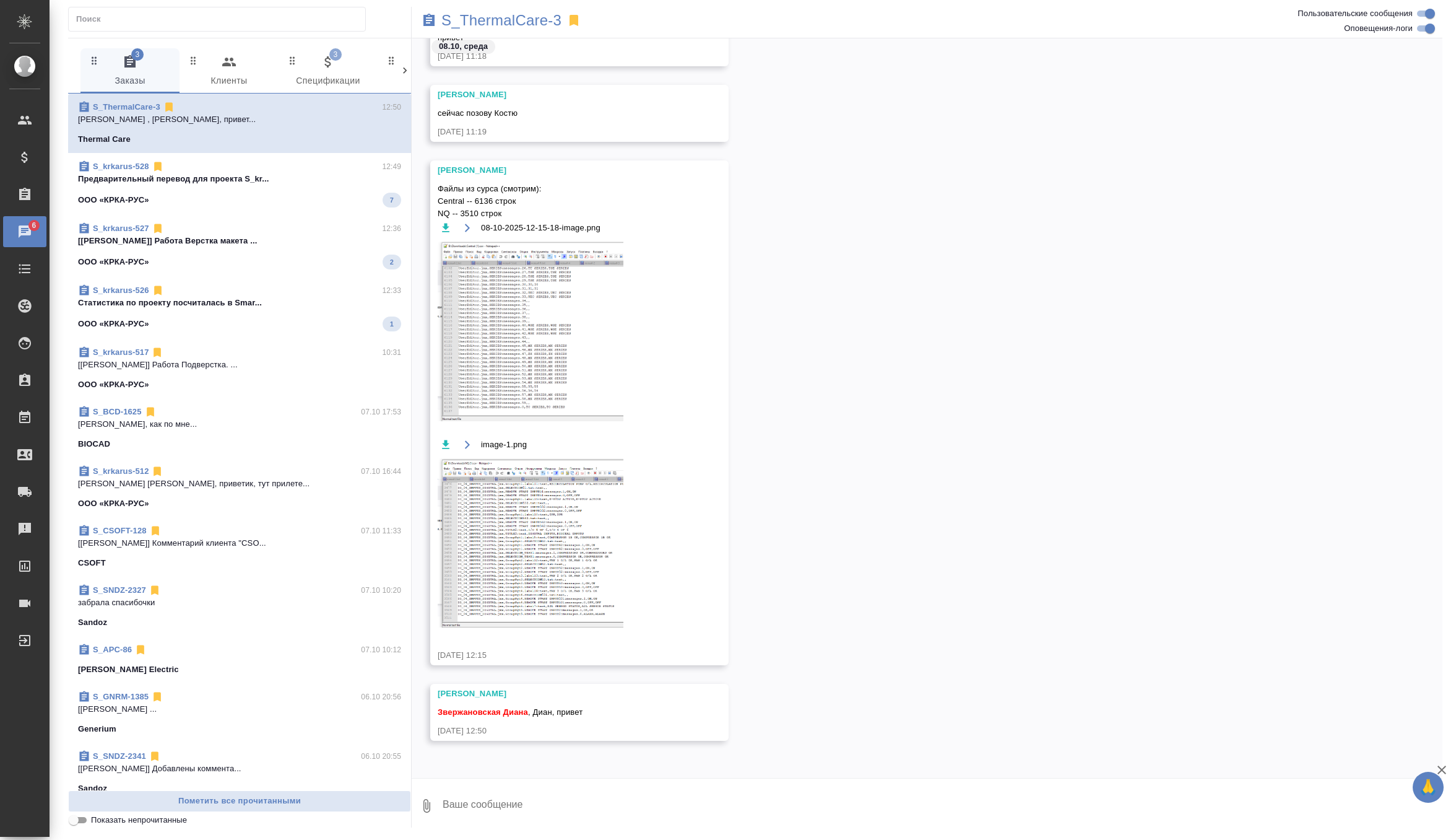
click at [511, 788] on textarea at bounding box center [942, 806] width 1001 height 42
type textarea "c"
type textarea """
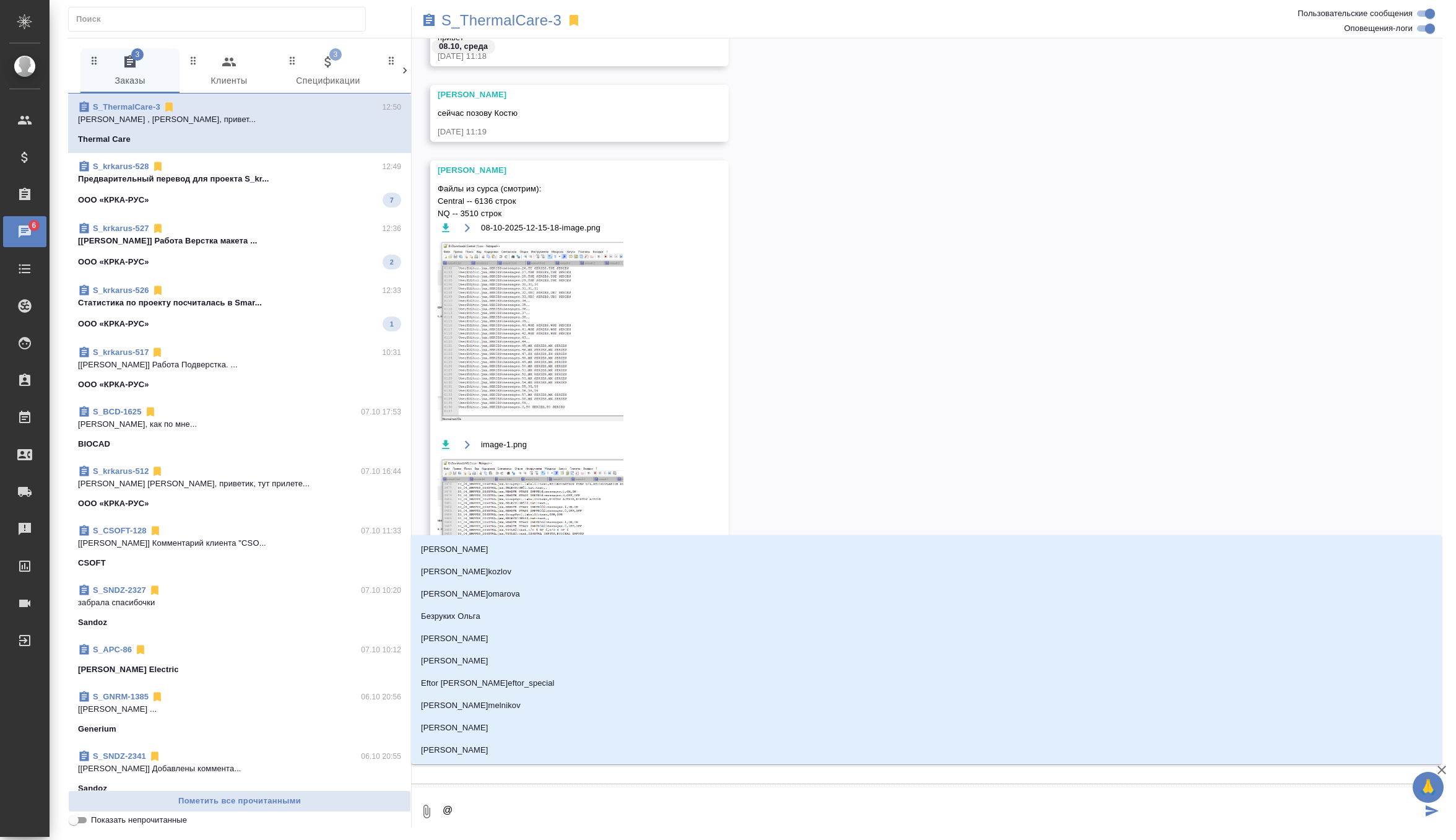
type textarea "@к"
type input "к"
type textarea "@кл"
type input "кл"
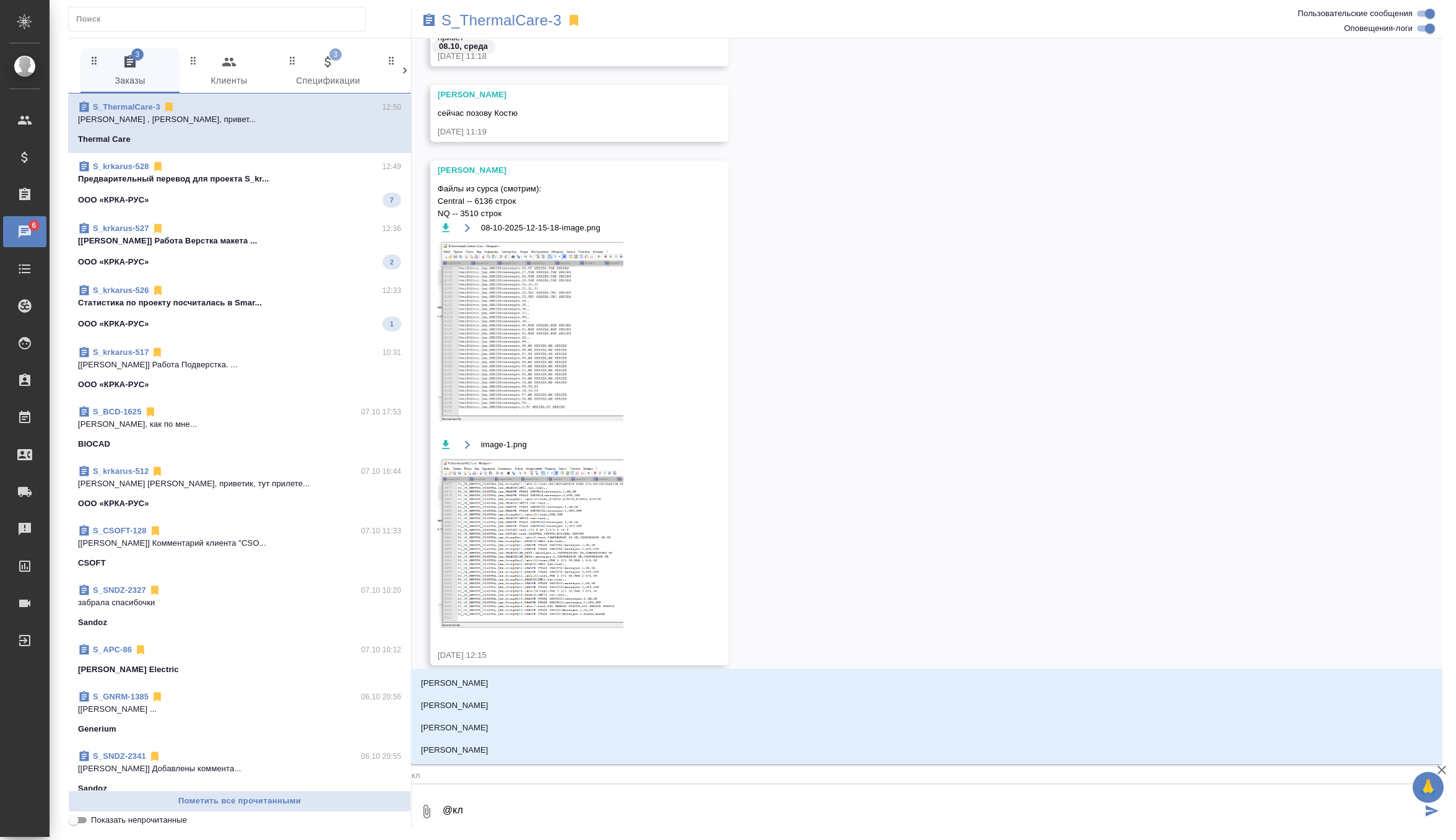
type textarea "@кли"
type input "кли"
type textarea "@клим"
type input "клим"
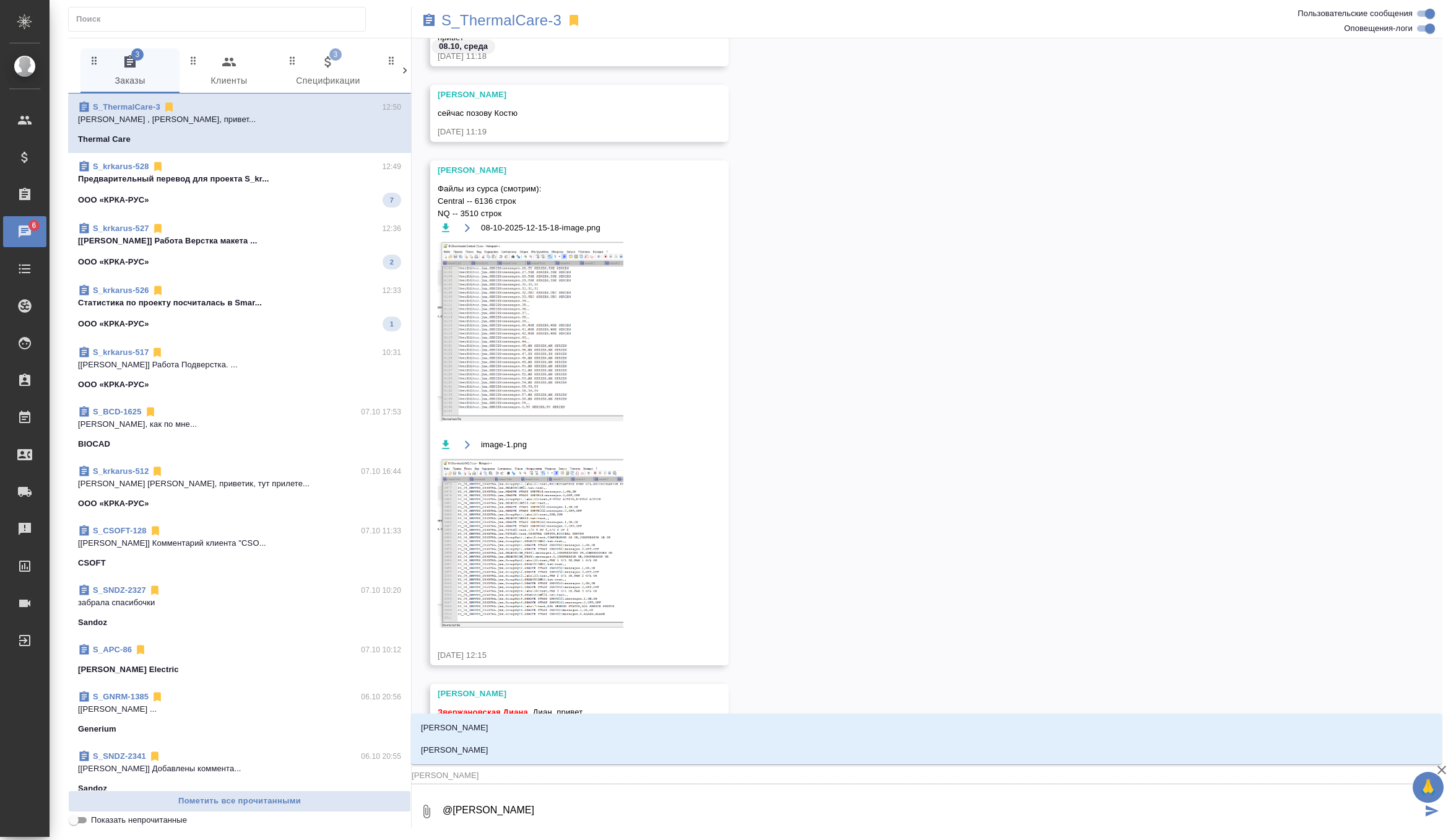
type textarea "@климе"
type input "климе"
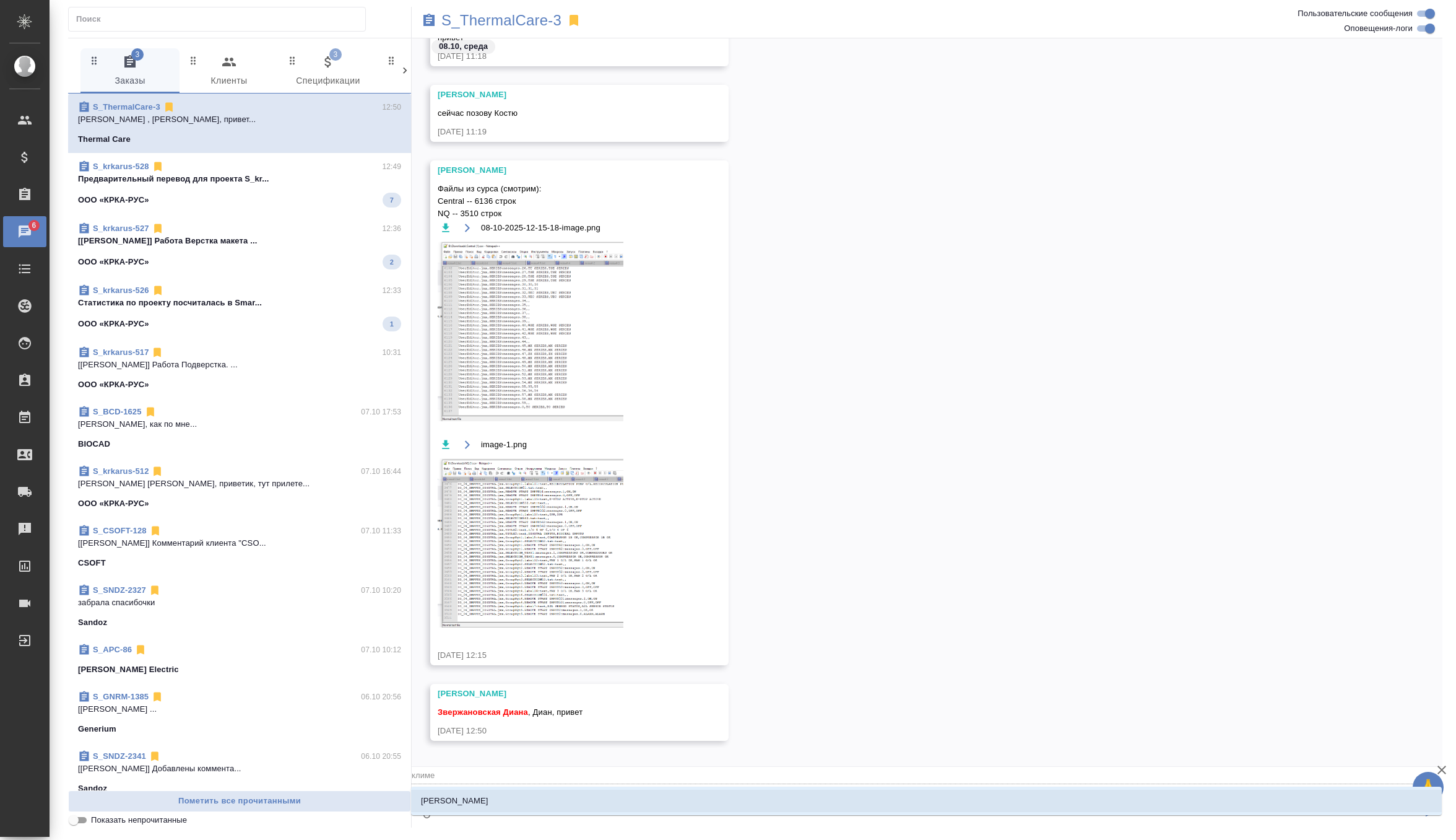
click at [489, 799] on p "Климентовский Константин" at bounding box center [454, 801] width 67 height 12
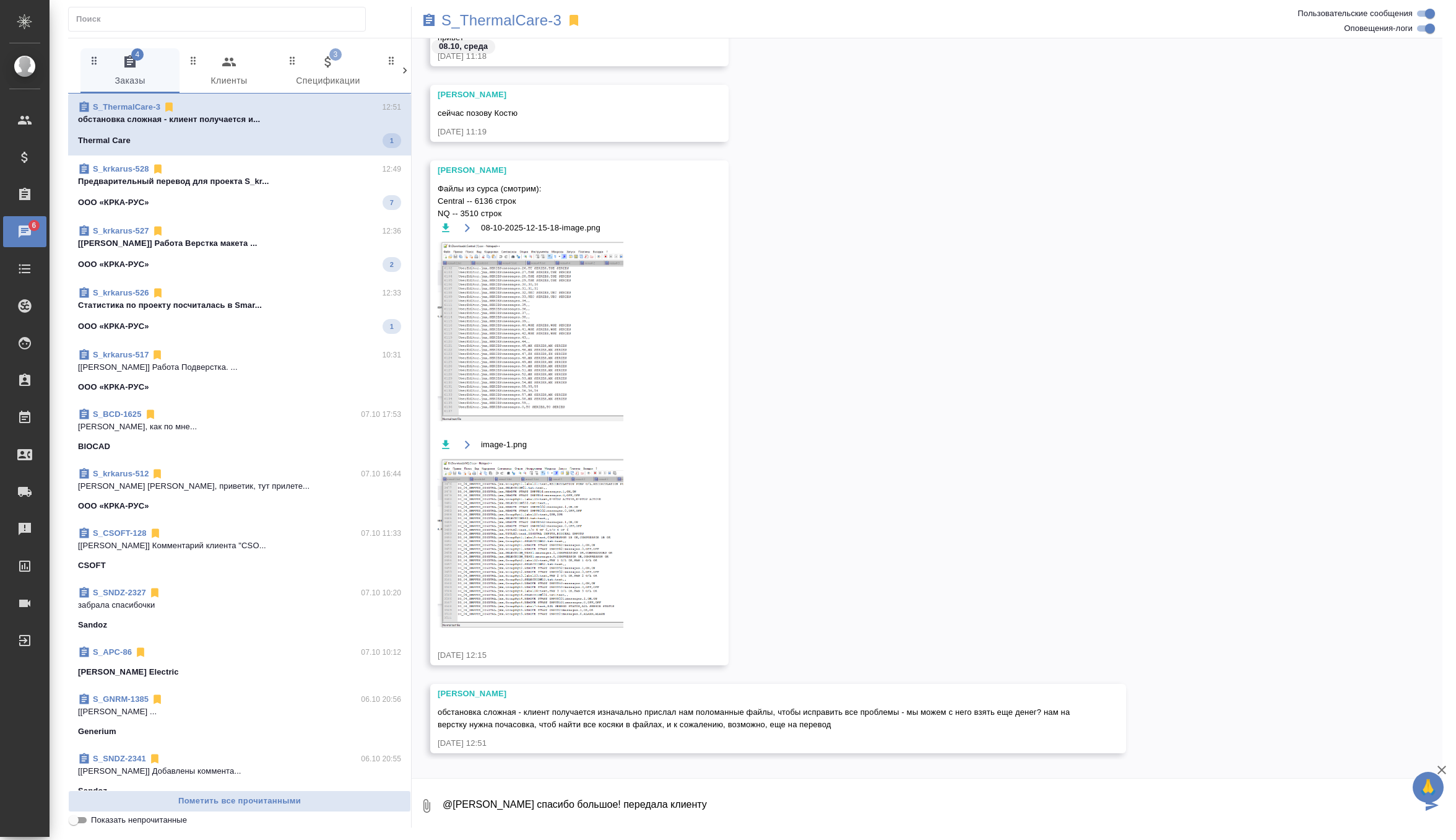
scroll to position [45167, 0]
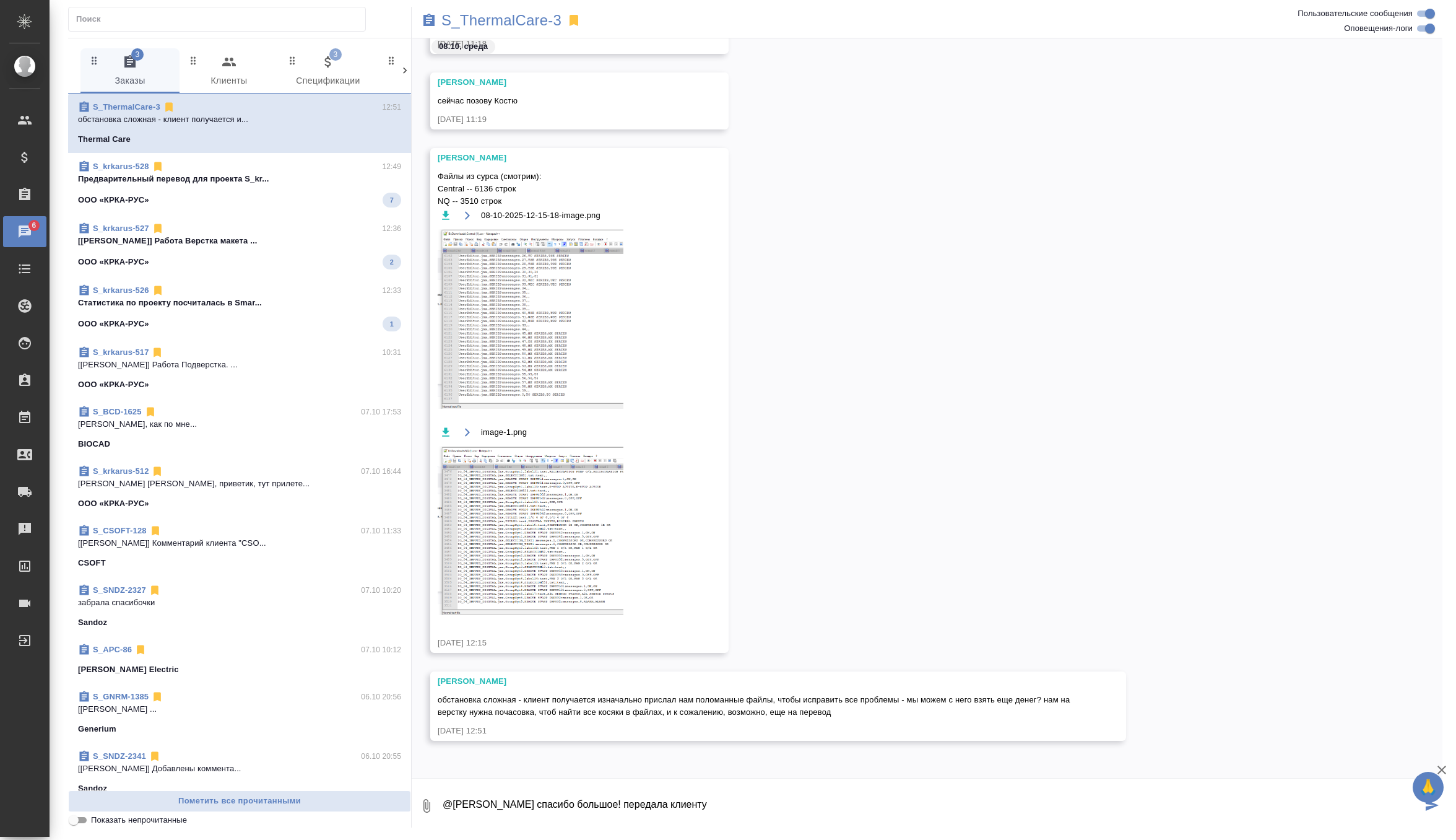
type textarea "@Климентовский Константин спасибо большое! передала клиенту"
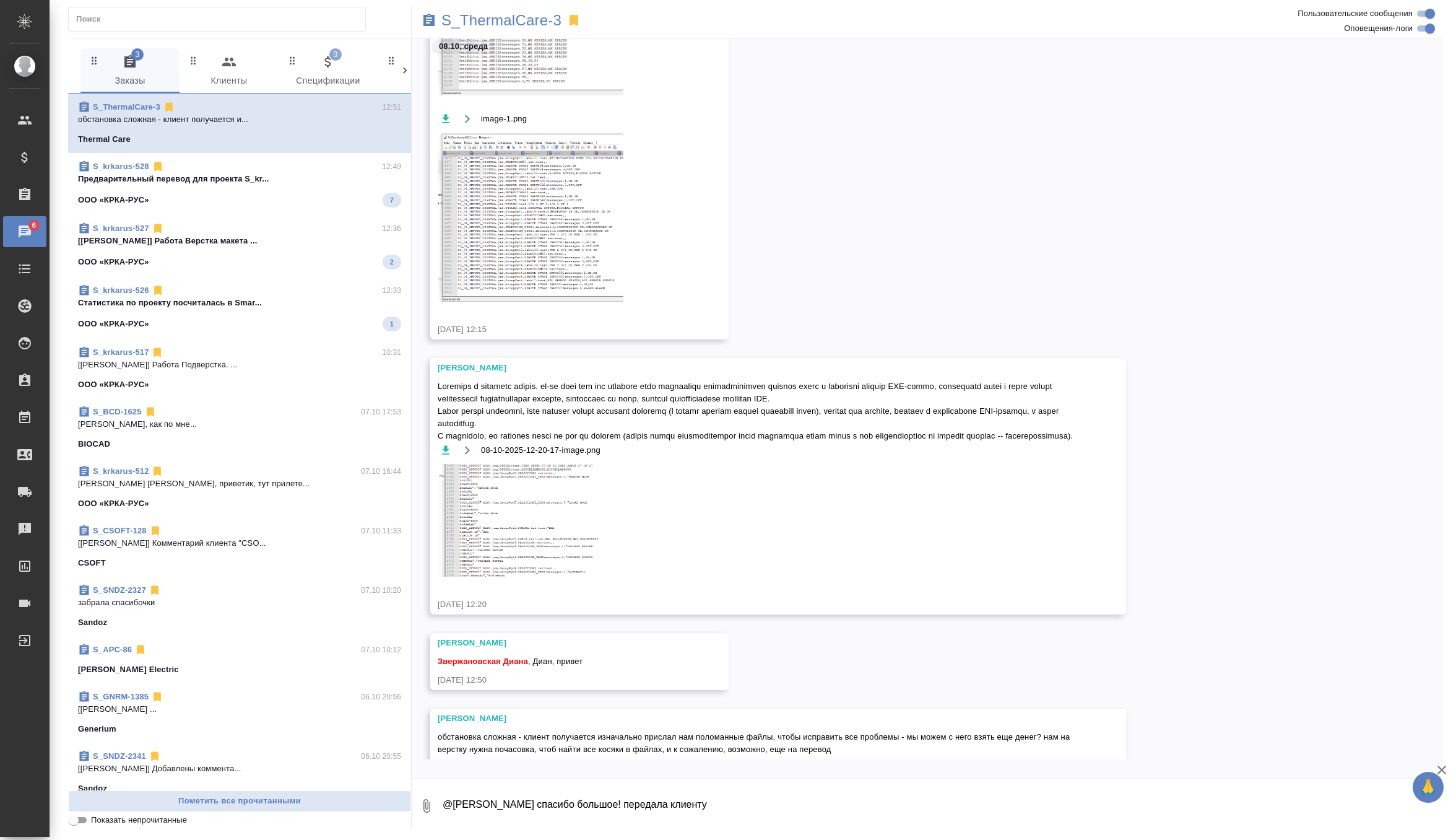
scroll to position [45590, 0]
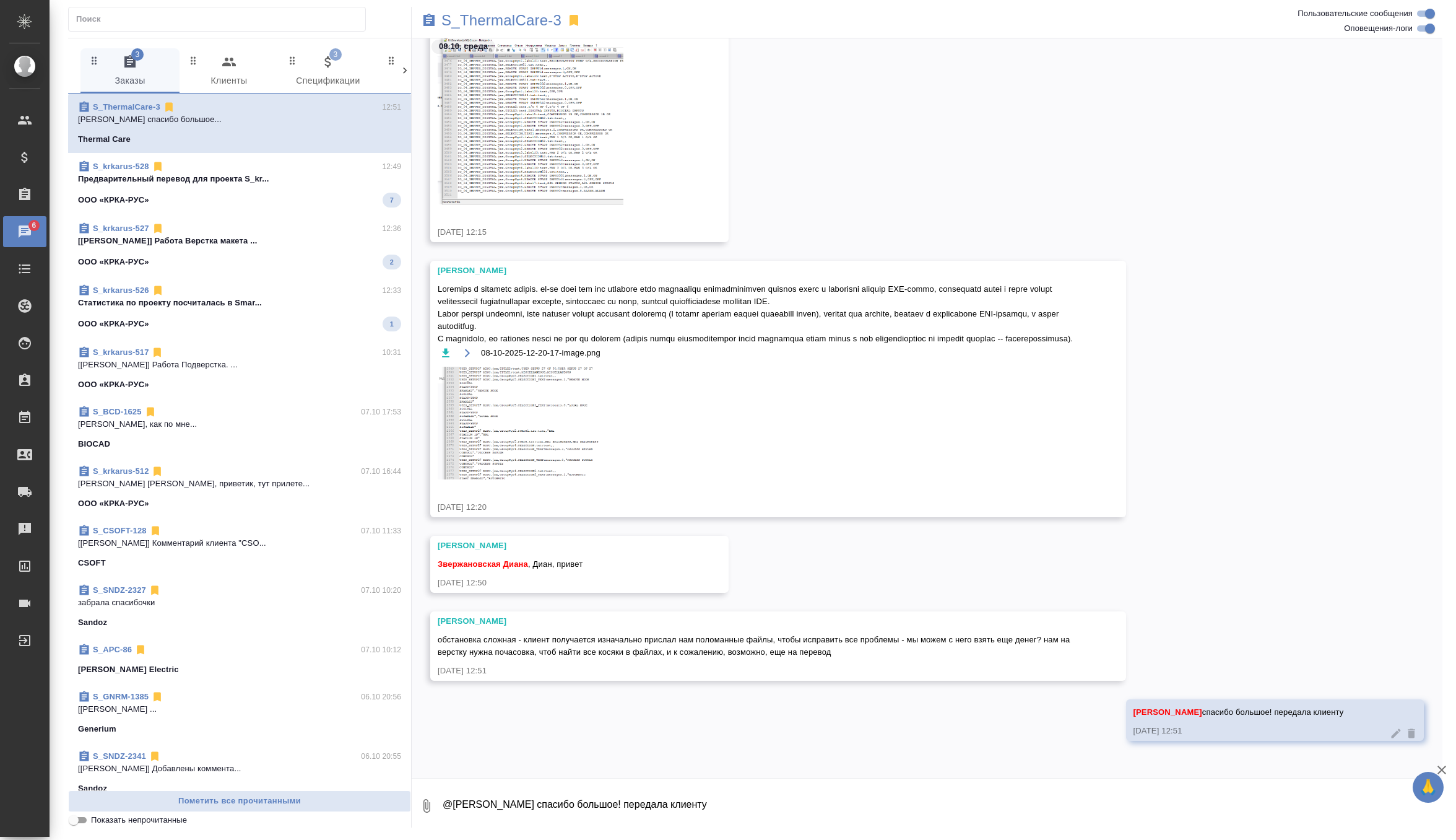
click at [503, 802] on textarea "@Климентовский Константин спасибо большое! передала клиенту" at bounding box center [942, 806] width 1001 height 42
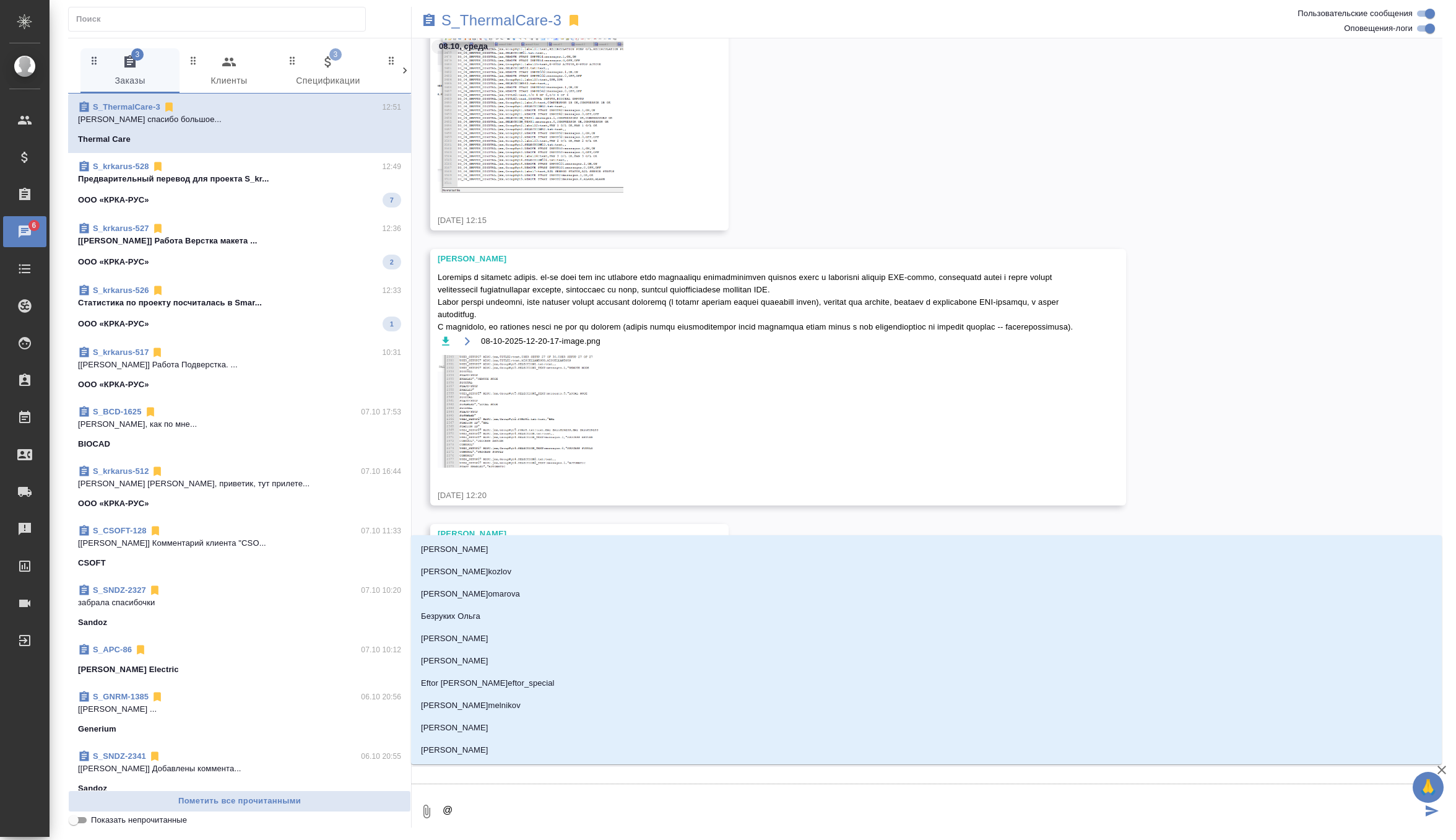
type textarea "@о"
type input "о"
type textarea "@ок"
type input "ок"
type textarea "@окс"
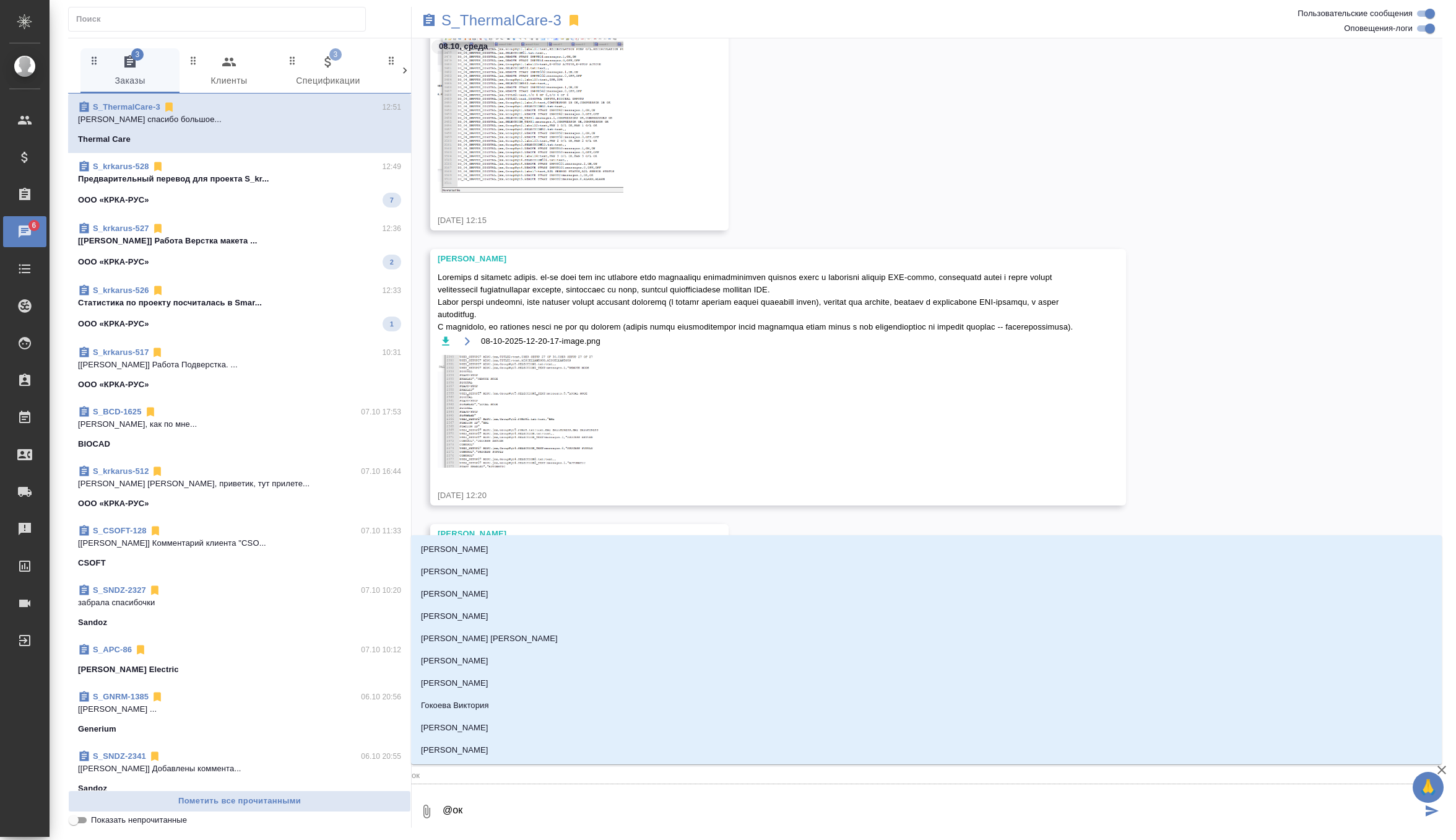
type input "окс"
type textarea "@оксю"
type input "оксю"
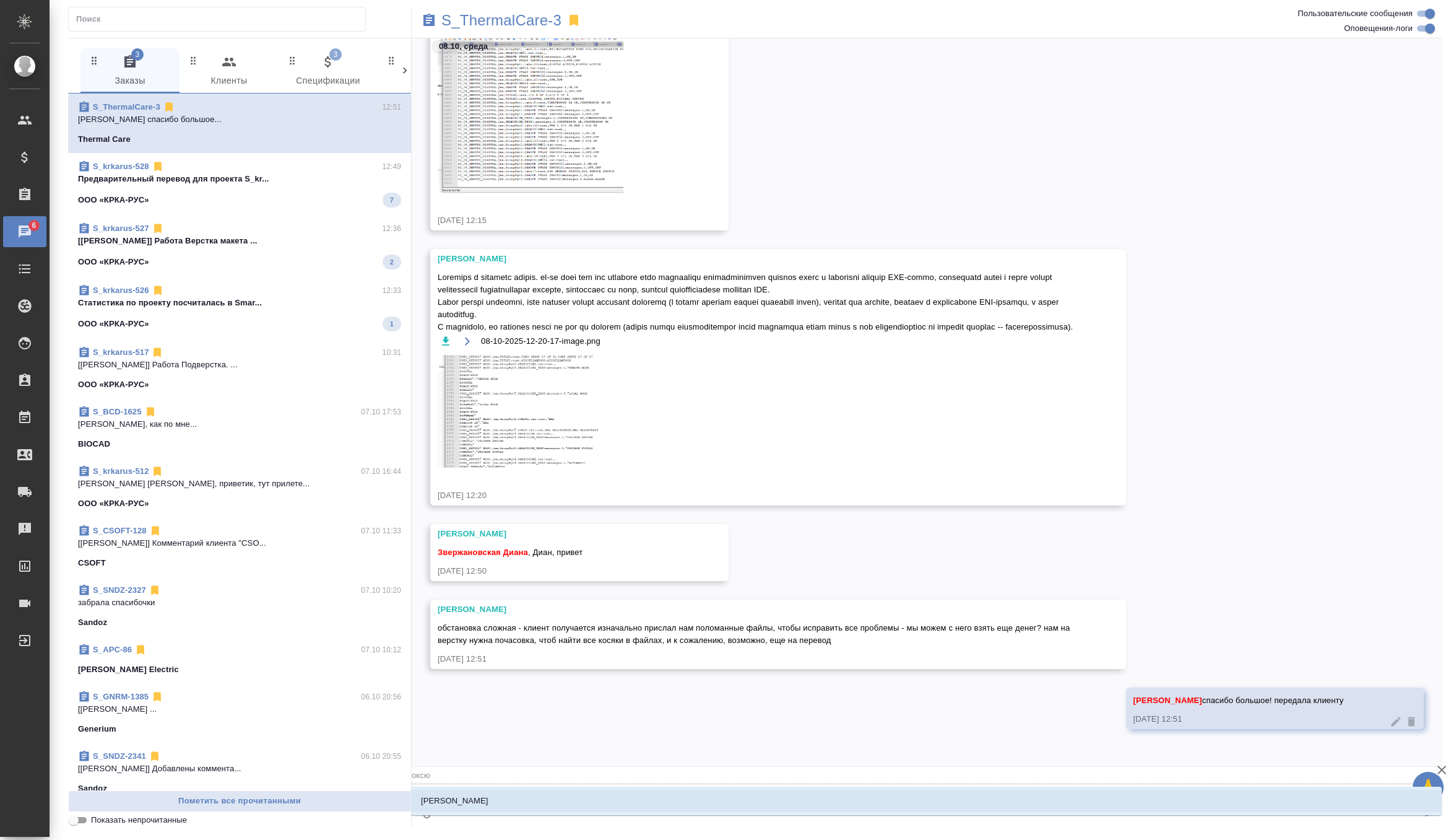
click at [503, 802] on li "Оксютович Ирина" at bounding box center [926, 801] width 1031 height 22
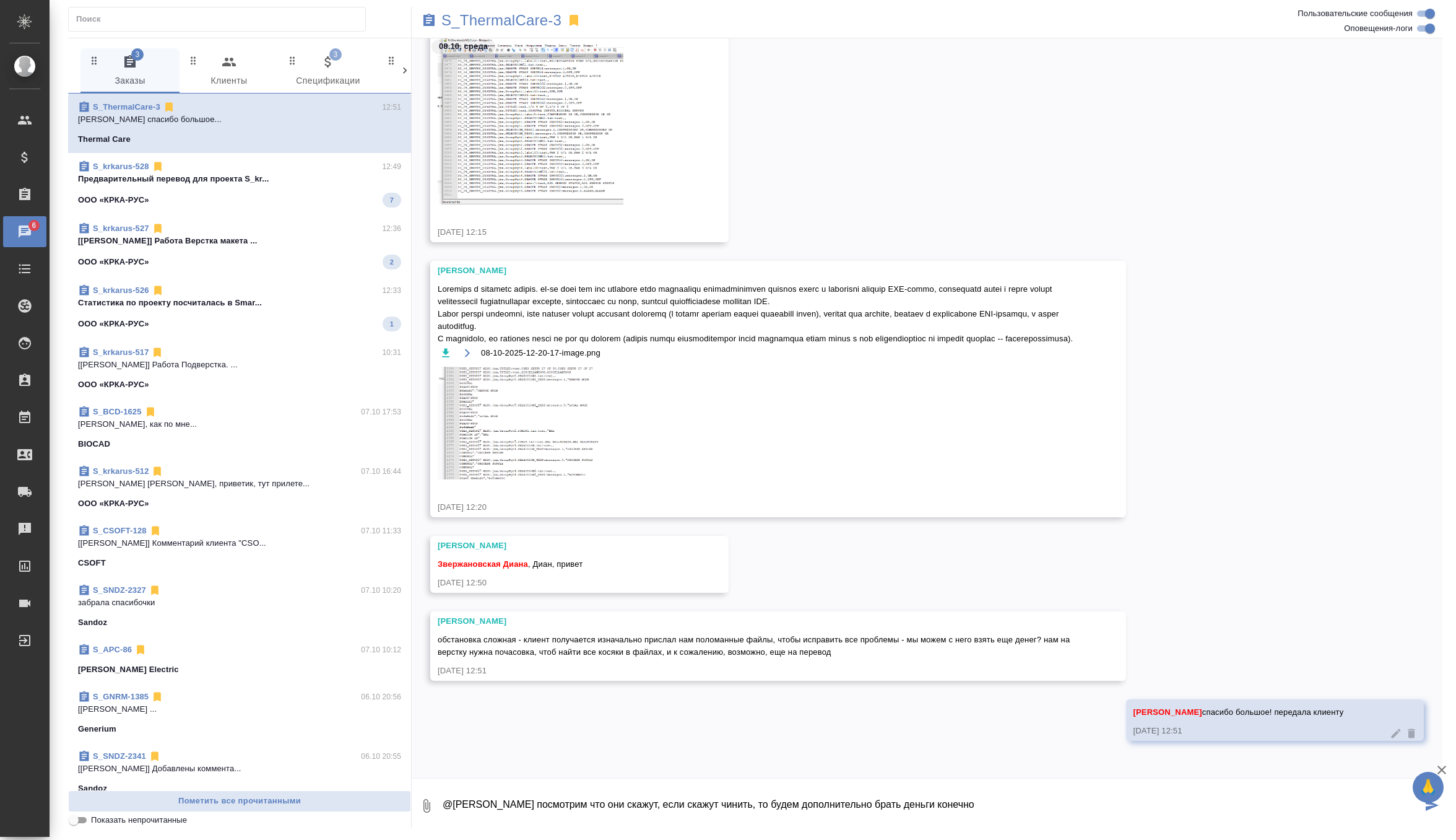
type textarea "@Оксютович Ирина посмотрим что они скажут, если скажут чинить, то будем дополни…"
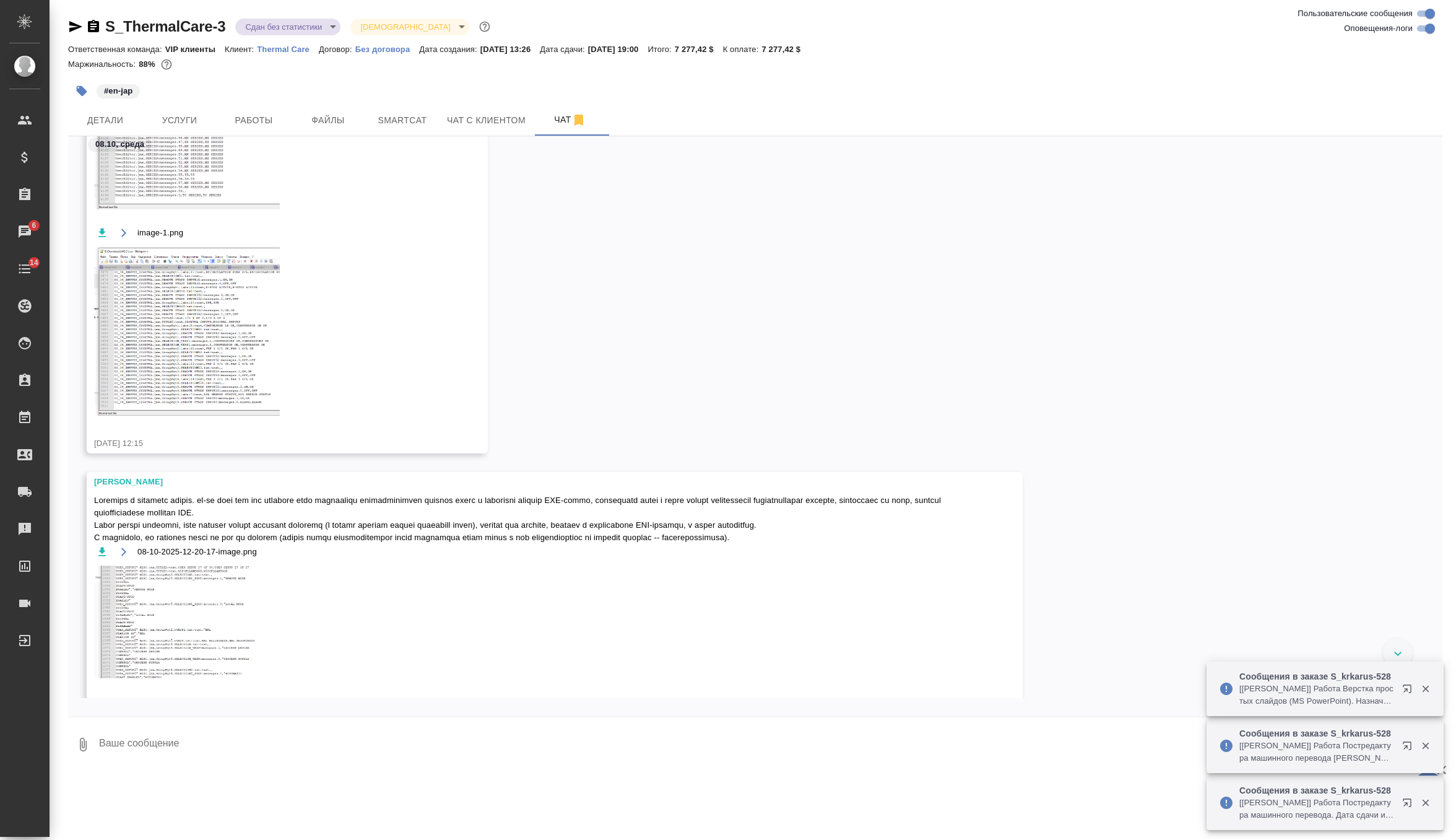
scroll to position [11244, 0]
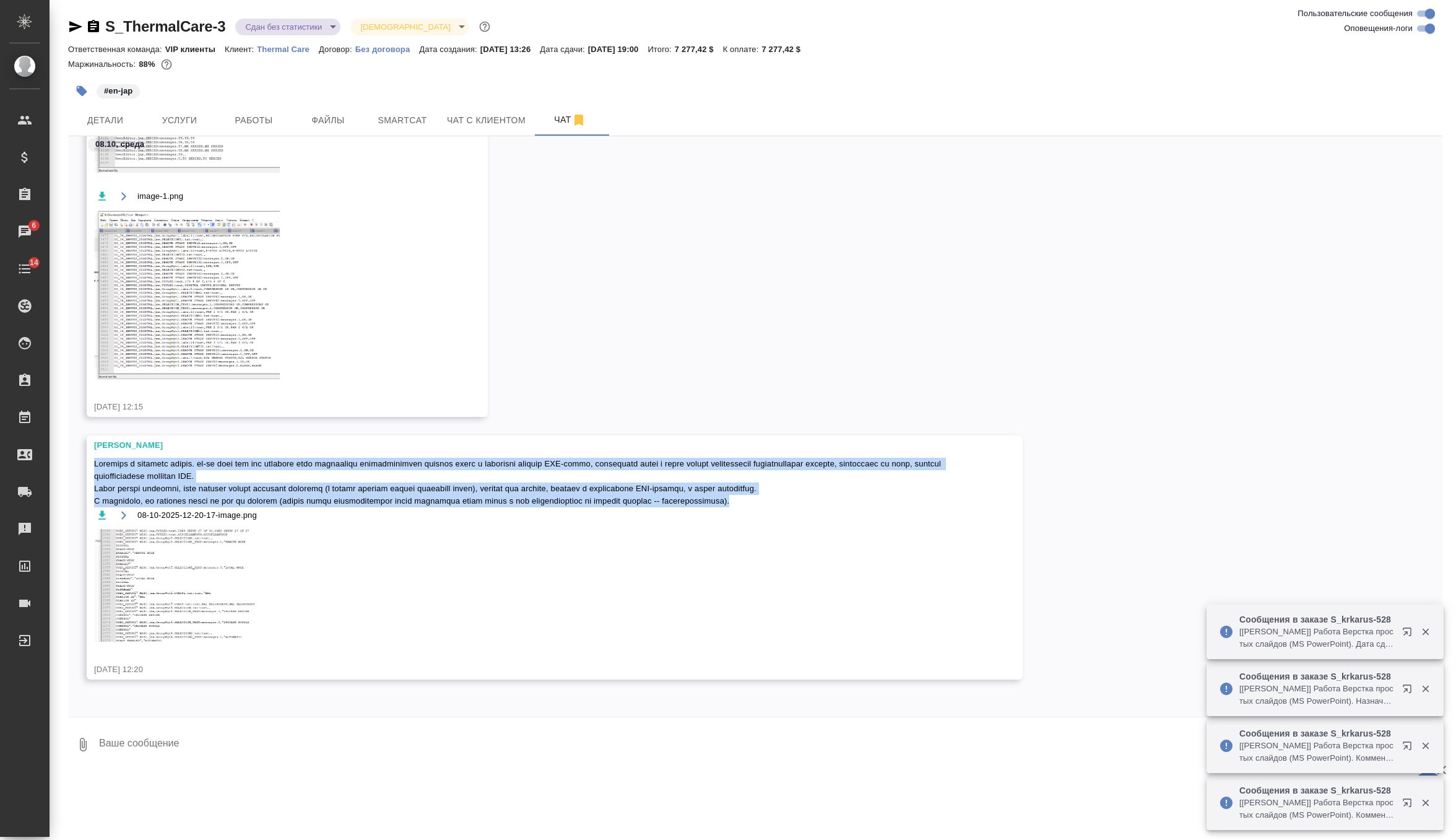
drag, startPoint x: 94, startPoint y: 462, endPoint x: 817, endPoint y: 506, distance: 724.3
click at [817, 506] on span at bounding box center [536, 482] width 885 height 50
copy span "Loremips d sitametc adipis. el-se doei tem inc utlabore etdo magnaaliqu enimadm…"
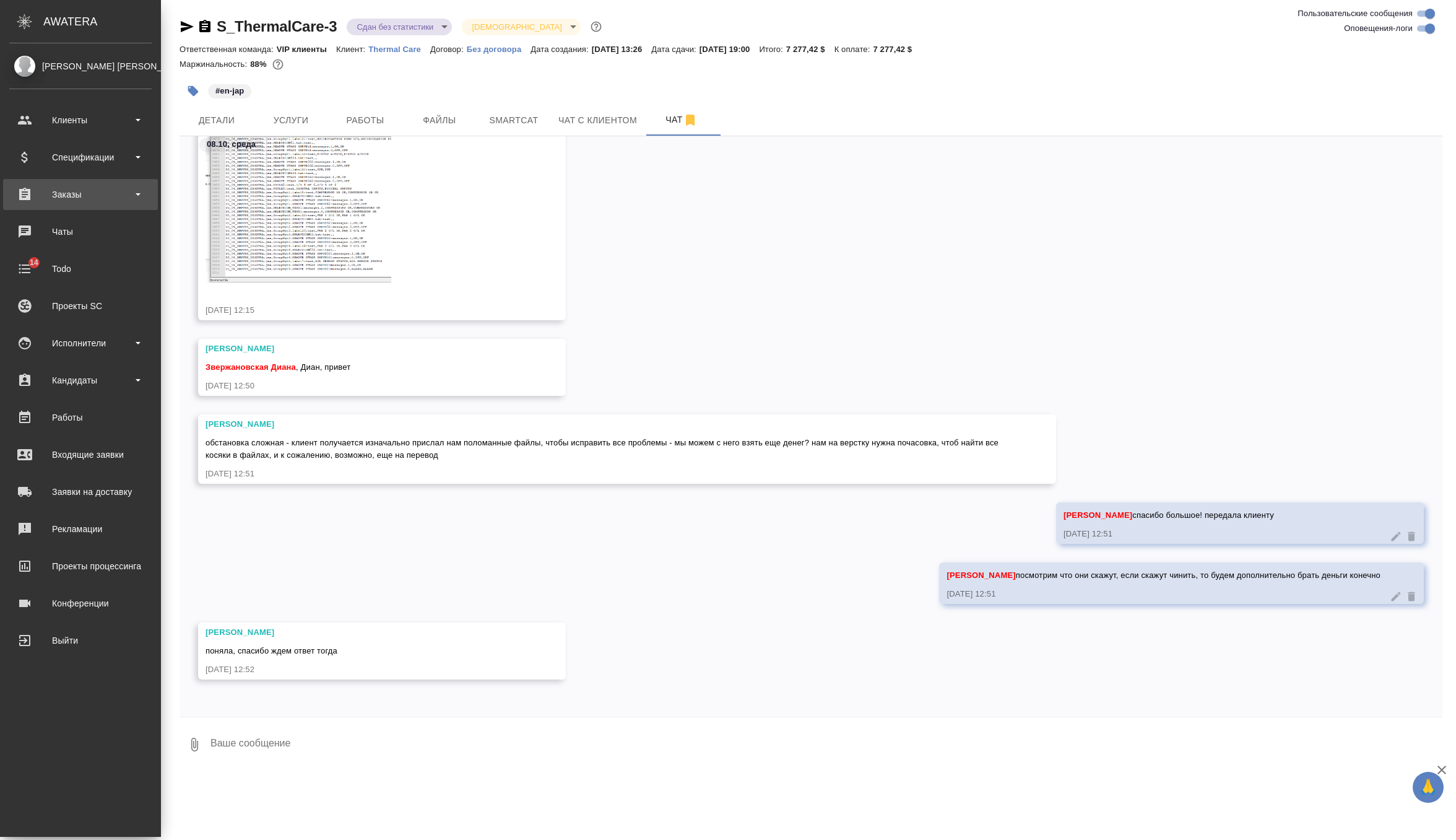
click at [75, 196] on div "Заказы" at bounding box center [80, 194] width 142 height 18
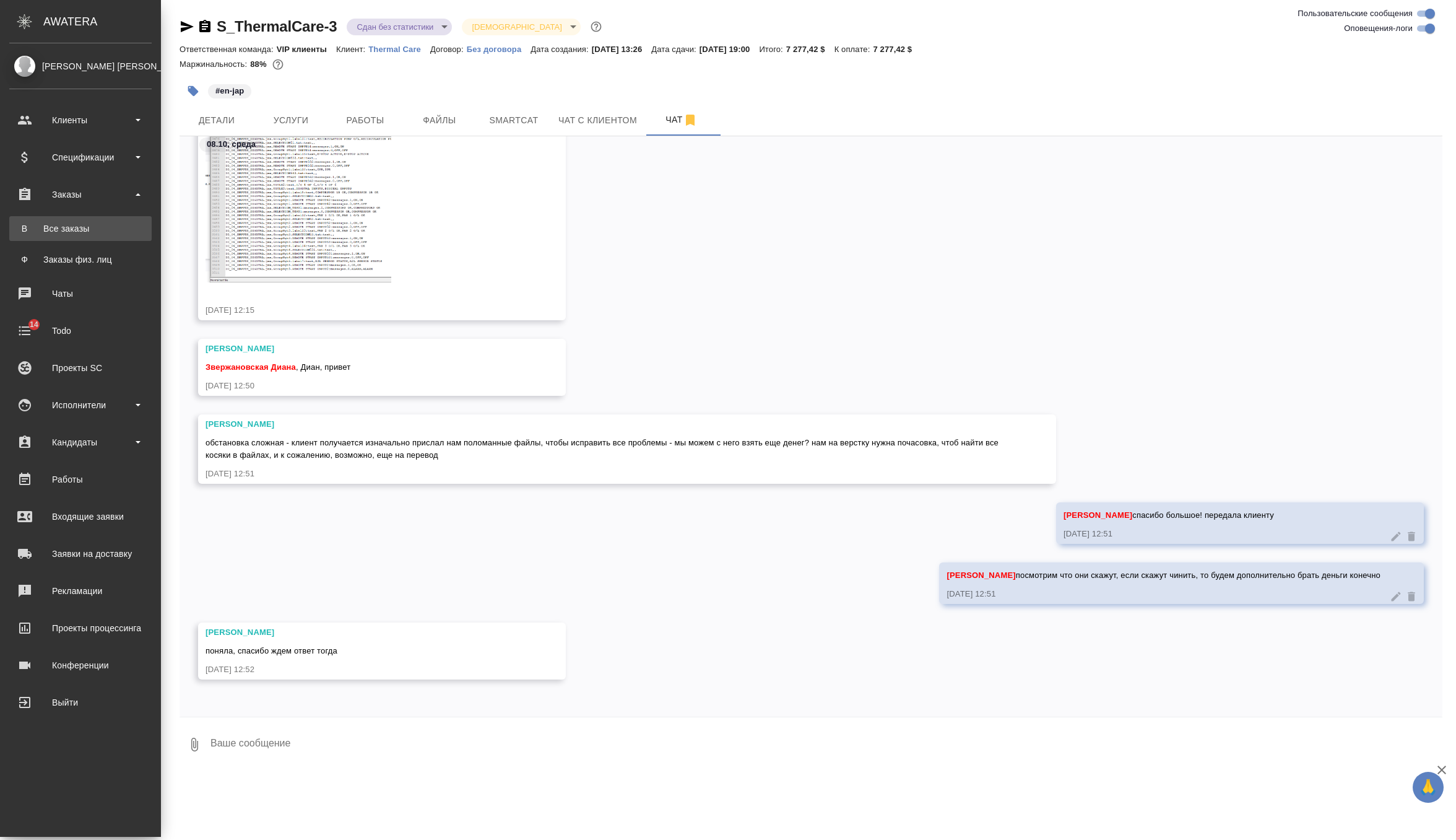
click at [79, 229] on div "Все заказы" at bounding box center [80, 229] width 130 height 12
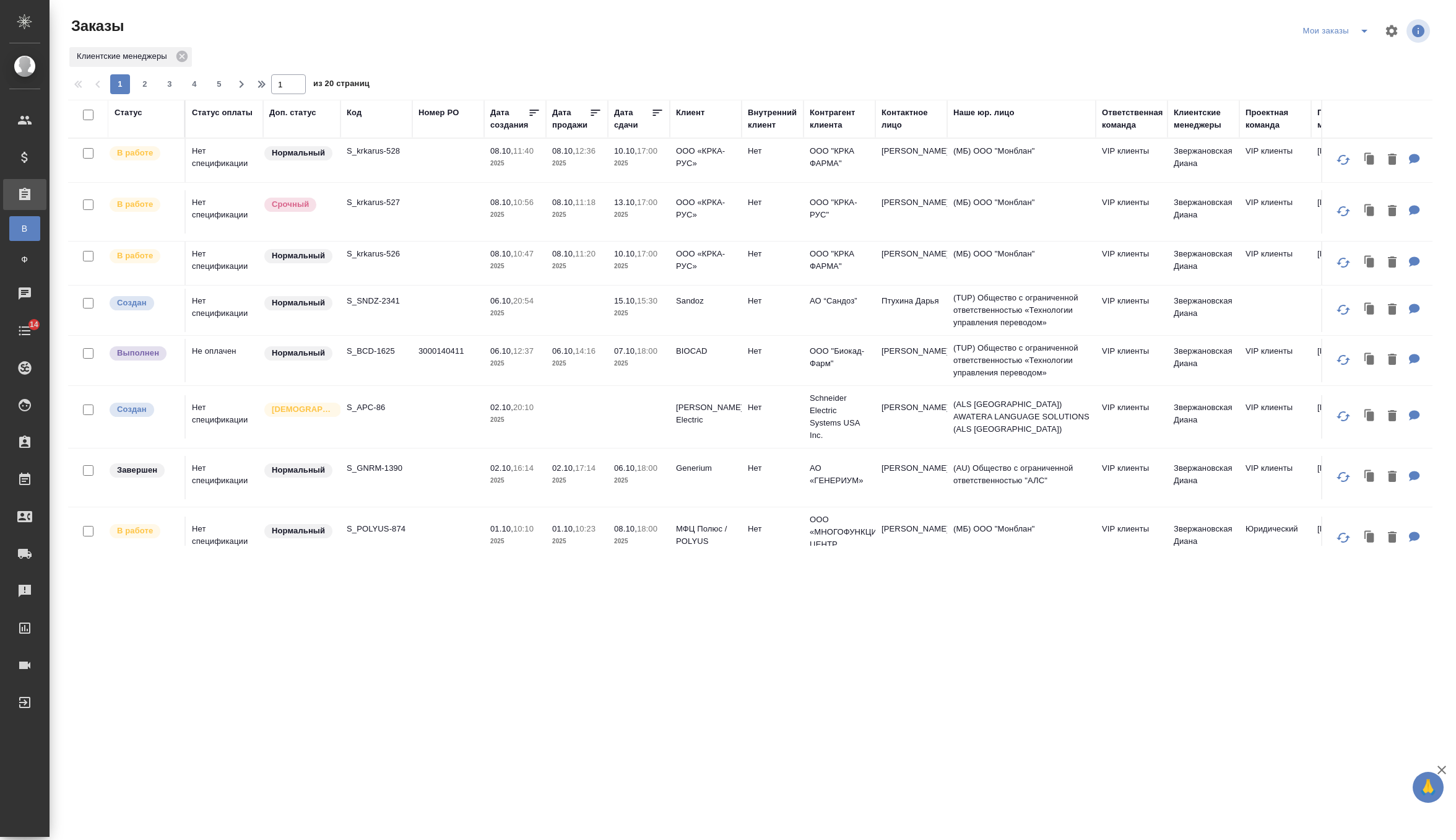
click at [479, 564] on div ".cls-1 fill:#fff; AWATERA Zverzhanovskaya [PERSON_NAME] Спецификации Заказы В В…" at bounding box center [728, 420] width 1456 height 840
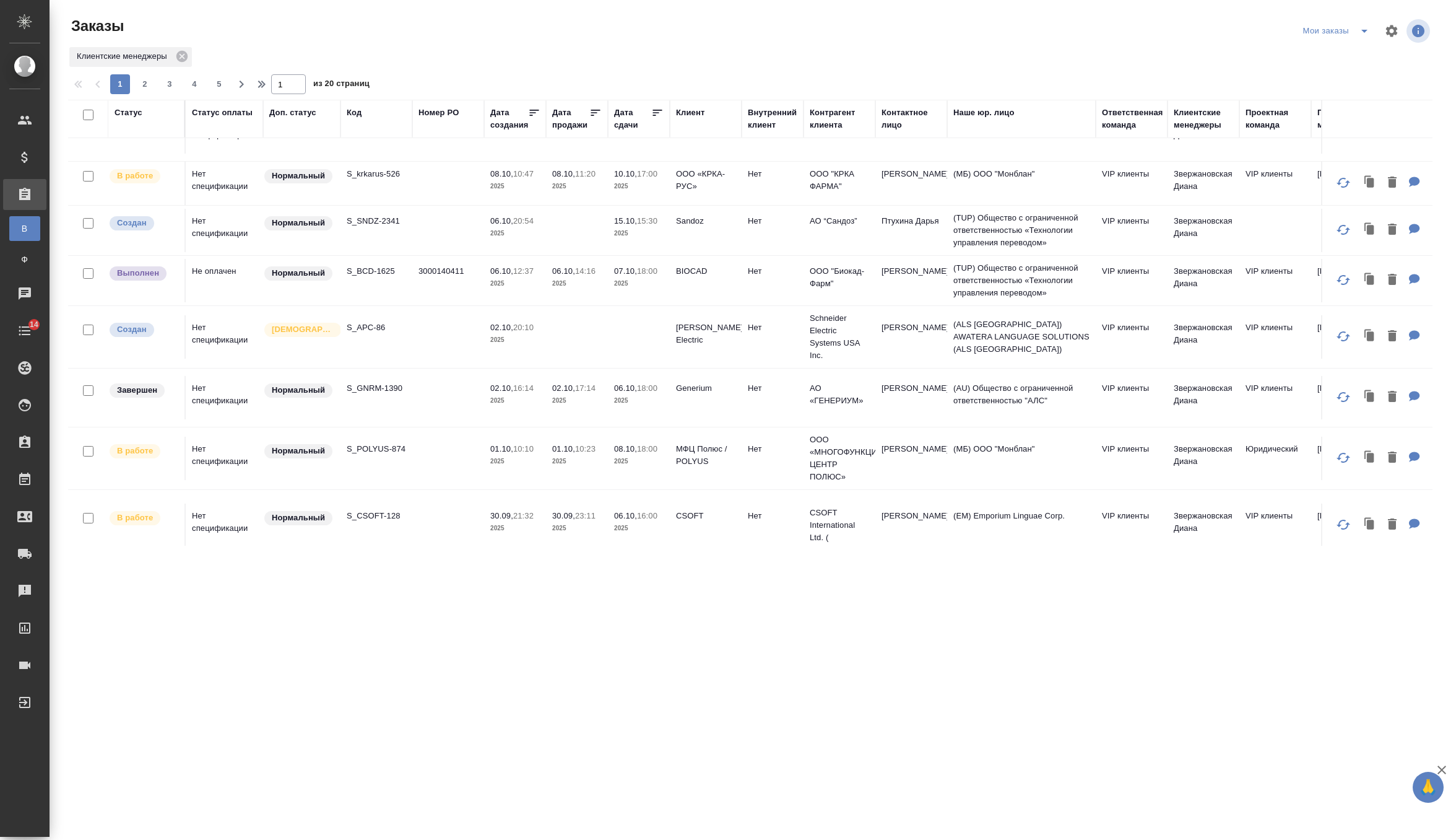
scroll to position [80, 0]
click at [438, 463] on td at bounding box center [448, 458] width 72 height 44
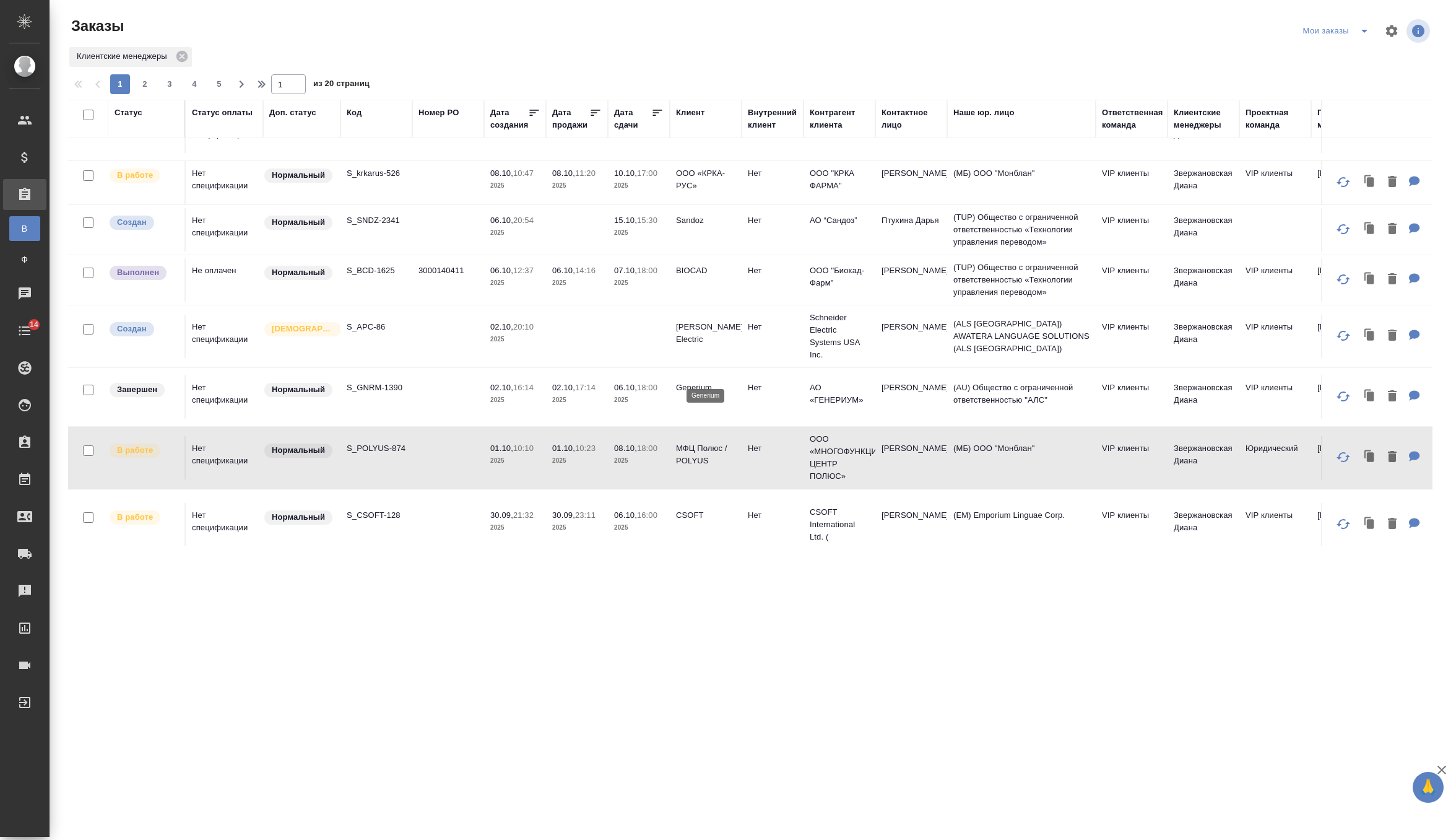
scroll to position [133, 0]
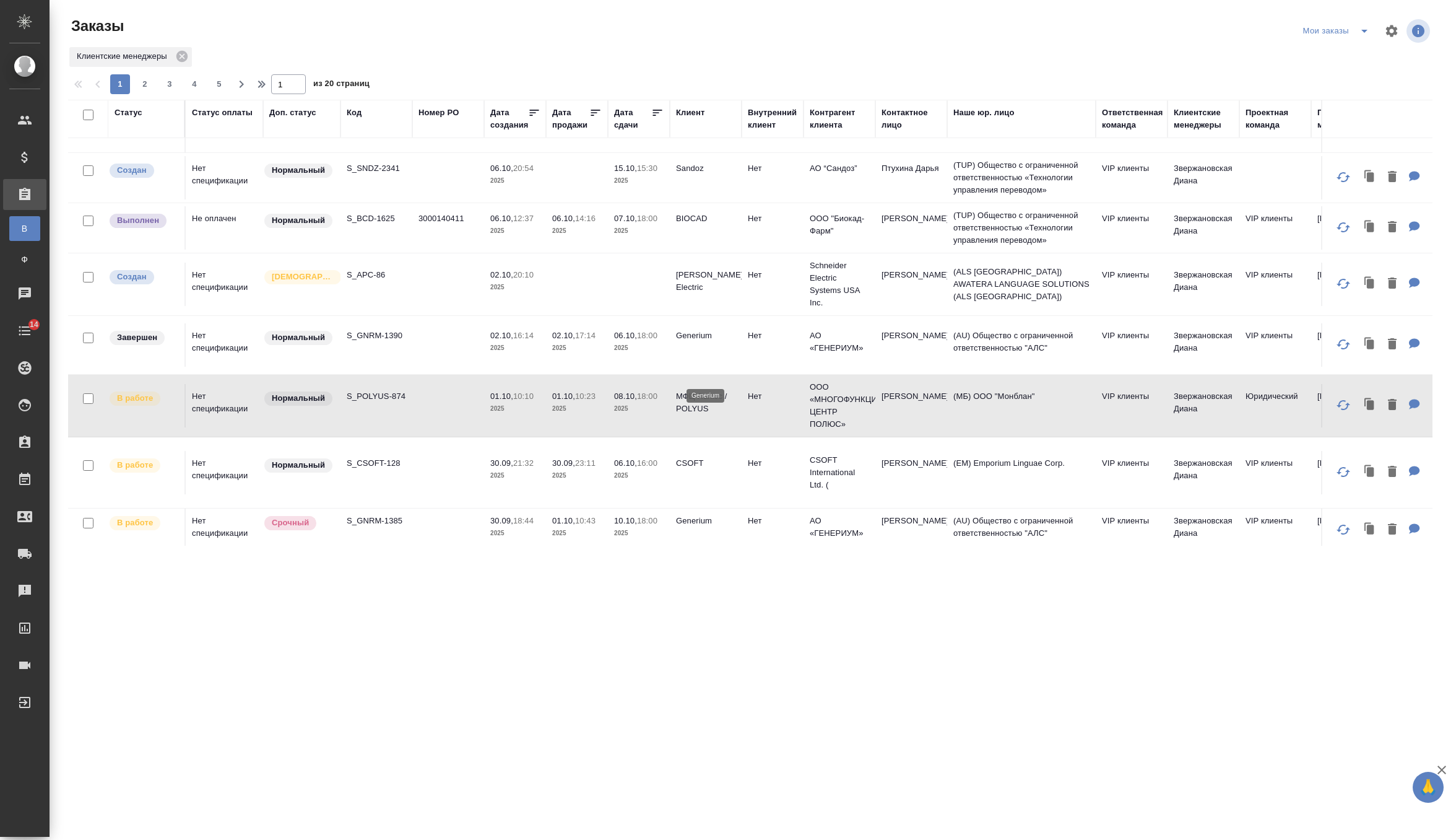
click at [644, 437] on tr "В работе Нет спецификации Нормальный S_CSOFT-128 30.09, 21:32 2025 30.09, 23:11…" at bounding box center [1104, 472] width 2073 height 71
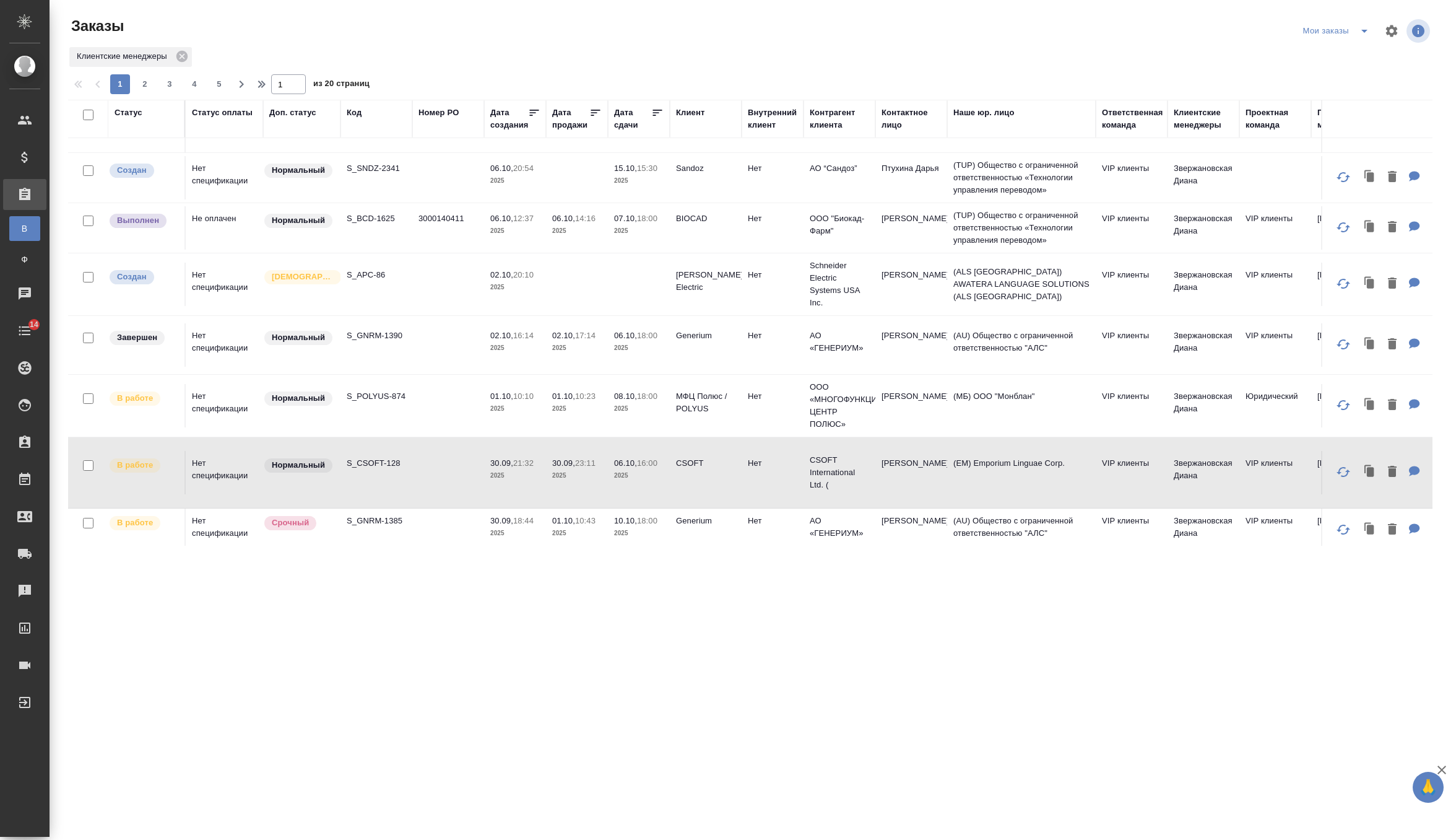
scroll to position [47, 0]
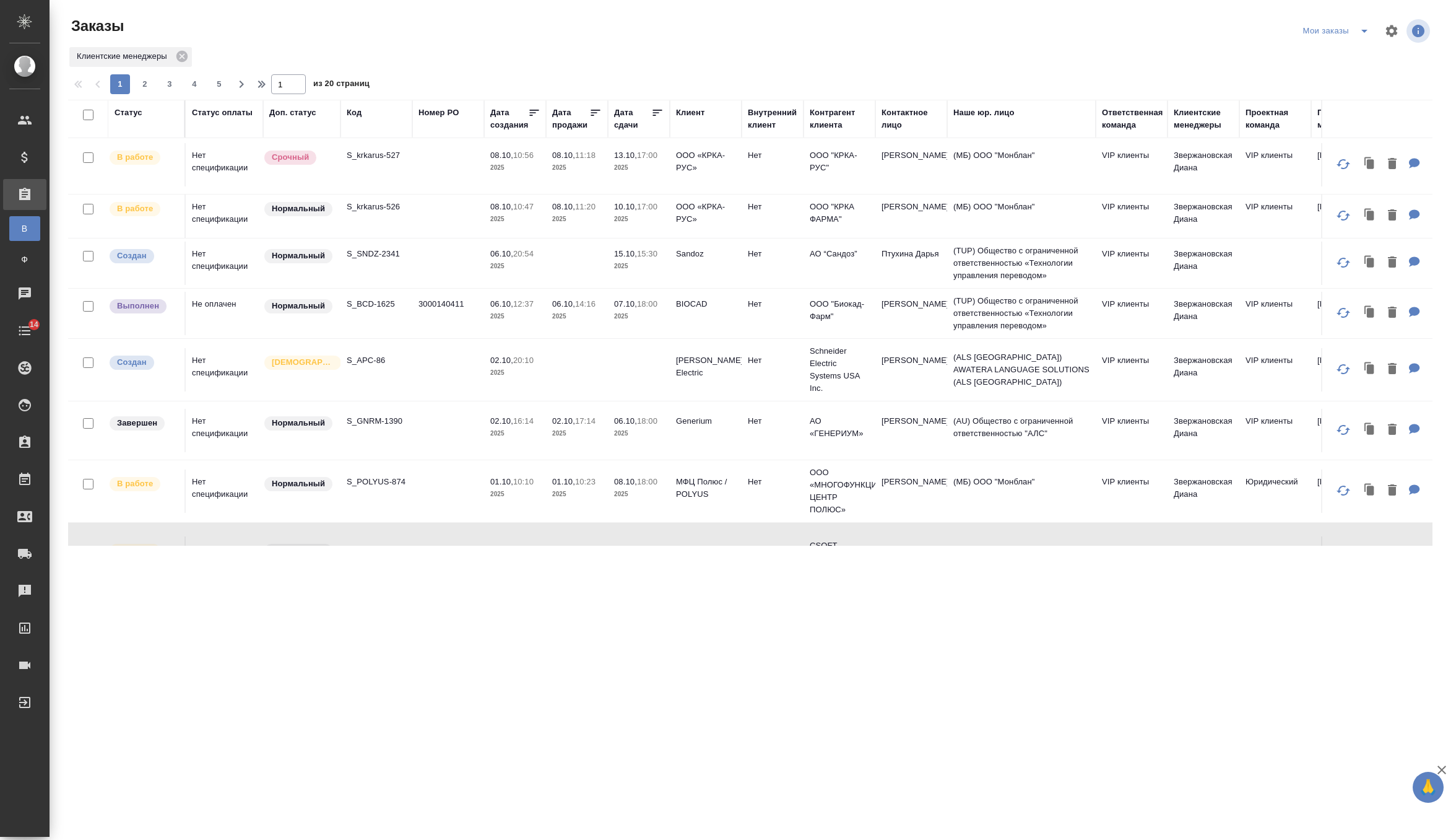
click at [650, 362] on td at bounding box center [639, 370] width 62 height 44
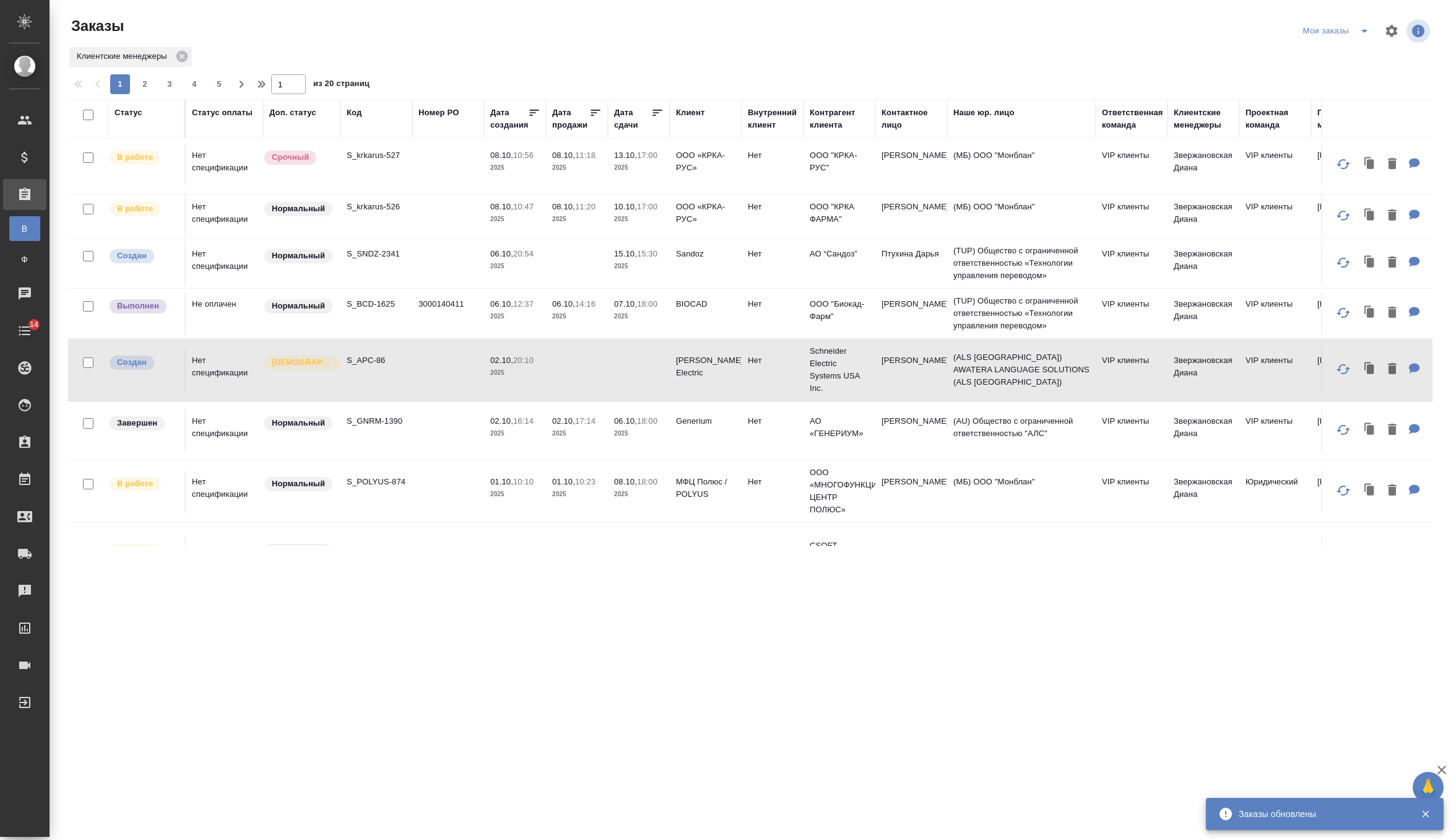
click at [573, 315] on p "2025" at bounding box center [577, 317] width 50 height 12
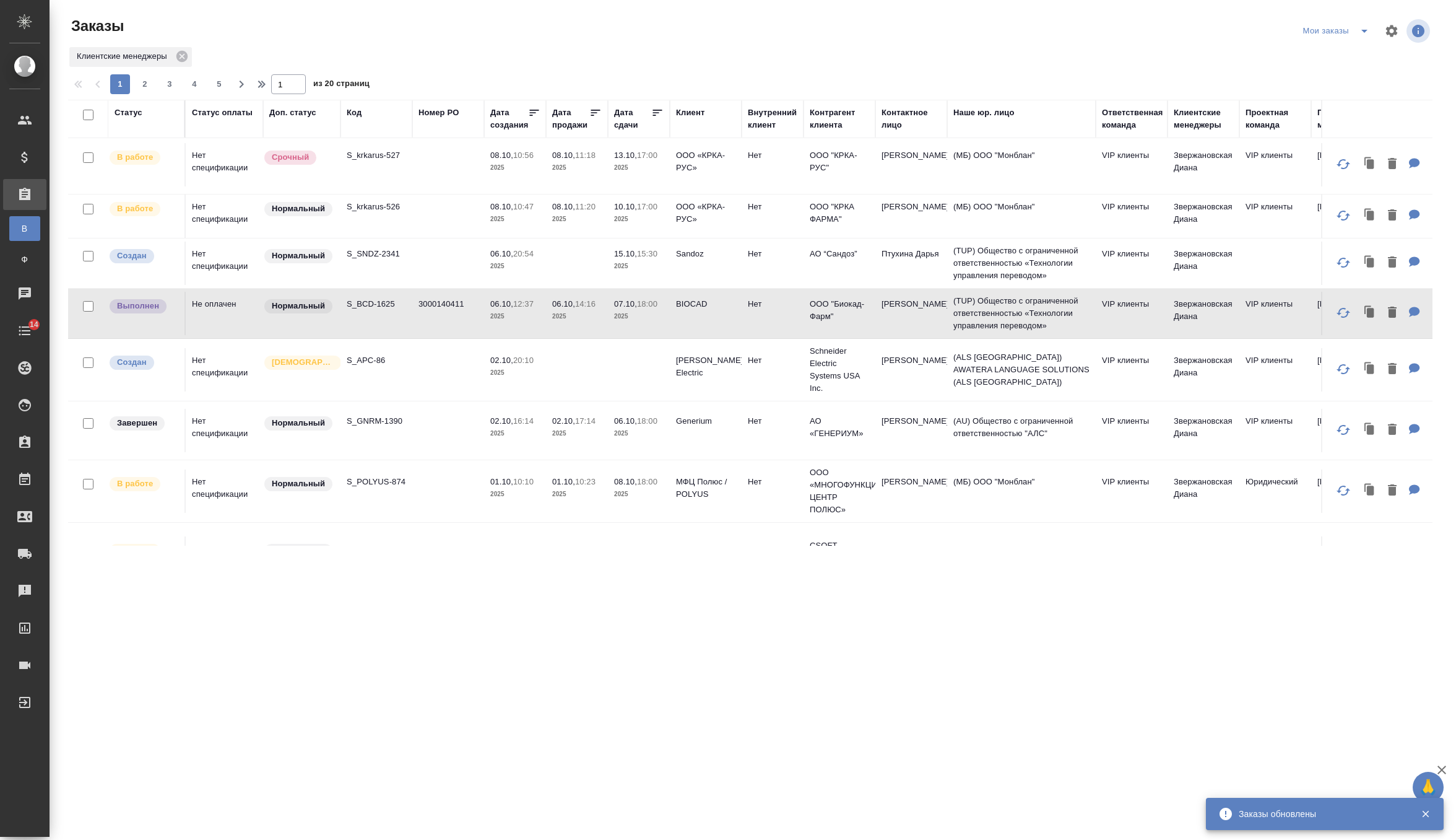
scroll to position [0, 0]
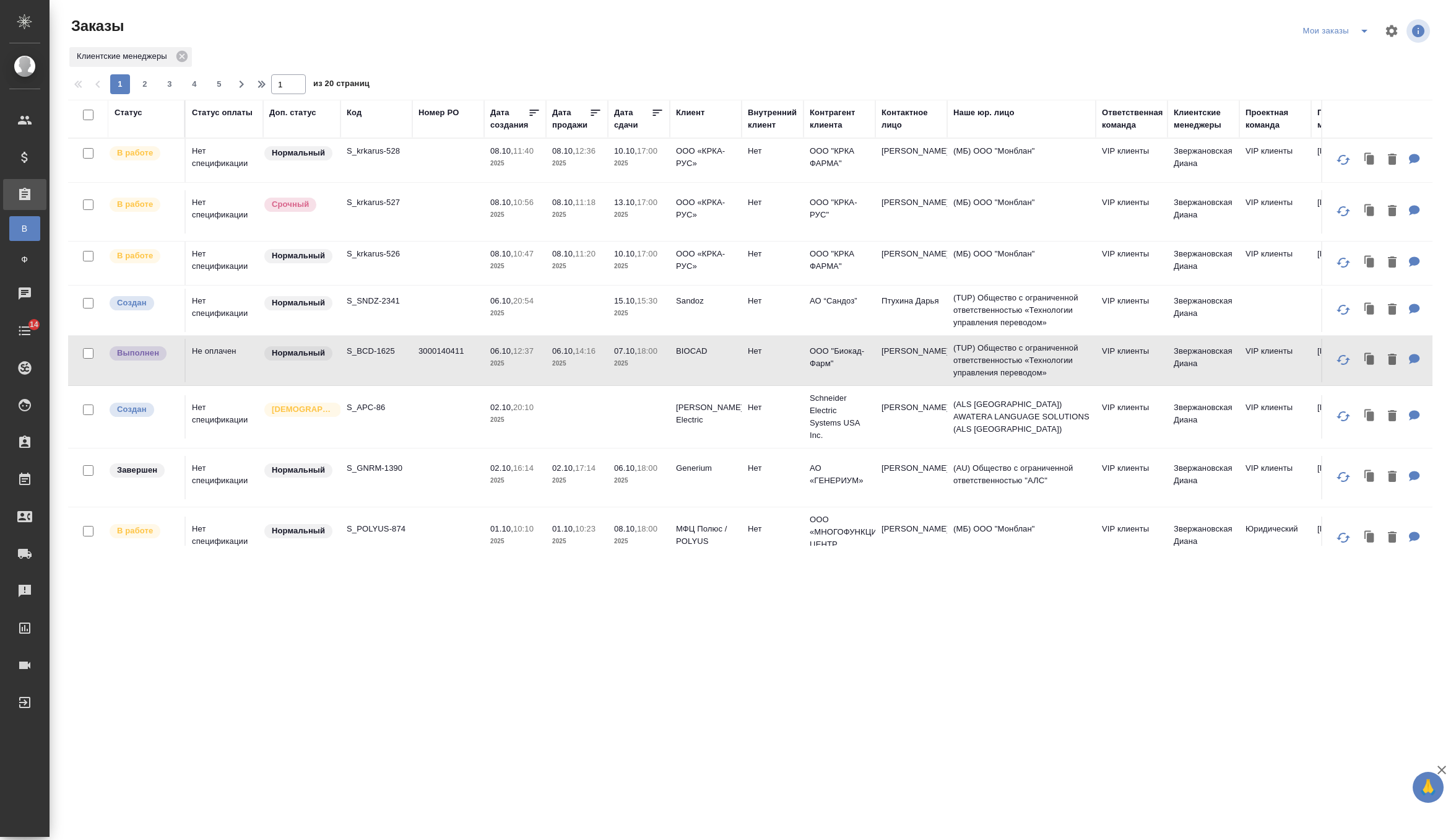
click at [623, 319] on td "15.10, 15:30 2025" at bounding box center [639, 310] width 62 height 44
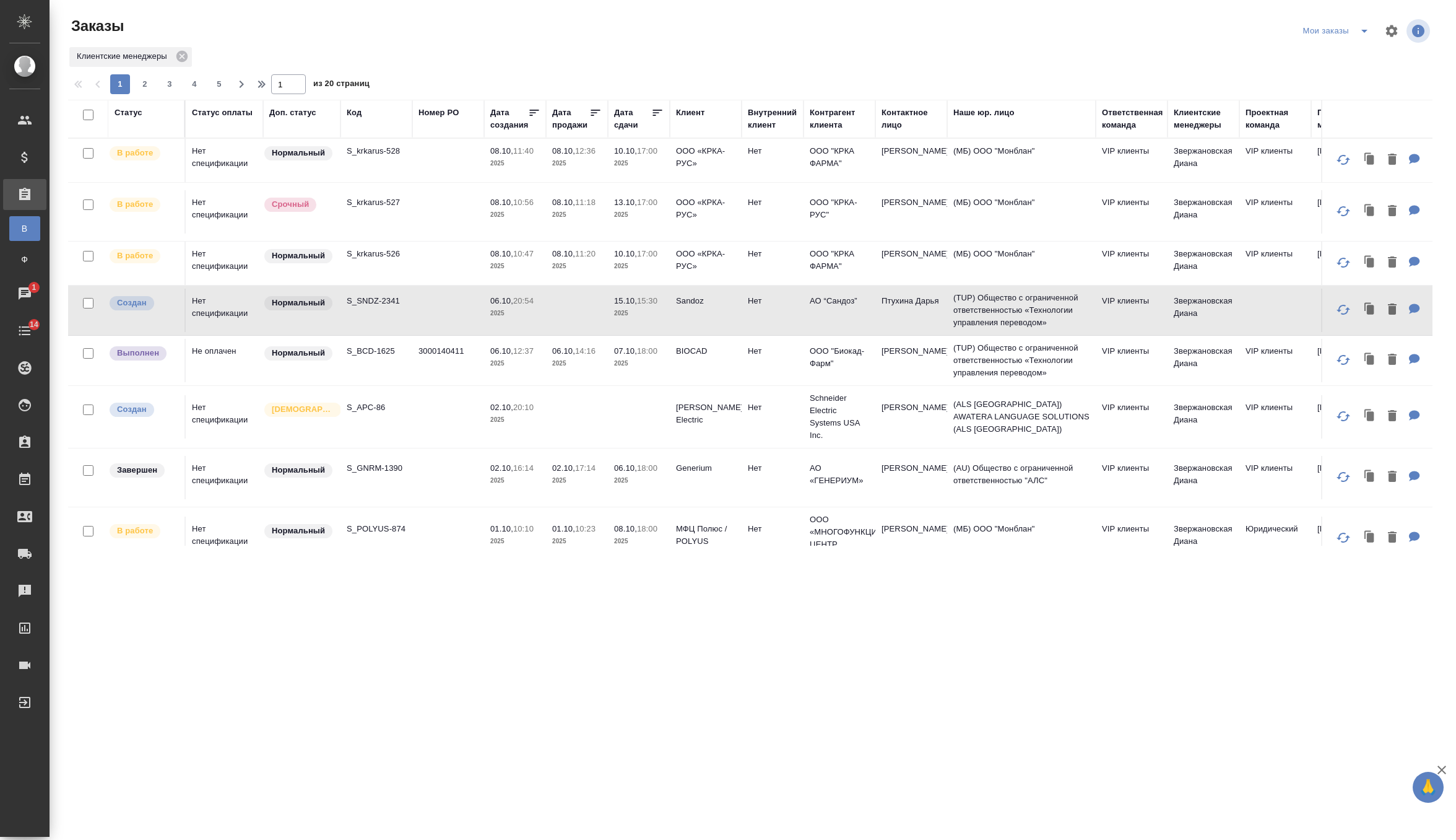
click at [594, 320] on td at bounding box center [577, 310] width 62 height 44
click at [523, 261] on p "2025" at bounding box center [515, 266] width 50 height 12
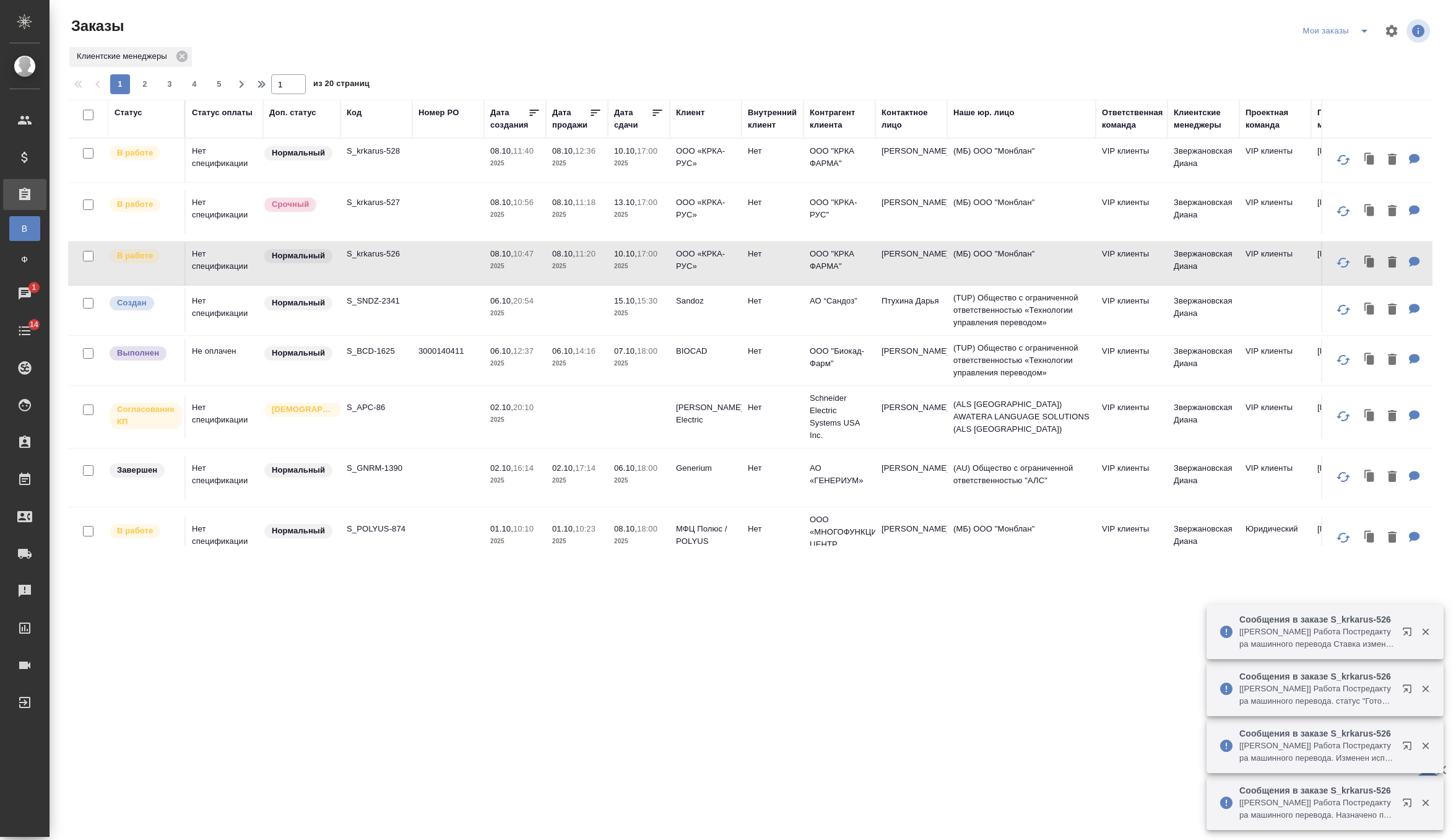
click at [549, 203] on td "08.10, 11:18 2025" at bounding box center [577, 212] width 62 height 44
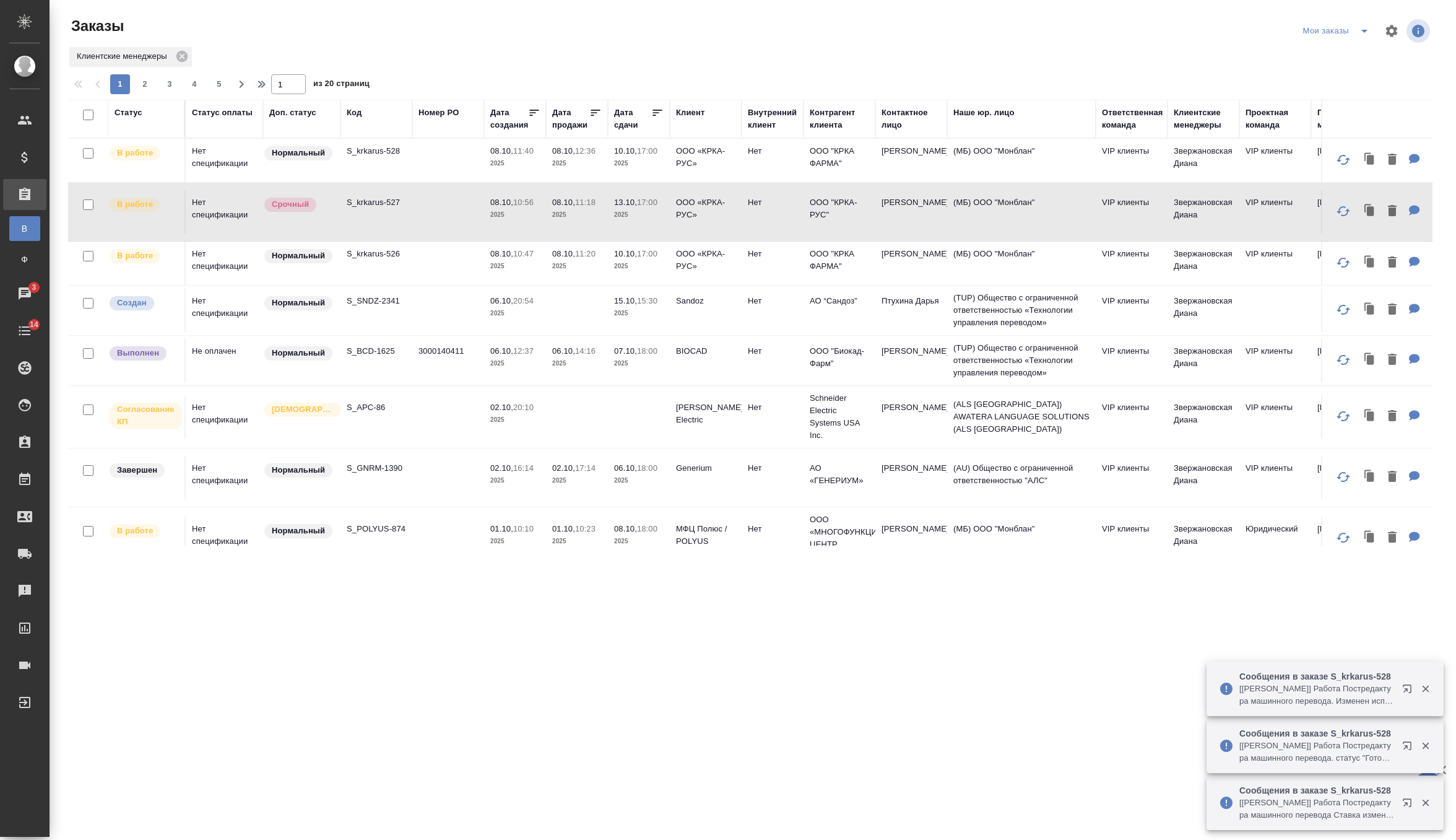
click at [661, 162] on p "2025" at bounding box center [639, 163] width 50 height 12
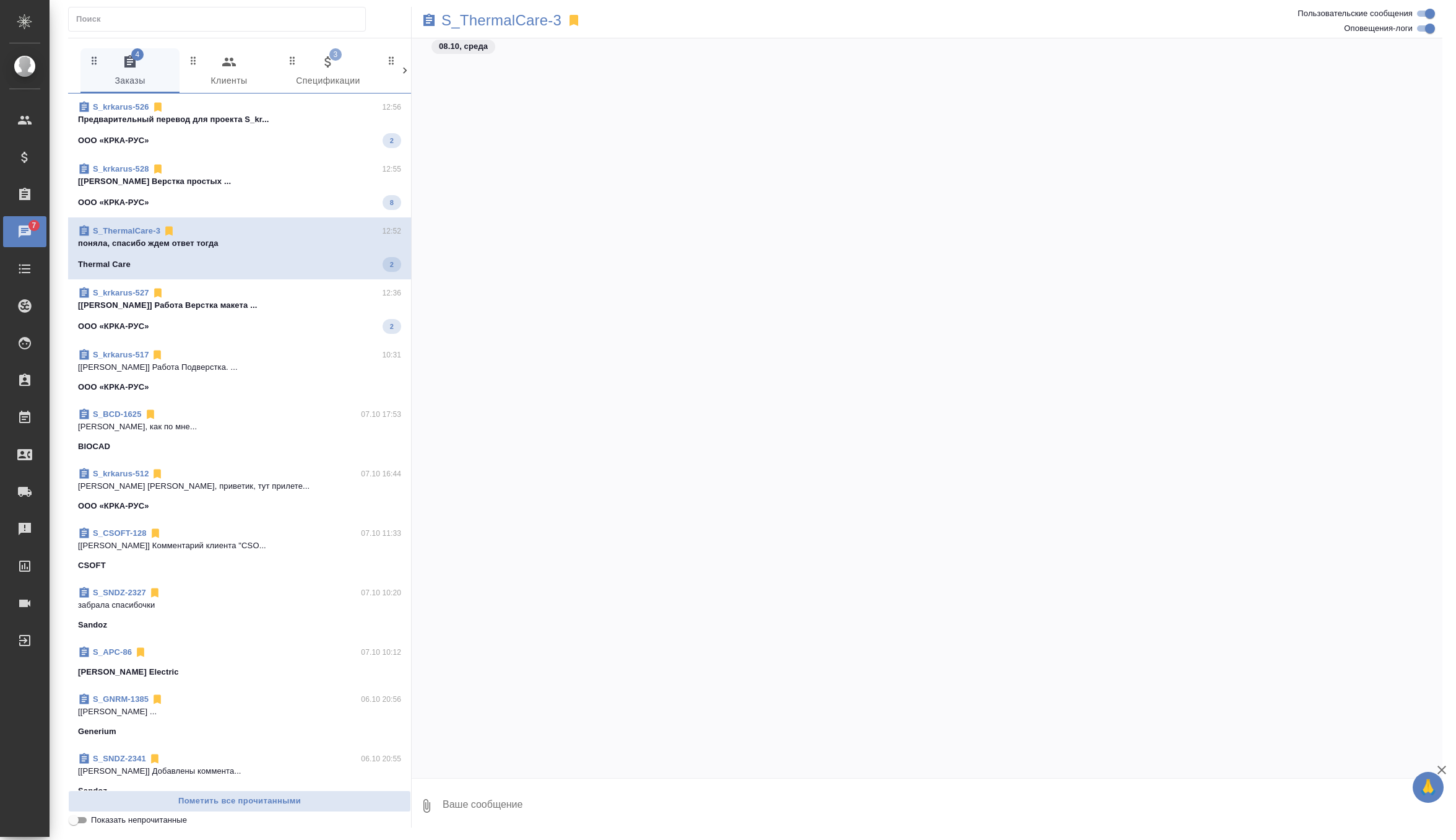
scroll to position [45650, 0]
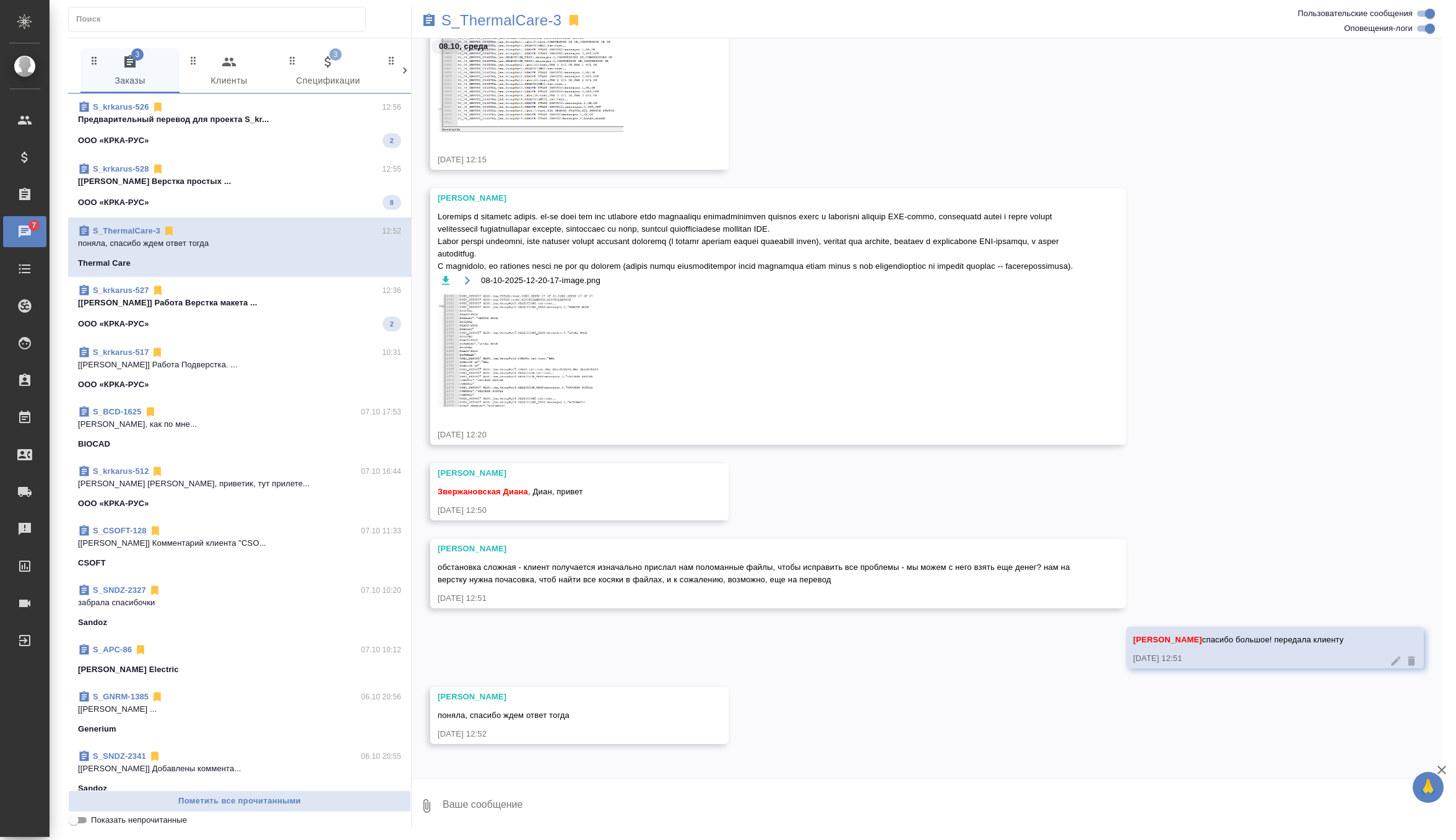
click at [282, 323] on div "ООО «КРКА-РУС» 2" at bounding box center [239, 324] width 323 height 15
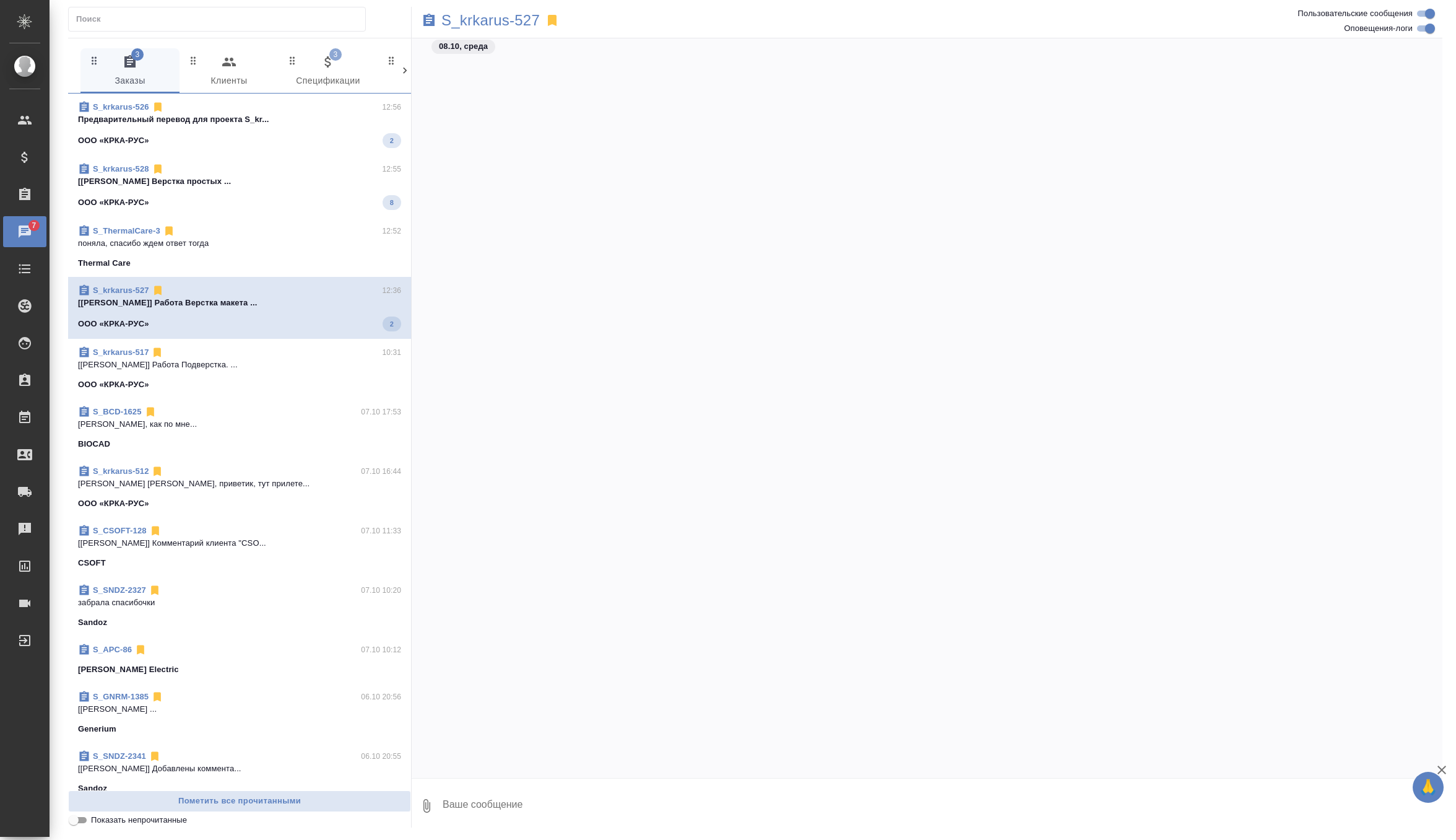
scroll to position [10004, 0]
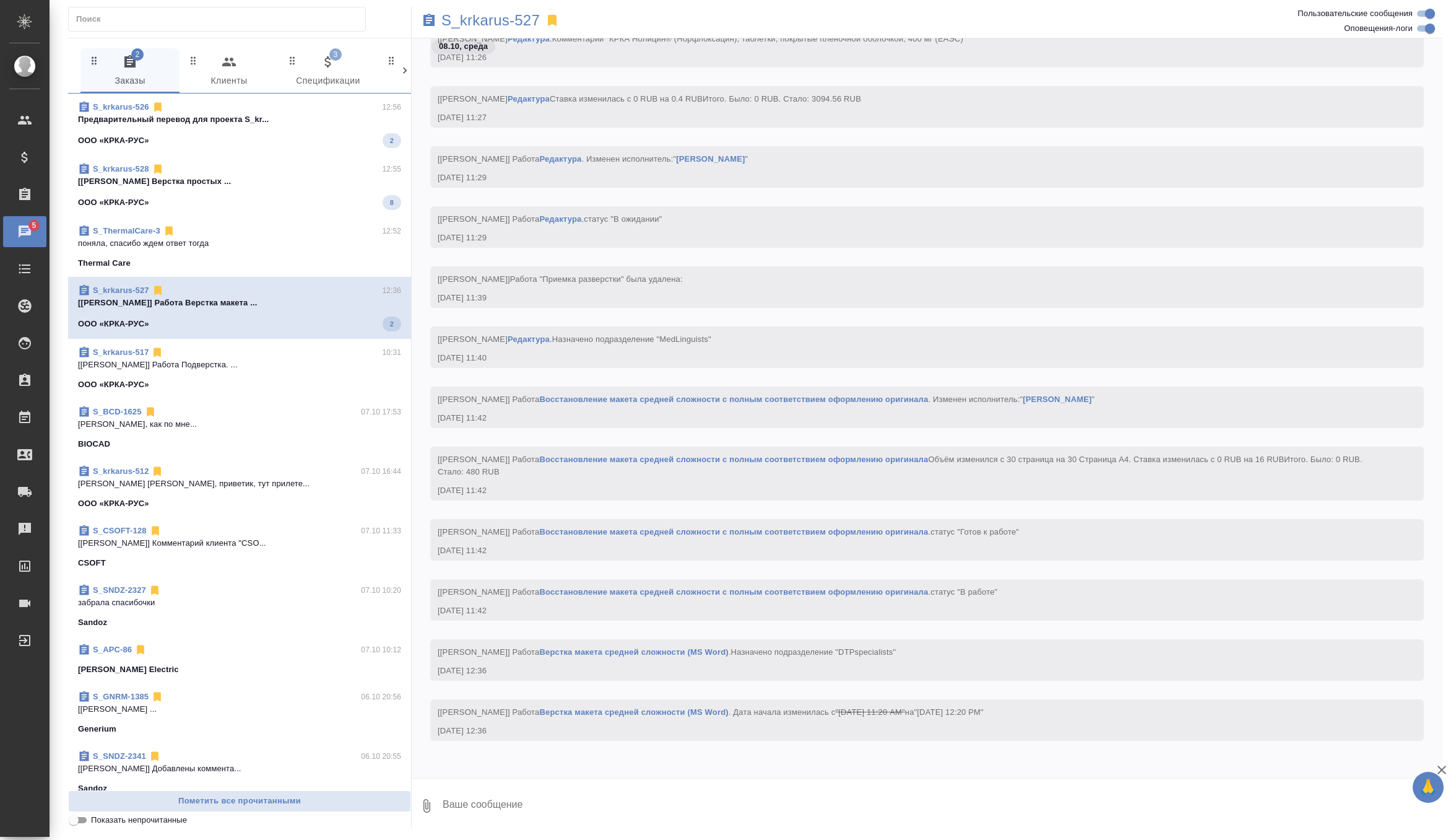
click at [275, 259] on div "Thermal Care" at bounding box center [239, 263] width 323 height 12
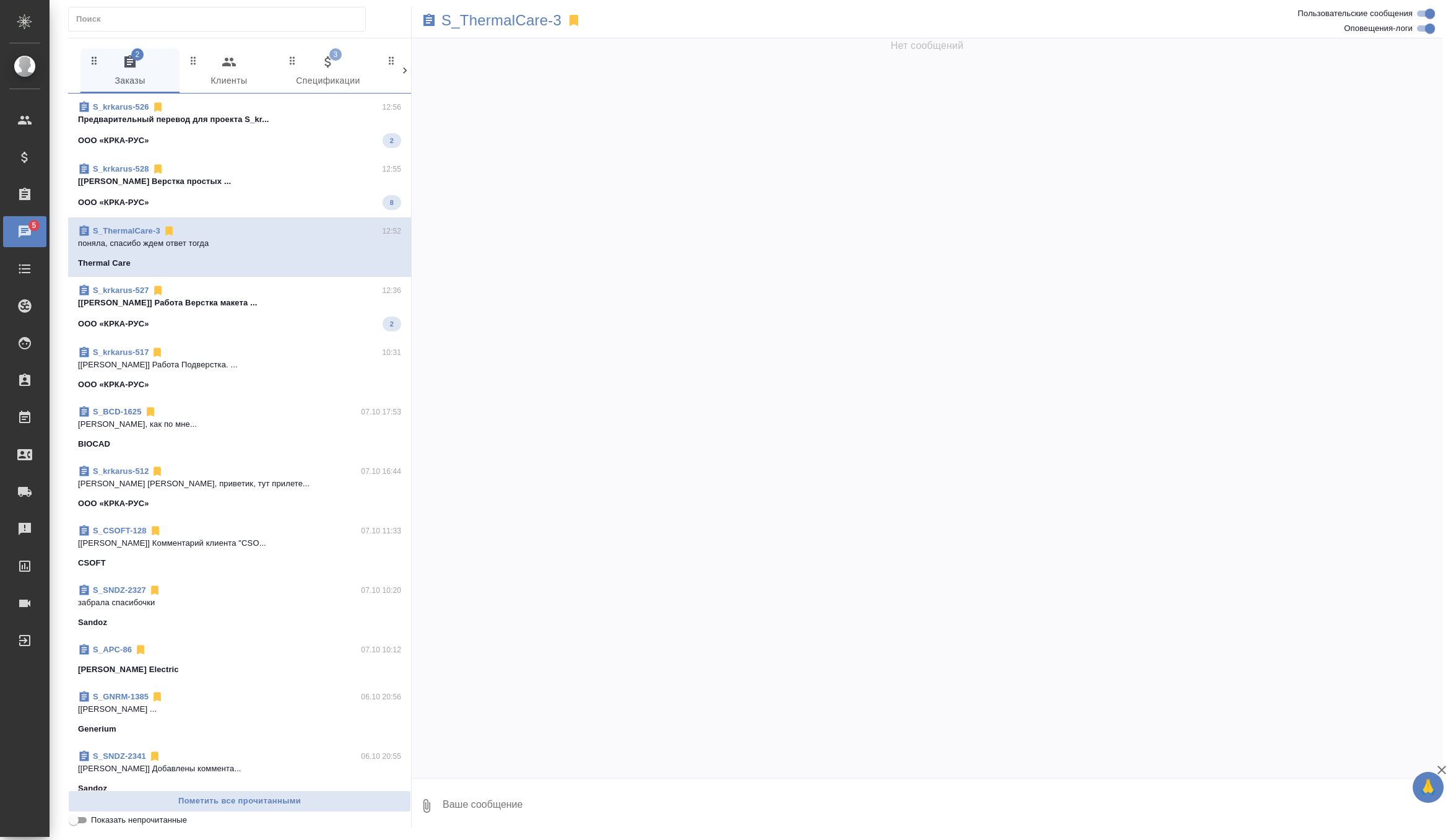
scroll to position [46371, 0]
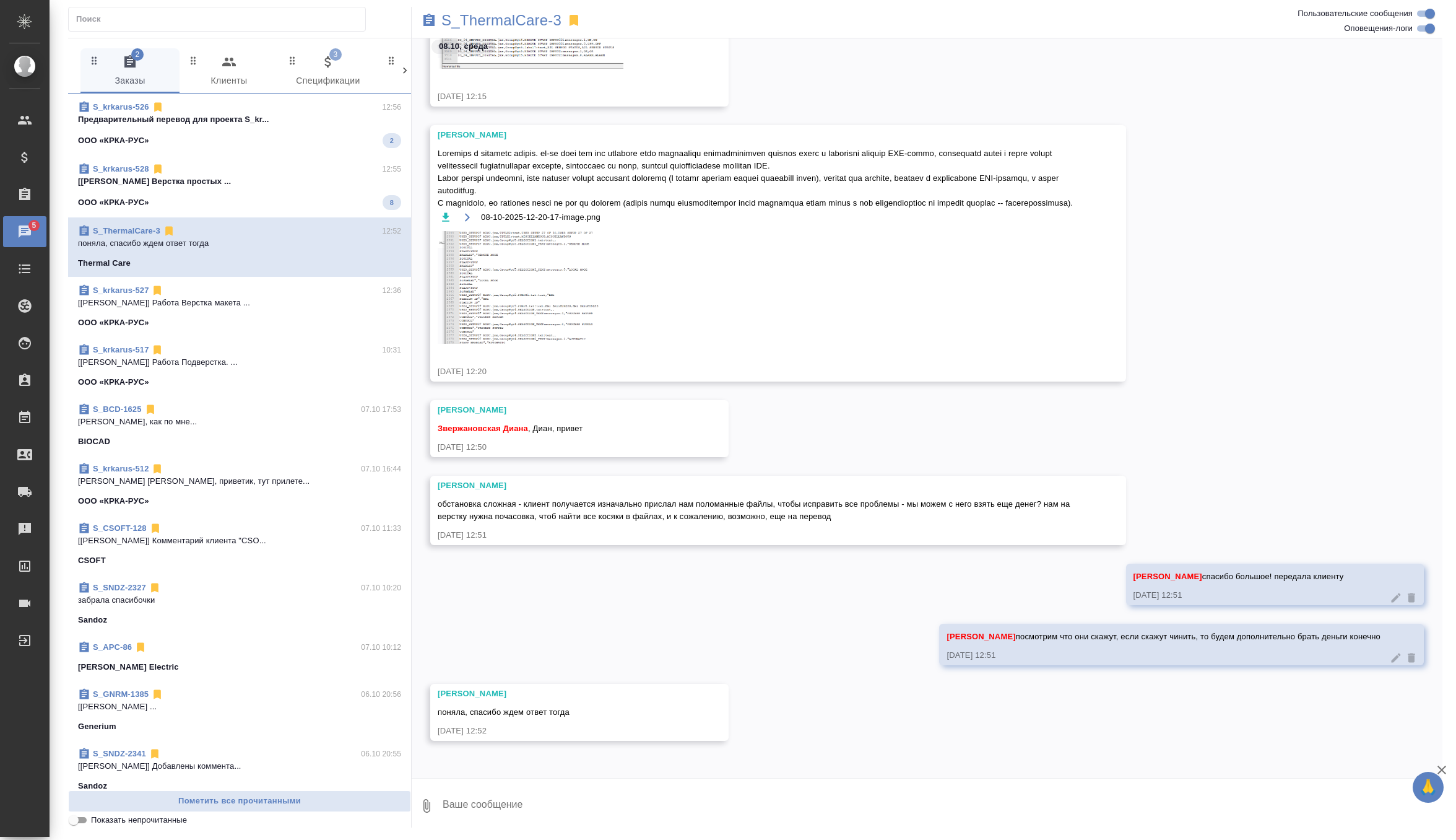
click at [317, 210] on div "S_krkarus-528 12:55 [[PERSON_NAME] простых ... ООО «КРКА-РУС» 8" at bounding box center [239, 186] width 343 height 62
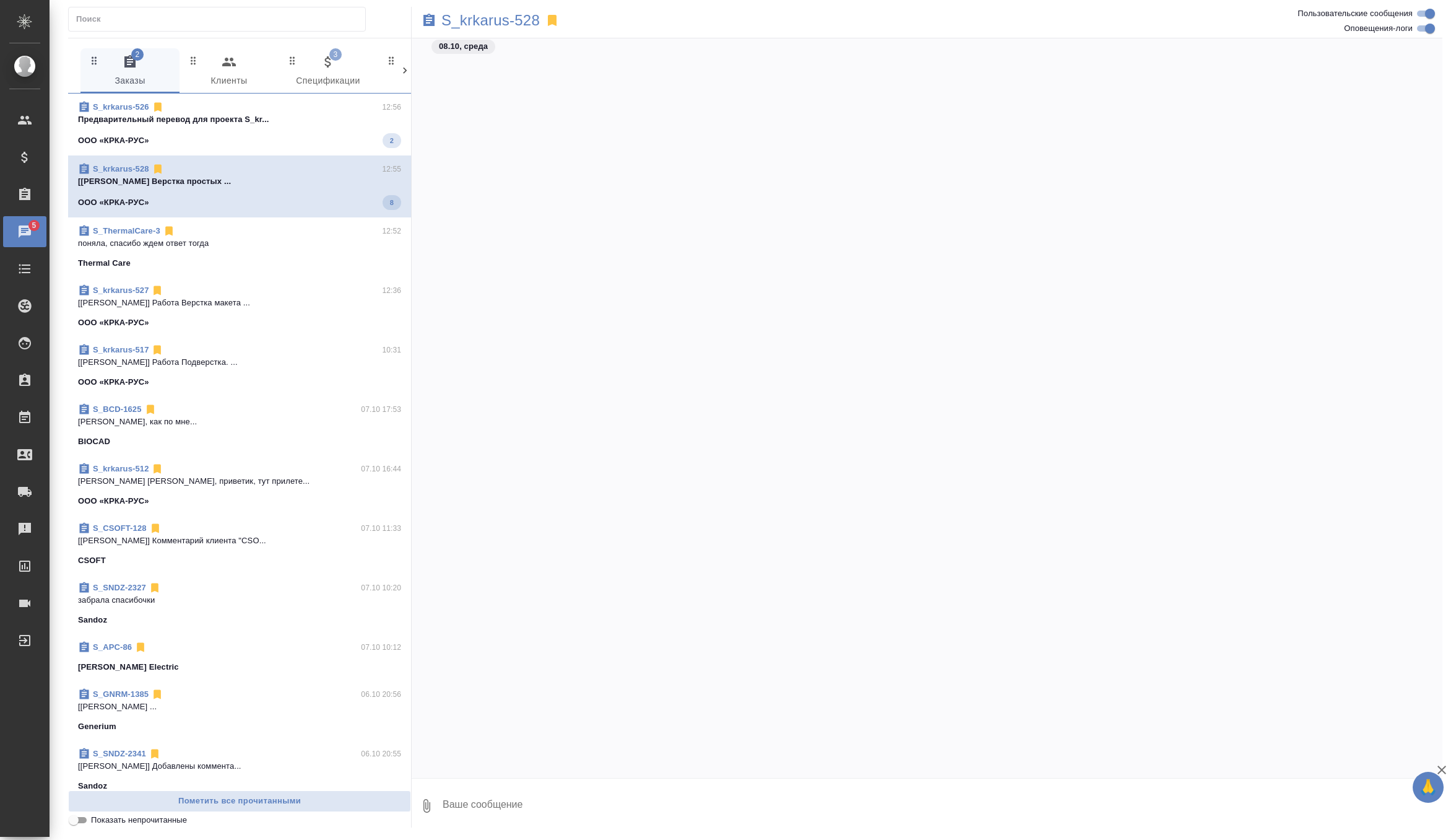
scroll to position [4842, 0]
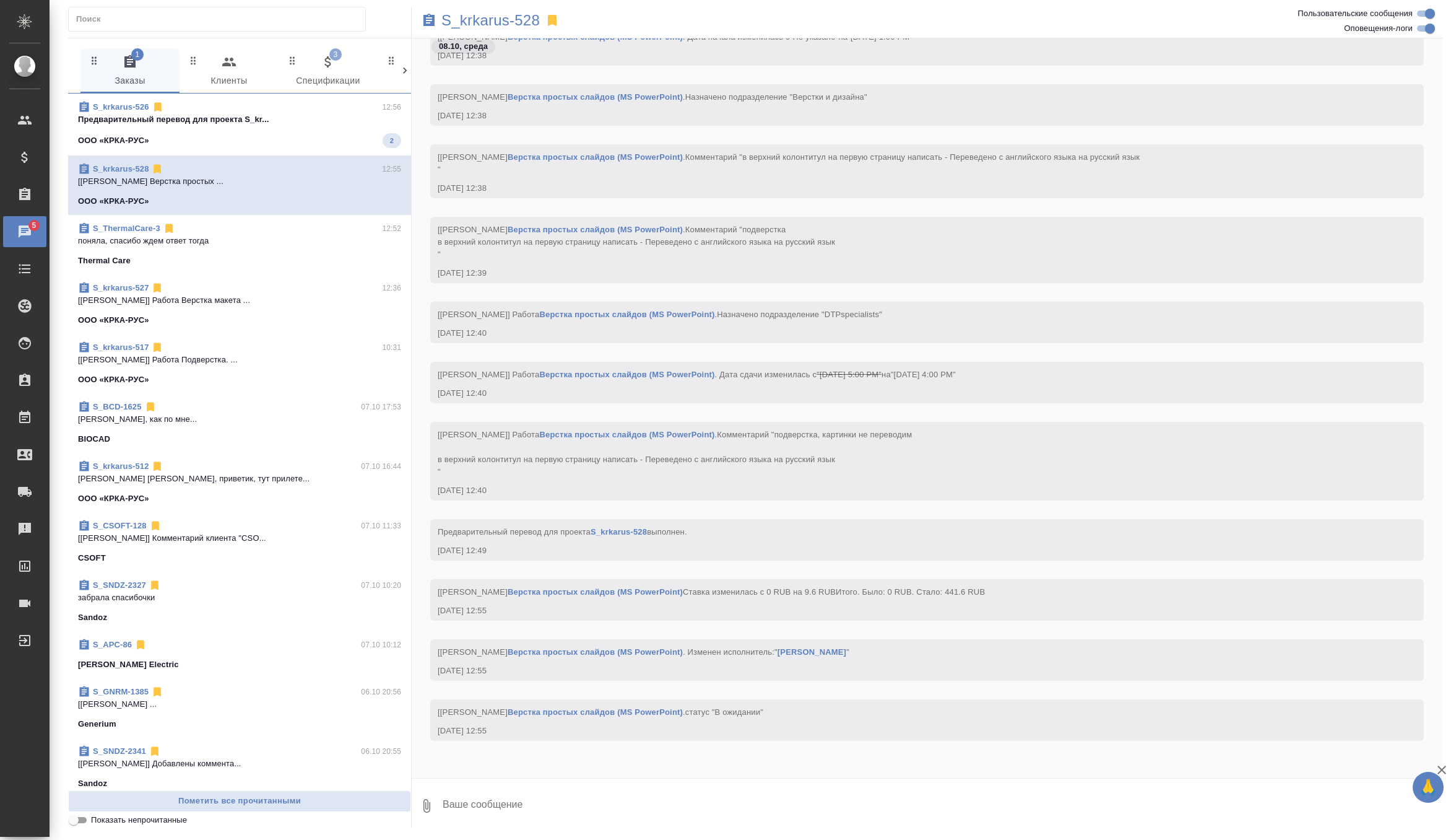
click at [349, 135] on div "ООО «КРКА-РУС» 2" at bounding box center [239, 141] width 323 height 15
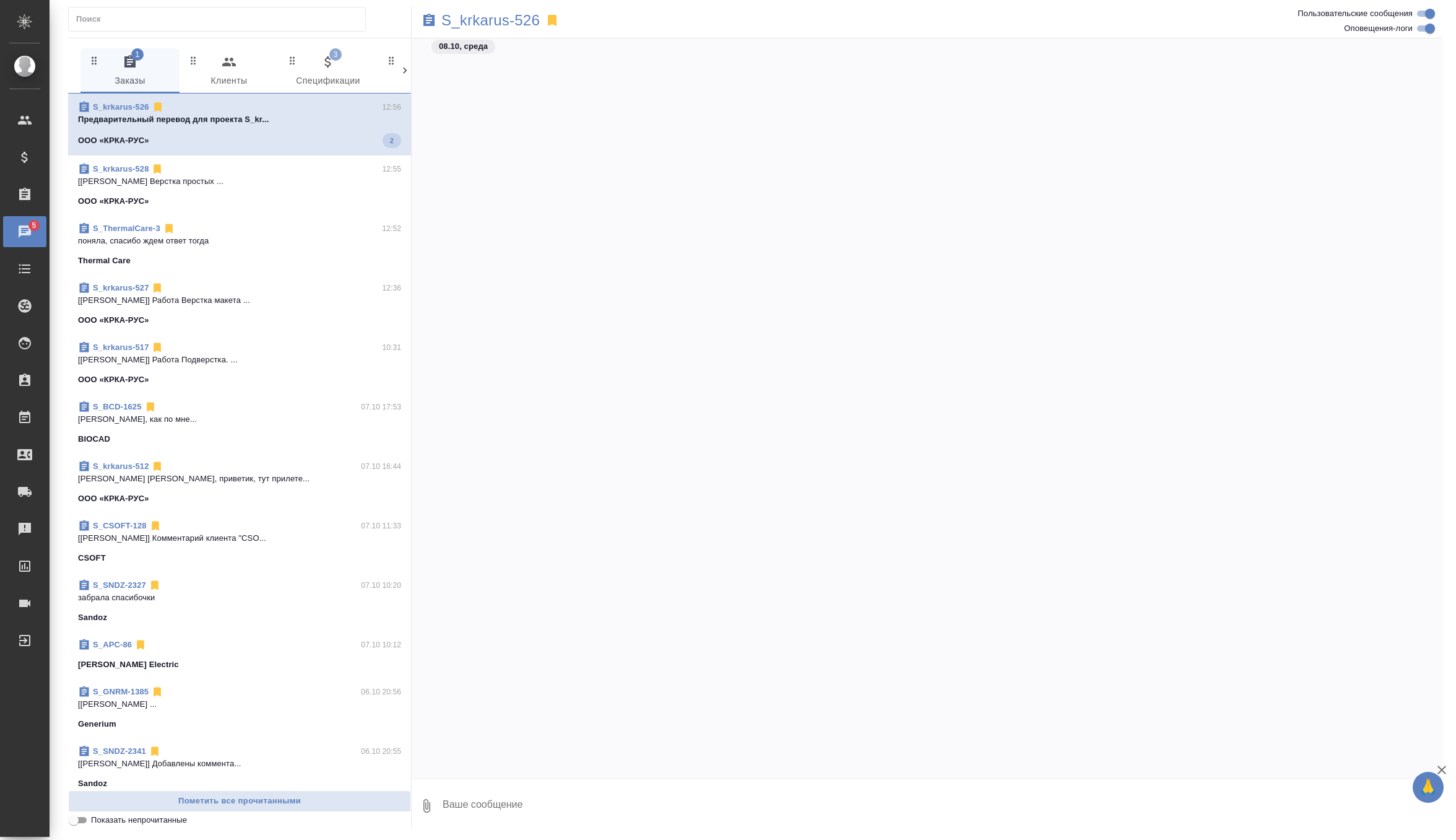
scroll to position [9048, 0]
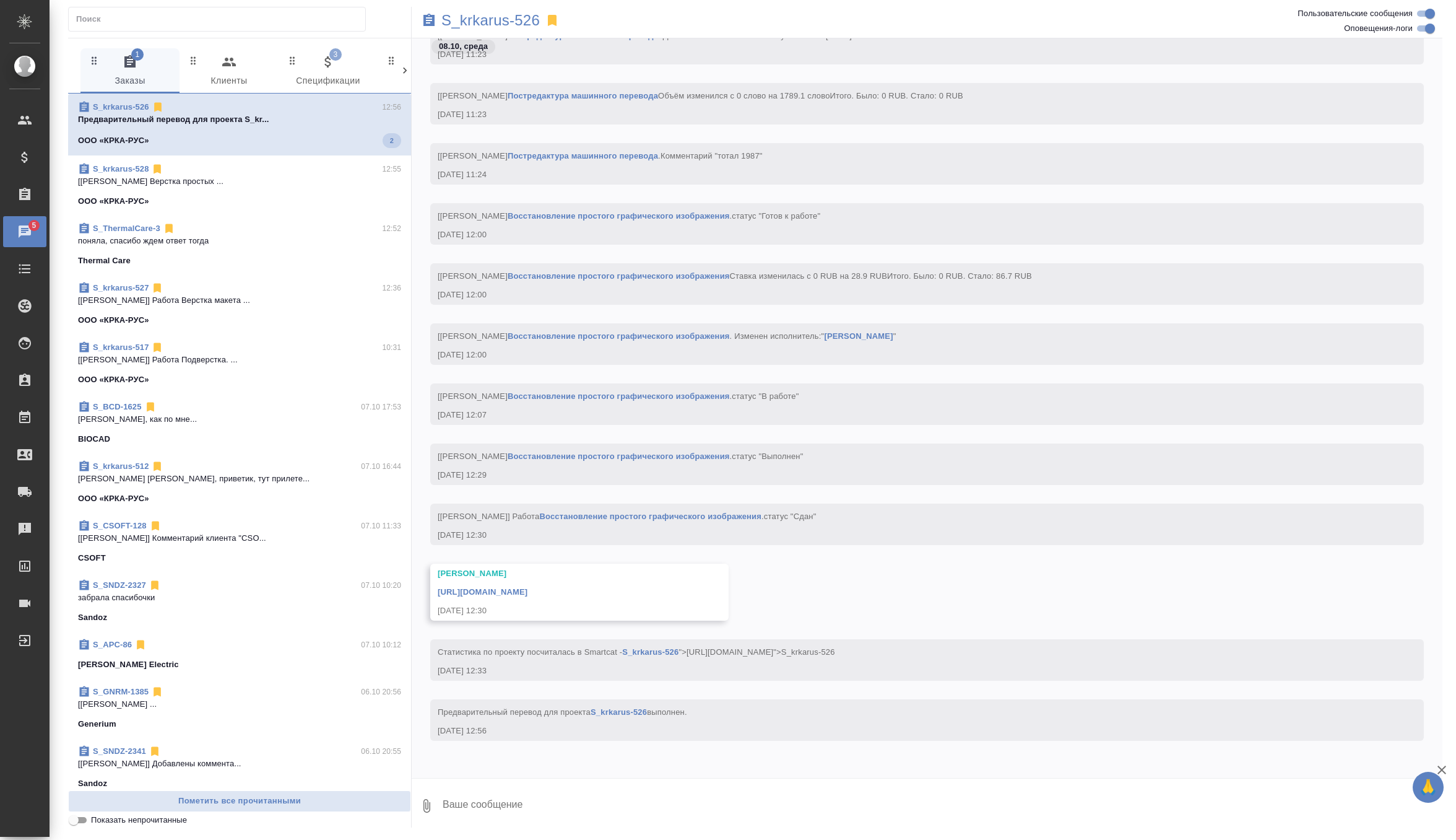
click at [340, 65] on span "3 Спецификации" at bounding box center [328, 71] width 84 height 34
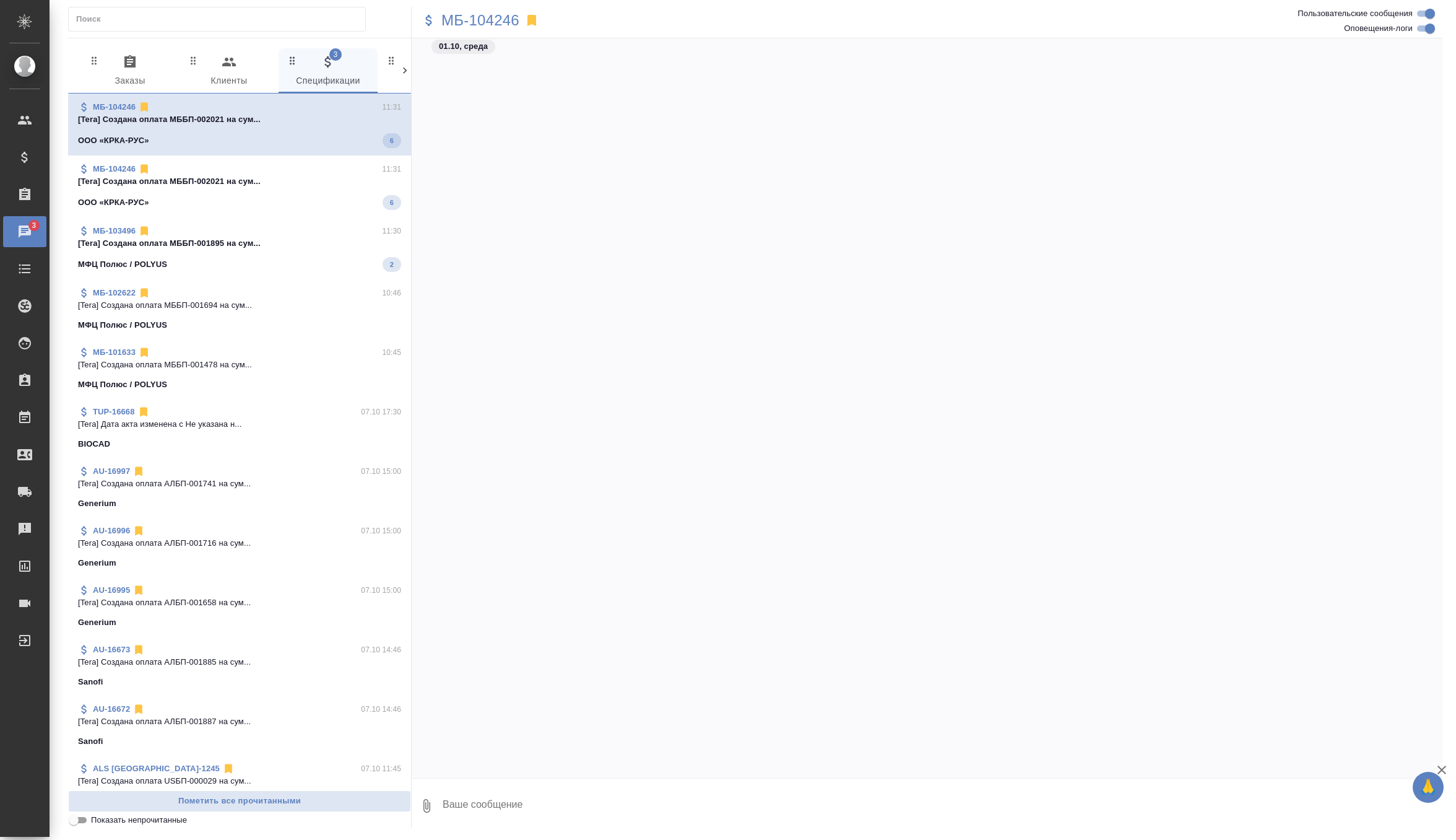
scroll to position [4124, 0]
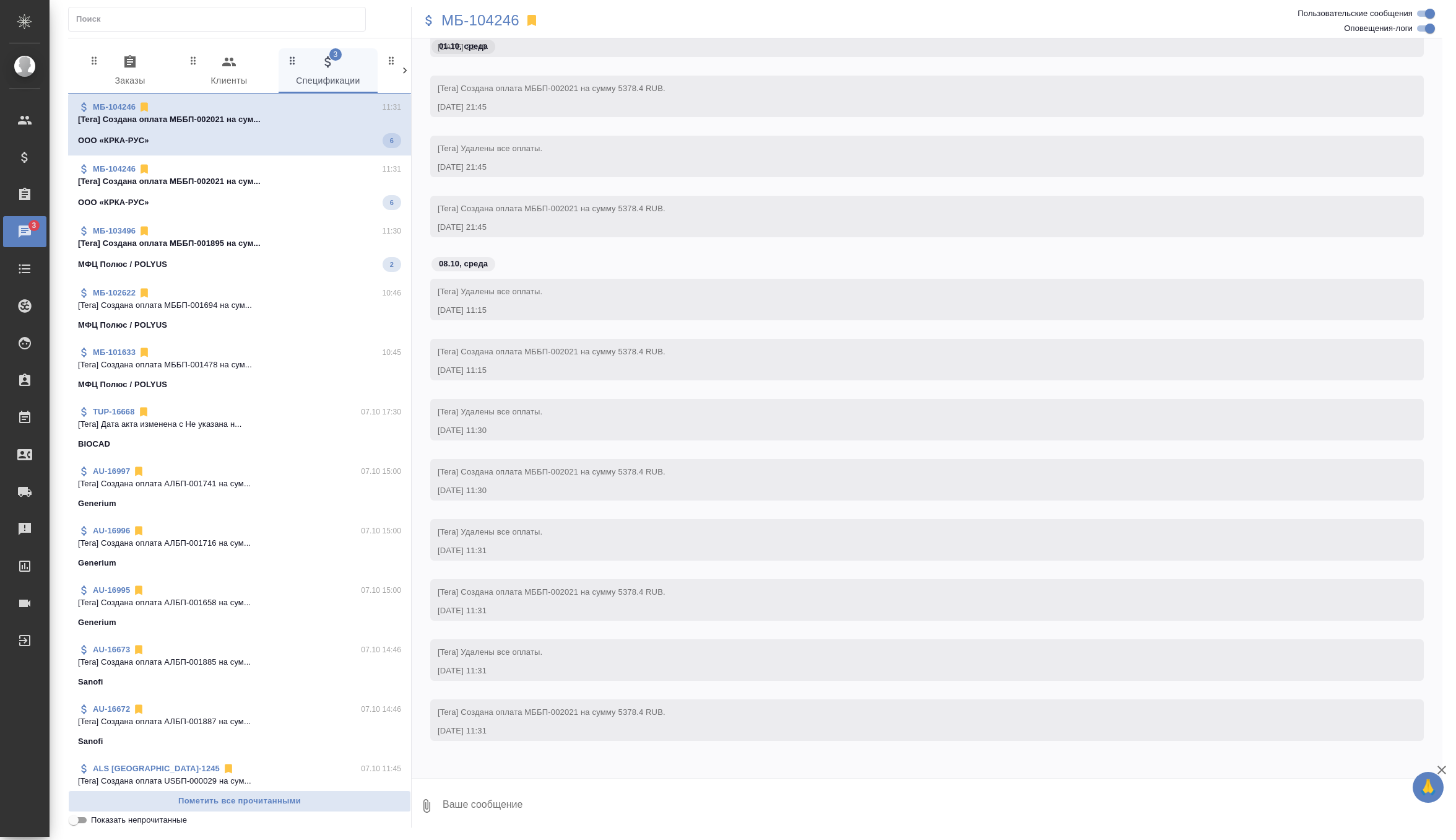
click at [299, 187] on p "[Tera] Создана оплата МББП-002021 на сум..." at bounding box center [239, 182] width 323 height 12
click at [286, 214] on div "МБ-104246 11:31 [Tera] Создана оплата МББП-002021 на сум... ООО «КРКА-РУС» 6" at bounding box center [239, 184] width 343 height 62
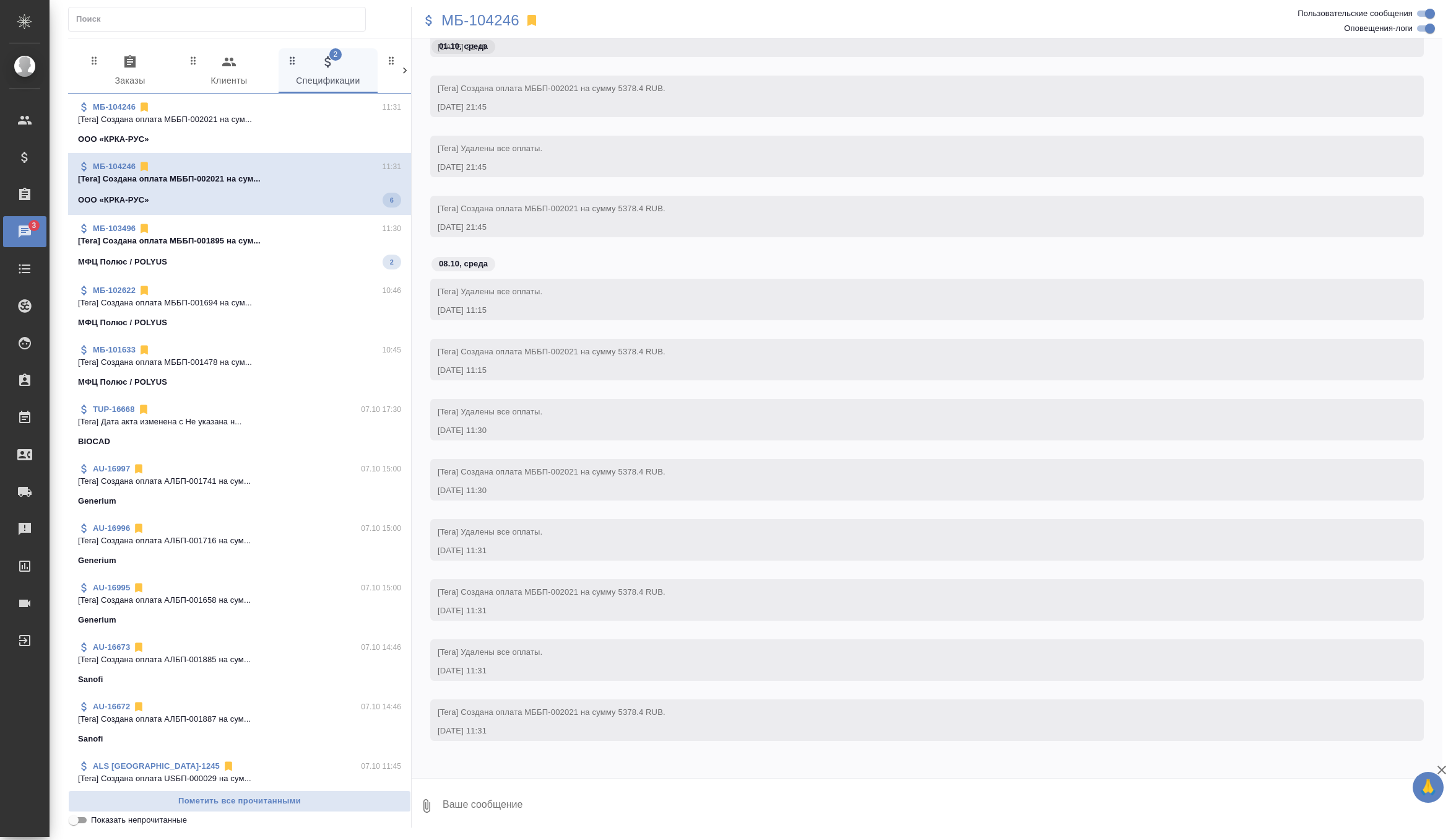
click at [282, 248] on span "МБ-103496 11:30 [Tera] Создана оплата МББП-001895 на сум... МФЦ Полюс / POLYUS 2" at bounding box center [239, 246] width 323 height 47
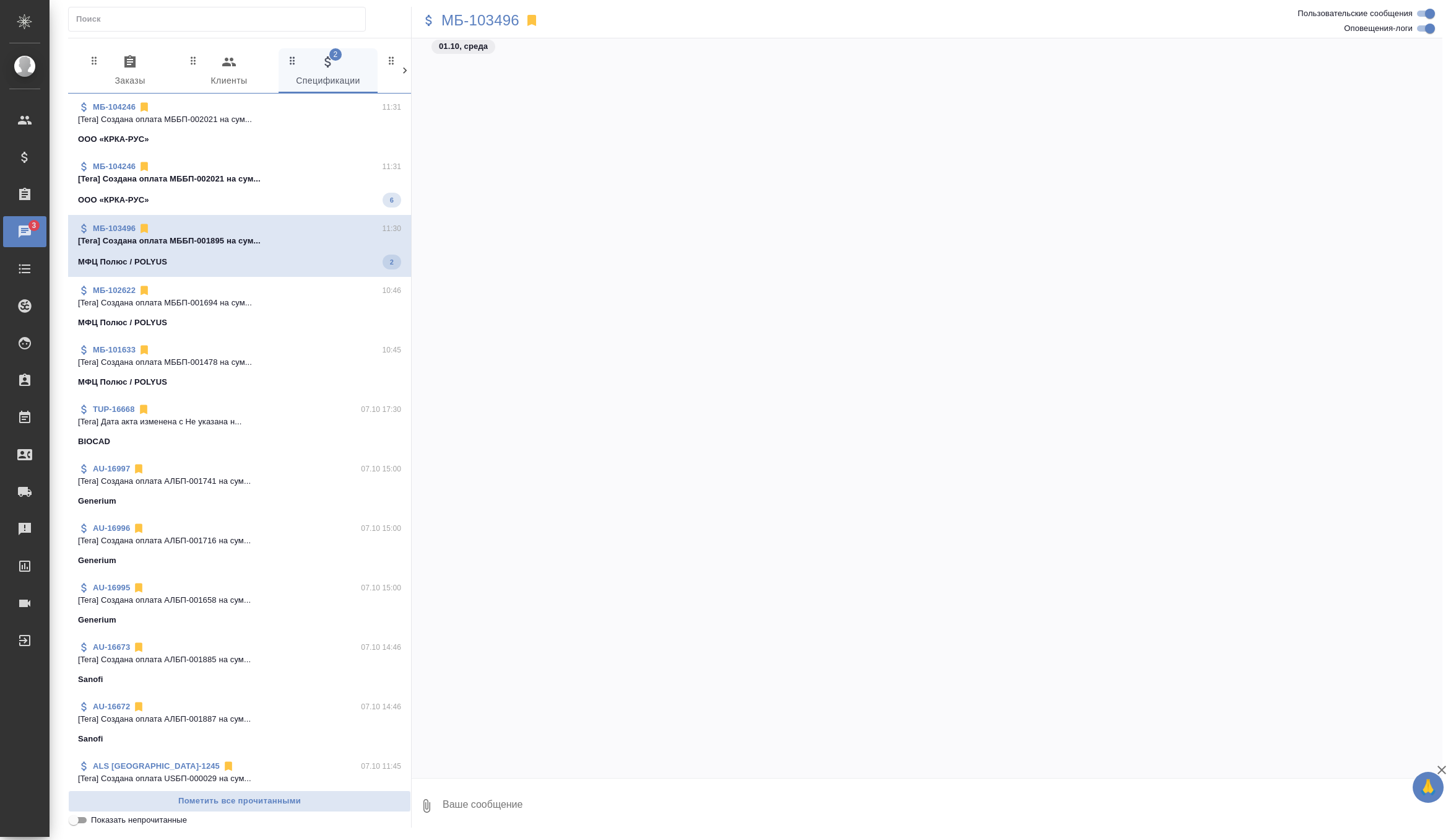
scroll to position [7813, 0]
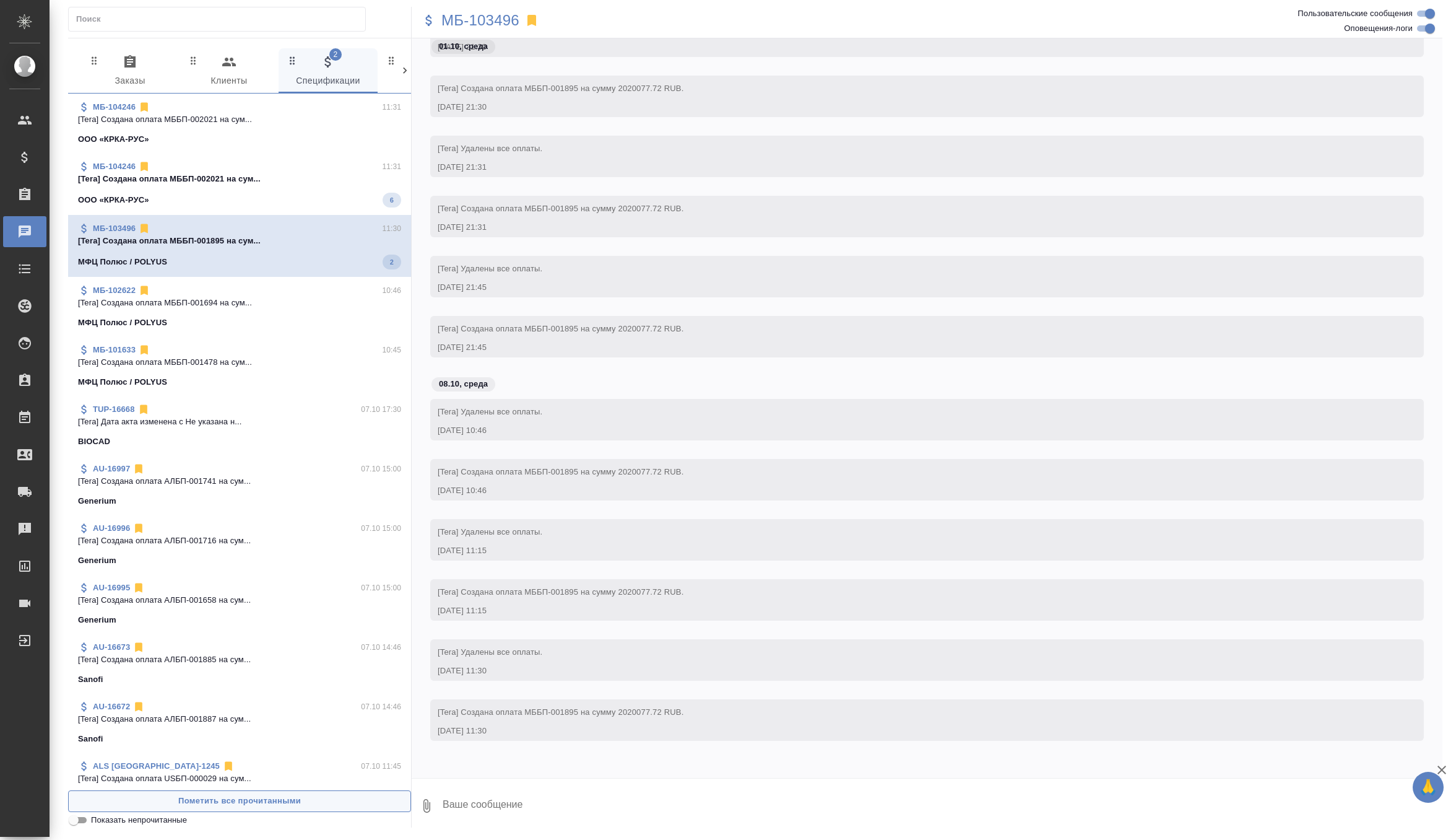
click at [239, 802] on span "Пометить все прочитанными" at bounding box center [239, 801] width 329 height 14
click at [135, 79] on span "0 Заказы" at bounding box center [130, 71] width 84 height 34
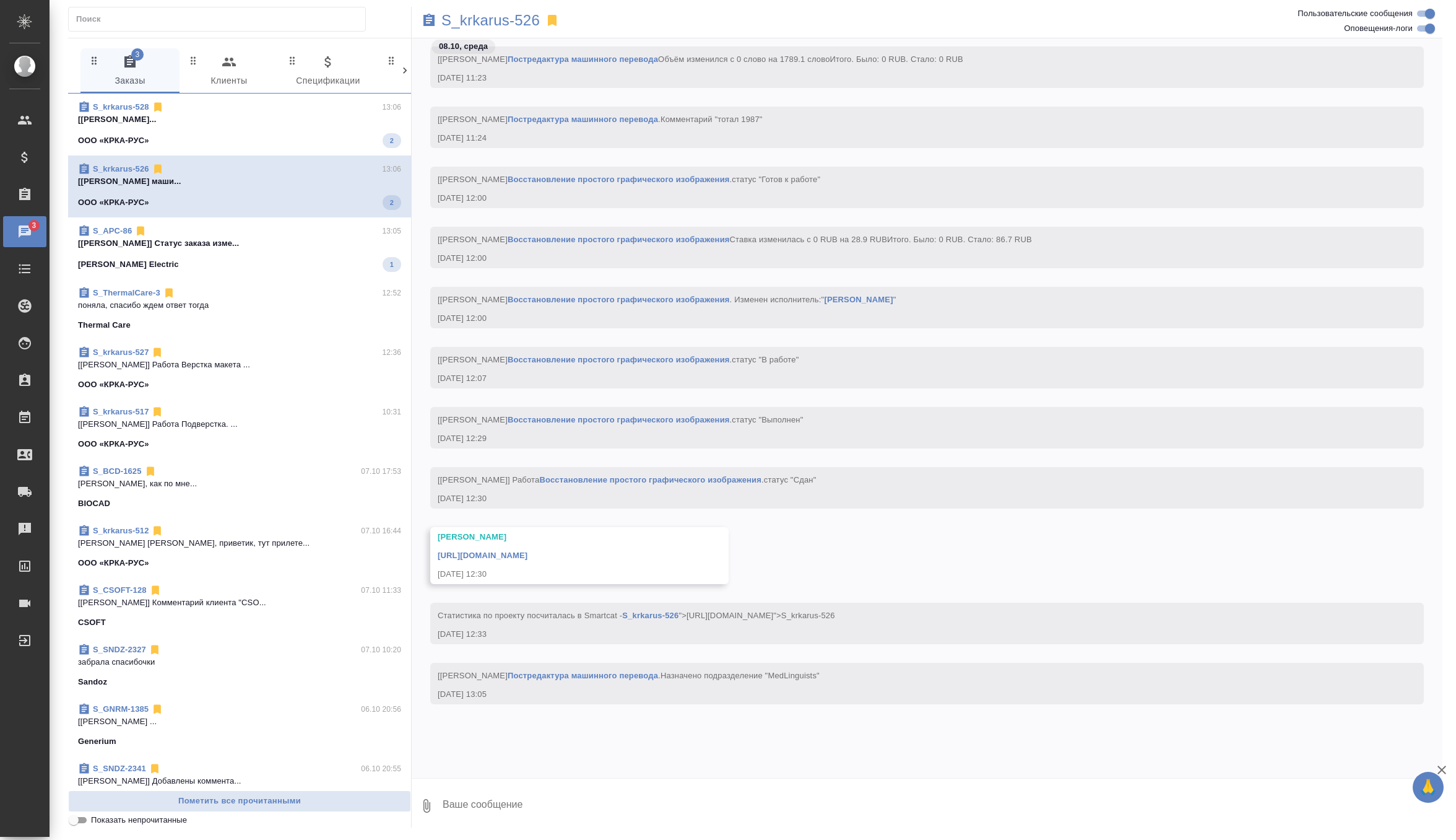
scroll to position [9241, 0]
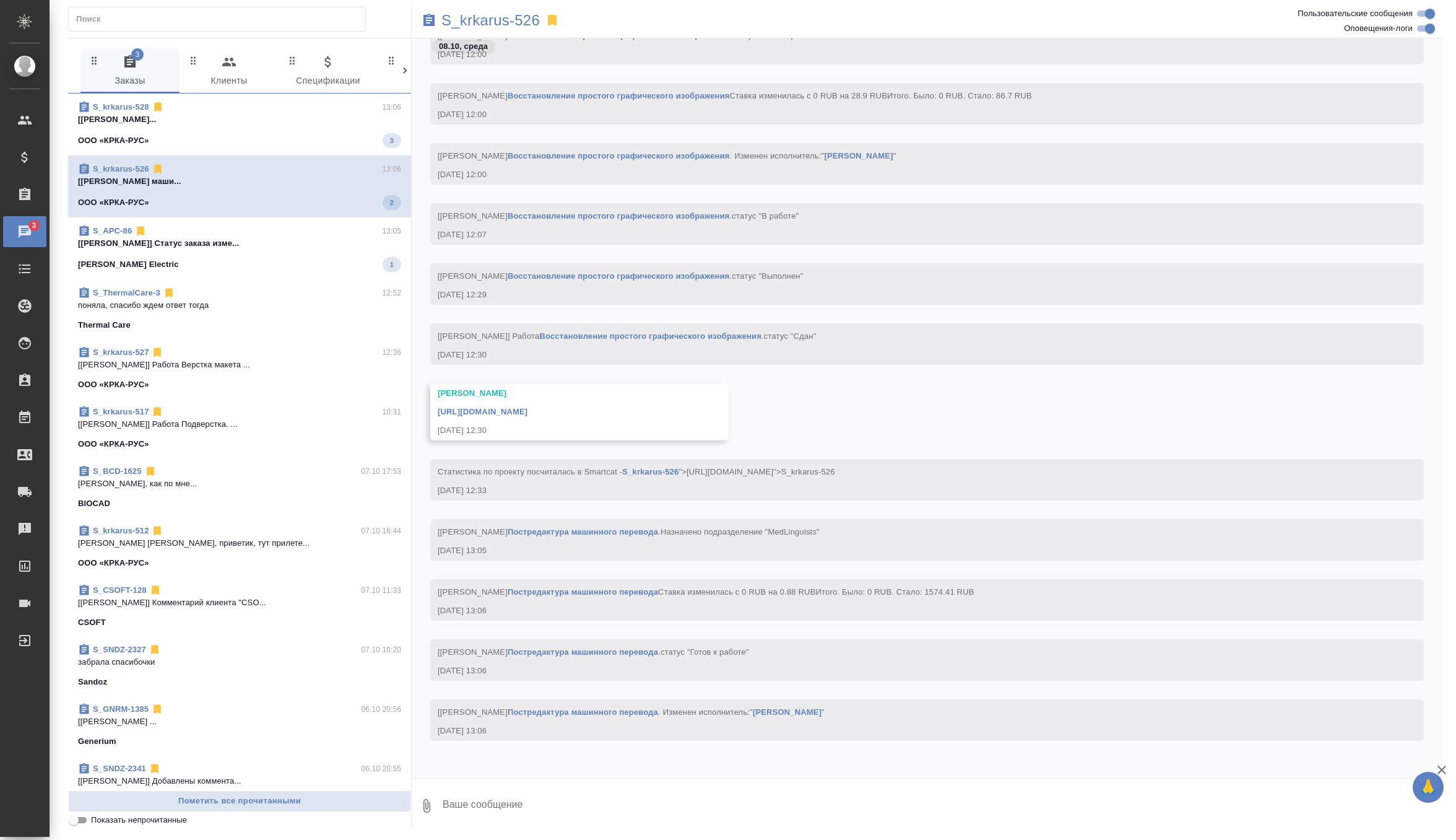
click at [250, 240] on p "[Звержановская Диана] Статус заказа изме..." at bounding box center [239, 244] width 323 height 12
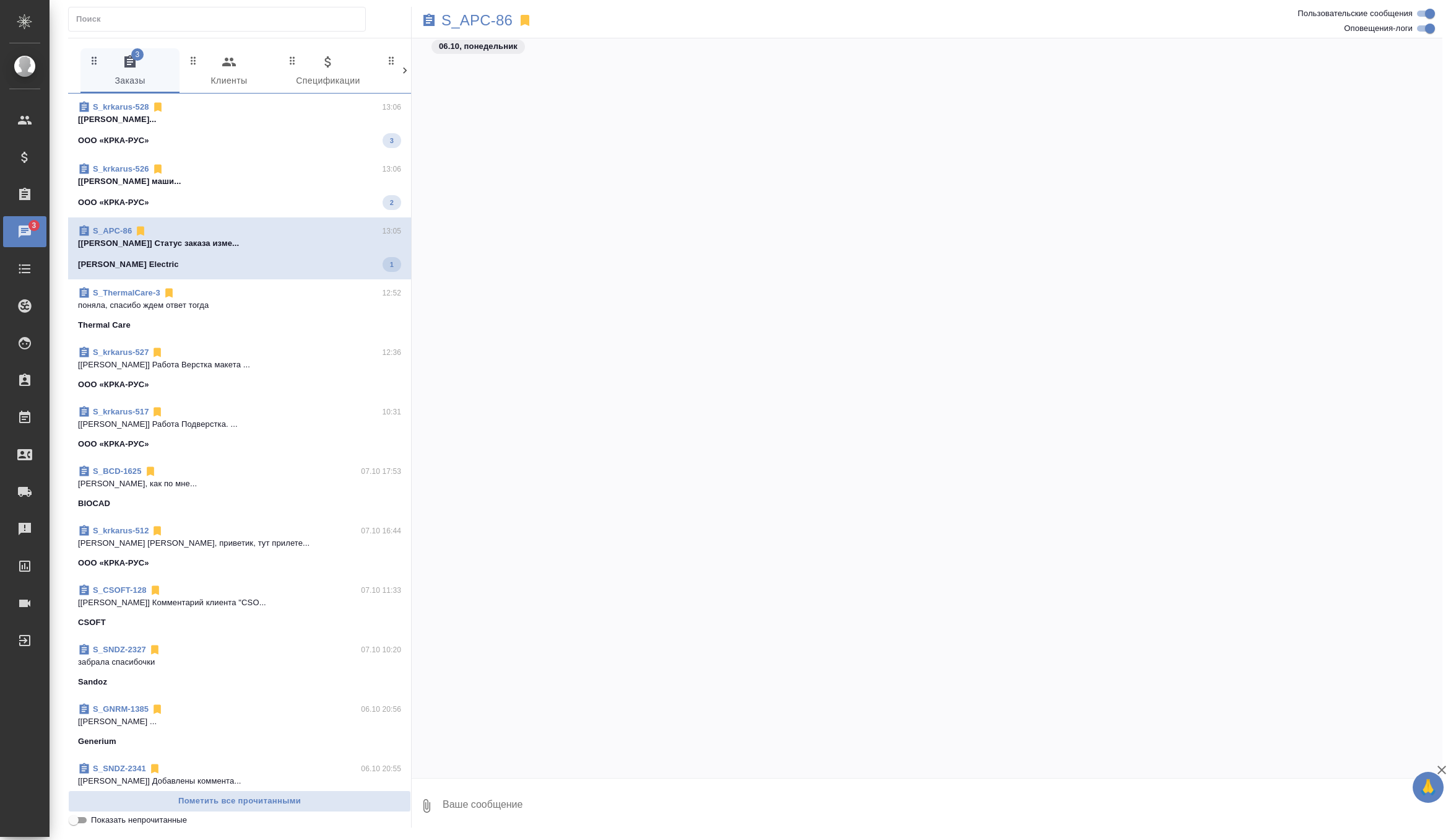
scroll to position [6212, 0]
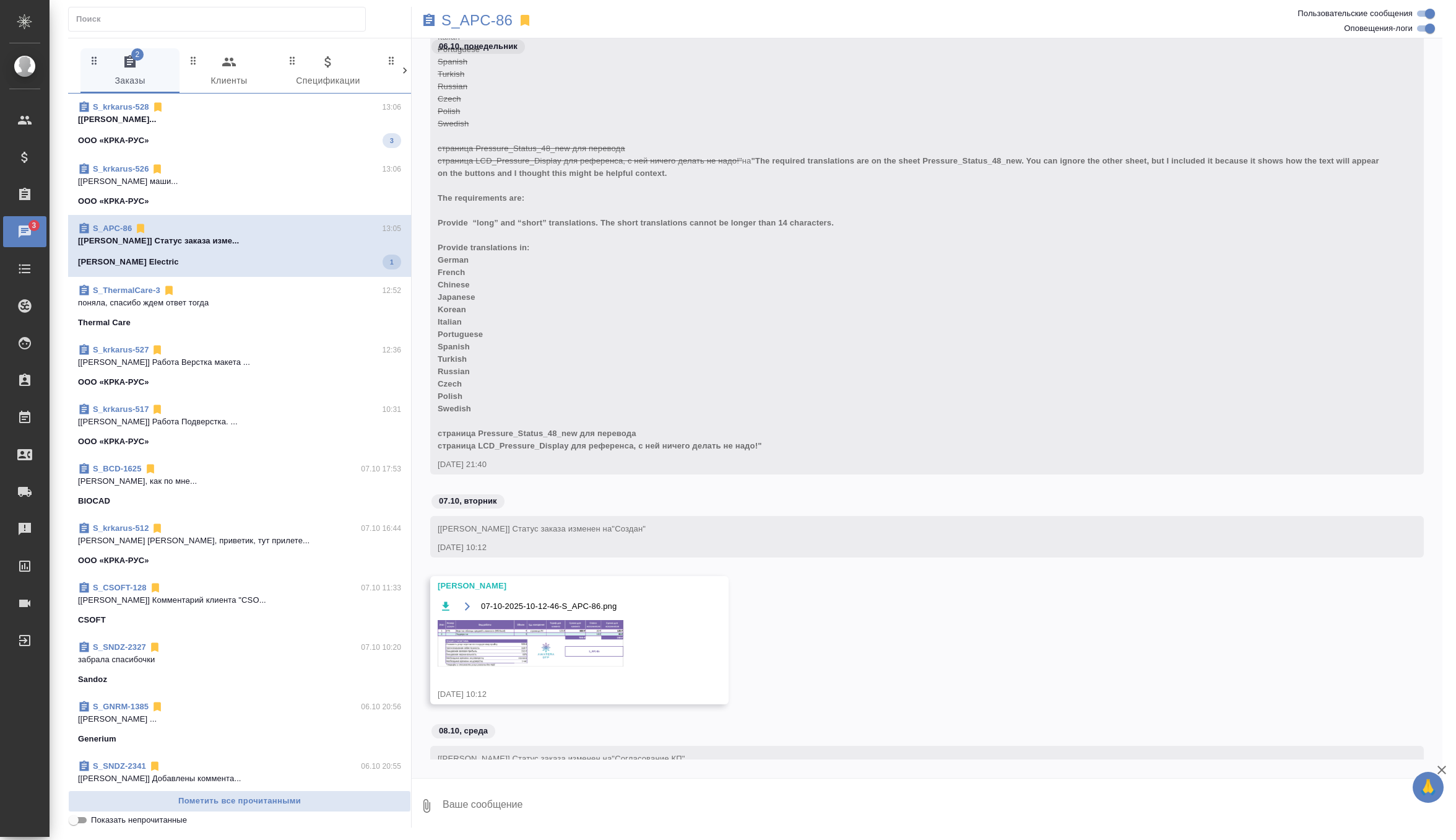
click at [276, 125] on span "S_krkarus-528 13:06 [Мартынова Александра] Работа Постредак... ООО «КРКА-РУС» 3" at bounding box center [239, 124] width 323 height 47
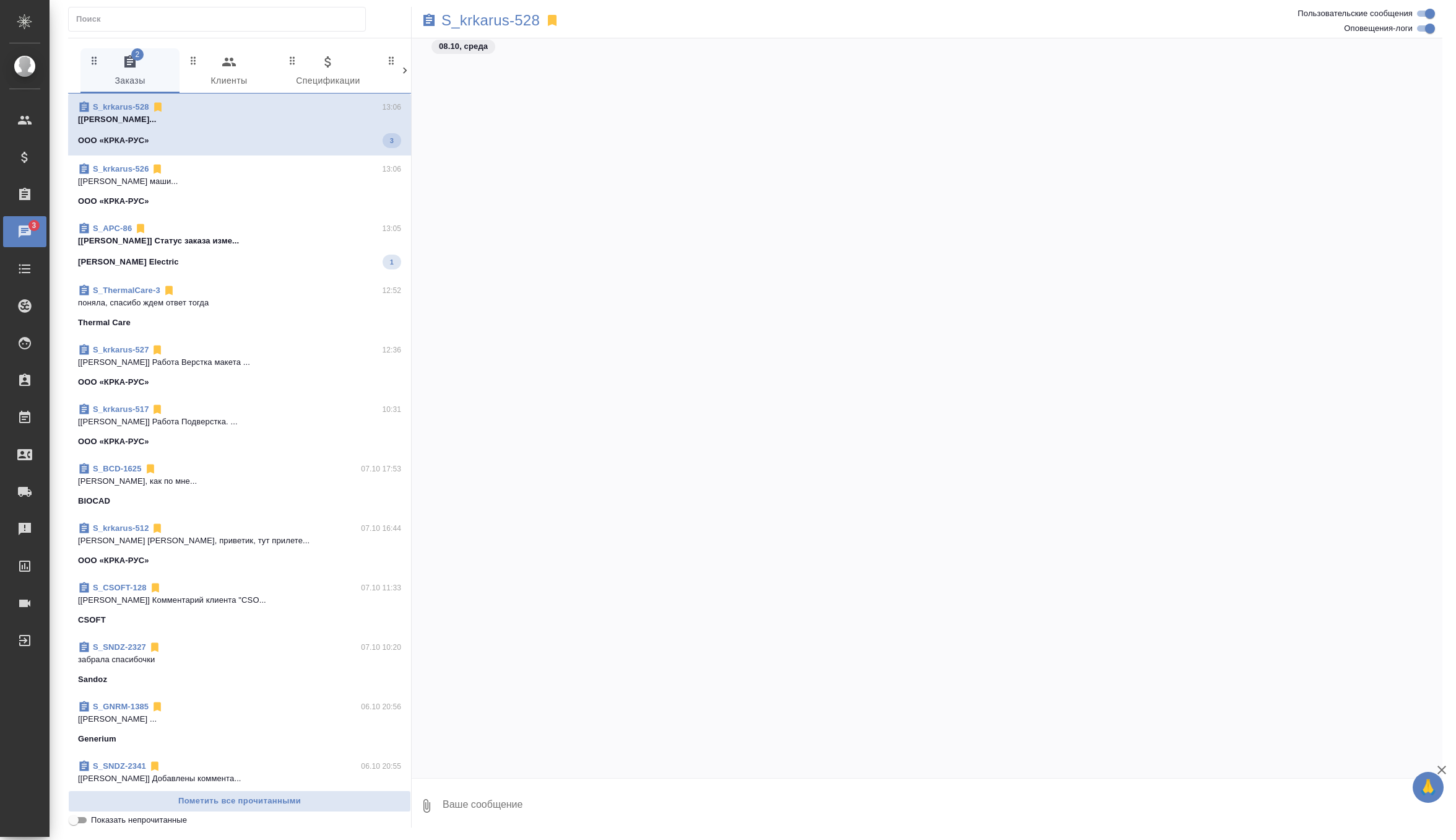
scroll to position [5801, 0]
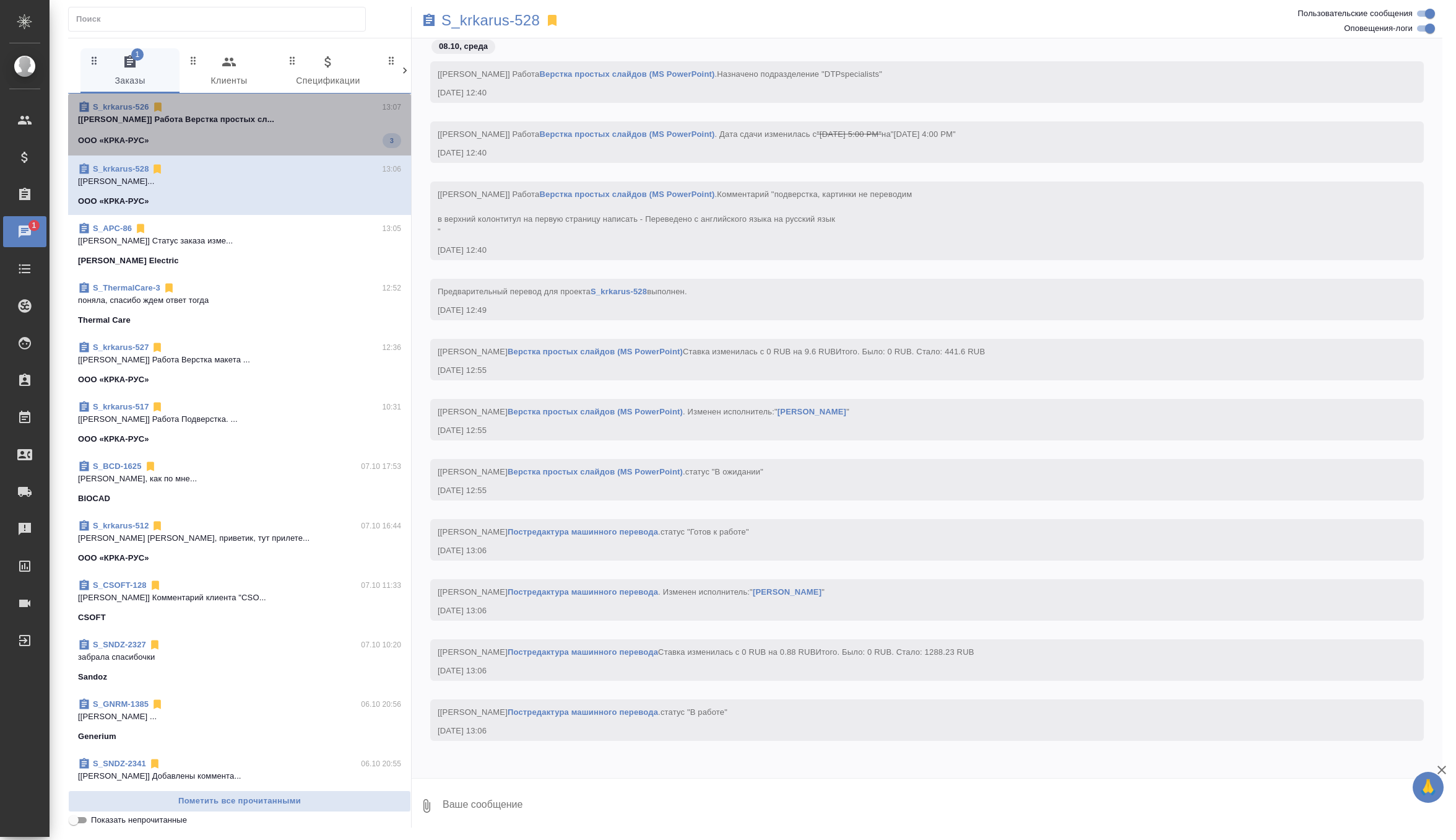
click at [323, 116] on p "[Грабко Мария] Работа Верстка простых сл..." at bounding box center [239, 120] width 323 height 12
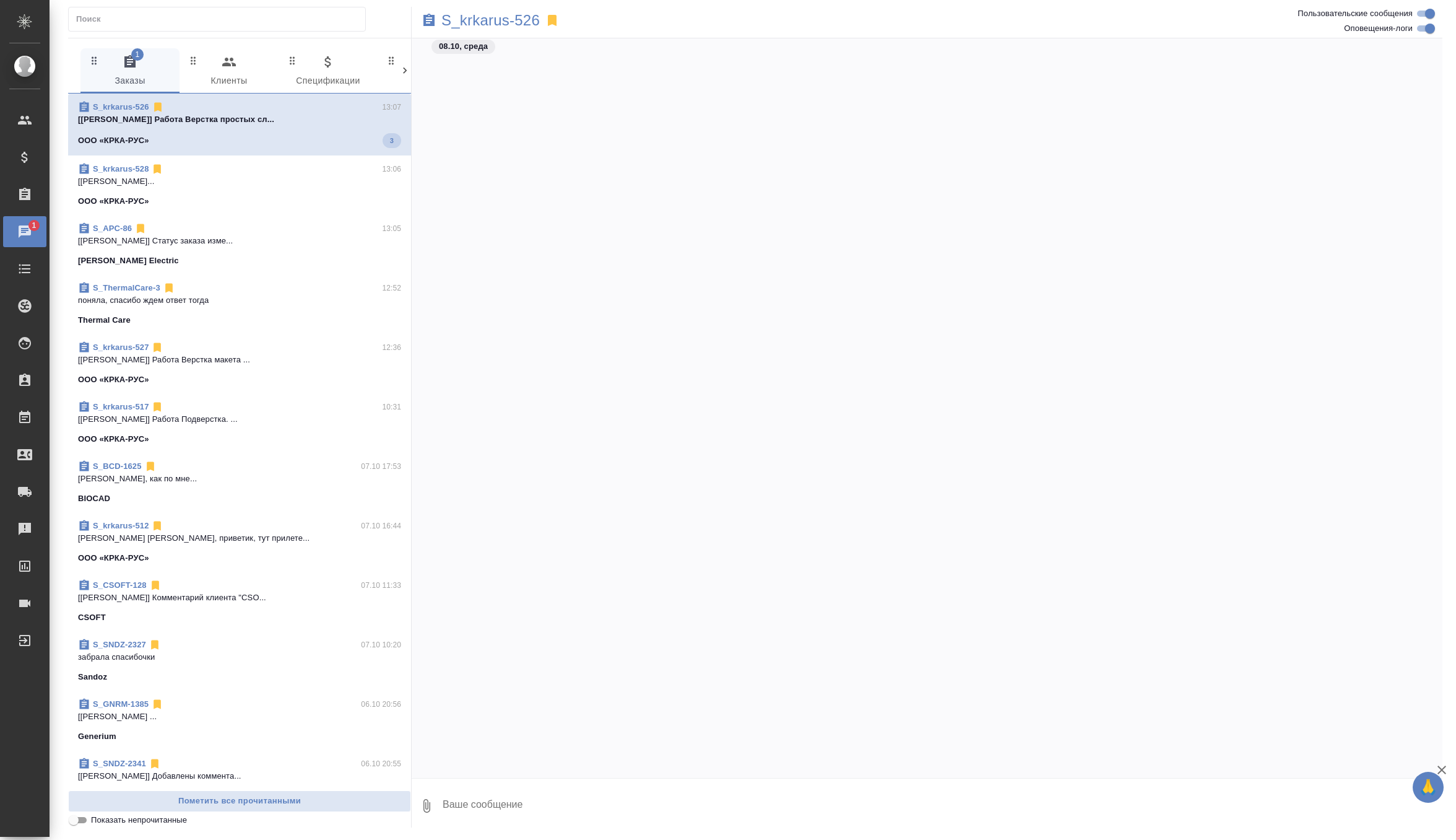
scroll to position [11262, 0]
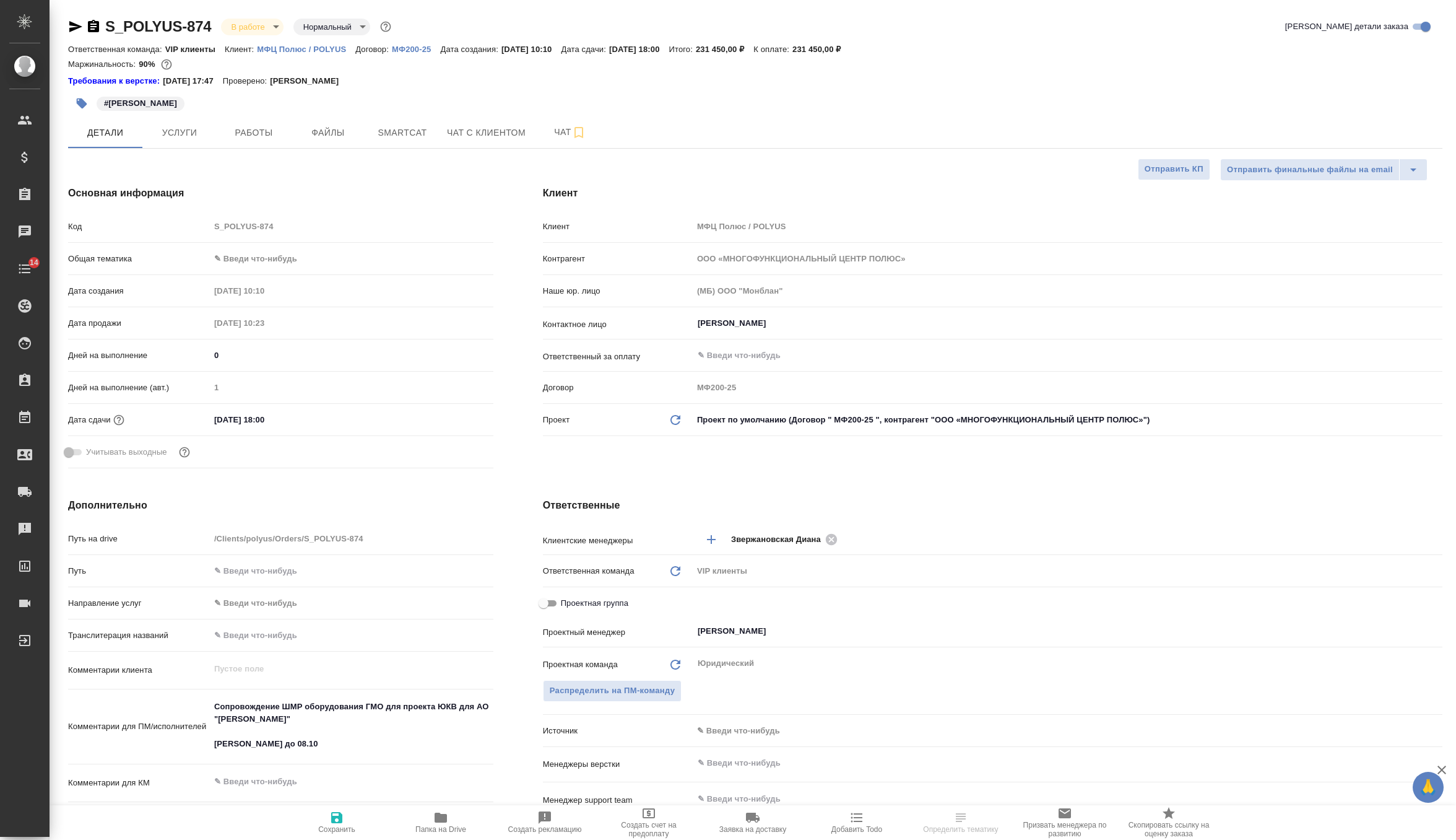
select select "RU"
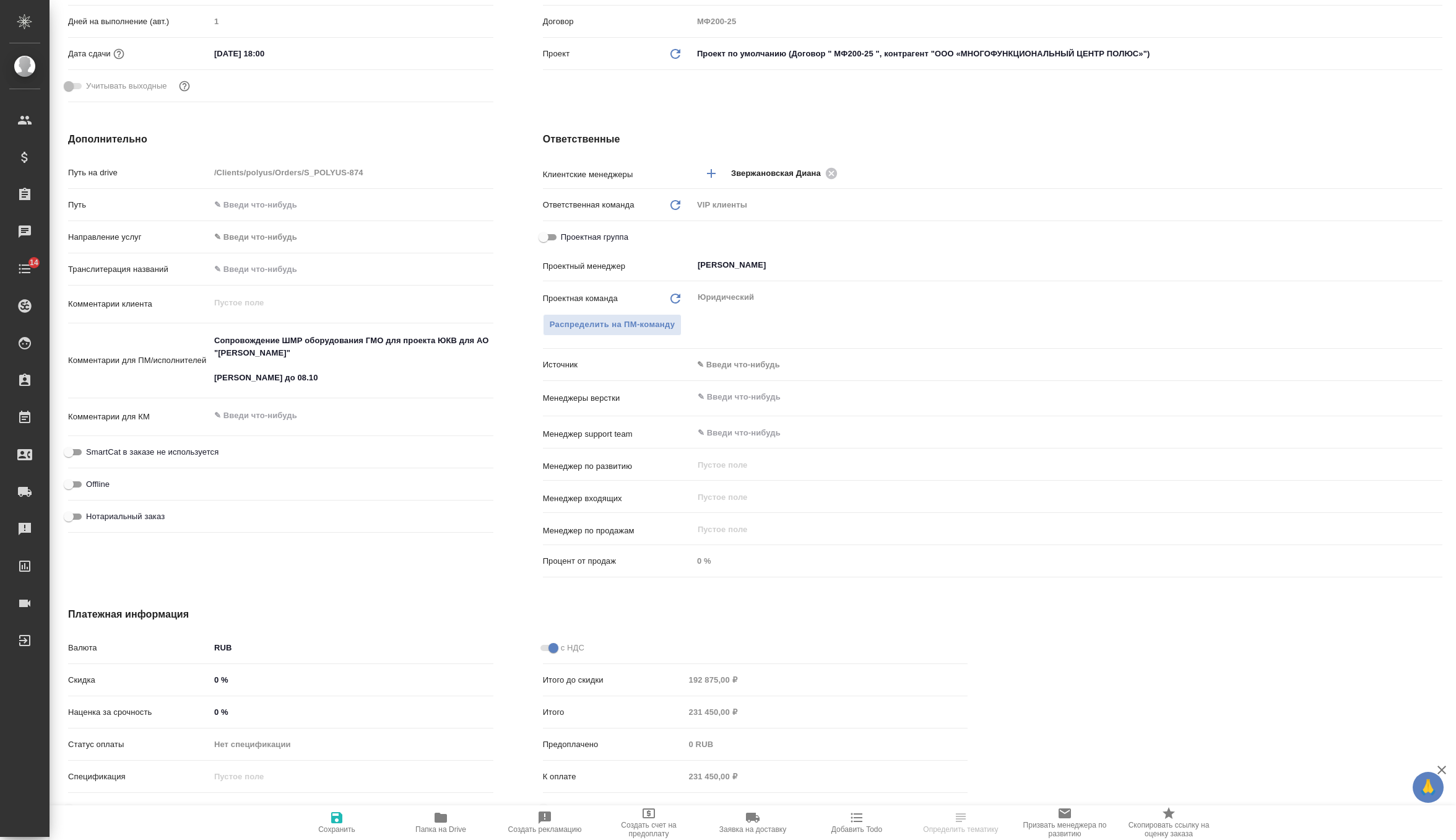
scroll to position [387, 0]
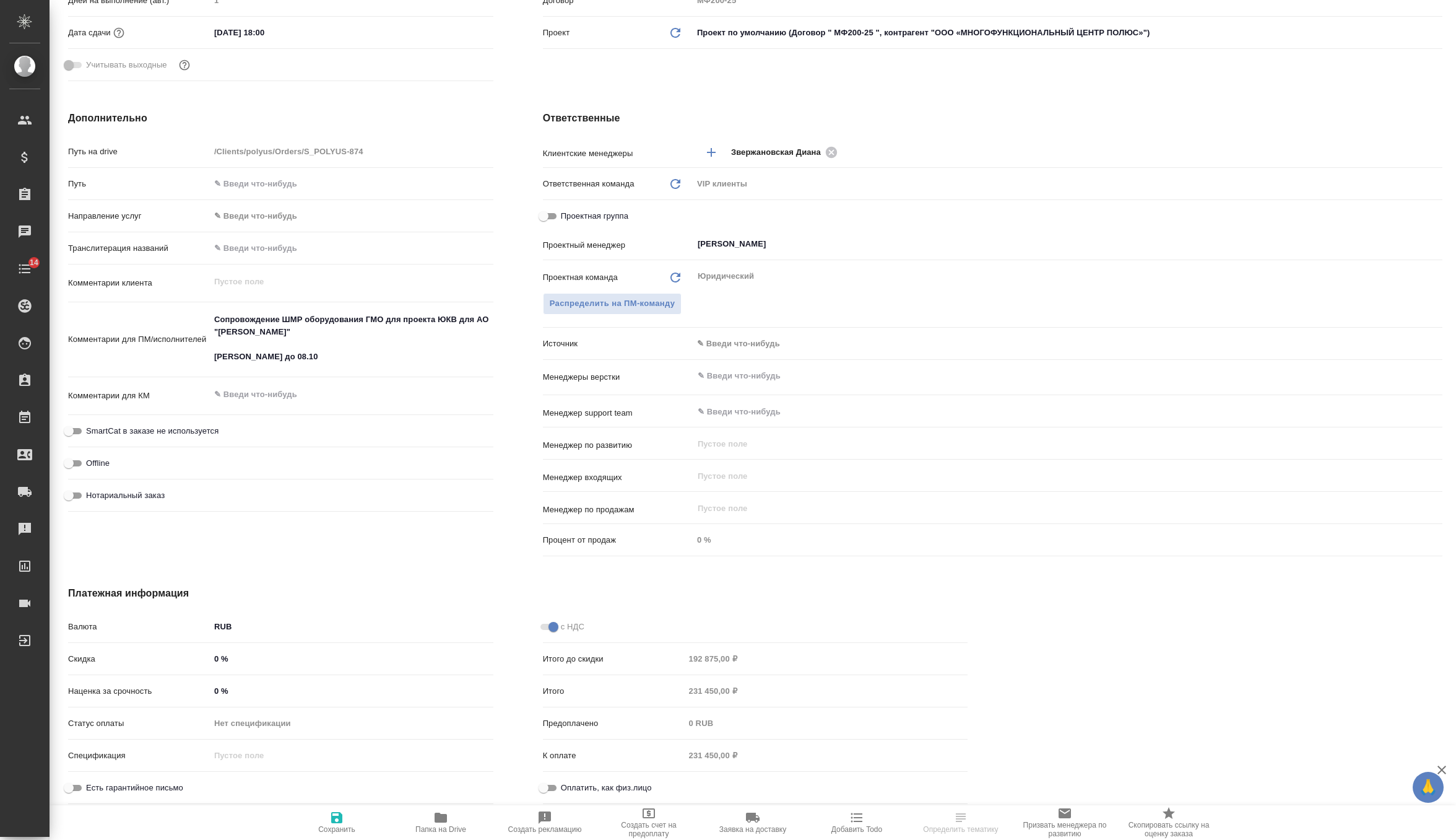
click at [759, 329] on div "Проектная команда Обновить Юридический ​ Распределить на ПМ-команду" at bounding box center [993, 298] width 899 height 67
click at [759, 347] on body "🙏 .cls-1 fill:#fff; AWATERA Zverzhanovskaya [PERSON_NAME] Спецификации Заказы 0…" at bounding box center [728, 420] width 1456 height 840
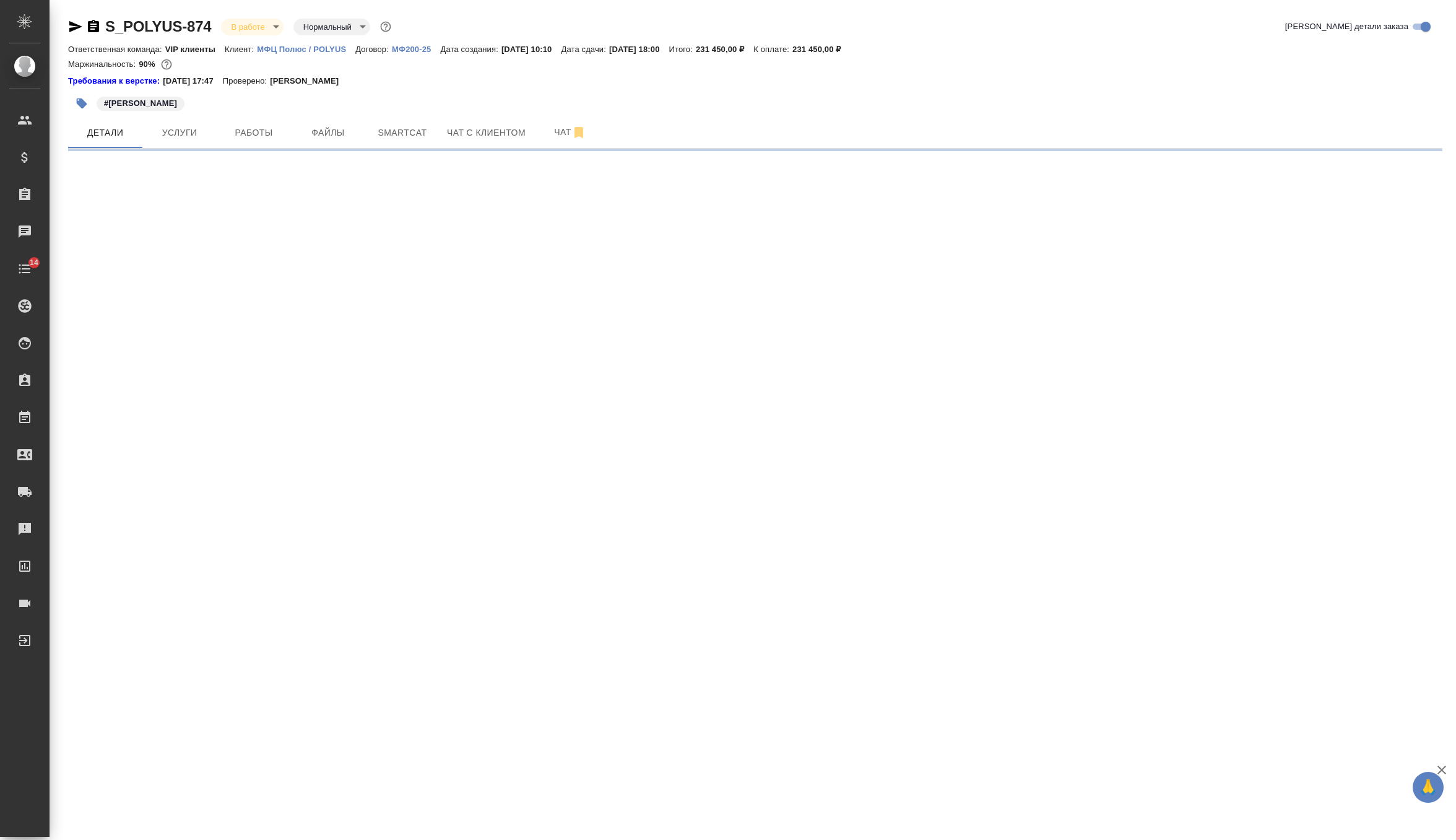
scroll to position [0, 0]
select select "RU"
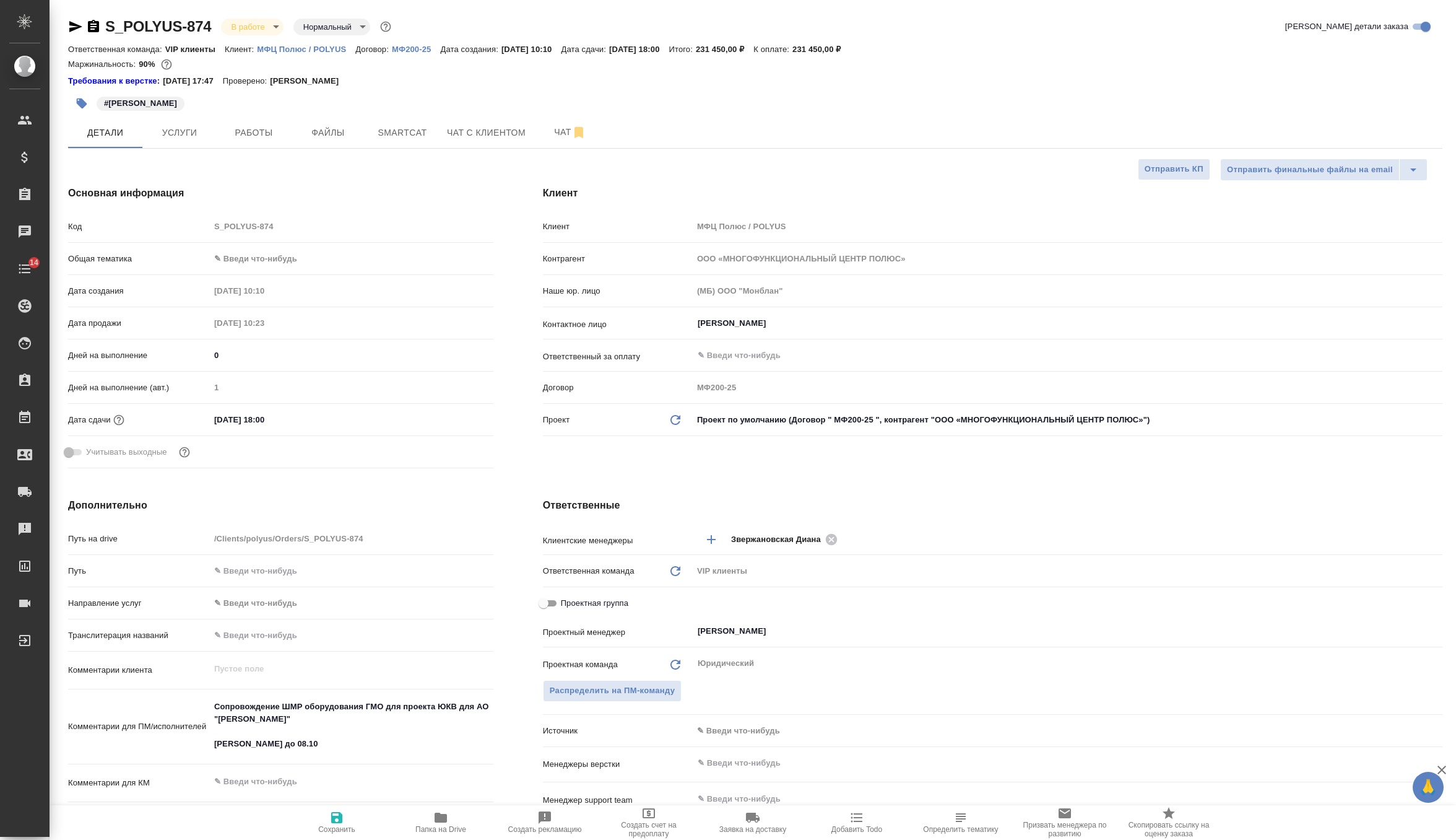
type textarea "x"
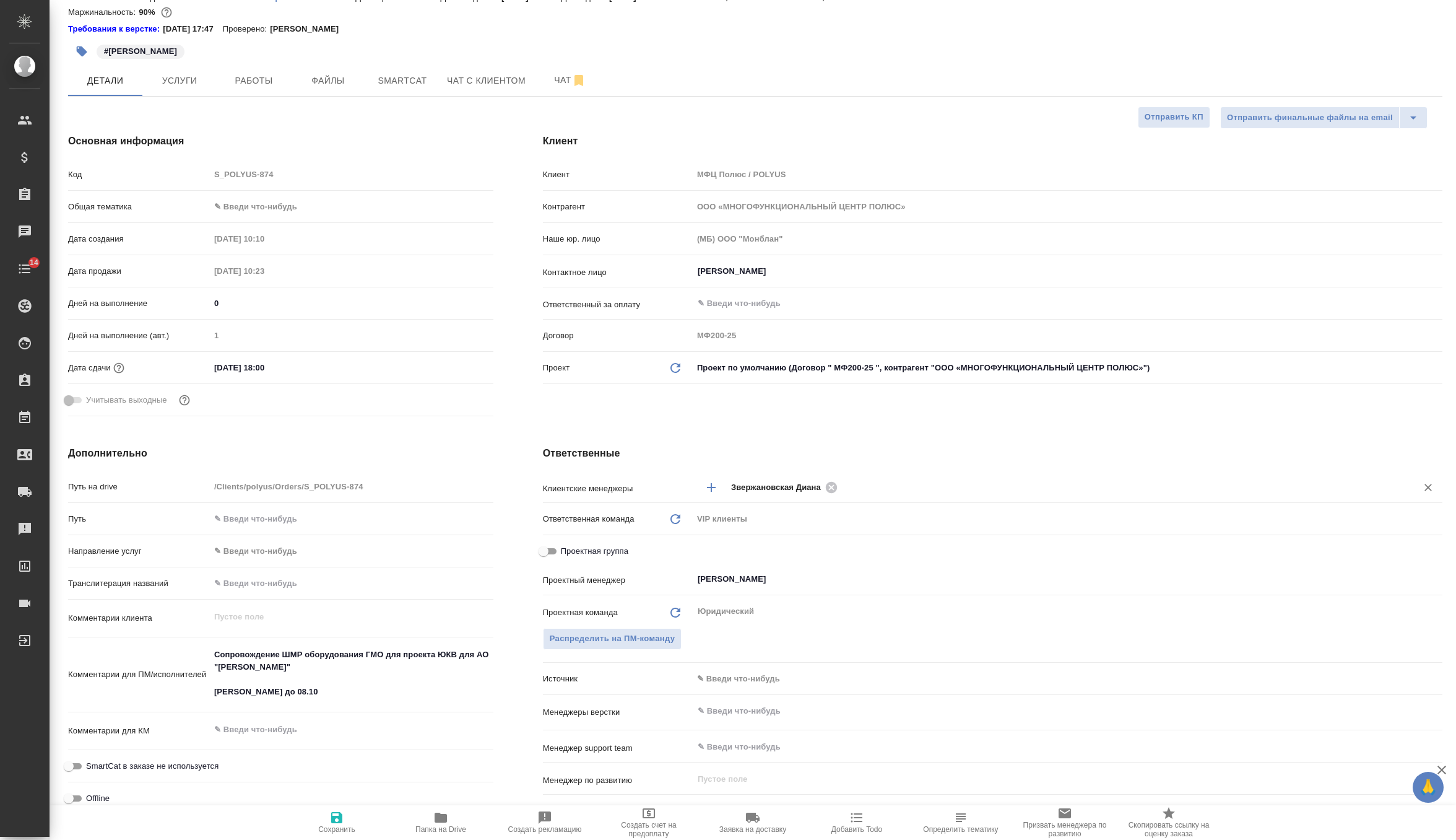
scroll to position [128, 0]
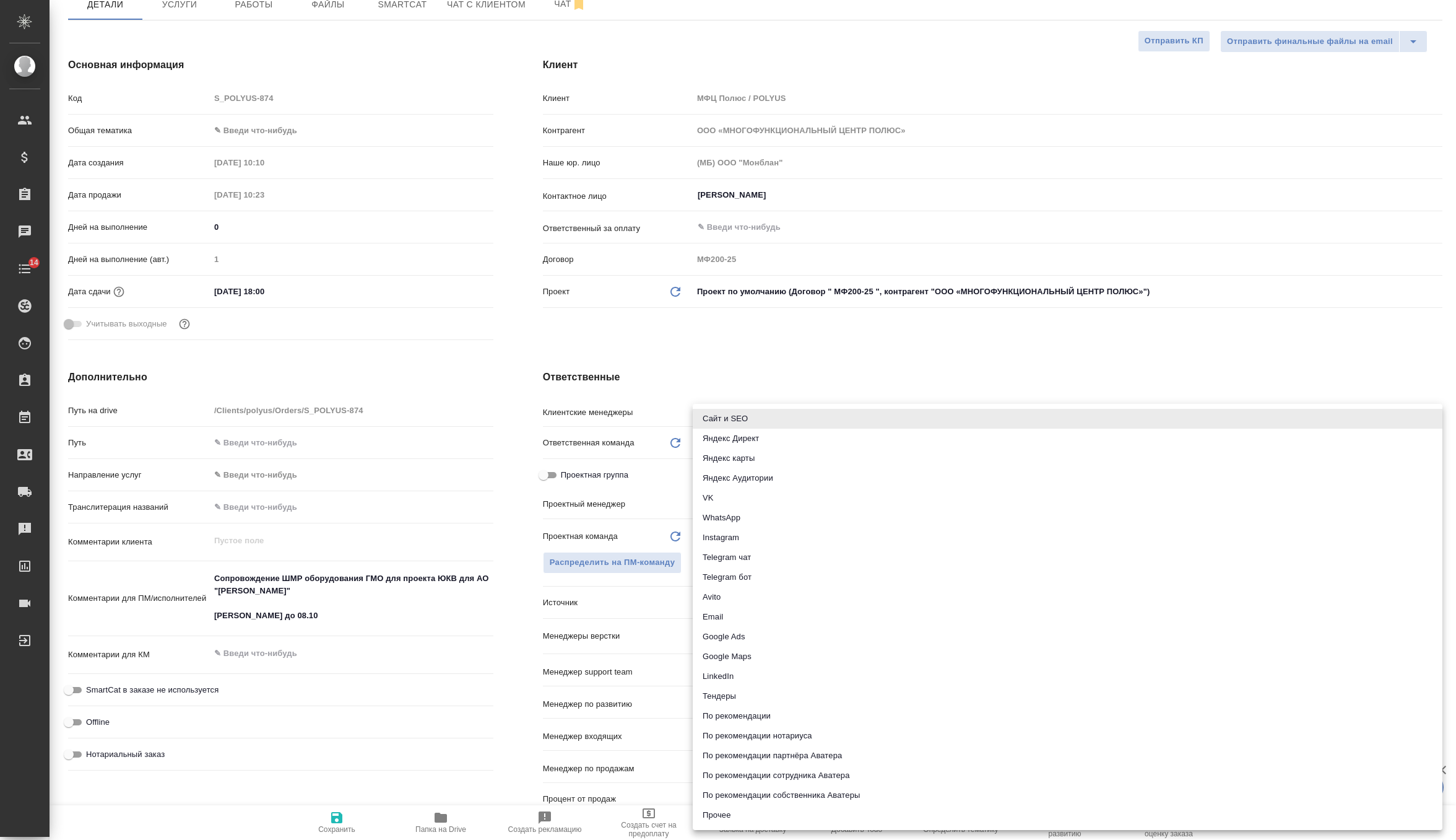
click at [760, 595] on body "🙏 .cls-1 fill:#fff; AWATERA Zverzhanovskaya [PERSON_NAME] Спецификации Заказы 0…" at bounding box center [728, 420] width 1456 height 840
click at [749, 621] on li "Email" at bounding box center [1068, 617] width 750 height 20
type textarea "x"
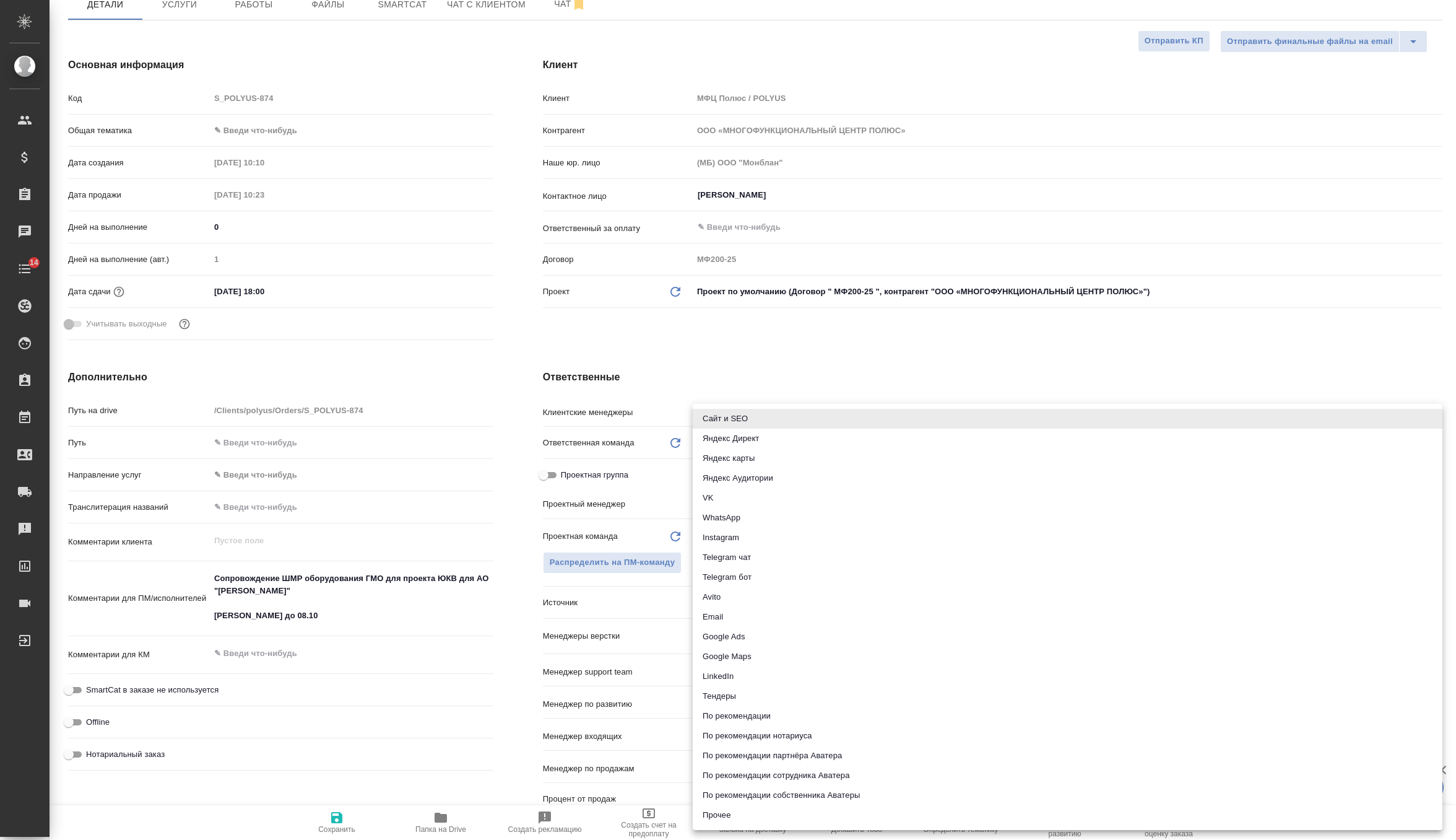
type input "emailAds"
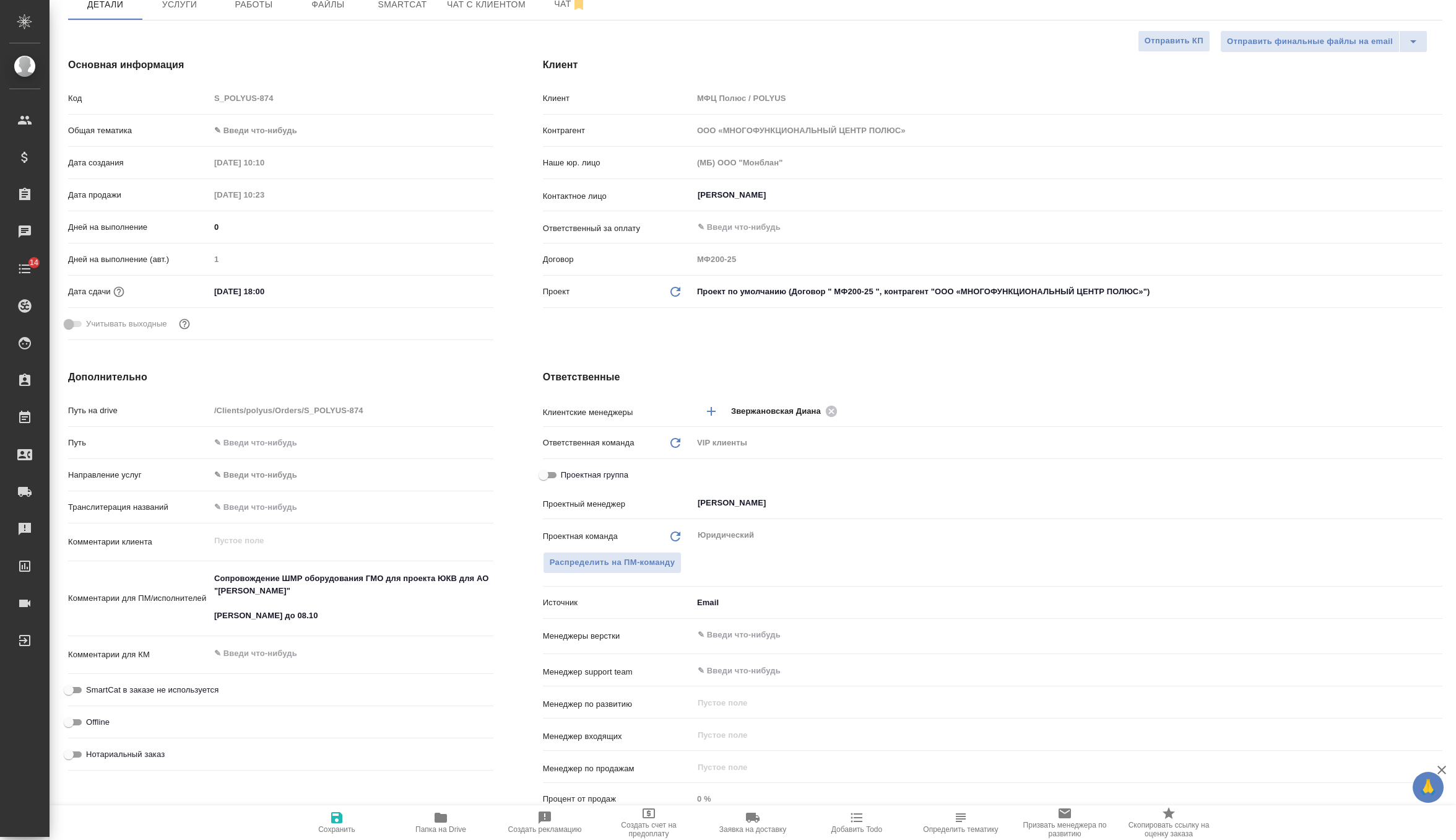
click at [335, 830] on span "Сохранить" at bounding box center [337, 829] width 37 height 9
type textarea "x"
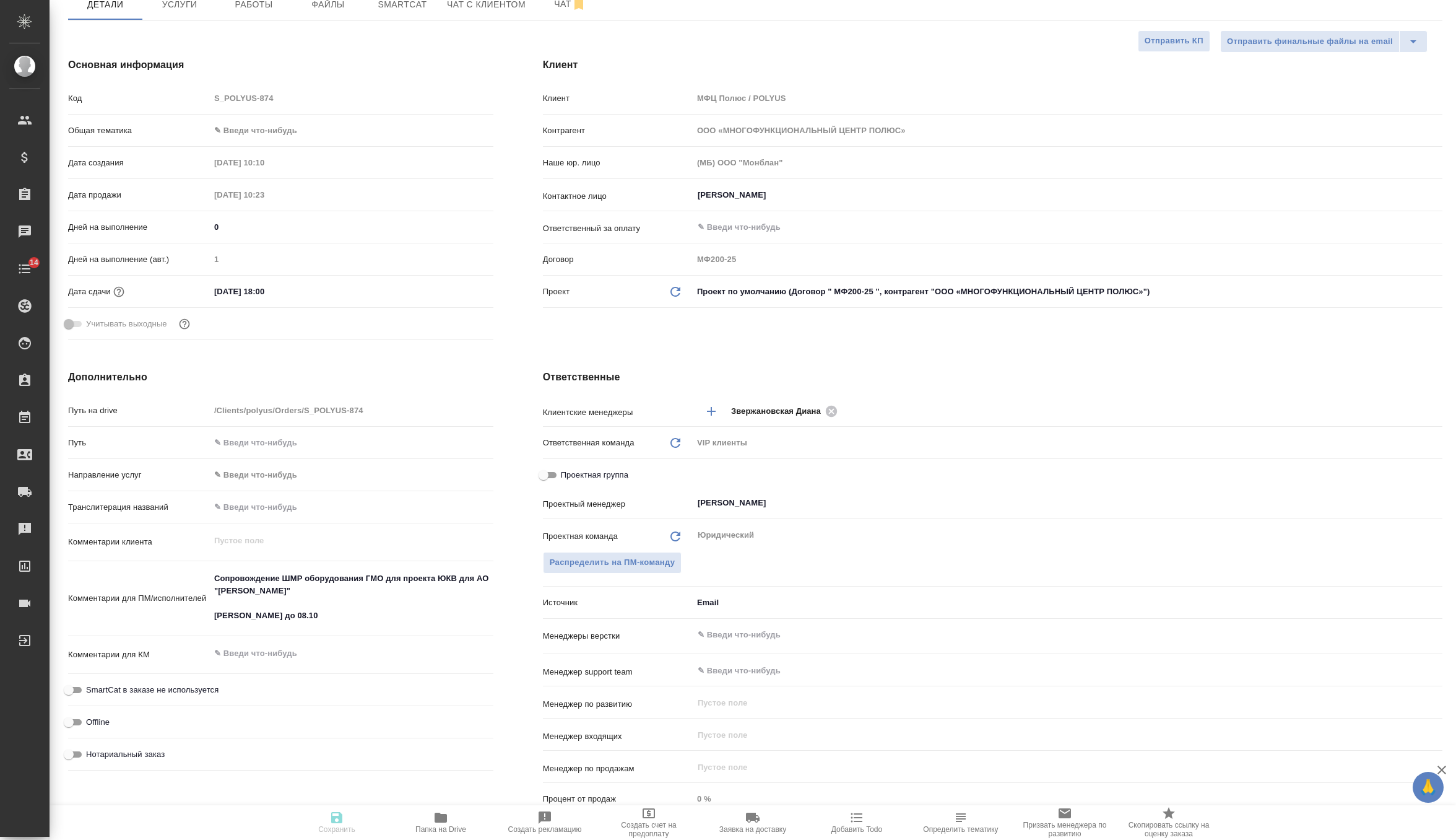
type textarea "x"
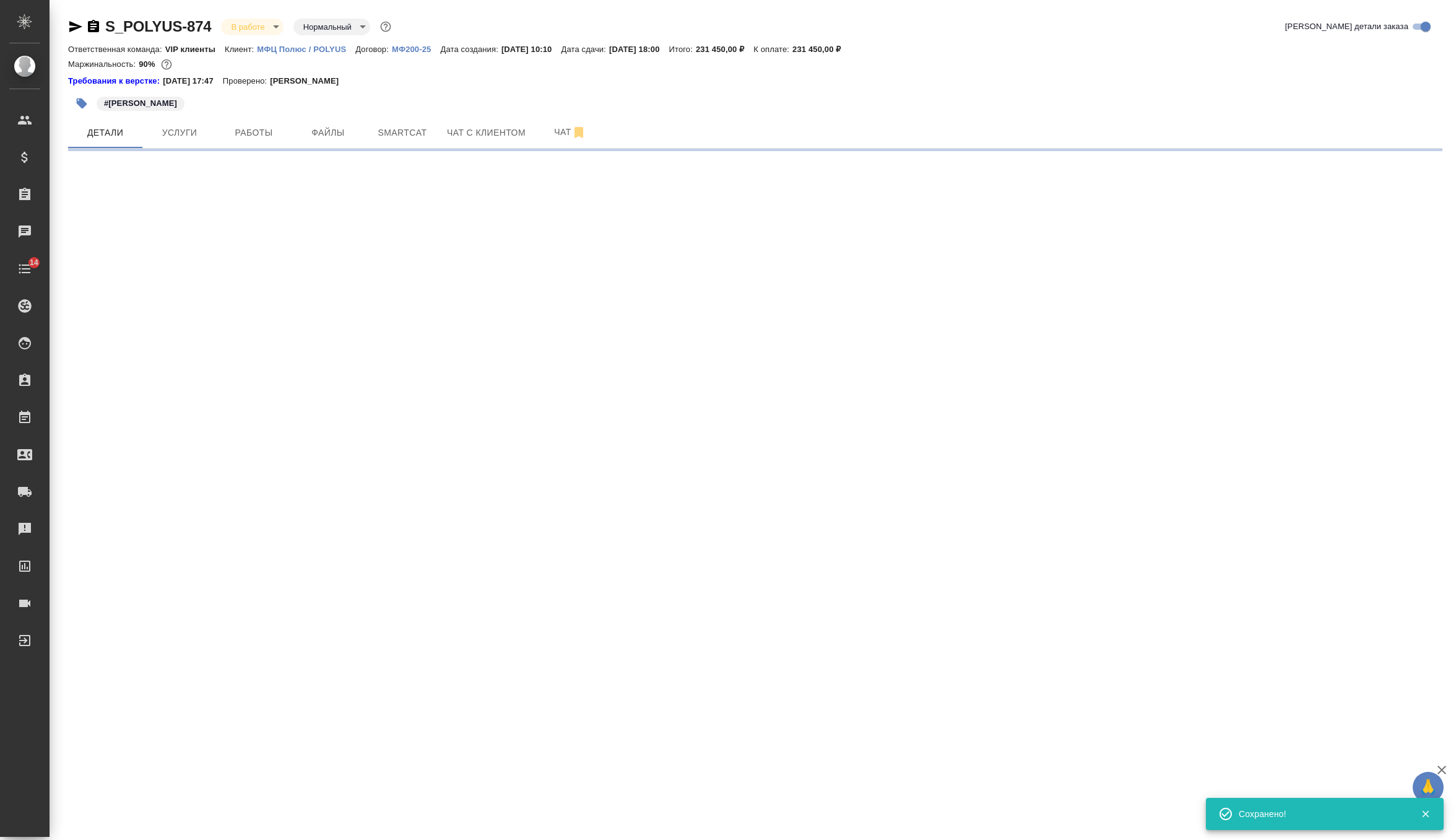
scroll to position [0, 0]
select select "RU"
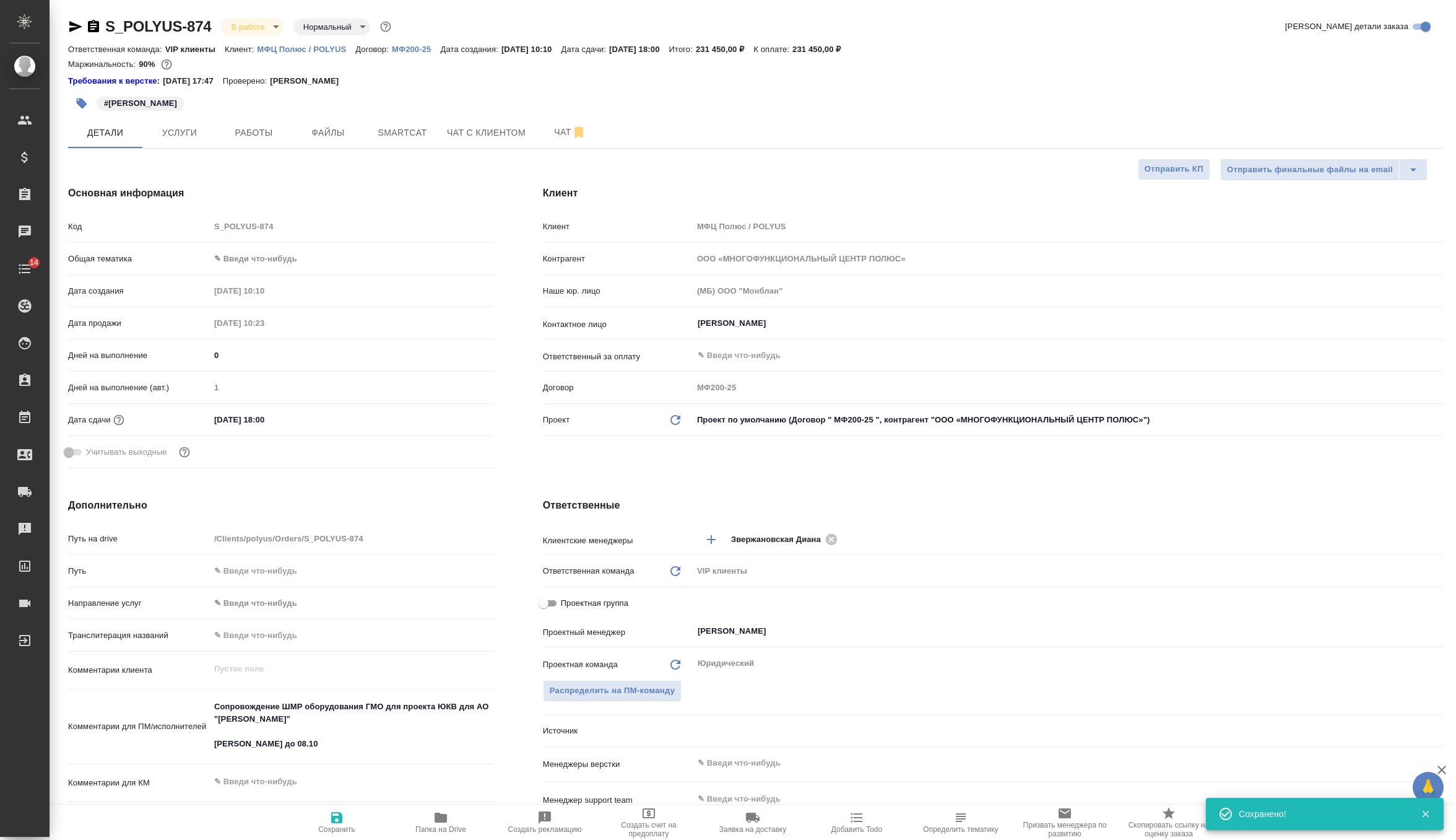
type textarea "x"
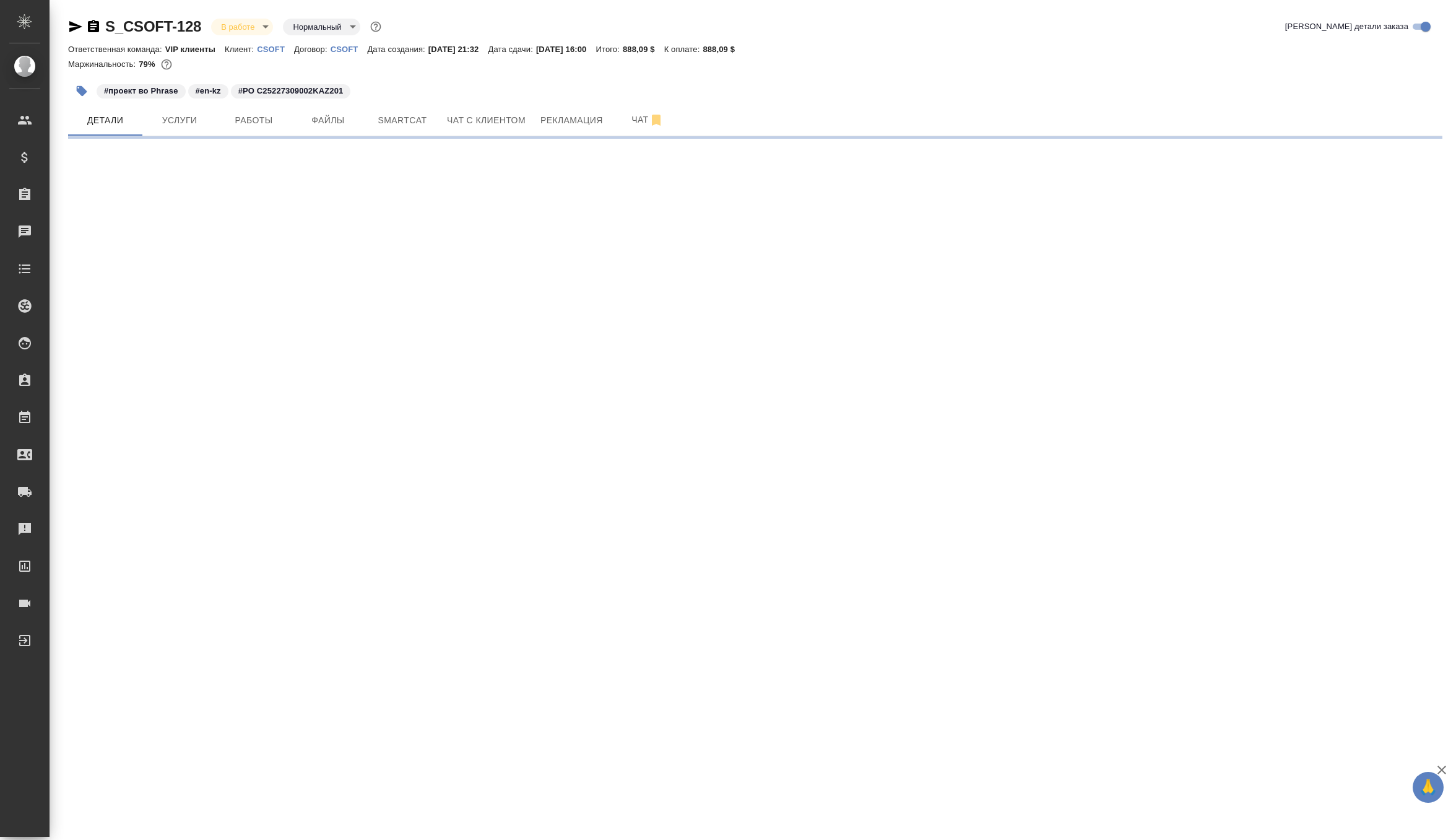
select select "RU"
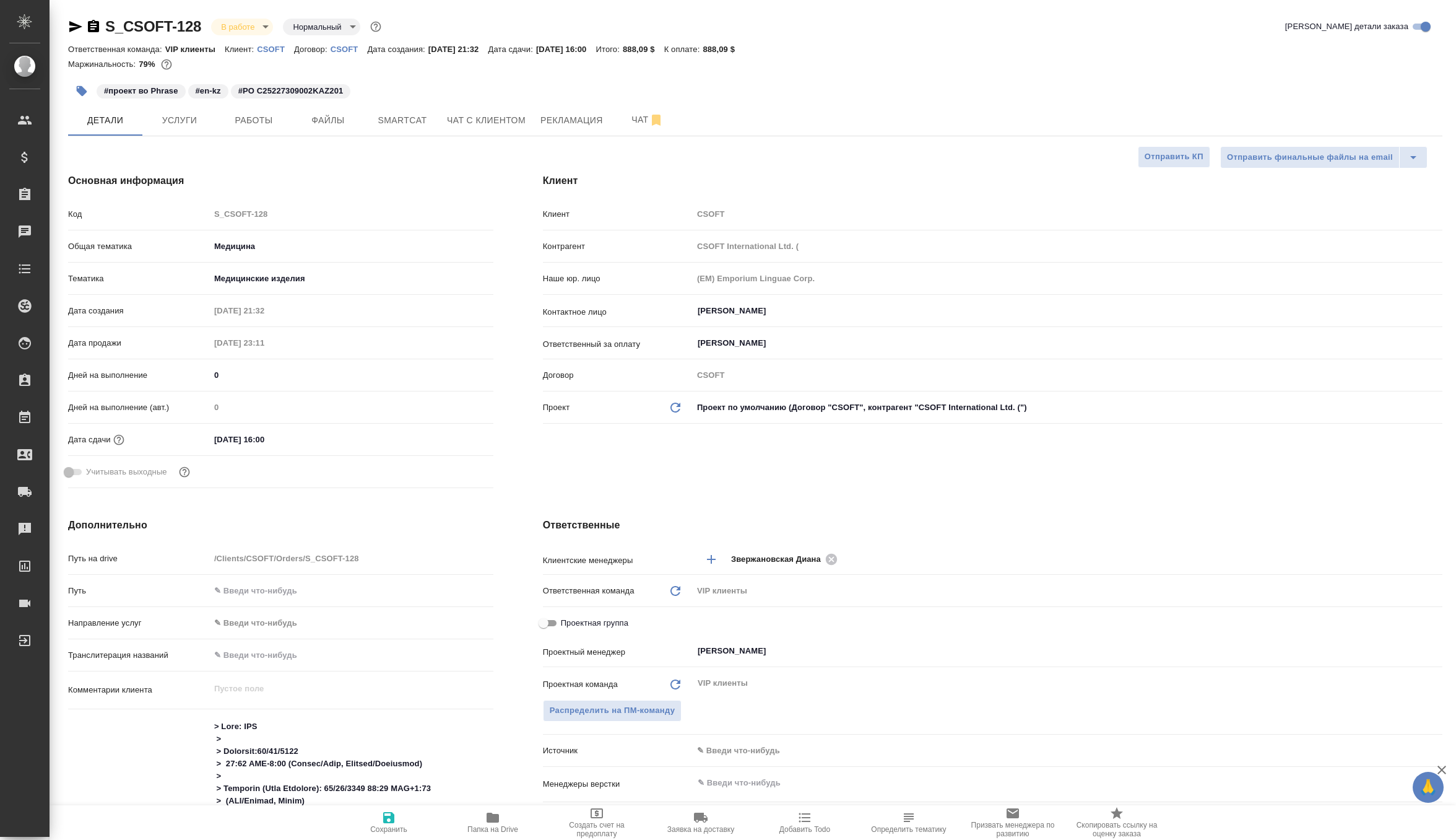
type textarea "x"
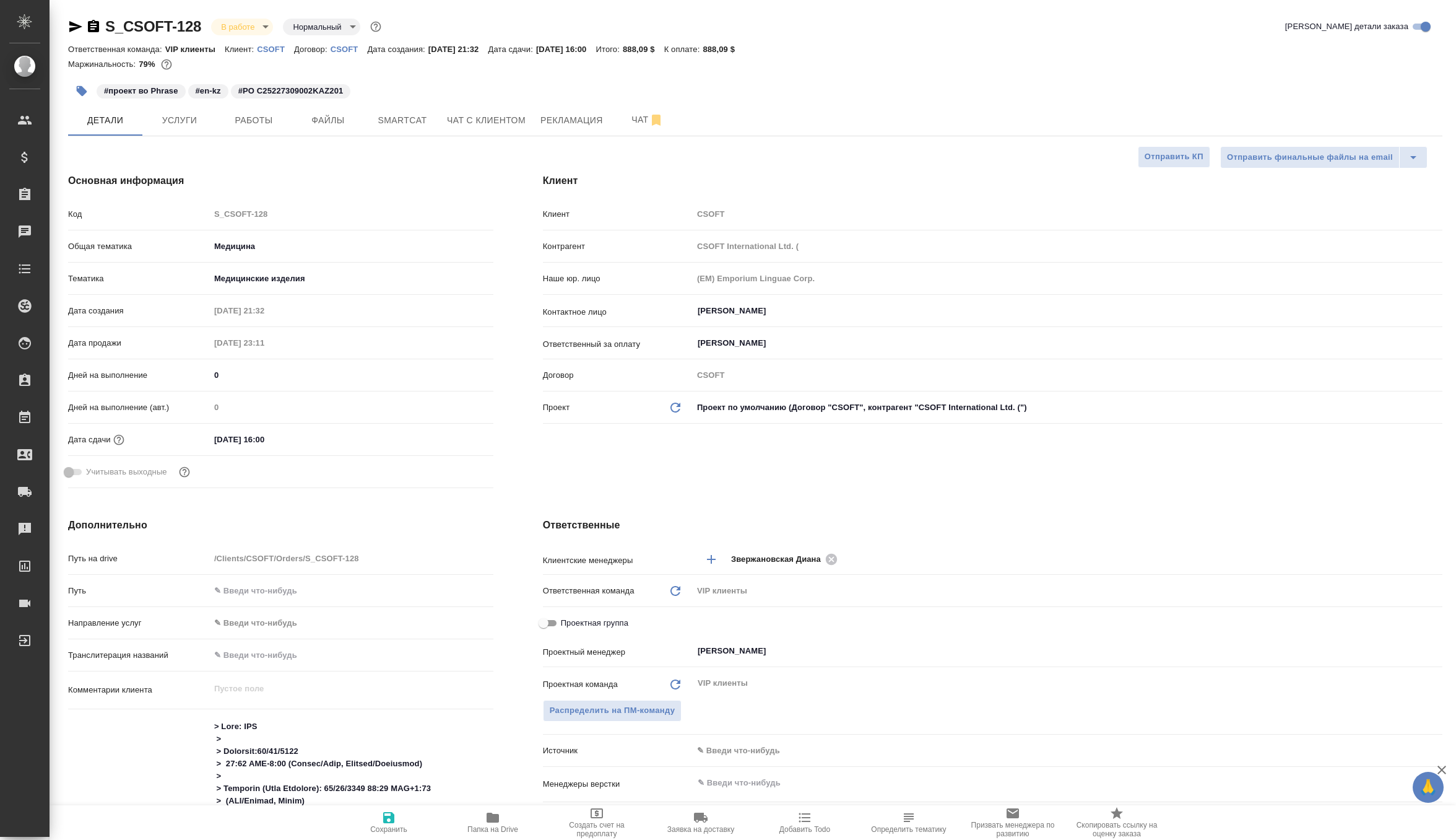
type textarea "x"
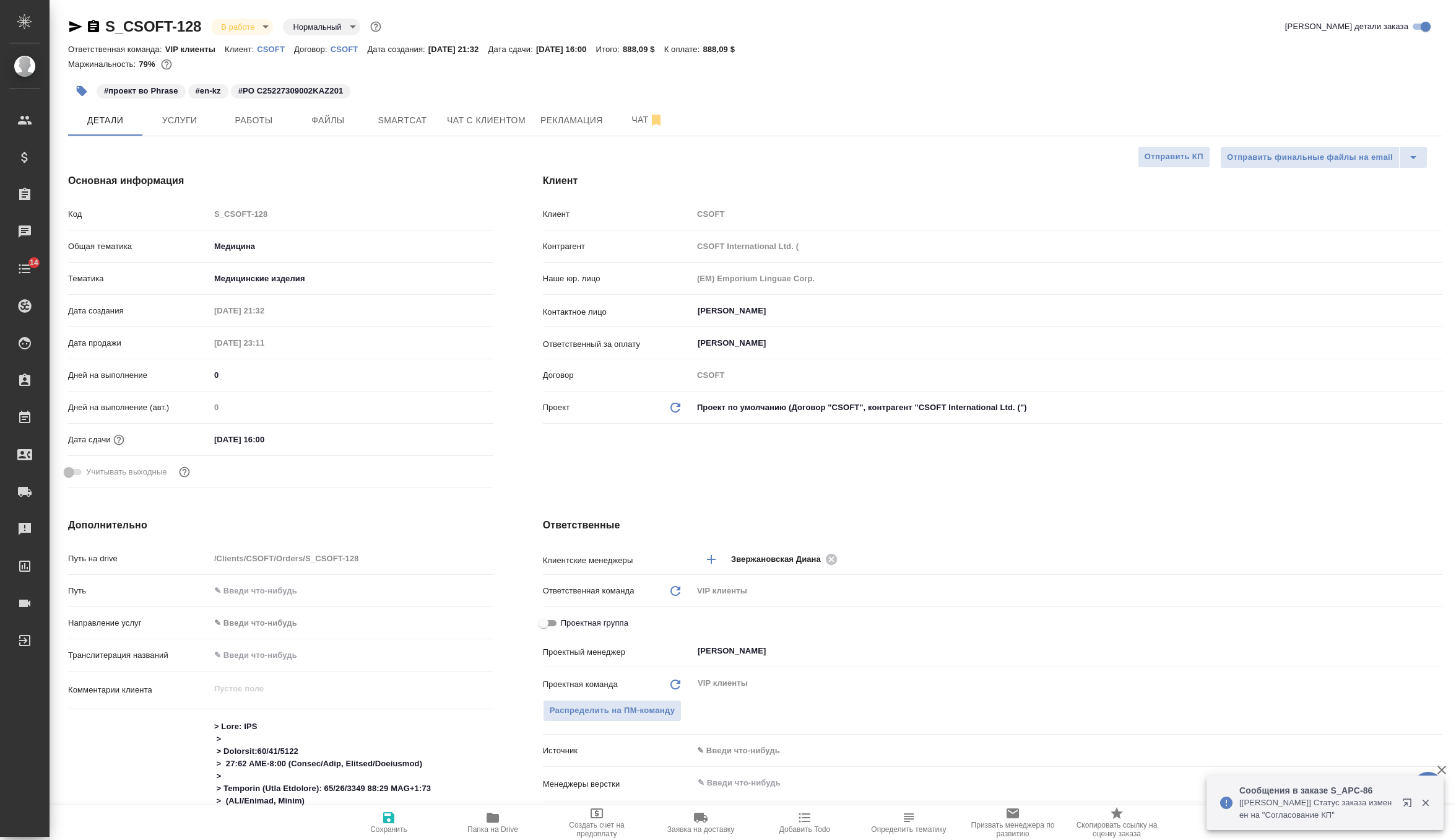
type textarea "x"
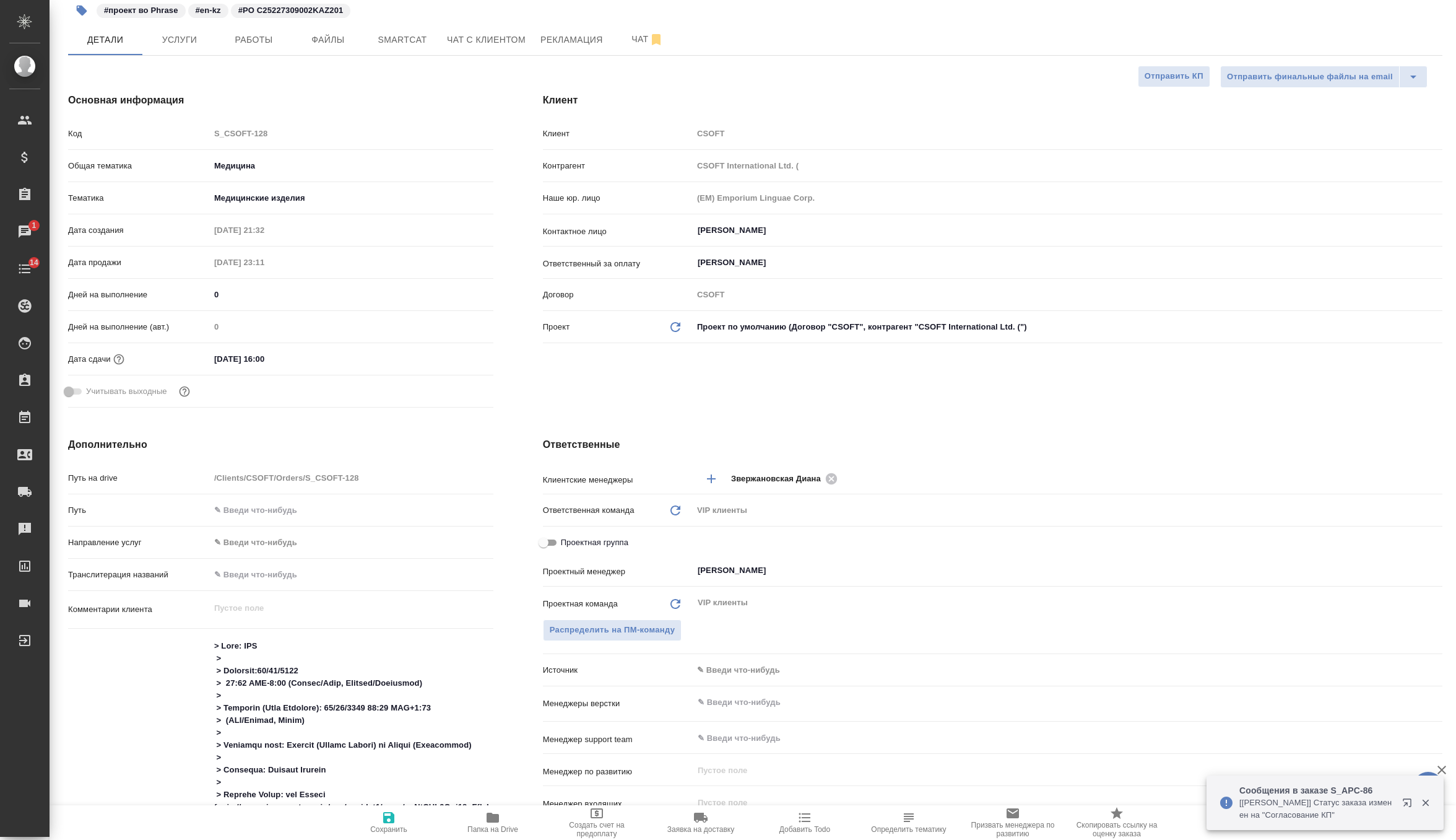
scroll to position [133, 0]
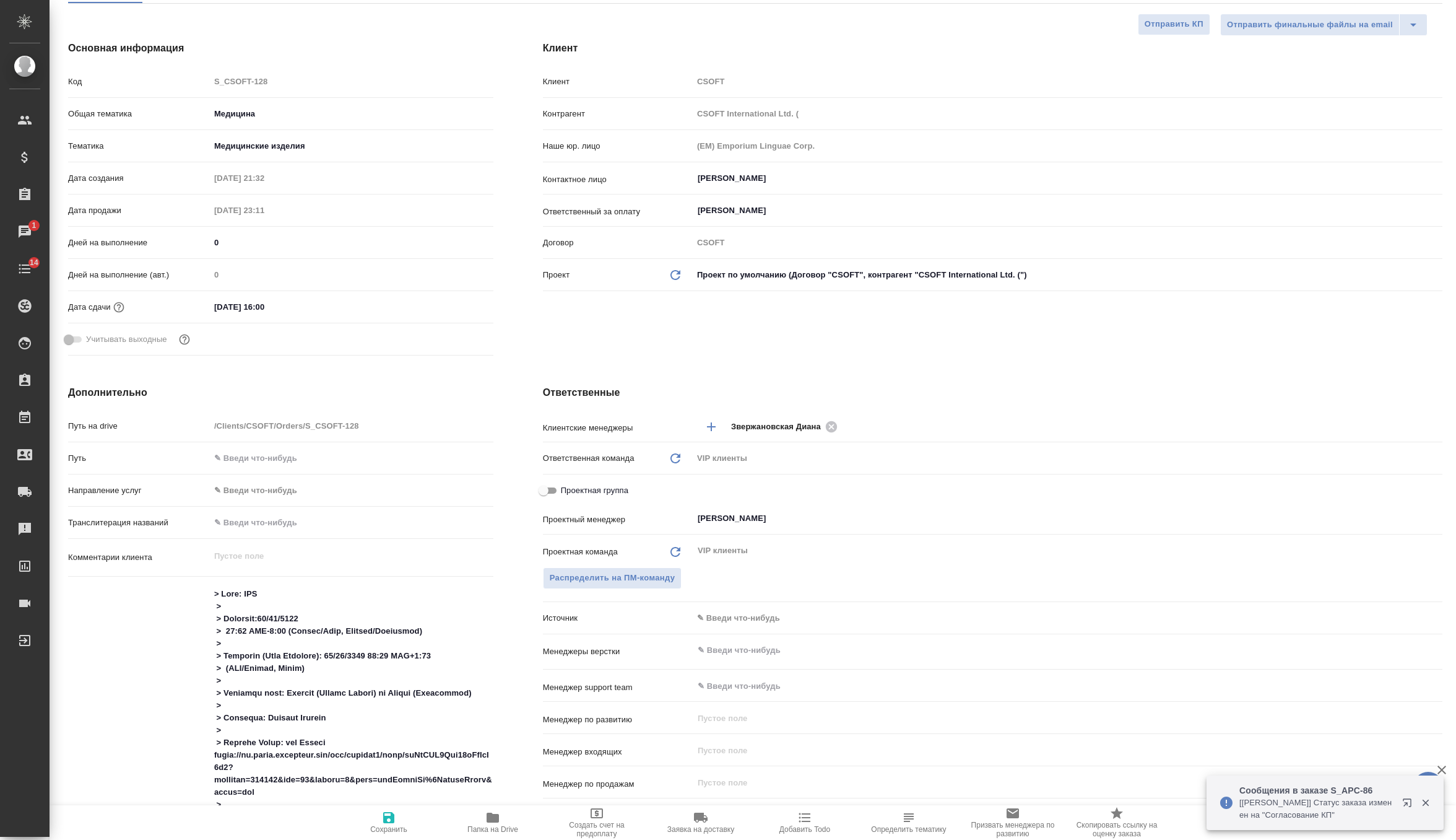
click at [744, 623] on body "🙏 .cls-1 fill:#fff; AWATERA Zverzhanovskaya Diana Клиенты Спецификации Заказы 1…" at bounding box center [728, 420] width 1456 height 840
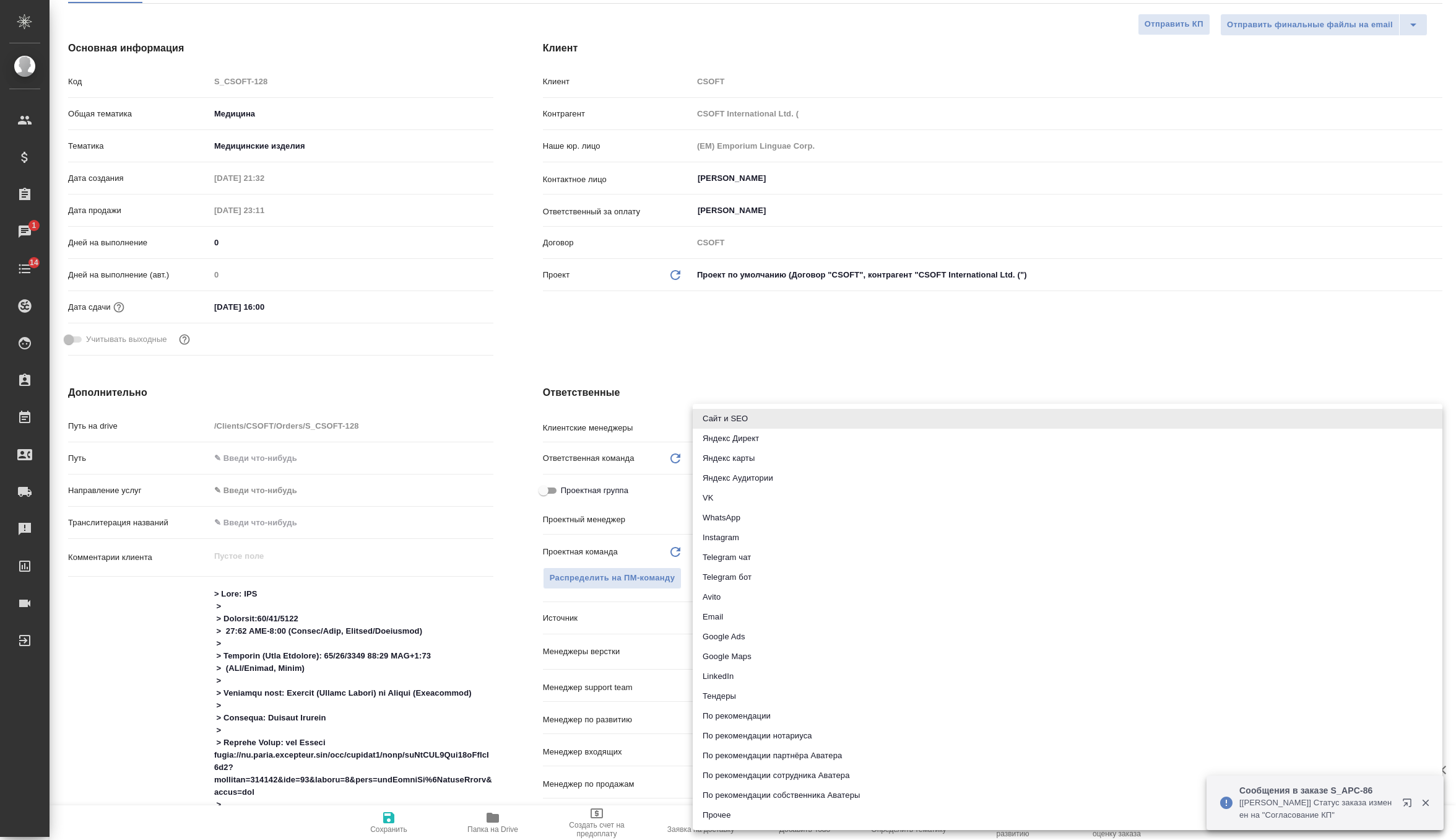
click at [740, 611] on li "Email" at bounding box center [1068, 617] width 750 height 20
type textarea "x"
type input "emailAds"
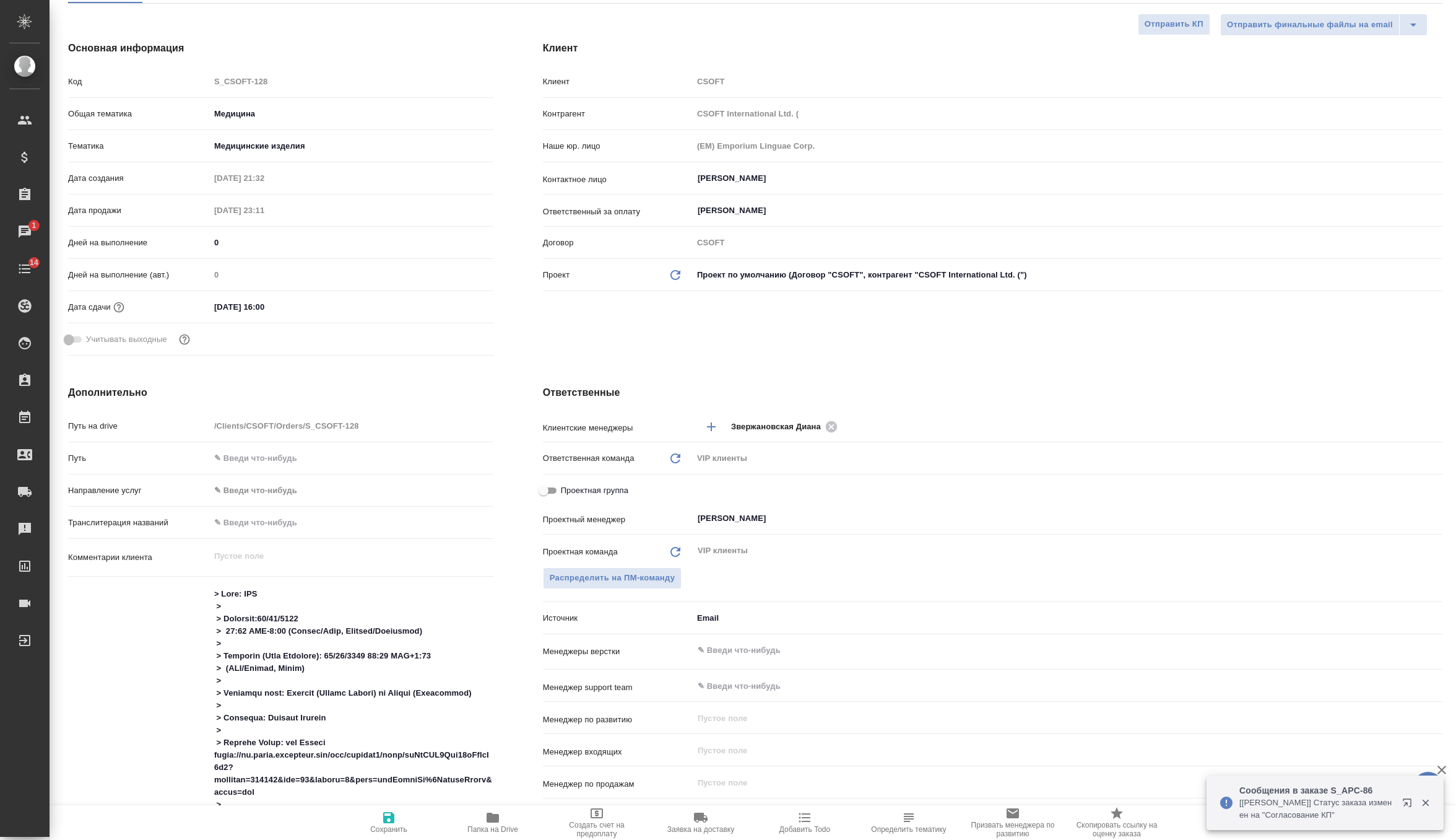
click at [391, 825] on span "Сохранить" at bounding box center [388, 829] width 37 height 9
type textarea "x"
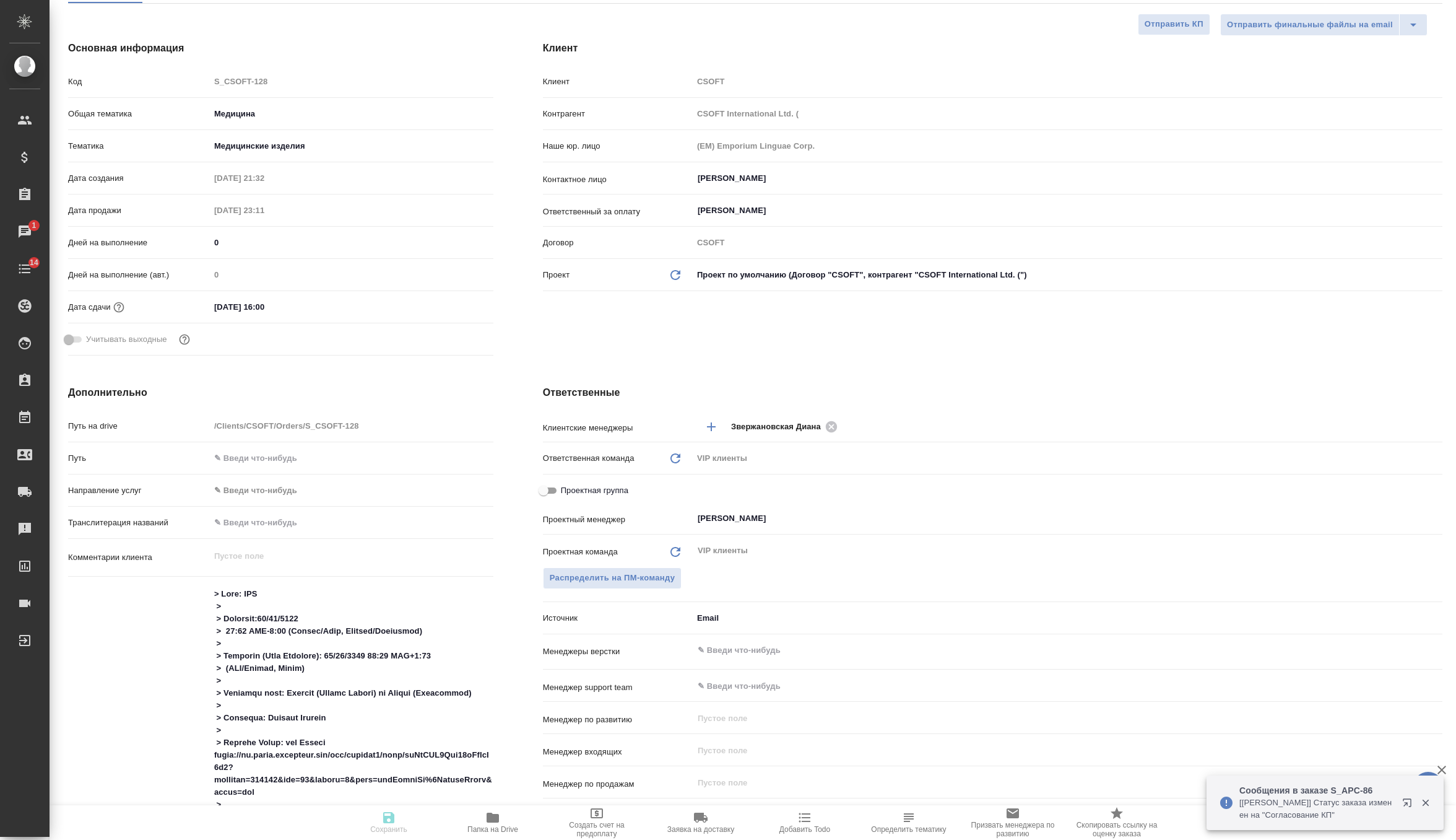
type textarea "x"
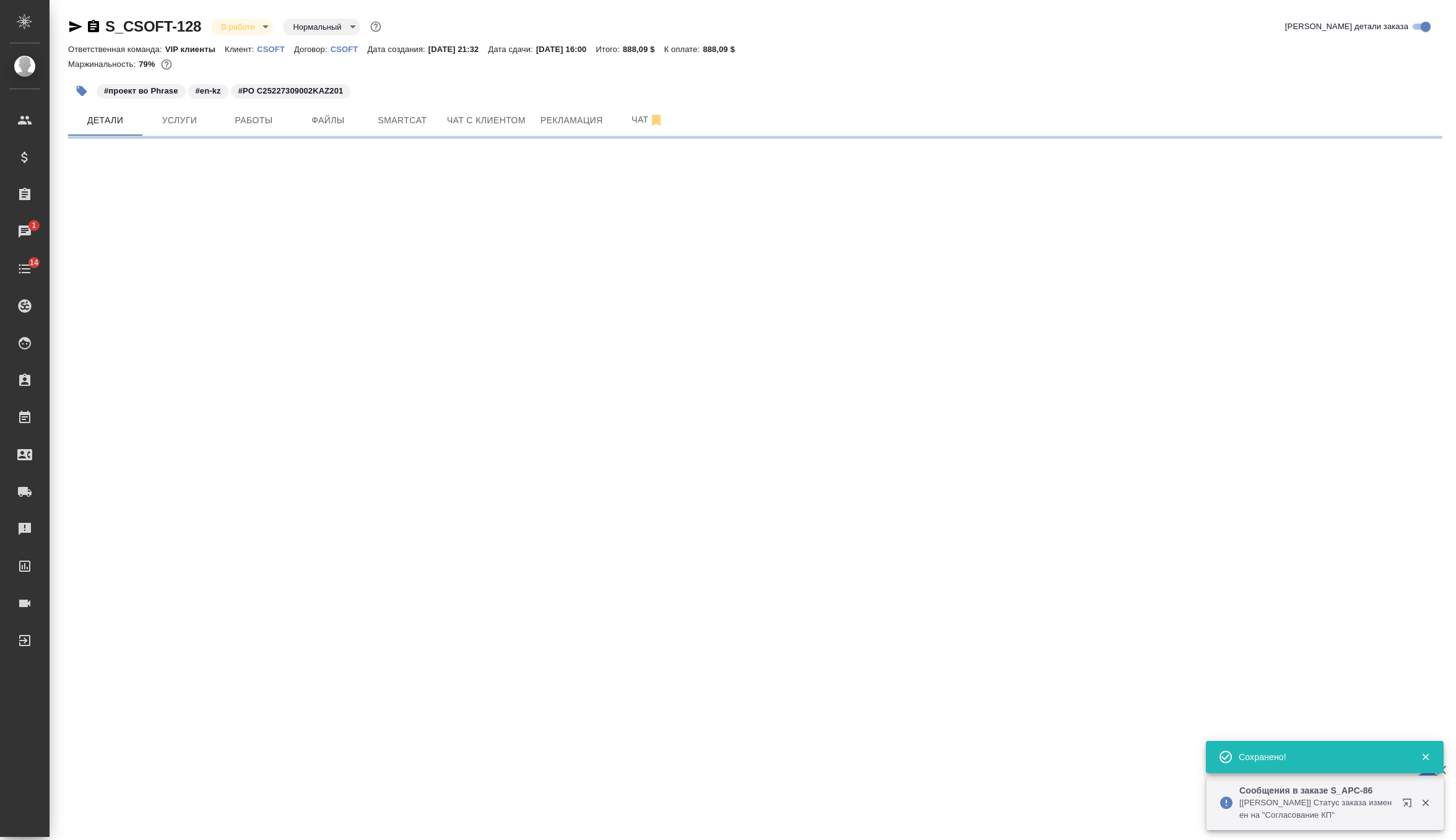
scroll to position [0, 0]
select select "RU"
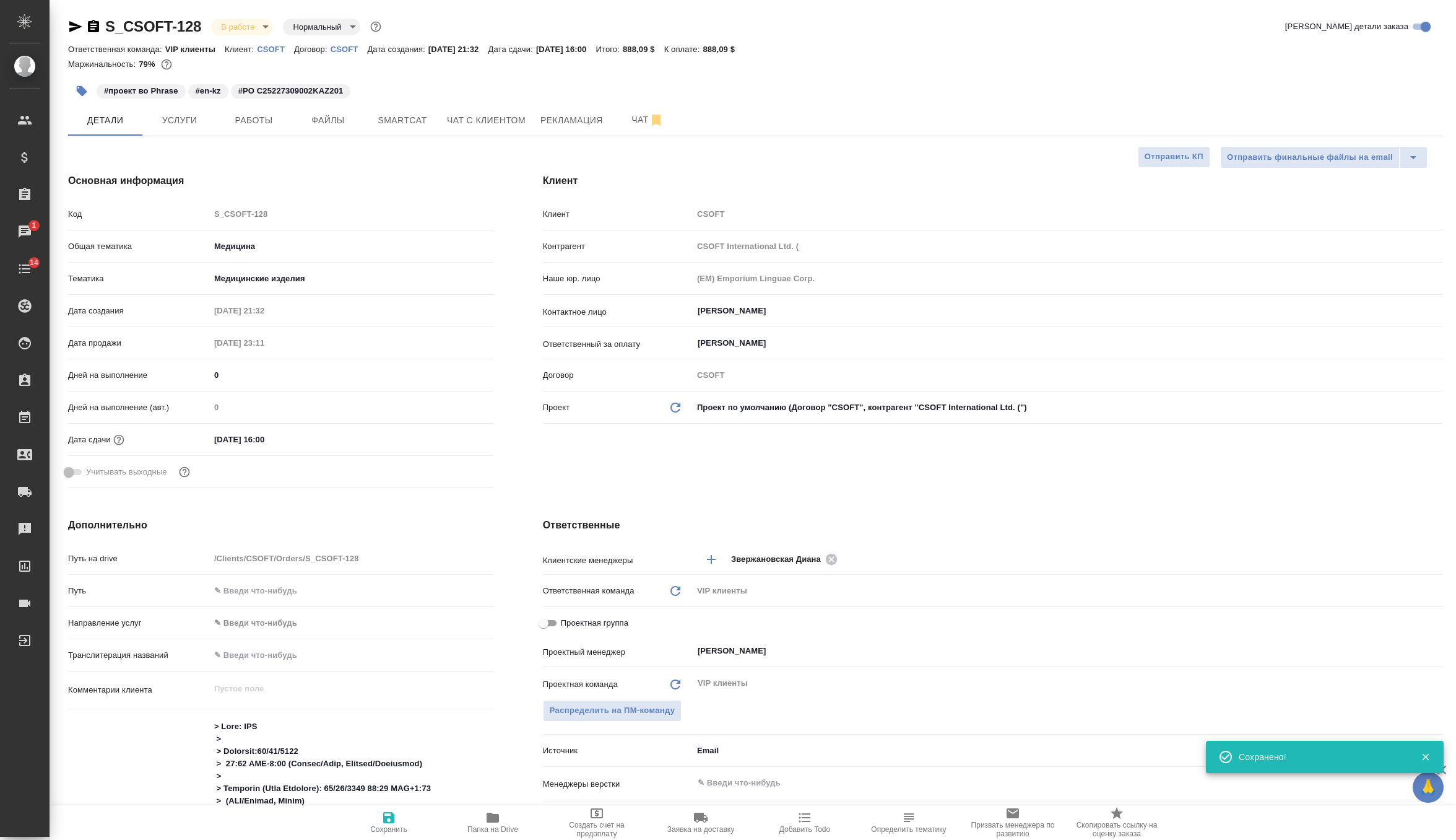
type textarea "x"
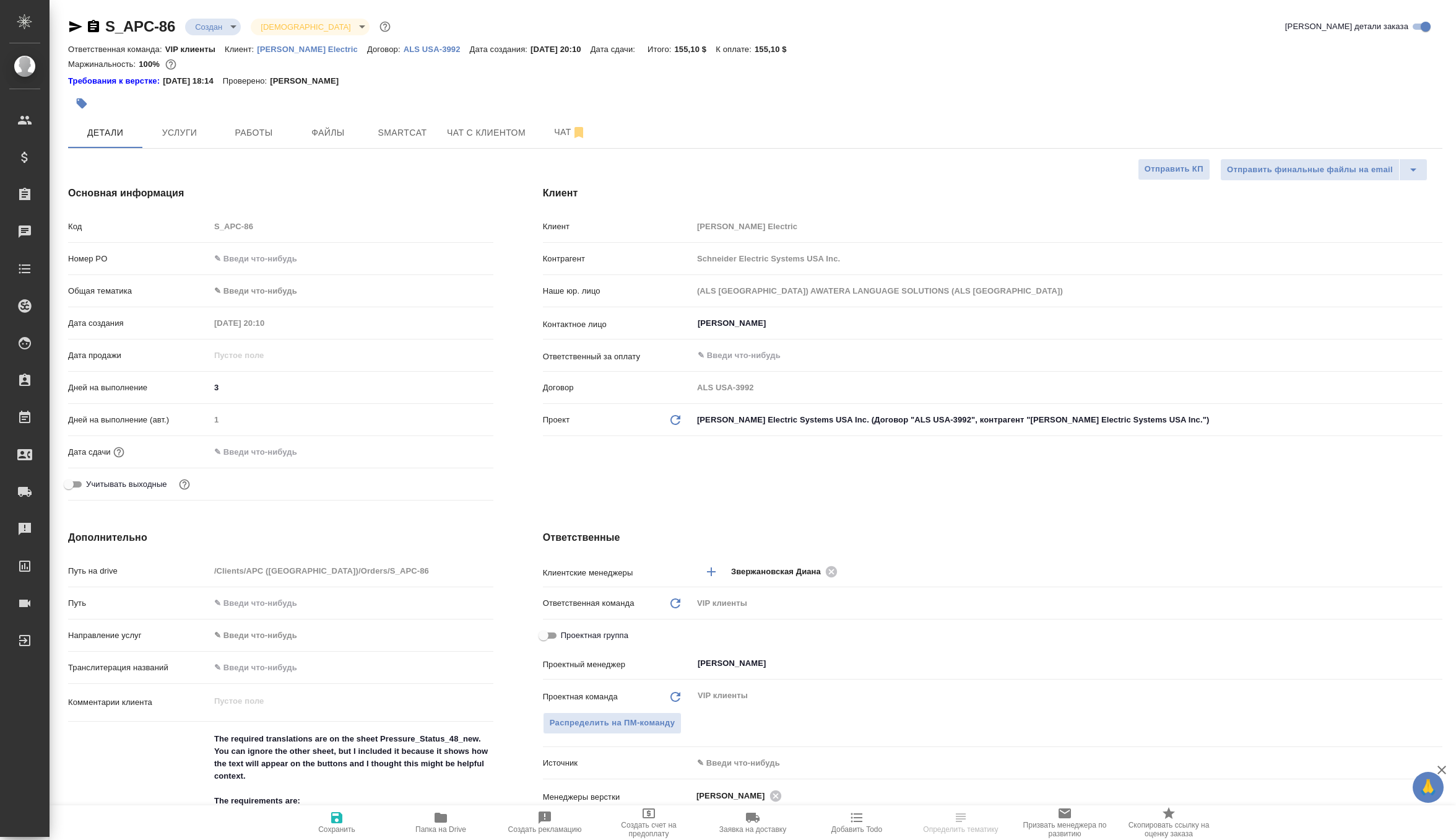
select select "RU"
type textarea "x"
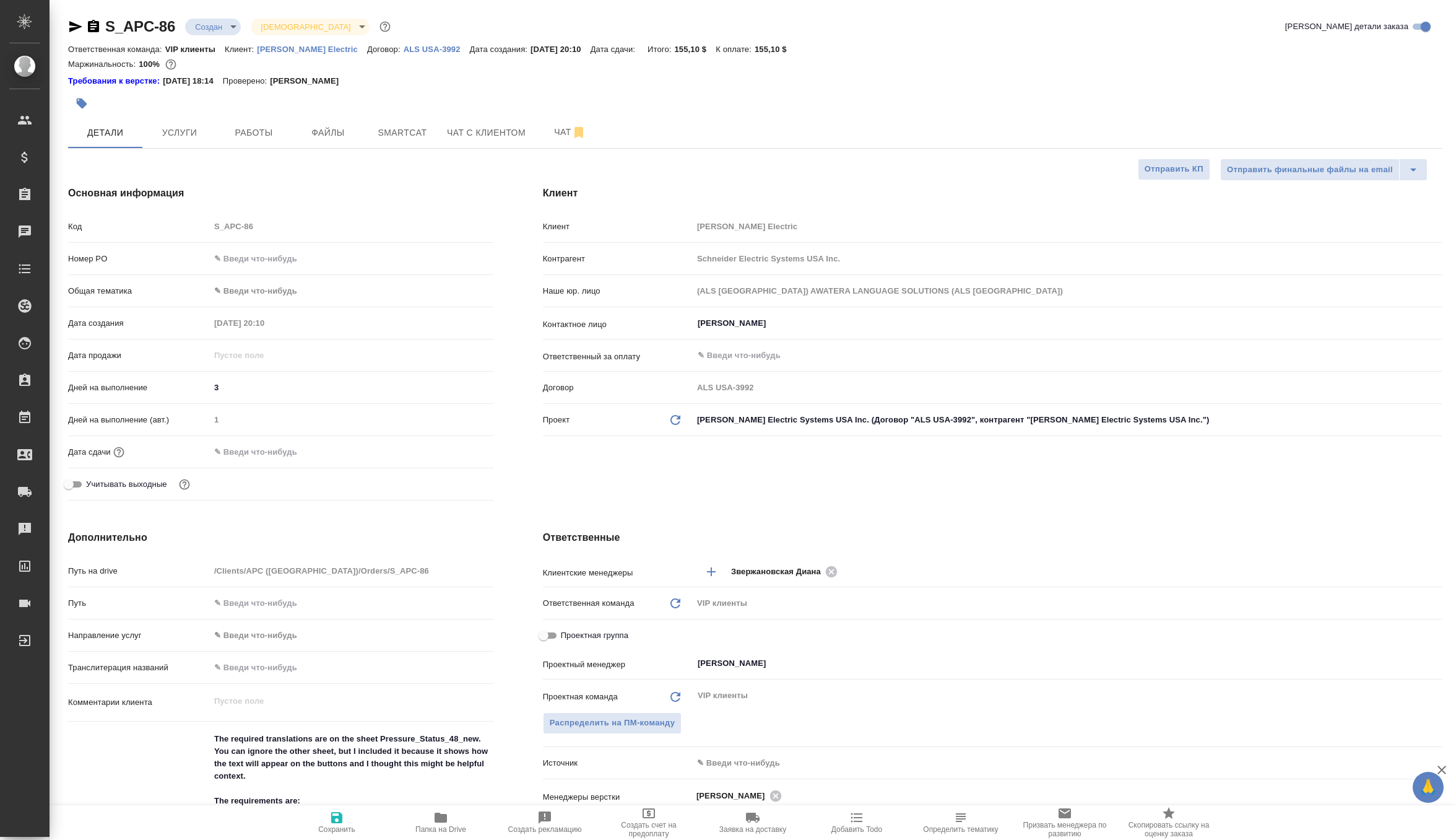
type textarea "x"
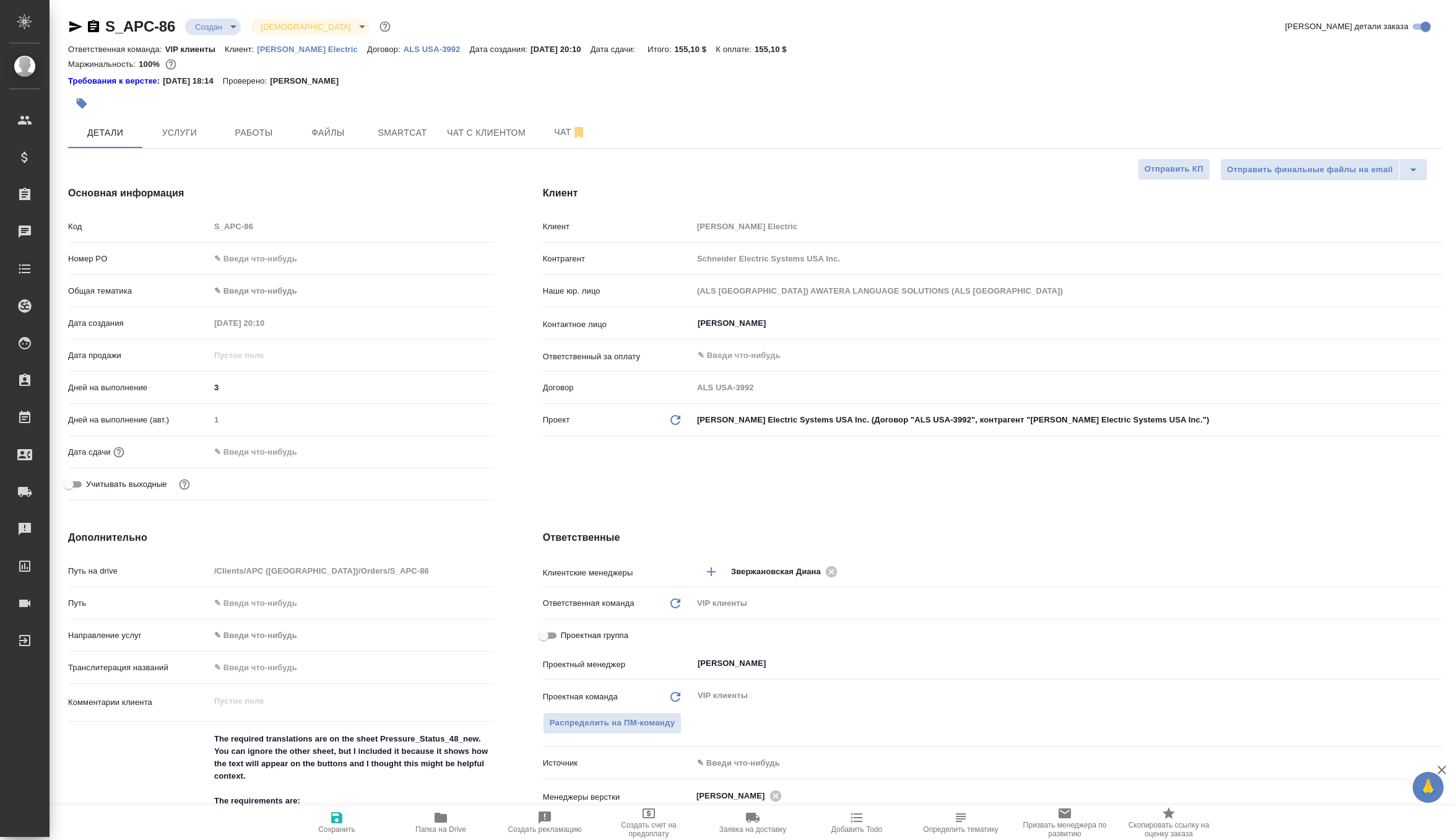
type textarea "x"
click at [227, 22] on body "🙏 .cls-1 fill:#fff; AWATERA Zverzhanovskaya Diana Клиенты Спецификации Заказы 0…" at bounding box center [728, 420] width 1456 height 840
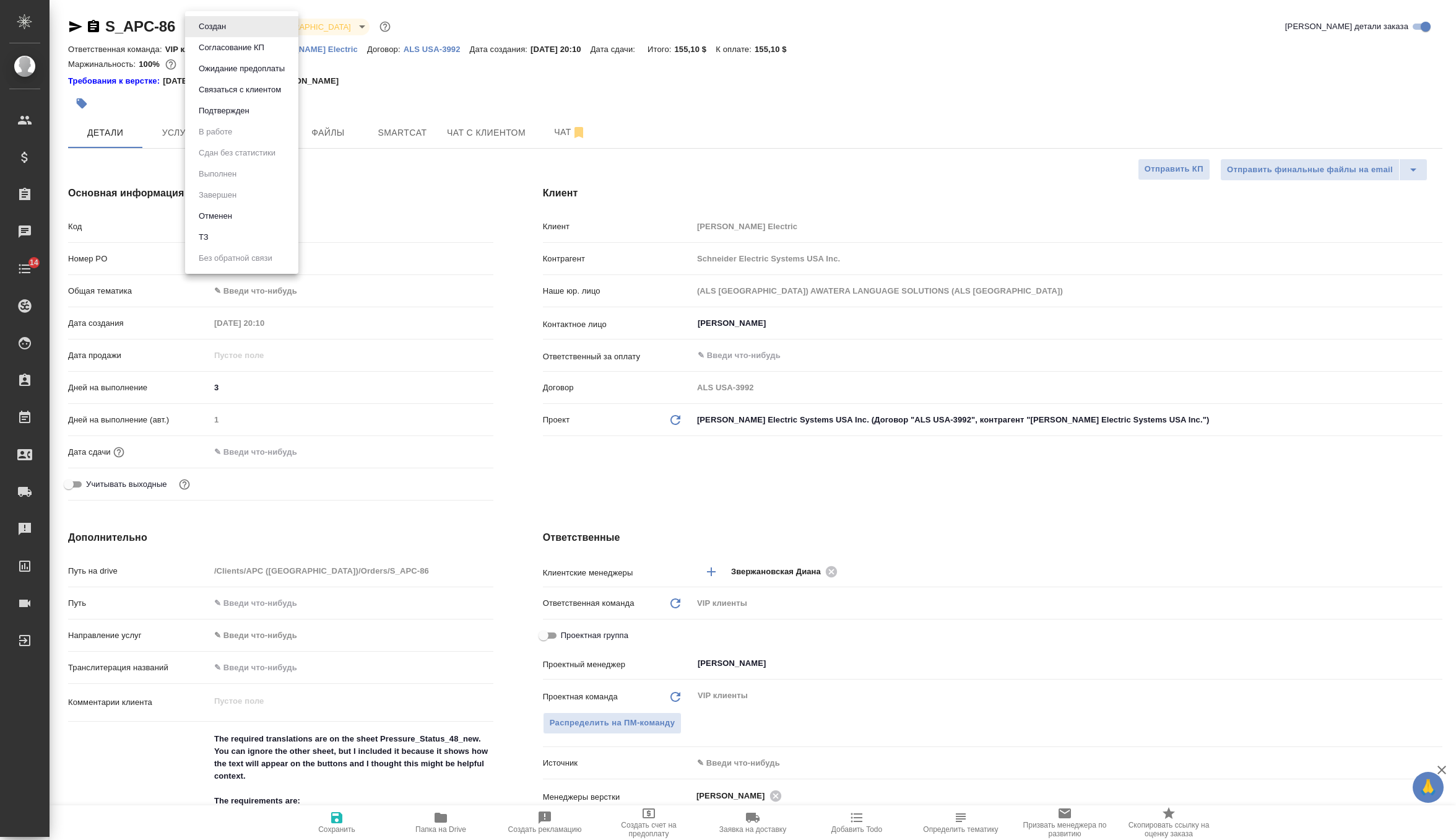
click at [231, 48] on button "Согласование КП" at bounding box center [231, 48] width 73 height 14
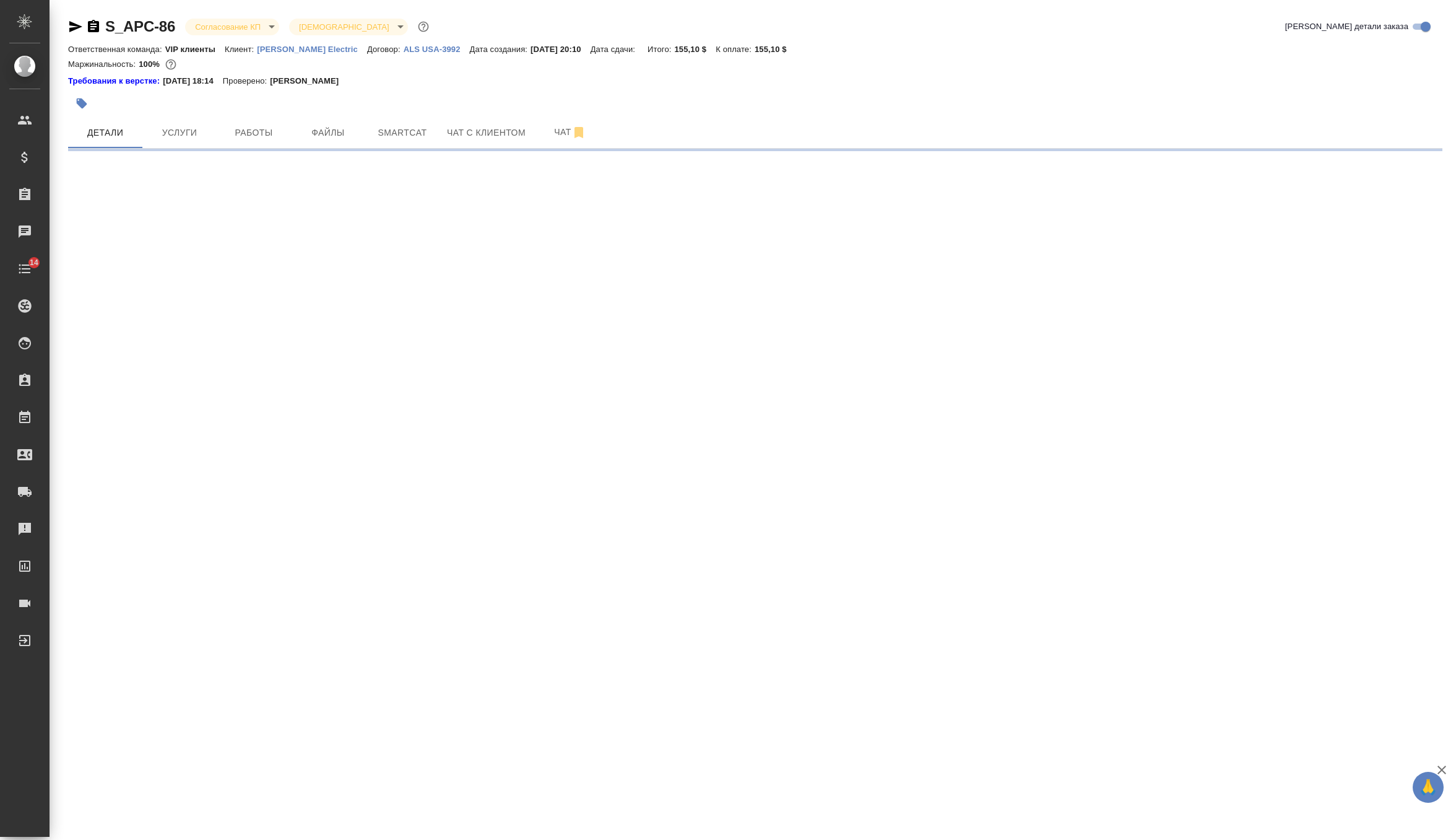
select select "RU"
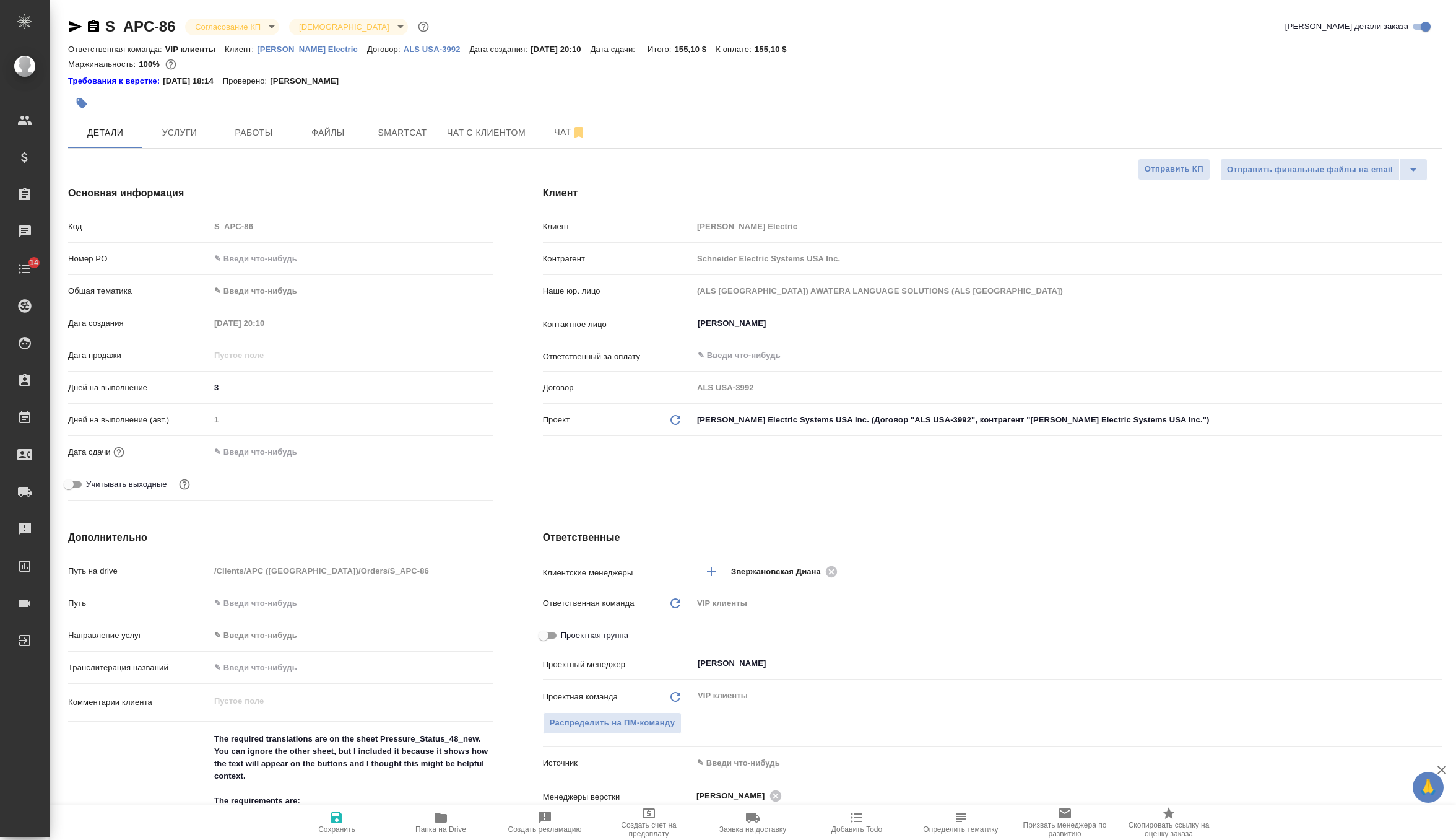
type textarea "x"
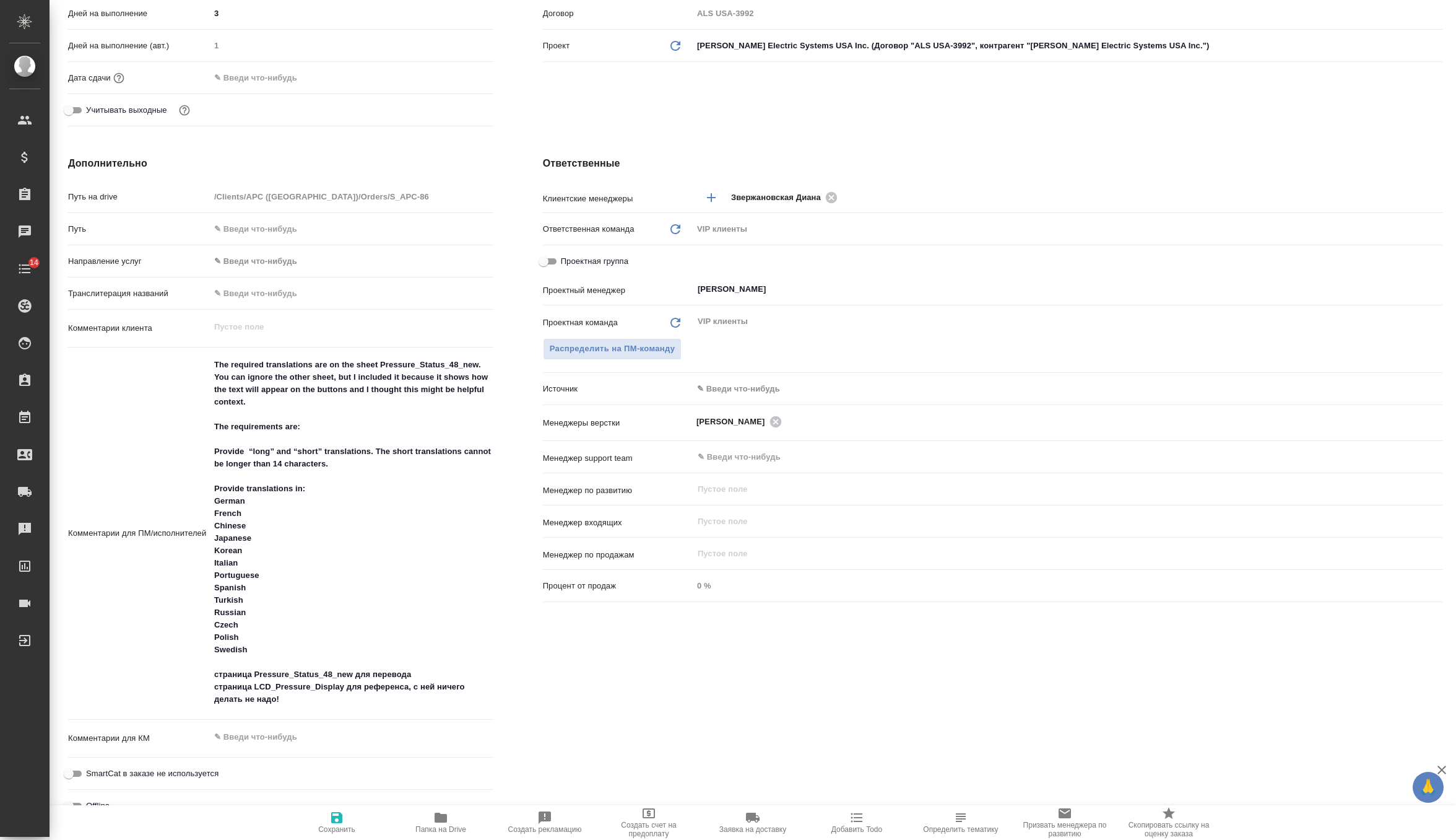
scroll to position [377, 0]
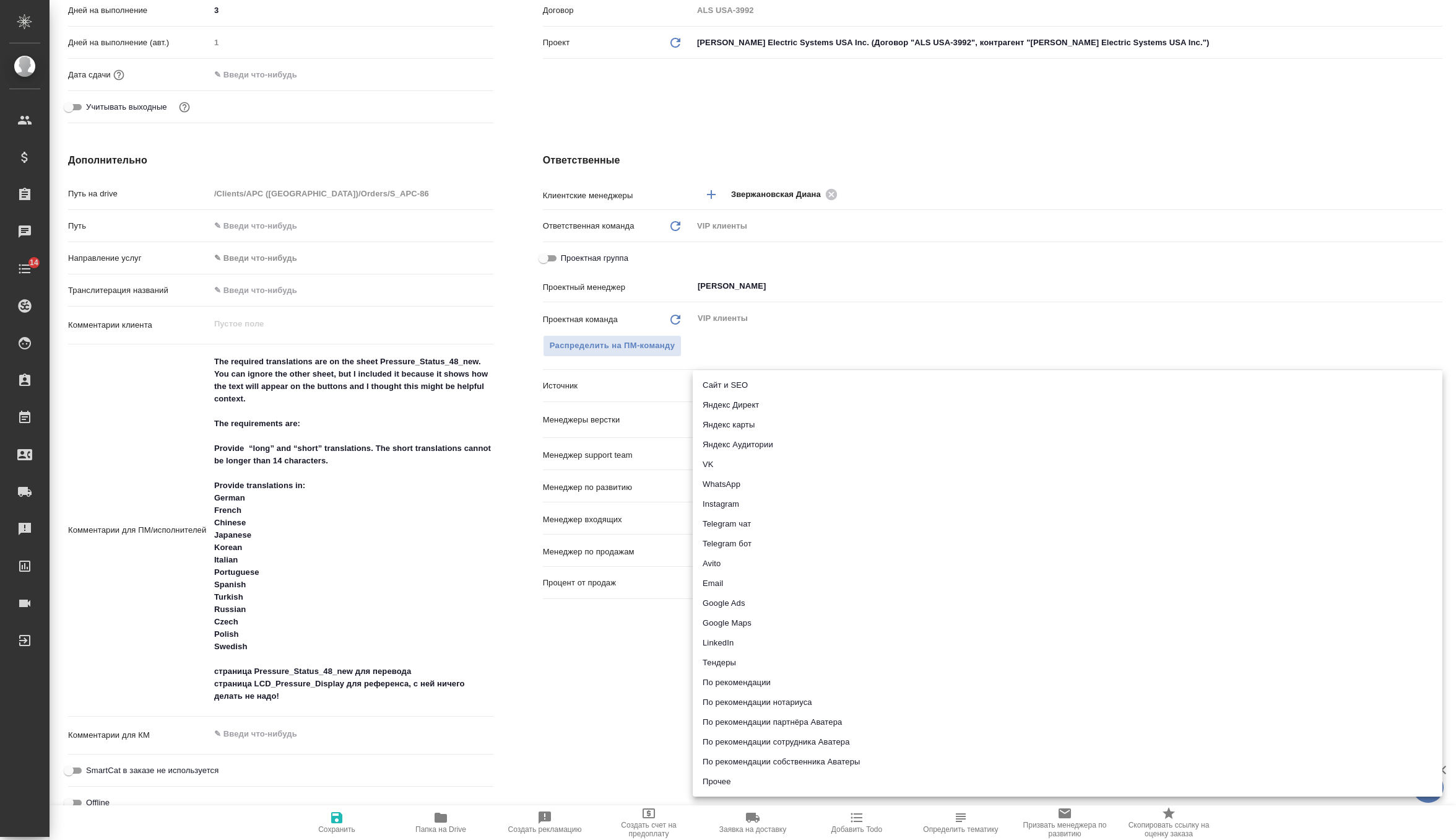
click at [771, 385] on body "🙏 .cls-1 fill:#fff; AWATERA Zverzhanovskaya Diana Клиенты Спецификации Заказы 0…" at bounding box center [728, 420] width 1456 height 840
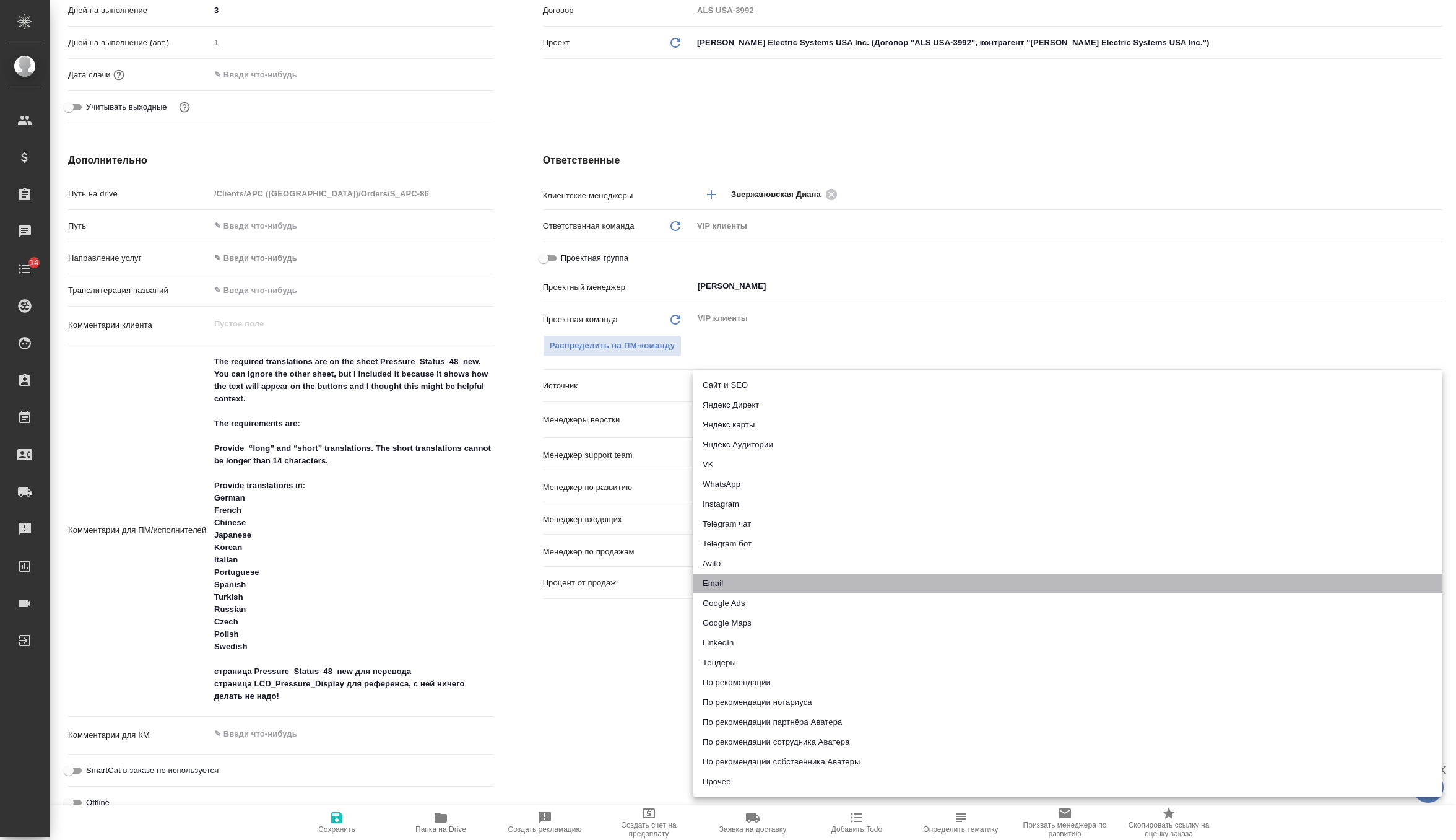
click at [738, 581] on li "Email" at bounding box center [1068, 583] width 750 height 20
type textarea "x"
type input "emailAds"
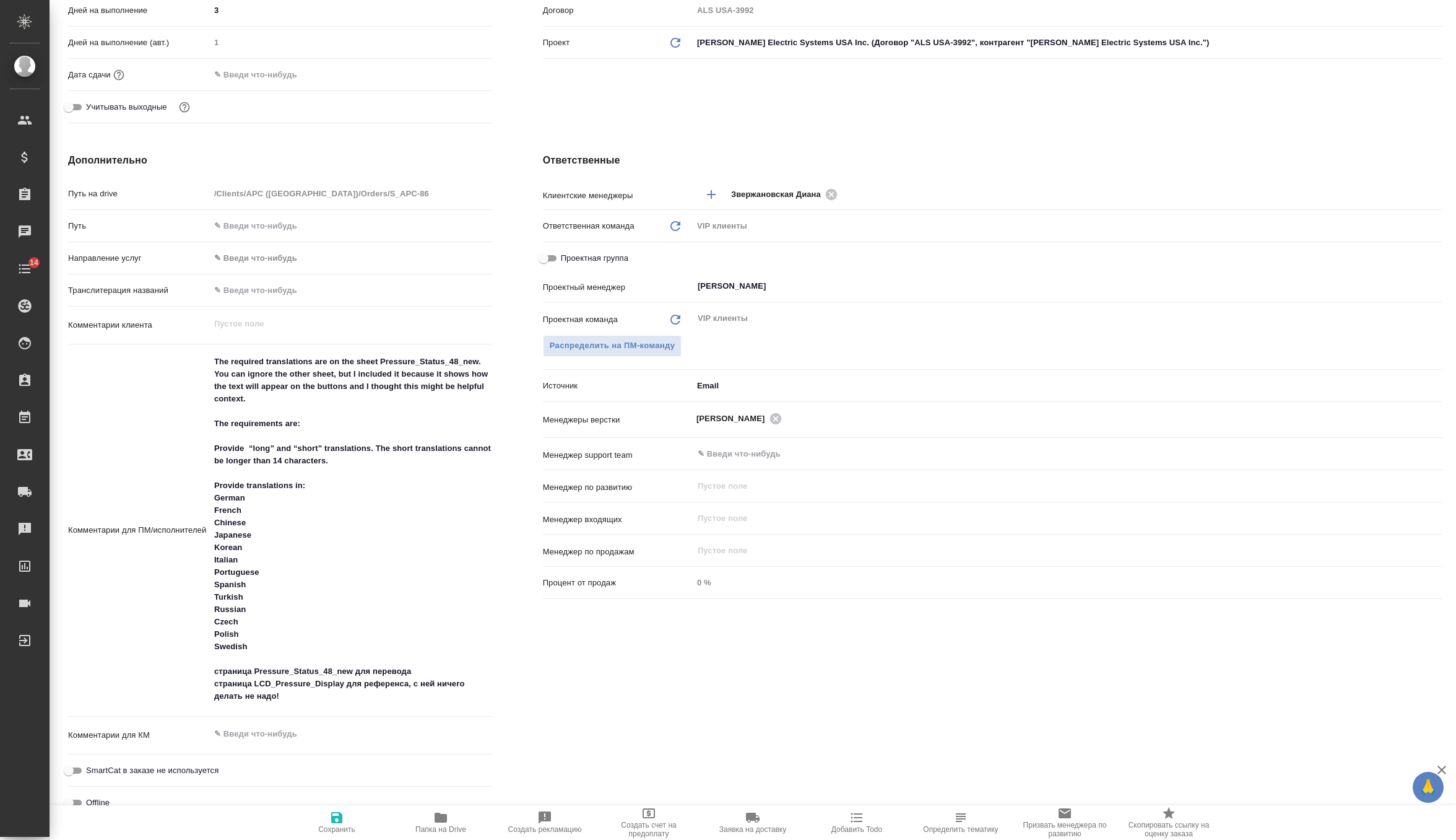
click at [327, 819] on span "Сохранить" at bounding box center [337, 822] width 89 height 24
type textarea "x"
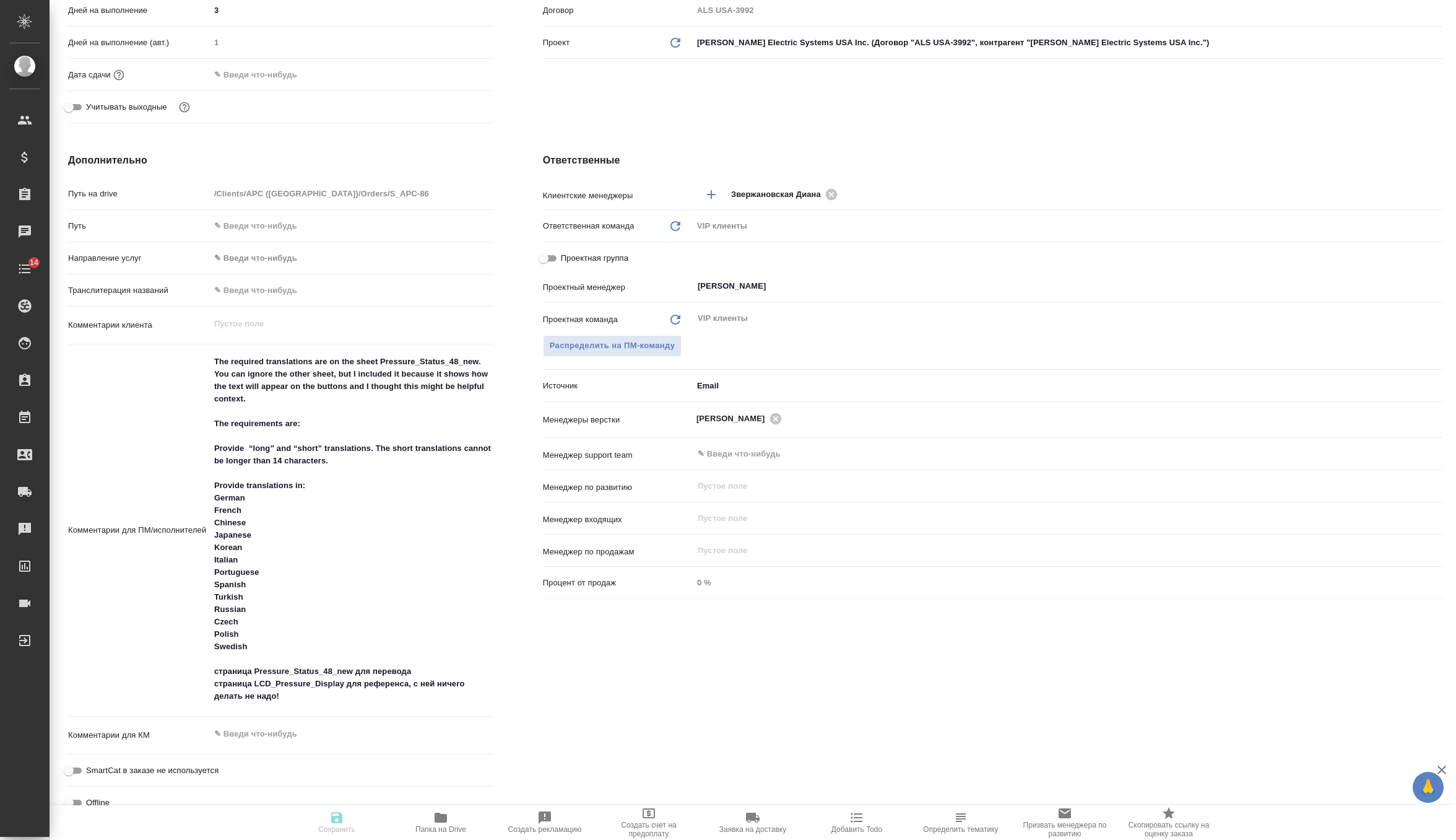
type textarea "x"
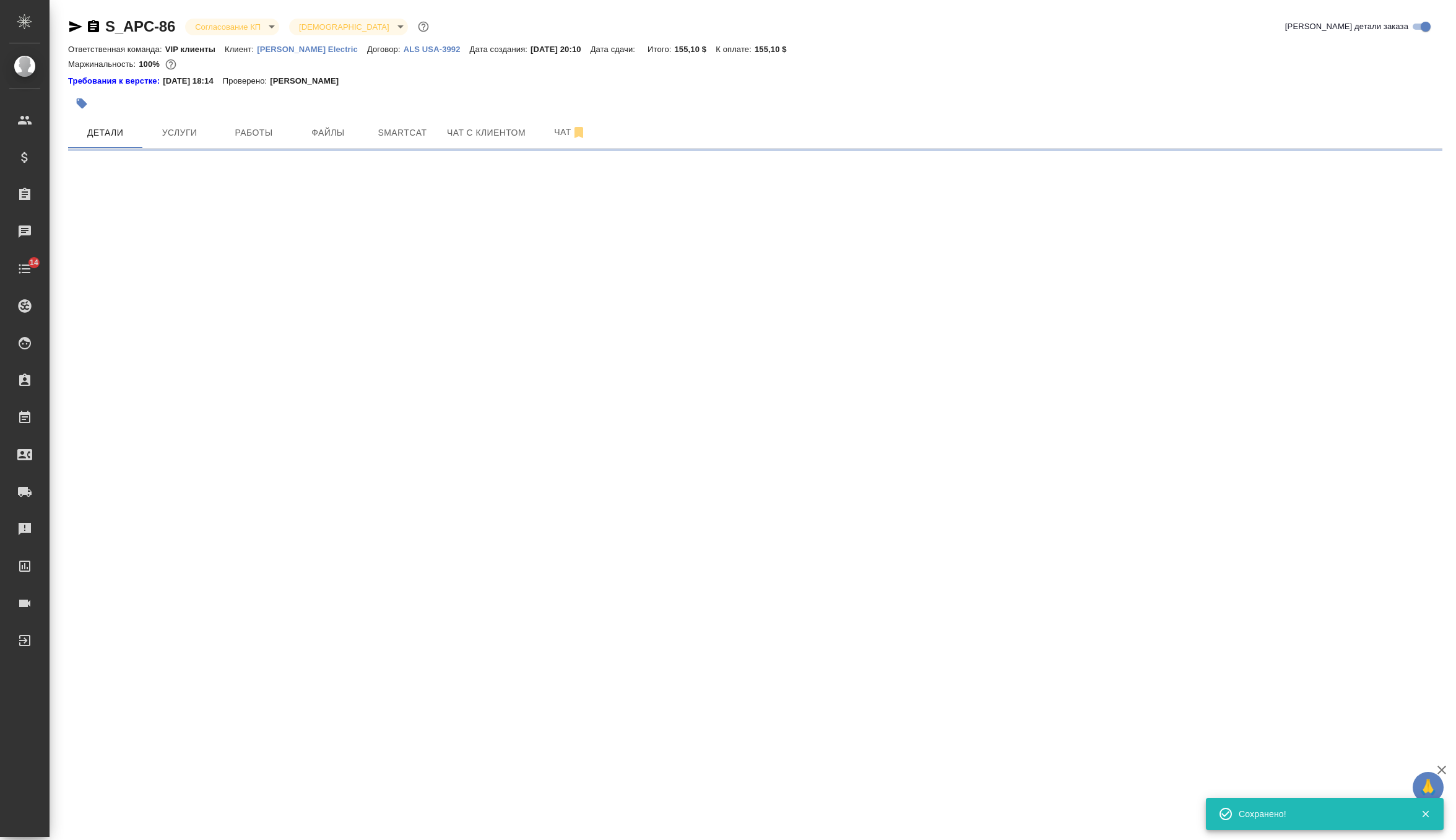
scroll to position [0, 0]
select select "RU"
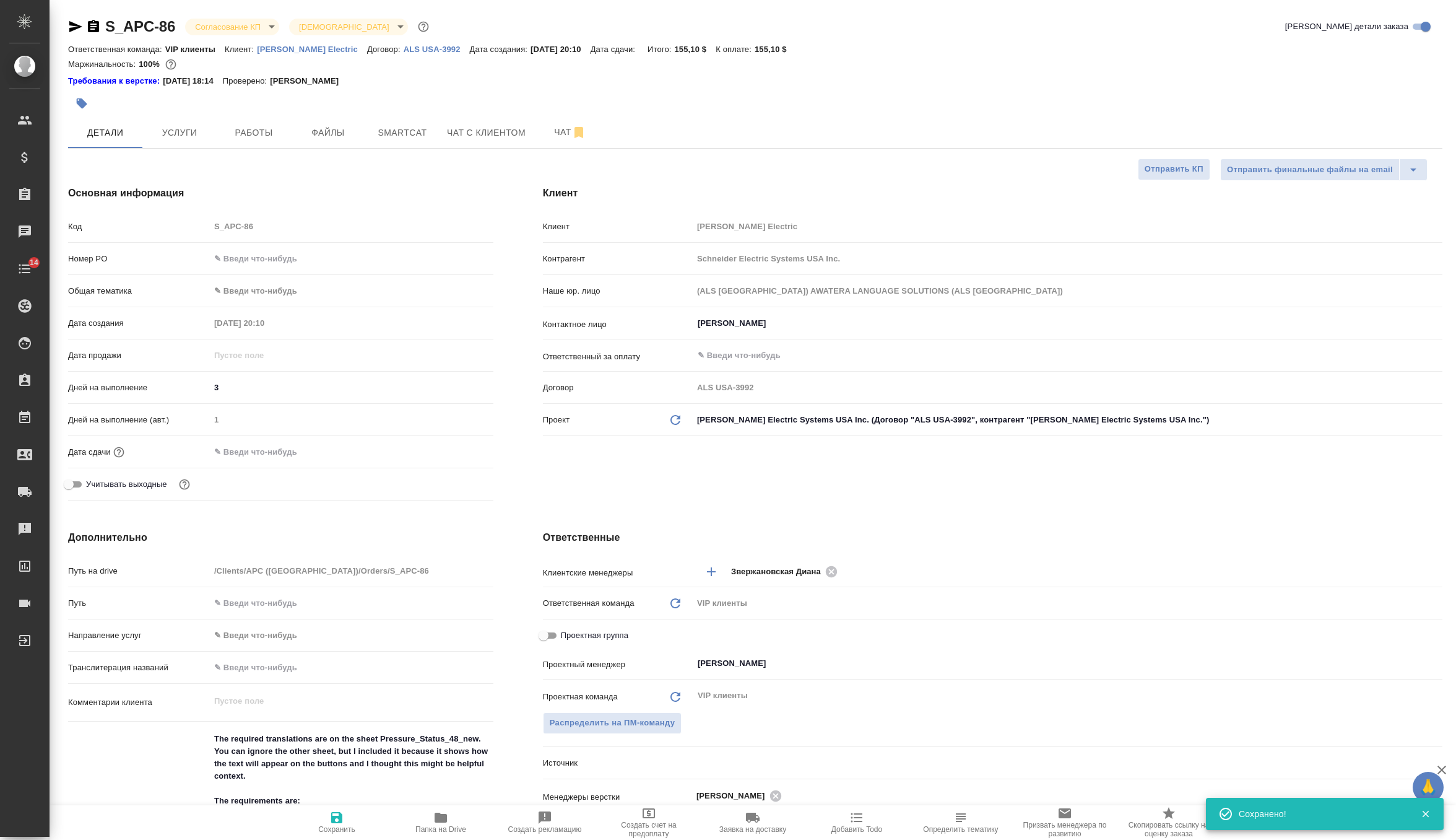
type textarea "x"
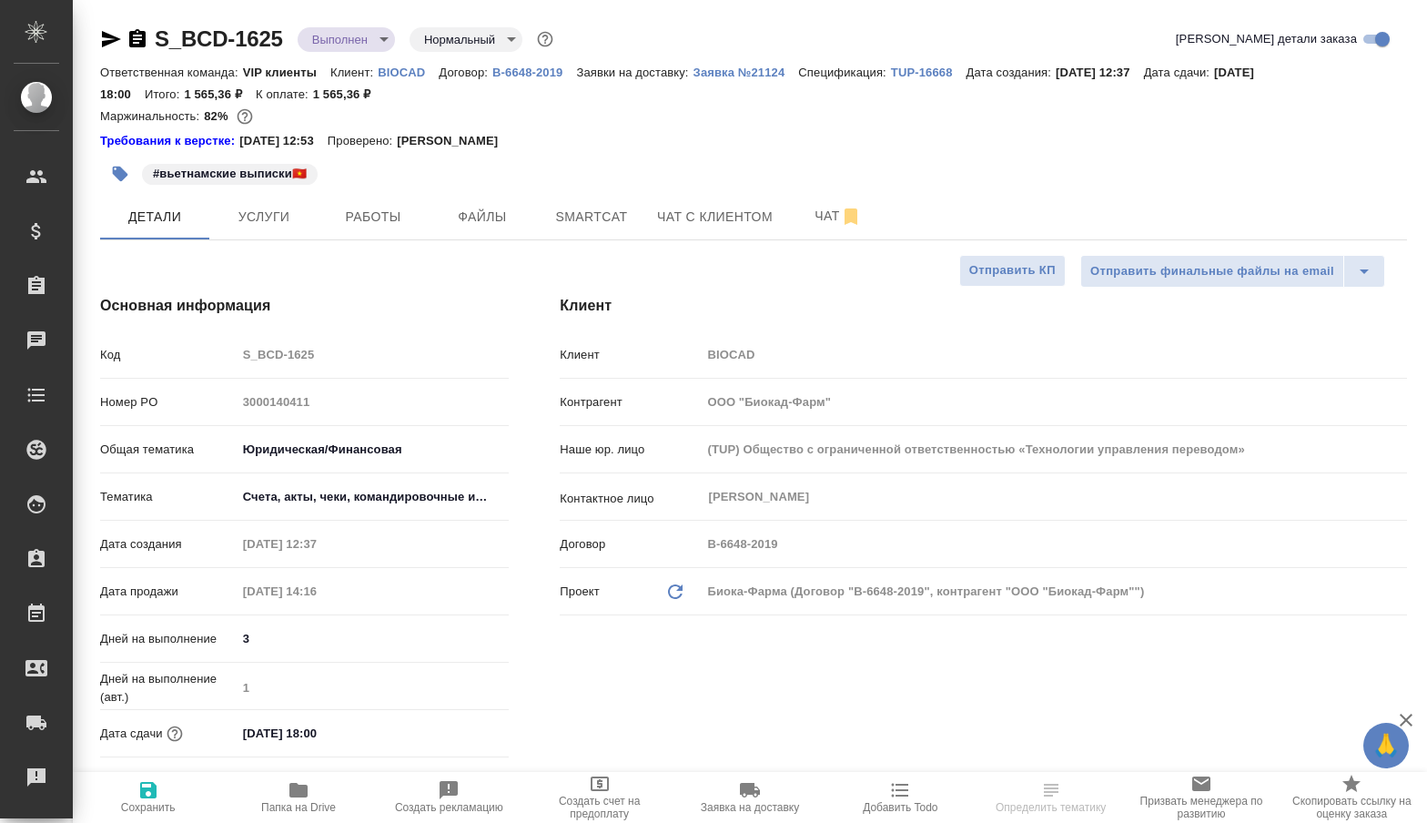
select select "RU"
type textarea "x"
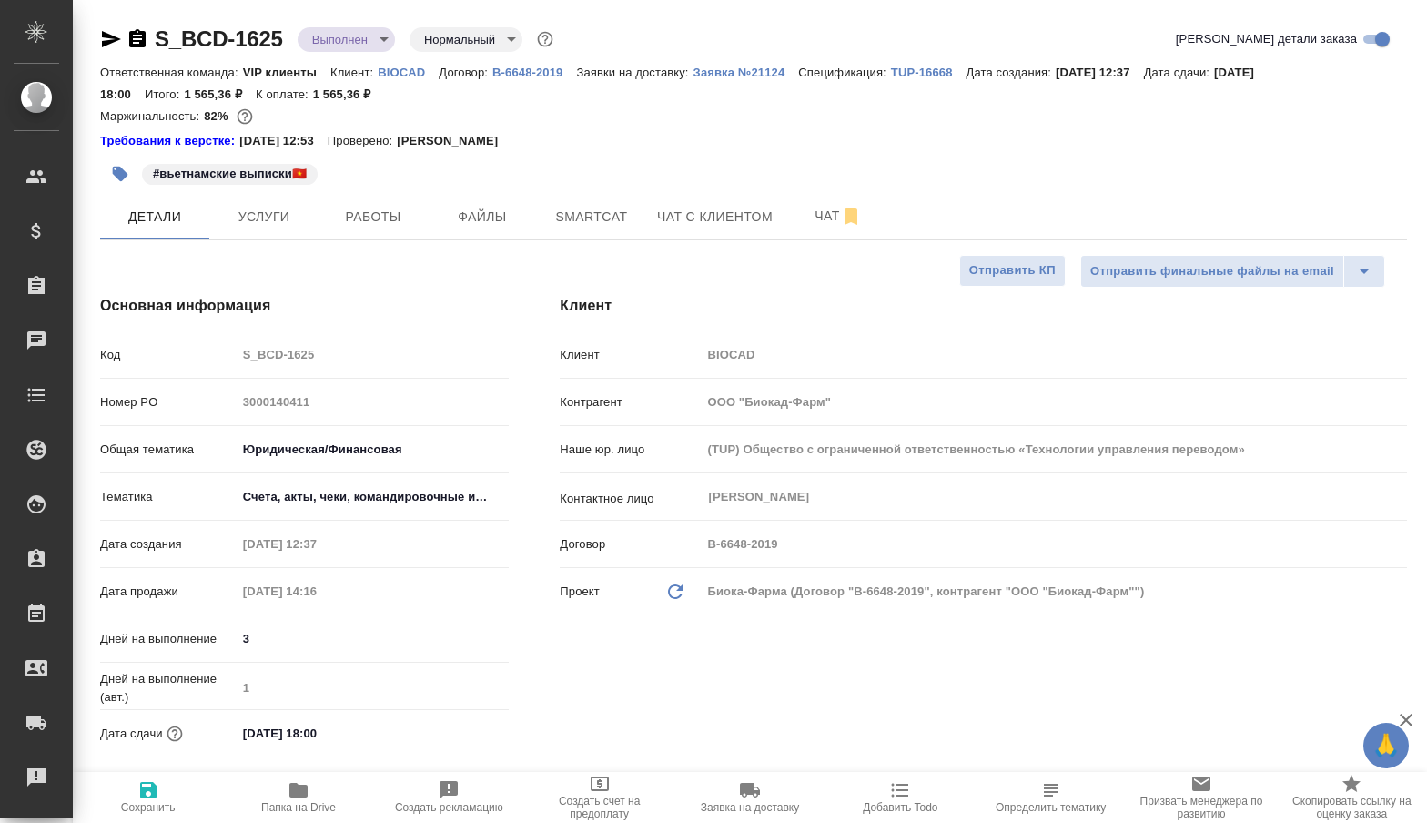
type textarea "x"
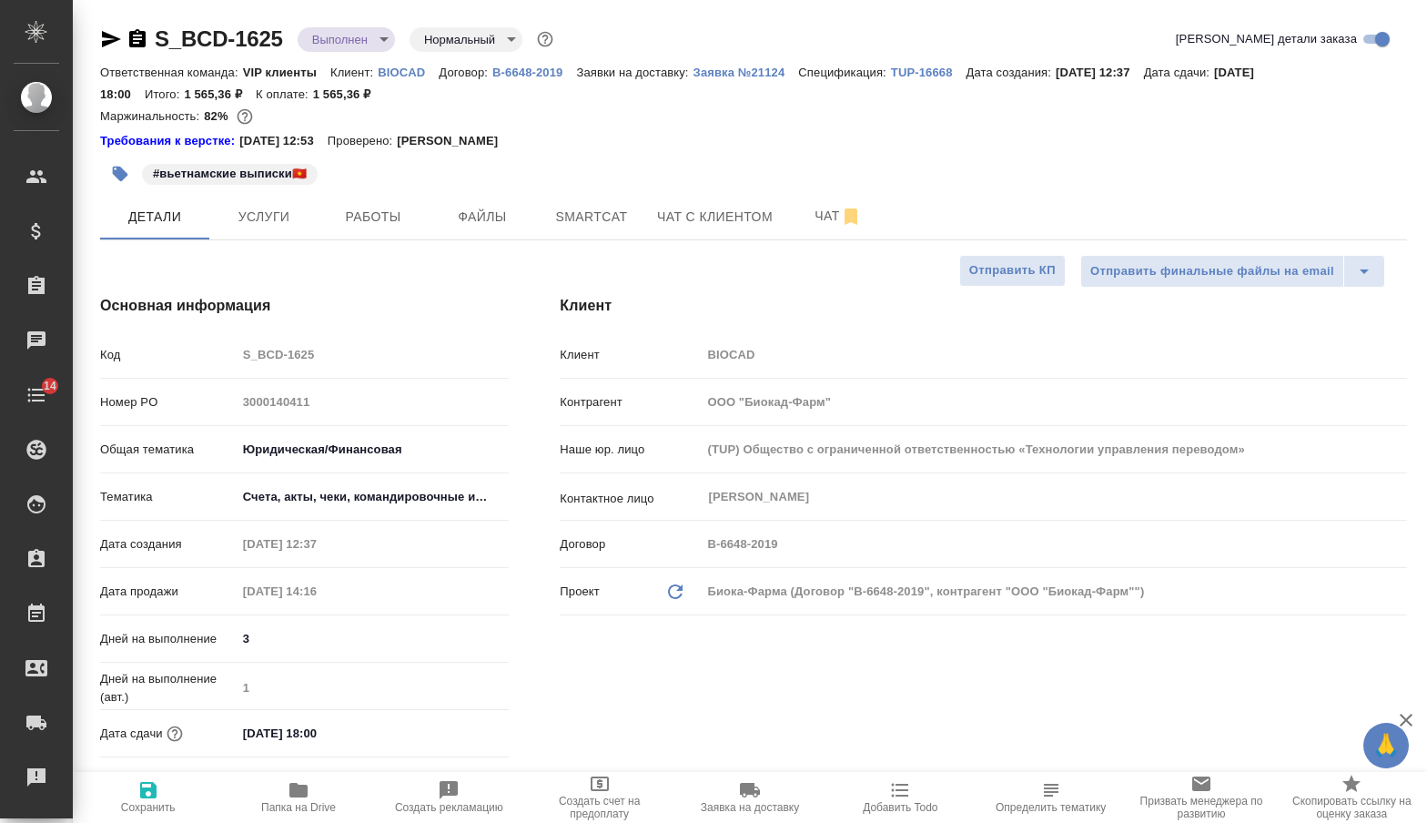
type textarea "x"
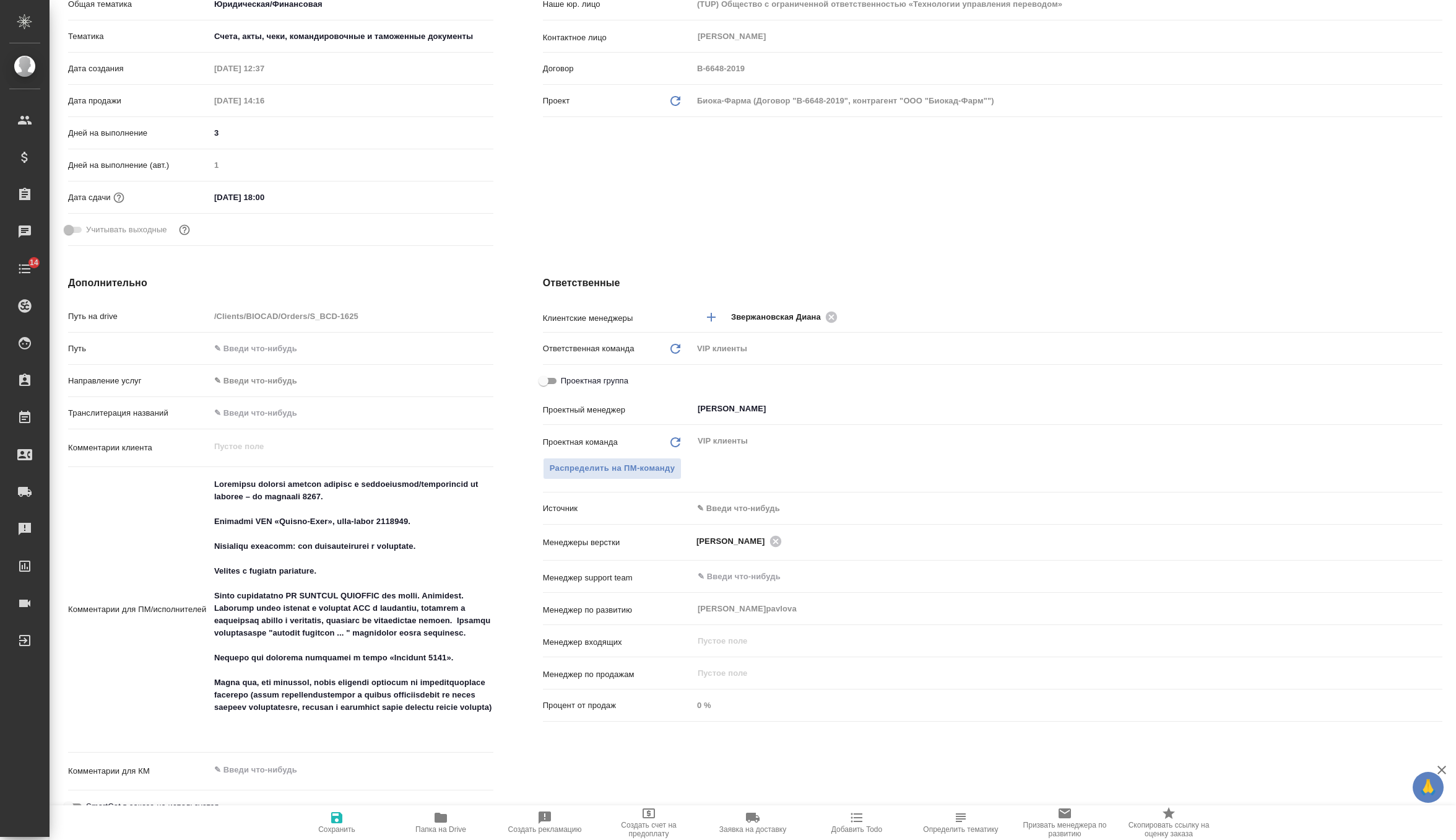
scroll to position [317, 0]
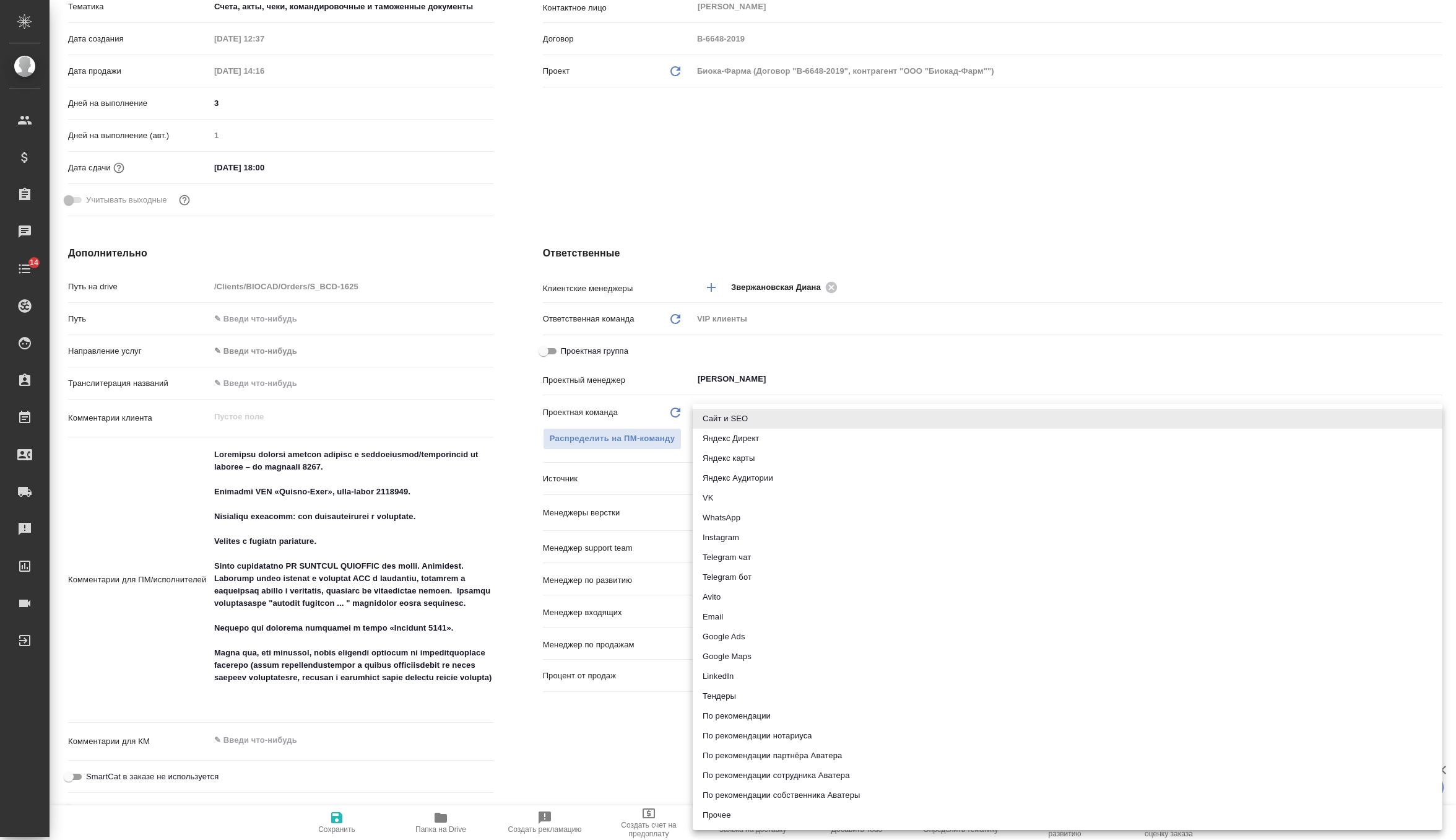
click at [738, 485] on body "🙏 .cls-1 fill:#fff; AWATERA Zverzhanovskaya [PERSON_NAME] Спецификации Заказы 0…" at bounding box center [728, 420] width 1456 height 840
click at [723, 560] on li "Email" at bounding box center [1068, 617] width 750 height 20
type textarea "x"
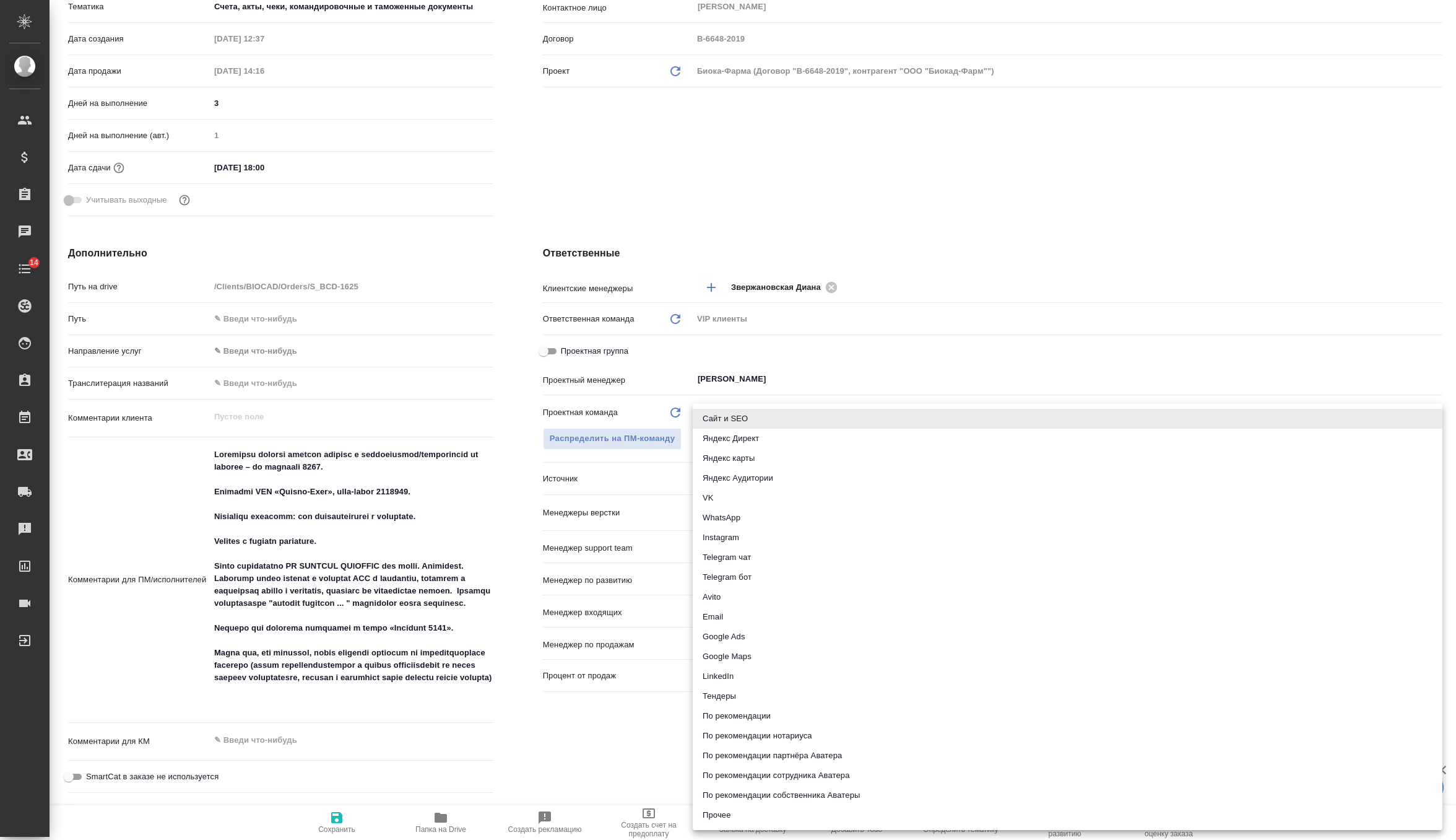
type input "emailAds"
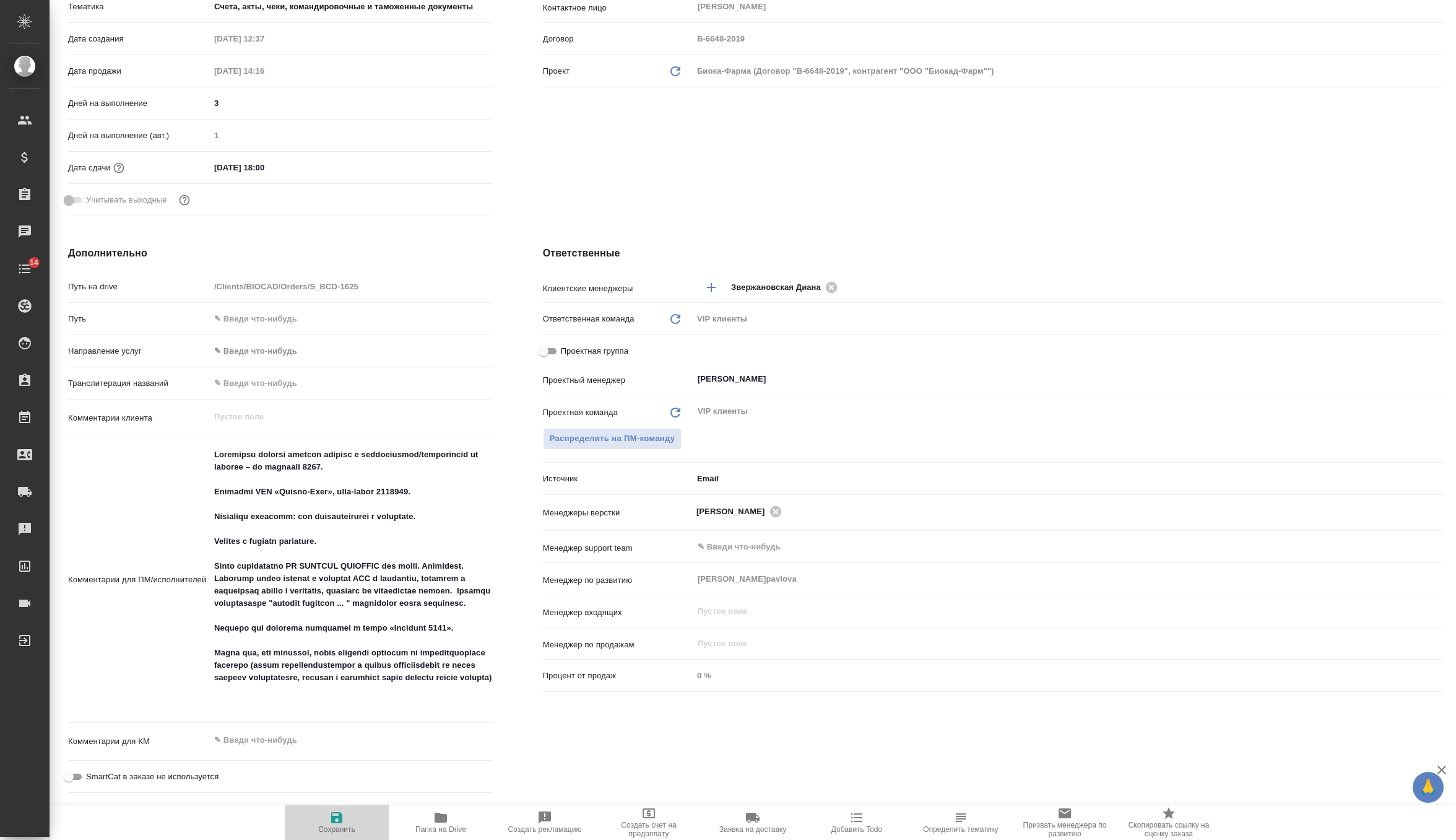
click at [337, 560] on span "Сохранить" at bounding box center [337, 829] width 37 height 9
type textarea "x"
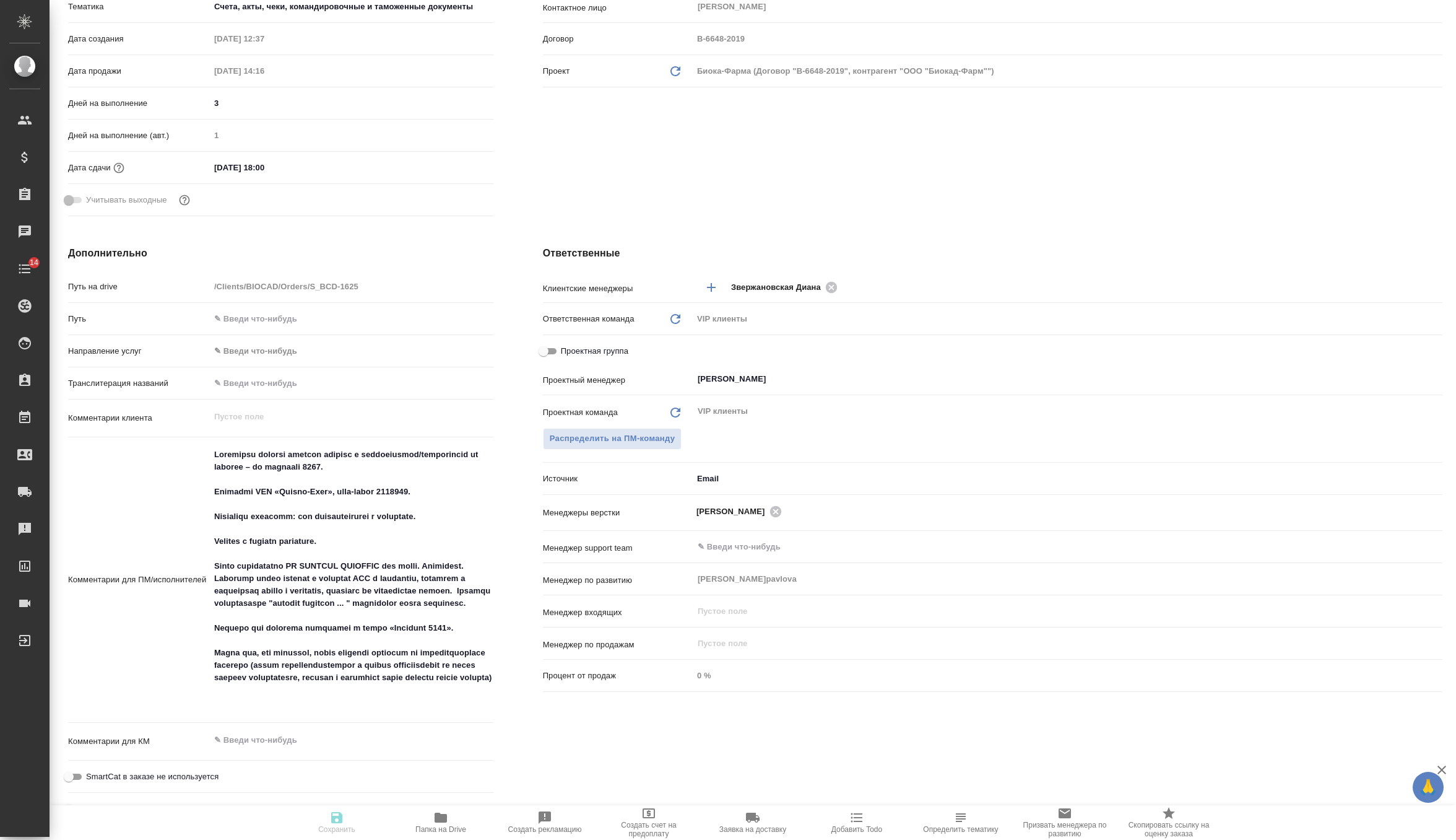
type textarea "x"
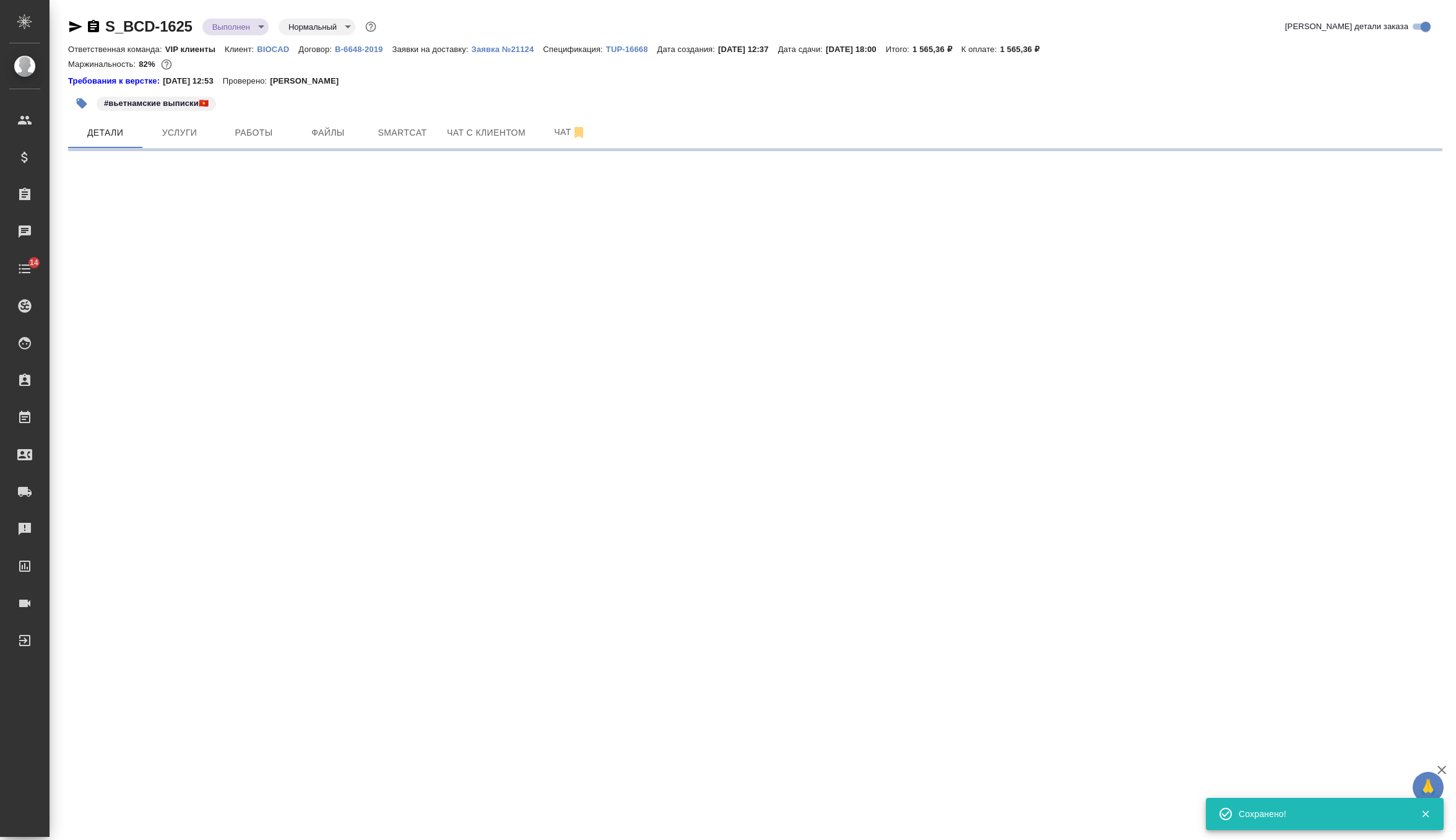
scroll to position [0, 0]
select select "RU"
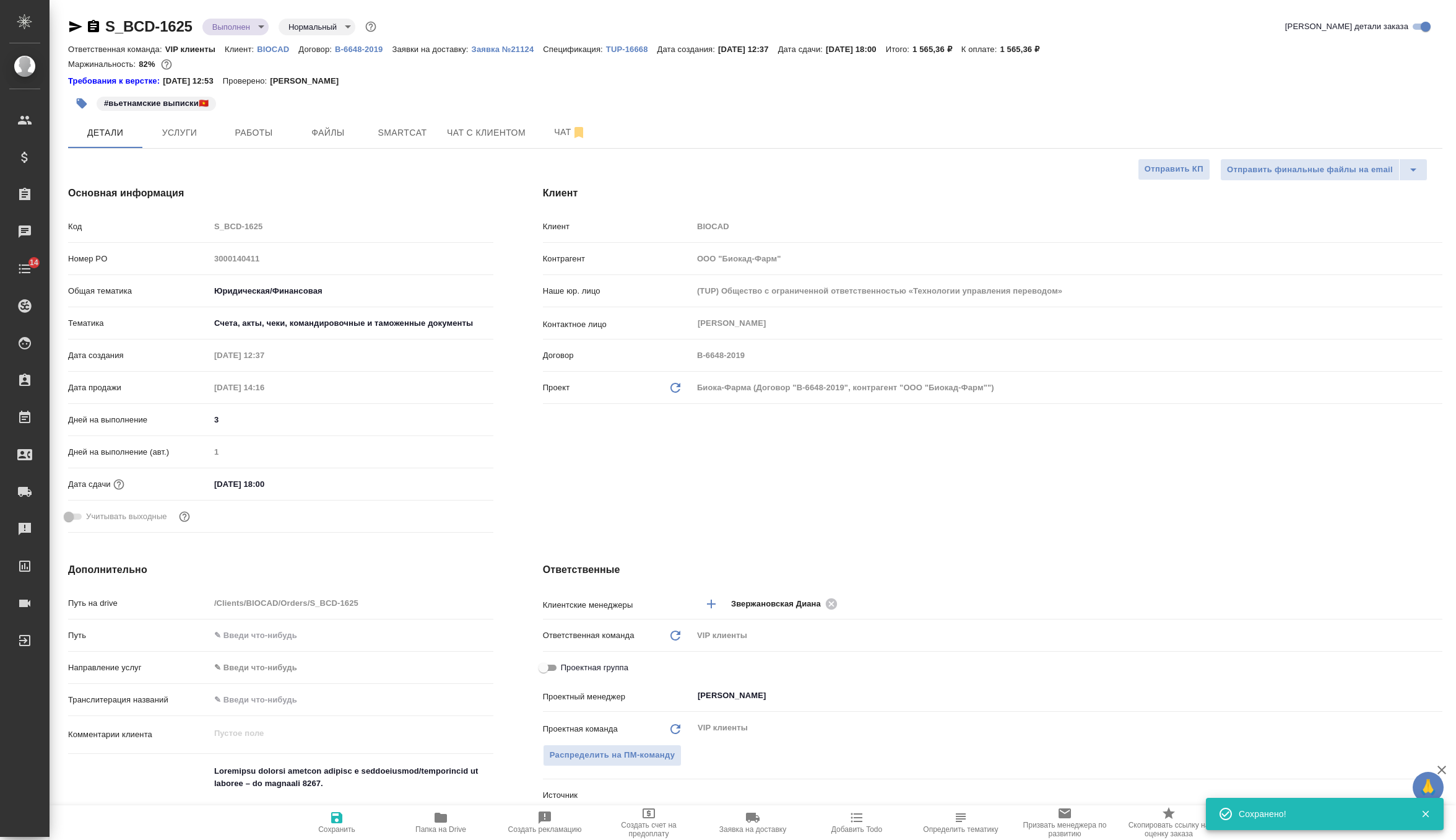
type textarea "x"
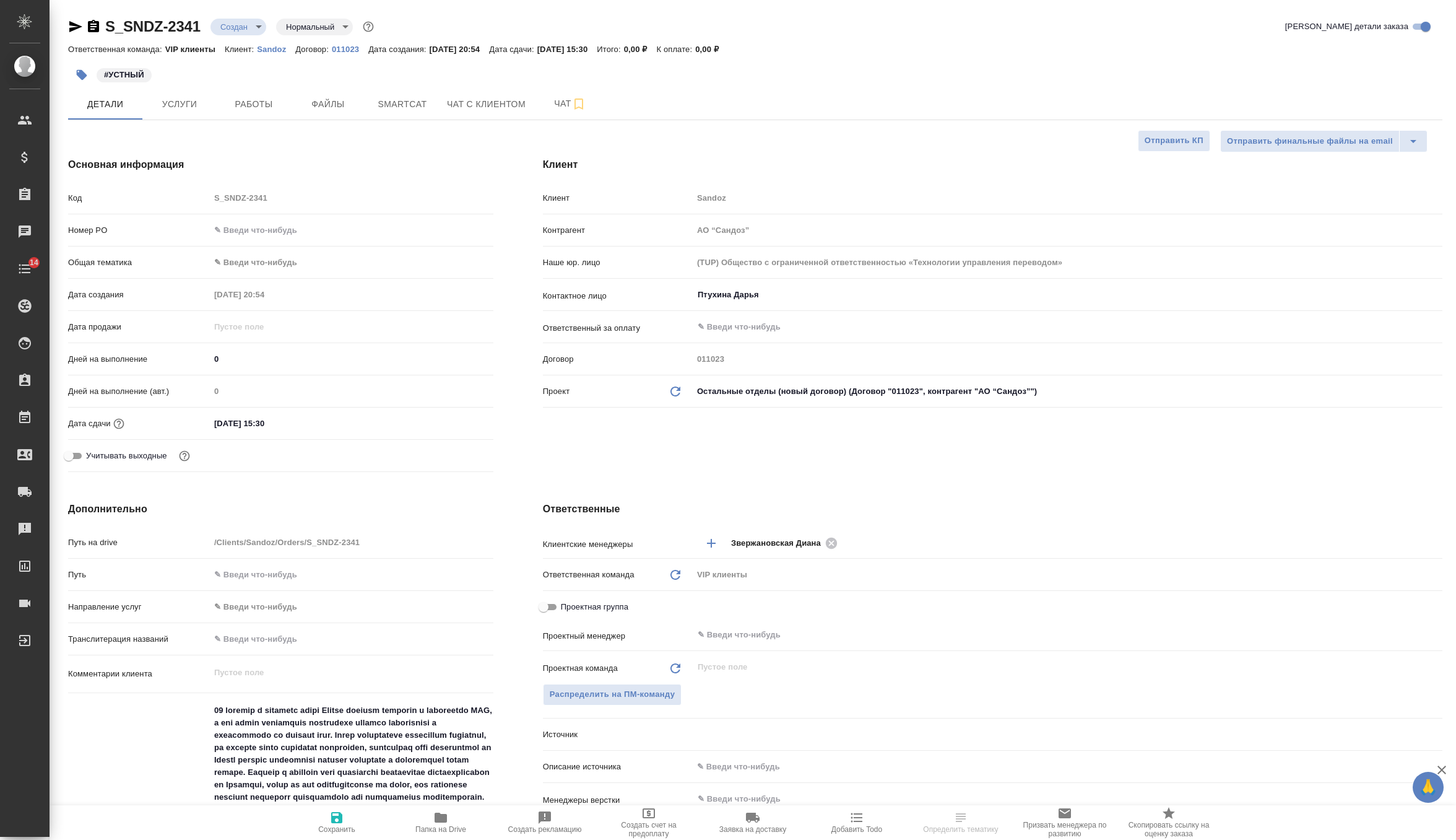
select select "RU"
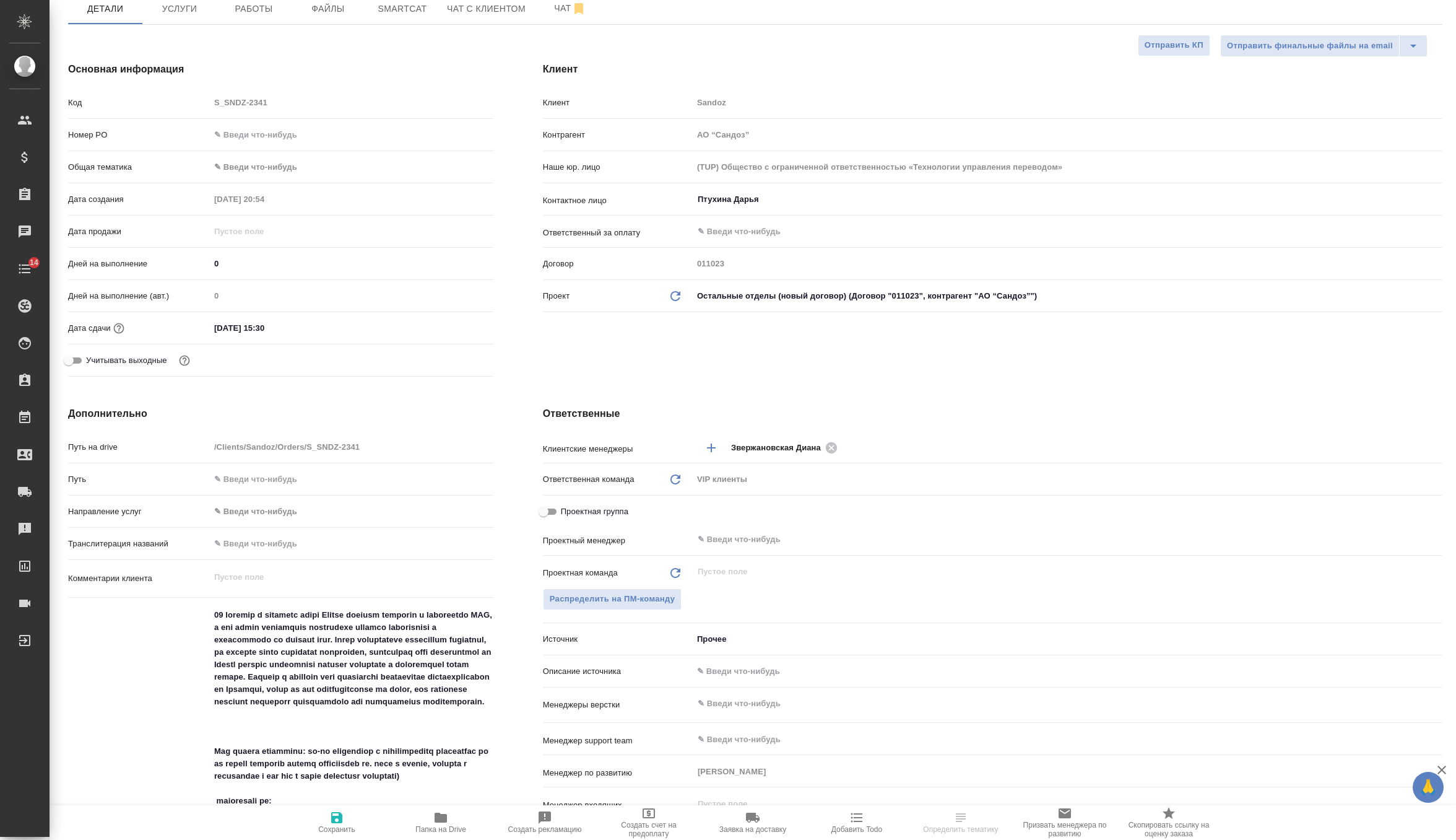
scroll to position [157, 0]
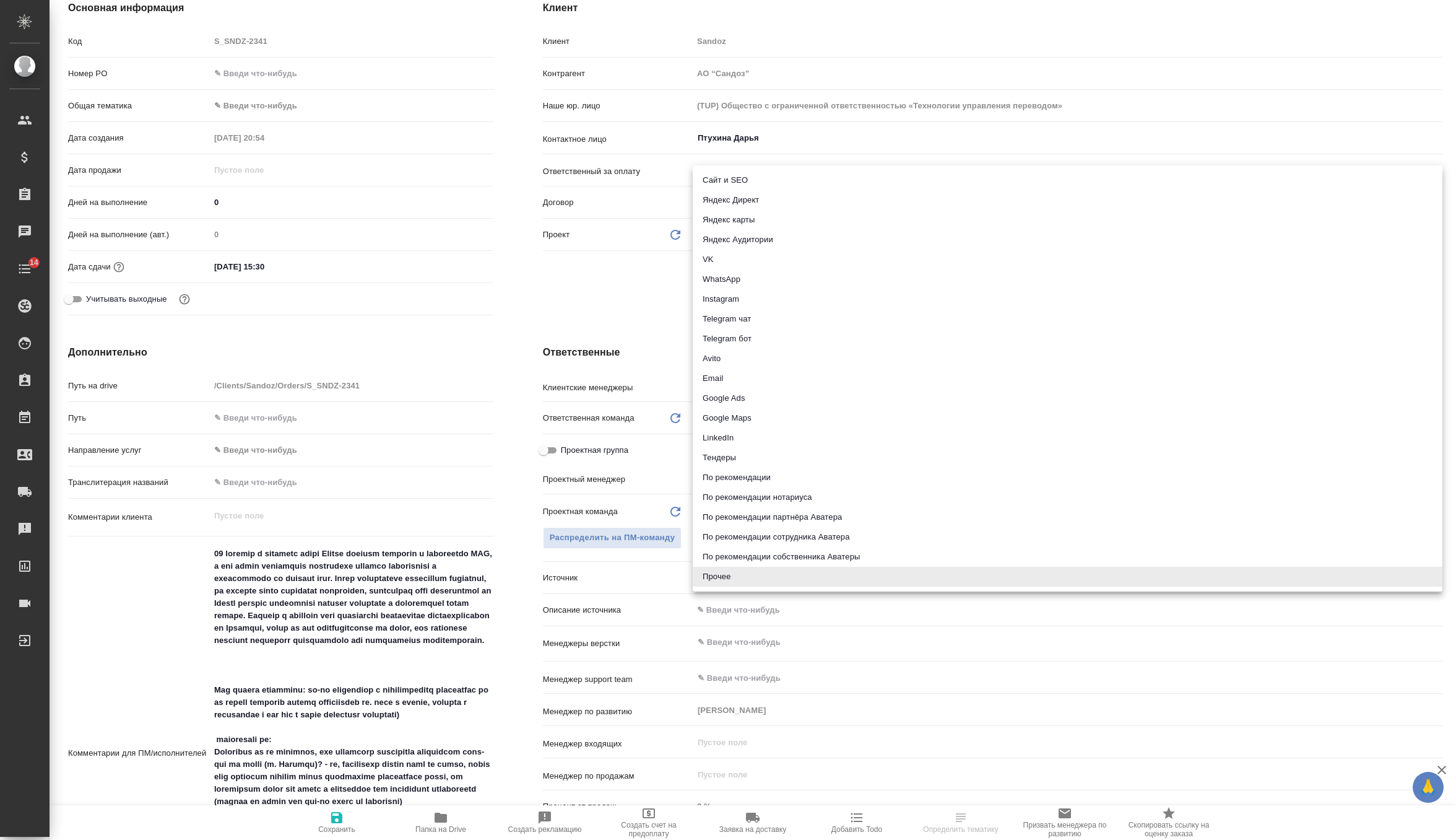
click at [729, 572] on body "🙏 .cls-1 fill:#fff; AWATERA Zverzhanovskaya [PERSON_NAME] Спецификации Заказы Ч…" at bounding box center [728, 420] width 1456 height 840
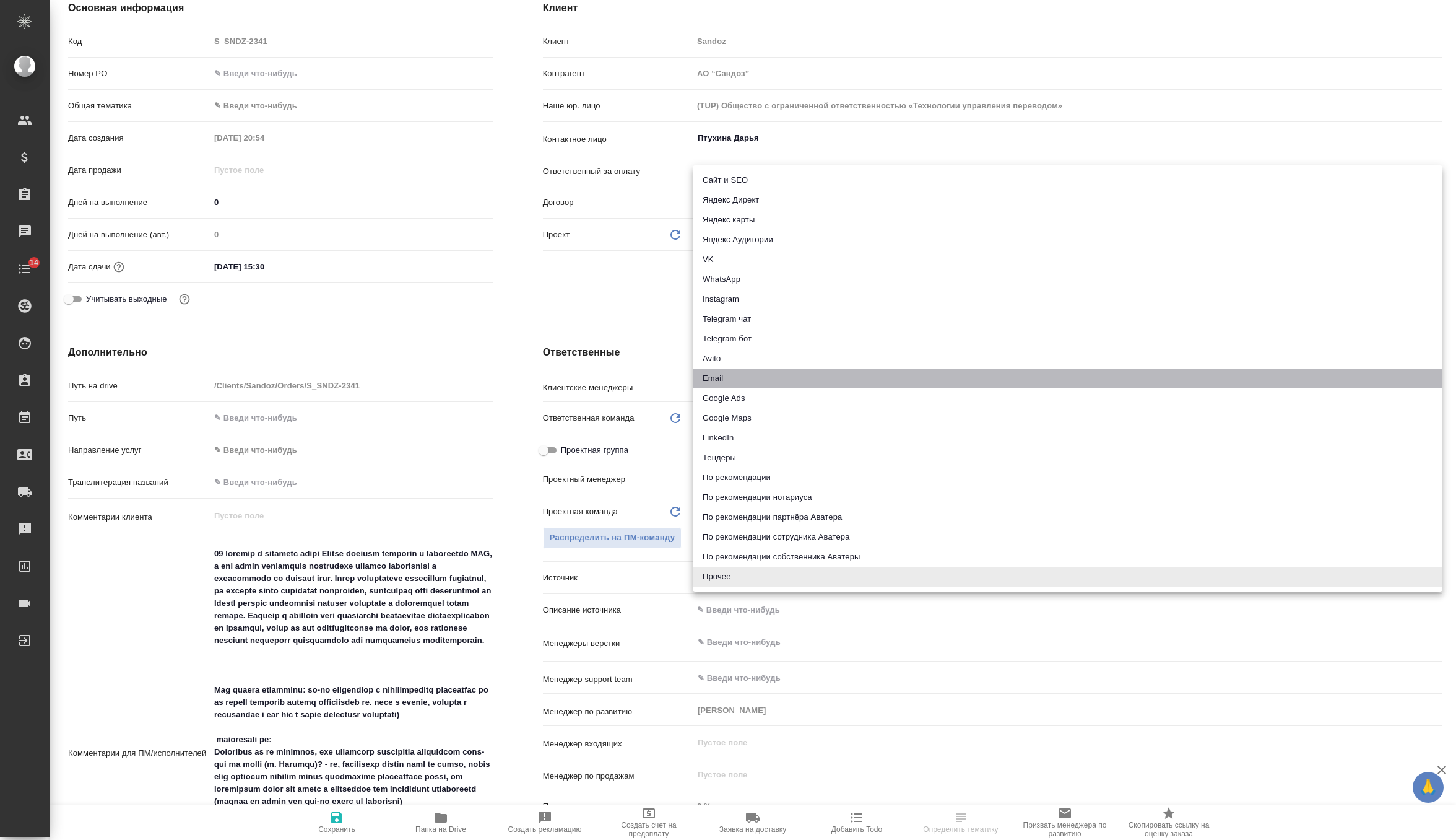
click at [760, 387] on li "Email" at bounding box center [1068, 378] width 750 height 20
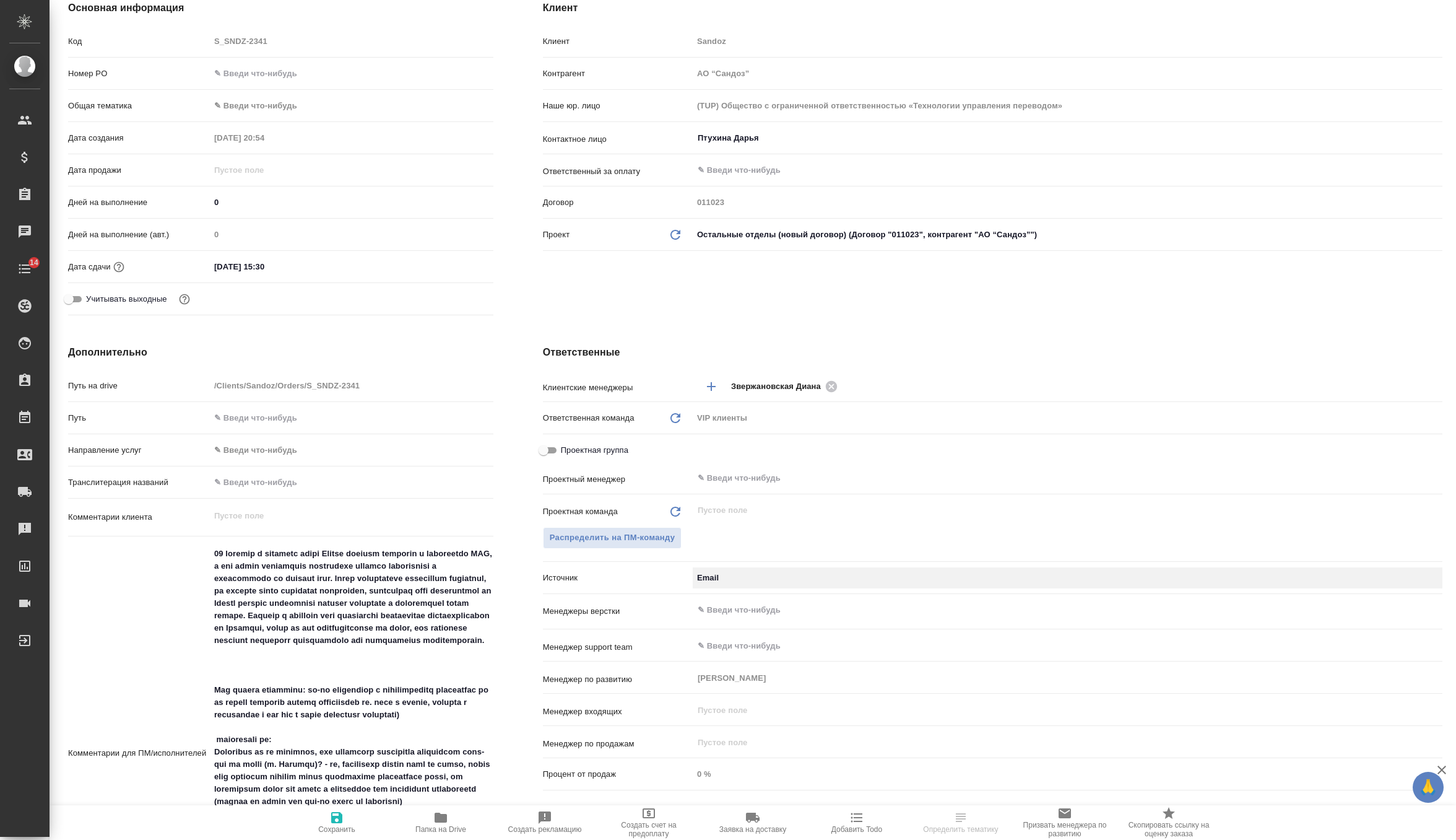
type input "emailAds"
click at [328, 822] on span "Сохранить" at bounding box center [337, 822] width 89 height 24
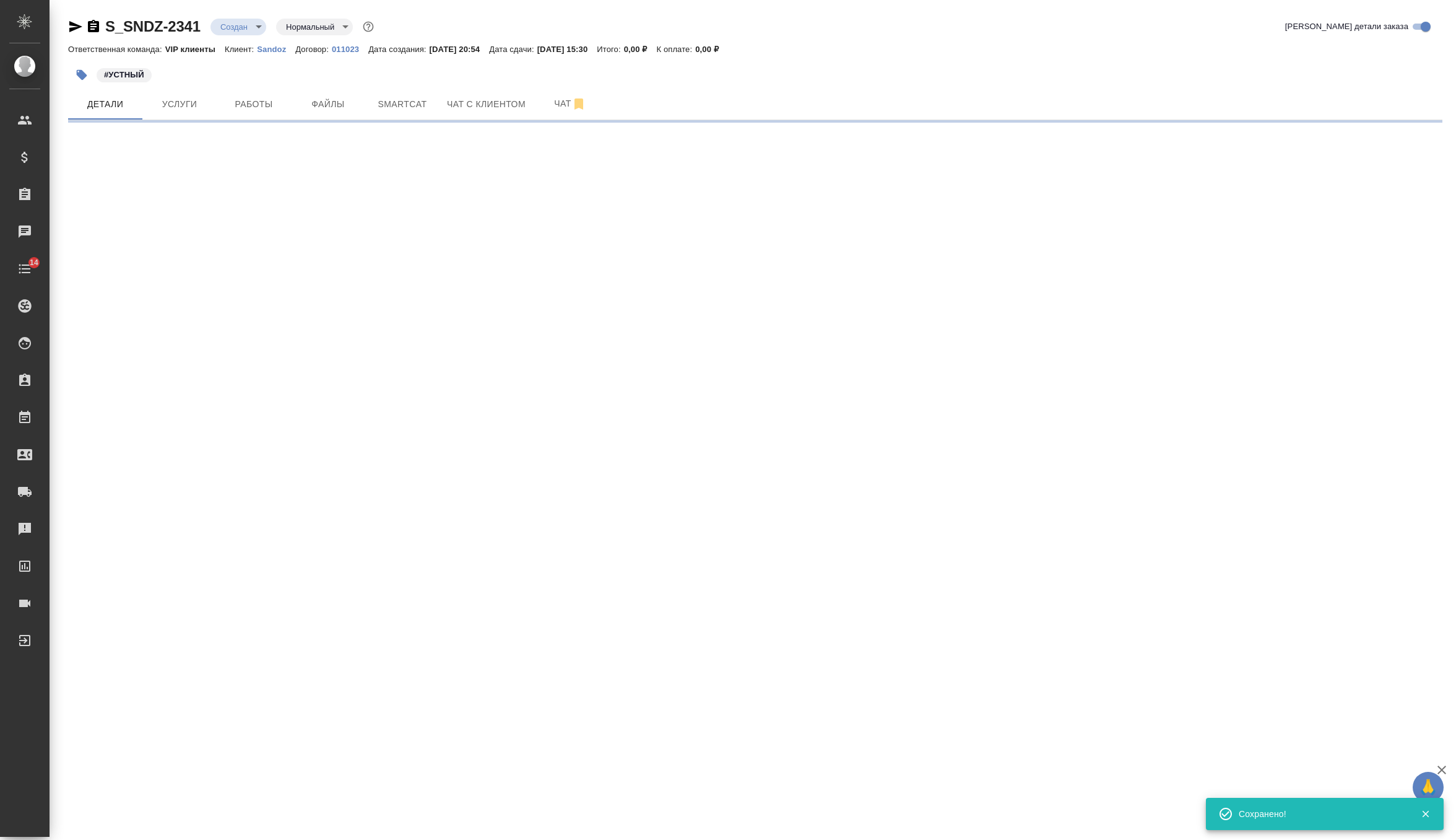
scroll to position [0, 0]
select select "RU"
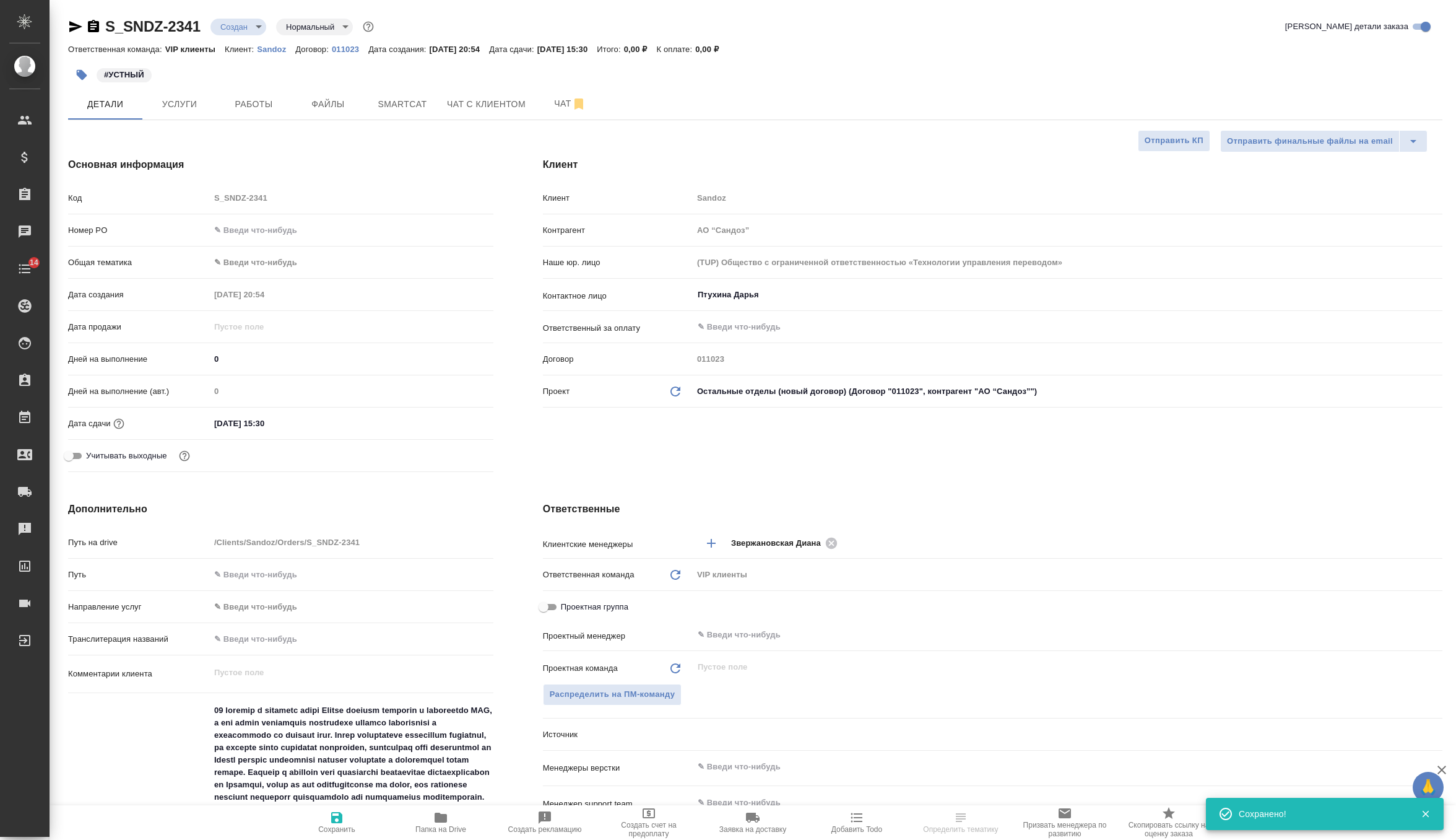
type textarea "x"
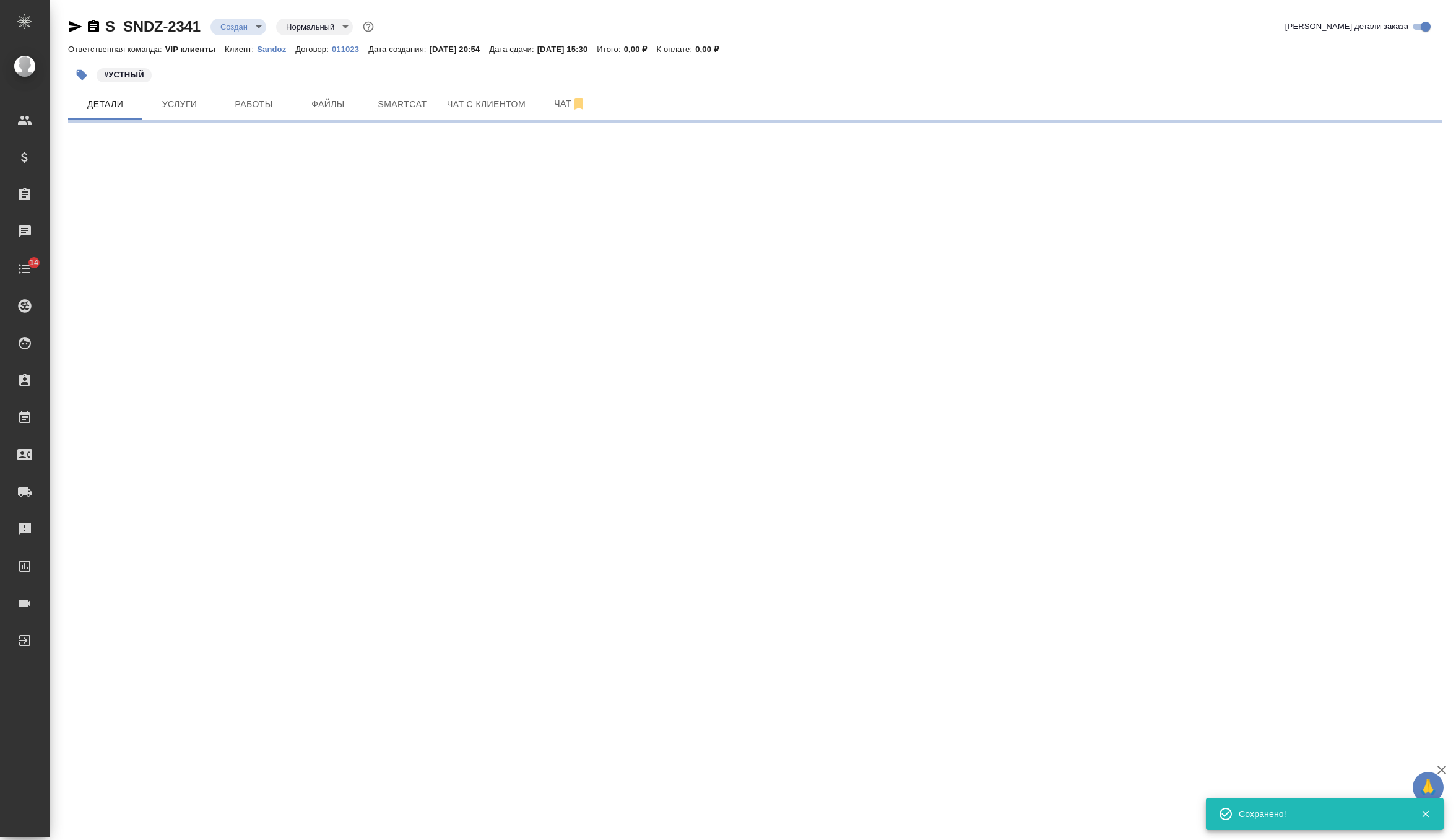
select select "RU"
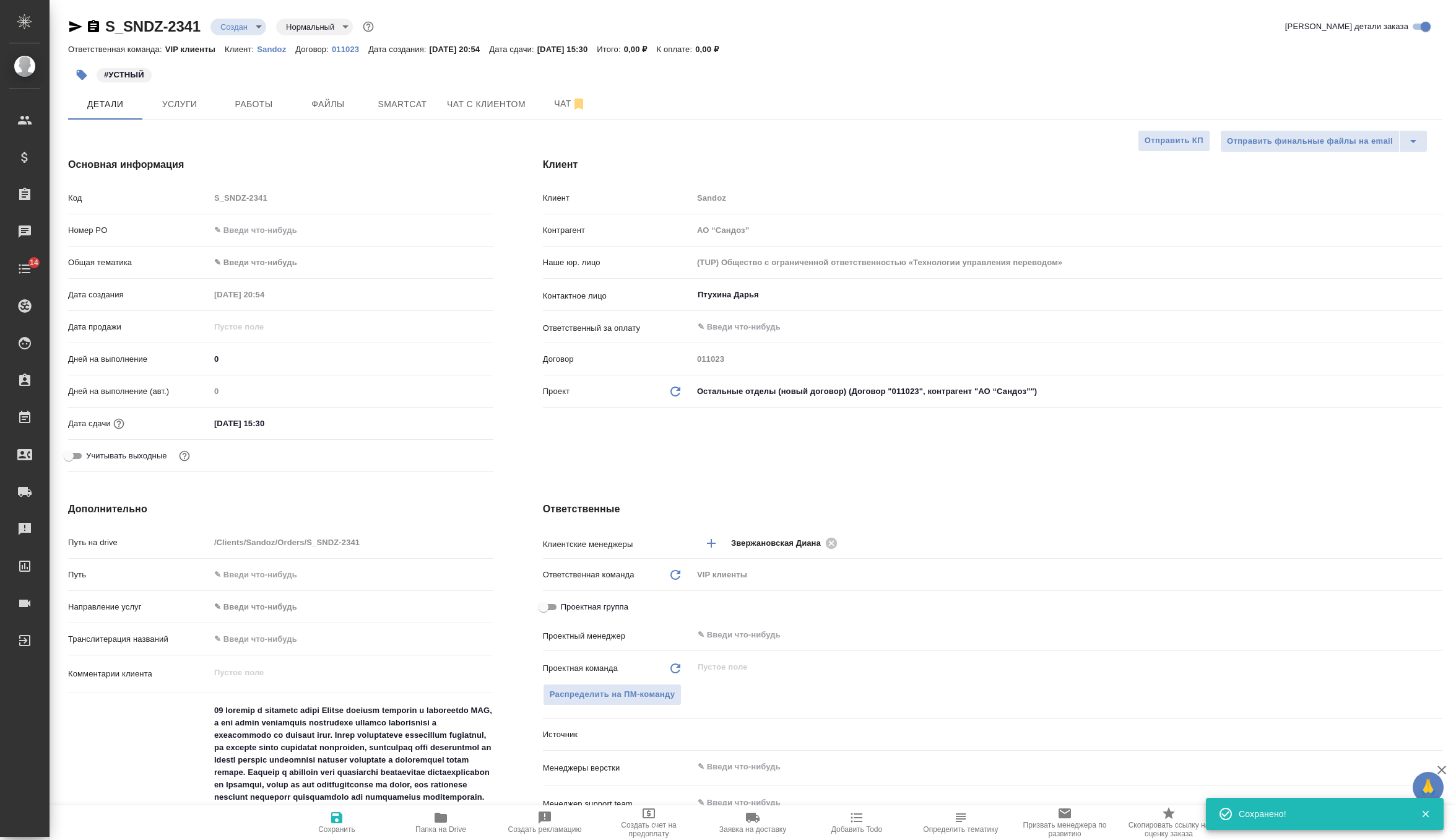
type textarea "x"
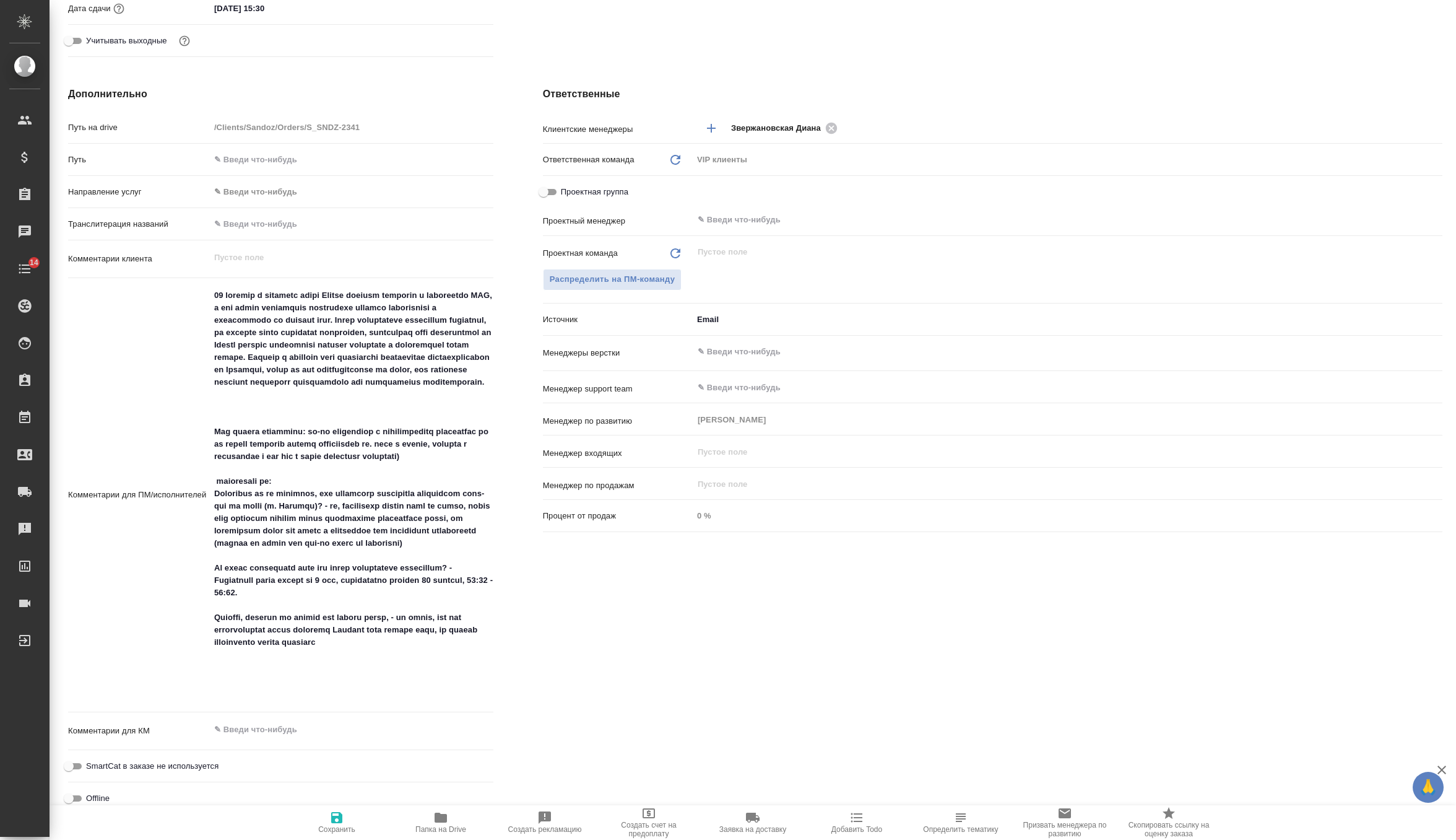
scroll to position [418, 0]
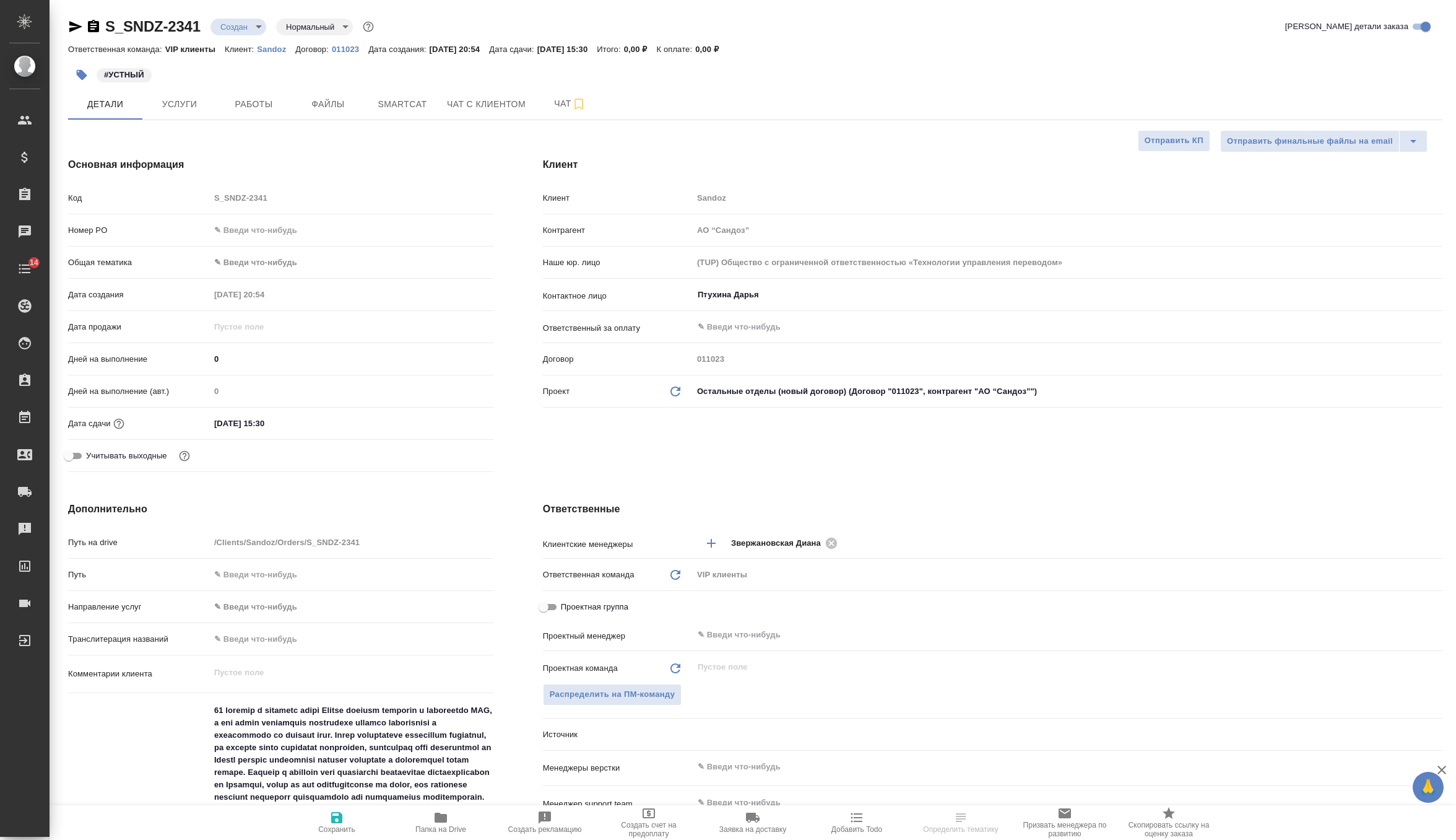
select select "RU"
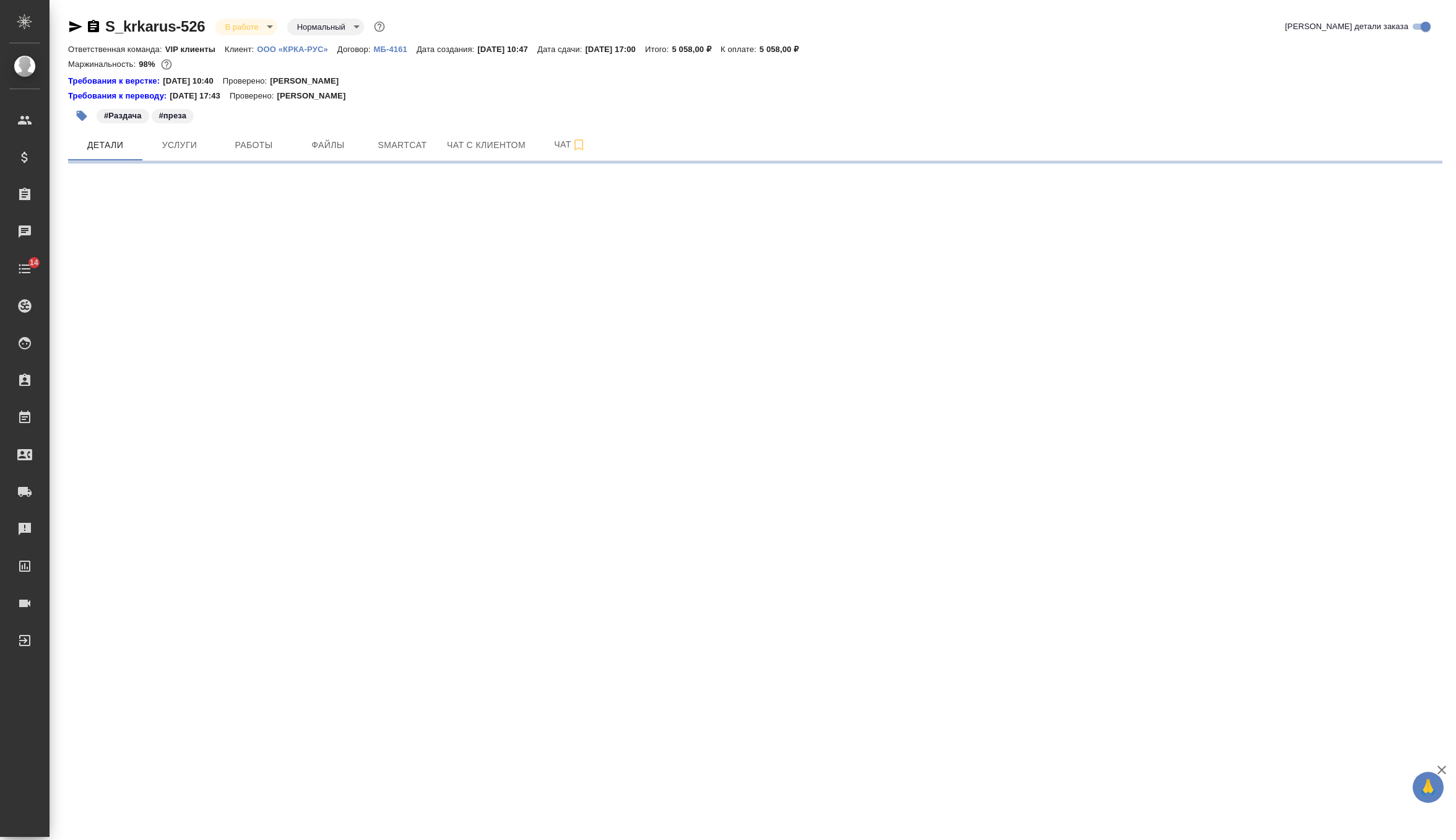
select select "RU"
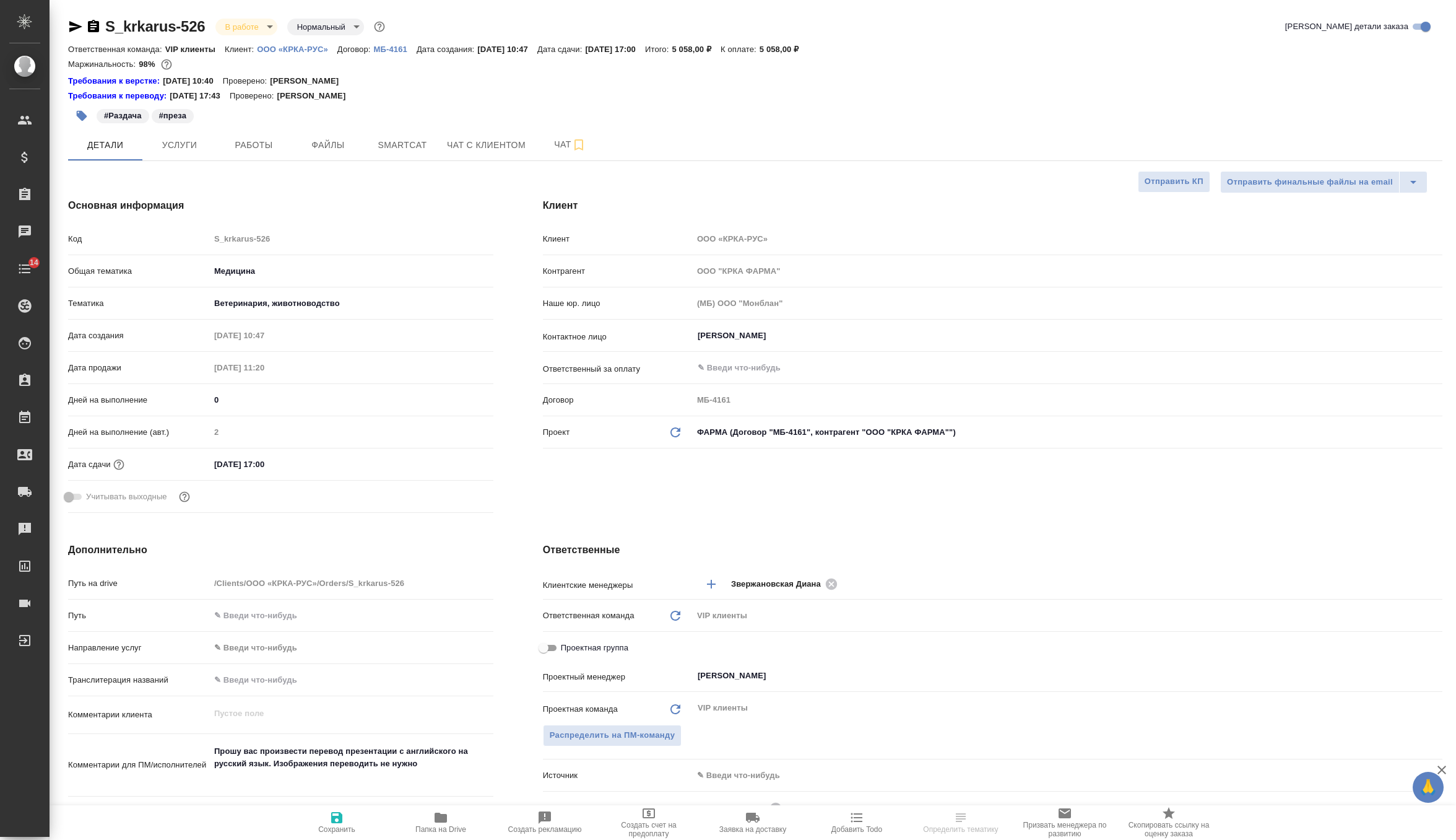
type textarea "x"
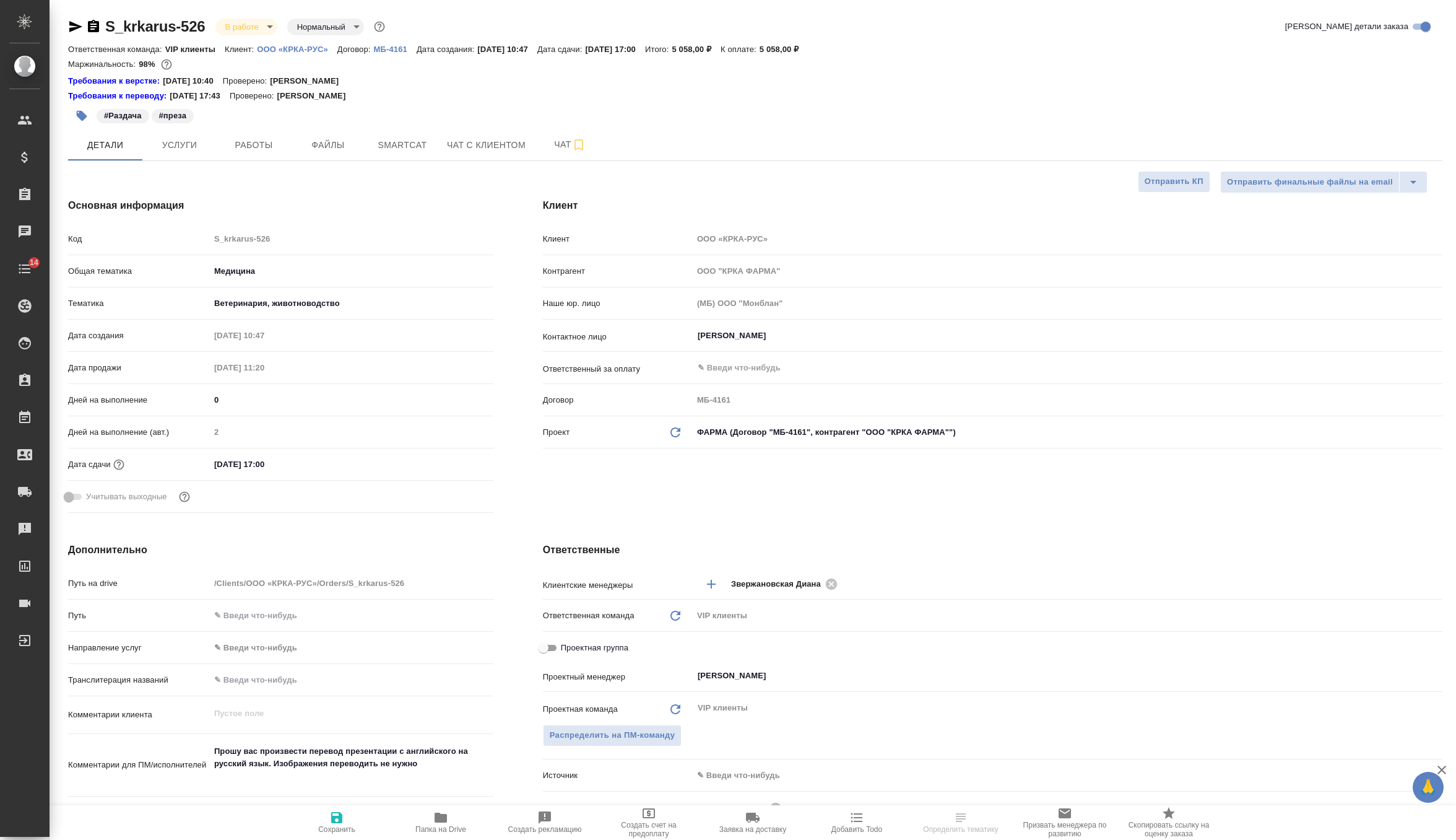
type textarea "x"
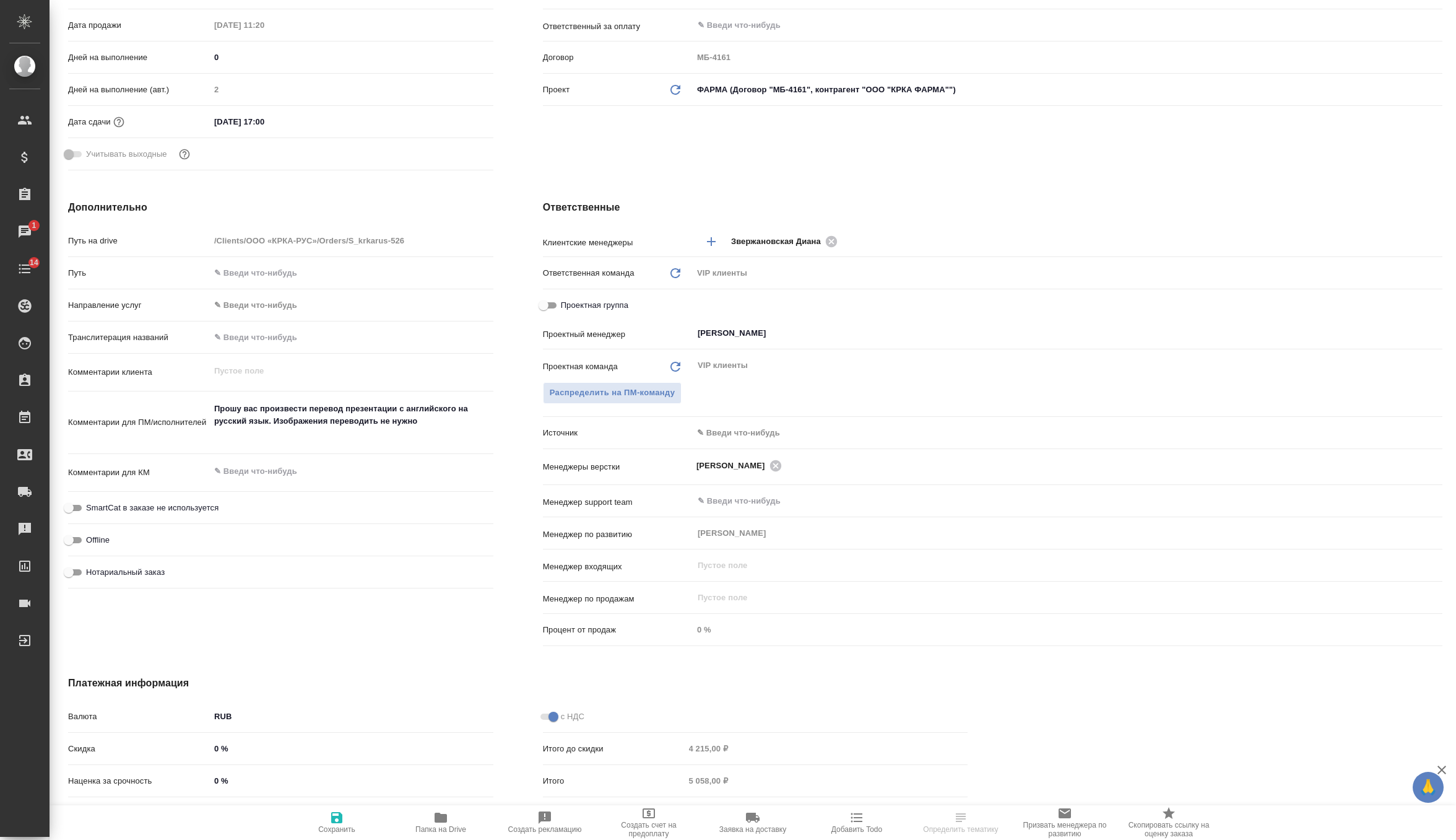
scroll to position [353, 0]
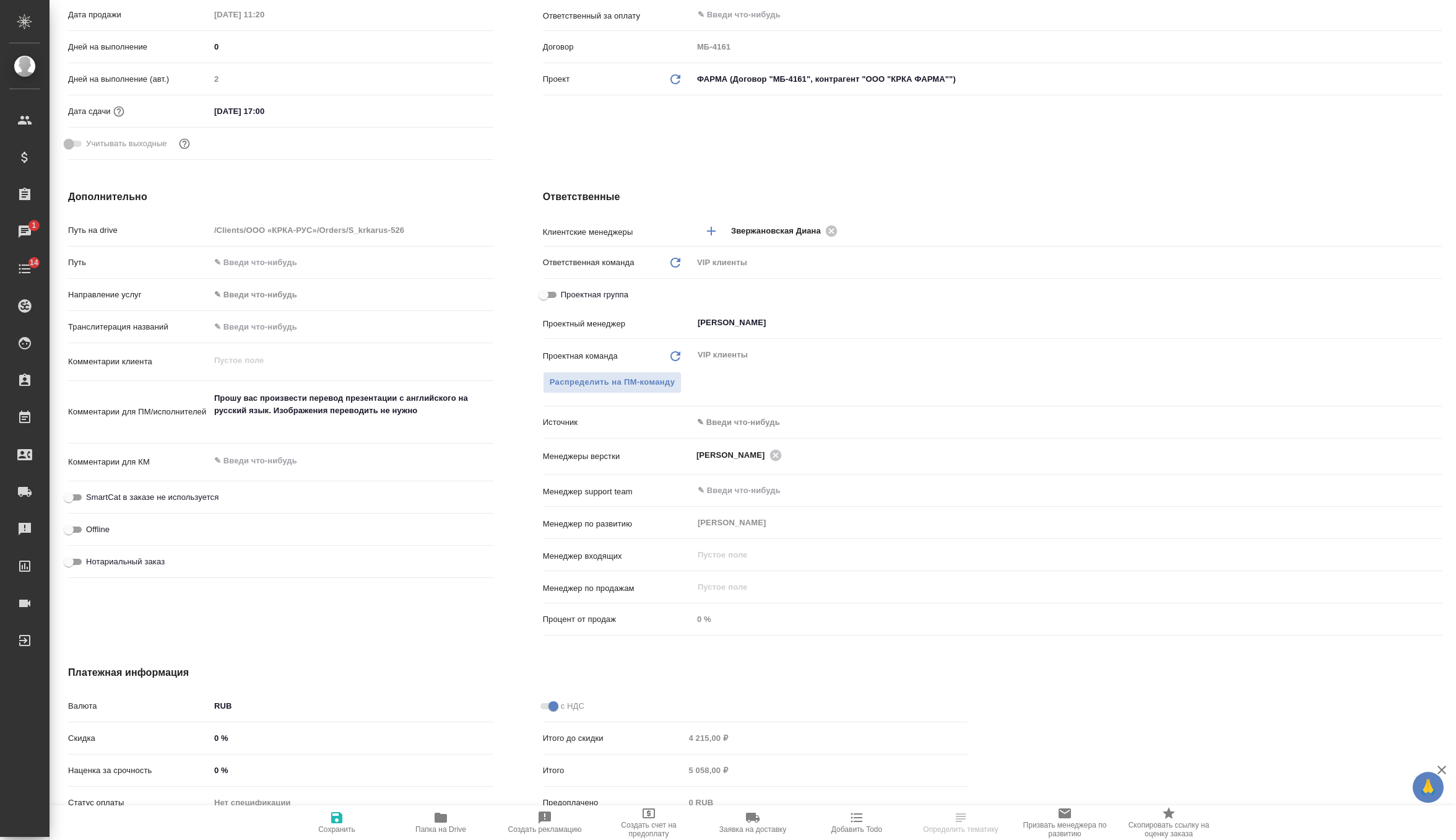
click at [740, 423] on body "🙏 .cls-1 fill:#fff; AWATERA Zverzhanovskaya [PERSON_NAME] Спецификации Заказы 1…" at bounding box center [728, 420] width 1456 height 840
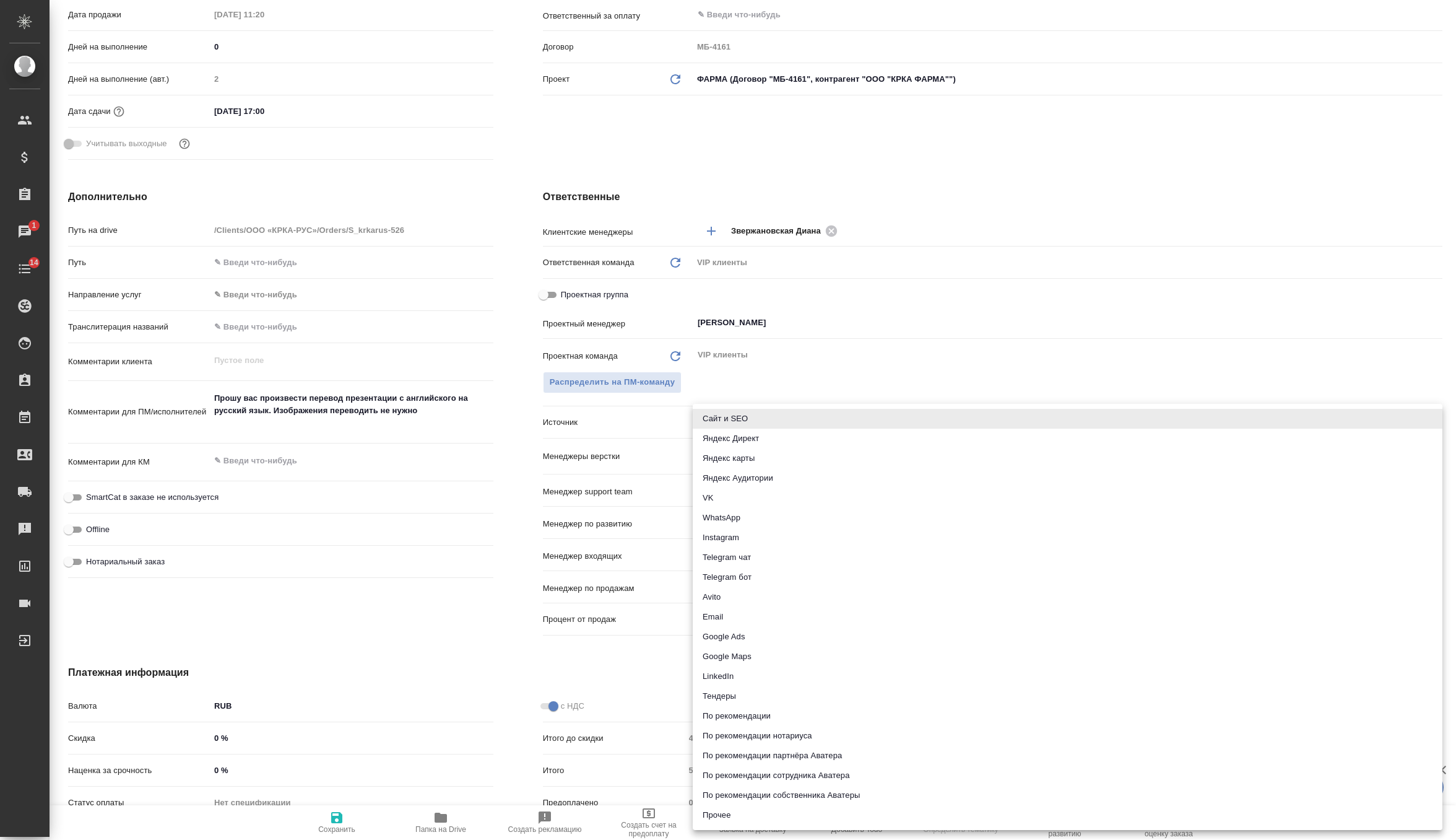
click at [720, 613] on div ".cls-1 fill:#fff; AWATERA Zverzhanovskaya [PERSON_NAME] Спецификации Заказы 1 Ч…" at bounding box center [728, 420] width 1456 height 840
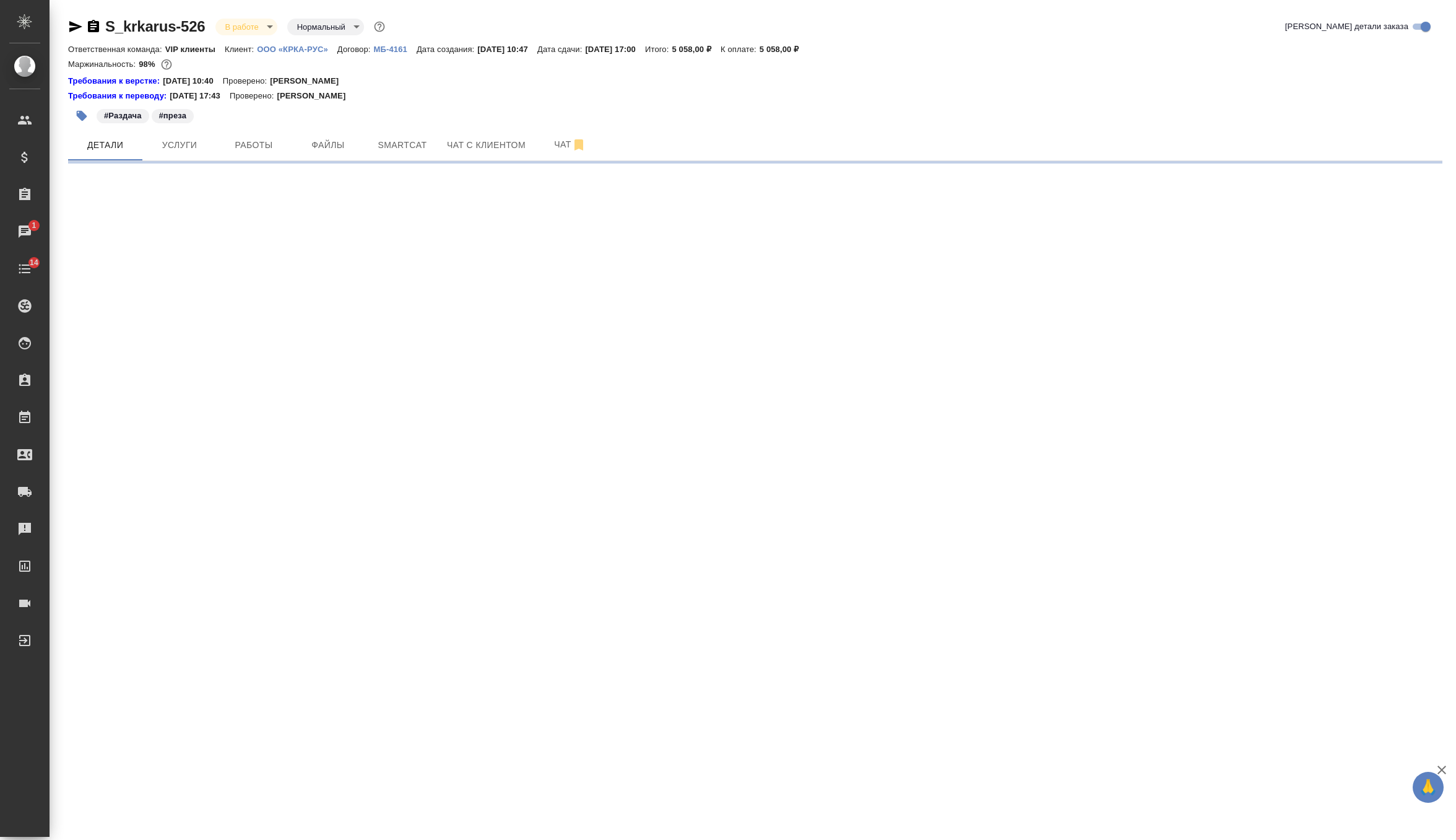
scroll to position [0, 0]
select select "RU"
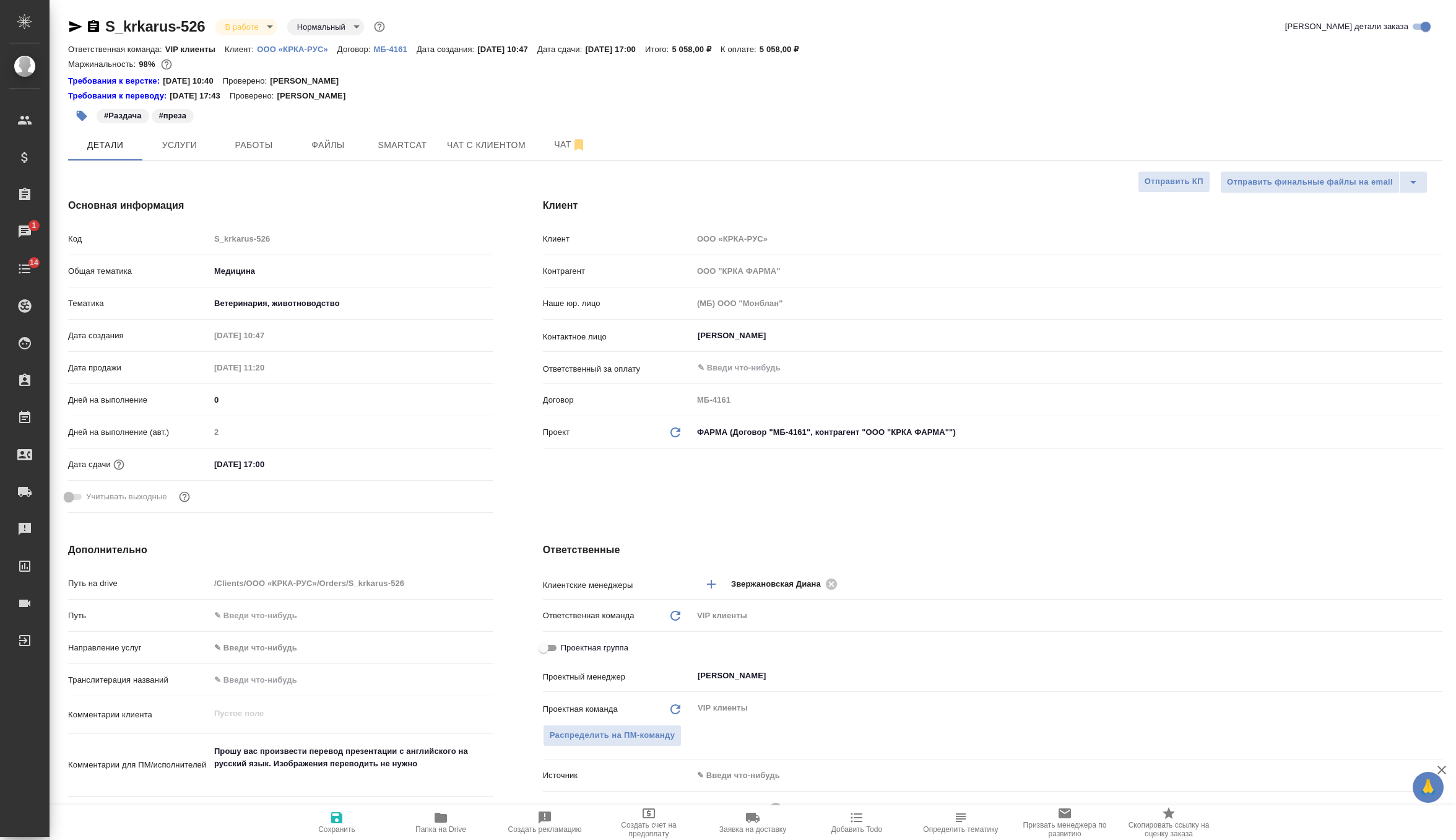
type textarea "x"
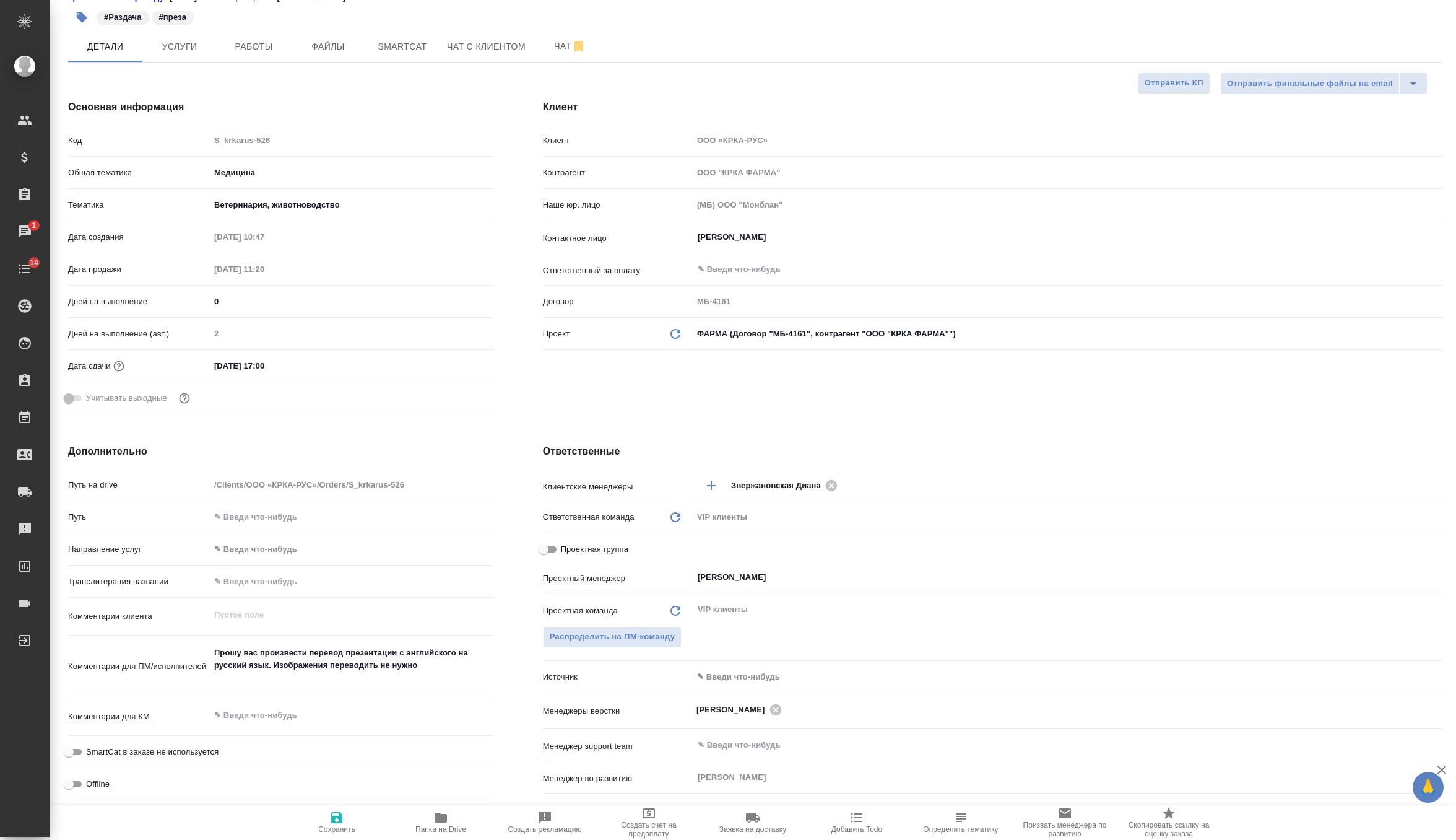
scroll to position [114, 0]
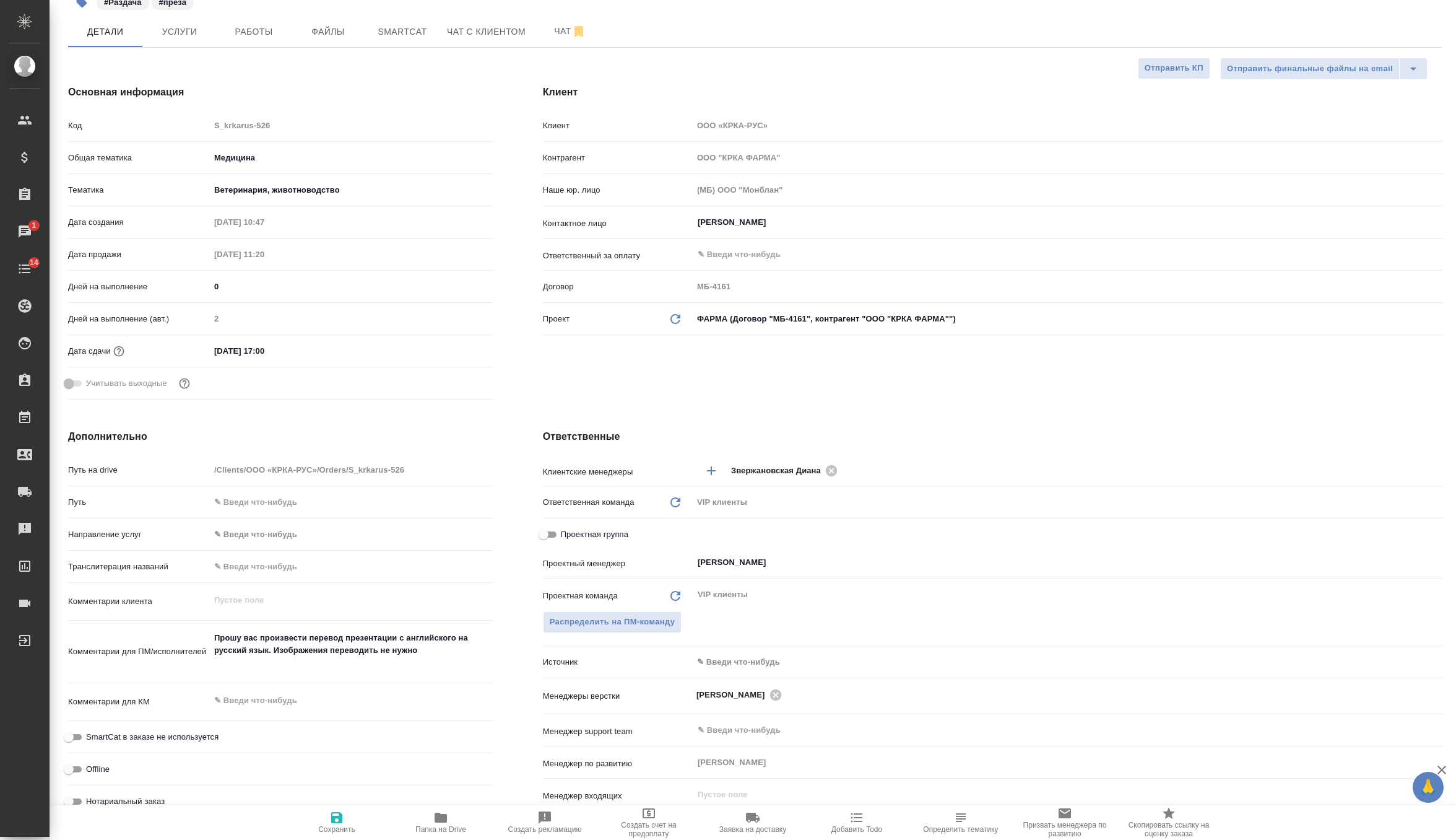
click at [735, 665] on body "🙏 .cls-1 fill:#fff; AWATERA Zverzhanovskaya [PERSON_NAME] Спецификации Заказы 1…" at bounding box center [728, 420] width 1456 height 840
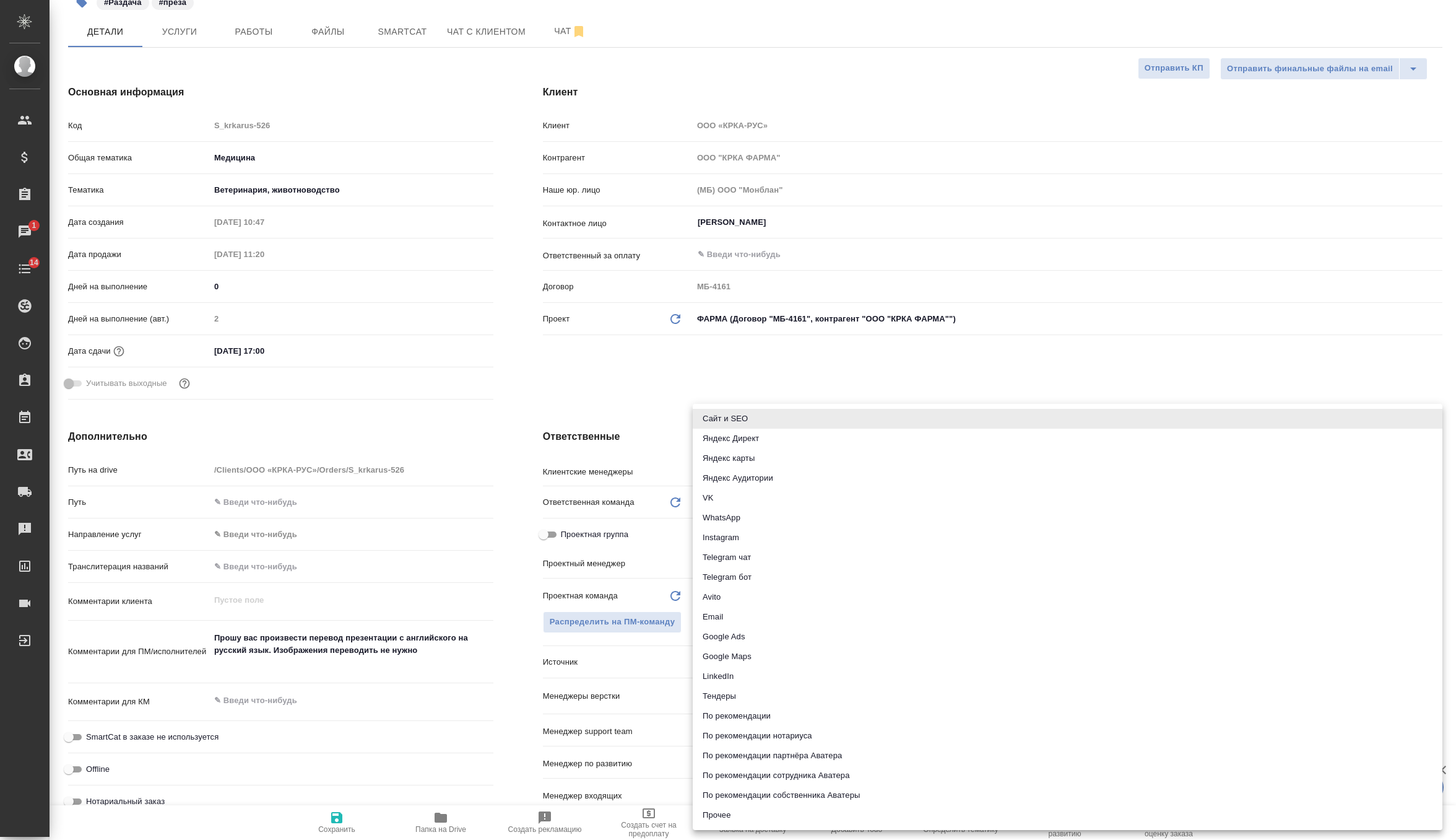
click at [746, 622] on li "Email" at bounding box center [1068, 617] width 750 height 20
type textarea "x"
type input "emailAds"
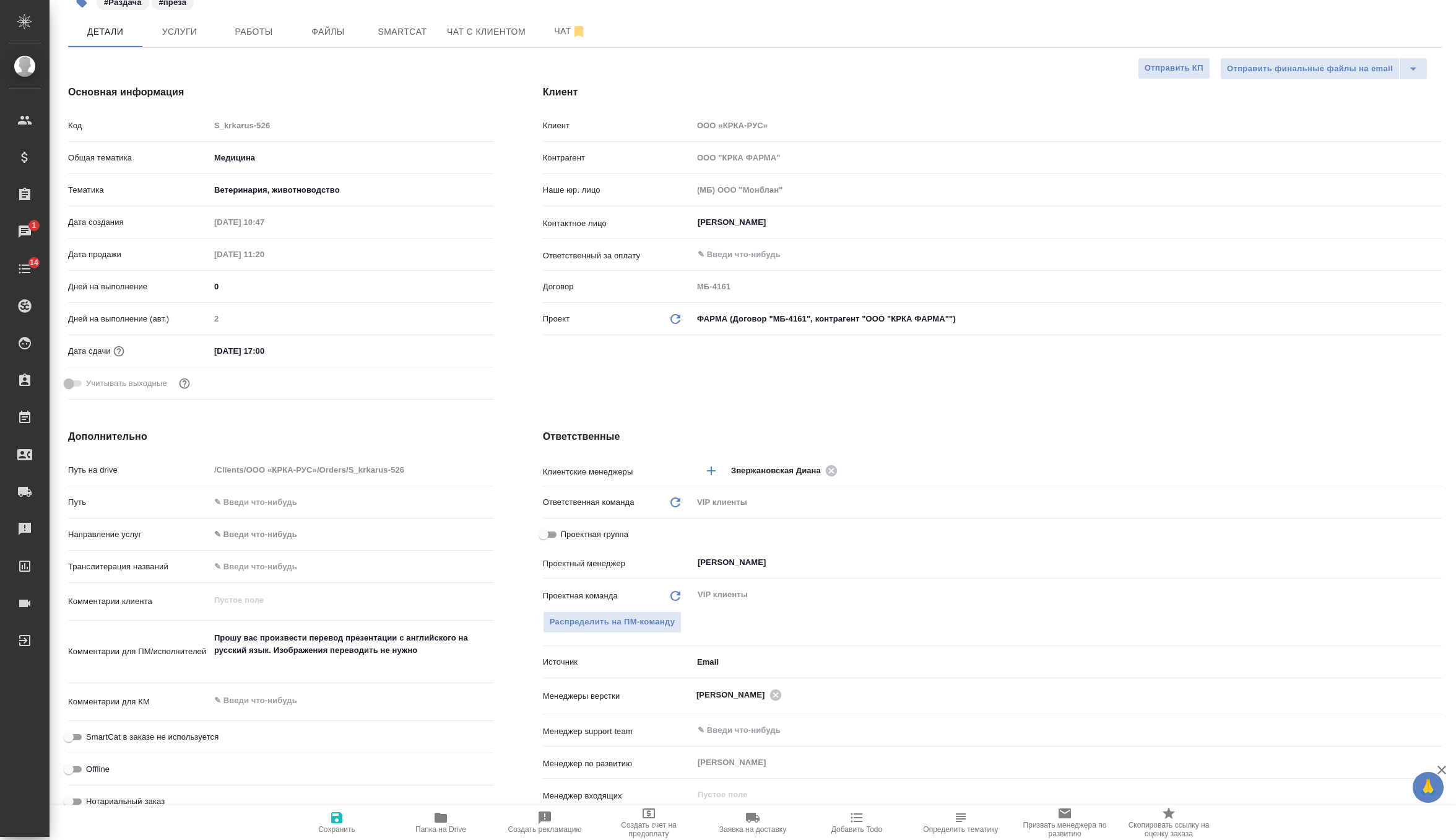
click at [322, 813] on span "Сохранить" at bounding box center [337, 822] width 89 height 24
type textarea "x"
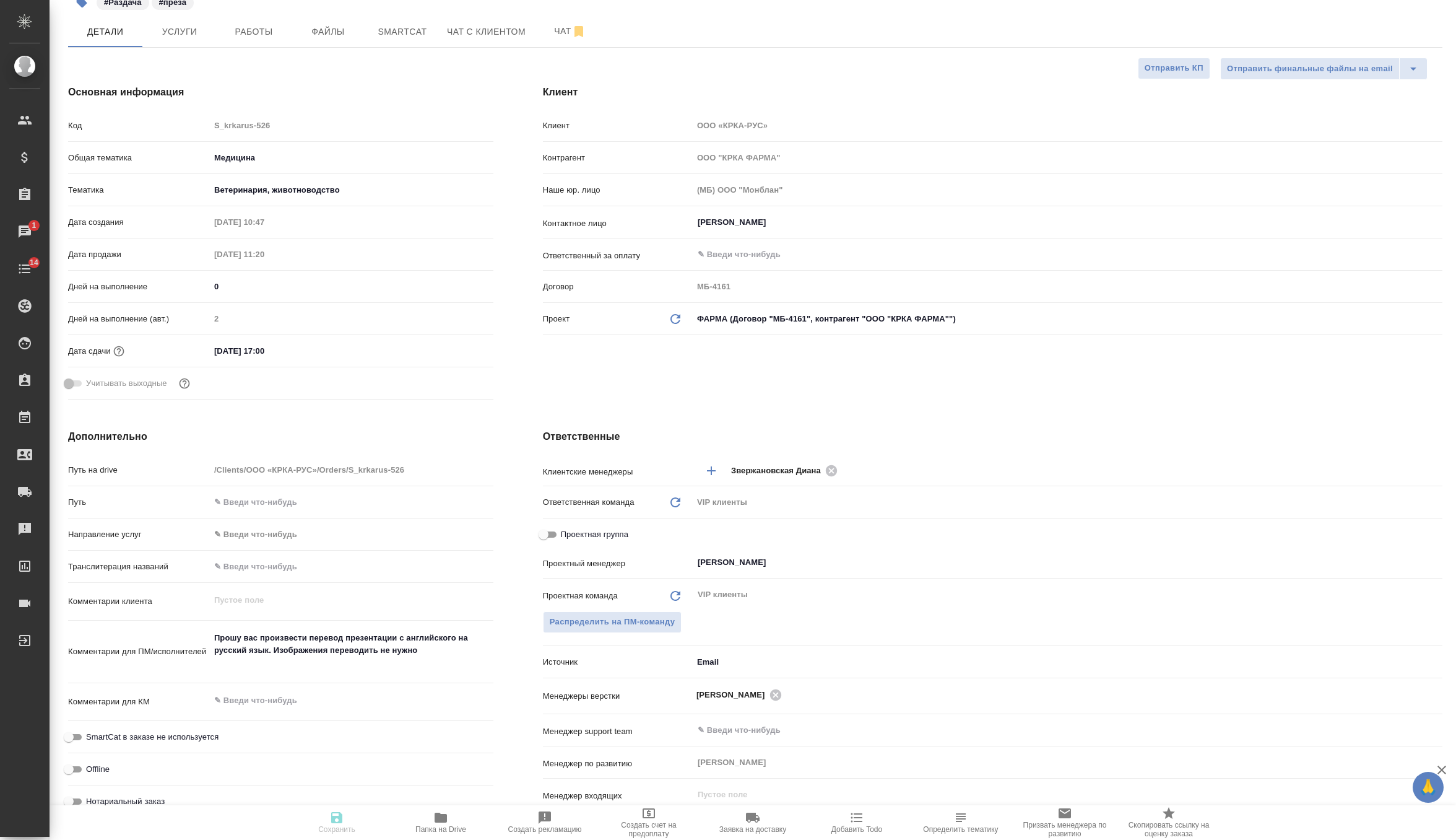
type textarea "x"
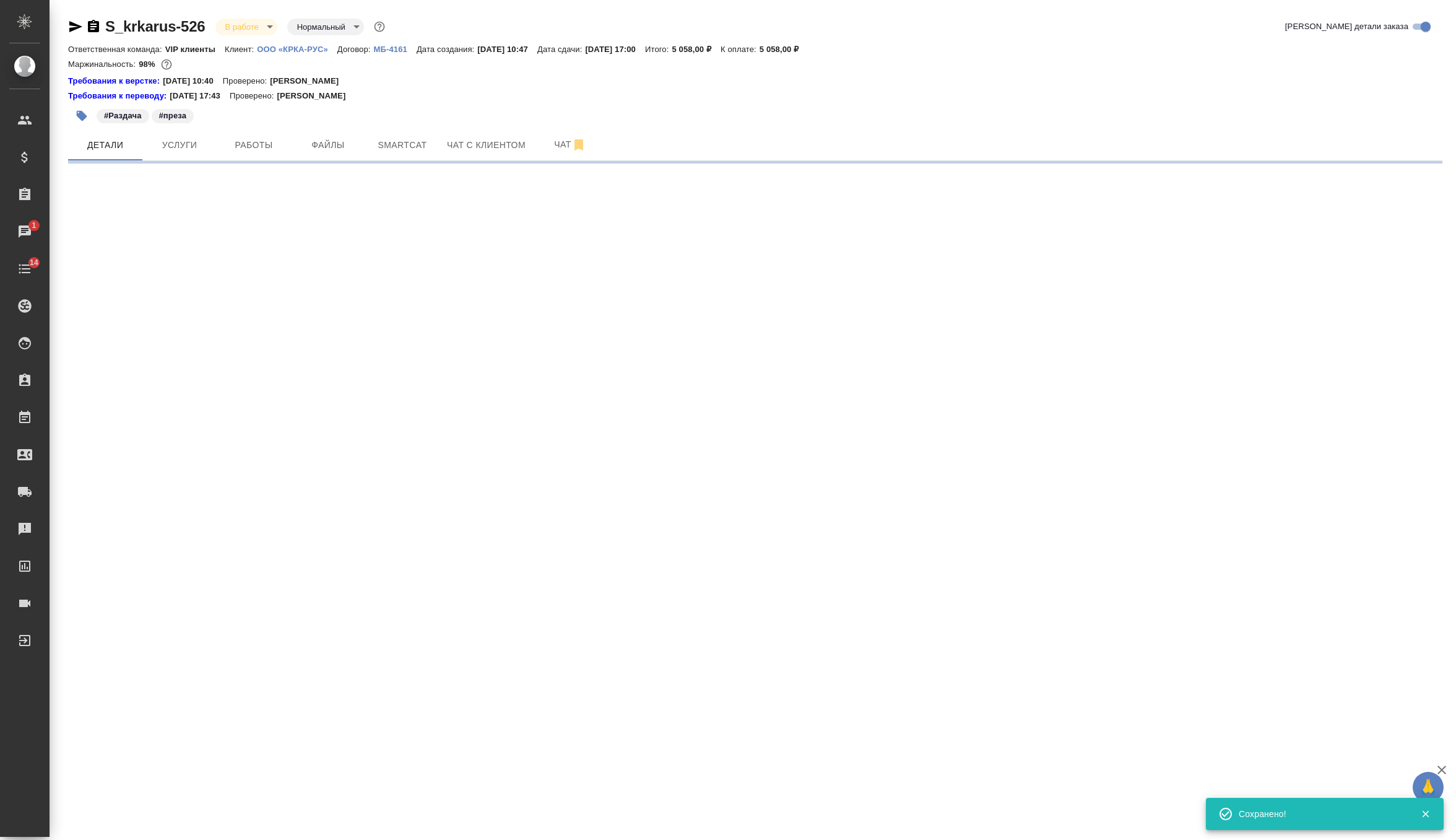
scroll to position [0, 0]
select select "RU"
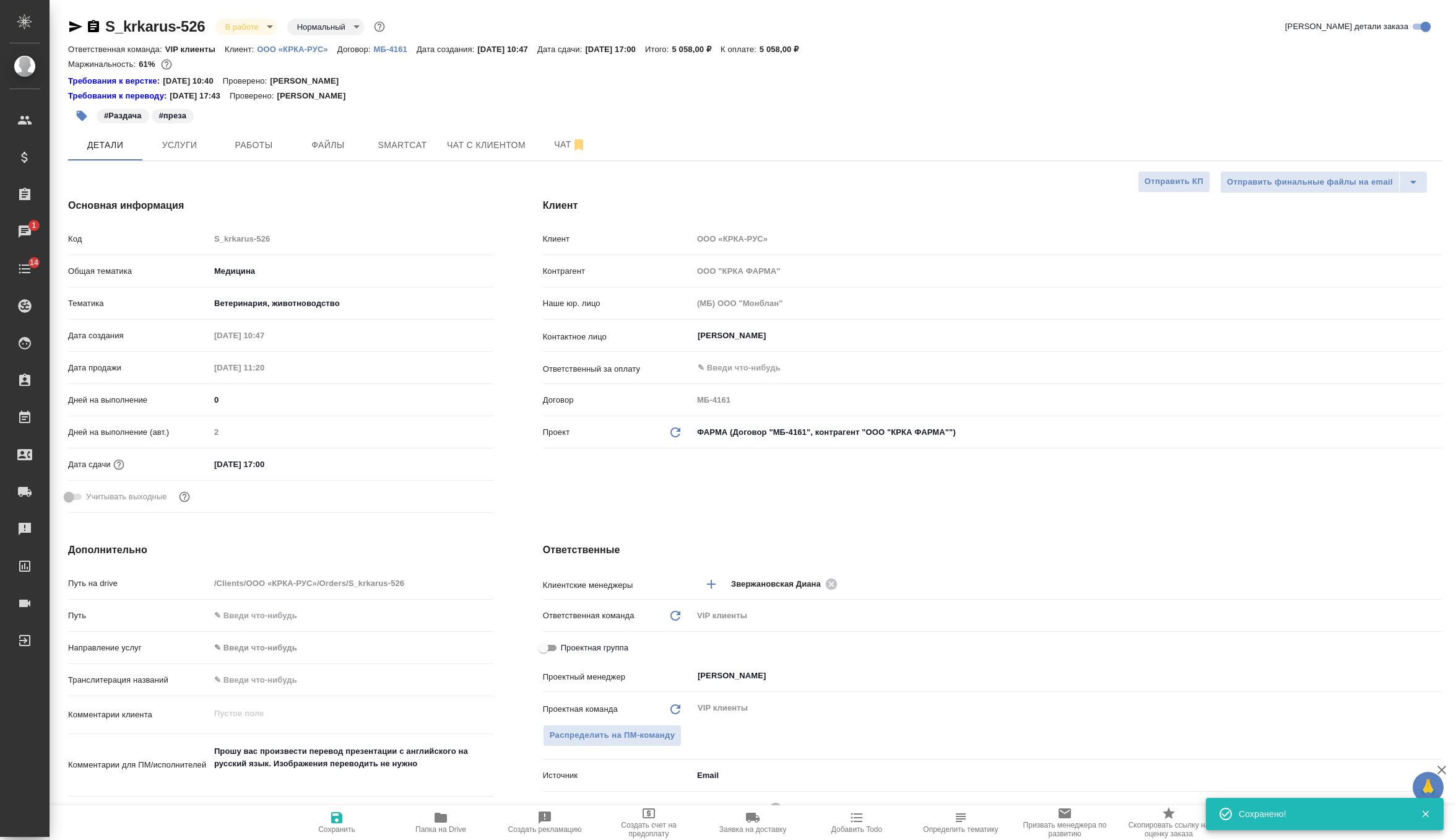
type textarea "x"
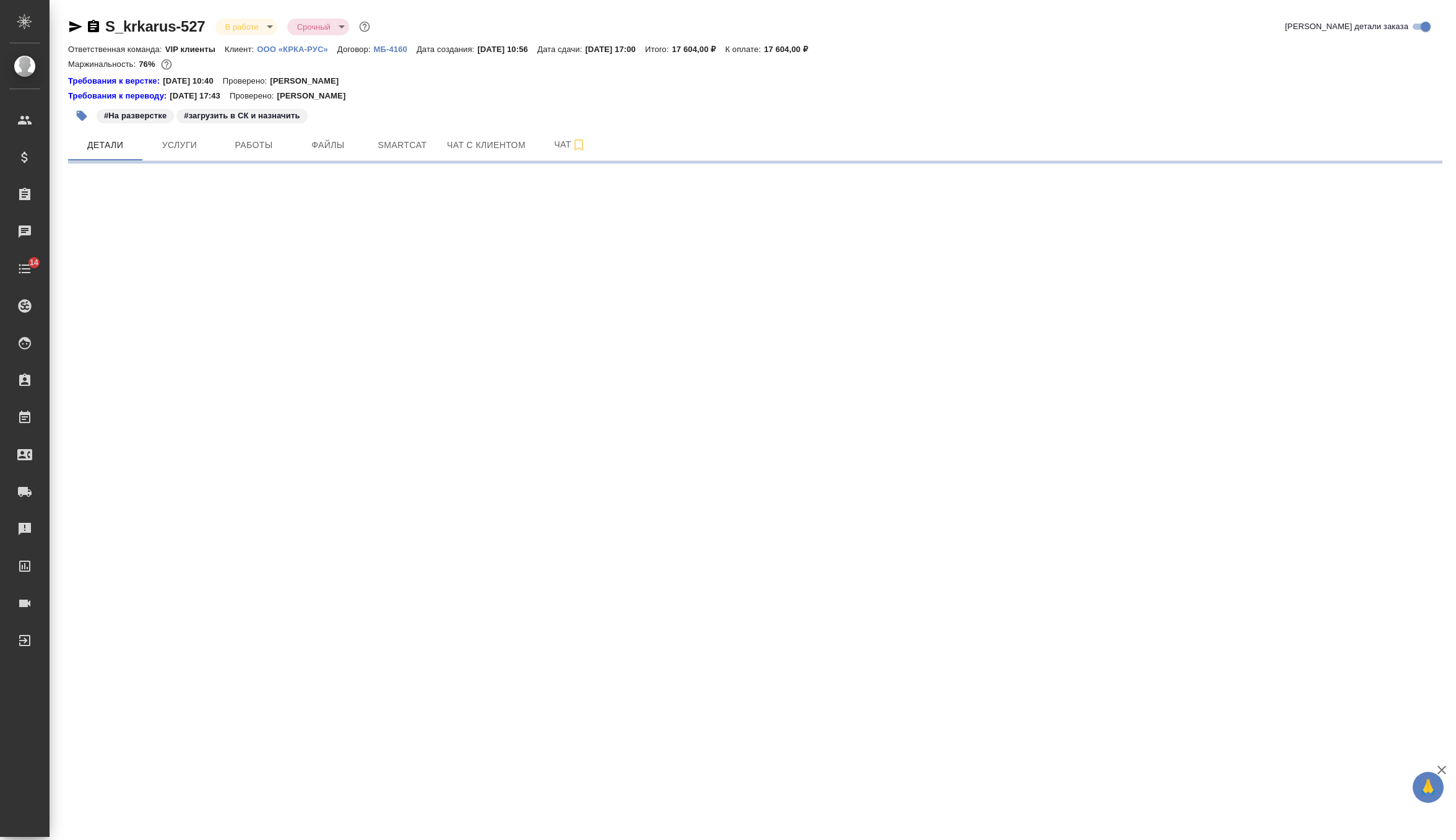
select select "RU"
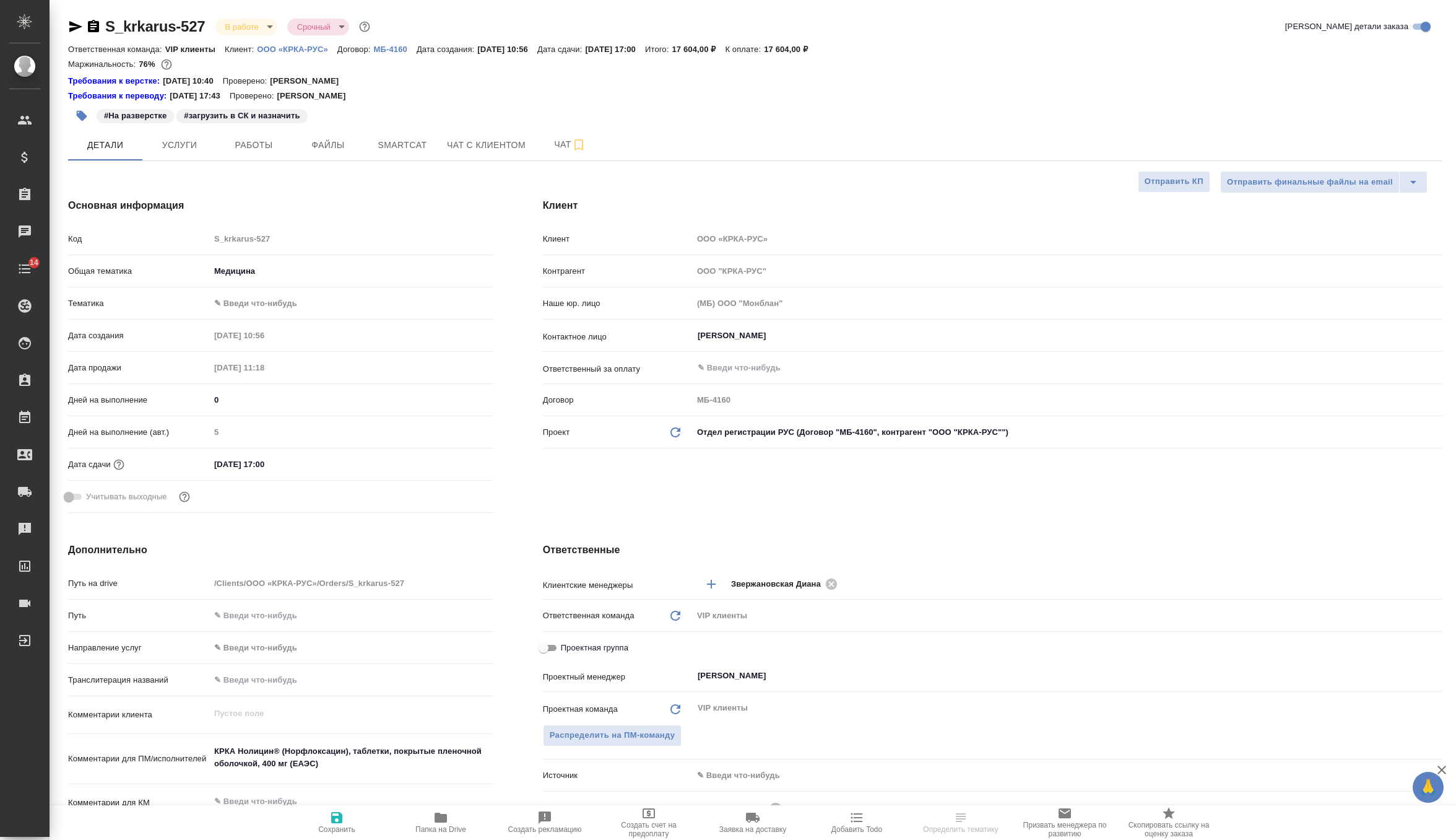
type textarea "x"
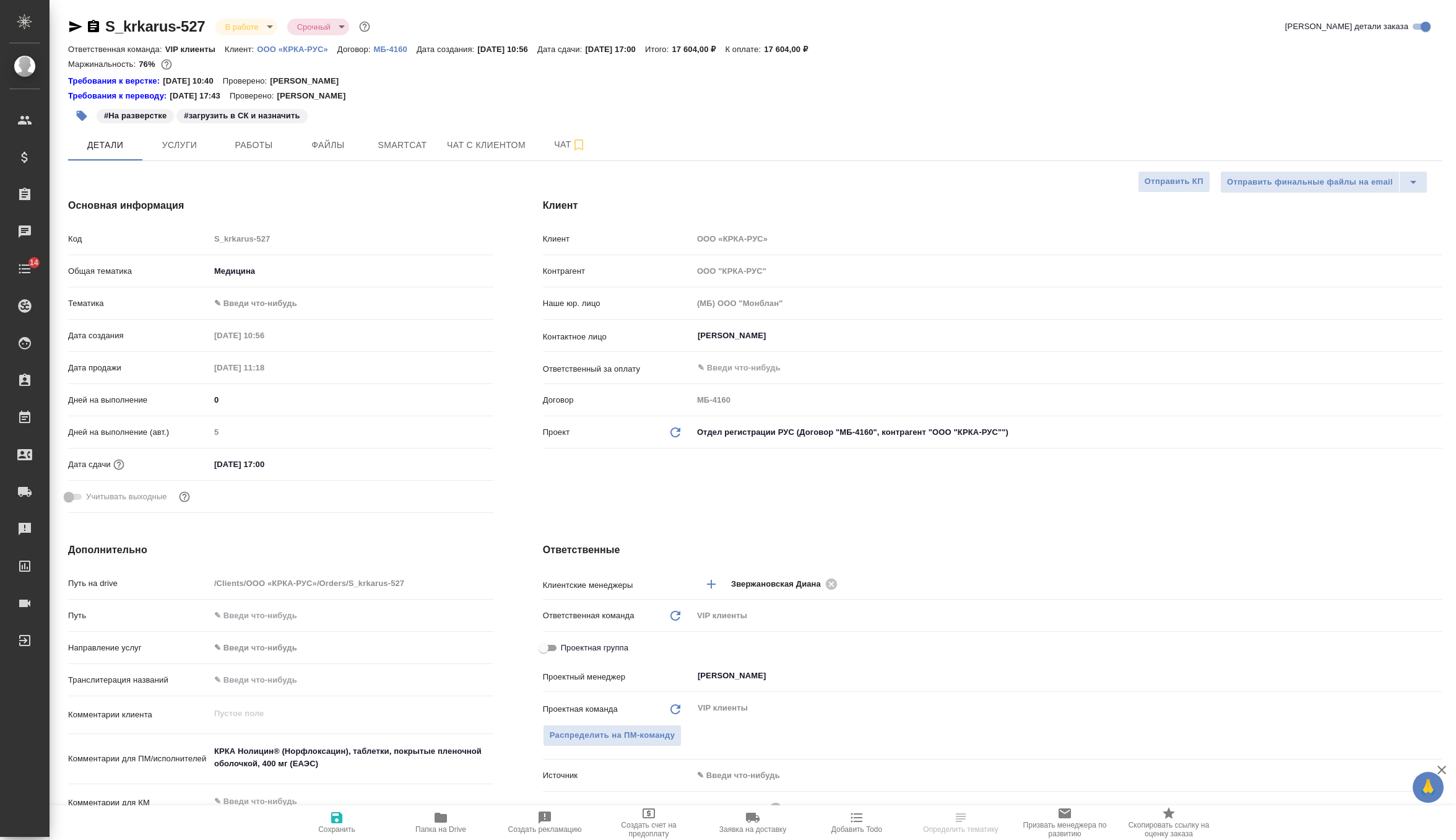
type textarea "x"
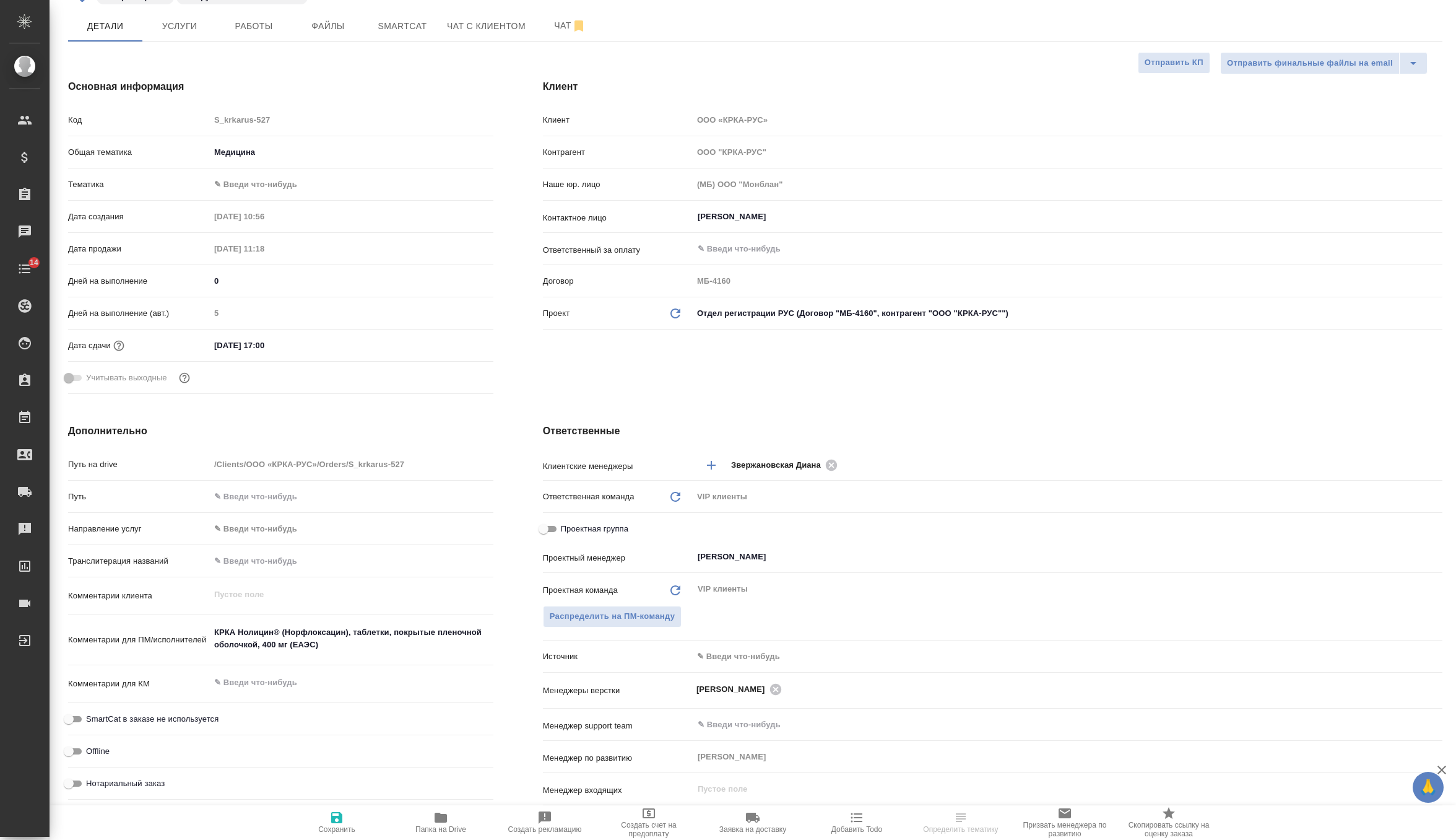
scroll to position [162, 0]
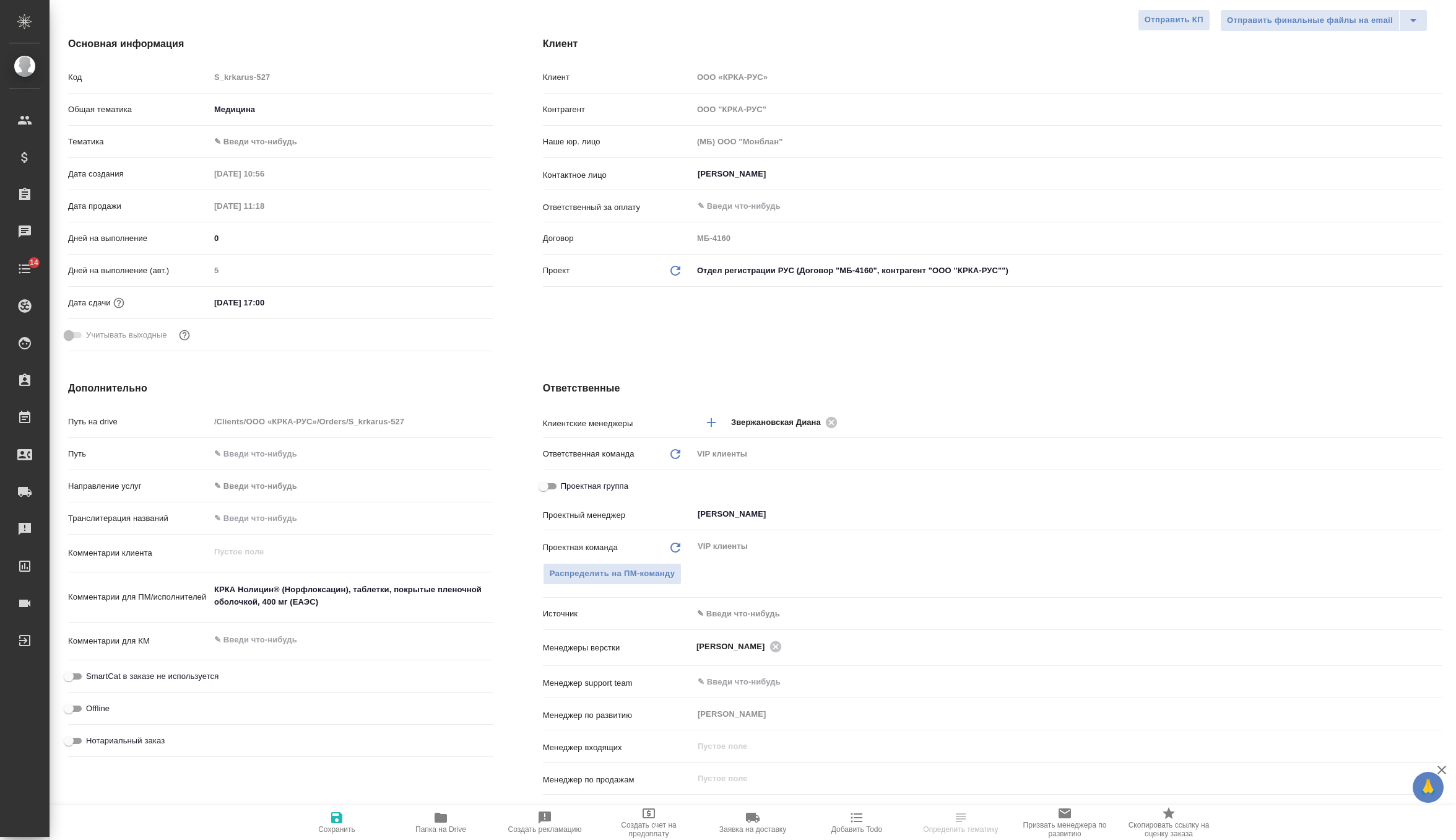
click at [730, 612] on body "🙏 .cls-1 fill:#fff; AWATERA Zverzhanovskaya [PERSON_NAME] Спецификации Заказы Ч…" at bounding box center [728, 420] width 1456 height 840
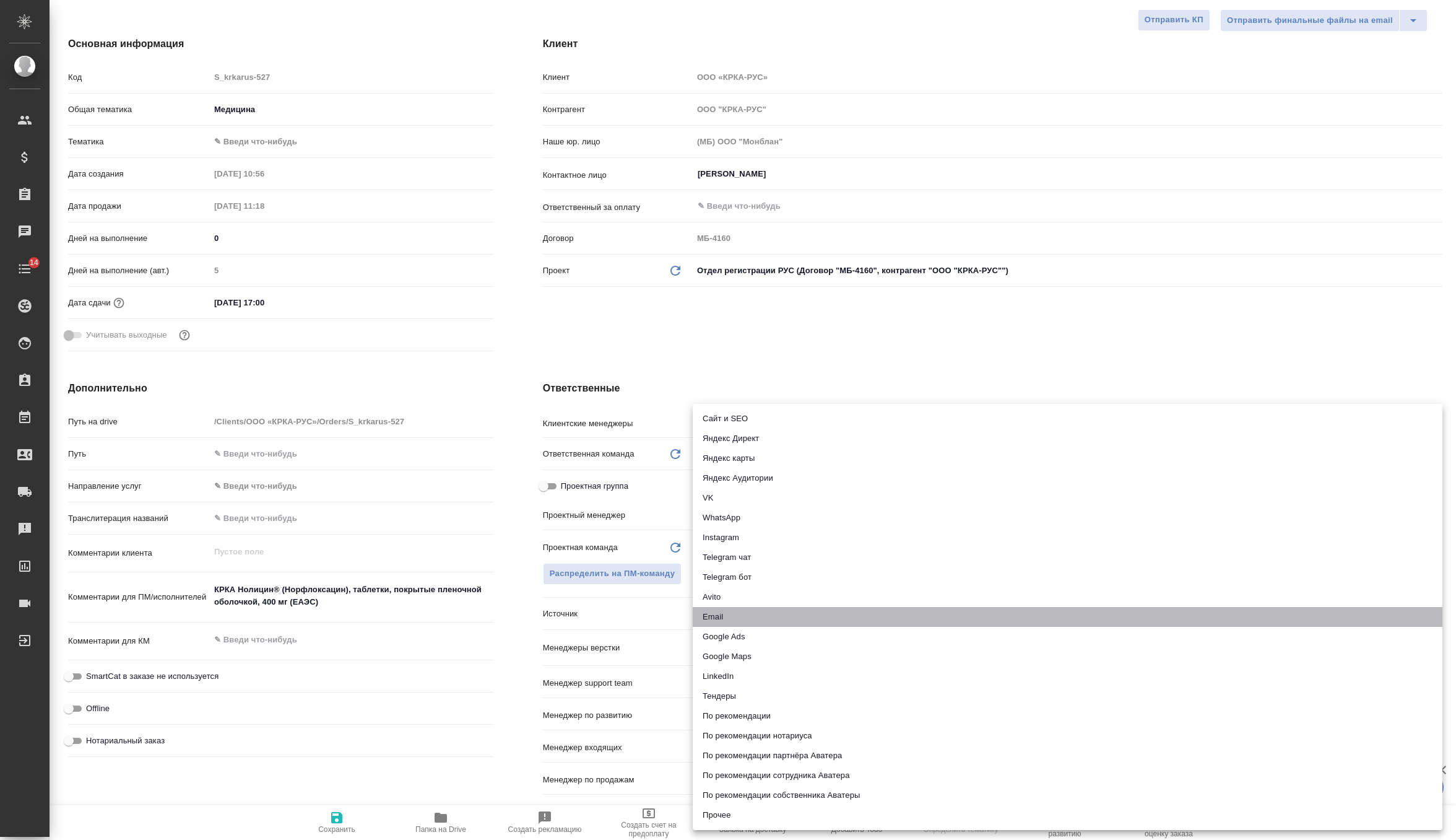
click at [729, 616] on li "Email" at bounding box center [1068, 617] width 750 height 20
type textarea "x"
type input "emailAds"
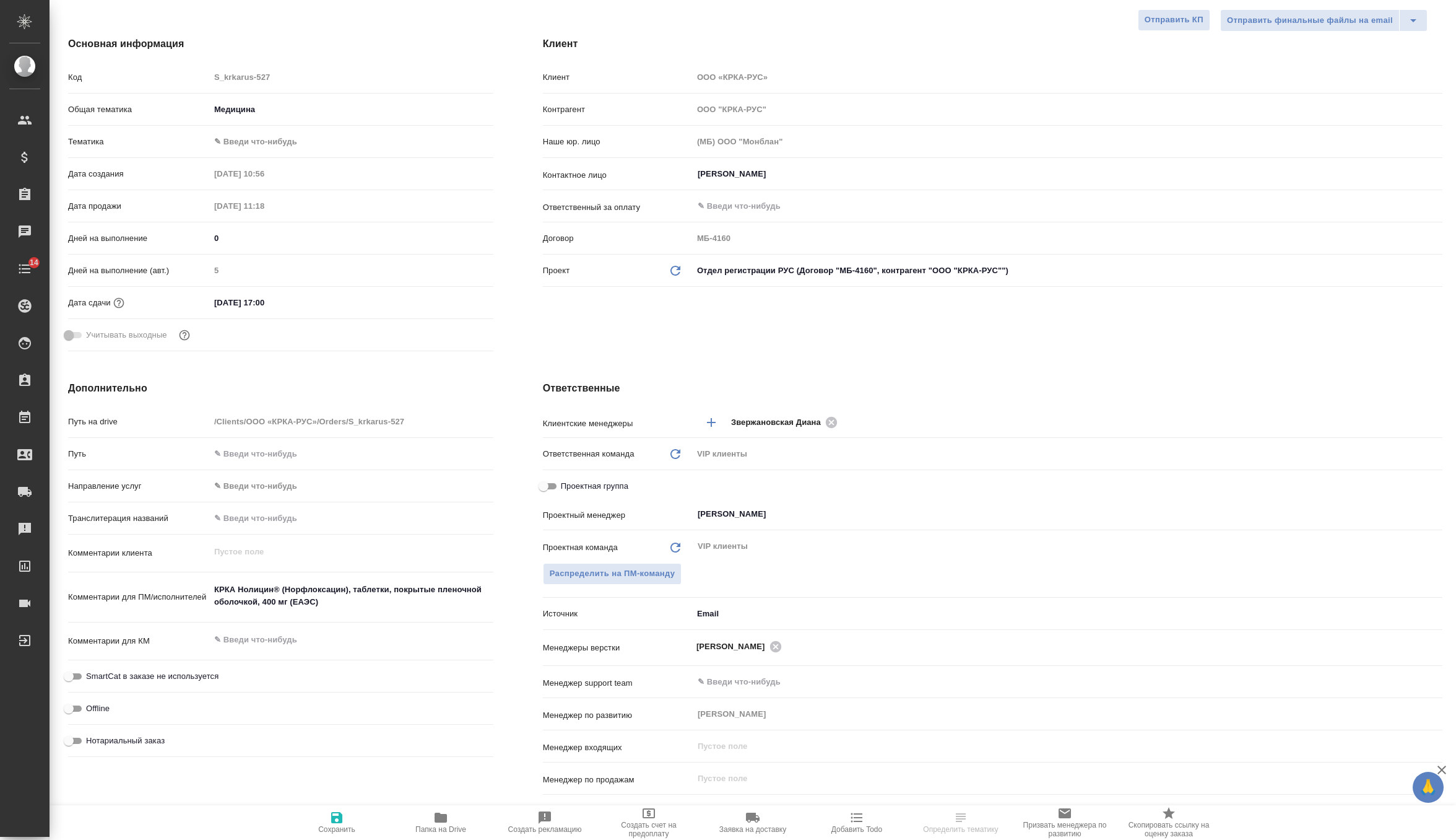
click at [336, 815] on icon "button" at bounding box center [337, 818] width 15 height 15
type textarea "x"
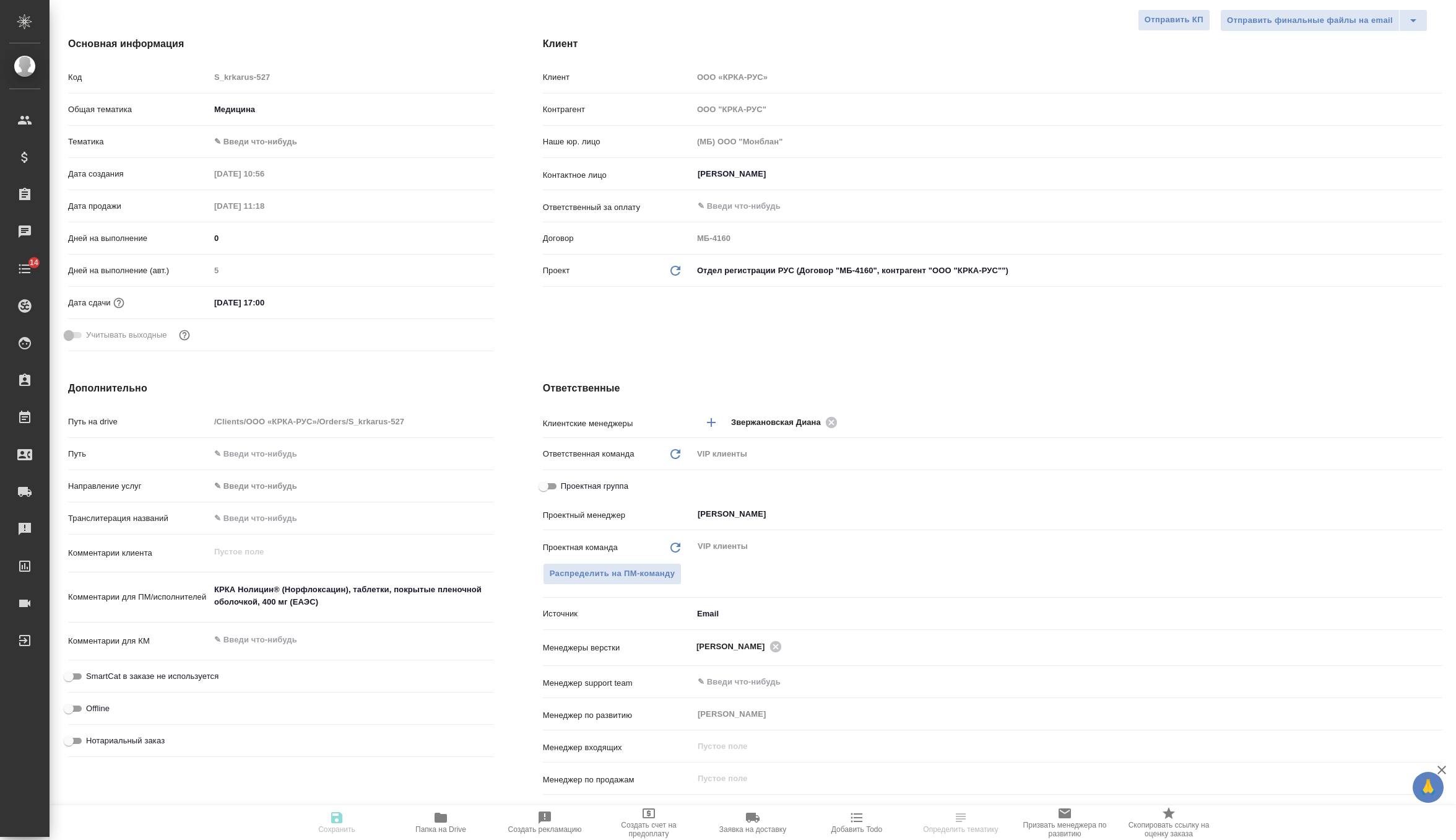
type textarea "x"
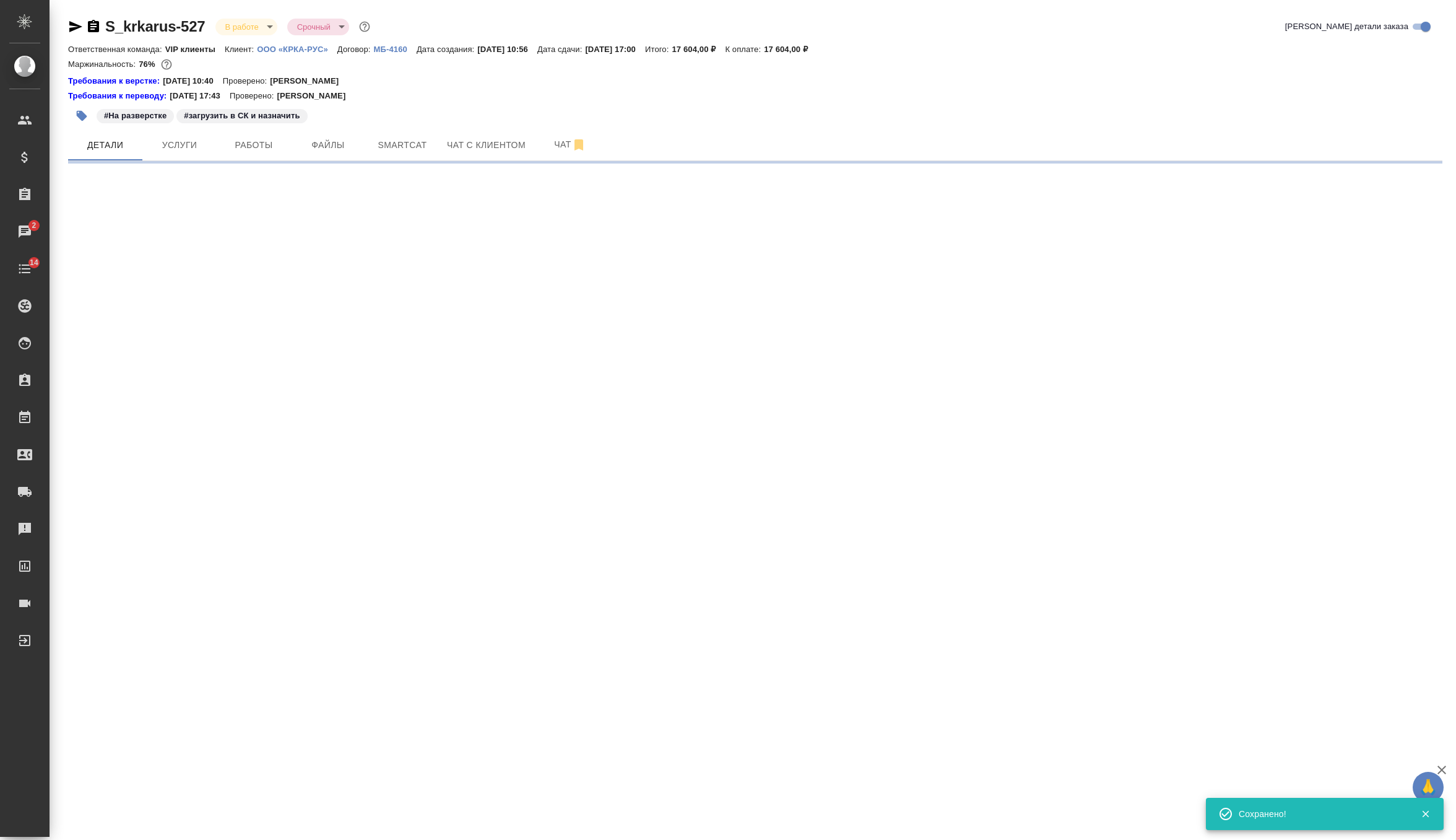
scroll to position [0, 0]
select select "RU"
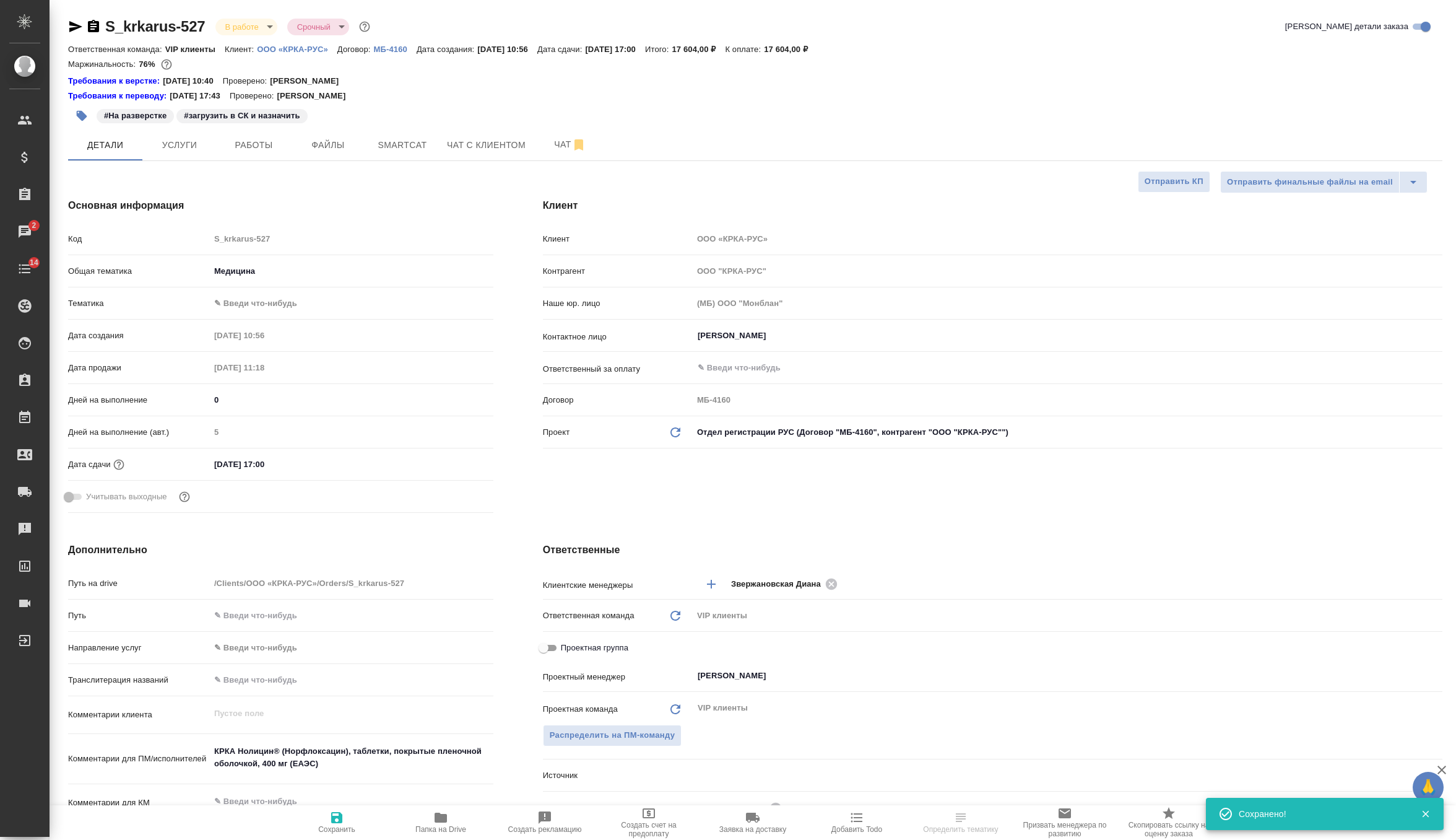
type textarea "x"
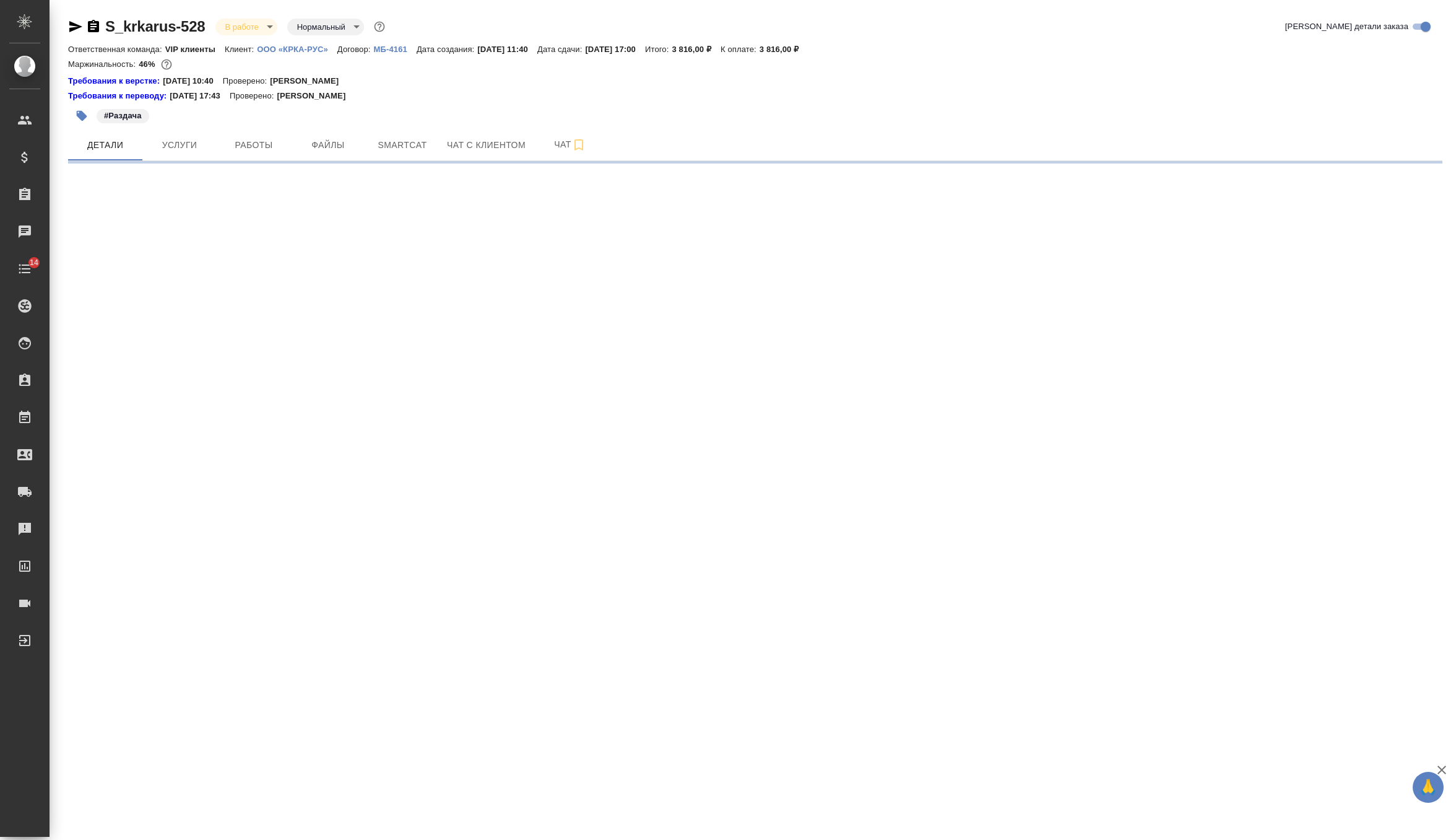
select select "RU"
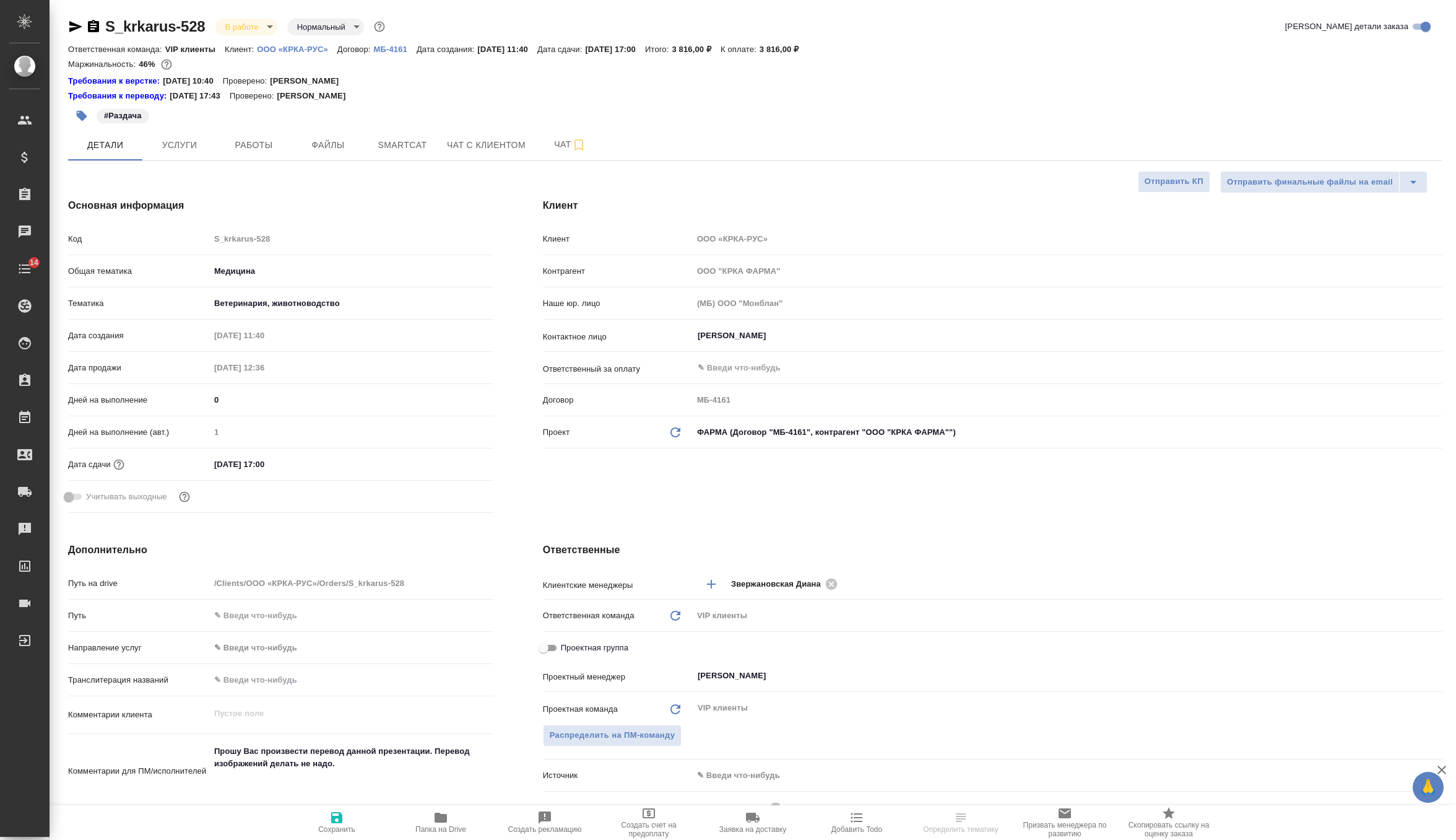
type textarea "x"
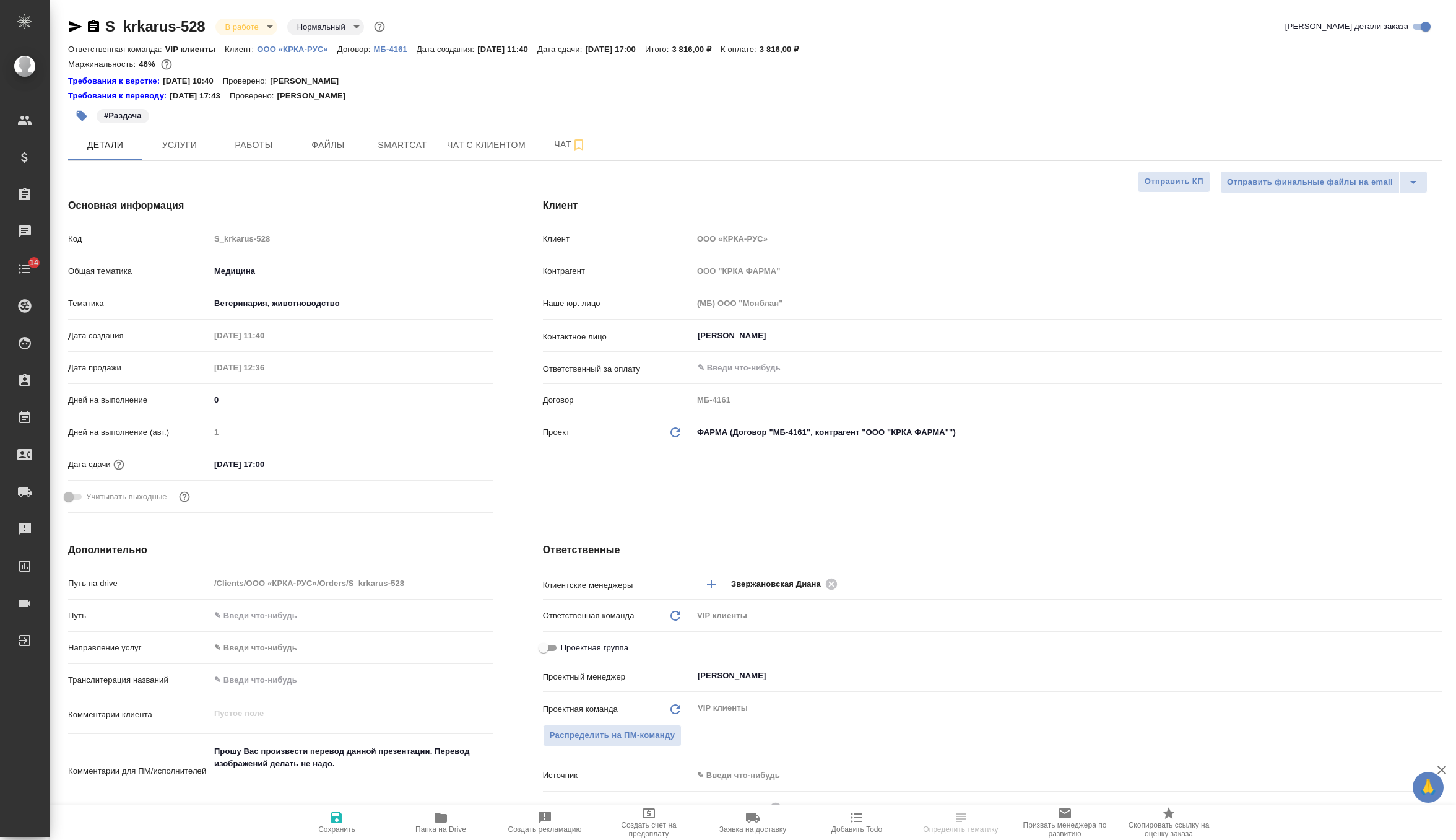
type textarea "x"
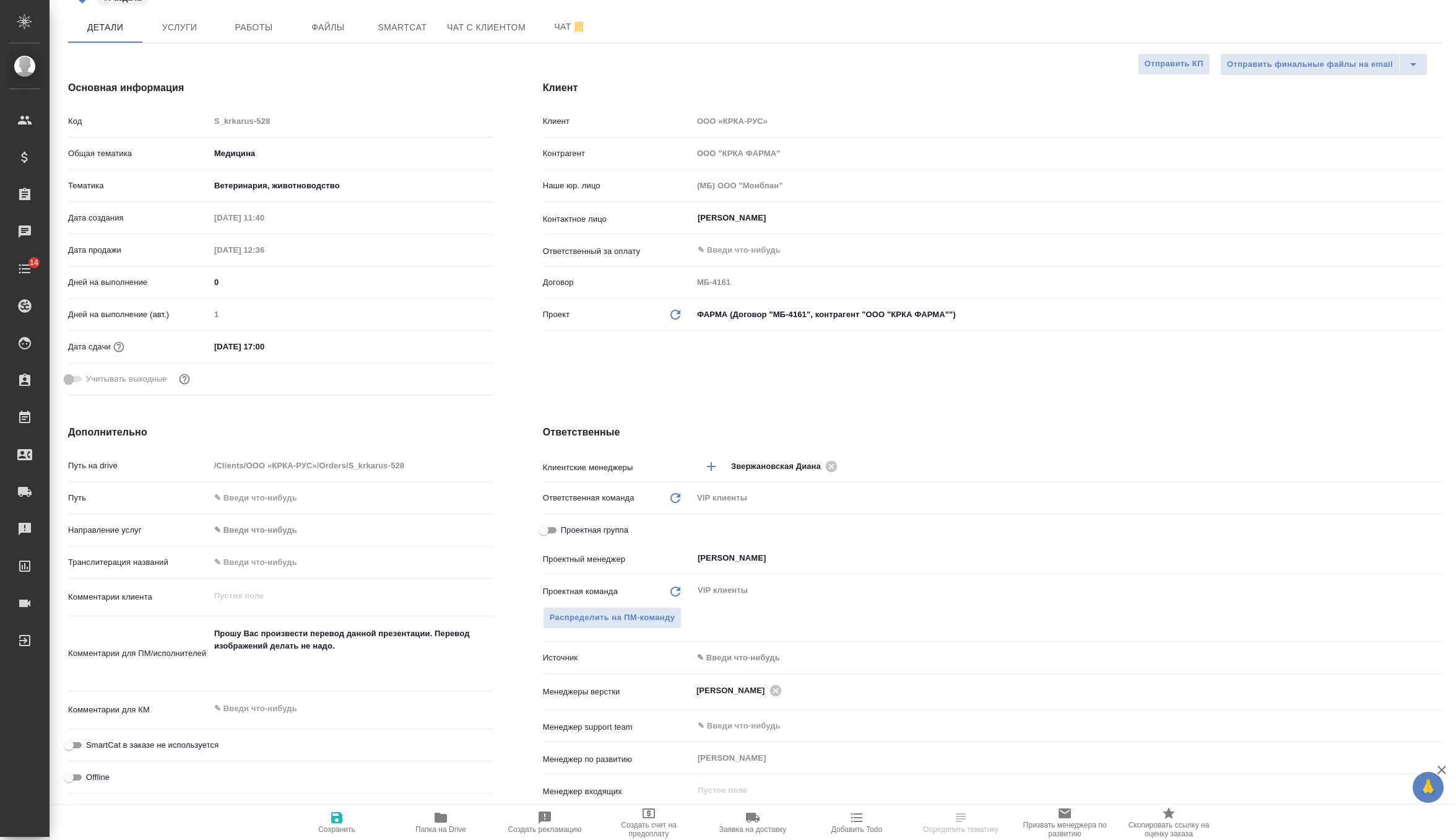
scroll to position [150, 0]
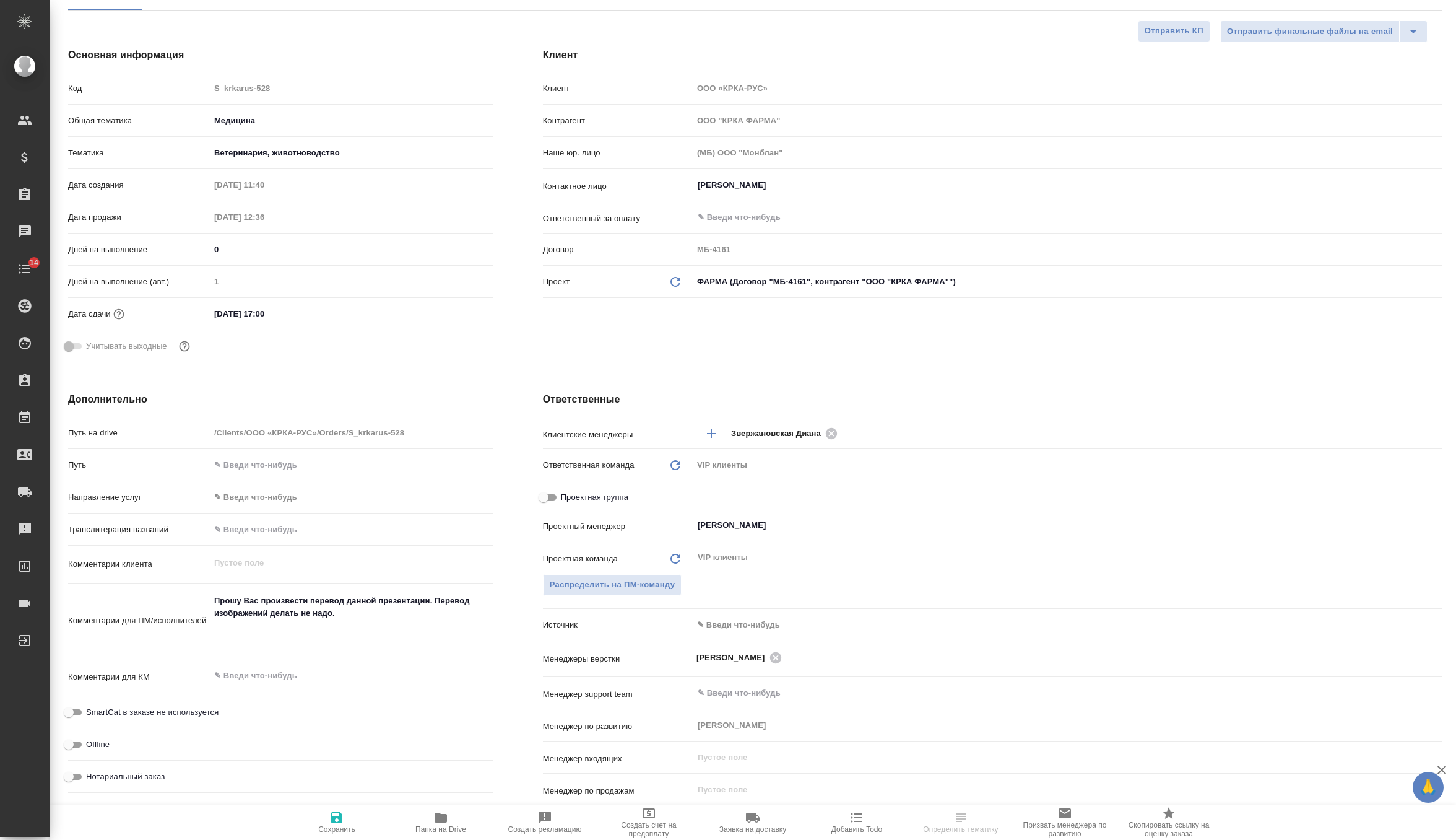
click at [735, 619] on body "🙏 .cls-1 fill:#fff; AWATERA Zverzhanovskaya [PERSON_NAME] Спецификации Заказы Ч…" at bounding box center [728, 420] width 1456 height 840
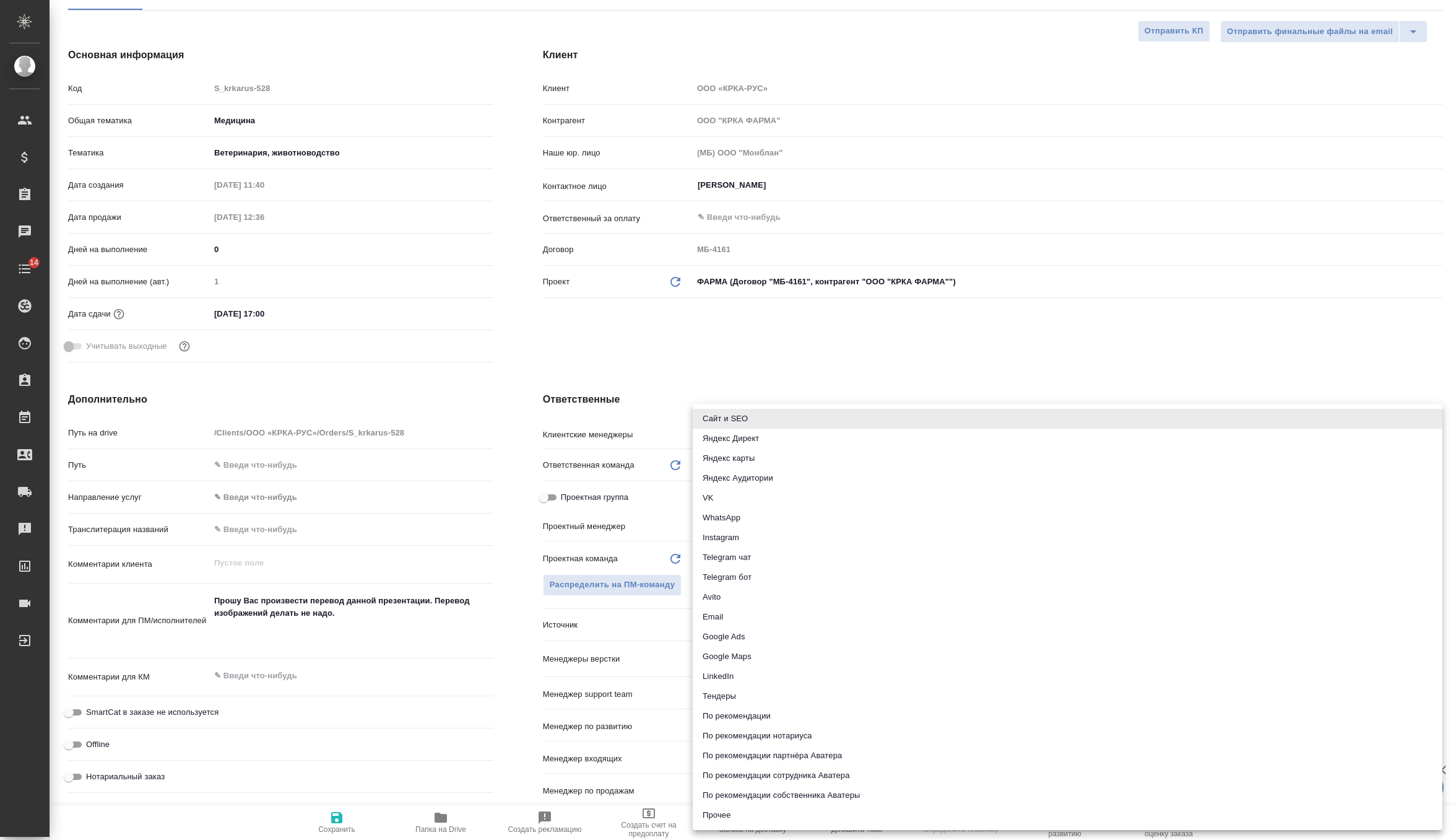
click at [735, 619] on li "Email" at bounding box center [1068, 617] width 750 height 20
type textarea "x"
type input "emailAds"
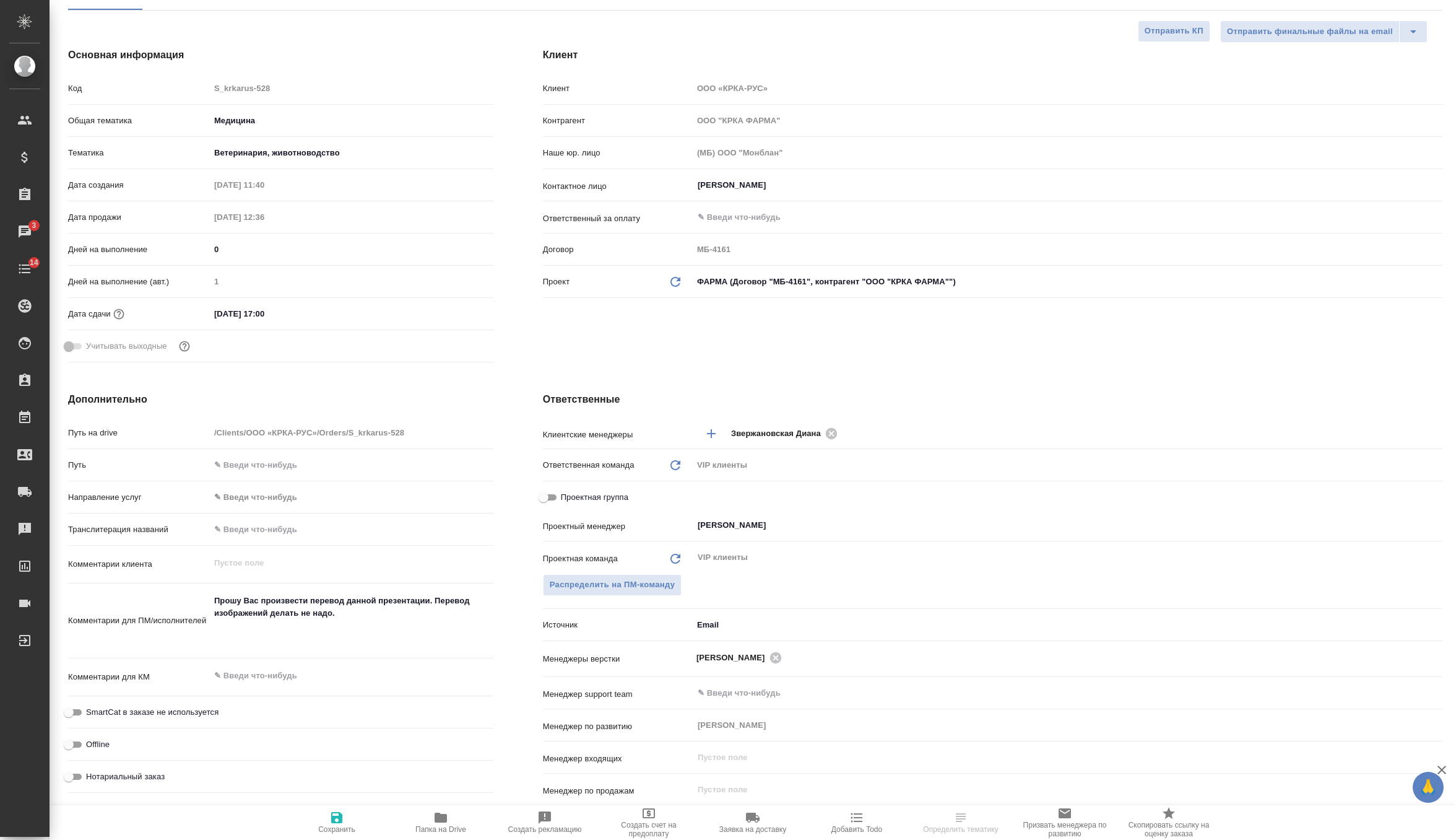
click at [329, 822] on span "Сохранить" at bounding box center [337, 822] width 89 height 24
type textarea "x"
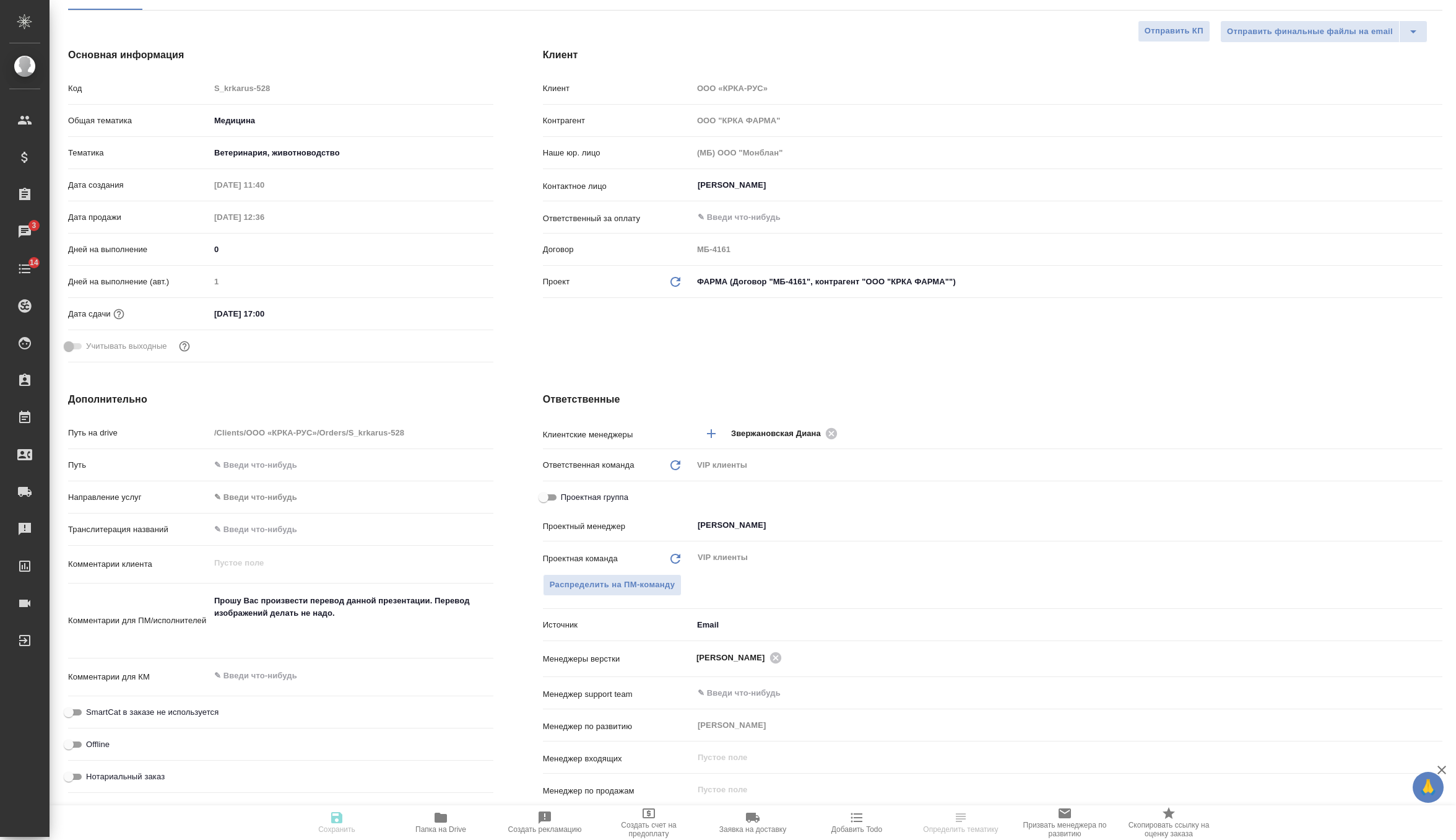
type textarea "x"
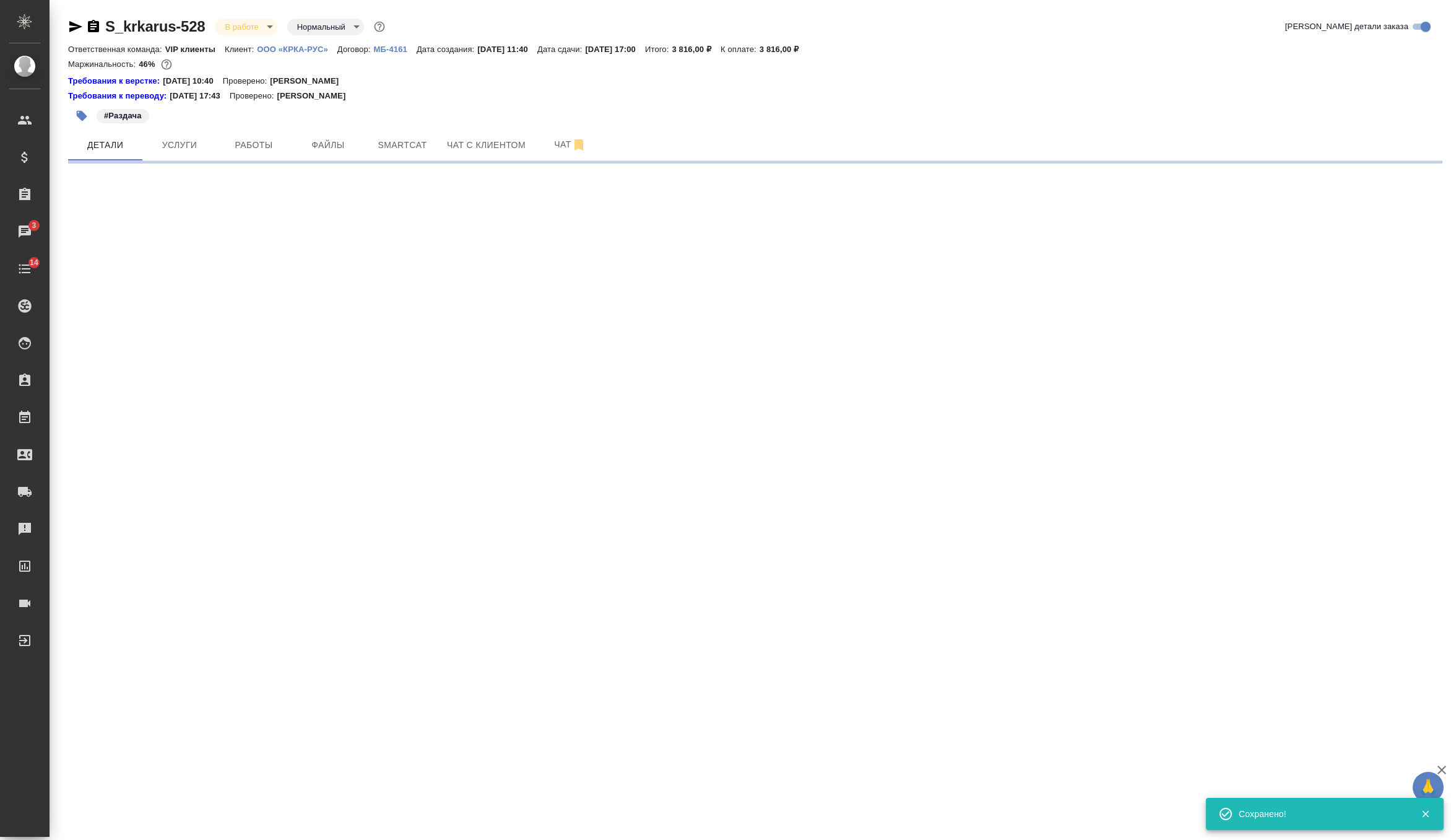
scroll to position [0, 0]
select select "RU"
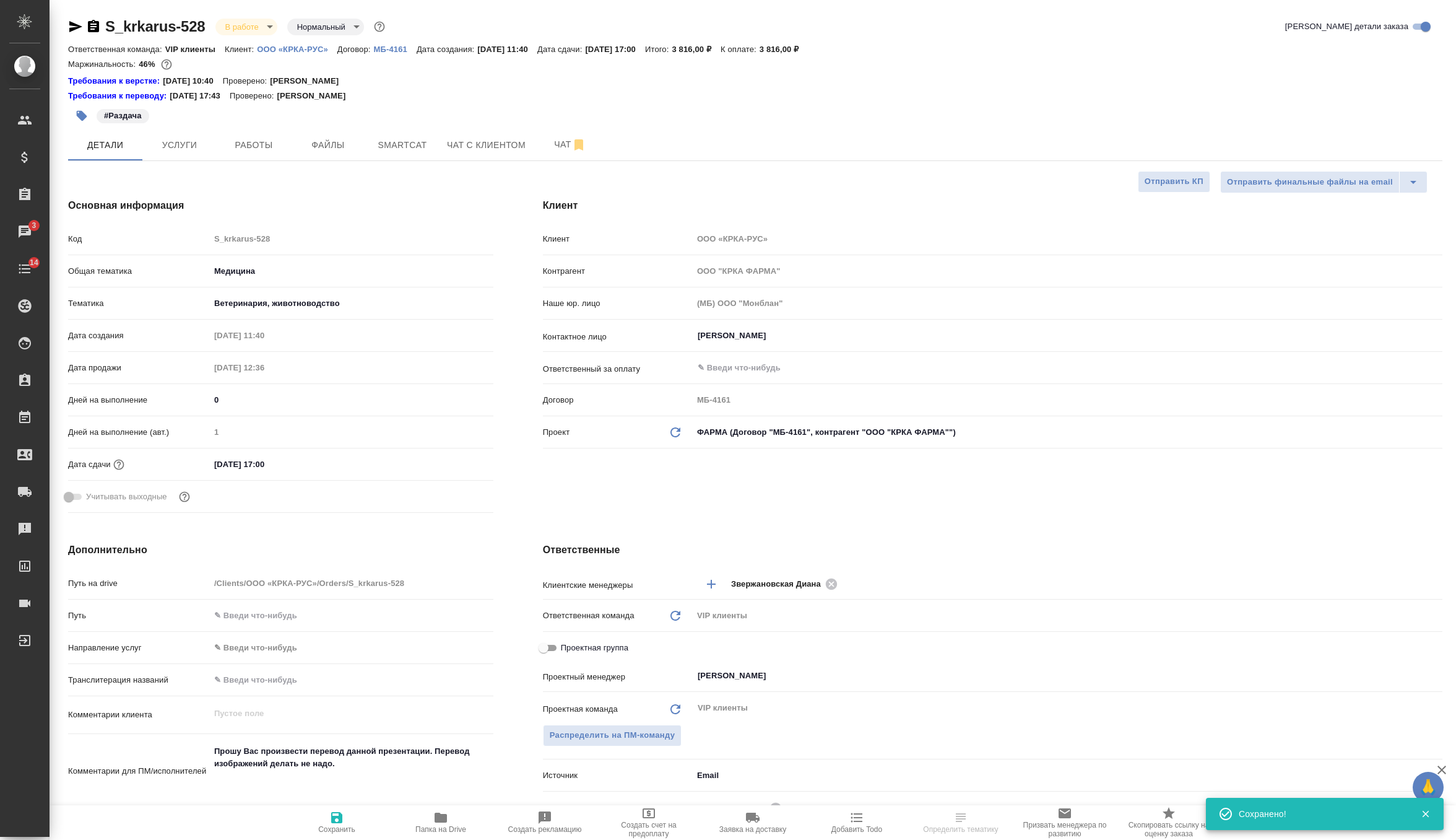
type textarea "x"
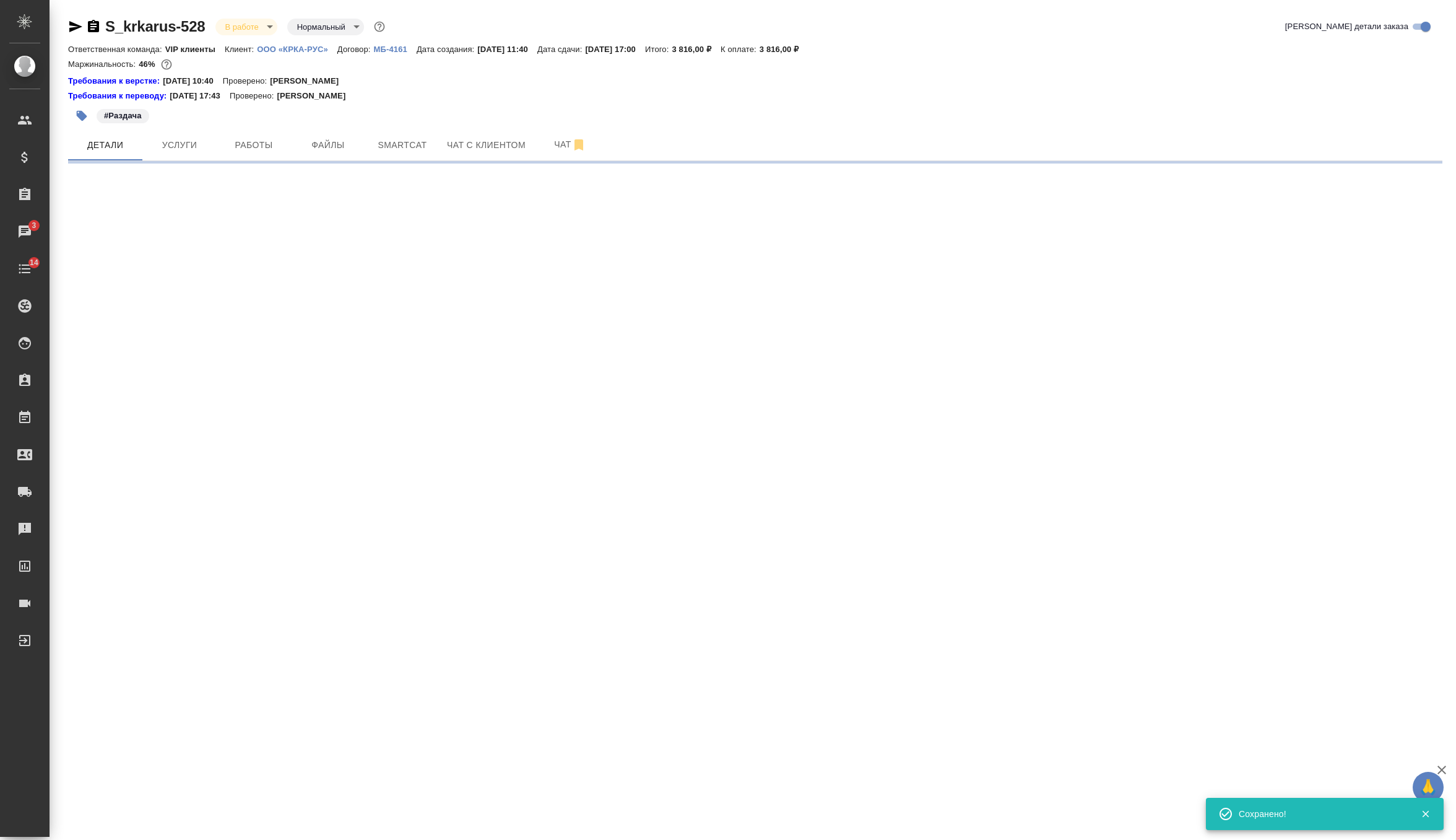
select select "RU"
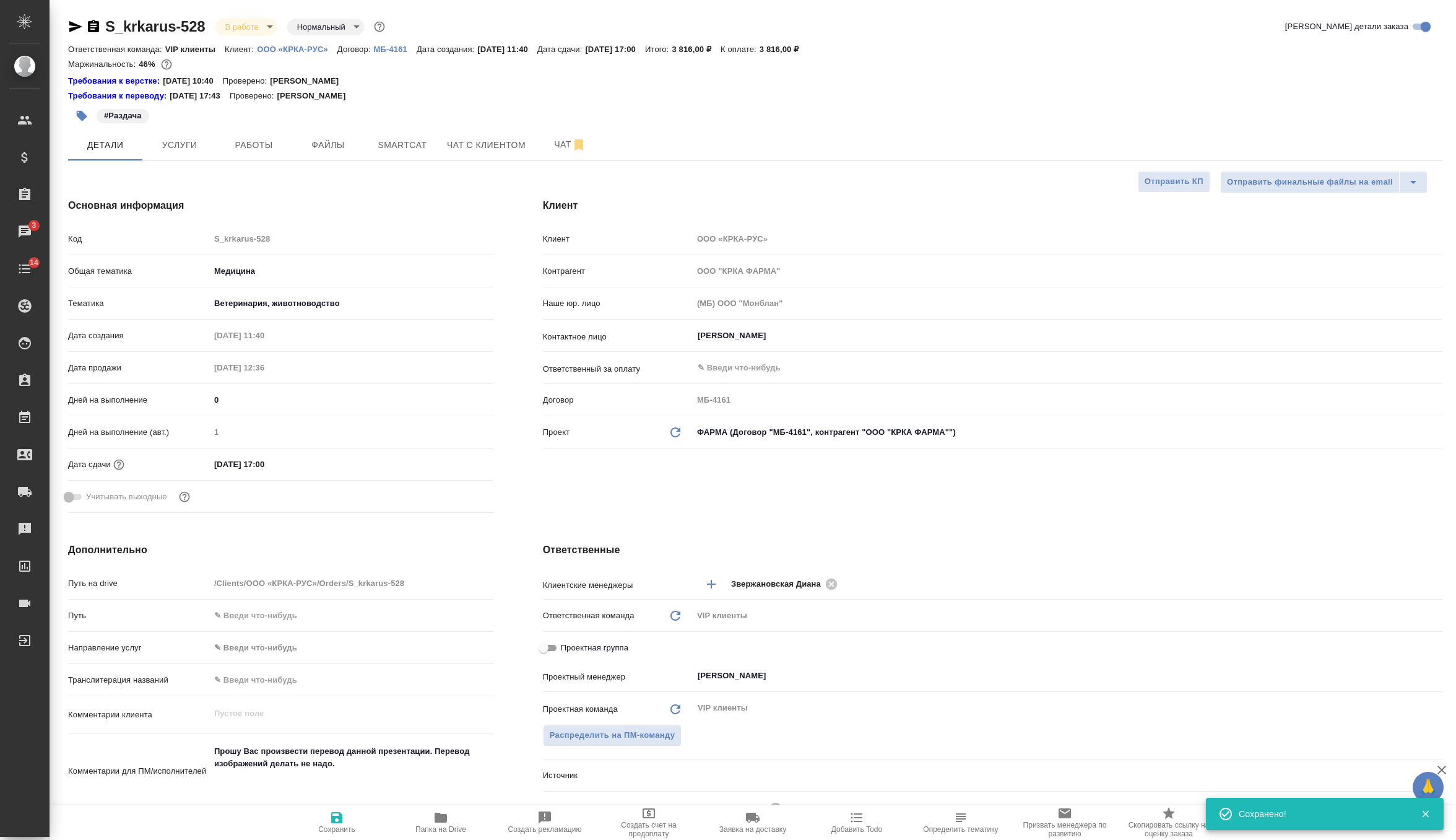
type textarea "x"
